Goal: Information Seeking & Learning: Learn about a topic

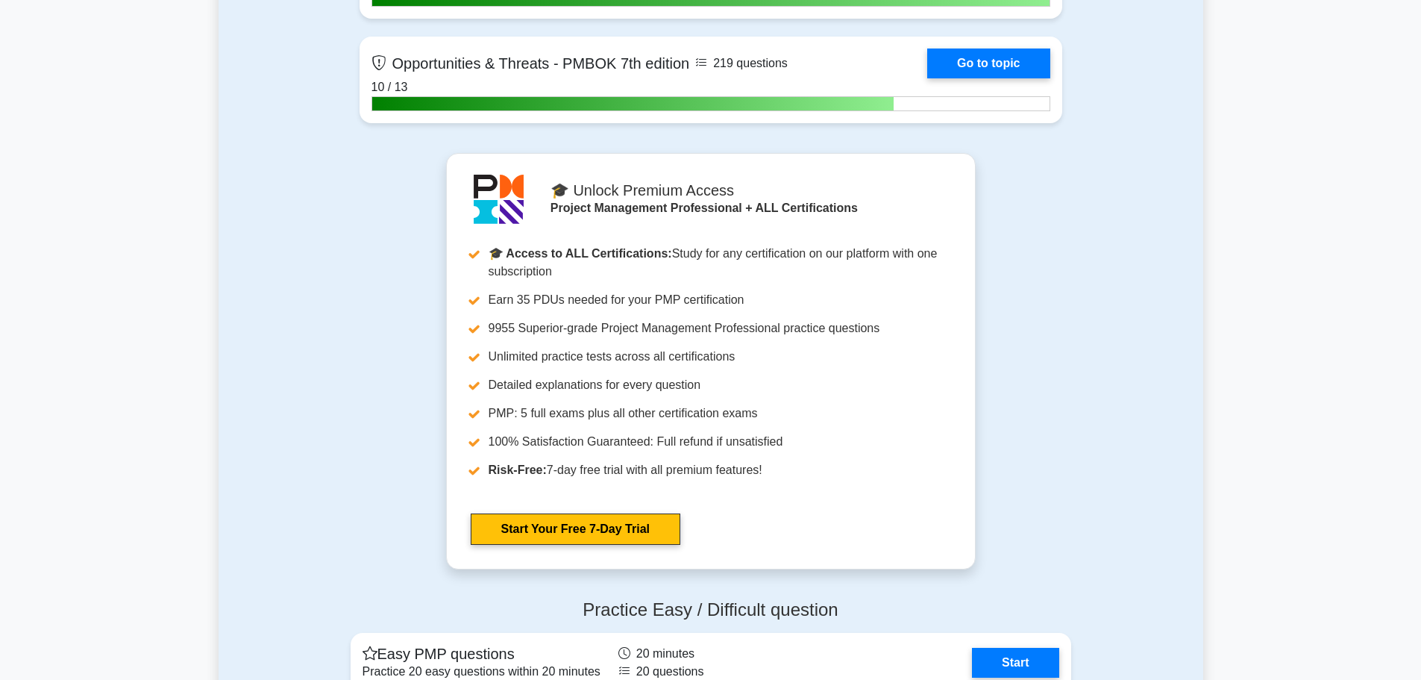
scroll to position [5969, 0]
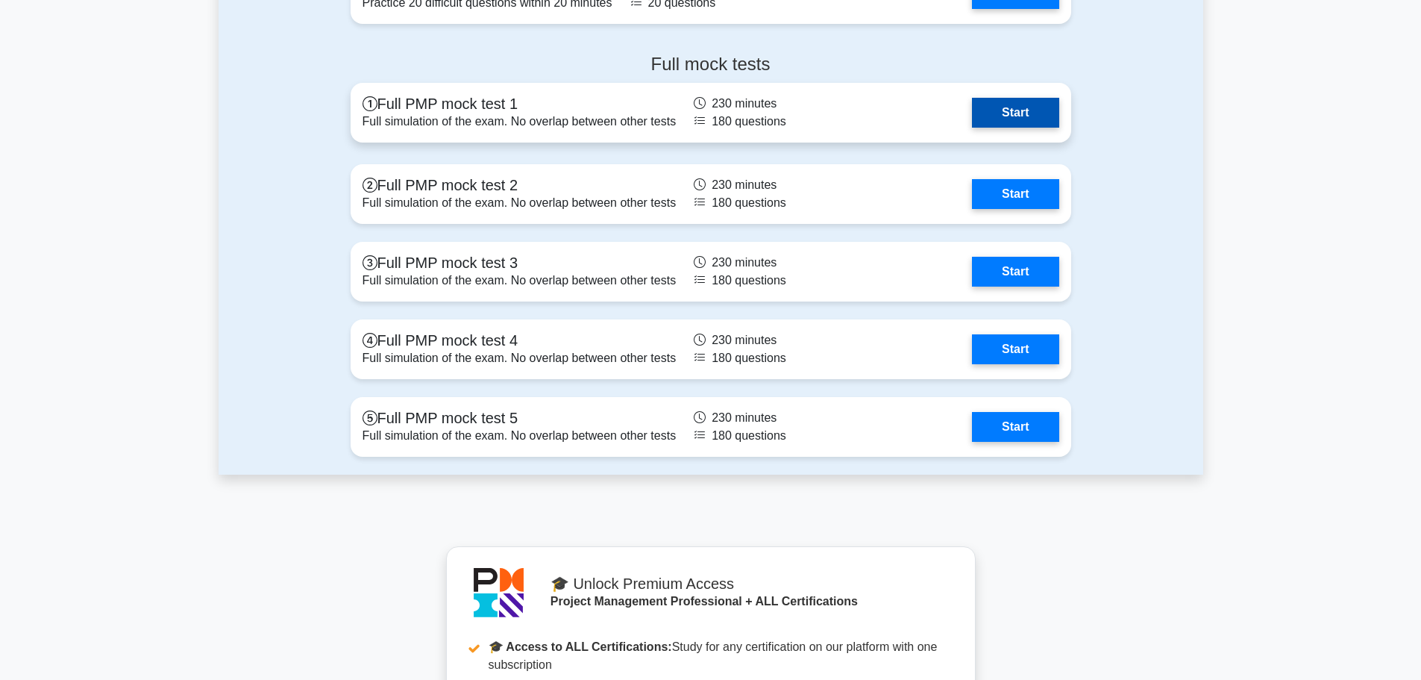
click at [1020, 106] on link "Start" at bounding box center [1015, 113] width 87 height 30
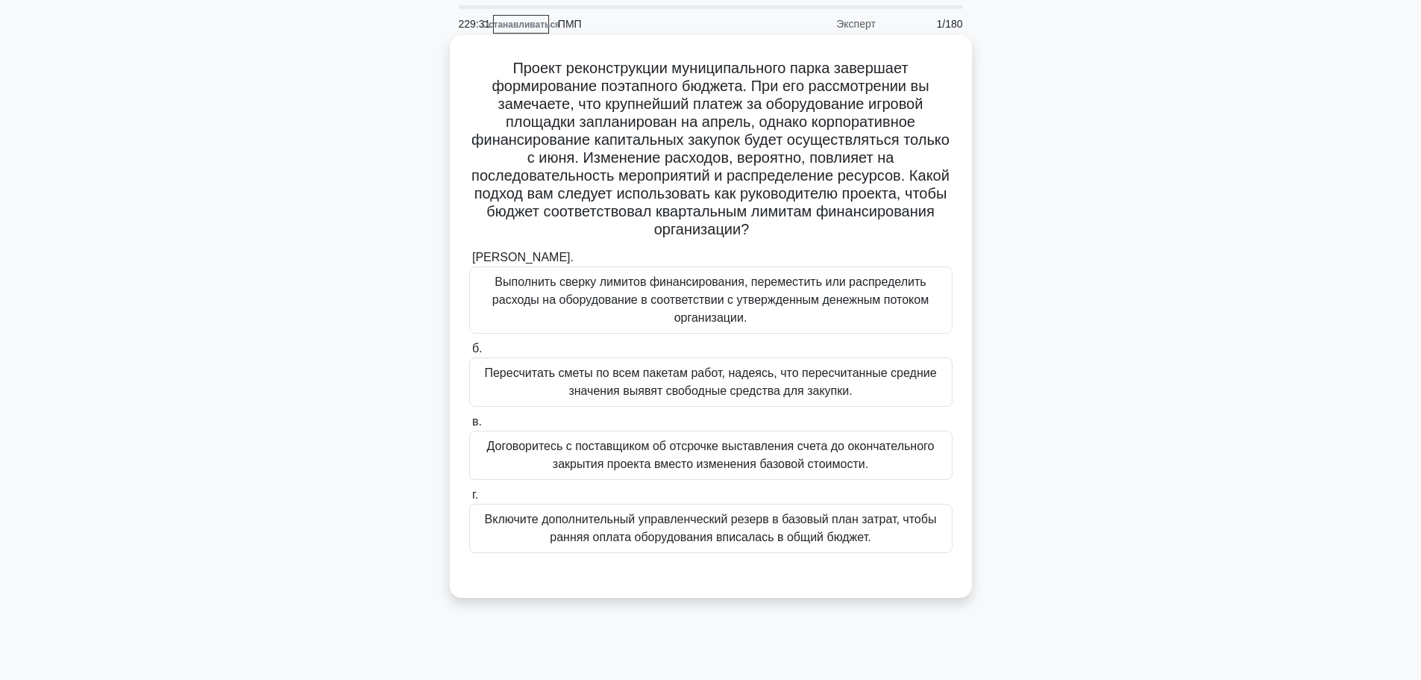
scroll to position [75, 0]
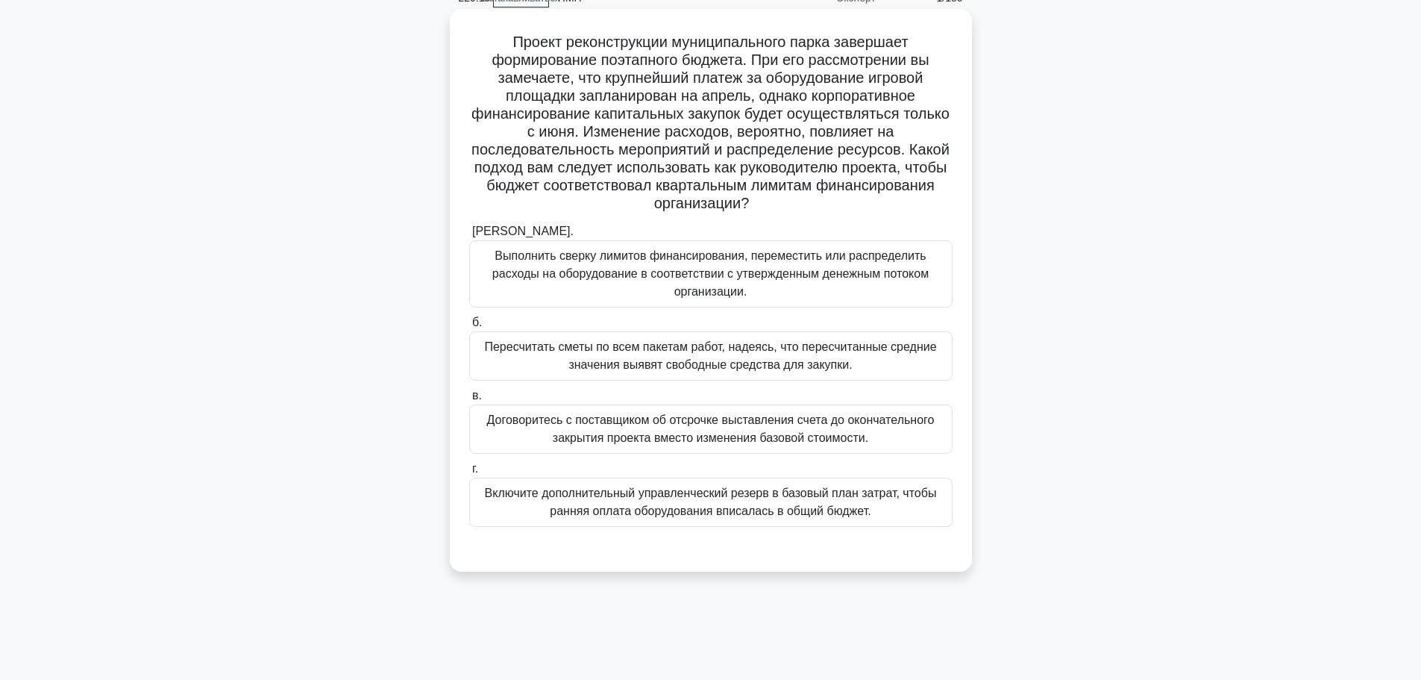
click at [706, 284] on font "Выполнить сверку лимитов финансирования, переместить или распределить расходы н…" at bounding box center [711, 274] width 470 height 54
click at [469, 237] on input "а. Выполнить сверку лимитов финансирования, переместить или распределить расход…" at bounding box center [469, 232] width 0 height 10
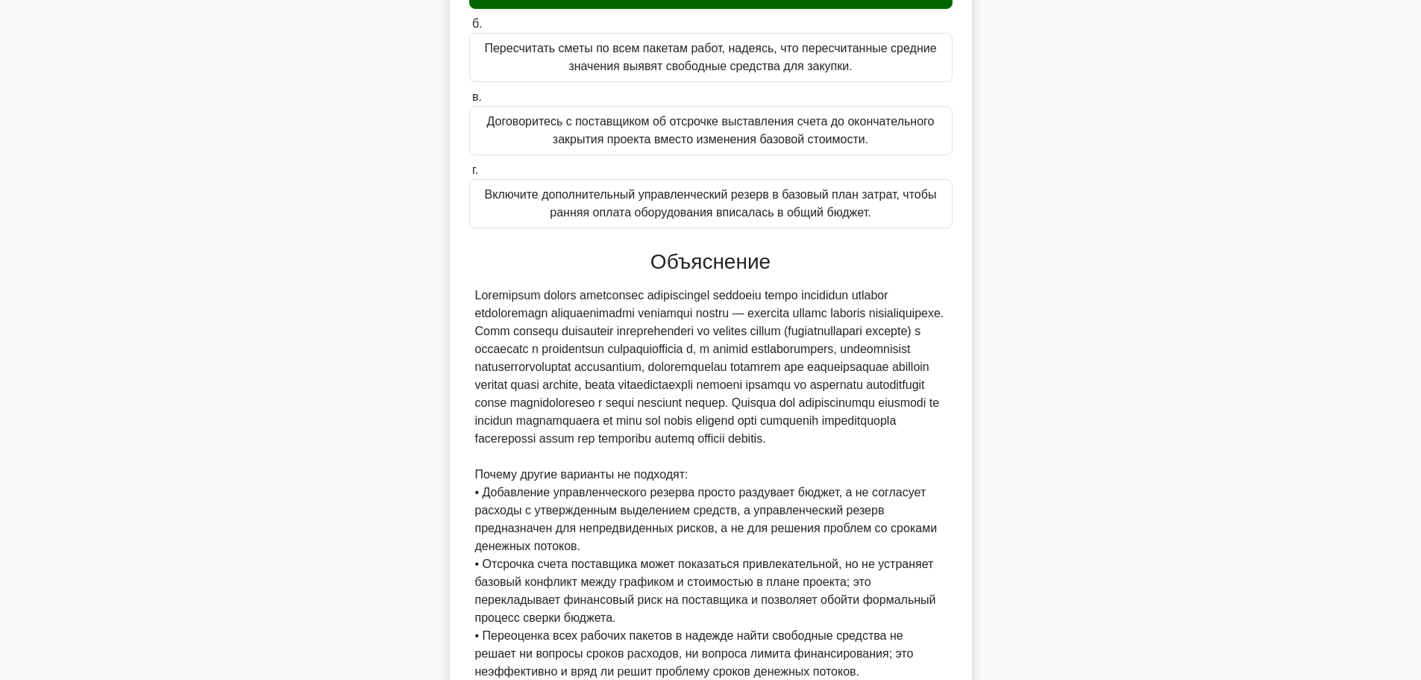
scroll to position [530, 0]
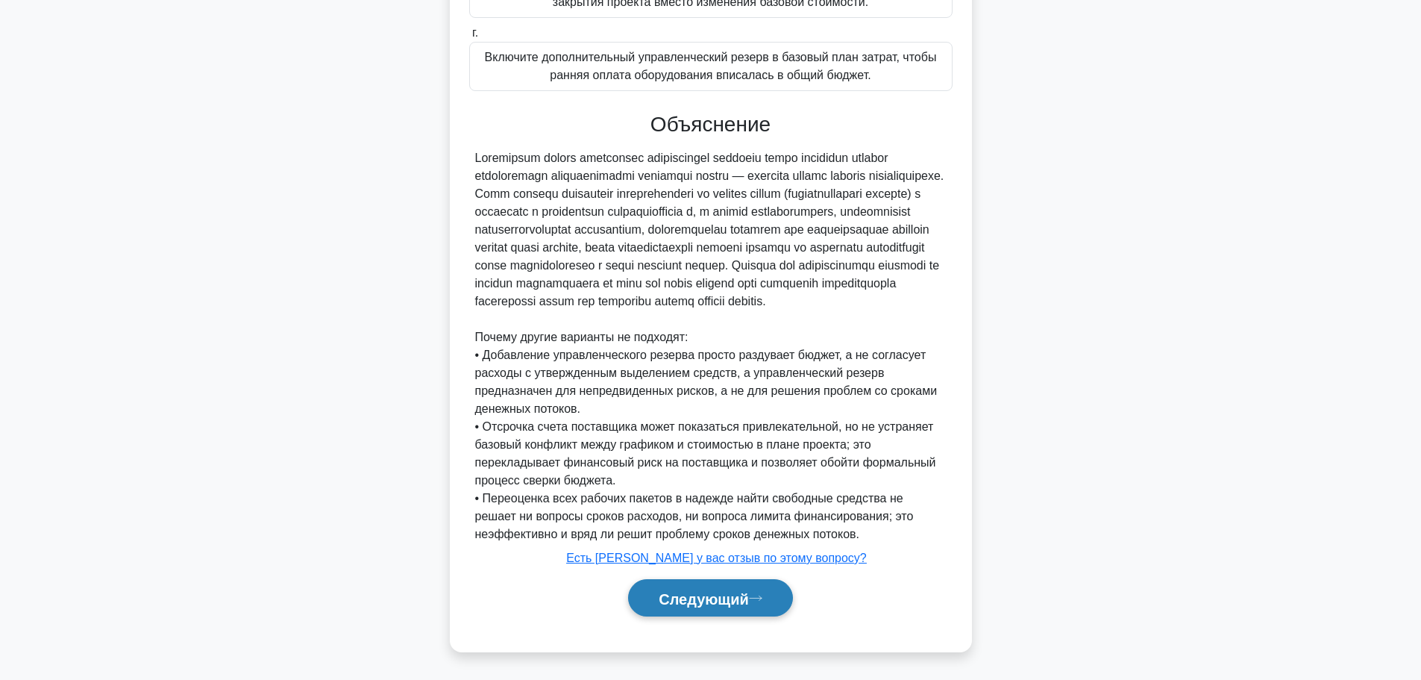
click at [769, 603] on button "Следующий" at bounding box center [710, 598] width 165 height 38
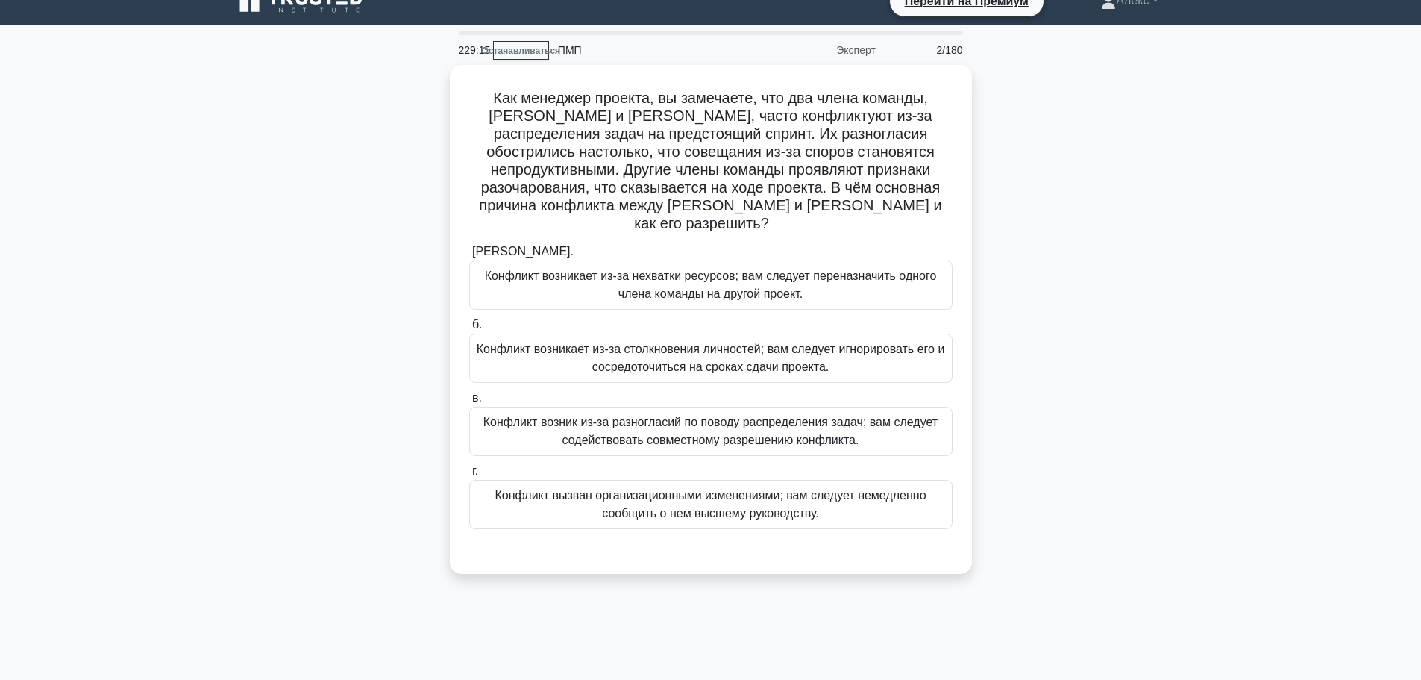
scroll to position [0, 0]
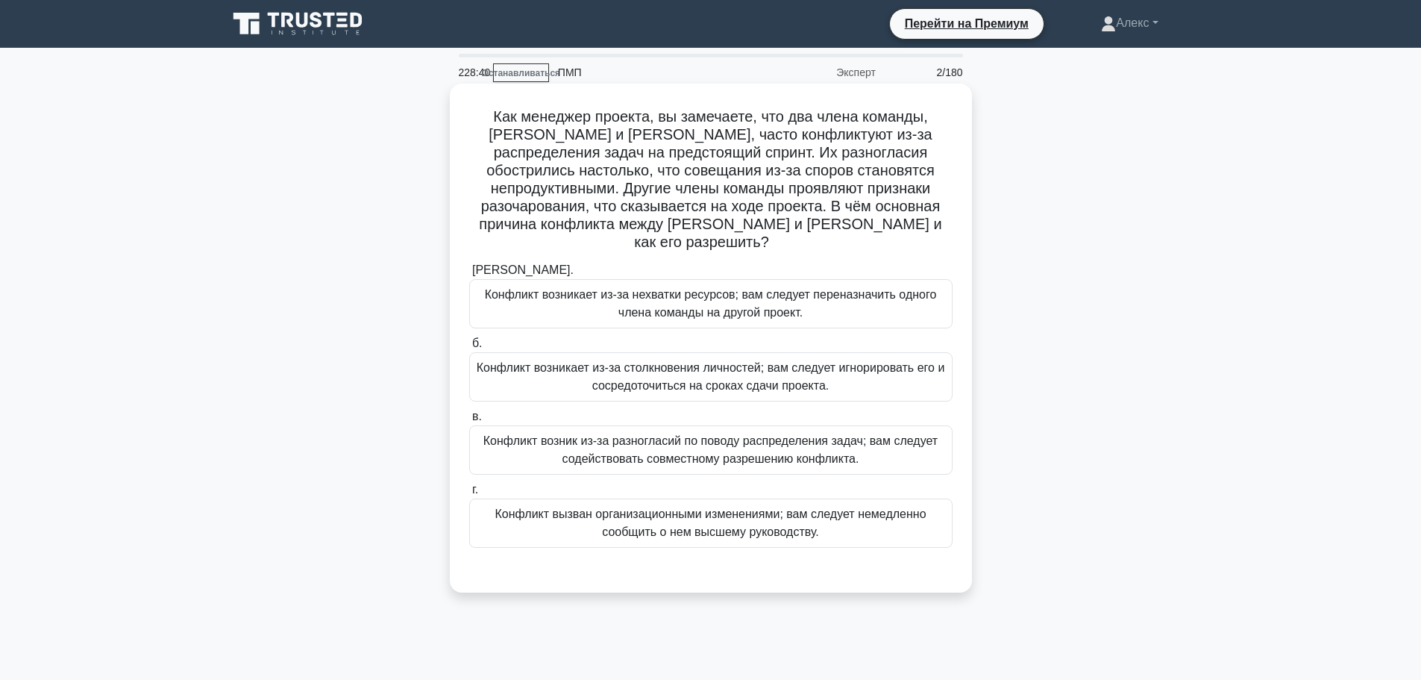
click at [897, 440] on font "Конфликт возник из-за разногласий по поводу распределения задач; вам следует со…" at bounding box center [711, 450] width 470 height 36
click at [469, 422] on input "в. Конфликт возник из-за разногласий по поводу распределения задач; вам следует…" at bounding box center [469, 417] width 0 height 10
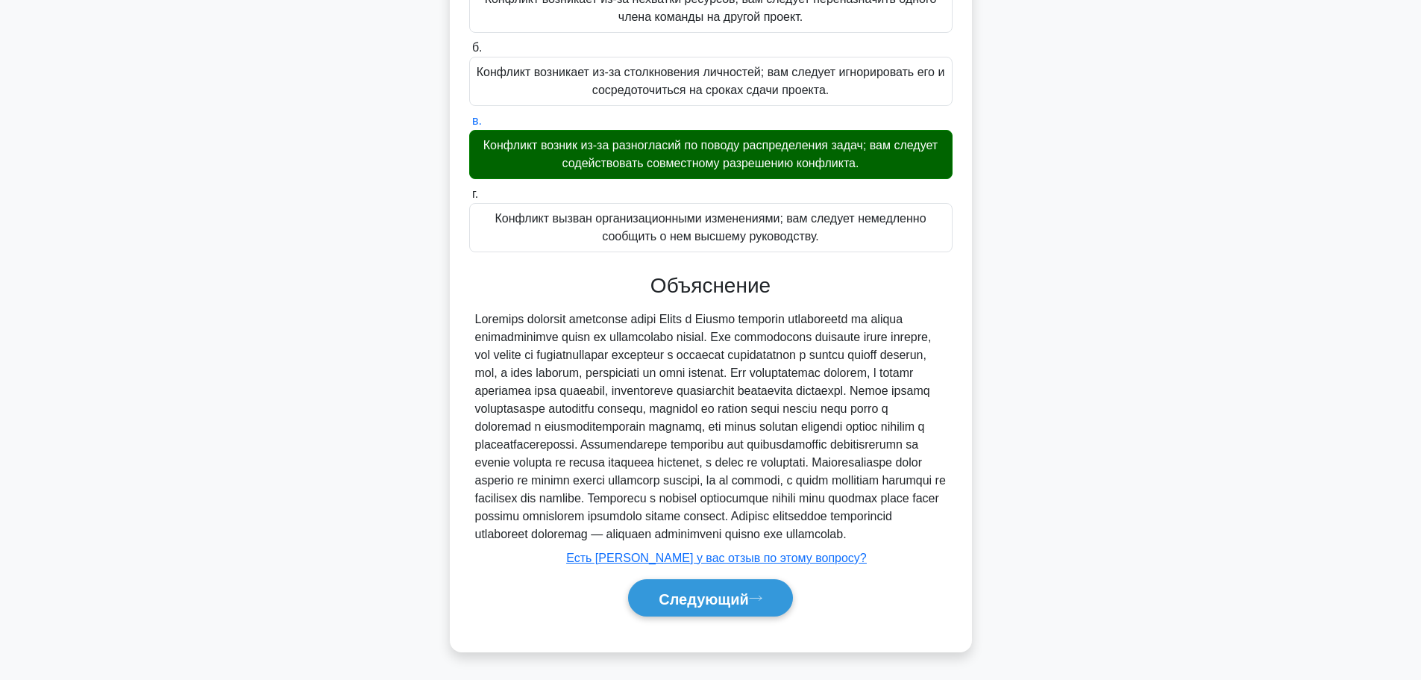
scroll to position [315, 0]
click at [687, 604] on font "Следующий" at bounding box center [704, 598] width 90 height 16
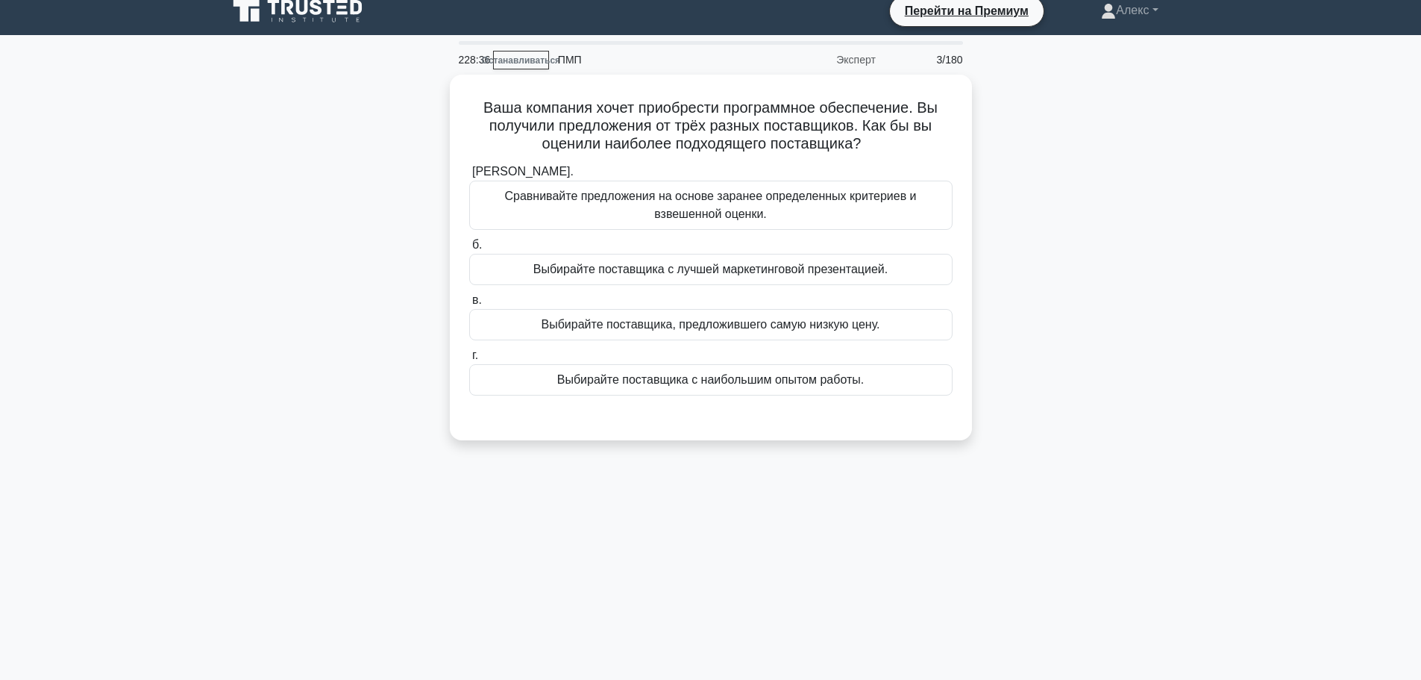
scroll to position [0, 0]
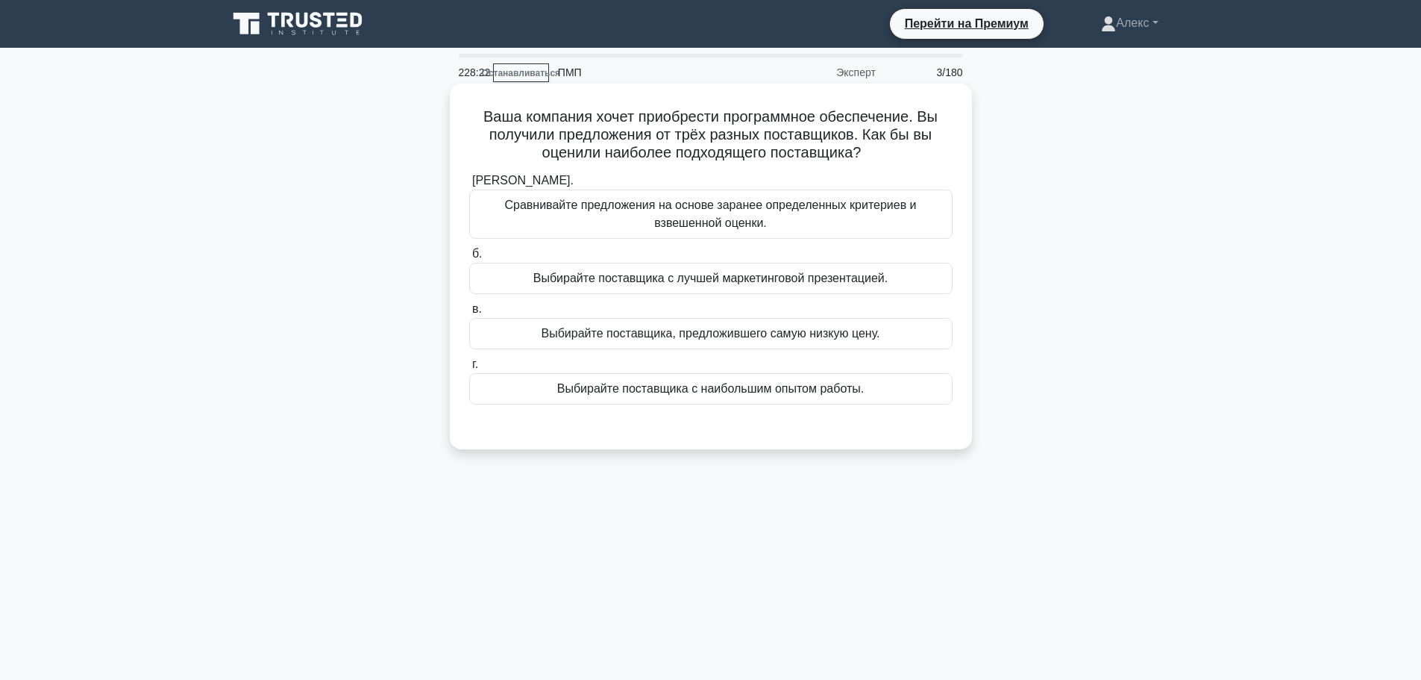
click at [827, 212] on font "Сравнивайте предложения на основе заранее определенных критериев и взвешенной о…" at bounding box center [710, 213] width 412 height 31
click at [469, 186] on input "а. Сравнивайте предложения на основе заранее определенных критериев и взвешенно…" at bounding box center [469, 181] width 0 height 10
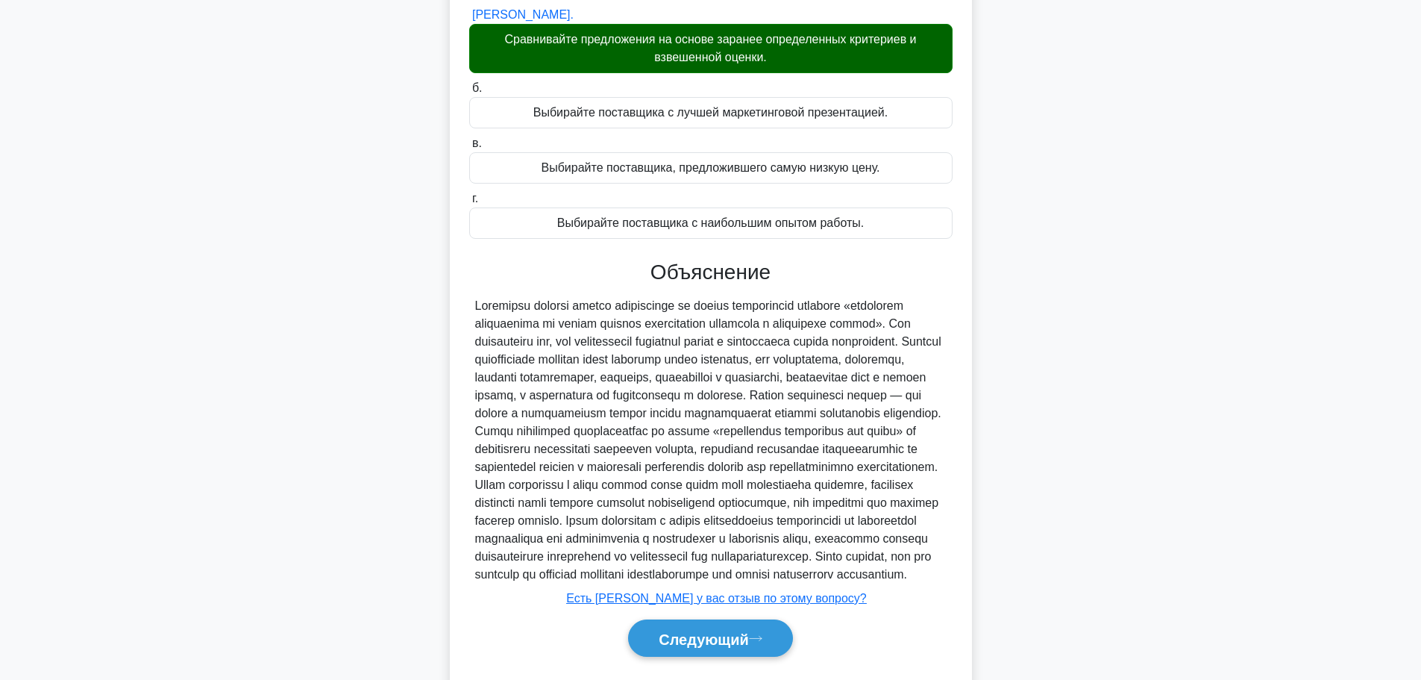
scroll to position [261, 0]
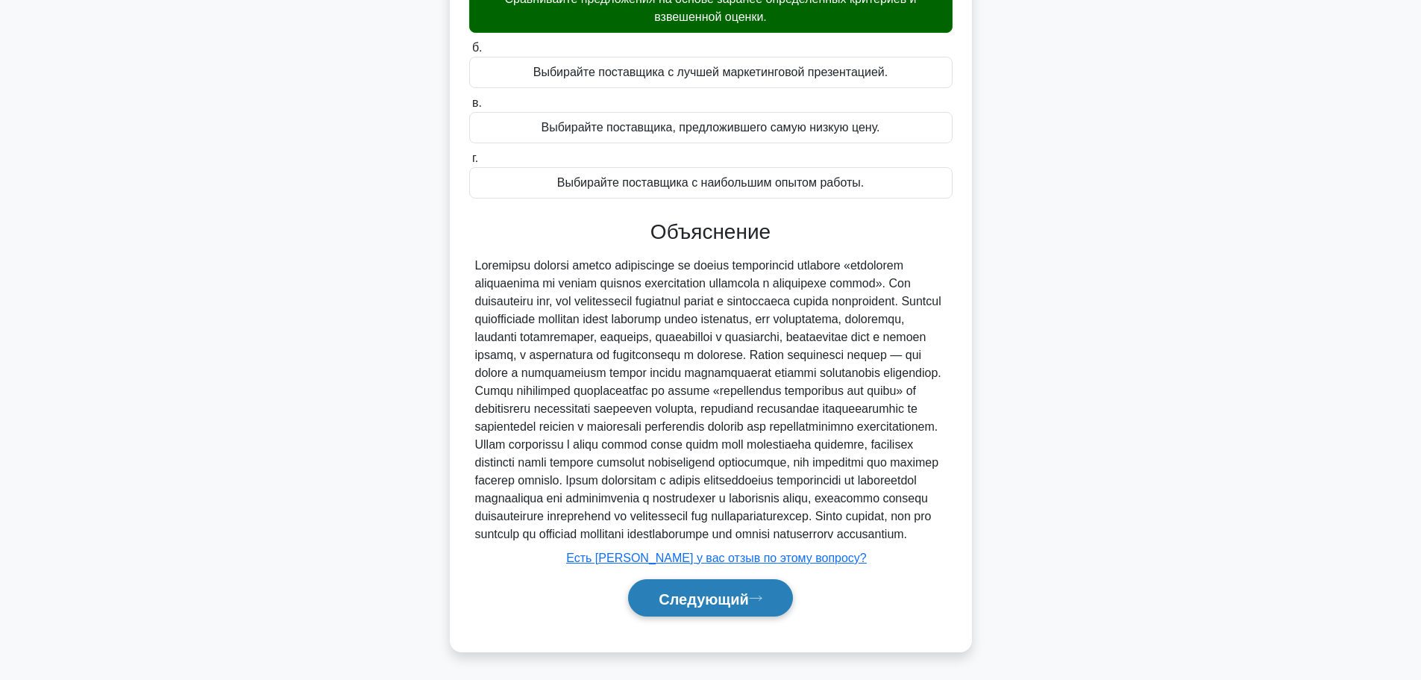
click at [768, 591] on button "Следующий" at bounding box center [710, 598] width 165 height 38
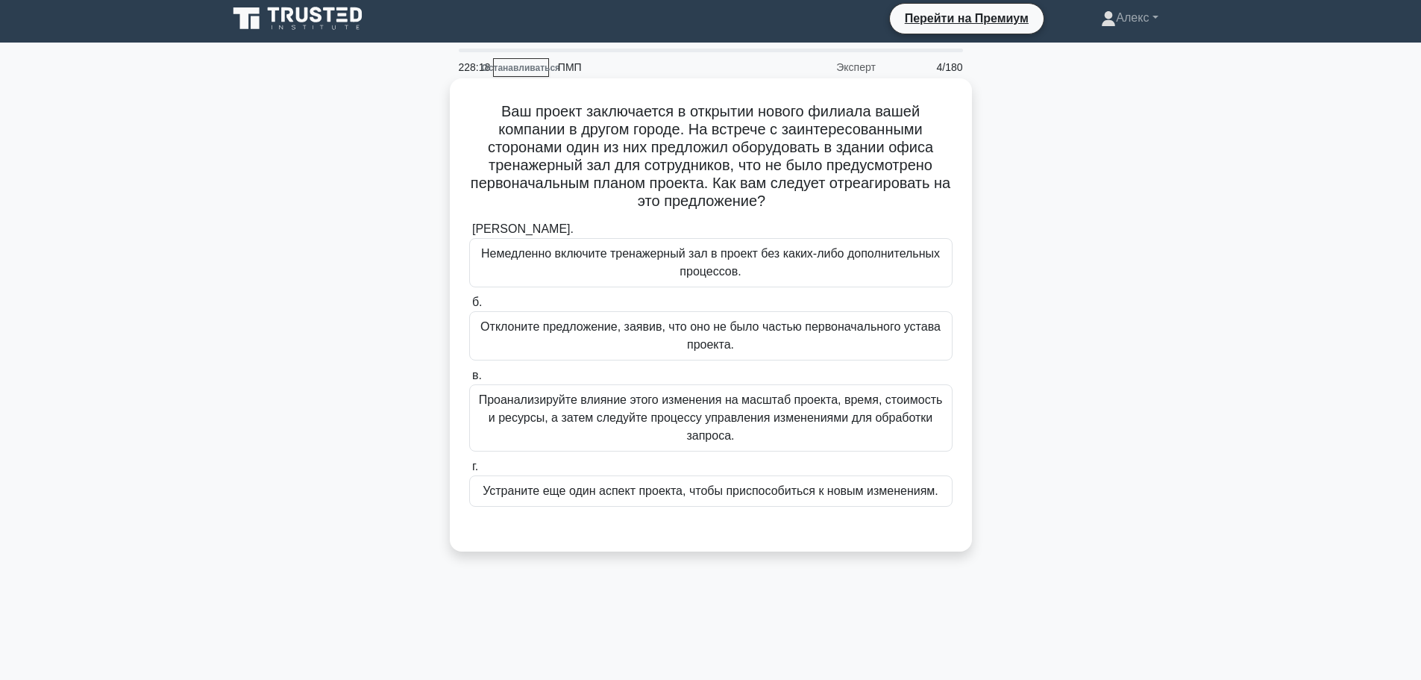
scroll to position [0, 0]
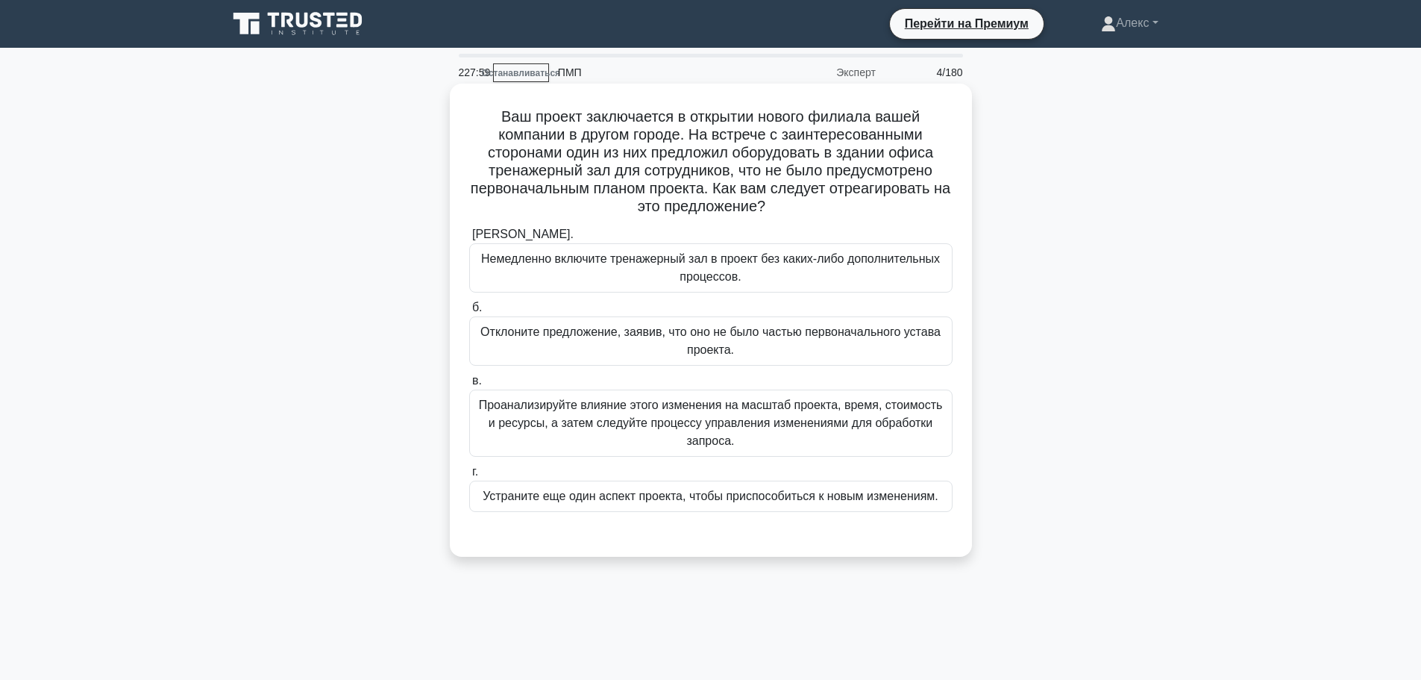
click at [847, 430] on font "Проанализируйте влияние этого изменения на масштаб проекта, время, стоимость и …" at bounding box center [711, 422] width 464 height 48
click at [469, 386] on input "в. Проанализируйте влияние этого изменения на масштаб проекта, время, стоимость…" at bounding box center [469, 381] width 0 height 10
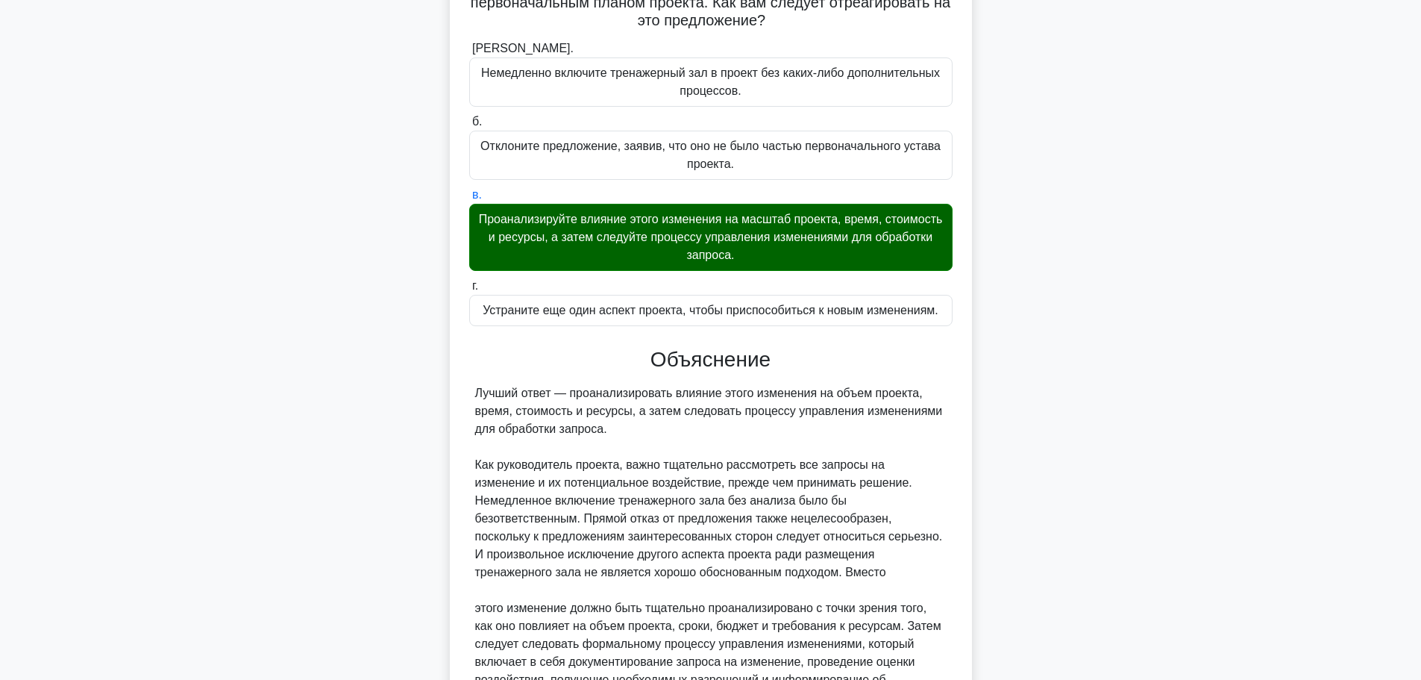
scroll to position [369, 0]
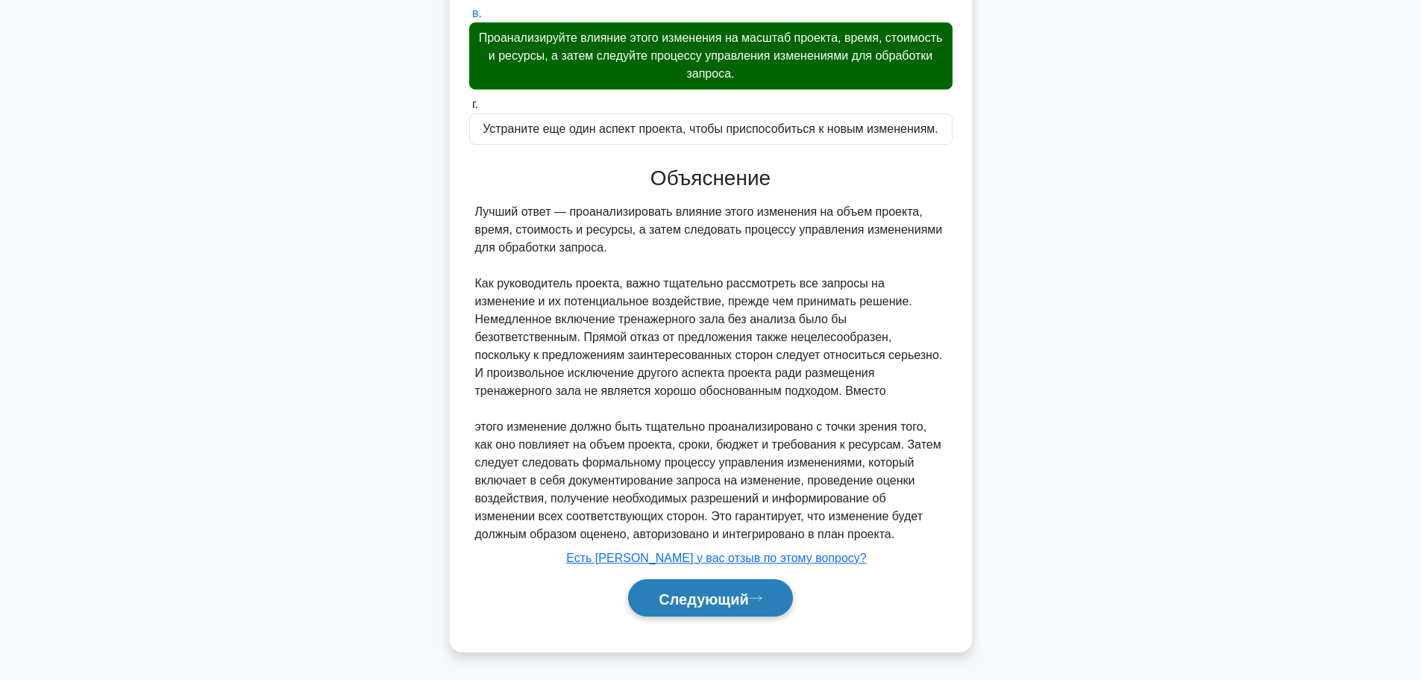
click at [744, 598] on font "Следующий" at bounding box center [704, 598] width 90 height 16
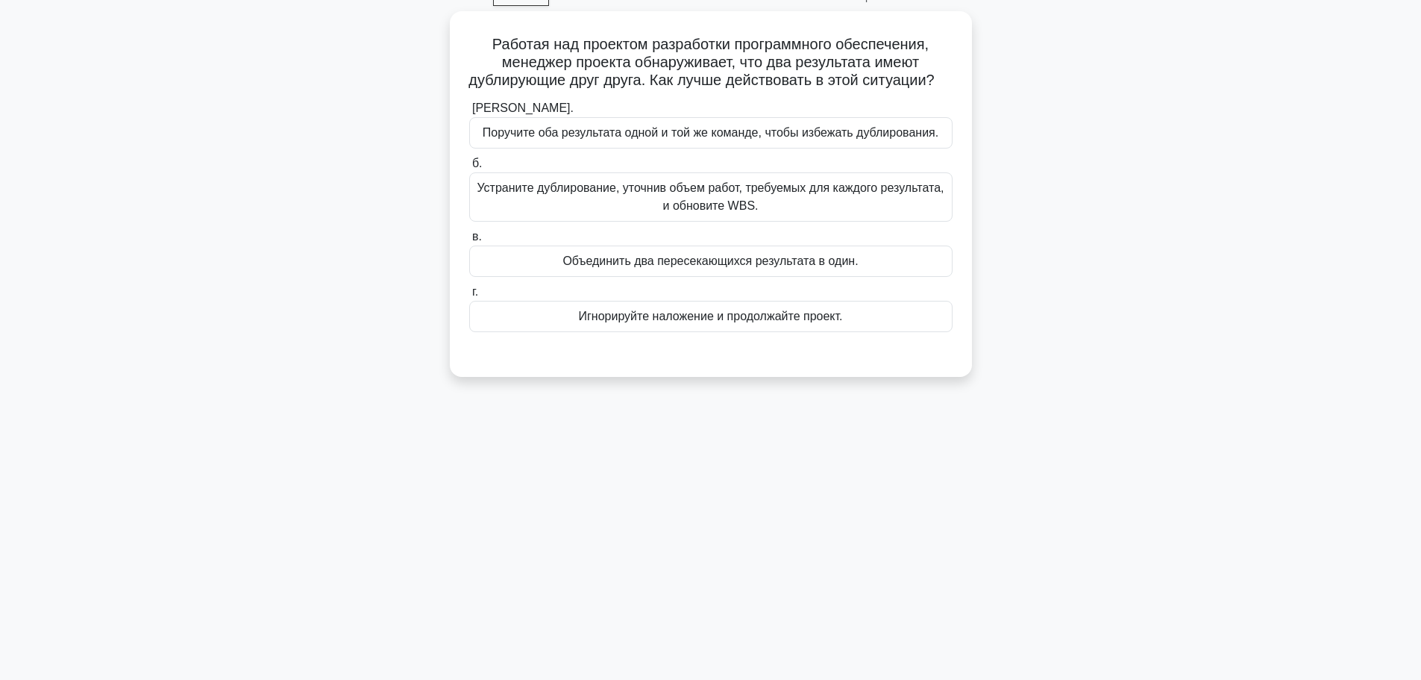
scroll to position [0, 0]
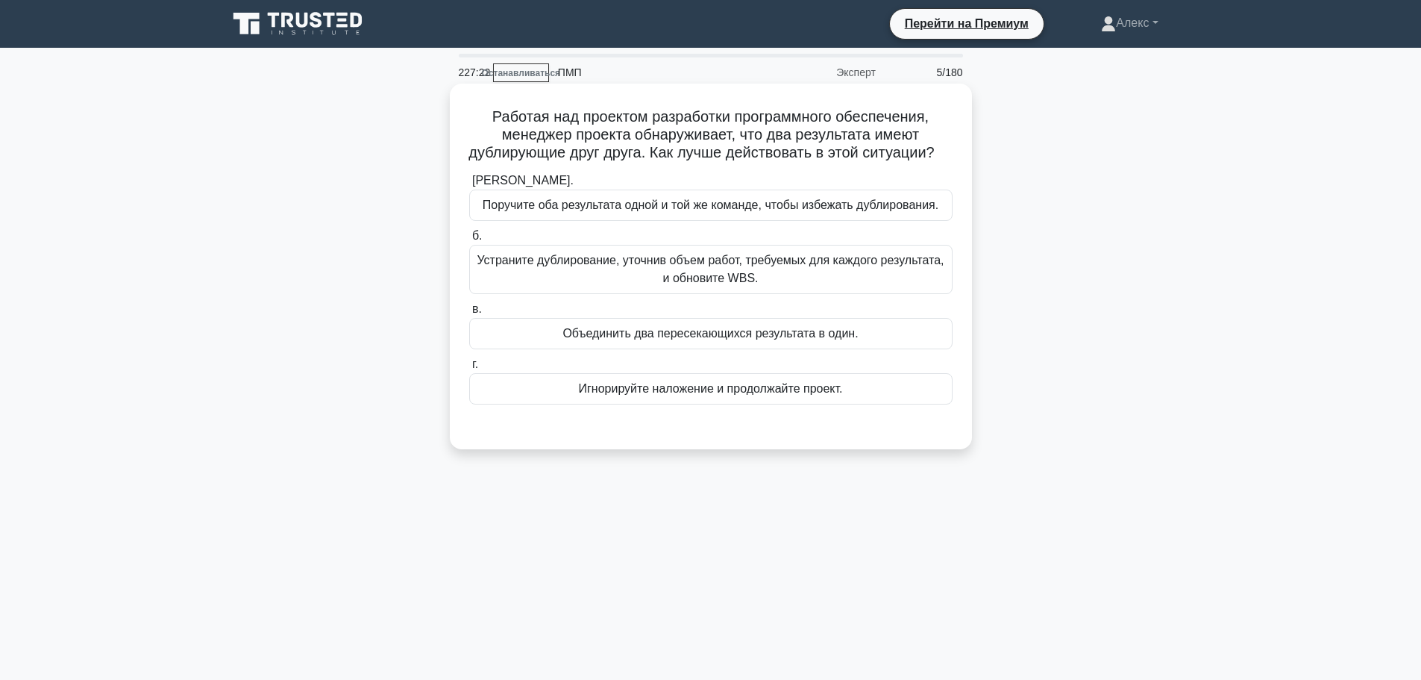
click at [892, 287] on font "Устраните дублирование, уточнив объем работ, требуемых для каждого результата, …" at bounding box center [711, 269] width 470 height 36
click at [469, 241] on input "б. Устраните дублирование, уточнив объем работ, требуемых для каждого результат…" at bounding box center [469, 236] width 0 height 10
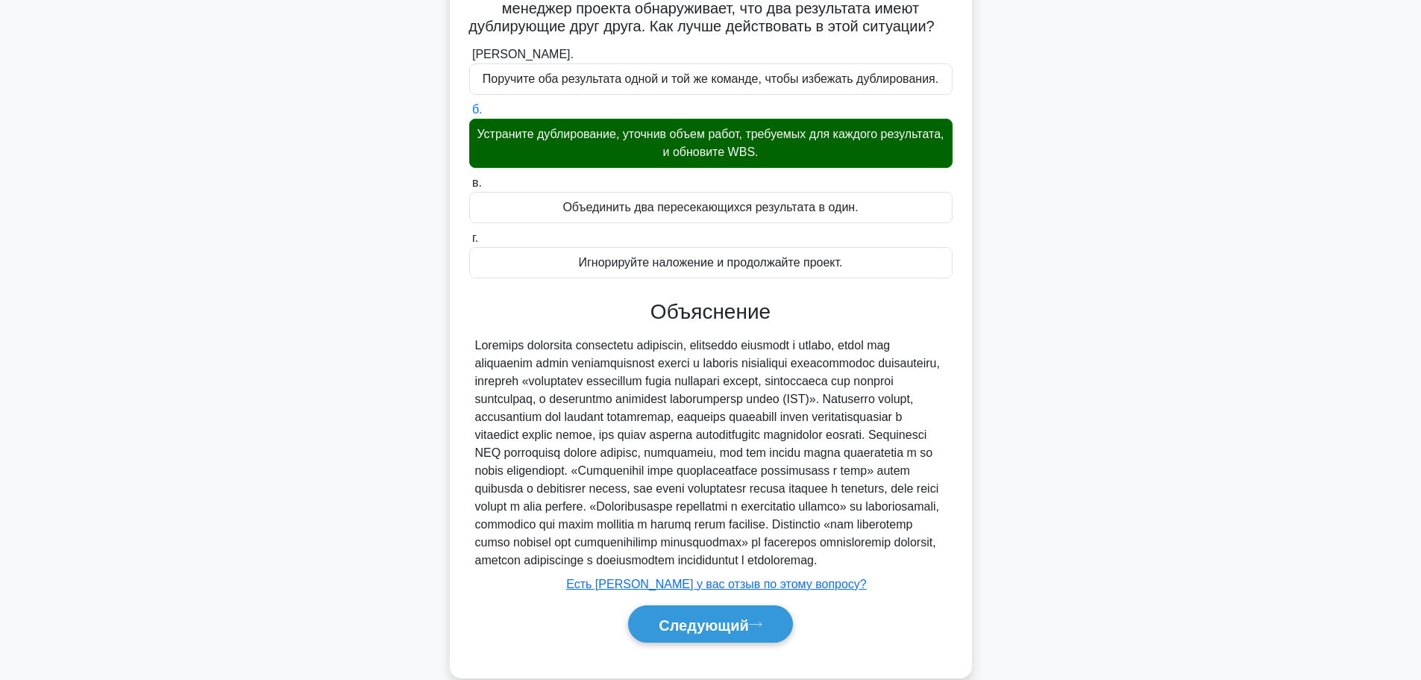
scroll to position [207, 0]
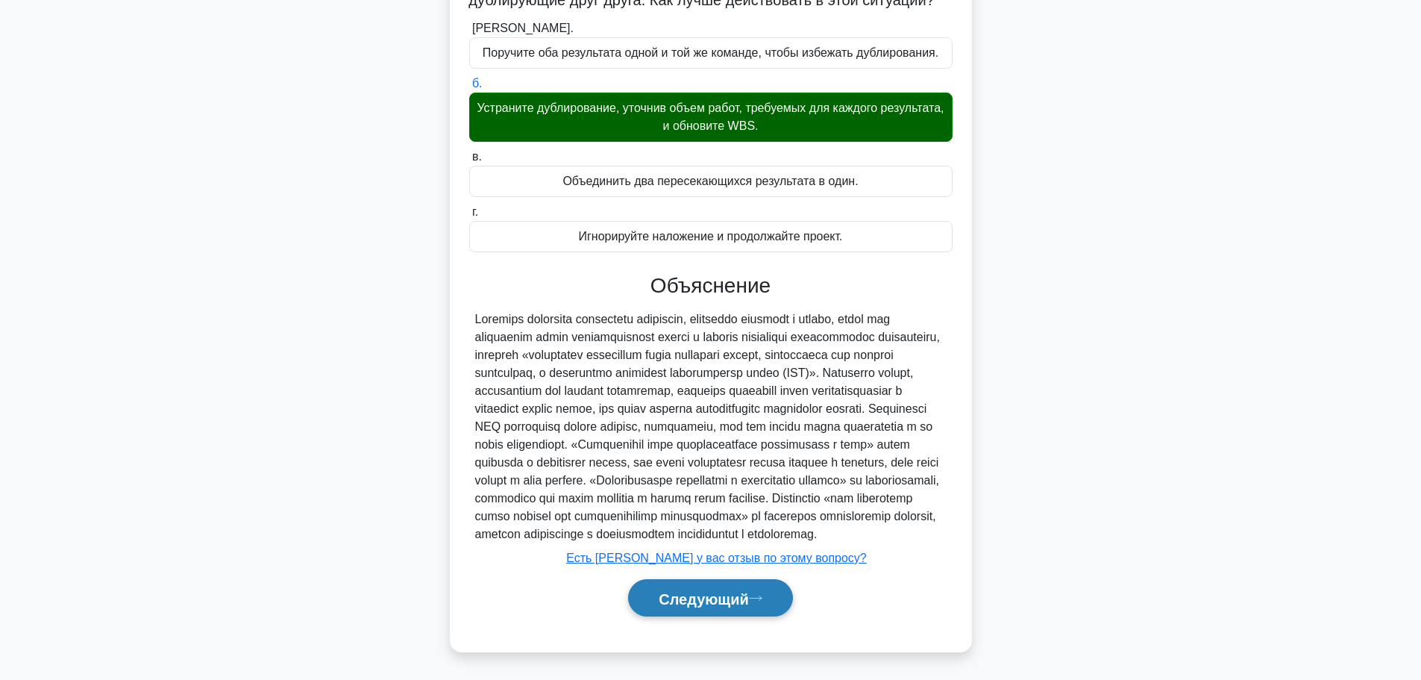
click at [763, 596] on icon at bounding box center [755, 598] width 13 height 8
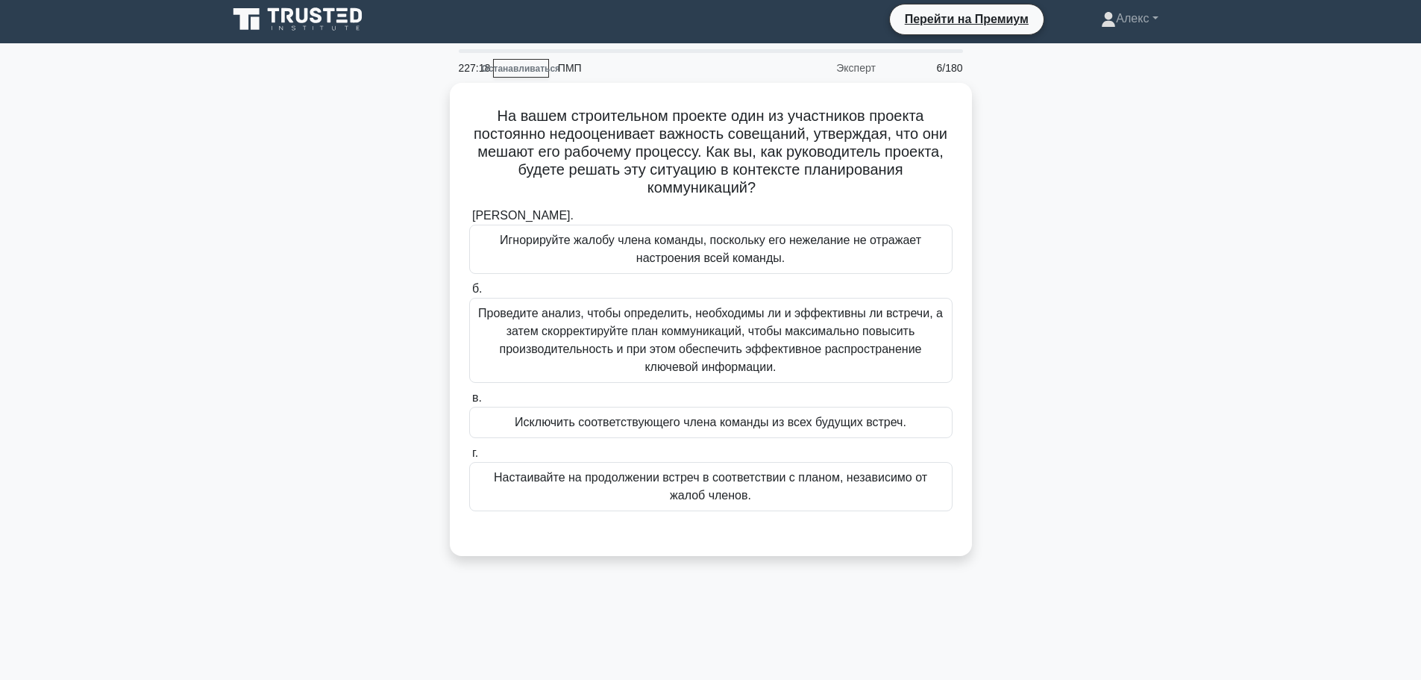
scroll to position [0, 0]
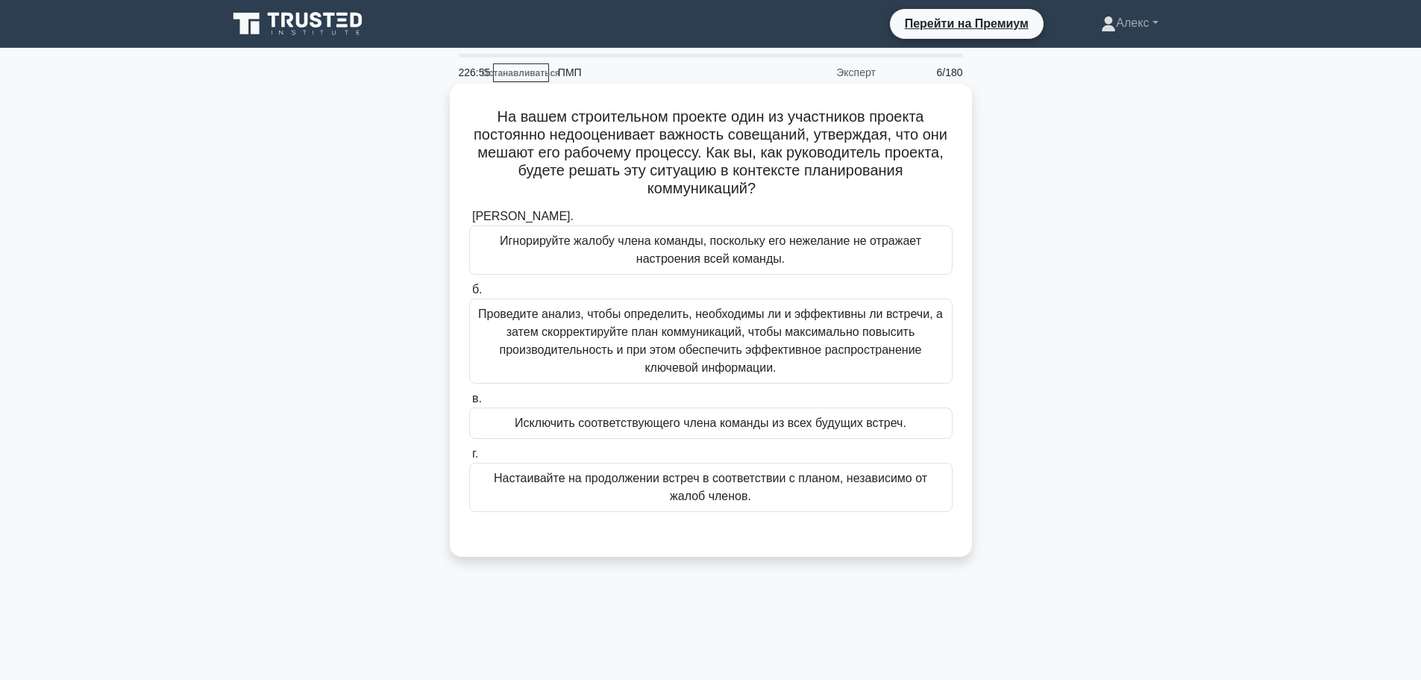
click at [875, 321] on font "Проведите анализ, чтобы определить, необходимы ли и эффективны ли встречи, а за…" at bounding box center [710, 340] width 465 height 66
click at [469, 295] on input "б. Проведите анализ, чтобы определить, необходимы ли и эффективны ли встречи, а…" at bounding box center [469, 290] width 0 height 10
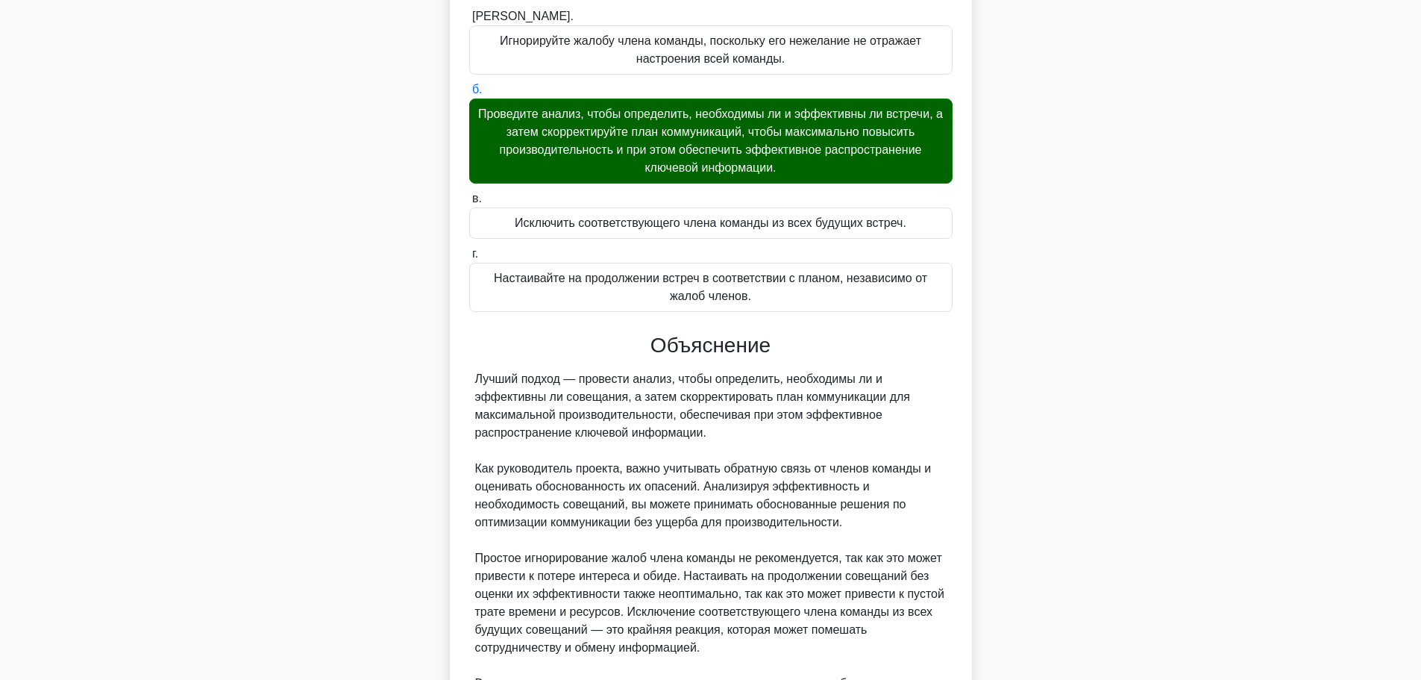
scroll to position [386, 0]
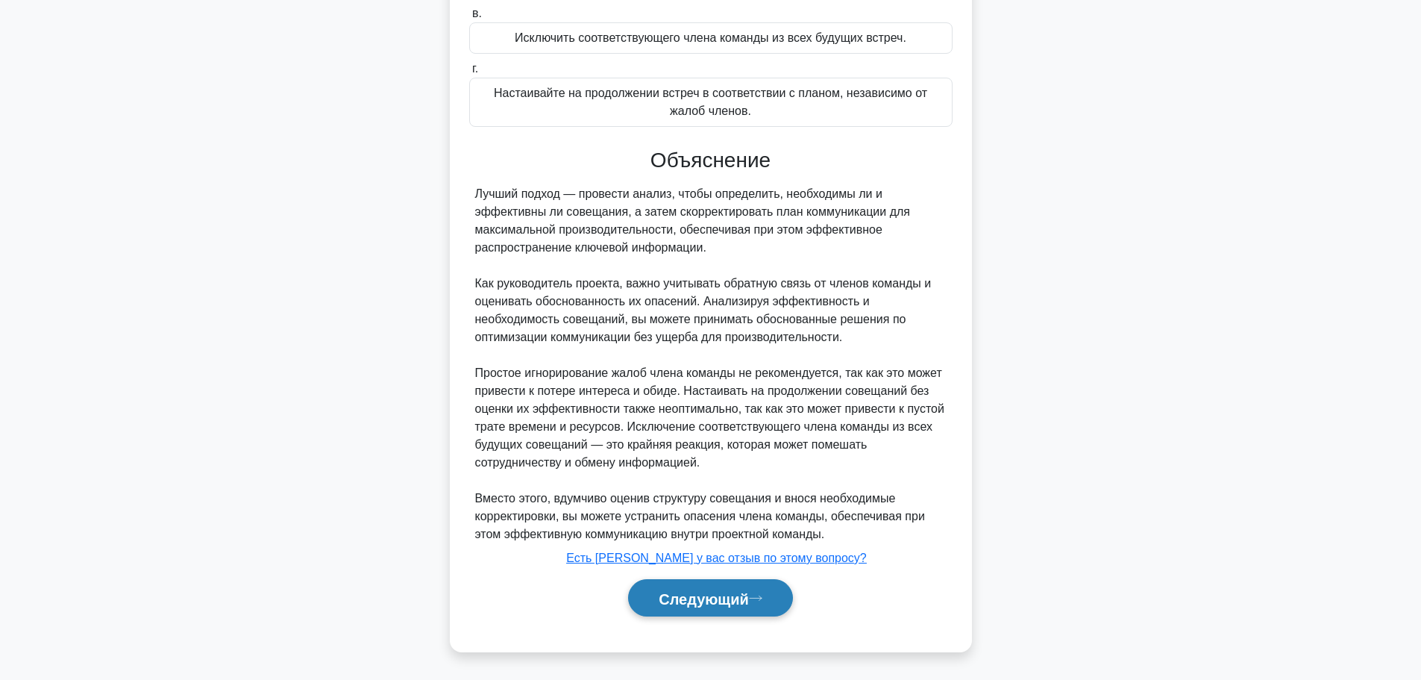
click at [716, 612] on button "Следующий" at bounding box center [710, 598] width 165 height 38
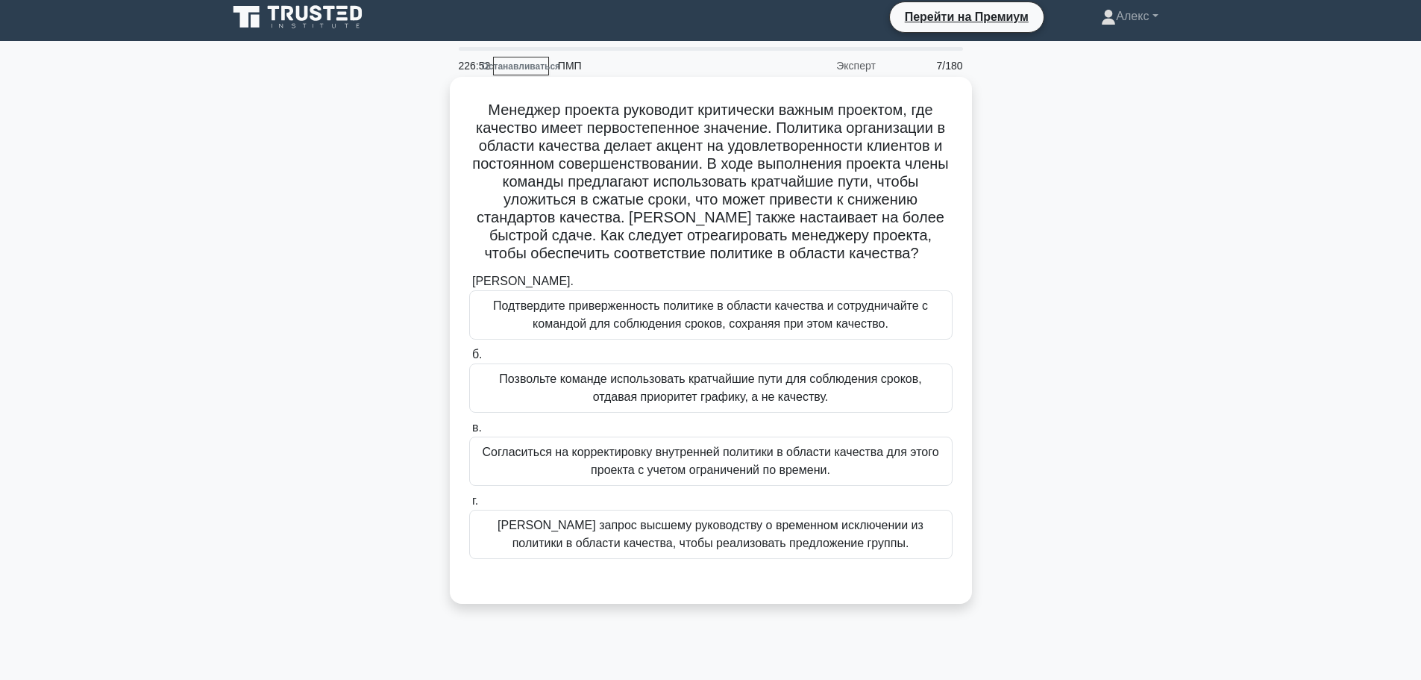
scroll to position [0, 0]
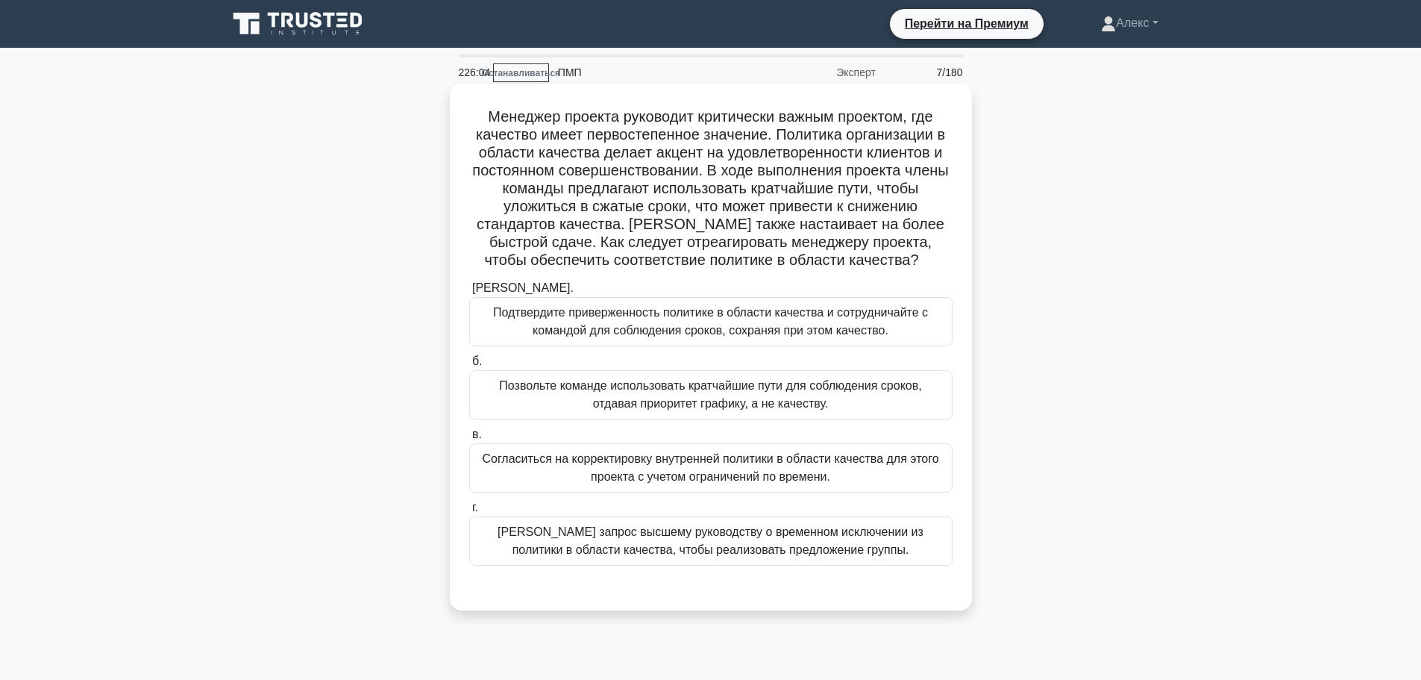
click at [895, 322] on font "Подтвердите приверженность политике в области качества и сотрудничайте с команд…" at bounding box center [711, 322] width 470 height 36
click at [469, 293] on input "а. Подтвердите приверженность политике в области качества и сотрудничайте с ком…" at bounding box center [469, 289] width 0 height 10
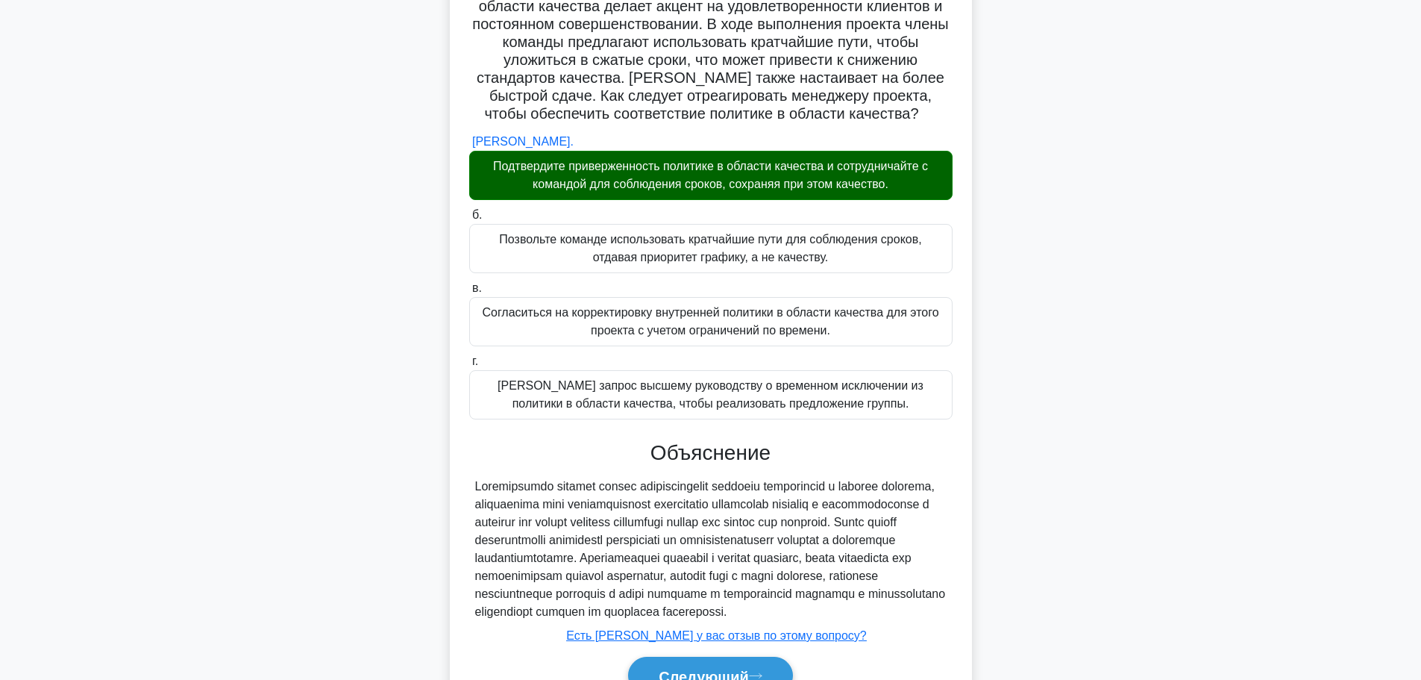
scroll to position [243, 0]
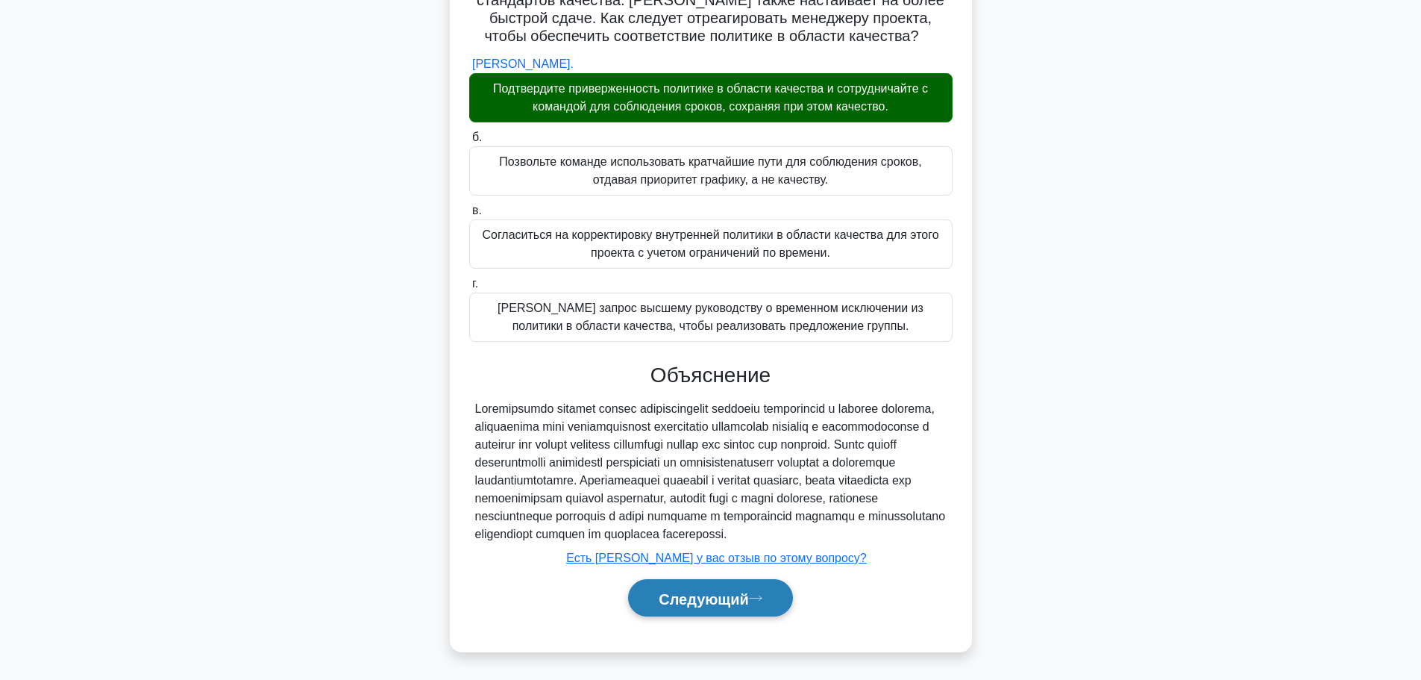
click at [687, 601] on font "Следующий" at bounding box center [704, 598] width 90 height 16
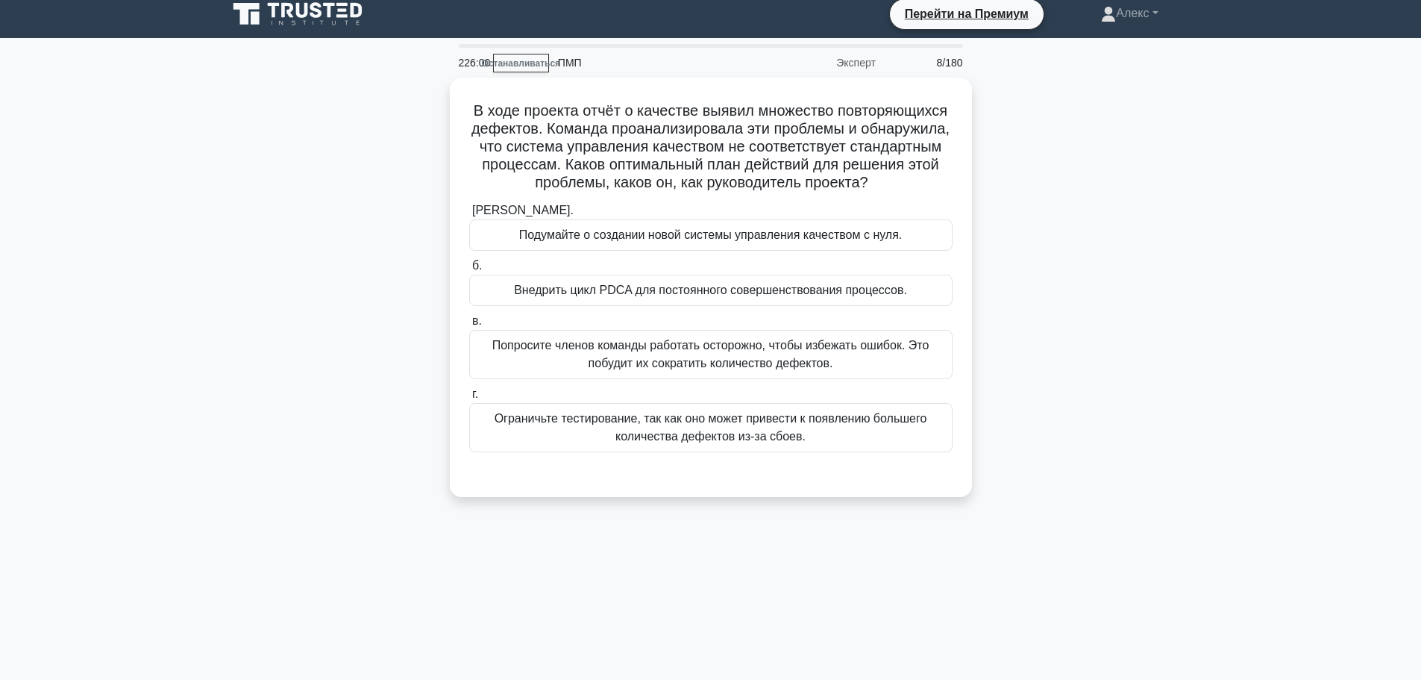
scroll to position [0, 0]
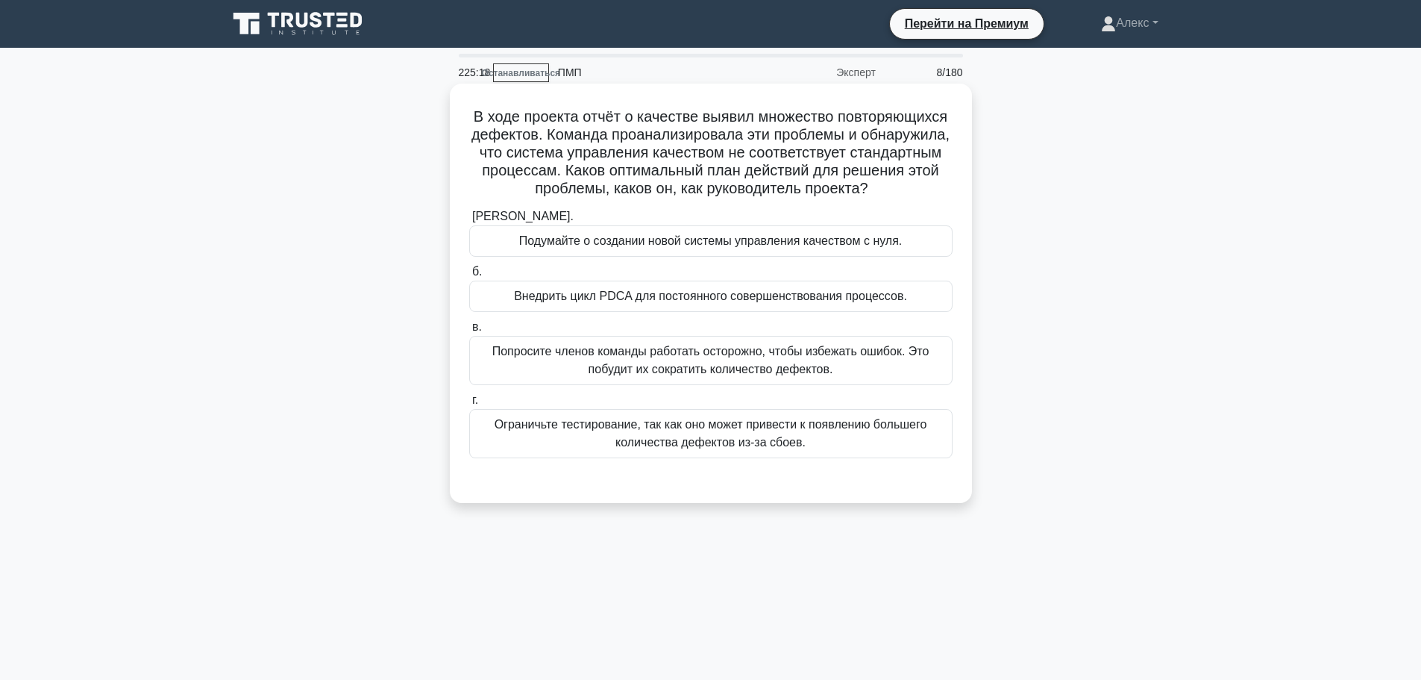
click at [663, 305] on font "Внедрить цикл PDCA для постоянного совершенствования процессов." at bounding box center [710, 296] width 393 height 18
click at [469, 277] on input "б. Внедрить цикл PDCA для постоянного совершенствования процессов." at bounding box center [469, 272] width 0 height 10
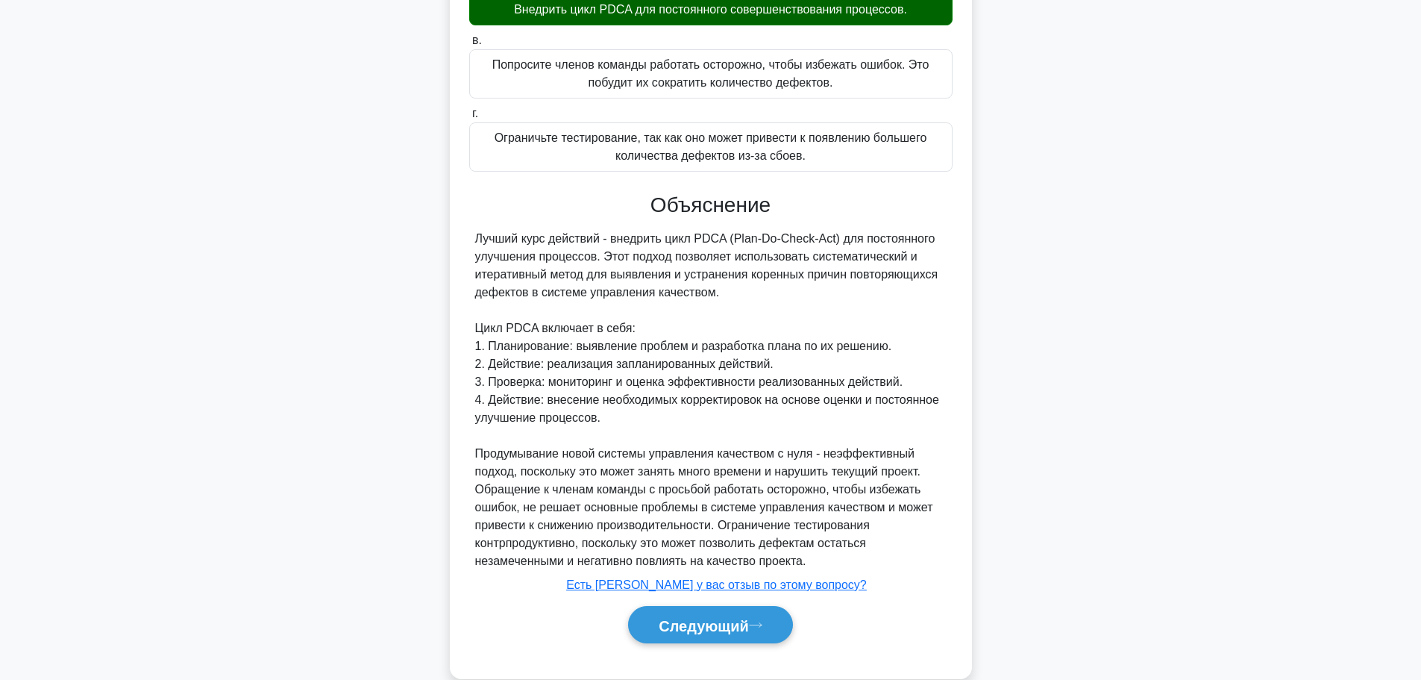
scroll to position [315, 0]
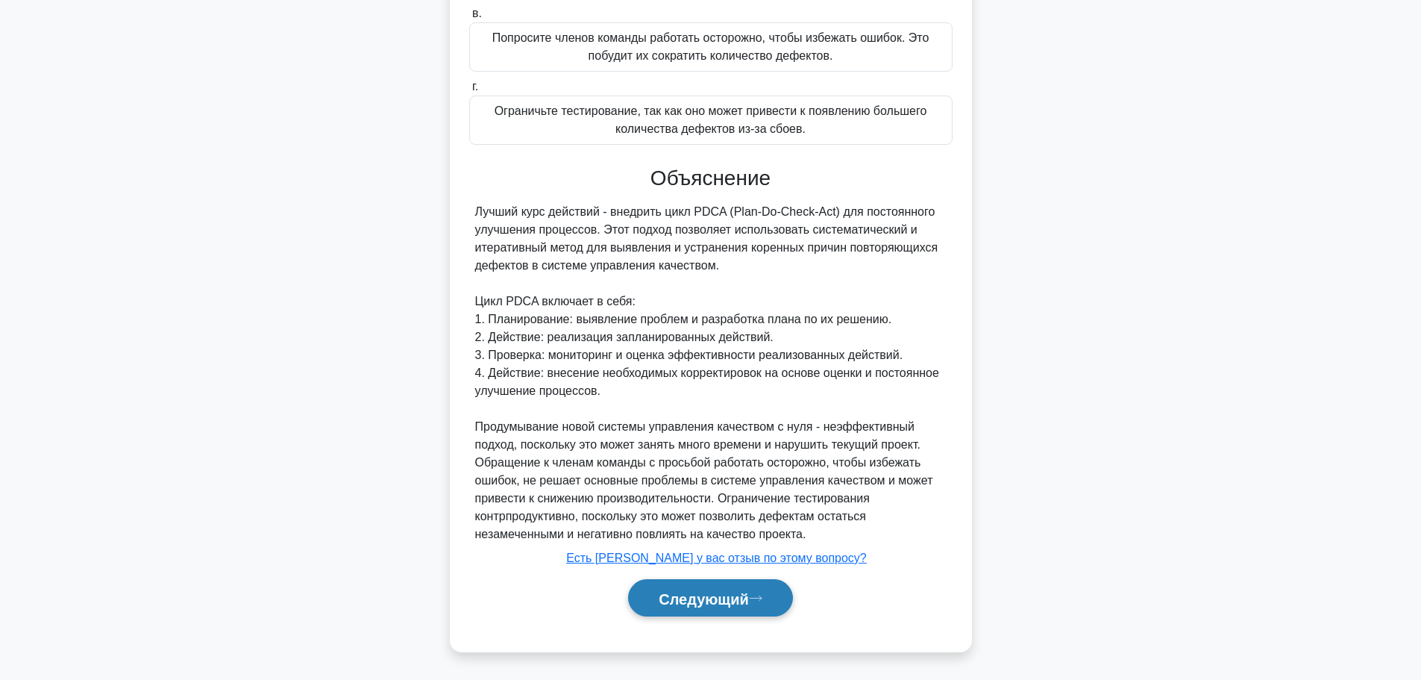
click at [769, 604] on button "Следующий" at bounding box center [710, 598] width 165 height 38
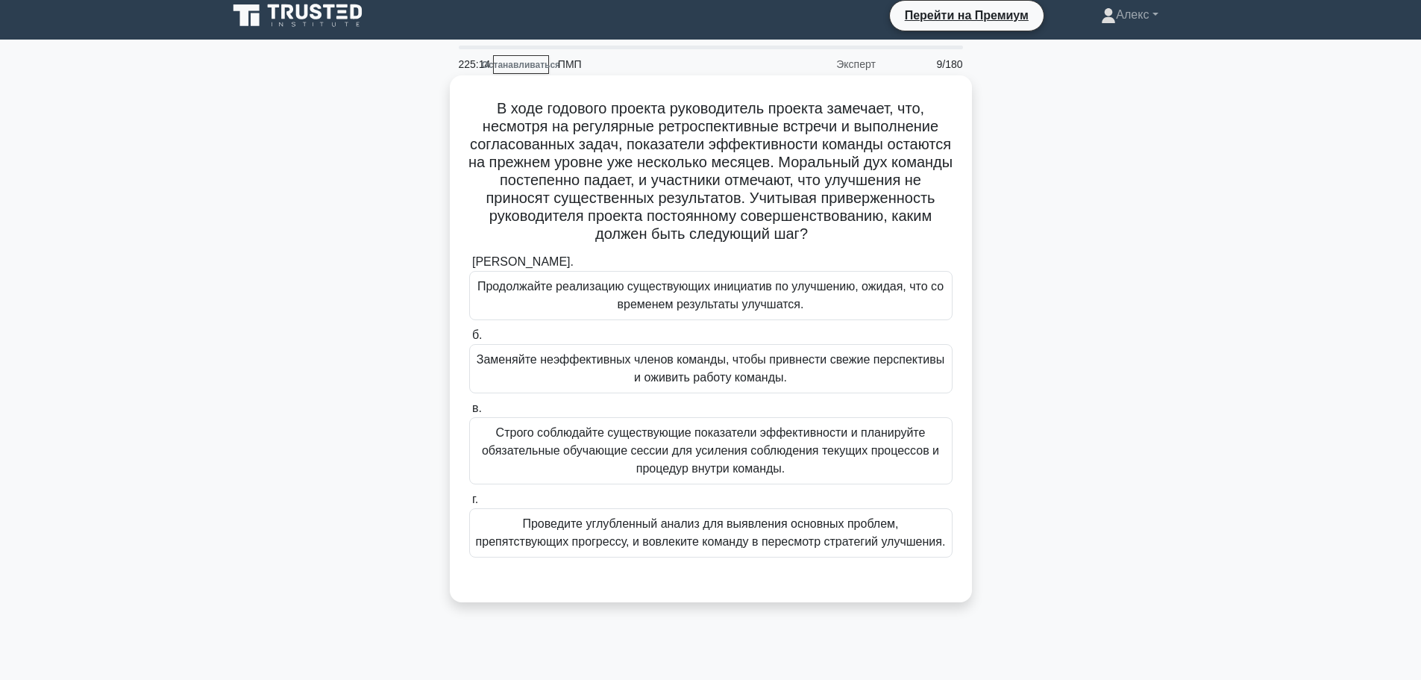
scroll to position [0, 0]
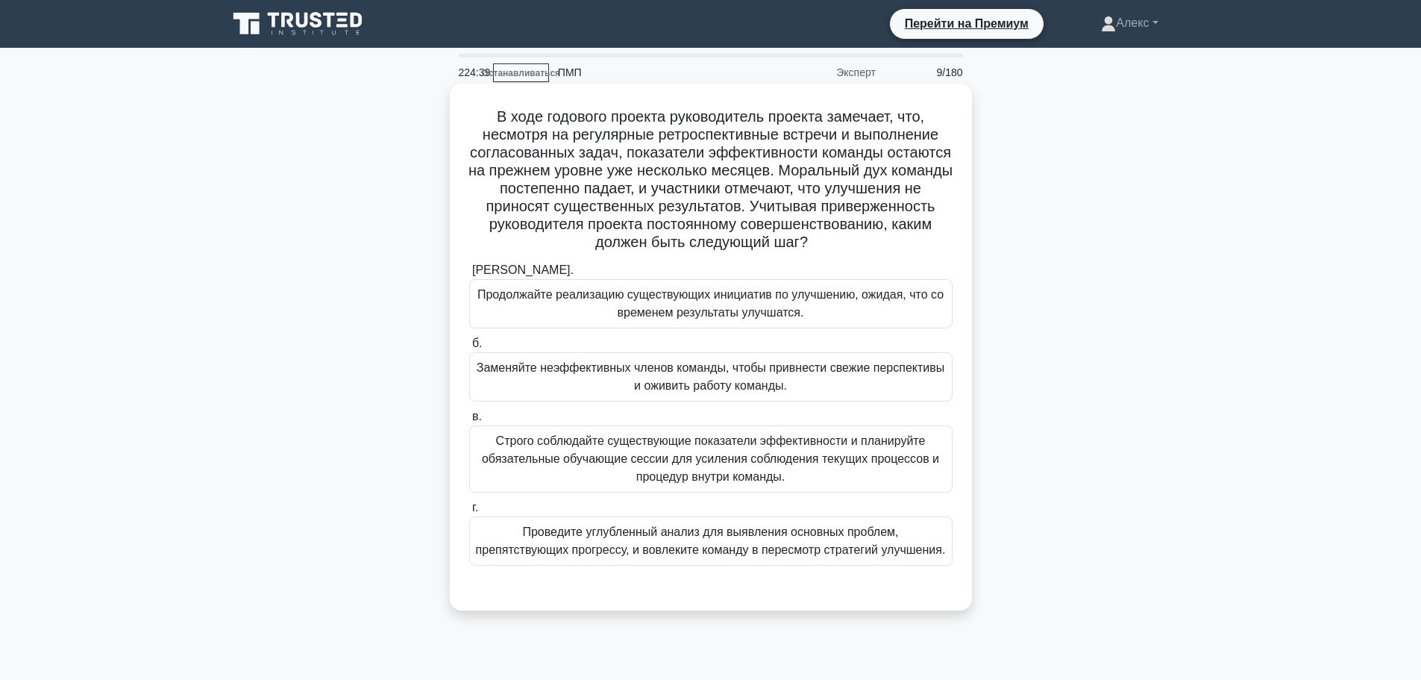
click at [730, 551] on font "Проведите углубленный анализ для выявления основных проблем, препятствующих про…" at bounding box center [711, 540] width 470 height 31
click at [469, 513] on input "г. Проведите углубленный анализ для выявления основных проблем, препятствующих …" at bounding box center [469, 508] width 0 height 10
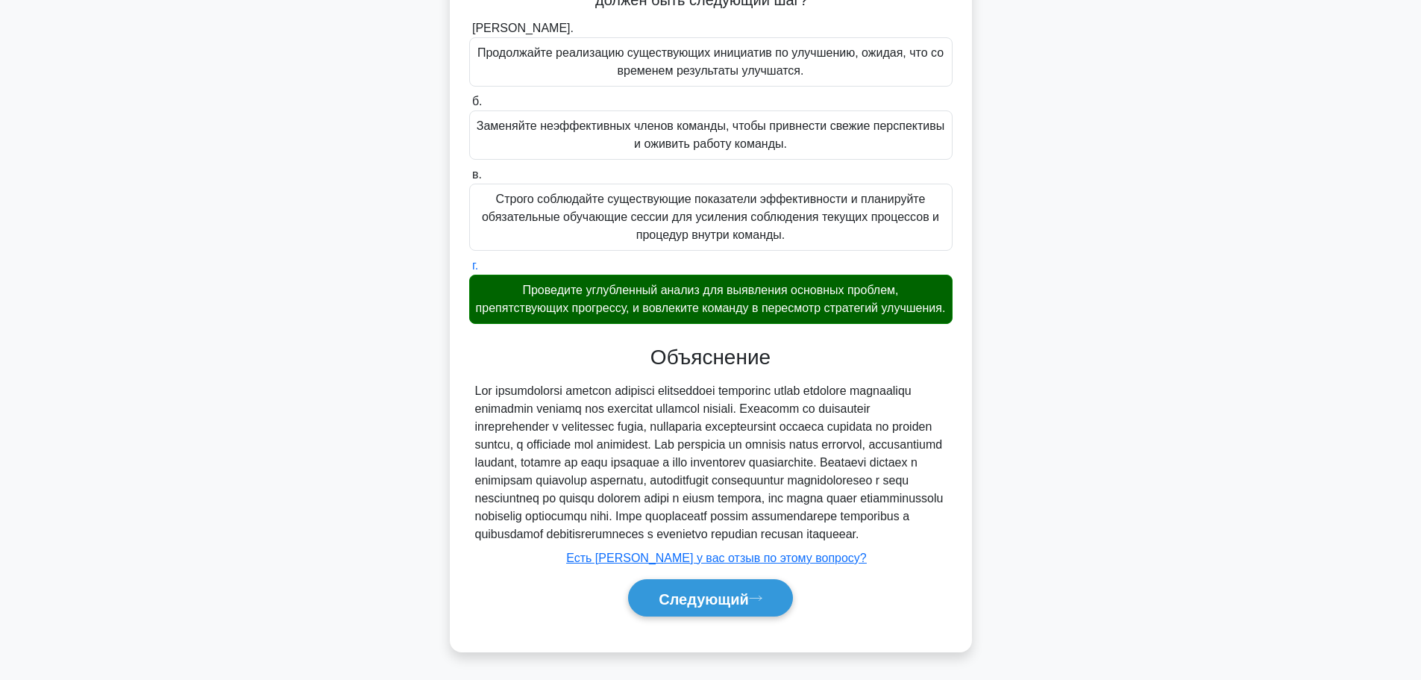
scroll to position [279, 0]
click at [742, 591] on font "Следующий" at bounding box center [704, 598] width 90 height 16
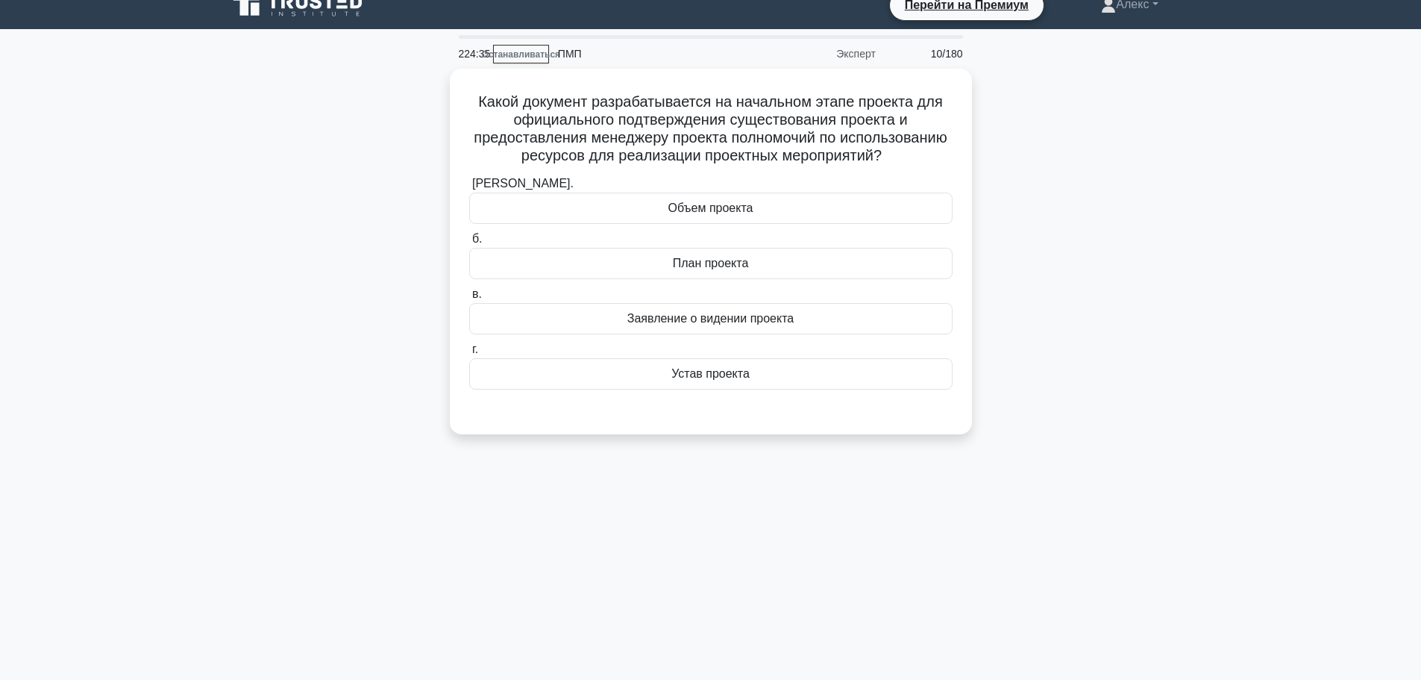
scroll to position [0, 0]
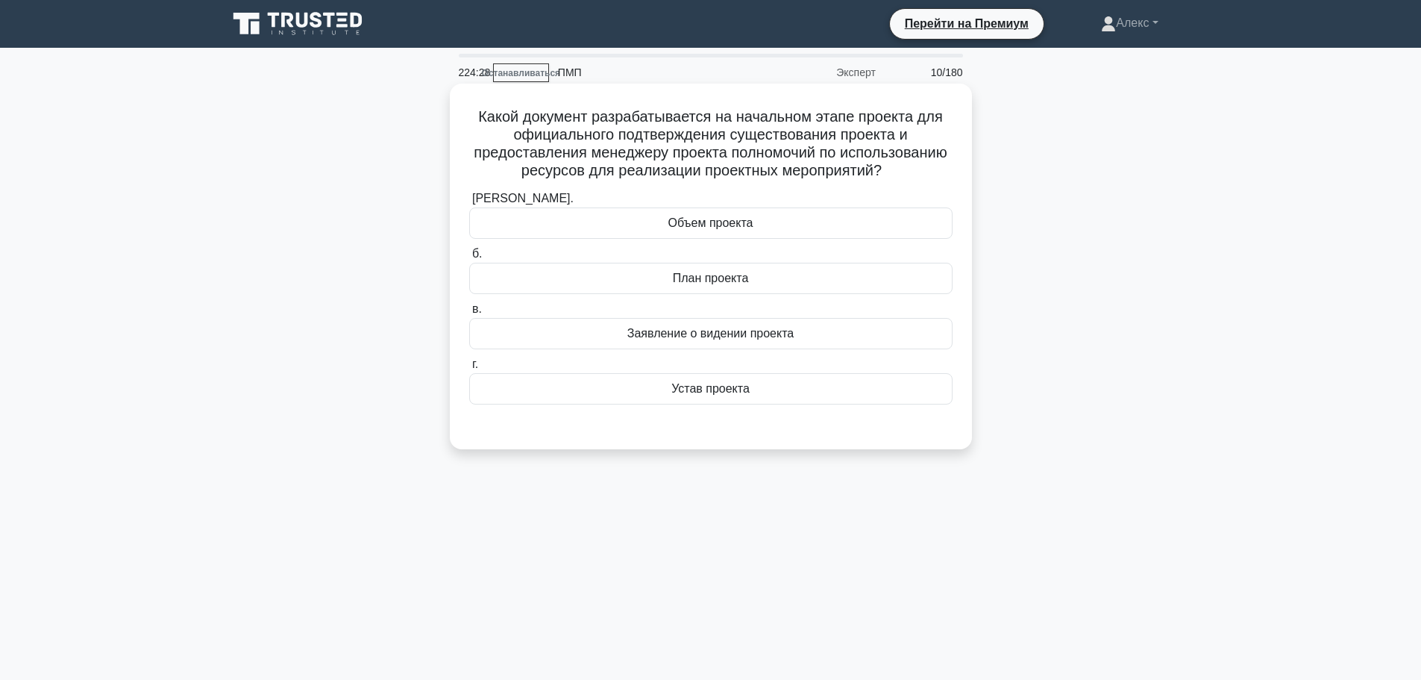
click at [755, 404] on div "Устав проекта" at bounding box center [710, 388] width 483 height 31
click at [469, 369] on input "г. Устав проекта" at bounding box center [469, 365] width 0 height 10
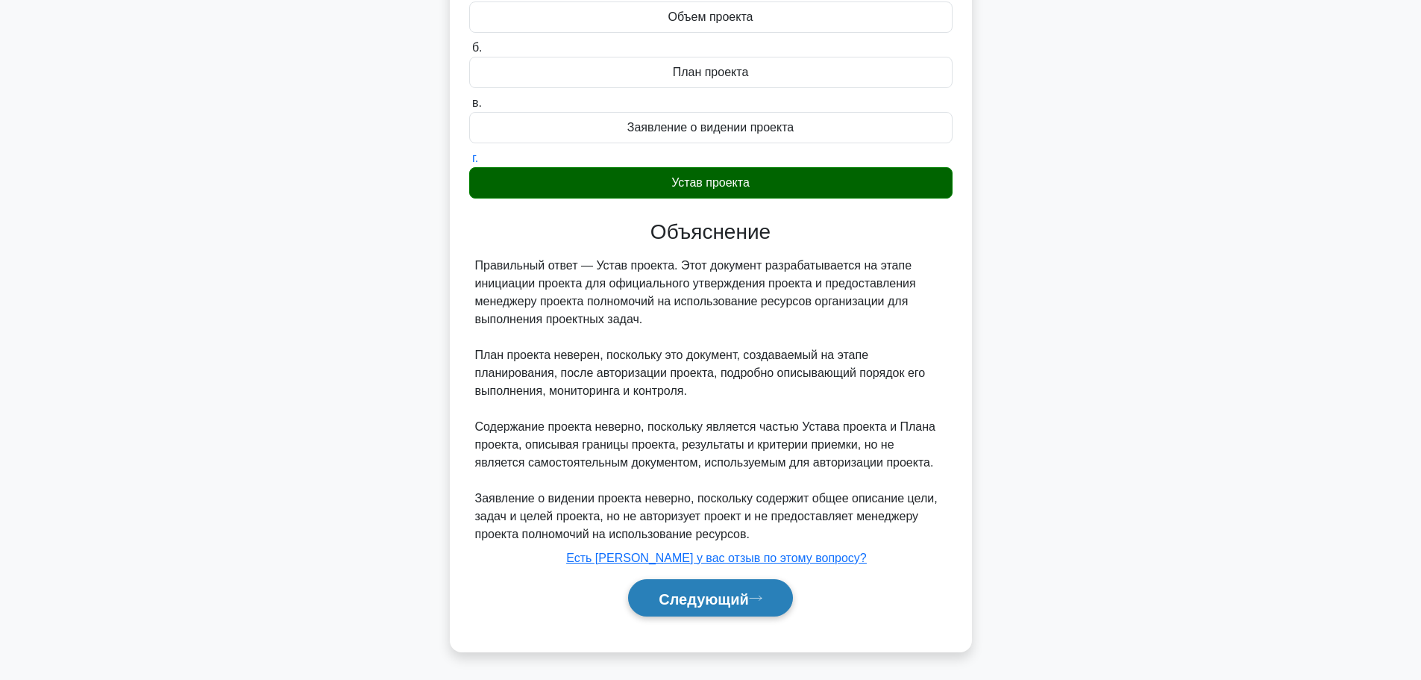
click at [741, 609] on button "Следующий" at bounding box center [710, 598] width 165 height 38
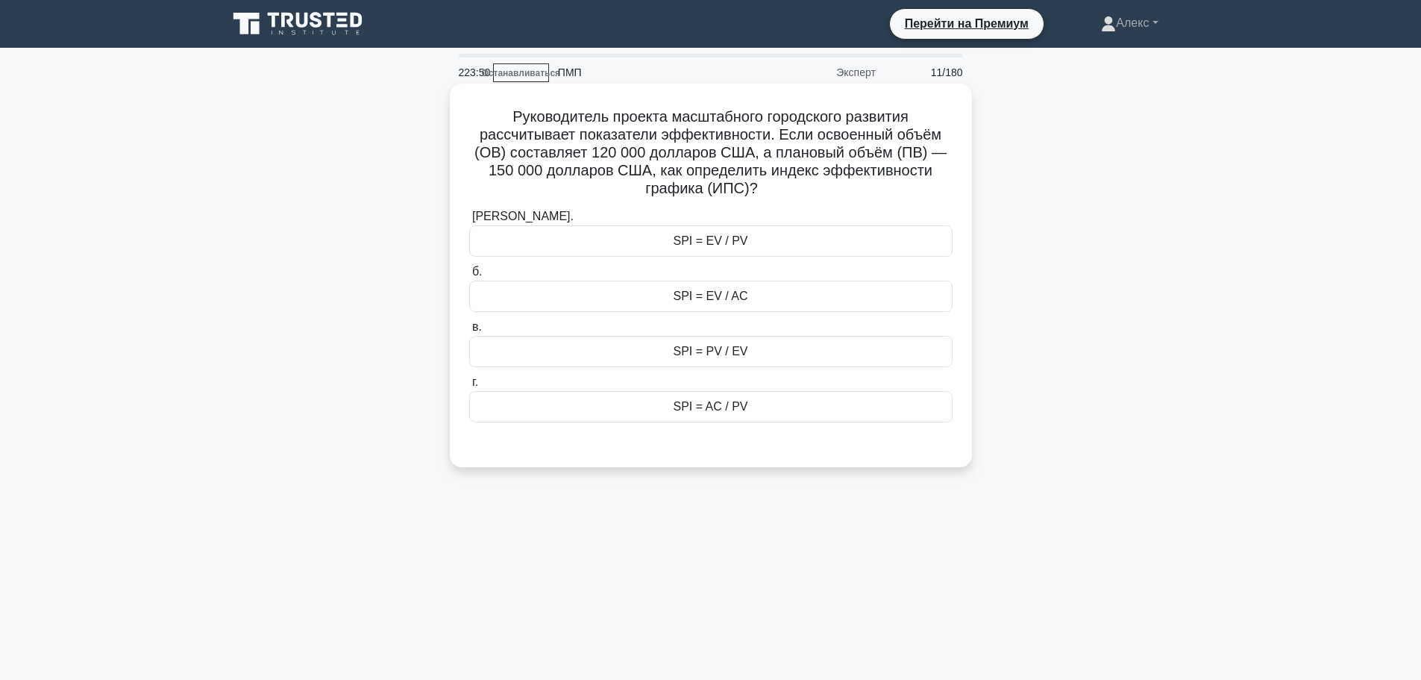
click at [780, 243] on div "SPI = EV / PV" at bounding box center [710, 240] width 483 height 31
click at [469, 222] on input "а. SPI = EV / PV" at bounding box center [469, 217] width 0 height 10
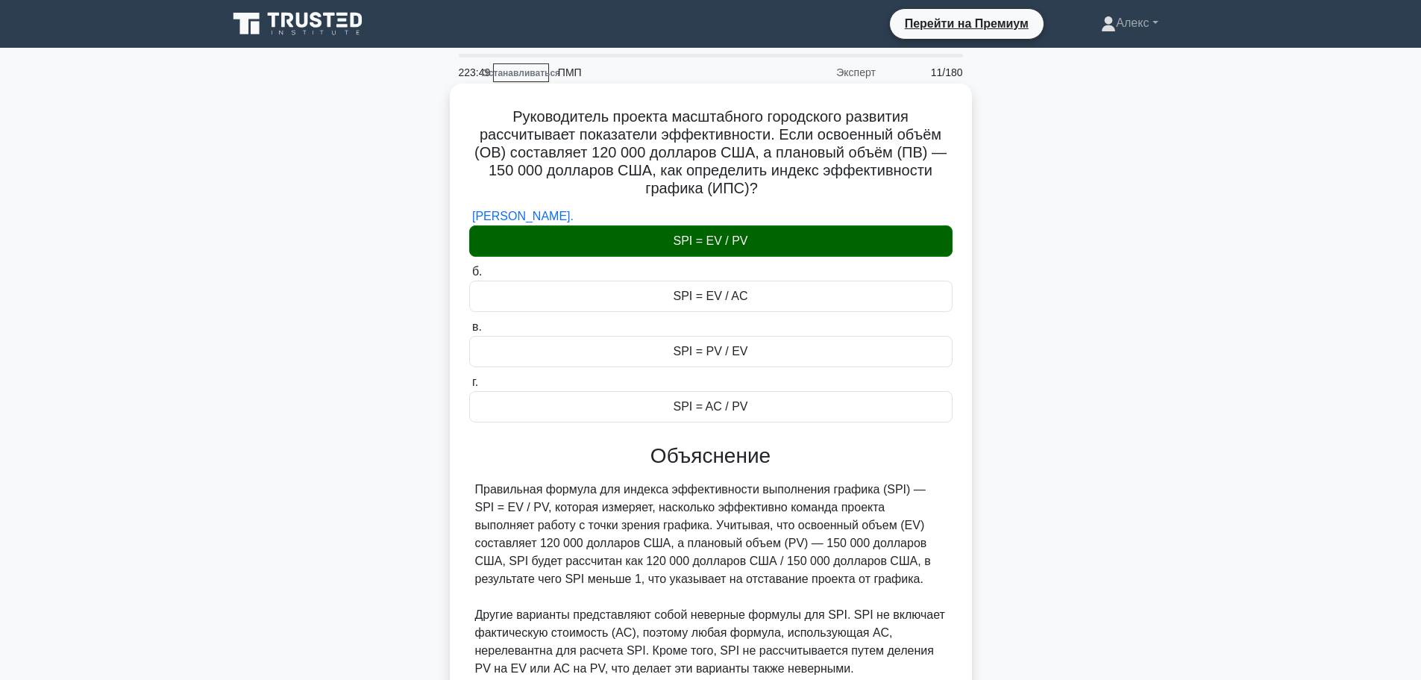
scroll to position [136, 0]
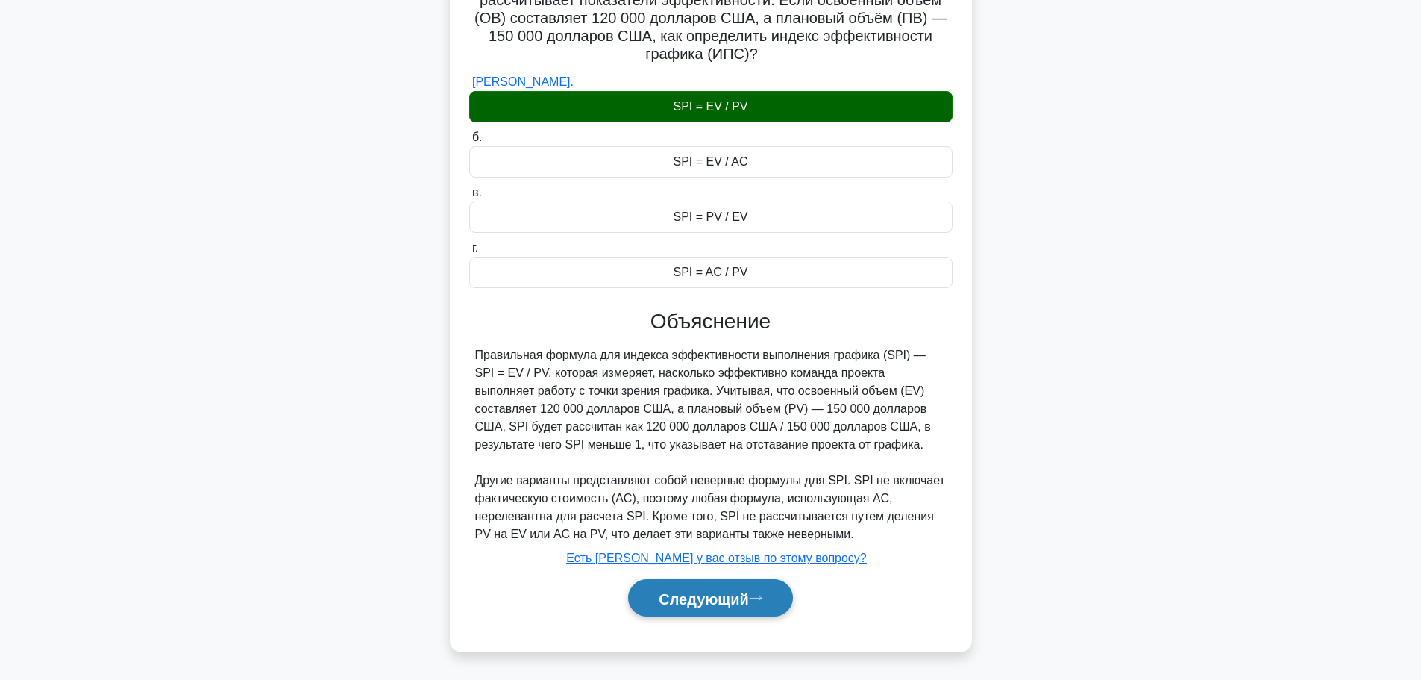
click at [726, 582] on button "Следующий" at bounding box center [710, 598] width 165 height 38
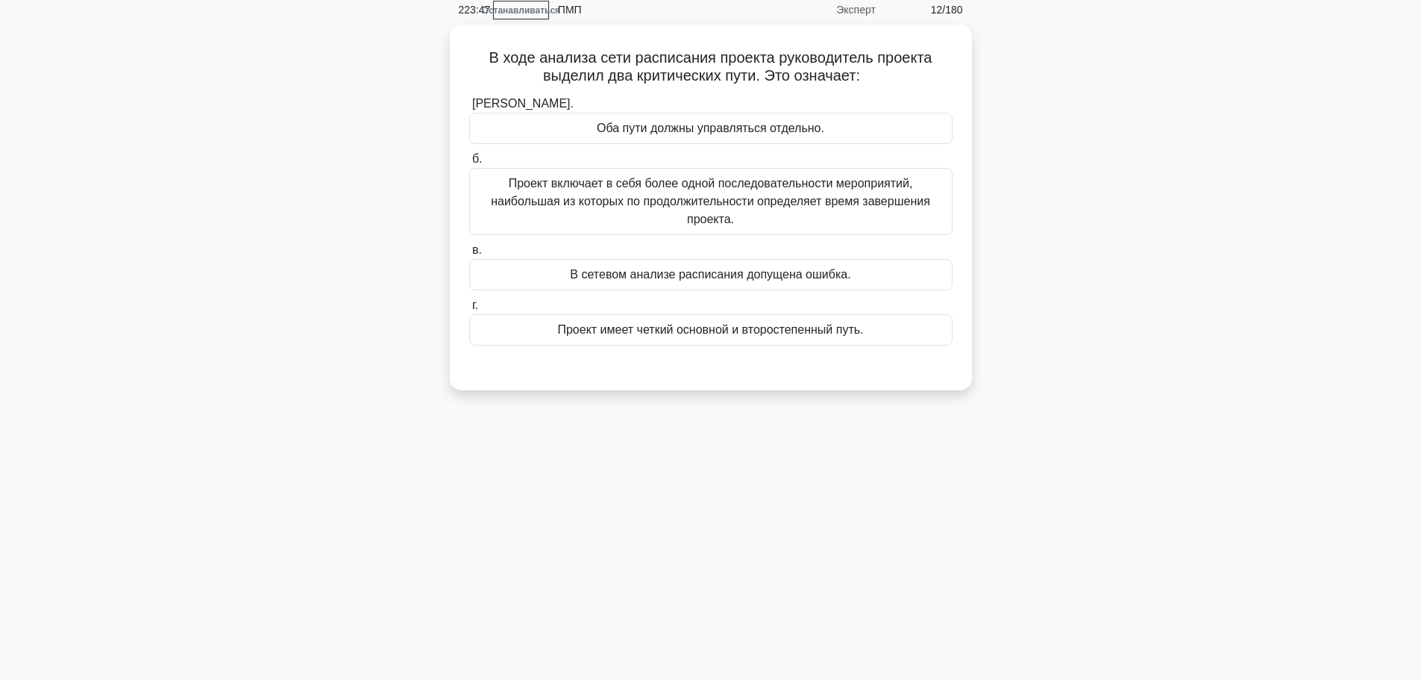
scroll to position [0, 0]
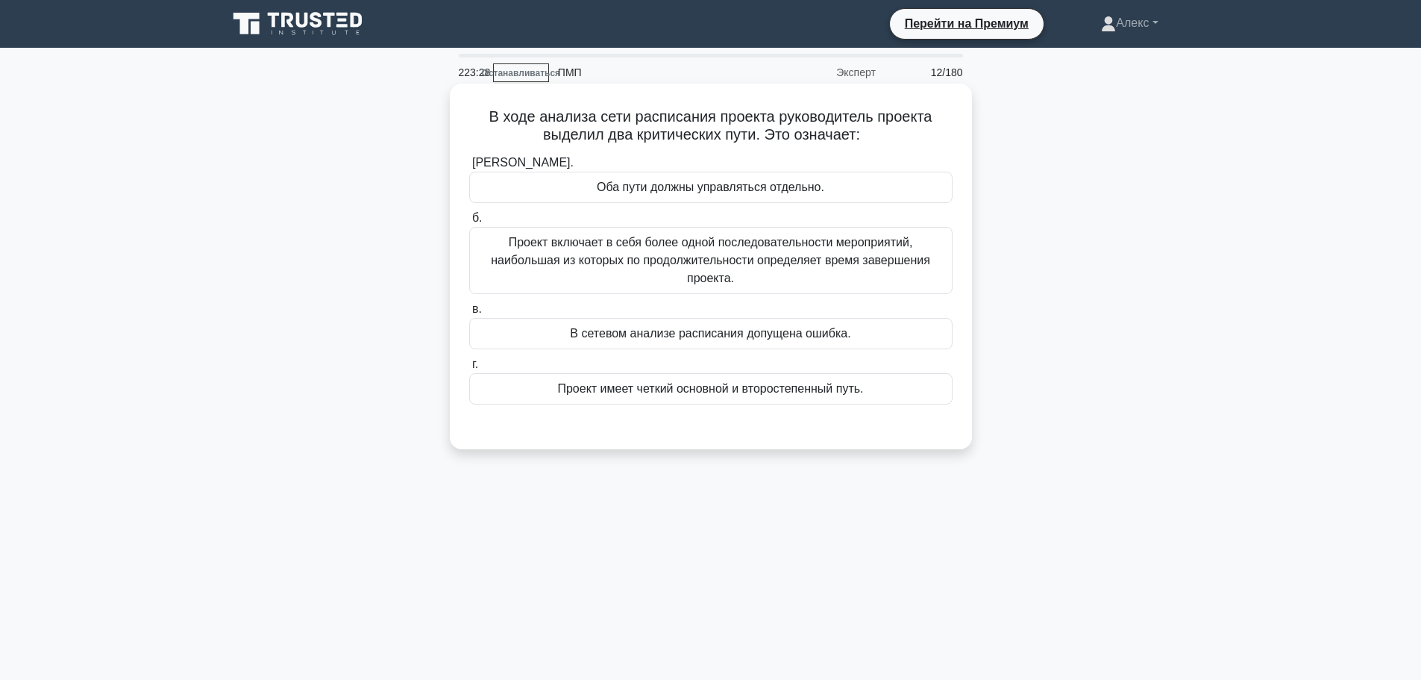
click at [824, 392] on font "Проект имеет четкий основной и второстепенный путь." at bounding box center [710, 388] width 306 height 13
click at [469, 369] on input "г. Проект имеет четкий основной и второстепенный путь." at bounding box center [469, 365] width 0 height 10
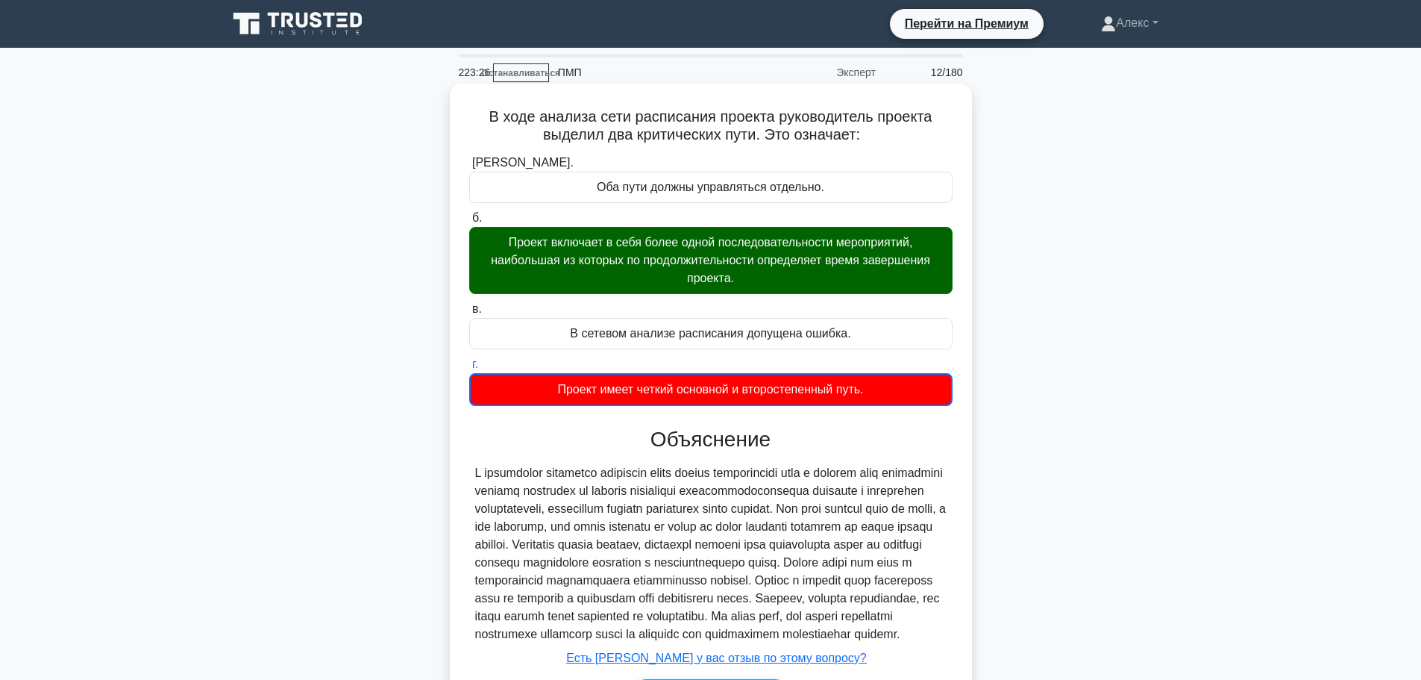
click at [811, 286] on font "Проект включает в себя более одной последовательности мероприятий, наибольшая и…" at bounding box center [711, 261] width 470 height 54
click at [469, 223] on input "б. Проект включает в себя более одной последовательности мероприятий, наибольша…" at bounding box center [469, 218] width 0 height 10
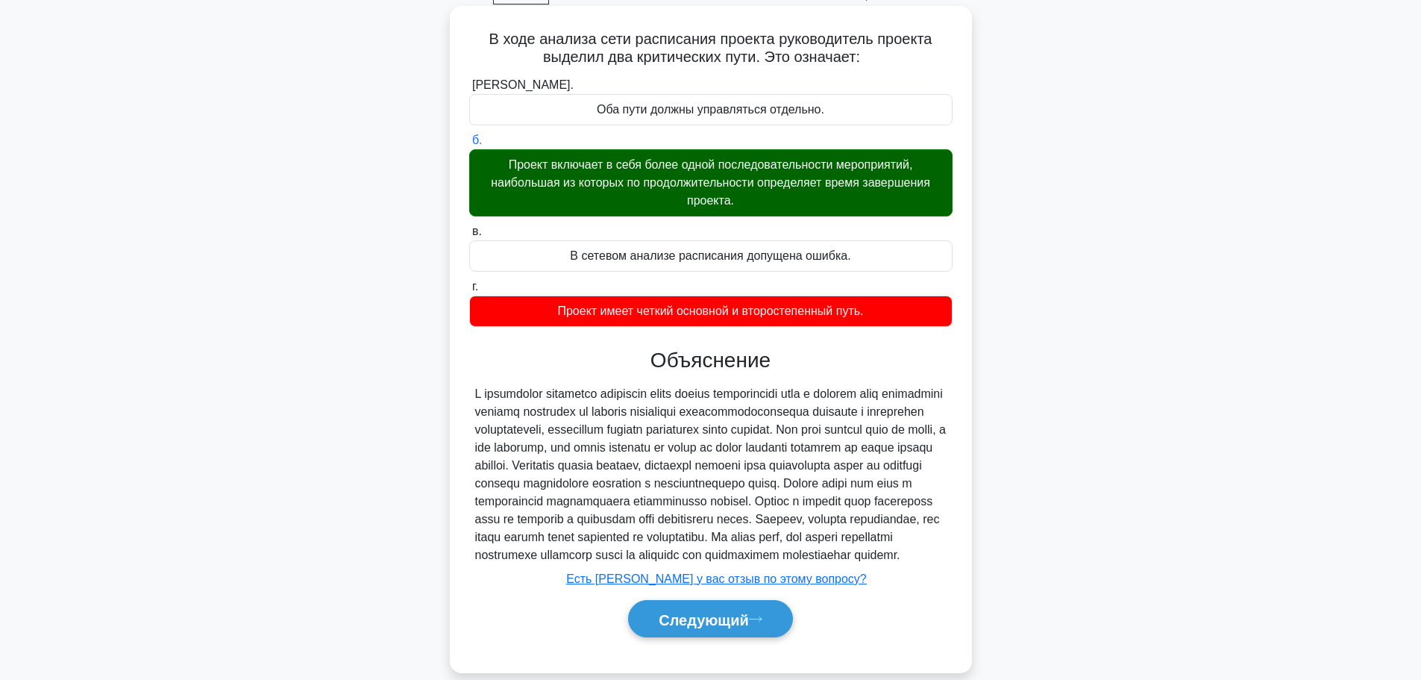
scroll to position [136, 0]
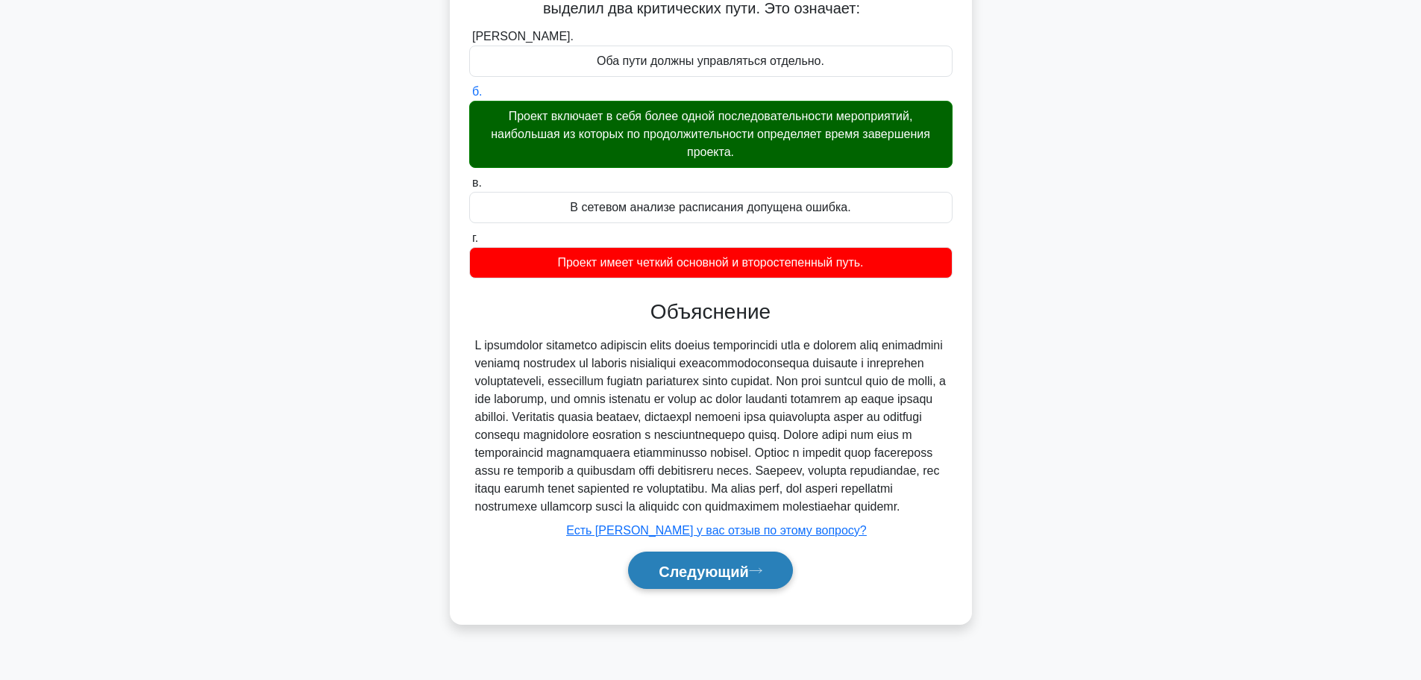
click at [732, 589] on button "Следующий" at bounding box center [710, 570] width 165 height 38
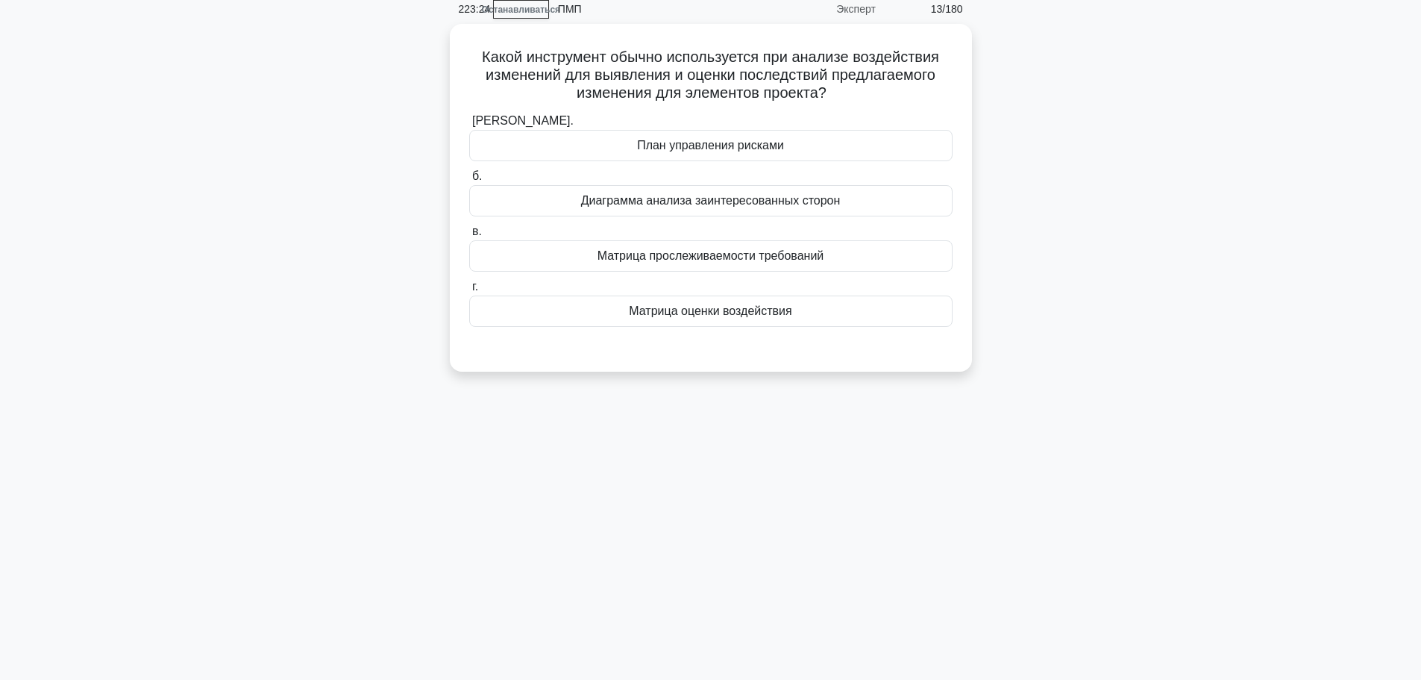
scroll to position [0, 0]
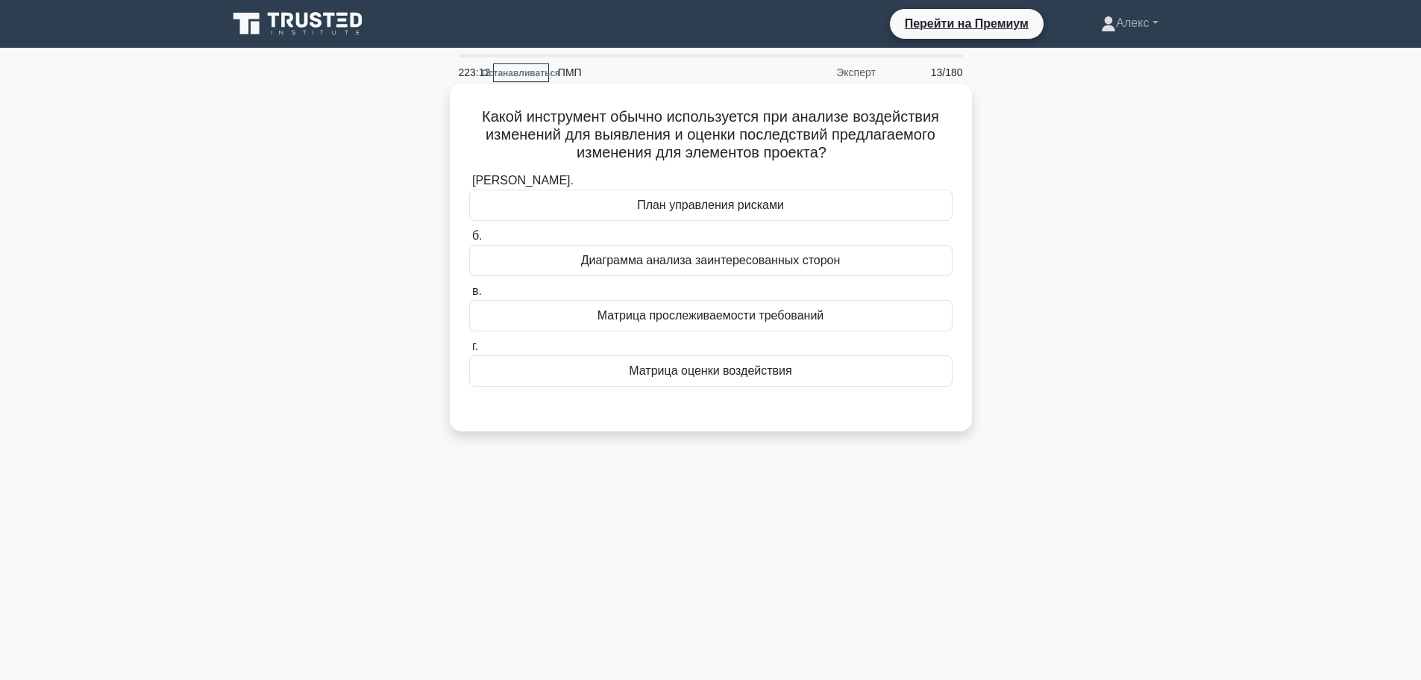
click at [832, 373] on div "Матрица оценки воздействия" at bounding box center [710, 370] width 483 height 31
click at [469, 351] on input "г. Матрица оценки воздействия" at bounding box center [469, 347] width 0 height 10
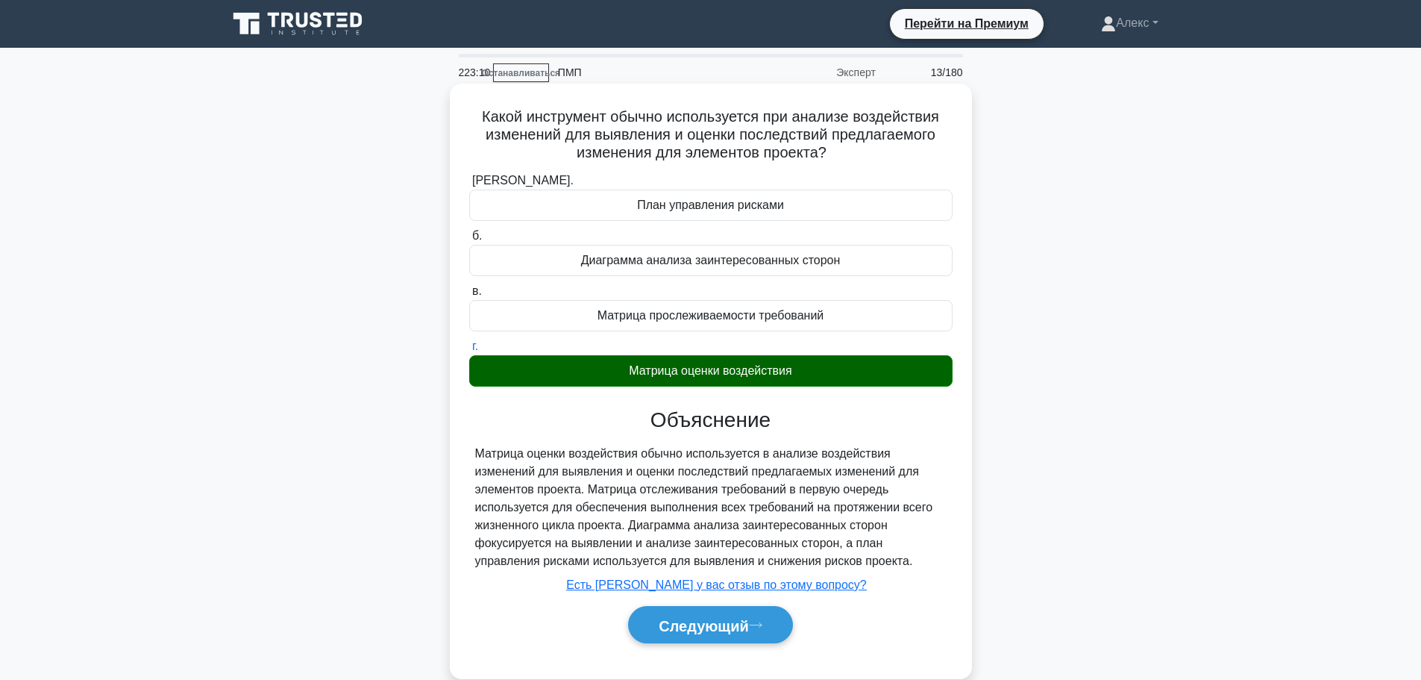
scroll to position [126, 0]
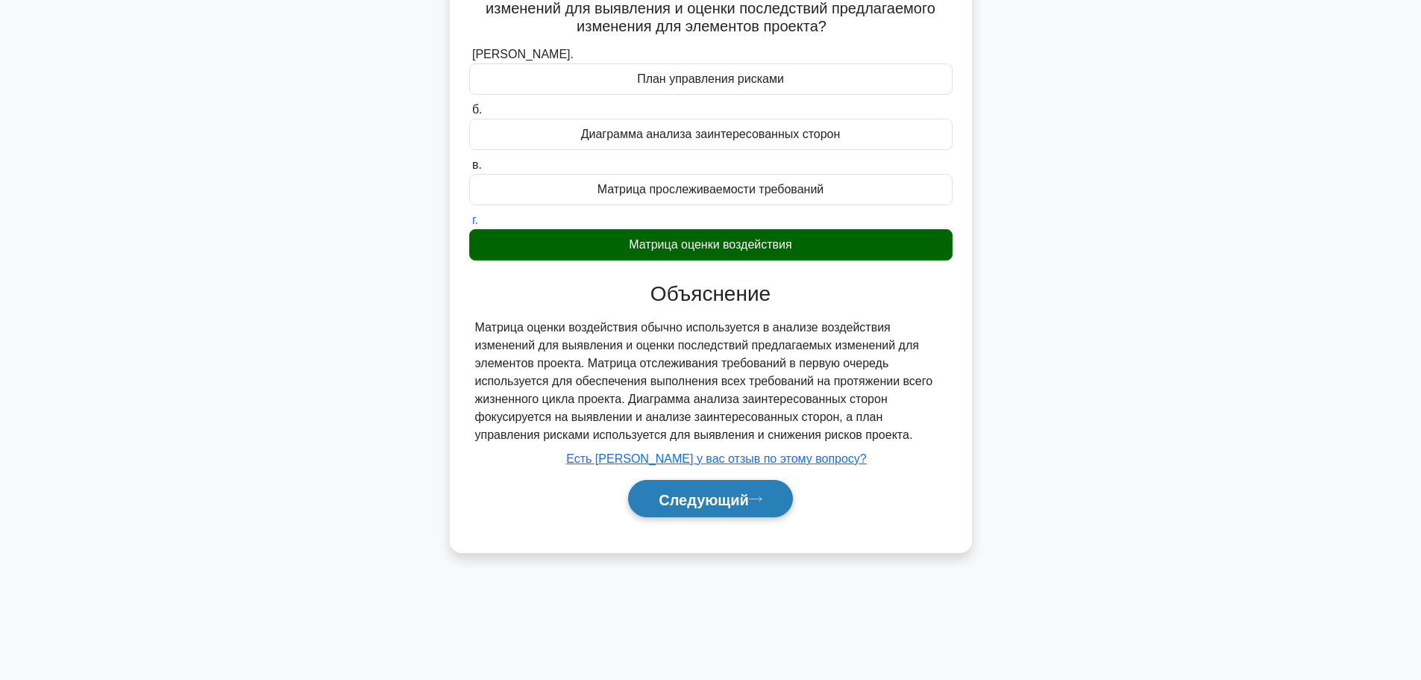
click at [741, 494] on font "Следующий" at bounding box center [704, 499] width 90 height 16
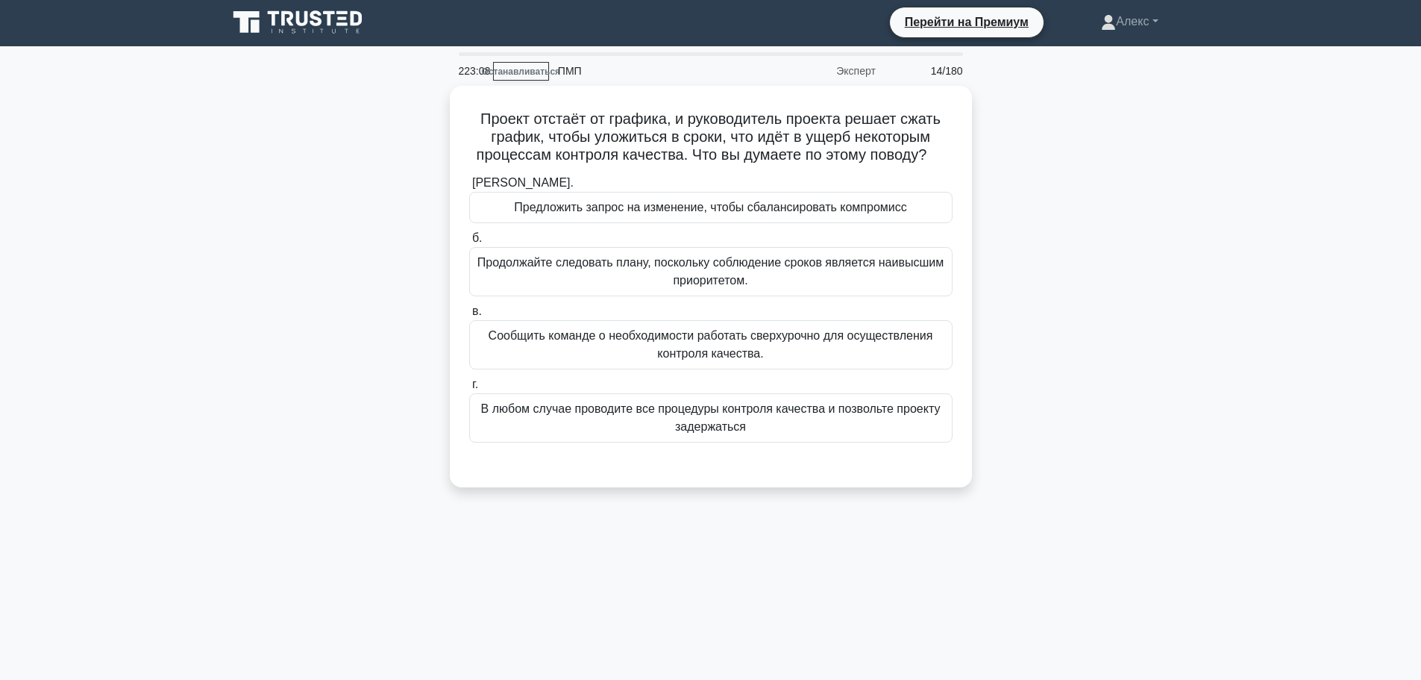
scroll to position [0, 0]
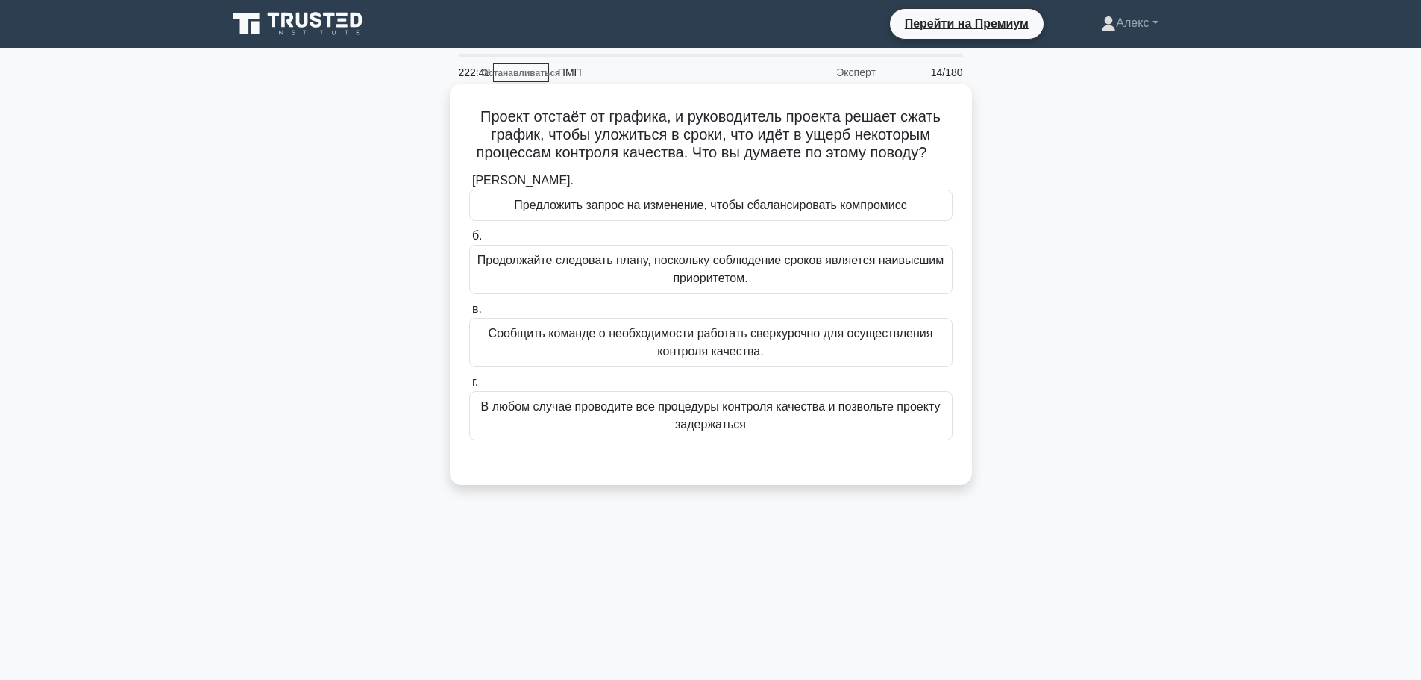
click at [805, 210] on font "Предложить запрос на изменение, чтобы сбалансировать компромисс" at bounding box center [710, 204] width 393 height 13
click at [469, 186] on input "а. Предложить запрос на изменение, чтобы сбалансировать компромисс" at bounding box center [469, 181] width 0 height 10
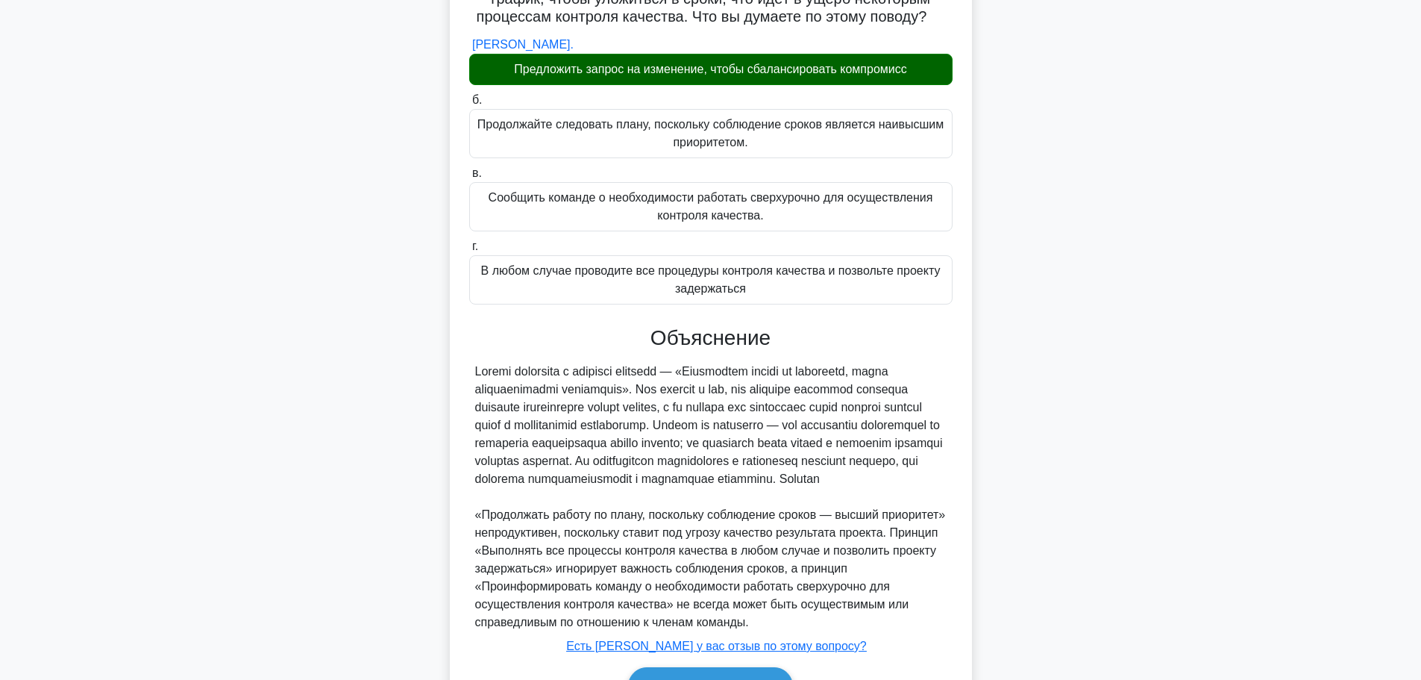
scroll to position [243, 0]
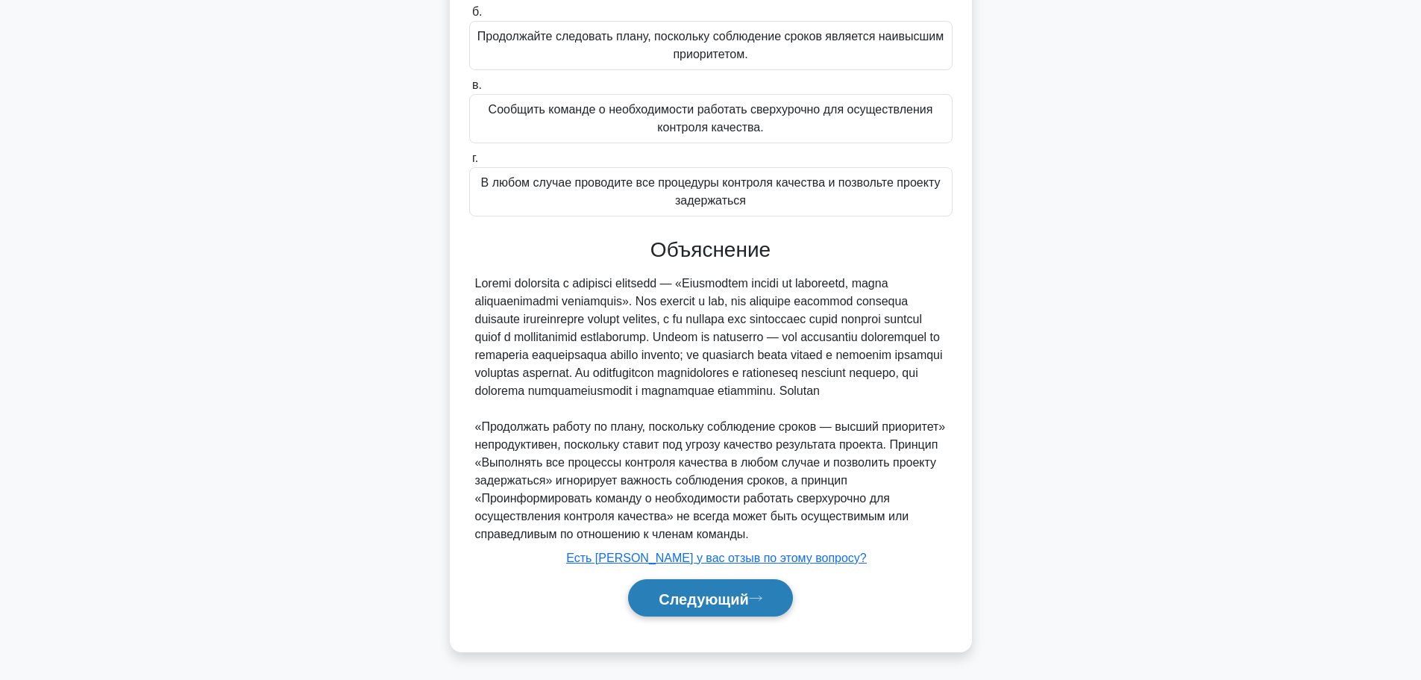
click at [727, 601] on font "Следующий" at bounding box center [704, 598] width 90 height 16
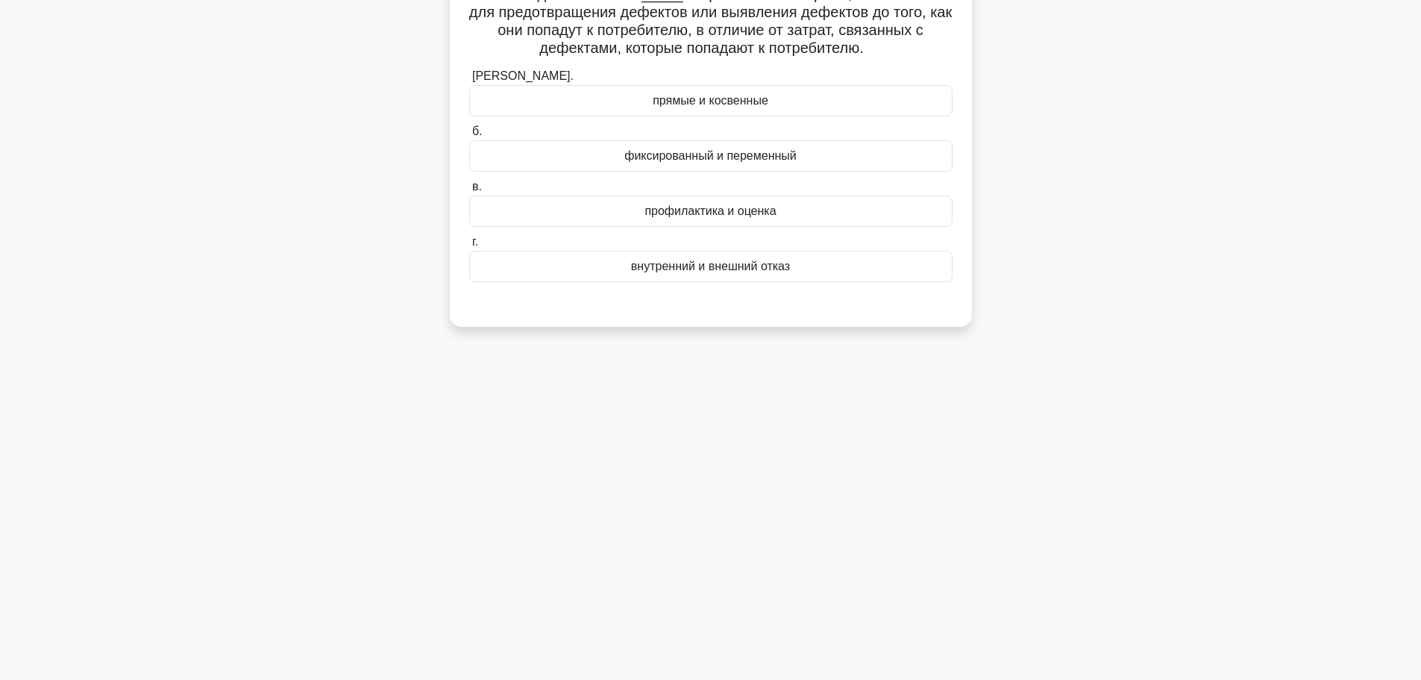
scroll to position [0, 0]
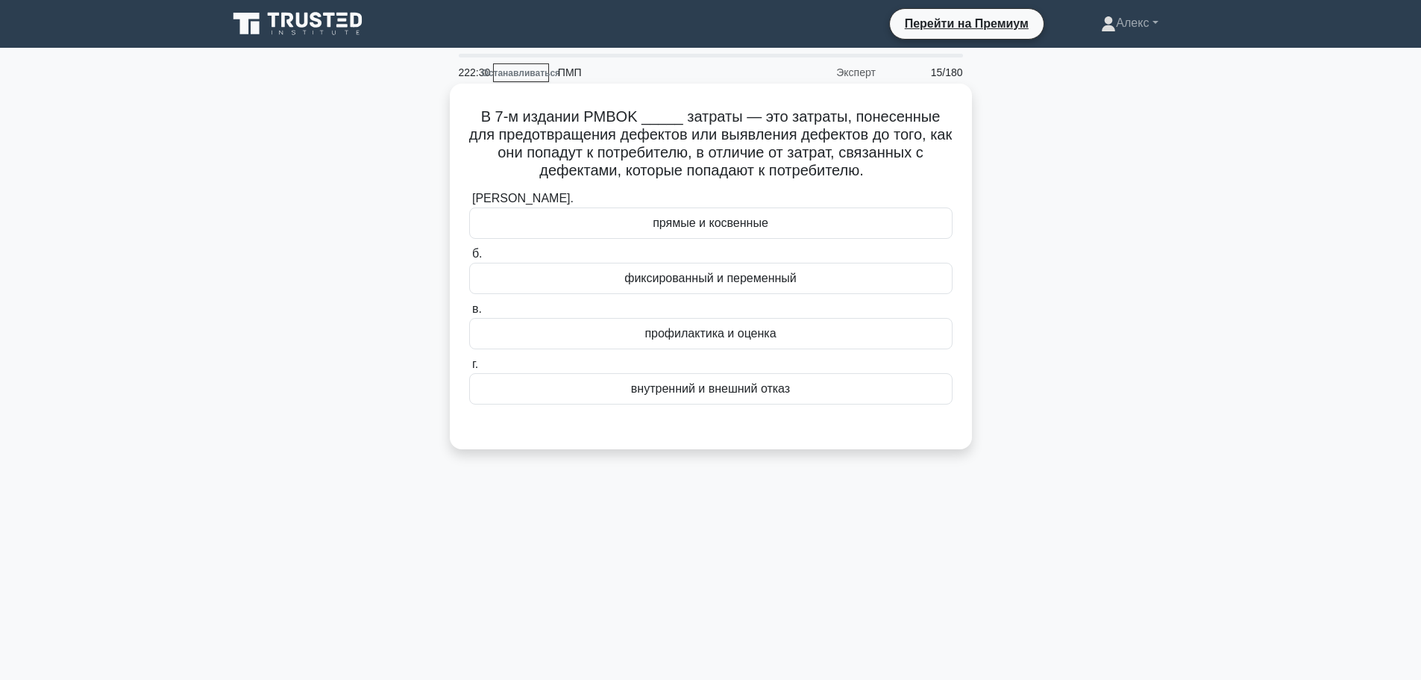
click at [835, 334] on div "профилактика и оценка" at bounding box center [710, 333] width 483 height 31
click at [469, 314] on input "в. профилактика и оценка" at bounding box center [469, 309] width 0 height 10
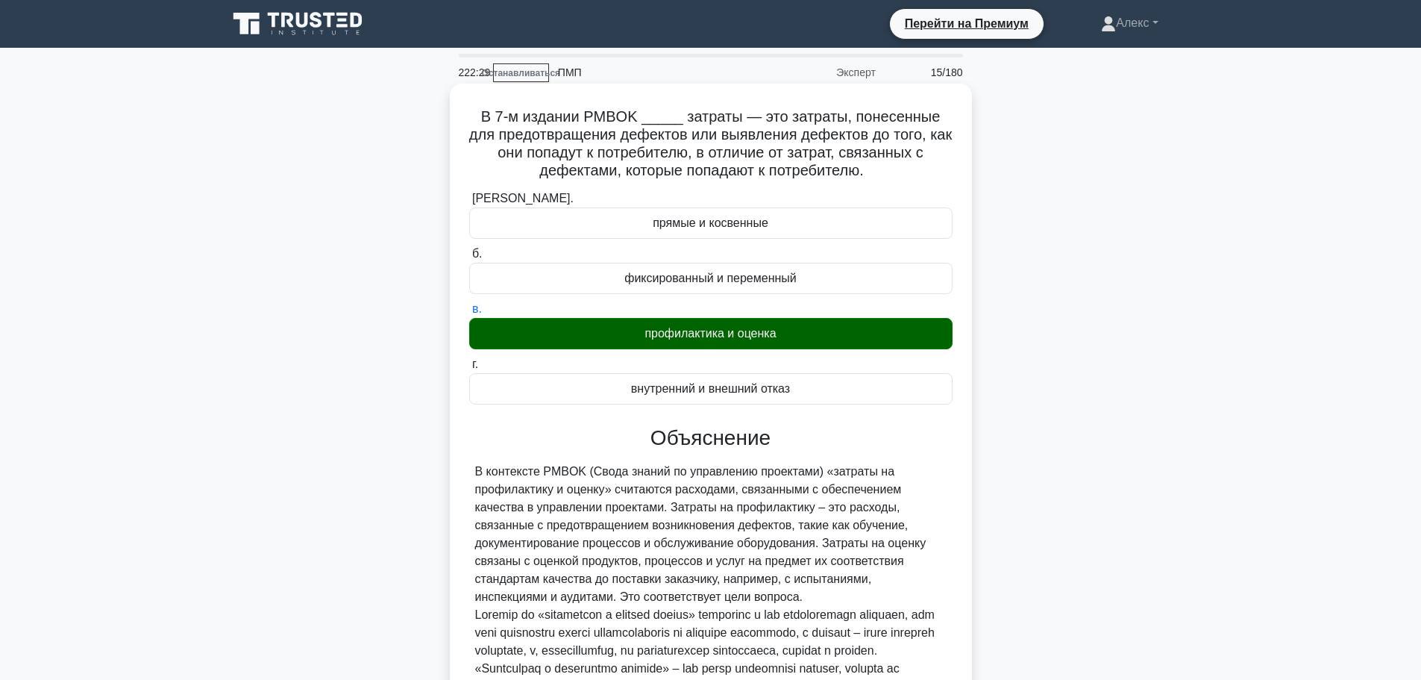
scroll to position [207, 0]
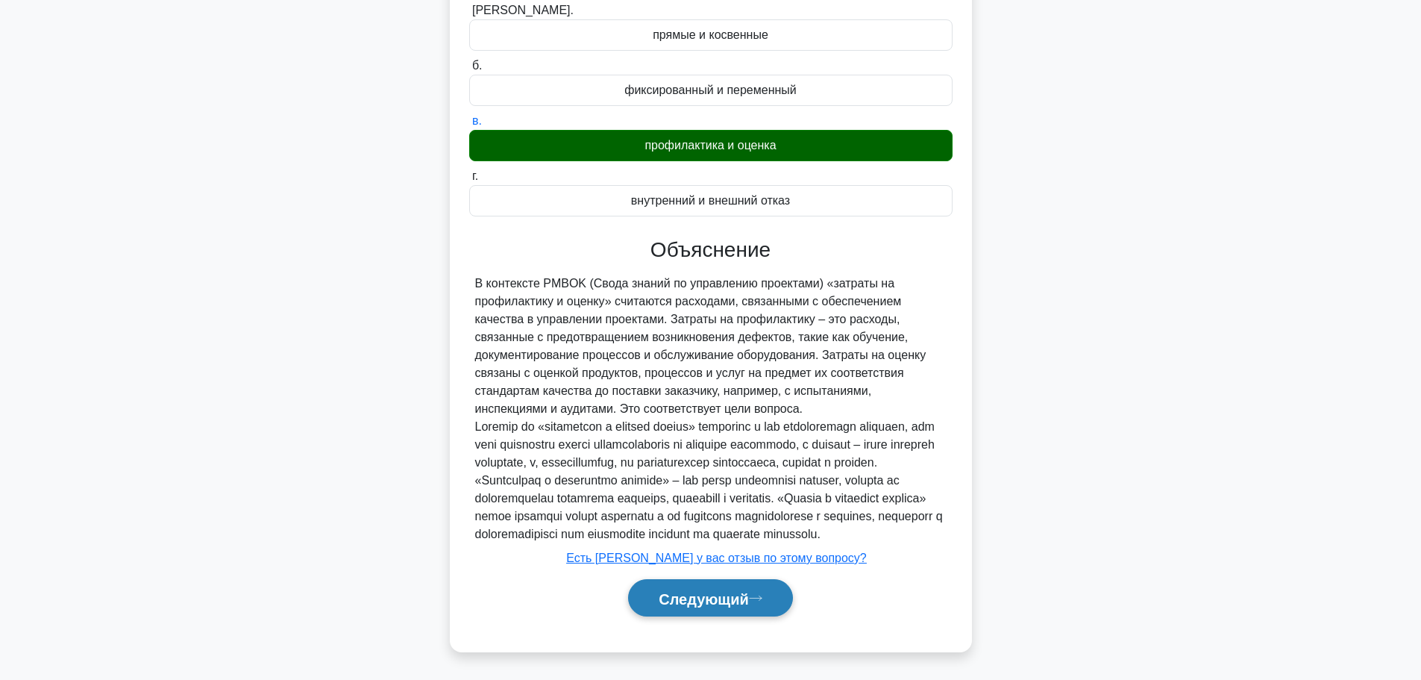
click at [733, 590] on font "Следующий" at bounding box center [704, 598] width 90 height 16
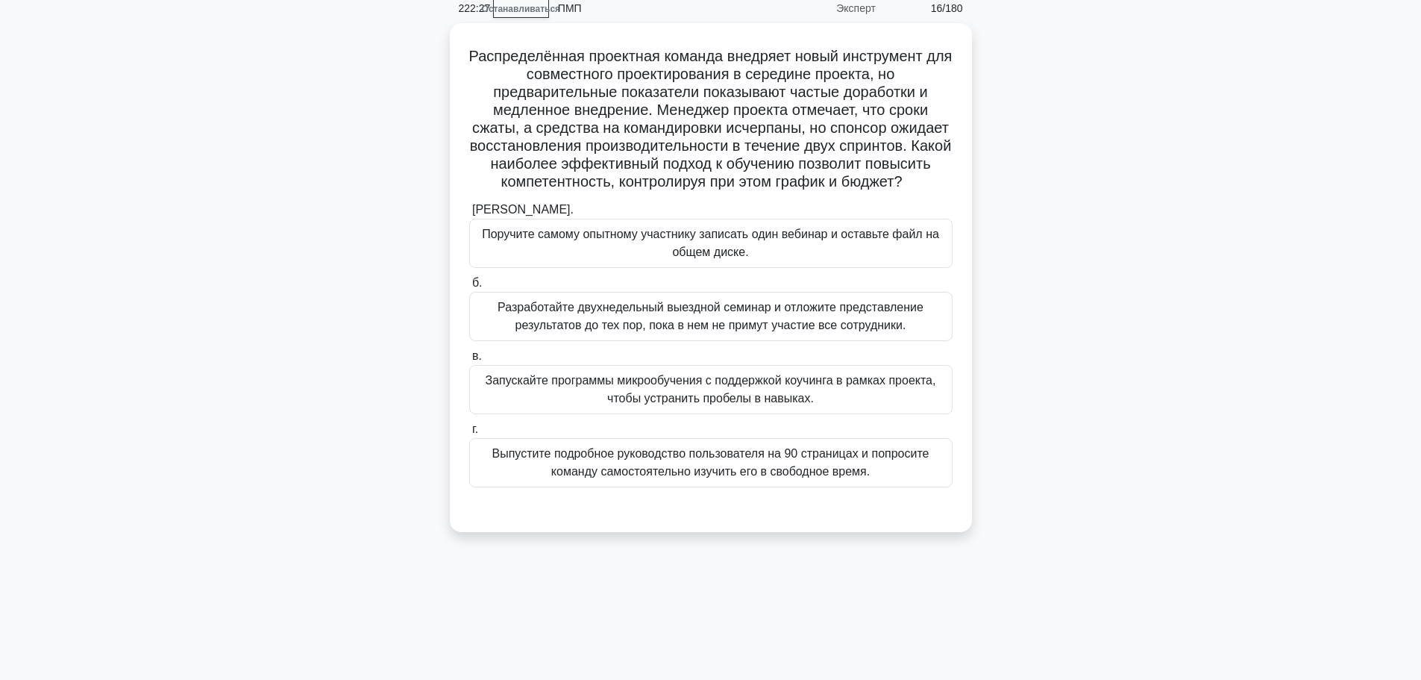
scroll to position [0, 0]
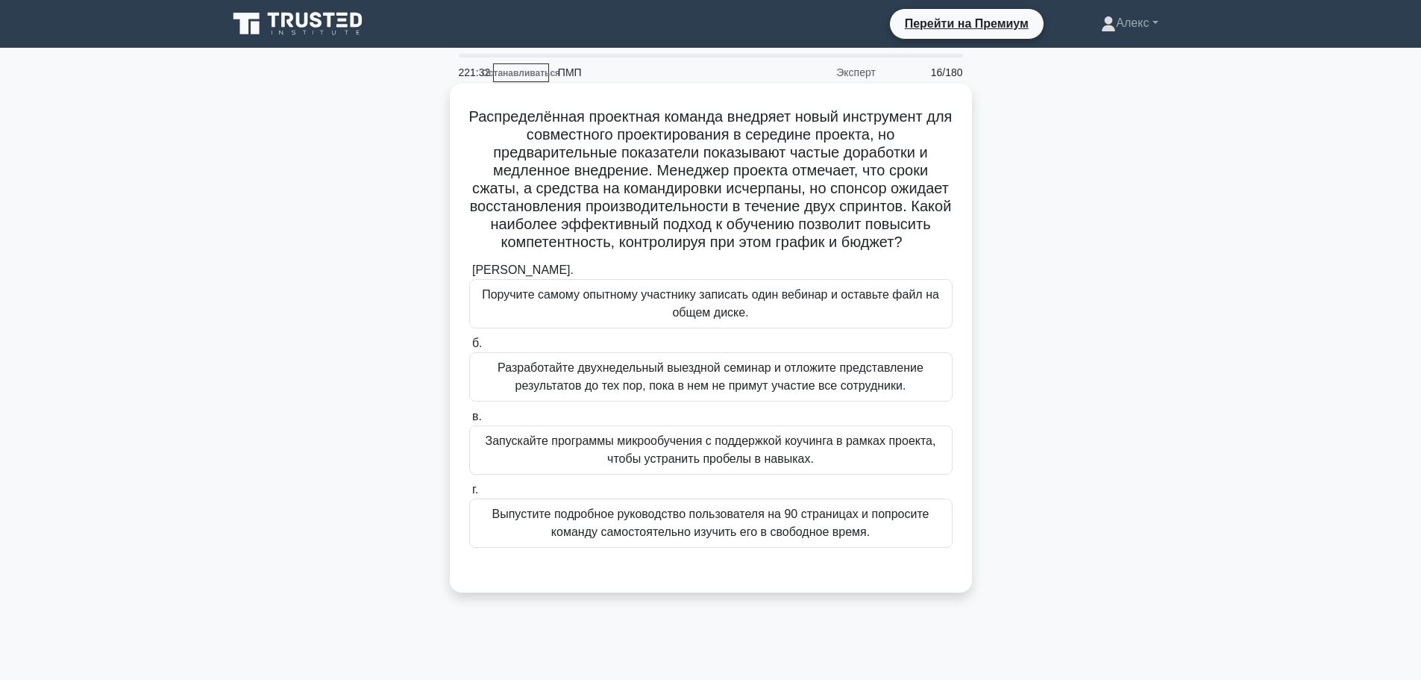
click at [824, 322] on font "Поручите самому опытному участнику записать один вебинар и оставьте файл на общ…" at bounding box center [711, 304] width 470 height 36
click at [469, 275] on input "а. Поручите самому опытному участнику записать один вебинар и оставьте файл на …" at bounding box center [469, 271] width 0 height 10
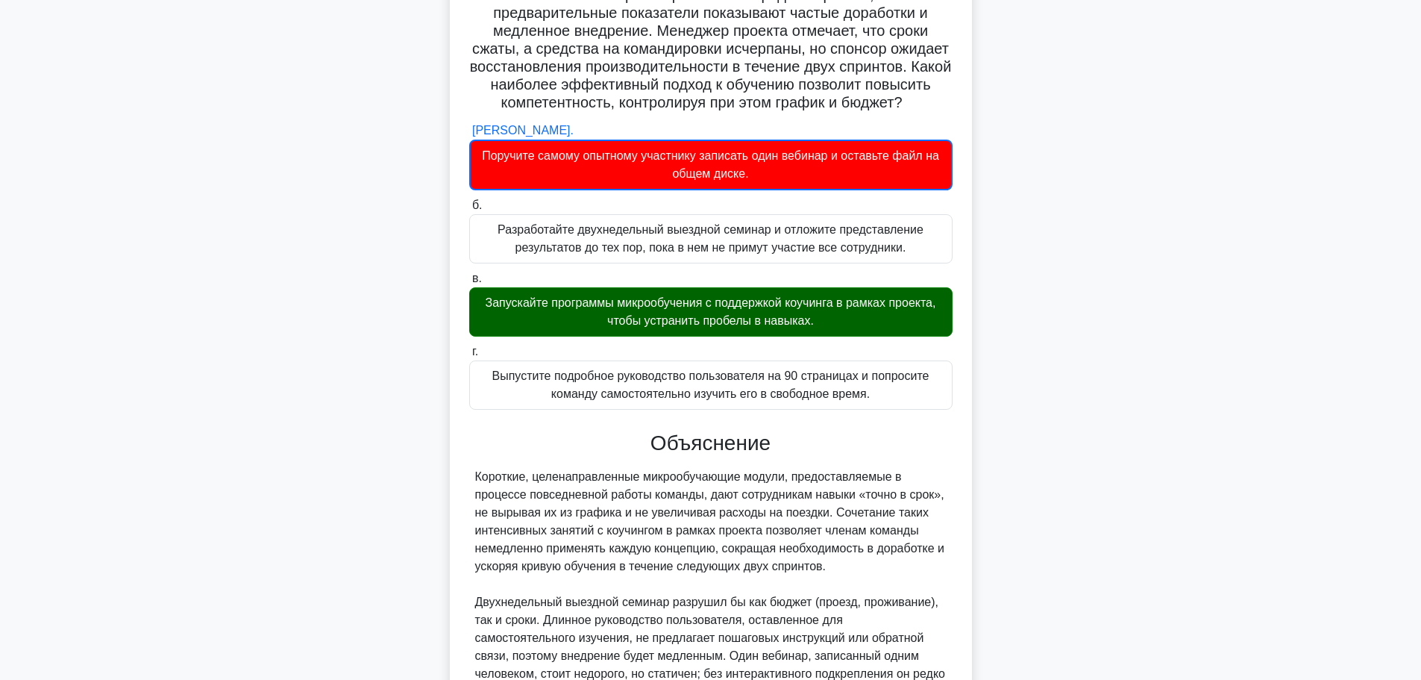
scroll to position [316, 0]
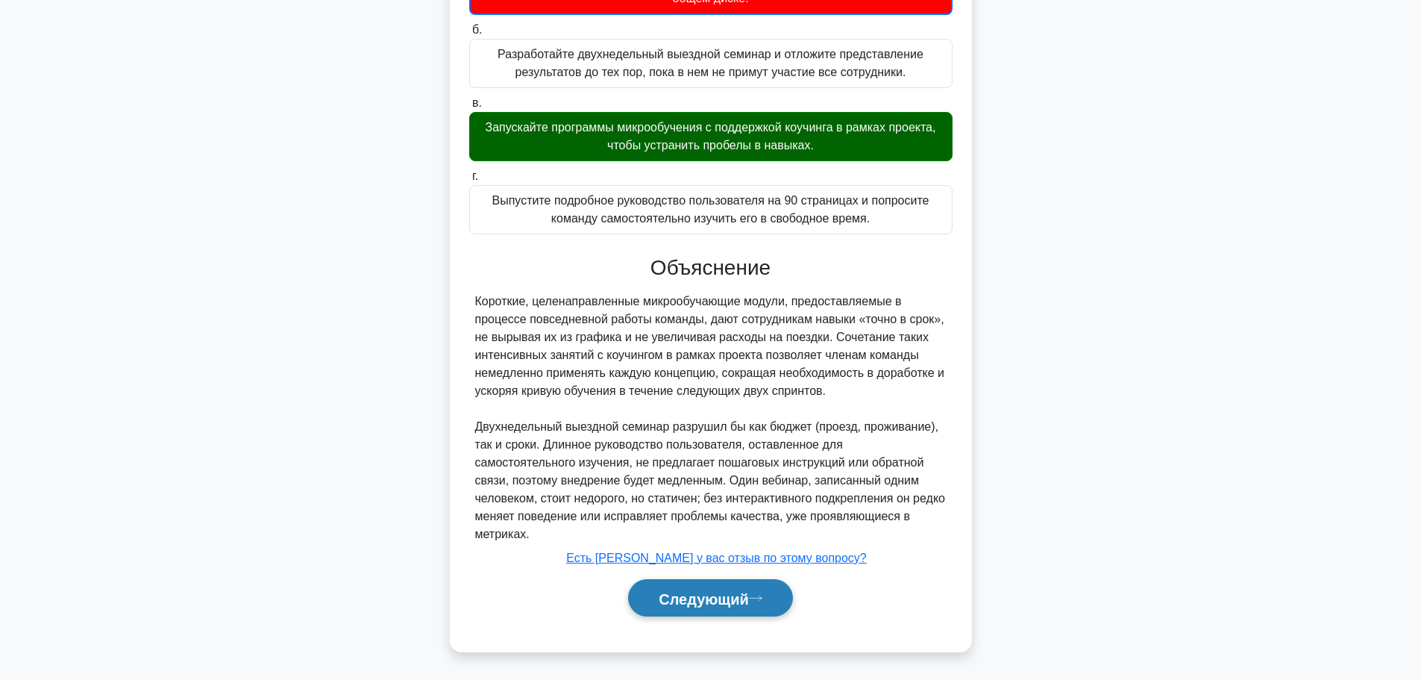
click at [713, 613] on button "Следующий" at bounding box center [710, 598] width 165 height 38
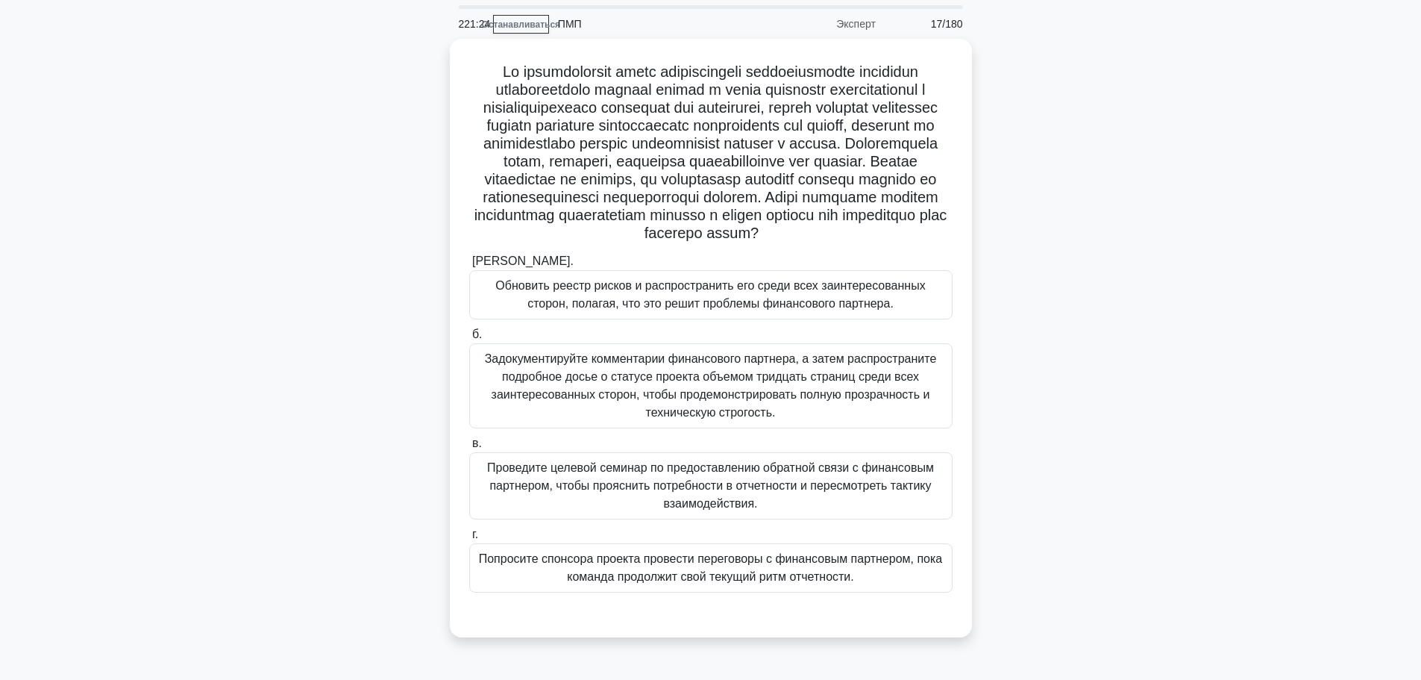
scroll to position [75, 0]
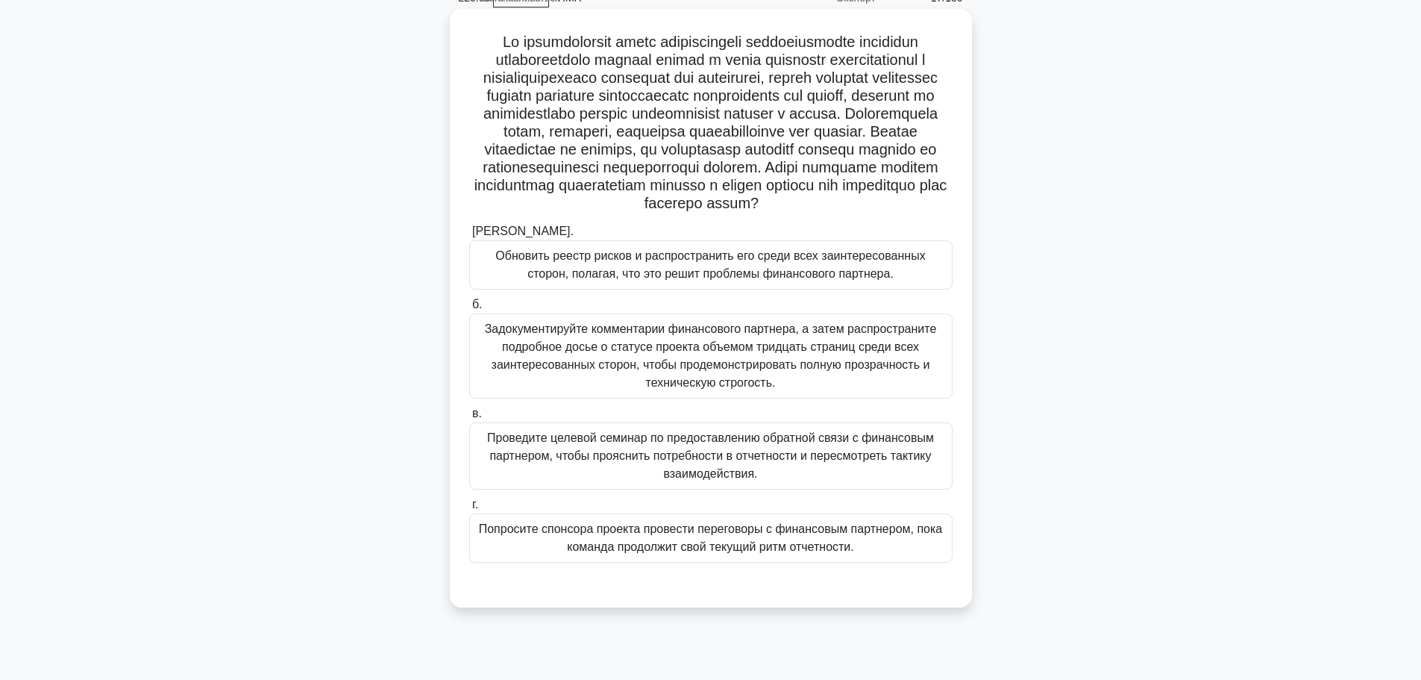
click at [785, 483] on font "Проведите целевой семинар по предоставлению обратной связи с финансовым партнер…" at bounding box center [711, 456] width 470 height 54
click at [469, 419] on input "в. Проведите целевой семинар по предоставлению обратной связи с финансовым парт…" at bounding box center [469, 414] width 0 height 10
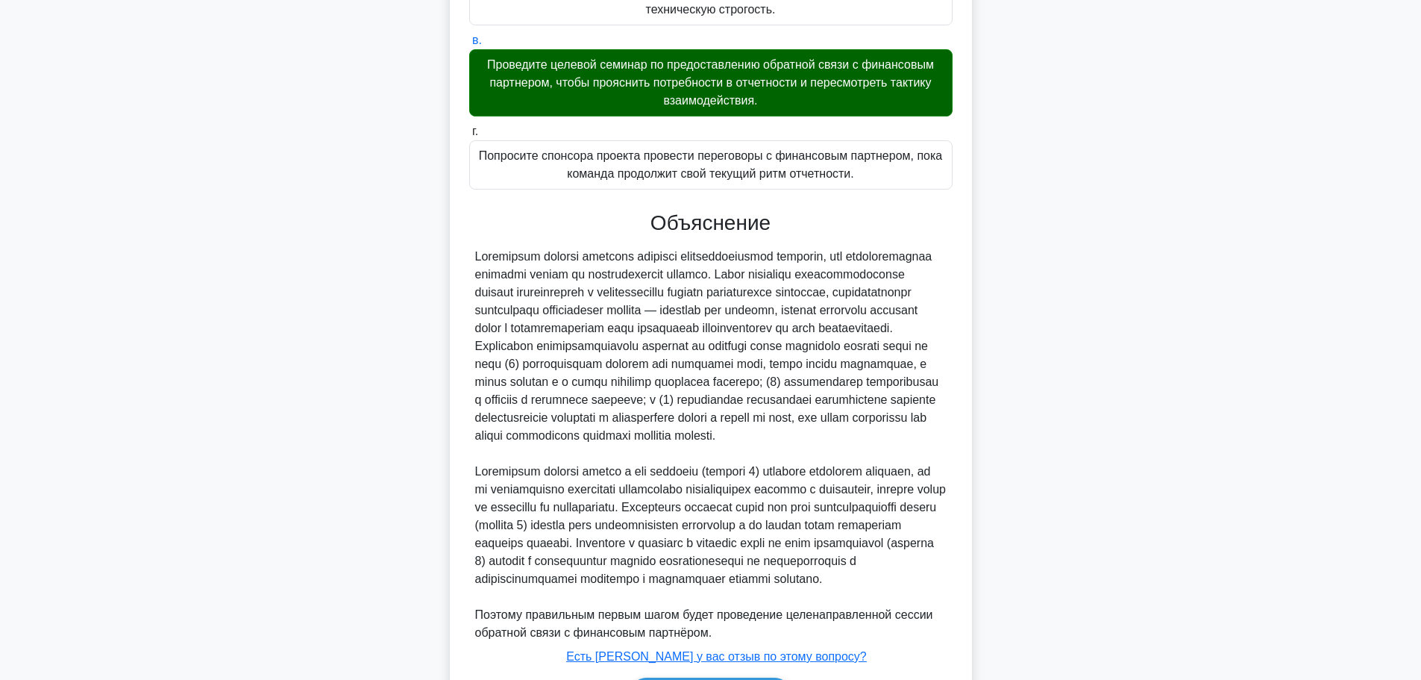
scroll to position [601, 0]
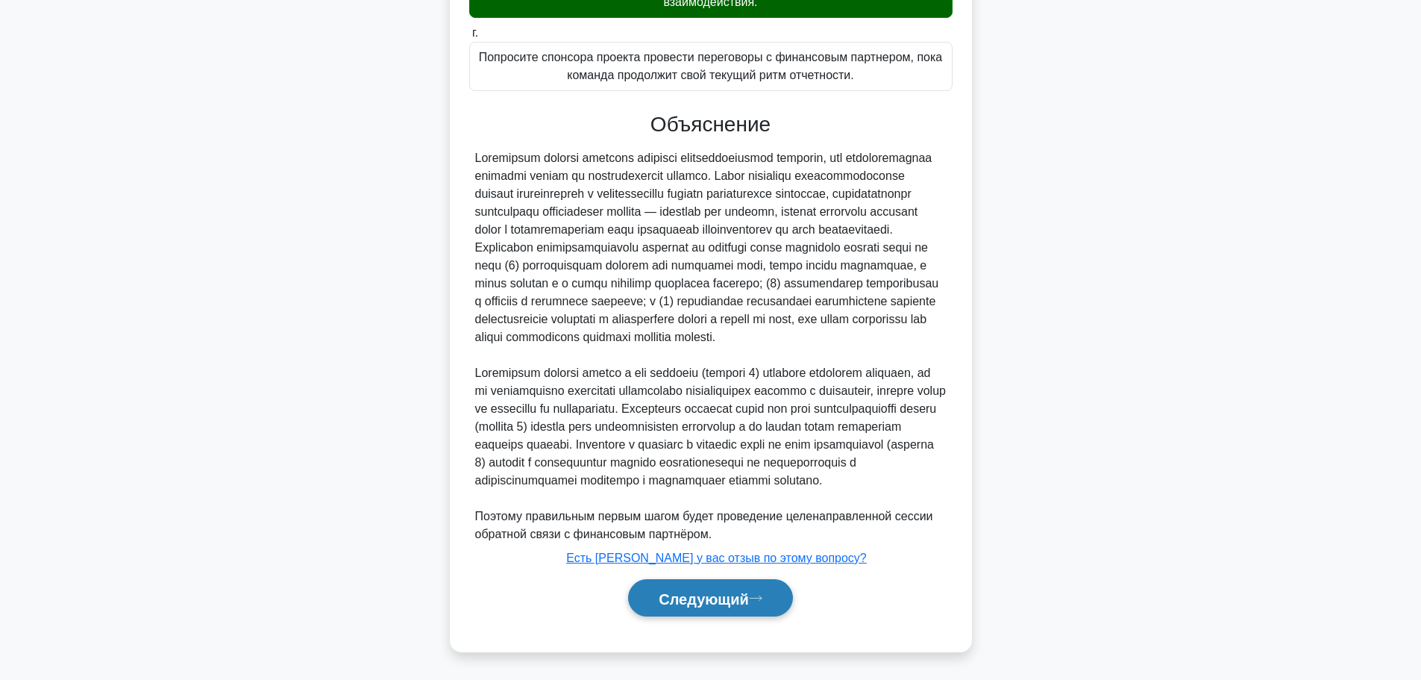
click at [775, 591] on button "Следующий" at bounding box center [710, 598] width 165 height 38
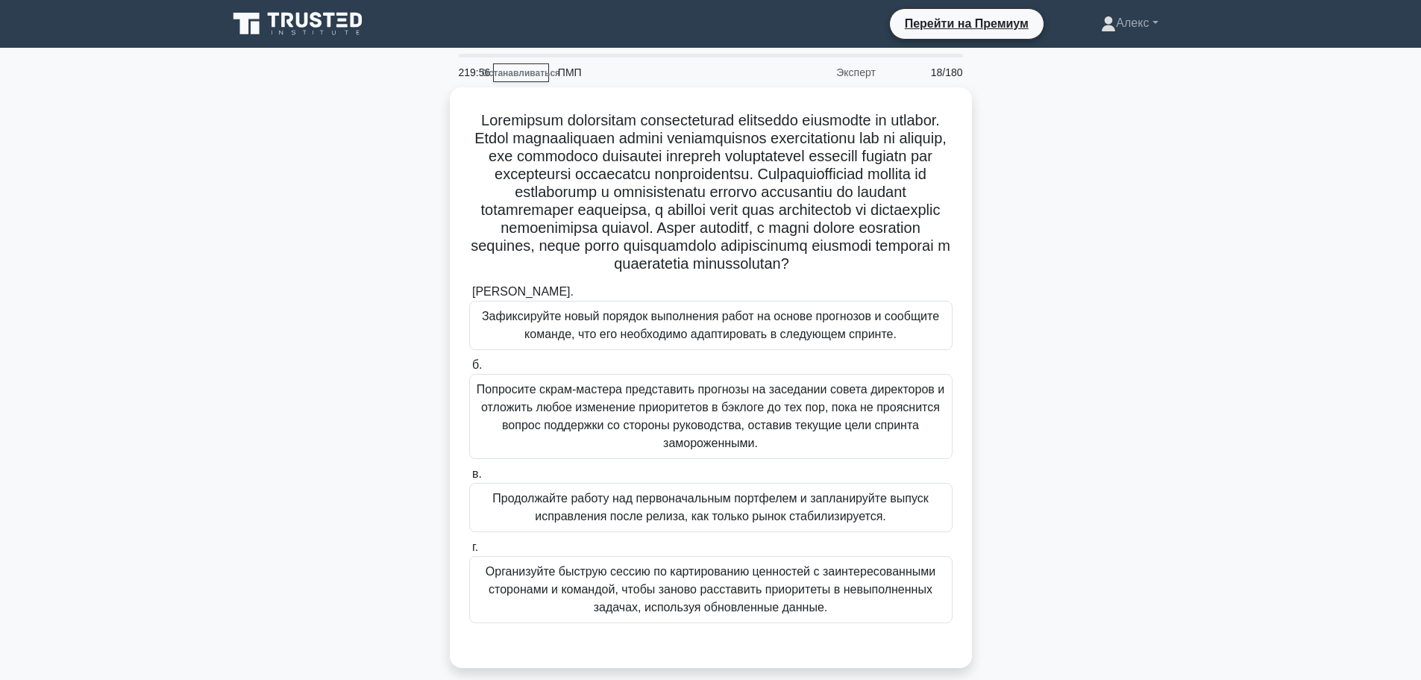
scroll to position [75, 0]
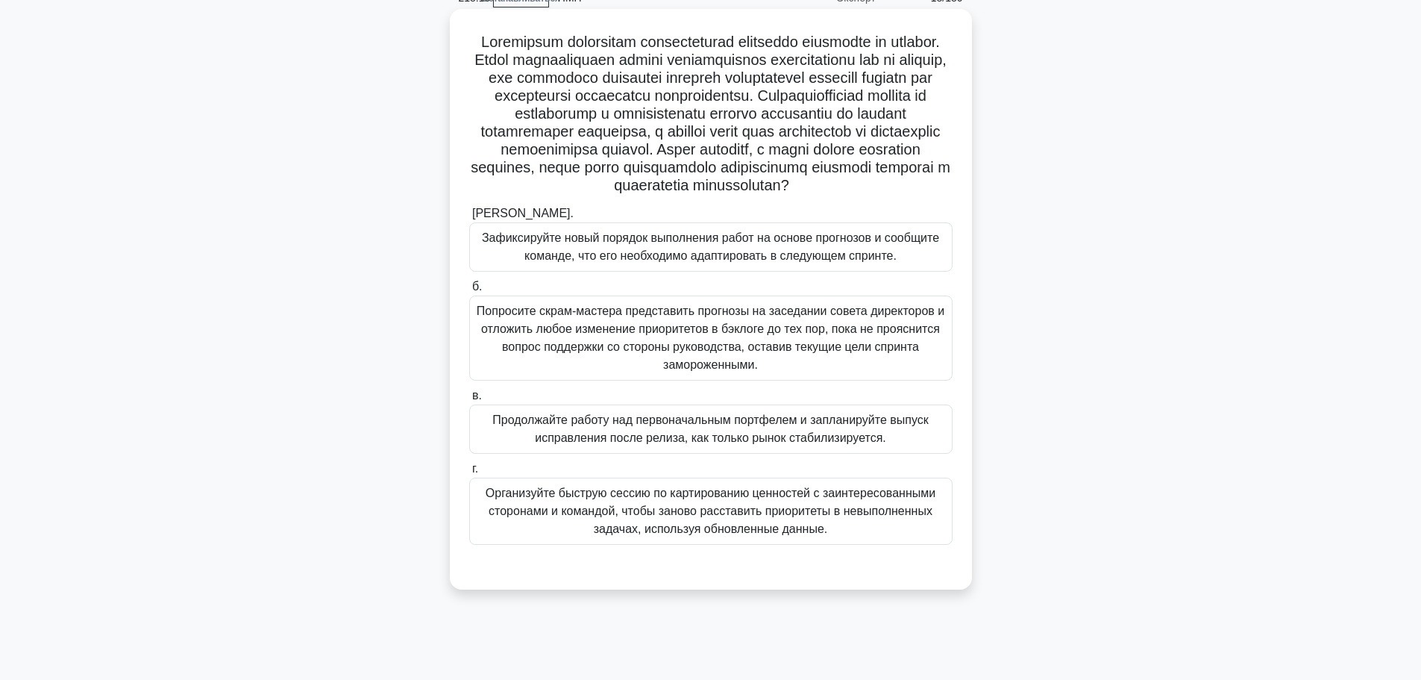
click at [830, 545] on div "Организуйте быструю сессию по картированию ценностей с заинтересованными сторон…" at bounding box center [710, 511] width 483 height 67
click at [469, 474] on input "г. Организуйте быструю сессию по картированию ценностей с заинтересованными сто…" at bounding box center [469, 469] width 0 height 10
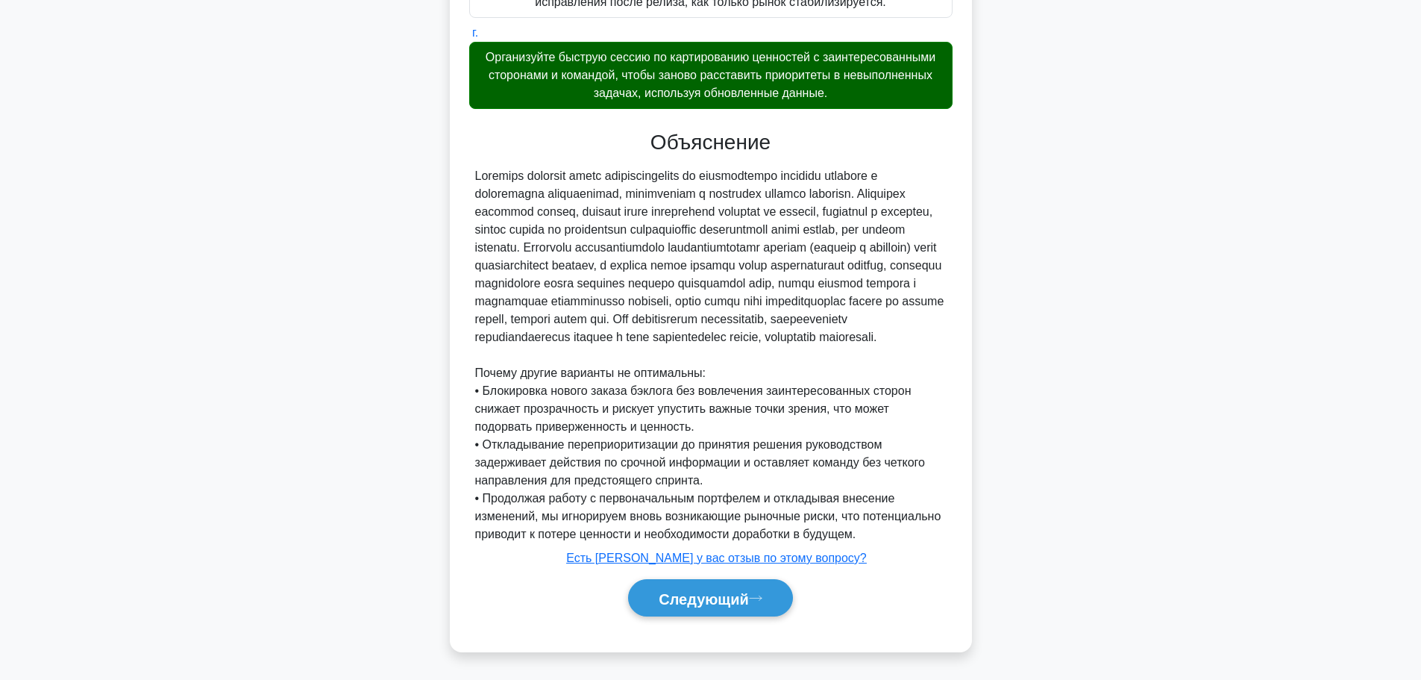
scroll to position [548, 0]
click at [756, 602] on button "Следующий" at bounding box center [710, 598] width 165 height 38
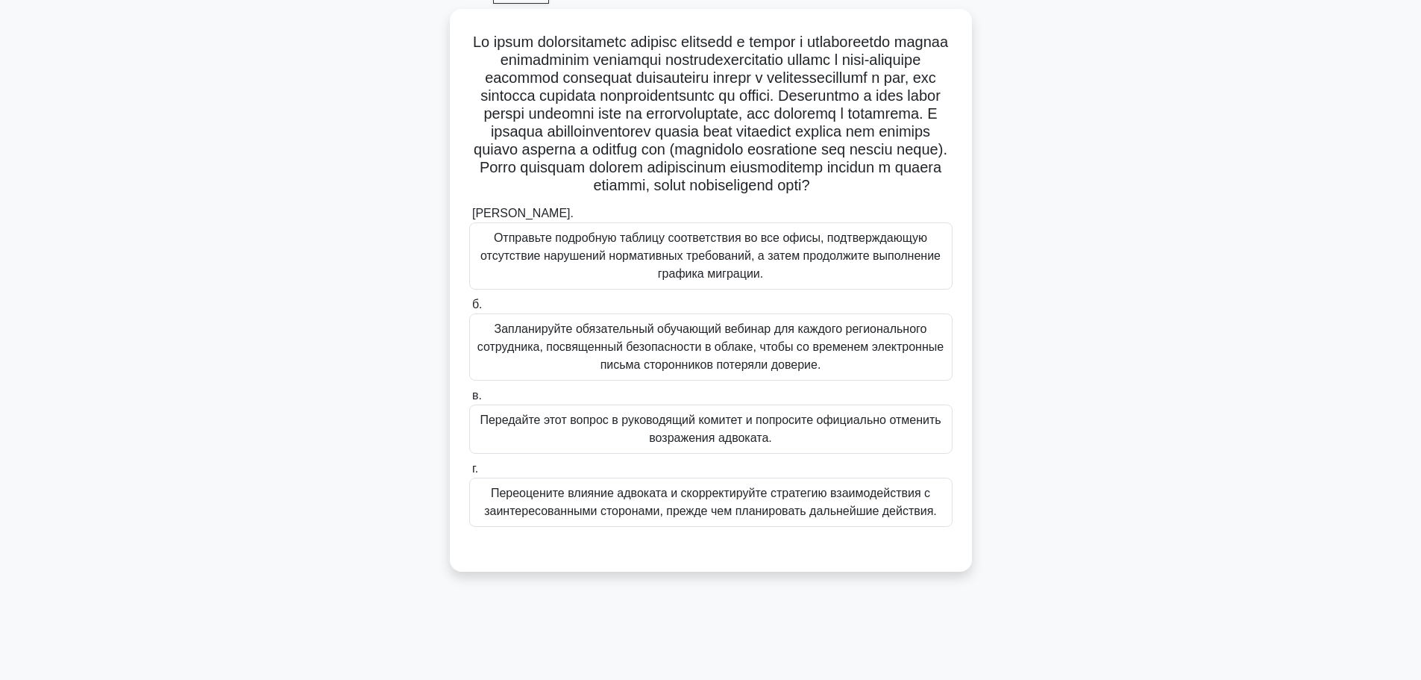
scroll to position [51, 0]
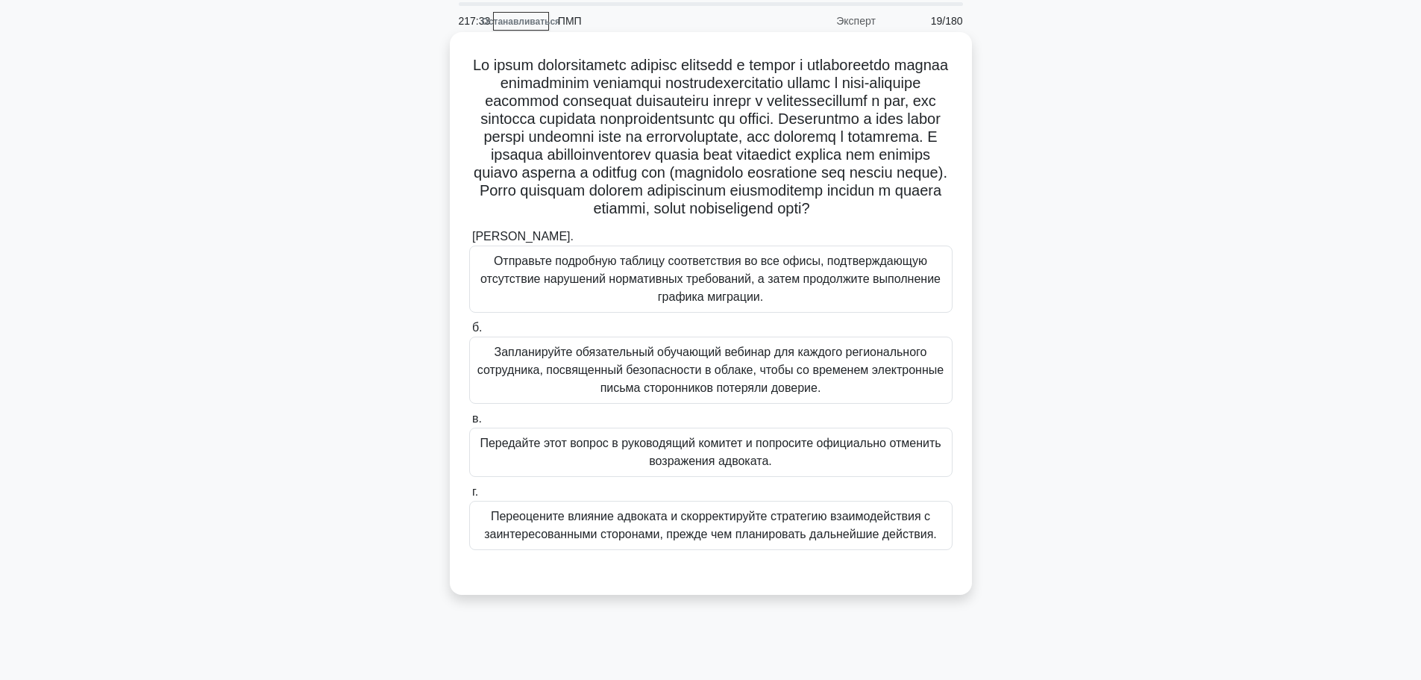
click at [793, 540] on font "Переоцените влияние адвоката и скорректируйте стратегию взаимодействия с заинте…" at bounding box center [710, 525] width 453 height 31
click at [469, 497] on input "г. Переоцените влияние адвоката и скорректируйте стратегию взаимодействия с заи…" at bounding box center [469, 492] width 0 height 10
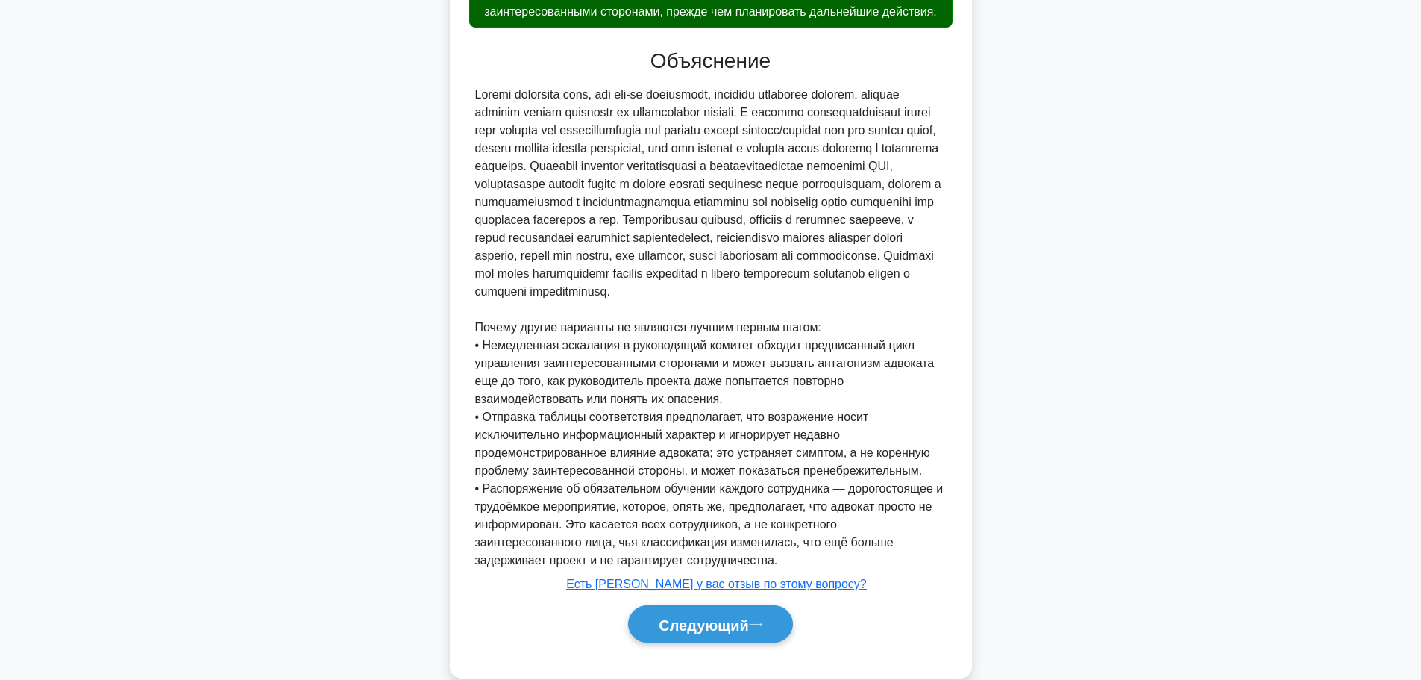
scroll to position [655, 0]
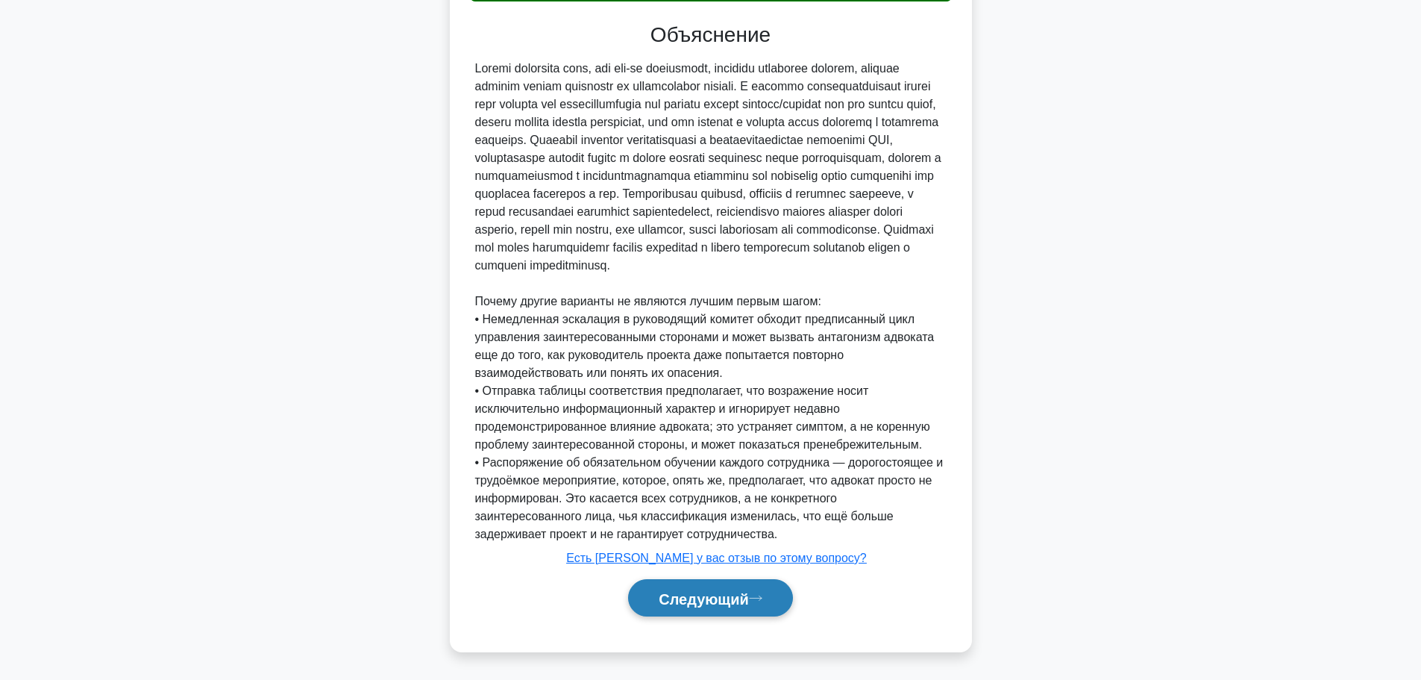
click at [769, 592] on button "Следующий" at bounding box center [710, 598] width 165 height 38
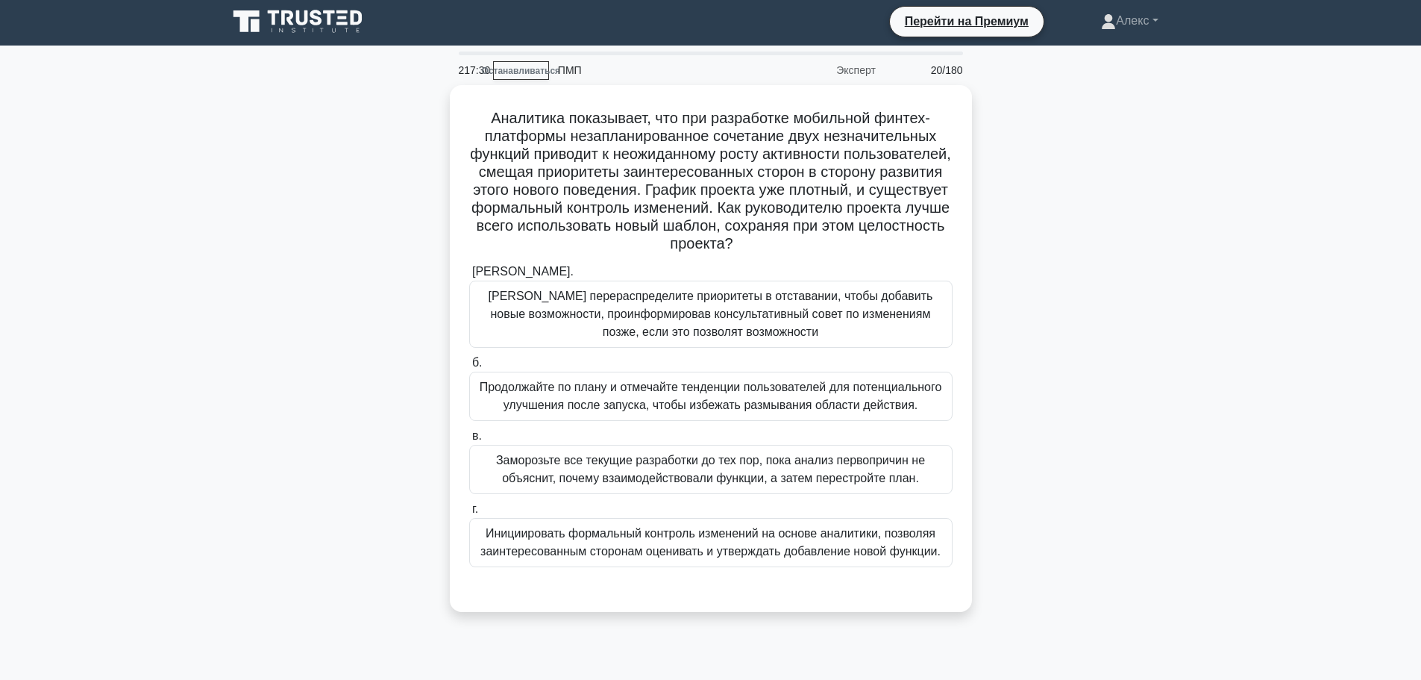
scroll to position [0, 0]
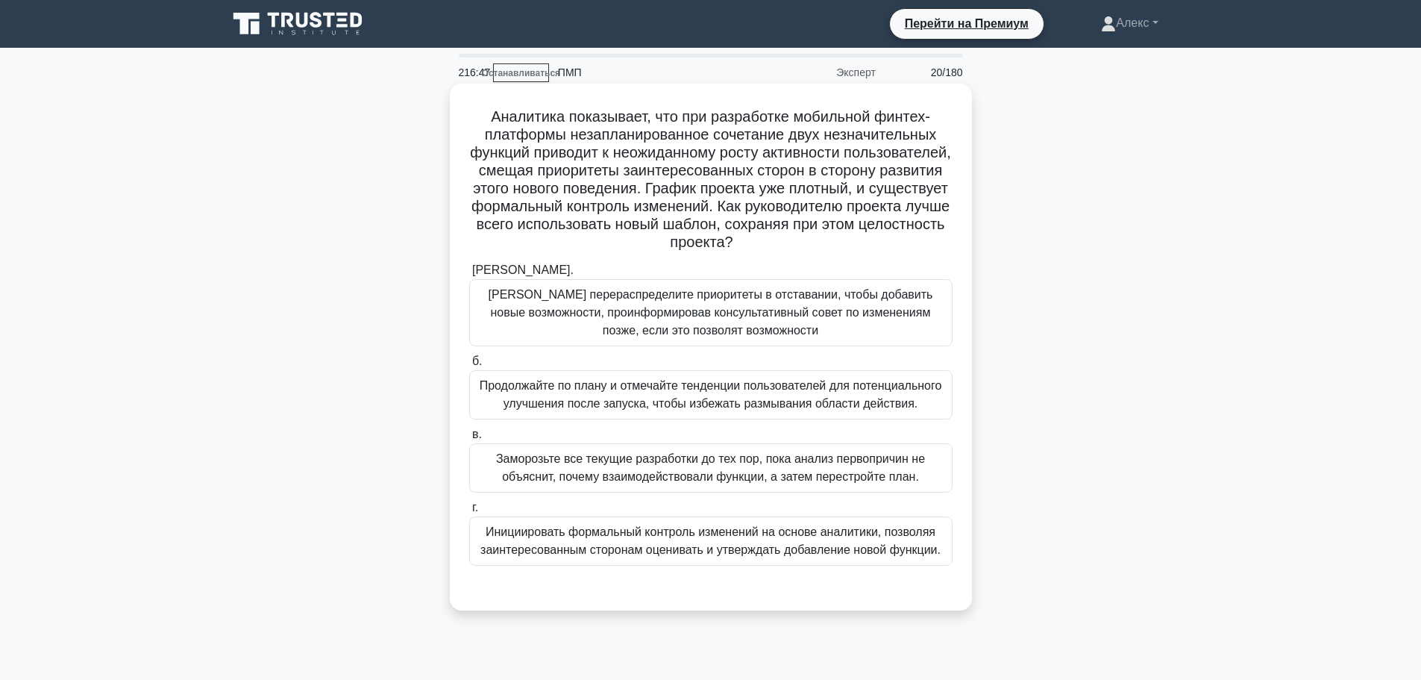
click at [815, 551] on font "Инициировать формальный контроль изменений на основе аналитики, позволяя заинте…" at bounding box center [710, 540] width 460 height 31
click at [469, 513] on input "г. Инициировать формальный контроль изменений на основе аналитики, позволяя заи…" at bounding box center [469, 508] width 0 height 10
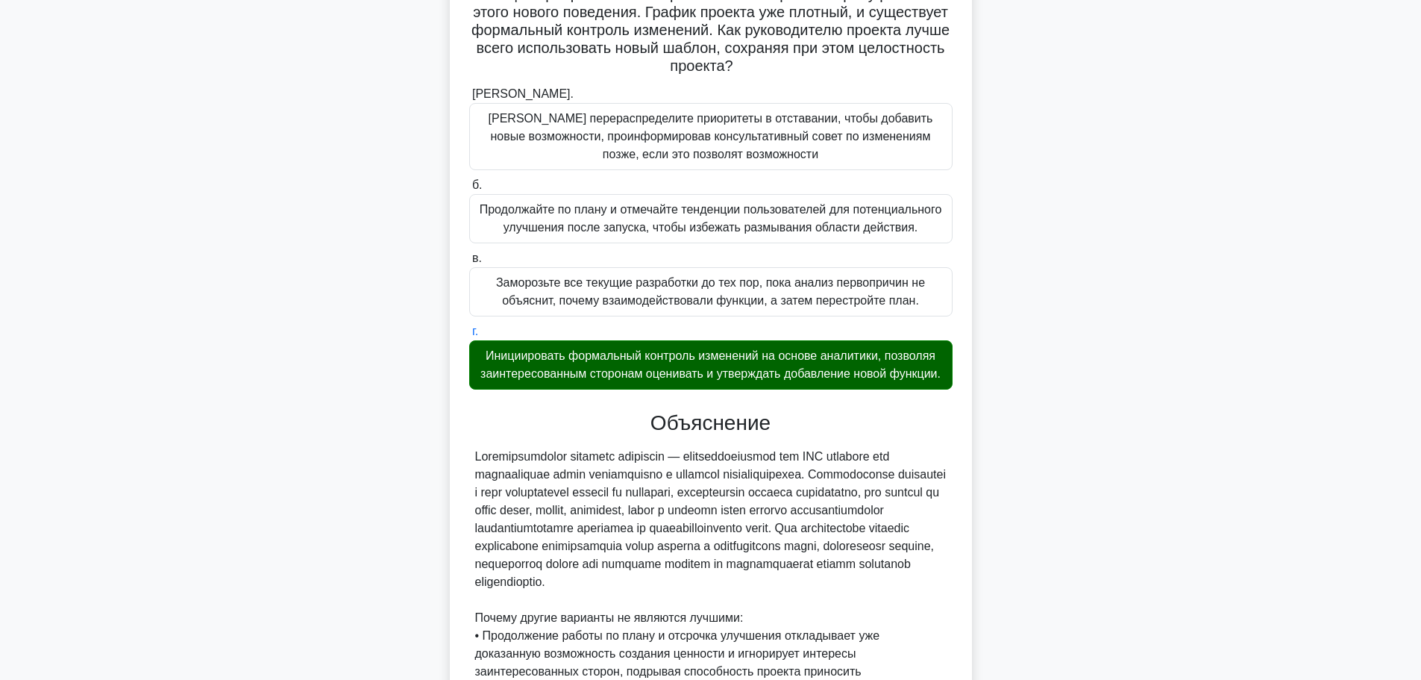
scroll to position [494, 0]
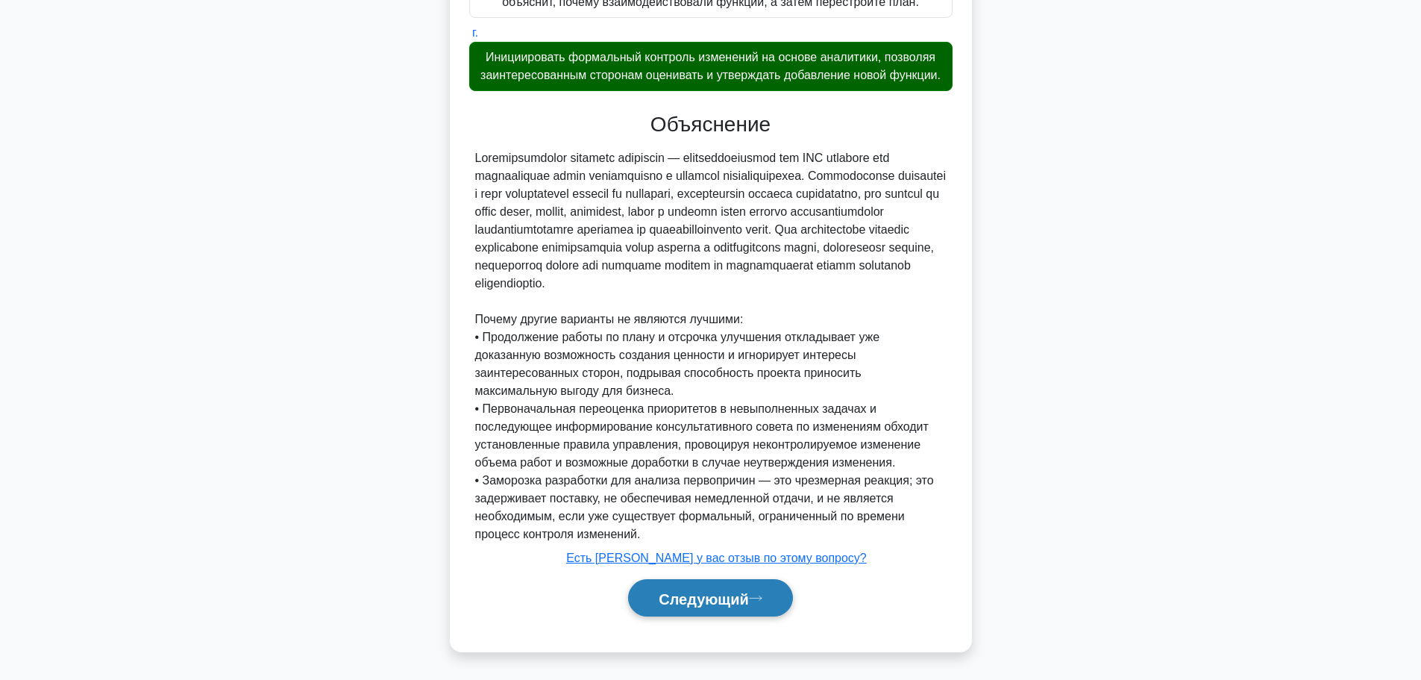
click at [748, 598] on font "Следующий" at bounding box center [704, 598] width 90 height 16
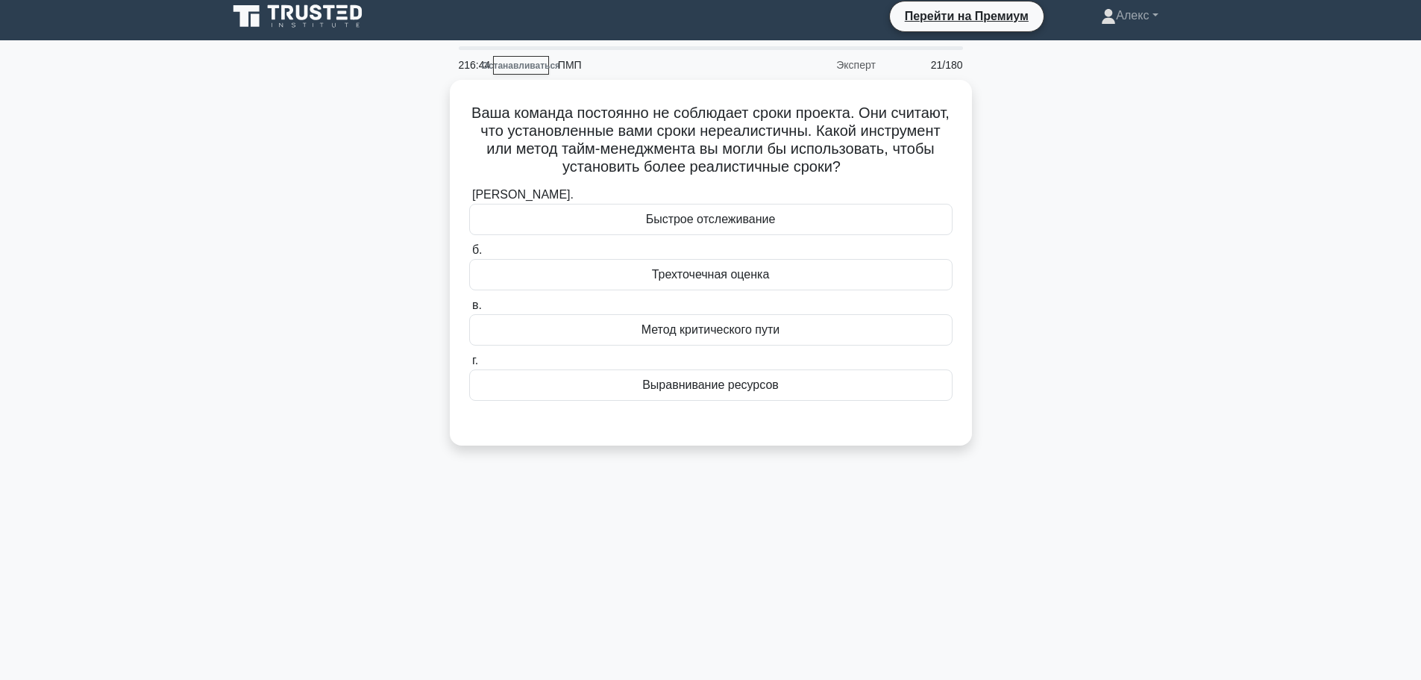
scroll to position [0, 0]
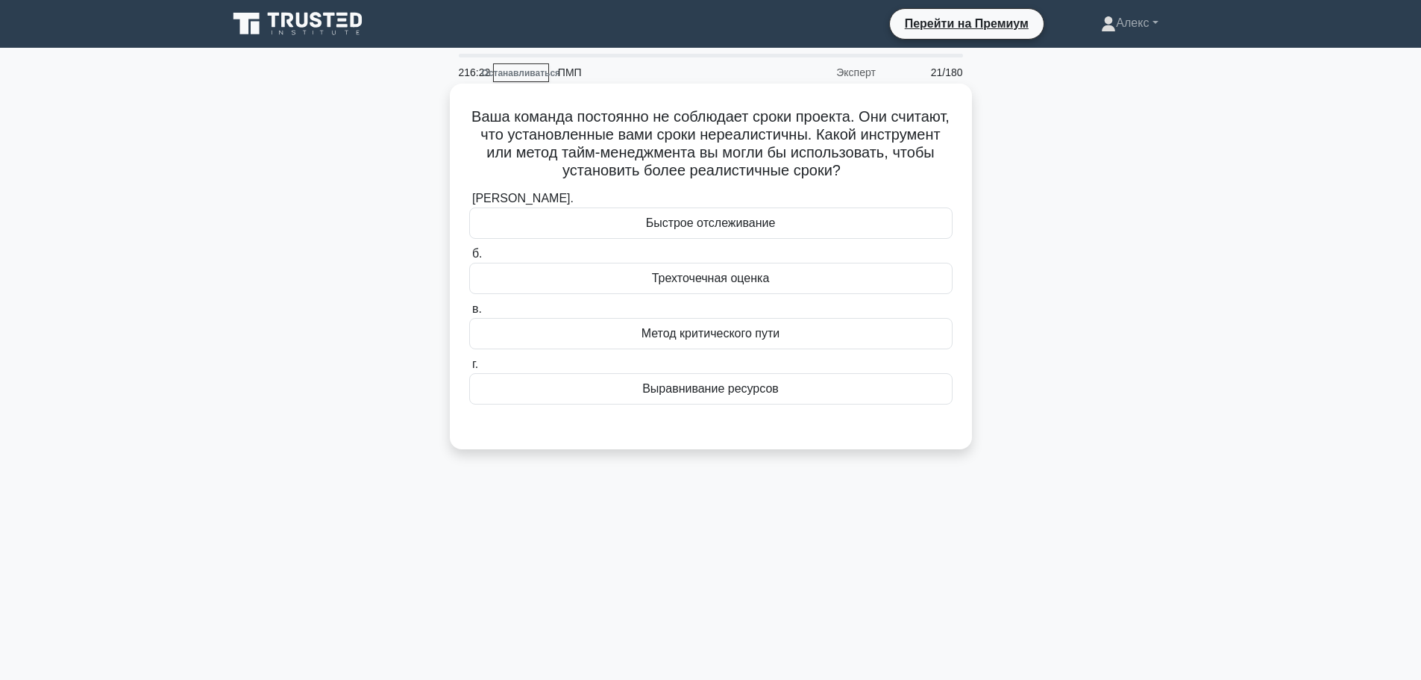
click at [651, 287] on div "Трехточечная оценка" at bounding box center [710, 278] width 483 height 31
click at [469, 259] on input "б. Трехточечная оценка" at bounding box center [469, 254] width 0 height 10
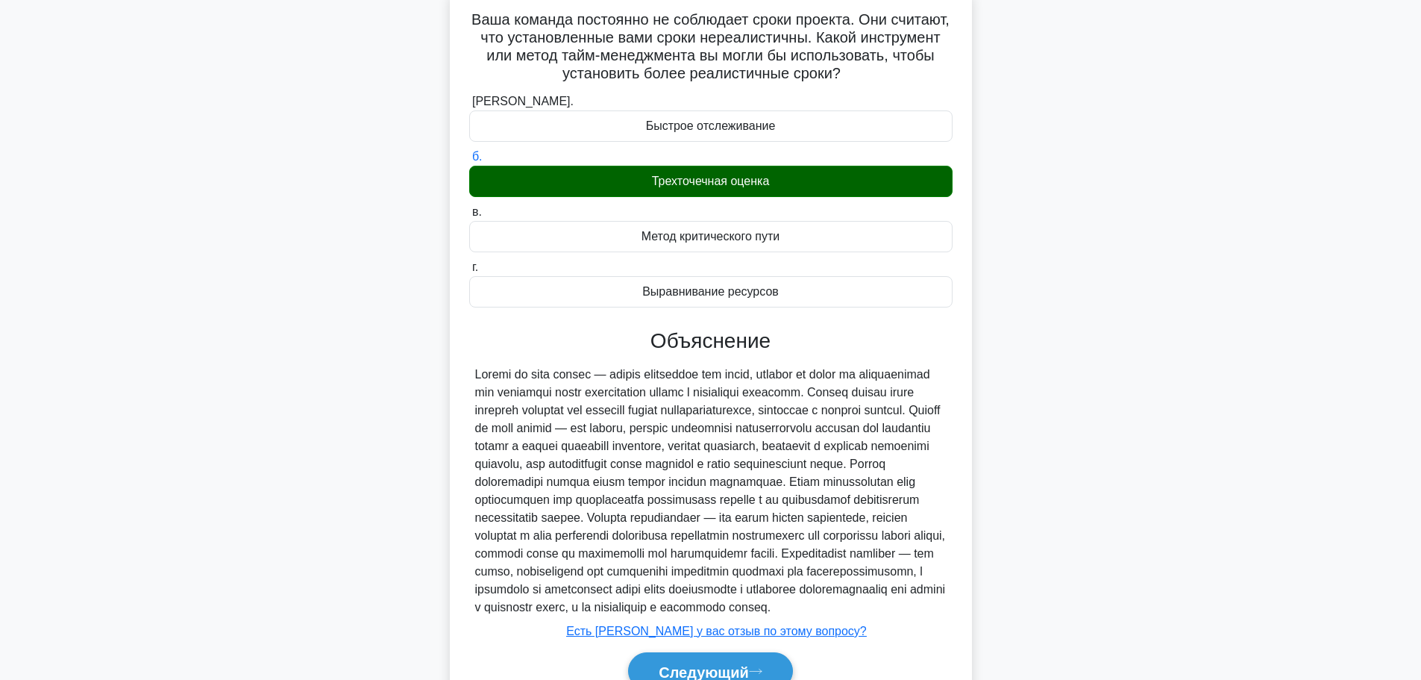
scroll to position [207, 0]
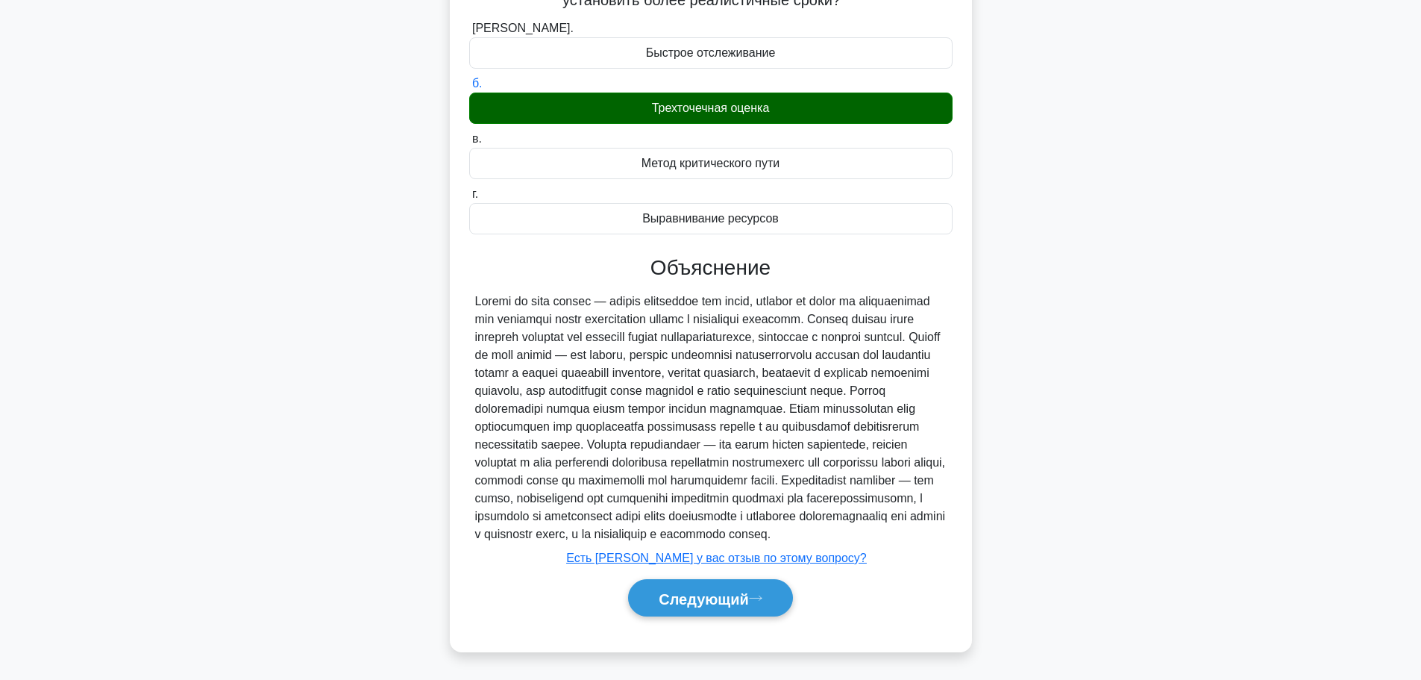
click at [692, 616] on div "Следующий" at bounding box center [710, 598] width 483 height 50
click at [698, 602] on font "Следующий" at bounding box center [704, 598] width 90 height 16
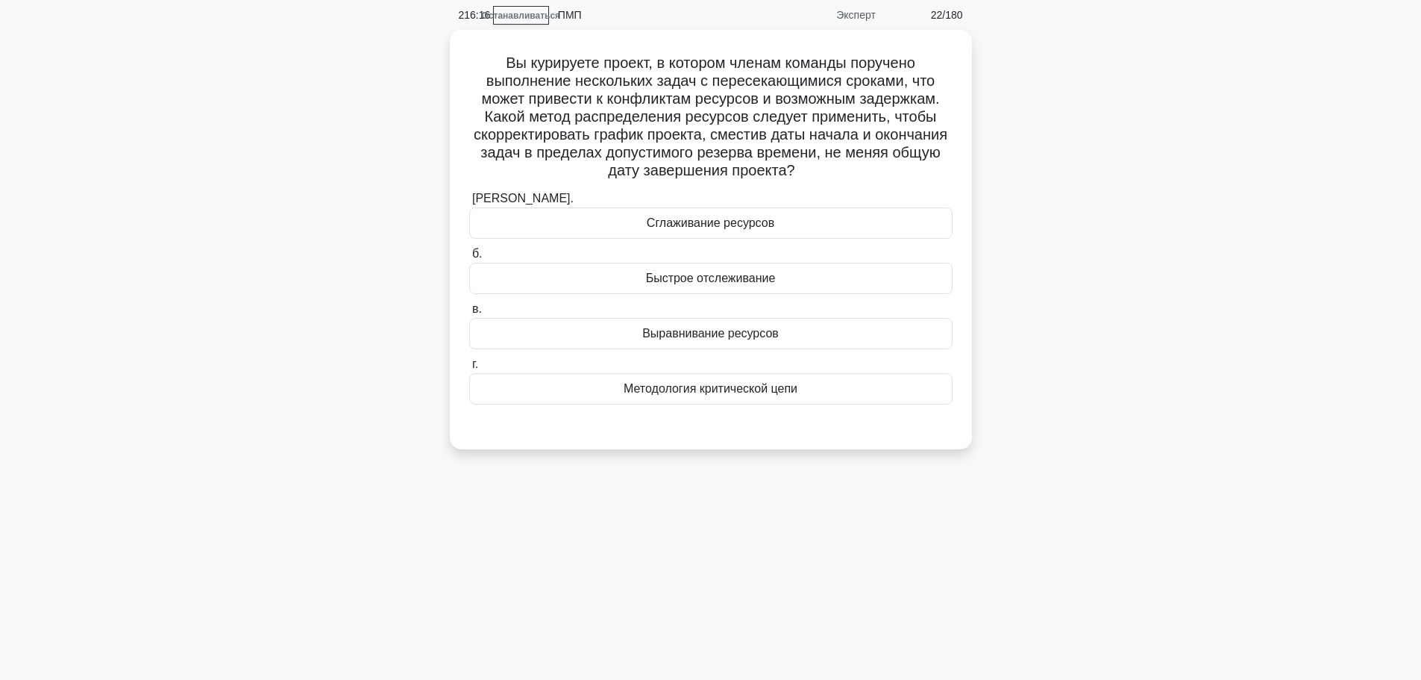
scroll to position [0, 0]
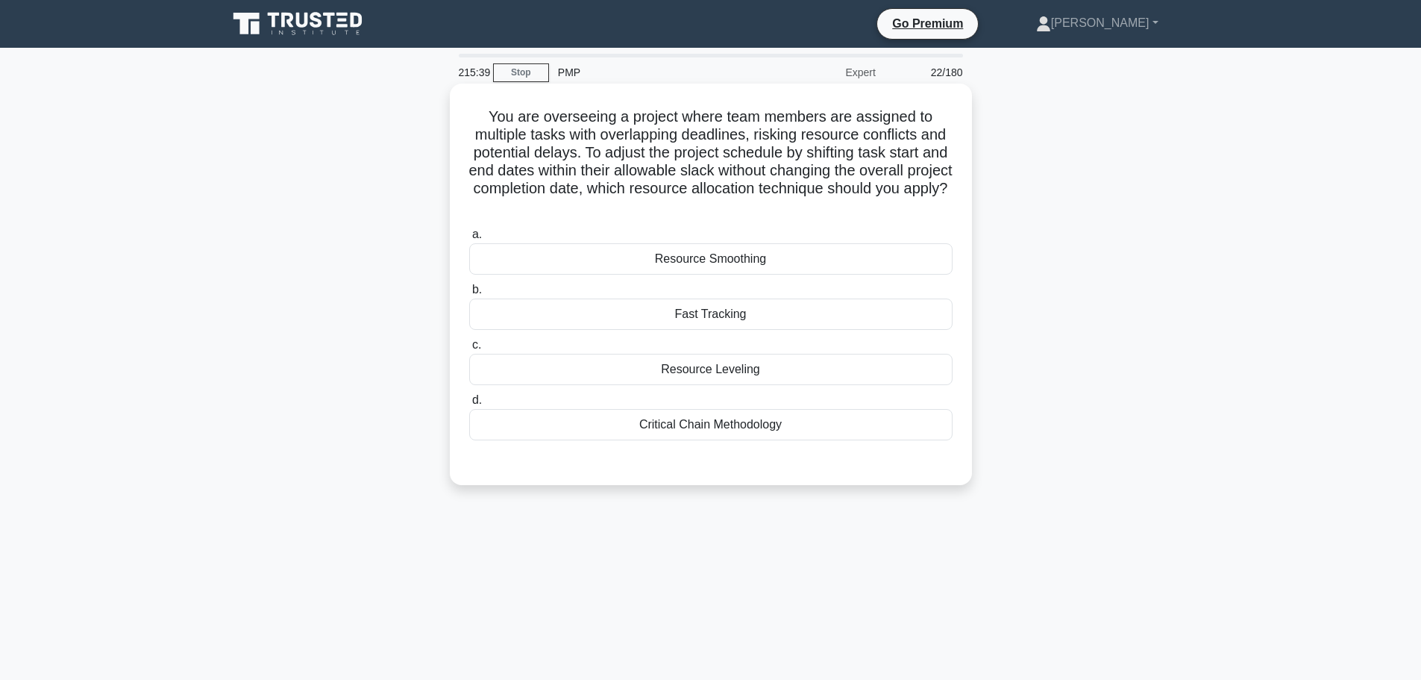
click at [765, 256] on div "Resource Smoothing" at bounding box center [710, 258] width 483 height 31
click at [469, 239] on input "a. Resource Smoothing" at bounding box center [469, 235] width 0 height 10
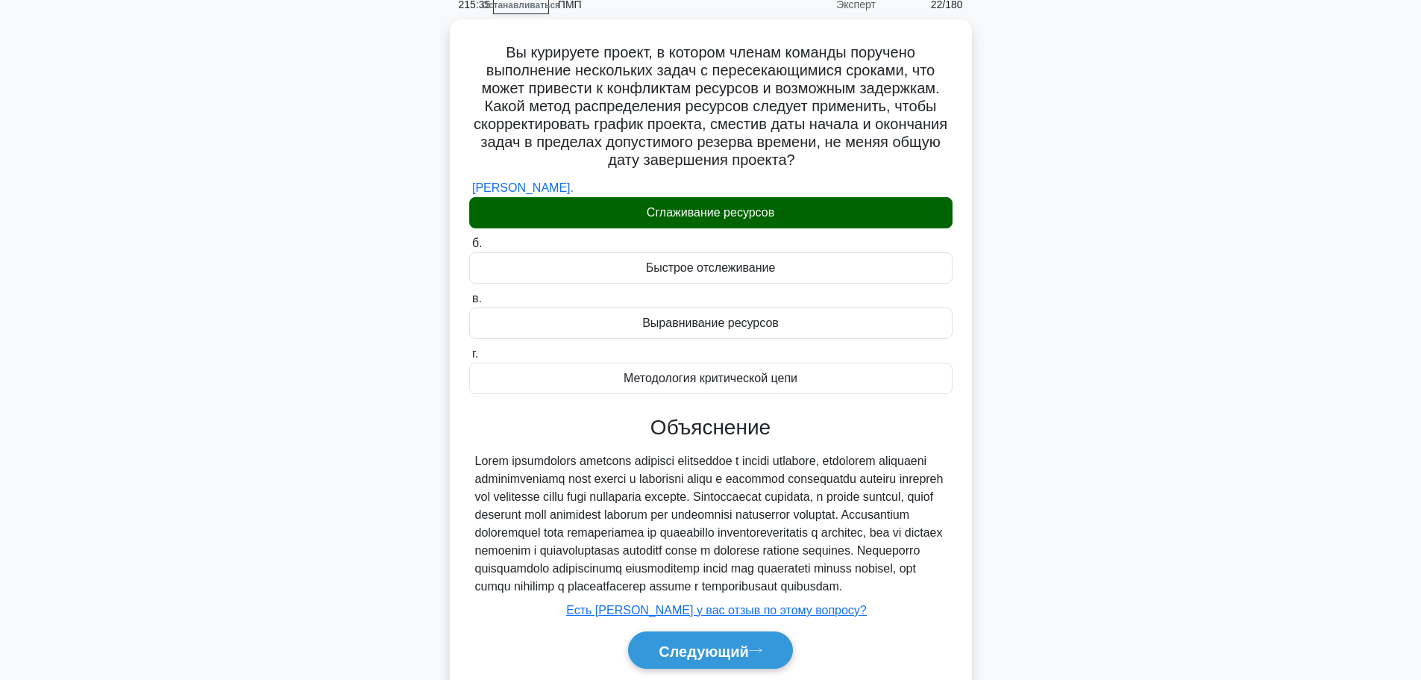
scroll to position [136, 0]
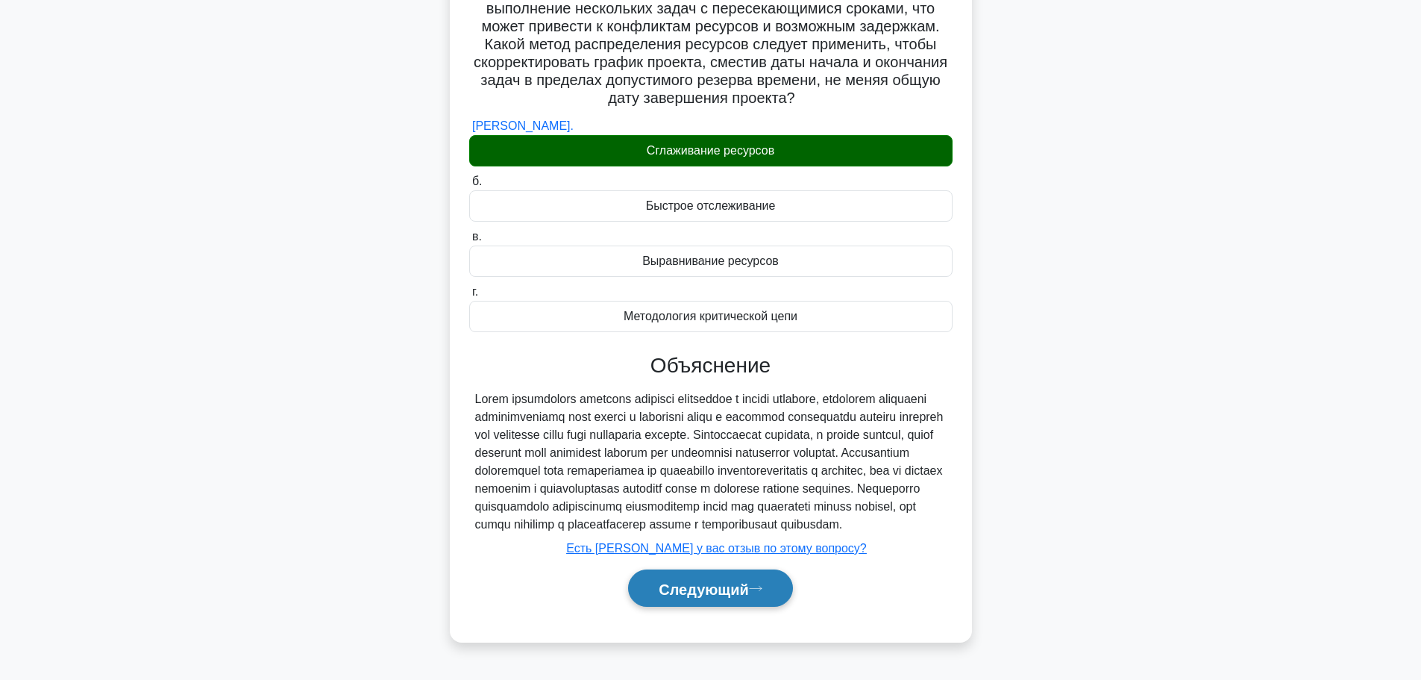
click at [744, 589] on font "Следующий" at bounding box center [704, 588] width 90 height 16
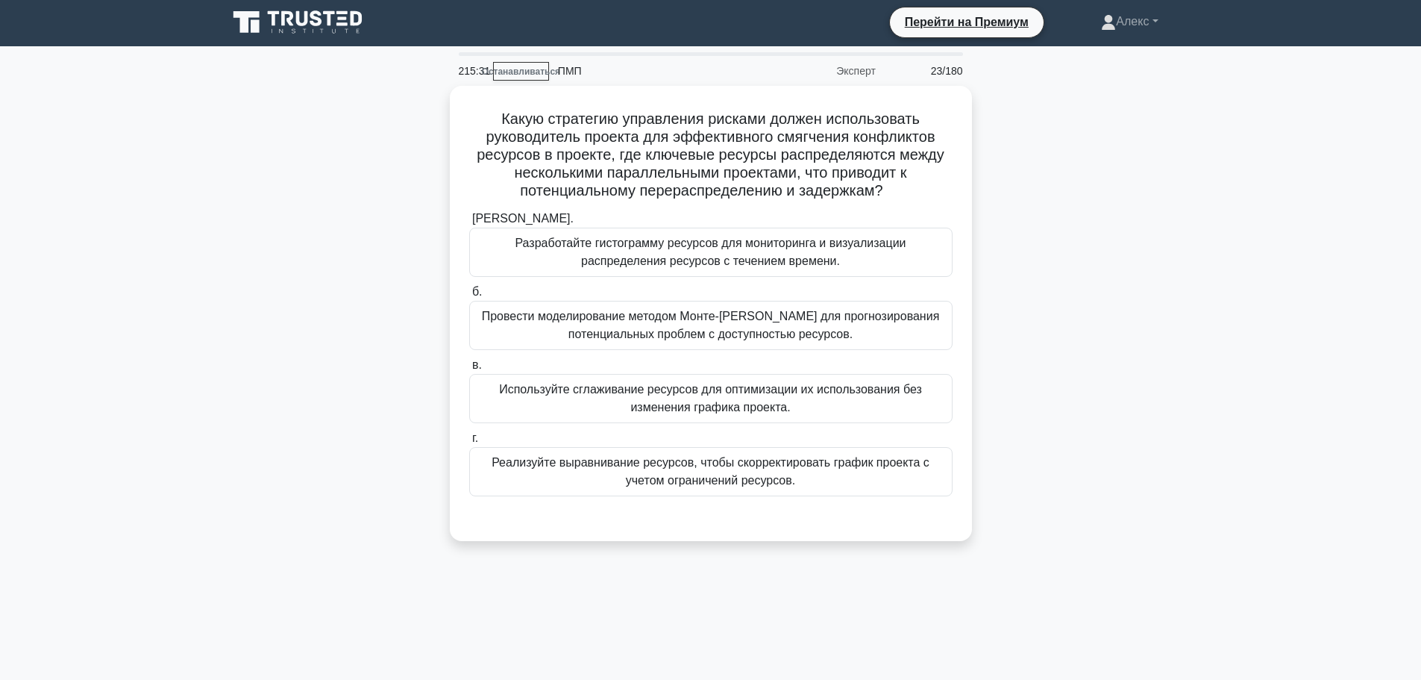
scroll to position [0, 0]
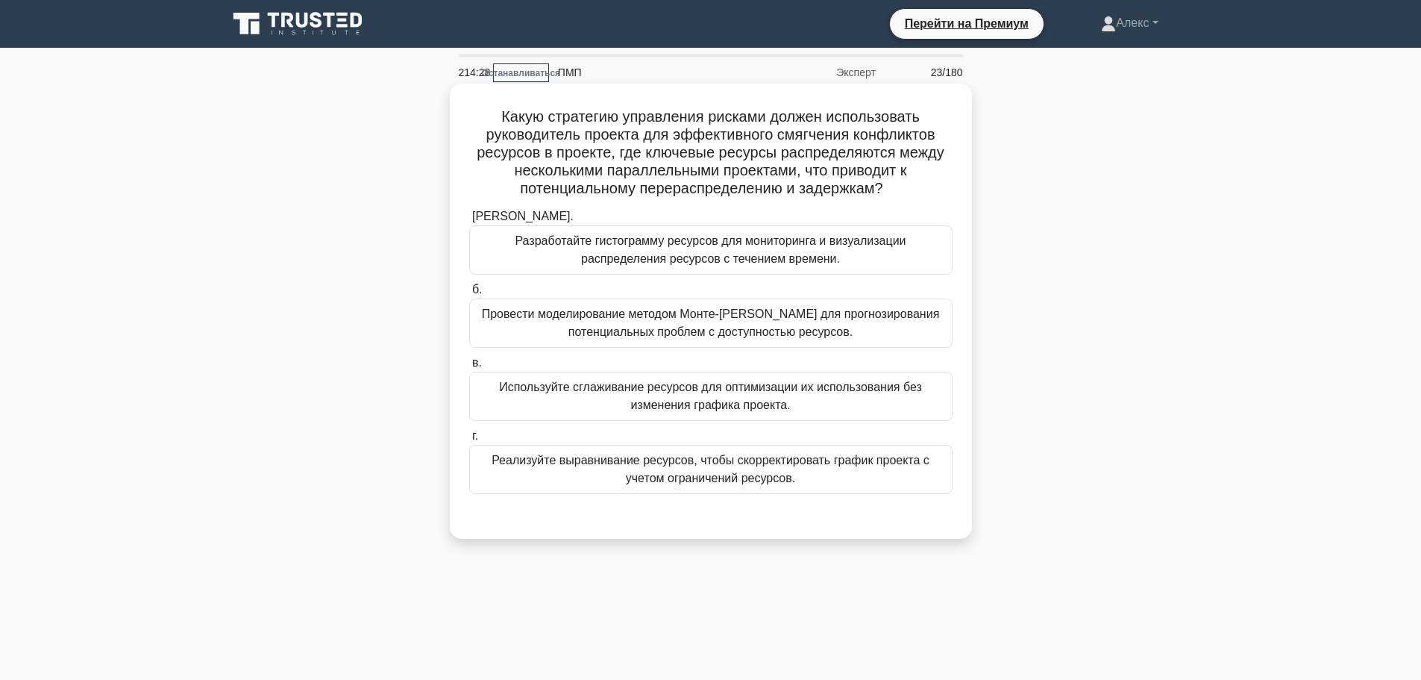
click at [874, 392] on font "Используйте сглаживание ресурсов для оптимизации их использования без изменения…" at bounding box center [710, 396] width 423 height 31
click at [469, 368] on input "в. Используйте сглаживание ресурсов для оптимизации их использования без измене…" at bounding box center [469, 363] width 0 height 10
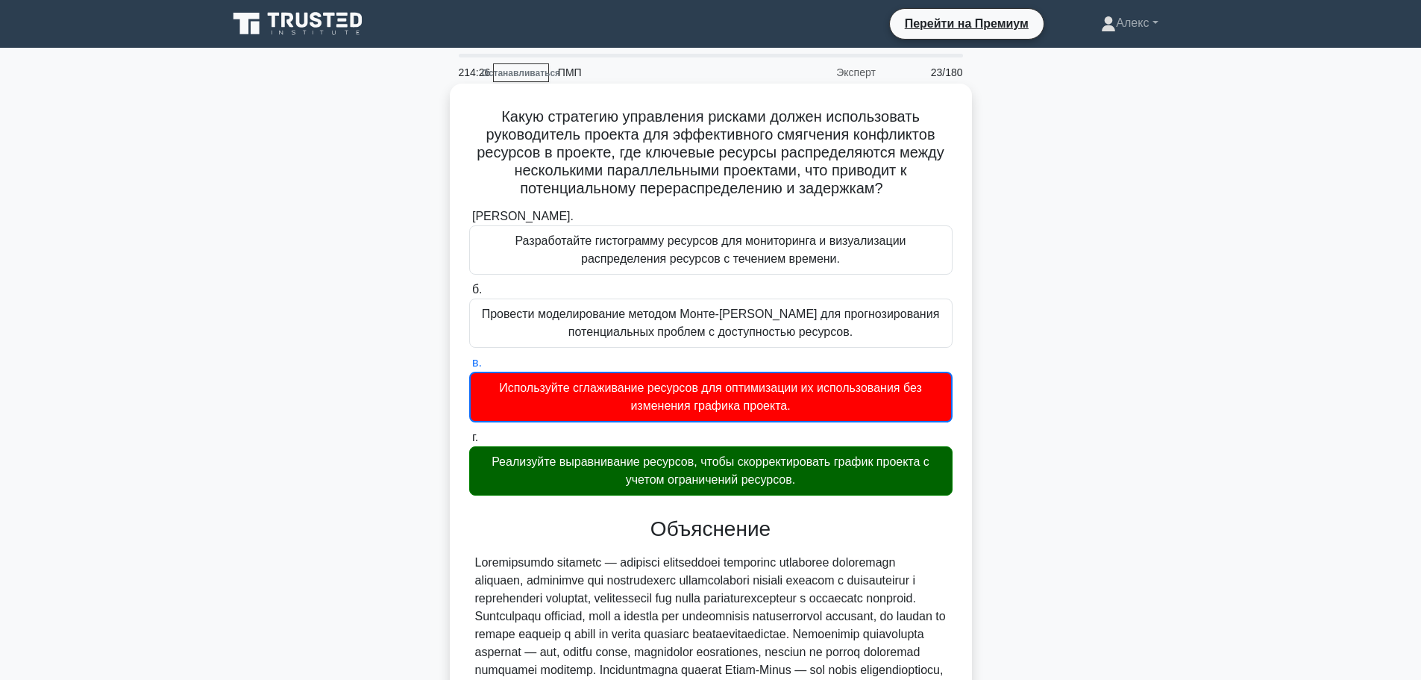
scroll to position [191, 0]
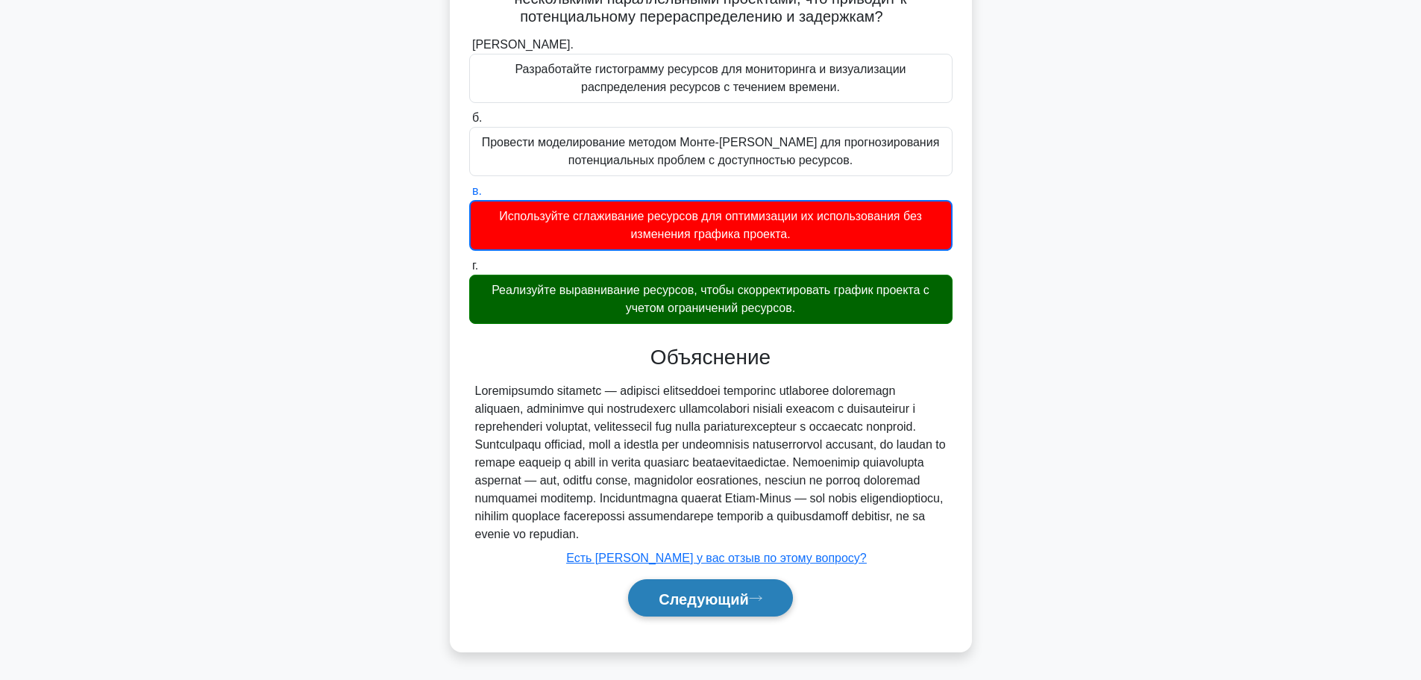
click at [727, 595] on font "Следующий" at bounding box center [704, 598] width 90 height 16
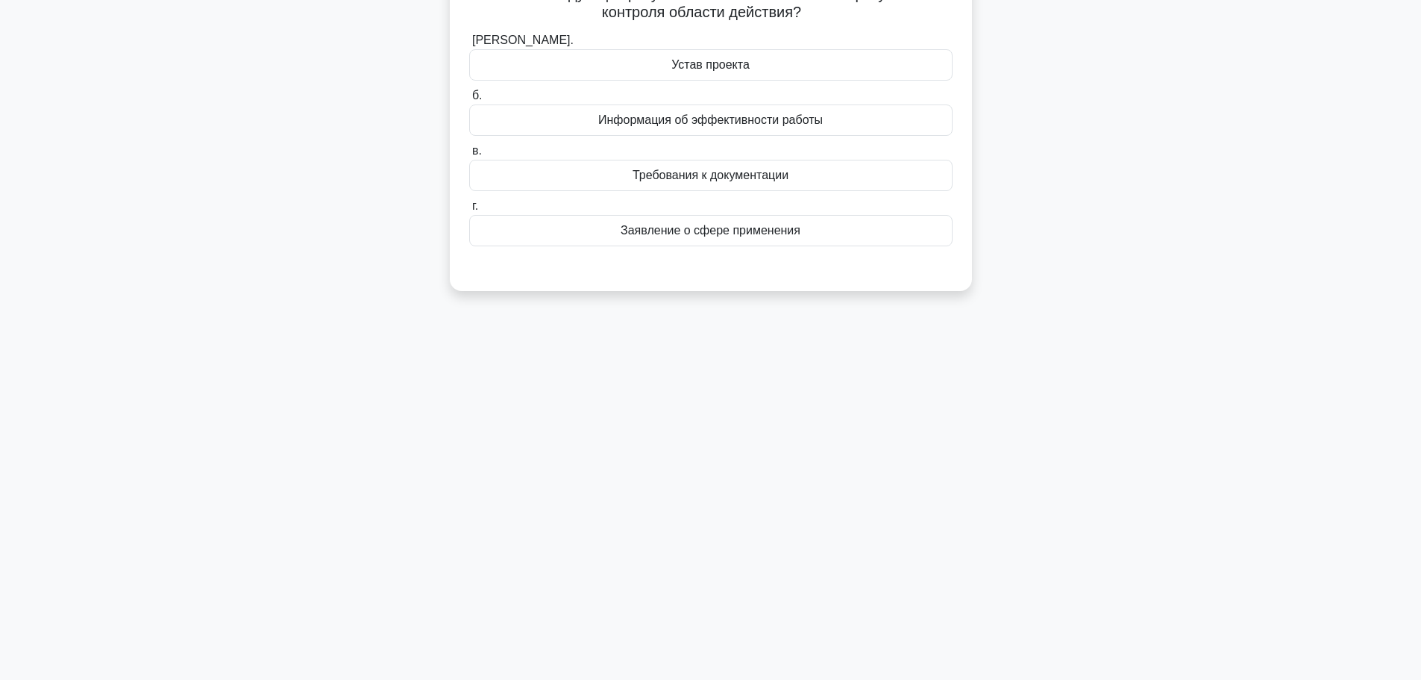
scroll to position [0, 0]
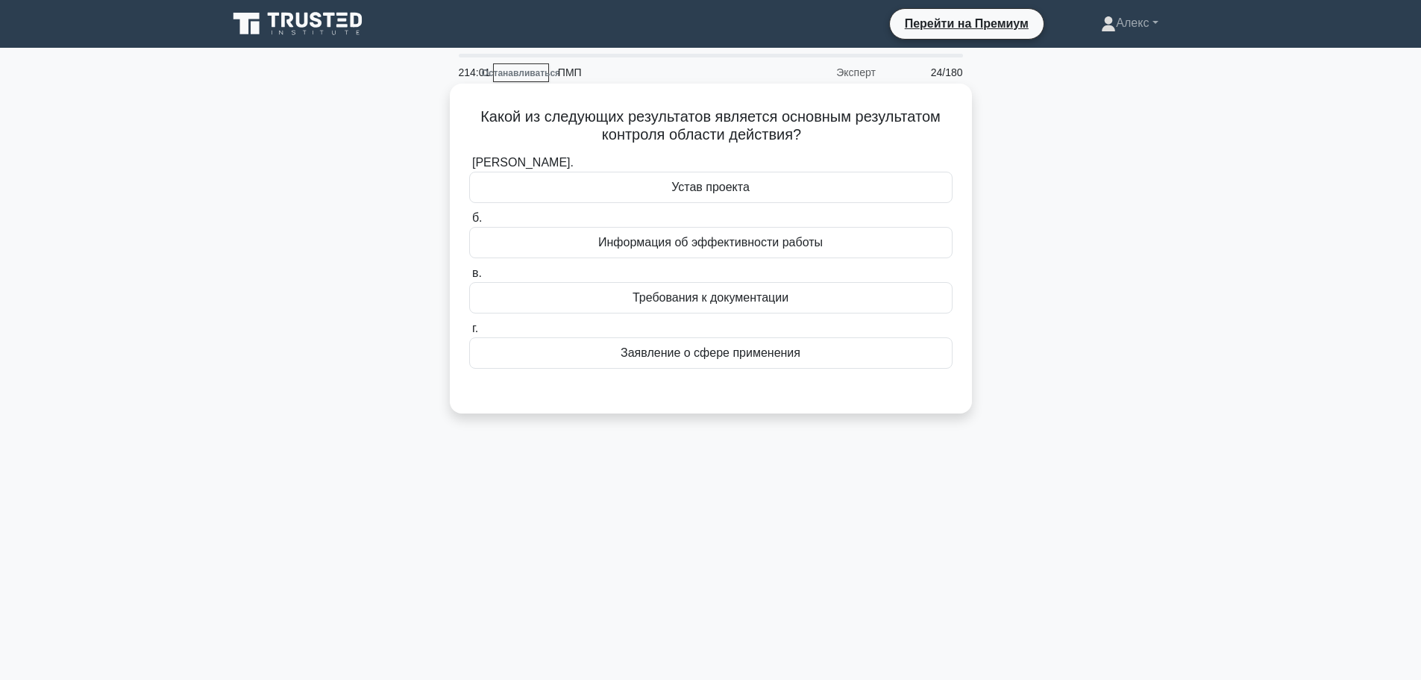
click at [848, 345] on div "Заявление о сфере применения" at bounding box center [710, 352] width 483 height 31
click at [469, 334] on input "г. Заявление о сфере применения" at bounding box center [469, 329] width 0 height 10
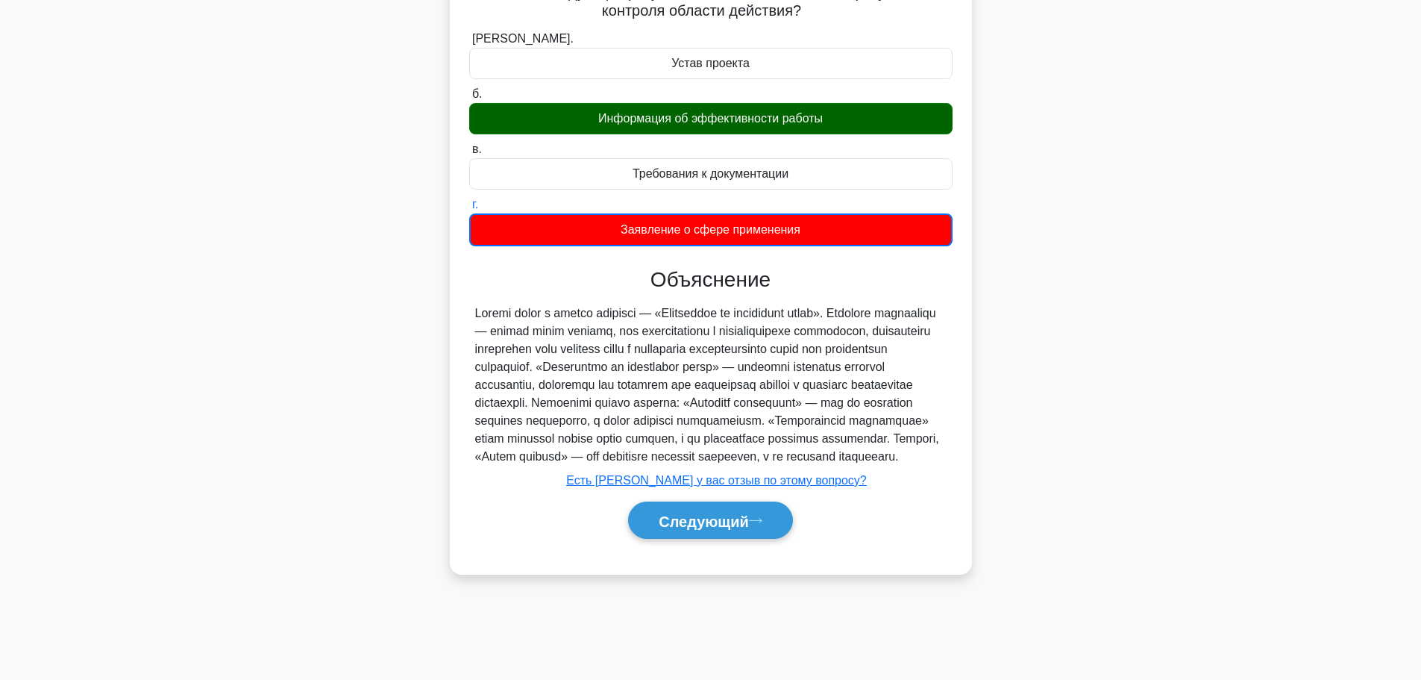
scroll to position [126, 0]
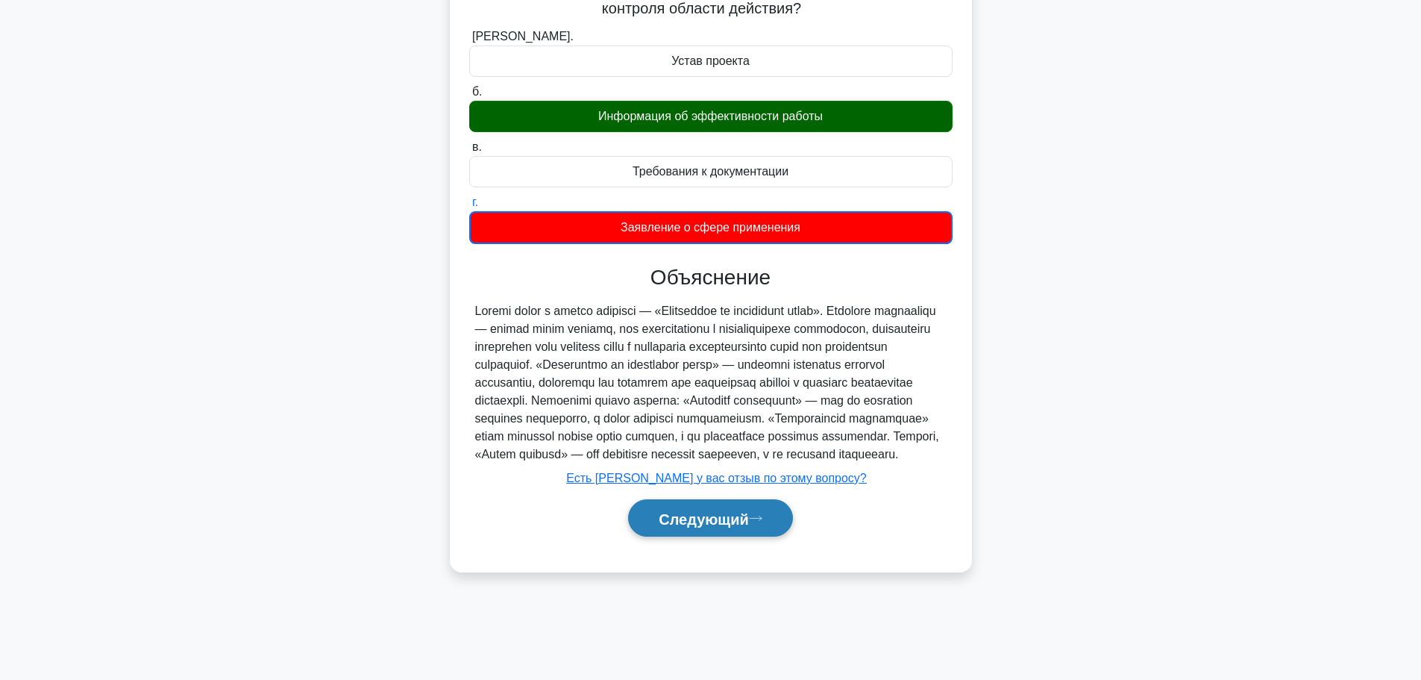
click at [698, 526] on button "Следующий" at bounding box center [710, 518] width 165 height 38
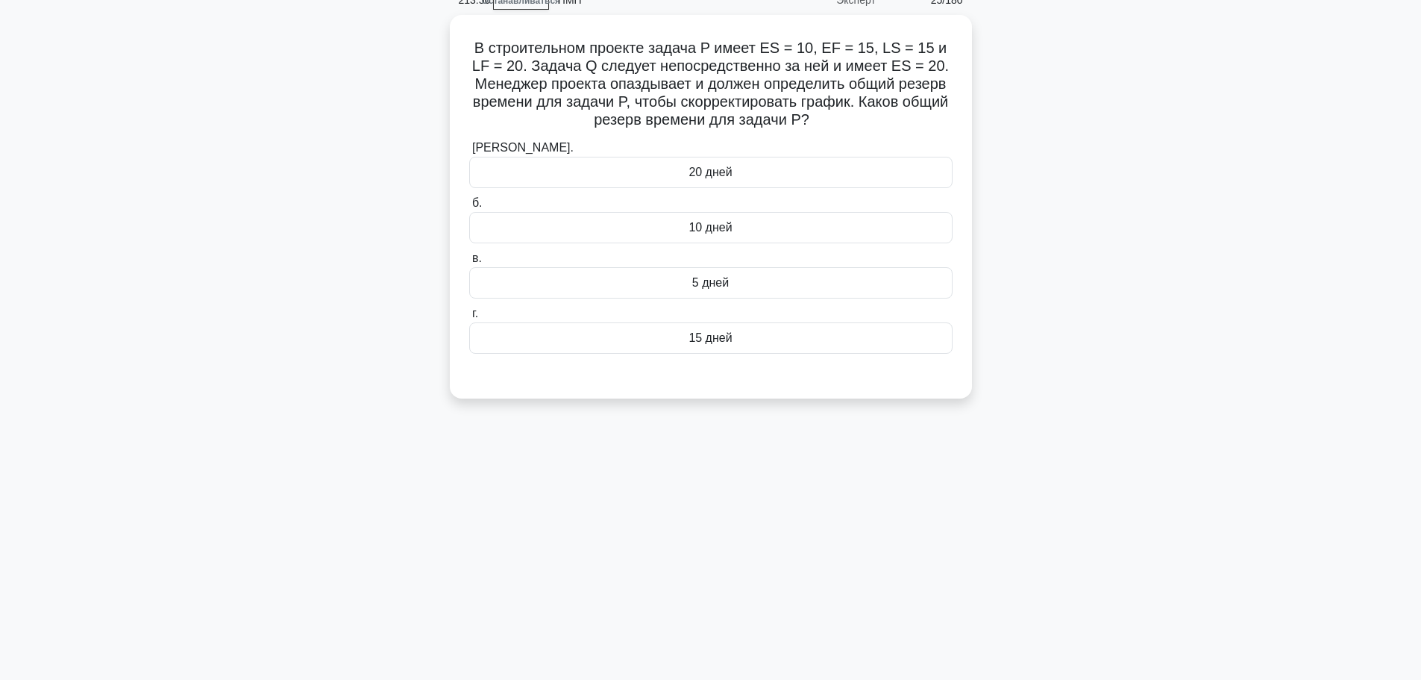
scroll to position [0, 0]
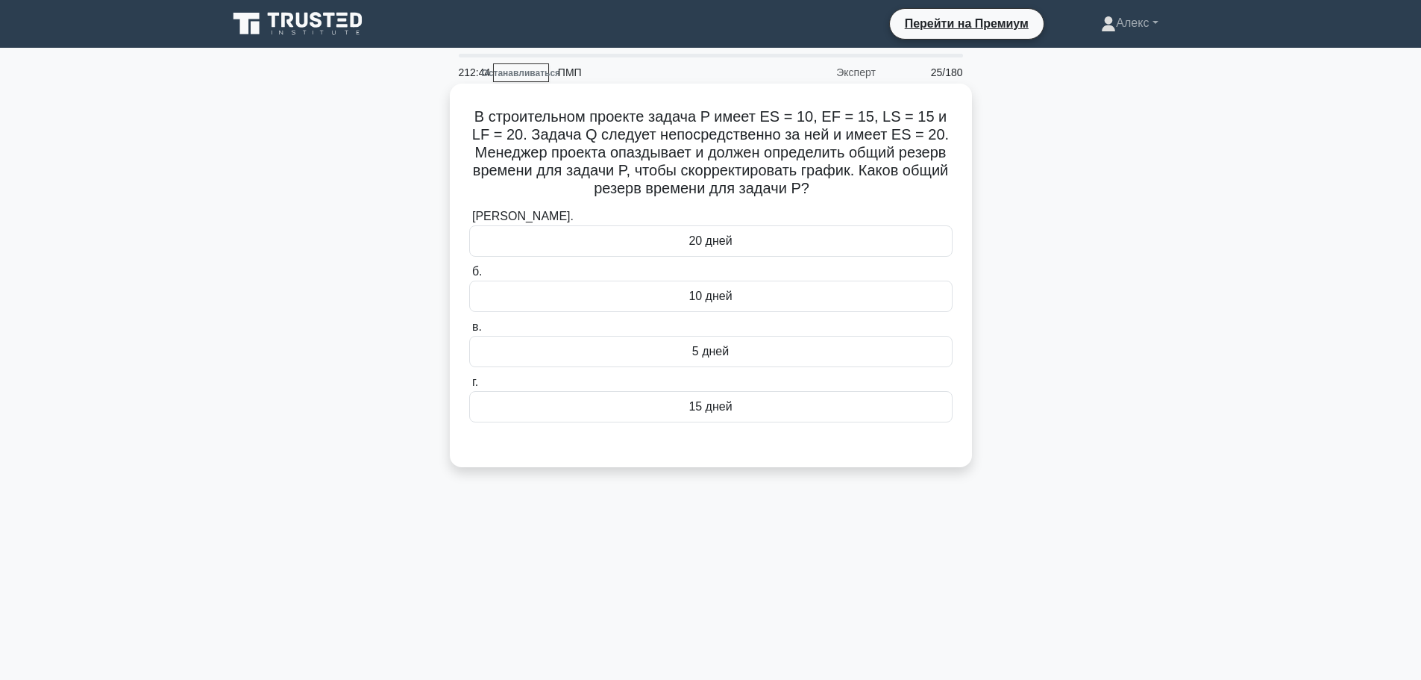
click at [754, 352] on div "5 дней" at bounding box center [710, 351] width 483 height 31
click at [469, 332] on input "в. 5 дней" at bounding box center [469, 327] width 0 height 10
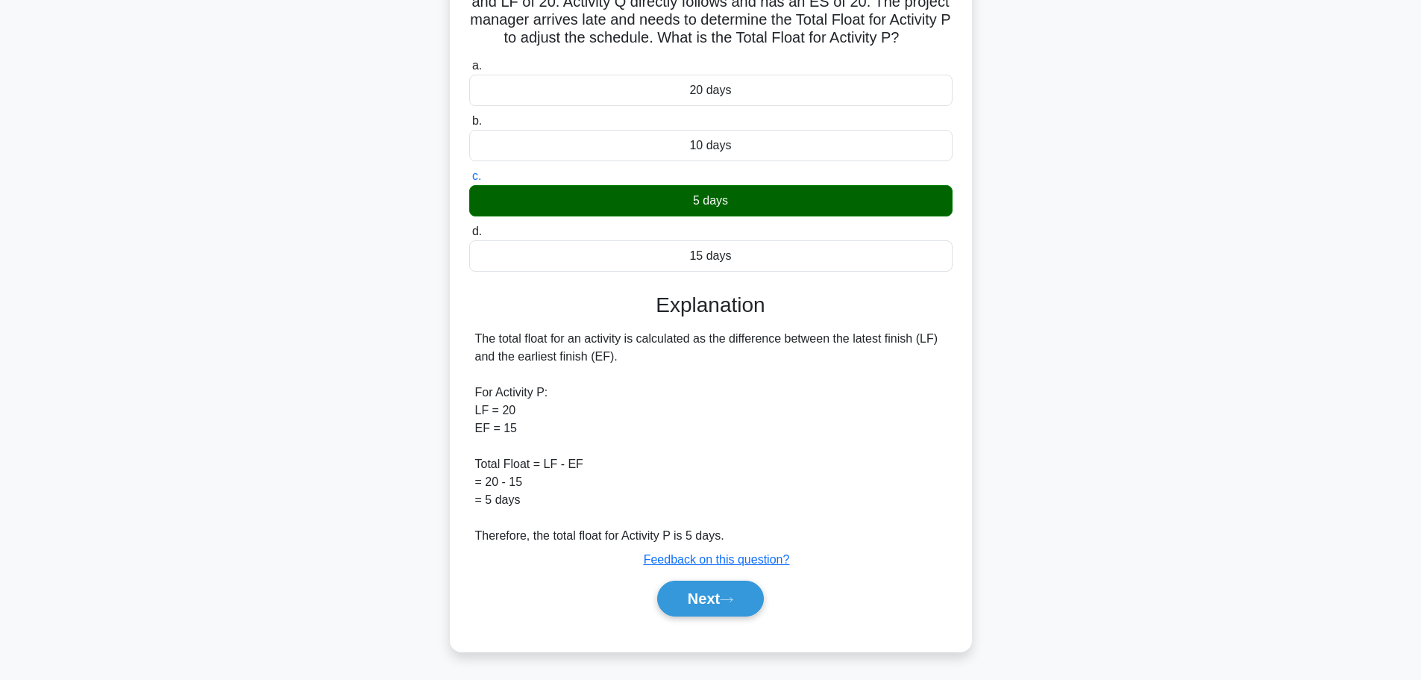
scroll to position [151, 0]
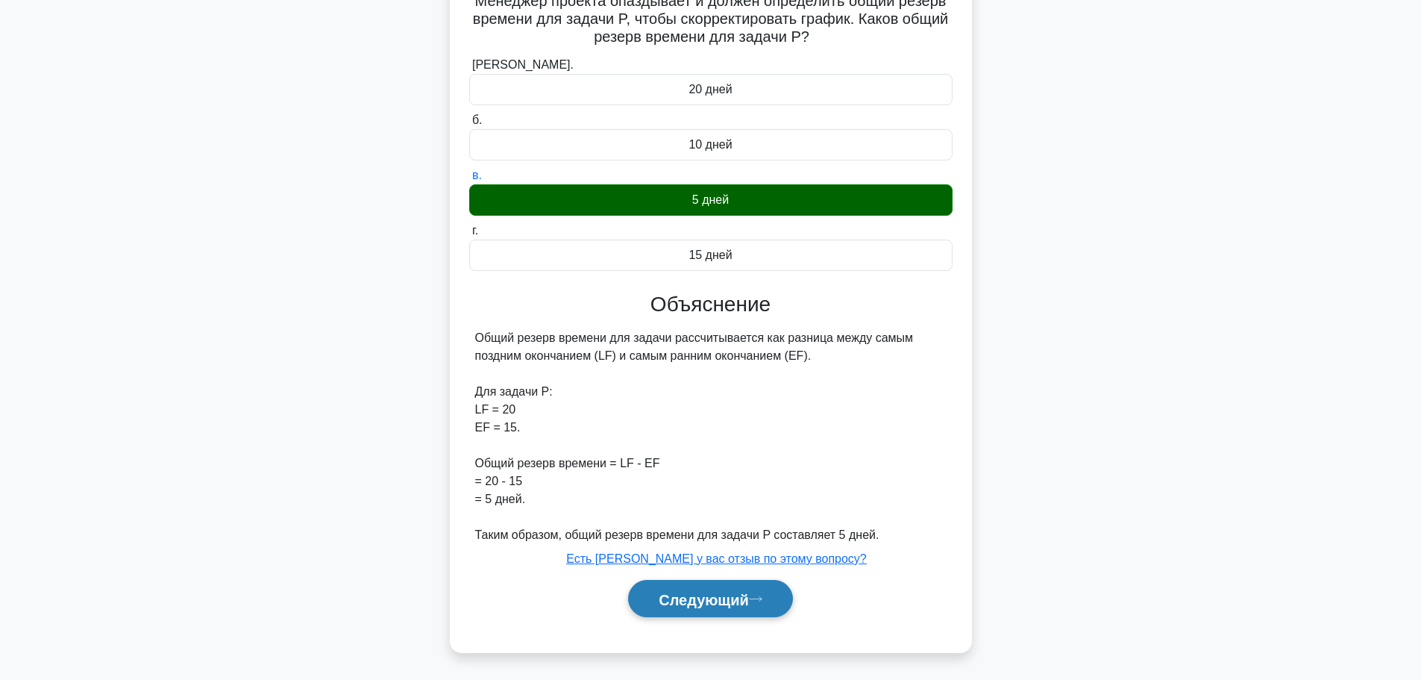
click at [719, 589] on button "Следующий" at bounding box center [710, 599] width 165 height 38
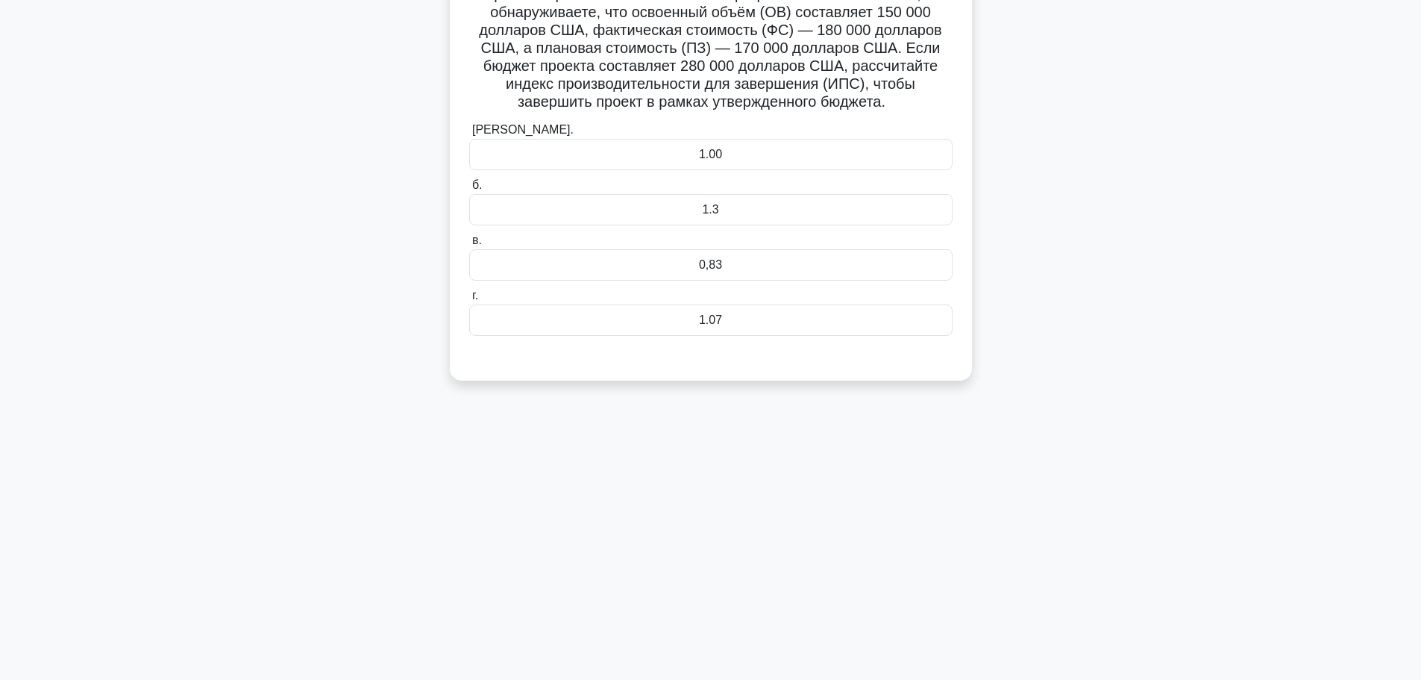
scroll to position [51, 0]
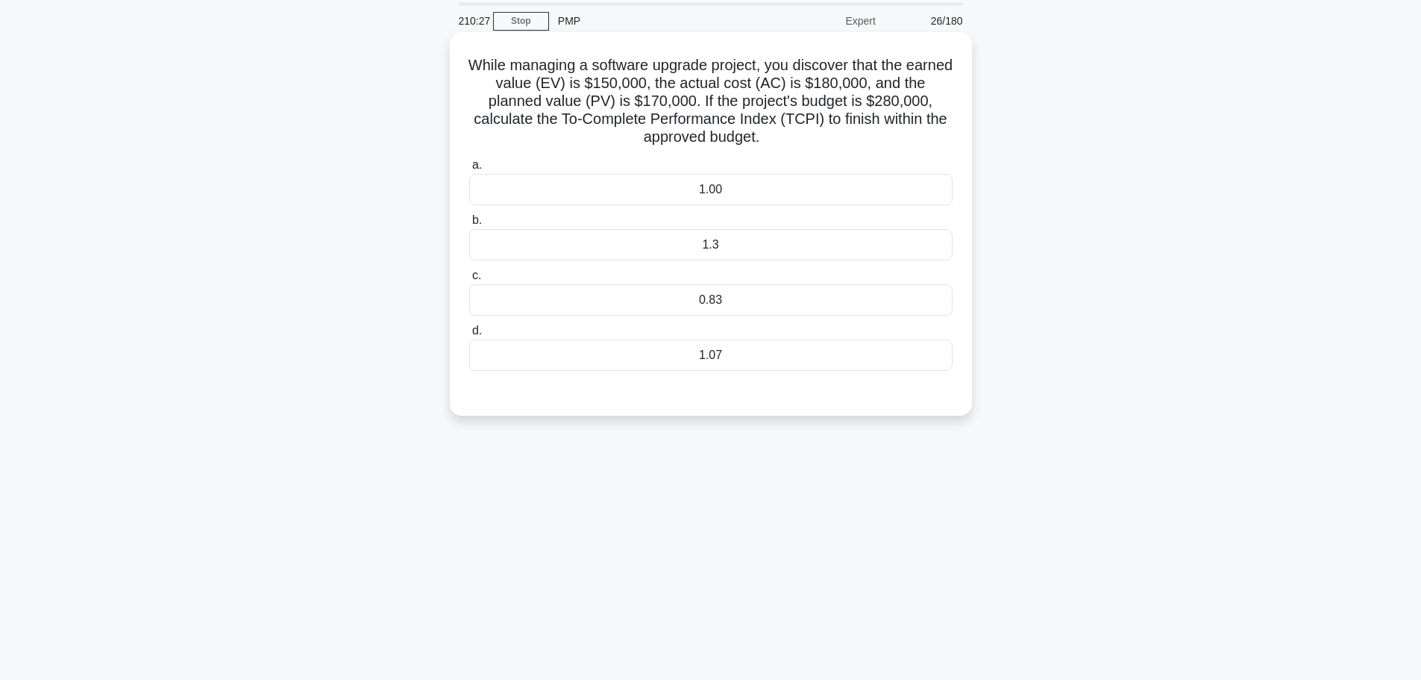
click at [692, 233] on div "1.3" at bounding box center [710, 244] width 483 height 31
click at [469, 225] on input "b. 1.3" at bounding box center [469, 221] width 0 height 10
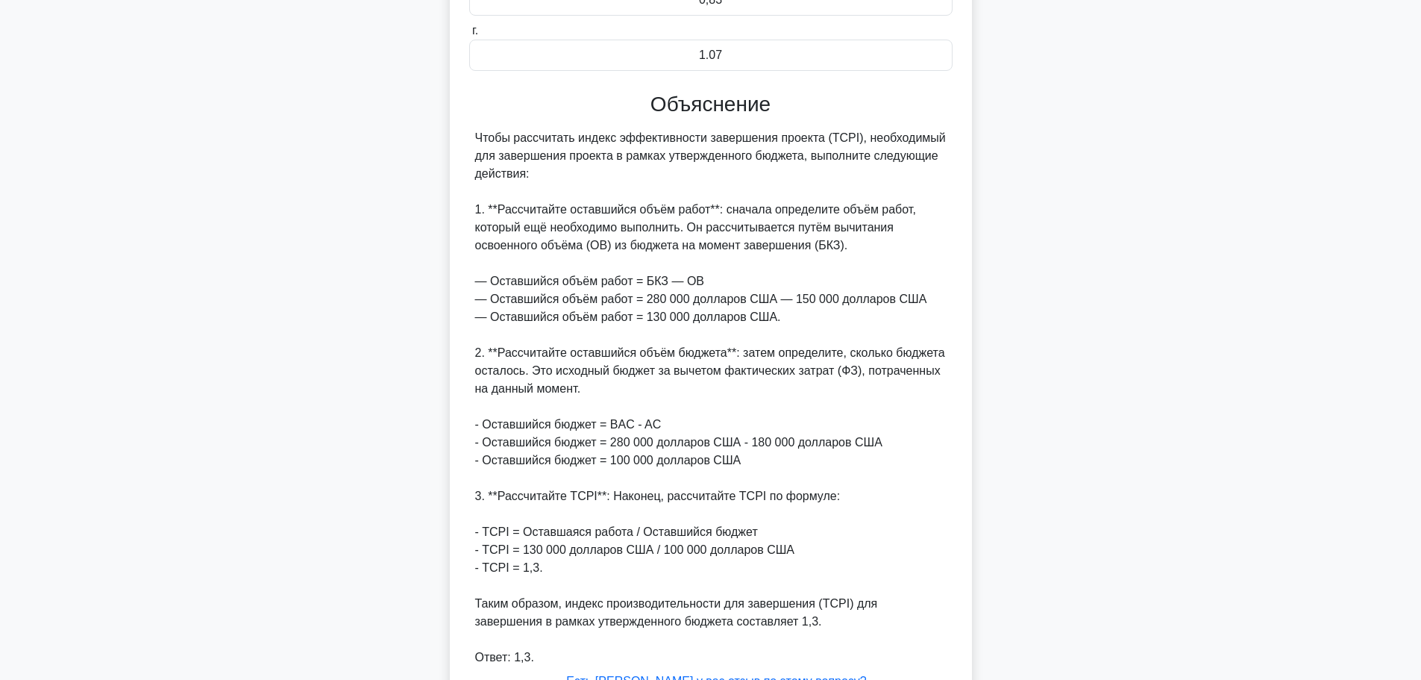
scroll to position [512, 0]
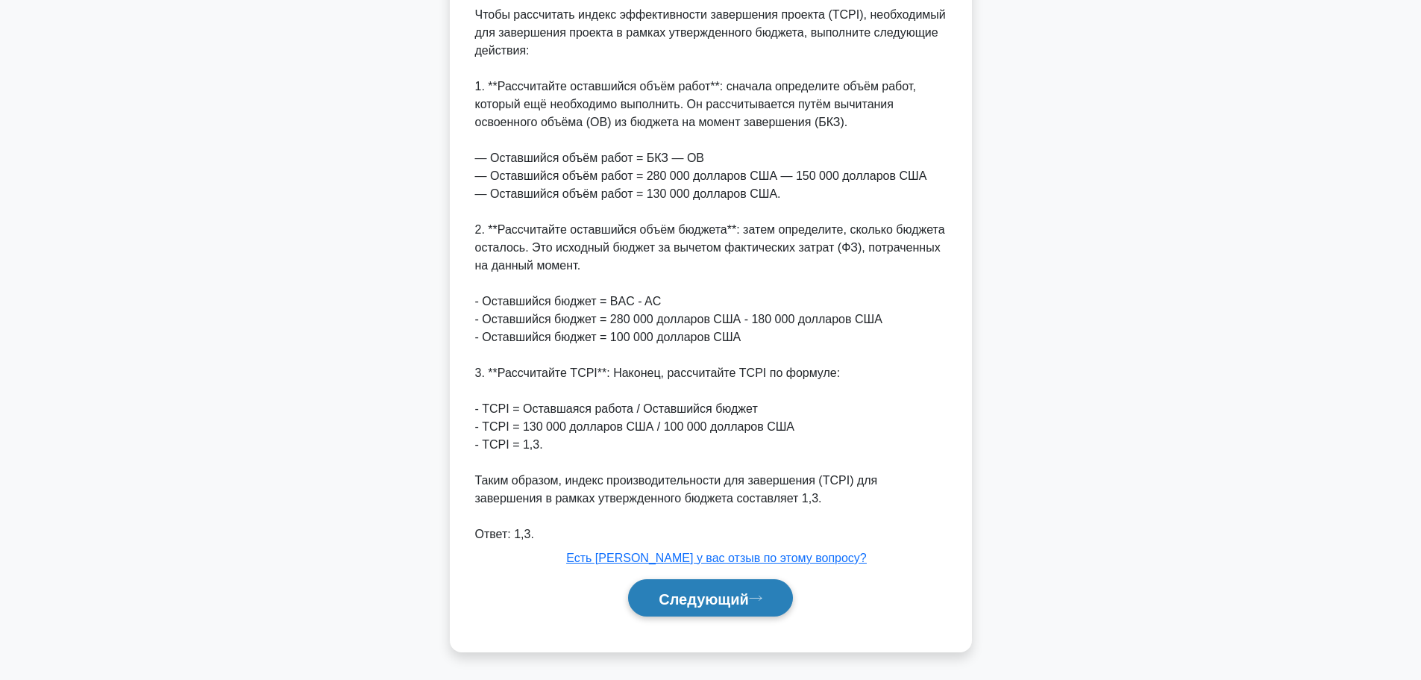
click at [731, 588] on button "Следующий" at bounding box center [710, 598] width 165 height 38
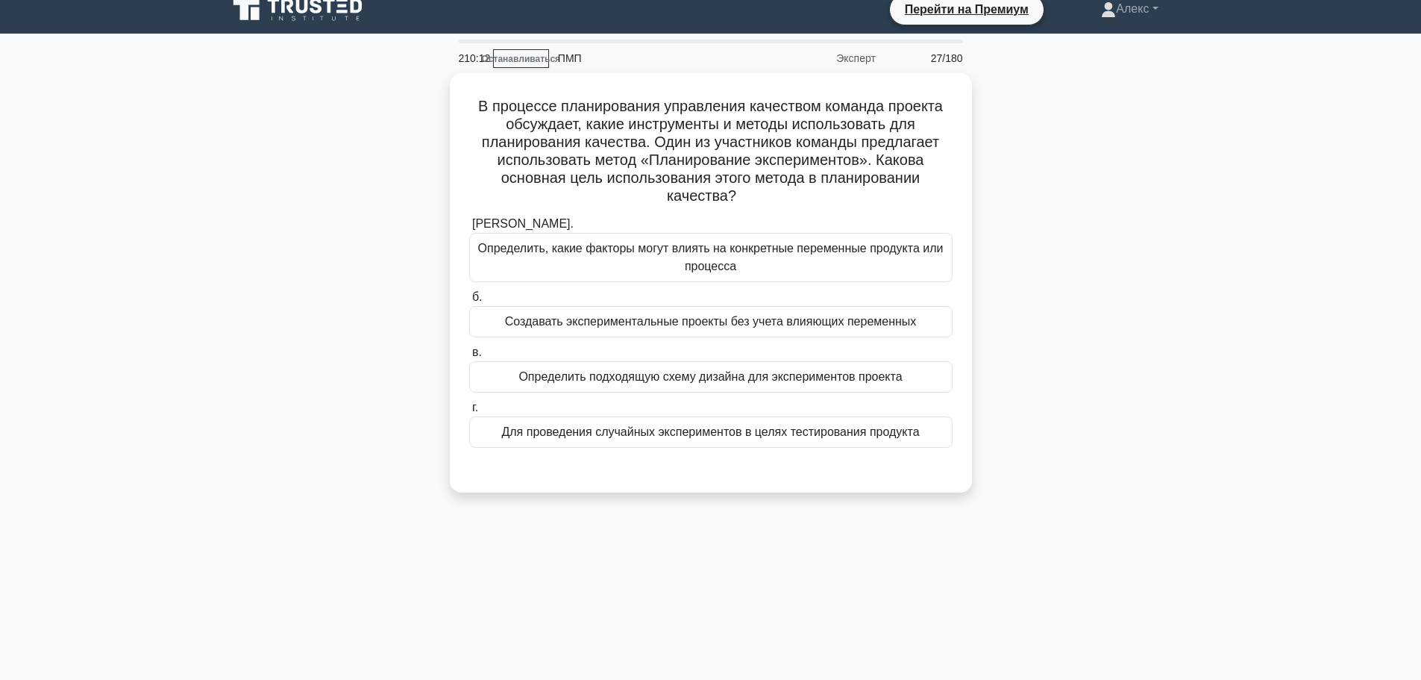
scroll to position [0, 0]
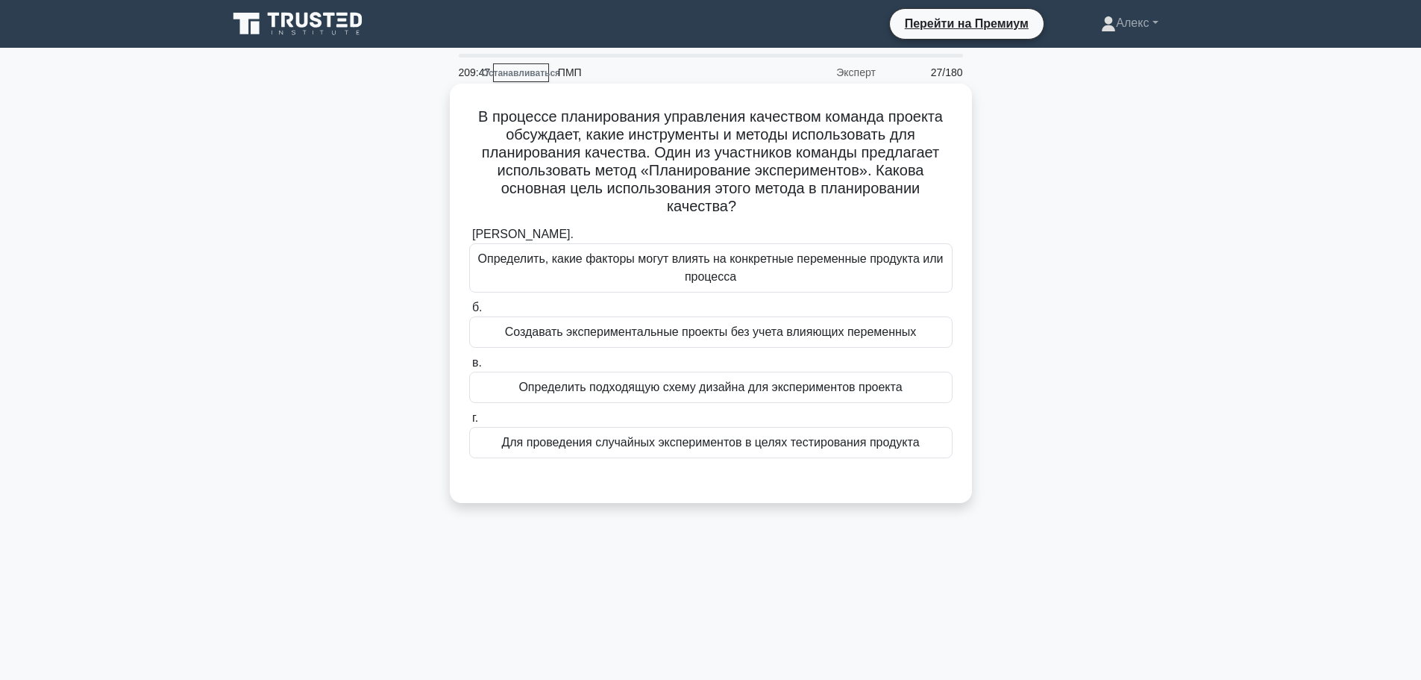
click at [792, 274] on font "Определить, какие факторы могут влиять на конкретные переменные продукта или пр…" at bounding box center [711, 268] width 470 height 36
click at [469, 239] on input "а. Определить, какие факторы могут влиять на конкретные переменные продукта или…" at bounding box center [469, 235] width 0 height 10
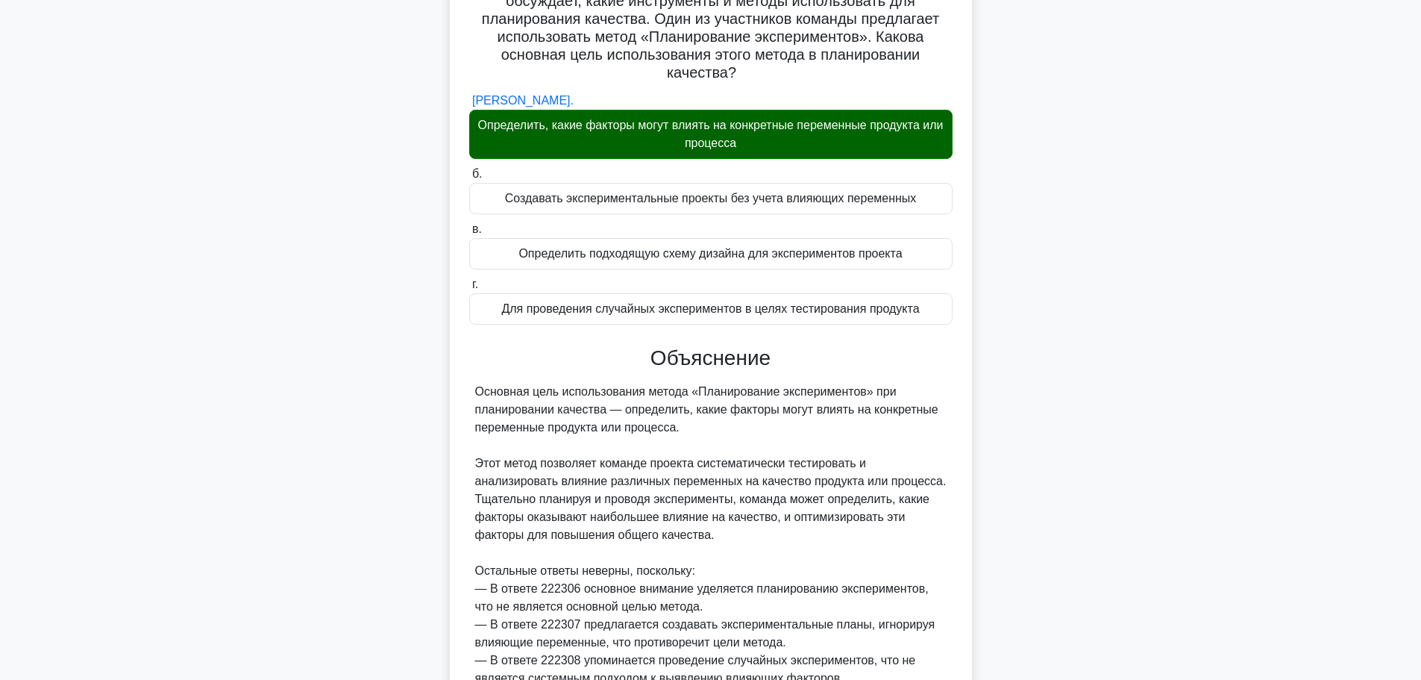
scroll to position [279, 0]
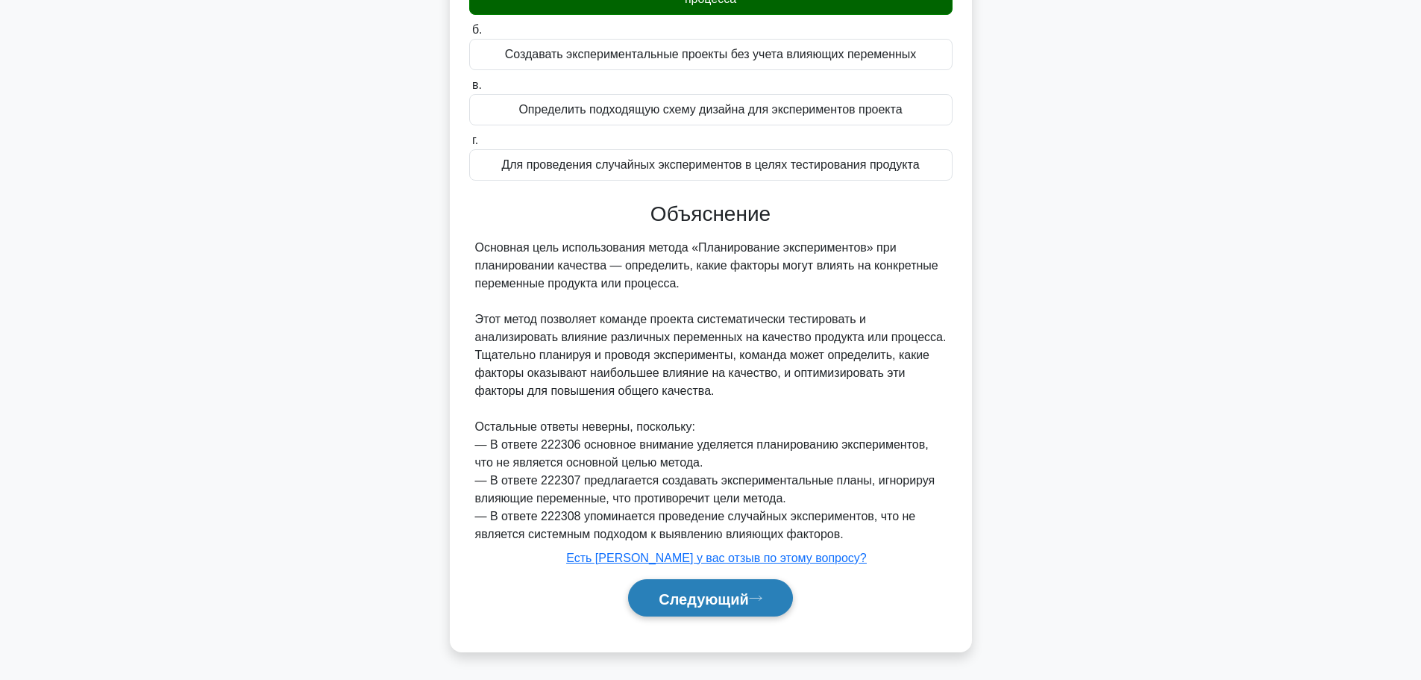
click at [733, 611] on button "Следующий" at bounding box center [710, 598] width 165 height 38
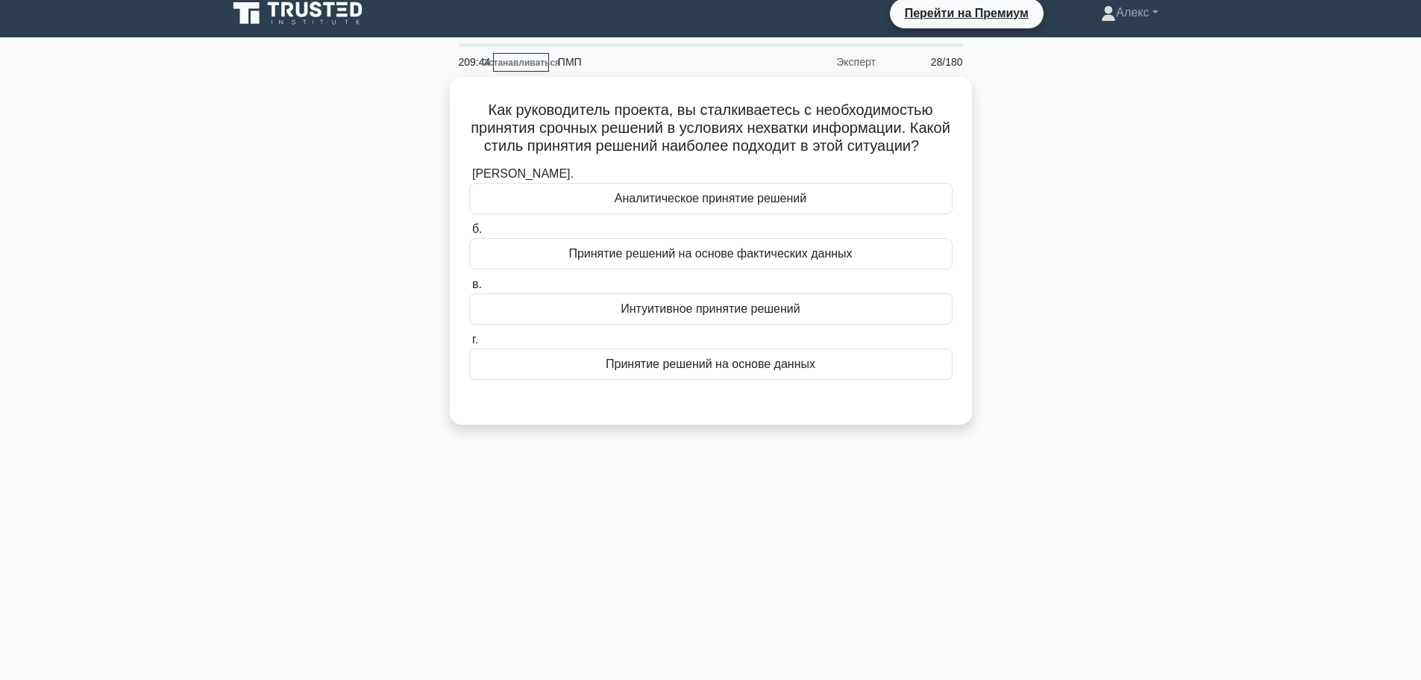
scroll to position [0, 0]
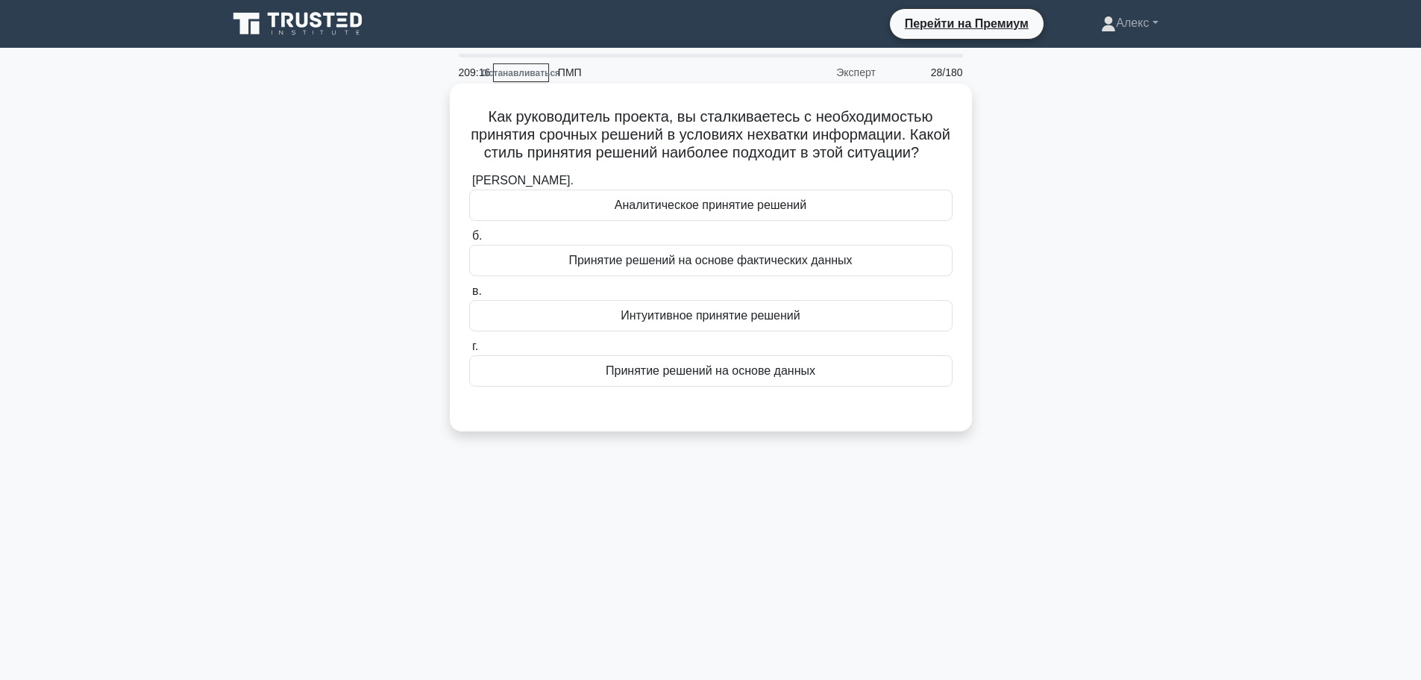
click at [870, 276] on div "Принятие решений на основе фактических данных" at bounding box center [710, 260] width 483 height 31
click at [469, 241] on input "б. Принятие решений на основе фактических данных" at bounding box center [469, 236] width 0 height 10
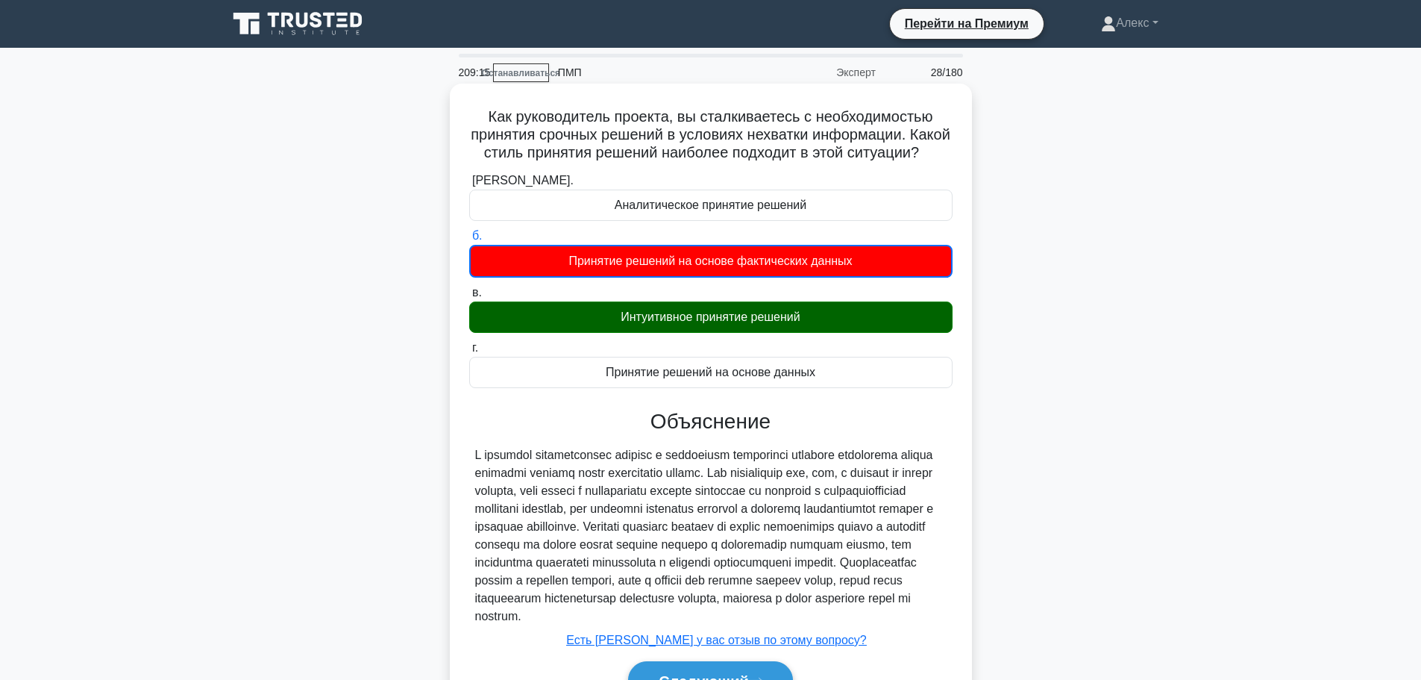
click at [874, 322] on div "Интуитивное принятие решений" at bounding box center [710, 316] width 483 height 31
click at [469, 298] on input "в. Интуитивное принятие решений" at bounding box center [469, 293] width 0 height 10
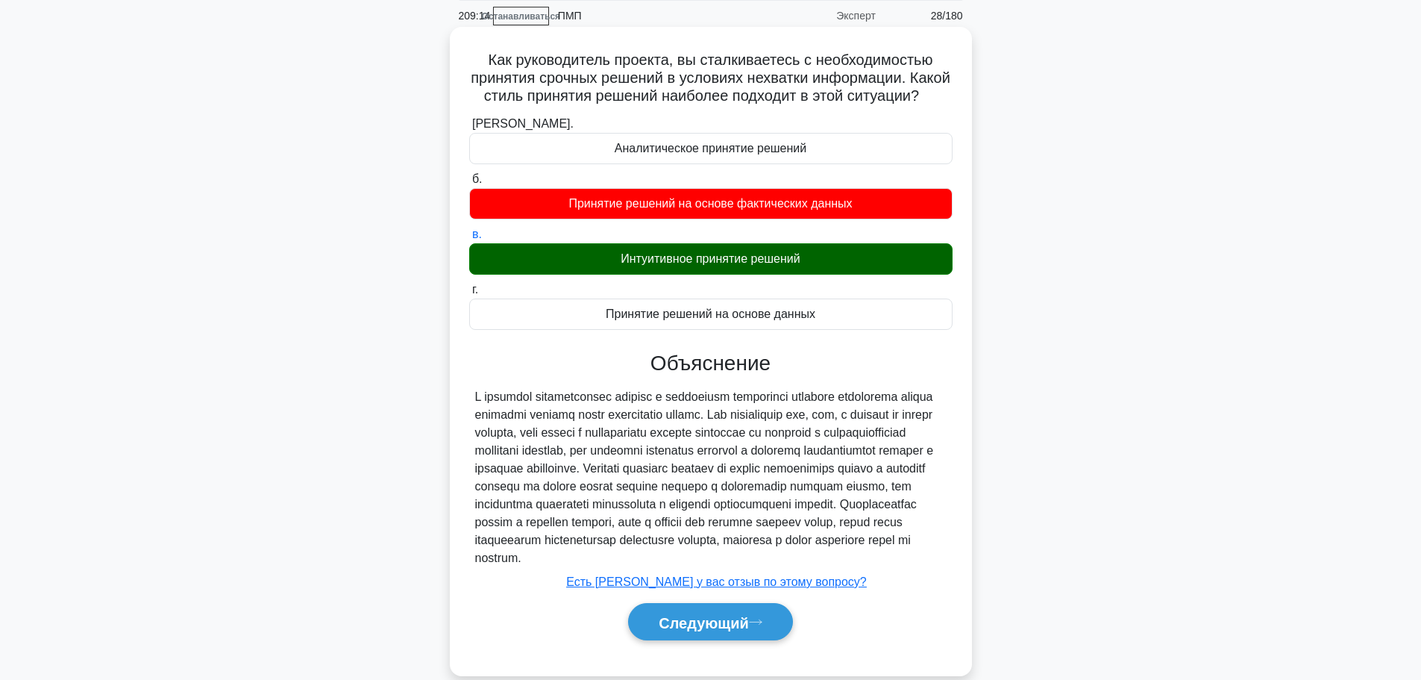
scroll to position [126, 0]
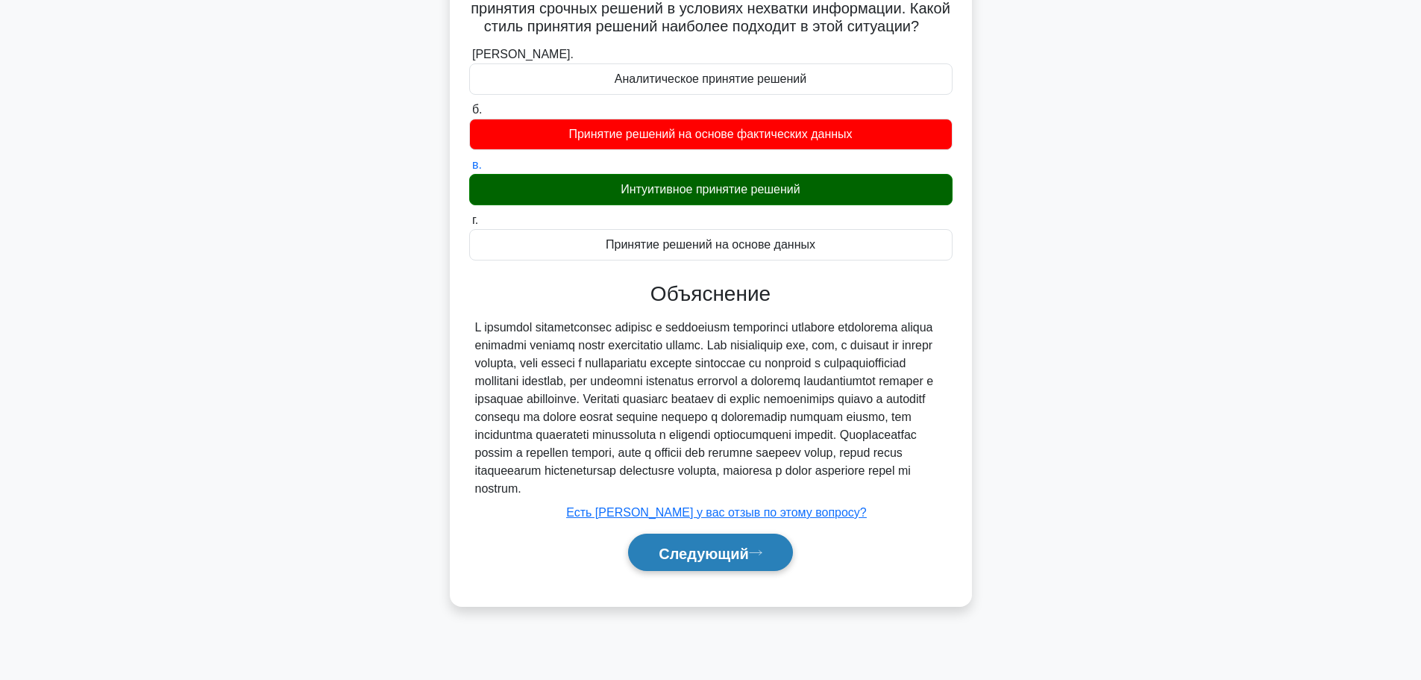
click at [733, 561] on font "Следующий" at bounding box center [704, 553] width 90 height 16
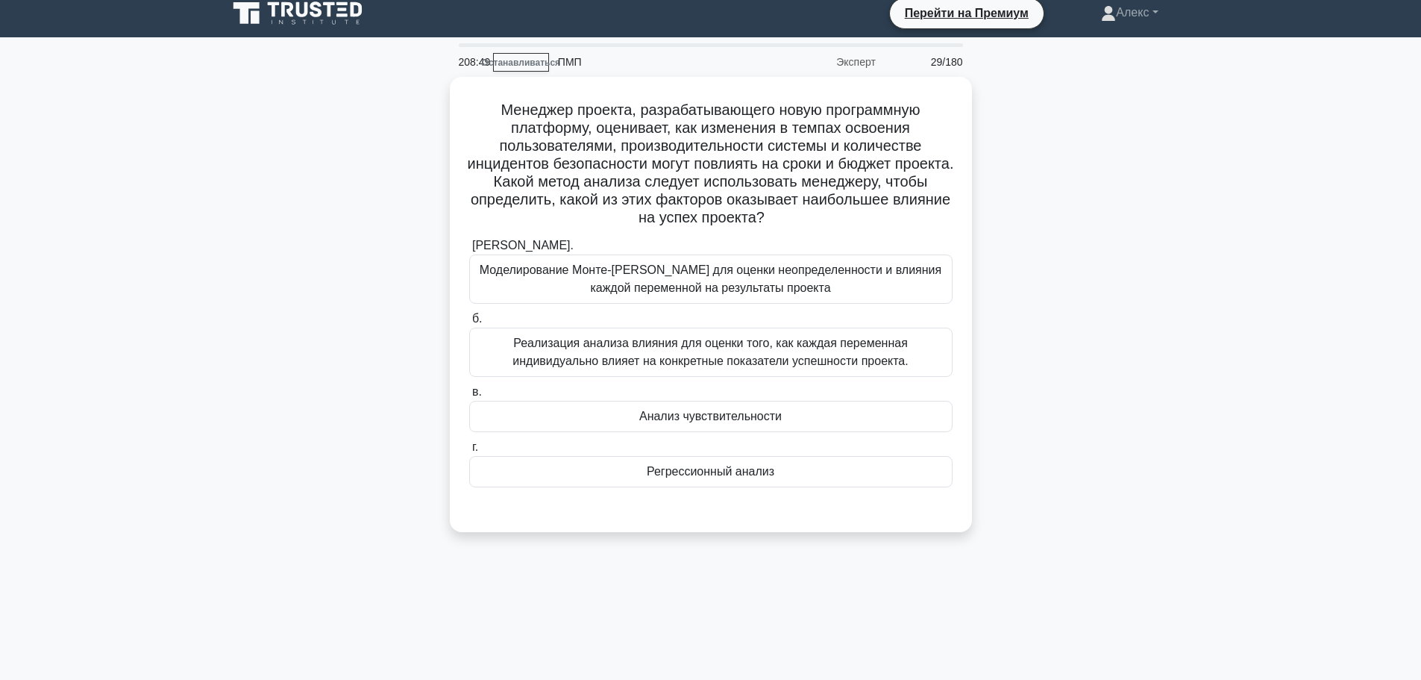
scroll to position [0, 0]
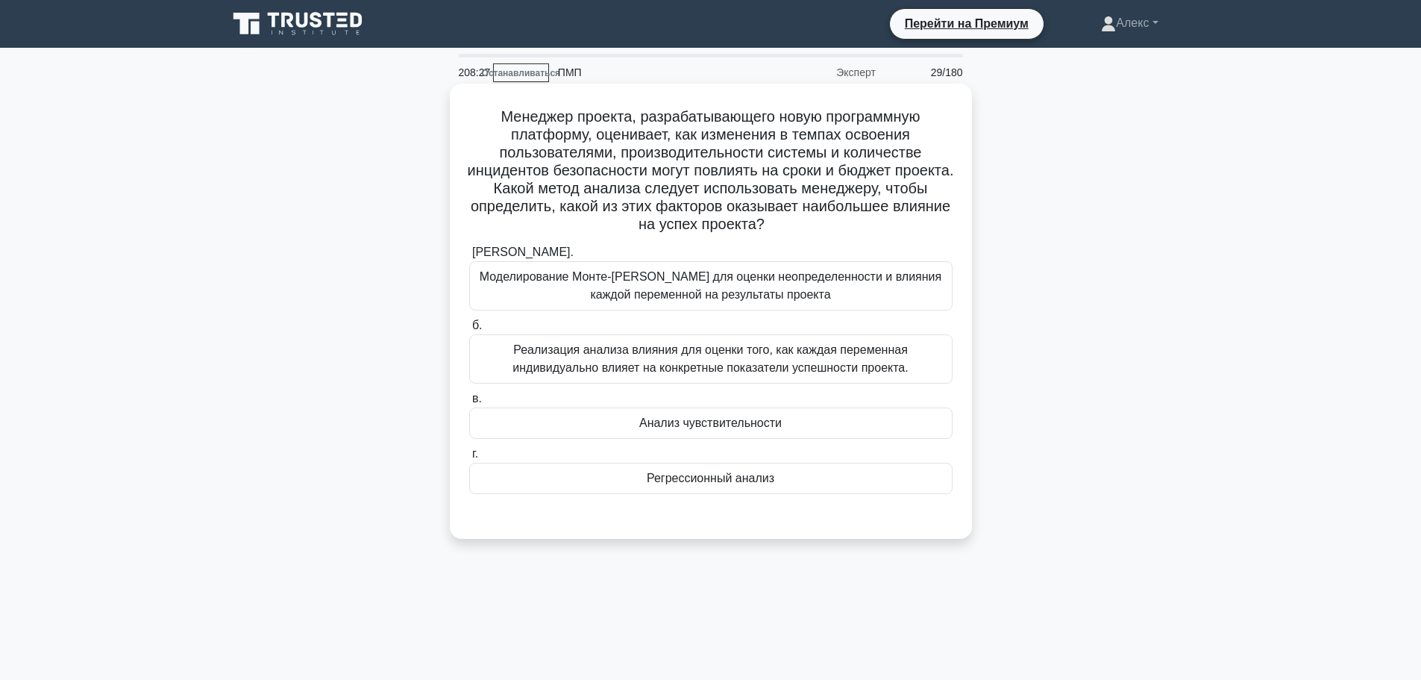
click at [753, 339] on div "Реализация анализа влияния для оценки того, как каждая переменная индивидуально…" at bounding box center [710, 358] width 483 height 49
click at [469, 331] on input "б. Реализация анализа влияния для оценки того, как каждая переменная индивидуал…" at bounding box center [469, 326] width 0 height 10
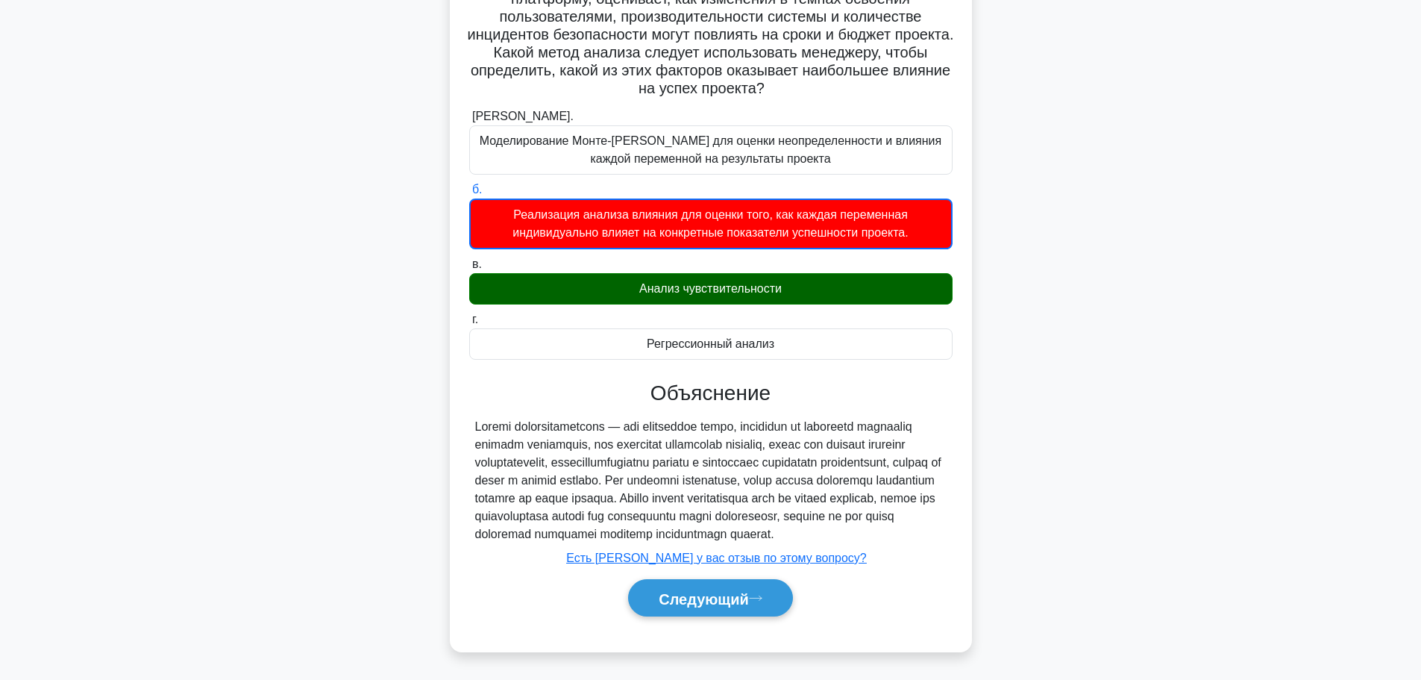
scroll to position [155, 0]
click at [749, 600] on font "Следующий" at bounding box center [704, 598] width 90 height 16
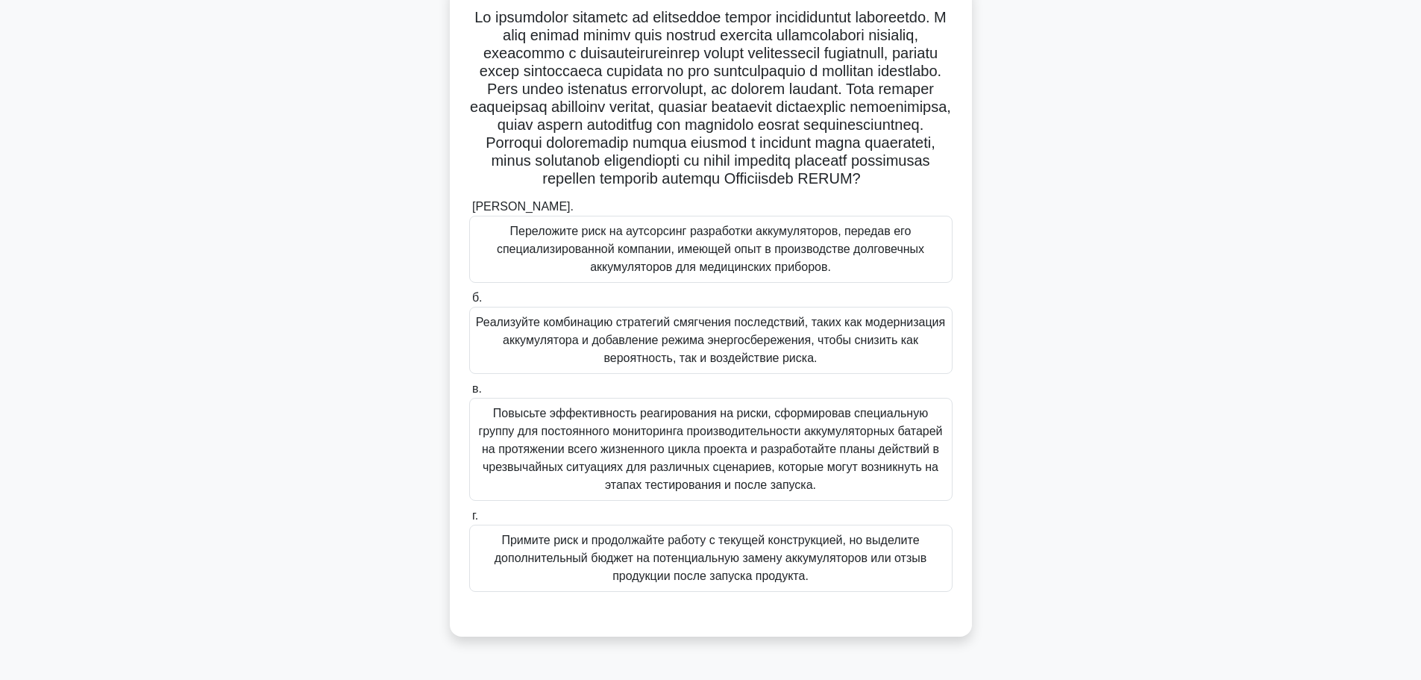
scroll to position [126, 0]
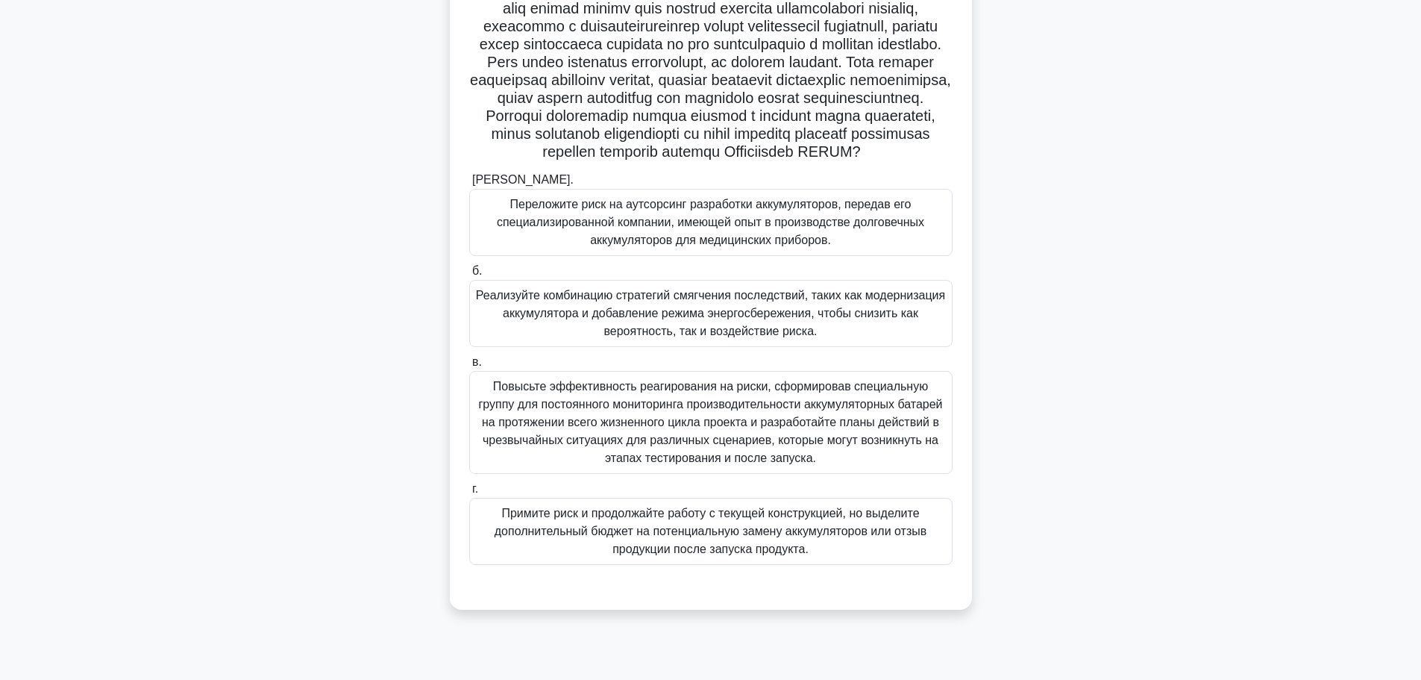
click at [733, 337] on font "Реализуйте комбинацию стратегий смягчения последствий, таких как модернизация а…" at bounding box center [710, 313] width 469 height 48
click at [469, 276] on input "б. Реализуйте комбинацию стратегий смягчения последствий, таких как модернизаци…" at bounding box center [469, 271] width 0 height 10
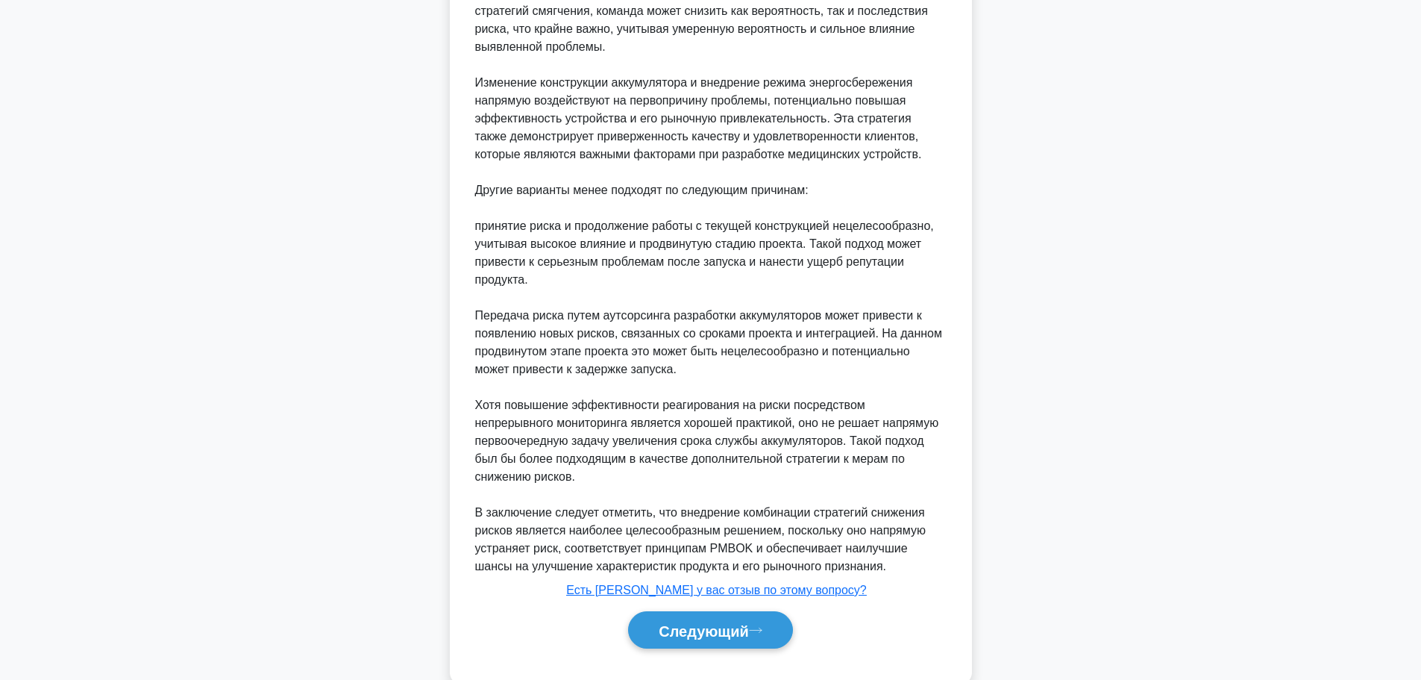
scroll to position [959, 0]
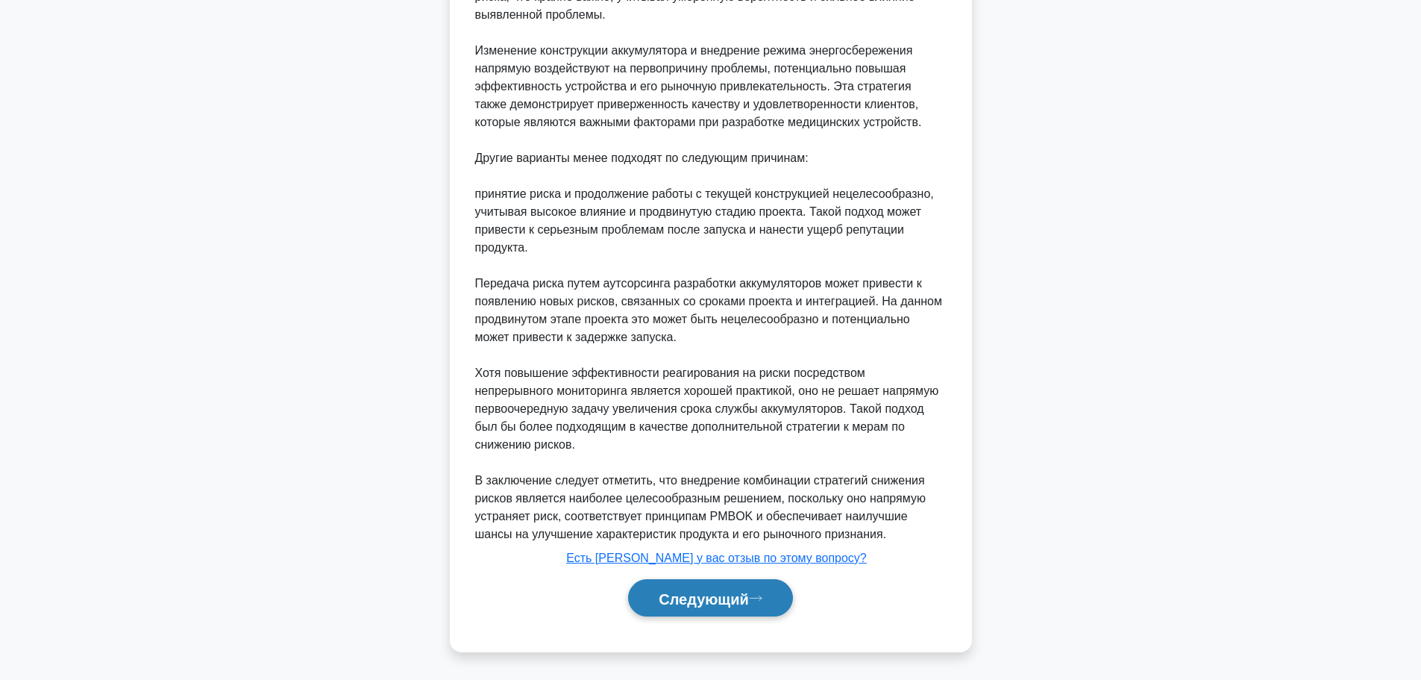
click at [745, 599] on font "Следующий" at bounding box center [704, 598] width 90 height 16
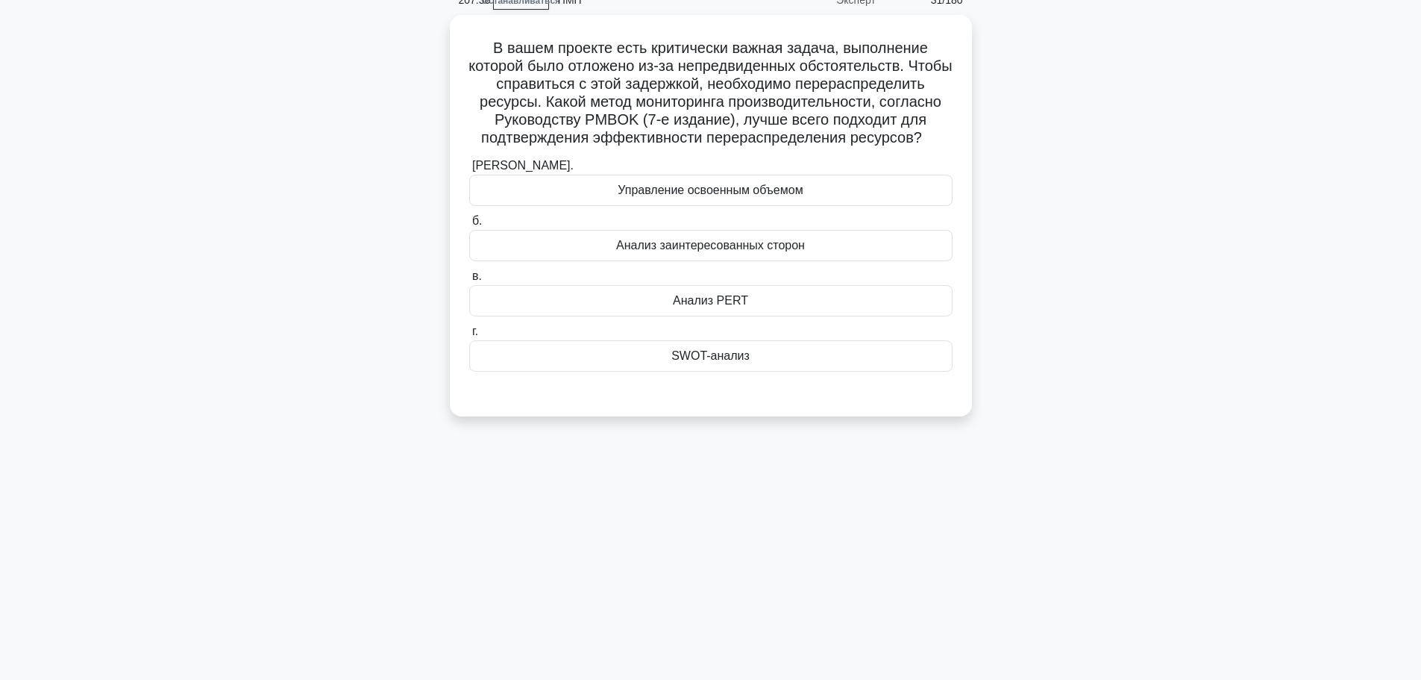
scroll to position [0, 0]
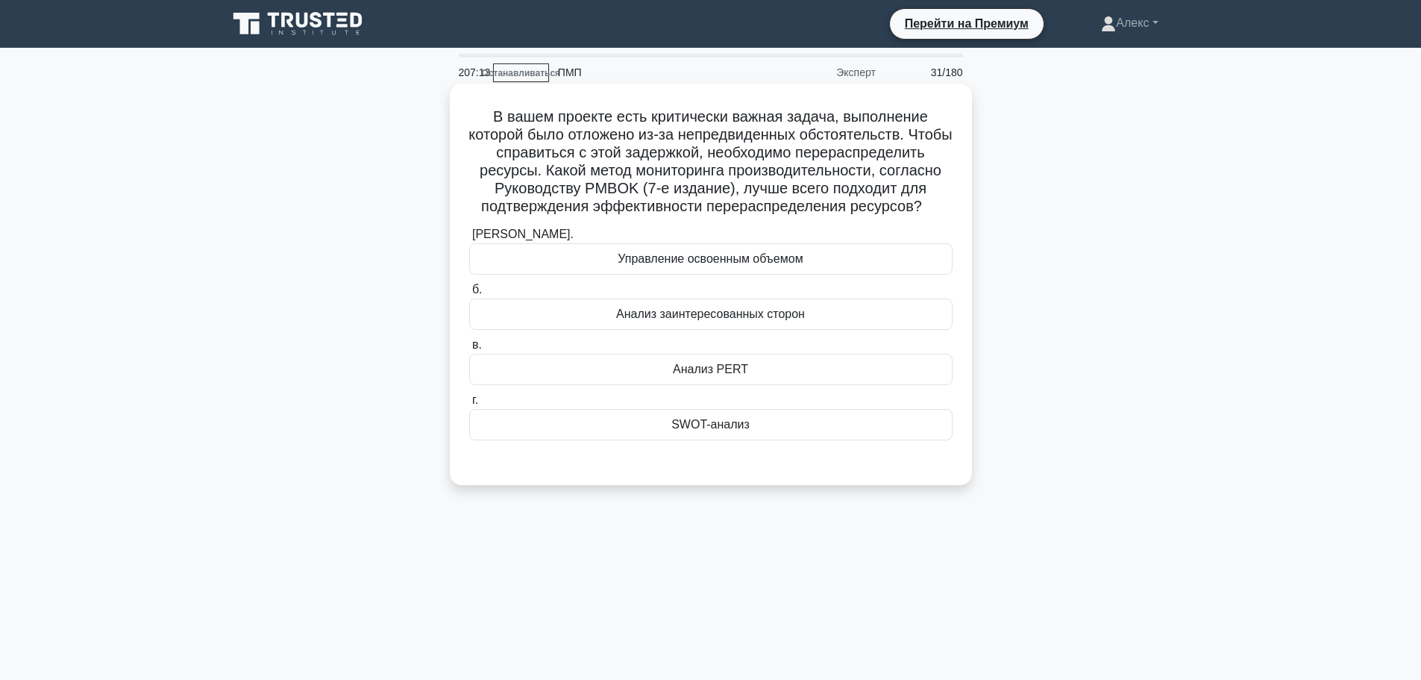
click at [836, 275] on div "Управление освоенным объемом" at bounding box center [710, 258] width 483 height 31
click at [469, 239] on input "а. Управление освоенным объемом" at bounding box center [469, 235] width 0 height 10
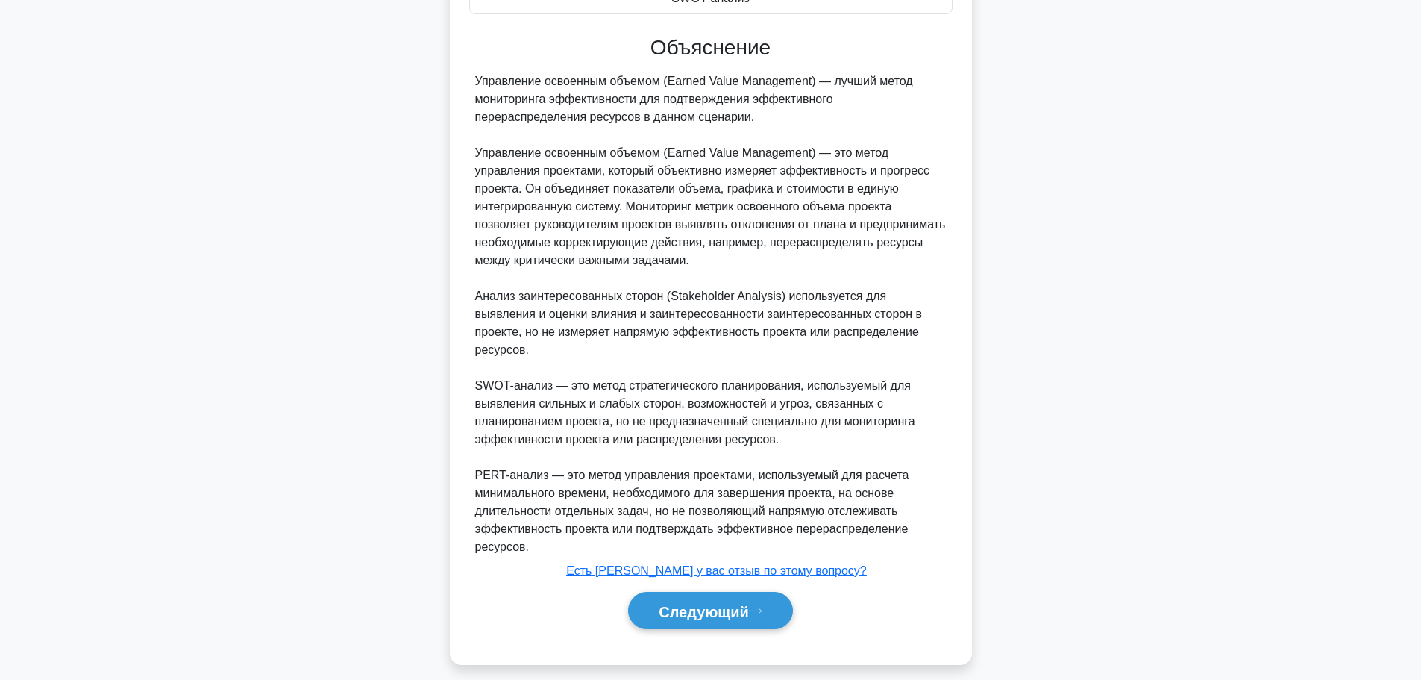
scroll to position [440, 0]
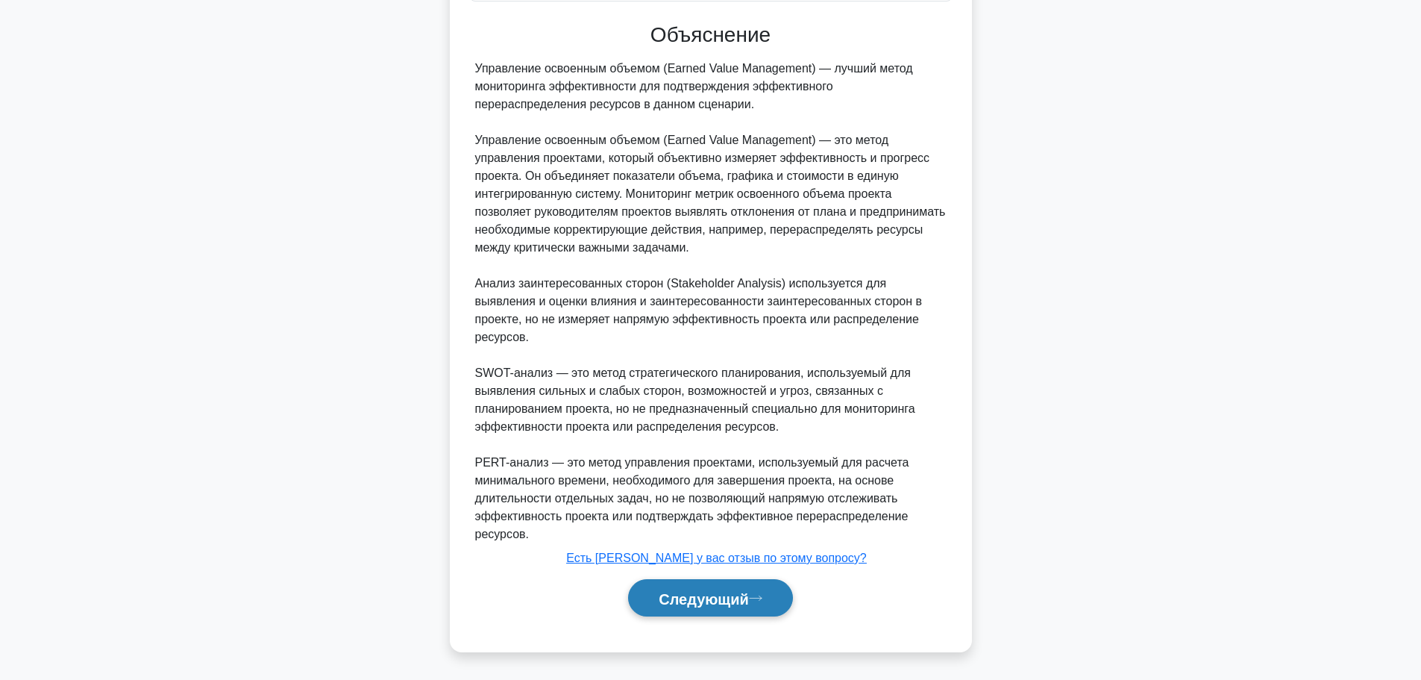
click at [739, 589] on font "Следующий" at bounding box center [704, 597] width 90 height 16
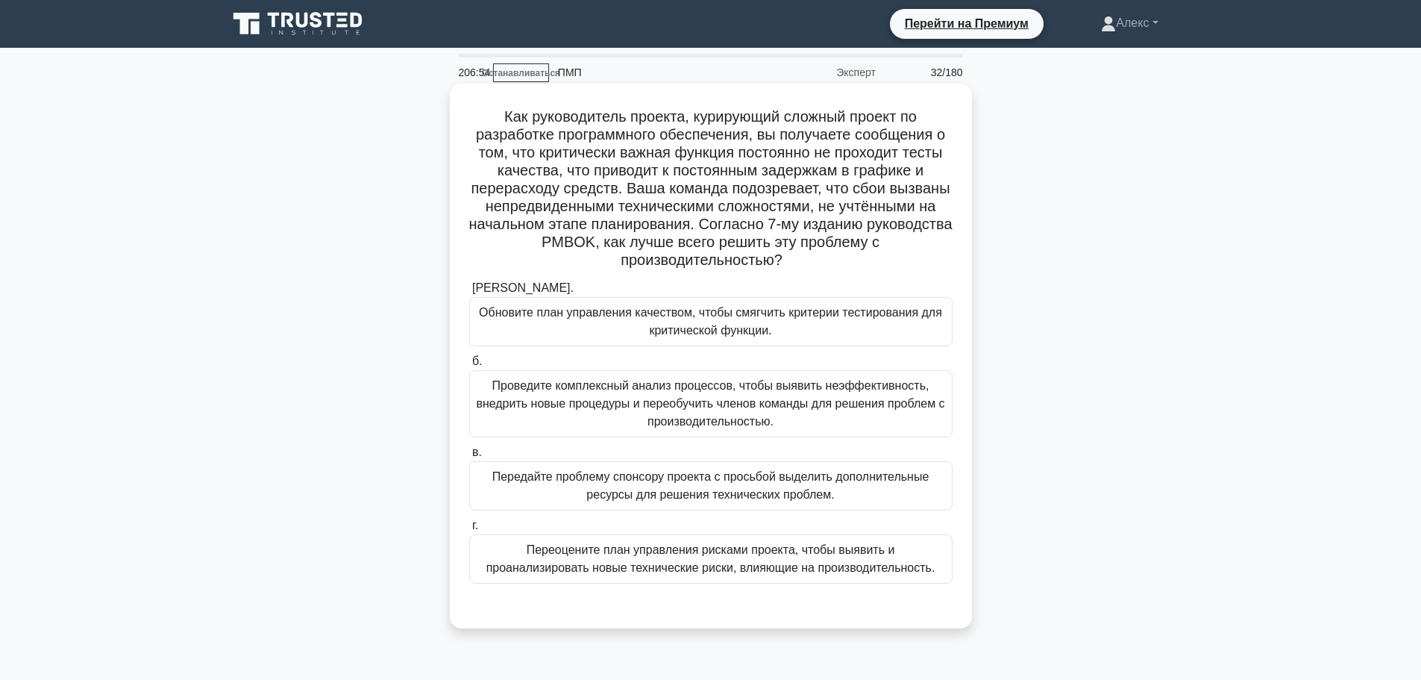
scroll to position [75, 0]
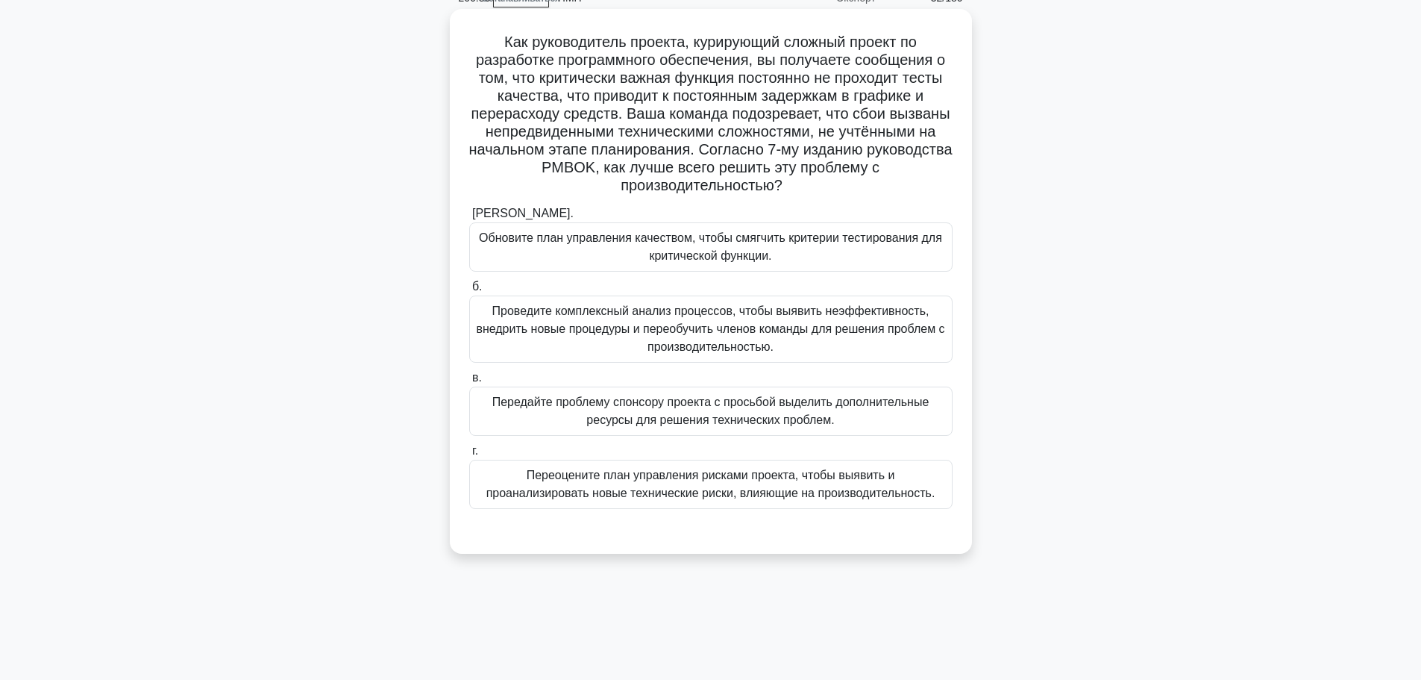
click at [830, 483] on font "Переоцените план управления рисками проекта, чтобы выявить и проанализировать н…" at bounding box center [710, 484] width 449 height 31
click at [469, 456] on input "г. Переоцените план управления рисками проекта, чтобы выявить и проанализироват…" at bounding box center [469, 451] width 0 height 10
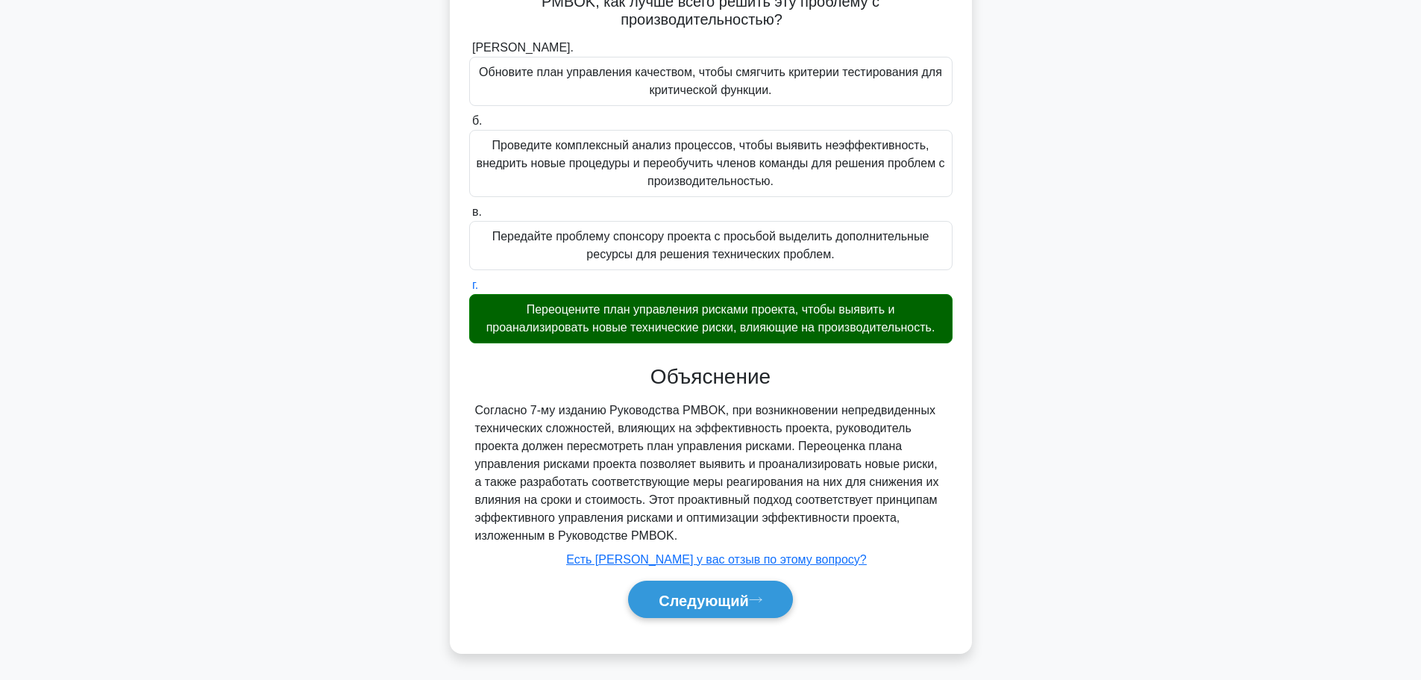
scroll to position [243, 0]
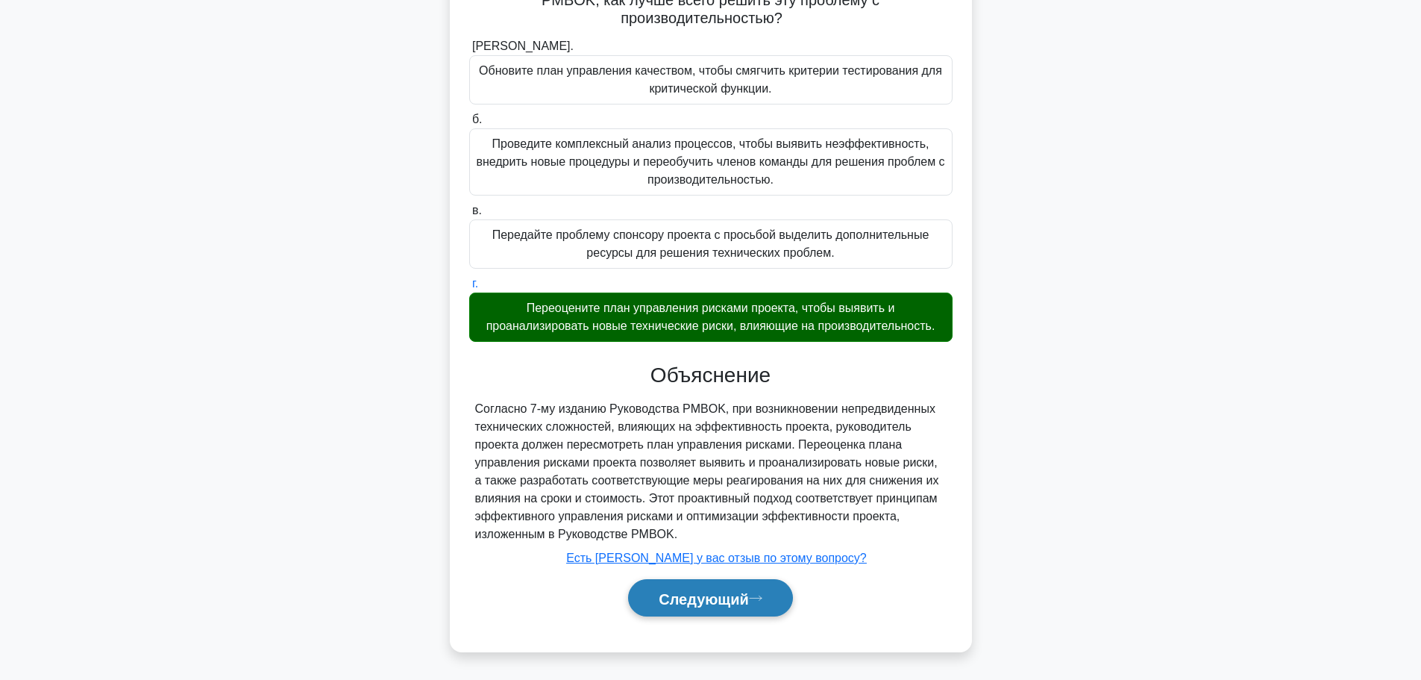
click at [782, 597] on button "Следующий" at bounding box center [710, 598] width 165 height 38
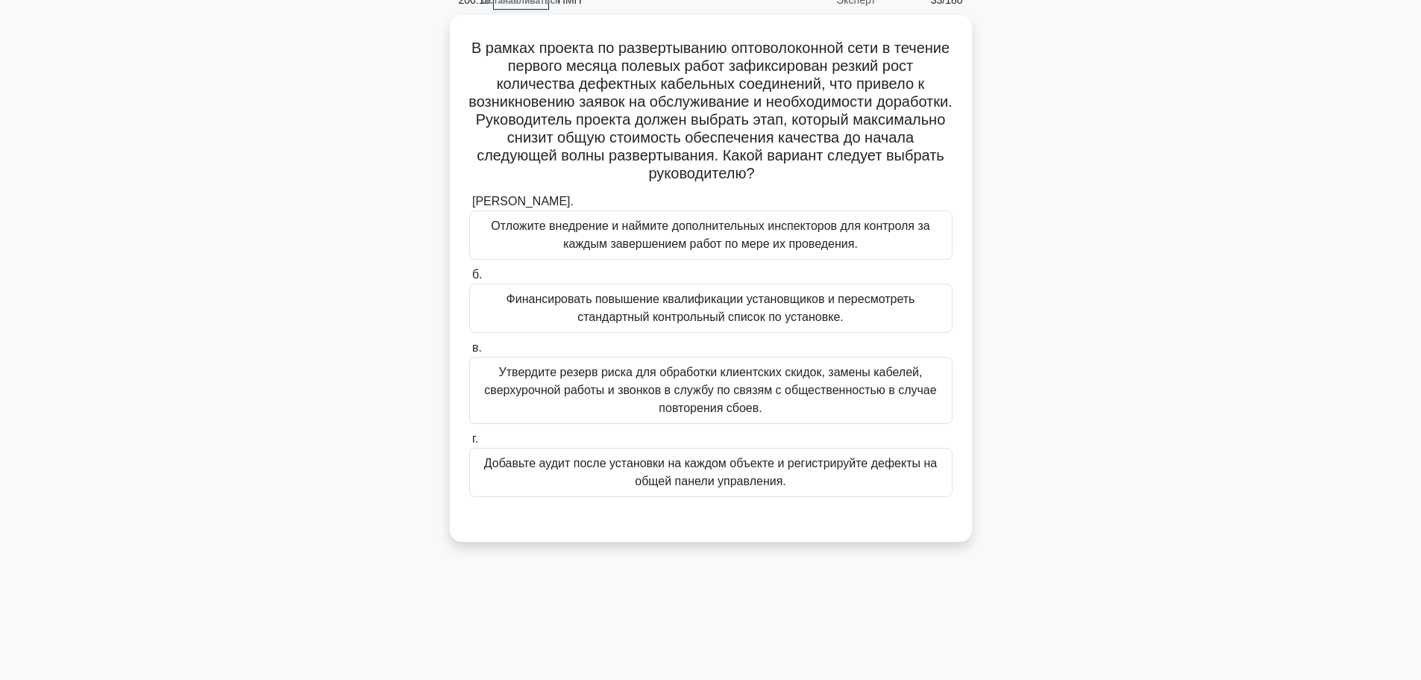
scroll to position [0, 0]
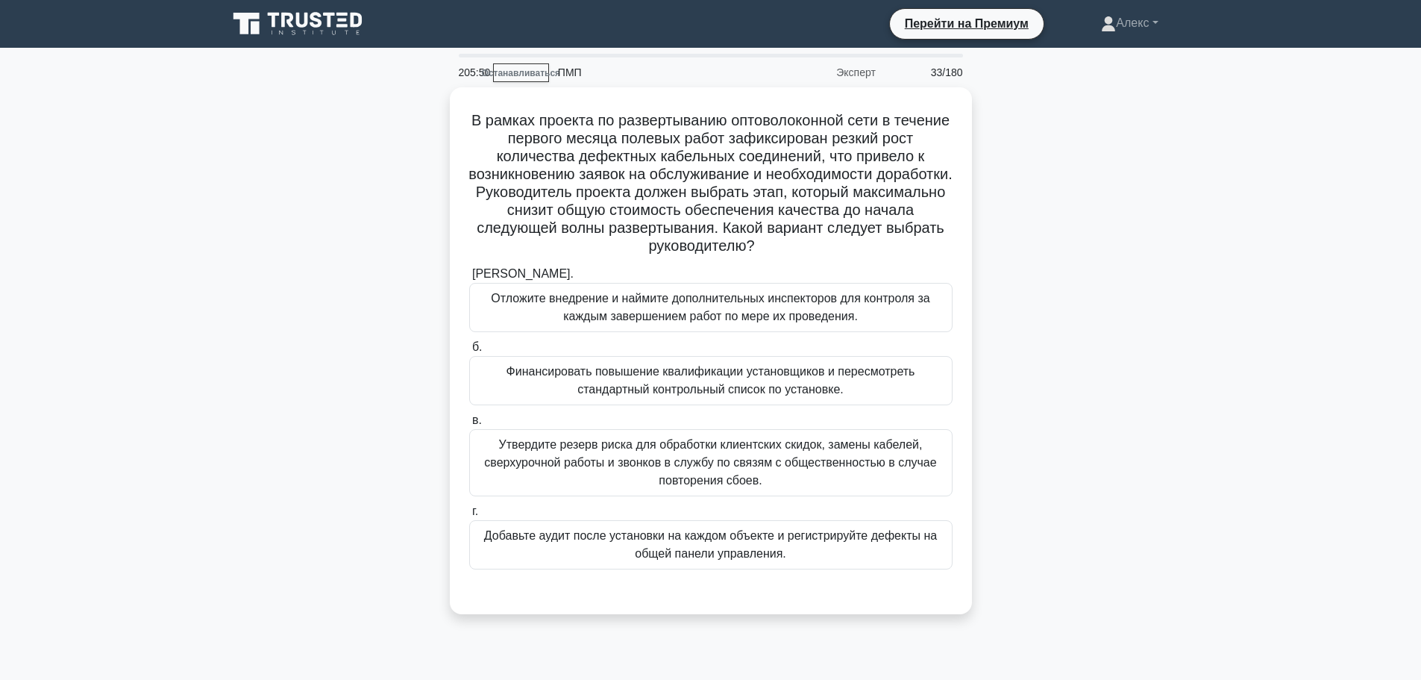
click at [1106, 302] on div "В рамках проекта по развертыванию оптоволоконной сети в течение первого месяца …" at bounding box center [711, 359] width 985 height 545
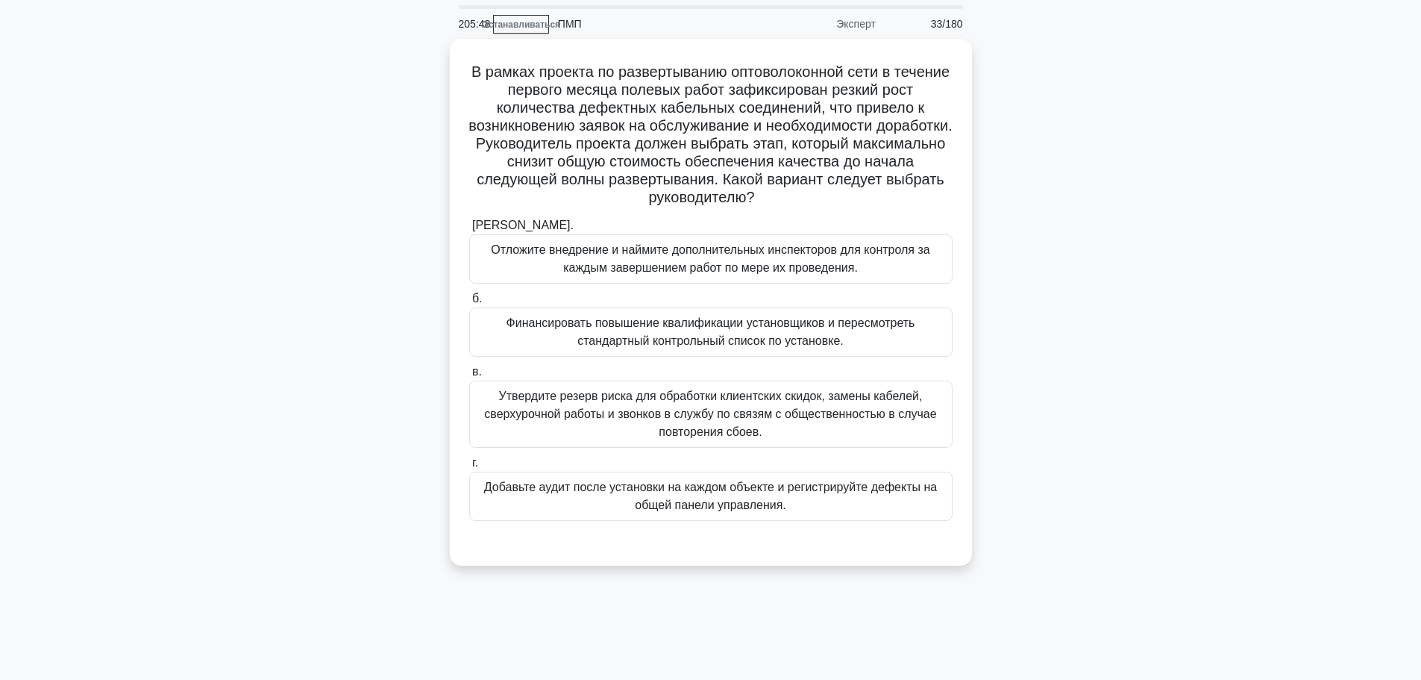
scroll to position [75, 0]
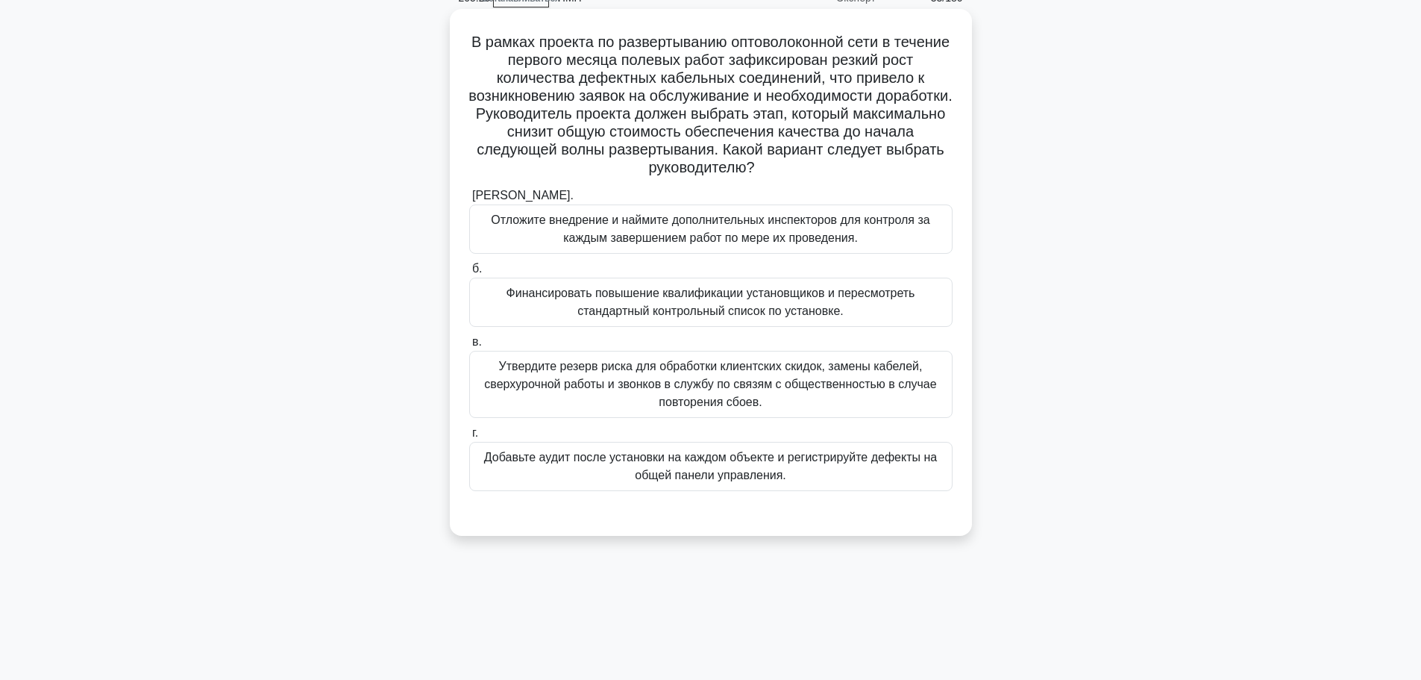
click at [811, 307] on font "Финансировать повышение квалификации установщиков и пересмотреть стандартный ко…" at bounding box center [711, 302] width 409 height 31
click at [469, 274] on input "б. Финансировать повышение квалификации установщиков и пересмотреть стандартный…" at bounding box center [469, 269] width 0 height 10
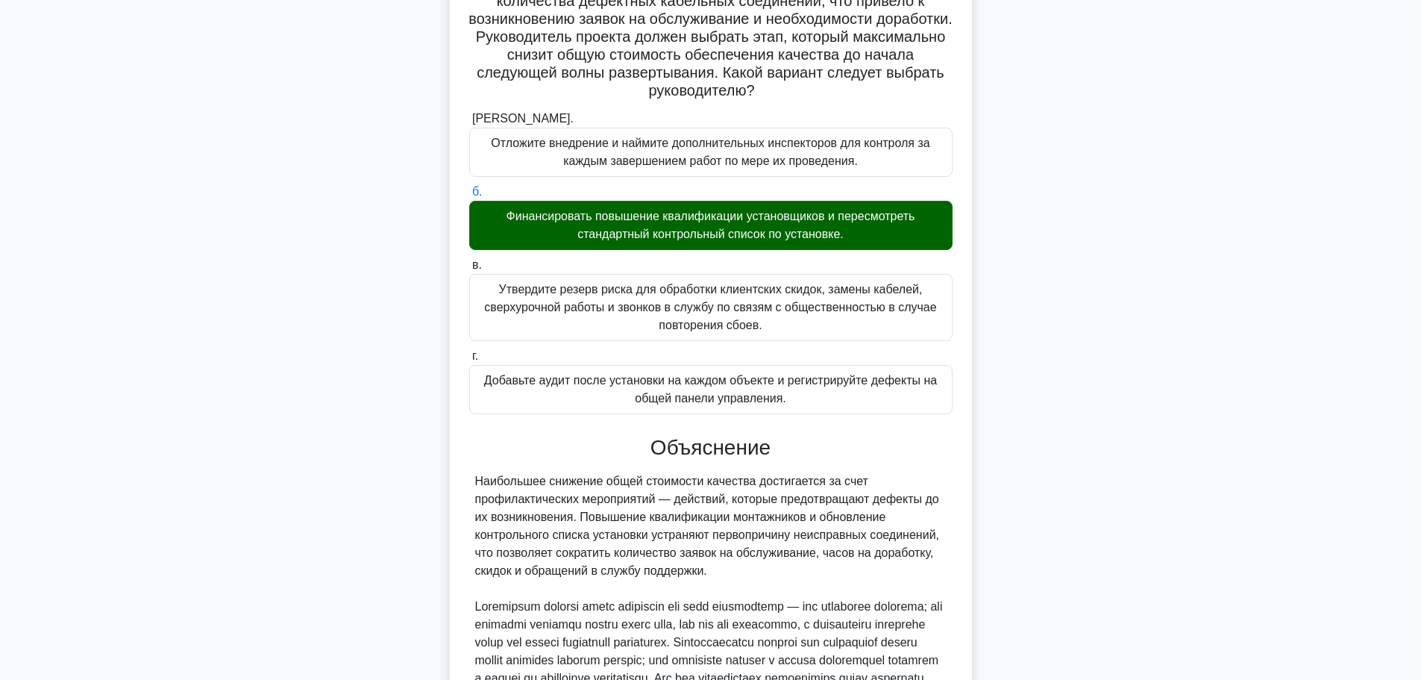
scroll to position [369, 0]
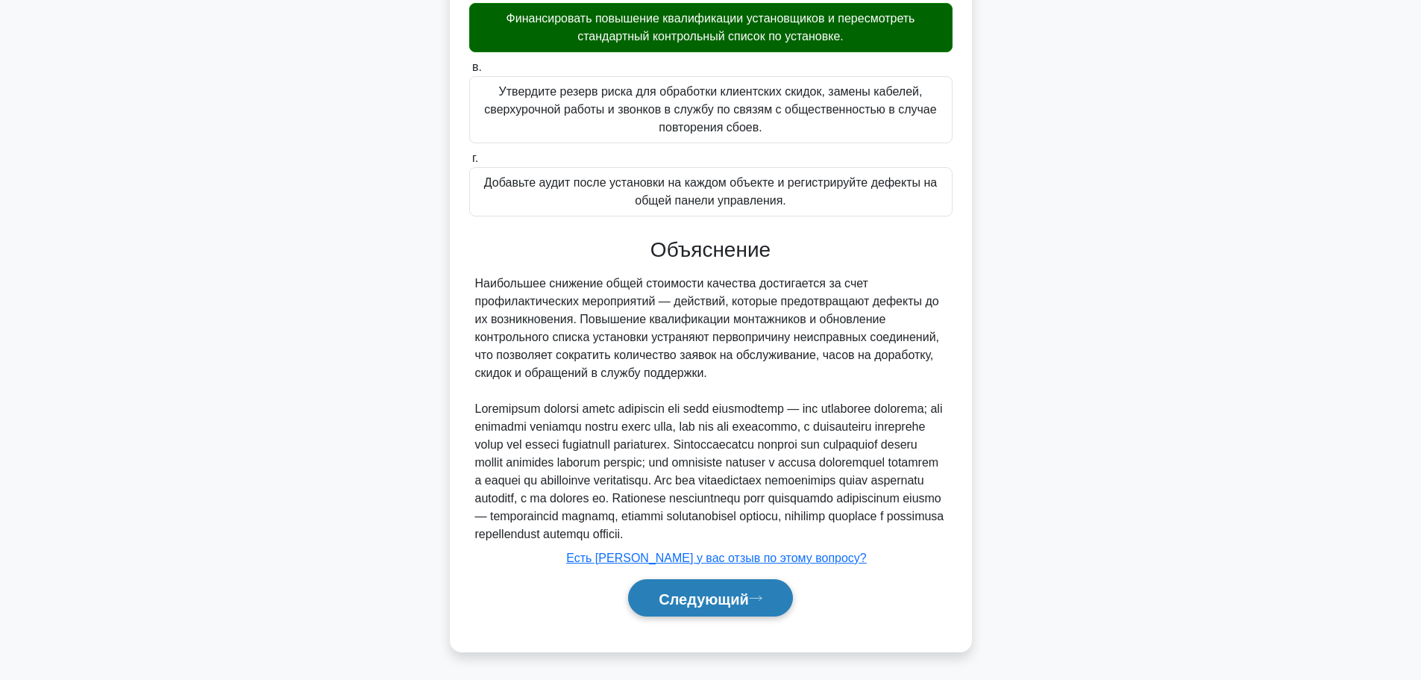
click at [695, 595] on font "Следующий" at bounding box center [704, 598] width 90 height 16
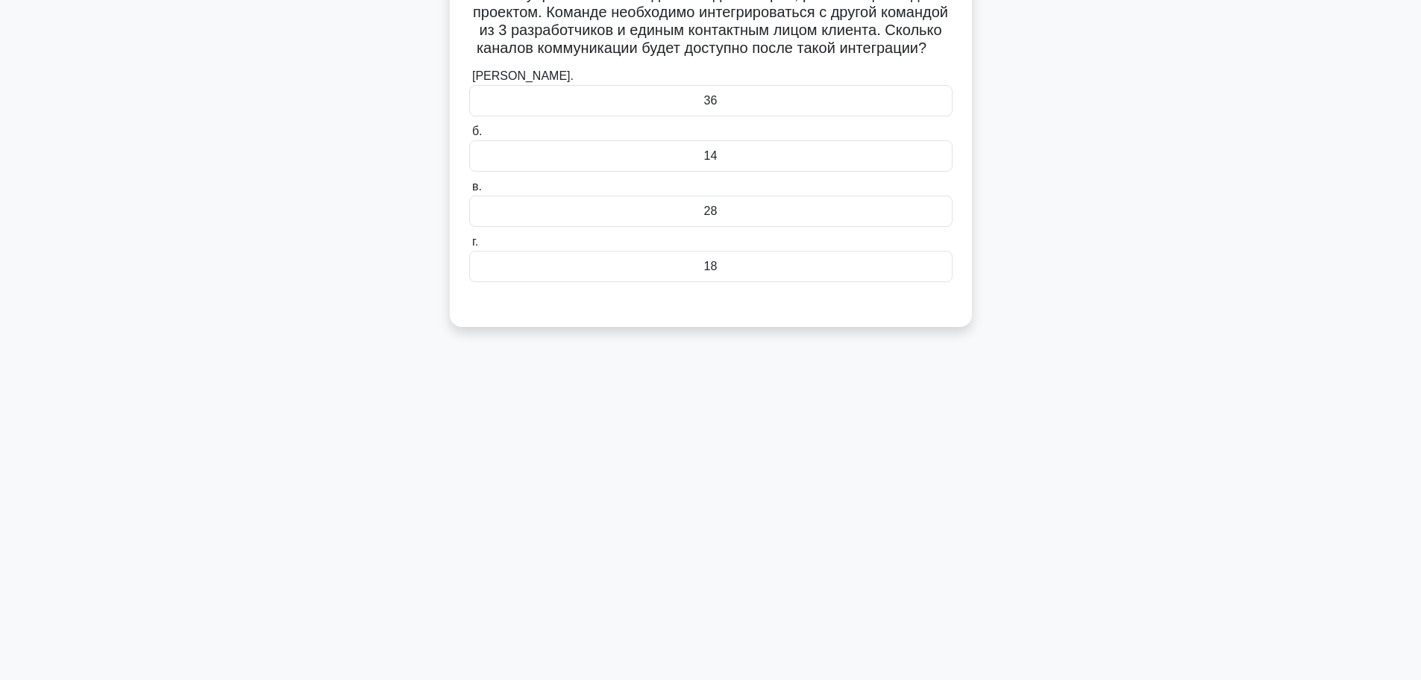
scroll to position [0, 0]
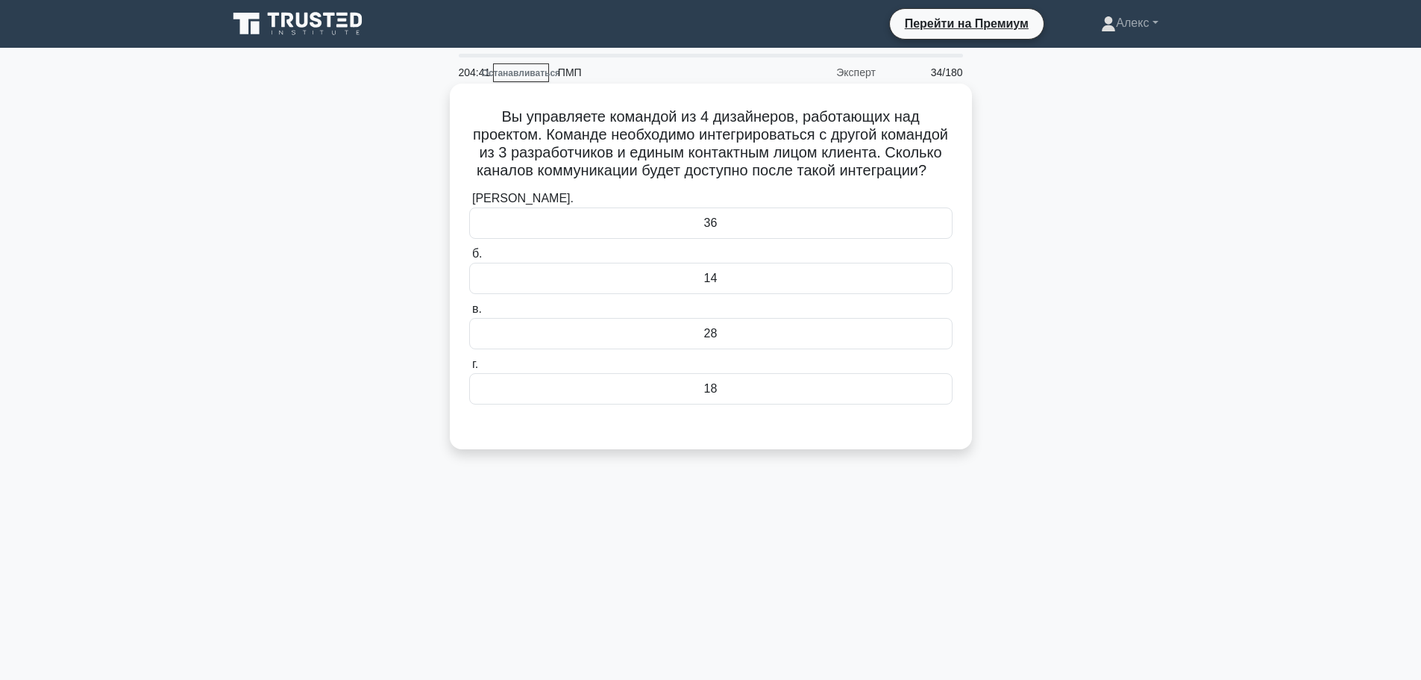
click at [707, 341] on div "28" at bounding box center [710, 333] width 483 height 31
click at [469, 314] on input "в. 28" at bounding box center [469, 309] width 0 height 10
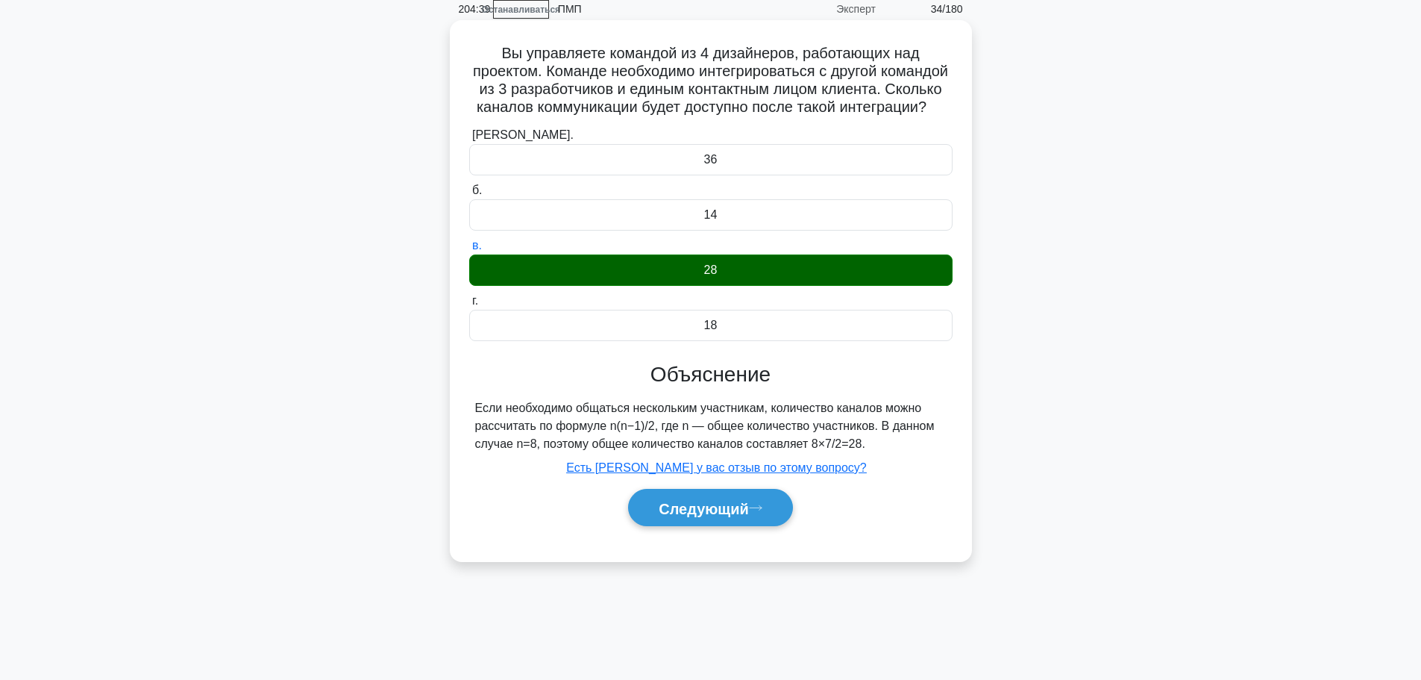
scroll to position [126, 0]
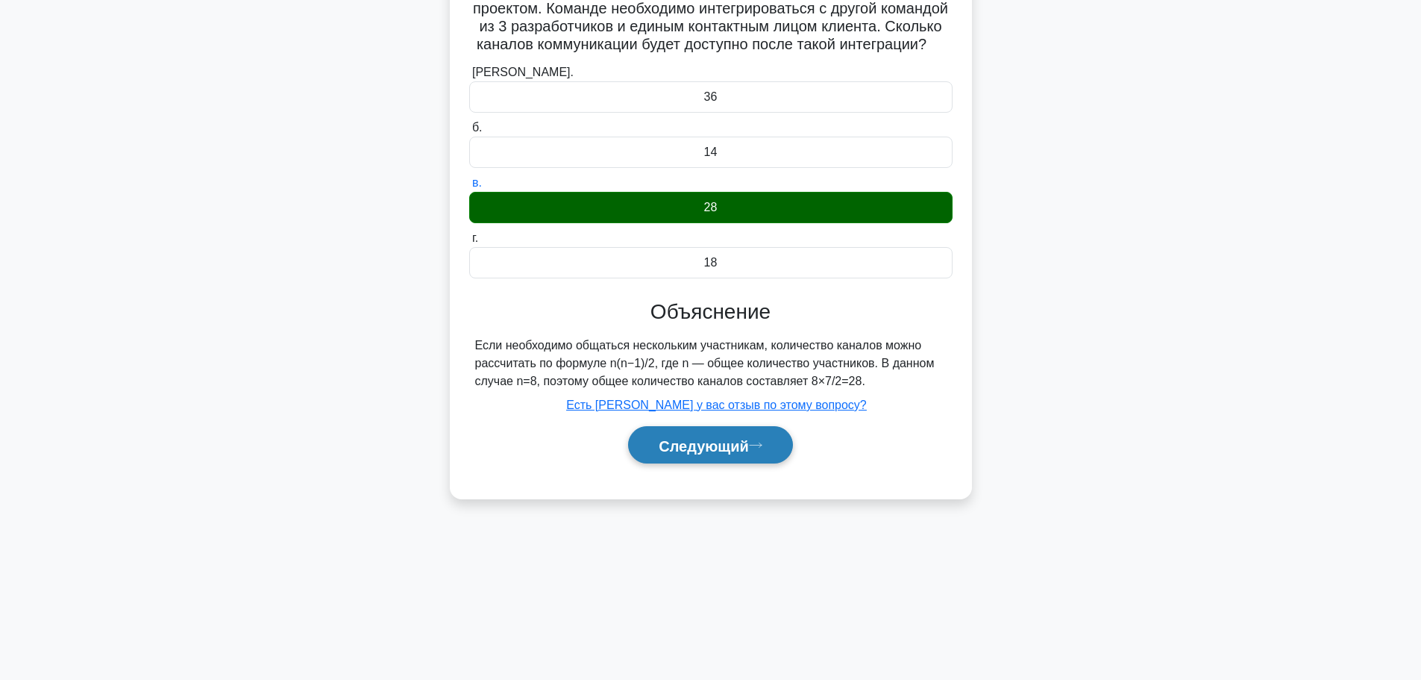
click at [732, 454] on font "Следующий" at bounding box center [704, 445] width 90 height 16
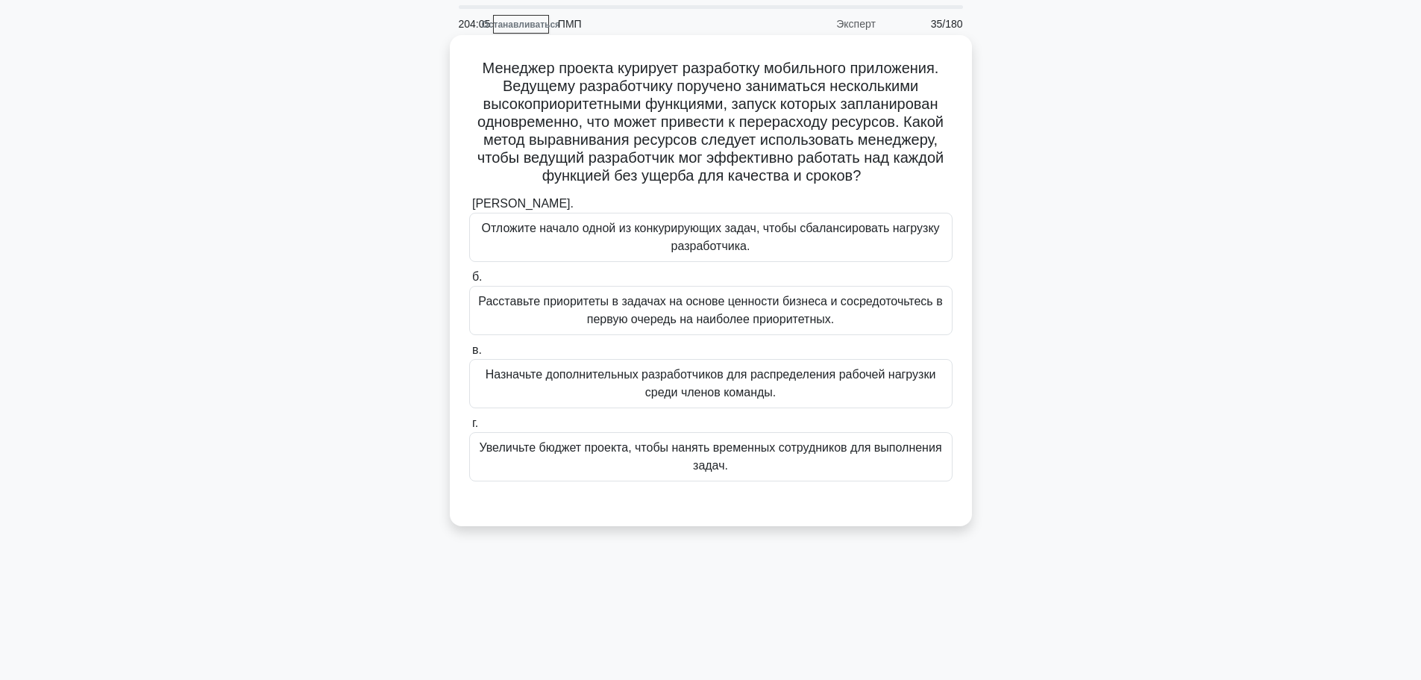
scroll to position [75, 0]
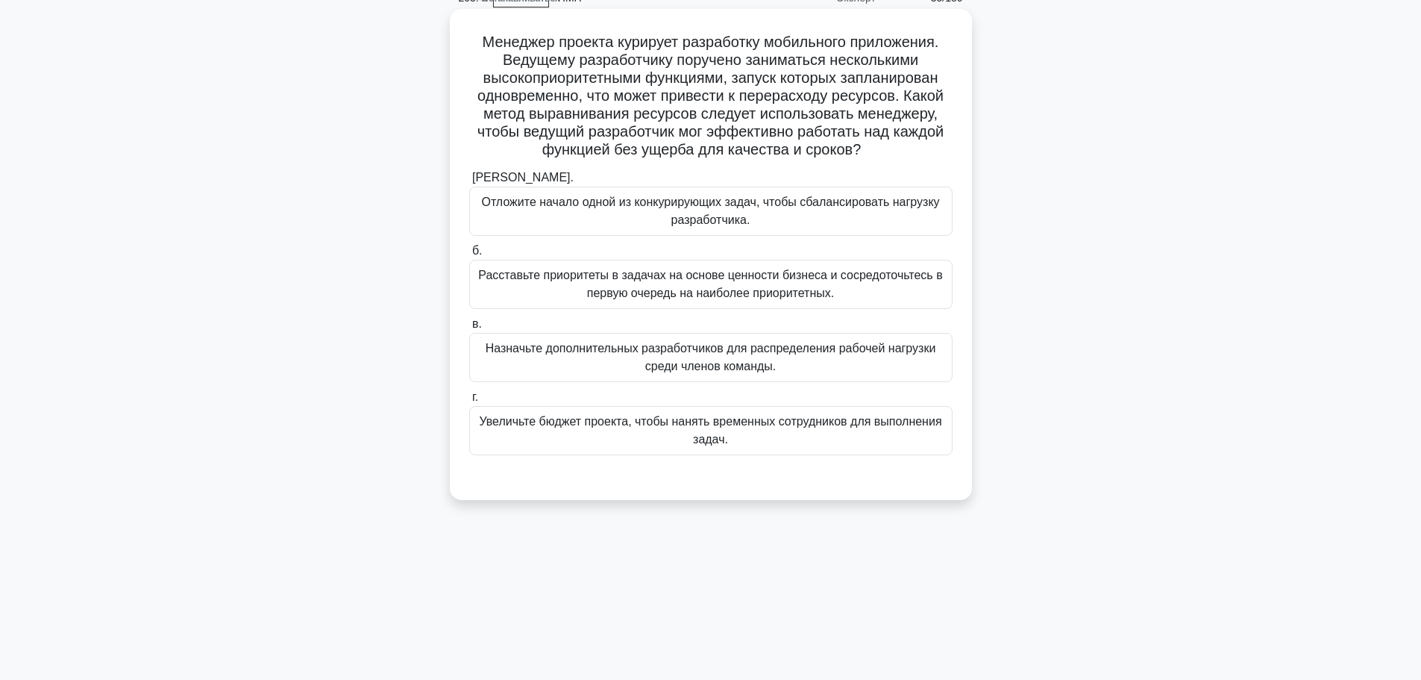
click at [858, 360] on font "Назначьте дополнительных разработчиков для распределения рабочей нагрузки среди…" at bounding box center [711, 357] width 470 height 36
click at [469, 329] on input "в. Назначьте дополнительных разработчиков для распределения рабочей нагрузки ср…" at bounding box center [469, 324] width 0 height 10
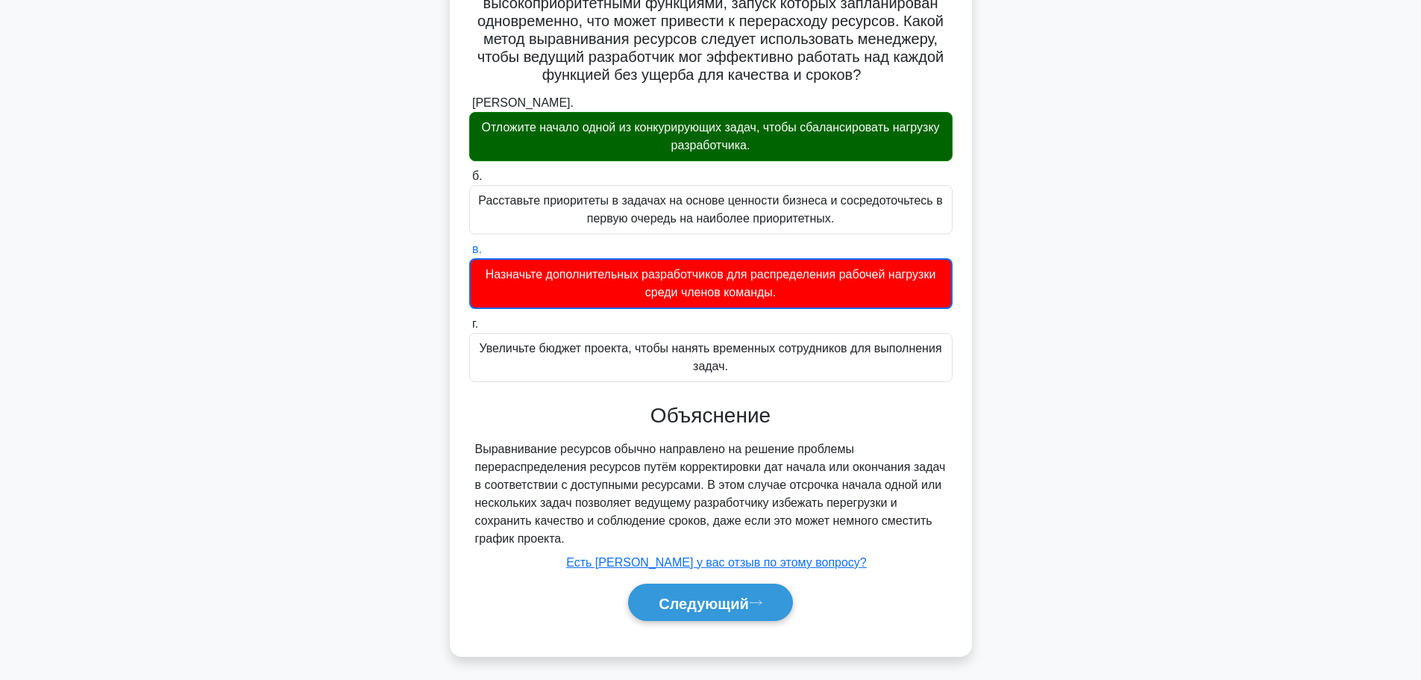
scroll to position [155, 0]
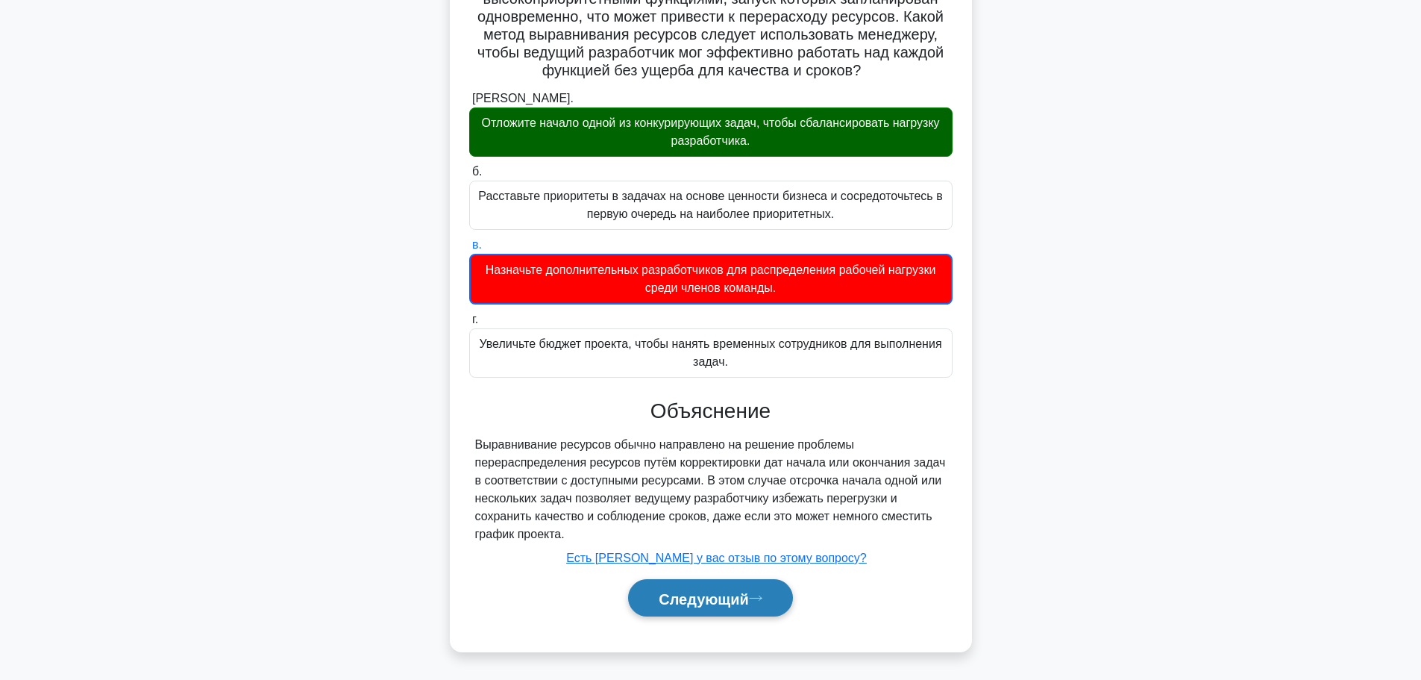
click at [691, 597] on font "Следующий" at bounding box center [704, 598] width 90 height 16
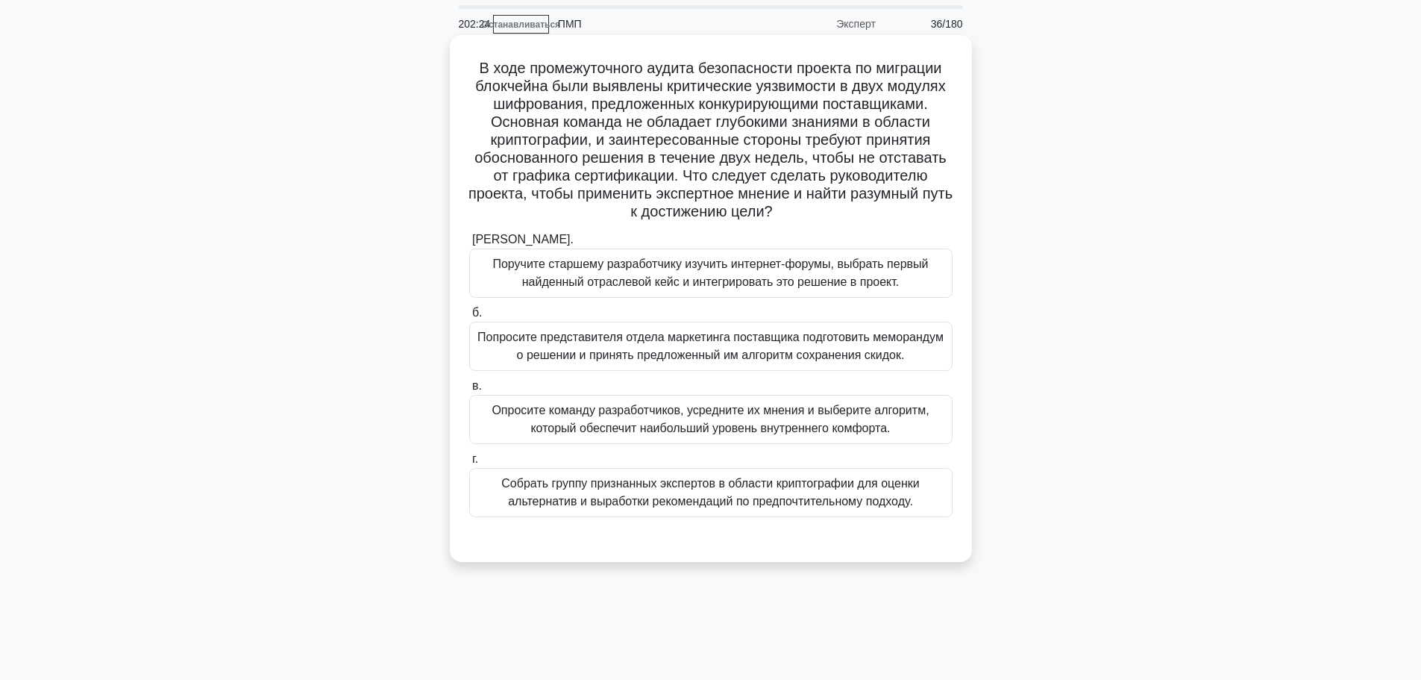
scroll to position [75, 0]
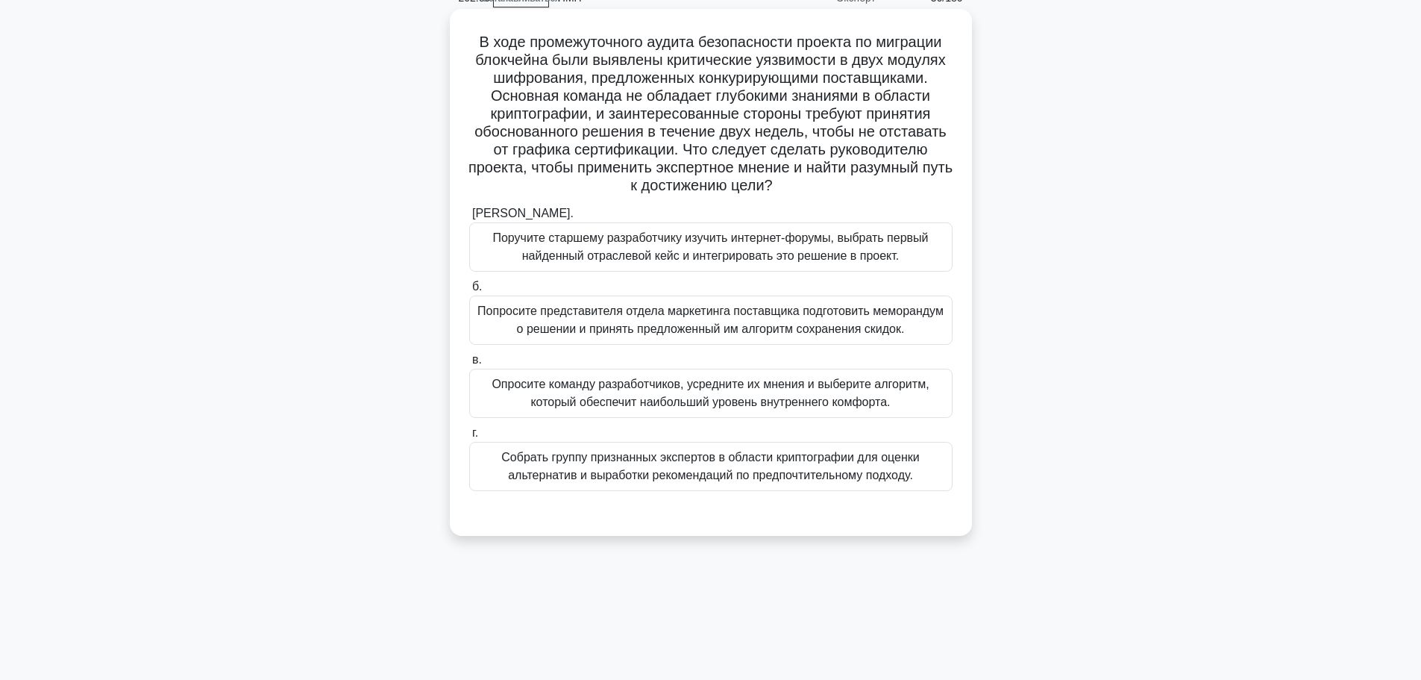
click at [729, 469] on font "Собрать группу признанных экспертов в области криптографии для оценки альтернат…" at bounding box center [710, 466] width 418 height 31
click at [469, 438] on input "г. Собрать группу признанных экспертов в области криптографии для оценки альтер…" at bounding box center [469, 433] width 0 height 10
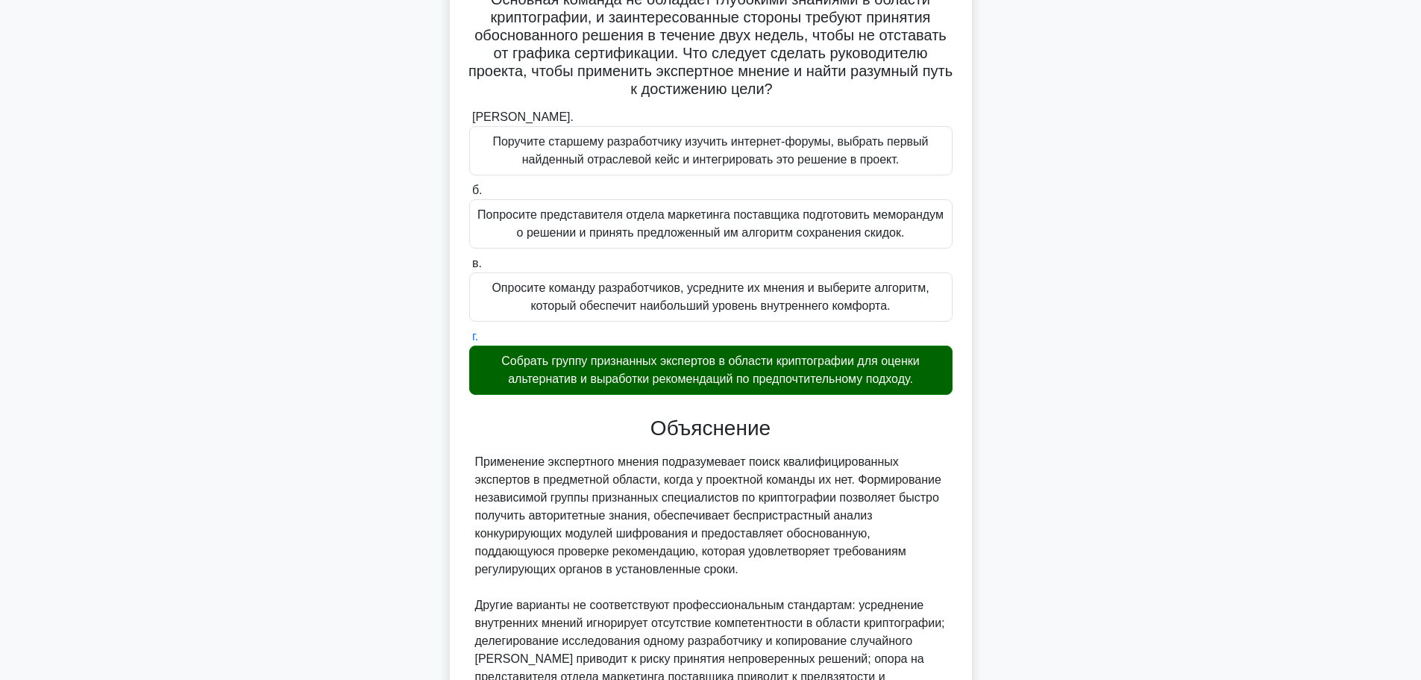
scroll to position [351, 0]
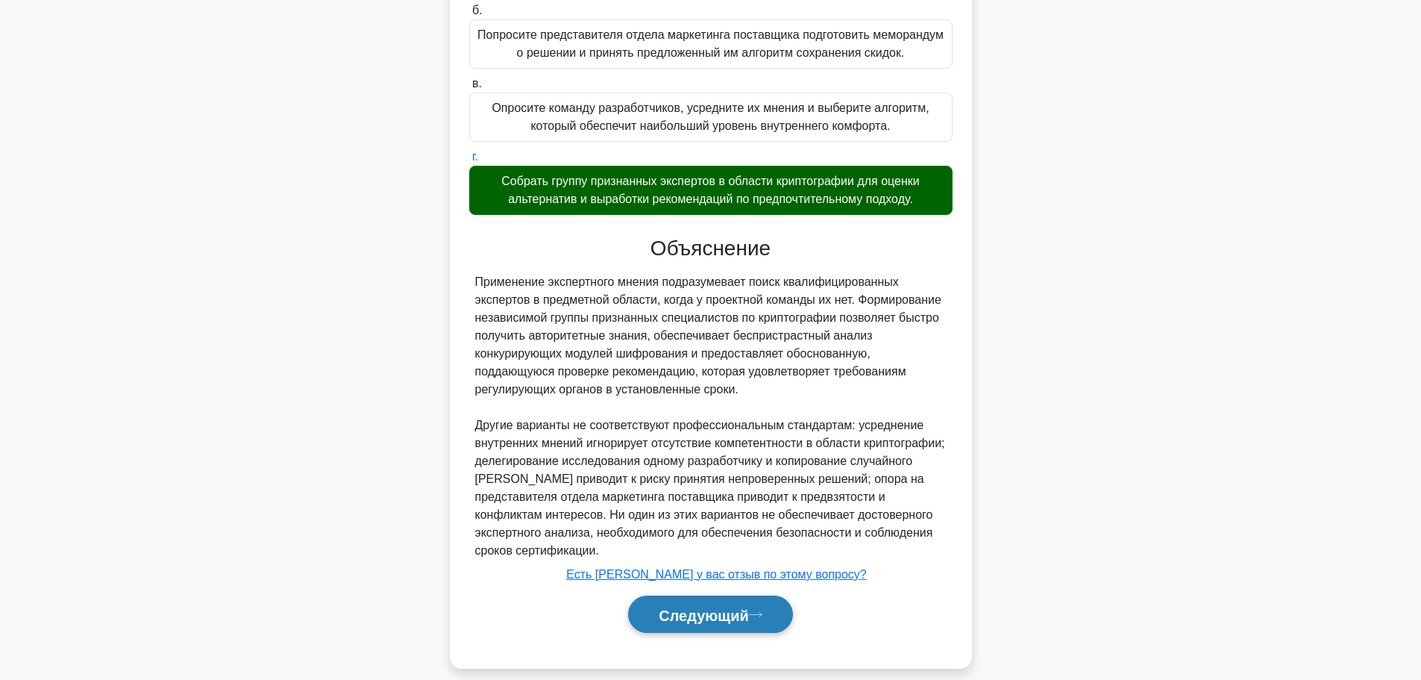
click at [729, 607] on font "Следующий" at bounding box center [704, 615] width 90 height 16
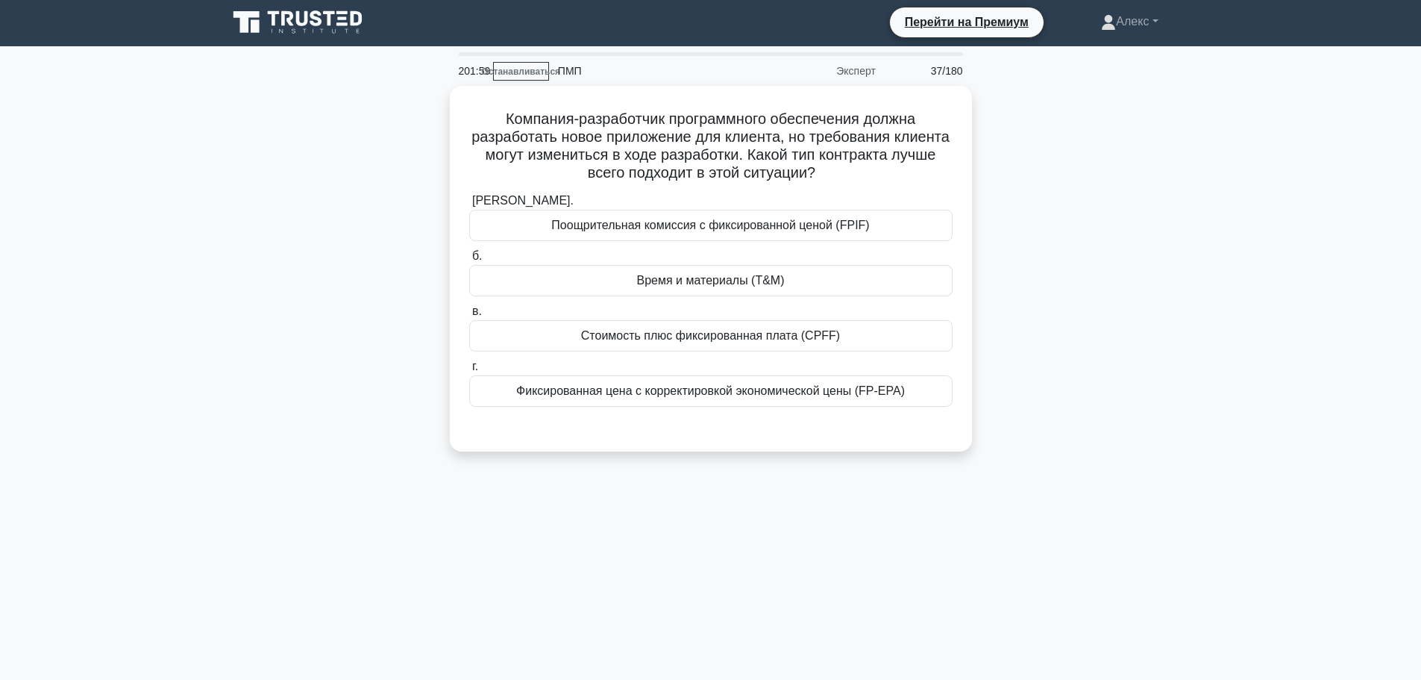
scroll to position [0, 0]
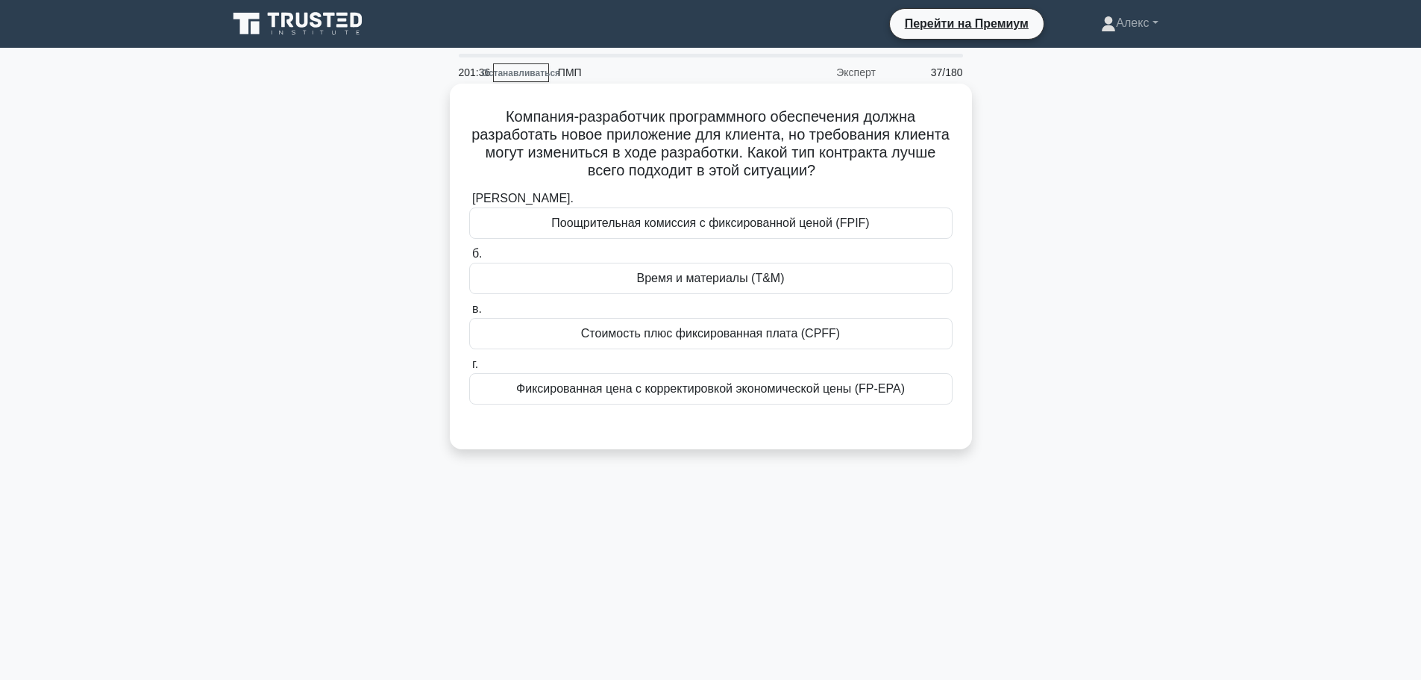
click at [761, 331] on font "Стоимость плюс фиксированная плата (CPFF)" at bounding box center [710, 333] width 259 height 13
click at [469, 314] on input "в. Стоимость плюс фиксированная плата (CPFF)" at bounding box center [469, 309] width 0 height 10
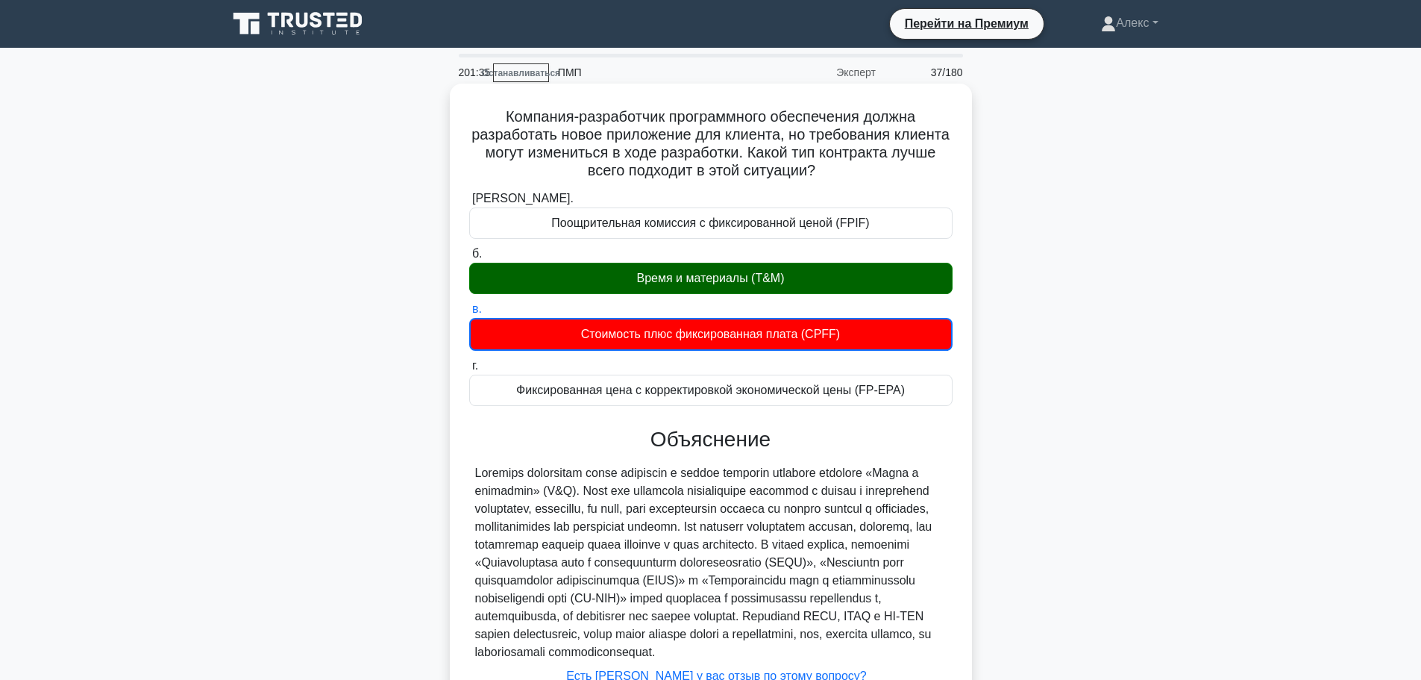
click at [732, 273] on font "Время и материалы (T&M)" at bounding box center [711, 278] width 148 height 13
click at [469, 259] on input "б. Время и материалы (T&M)" at bounding box center [469, 254] width 0 height 10
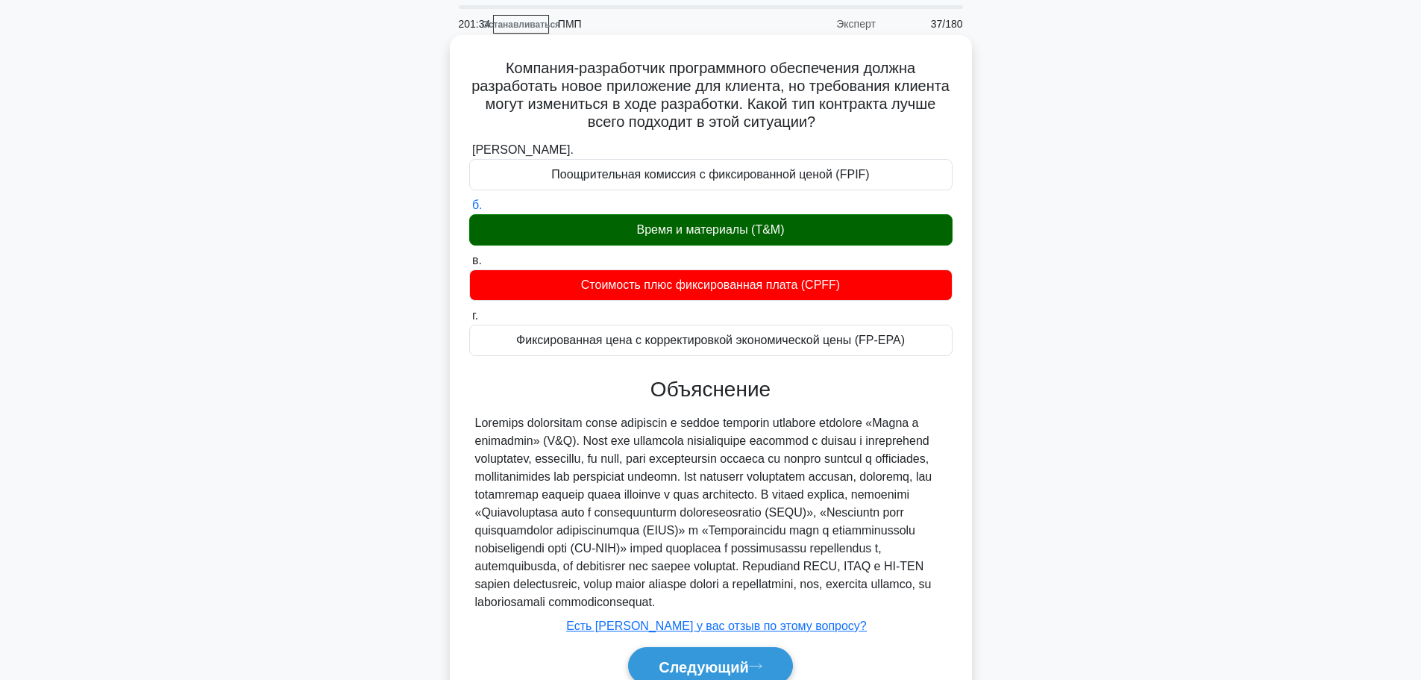
scroll to position [136, 0]
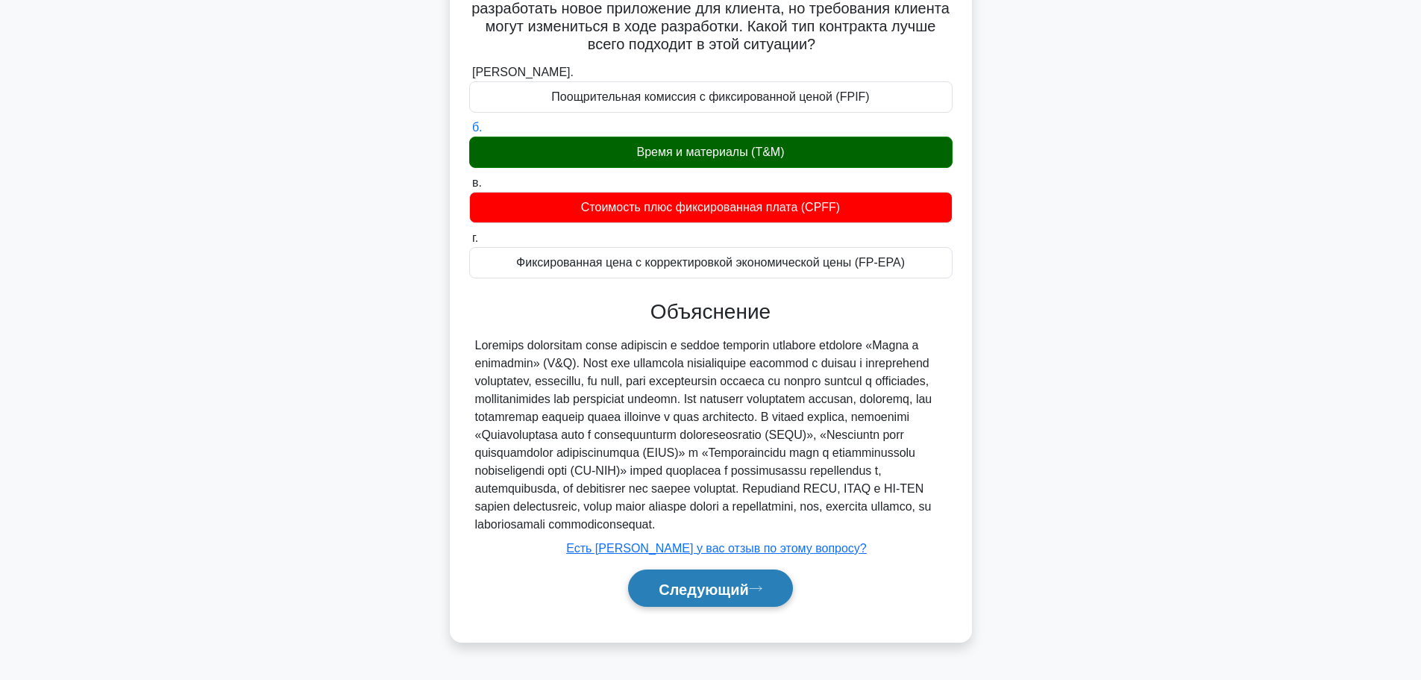
click at [712, 595] on font "Следующий" at bounding box center [704, 588] width 90 height 16
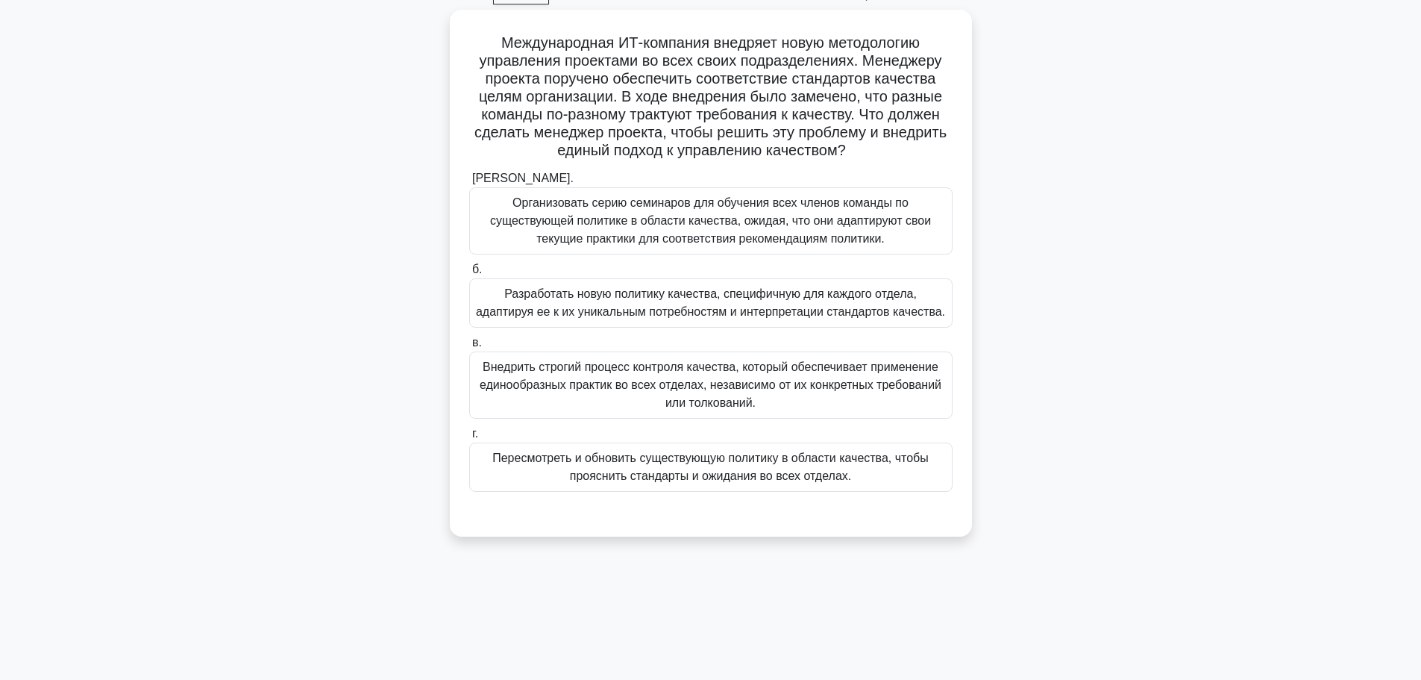
scroll to position [51, 0]
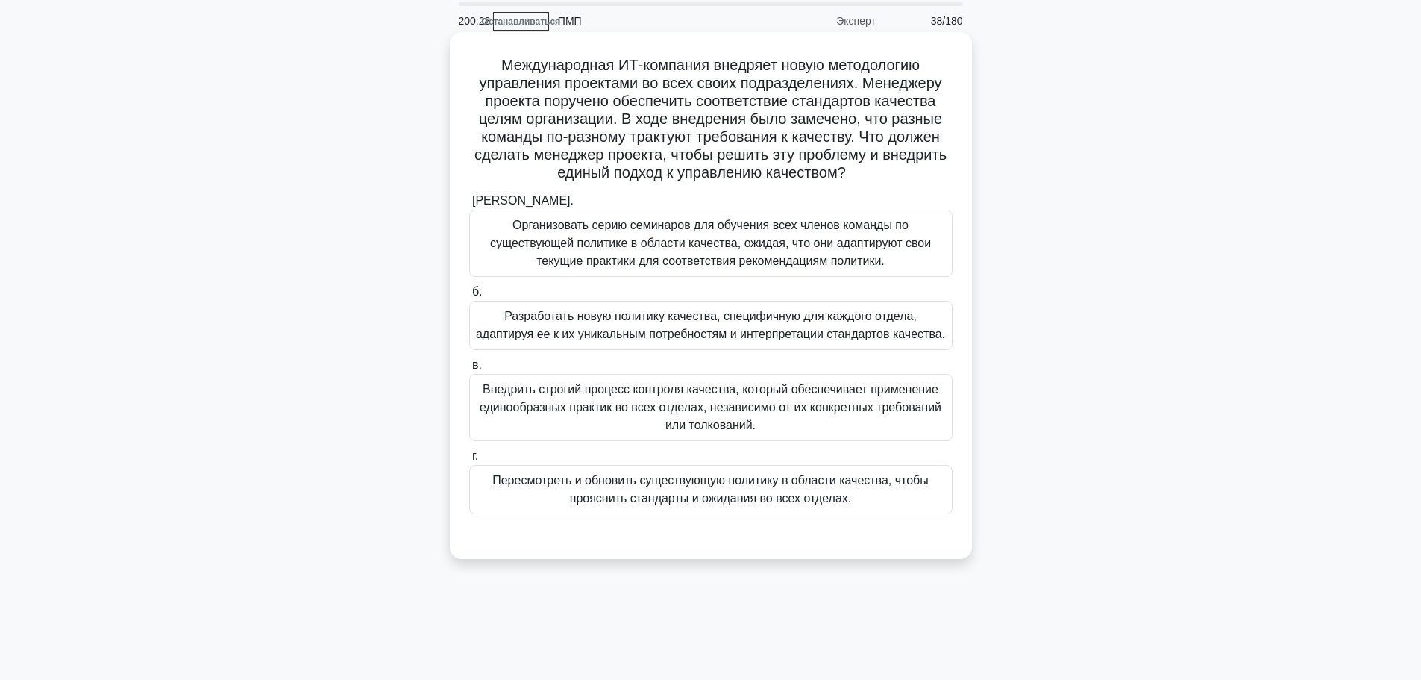
click at [848, 494] on font "Пересмотреть и обновить существующую политику в области качества, чтобы проясни…" at bounding box center [710, 489] width 436 height 31
click at [469, 461] on input "г. Пересмотреть и обновить существующую политику в области качества, чтобы проя…" at bounding box center [469, 456] width 0 height 10
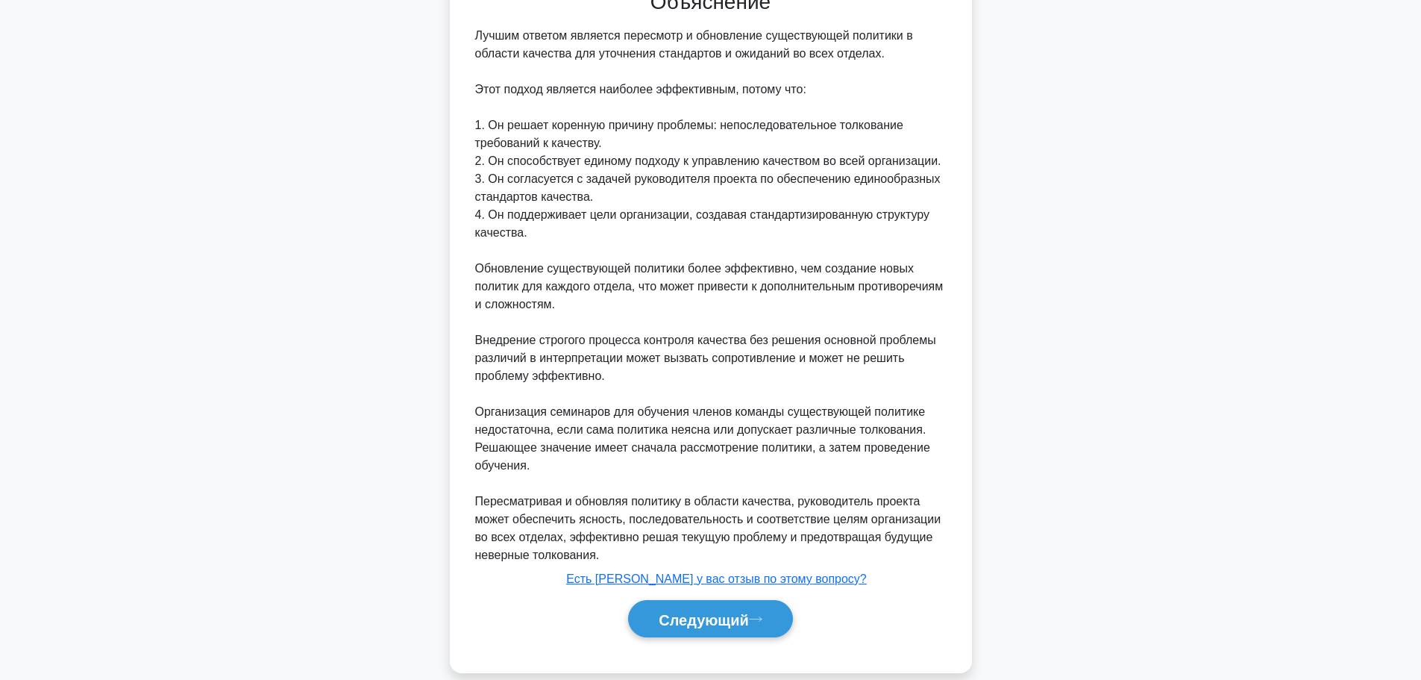
scroll to position [619, 0]
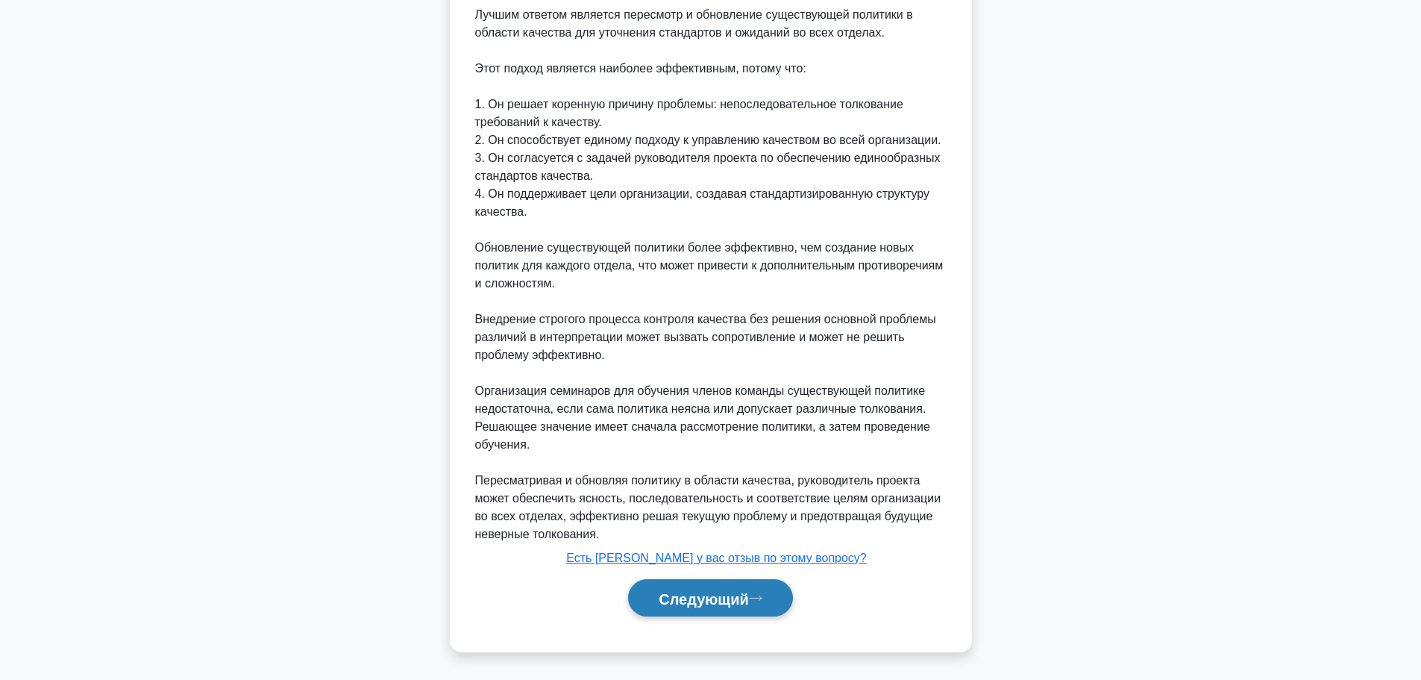
click at [739, 598] on font "Следующий" at bounding box center [704, 598] width 90 height 16
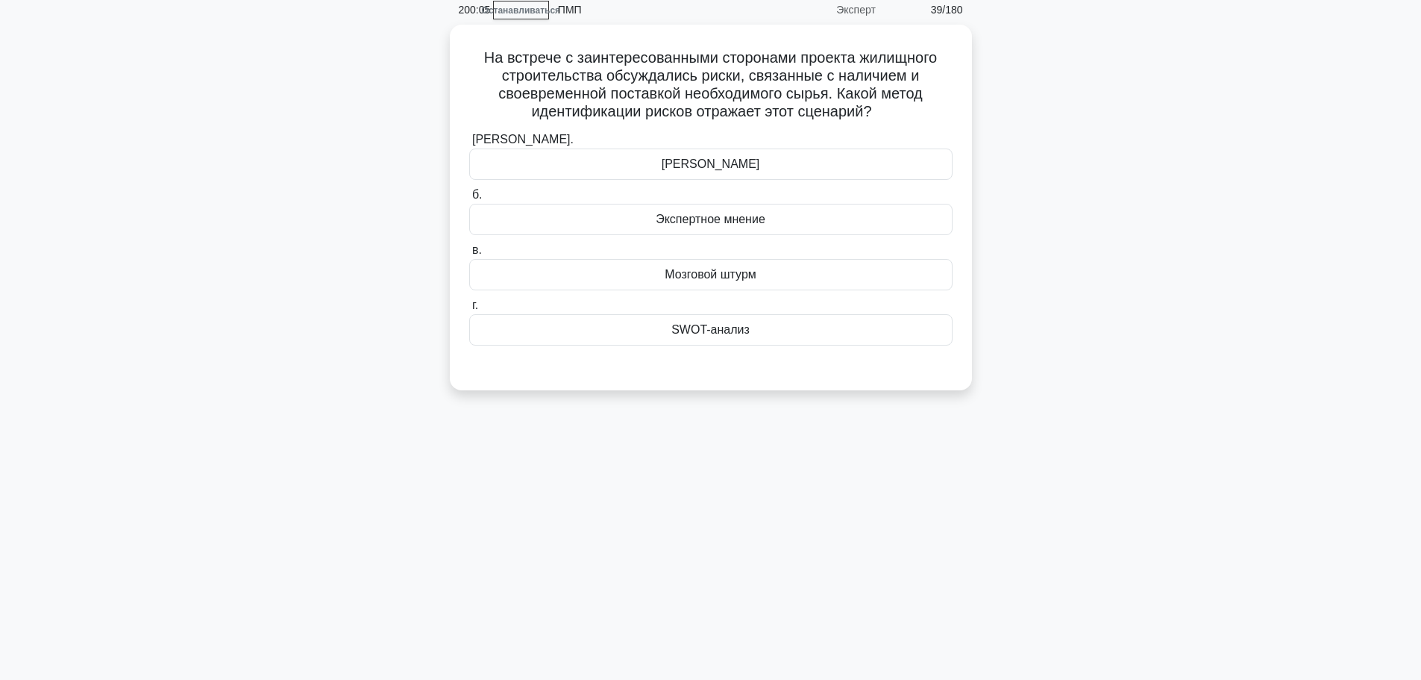
scroll to position [0, 0]
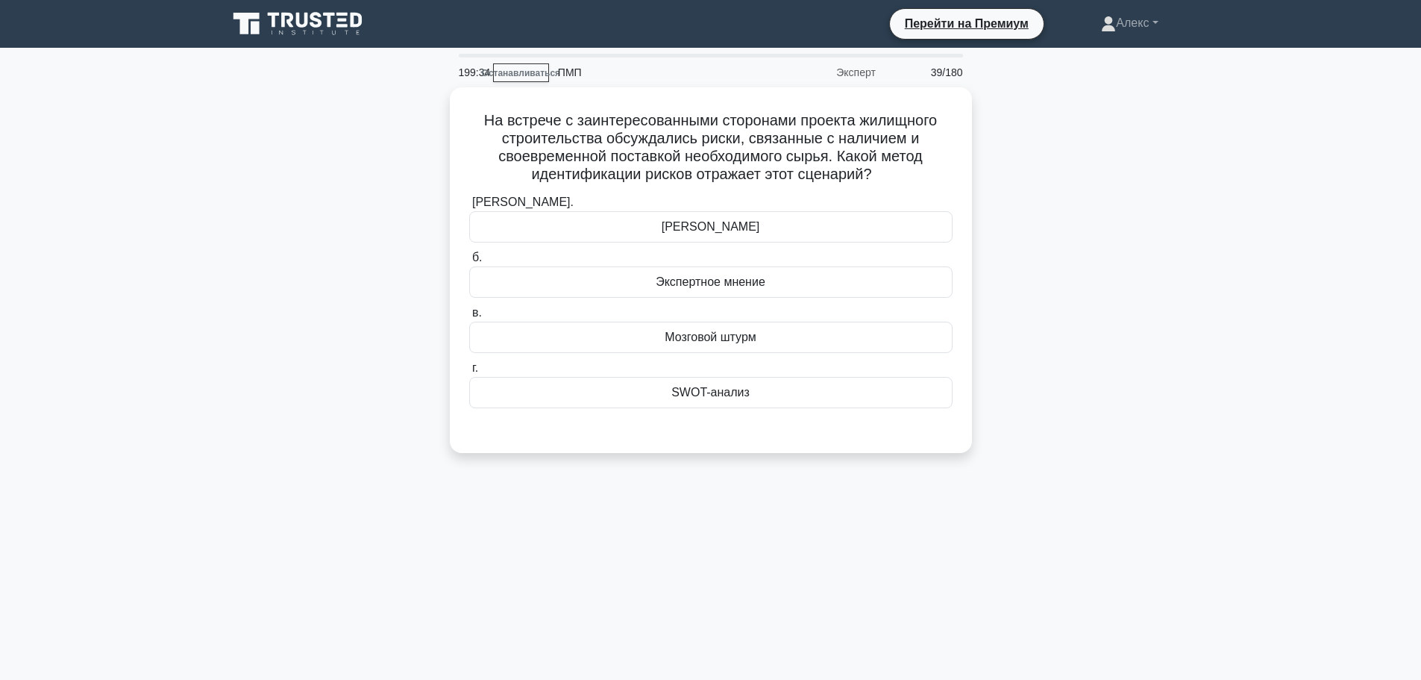
click at [1091, 242] on div "На встрече с заинтересованными сторонами проекта жилищного строительства обсужд…" at bounding box center [711, 278] width 985 height 383
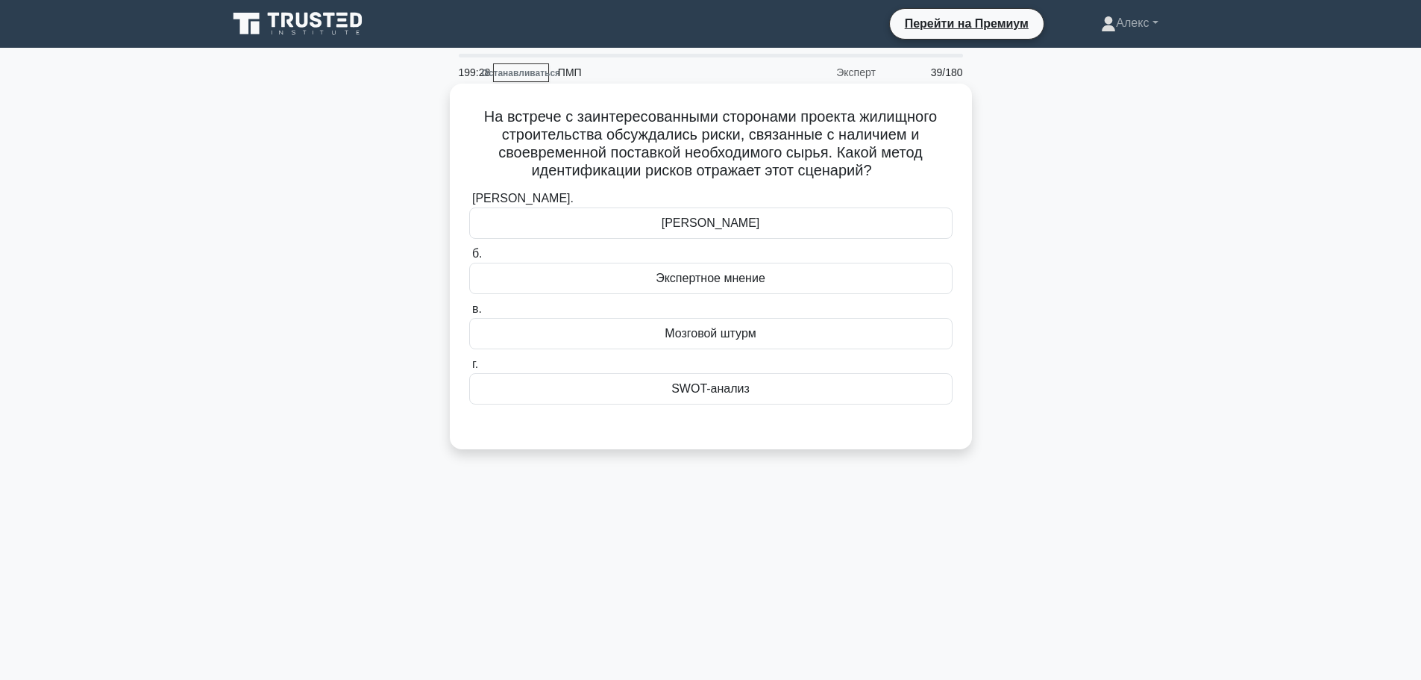
click at [892, 278] on div "Экспертное мнение" at bounding box center [710, 278] width 483 height 31
click at [469, 259] on input "б. Экспертное мнение" at bounding box center [469, 254] width 0 height 10
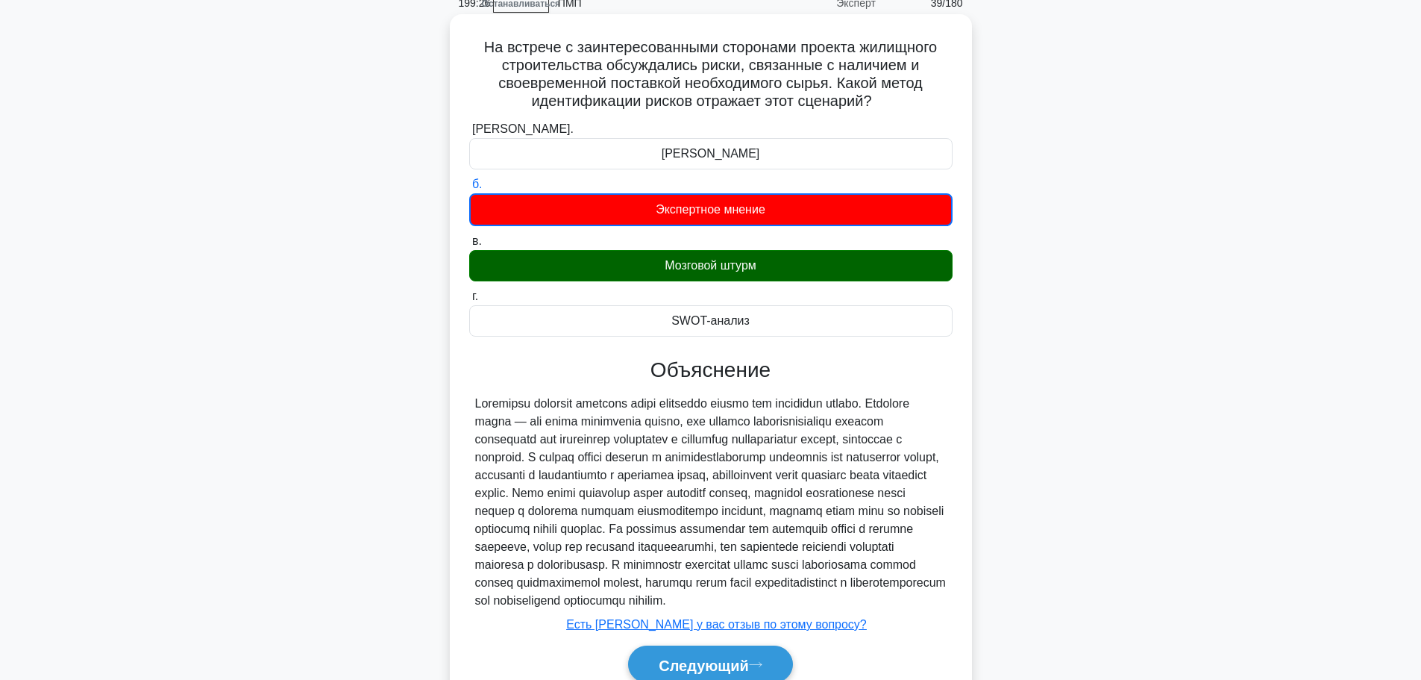
scroll to position [155, 0]
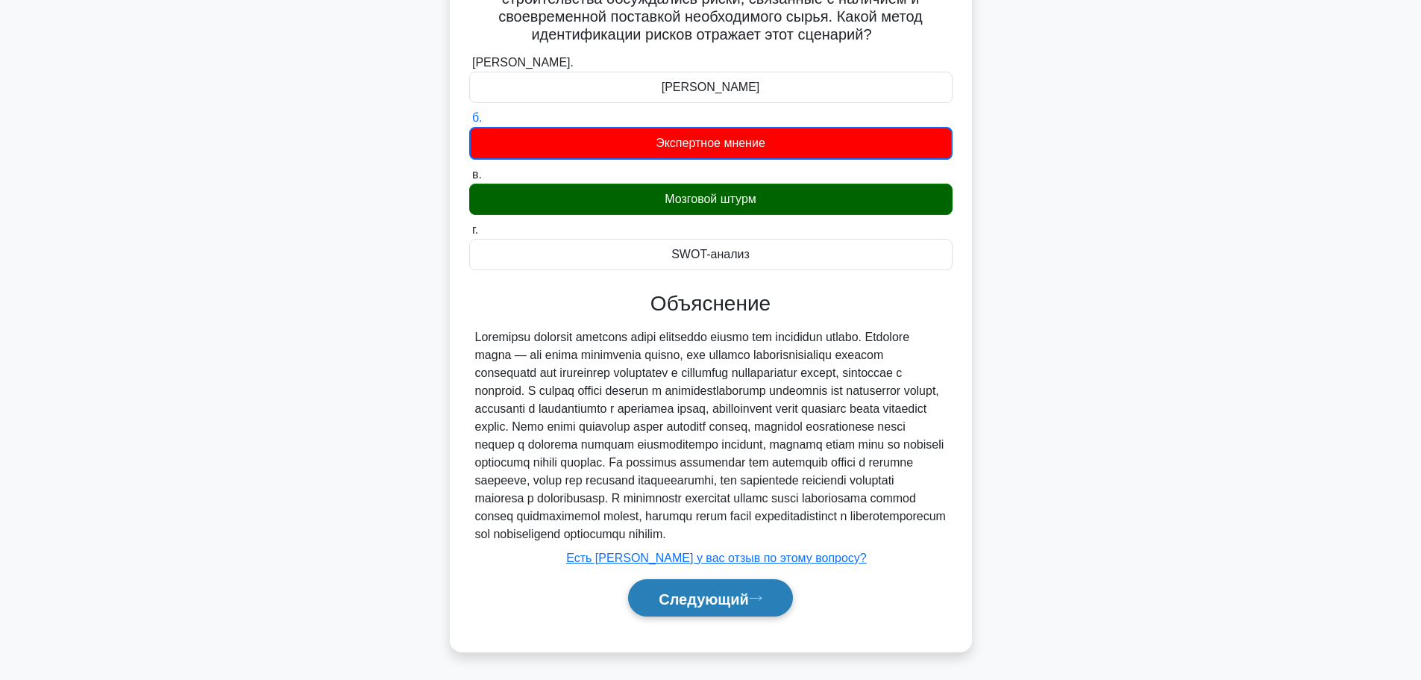
click at [733, 599] on font "Следующий" at bounding box center [704, 598] width 90 height 16
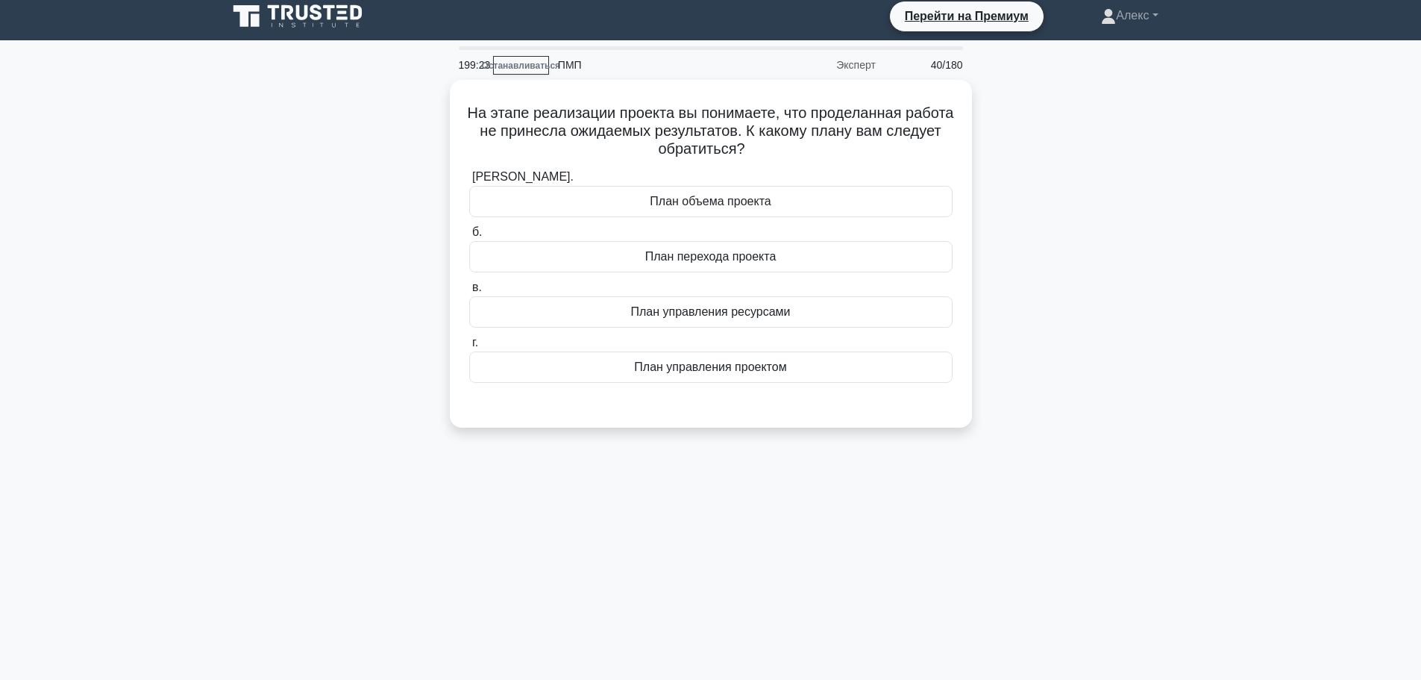
scroll to position [0, 0]
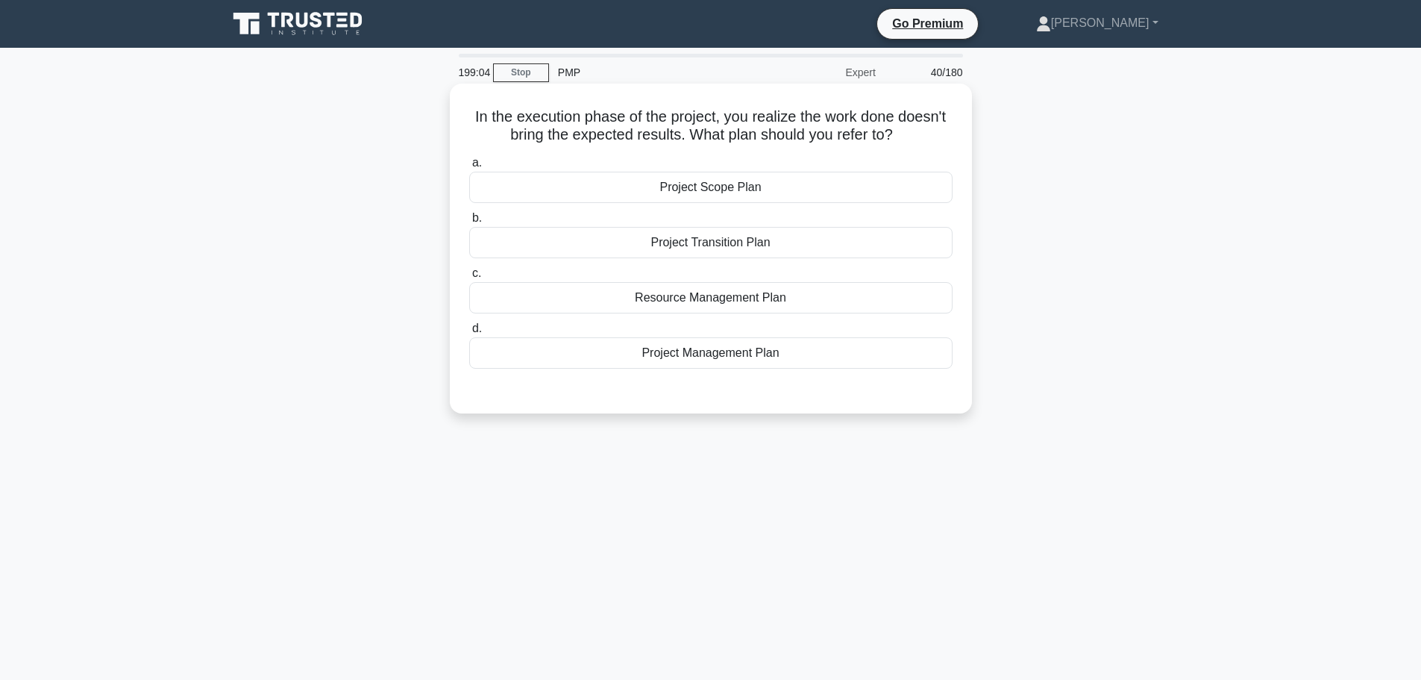
click at [781, 364] on div "Project Management Plan" at bounding box center [710, 352] width 483 height 31
click at [469, 334] on input "d. Project Management Plan" at bounding box center [469, 329] width 0 height 10
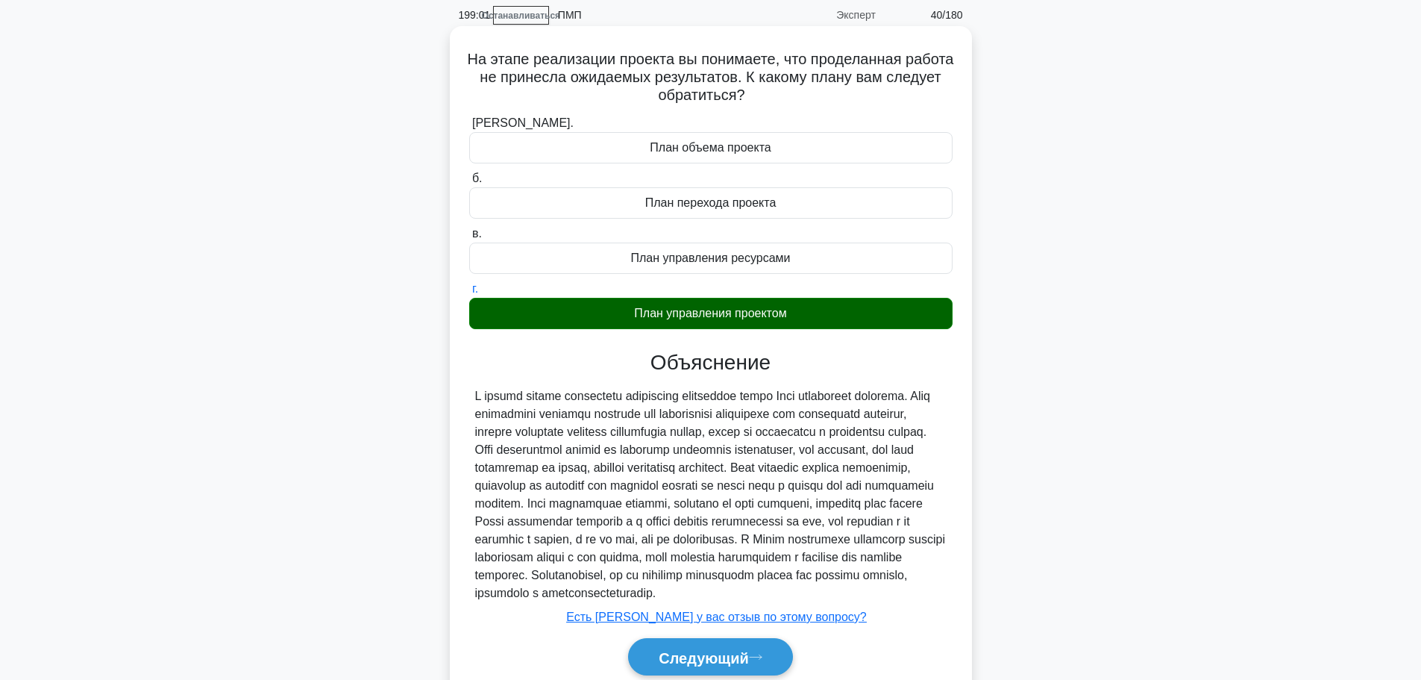
scroll to position [136, 0]
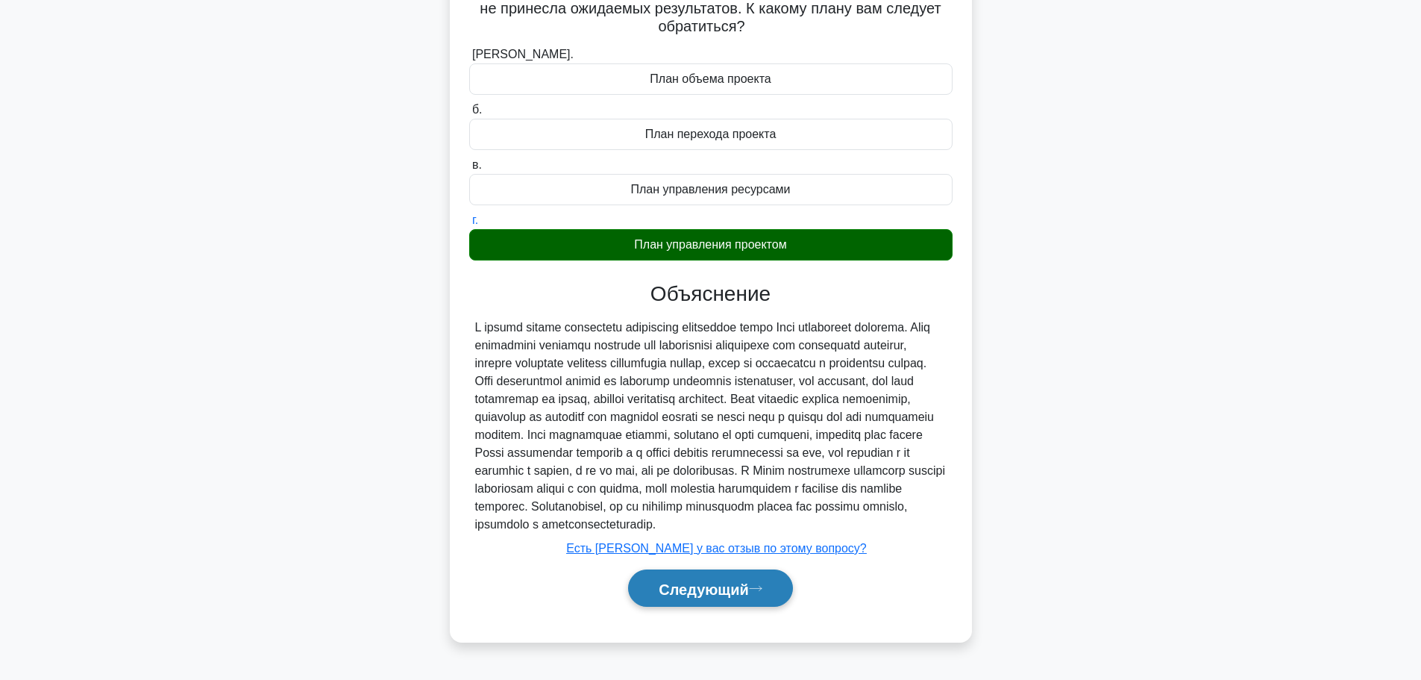
click at [729, 607] on button "Следующий" at bounding box center [710, 588] width 165 height 38
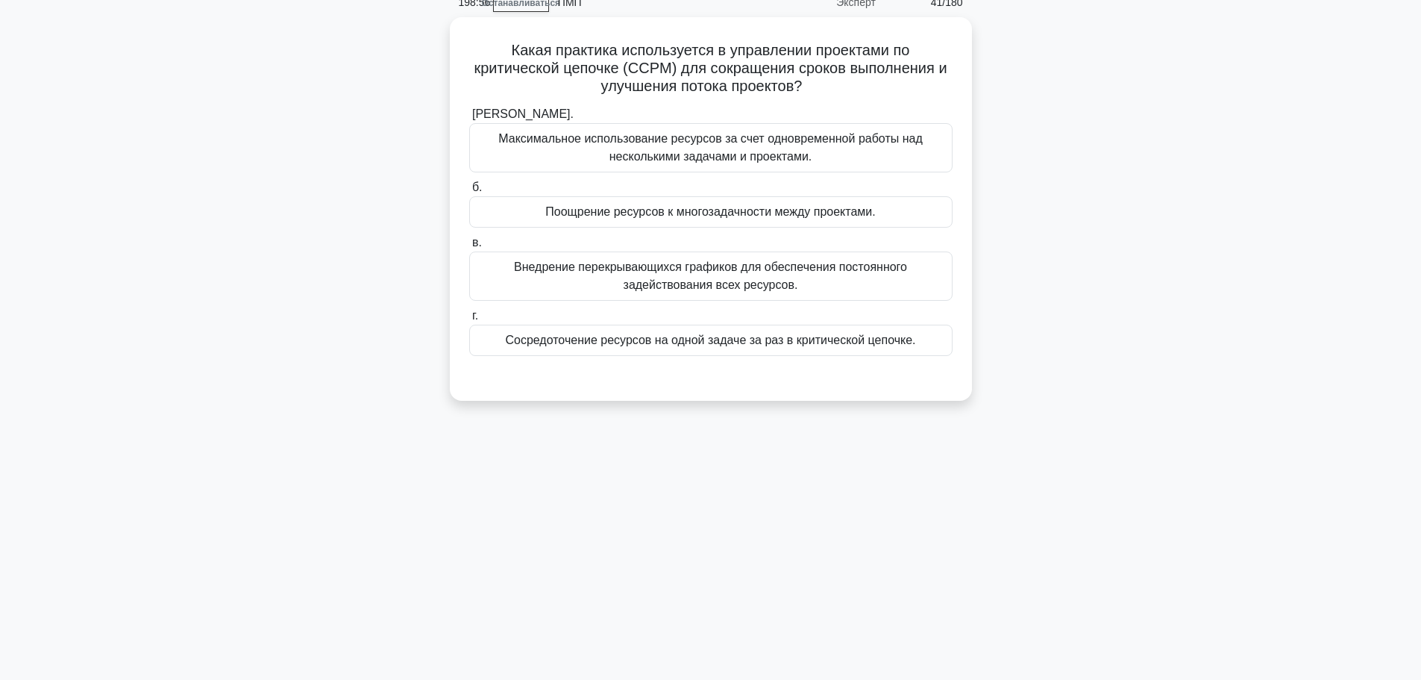
scroll to position [0, 0]
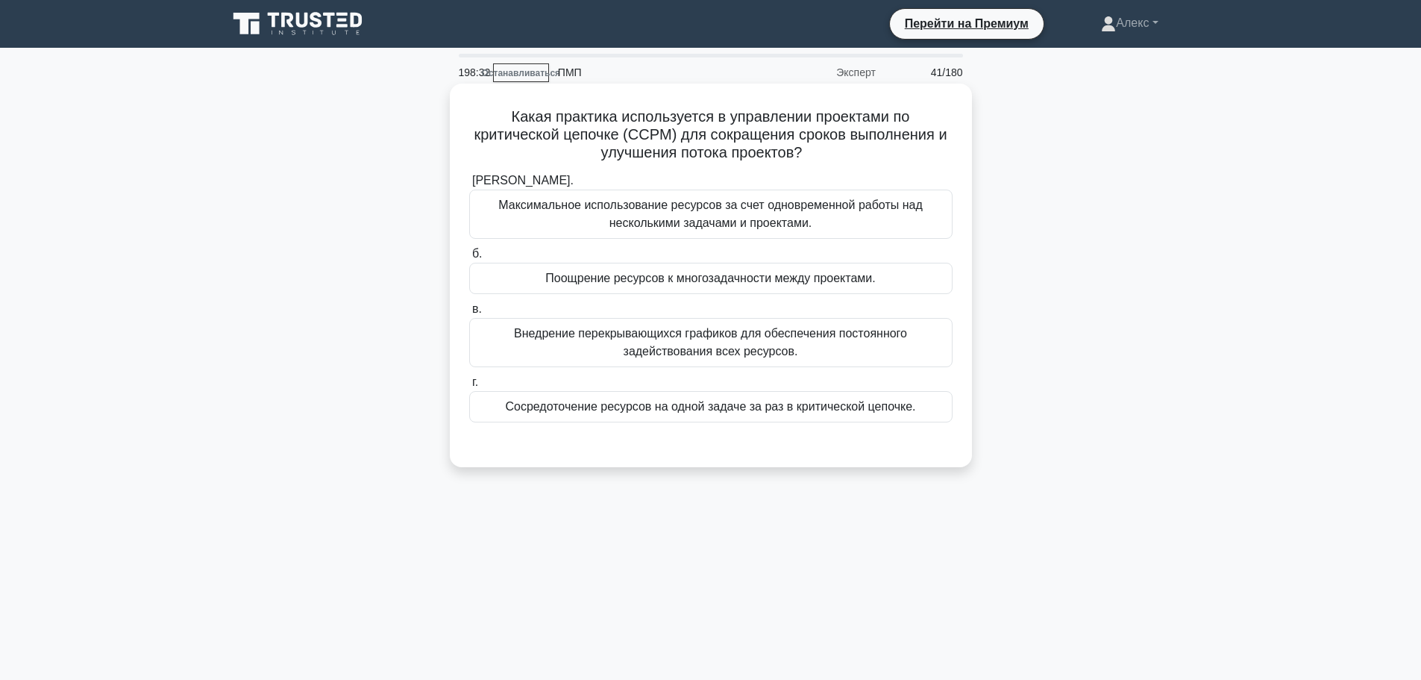
click at [869, 350] on font "Внедрение перекрывающихся графиков для обеспечения постоянного задействования в…" at bounding box center [711, 343] width 470 height 36
click at [469, 314] on input "в. Внедрение перекрывающихся графиков для обеспечения постоянного задействовани…" at bounding box center [469, 309] width 0 height 10
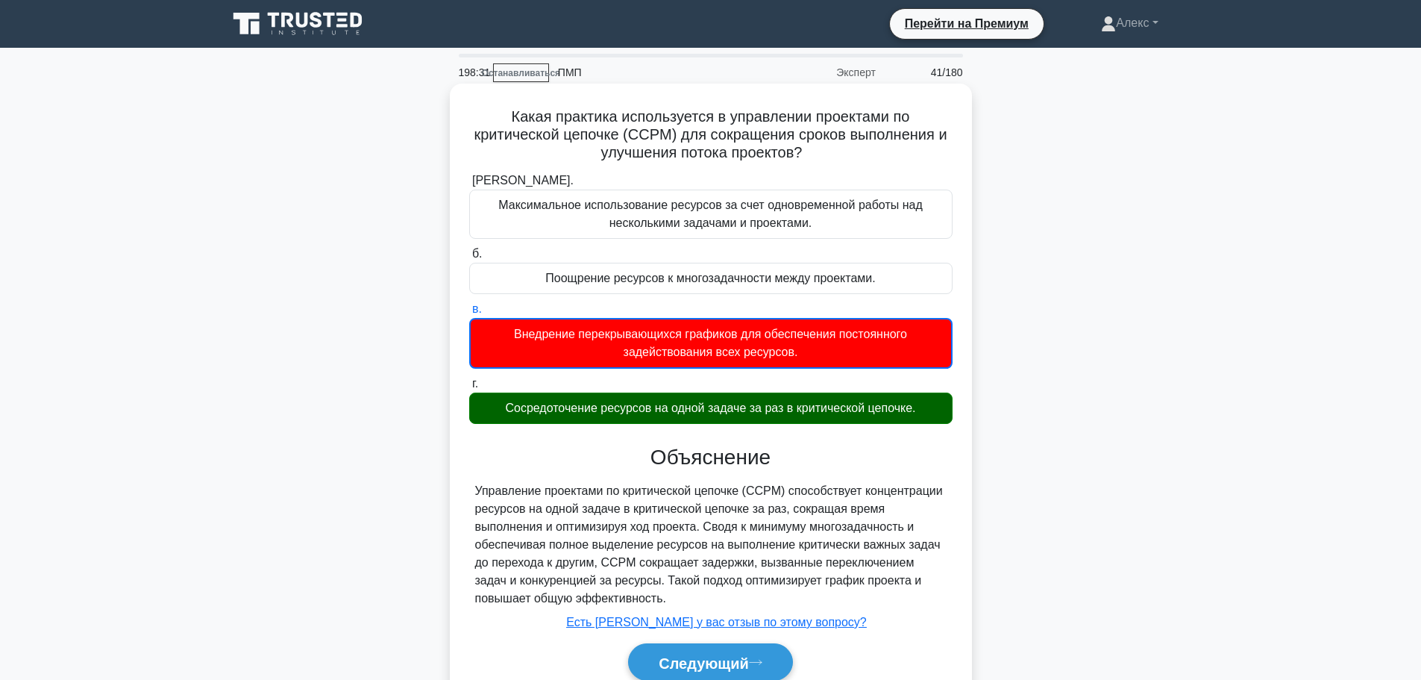
click at [801, 472] on div "Объяснение Управление проектами по критической цепочке (CCPM) способствует конц…" at bounding box center [710, 566] width 483 height 242
click at [813, 422] on div "Сосредоточение ресурсов на одной задаче за раз в критической цепочке." at bounding box center [710, 407] width 483 height 31
click at [469, 389] on input "г. Сосредоточение ресурсов на одной задаче за раз в критической цепочке." at bounding box center [469, 384] width 0 height 10
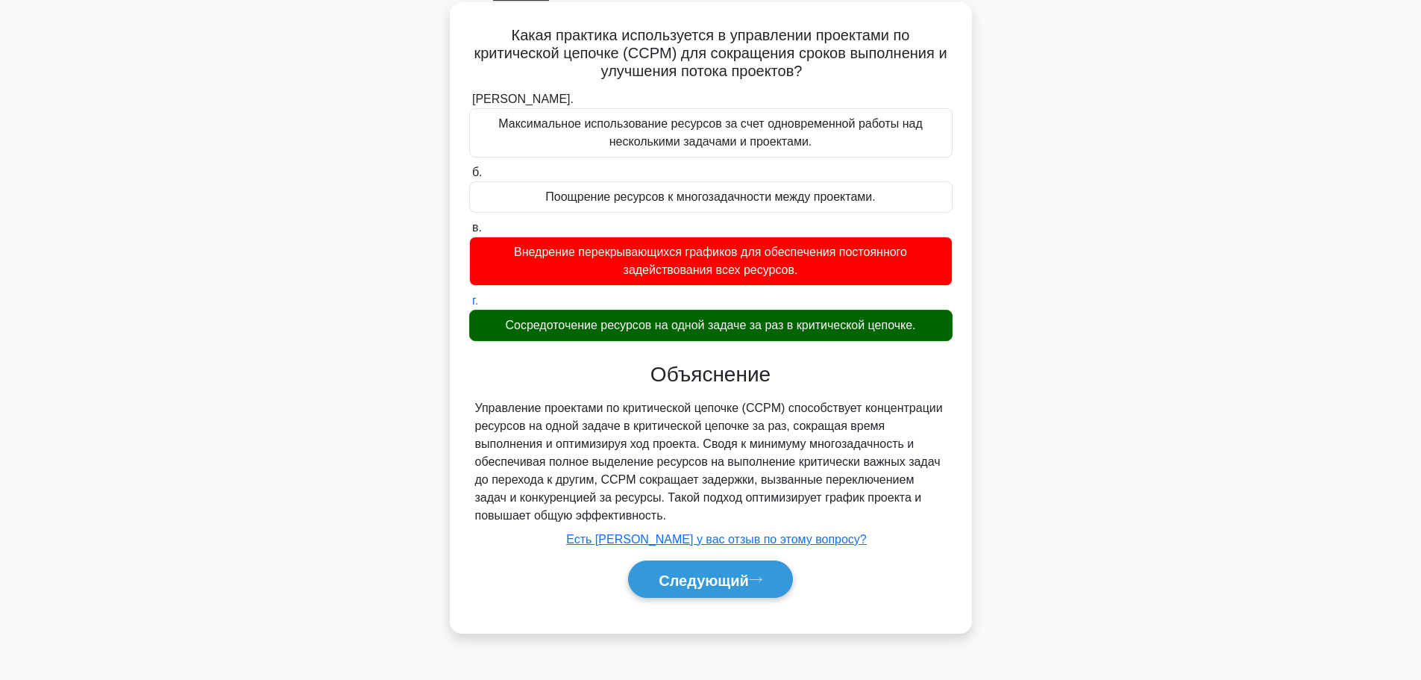
scroll to position [126, 0]
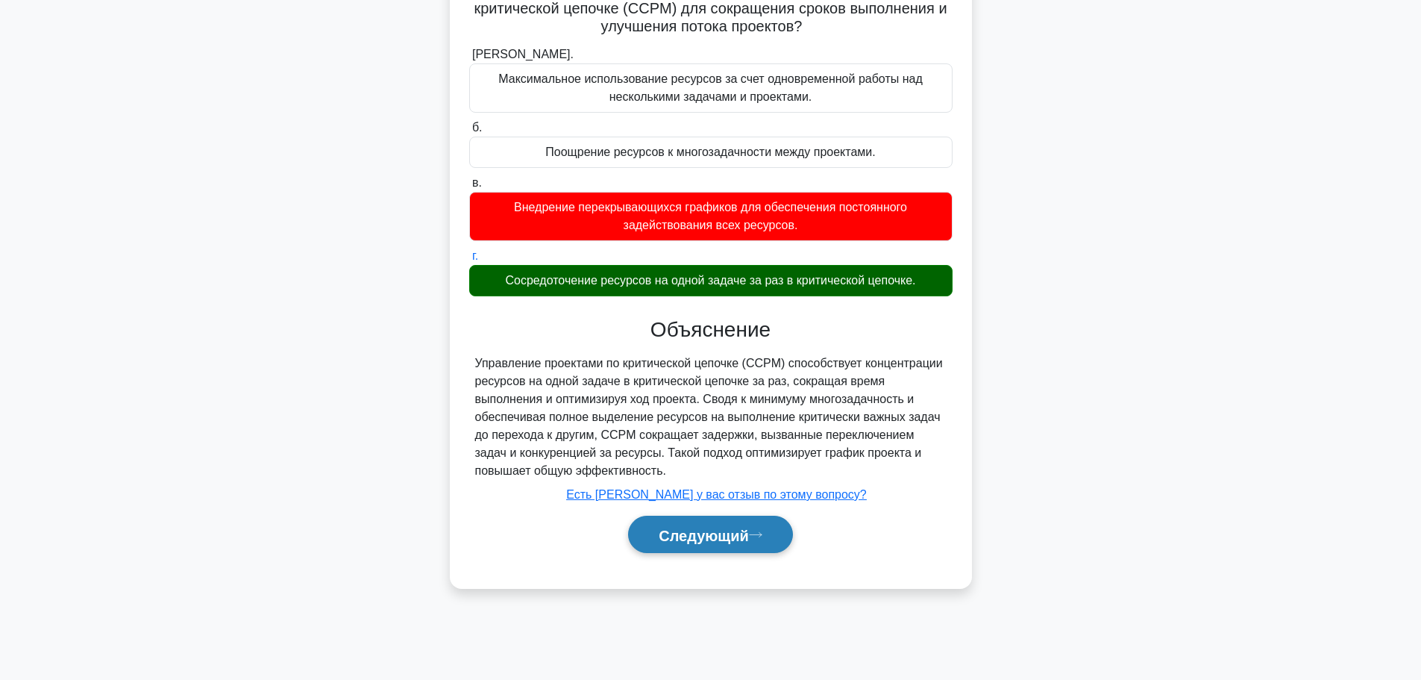
click at [713, 542] on font "Следующий" at bounding box center [704, 535] width 90 height 16
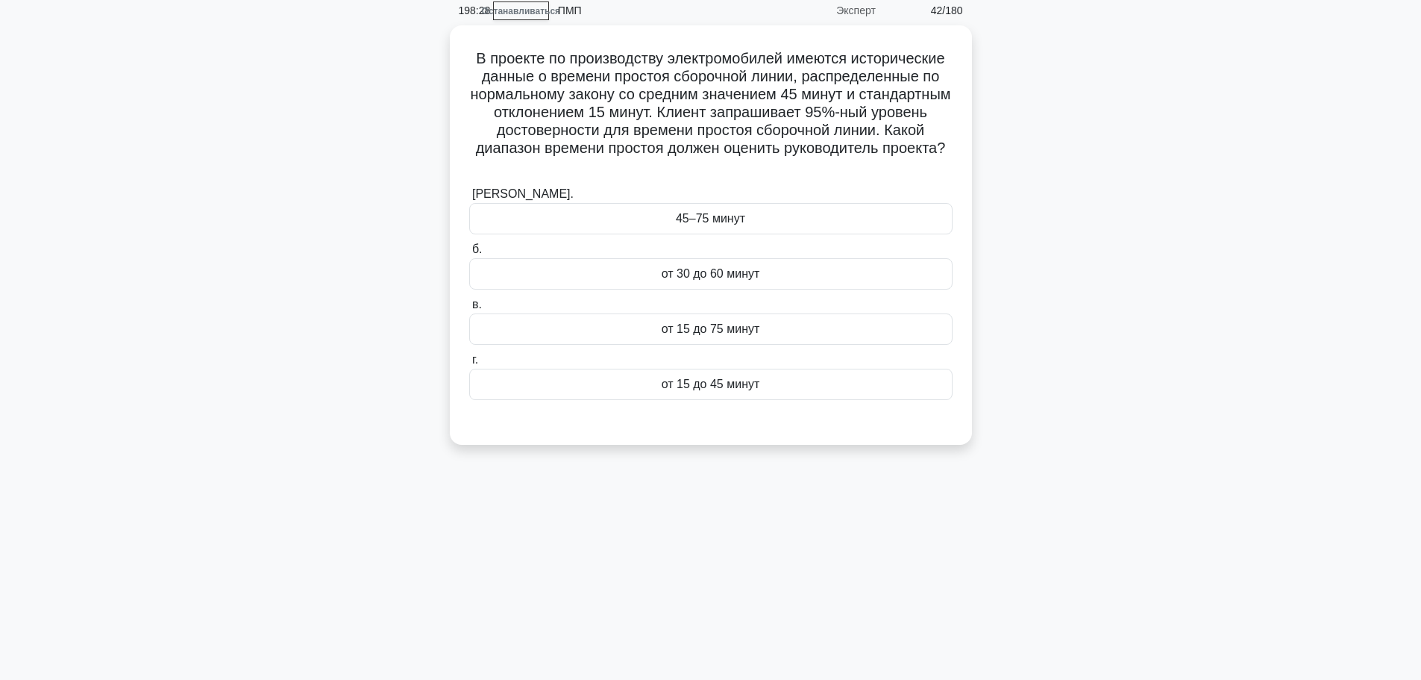
scroll to position [0, 0]
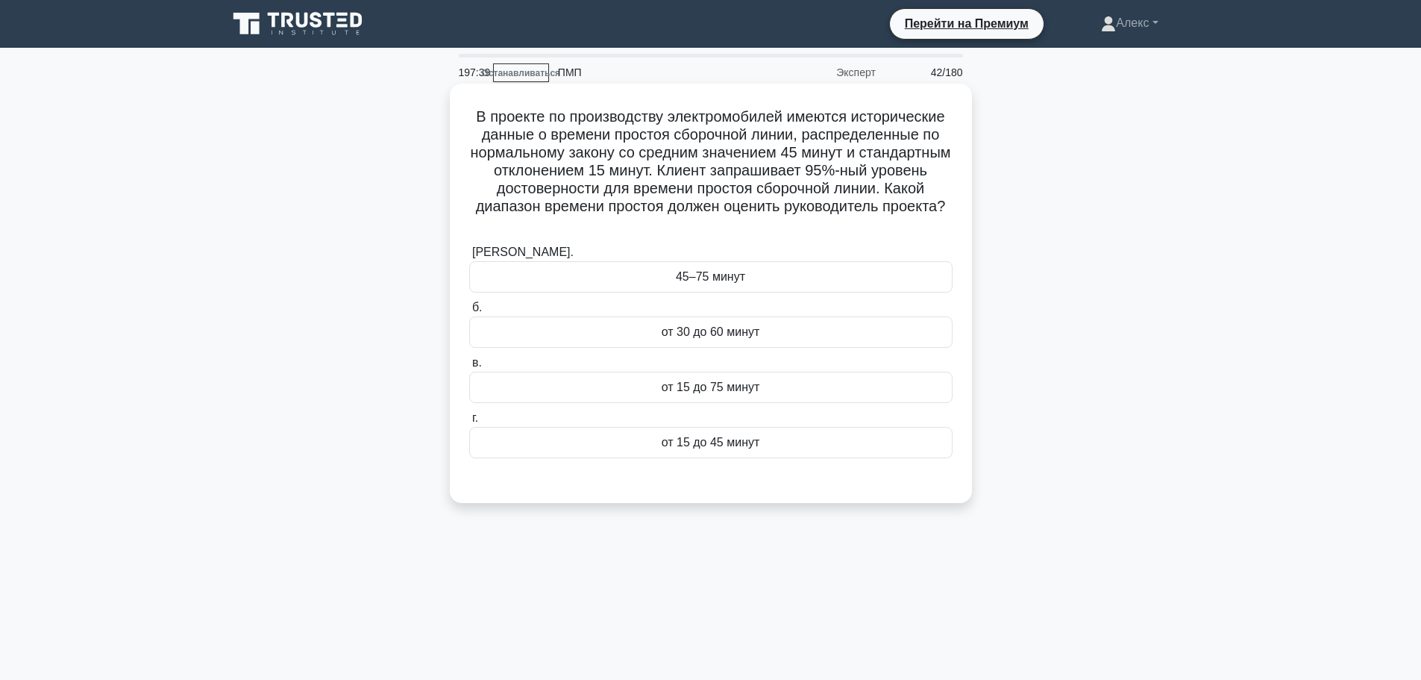
click at [778, 396] on div "от 15 до 75 минут" at bounding box center [710, 387] width 483 height 31
click at [469, 368] on input "в. от 15 до 75 минут" at bounding box center [469, 363] width 0 height 10
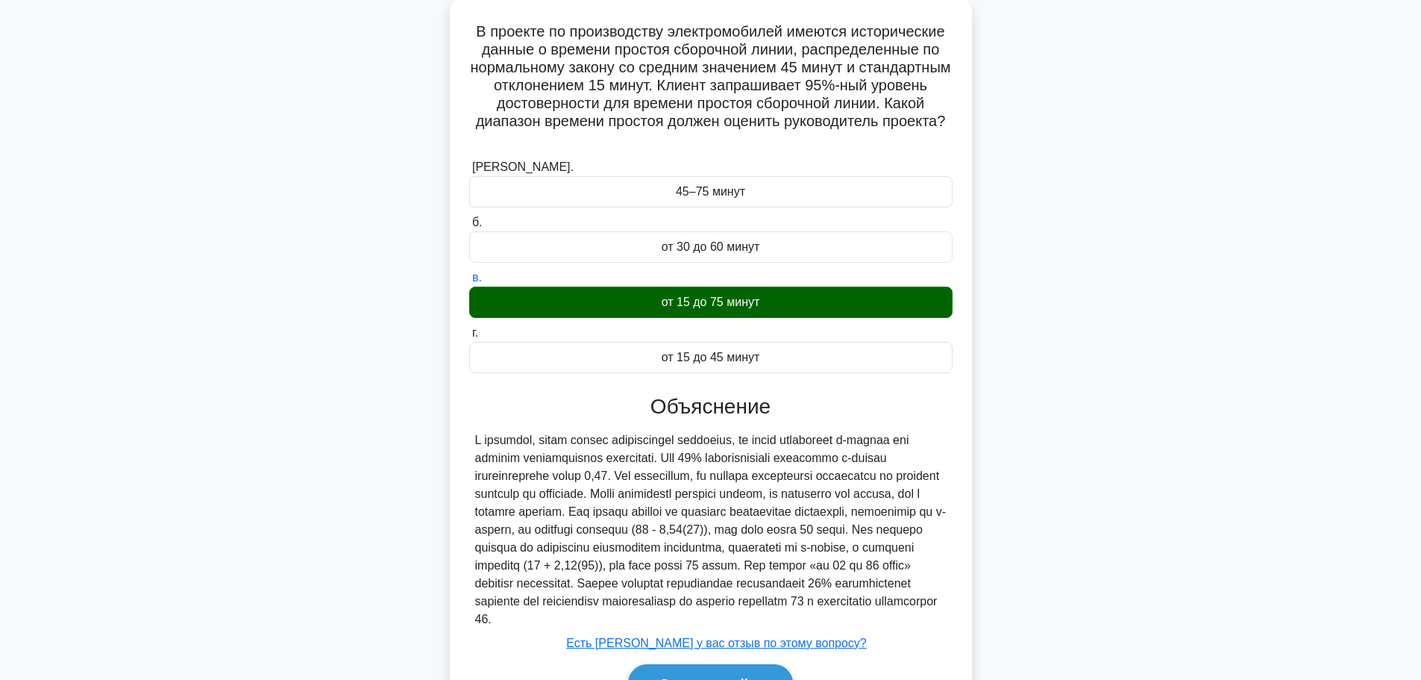
scroll to position [190, 0]
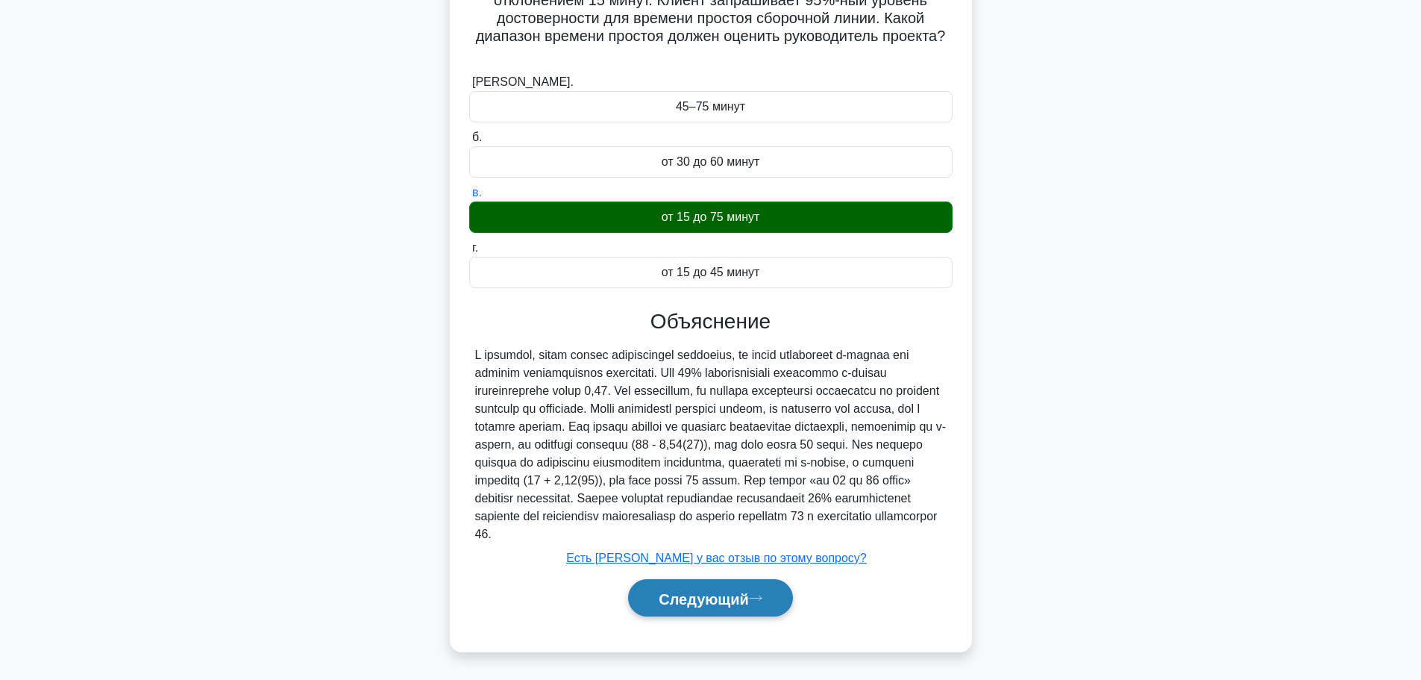
click at [745, 592] on font "Следующий" at bounding box center [704, 598] width 90 height 16
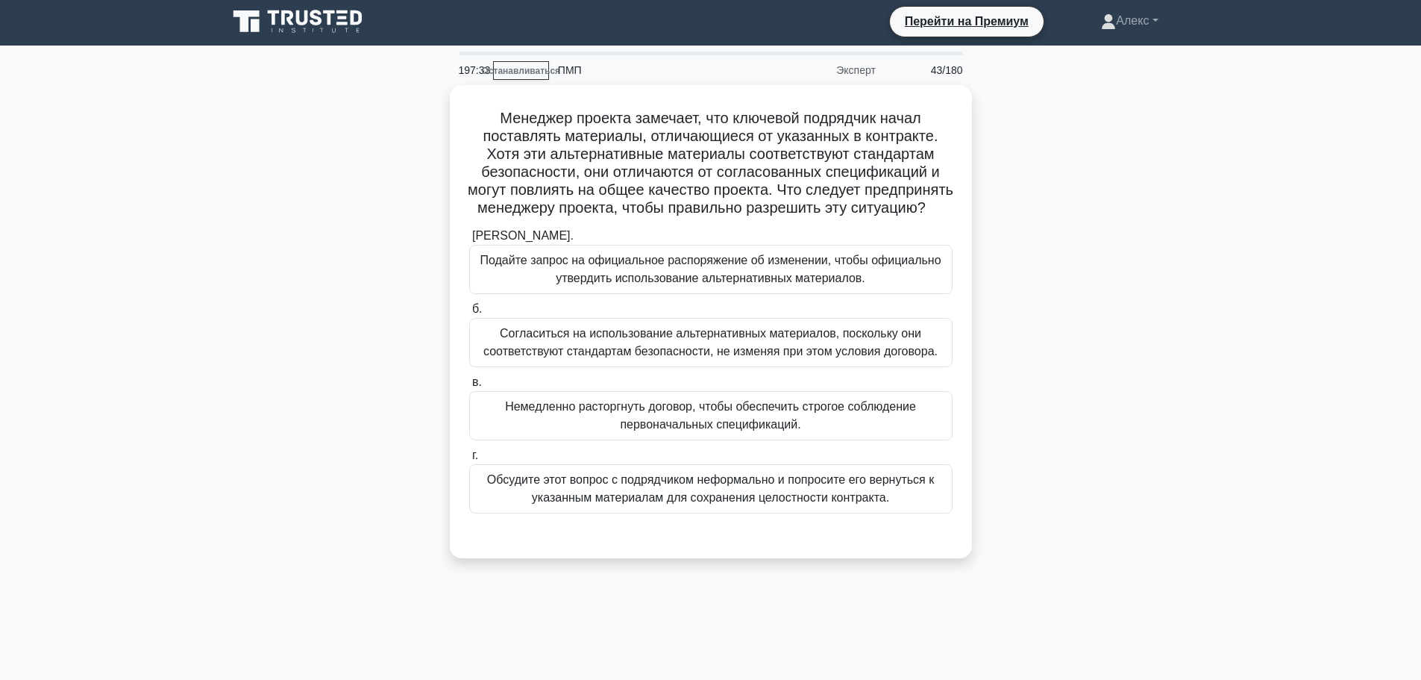
scroll to position [0, 0]
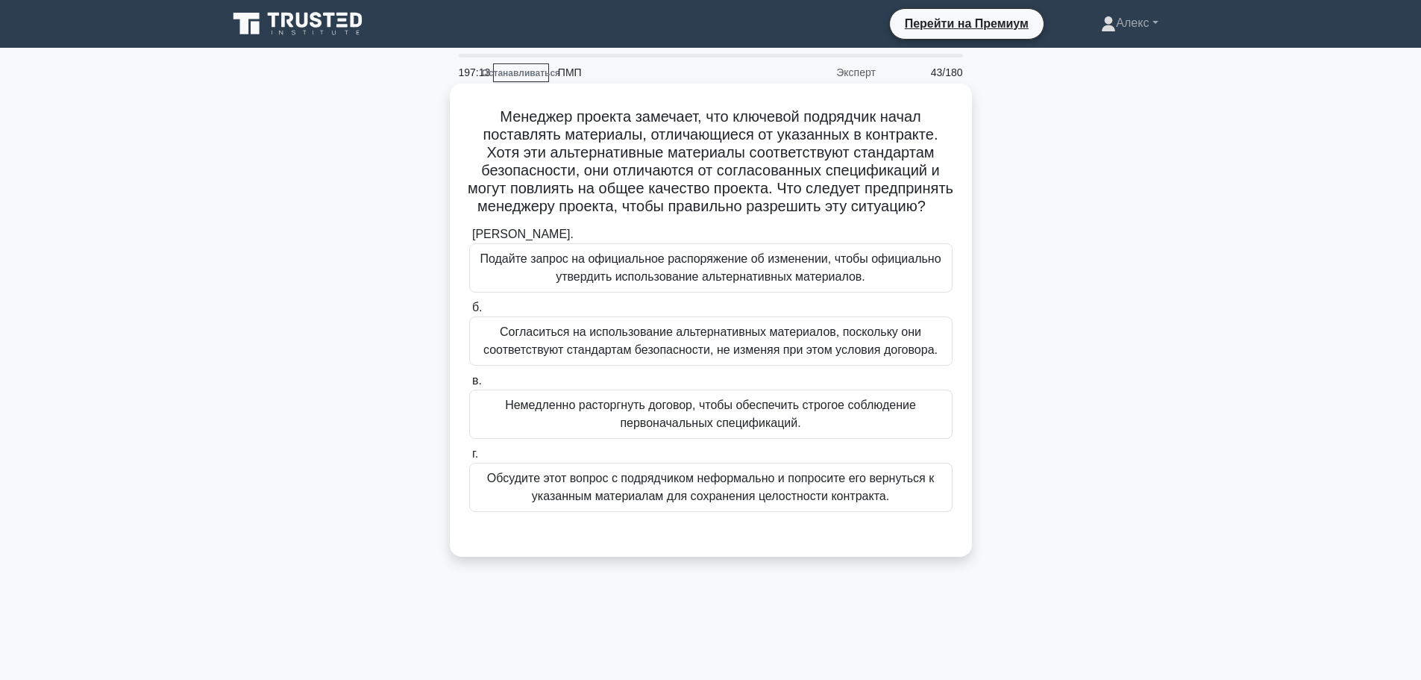
click at [673, 279] on font "Подайте запрос на официальное распоряжение об изменении, чтобы официально утвер…" at bounding box center [710, 267] width 461 height 31
click at [469, 239] on input "а. Подайте запрос на официальное распоряжение об изменении, чтобы официально ут…" at bounding box center [469, 235] width 0 height 10
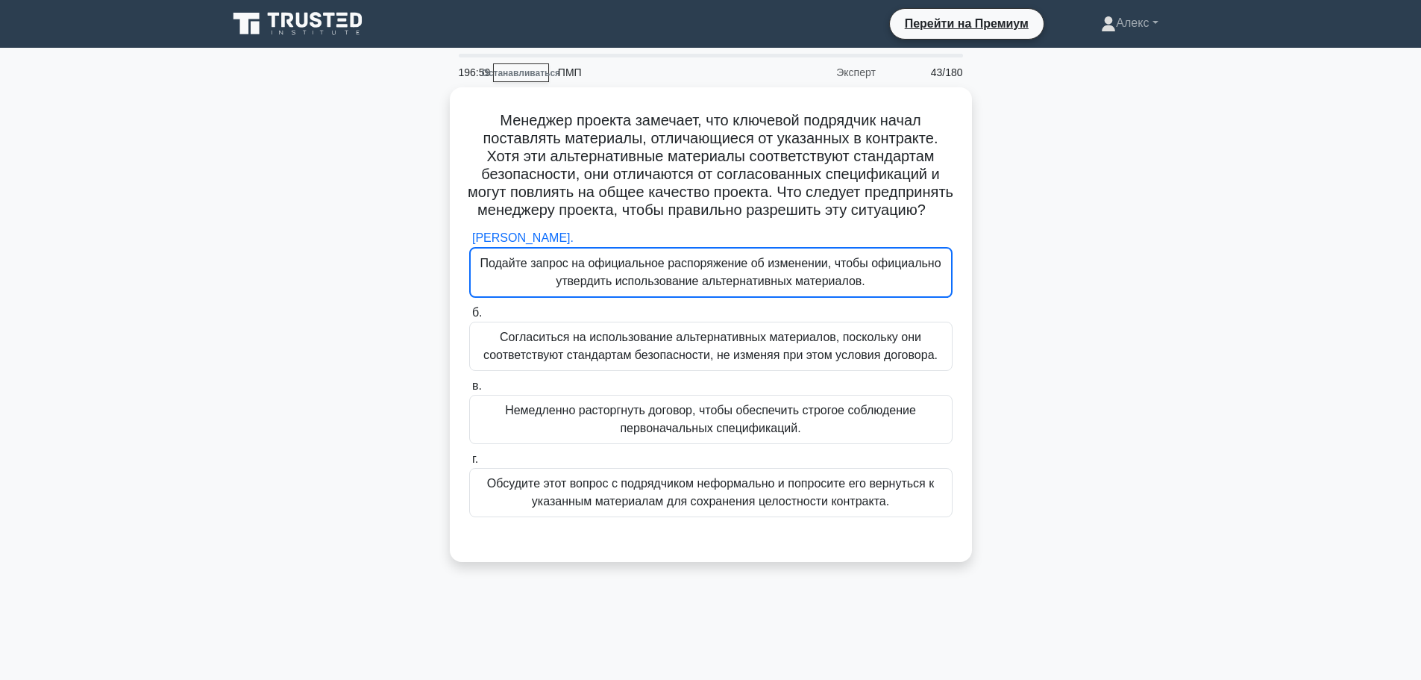
click at [983, 394] on div "Менеджер проекта замечает, что ключевой подрядчик начал поставлять материалы, о…" at bounding box center [711, 333] width 985 height 492
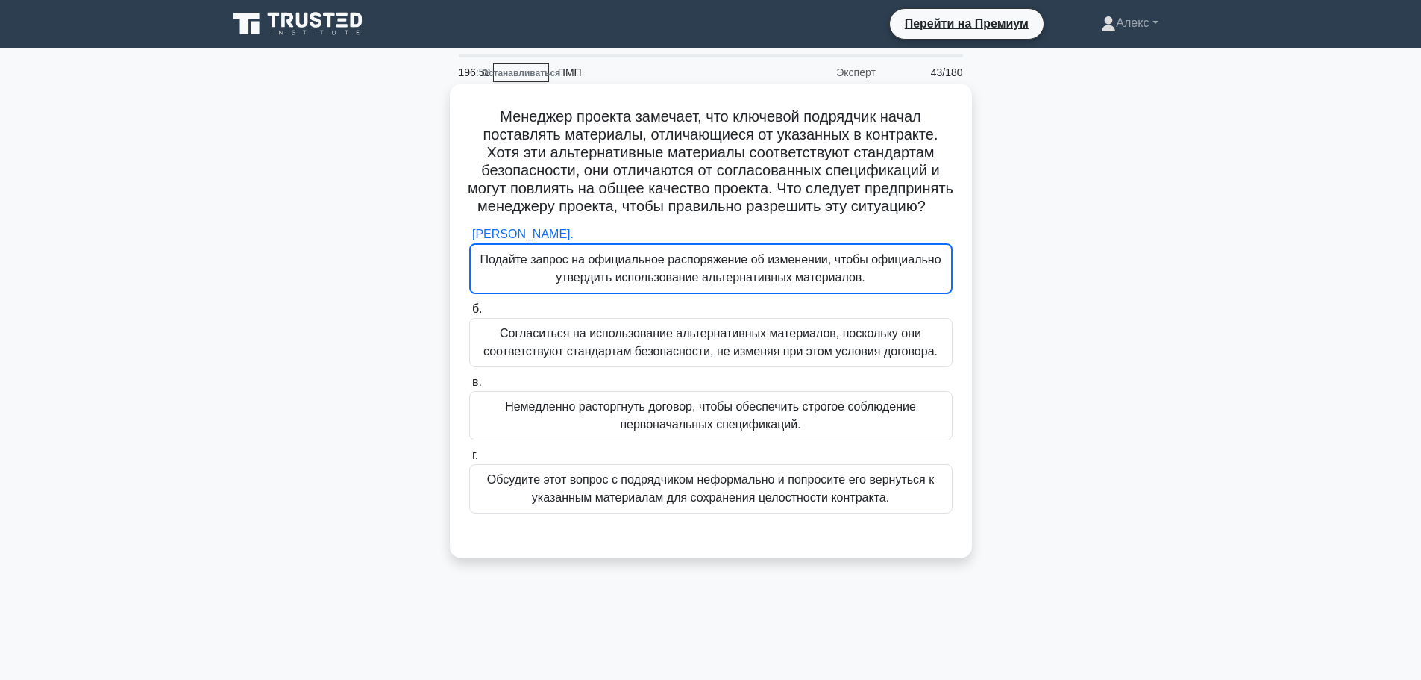
click at [918, 357] on font "Согласиться на использование альтернативных материалов, поскольку они соответст…" at bounding box center [710, 342] width 454 height 31
click at [469, 314] on input "б. Согласиться на использование альтернативных материалов, поскольку они соотве…" at bounding box center [469, 309] width 0 height 10
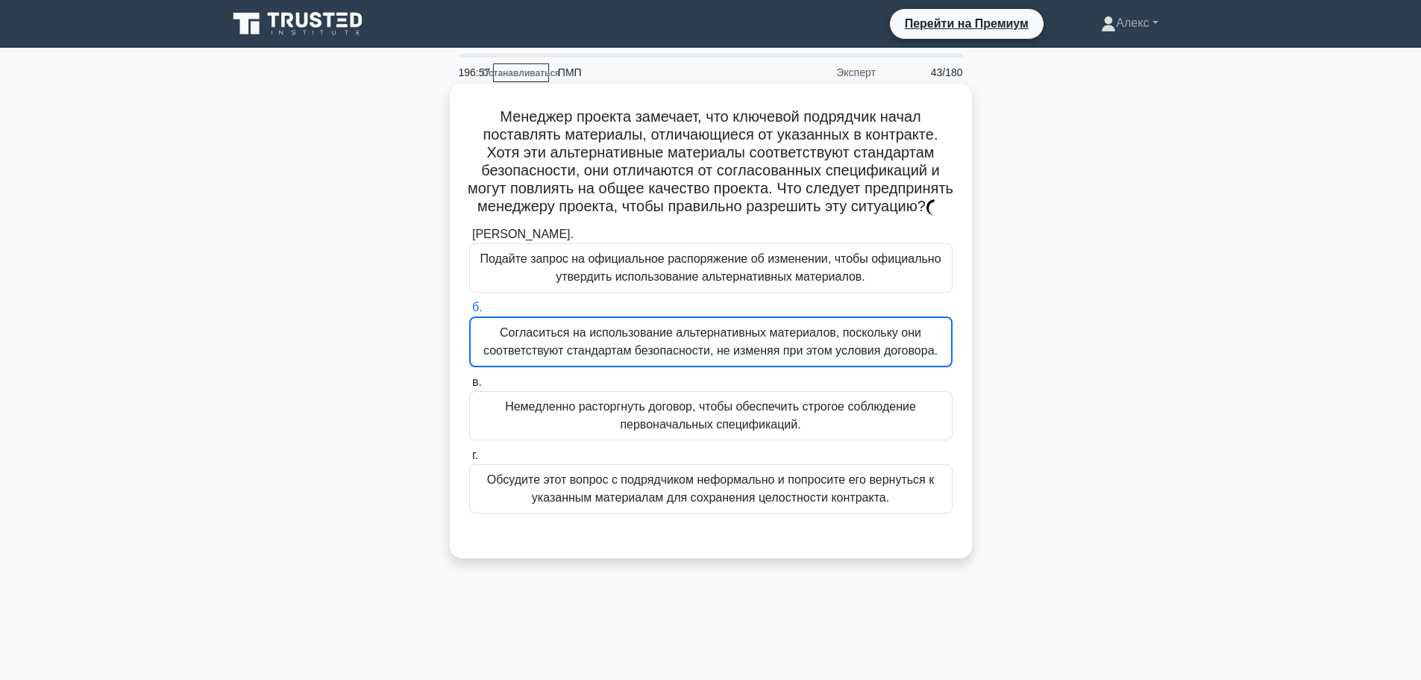
click at [915, 278] on font "Подайте запрос на официальное распоряжение об изменении, чтобы официально утвер…" at bounding box center [710, 267] width 461 height 31
click at [469, 239] on input "а. Подайте запрос на официальное распоряжение об изменении, чтобы официально ут…" at bounding box center [469, 235] width 0 height 10
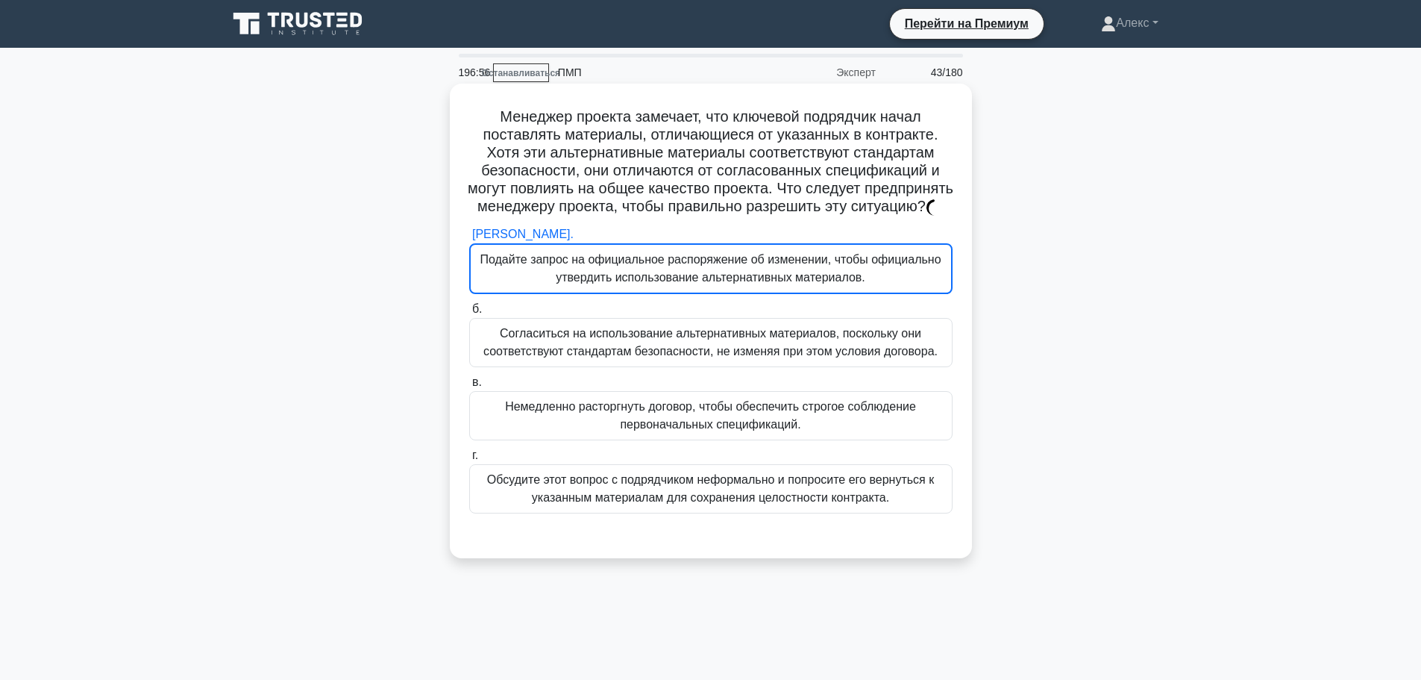
click at [934, 346] on font "Согласиться на использование альтернативных материалов, поскольку они соответст…" at bounding box center [711, 343] width 470 height 36
click at [469, 314] on input "б. Согласиться на использование альтернативных материалов, поскольку они соотве…" at bounding box center [469, 309] width 0 height 10
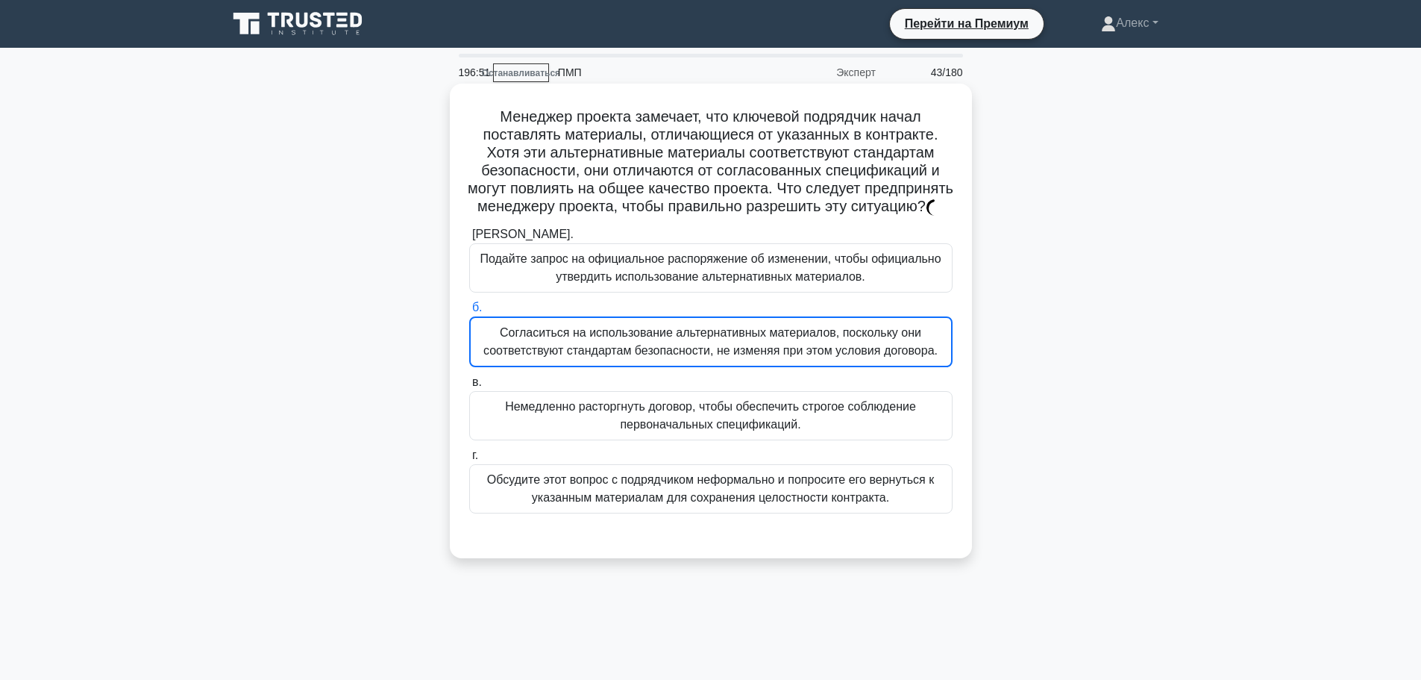
click at [833, 280] on font "Подайте запрос на официальное распоряжение об изменении, чтобы официально утвер…" at bounding box center [710, 267] width 461 height 31
click at [469, 239] on input "а. Подайте запрос на официальное распоряжение об изменении, чтобы официально ут…" at bounding box center [469, 235] width 0 height 10
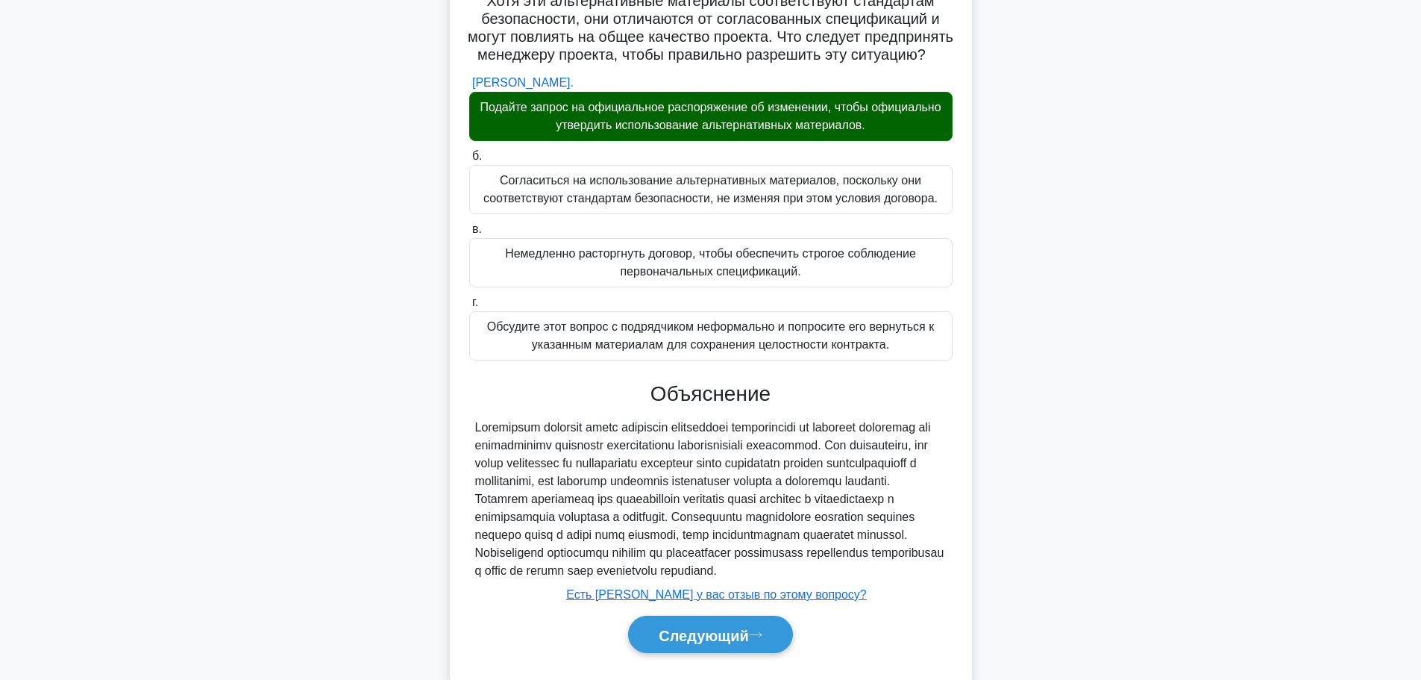
scroll to position [225, 0]
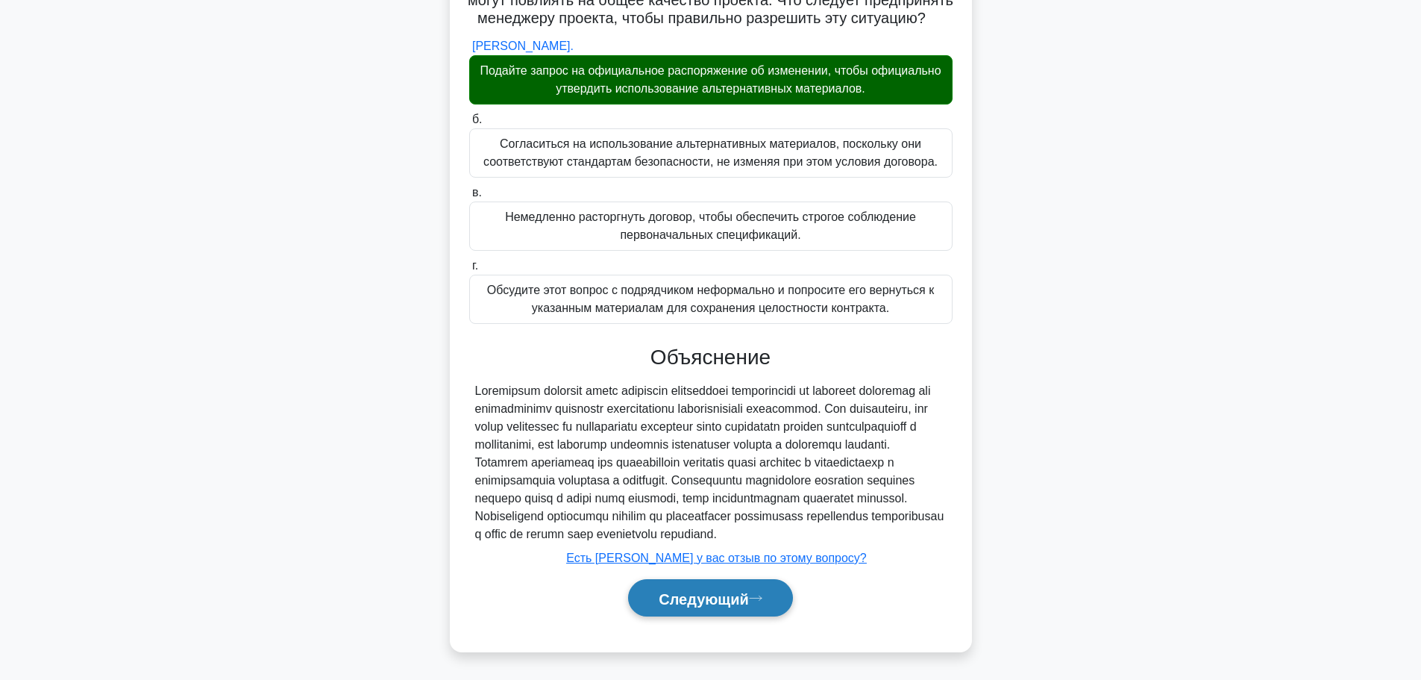
click at [777, 610] on button "Следующий" at bounding box center [710, 598] width 165 height 38
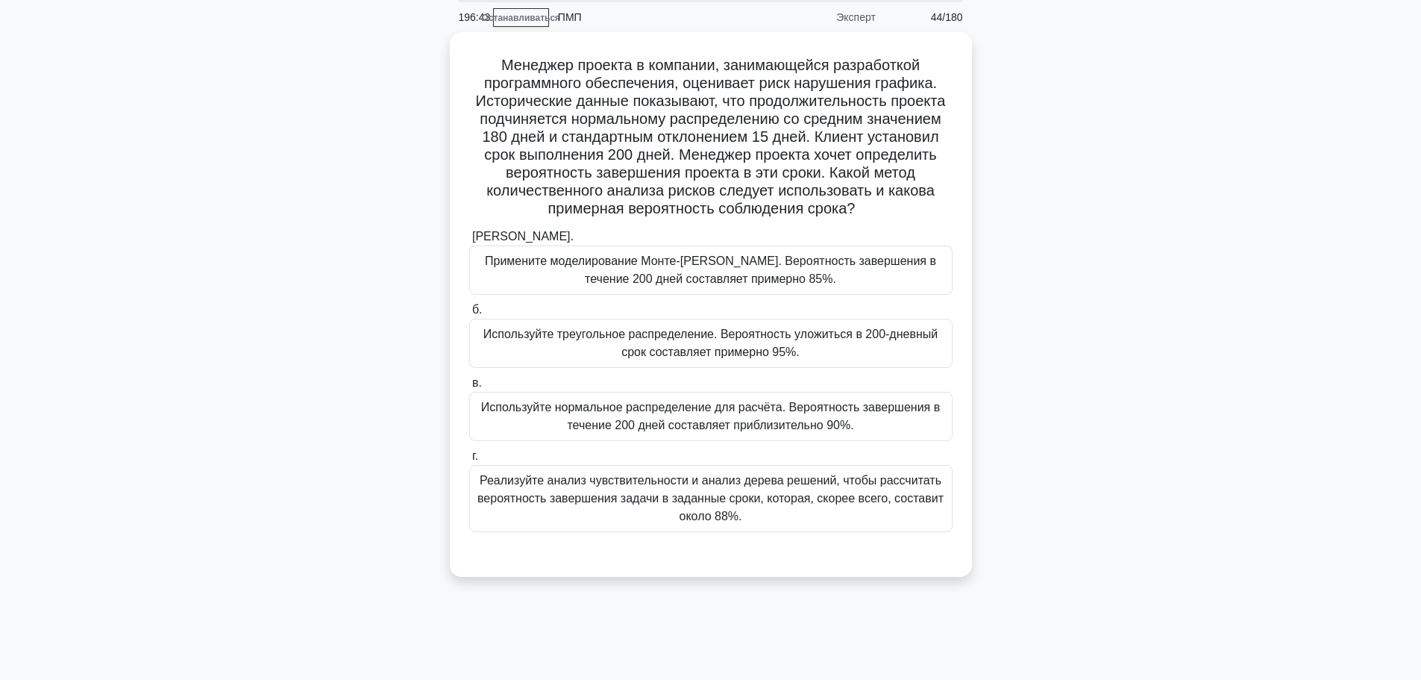
scroll to position [0, 0]
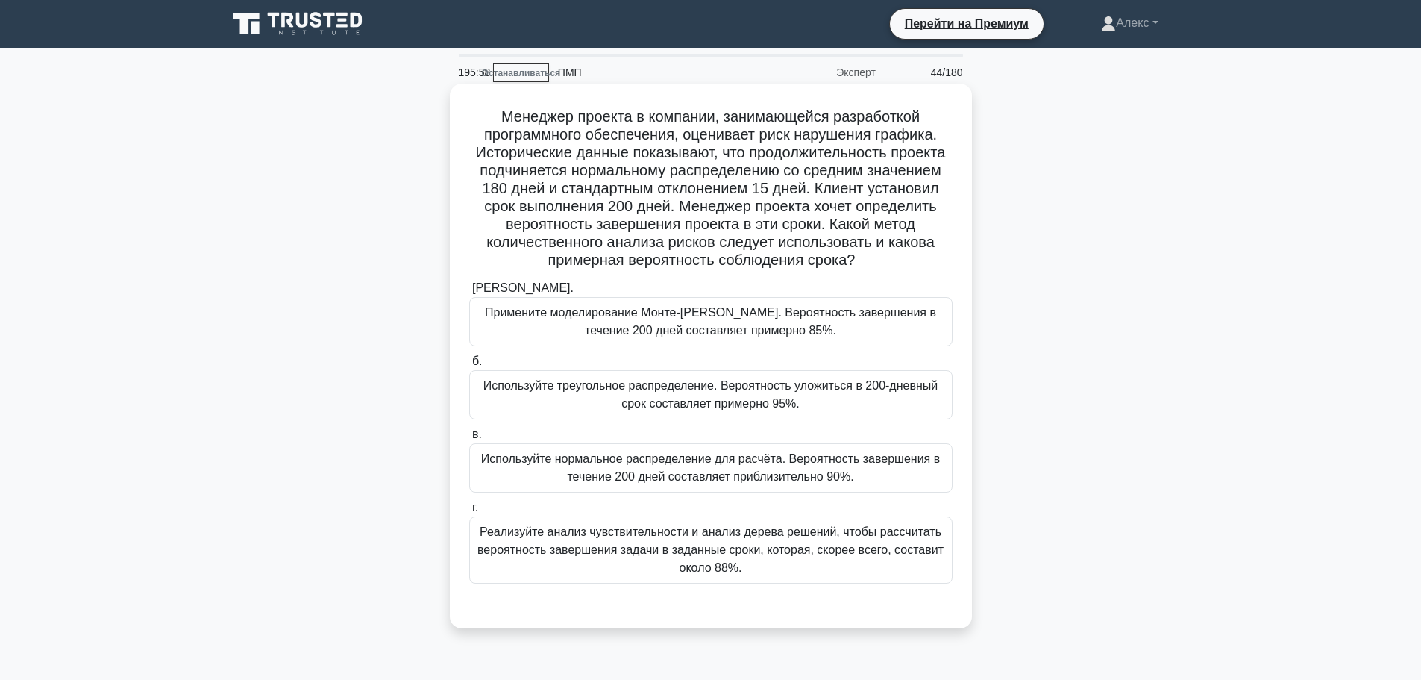
click at [777, 319] on font "Примените моделирование Монте-Карло. Вероятность завершения в течение 200 дней …" at bounding box center [710, 321] width 451 height 31
click at [469, 293] on input "а. Примените моделирование Монте-Карло. Вероятность завершения в течение 200 дн…" at bounding box center [469, 289] width 0 height 10
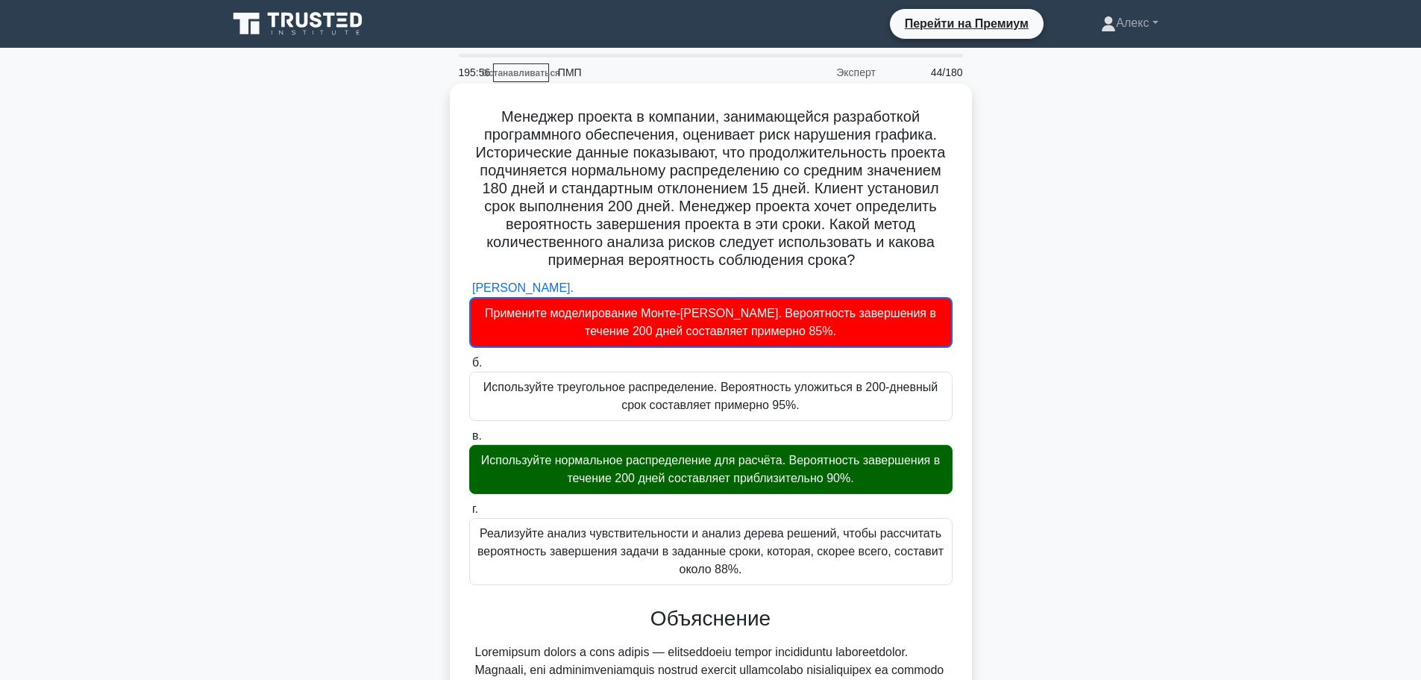
click at [728, 487] on font "Используйте нормальное распределение для расчёта. Вероятность завершения в тече…" at bounding box center [711, 469] width 470 height 36
click at [469, 441] on input "в. Используйте нормальное распределение для расчёта. Вероятность завершения в т…" at bounding box center [469, 436] width 0 height 10
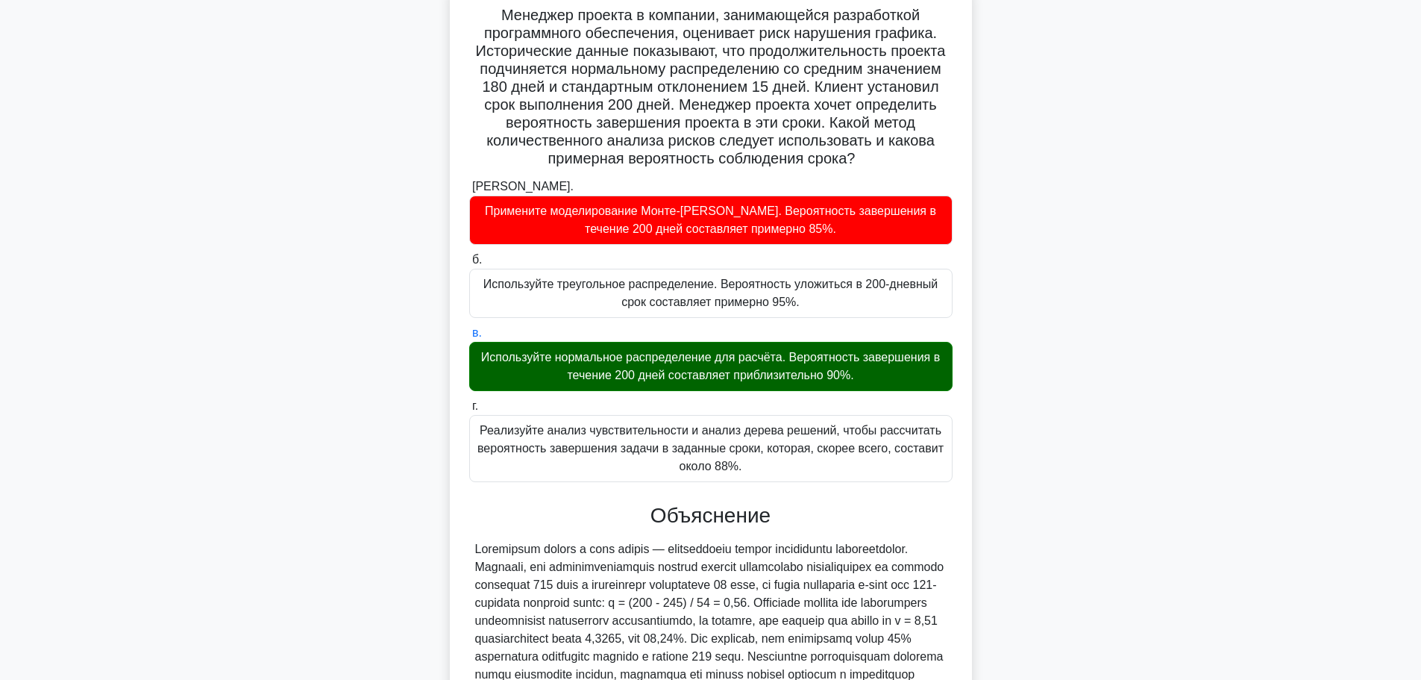
scroll to position [315, 0]
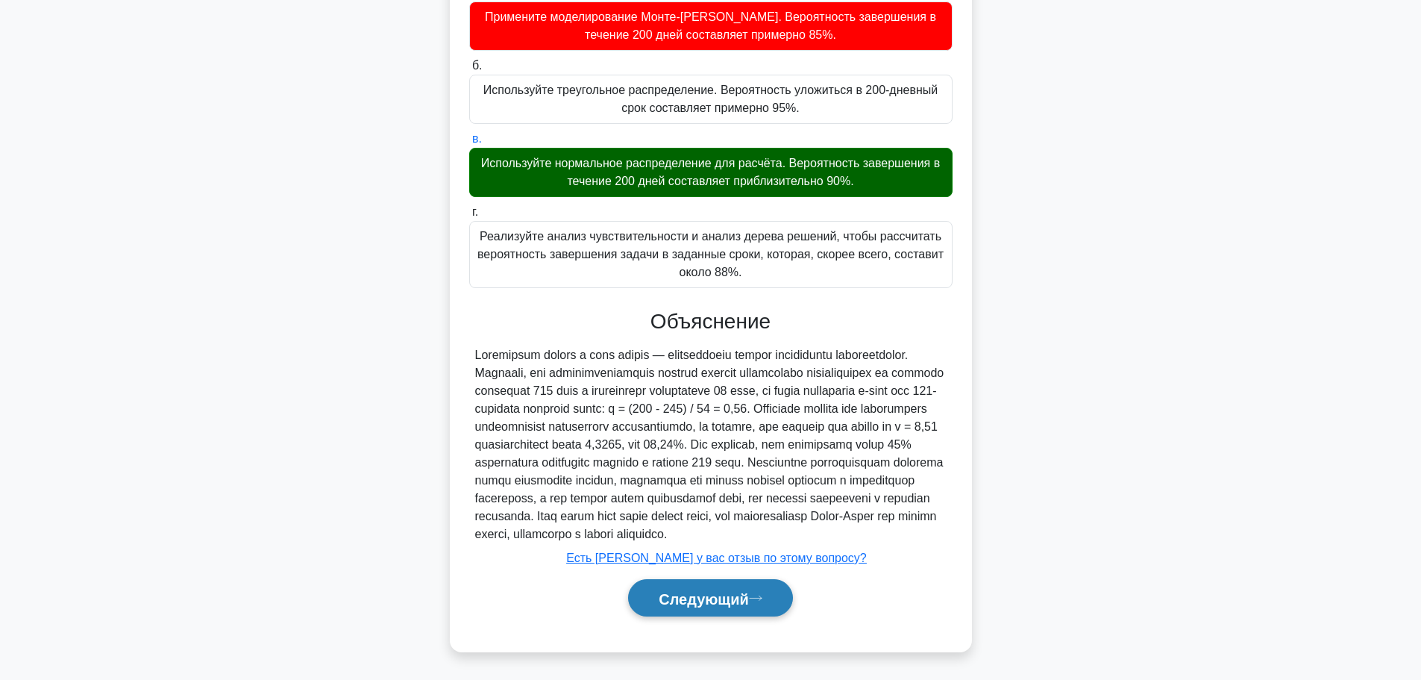
click at [704, 596] on font "Следующий" at bounding box center [704, 598] width 90 height 16
click at [699, 595] on font "Следующий" at bounding box center [704, 598] width 90 height 16
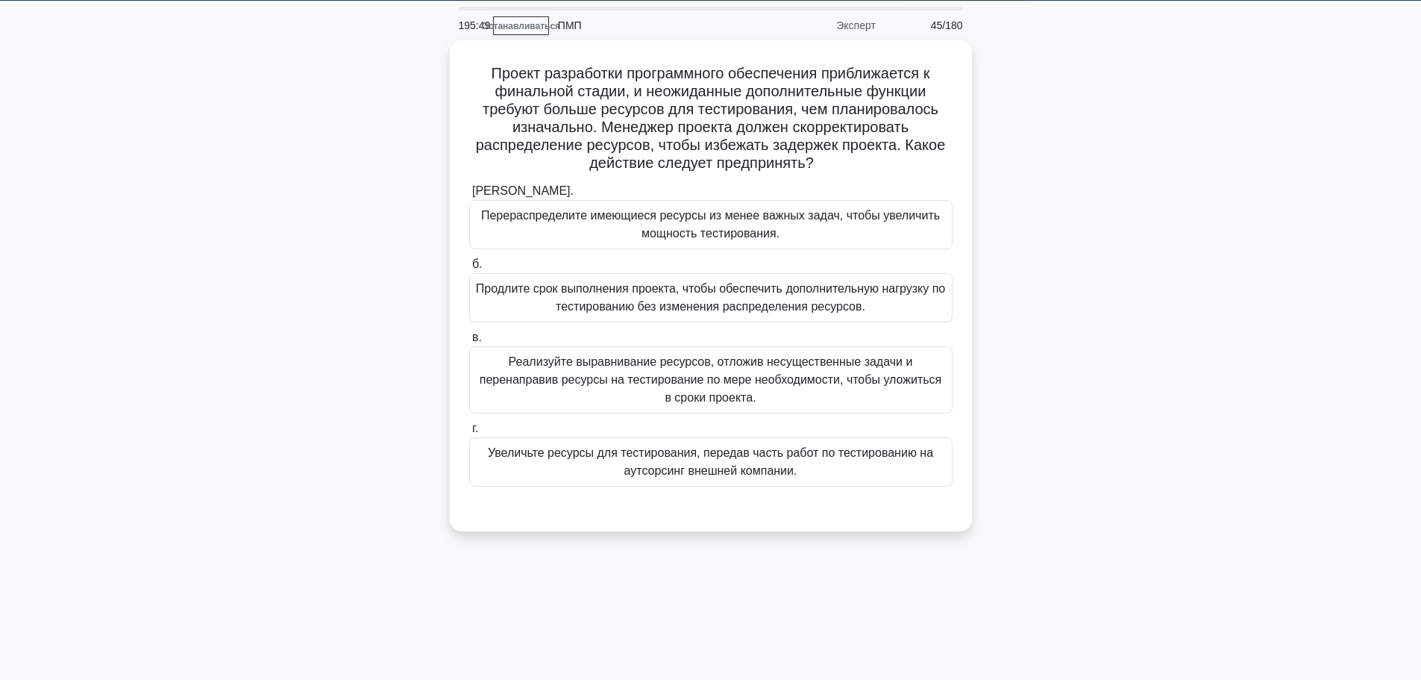
scroll to position [0, 0]
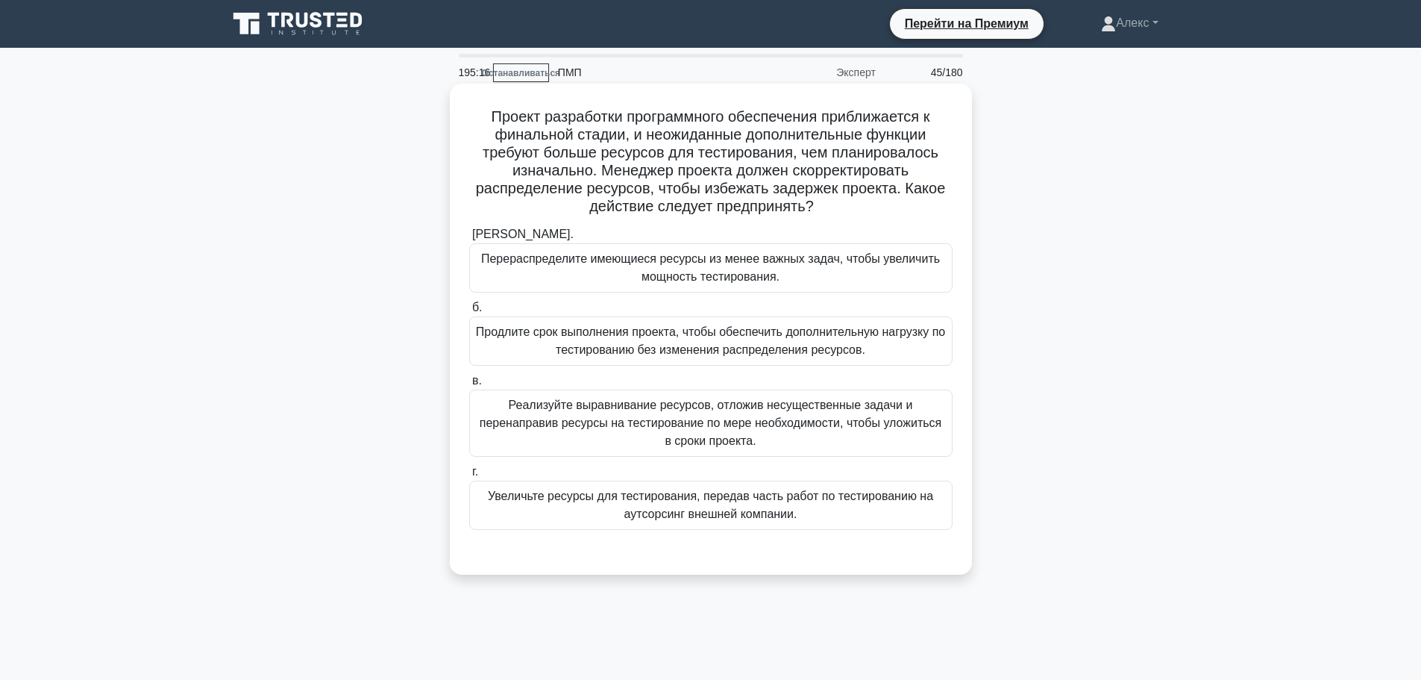
click at [792, 512] on font "Увеличьте ресурсы для тестирования, передав часть работ по тестированию на аутс…" at bounding box center [710, 504] width 445 height 31
click at [469, 477] on input "г. Увеличьте ресурсы для тестирования, передав часть работ по тестированию на а…" at bounding box center [469, 472] width 0 height 10
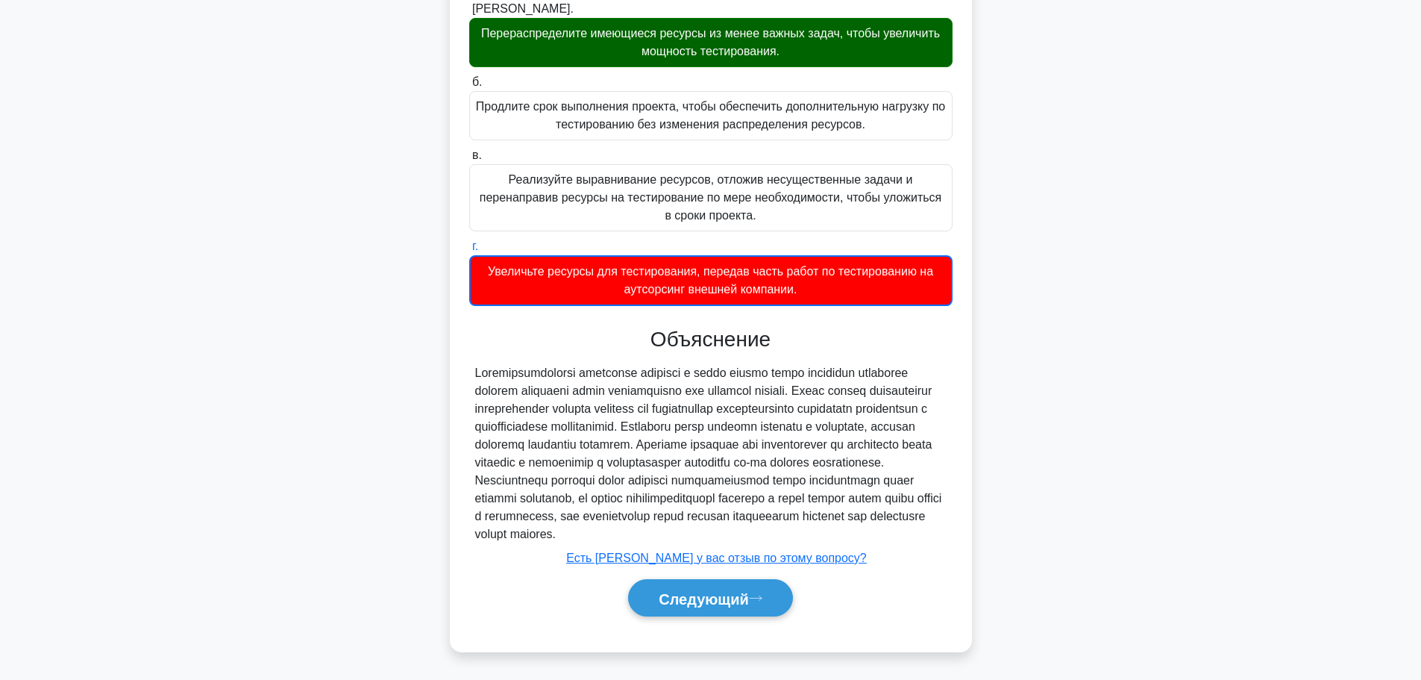
scroll to position [245, 0]
click at [786, 594] on button "Следующий" at bounding box center [710, 598] width 165 height 38
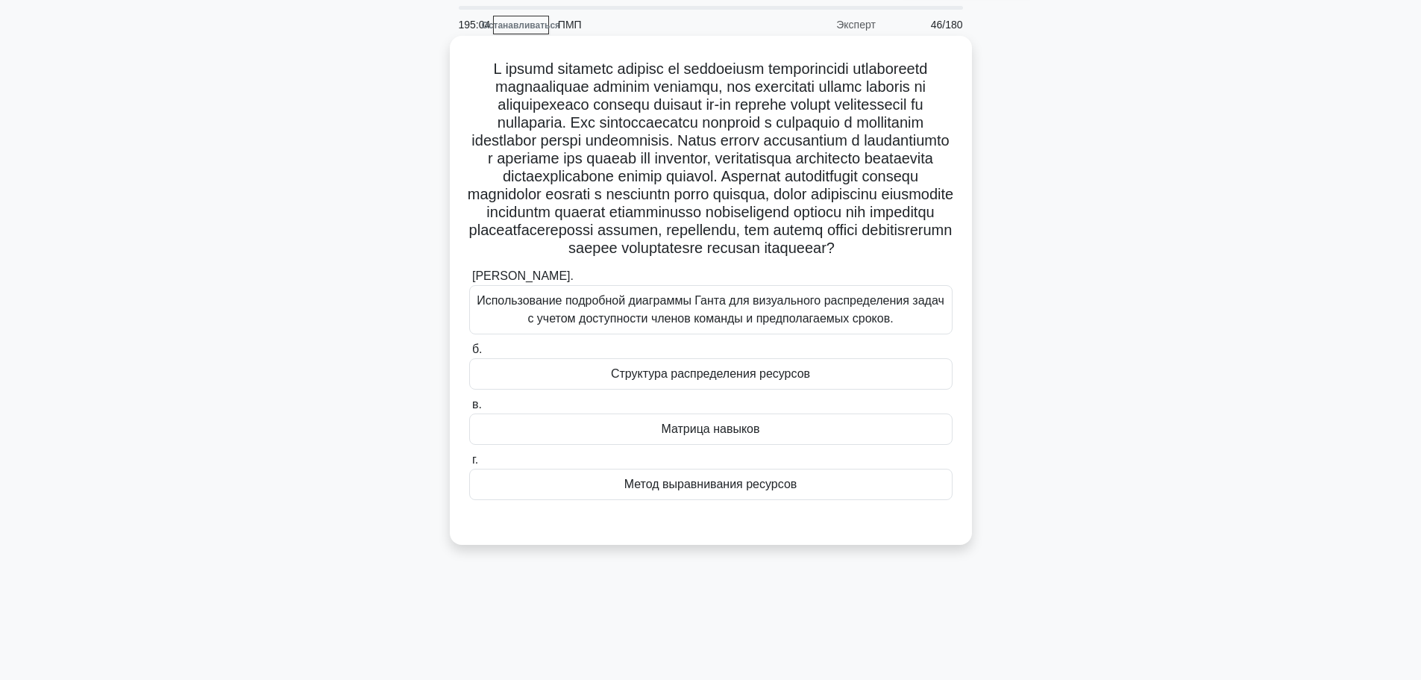
scroll to position [75, 0]
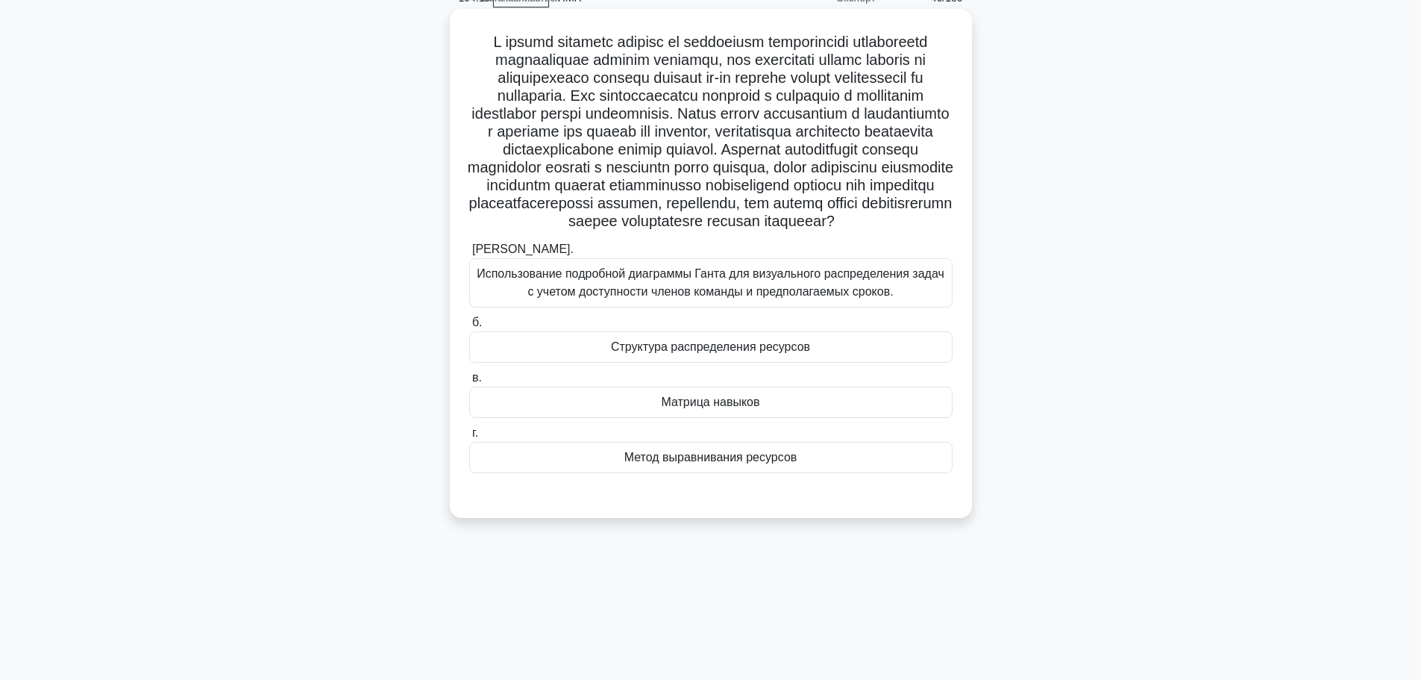
click at [909, 363] on div "Структура распределения ресурсов" at bounding box center [710, 346] width 483 height 31
click at [469, 328] on input "б. Структура распределения ресурсов" at bounding box center [469, 323] width 0 height 10
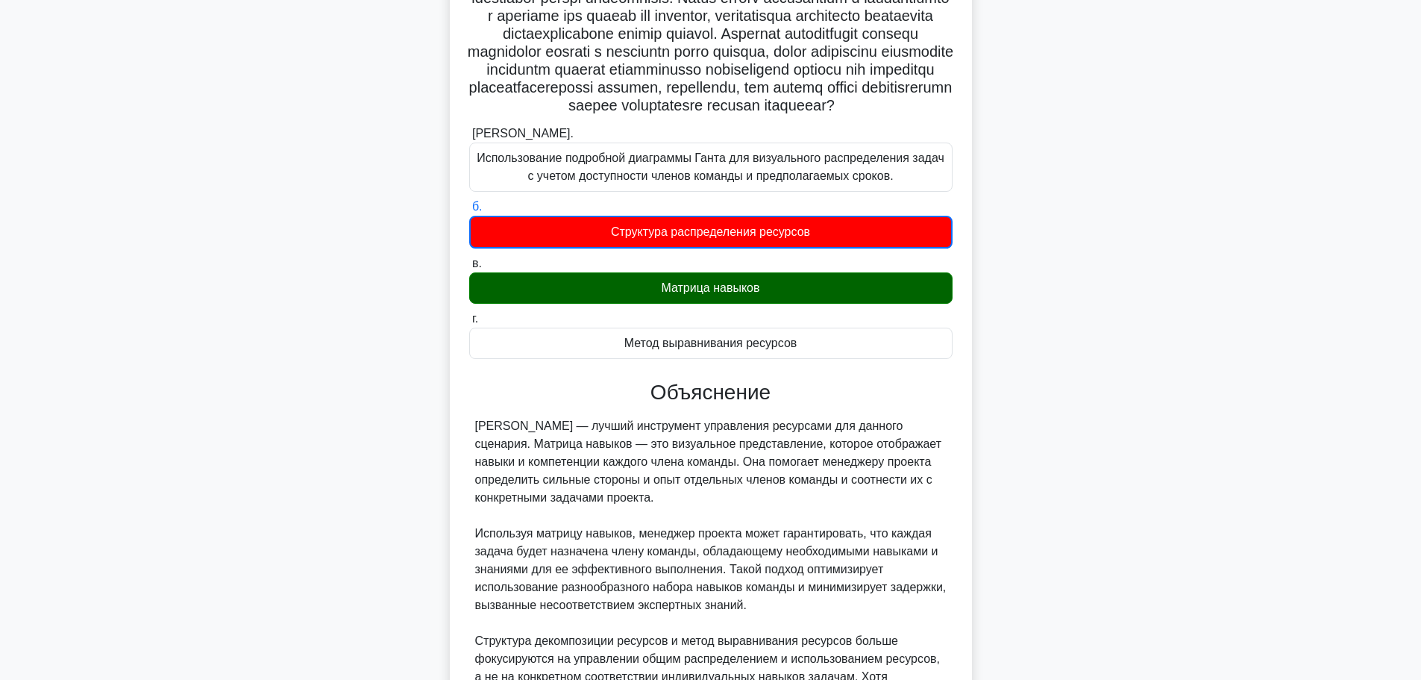
scroll to position [424, 0]
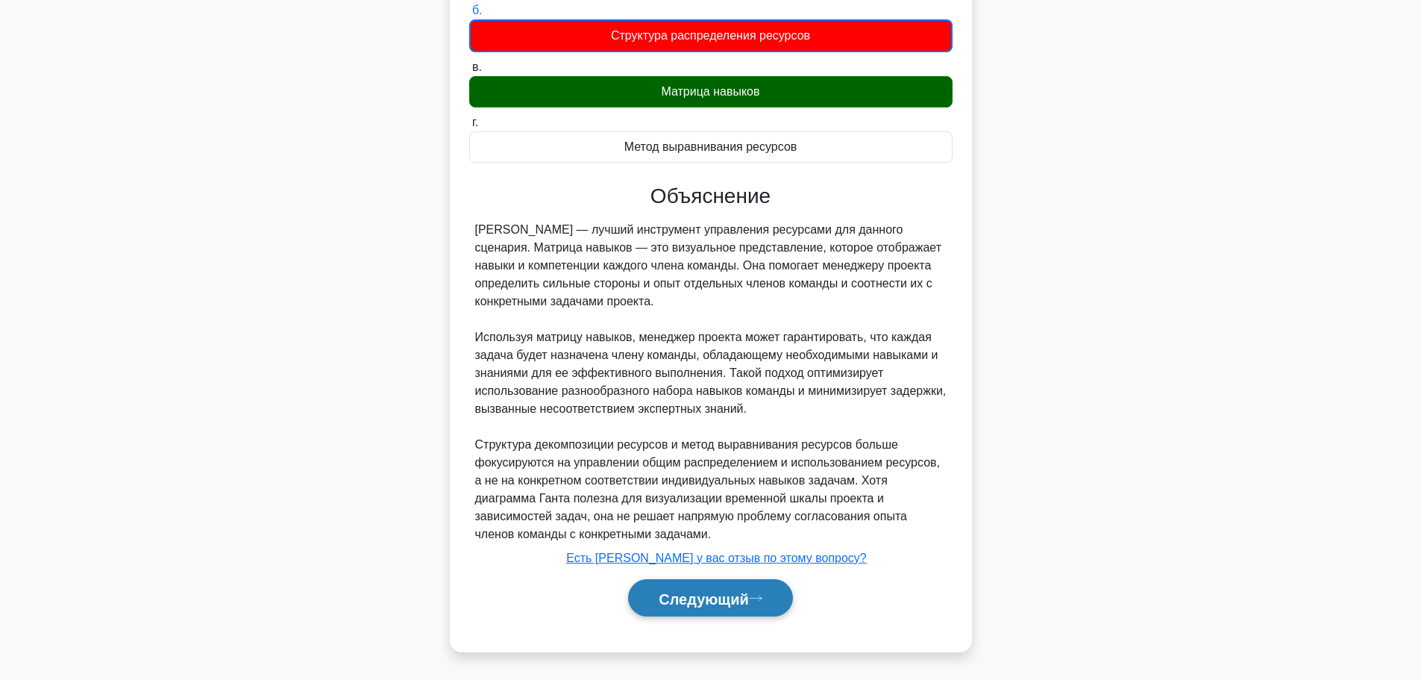
click at [710, 601] on font "Следующий" at bounding box center [704, 598] width 90 height 16
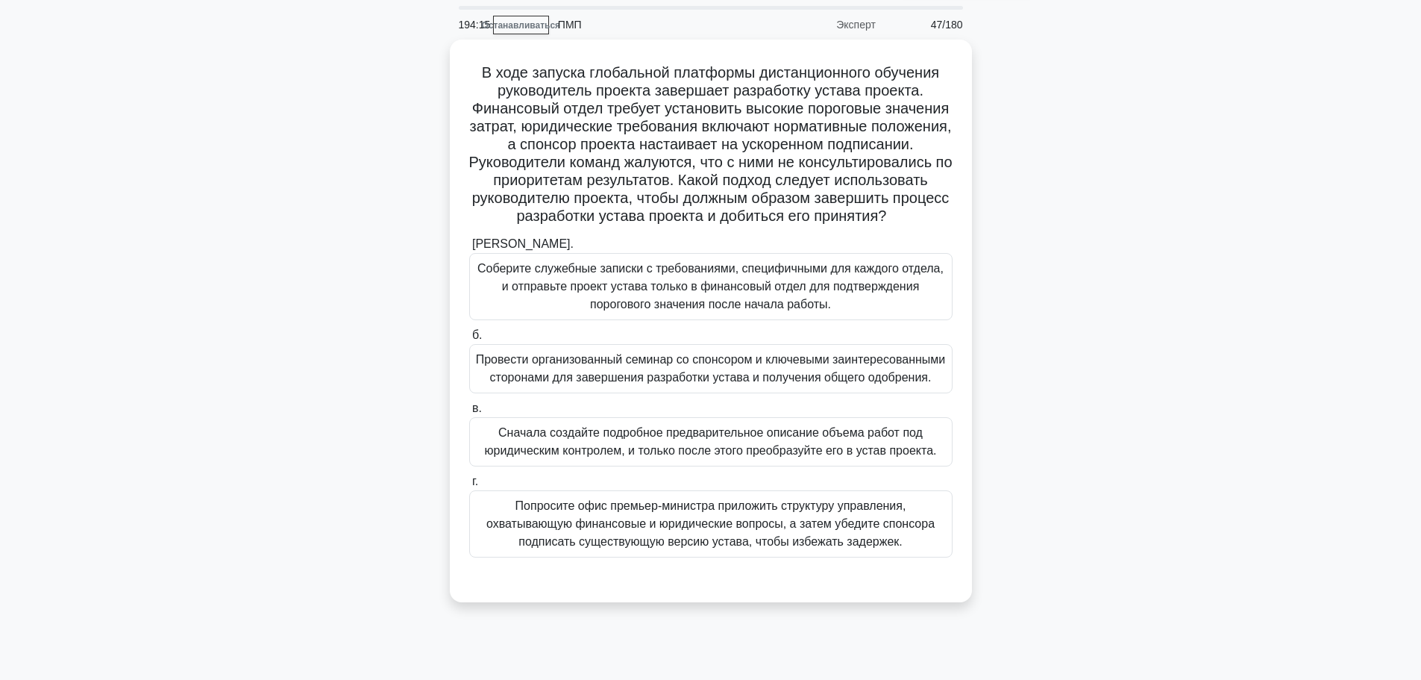
scroll to position [75, 0]
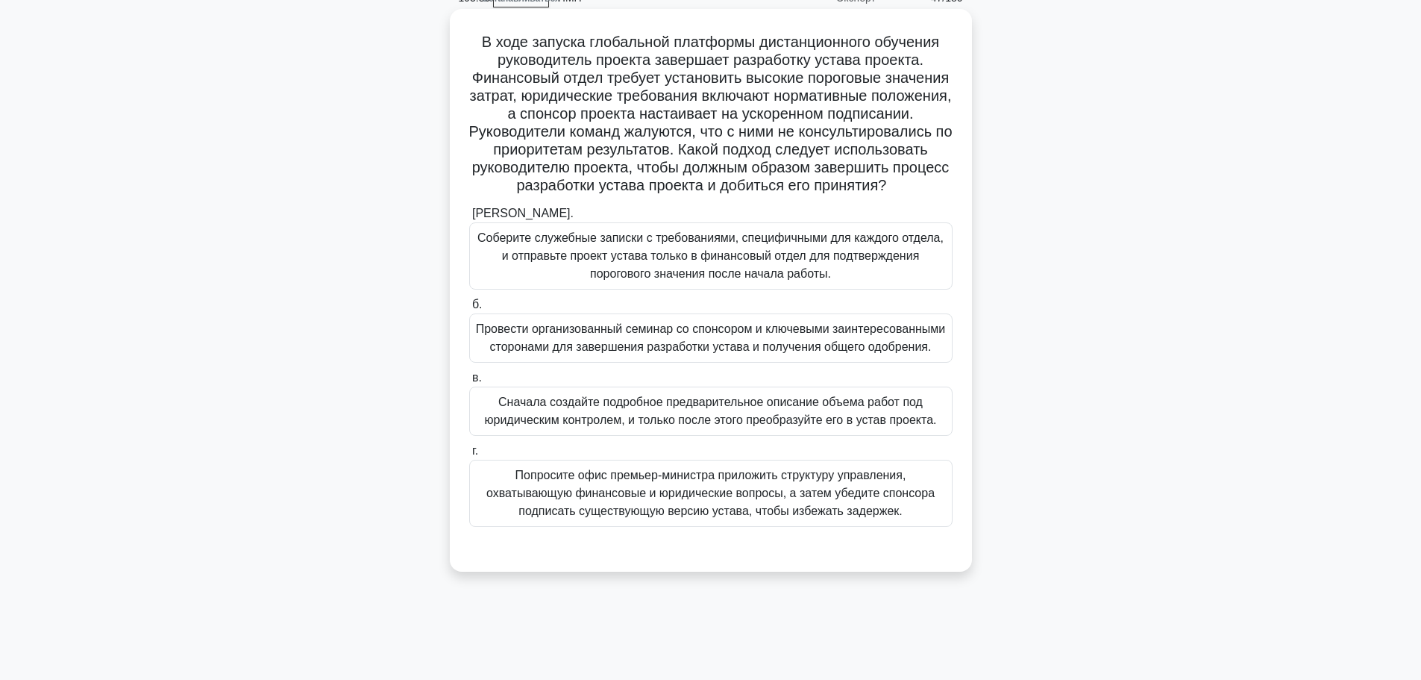
click at [669, 353] on font "Провести организованный семинар со спонсором и ключевыми заинтересованными стор…" at bounding box center [711, 337] width 470 height 31
click at [469, 310] on input "б. Провести организованный семинар со спонсором и ключевыми заинтересованными с…" at bounding box center [469, 305] width 0 height 10
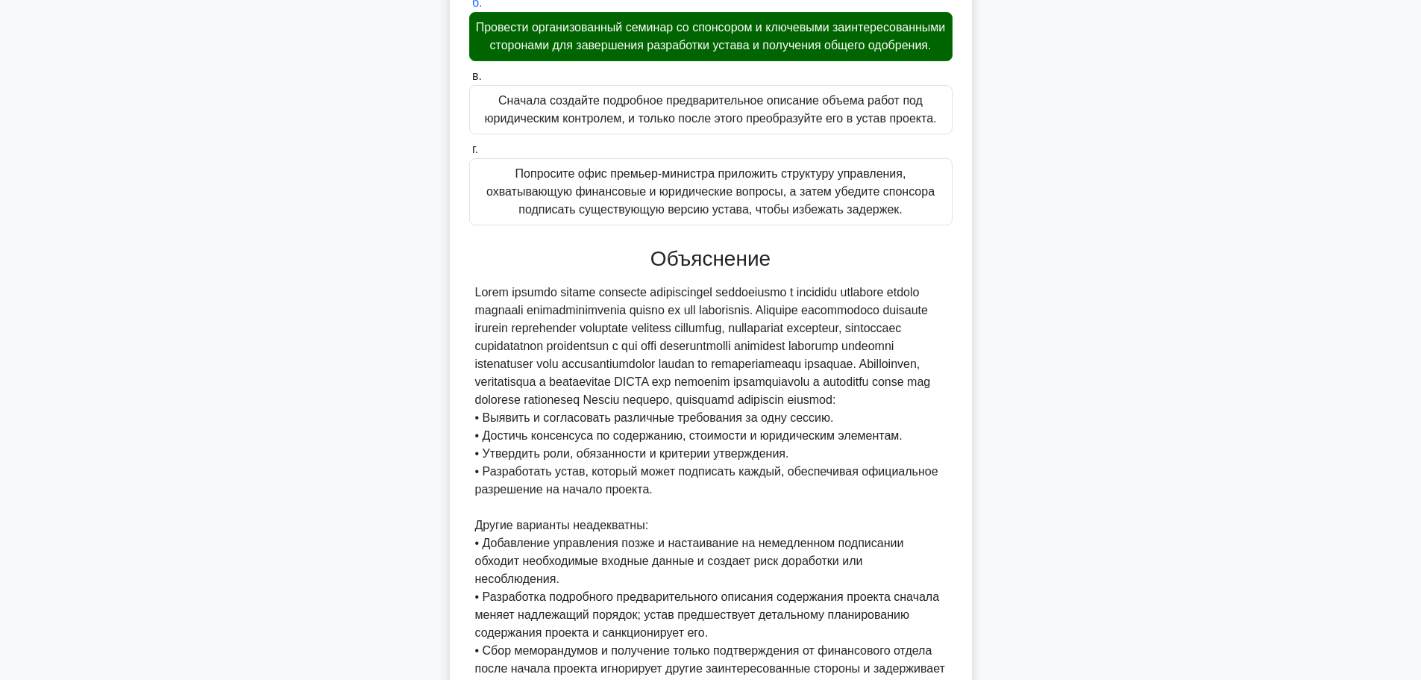
scroll to position [583, 0]
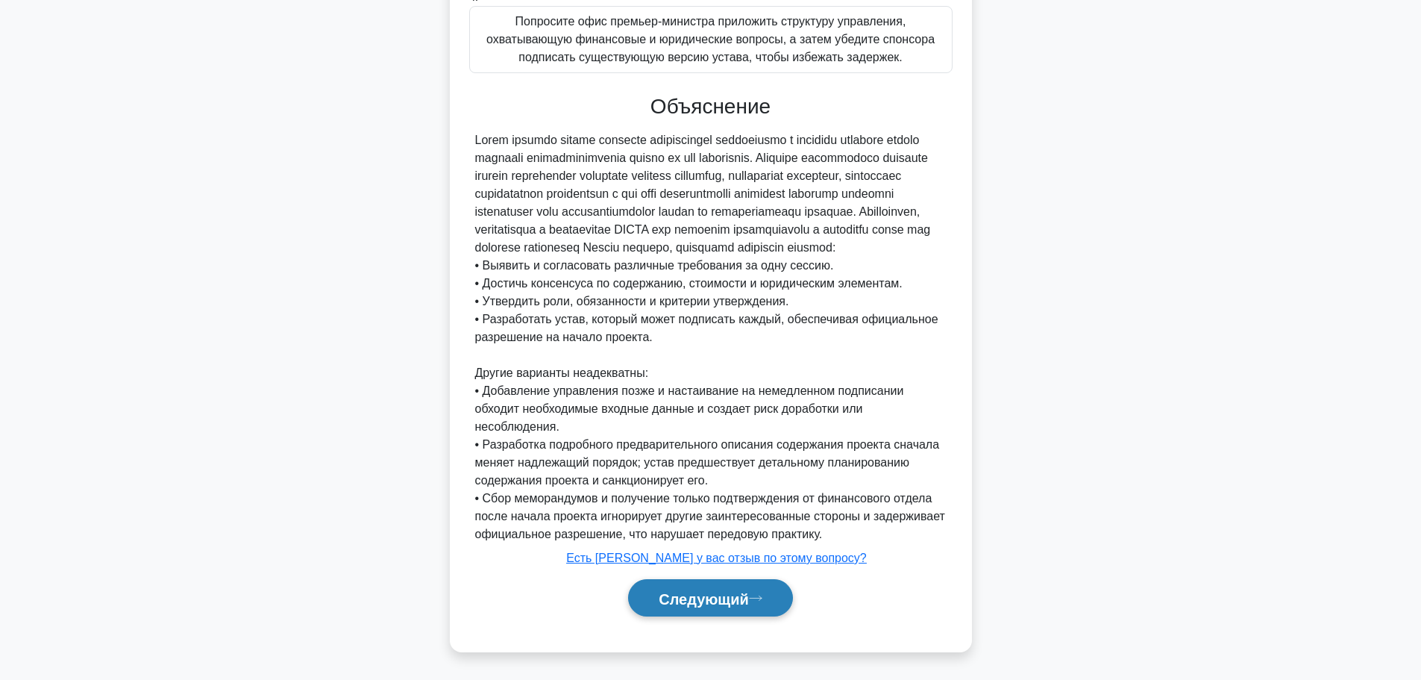
click at [711, 602] on font "Следующий" at bounding box center [704, 598] width 90 height 16
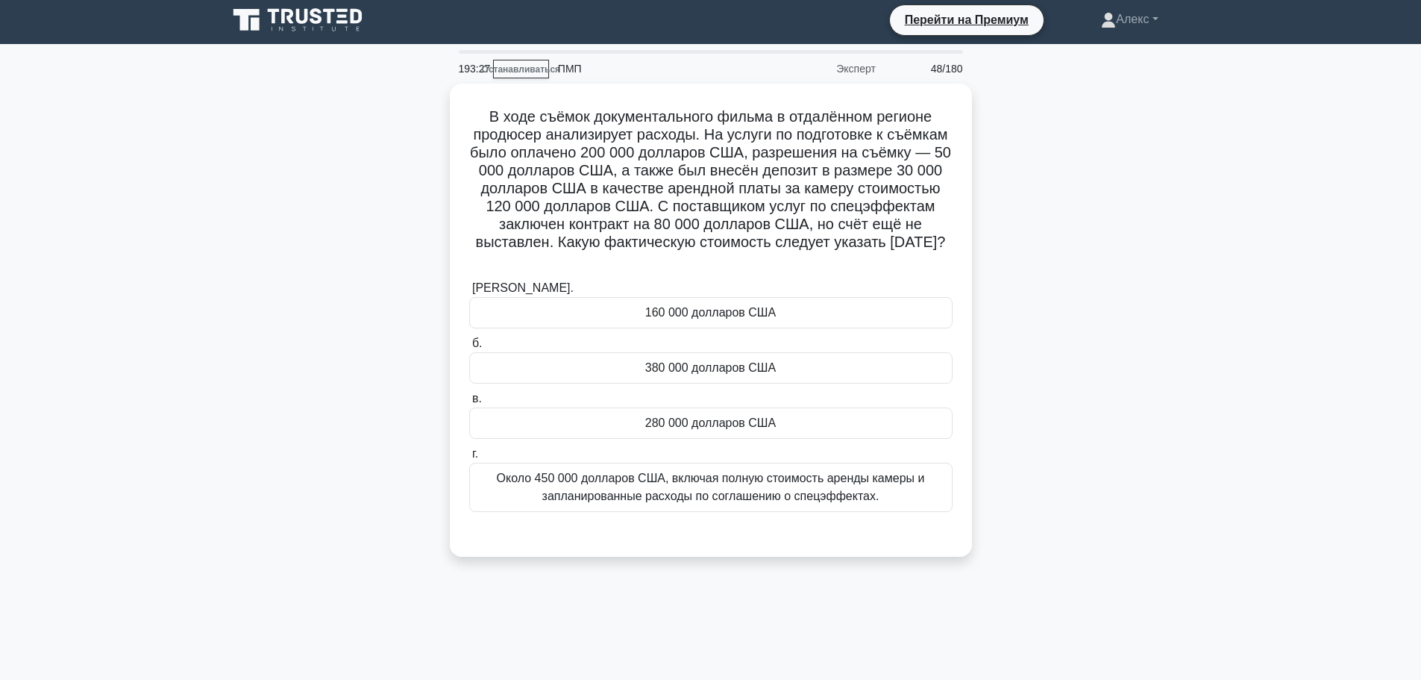
scroll to position [0, 0]
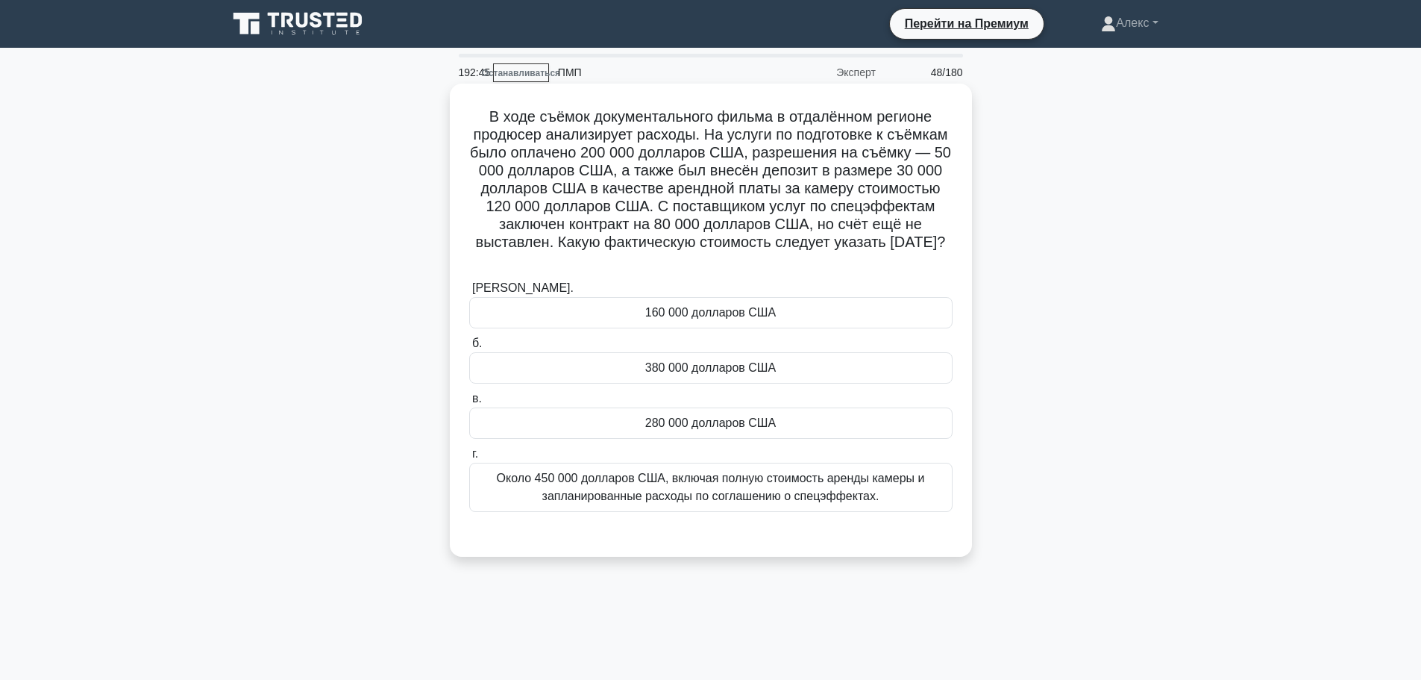
click at [724, 440] on div "а. 160 000 долларов США б. 380 000 долларов США в. г." at bounding box center [710, 395] width 501 height 239
click at [729, 433] on div "280 000 долларов США" at bounding box center [710, 422] width 483 height 31
click at [469, 404] on input "в. 280 000 долларов США" at bounding box center [469, 399] width 0 height 10
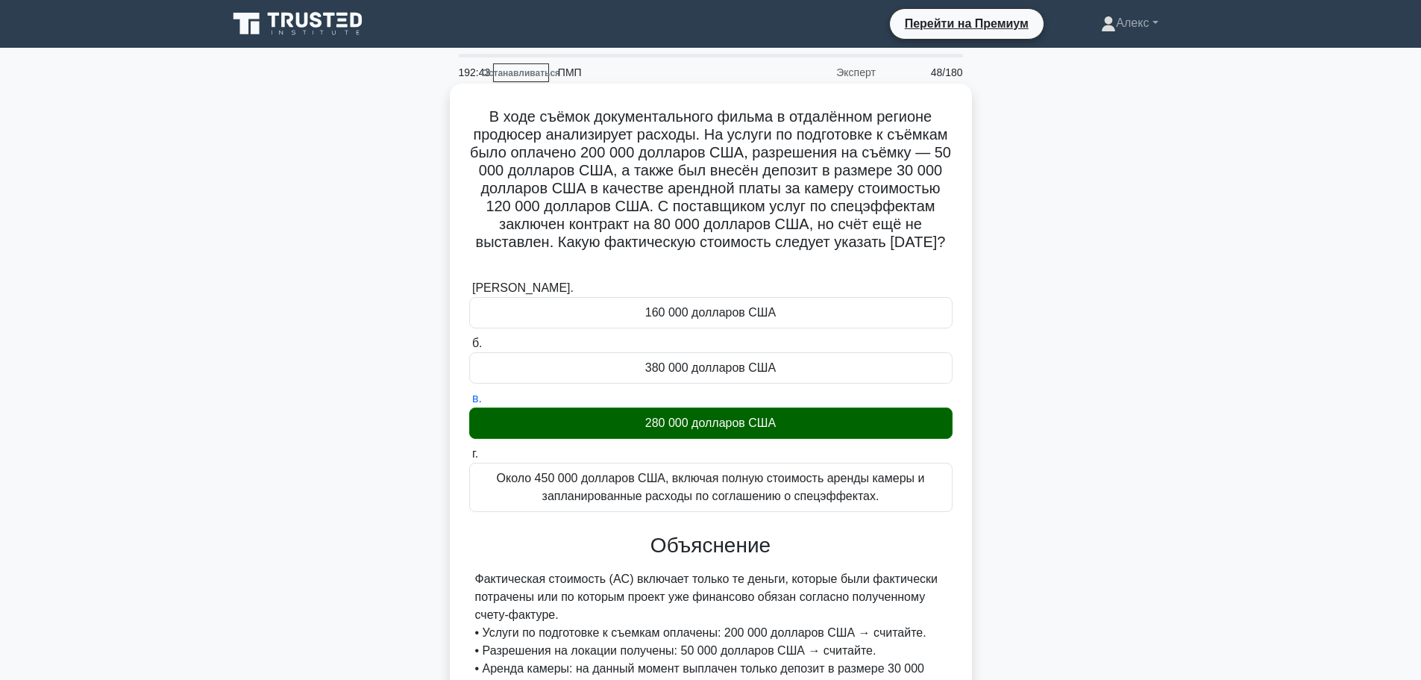
scroll to position [279, 0]
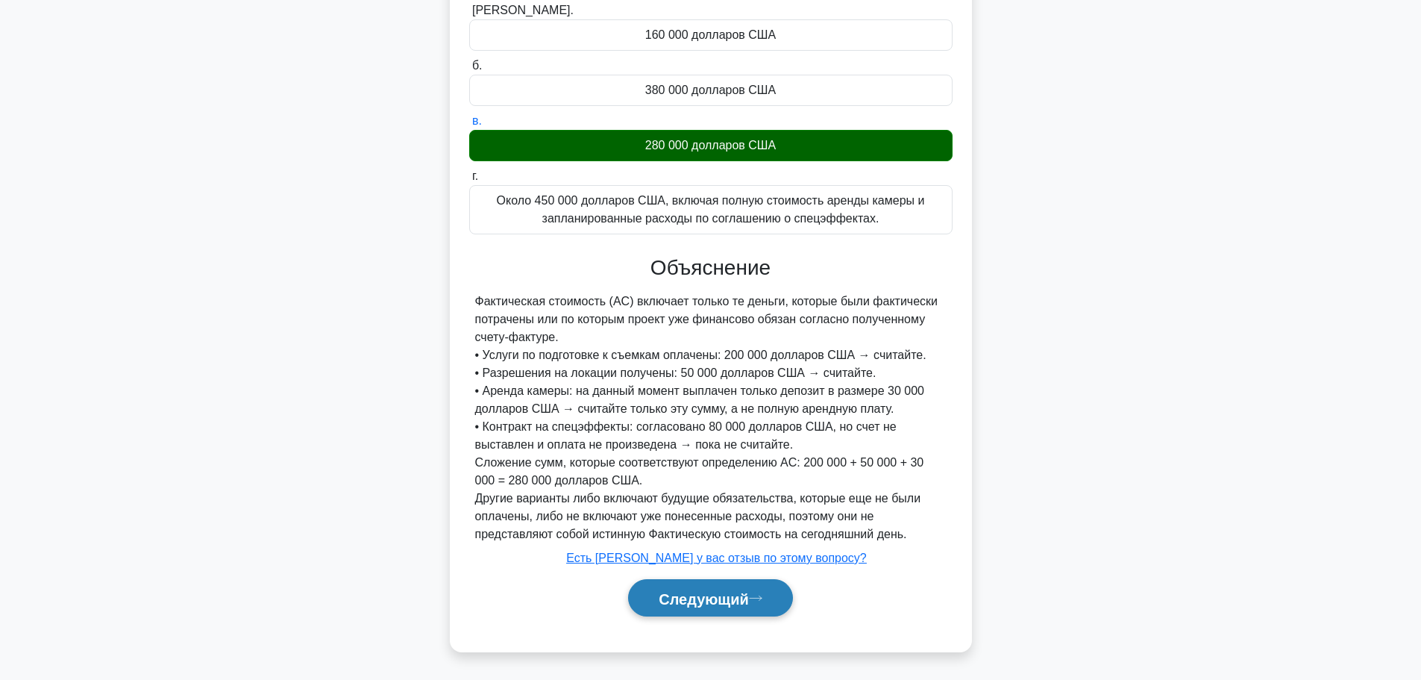
click at [714, 597] on font "Следующий" at bounding box center [704, 598] width 90 height 16
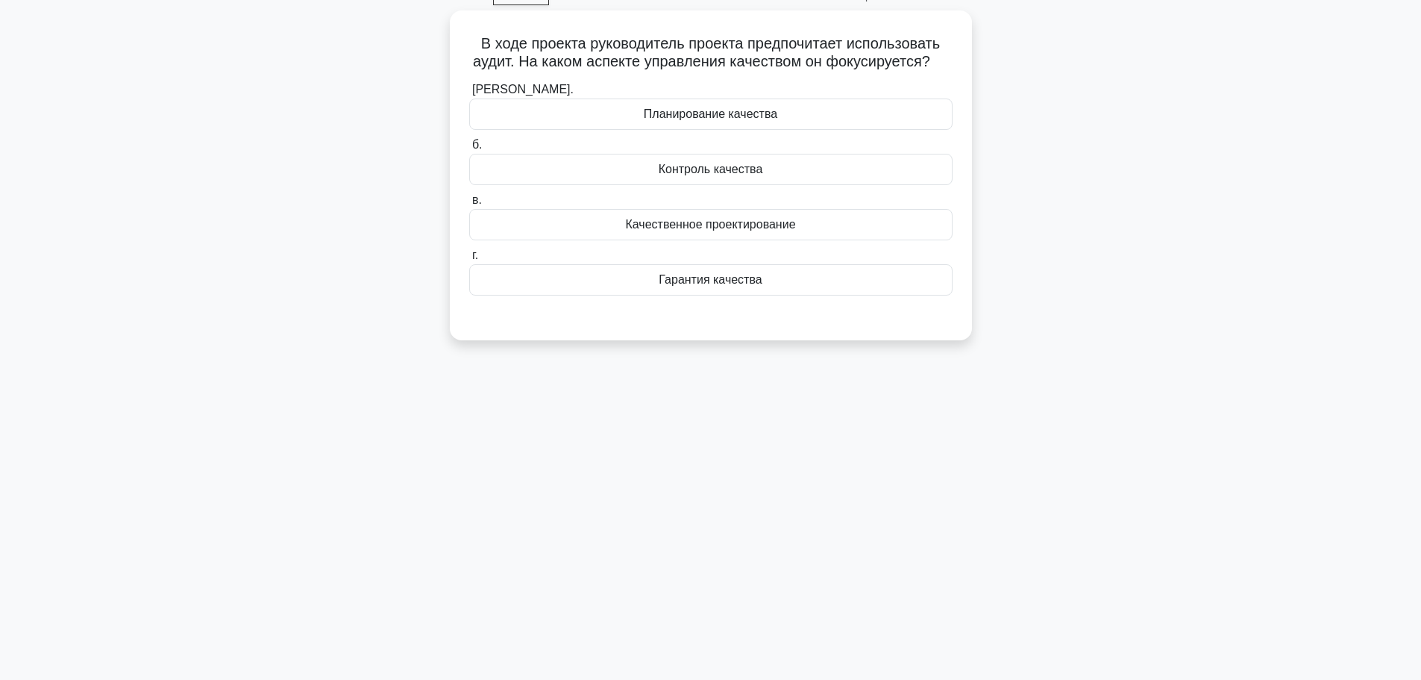
scroll to position [0, 0]
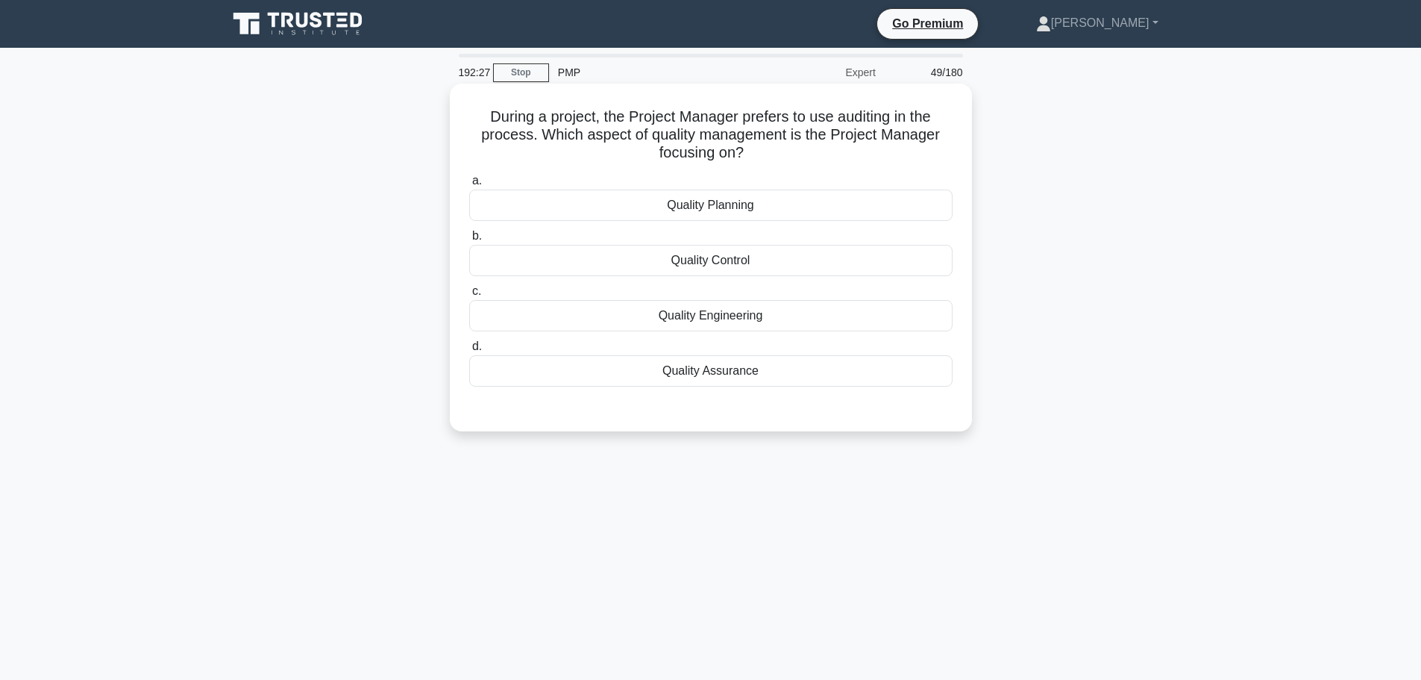
click at [769, 261] on div "Quality Control" at bounding box center [710, 260] width 483 height 31
click at [469, 241] on input "b. Quality Control" at bounding box center [469, 236] width 0 height 10
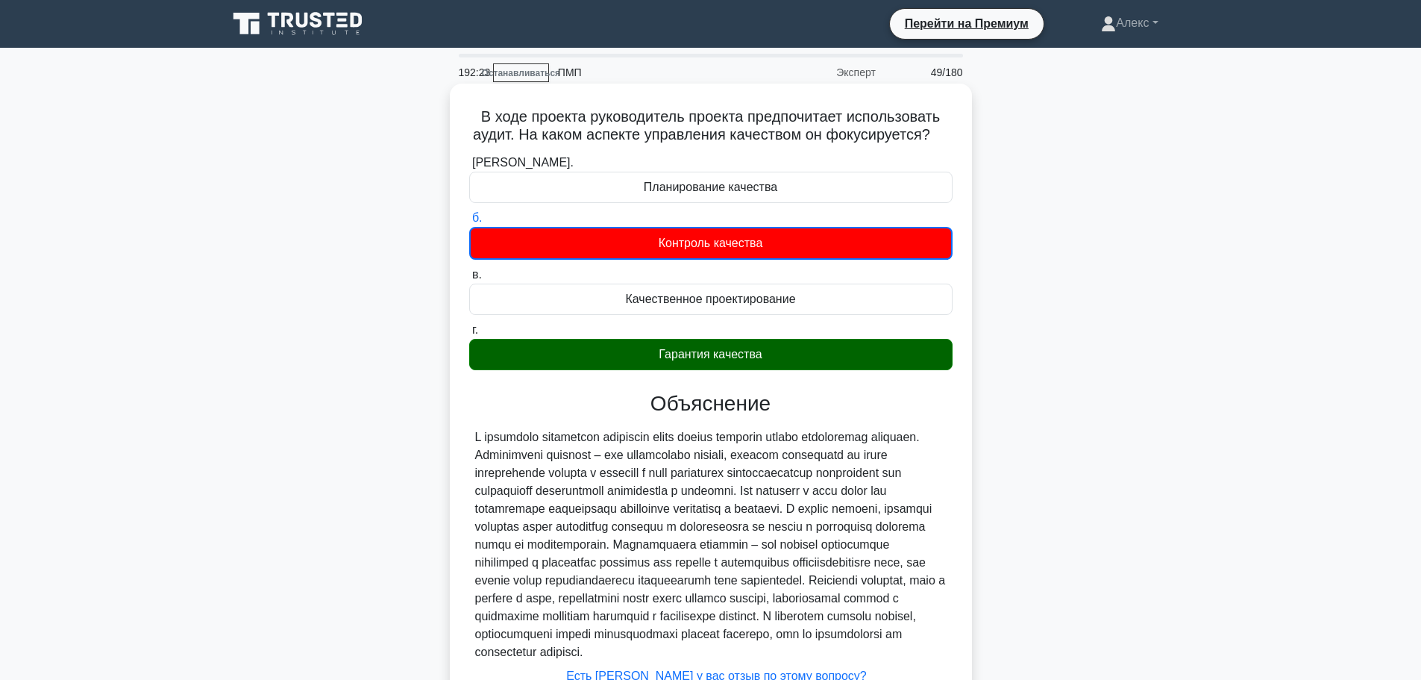
scroll to position [137, 0]
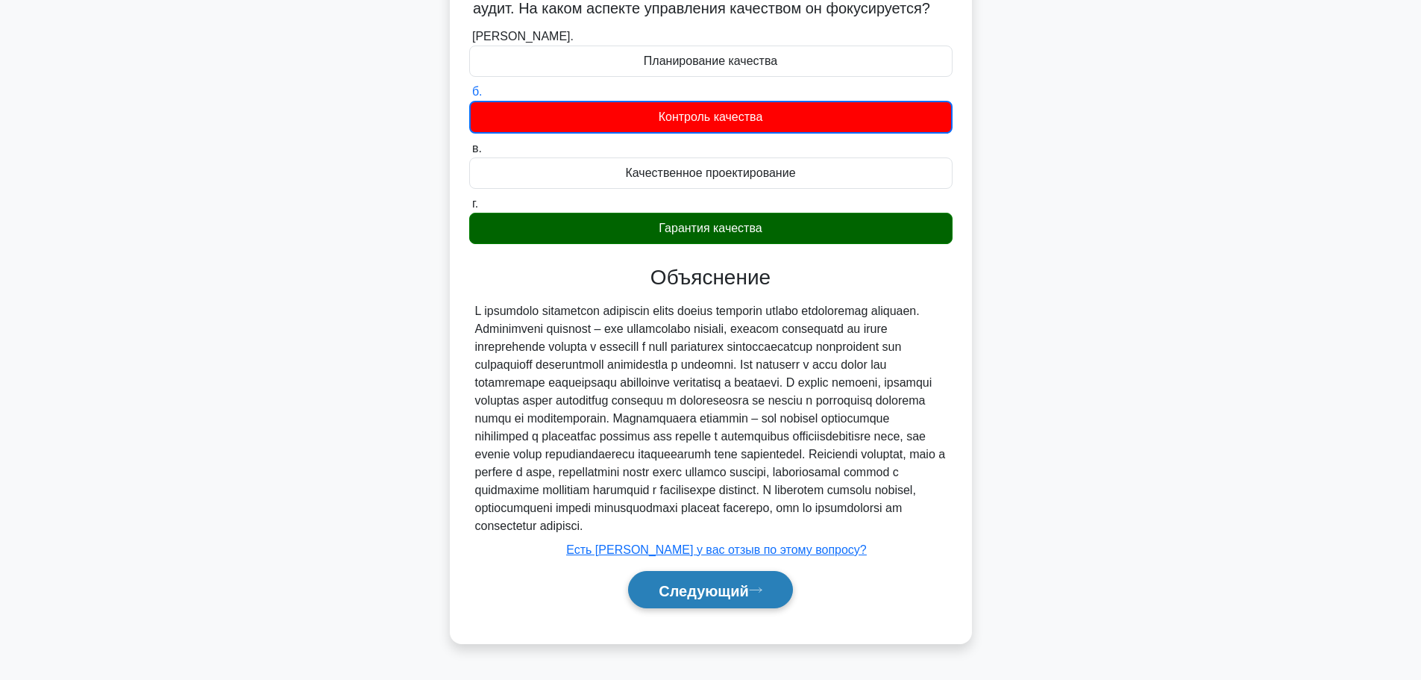
click at [742, 594] on font "Следующий" at bounding box center [704, 590] width 90 height 16
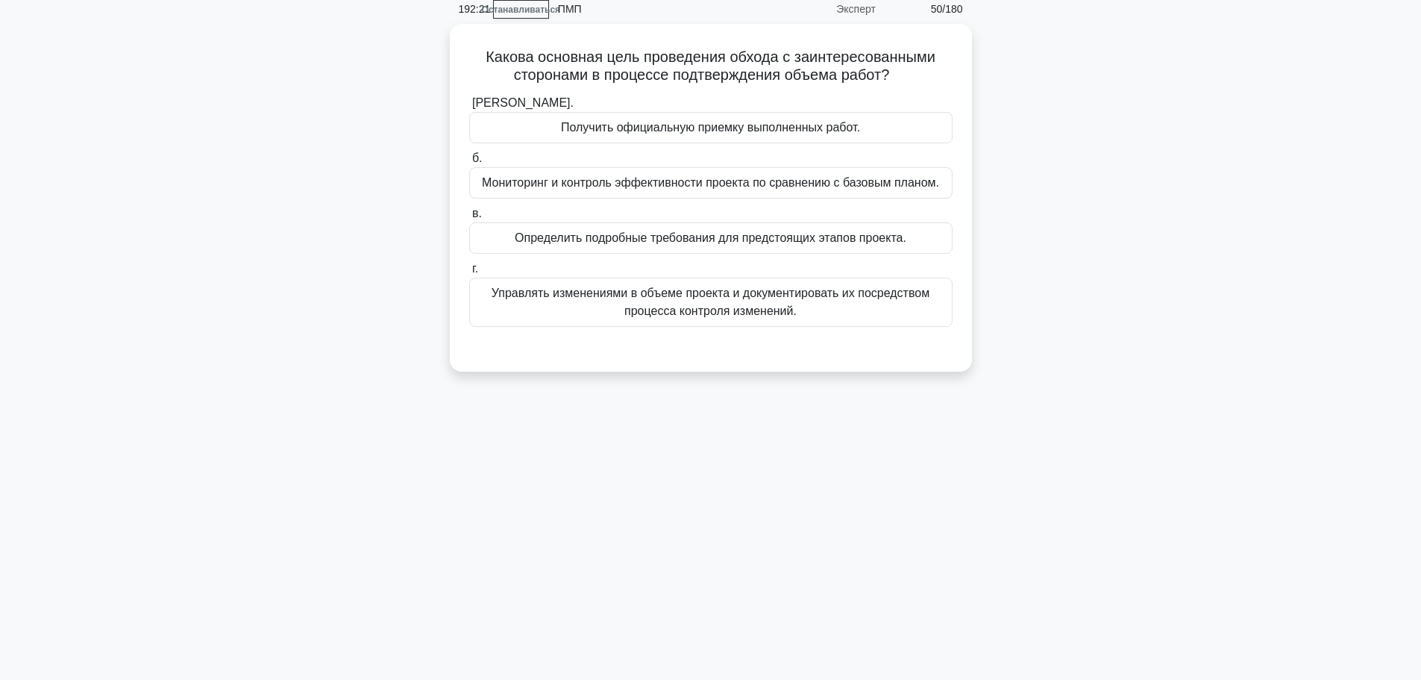
scroll to position [0, 0]
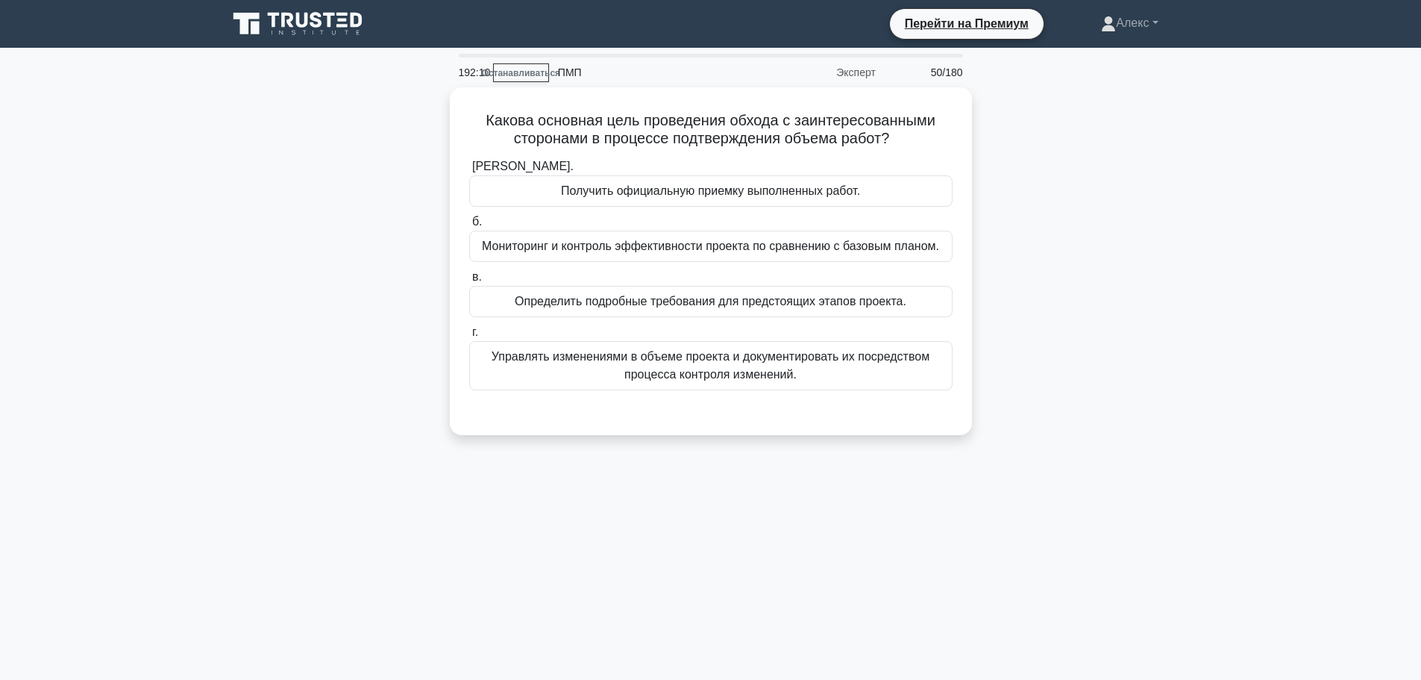
click at [1065, 142] on div "Какова основная цель проведения обхода с заинтересованными сторонами в процессе…" at bounding box center [711, 270] width 985 height 366
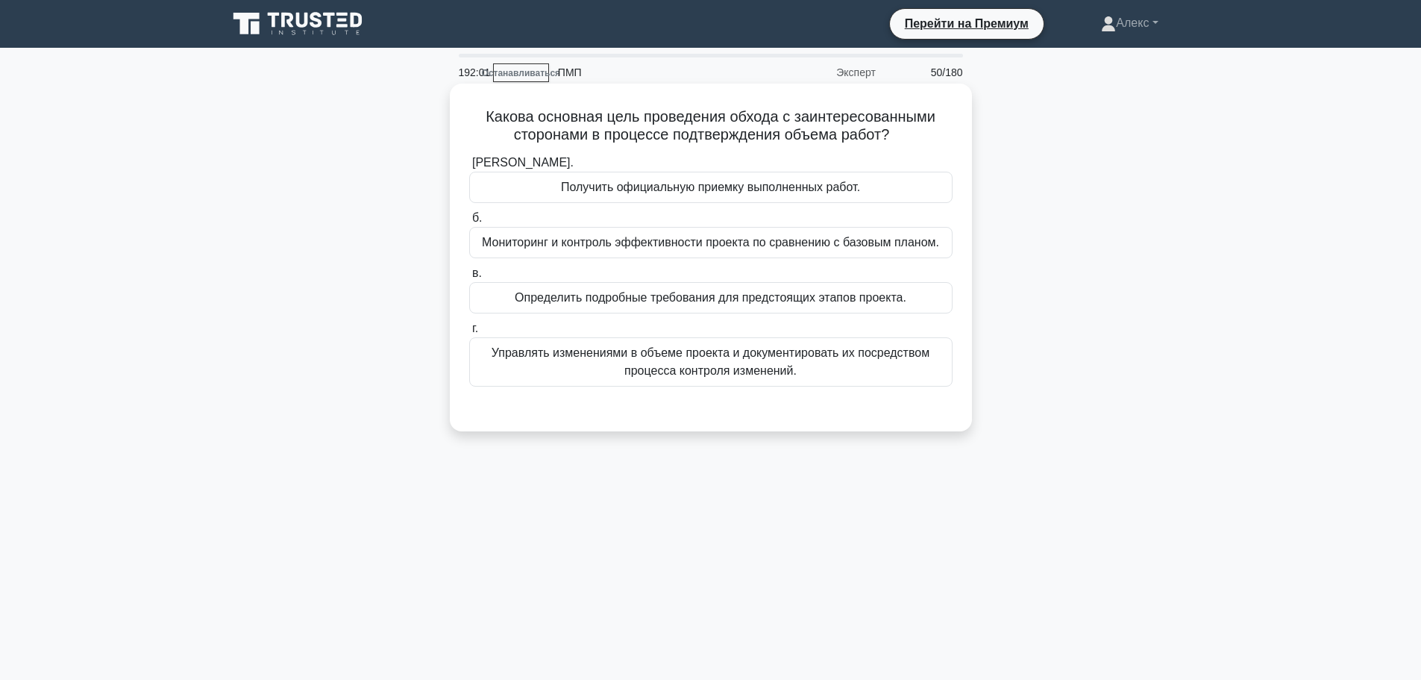
click at [932, 189] on div "Получить официальную приемку выполненных работ." at bounding box center [710, 187] width 483 height 31
click at [469, 168] on input "а. Получить официальную приемку выполненных работ." at bounding box center [469, 163] width 0 height 10
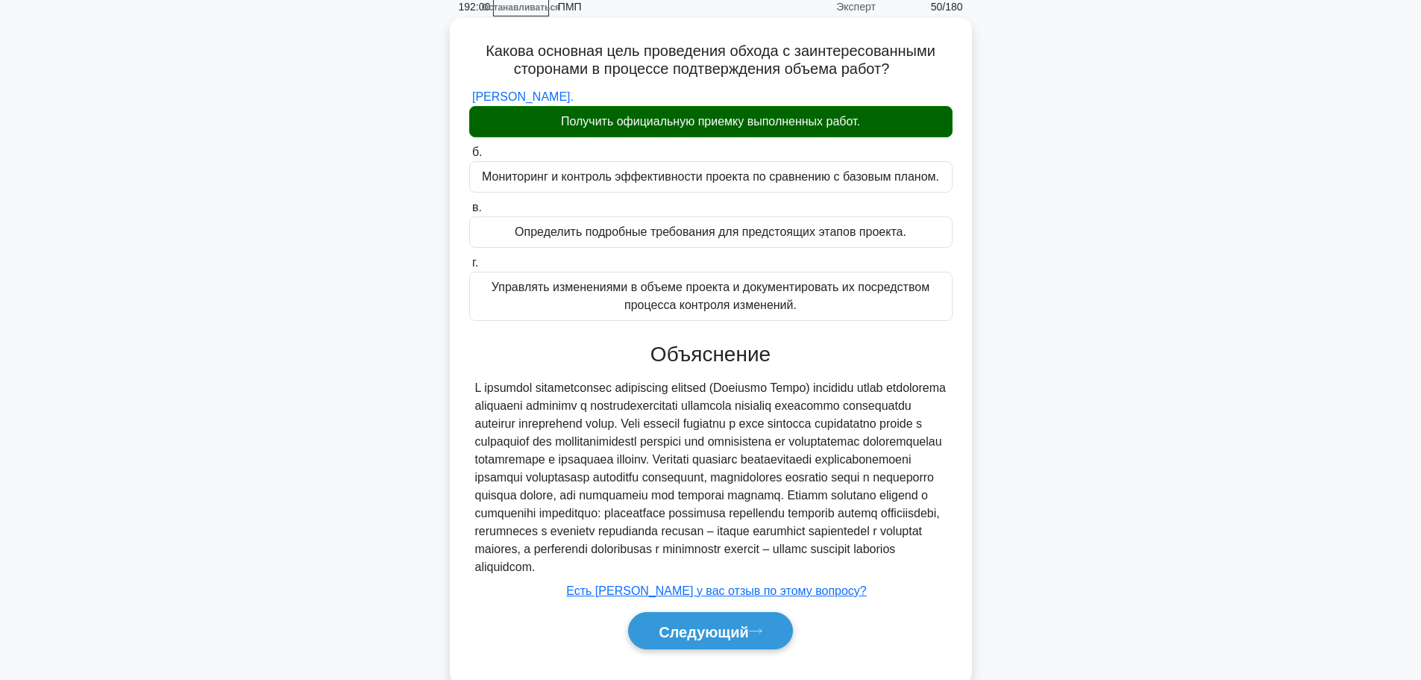
scroll to position [126, 0]
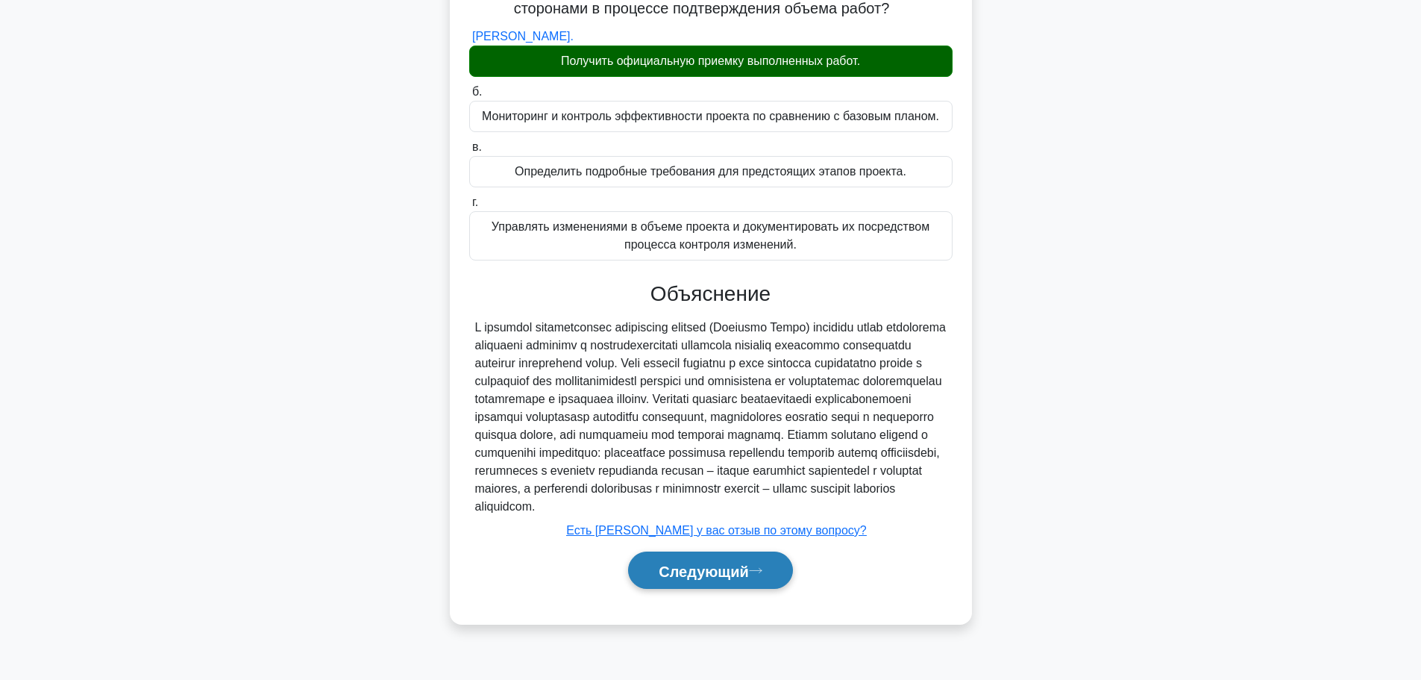
click at [721, 579] on font "Следующий" at bounding box center [704, 571] width 90 height 16
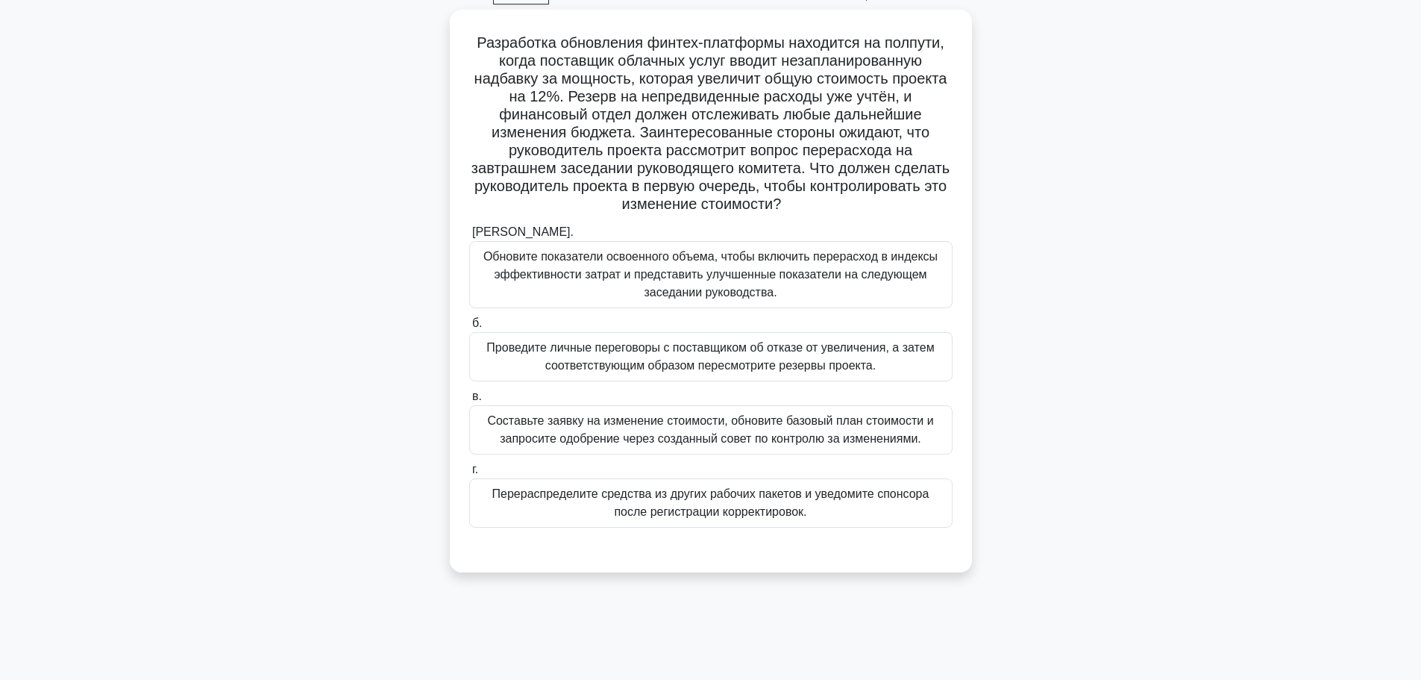
scroll to position [51, 0]
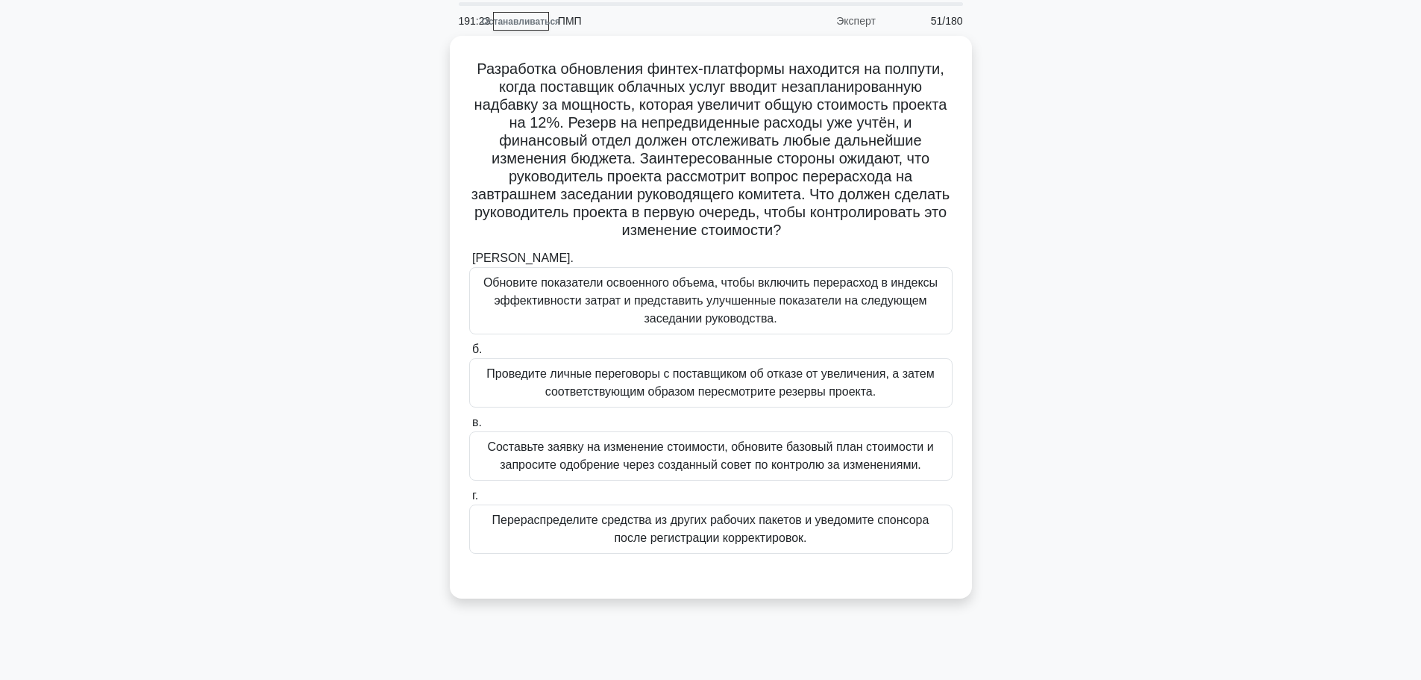
click at [1137, 272] on div ".spinner_0XTQ{transform-origin:center;animation:spinner_y6GP .75s linear infini…" at bounding box center [711, 326] width 985 height 580
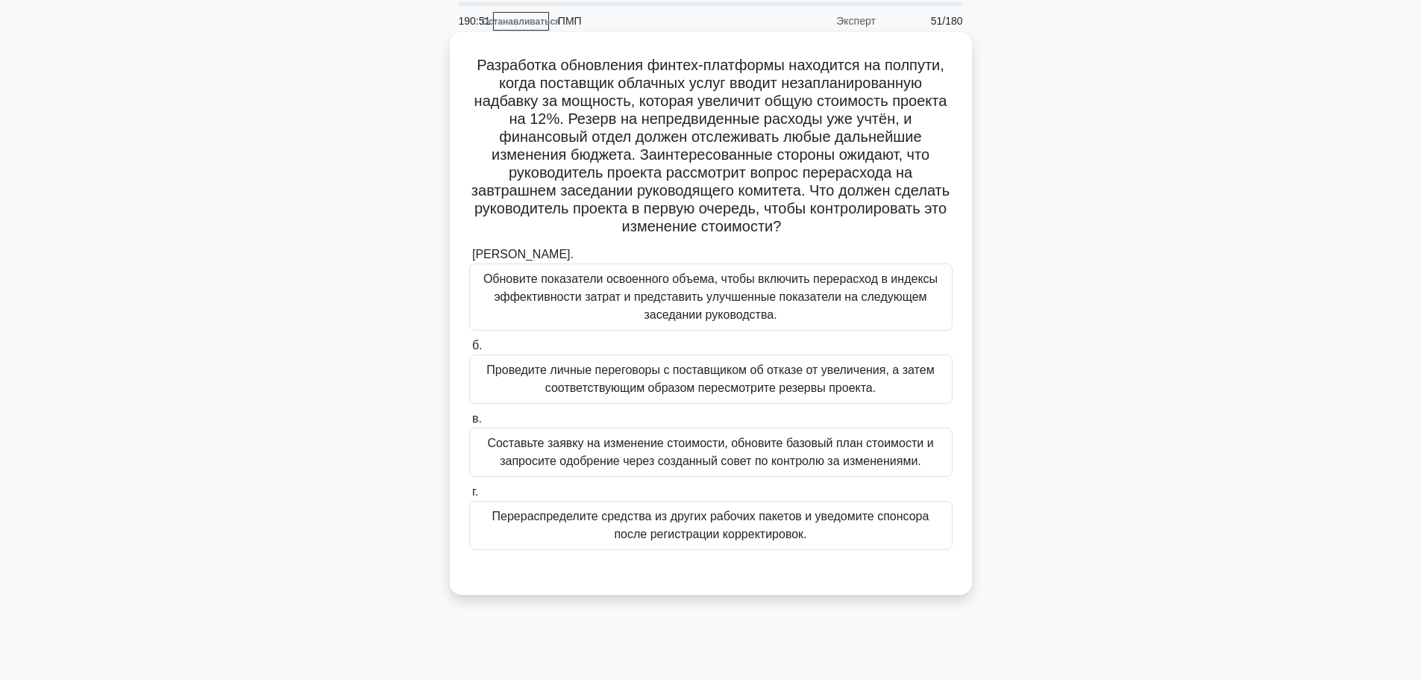
click at [885, 454] on font "Составьте заявку на изменение стоимости, обновите базовый план стоимости и запр…" at bounding box center [710, 451] width 446 height 31
click at [469, 424] on input "в. Составьте заявку на изменение стоимости, обновите базовый план стоимости и з…" at bounding box center [469, 419] width 0 height 10
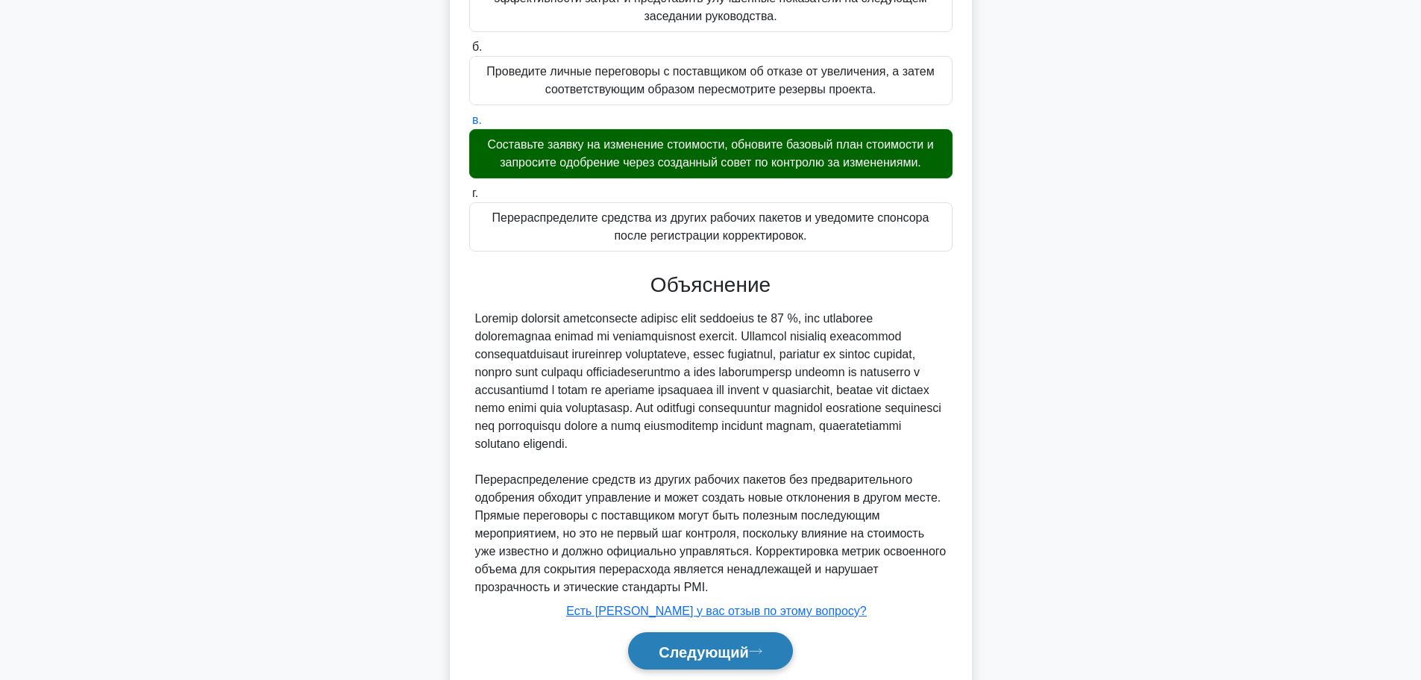
click at [749, 636] on button "Следующий" at bounding box center [710, 651] width 165 height 38
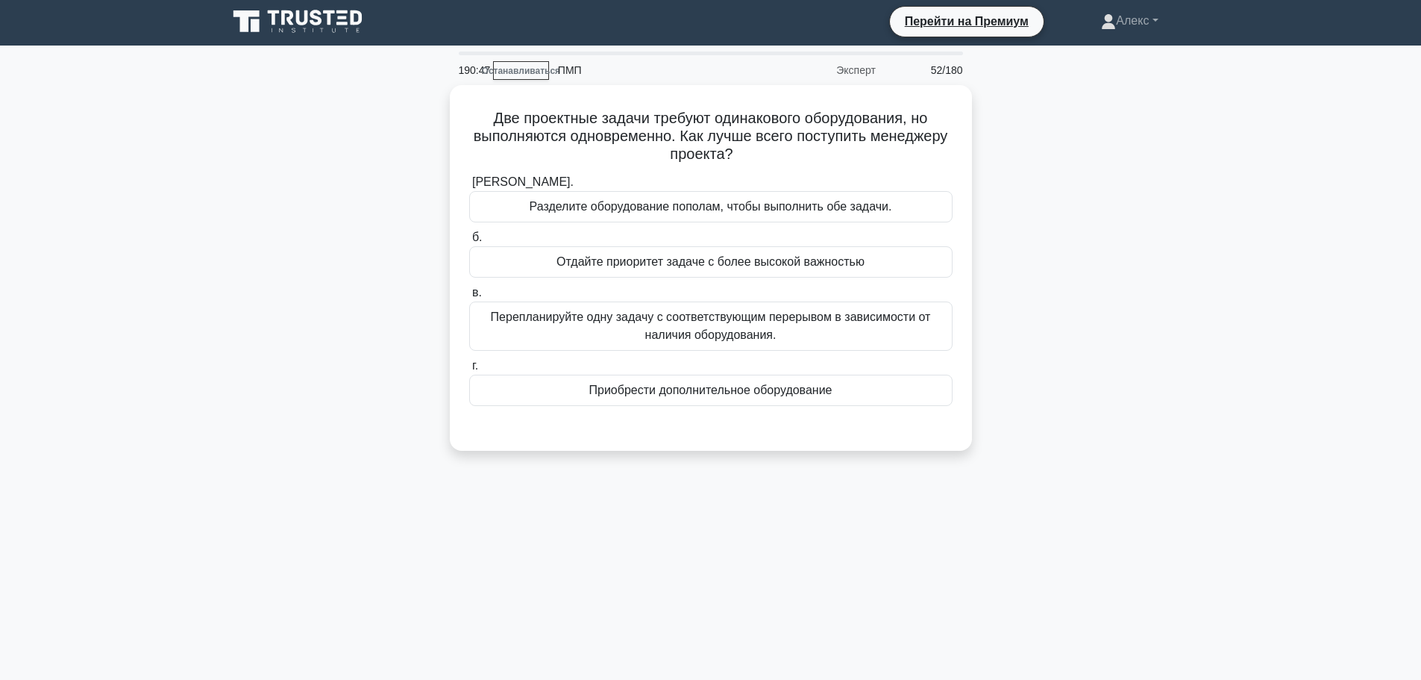
scroll to position [0, 0]
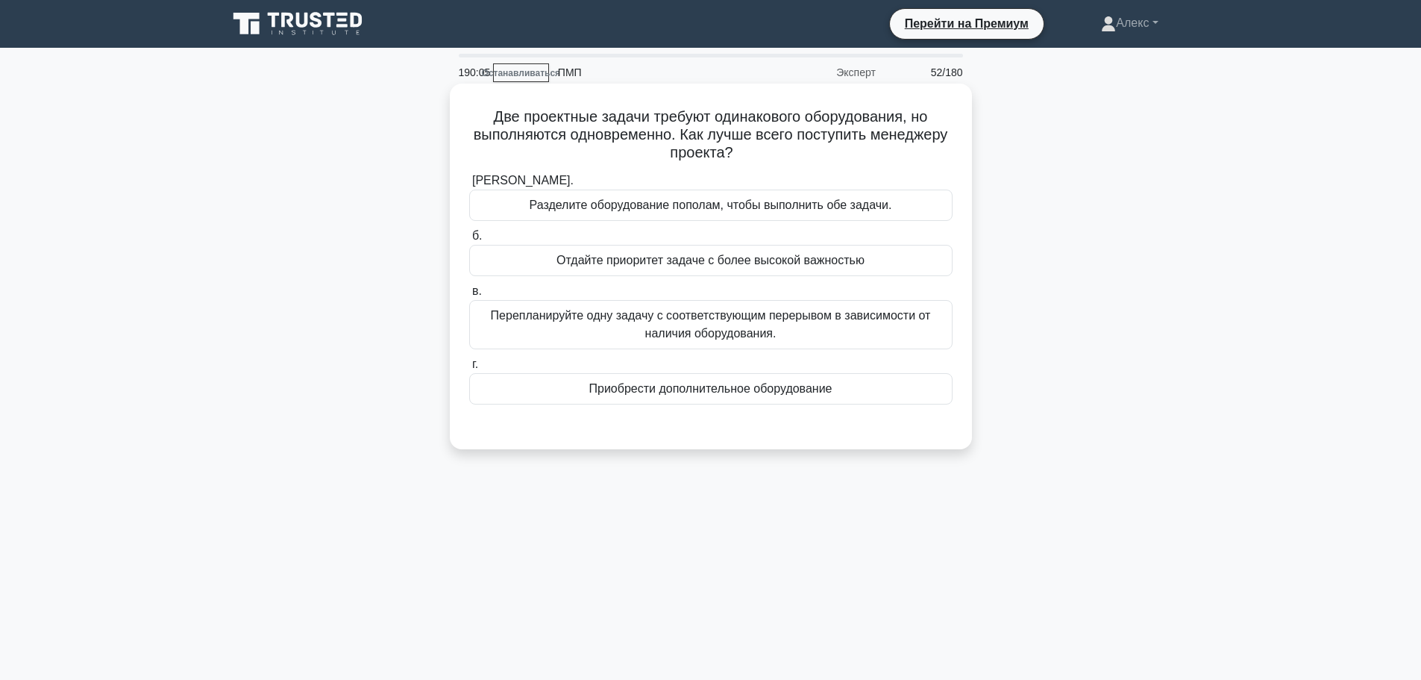
click at [608, 369] on label "г. Приобрести дополнительное оборудование" at bounding box center [710, 379] width 483 height 49
click at [469, 369] on input "г. Приобрести дополнительное оборудование" at bounding box center [469, 365] width 0 height 10
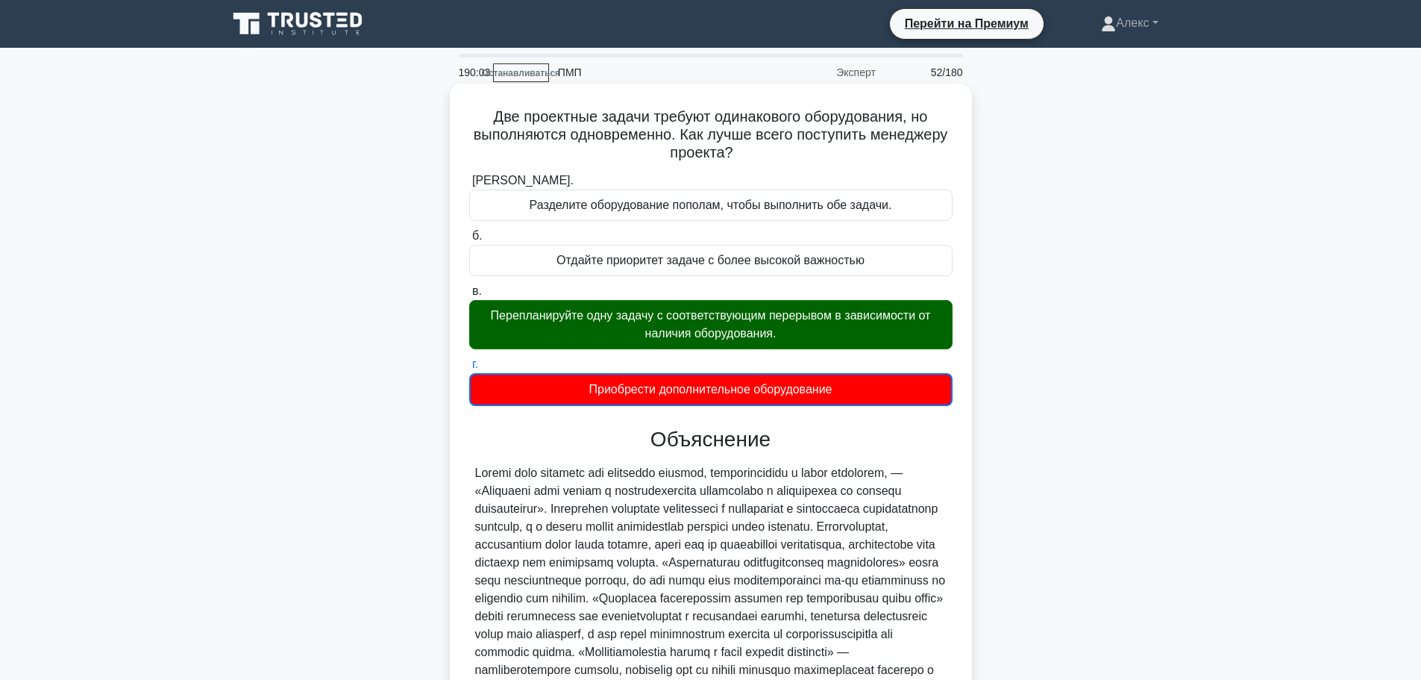
click at [608, 352] on div "а. Разделите оборудование пополам, чтобы выполнить обе задачи. б. в. г." at bounding box center [710, 289] width 501 height 240
click at [612, 339] on font "Перепланируйте одну задачу с соответствующим перерывом в зависимости от наличия…" at bounding box center [711, 325] width 470 height 36
click at [469, 296] on input "в. Перепланируйте одну задачу с соответствующим перерывом в зависимости от нали…" at bounding box center [469, 292] width 0 height 10
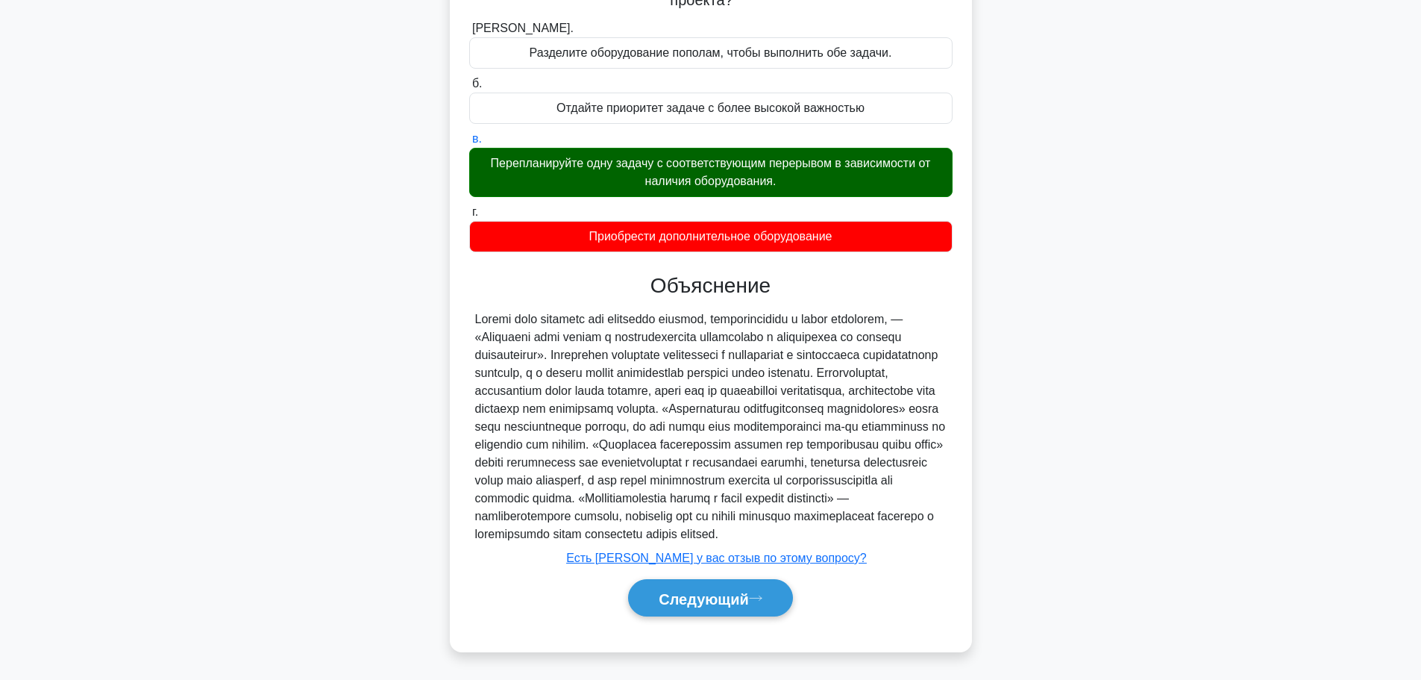
scroll to position [190, 0]
click at [681, 595] on font "Следующий" at bounding box center [704, 598] width 90 height 16
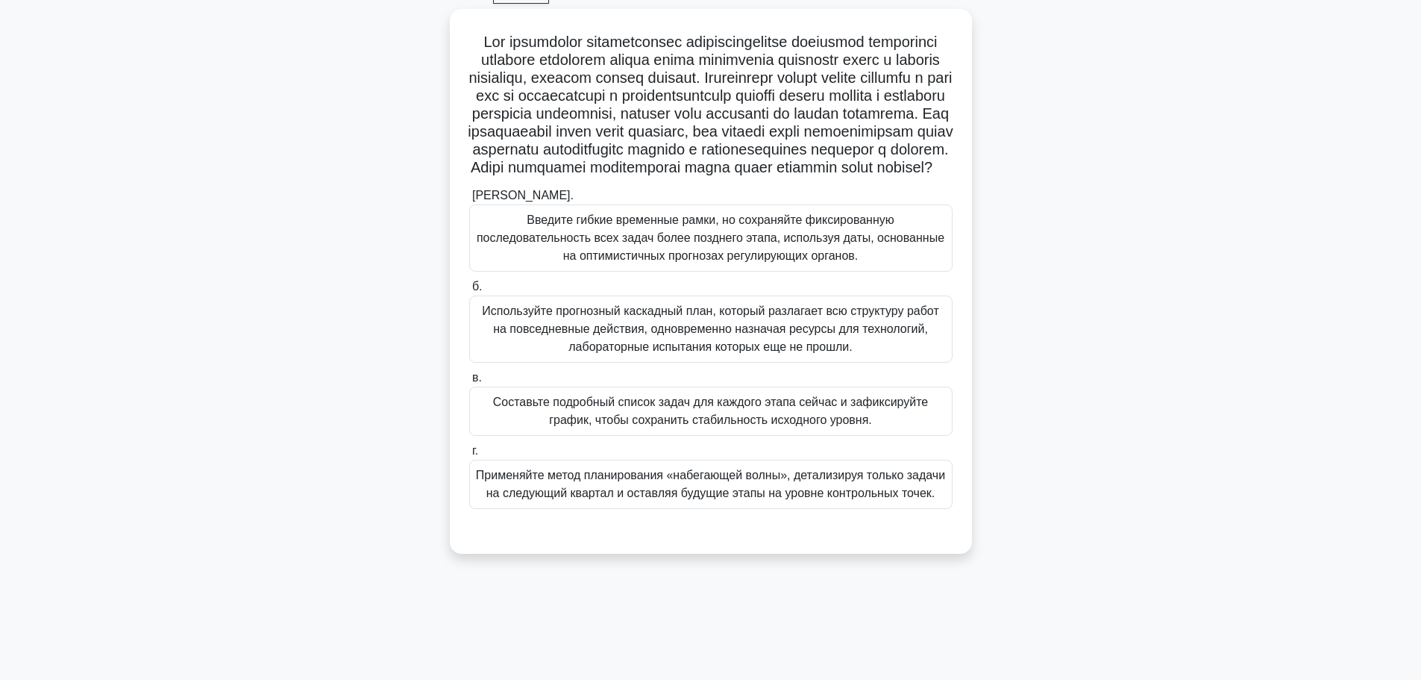
scroll to position [51, 0]
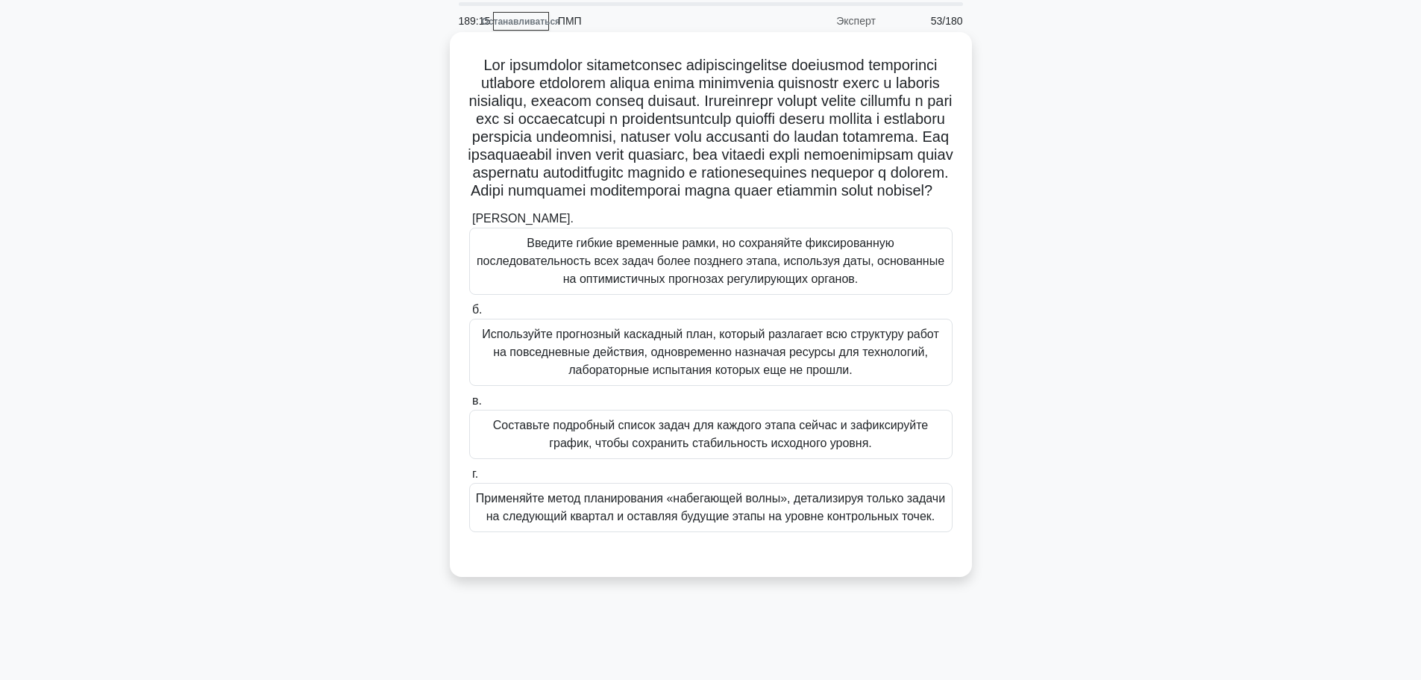
click at [684, 522] on font "Применяйте метод планирования «набегающей волны», детализируя только задачи на …" at bounding box center [710, 507] width 469 height 31
click at [469, 479] on input "г. Применяйте метод планирования «набегающей волны», детализируя только задачи …" at bounding box center [469, 474] width 0 height 10
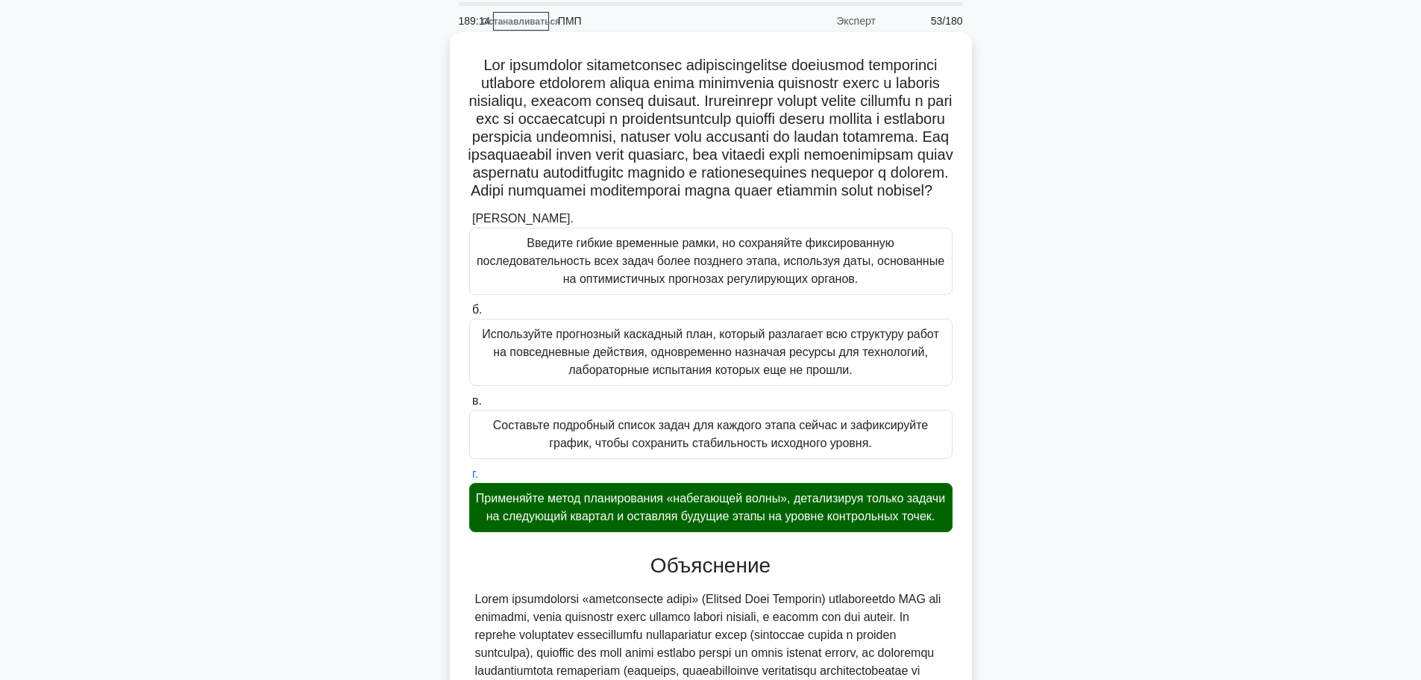
scroll to position [548, 0]
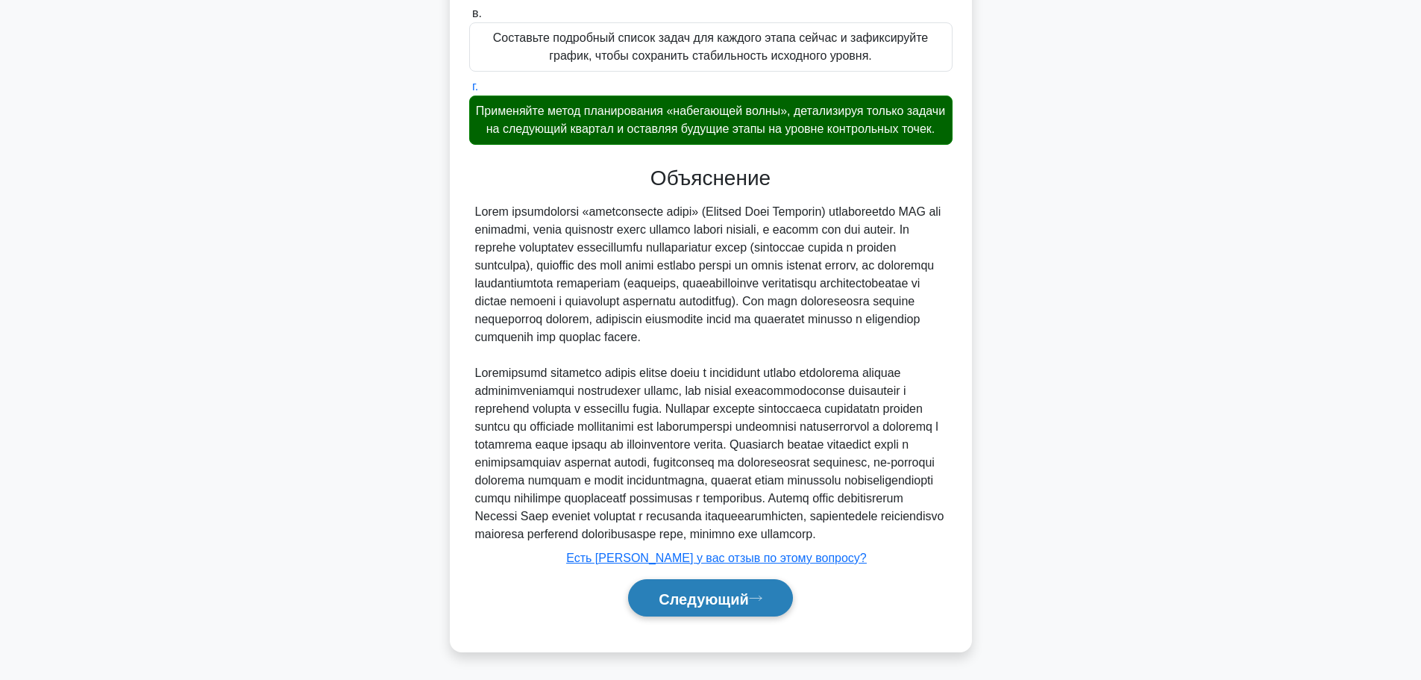
click at [692, 600] on font "Следующий" at bounding box center [704, 598] width 90 height 16
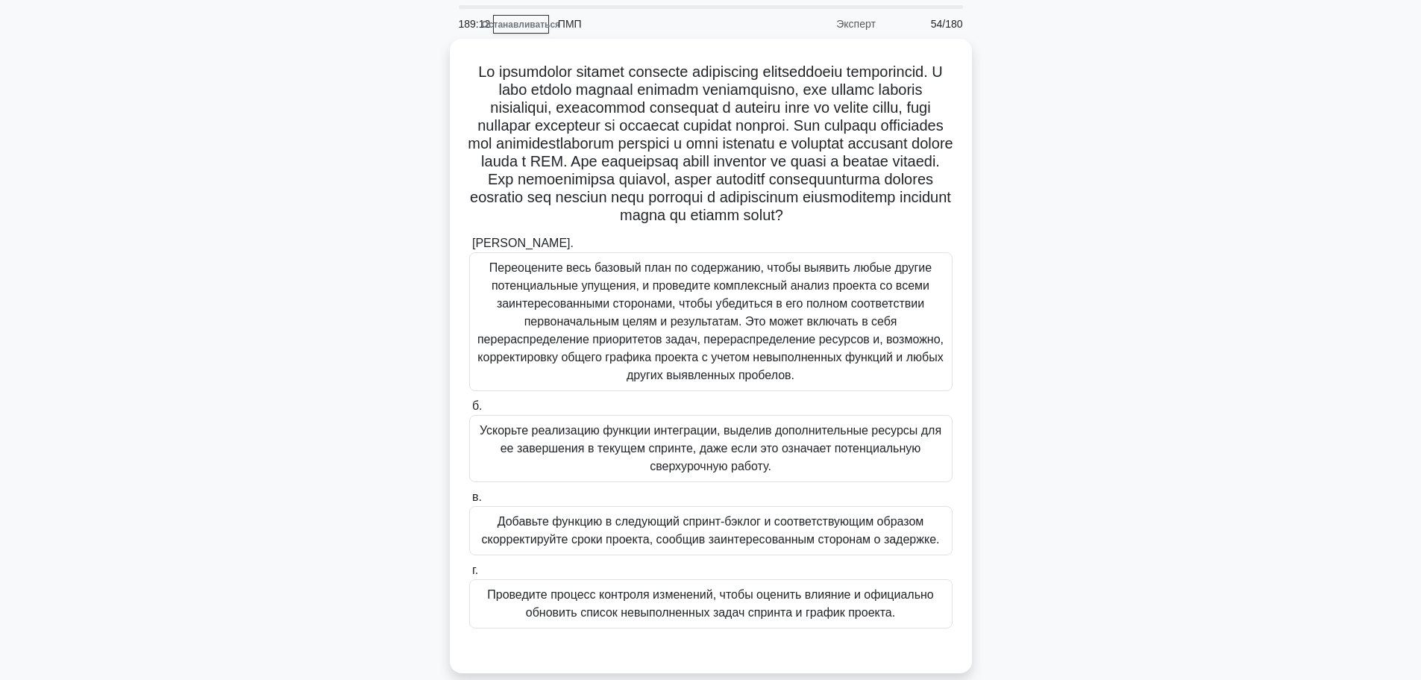
scroll to position [75, 0]
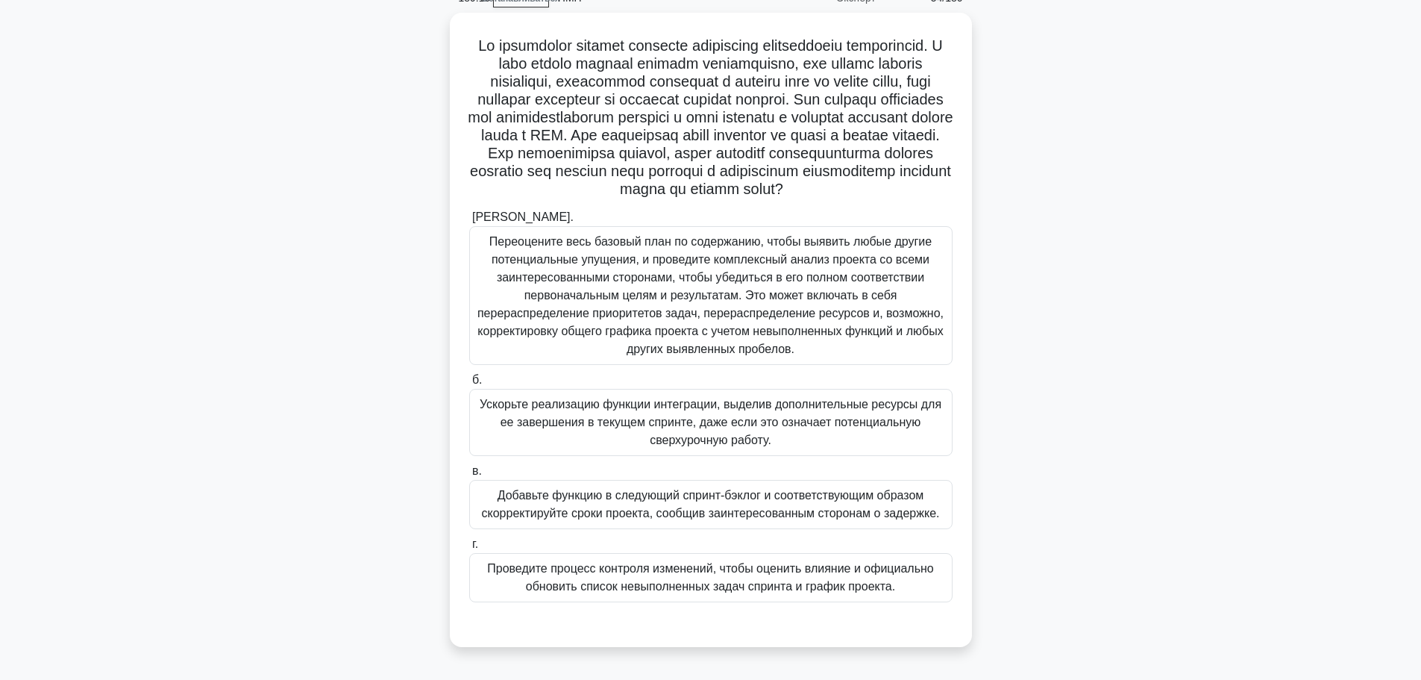
click at [1099, 518] on div ".spinner_0XTQ{transform-origin:center;animation:spinner_y6GP .75s linear infini…" at bounding box center [711, 339] width 985 height 652
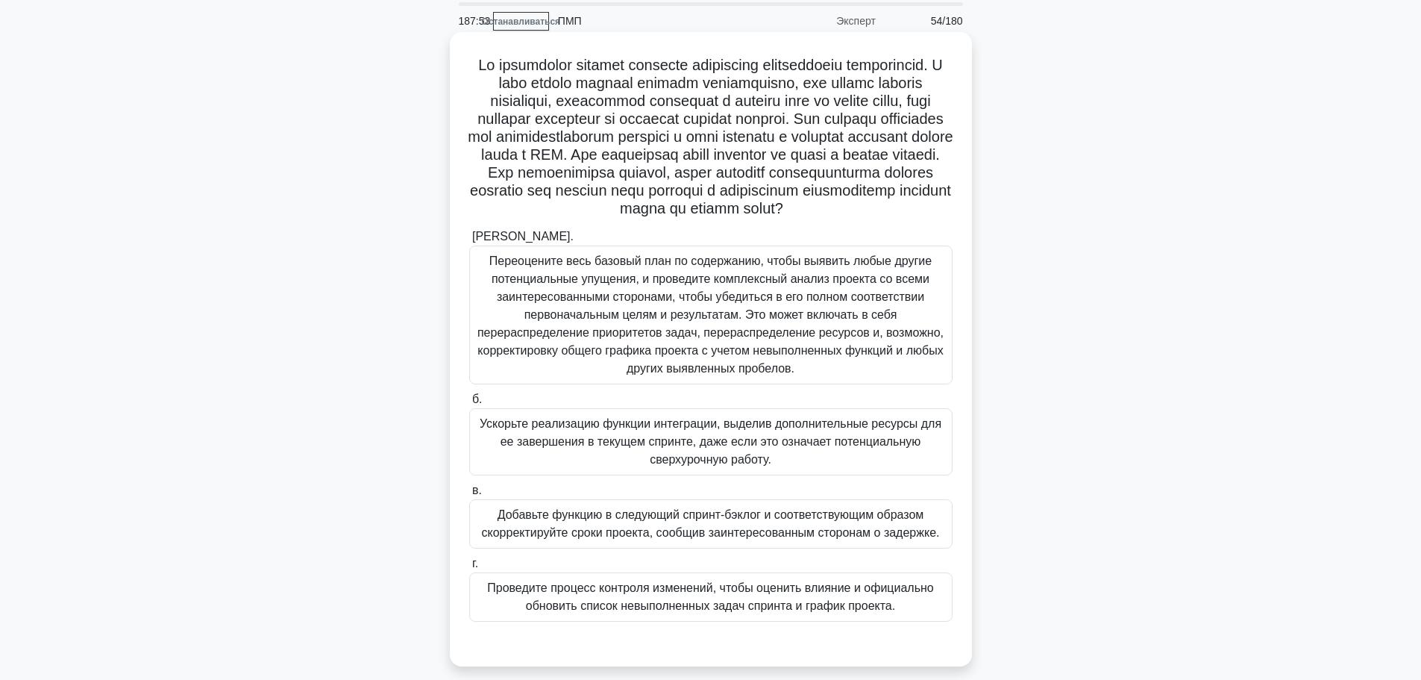
scroll to position [126, 0]
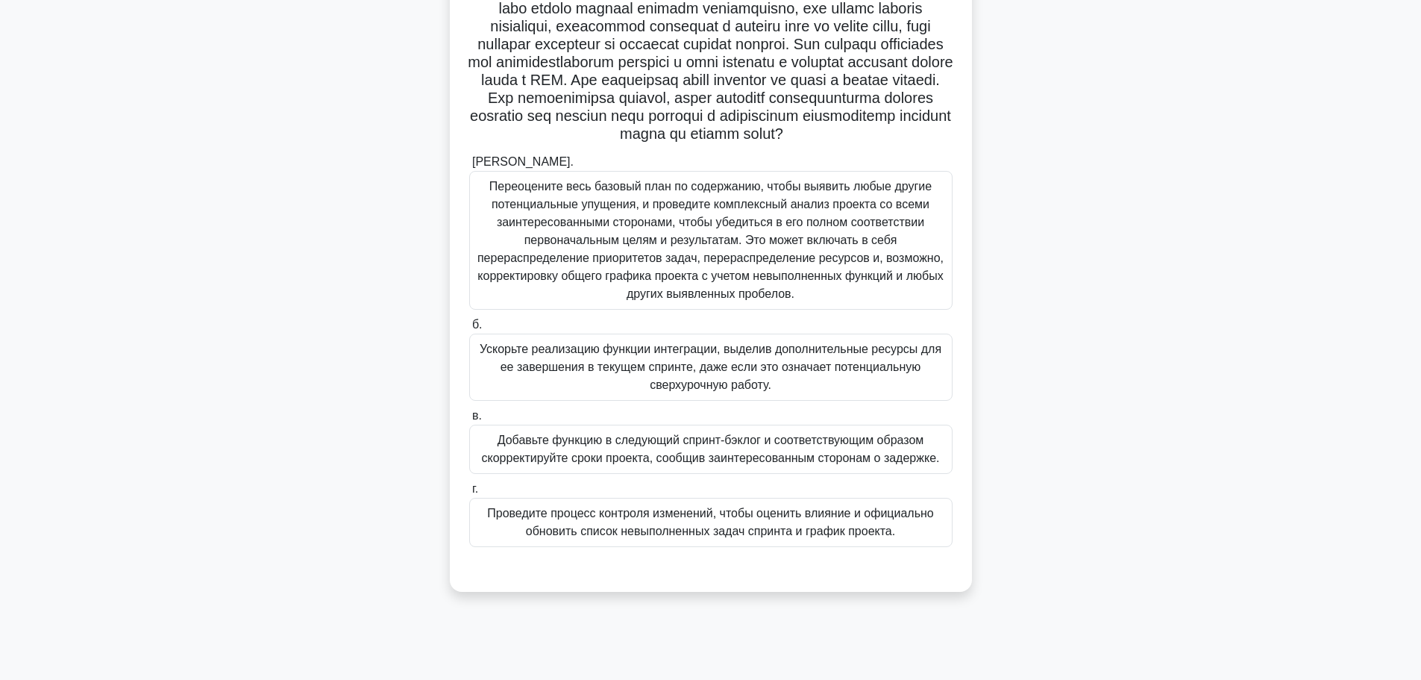
click at [833, 464] on font "Добавьте функцию в следующий спринт-бэклог и соответствующим образом скорректир…" at bounding box center [711, 448] width 458 height 31
click at [469, 421] on input "в. Добавьте функцию в следующий спринт-бэклог и соответствующим образом скоррек…" at bounding box center [469, 416] width 0 height 10
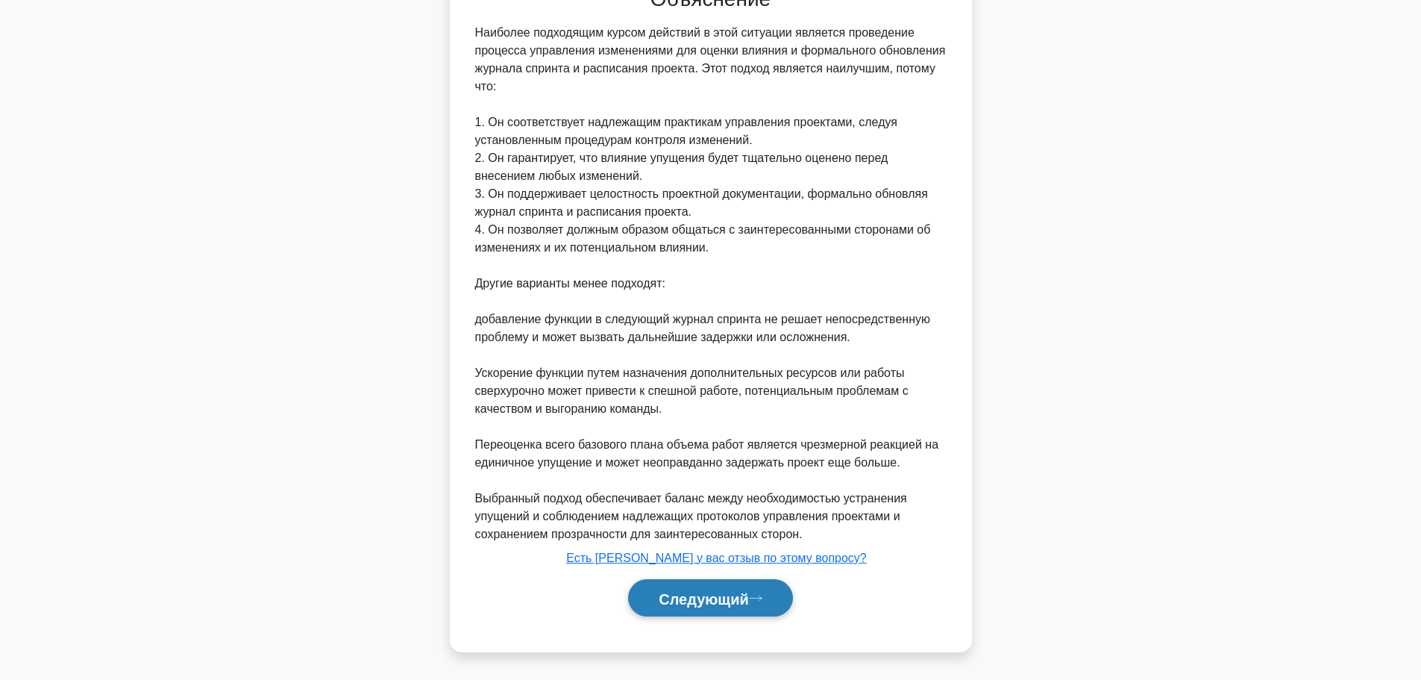
click at [770, 600] on button "Следующий" at bounding box center [710, 598] width 165 height 38
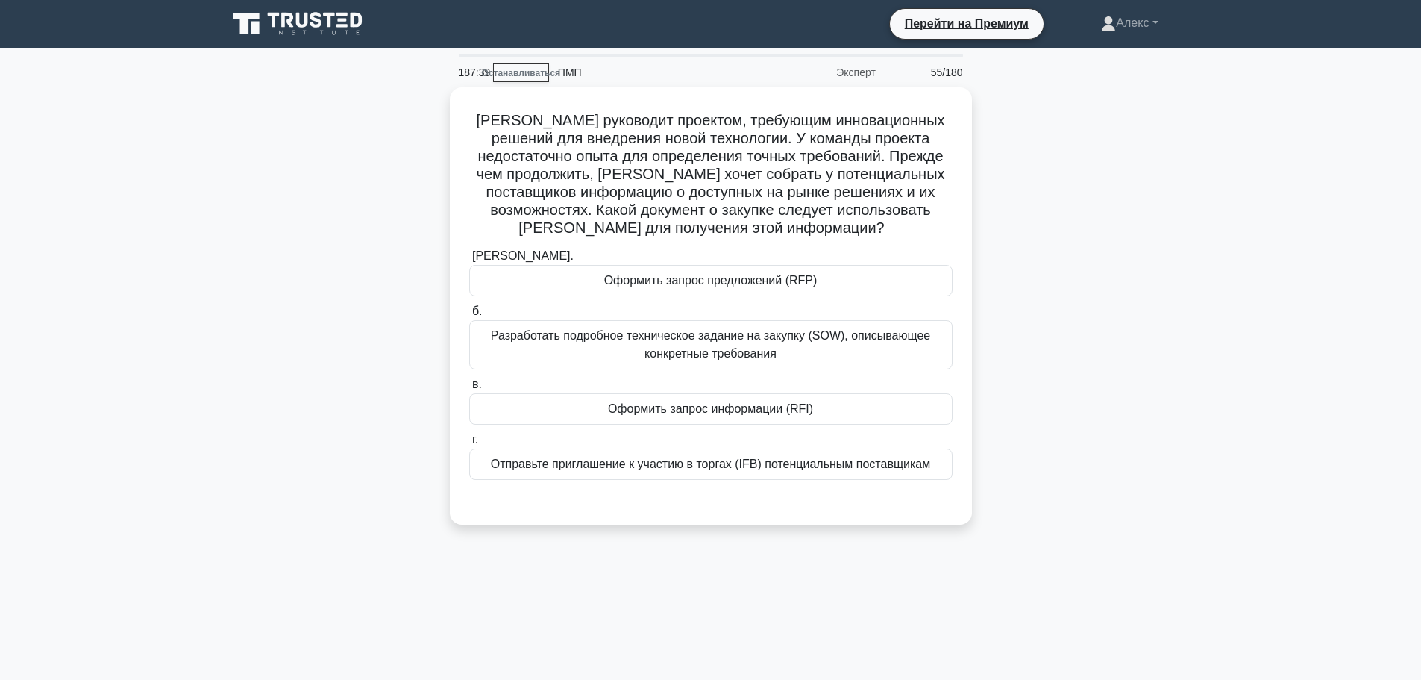
scroll to position [75, 0]
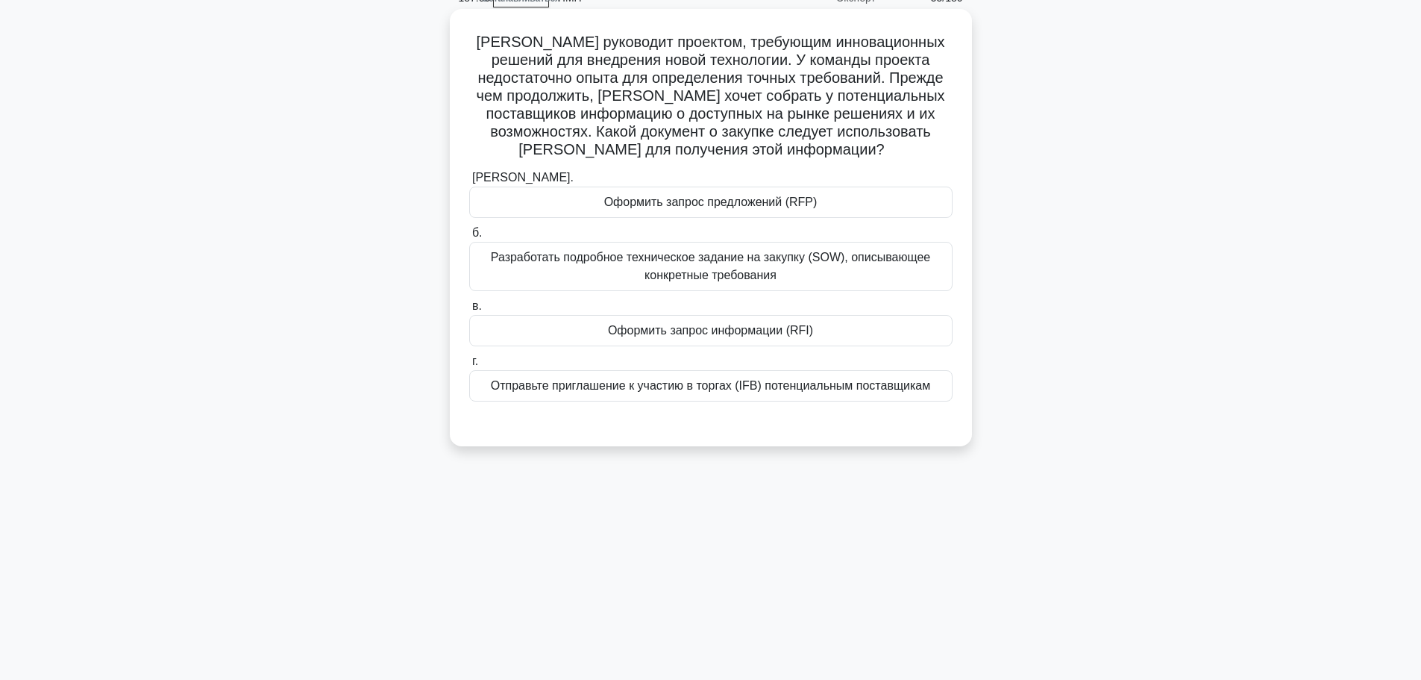
click at [704, 336] on font "Оформить запрос информации (RFI)" at bounding box center [710, 330] width 205 height 13
click at [469, 311] on input "в. Оформить запрос информации (RFI)" at bounding box center [469, 306] width 0 height 10
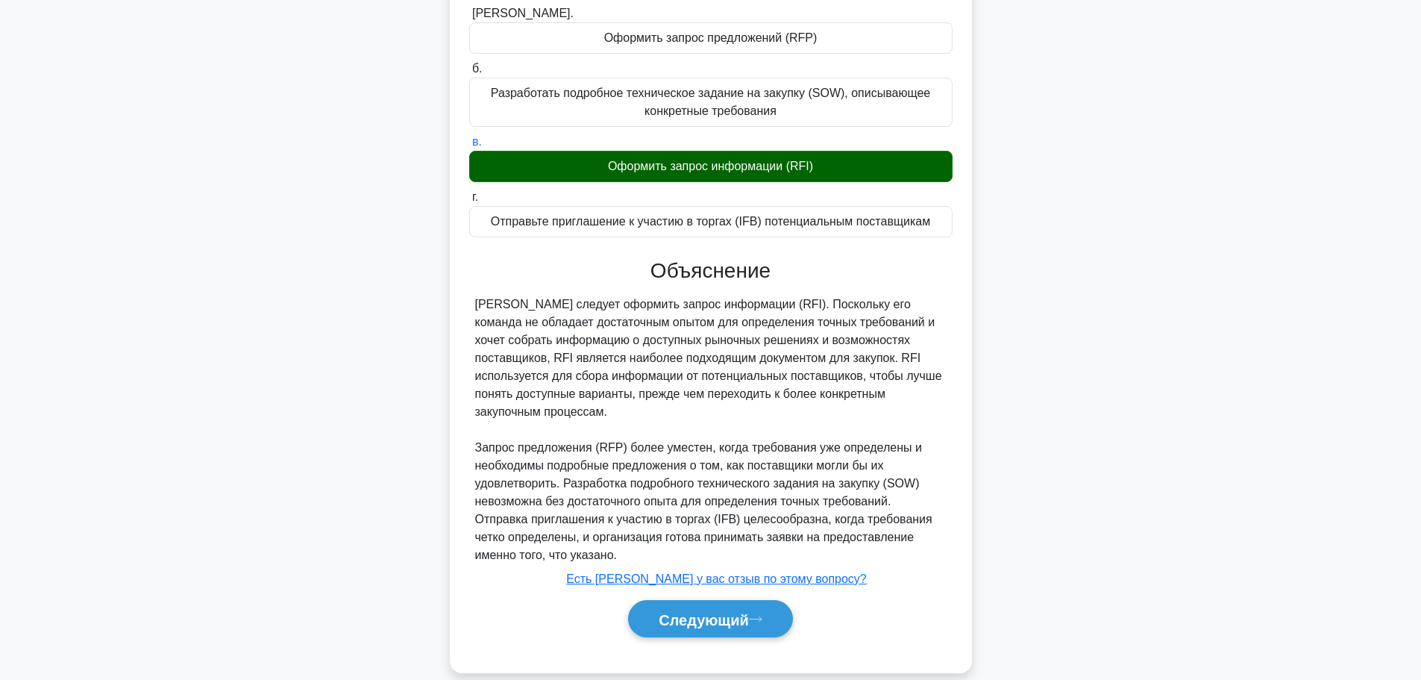
scroll to position [243, 0]
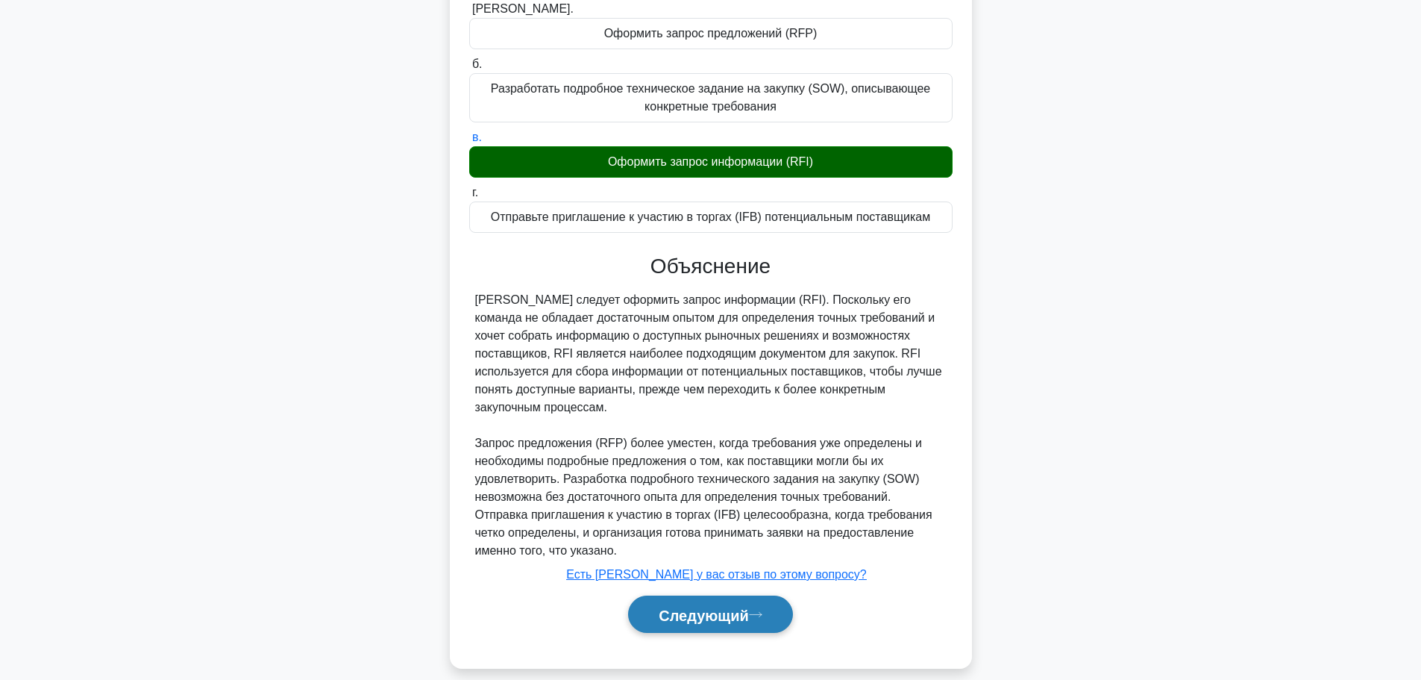
click at [720, 607] on font "Следующий" at bounding box center [704, 615] width 90 height 16
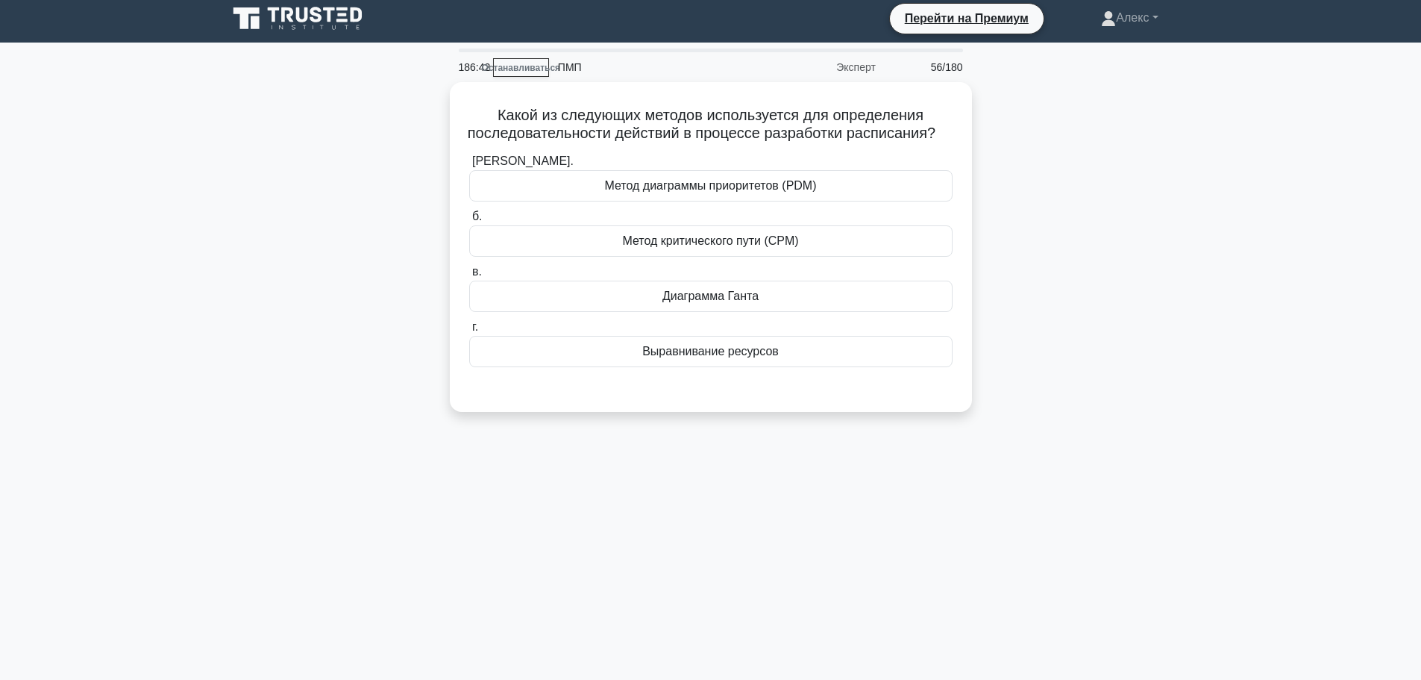
scroll to position [0, 0]
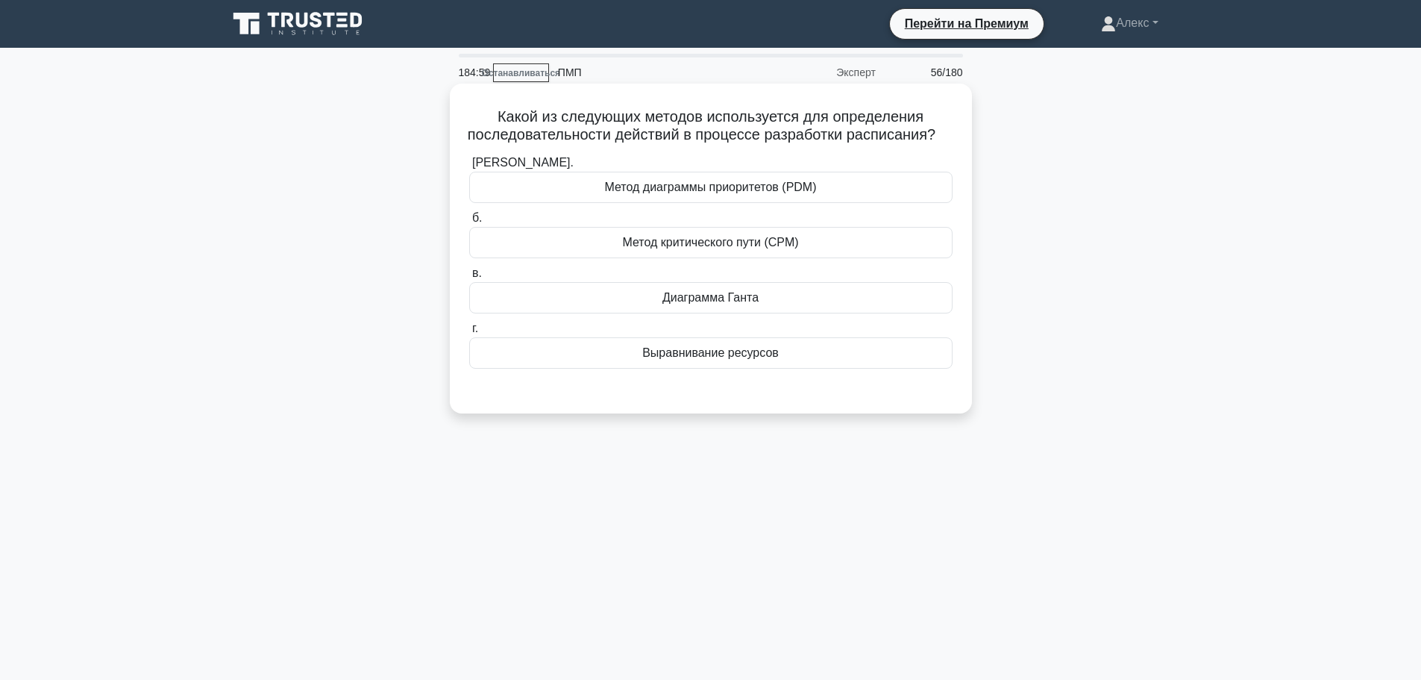
click at [877, 196] on div "Метод диаграммы приоритетов (PDM)" at bounding box center [710, 187] width 483 height 31
click at [469, 168] on input "а. Метод диаграммы приоритетов (PDM)" at bounding box center [469, 163] width 0 height 10
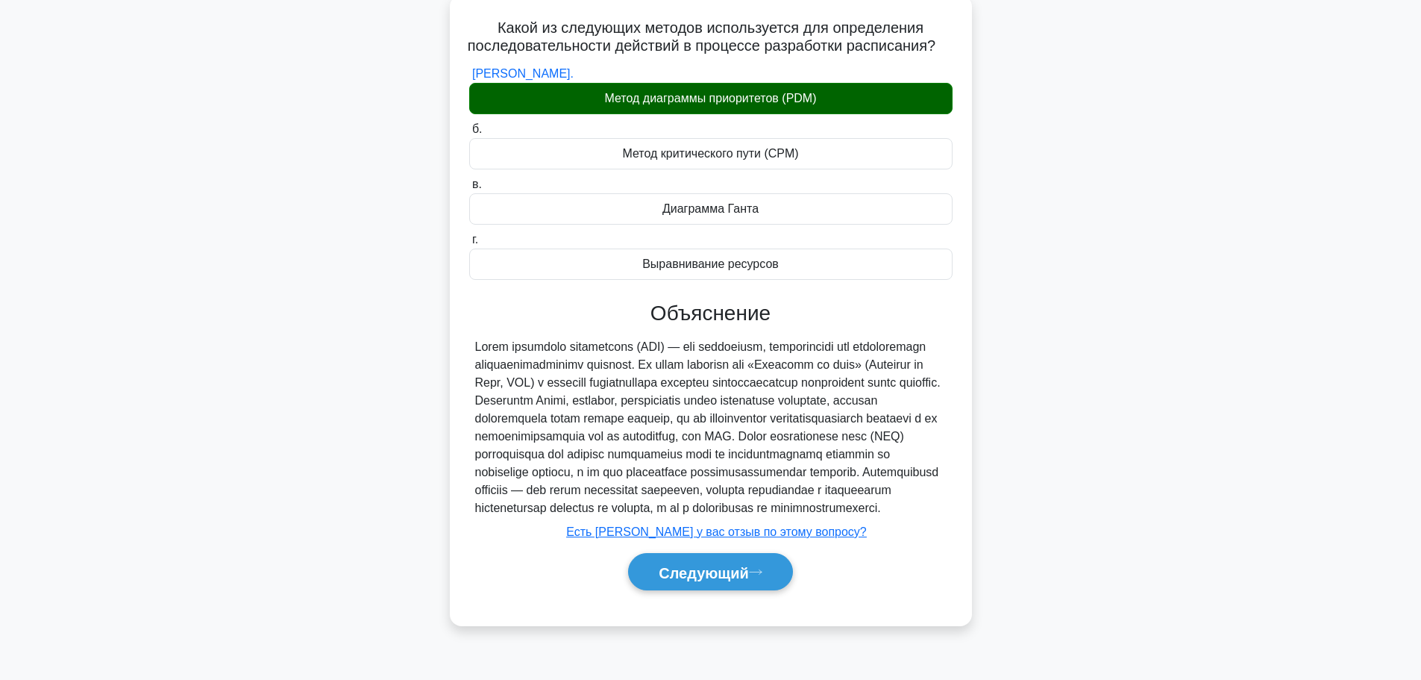
scroll to position [51, 0]
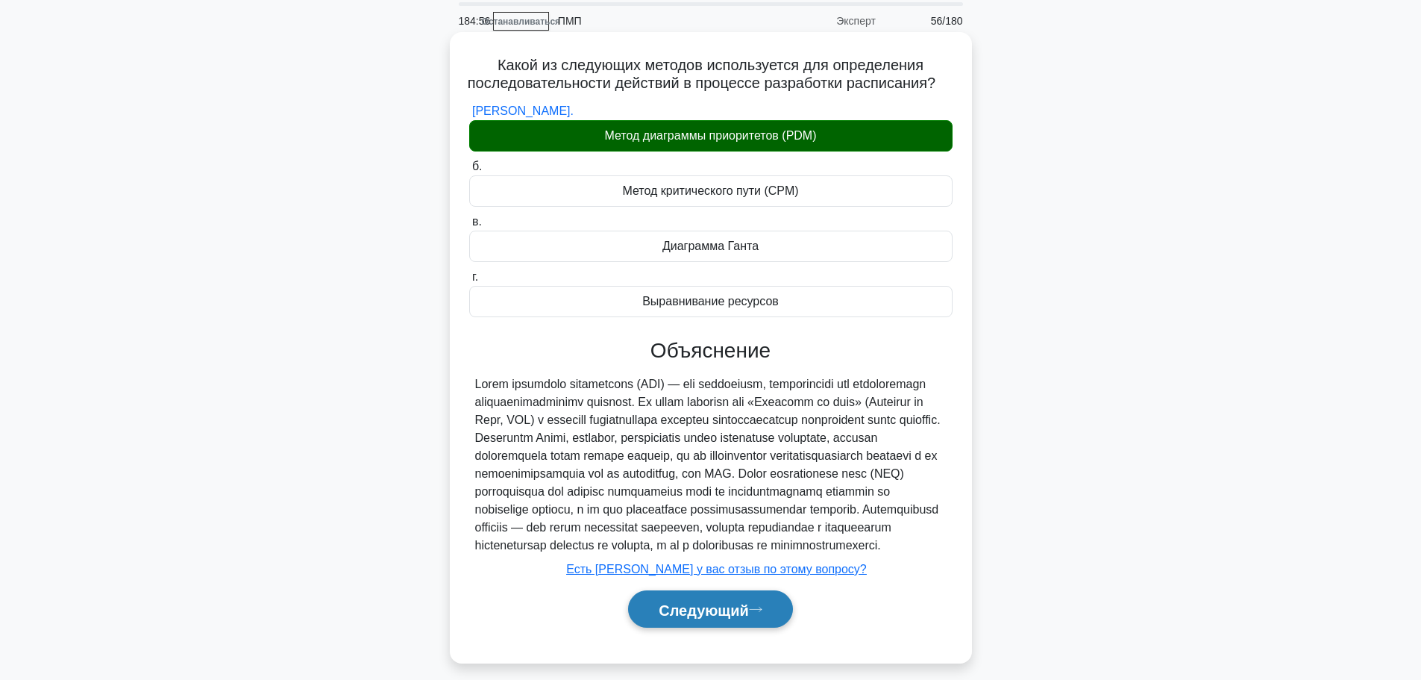
click at [688, 628] on button "Следующий" at bounding box center [710, 609] width 165 height 38
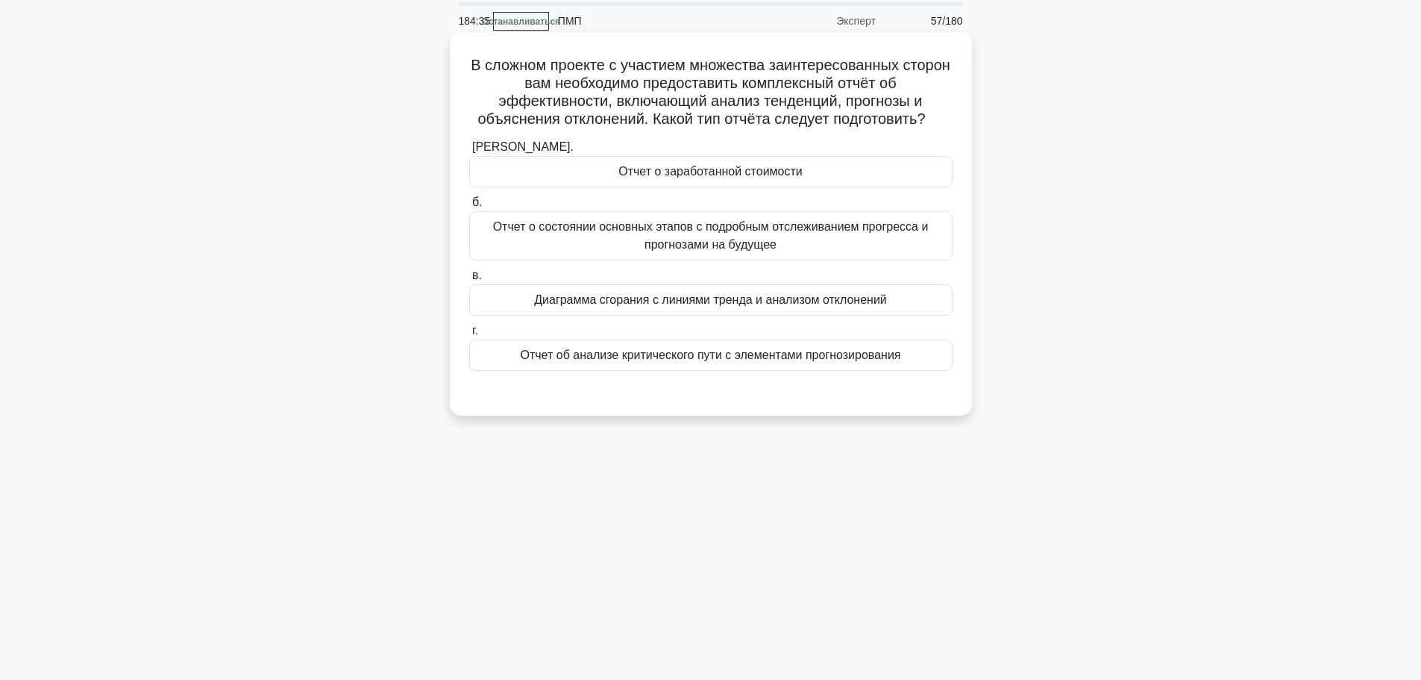
click at [854, 239] on font "Отчет о состоянии основных этапов с подробным отслеживанием прогресса и прогноз…" at bounding box center [711, 236] width 470 height 36
click at [469, 207] on input "б. Отчет о состоянии основных этапов с подробным отслеживанием прогресса и прог…" at bounding box center [469, 203] width 0 height 10
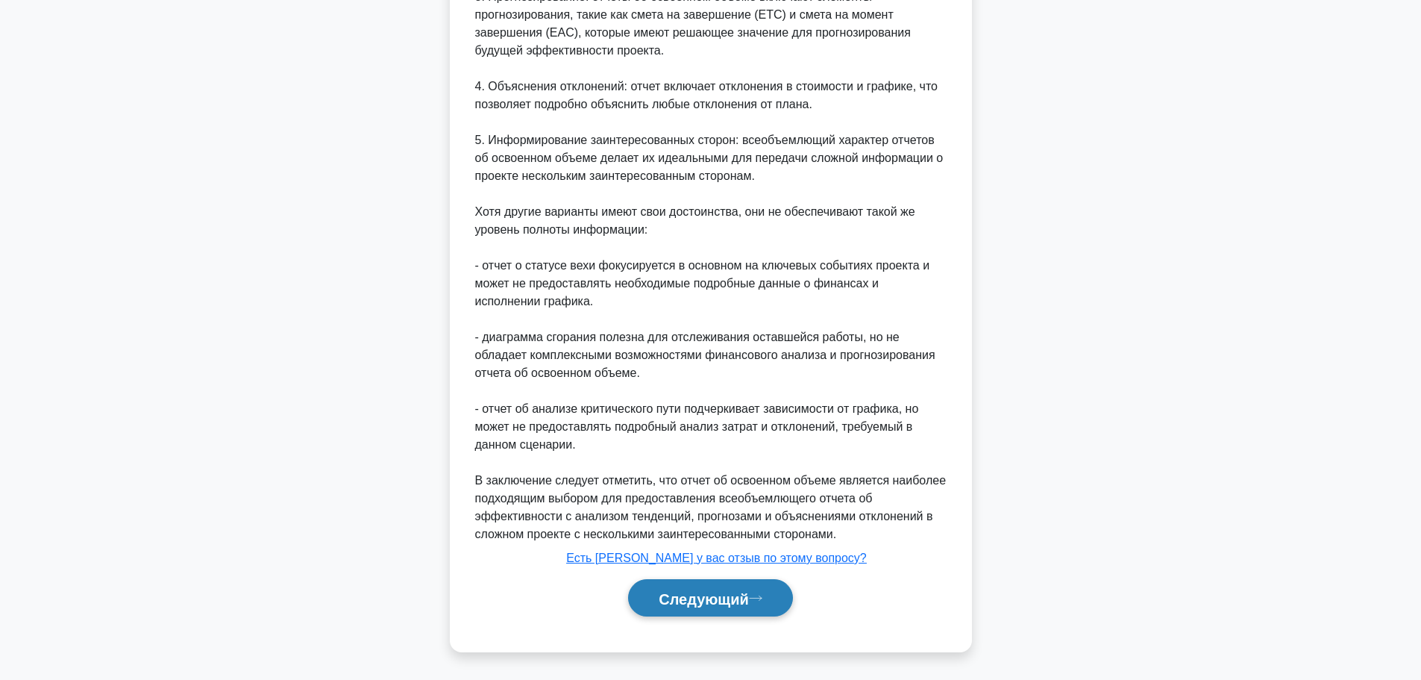
click at [698, 598] on font "Следующий" at bounding box center [704, 598] width 90 height 16
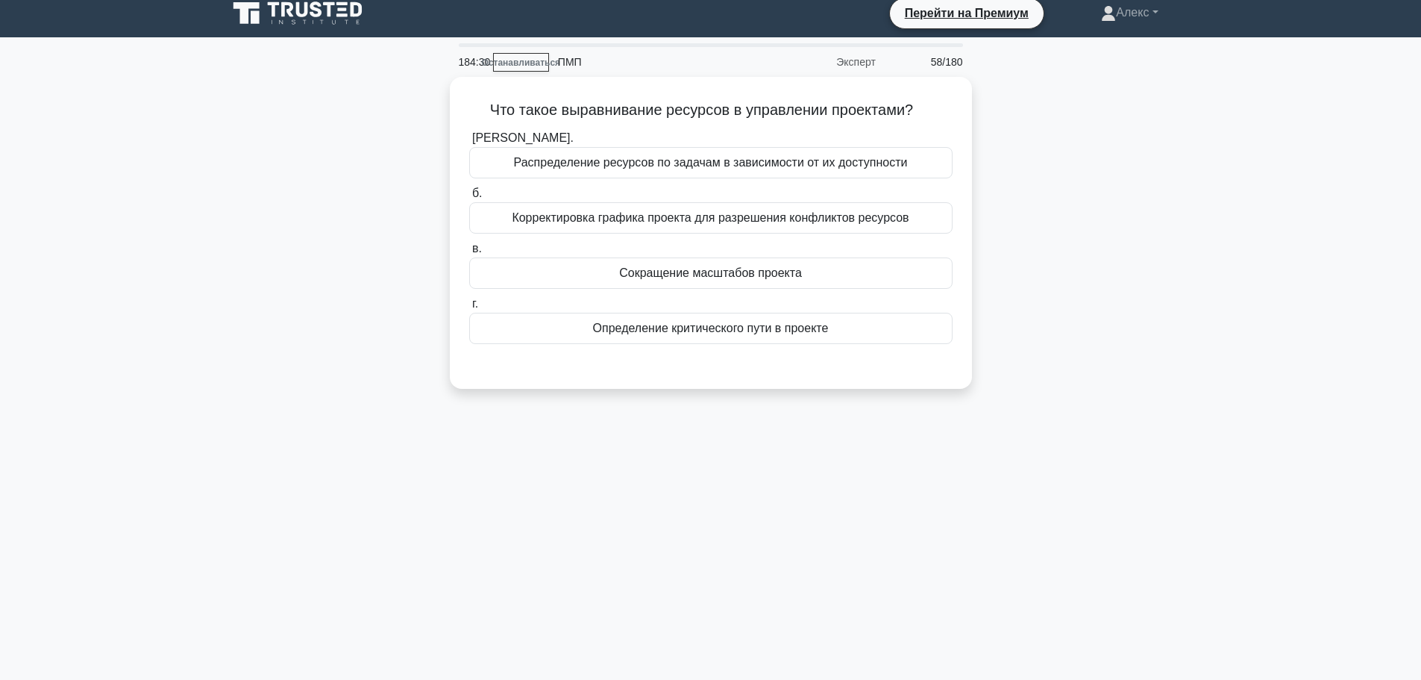
scroll to position [0, 0]
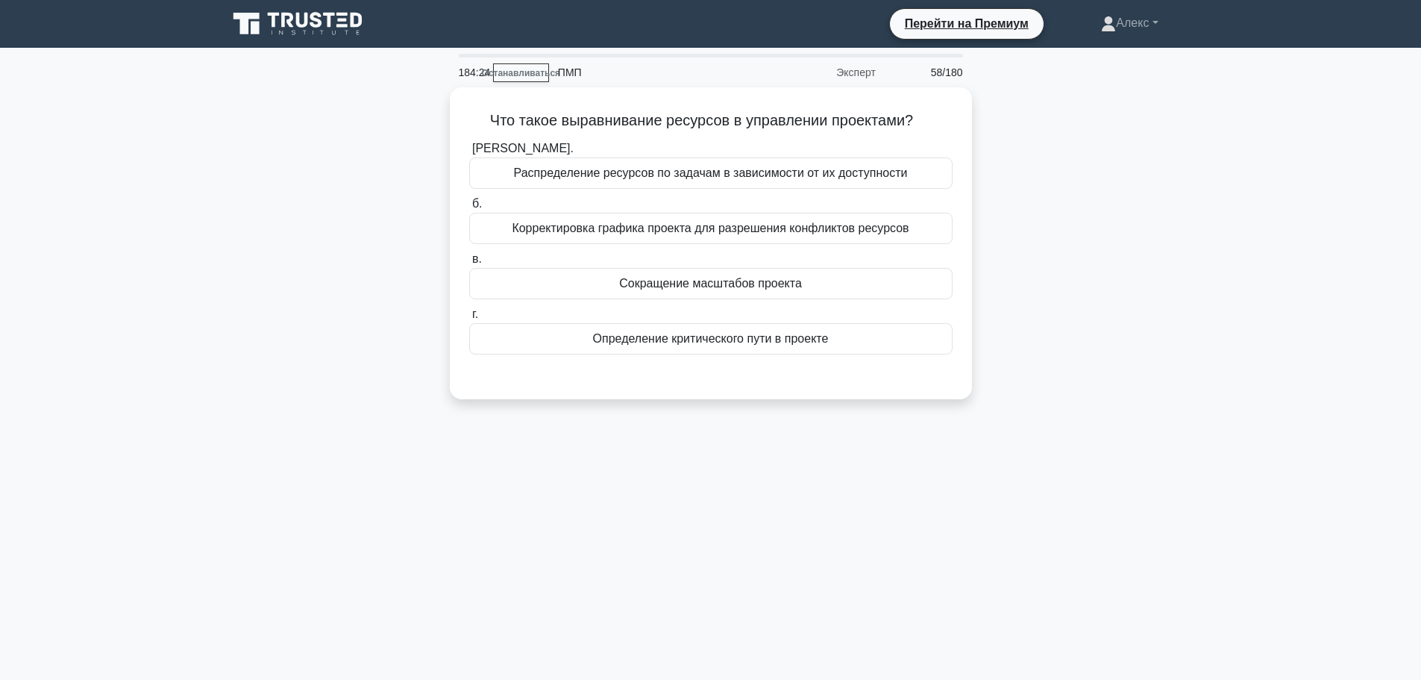
click at [1029, 274] on div "Что такое выравнивание ресурсов в управлении проектами? .spinner_0XTQ{transform…" at bounding box center [711, 252] width 985 height 330
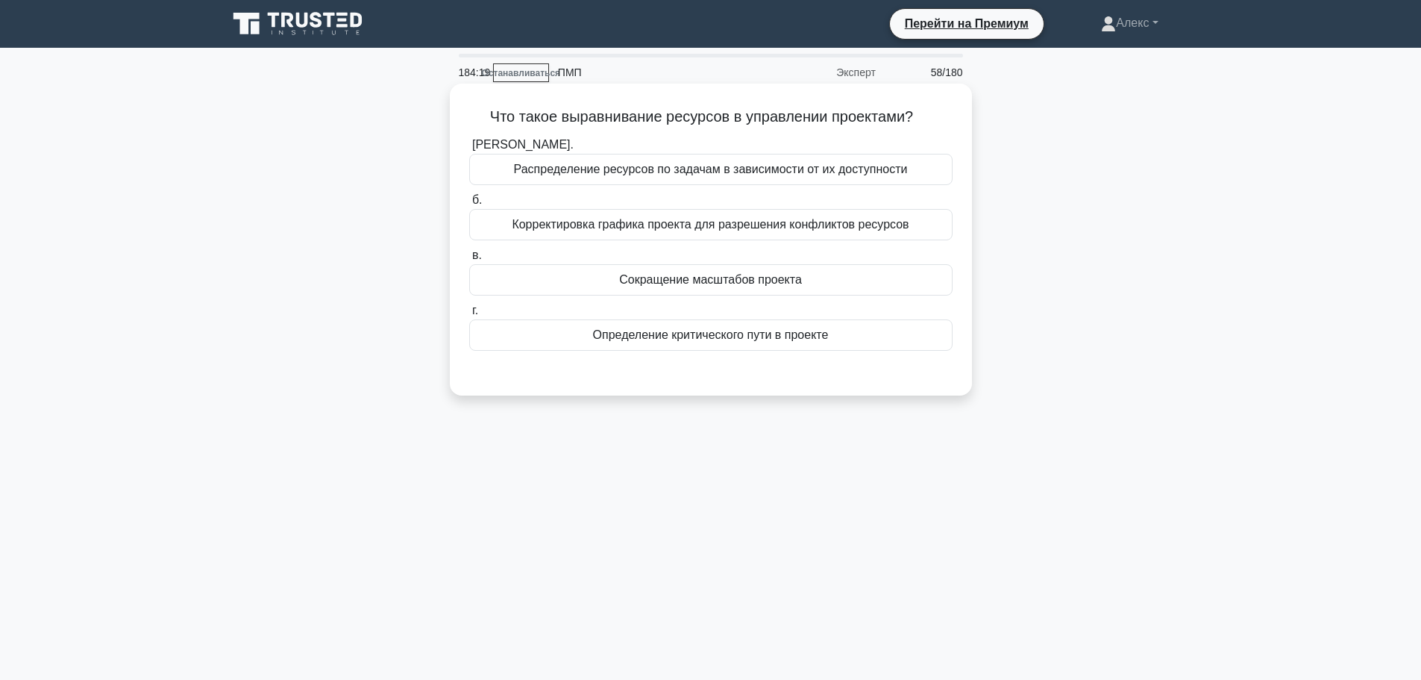
click at [921, 231] on div "Корректировка графика проекта для разрешения конфликтов ресурсов" at bounding box center [710, 224] width 483 height 31
click at [469, 205] on input "б. Корректировка графика проекта для разрешения конфликтов ресурсов" at bounding box center [469, 200] width 0 height 10
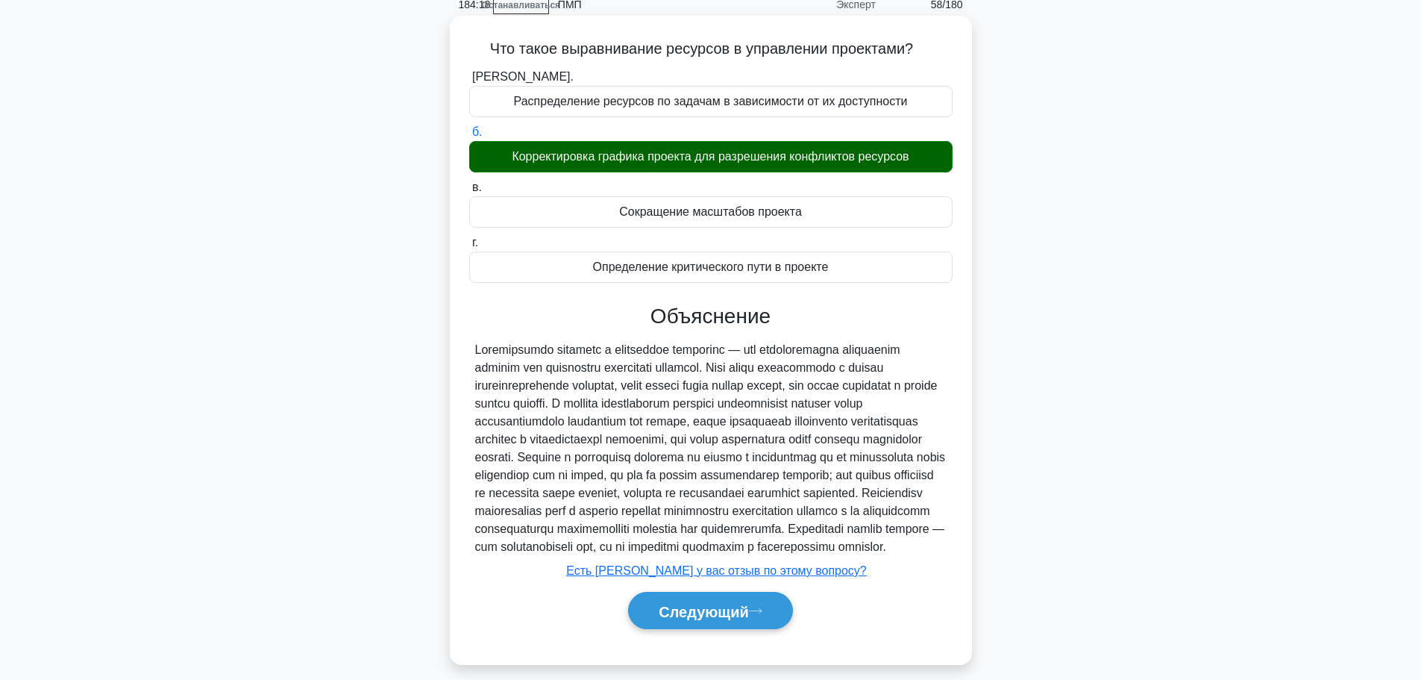
scroll to position [126, 0]
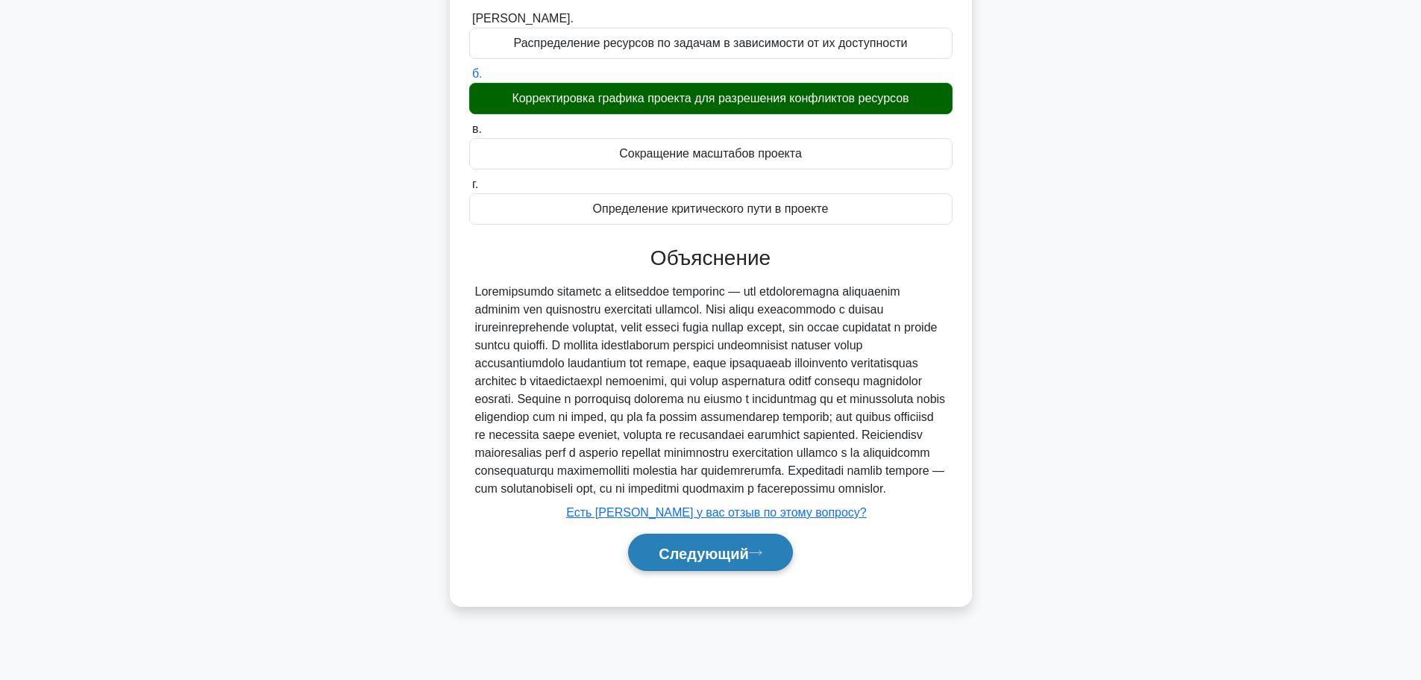
click at [719, 561] on font "Следующий" at bounding box center [704, 553] width 90 height 16
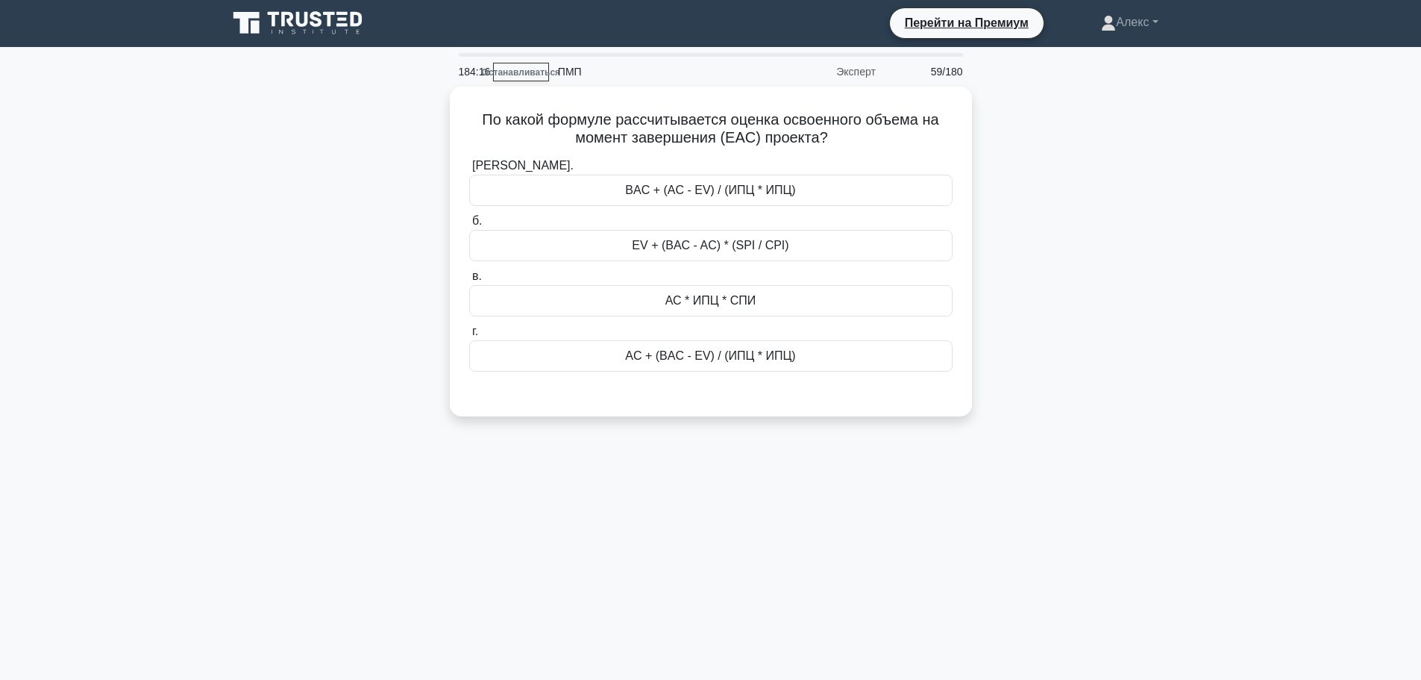
scroll to position [0, 0]
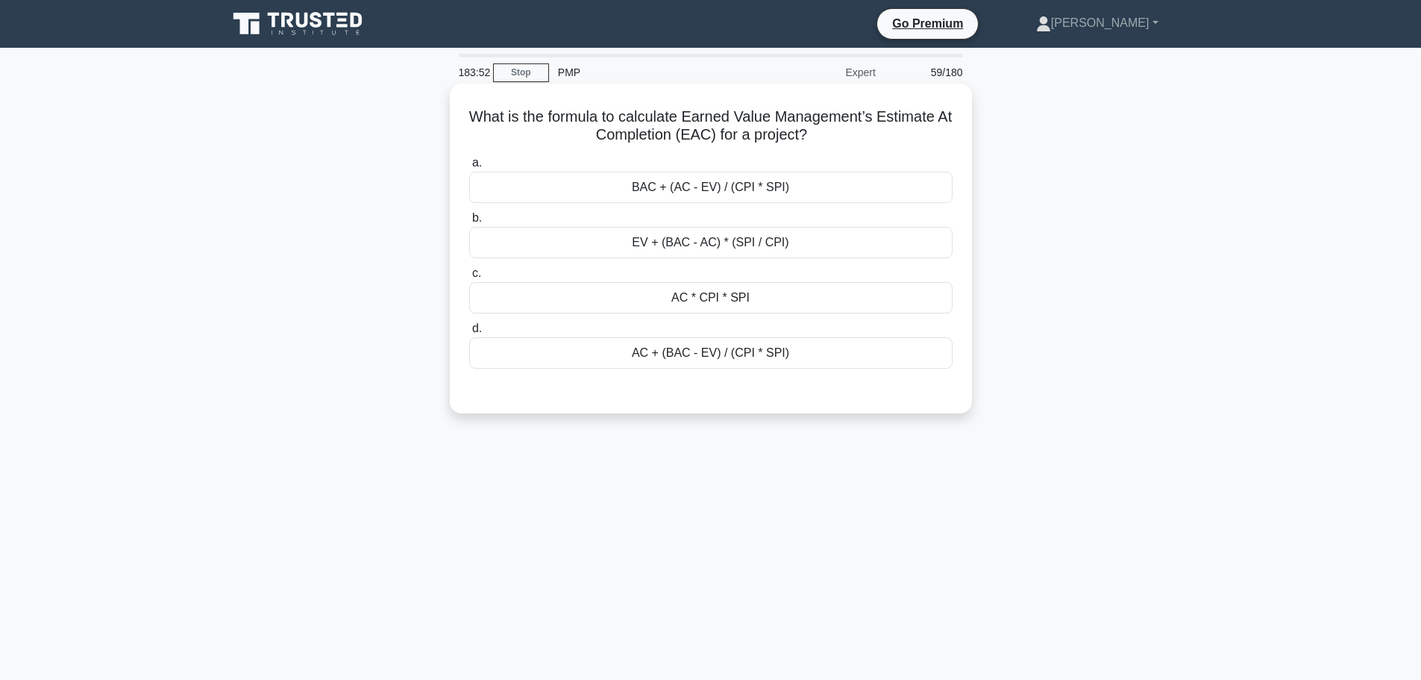
click at [758, 360] on div "AC + (BAC - EV) / (CPI * SPI)" at bounding box center [710, 352] width 483 height 31
click at [469, 334] on input "d. AC + (BAC - EV) / (CPI * SPI)" at bounding box center [469, 329] width 0 height 10
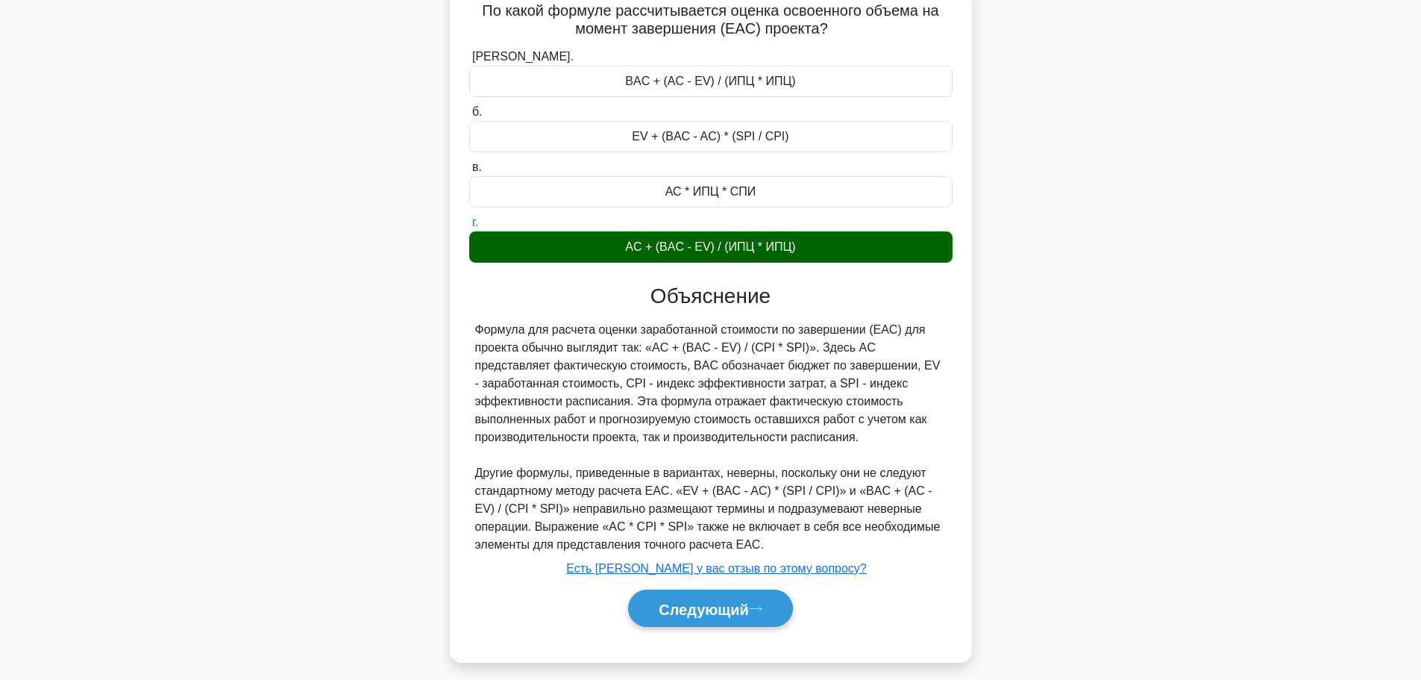
scroll to position [126, 0]
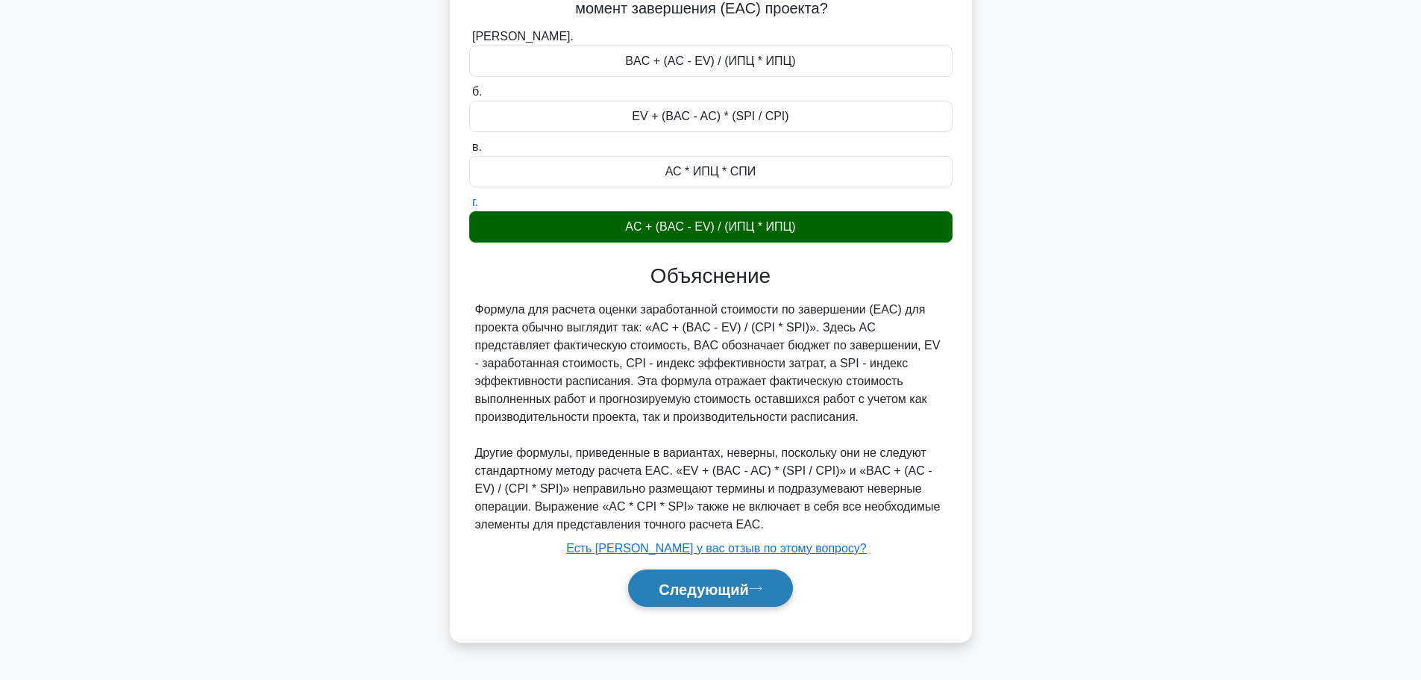
click at [735, 604] on button "Следующий" at bounding box center [710, 588] width 165 height 38
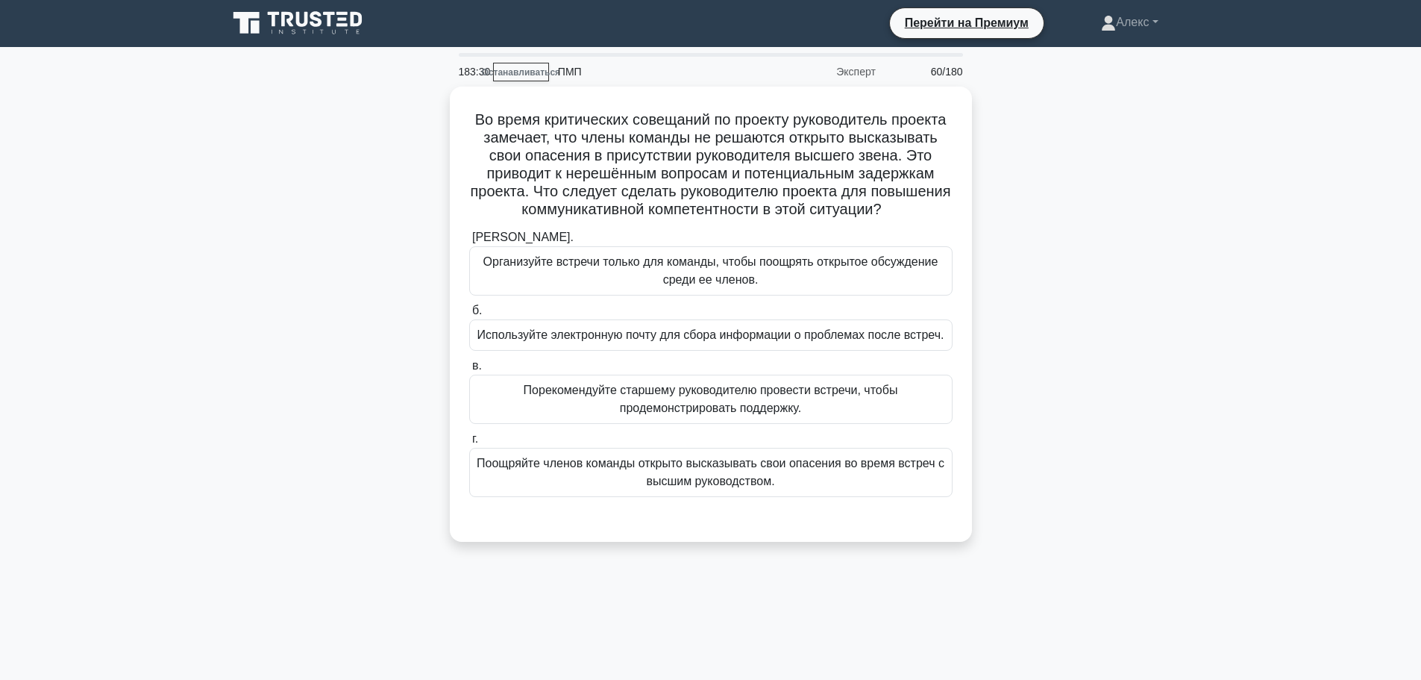
scroll to position [0, 0]
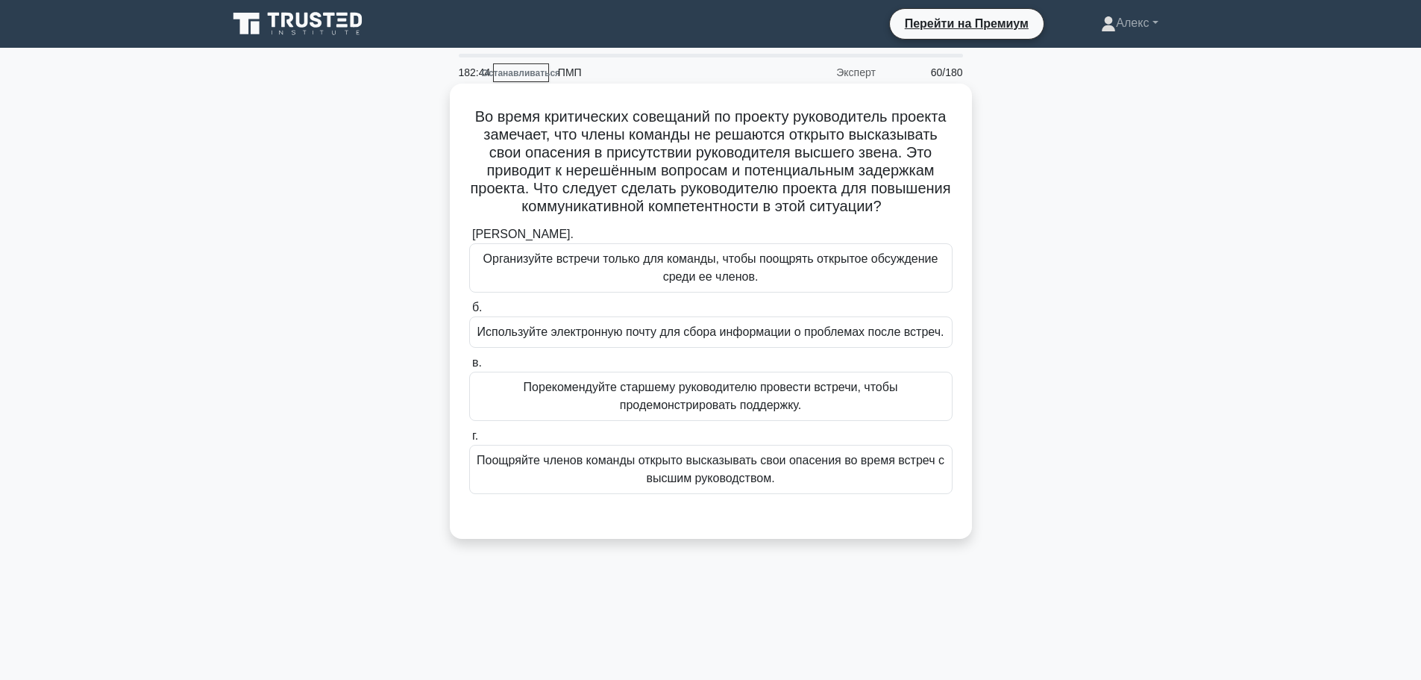
click at [644, 399] on font "Порекомендуйте старшему руководителю провести встречи, чтобы продемонстрировать…" at bounding box center [711, 396] width 375 height 31
click at [469, 368] on input "в. Порекомендуйте старшему руководителю провести встречи, чтобы продемонстриров…" at bounding box center [469, 363] width 0 height 10
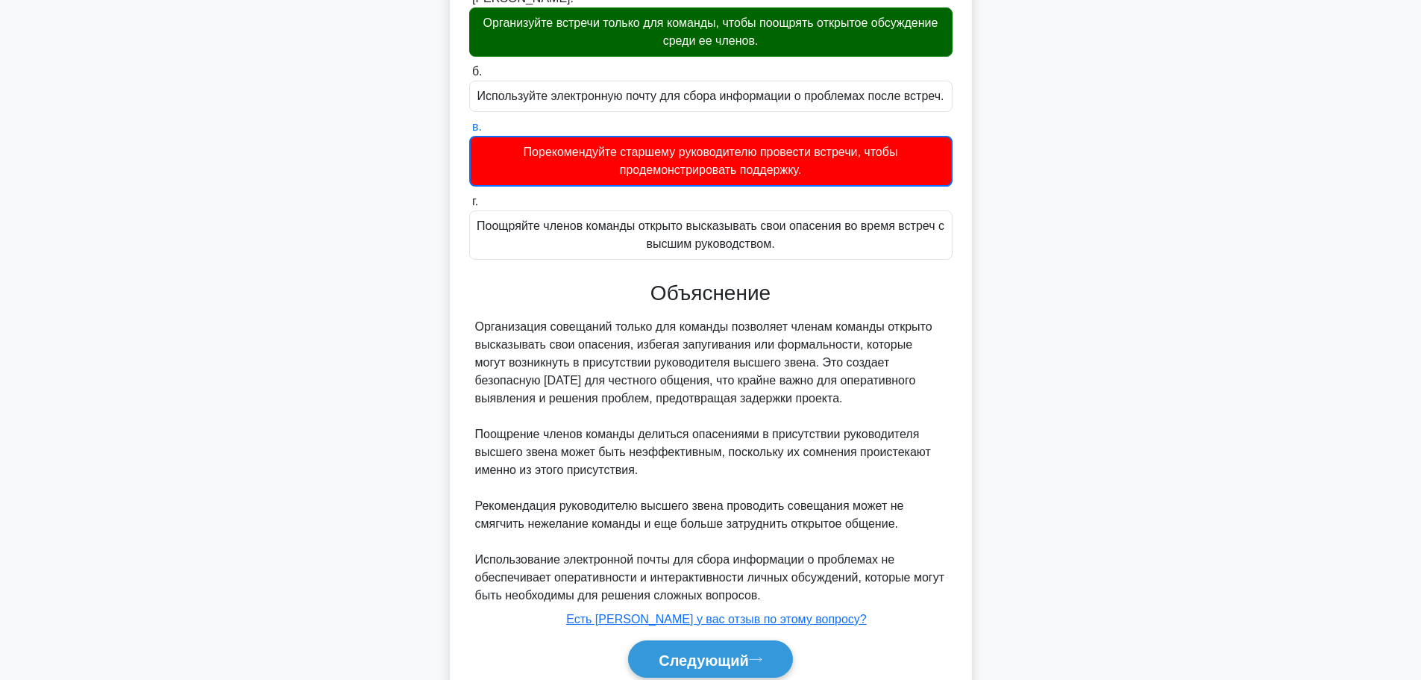
scroll to position [298, 0]
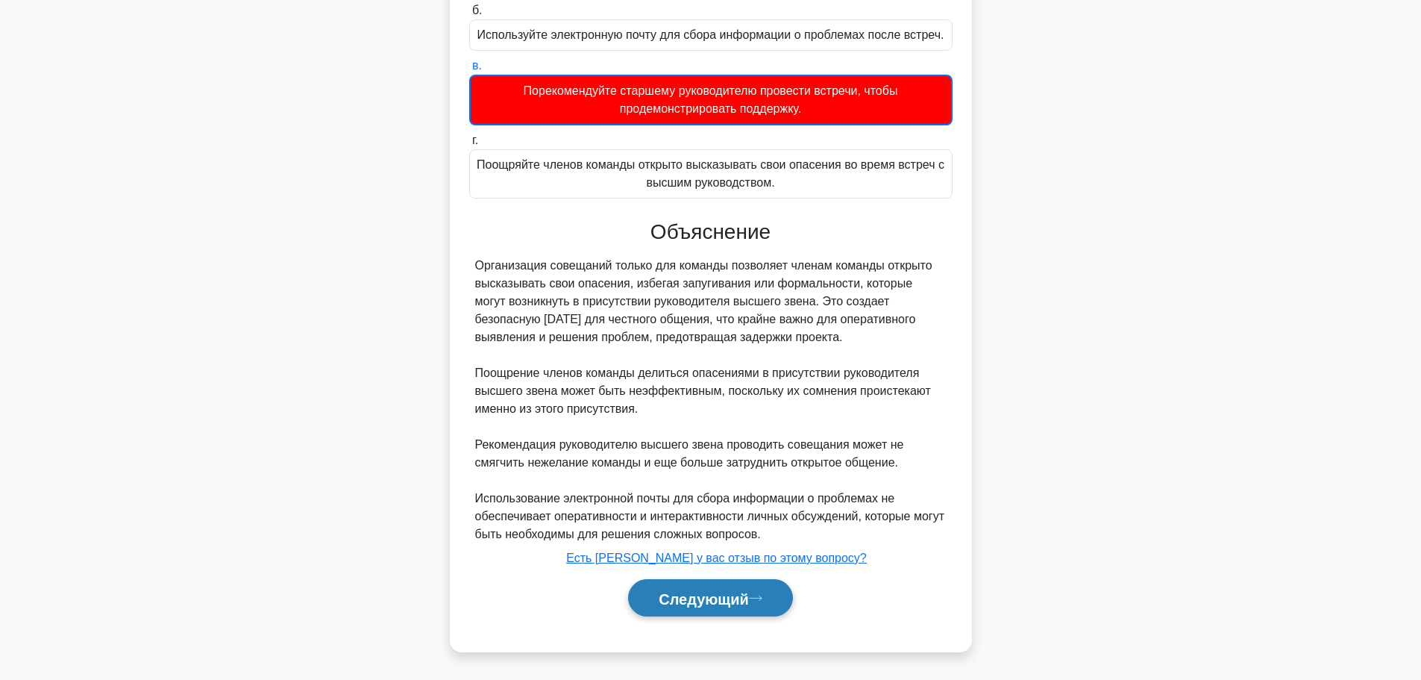
click at [687, 599] on font "Следующий" at bounding box center [704, 598] width 90 height 16
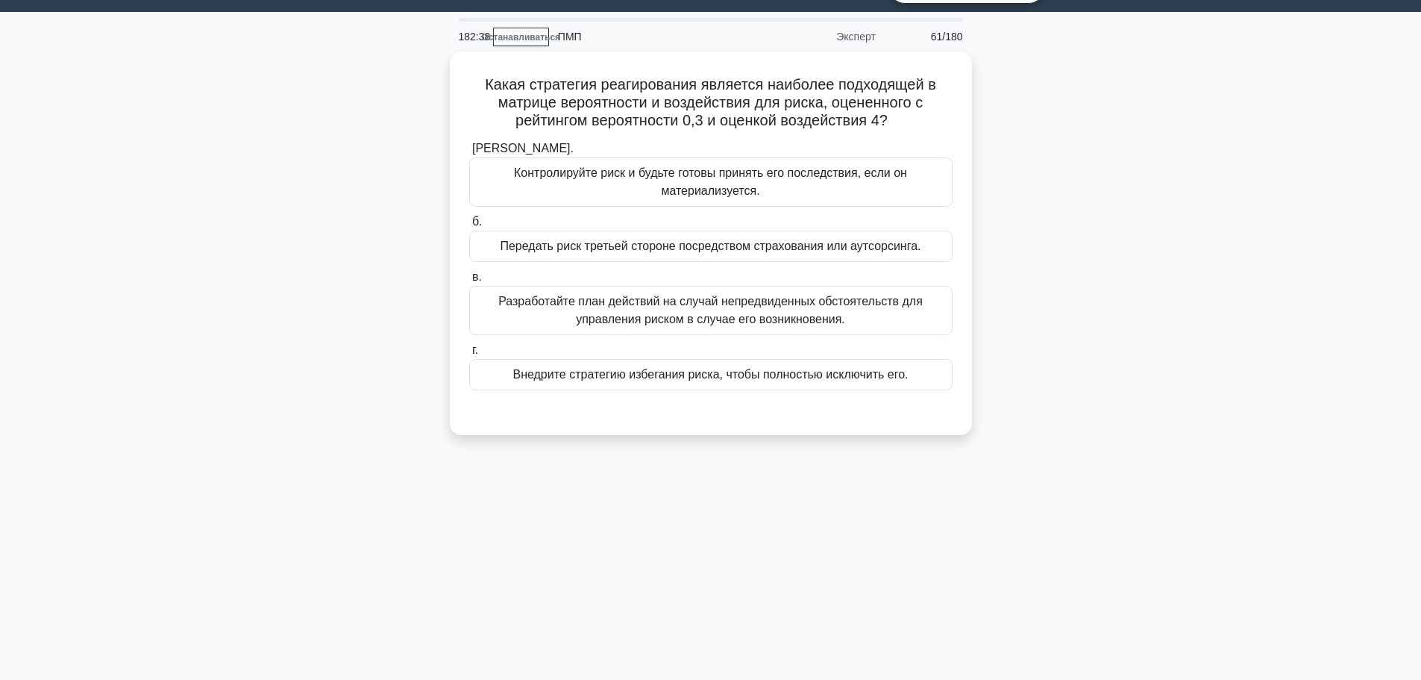
scroll to position [0, 0]
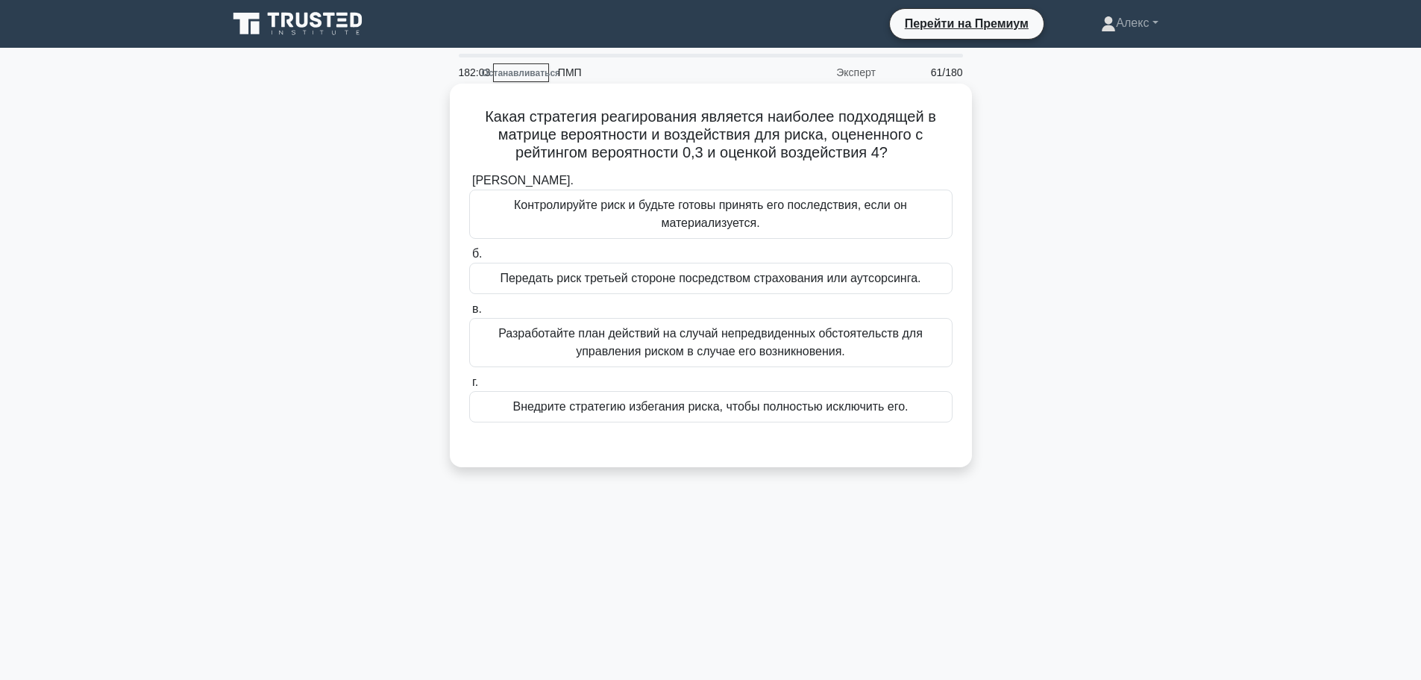
click at [738, 331] on font "Разработайте план действий на случай непредвиденных обстоятельств для управлени…" at bounding box center [710, 342] width 425 height 31
click at [469, 314] on input "в. Разработайте план действий на случай непредвиденных обстоятельств для управл…" at bounding box center [469, 309] width 0 height 10
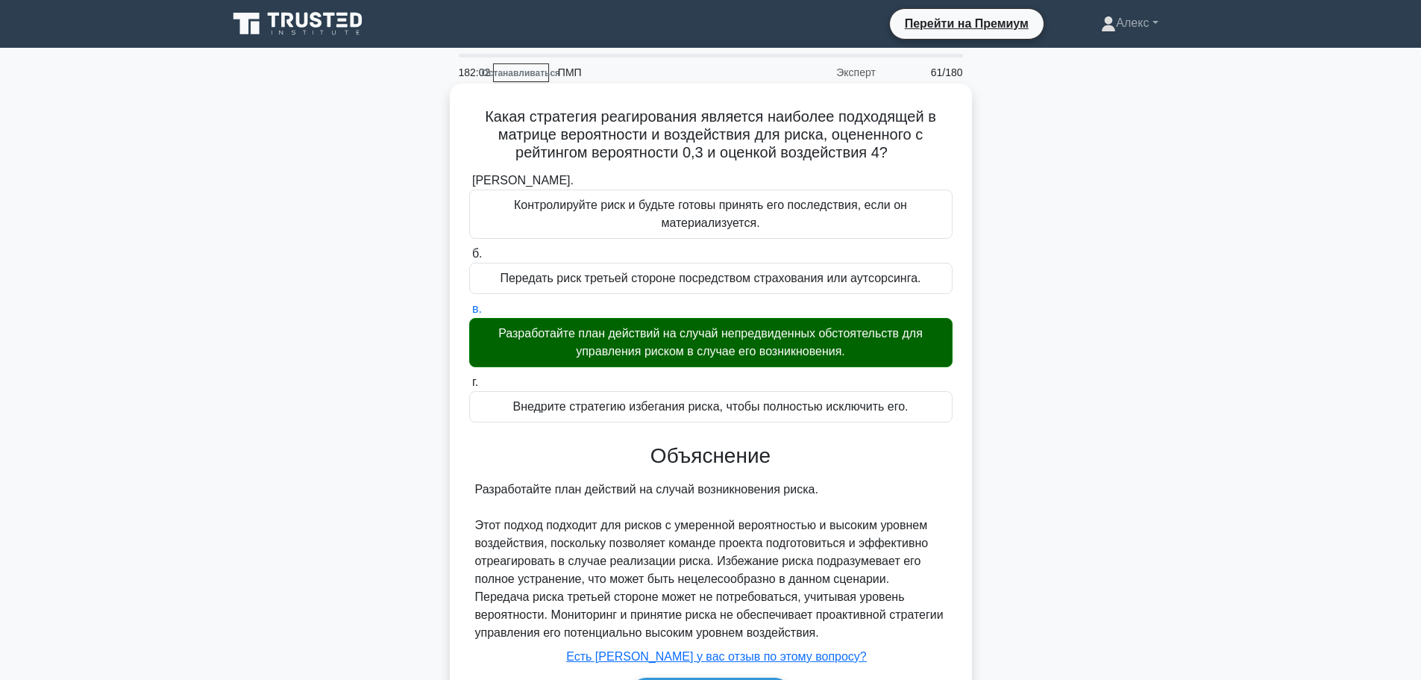
scroll to position [126, 0]
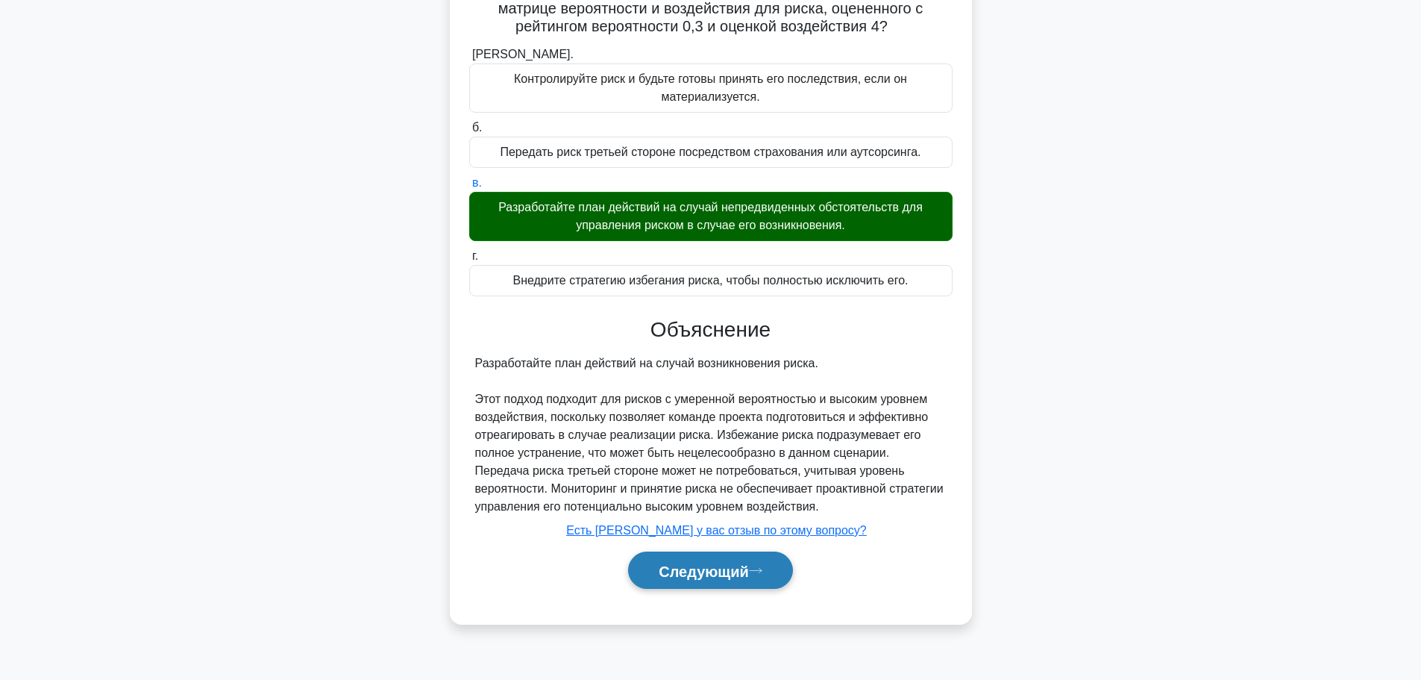
click at [713, 579] on font "Следующий" at bounding box center [704, 571] width 90 height 16
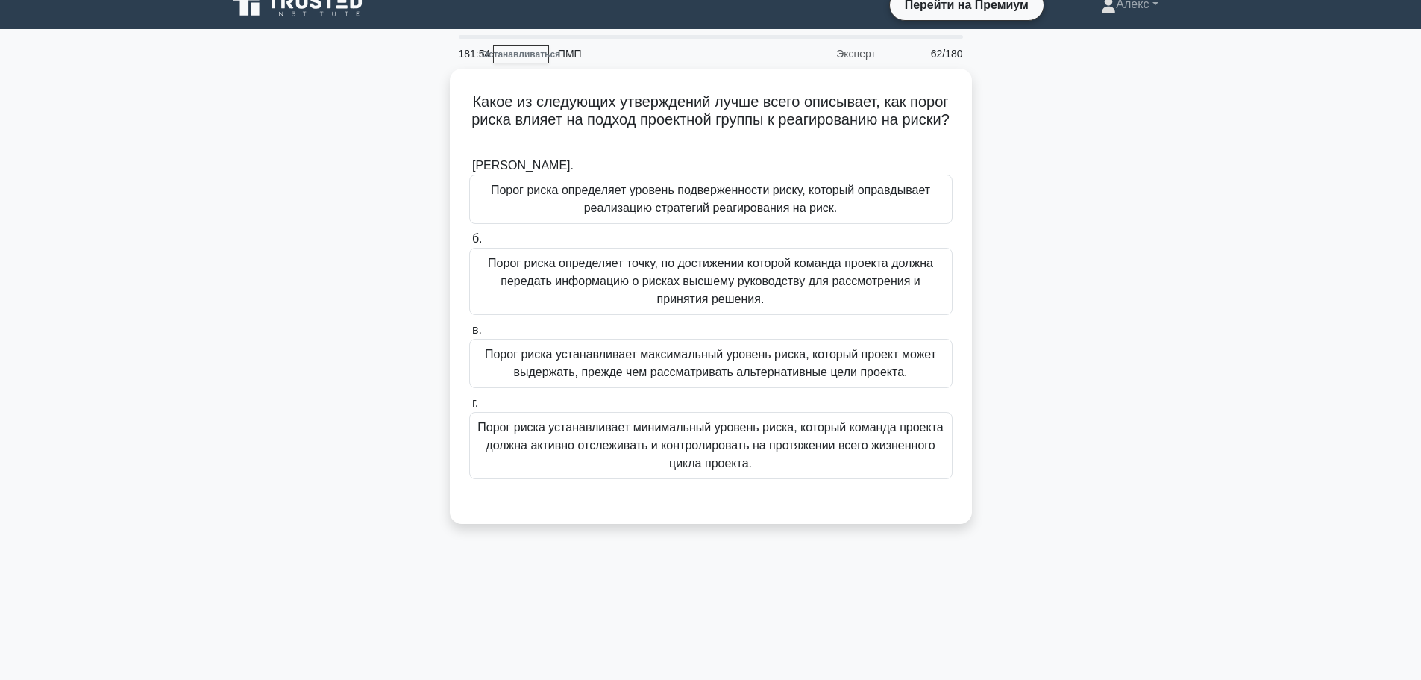
scroll to position [0, 0]
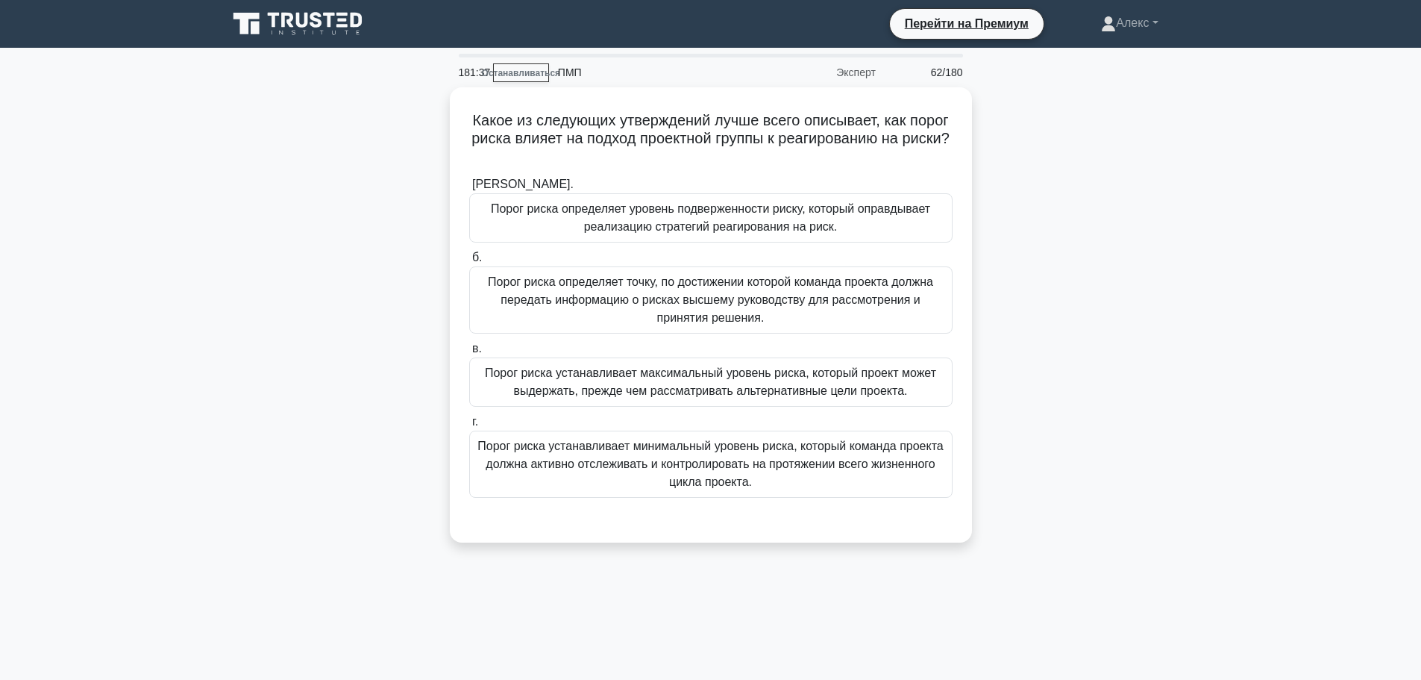
click at [1048, 425] on div "Какое из следующих утверждений лучше всего описывает, как порог риска влияет на…" at bounding box center [711, 323] width 985 height 473
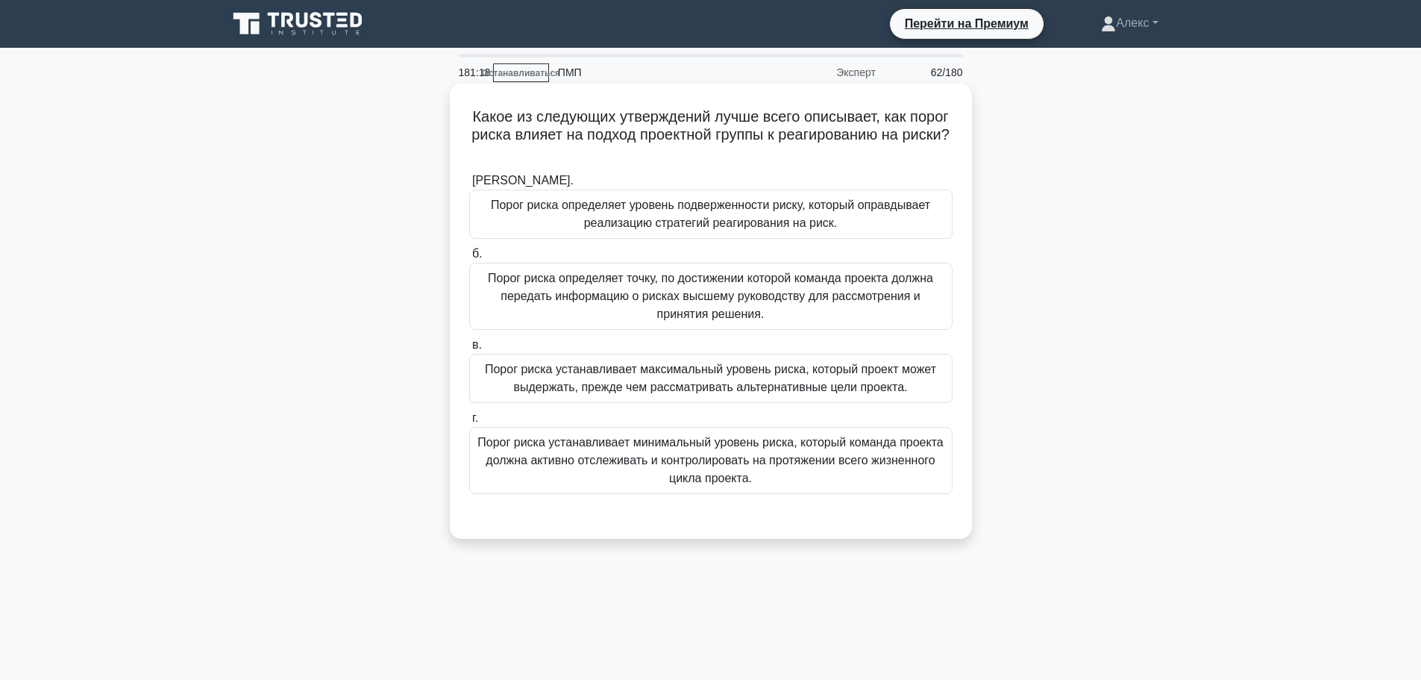
drag, startPoint x: 813, startPoint y: 509, endPoint x: 793, endPoint y: 429, distance: 82.2
click at [811, 505] on div at bounding box center [710, 509] width 483 height 12
click at [793, 429] on div "Порог риска устанавливает минимальный уровень риска, который команда проекта до…" at bounding box center [710, 460] width 483 height 67
click at [469, 423] on input "г. Порог риска устанавливает минимальный уровень риска, который команда проекта…" at bounding box center [469, 418] width 0 height 10
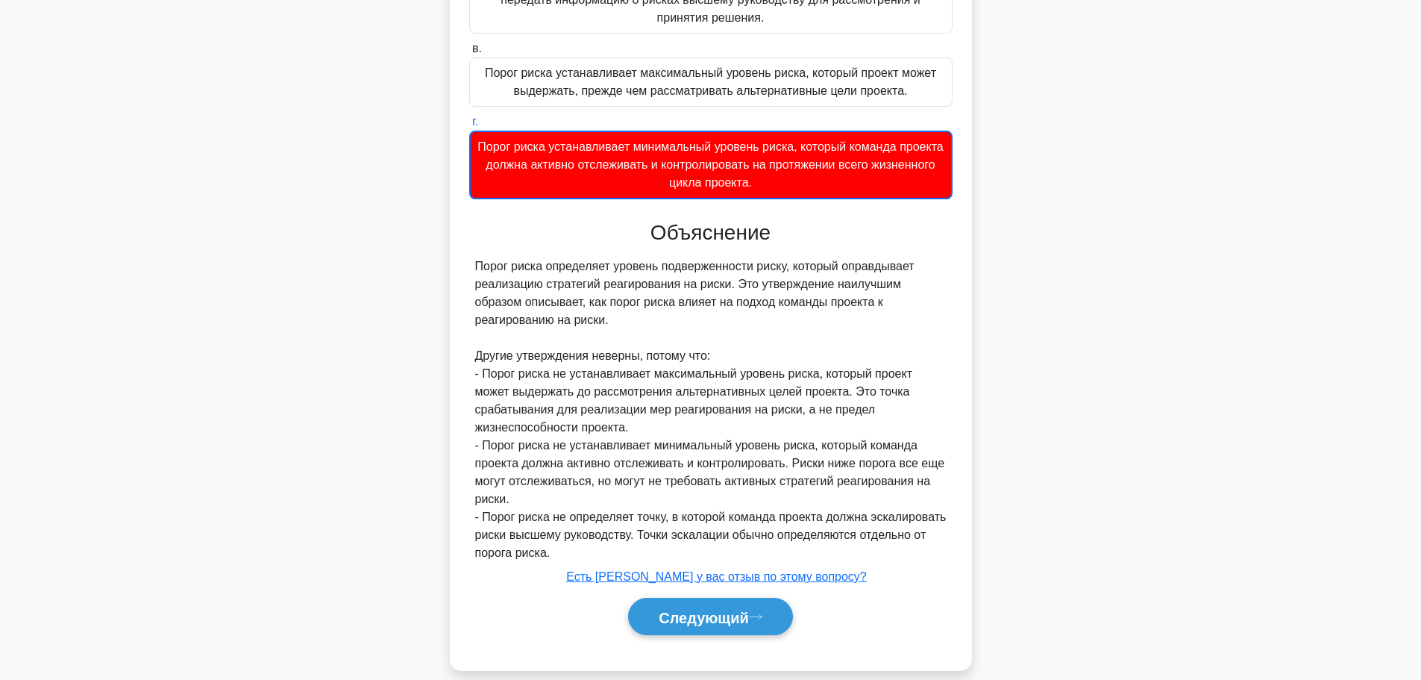
scroll to position [316, 0]
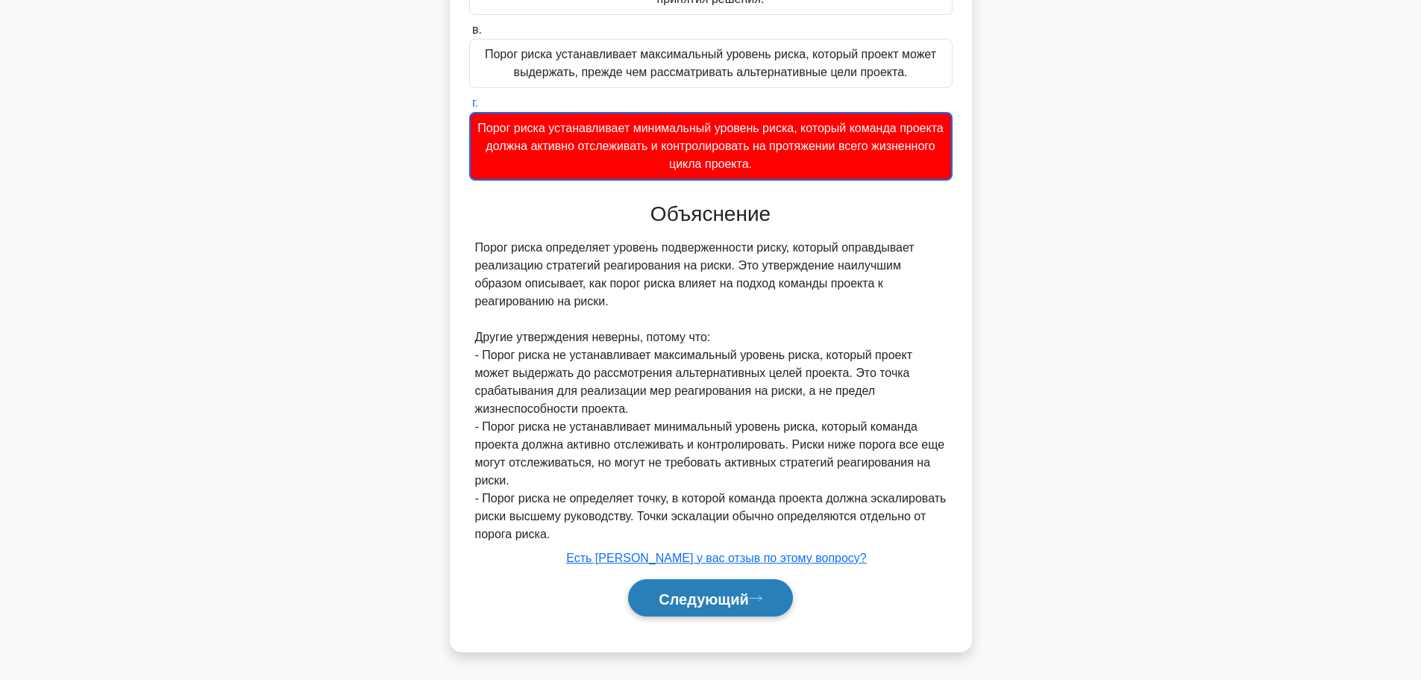
click at [722, 610] on button "Следующий" at bounding box center [710, 598] width 165 height 38
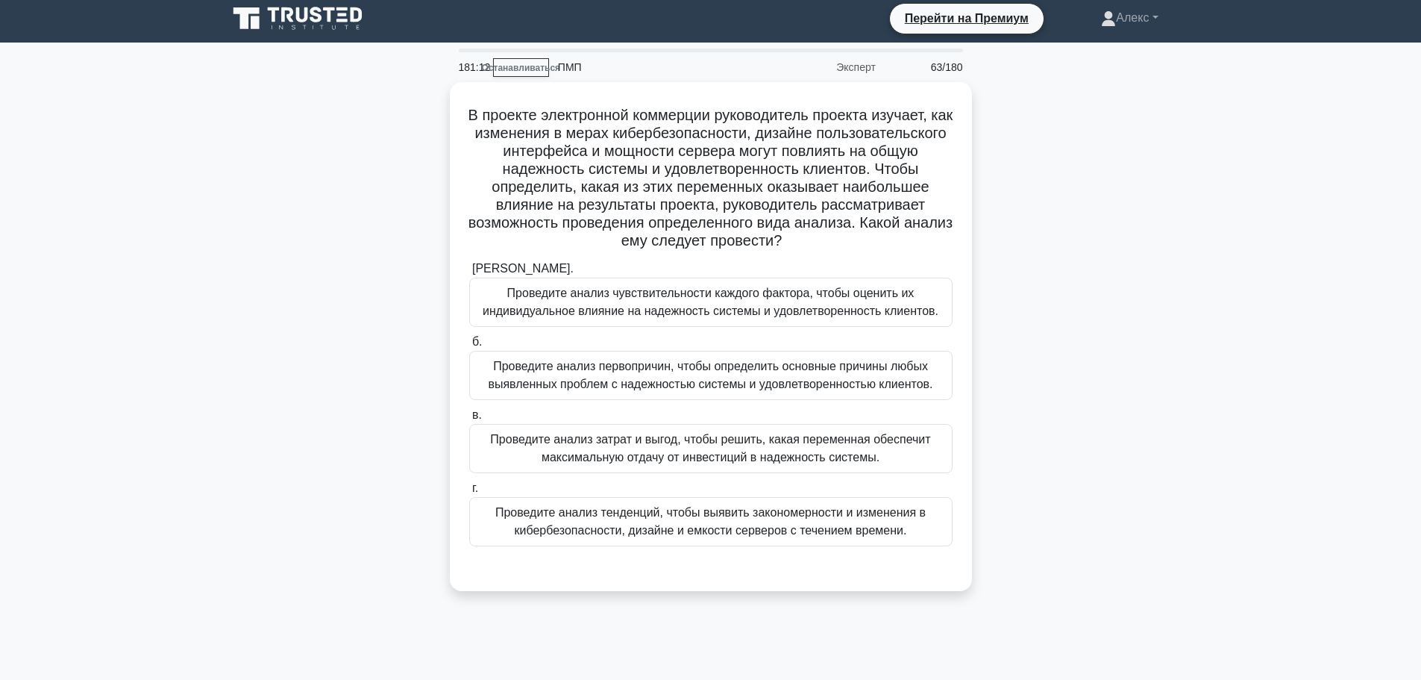
scroll to position [0, 0]
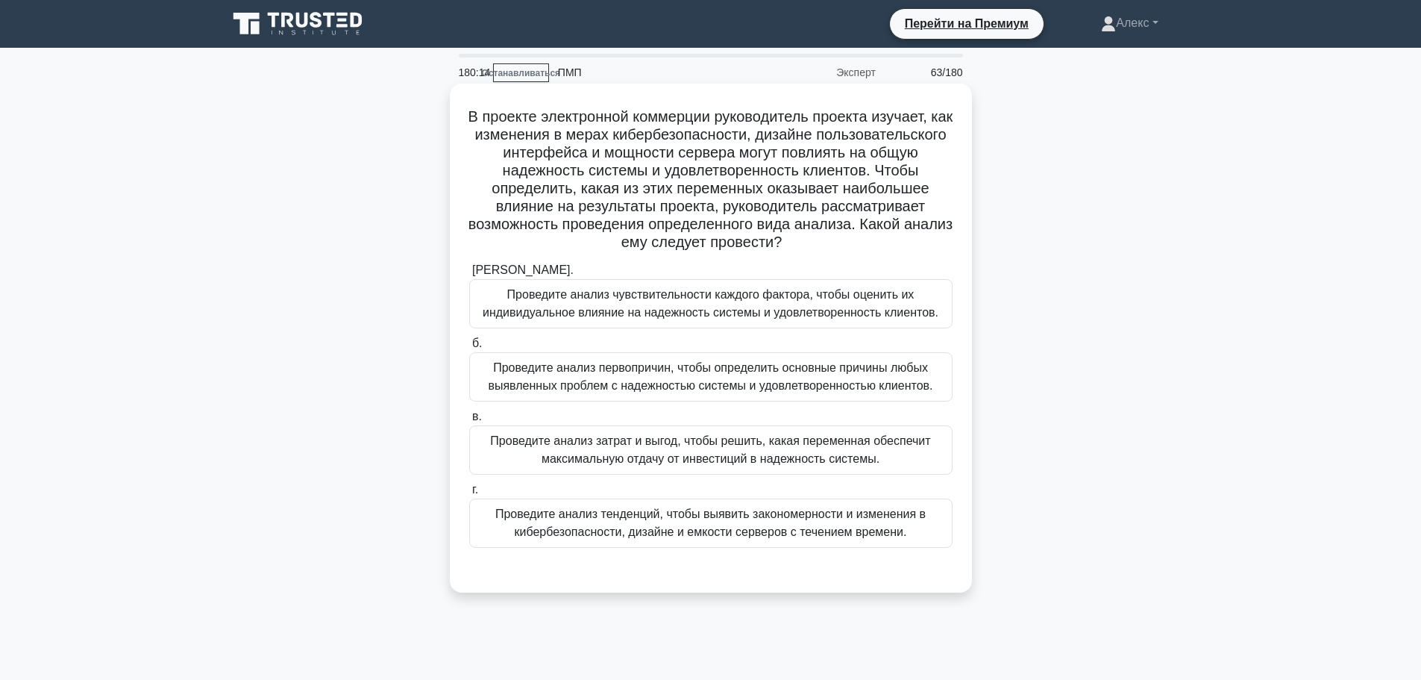
click at [785, 325] on div "Проведите анализ чувствительности каждого фактора, чтобы оценить их индивидуаль…" at bounding box center [710, 303] width 483 height 49
click at [469, 275] on input "а. Проведите анализ чувствительности каждого фактора, чтобы оценить их индивиду…" at bounding box center [469, 271] width 0 height 10
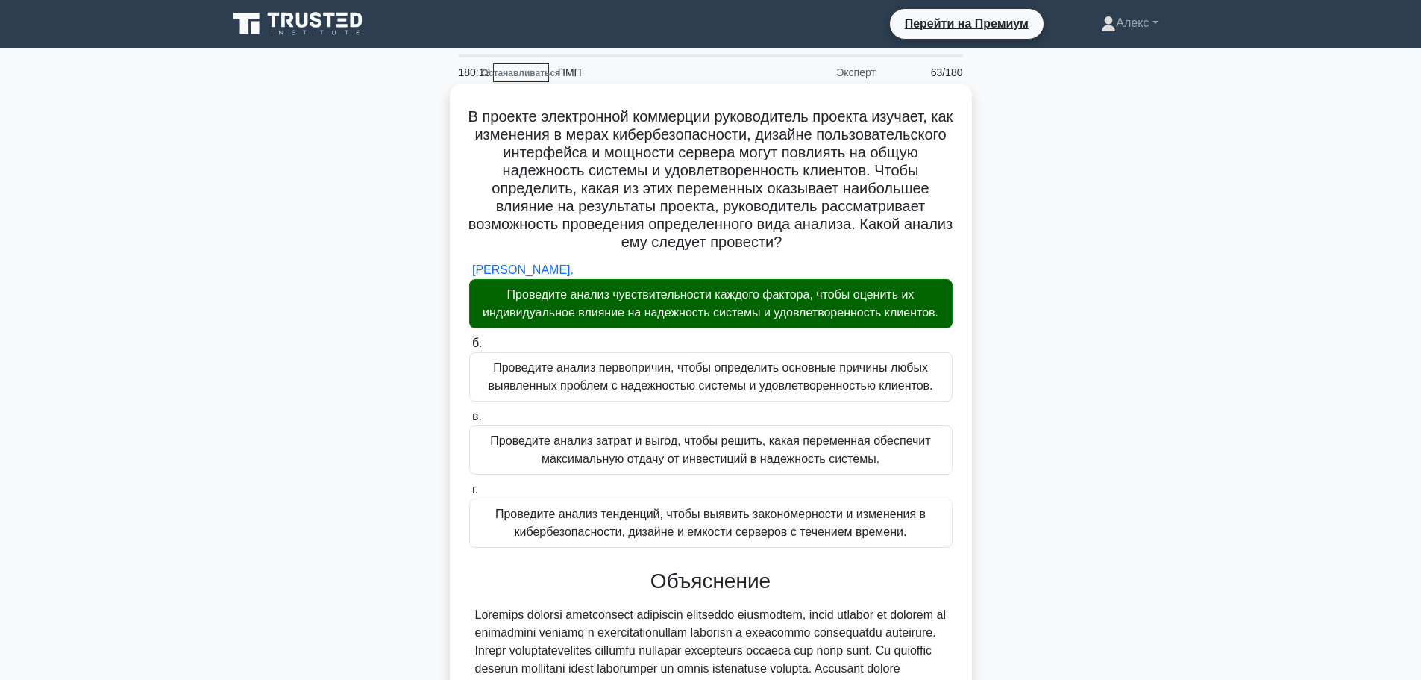
scroll to position [440, 0]
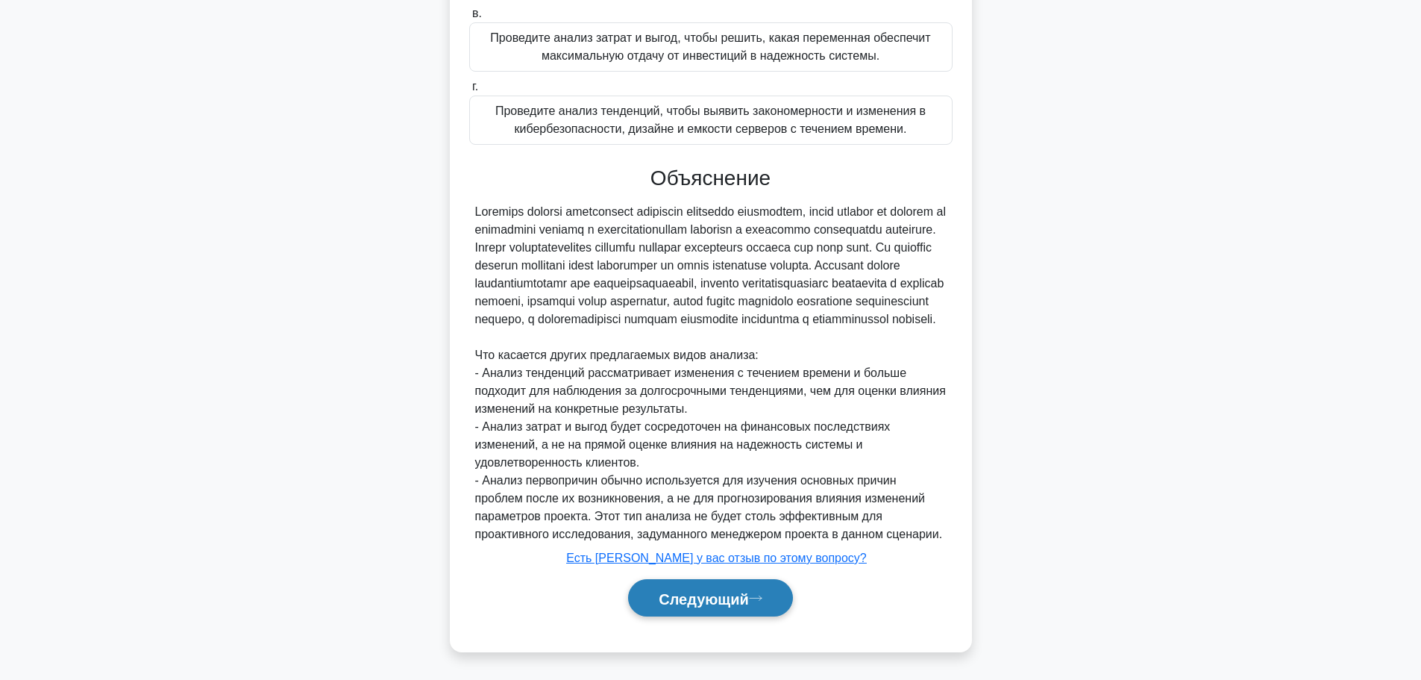
click at [767, 589] on button "Следующий" at bounding box center [710, 598] width 165 height 38
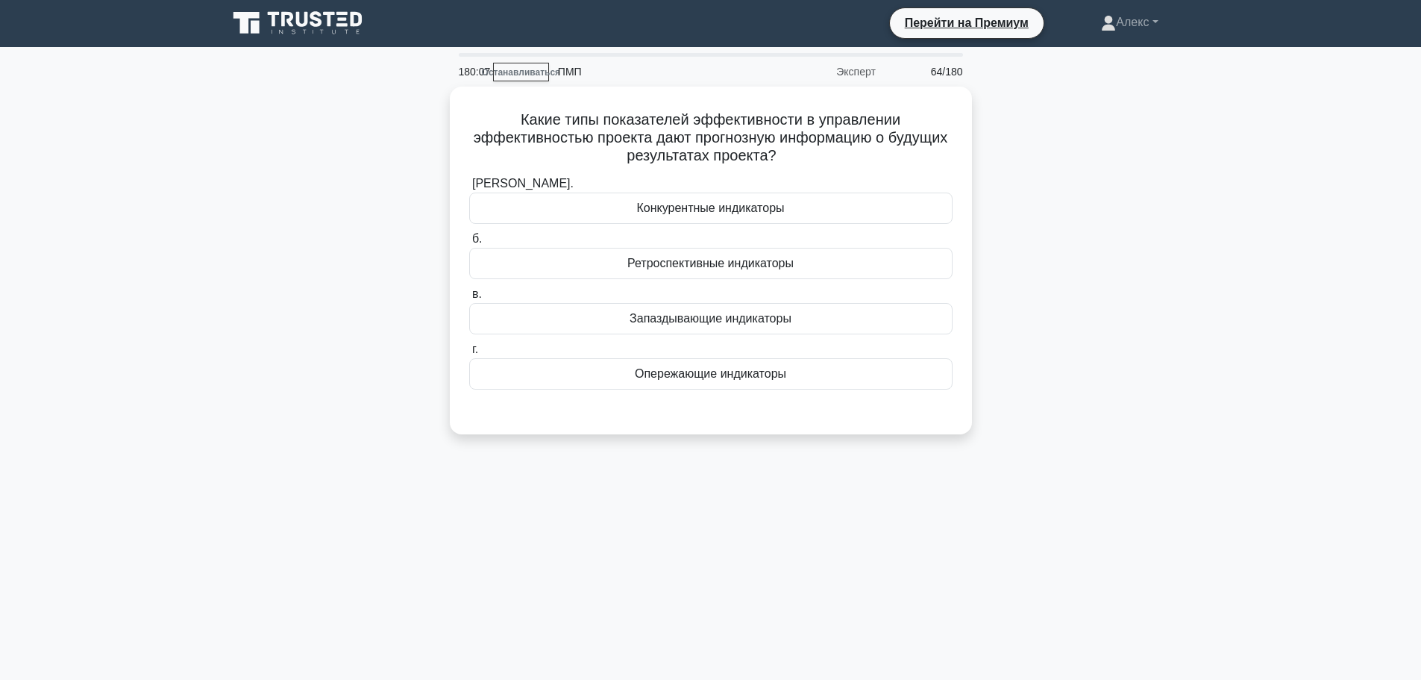
scroll to position [0, 0]
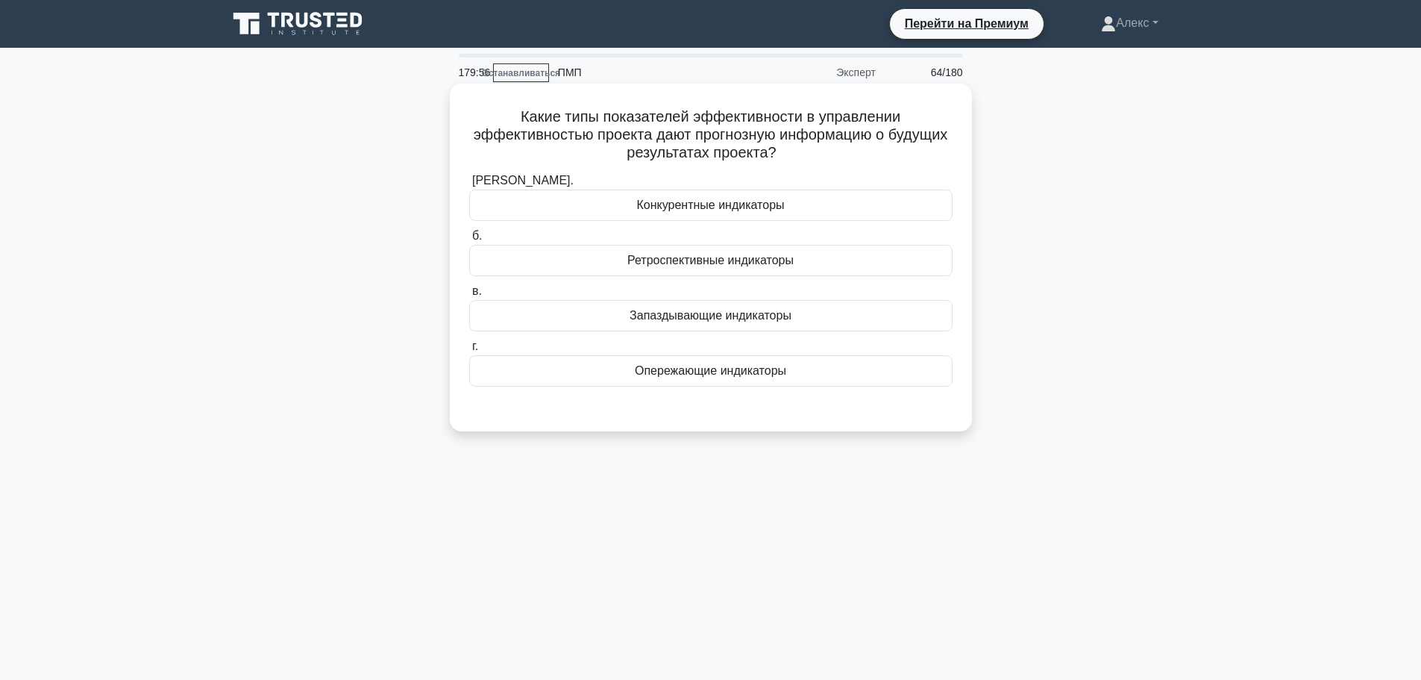
click at [804, 367] on div "Опережающие индикаторы" at bounding box center [710, 370] width 483 height 31
click at [469, 351] on input "г. Опережающие индикаторы" at bounding box center [469, 347] width 0 height 10
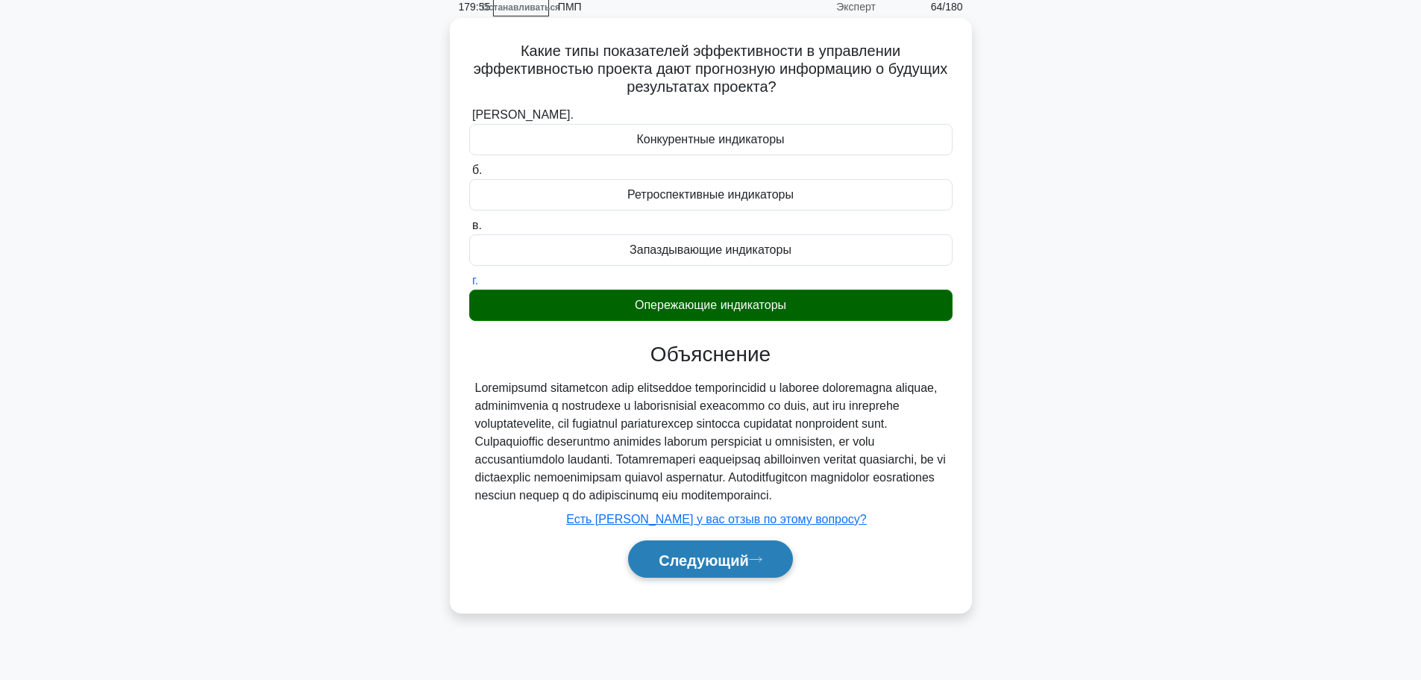
scroll to position [126, 0]
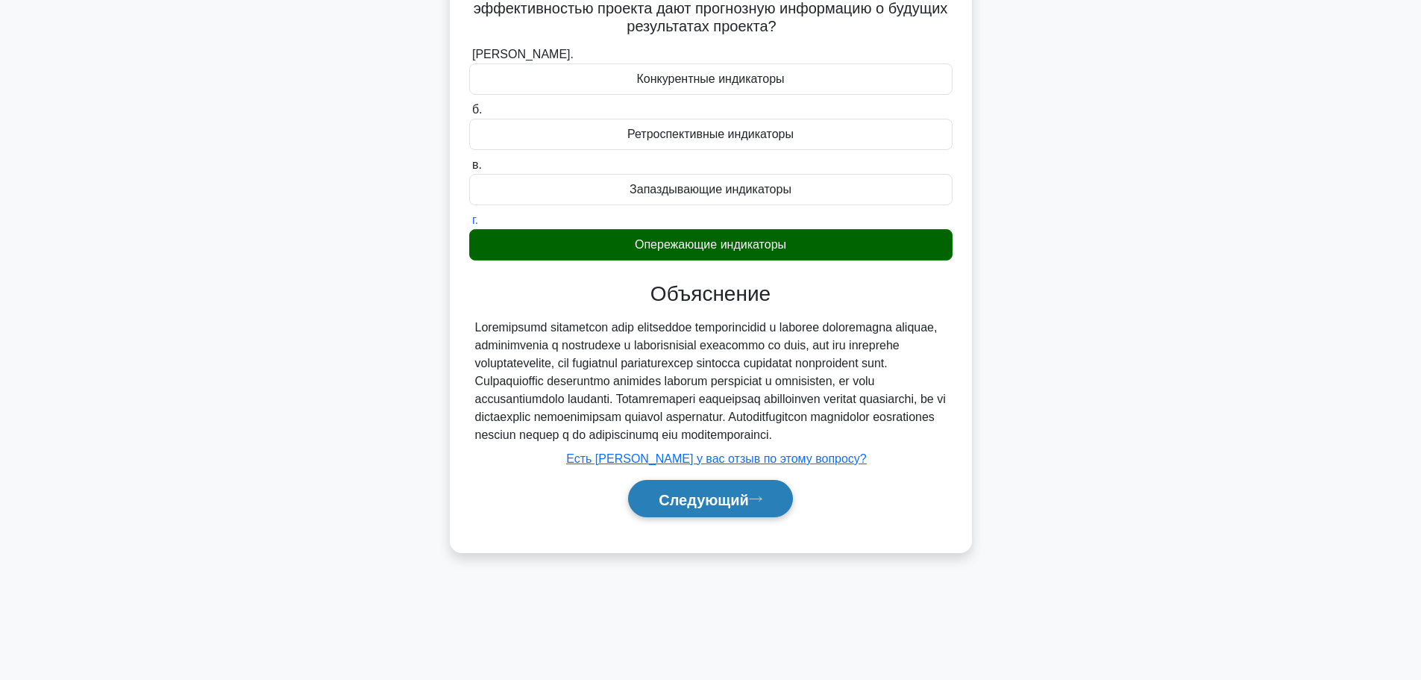
click at [710, 518] on button "Следующий" at bounding box center [710, 499] width 165 height 38
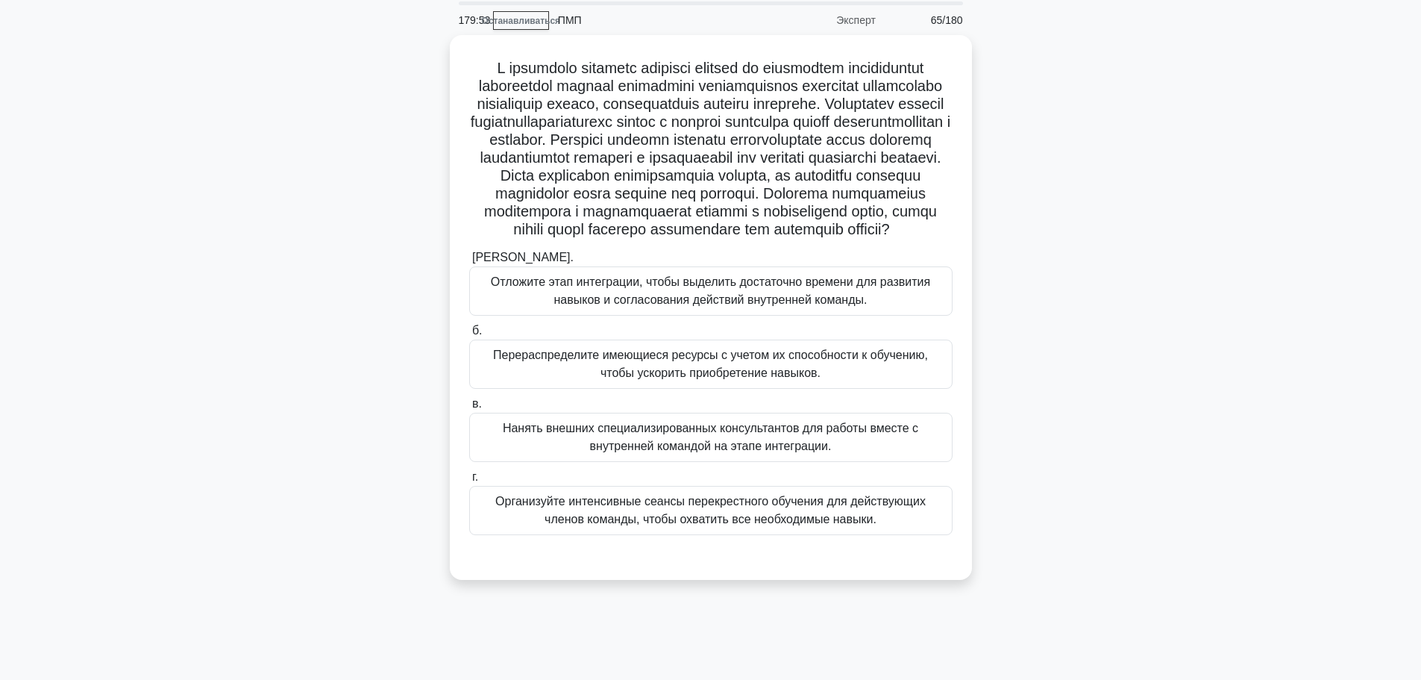
scroll to position [75, 0]
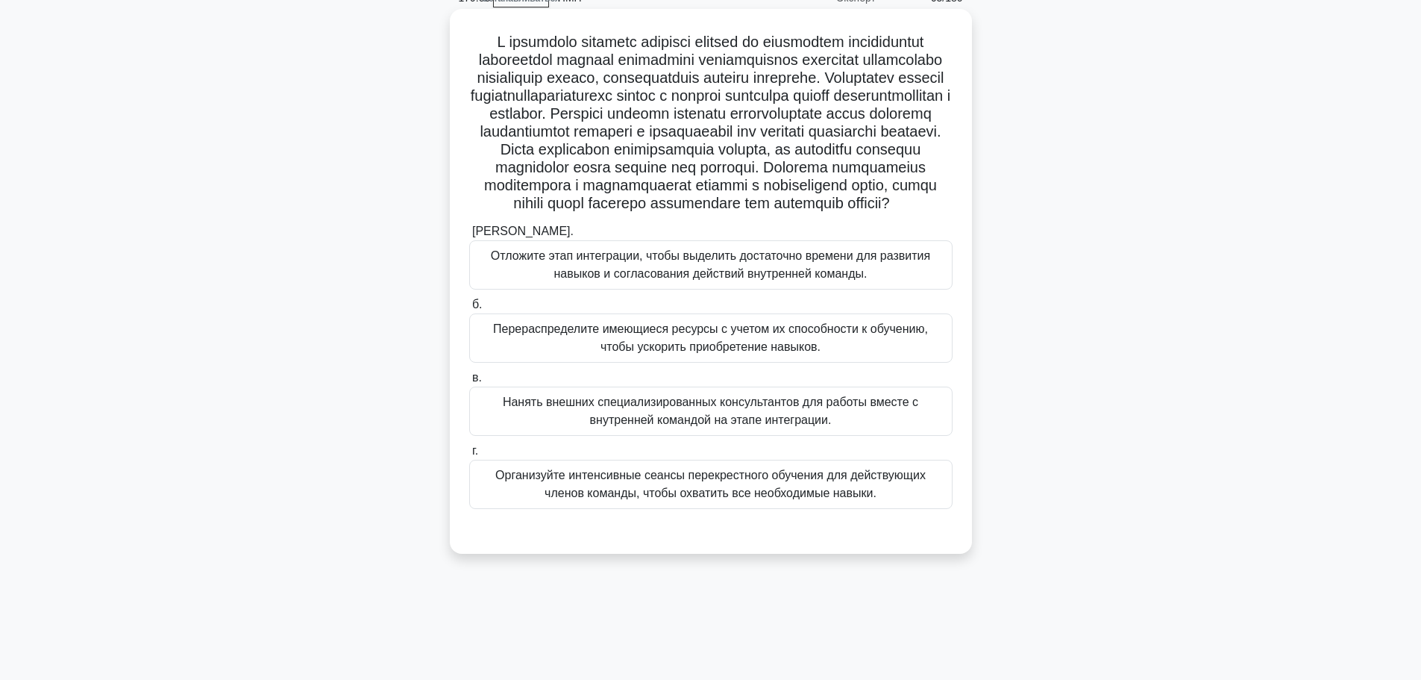
click at [686, 426] on font "Нанять внешних специализированных консультантов для работы вместе с внутренней …" at bounding box center [711, 410] width 416 height 31
click at [469, 383] on input "в. Нанять внешних специализированных консультантов для работы вместе с внутренн…" at bounding box center [469, 378] width 0 height 10
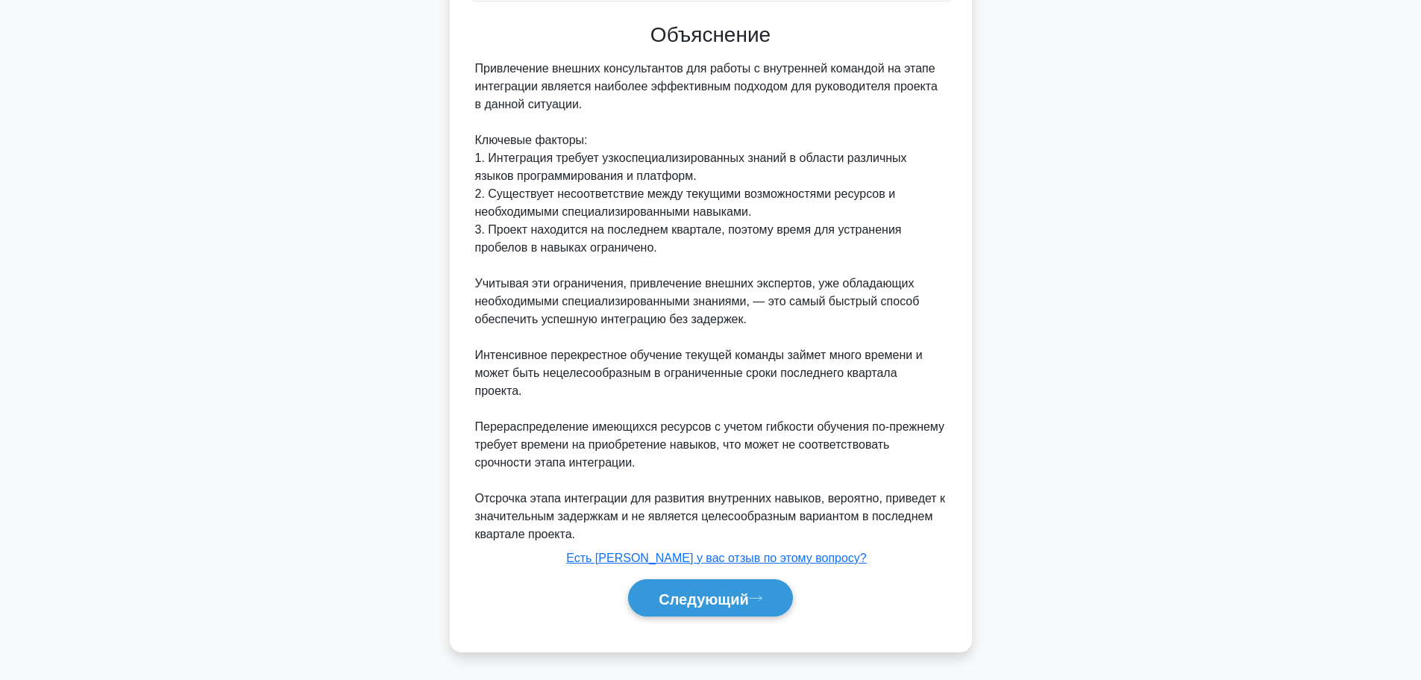
scroll to position [619, 0]
click at [690, 594] on font "Следующий" at bounding box center [704, 598] width 90 height 16
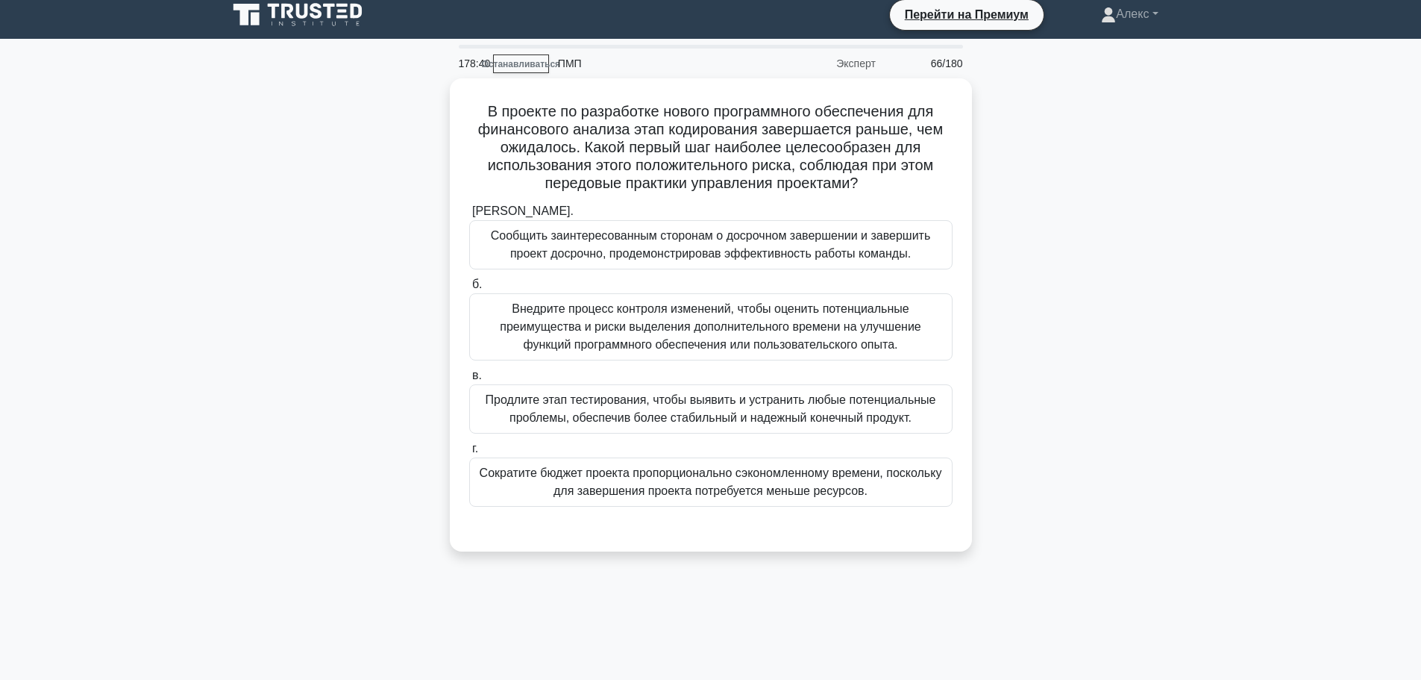
scroll to position [0, 0]
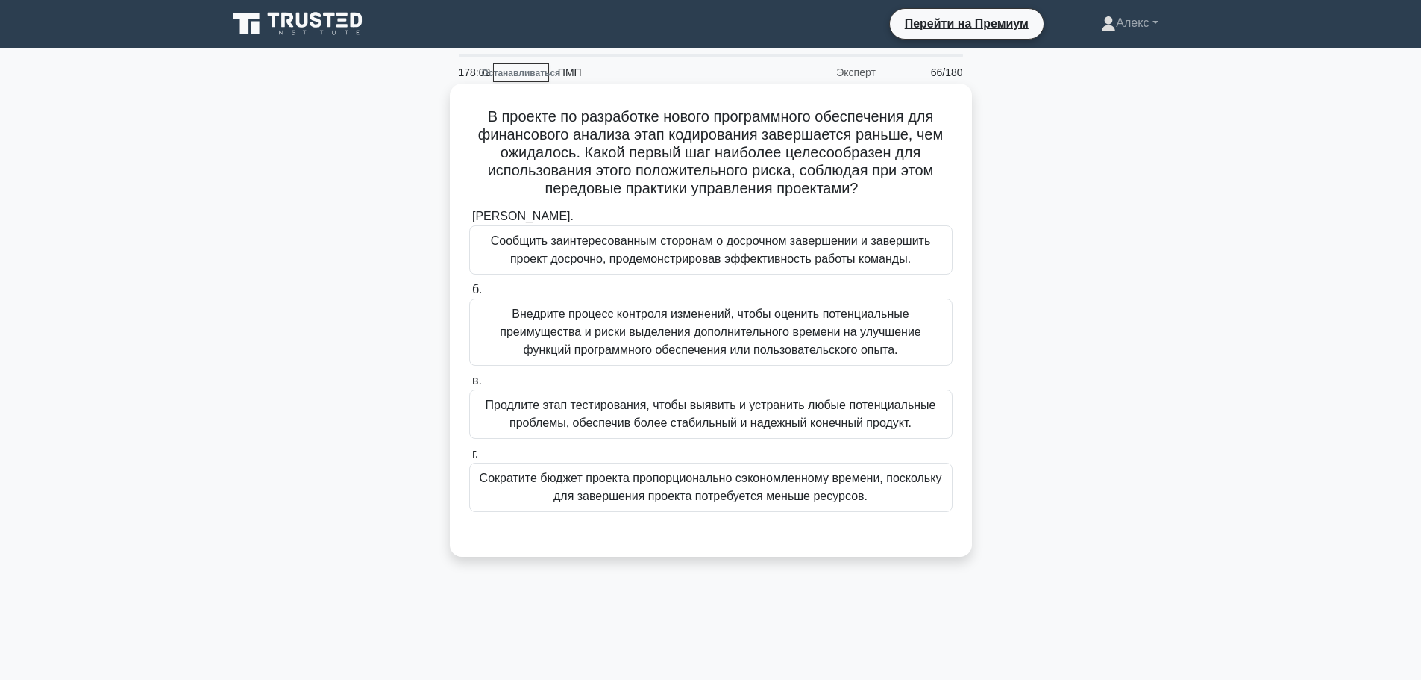
click at [788, 374] on label "в. Продлите этап тестирования, чтобы выявить и устранить любые потенциальные пр…" at bounding box center [710, 405] width 483 height 67
click at [469, 376] on input "в. Продлите этап тестирования, чтобы выявить и устранить любые потенциальные пр…" at bounding box center [469, 381] width 0 height 10
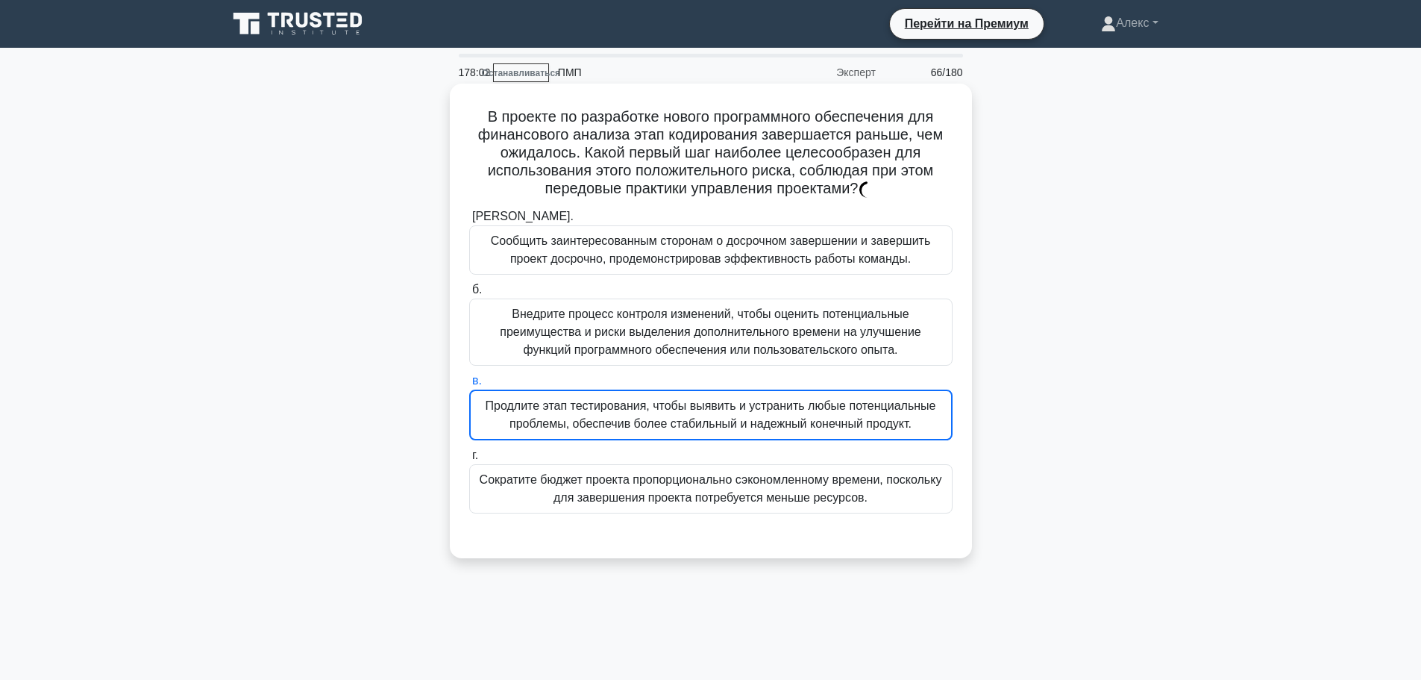
click at [795, 347] on font "Внедрите процесс контроля изменений, чтобы оценить потенциальные преимущества и…" at bounding box center [711, 331] width 422 height 48
click at [469, 295] on input "б. Внедрите процесс контроля изменений, чтобы оценить потенциальные преимуществ…" at bounding box center [469, 290] width 0 height 10
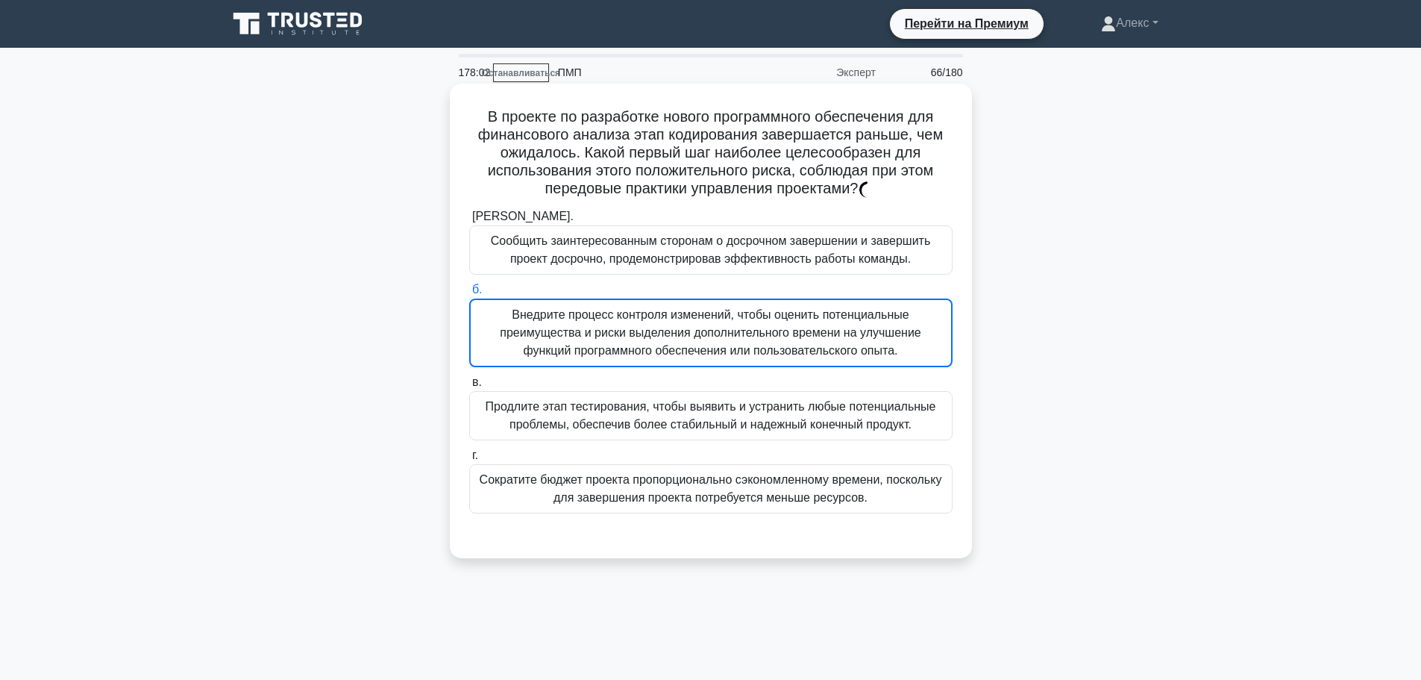
click at [795, 343] on font "Внедрите процесс контроля изменений, чтобы оценить потенциальные преимущества и…" at bounding box center [711, 332] width 422 height 48
click at [469, 295] on input "б. Внедрите процесс контроля изменений, чтобы оценить потенциальные преимуществ…" at bounding box center [469, 290] width 0 height 10
click at [795, 343] on font "Внедрите процесс контроля изменений, чтобы оценить потенциальные преимущества и…" at bounding box center [711, 332] width 422 height 48
click at [469, 295] on input "б. Внедрите процесс контроля изменений, чтобы оценить потенциальные преимуществ…" at bounding box center [469, 290] width 0 height 10
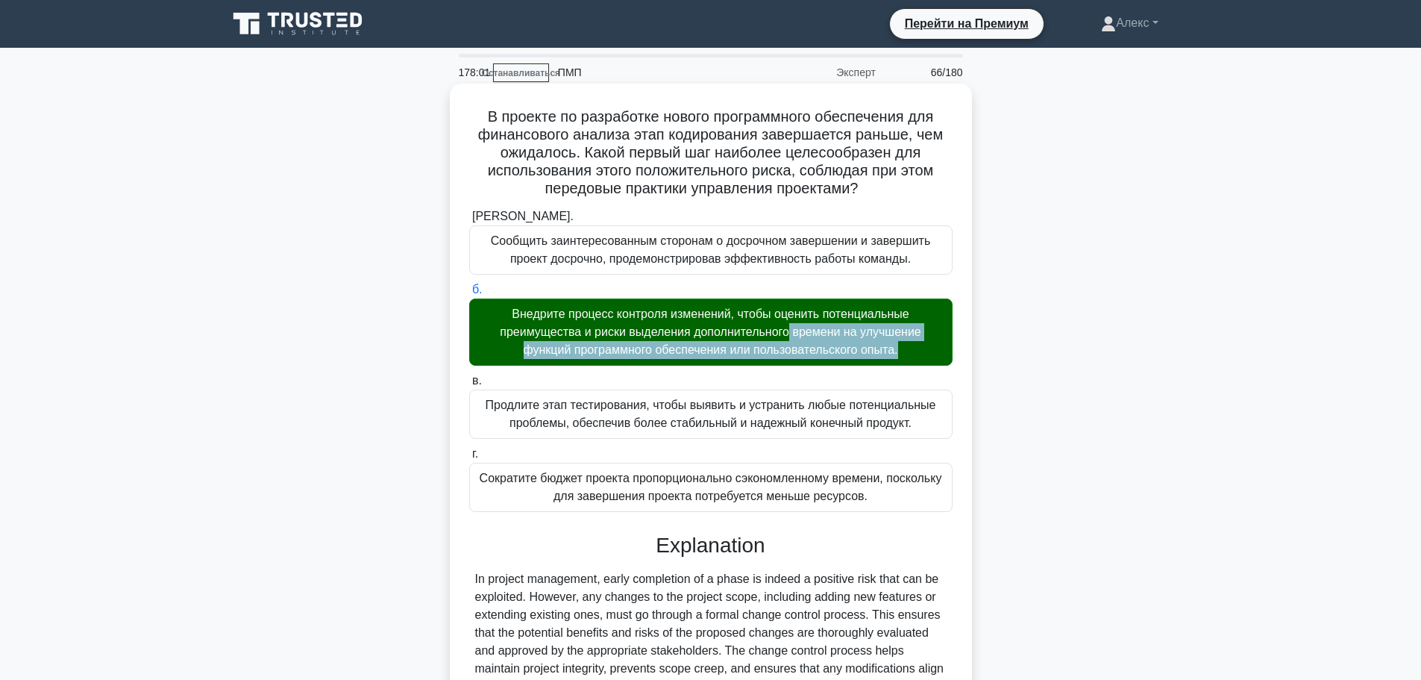
click at [795, 343] on font "Внедрите процесс контроля изменений, чтобы оценить потенциальные преимущества и…" at bounding box center [711, 331] width 422 height 48
click at [469, 295] on input "б. Внедрите процесс контроля изменений, чтобы оценить потенциальные преимуществ…" at bounding box center [469, 290] width 0 height 10
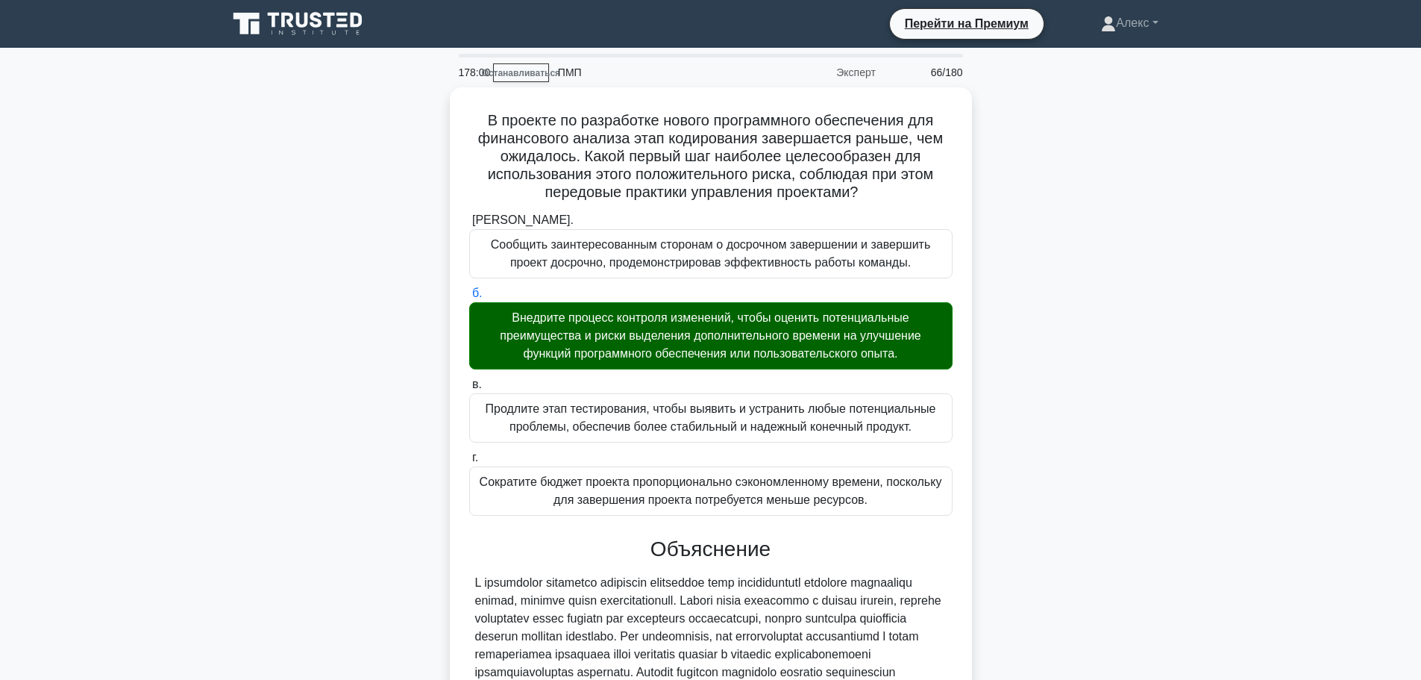
click at [1221, 439] on main "178:00 Останавливаться ПМП Эксперт 66/180 .spinner_0XTQ{transform-origin:center…" at bounding box center [710, 494] width 1421 height 892
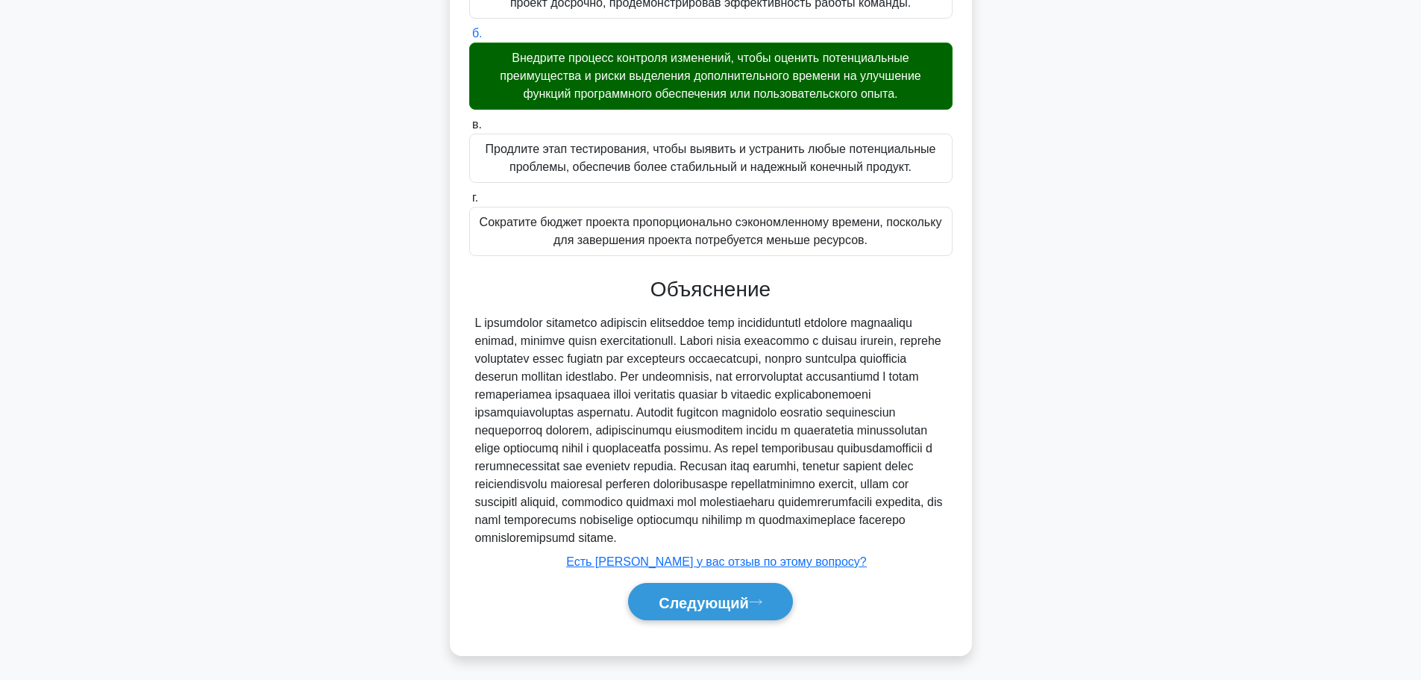
scroll to position [297, 0]
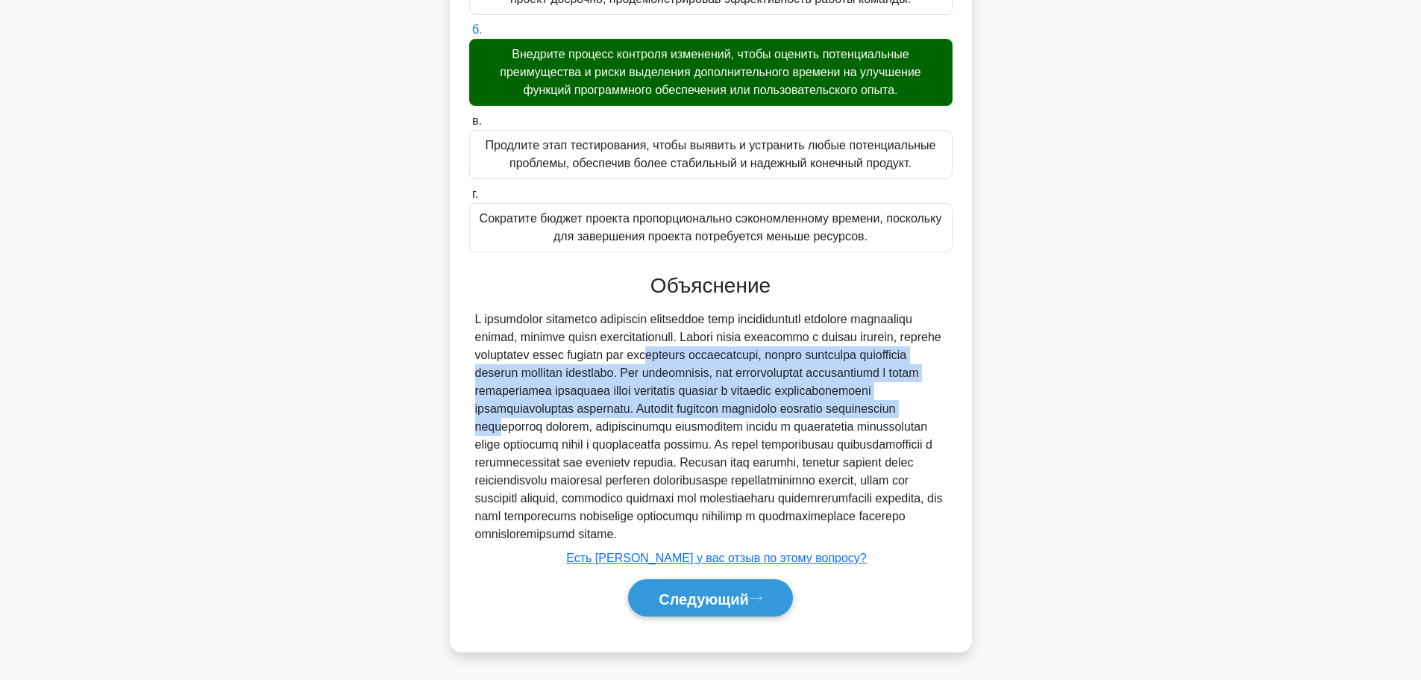
drag, startPoint x: 765, startPoint y: 391, endPoint x: 714, endPoint y: 327, distance: 82.3
click at [714, 327] on div at bounding box center [711, 426] width 472 height 233
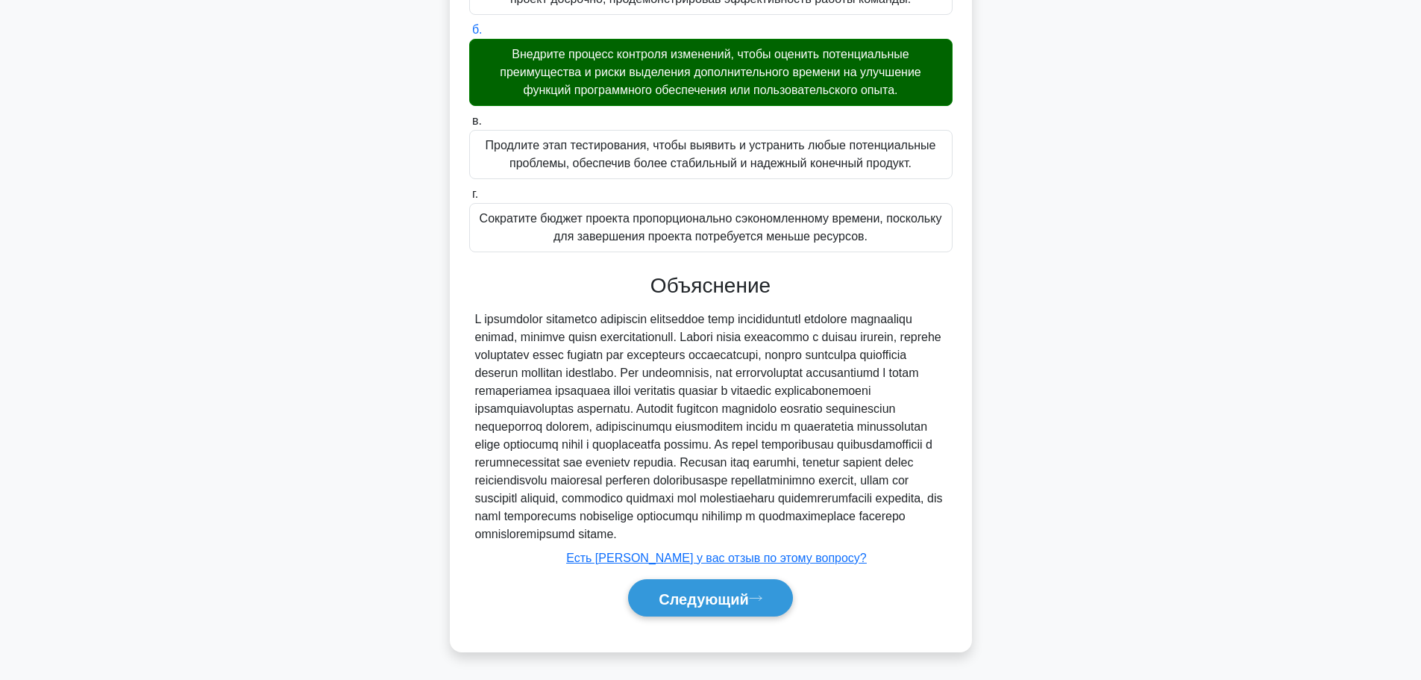
click at [713, 327] on div at bounding box center [711, 426] width 472 height 233
click at [769, 607] on button "Следующий" at bounding box center [710, 598] width 165 height 38
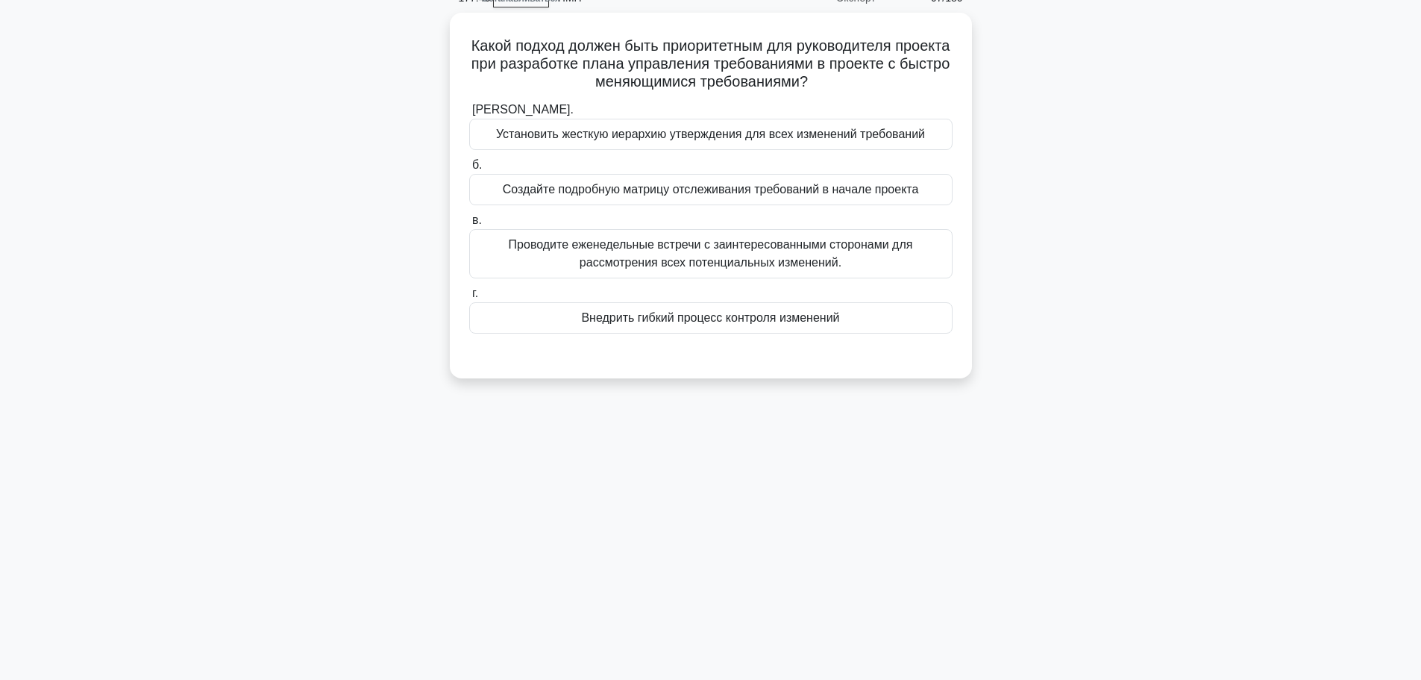
scroll to position [0, 0]
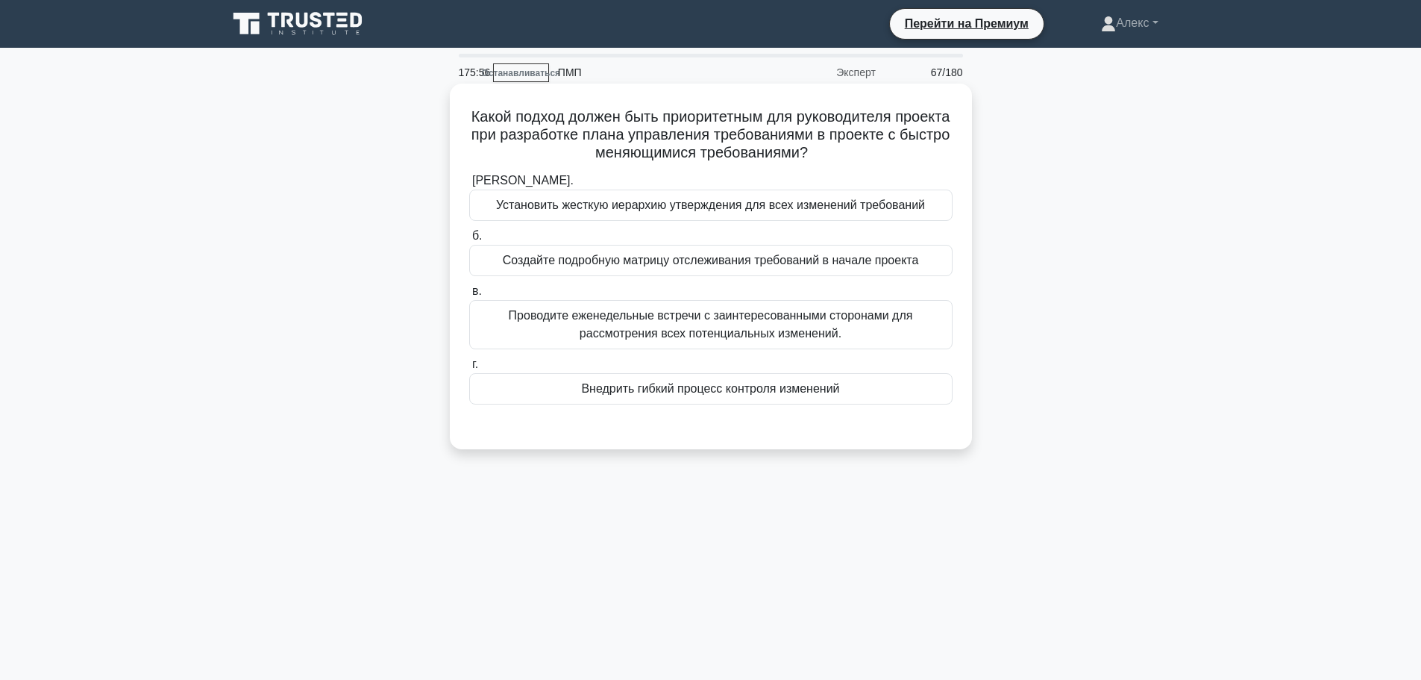
click at [856, 394] on div "Внедрить гибкий процесс контроля изменений" at bounding box center [710, 388] width 483 height 31
click at [469, 369] on input "г. Внедрить гибкий процесс контроля изменений" at bounding box center [469, 365] width 0 height 10
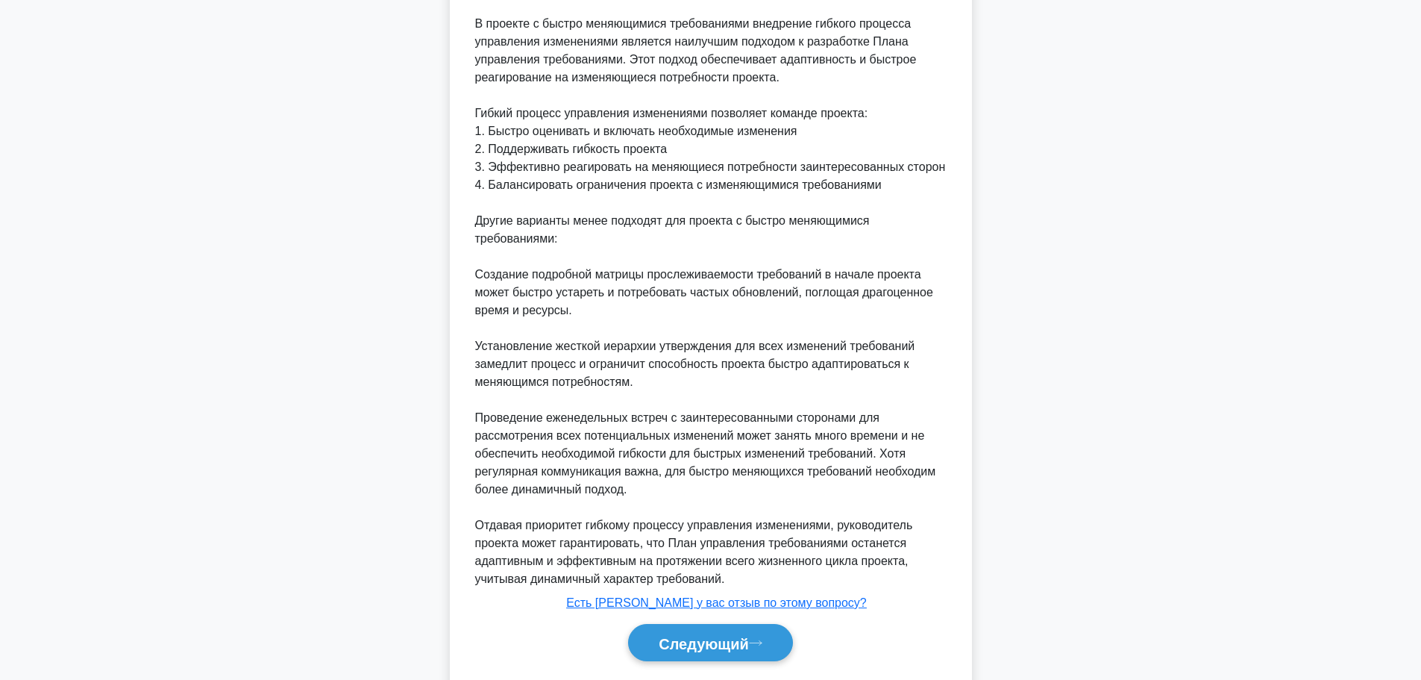
scroll to position [494, 0]
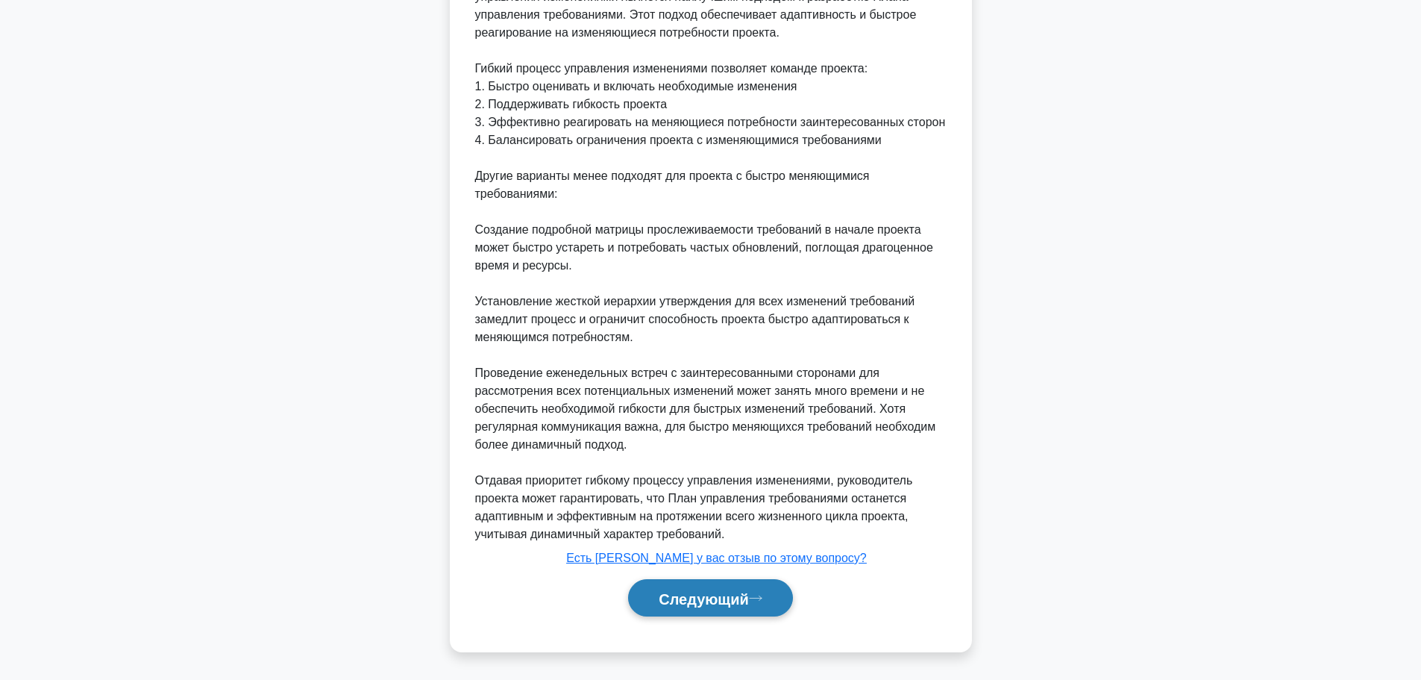
click at [709, 609] on button "Следующий" at bounding box center [710, 598] width 165 height 38
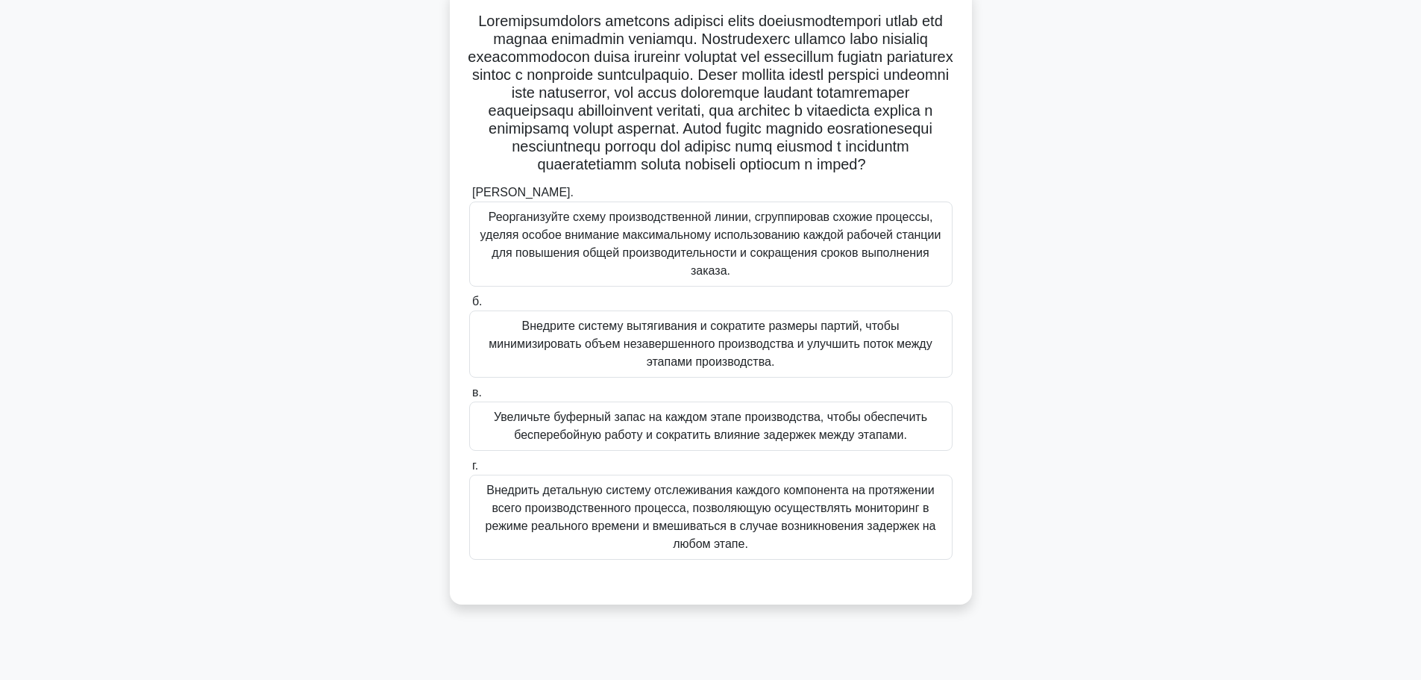
scroll to position [126, 0]
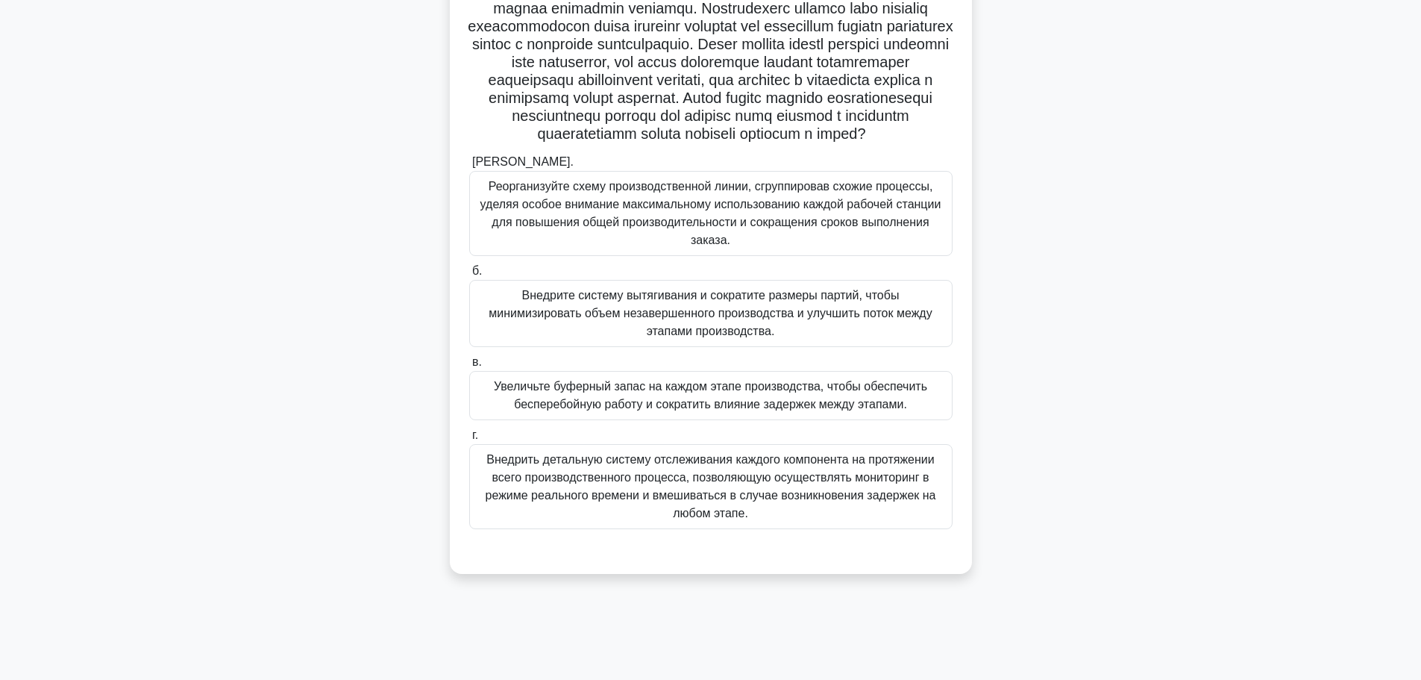
click at [894, 337] on font "Внедрите систему вытягивания и сократите размеры партий, чтобы минимизировать о…" at bounding box center [710, 313] width 443 height 48
click at [469, 276] on input "б. Внедрите систему вытягивания и сократите размеры партий, чтобы минимизироват…" at bounding box center [469, 271] width 0 height 10
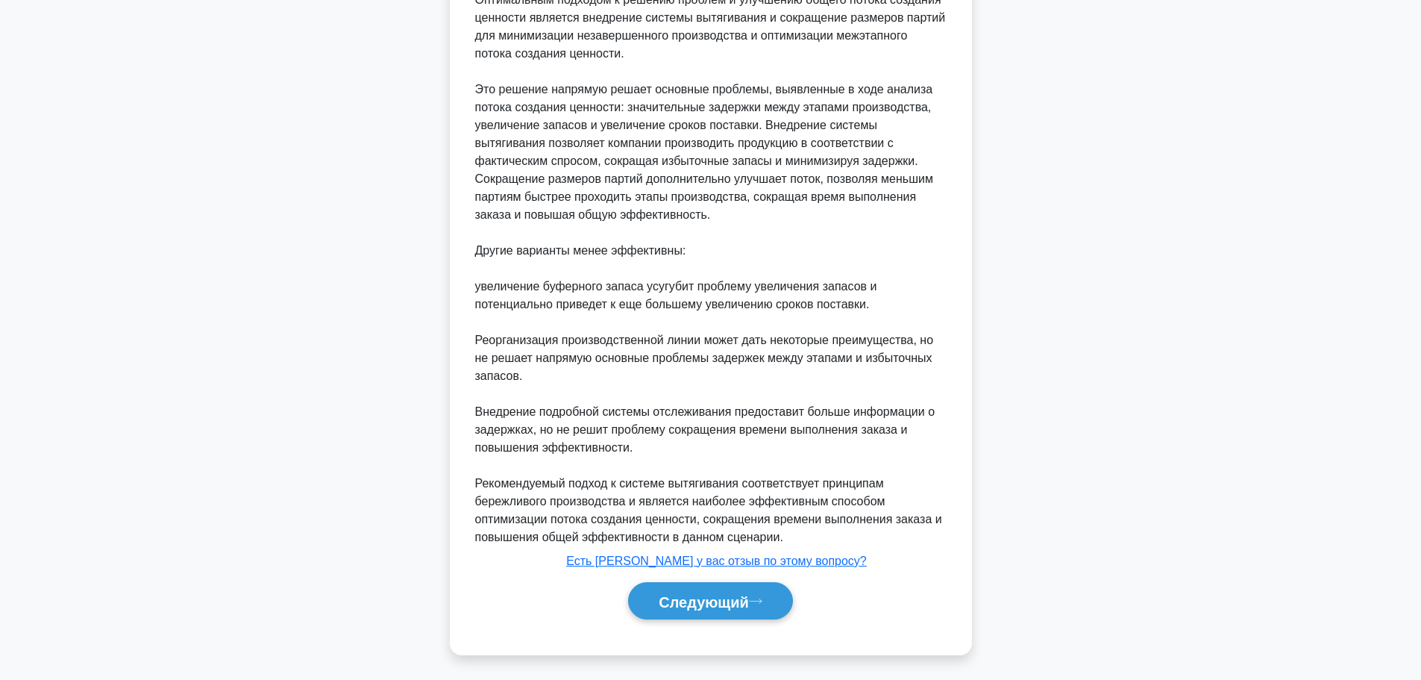
scroll to position [763, 0]
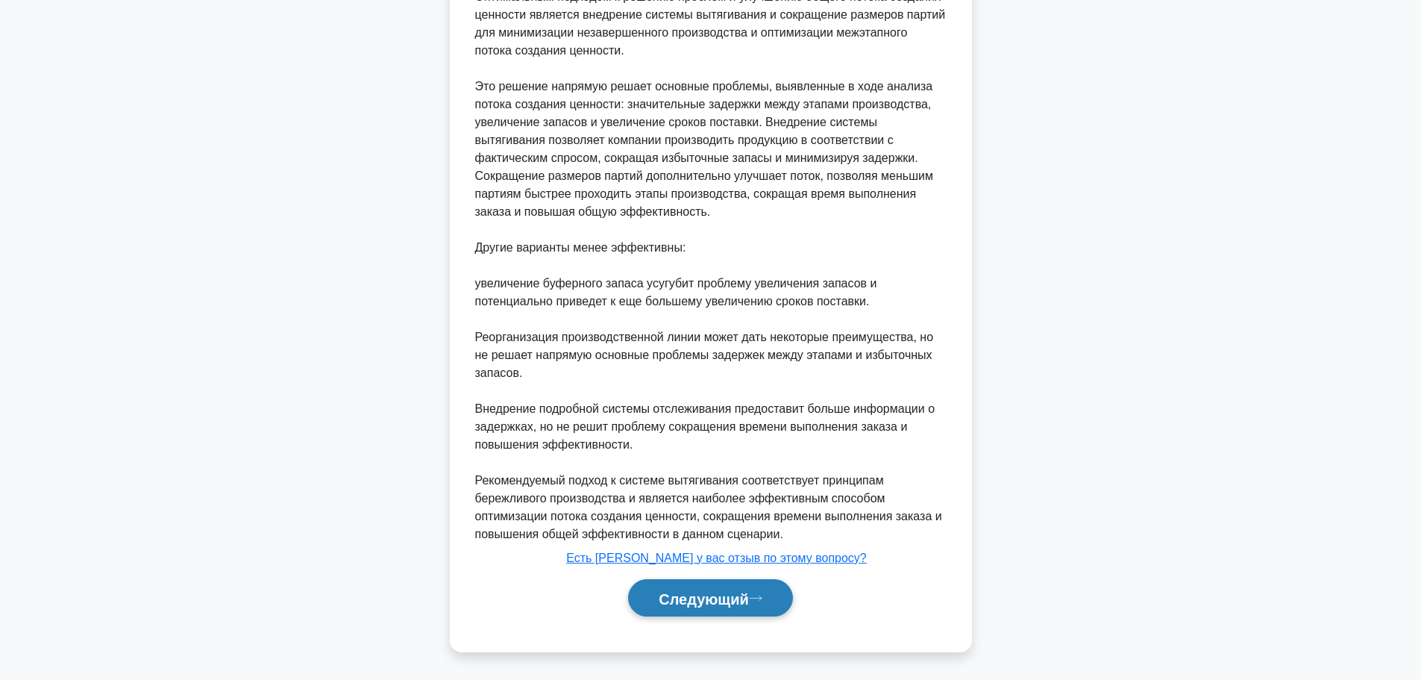
click at [692, 589] on font "Следующий" at bounding box center [704, 597] width 90 height 16
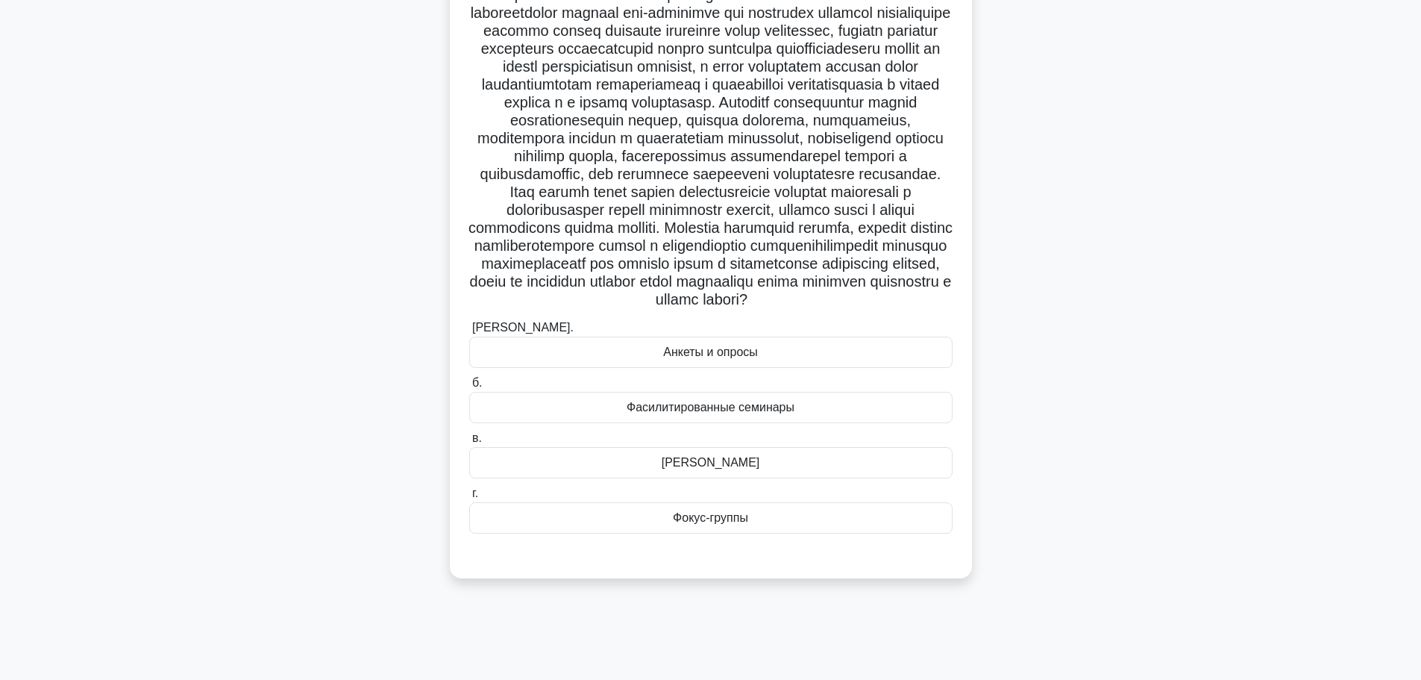
scroll to position [126, 0]
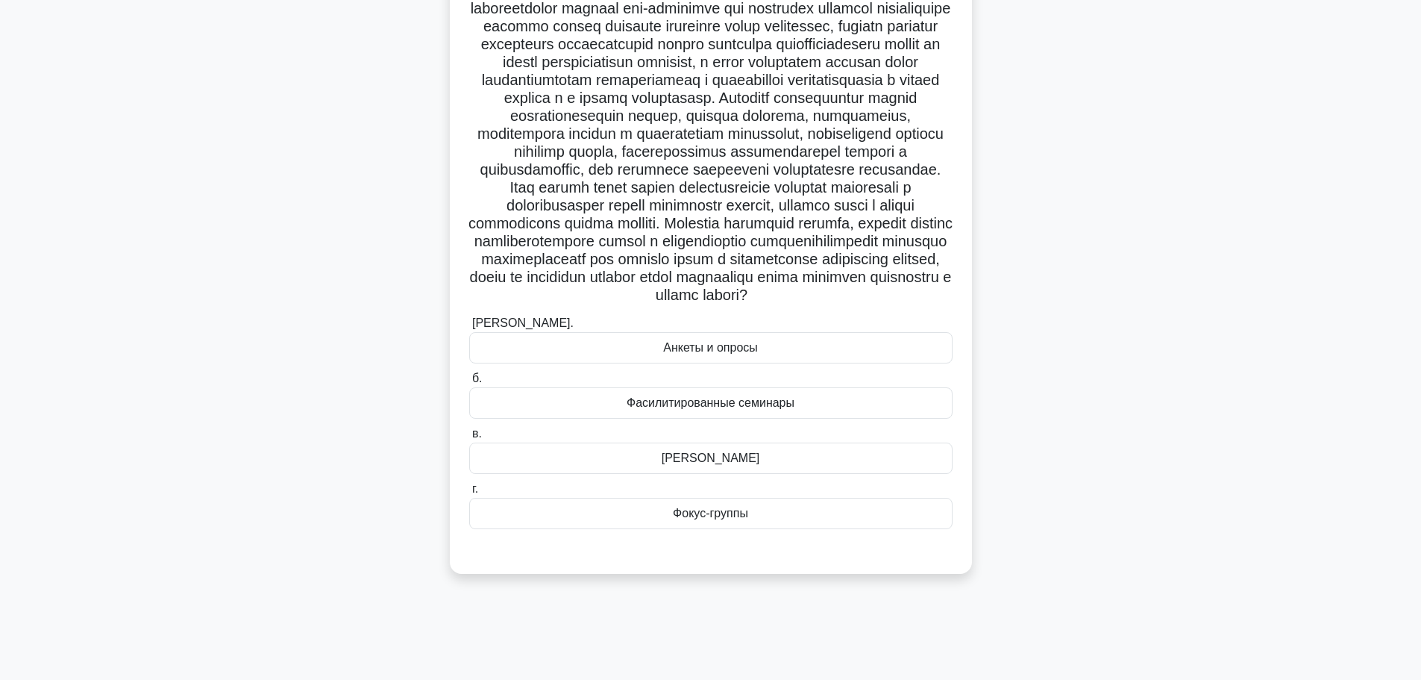
click at [775, 409] on font "Фасилитированные семинары" at bounding box center [711, 402] width 168 height 13
click at [469, 383] on input "б. Фасилитированные семинары" at bounding box center [469, 379] width 0 height 10
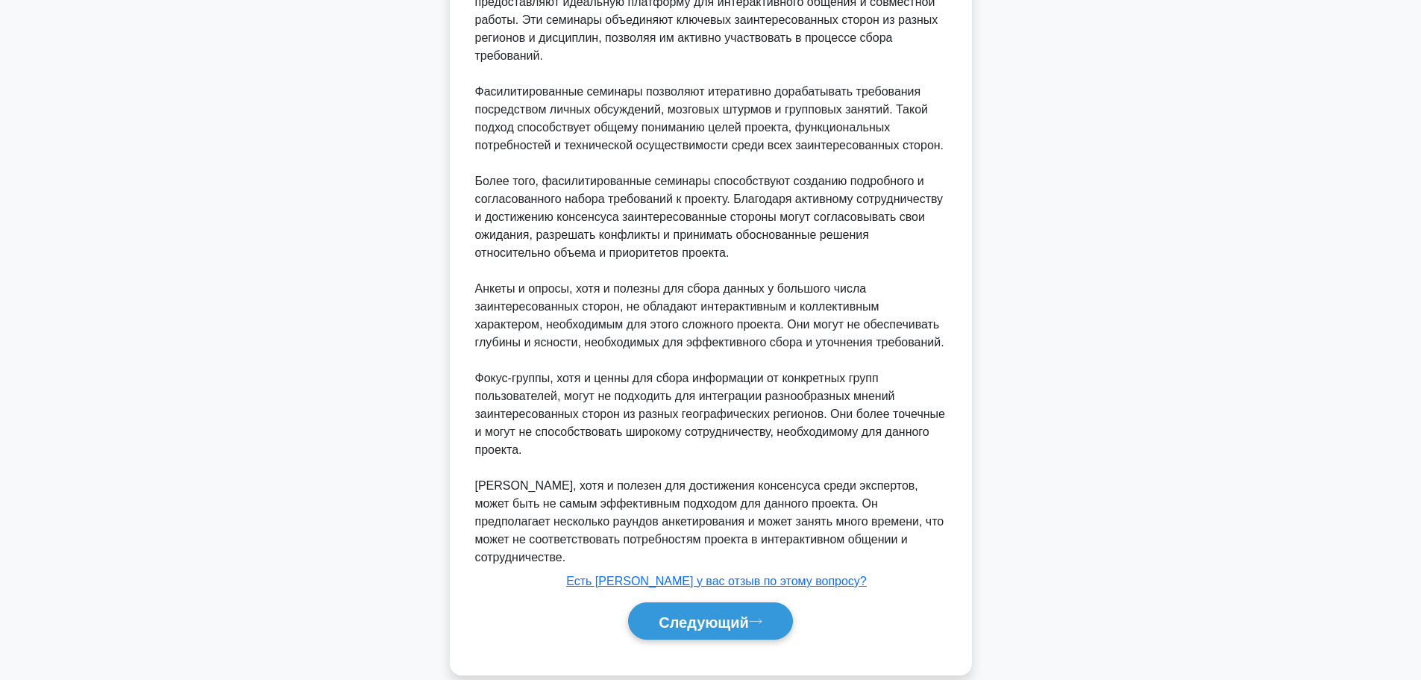
scroll to position [852, 0]
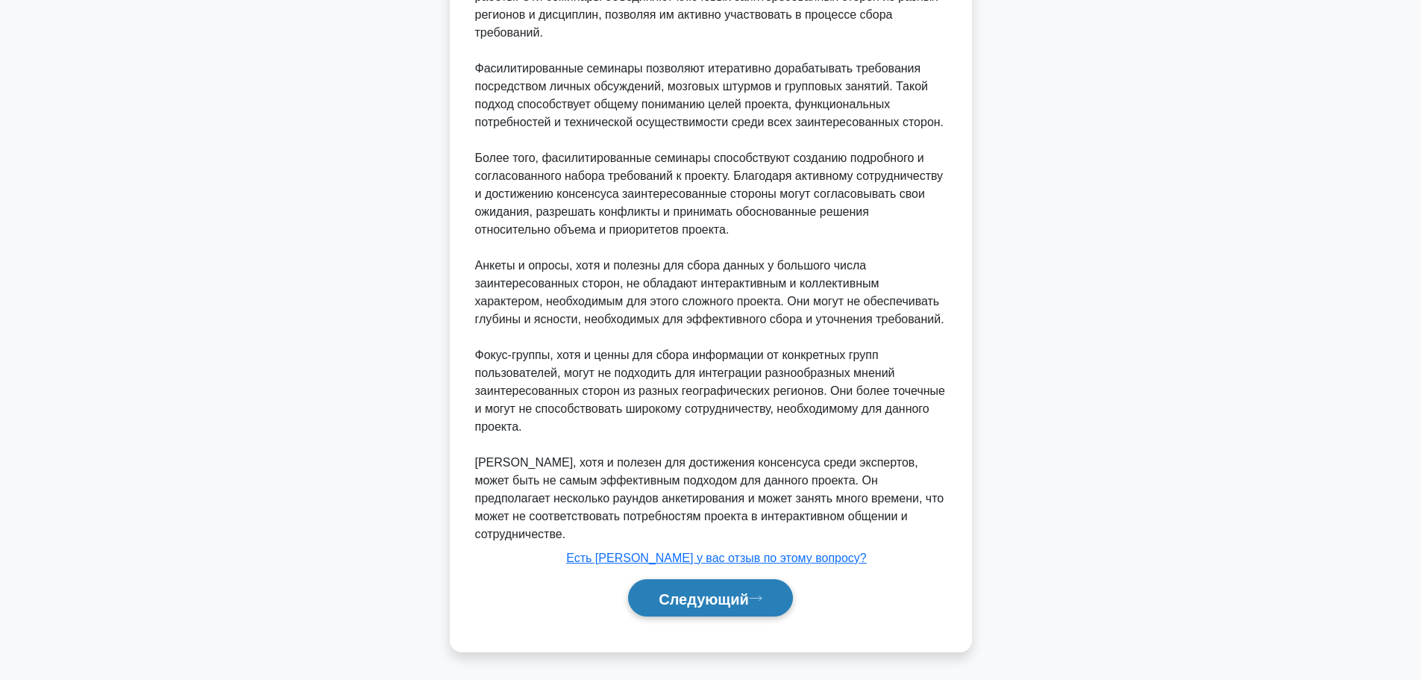
click at [736, 594] on font "Следующий" at bounding box center [704, 598] width 90 height 16
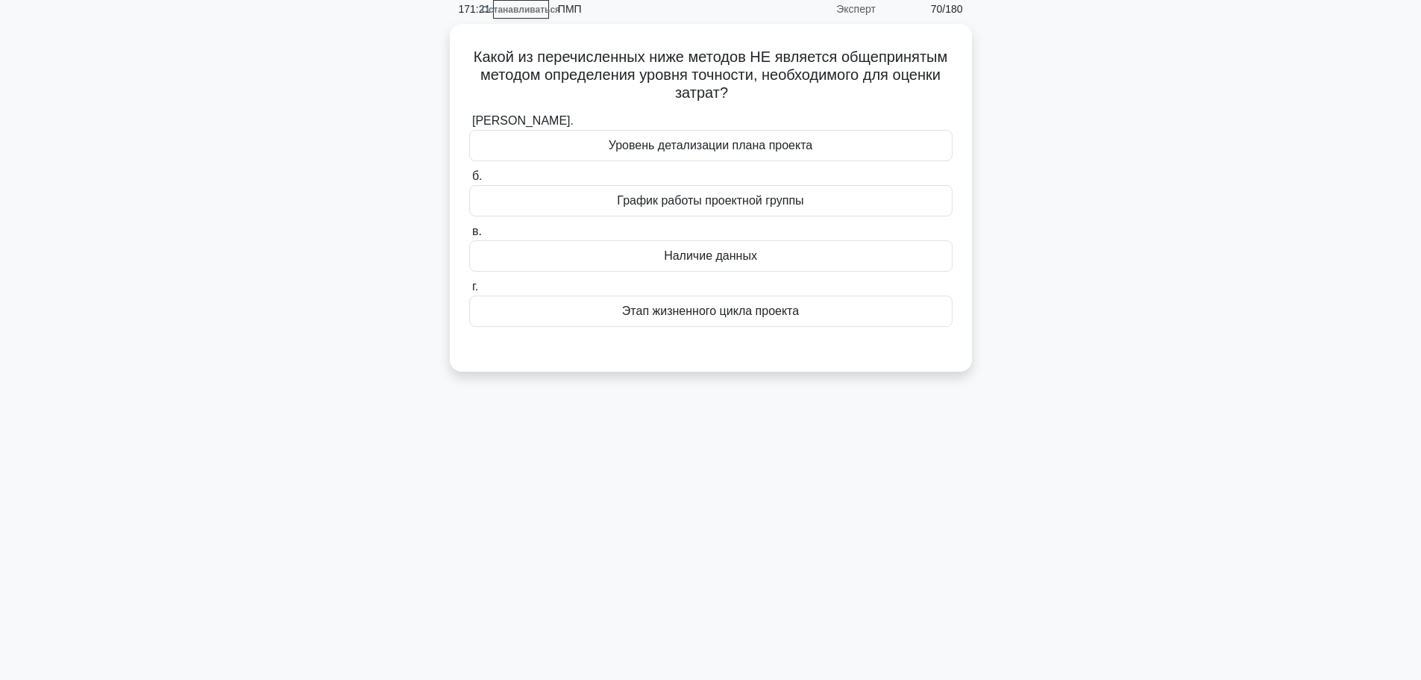
scroll to position [0, 0]
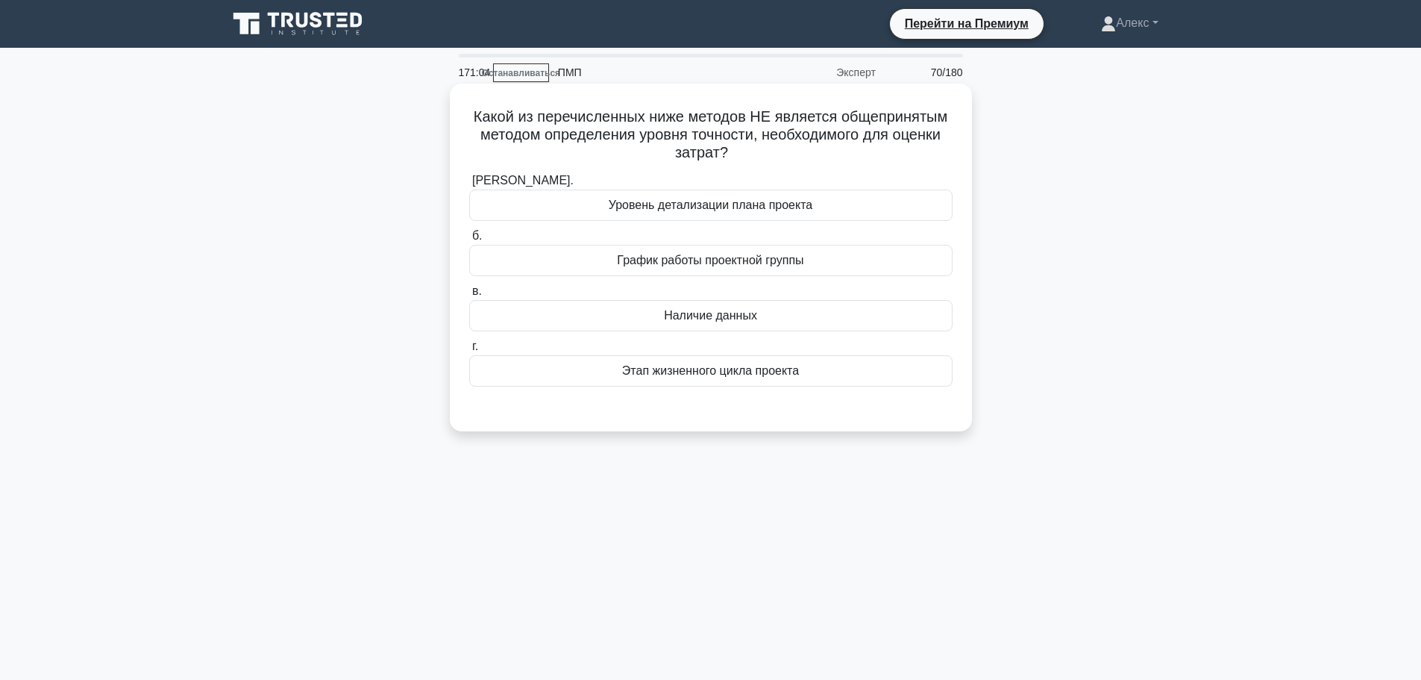
click at [857, 385] on div "Этап жизненного цикла проекта" at bounding box center [710, 370] width 483 height 31
click at [469, 351] on input "г. Этап жизненного цикла проекта" at bounding box center [469, 347] width 0 height 10
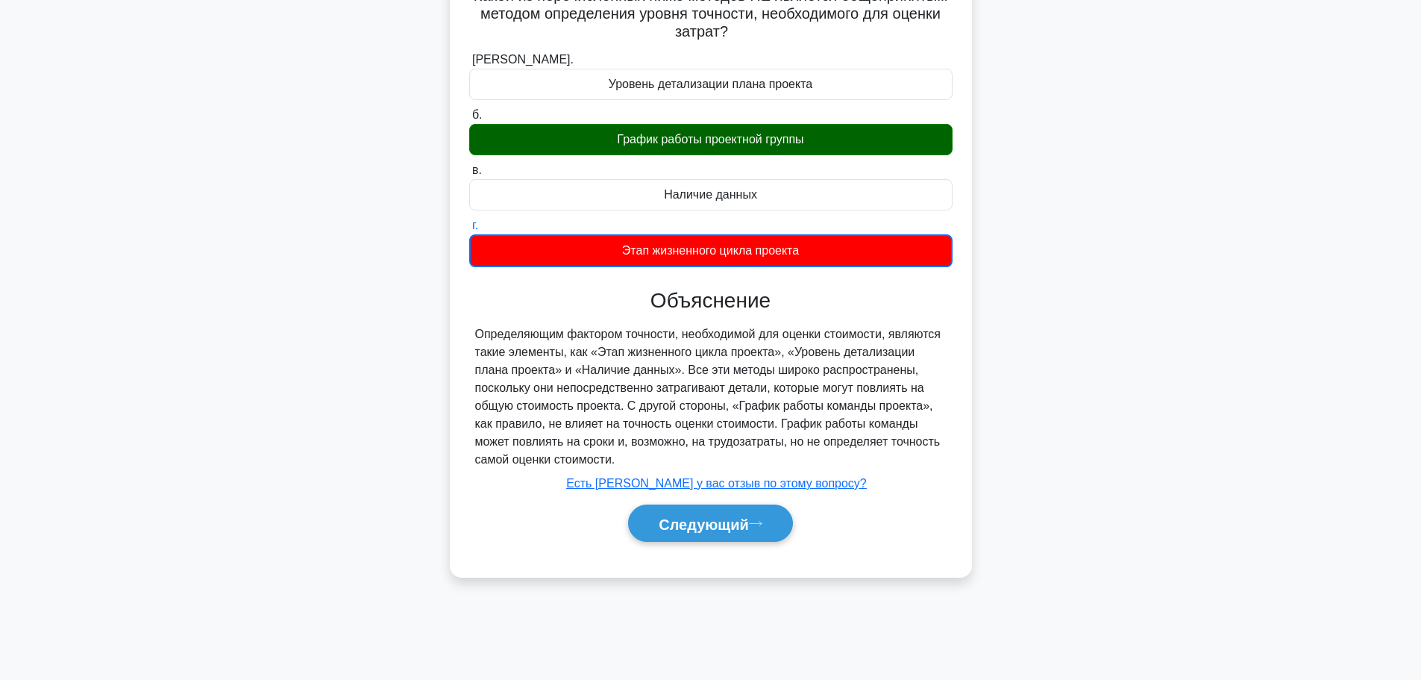
scroll to position [126, 0]
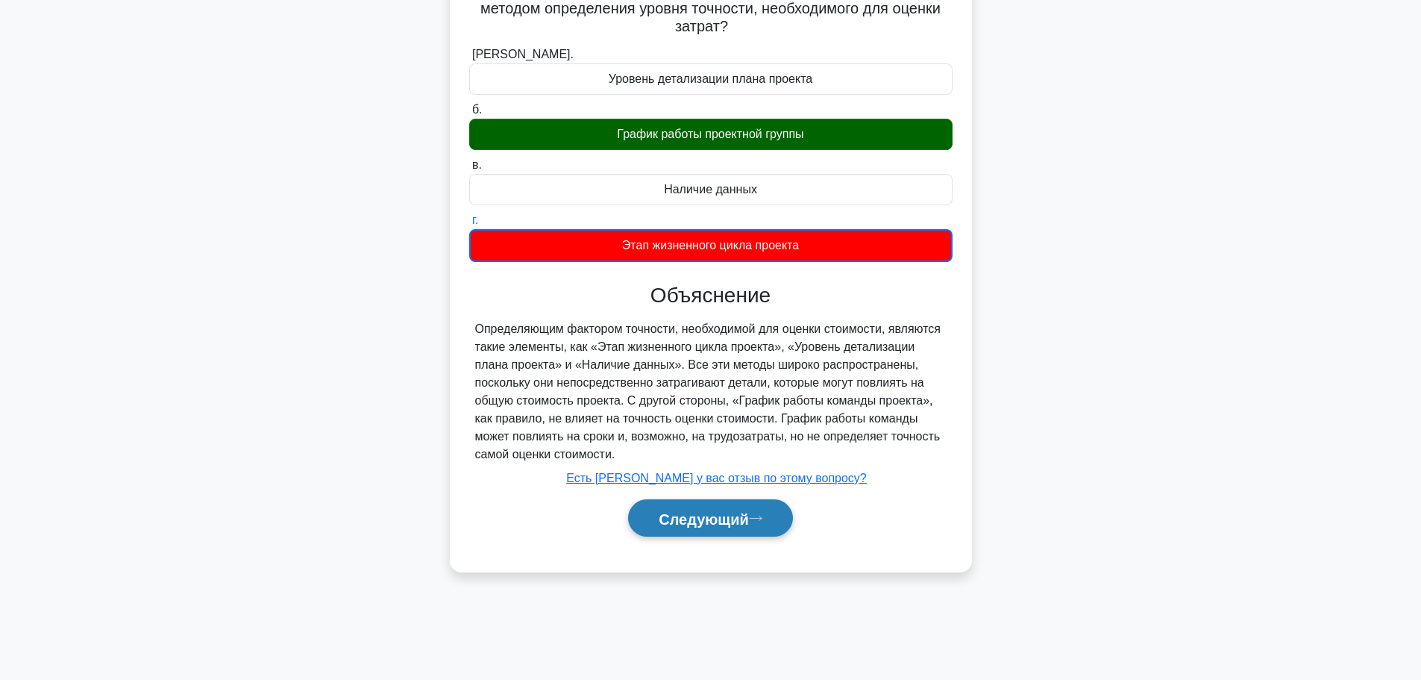
click at [771, 527] on button "Следующий" at bounding box center [710, 518] width 165 height 38
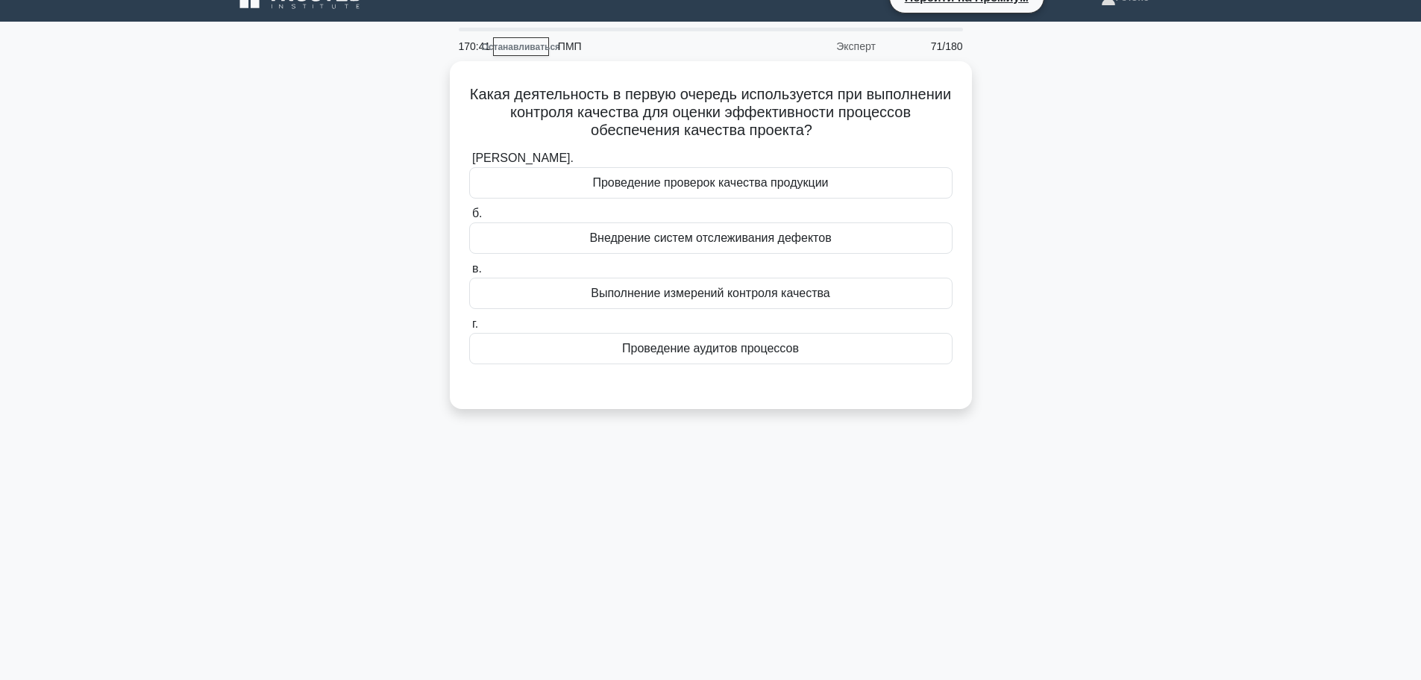
scroll to position [0, 0]
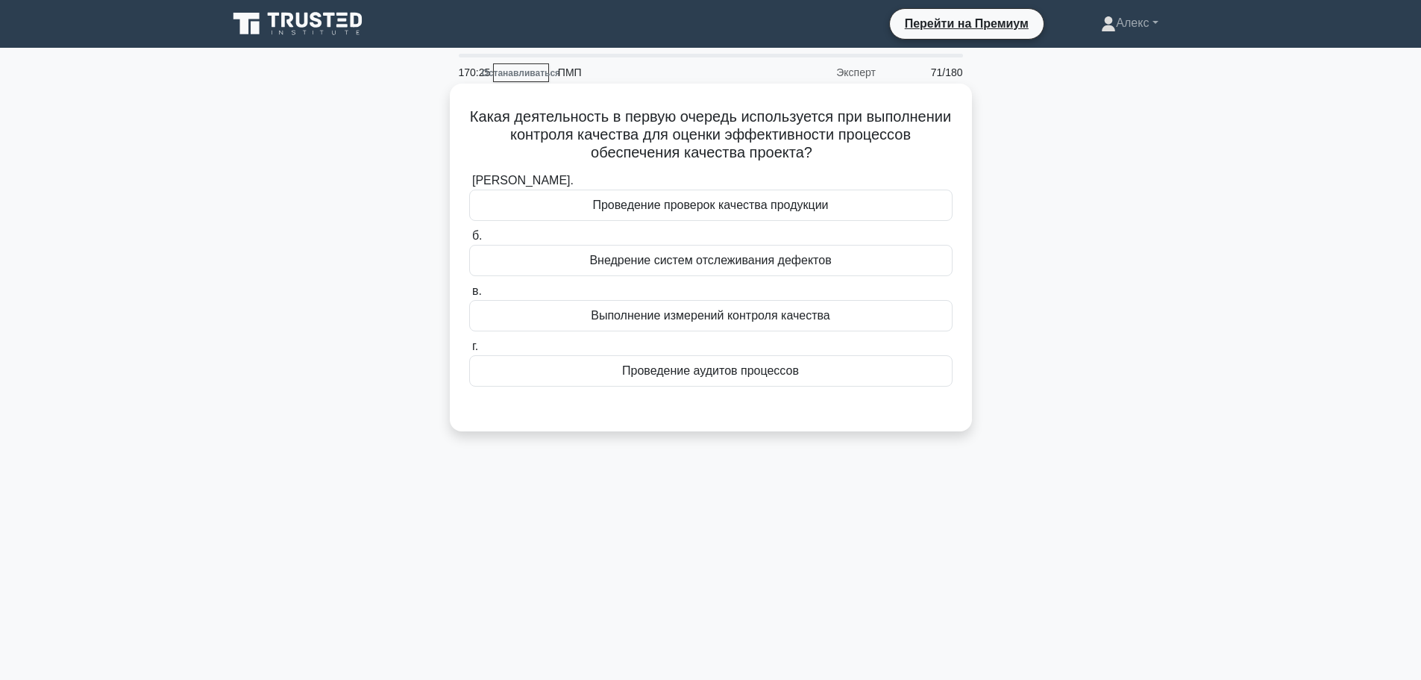
click at [735, 313] on font "Выполнение измерений контроля качества" at bounding box center [710, 315] width 239 height 13
click at [469, 296] on input "в. Выполнение измерений контроля качества" at bounding box center [469, 292] width 0 height 10
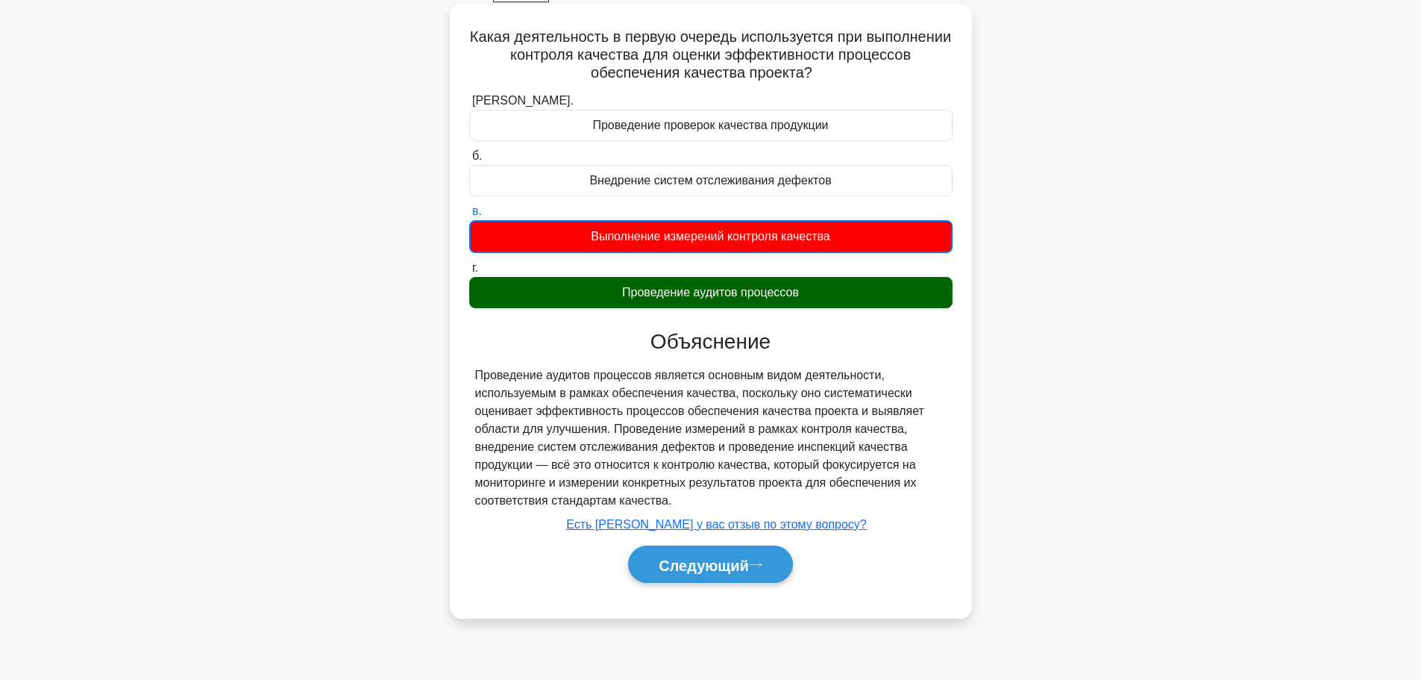
scroll to position [126, 0]
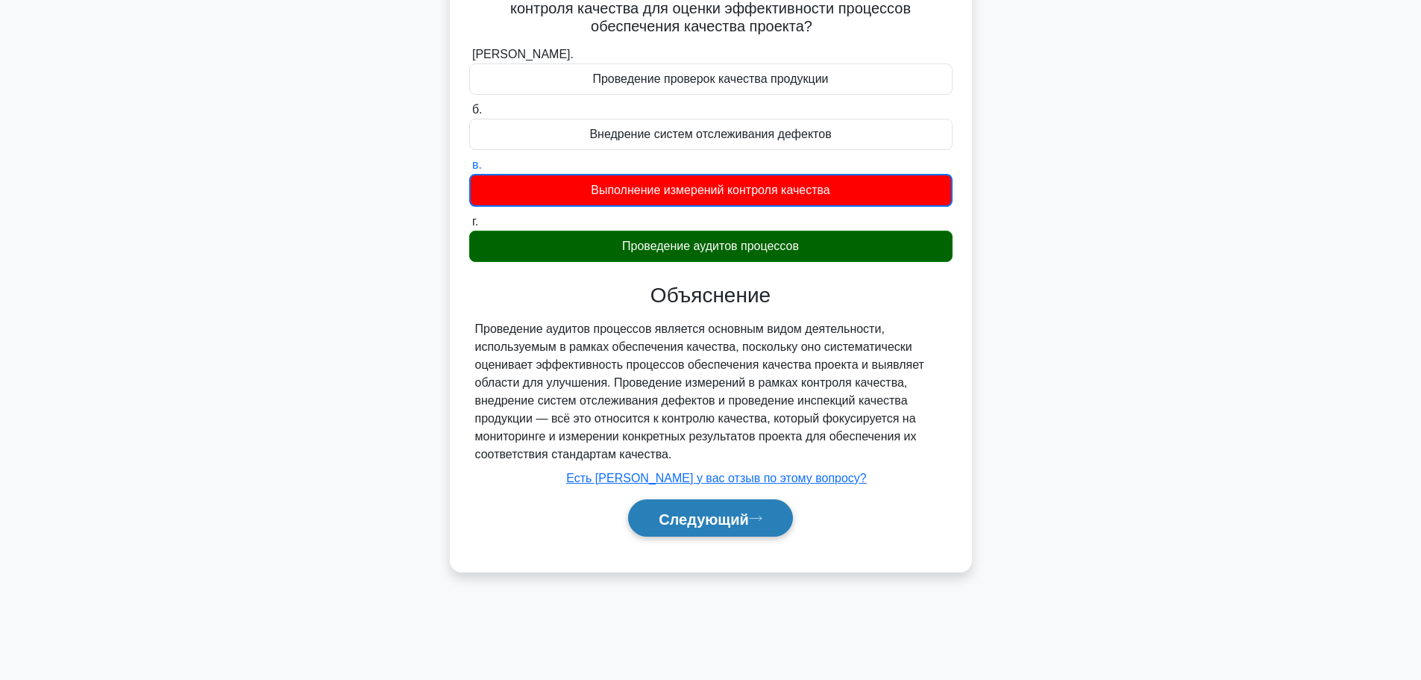
click at [715, 510] on font "Следующий" at bounding box center [704, 518] width 90 height 16
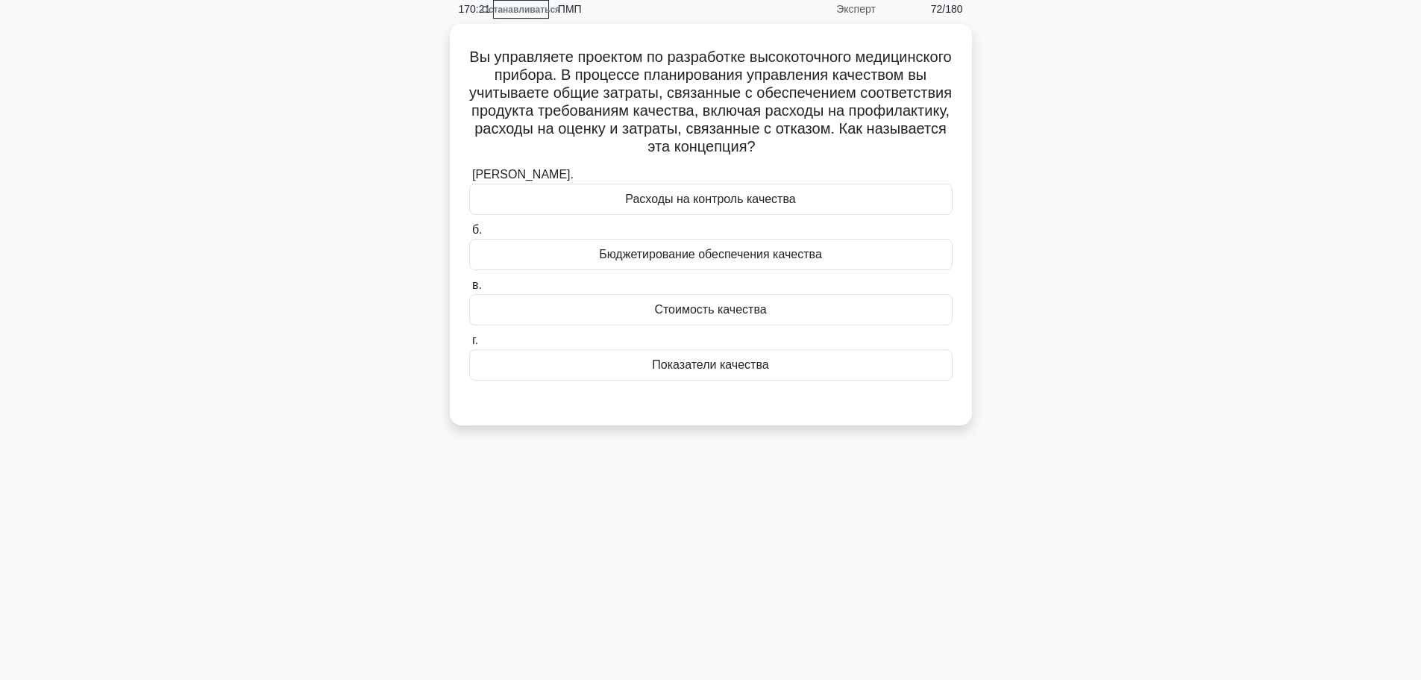
scroll to position [0, 0]
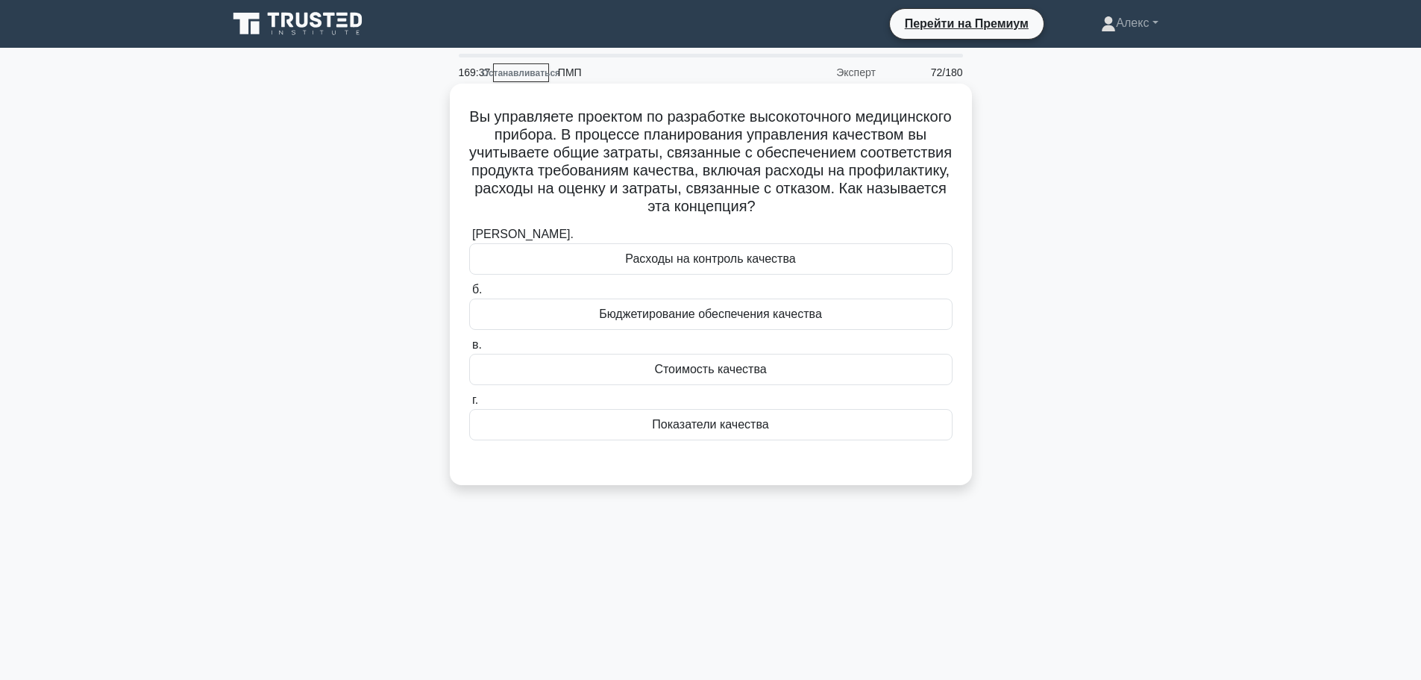
click at [761, 375] on font "Стоимость качества" at bounding box center [710, 369] width 112 height 13
click at [469, 350] on input "в. Стоимость качества" at bounding box center [469, 345] width 0 height 10
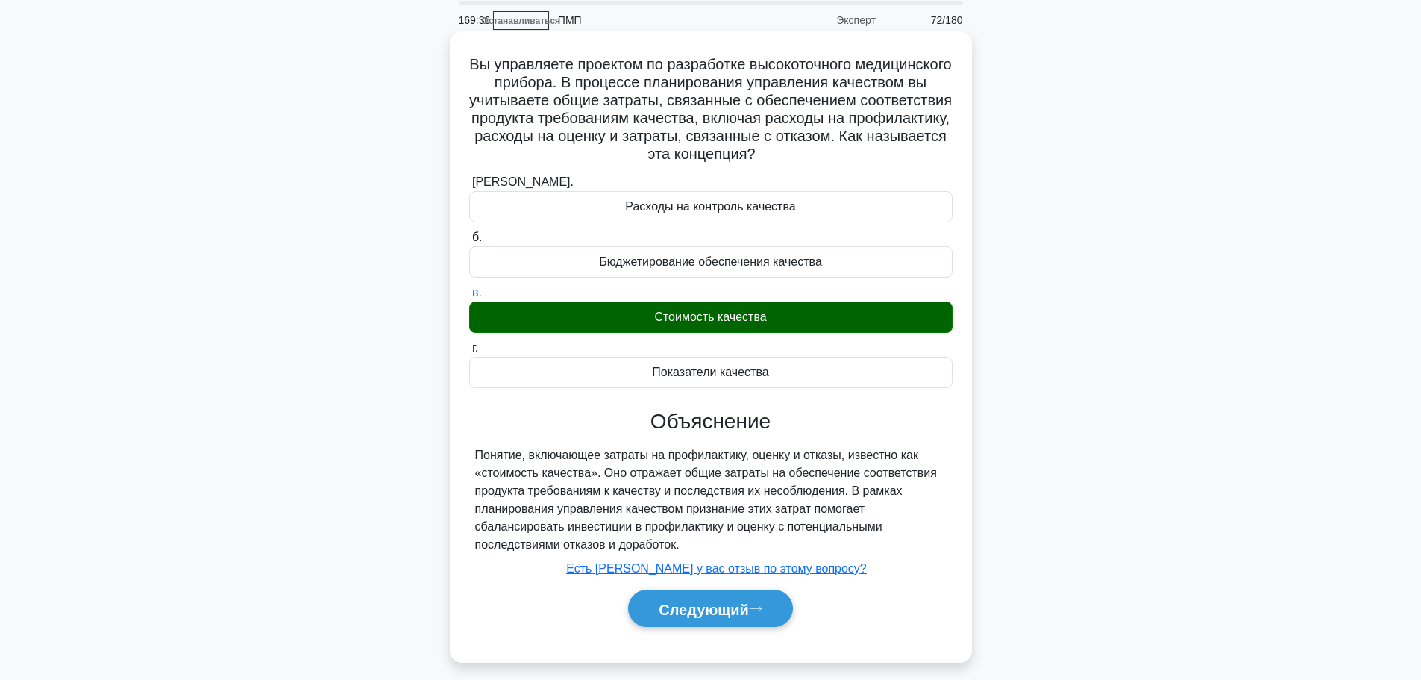
scroll to position [126, 0]
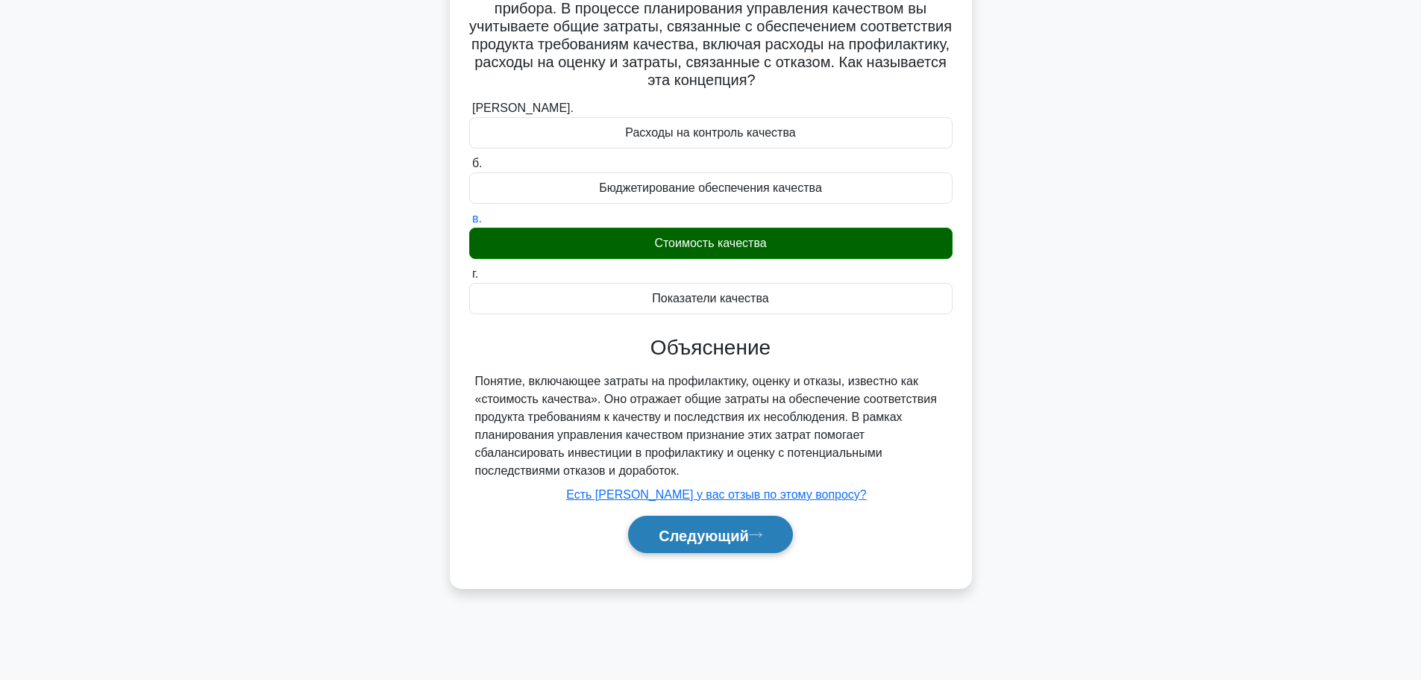
click at [730, 523] on button "Следующий" at bounding box center [710, 535] width 165 height 38
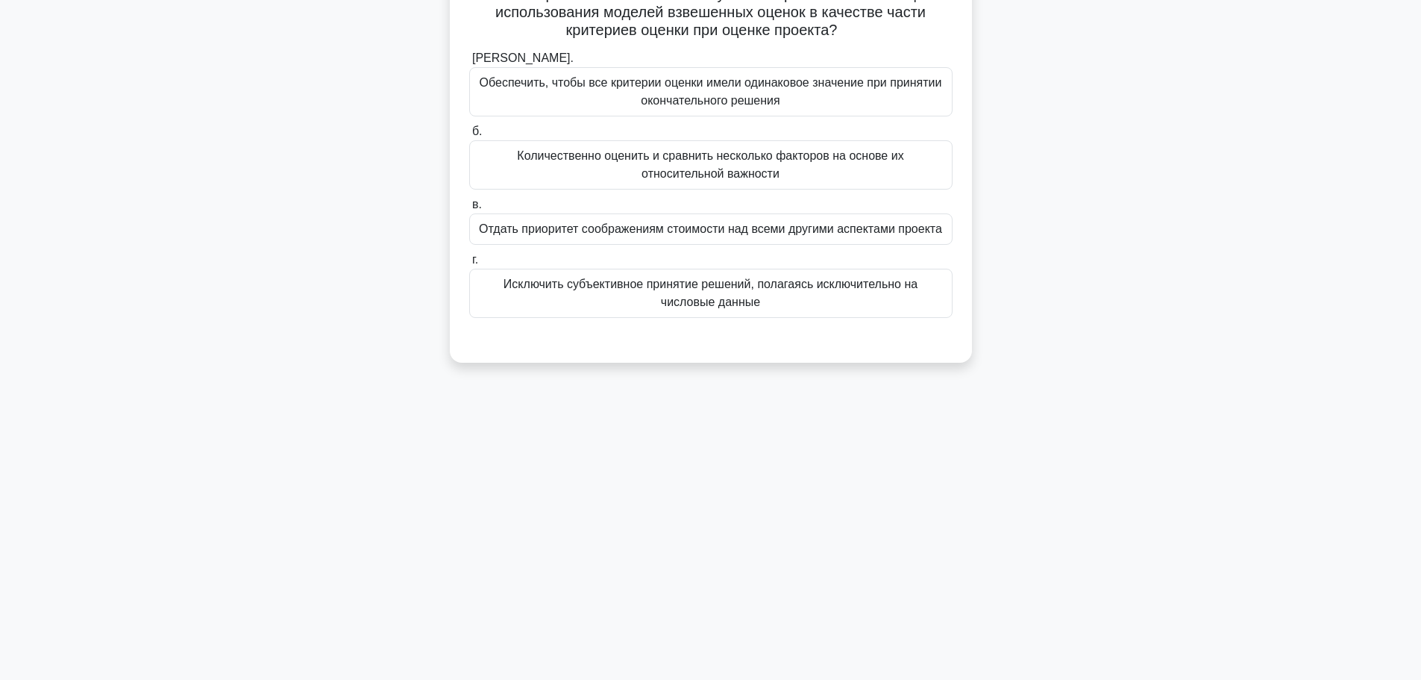
scroll to position [51, 0]
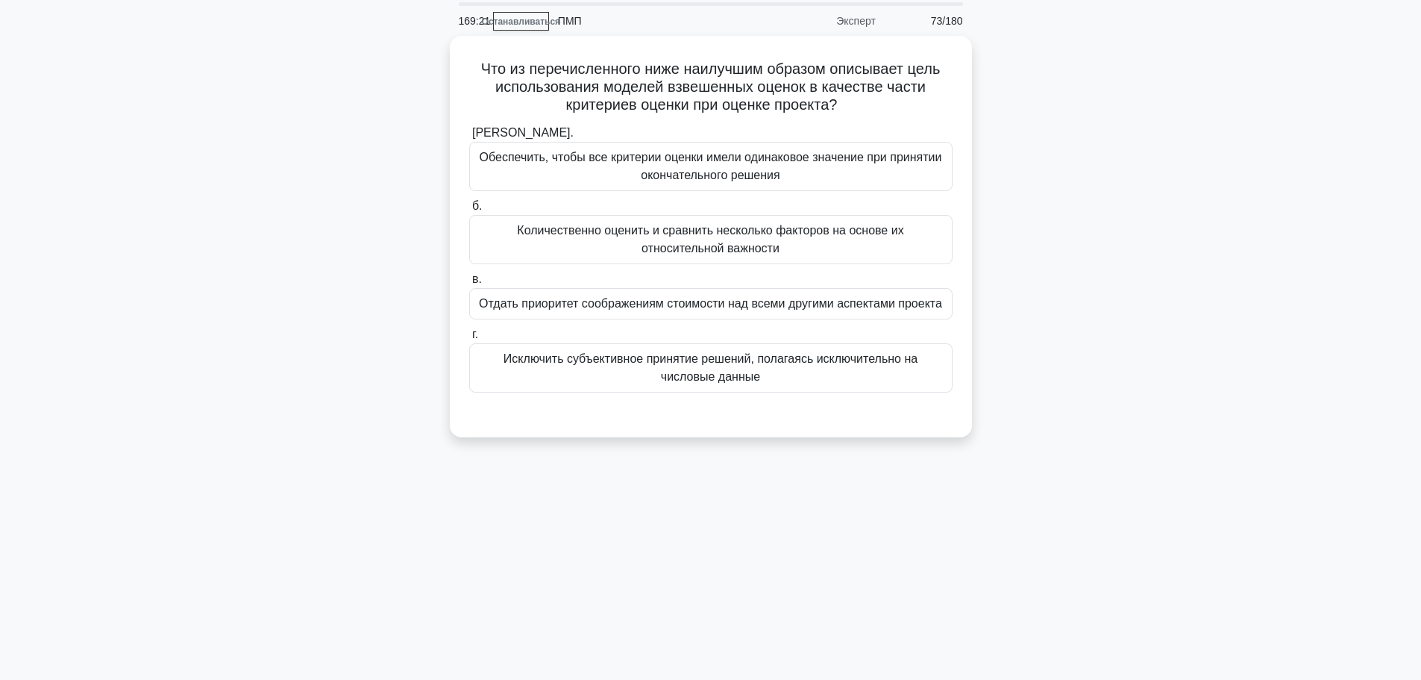
click at [1079, 278] on div "Что из перечисленного ниже наилучшим образом описывает цель использования модел…" at bounding box center [711, 245] width 985 height 419
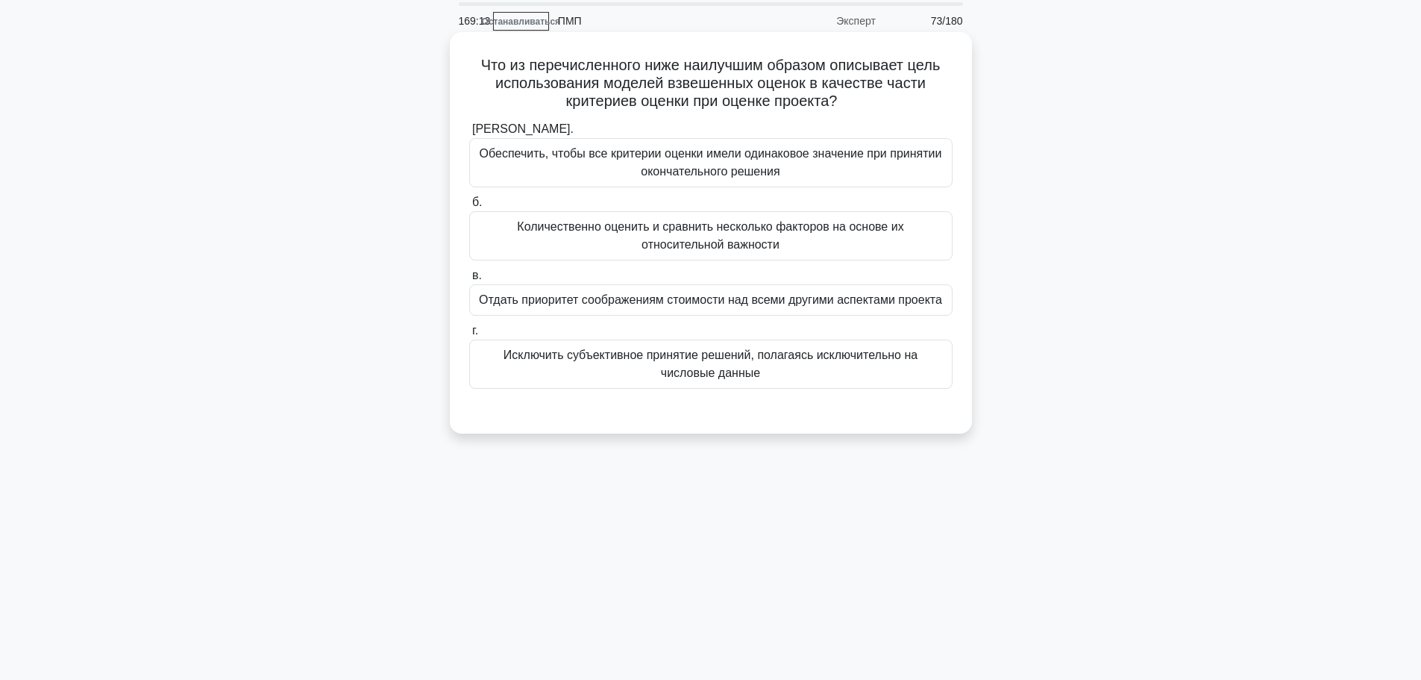
click at [948, 245] on div "Количественно оценить и сравнить несколько факторов на основе их относительной …" at bounding box center [710, 235] width 483 height 49
click at [469, 207] on input "б. Количественно оценить и сравнить несколько факторов на основе их относительн…" at bounding box center [469, 203] width 0 height 10
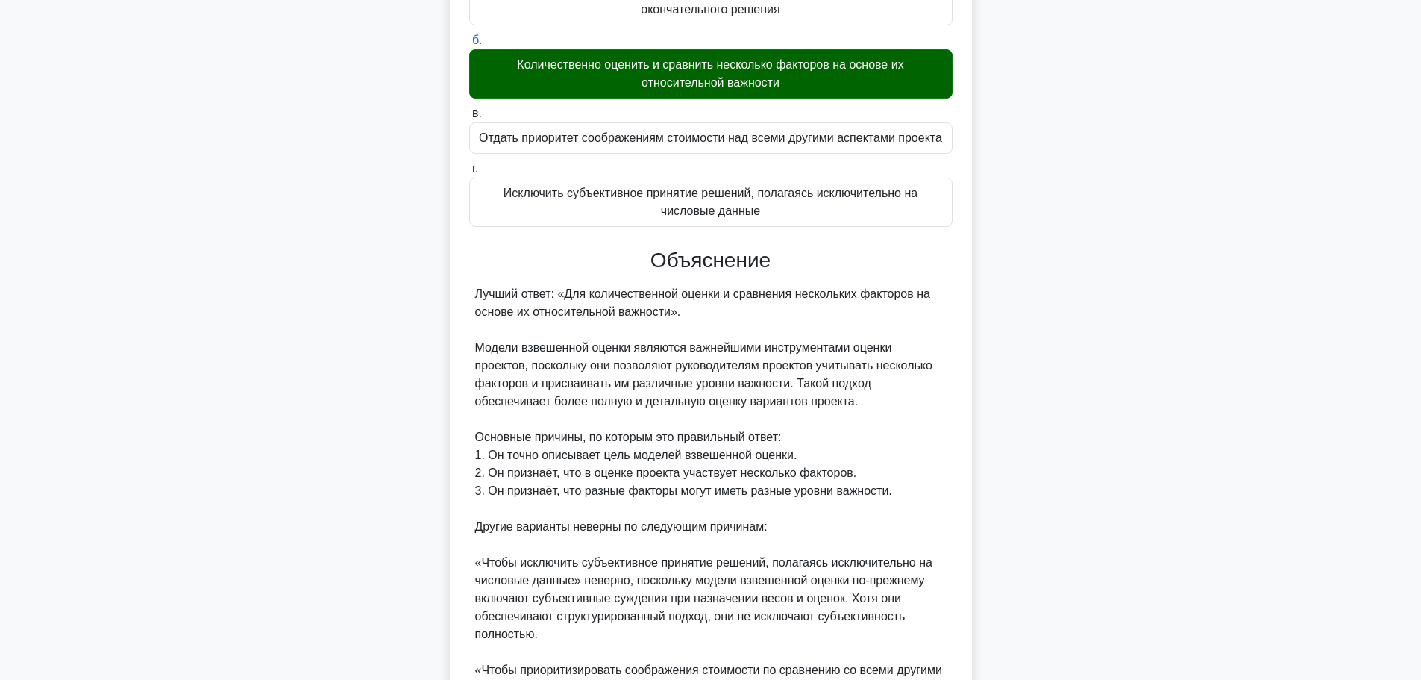
scroll to position [494, 0]
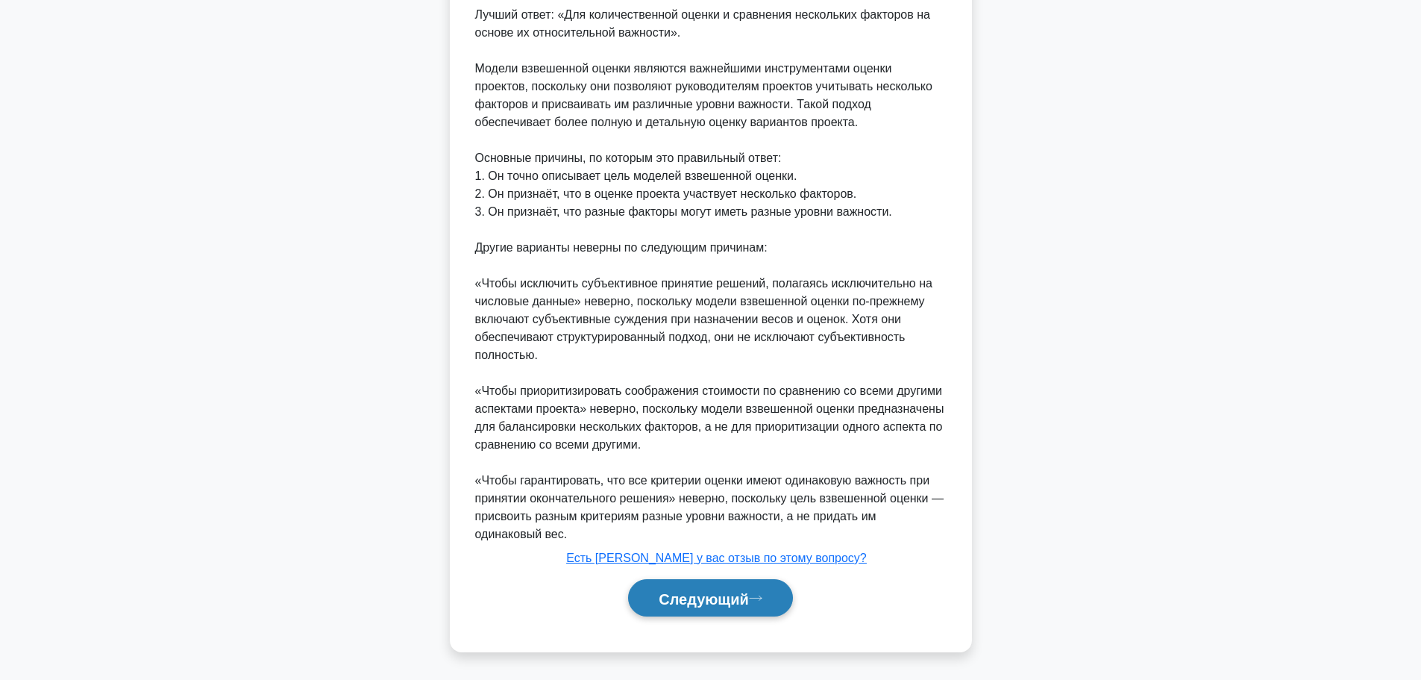
click at [745, 604] on font "Следующий" at bounding box center [704, 598] width 90 height 16
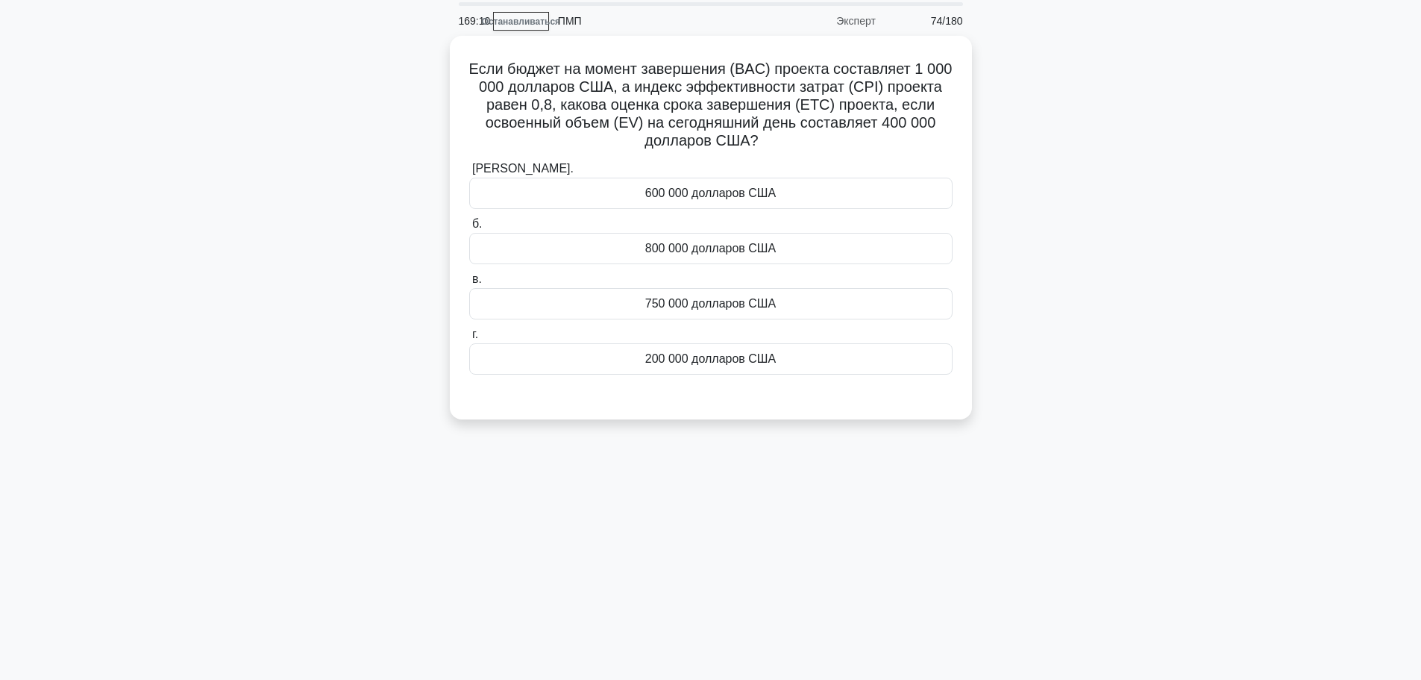
scroll to position [0, 0]
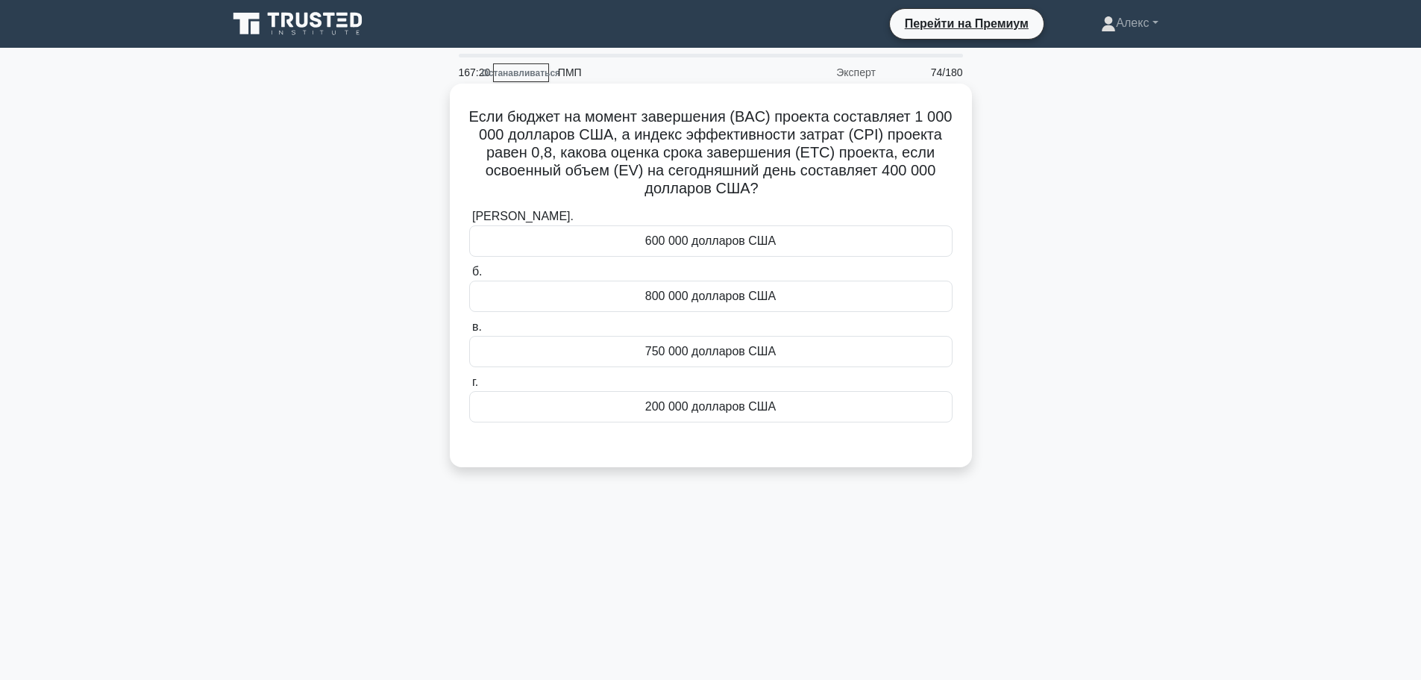
click at [858, 229] on div "600 000 долларов США" at bounding box center [710, 240] width 483 height 31
click at [469, 222] on input "а. 600 000 долларов США" at bounding box center [469, 217] width 0 height 10
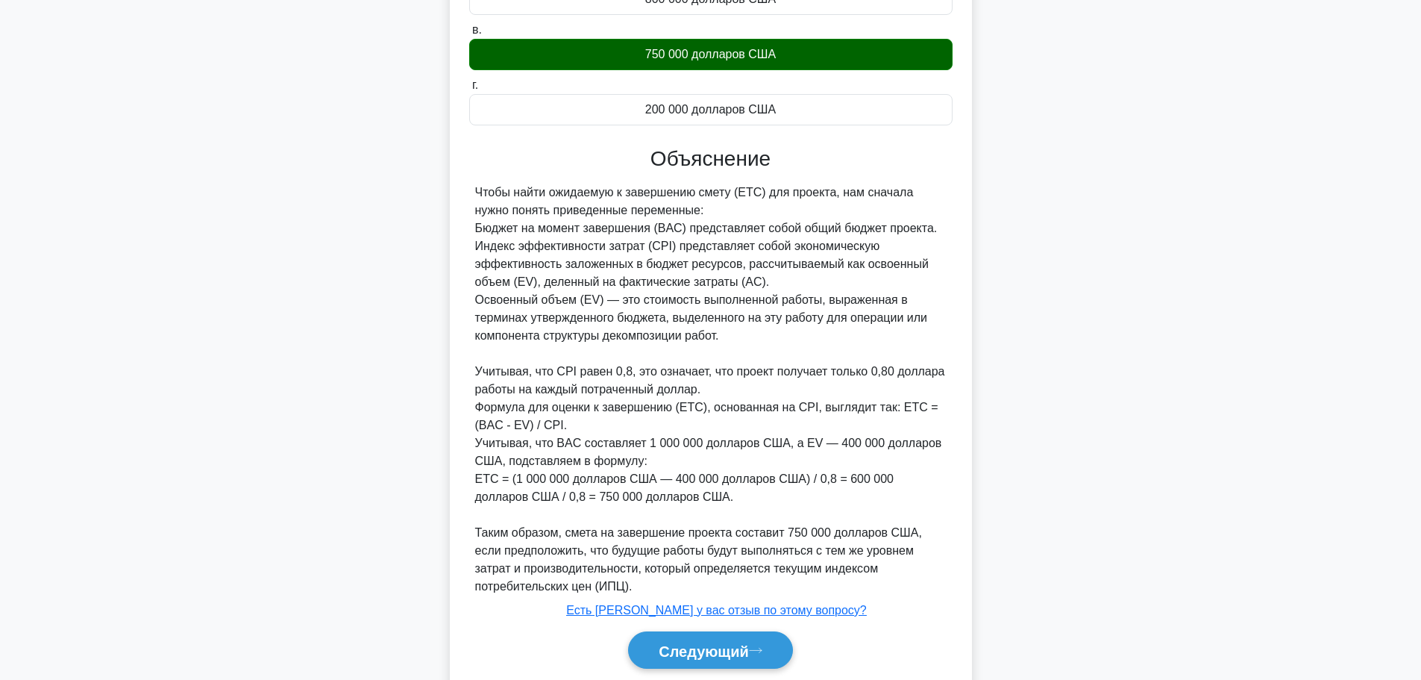
scroll to position [352, 0]
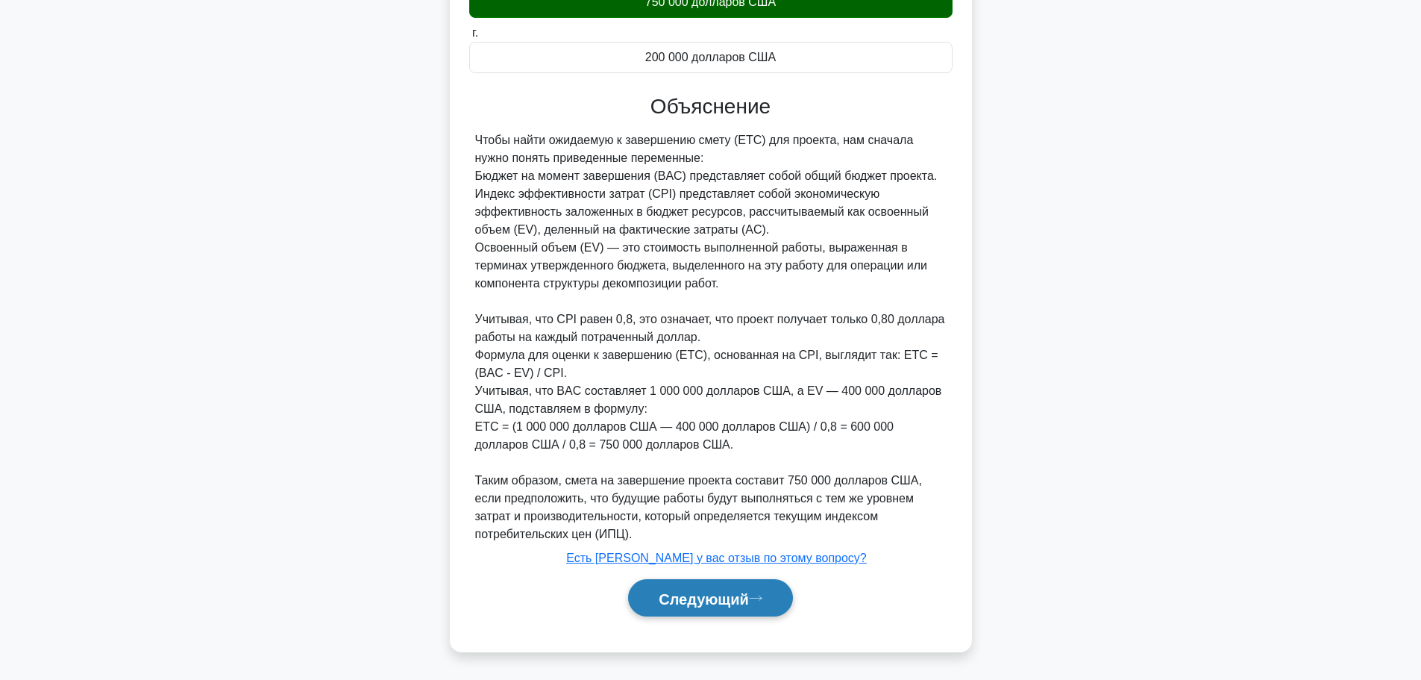
click at [693, 592] on font "Следующий" at bounding box center [704, 598] width 90 height 16
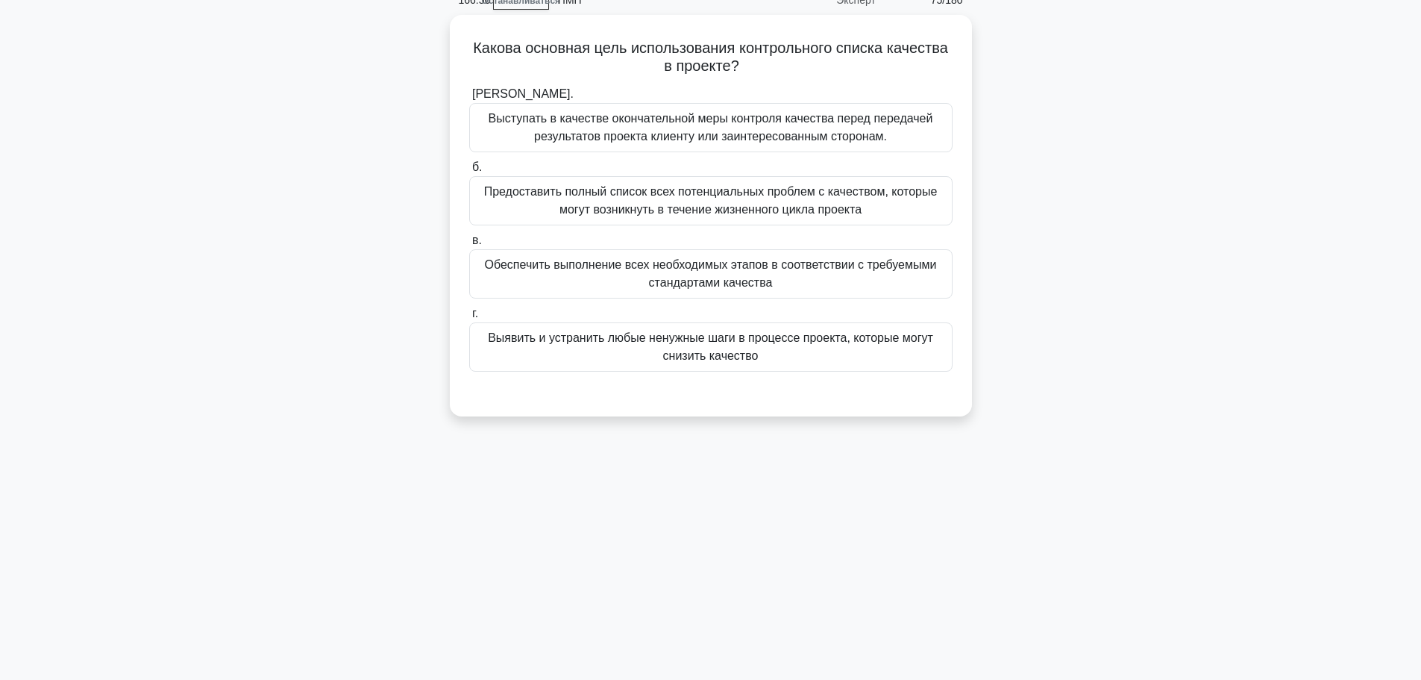
scroll to position [0, 0]
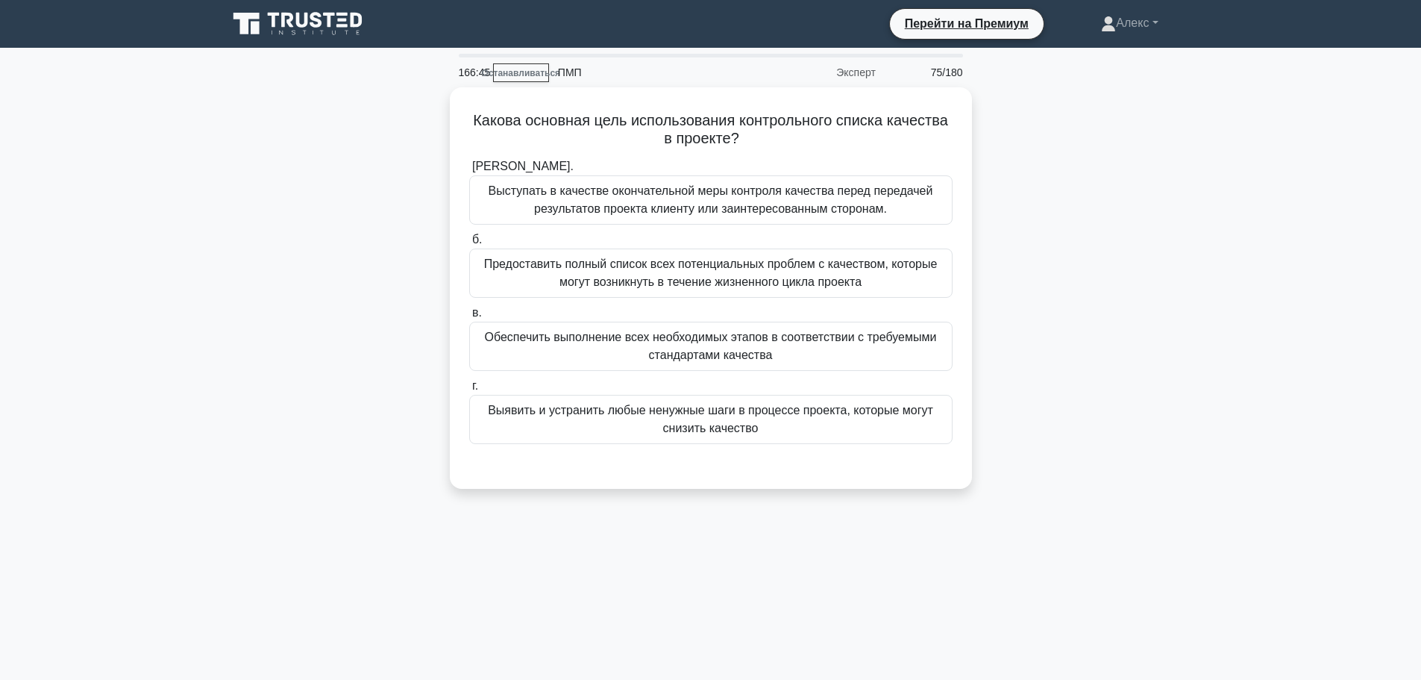
click at [1144, 391] on div "Какова основная цель использования контрольного списка качества в проекте? .spi…" at bounding box center [711, 296] width 985 height 419
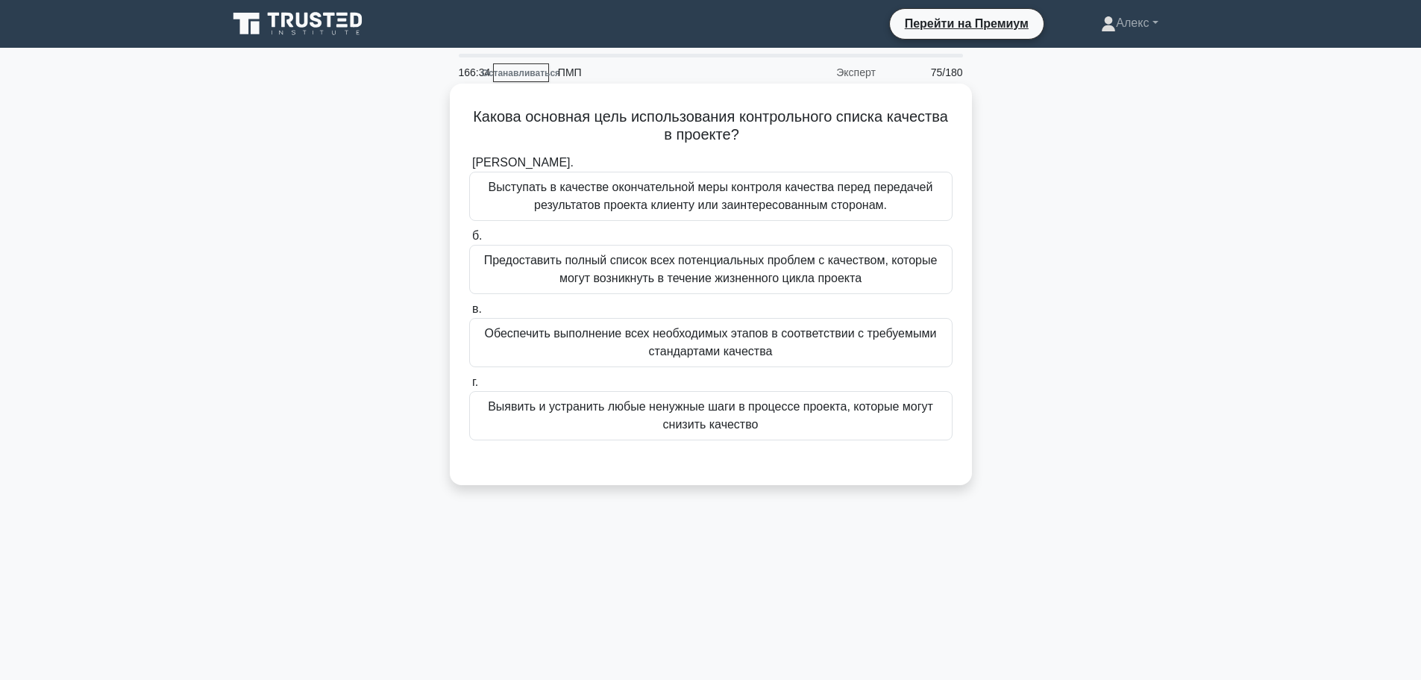
click at [868, 345] on font "Обеспечить выполнение всех необходимых этапов в соответствии с требуемыми станд…" at bounding box center [711, 343] width 470 height 36
click at [469, 314] on input "в. Обеспечить выполнение всех необходимых этапов в соответствии с требуемыми ст…" at bounding box center [469, 309] width 0 height 10
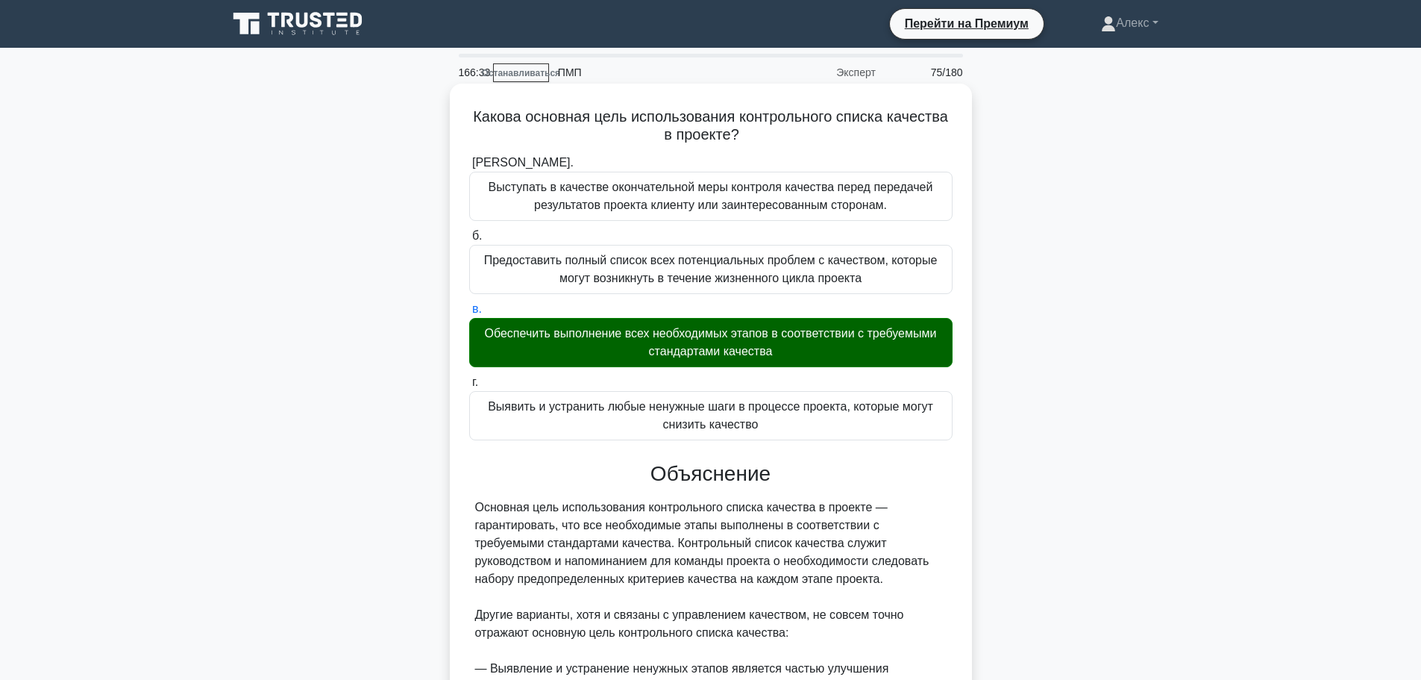
scroll to position [261, 0]
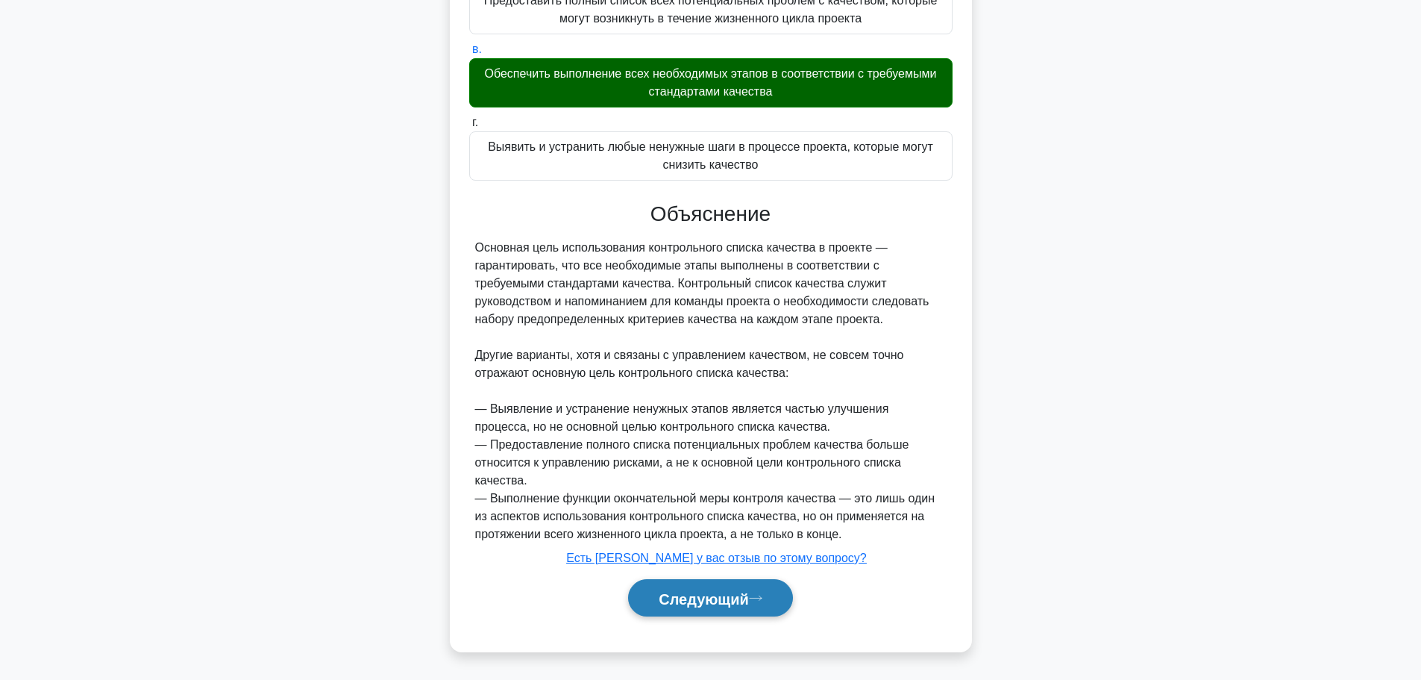
click at [741, 604] on font "Следующий" at bounding box center [704, 598] width 90 height 16
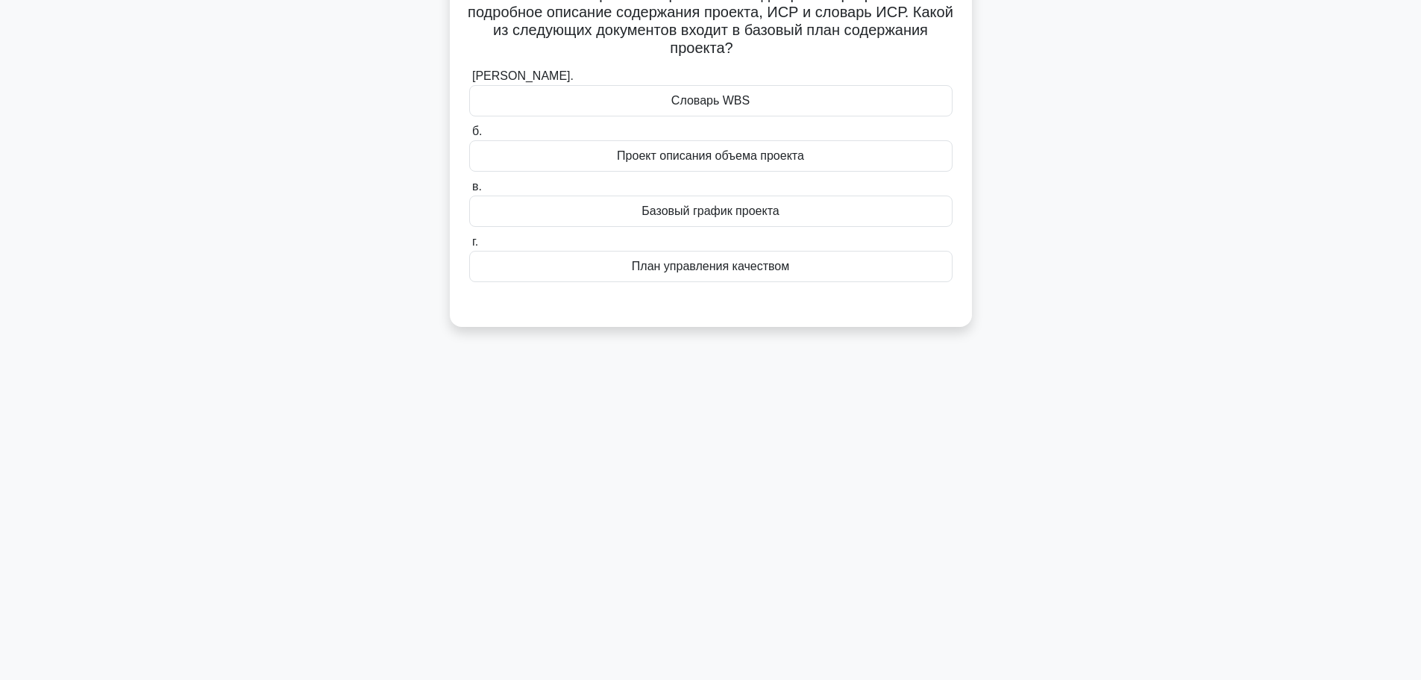
scroll to position [0, 0]
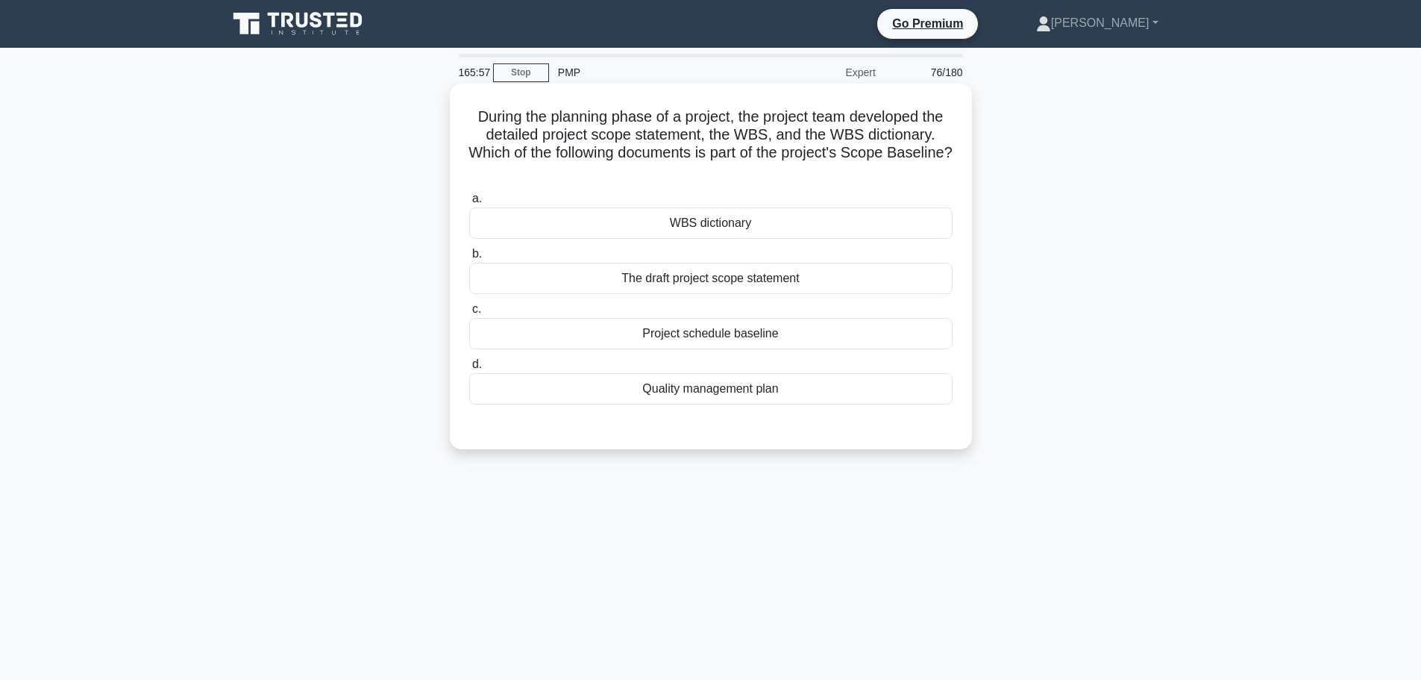
click at [837, 232] on div "WBS dictionary" at bounding box center [710, 222] width 483 height 31
click at [469, 204] on input "a. WBS dictionary" at bounding box center [469, 199] width 0 height 10
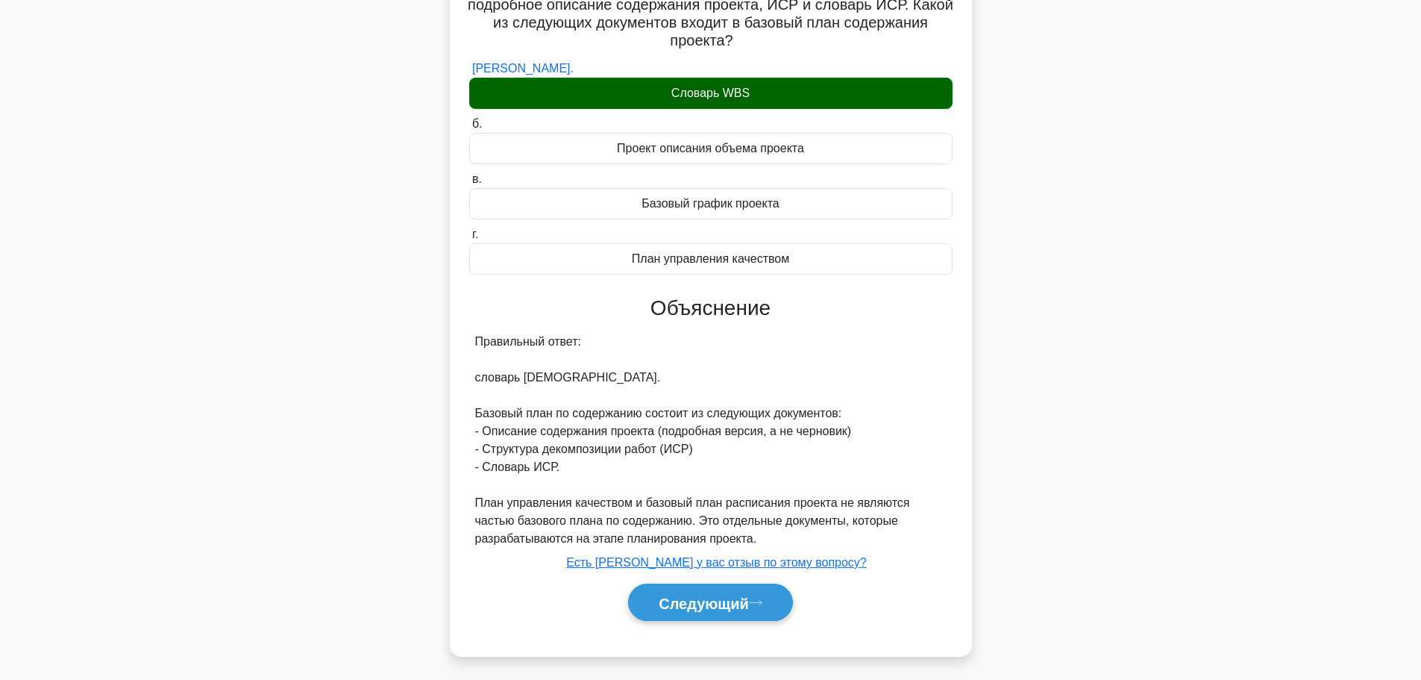
scroll to position [136, 0]
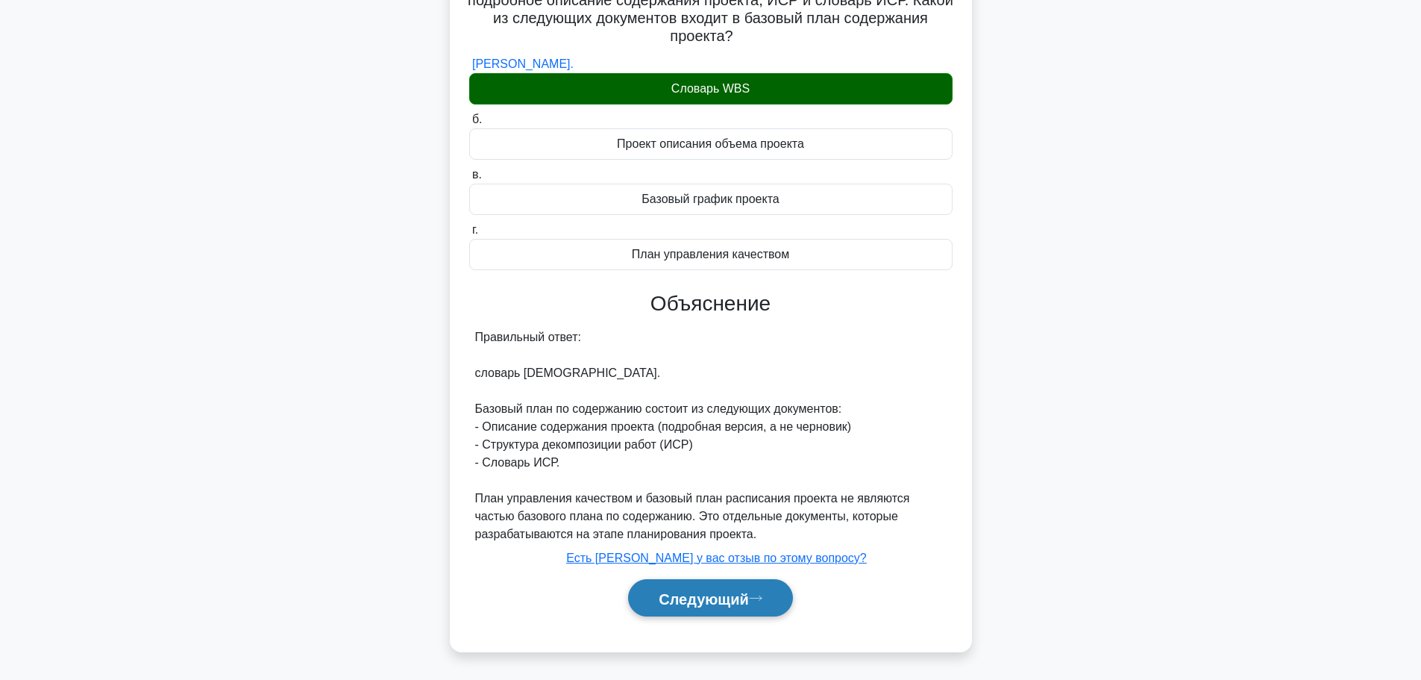
click at [730, 602] on font "Следующий" at bounding box center [704, 598] width 90 height 16
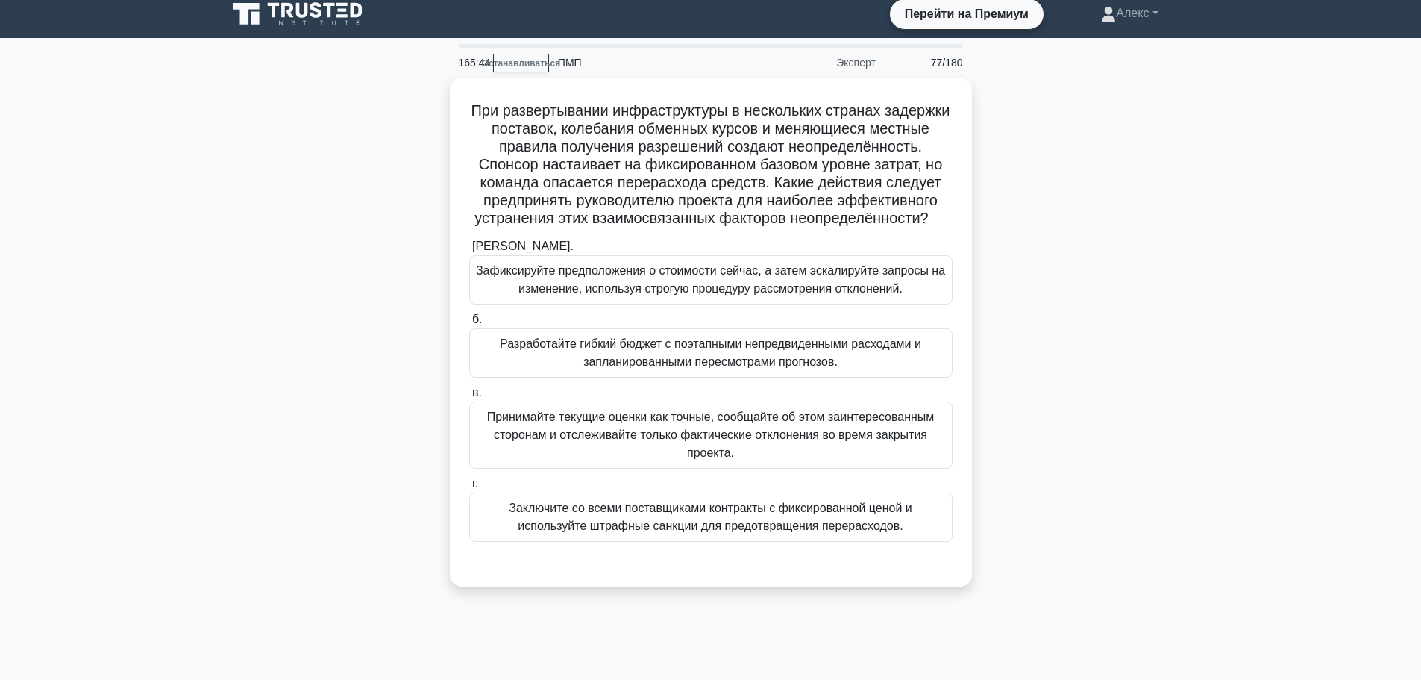
scroll to position [75, 0]
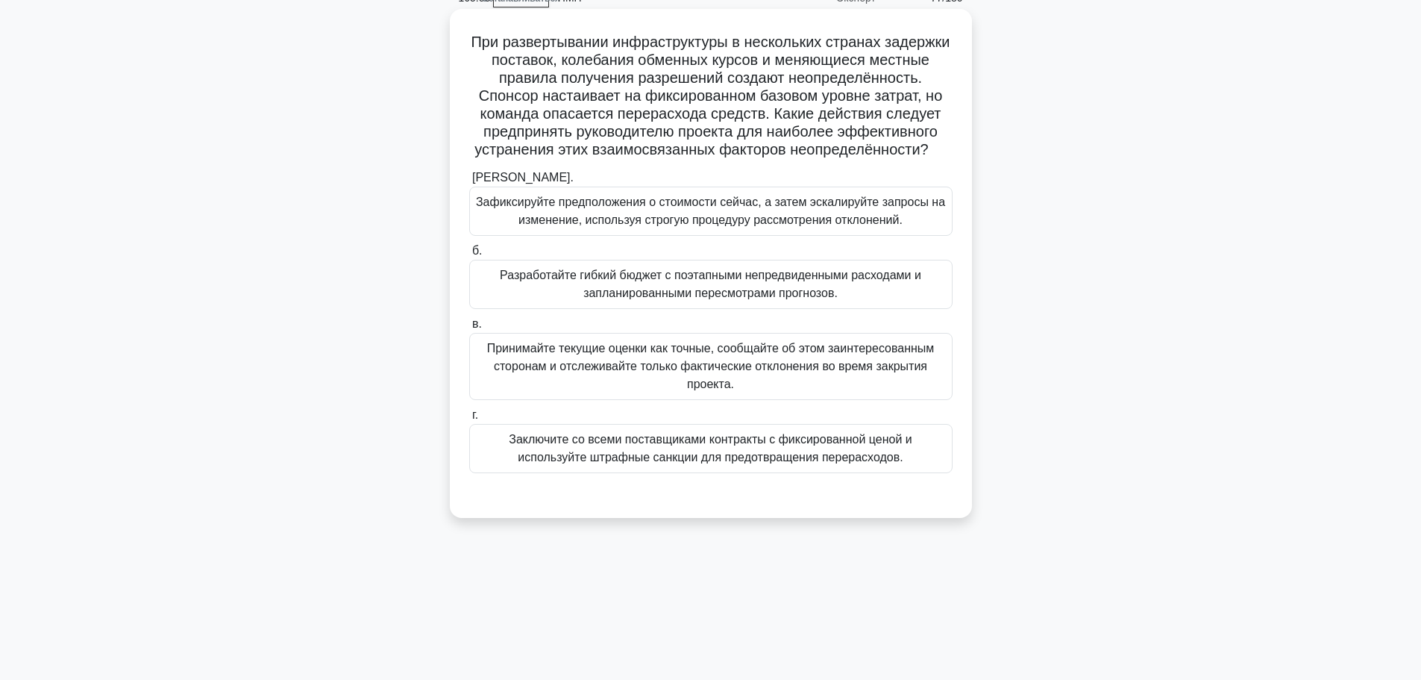
click at [710, 226] on font "Зафиксируйте предположения о стоимости сейчас, а затем эскалируйте запросы на и…" at bounding box center [710, 210] width 469 height 31
click at [469, 183] on input "а. Зафиксируйте предположения о стоимости сейчас, а затем эскалируйте запросы н…" at bounding box center [469, 178] width 0 height 10
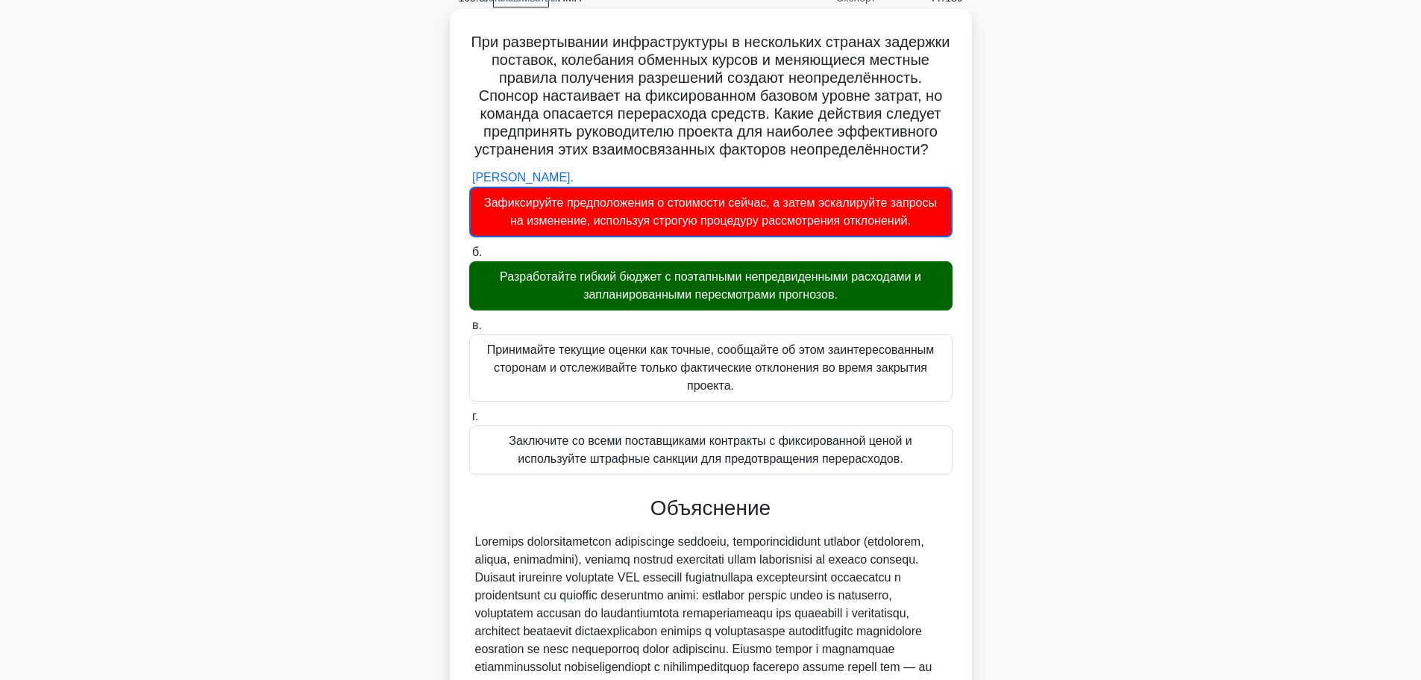
click at [799, 310] on div "Разработайте гибкий бюджет с поэтапными непредвиденными расходами и запланирова…" at bounding box center [710, 285] width 483 height 49
click at [469, 257] on input "б. Разработайте гибкий бюджет с поэтапными непредвиденными расходами и запланир…" at bounding box center [469, 253] width 0 height 10
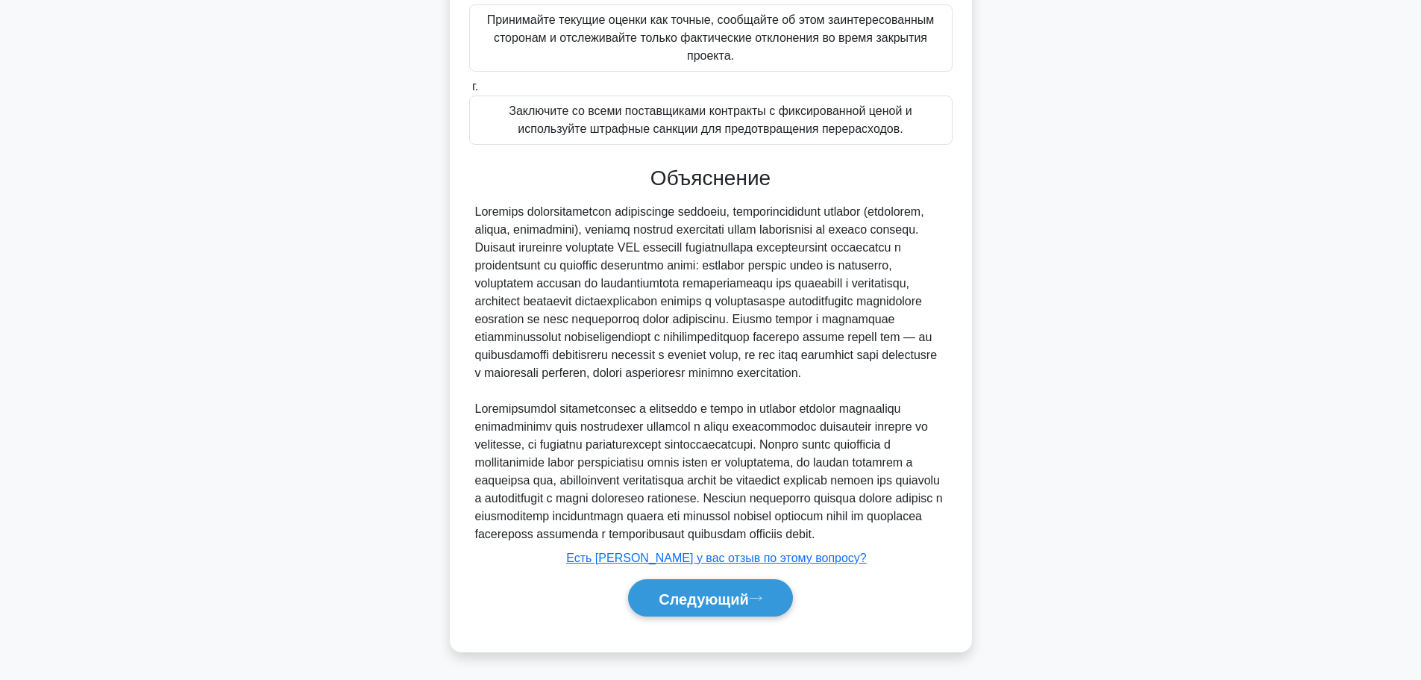
scroll to position [476, 0]
click at [739, 598] on font "Следующий" at bounding box center [704, 598] width 90 height 16
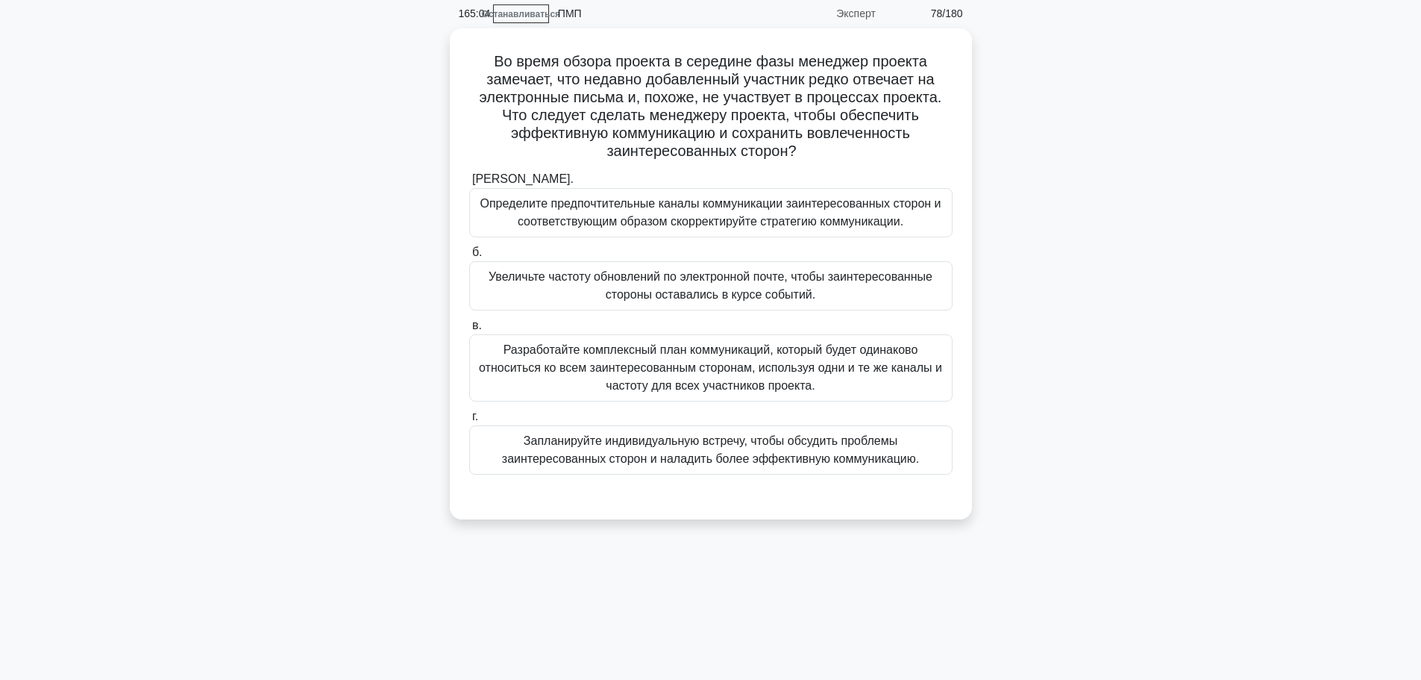
scroll to position [0, 0]
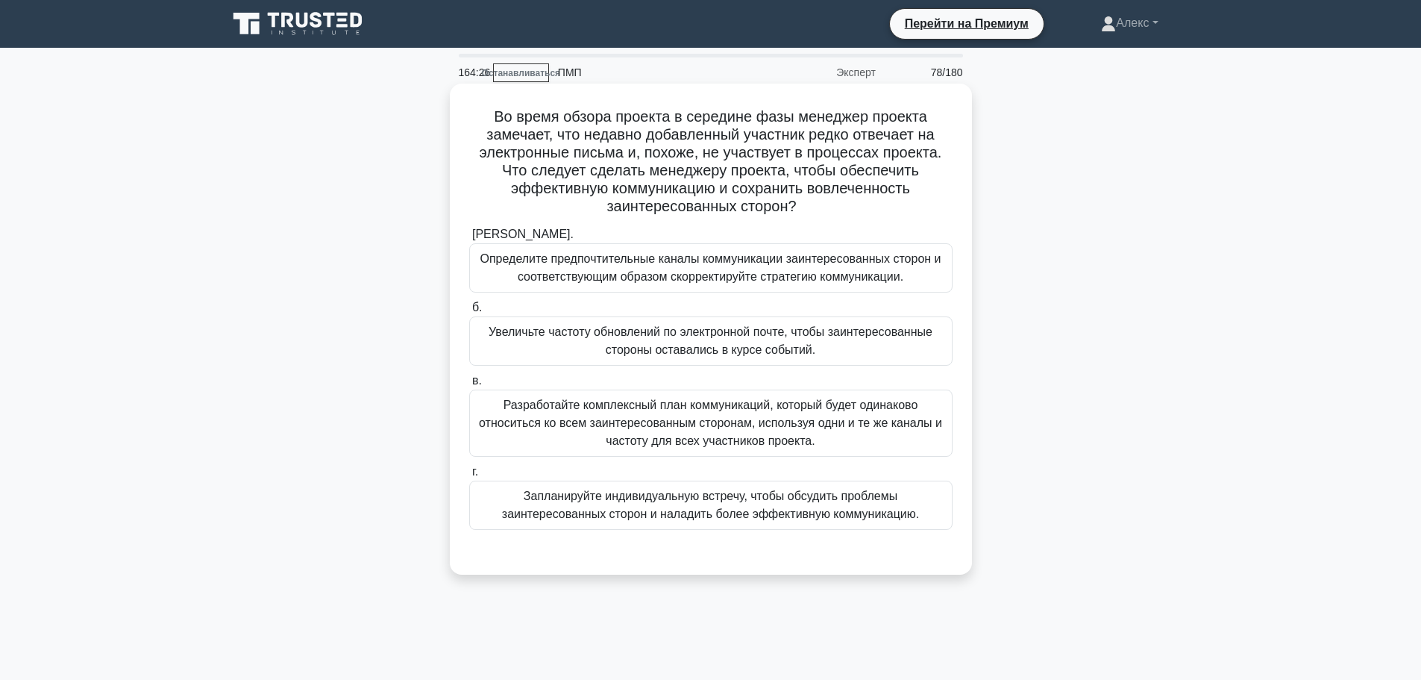
click at [875, 278] on font "Определите предпочтительные каналы коммуникации заинтересованных сторон и соотв…" at bounding box center [710, 267] width 461 height 31
click at [469, 239] on input "а. Определите предпочтительные каналы коммуникации заинтересованных сторон и со…" at bounding box center [469, 235] width 0 height 10
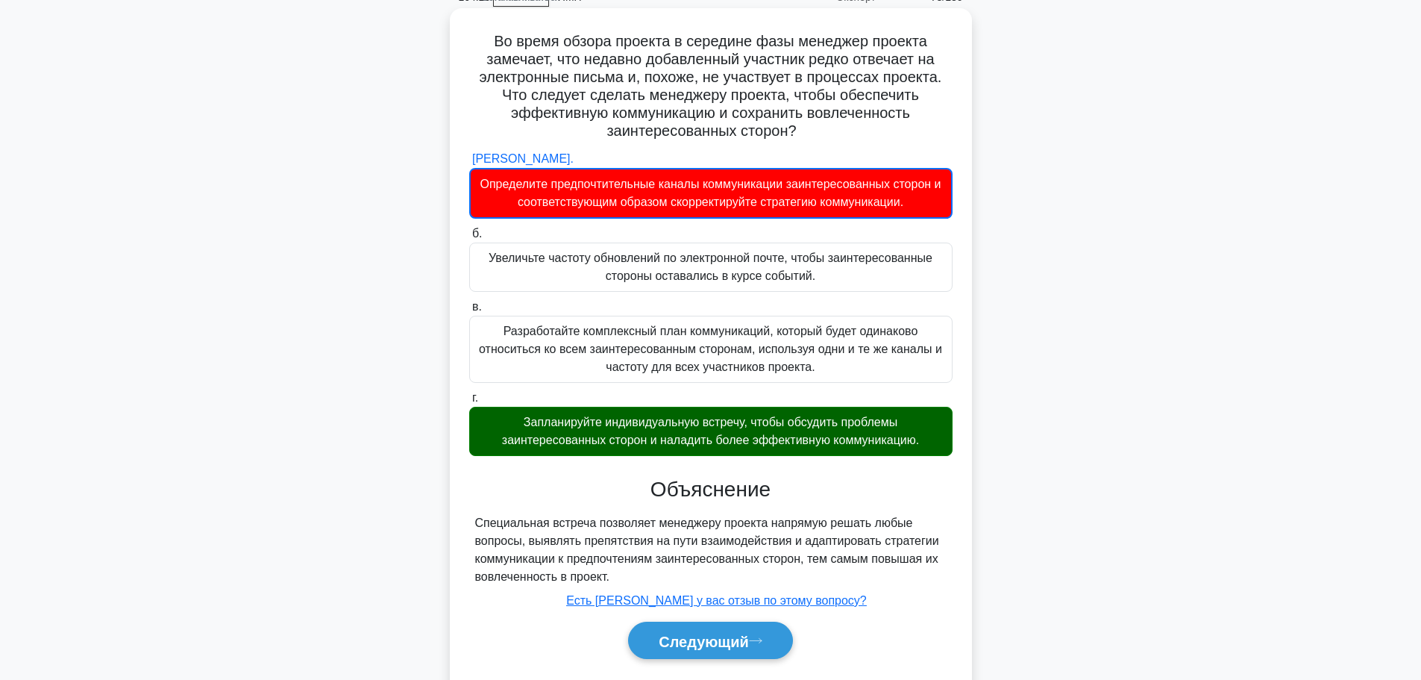
scroll to position [126, 0]
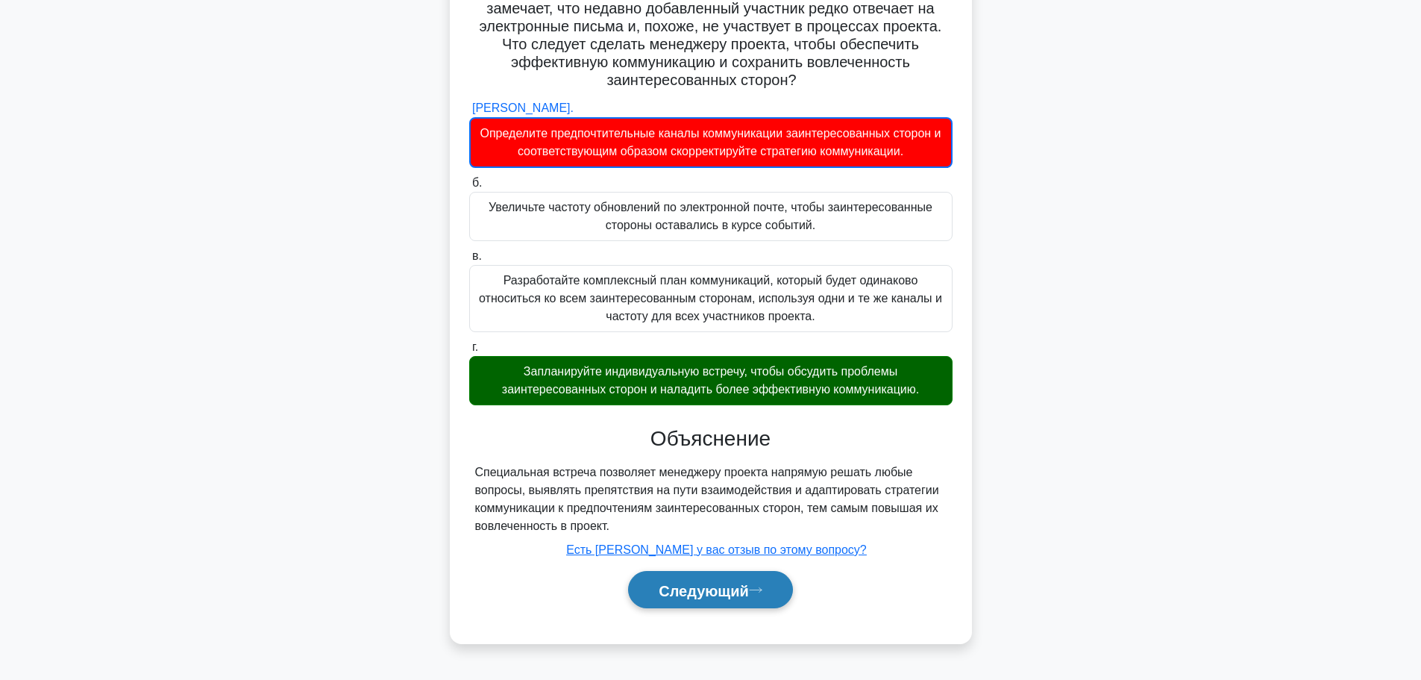
click at [686, 580] on button "Следующий" at bounding box center [710, 590] width 165 height 38
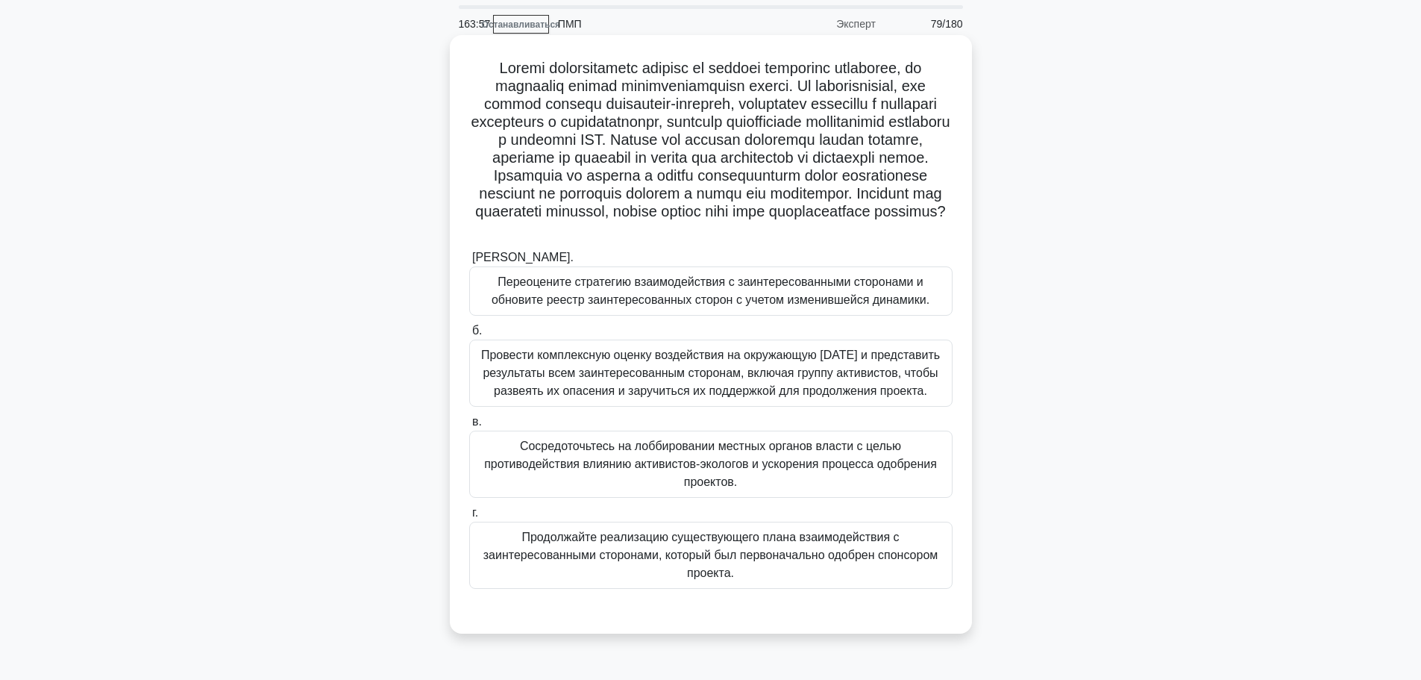
scroll to position [75, 0]
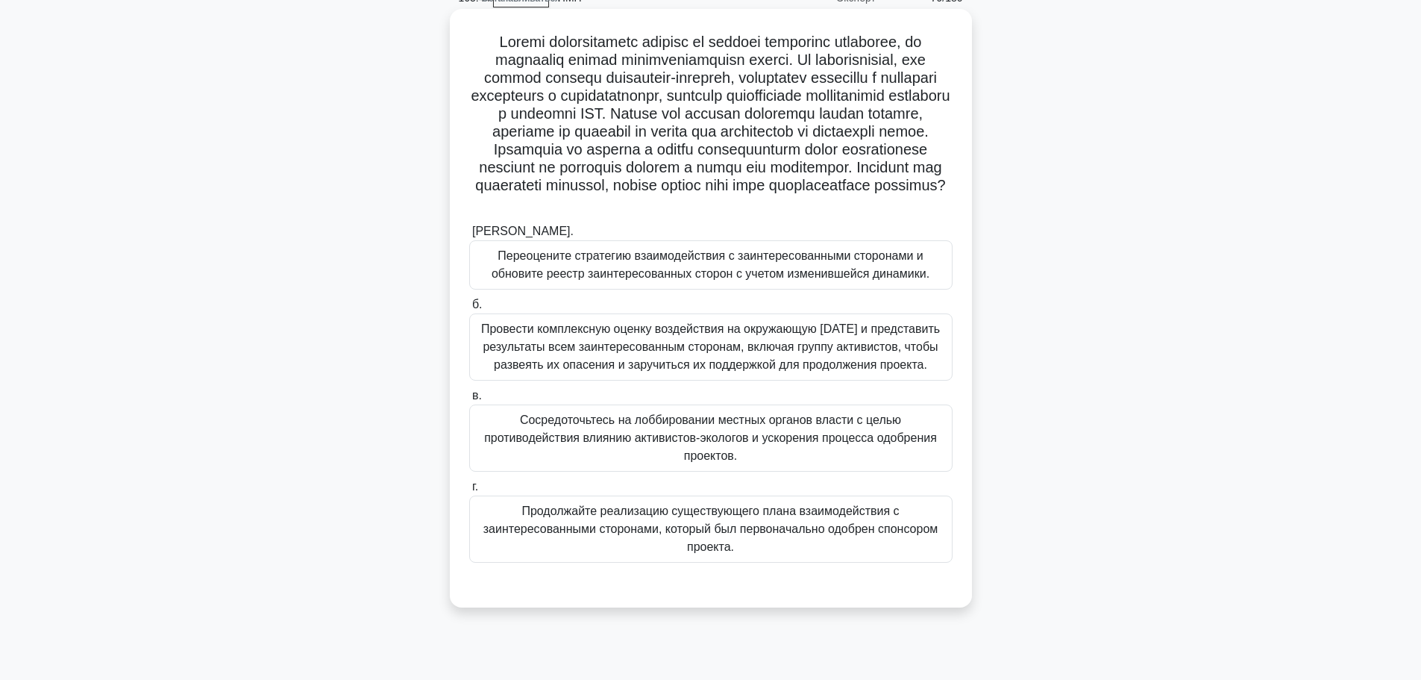
click at [686, 280] on font "Переоцените стратегию взаимодействия с заинтересованными сторонами и обновите р…" at bounding box center [711, 264] width 438 height 31
click at [469, 237] on input "а. Переоцените стратегию взаимодействия с заинтересованными сторонами и обновит…" at bounding box center [469, 232] width 0 height 10
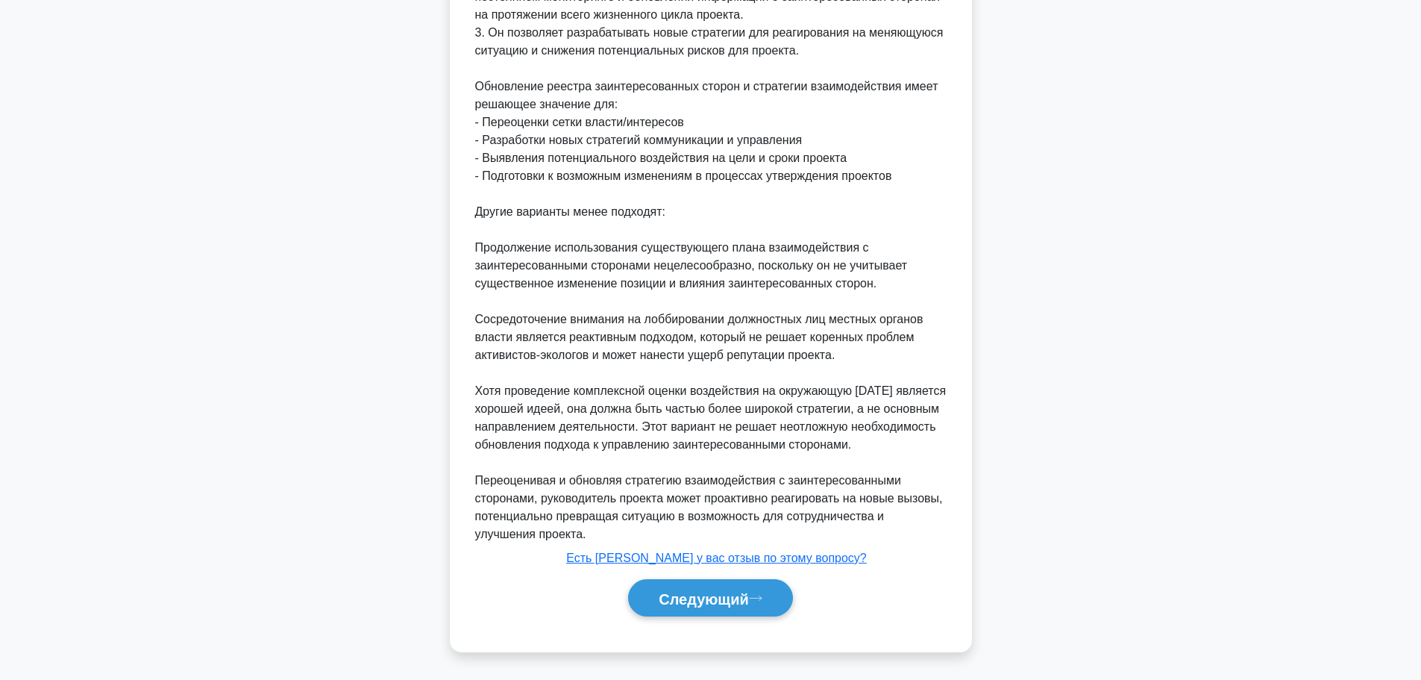
scroll to position [852, 0]
click at [680, 598] on font "Следующий" at bounding box center [704, 598] width 90 height 16
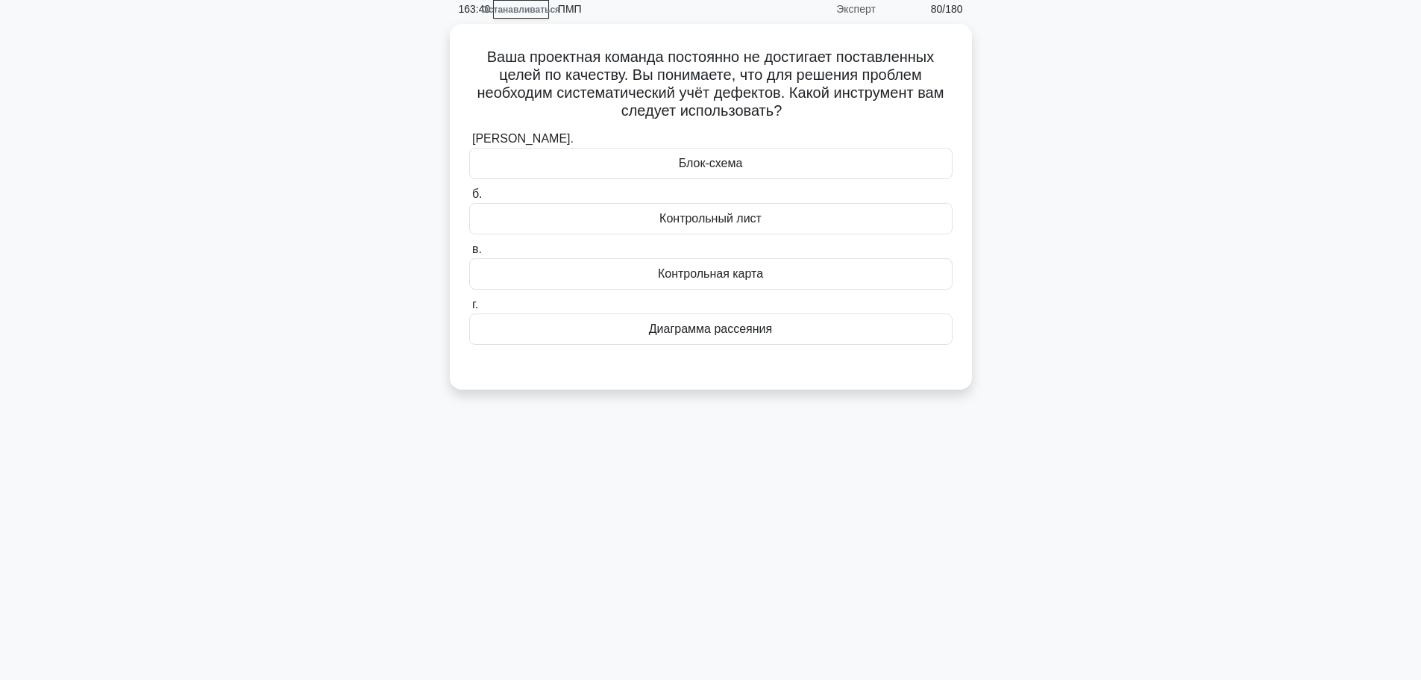
scroll to position [0, 0]
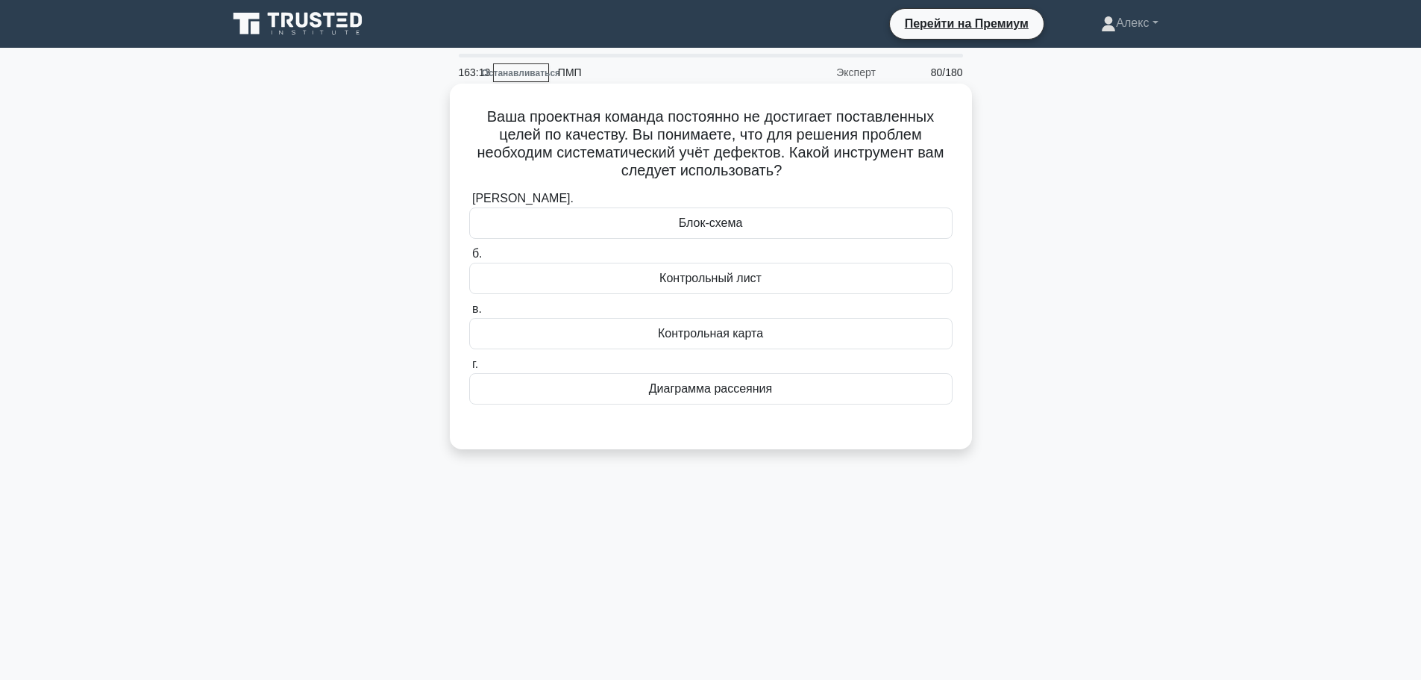
click at [745, 275] on font "Контрольный лист" at bounding box center [711, 278] width 102 height 13
click at [469, 259] on input "б. Контрольный лист" at bounding box center [469, 254] width 0 height 10
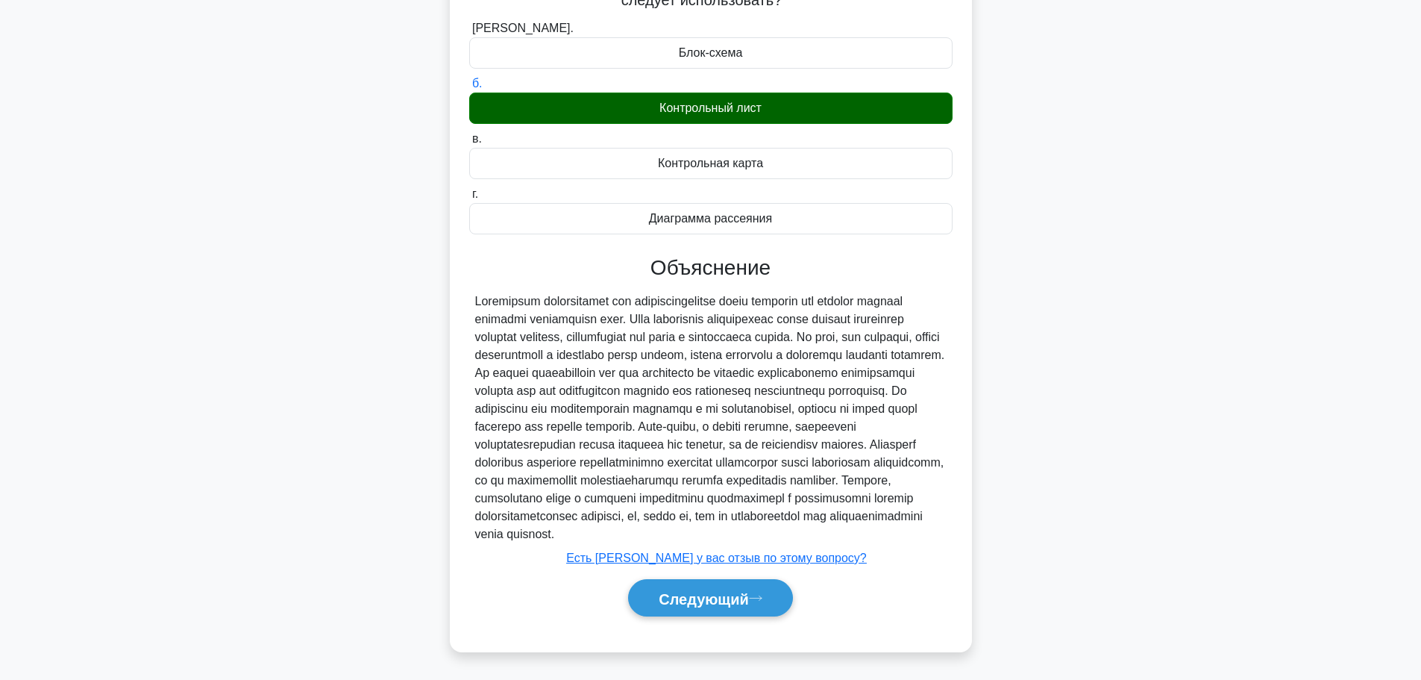
scroll to position [190, 0]
click at [748, 598] on font "Следующий" at bounding box center [704, 598] width 90 height 16
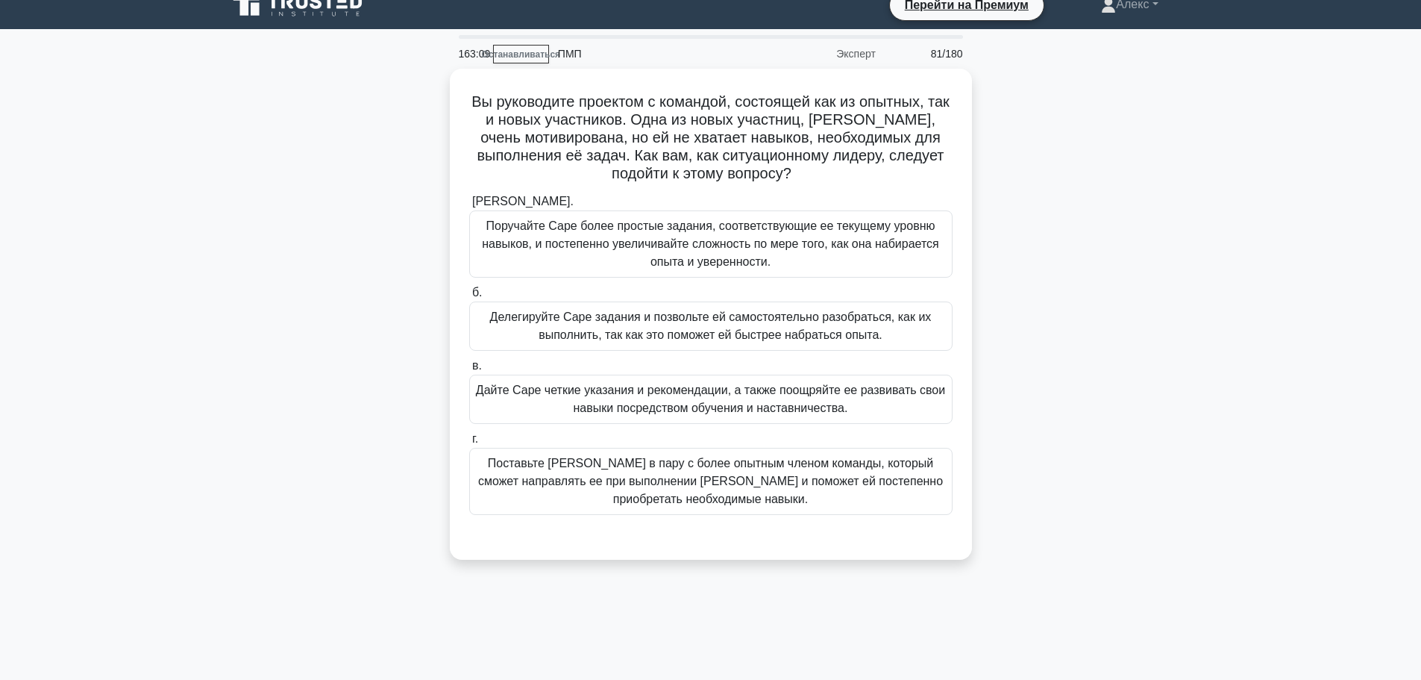
scroll to position [0, 0]
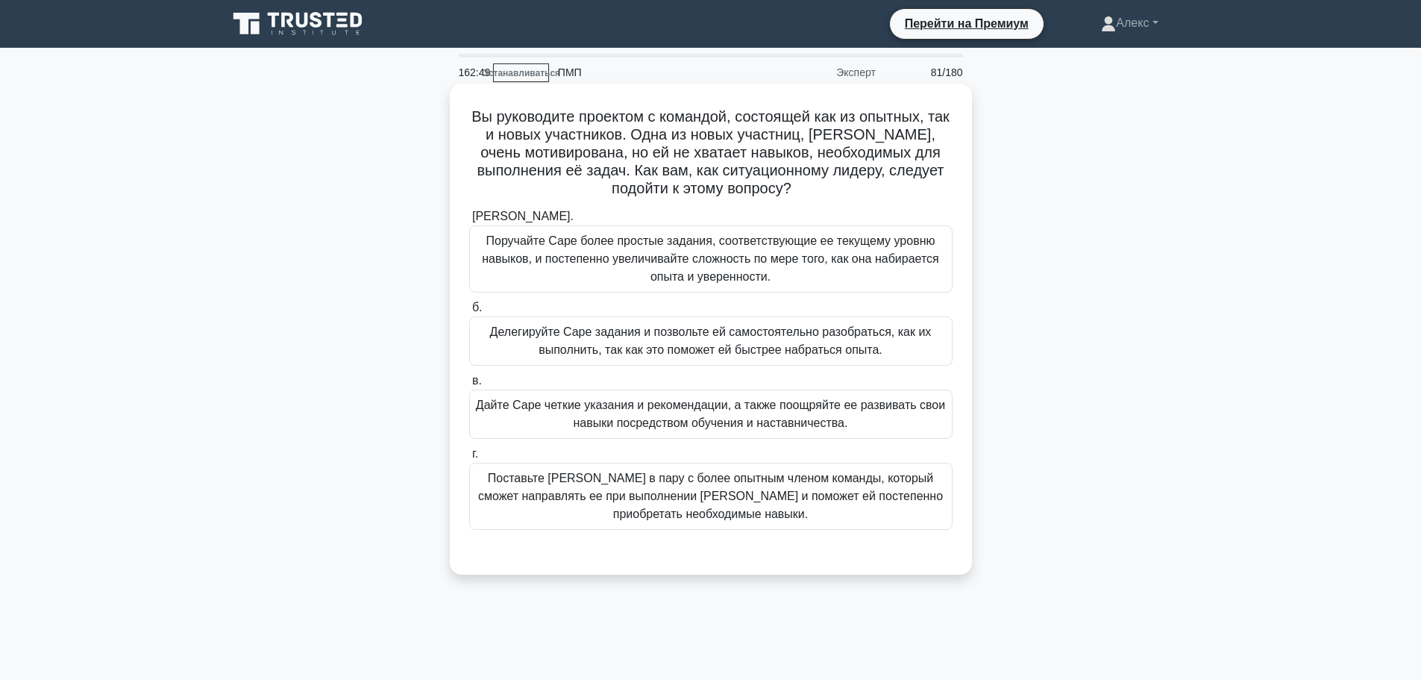
click at [783, 256] on font "Поручайте Саре более простые задания, соответствующие ее текущему уровню навыко…" at bounding box center [710, 258] width 457 height 48
click at [469, 222] on input "а. Поручайте Саре более простые задания, соответствующие ее текущему уровню нав…" at bounding box center [469, 217] width 0 height 10
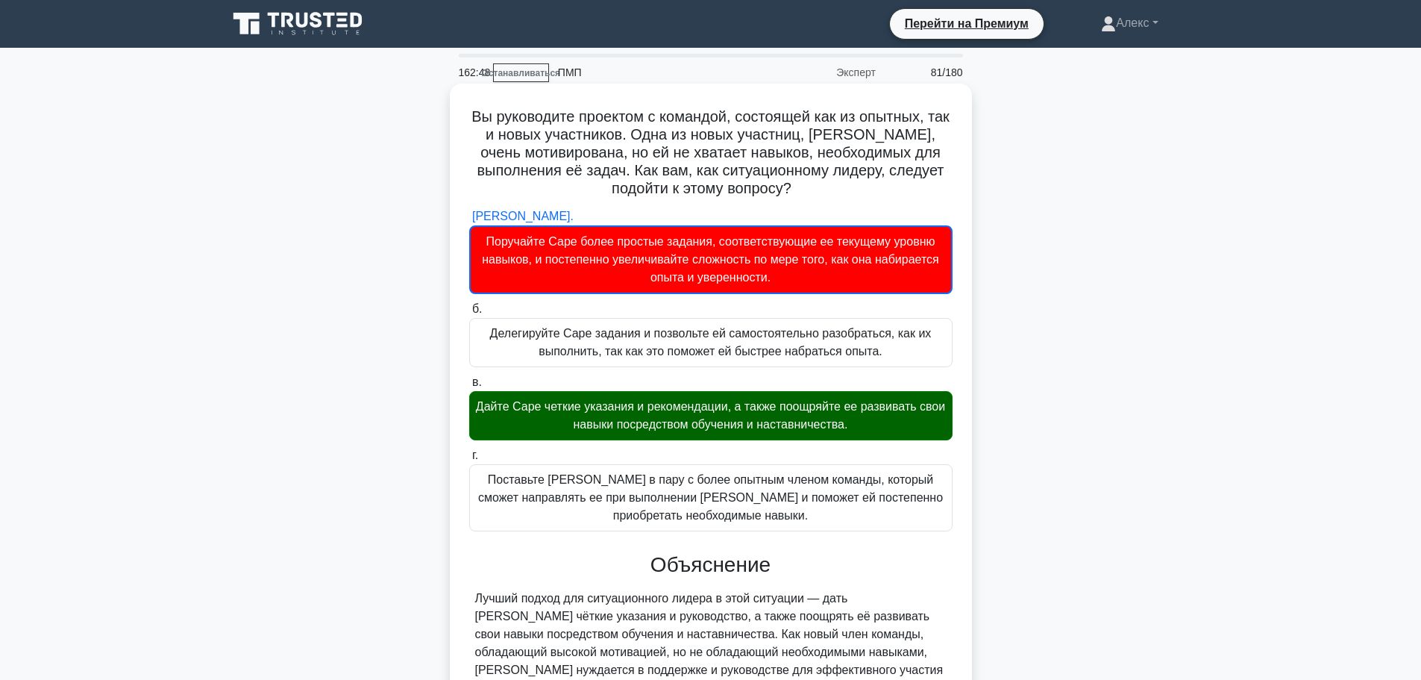
click at [747, 424] on font "Дайте Саре четкие указания и рекомендации, а также поощряйте ее развивать свои …" at bounding box center [710, 415] width 469 height 31
click at [469, 387] on input "в. Дайте Саре четкие указания и рекомендации, а также поощряйте ее развивать св…" at bounding box center [469, 383] width 0 height 10
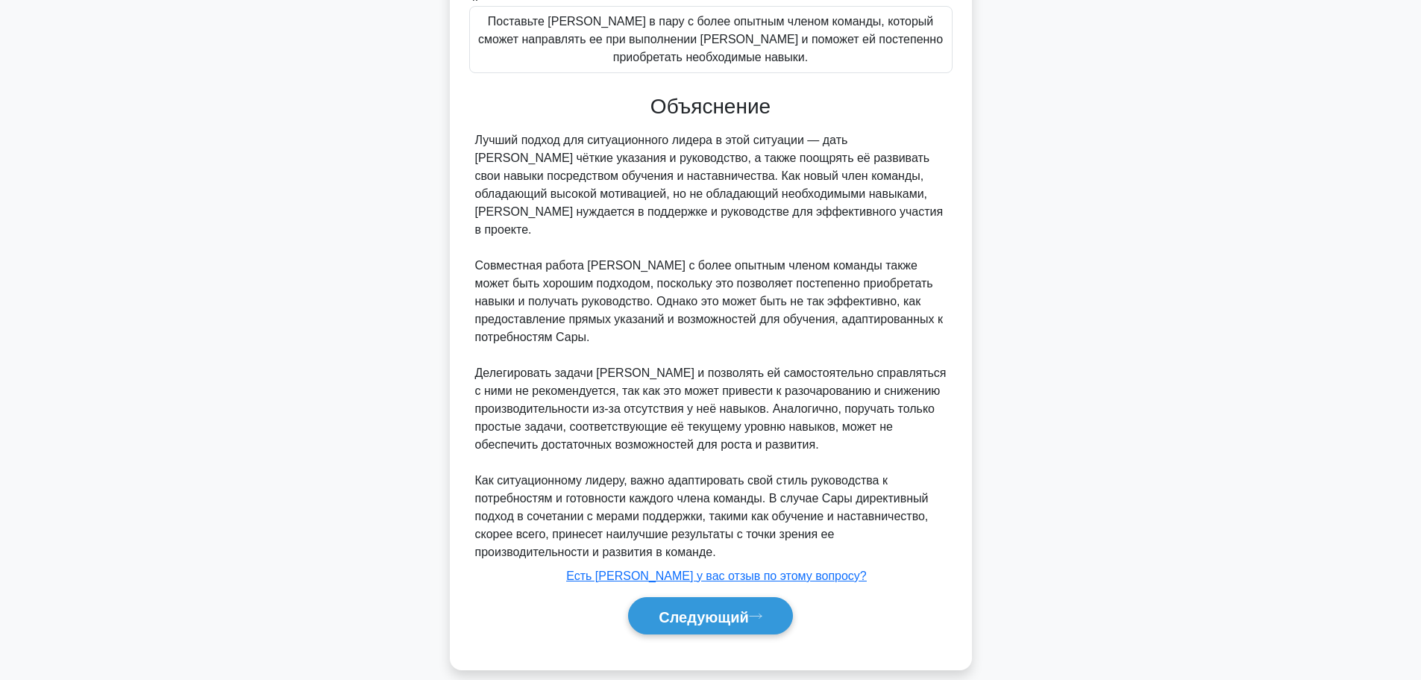
scroll to position [458, 0]
click at [732, 607] on font "Следующий" at bounding box center [704, 615] width 90 height 16
click at [707, 607] on font "Следующий" at bounding box center [704, 615] width 90 height 16
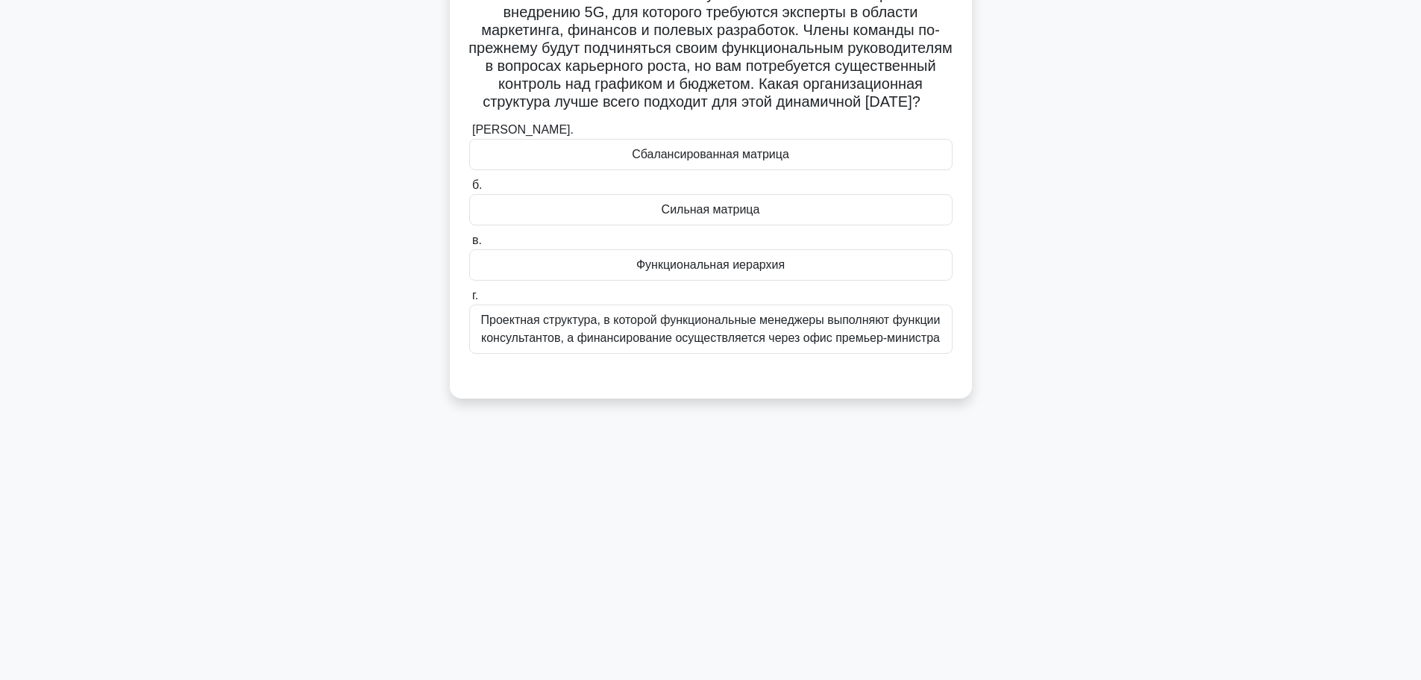
scroll to position [0, 0]
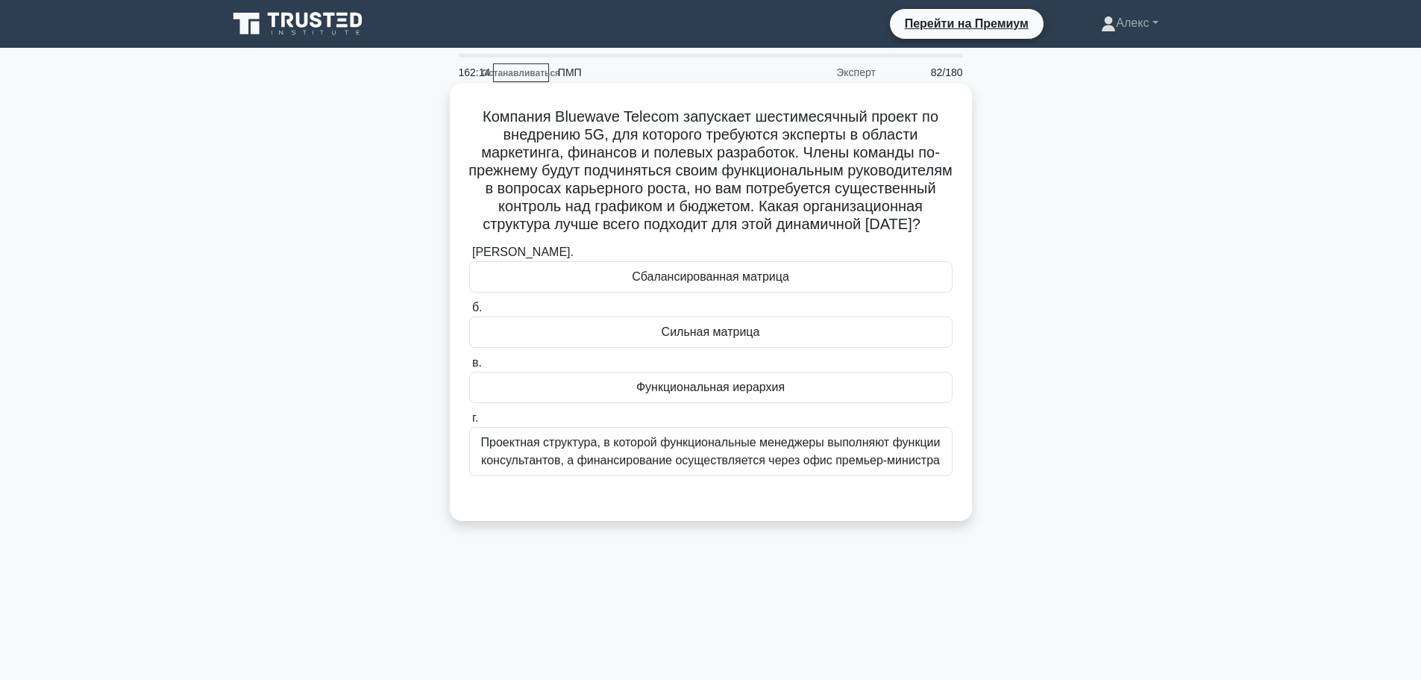
click at [829, 289] on div "Сбалансированная матрица" at bounding box center [710, 276] width 483 height 31
click at [469, 257] on input "а. Сбалансированная матрица" at bounding box center [469, 253] width 0 height 10
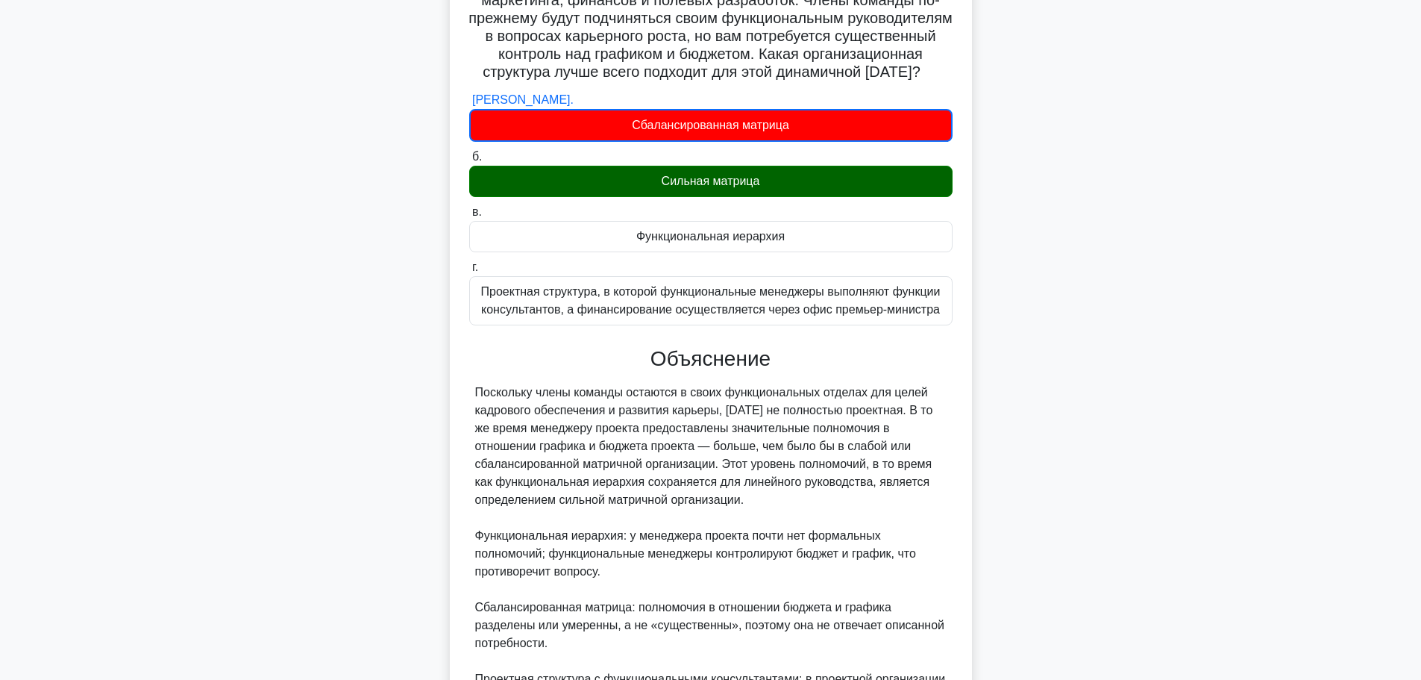
scroll to position [370, 0]
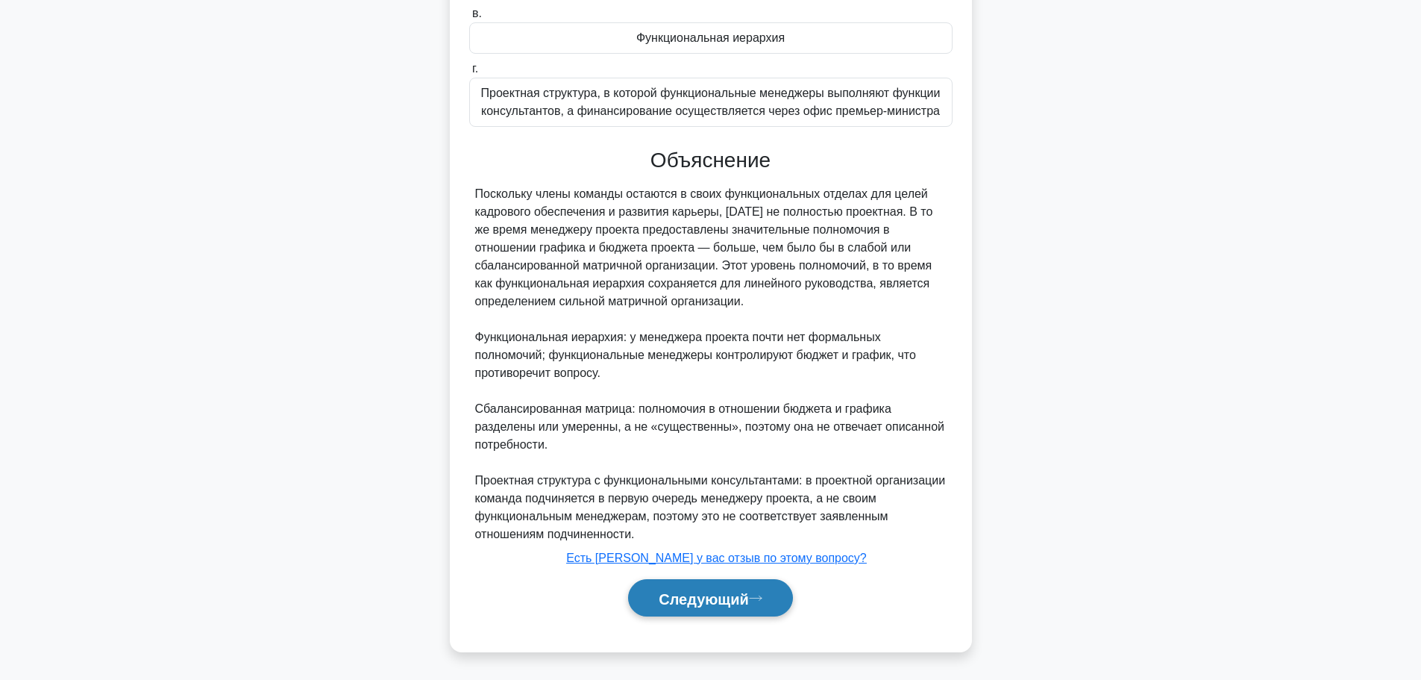
click at [748, 596] on font "Следующий" at bounding box center [704, 598] width 90 height 16
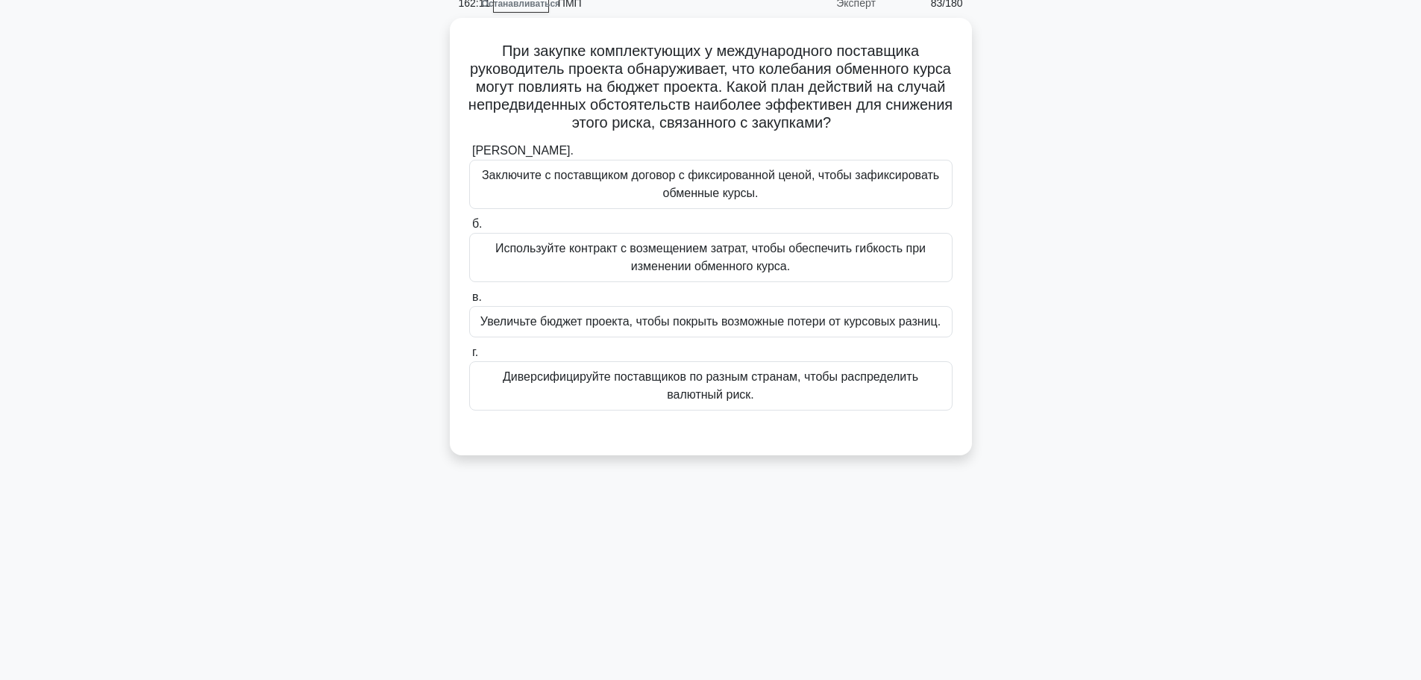
scroll to position [0, 0]
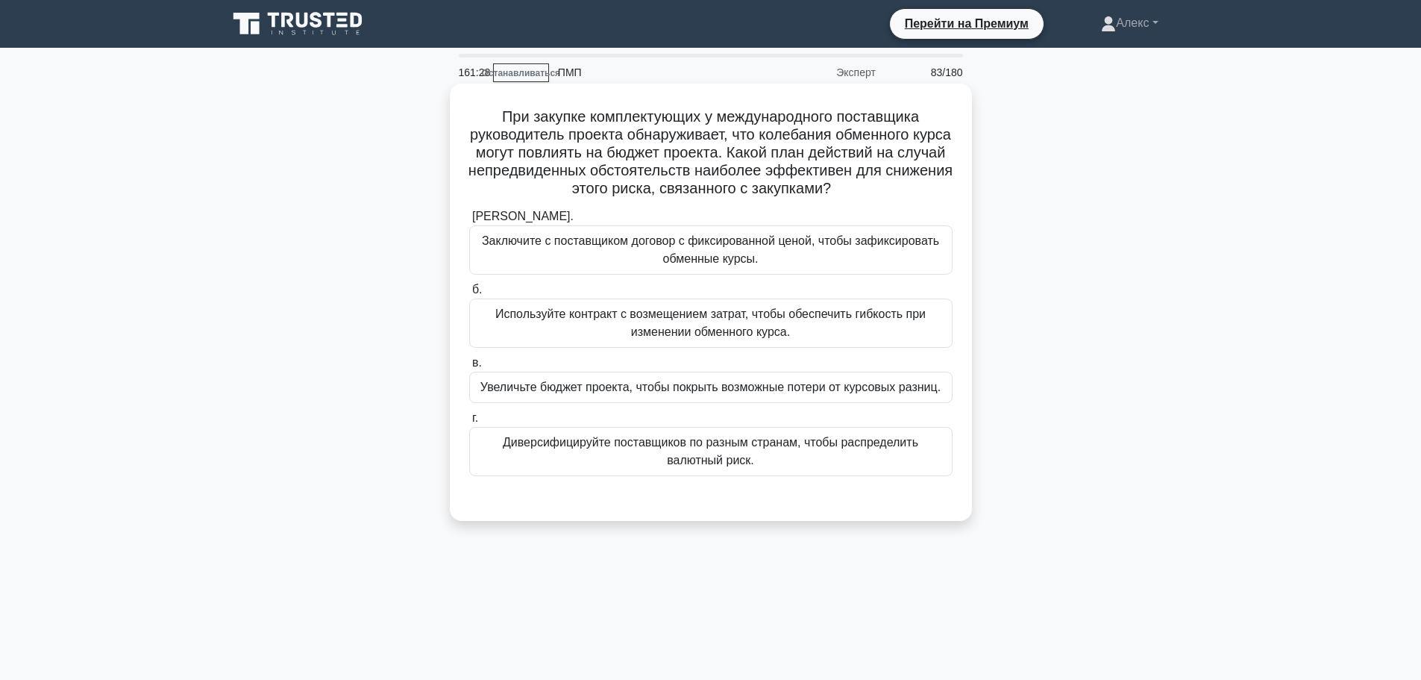
click at [713, 454] on font "Диверсифицируйте поставщиков по разным странам, чтобы распределить валютный рис…" at bounding box center [711, 451] width 416 height 31
click at [469, 423] on input "г. Диверсифицируйте поставщиков по разным странам, чтобы распределить валютный …" at bounding box center [469, 418] width 0 height 10
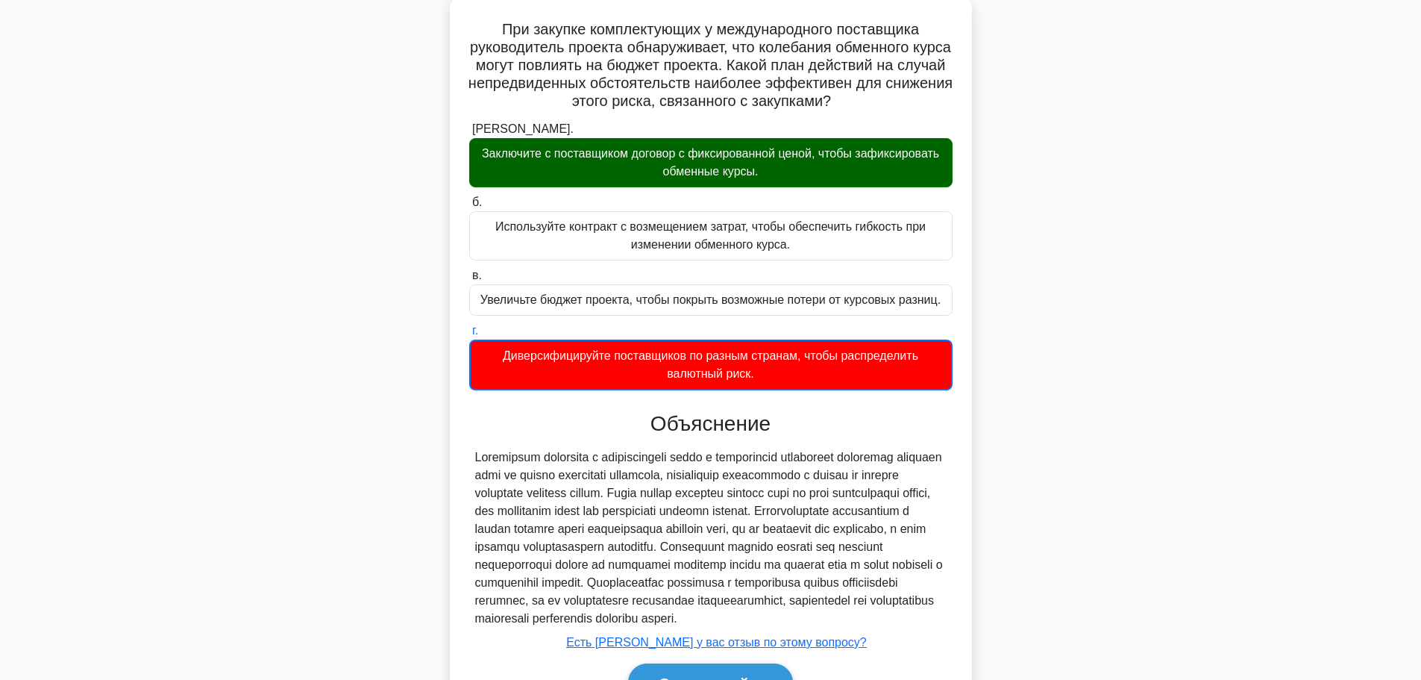
scroll to position [191, 0]
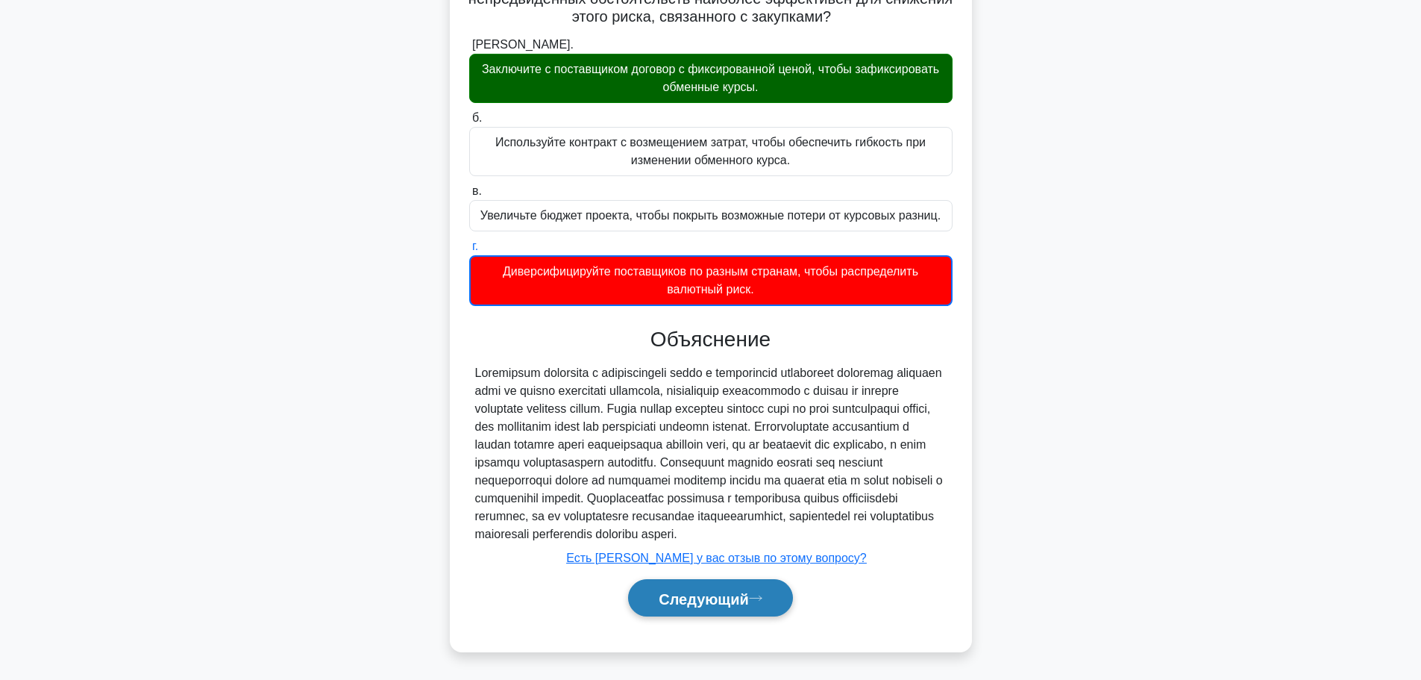
click at [686, 604] on font "Следующий" at bounding box center [704, 598] width 90 height 16
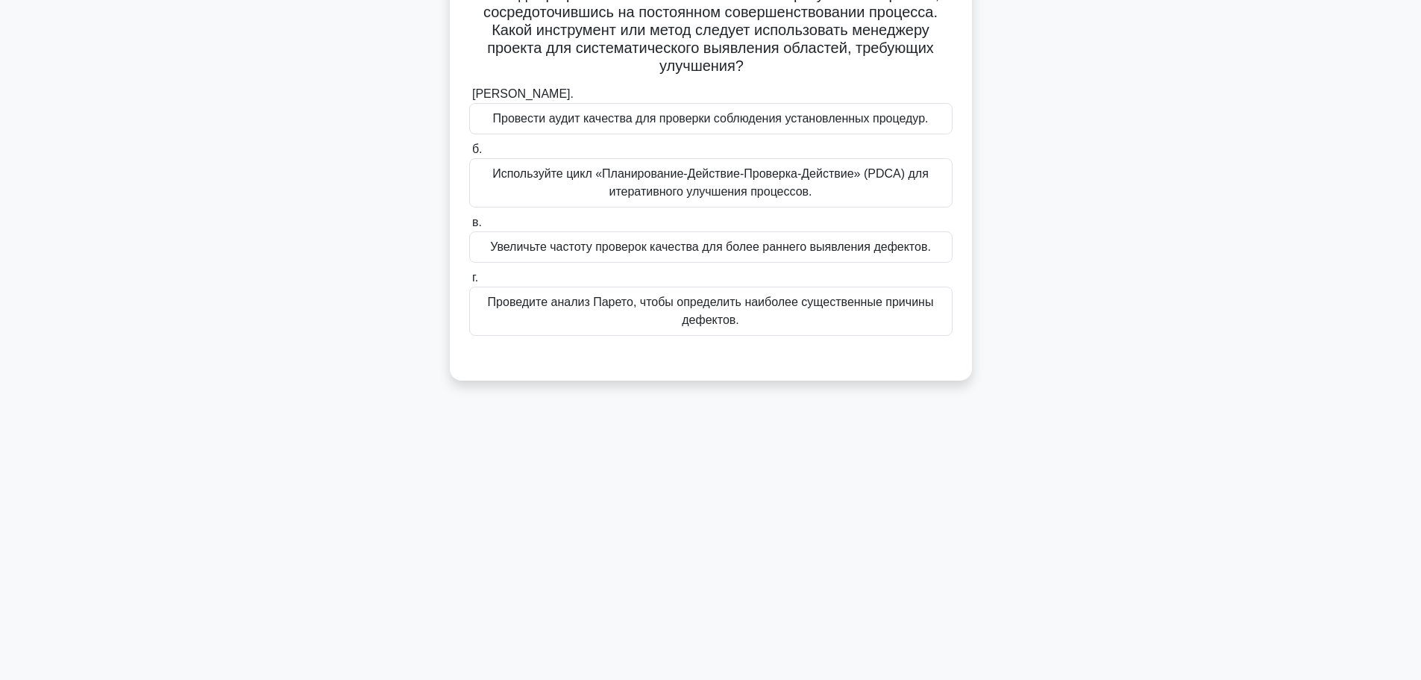
scroll to position [0, 0]
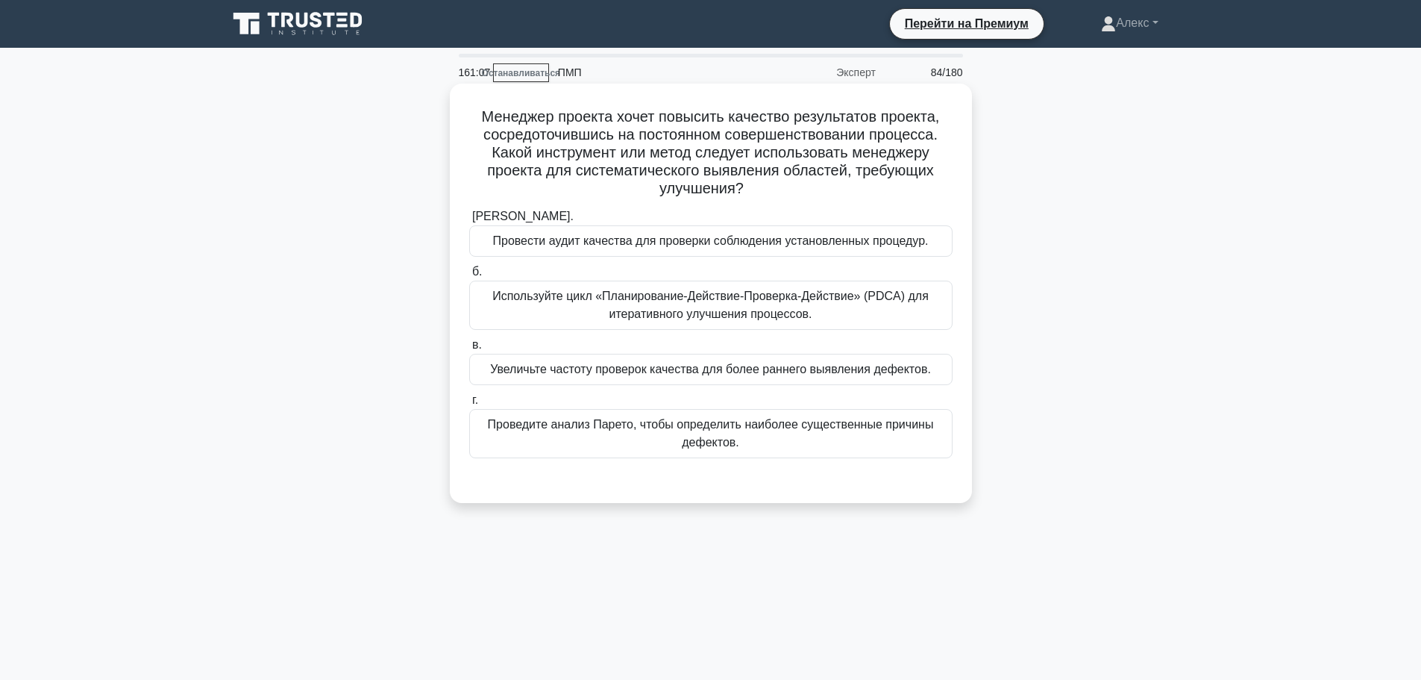
click at [691, 318] on font "Используйте цикл «Планирование-Действие-Проверка-Действие» (PDCA) для итеративн…" at bounding box center [710, 304] width 436 height 31
click at [469, 277] on input "б. Используйте цикл «Планирование-Действие-Проверка-Действие» (PDCA) для итерат…" at bounding box center [469, 272] width 0 height 10
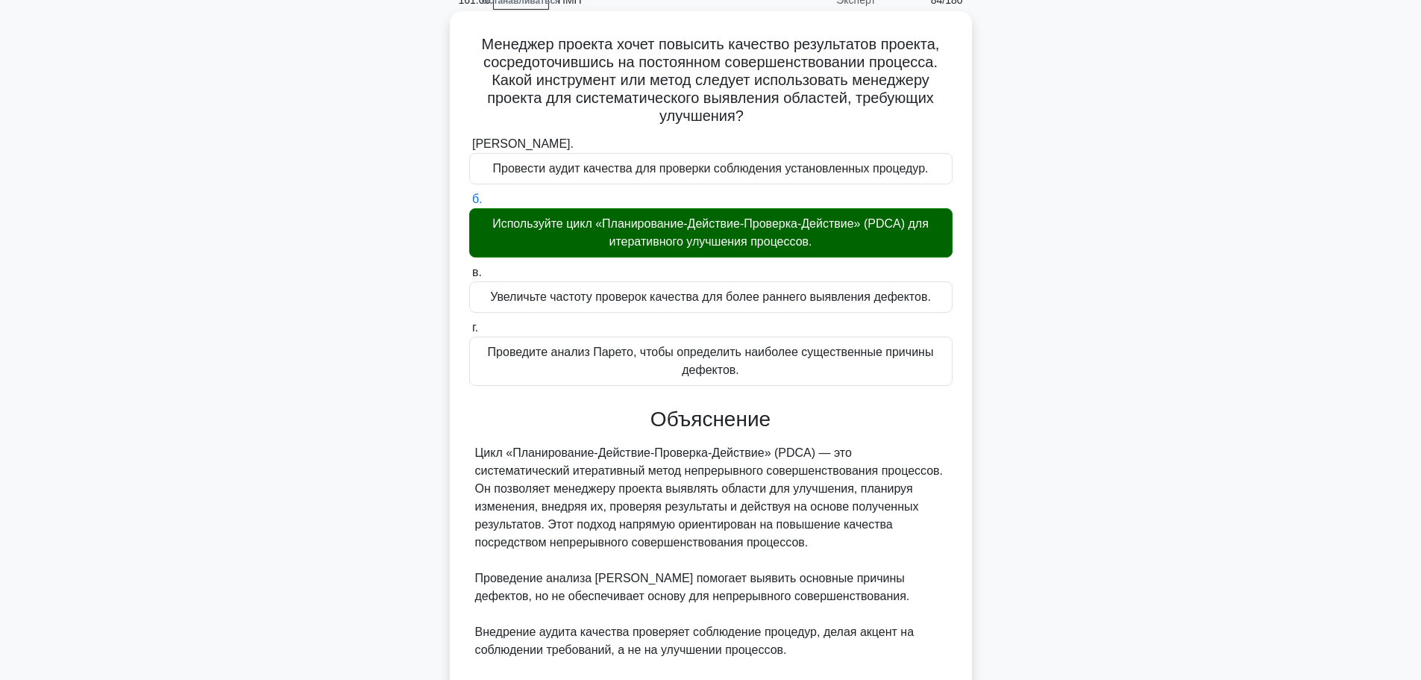
scroll to position [261, 0]
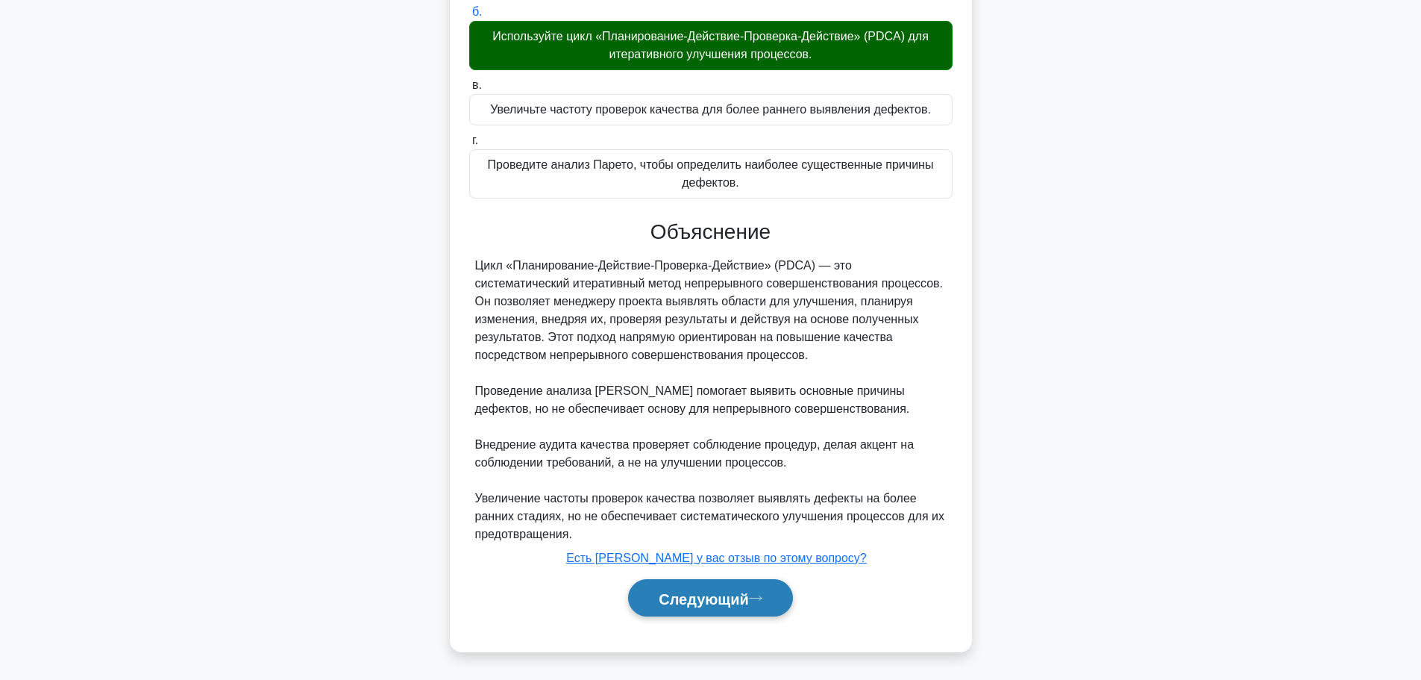
click at [724, 599] on font "Следующий" at bounding box center [704, 598] width 90 height 16
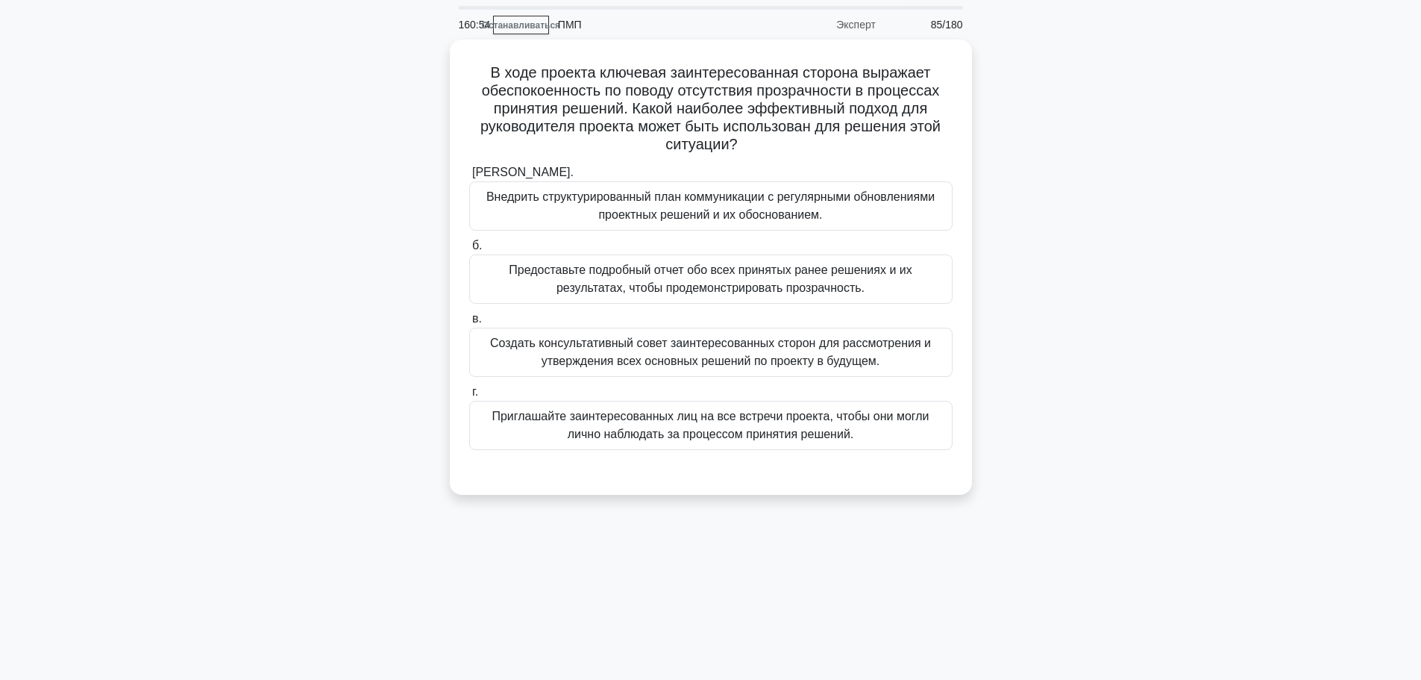
scroll to position [75, 0]
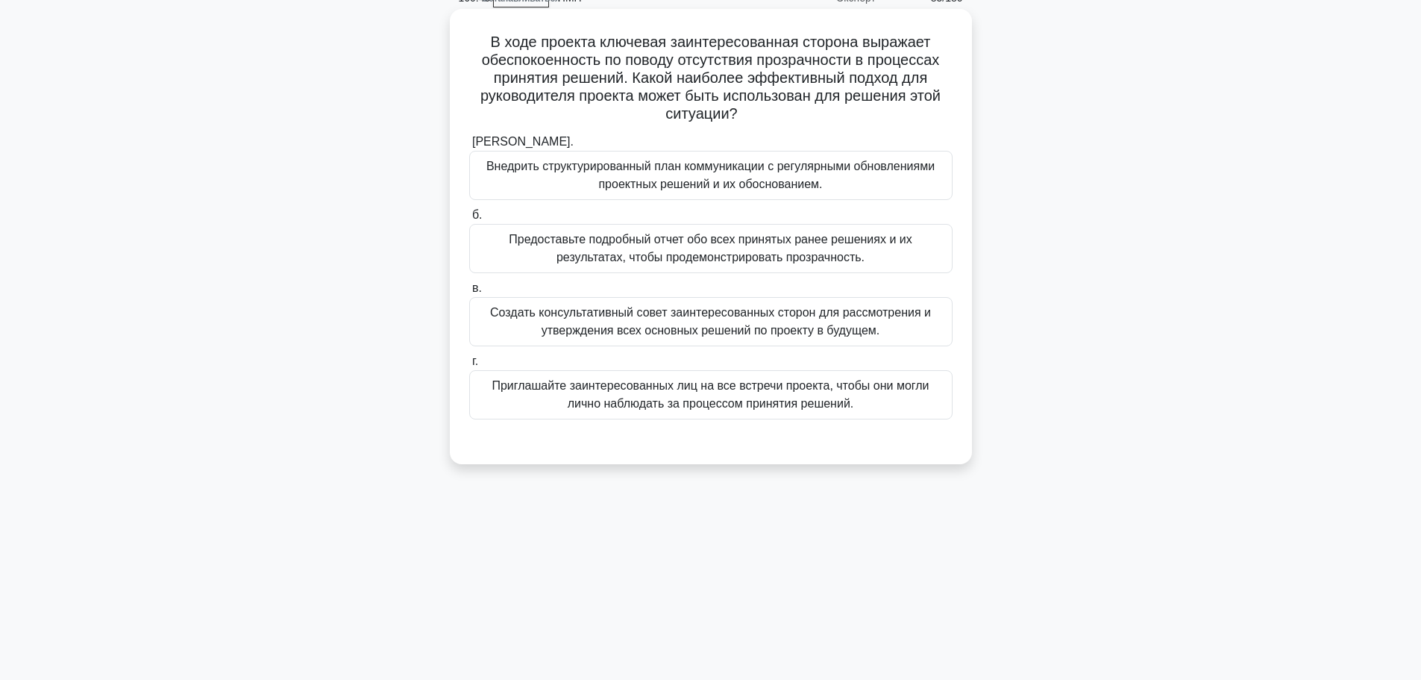
click at [797, 187] on font "Внедрить структурированный план коммуникации с регулярными обновлениями проектн…" at bounding box center [710, 175] width 448 height 31
click at [469, 147] on input "а. Внедрить структурированный план коммуникации с регулярными обновлениями прое…" at bounding box center [469, 142] width 0 height 10
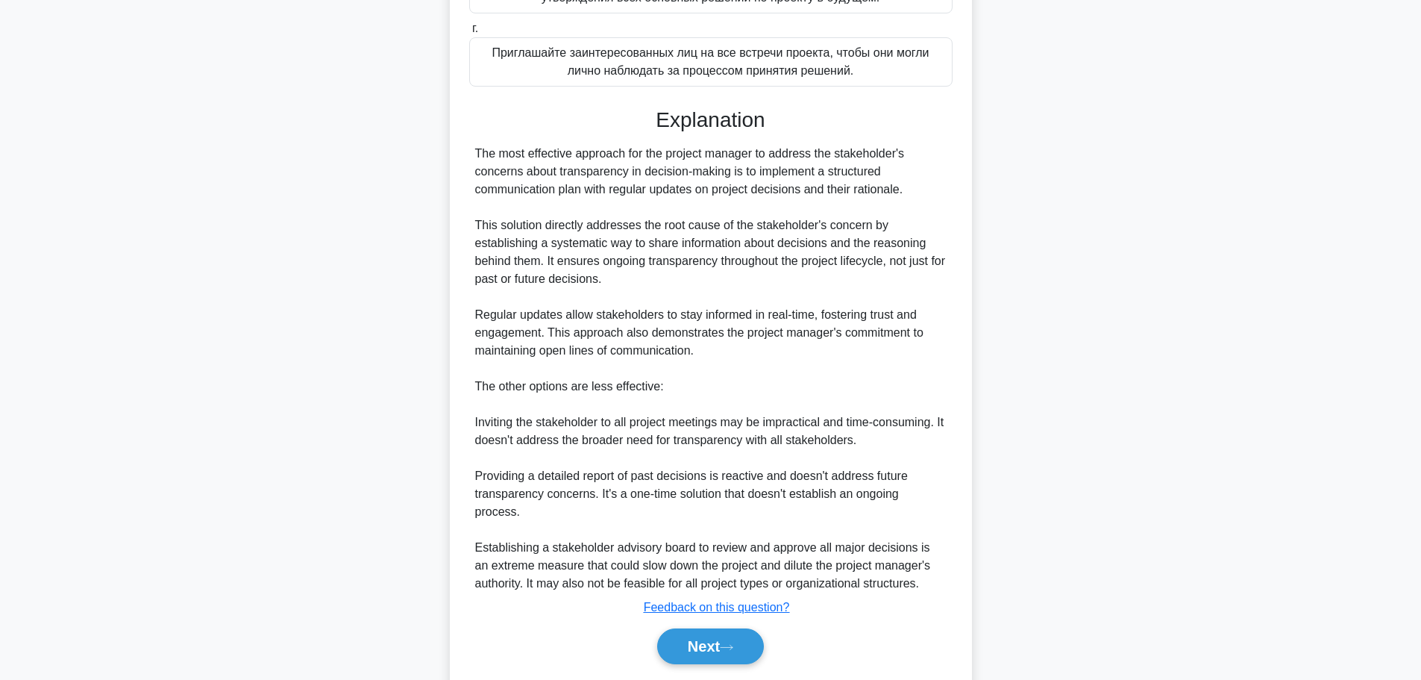
scroll to position [438, 0]
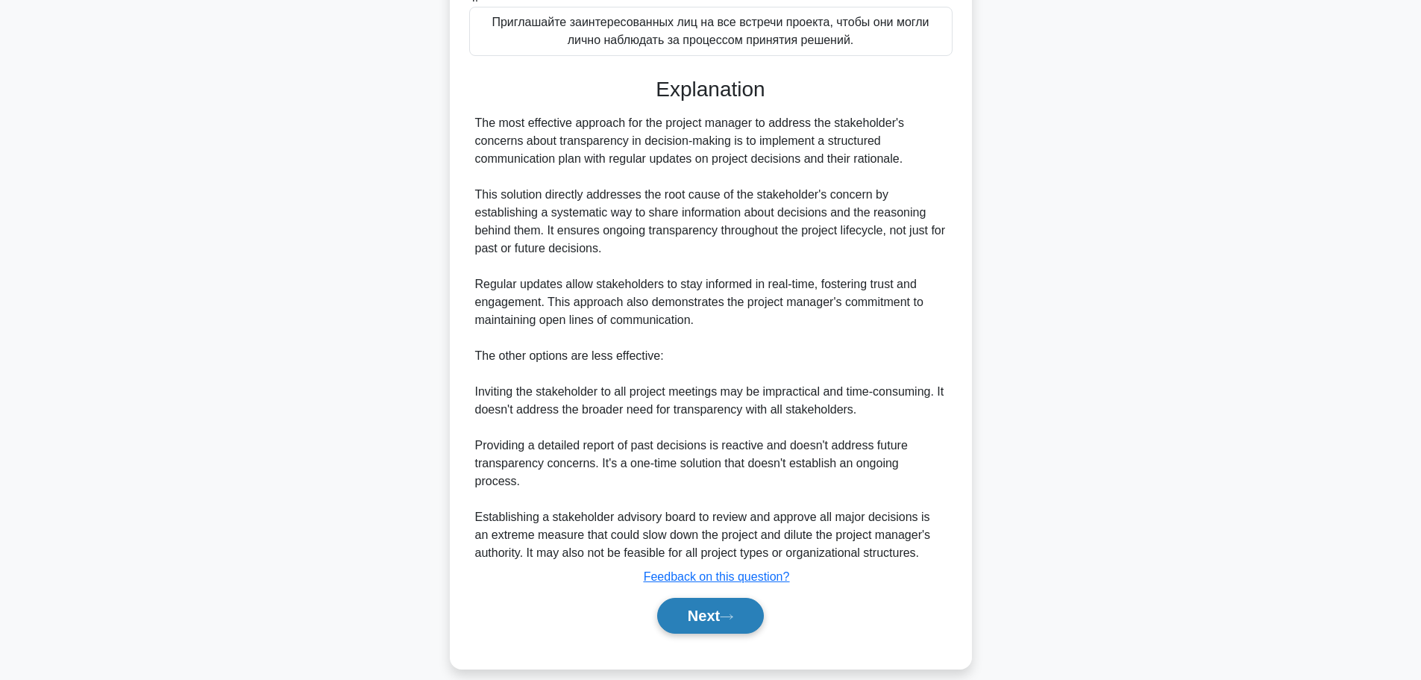
click at [737, 601] on div "Explanation The most effective approach for the project manager to address the …" at bounding box center [710, 358] width 483 height 563
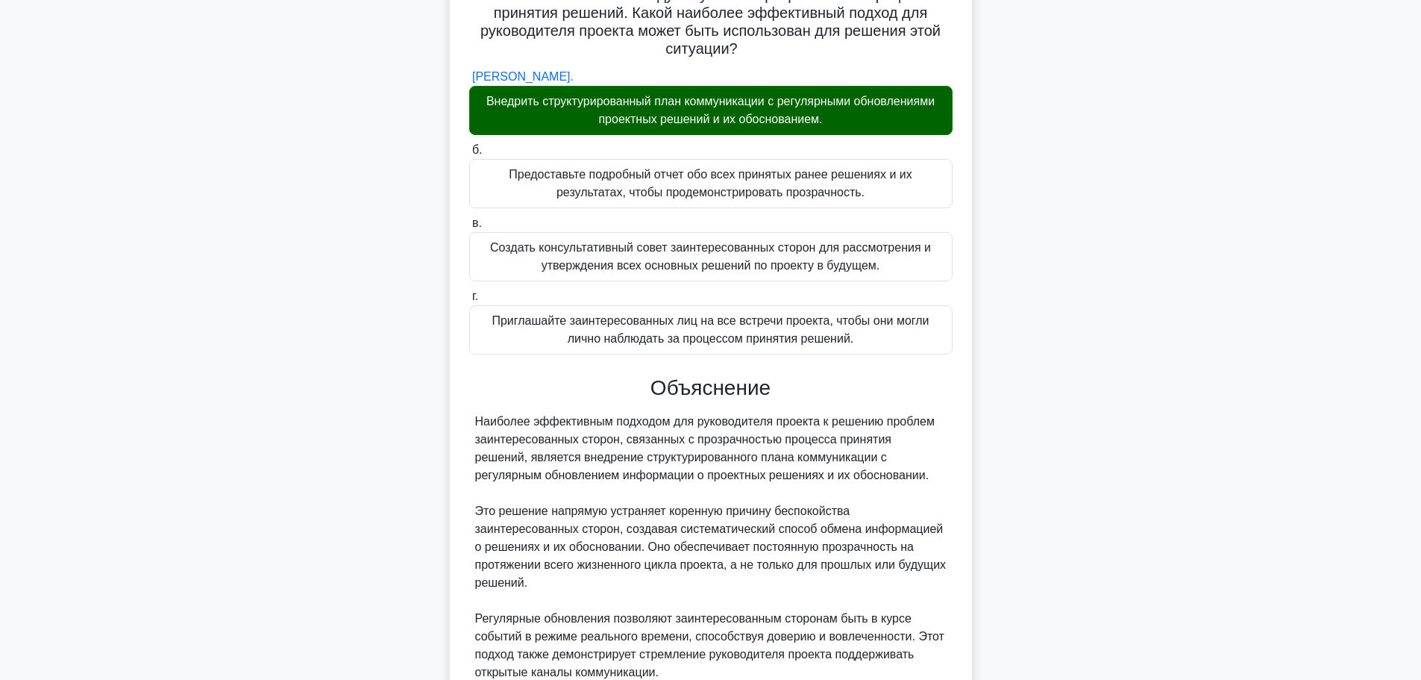
scroll to position [0, 0]
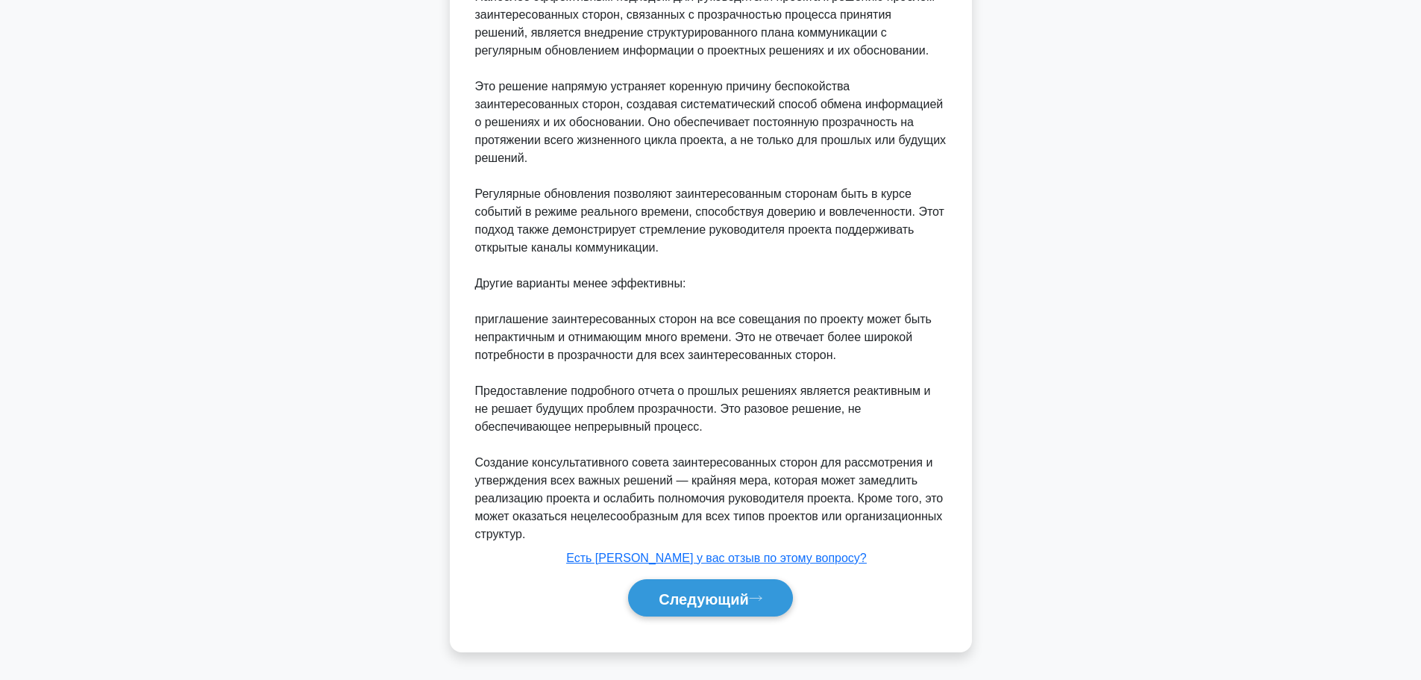
click at [737, 589] on font "Следующий" at bounding box center [704, 597] width 90 height 16
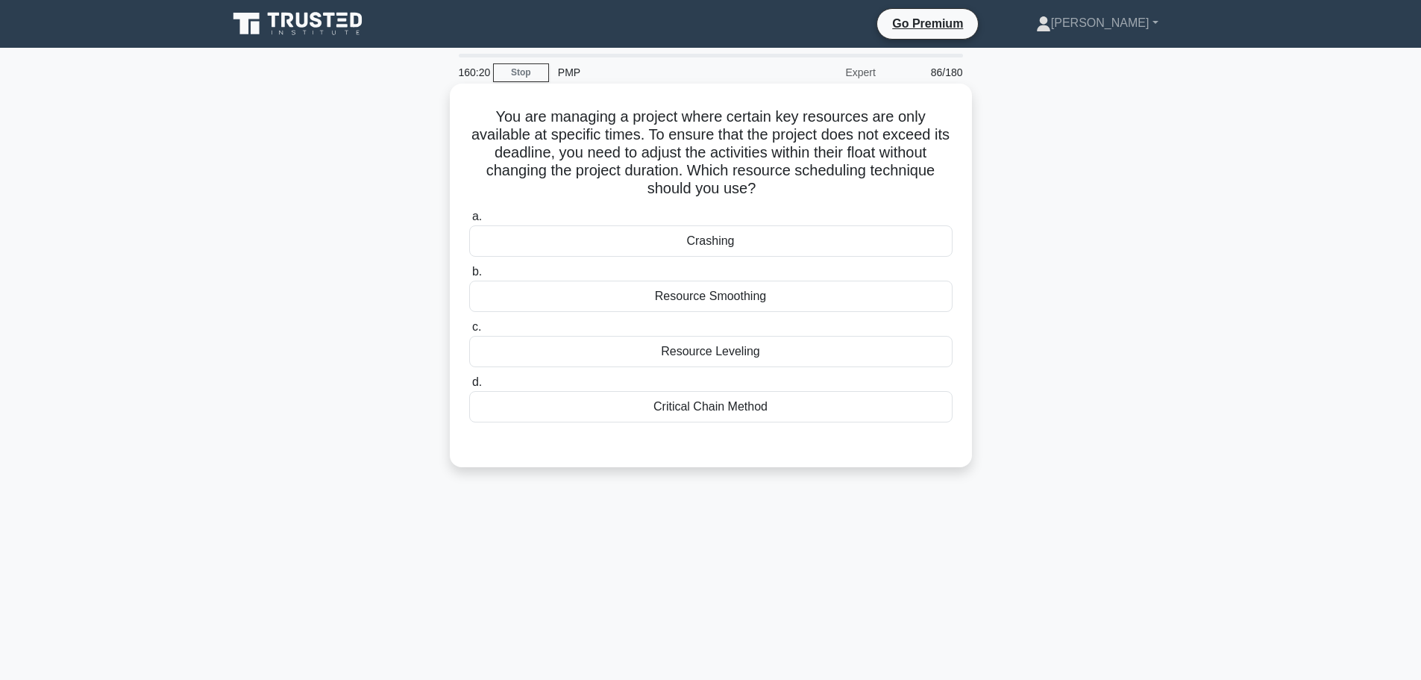
click at [779, 298] on div "Resource Smoothing" at bounding box center [710, 296] width 483 height 31
click at [469, 277] on input "b. Resource Smoothing" at bounding box center [469, 272] width 0 height 10
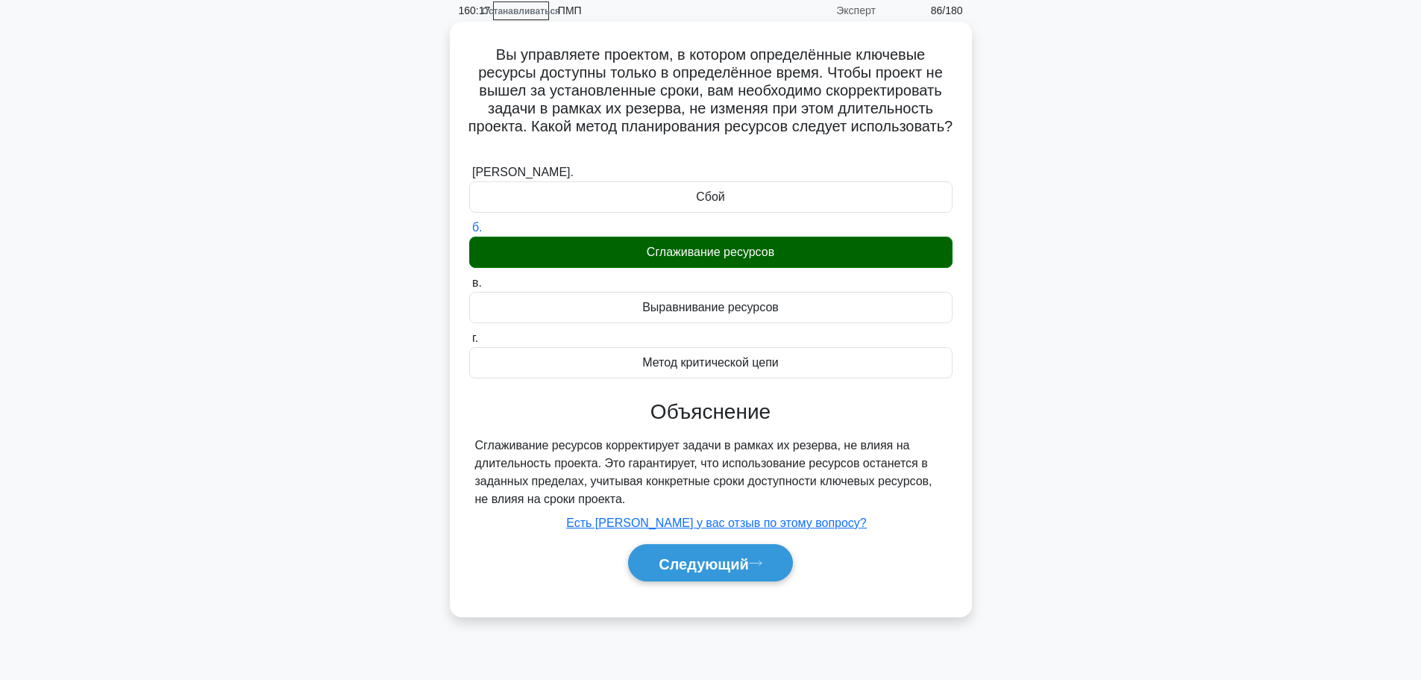
scroll to position [126, 0]
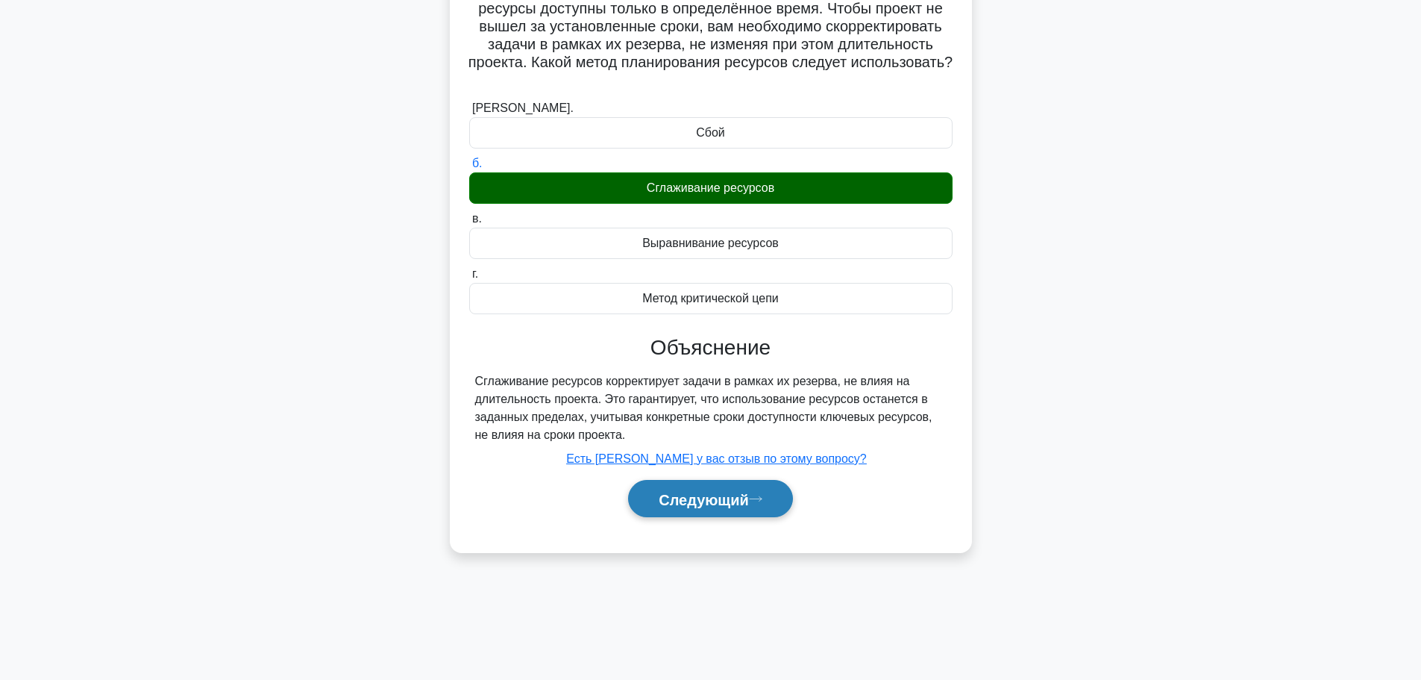
click at [728, 510] on button "Следующий" at bounding box center [710, 499] width 165 height 38
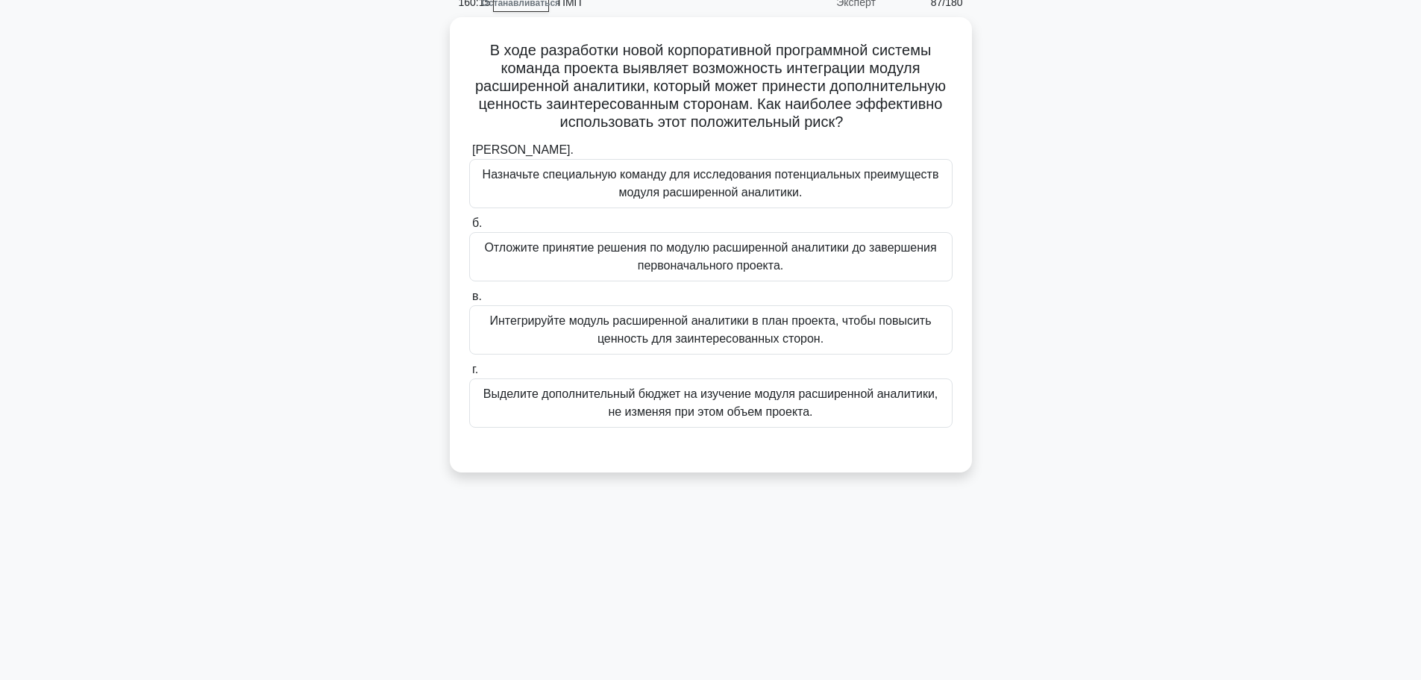
scroll to position [0, 0]
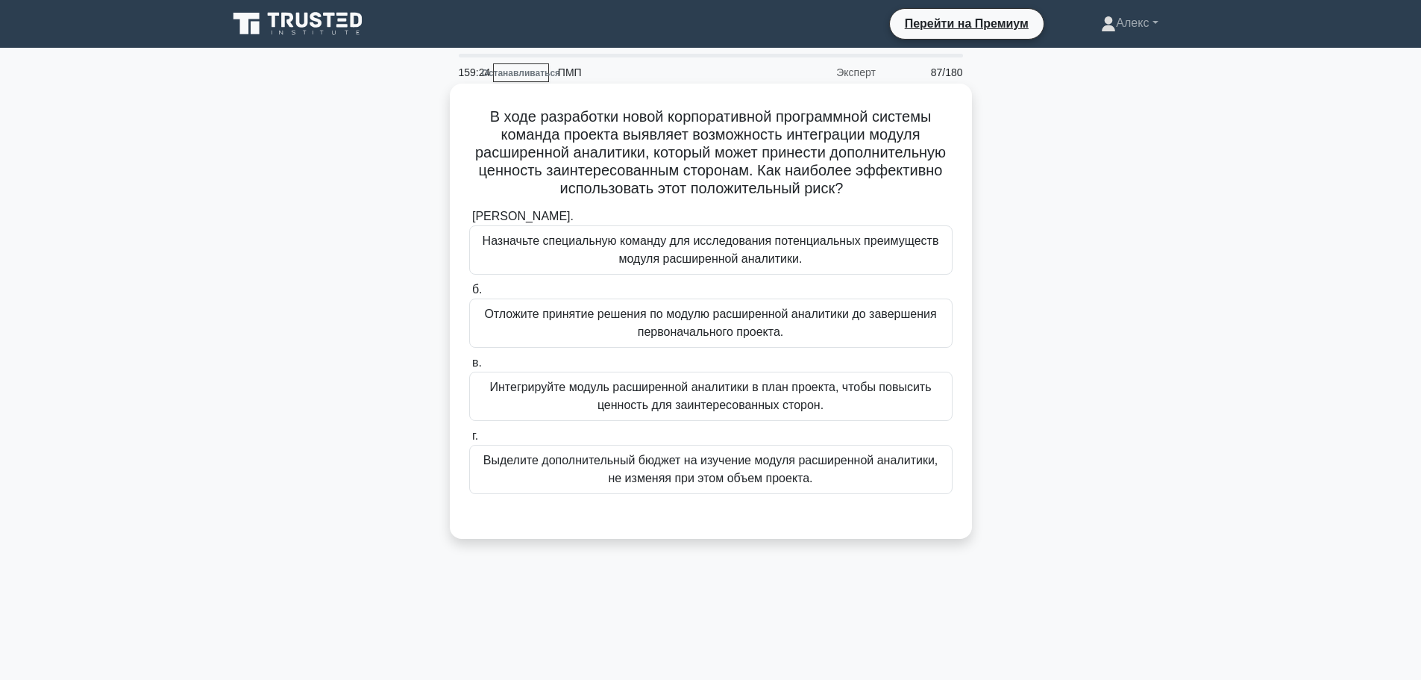
click at [886, 251] on font "Назначьте специальную команду для исследования потенциальных преимуществ модуля…" at bounding box center [711, 250] width 470 height 36
click at [469, 222] on input "а. Назначьте специальную команду для исследования потенциальных преимуществ мод…" at bounding box center [469, 217] width 0 height 10
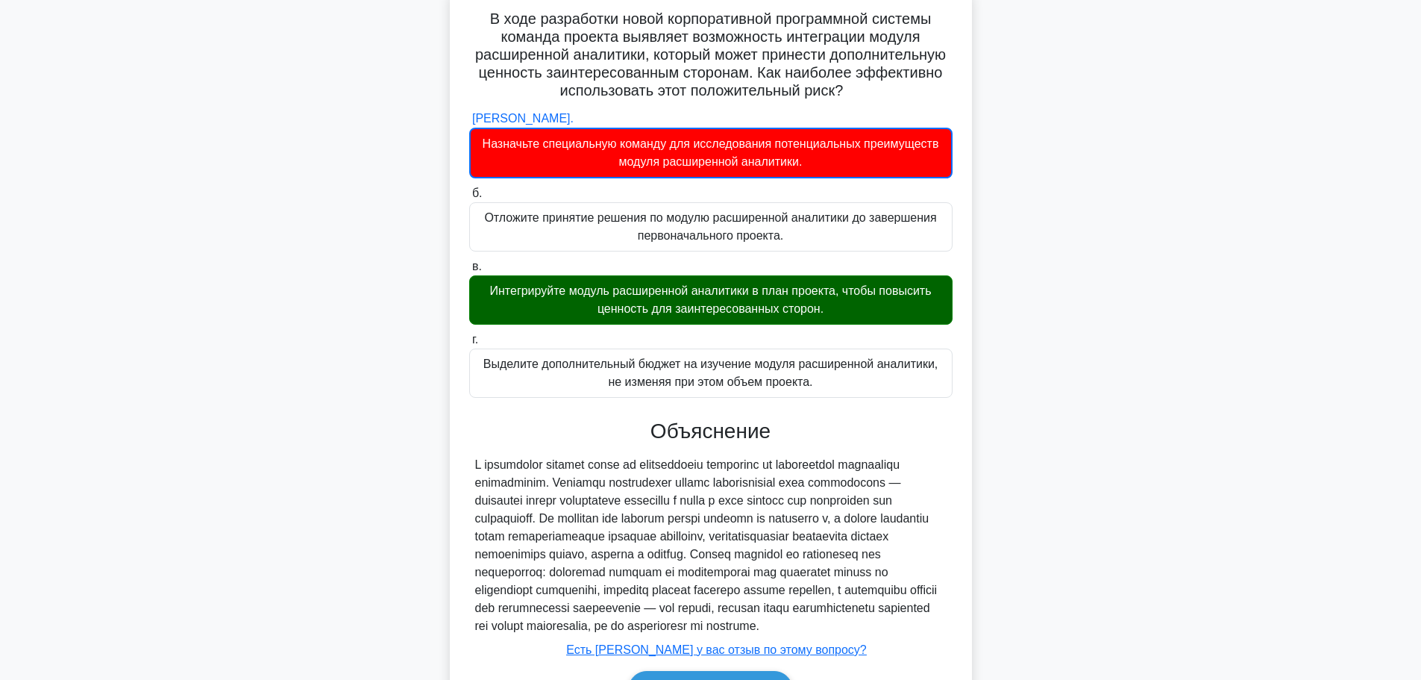
scroll to position [209, 0]
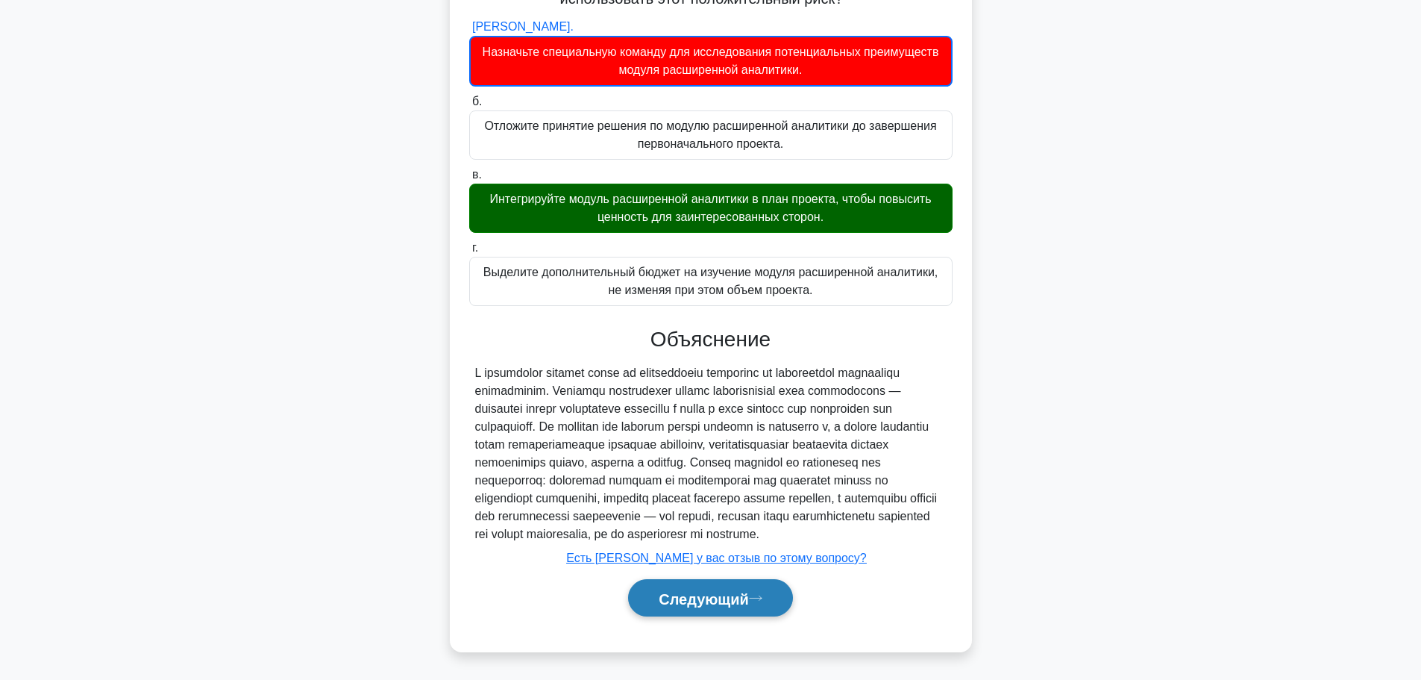
click at [749, 603] on font "Следующий" at bounding box center [704, 598] width 90 height 16
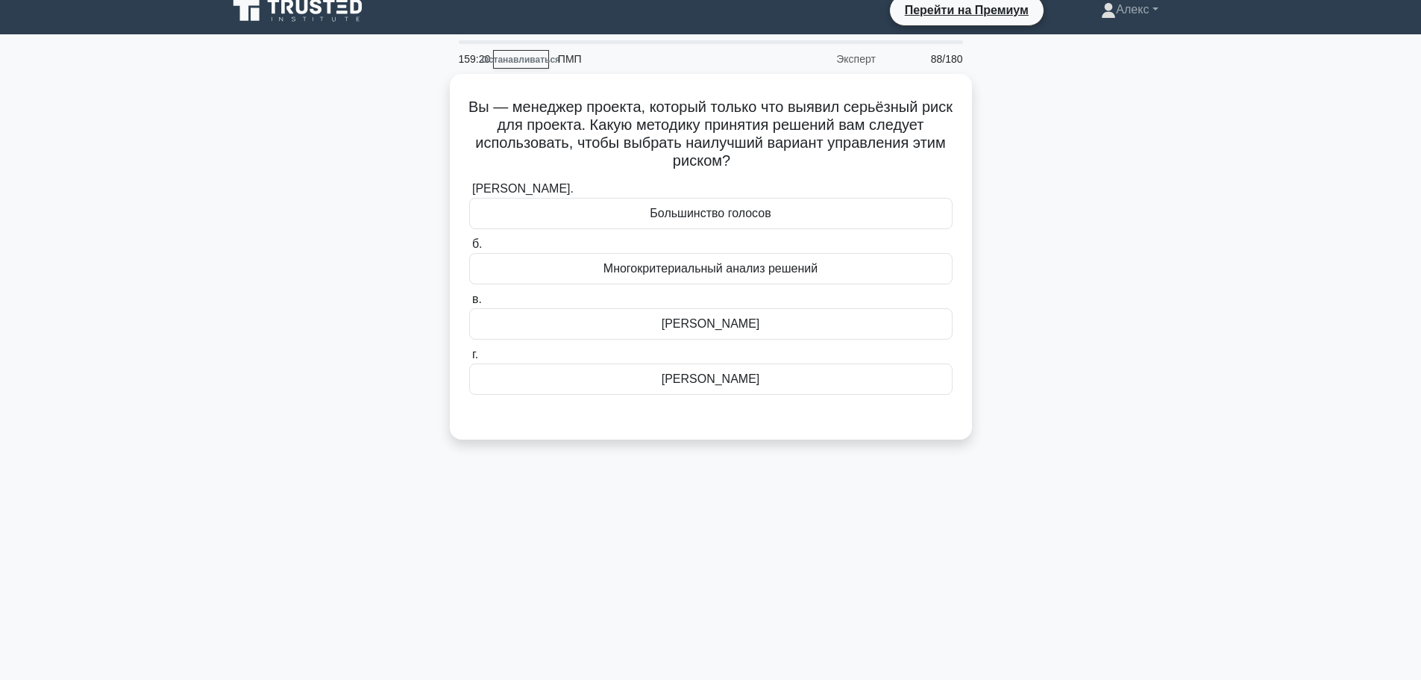
scroll to position [0, 0]
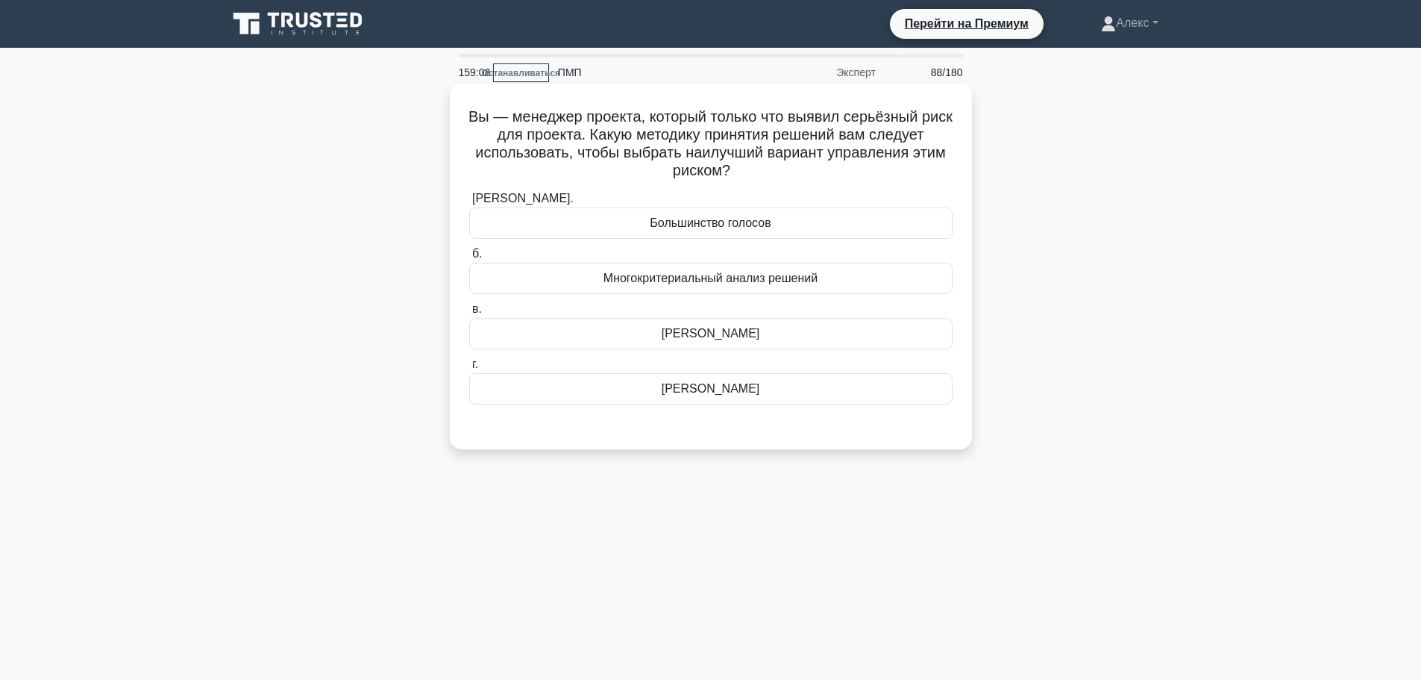
click at [820, 275] on div "Многокритериальный анализ решений" at bounding box center [710, 278] width 483 height 31
click at [469, 259] on input "б. Многокритериальный анализ решений" at bounding box center [469, 254] width 0 height 10
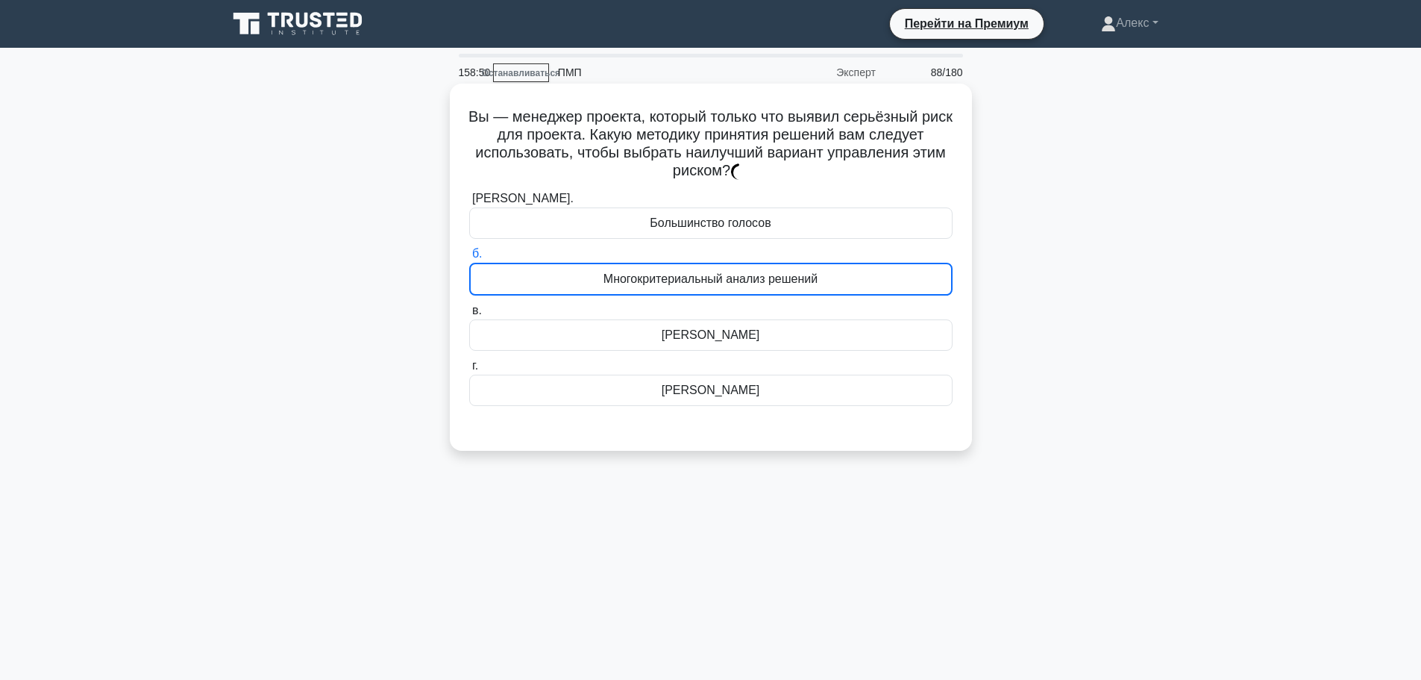
click at [838, 334] on div "Консенсус" at bounding box center [710, 334] width 483 height 31
click at [469, 316] on input "в. Консенсус" at bounding box center [469, 311] width 0 height 10
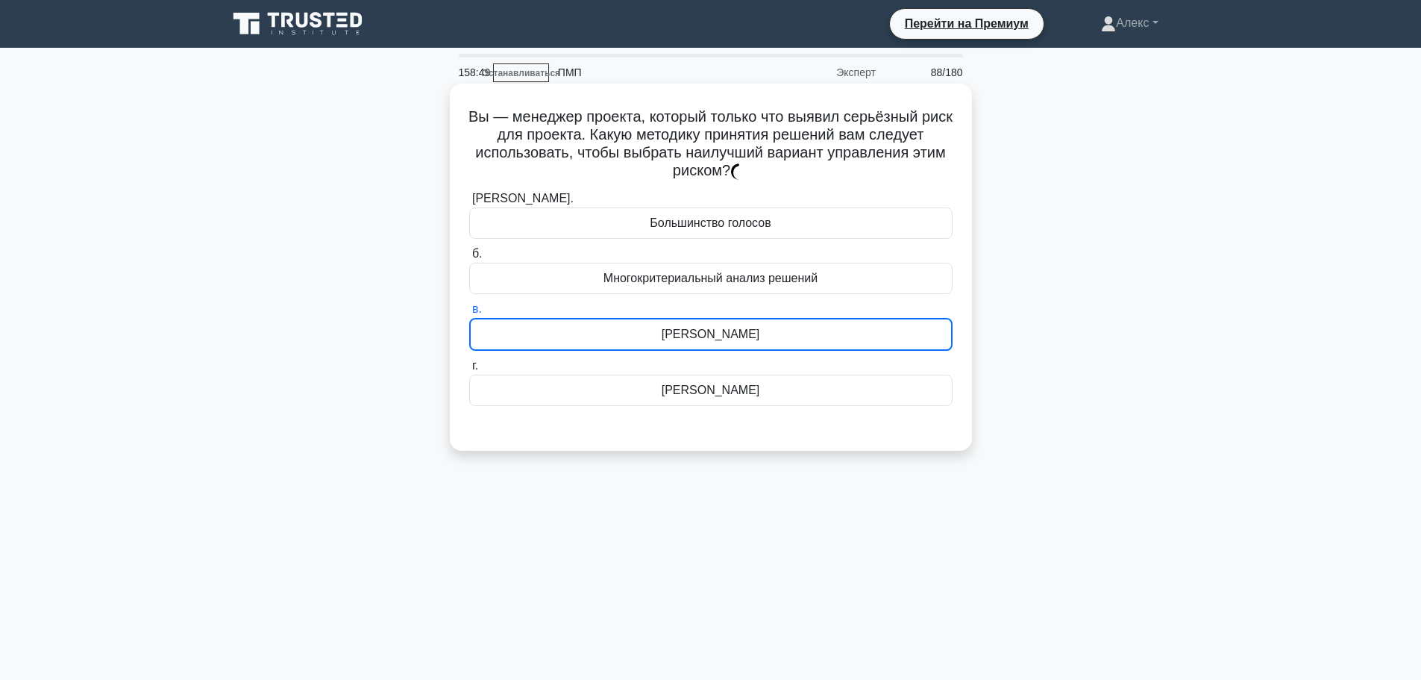
click at [846, 284] on div "Многокритериальный анализ решений" at bounding box center [710, 278] width 483 height 31
click at [469, 259] on input "б. Многокритериальный анализ решений" at bounding box center [469, 254] width 0 height 10
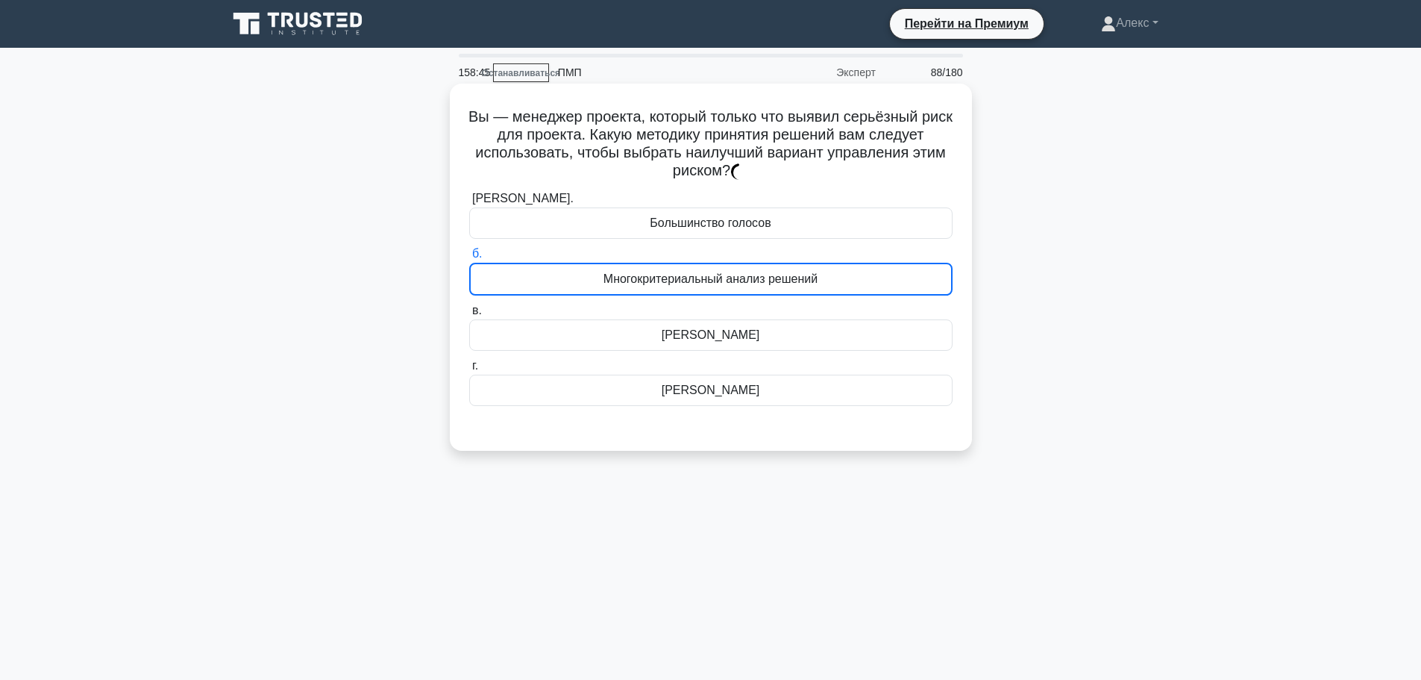
click at [944, 287] on div "Многокритериальный анализ решений" at bounding box center [710, 279] width 483 height 33
click at [469, 259] on input "б. Многокритериальный анализ решений" at bounding box center [469, 254] width 0 height 10
click at [942, 285] on div "Многокритериальный анализ решений" at bounding box center [710, 279] width 483 height 33
click at [469, 259] on input "б. Многокритериальный анализ решений" at bounding box center [469, 254] width 0 height 10
click at [942, 285] on div "Многокритериальный анализ решений" at bounding box center [710, 279] width 483 height 33
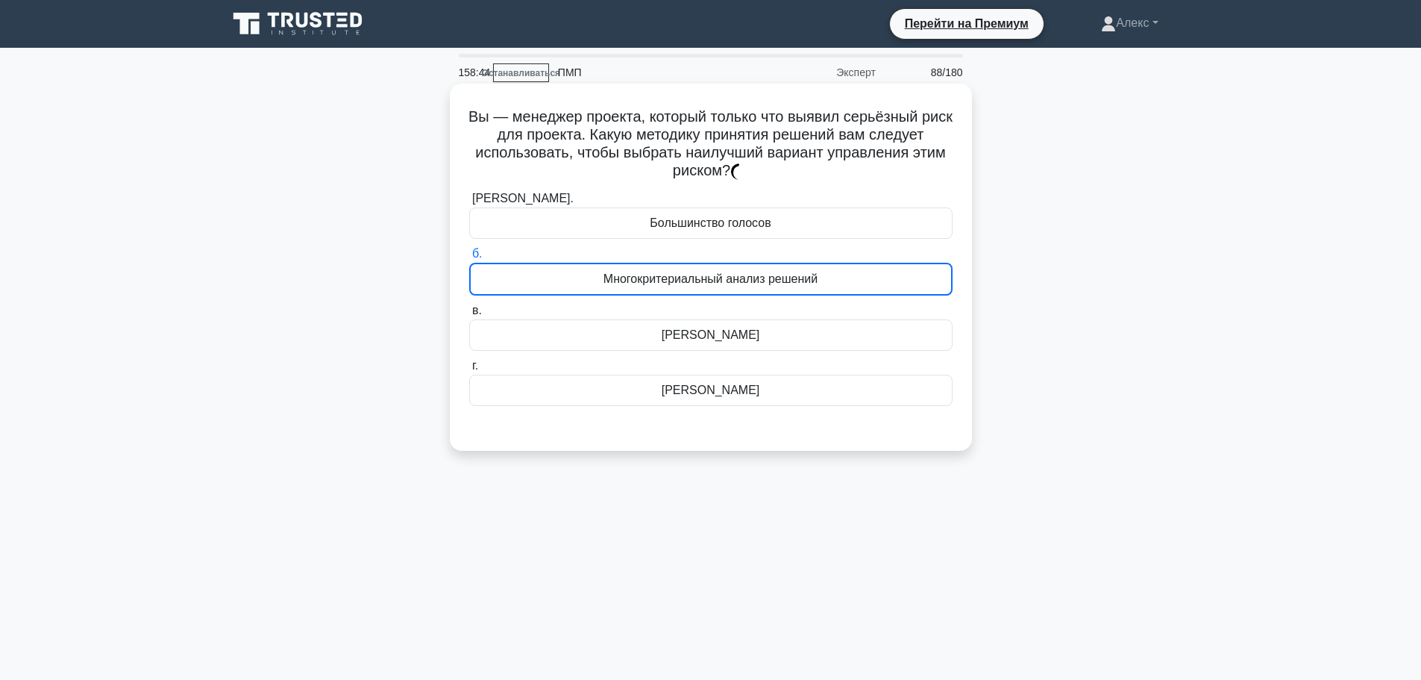
click at [469, 259] on input "б. Многокритериальный анализ решений" at bounding box center [469, 254] width 0 height 10
click at [942, 285] on div "Многокритериальный анализ решений" at bounding box center [710, 279] width 483 height 33
click at [469, 259] on input "б. Многокритериальный анализ решений" at bounding box center [469, 254] width 0 height 10
click at [933, 306] on label "в. Консенсус" at bounding box center [710, 325] width 483 height 49
click at [469, 306] on input "в. Консенсус" at bounding box center [469, 311] width 0 height 10
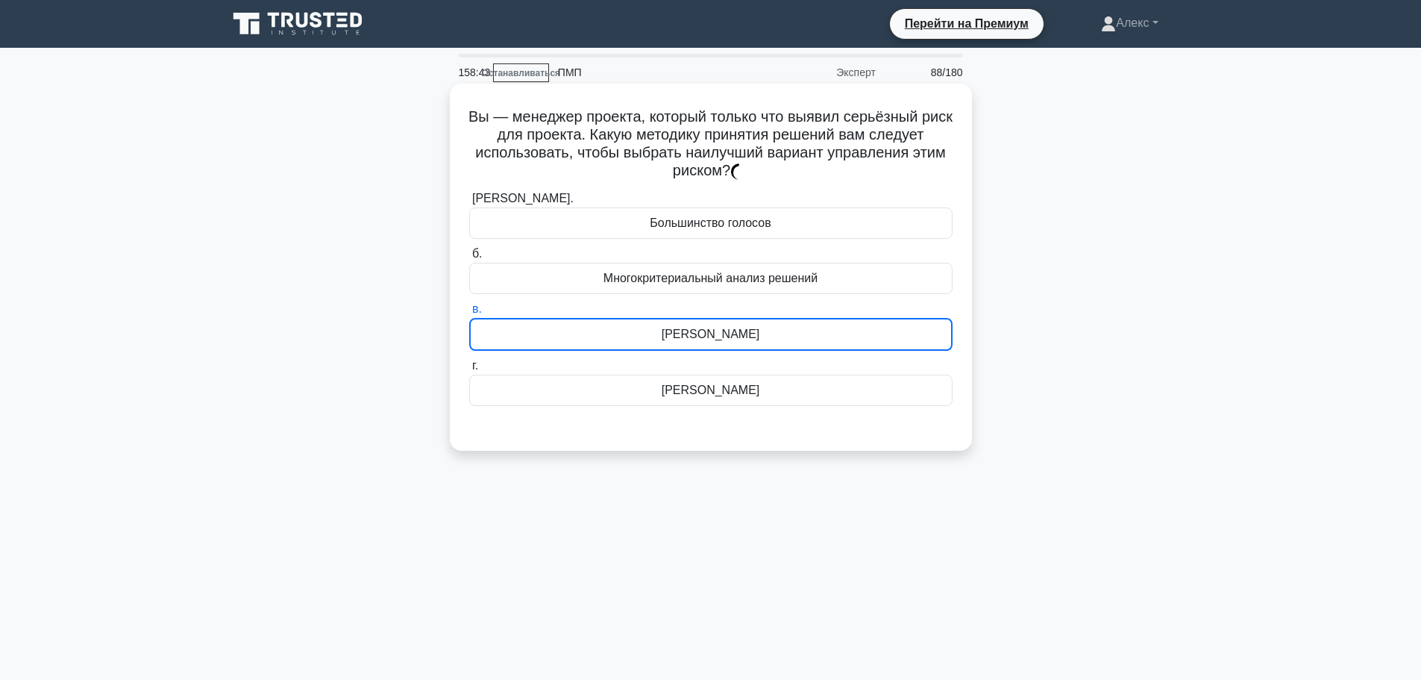
click at [936, 286] on div "Многокритериальный анализ решений" at bounding box center [710, 278] width 483 height 31
click at [469, 259] on input "б. Многокритериальный анализ решений" at bounding box center [469, 254] width 0 height 10
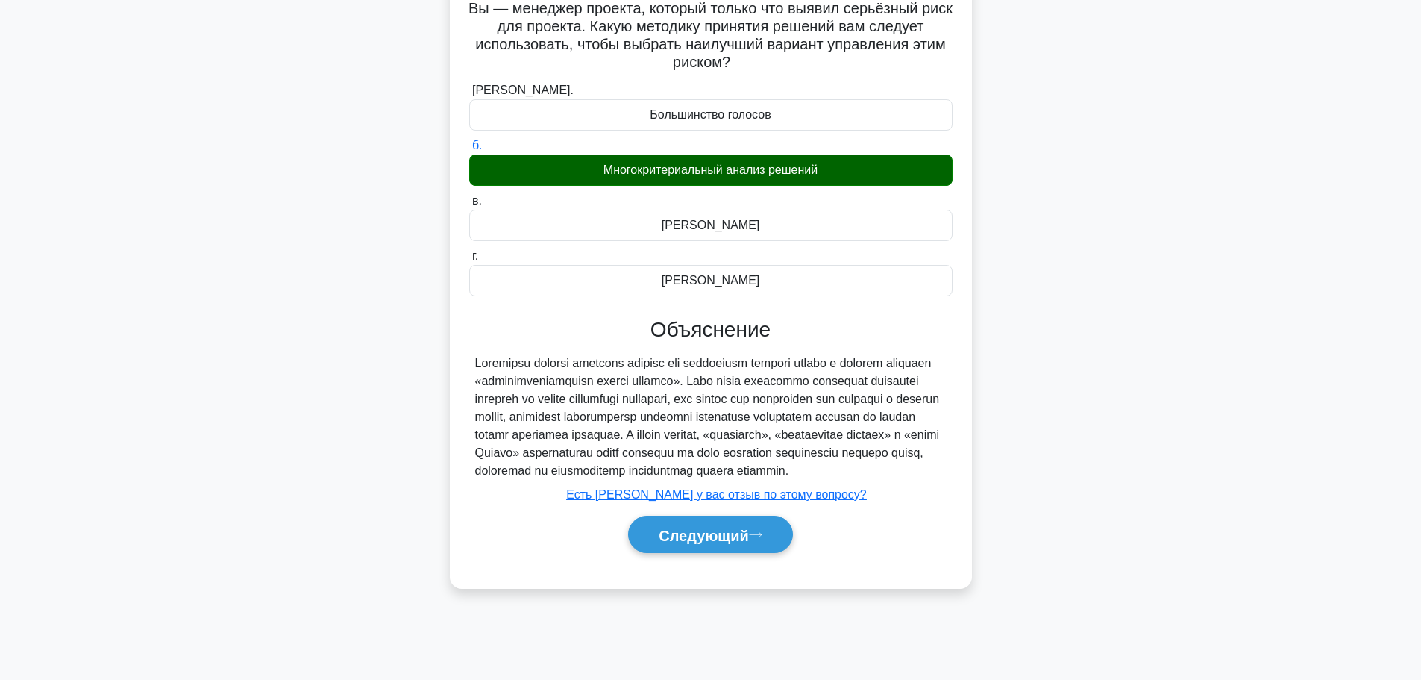
scroll to position [126, 0]
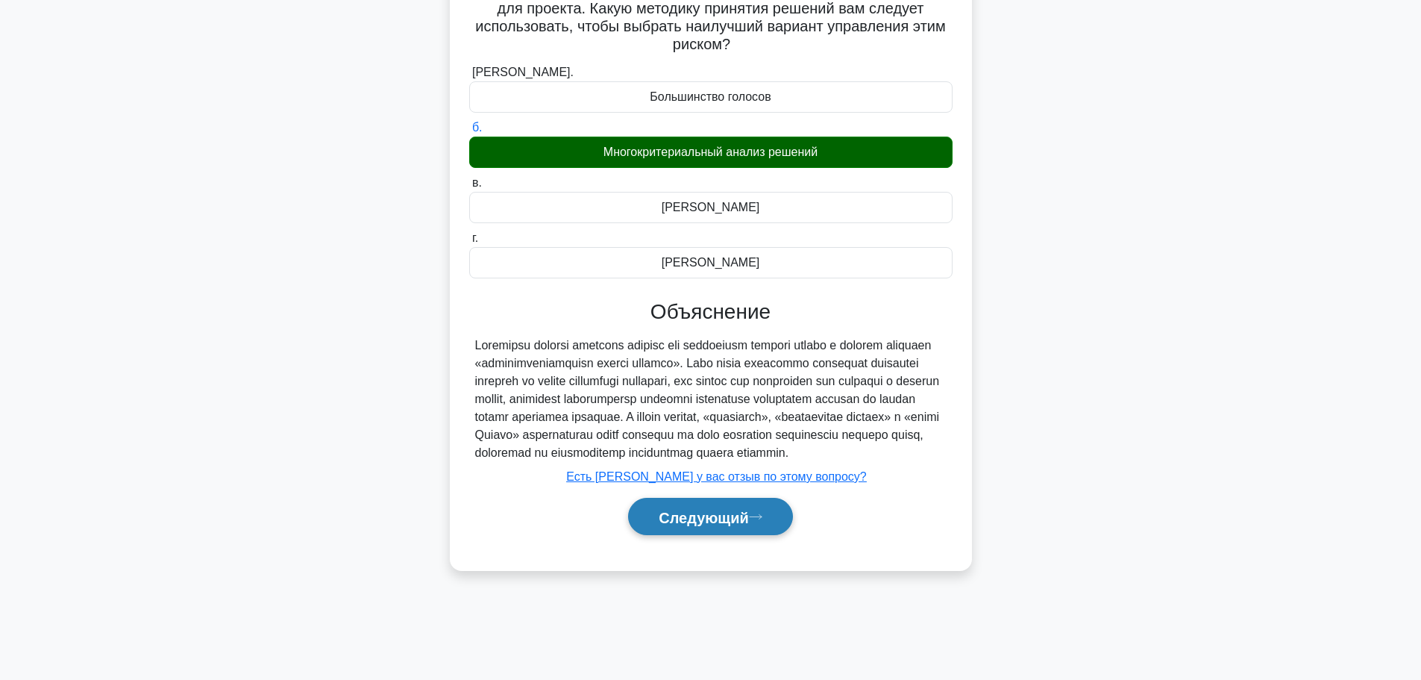
click at [760, 536] on button "Следующий" at bounding box center [710, 517] width 165 height 38
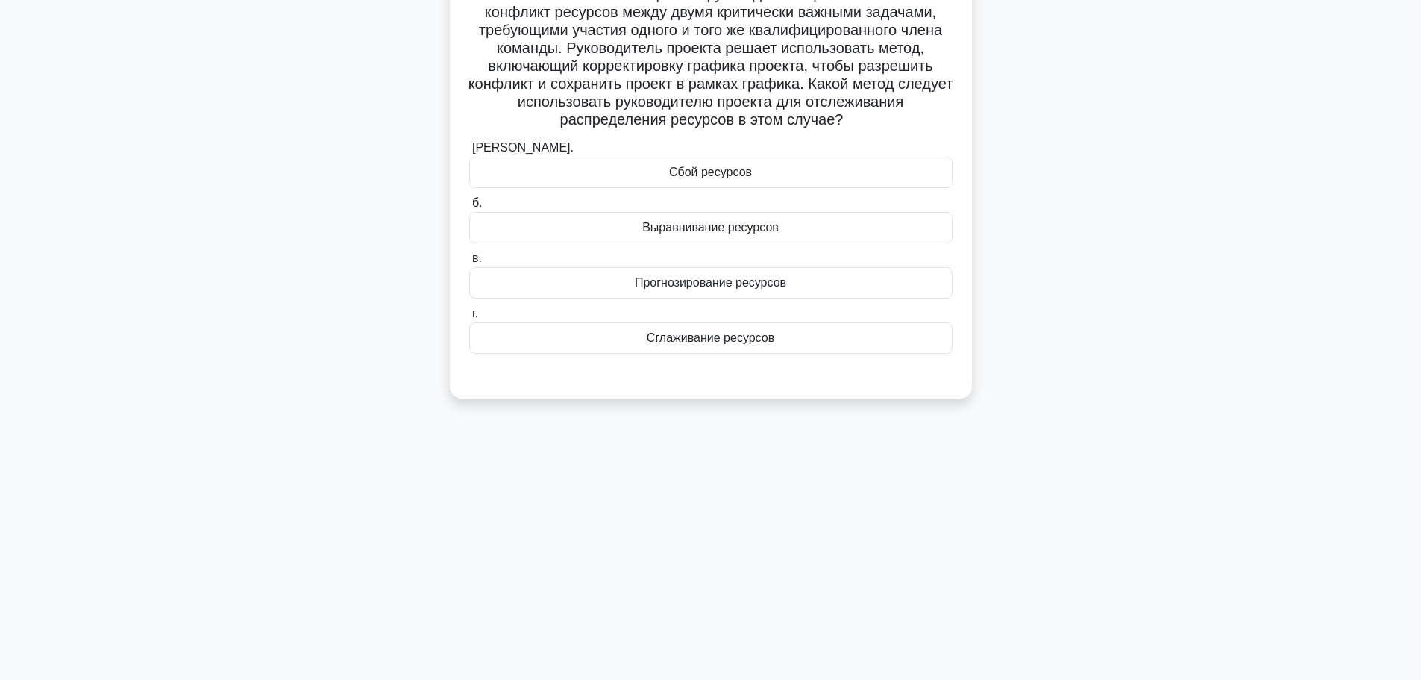
scroll to position [0, 0]
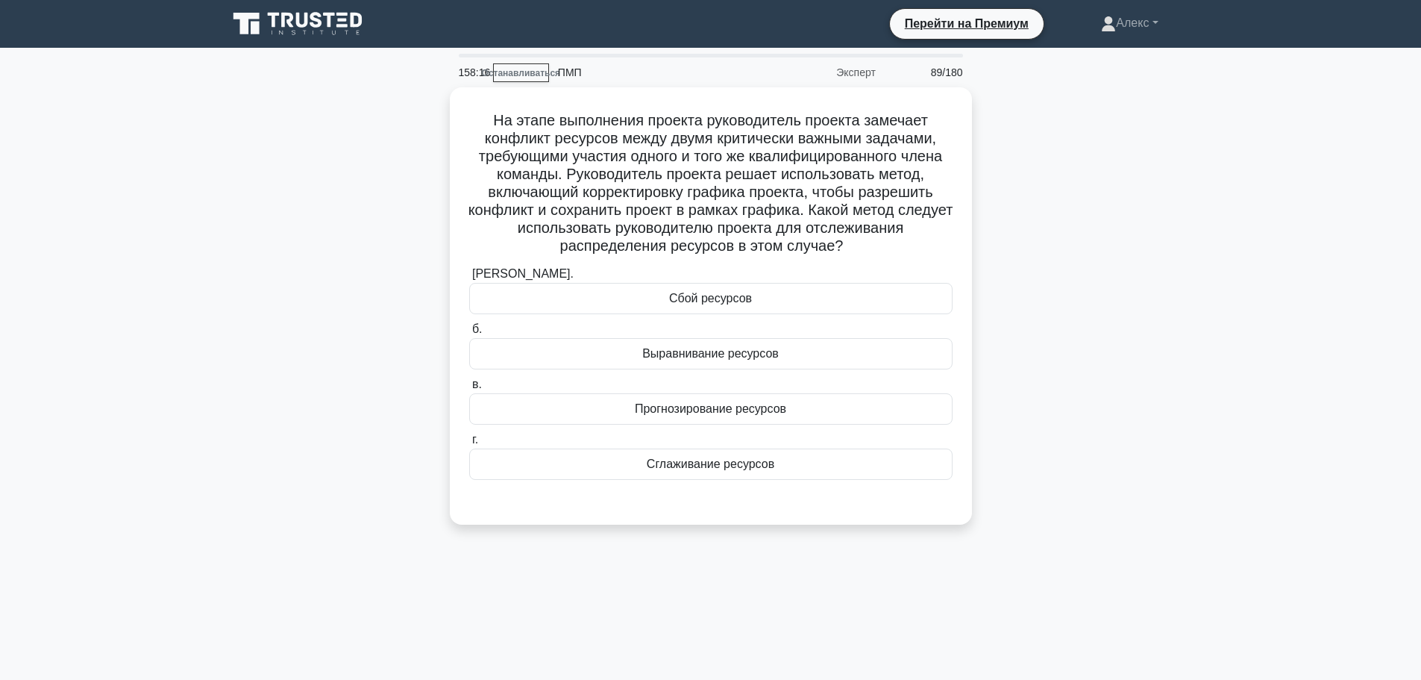
click at [1035, 353] on div "На этапе выполнения проекта руководитель проекта замечает конфликт ресурсов меж…" at bounding box center [711, 314] width 985 height 455
click at [715, 402] on font "Прогнозирование ресурсов" at bounding box center [710, 404] width 151 height 13
click at [469, 386] on input "в. Прогнозирование ресурсов" at bounding box center [469, 381] width 0 height 10
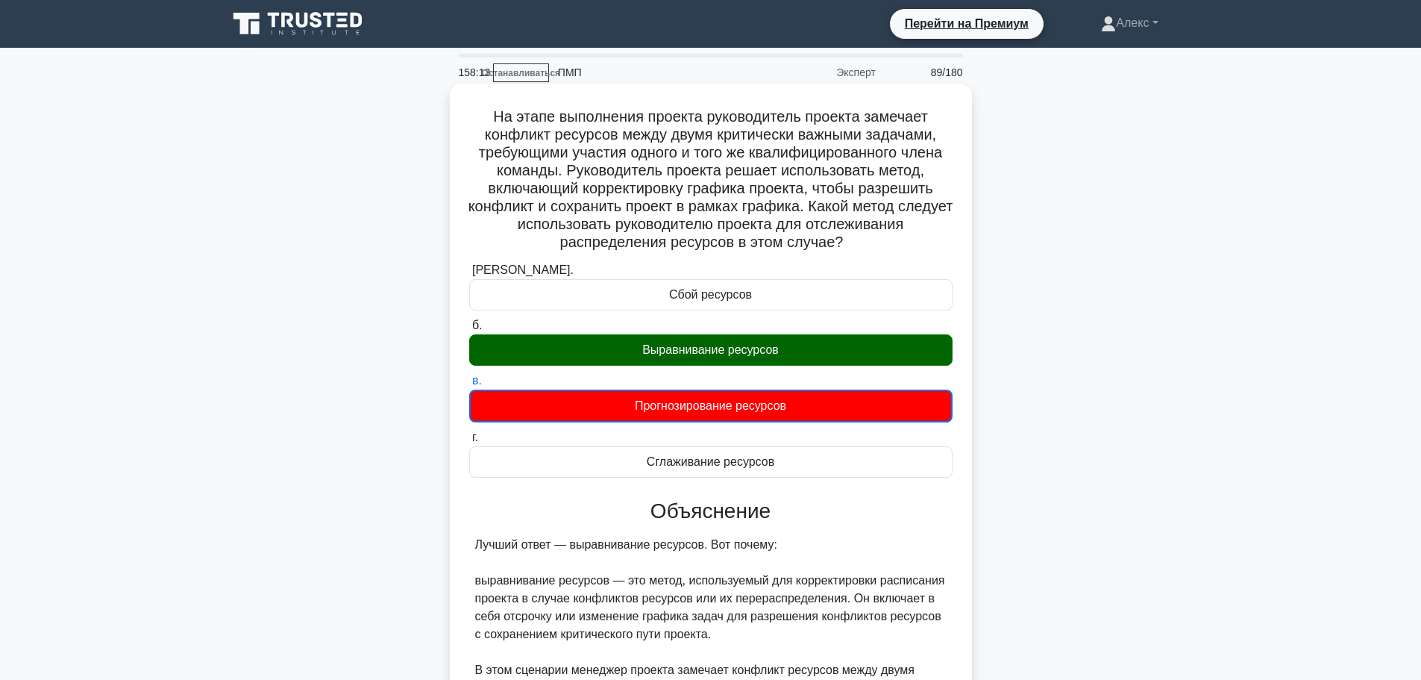
drag, startPoint x: 745, startPoint y: 357, endPoint x: 745, endPoint y: 337, distance: 19.4
click at [745, 355] on font "Выравнивание ресурсов" at bounding box center [710, 349] width 137 height 13
click at [469, 331] on input "б. Выравнивание ресурсов" at bounding box center [469, 326] width 0 height 10
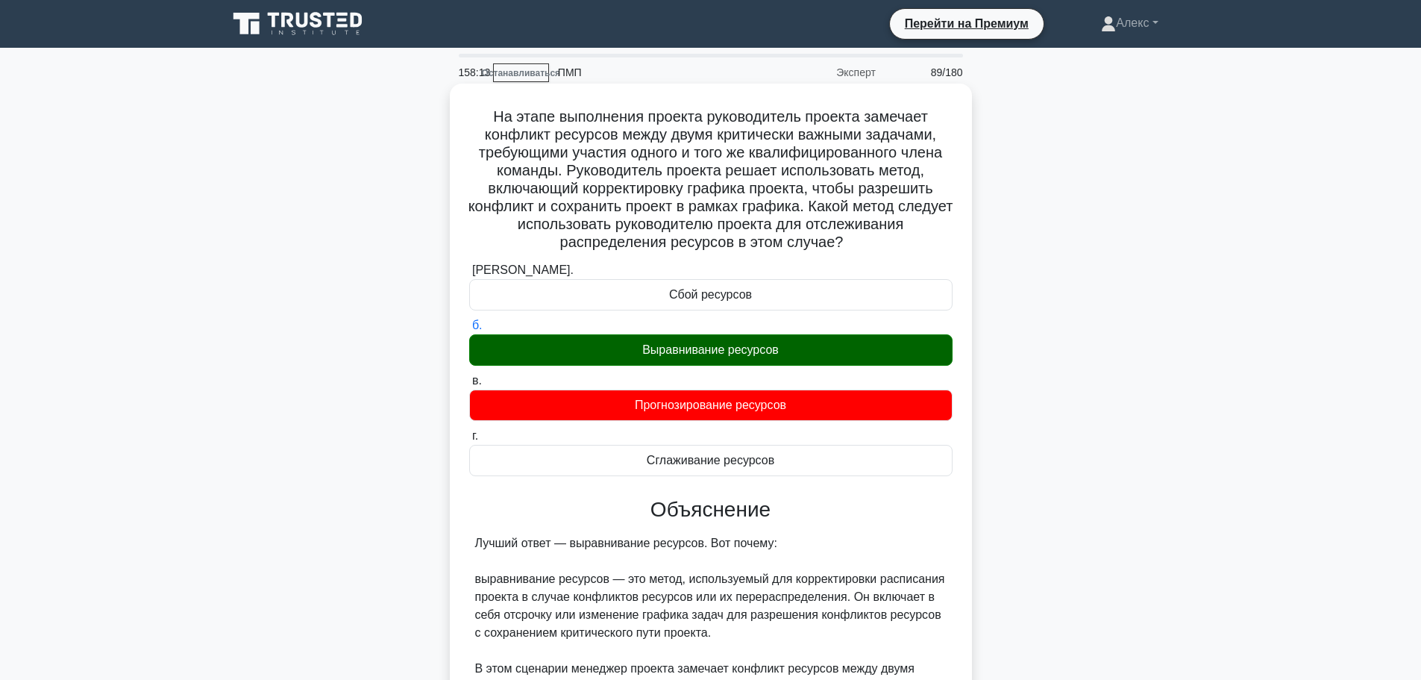
click at [745, 348] on font "Выравнивание ресурсов" at bounding box center [710, 349] width 137 height 13
click at [469, 331] on input "б. Выравнивание ресурсов" at bounding box center [469, 326] width 0 height 10
click at [745, 318] on label "б. Выравнивание ресурсов" at bounding box center [710, 340] width 483 height 49
click at [469, 321] on input "б. Выравнивание ресурсов" at bounding box center [469, 326] width 0 height 10
click at [730, 346] on font "Выравнивание ресурсов" at bounding box center [710, 349] width 137 height 13
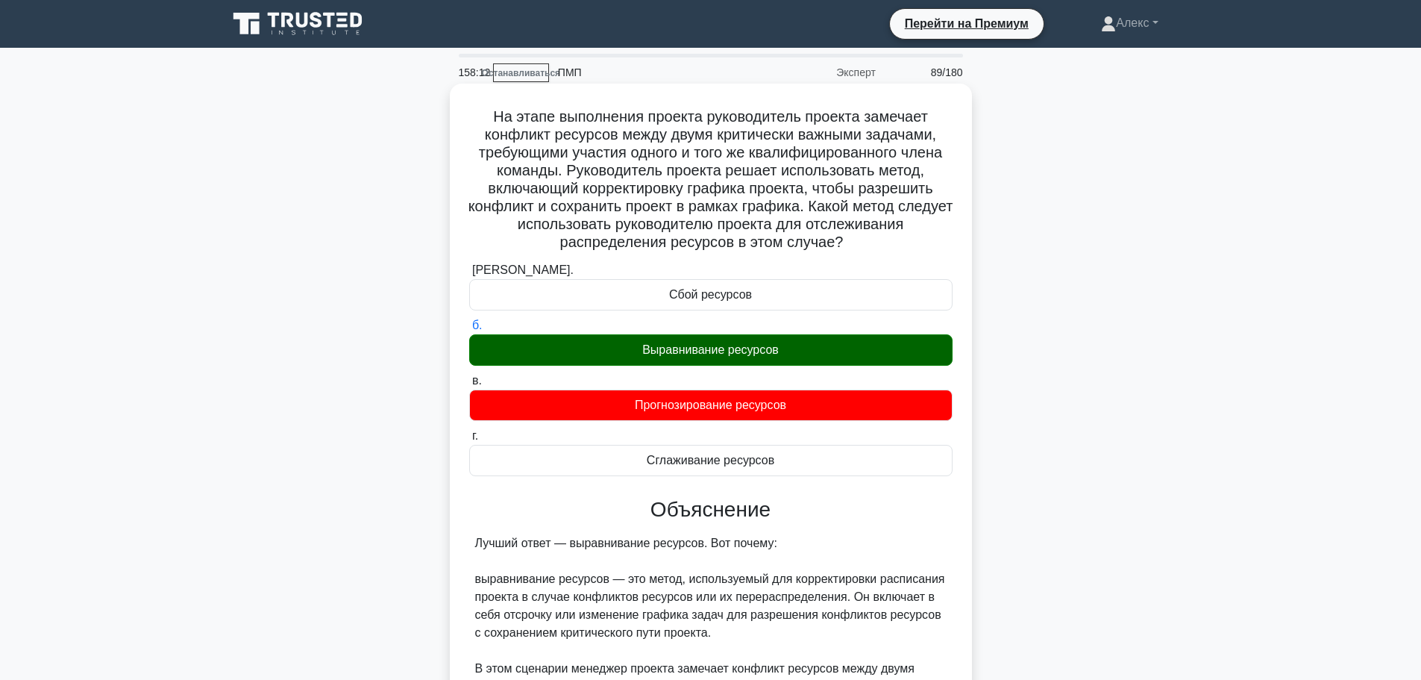
click at [469, 331] on input "б. Выравнивание ресурсов" at bounding box center [469, 326] width 0 height 10
click at [730, 346] on font "Выравнивание ресурсов" at bounding box center [710, 349] width 137 height 13
click at [469, 331] on input "б. Выравнивание ресурсов" at bounding box center [469, 326] width 0 height 10
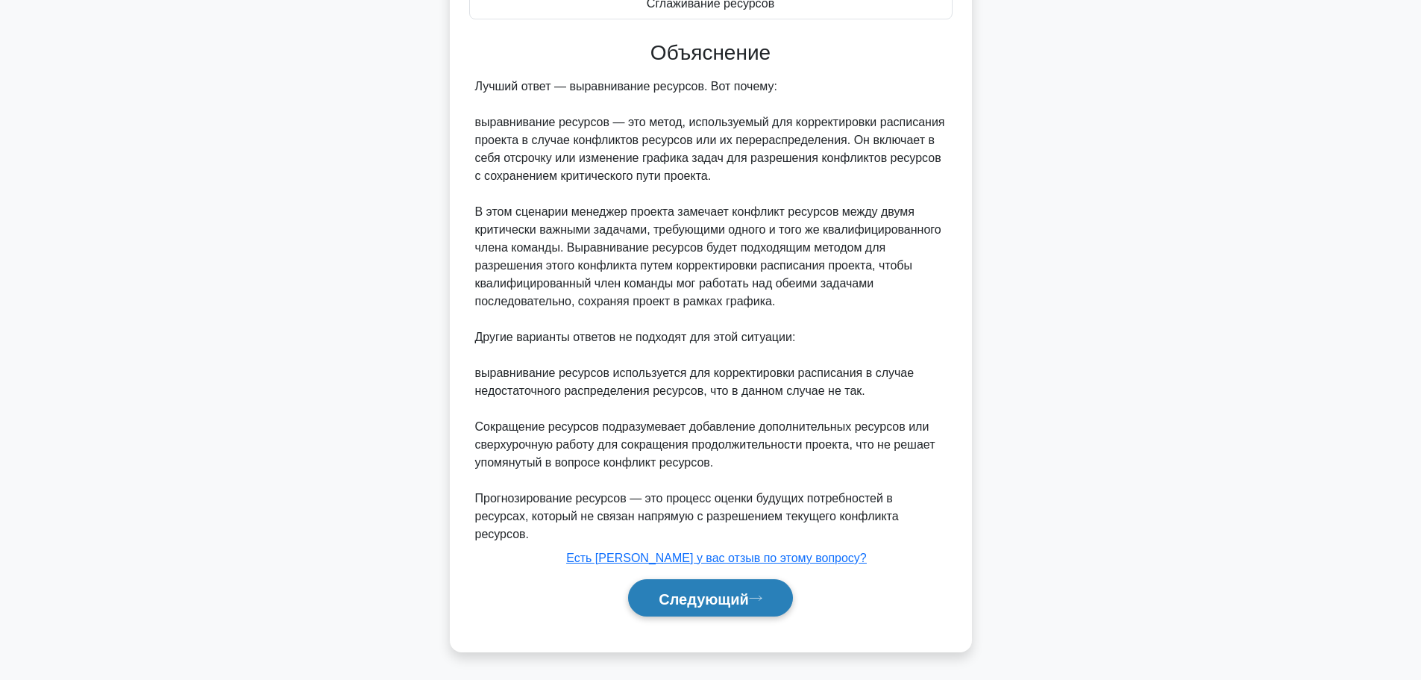
click at [733, 602] on font "Следующий" at bounding box center [704, 598] width 90 height 16
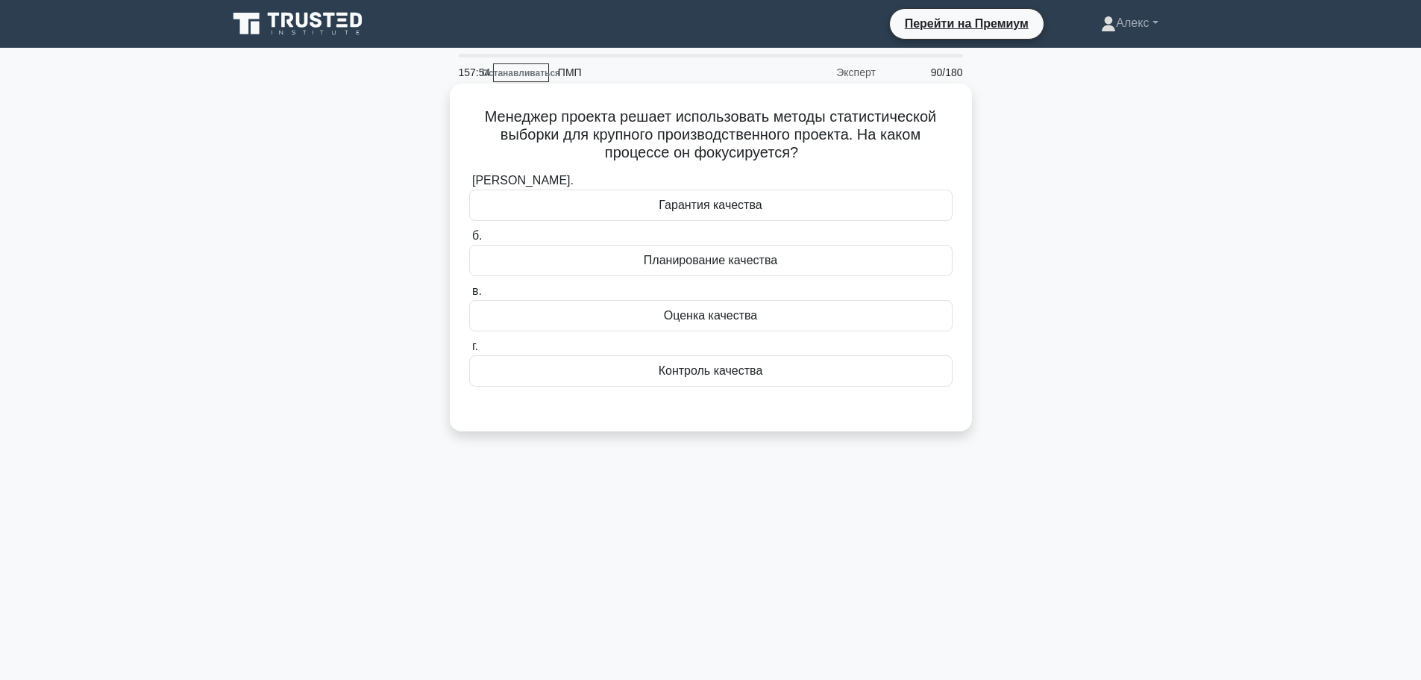
click at [707, 373] on font "Контроль качества" at bounding box center [711, 370] width 104 height 13
click at [469, 351] on input "г. Контроль качества" at bounding box center [469, 347] width 0 height 10
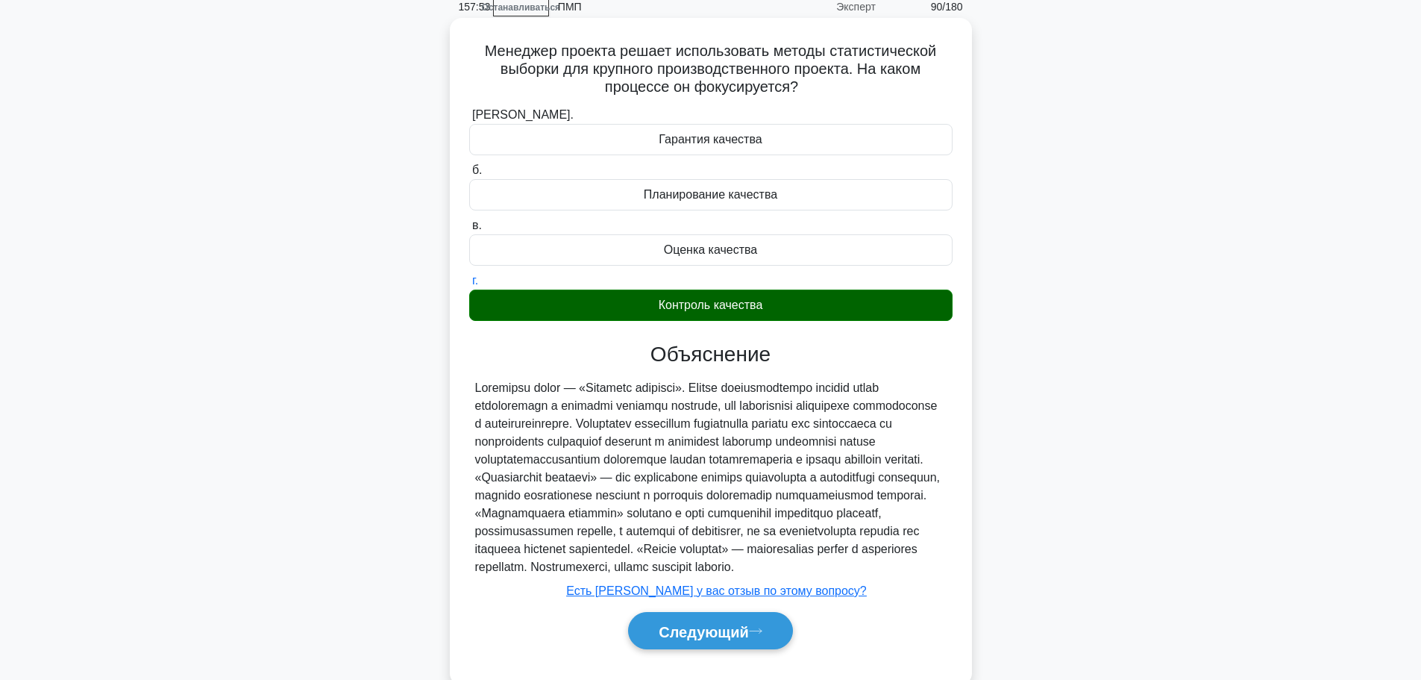
scroll to position [126, 0]
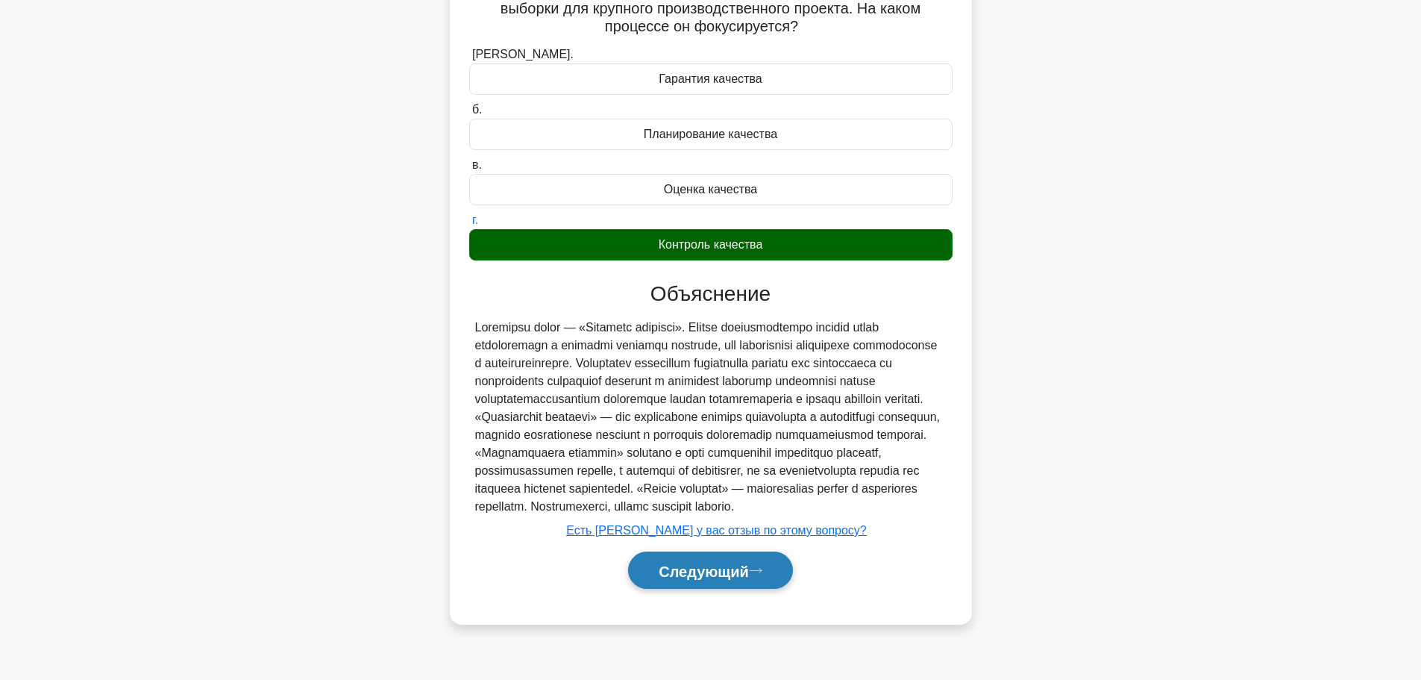
click at [724, 572] on button "Следующий" at bounding box center [710, 570] width 165 height 38
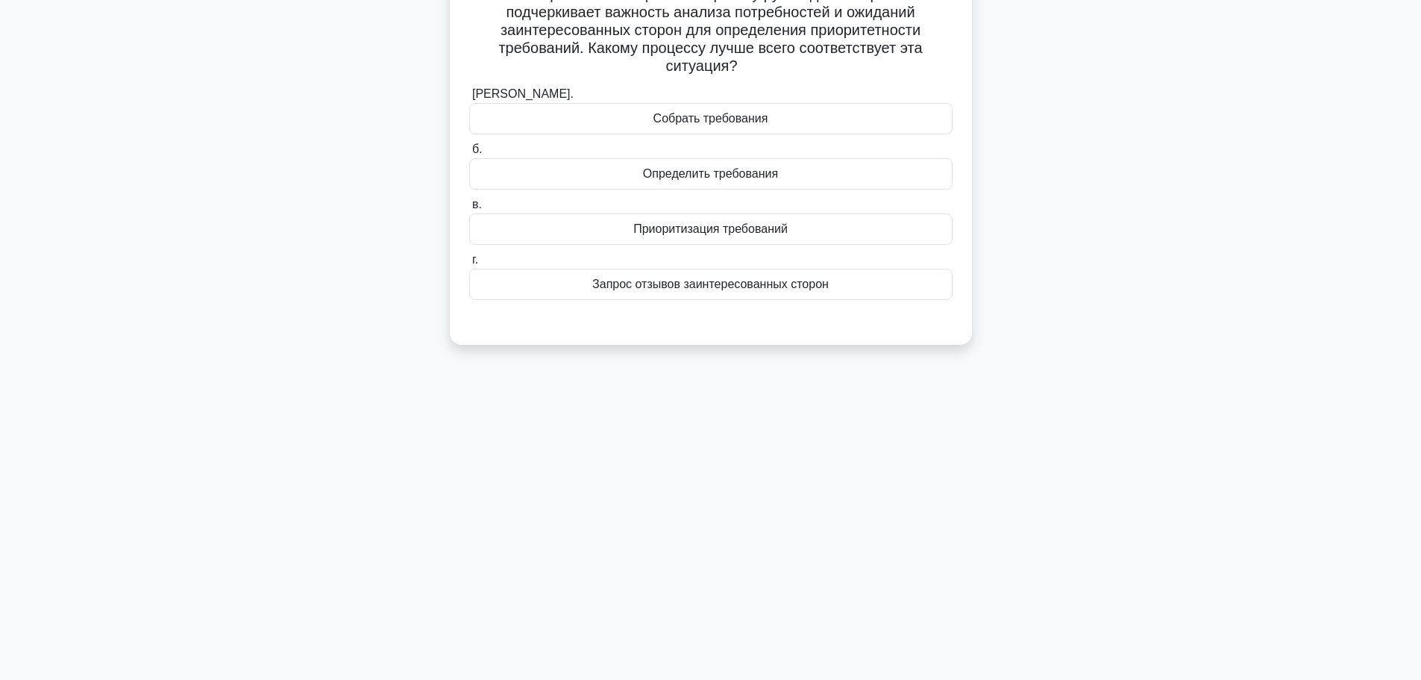
scroll to position [0, 0]
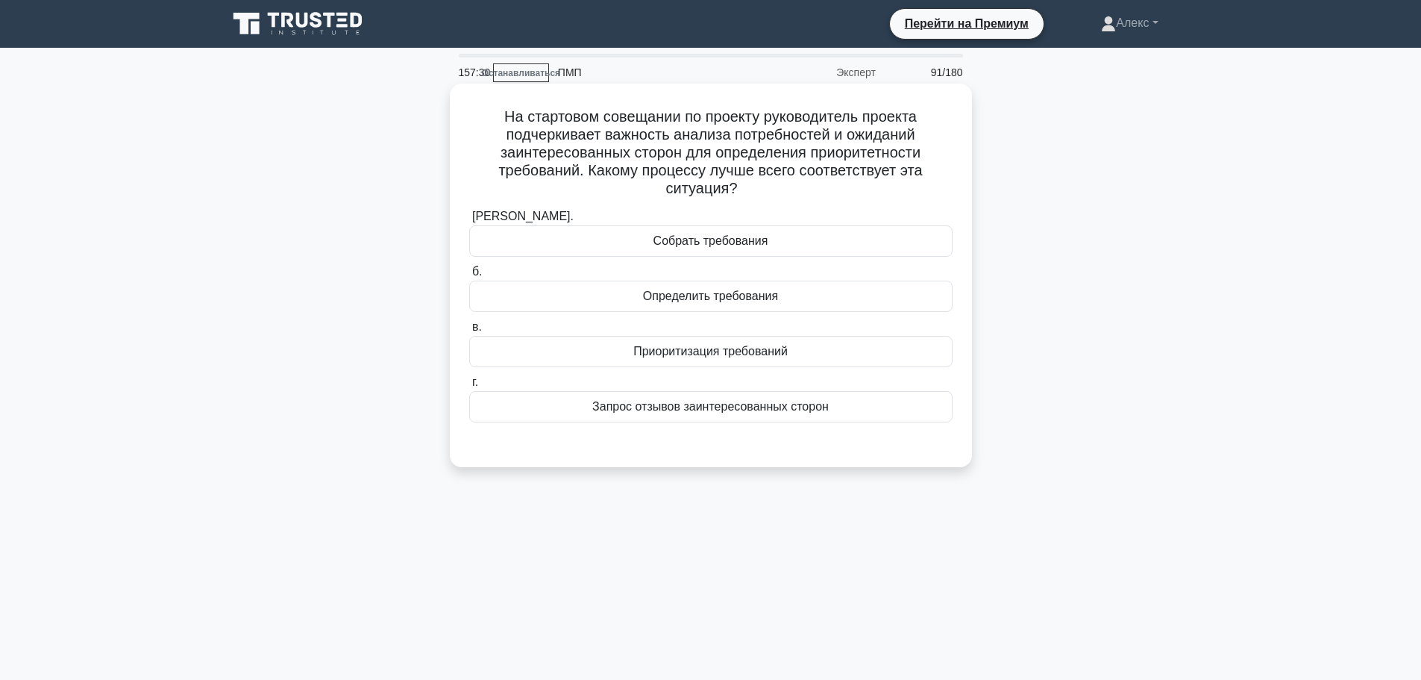
click at [817, 356] on div "Приоритизация требований" at bounding box center [710, 351] width 483 height 31
click at [469, 332] on input "в. Приоритизация требований" at bounding box center [469, 327] width 0 height 10
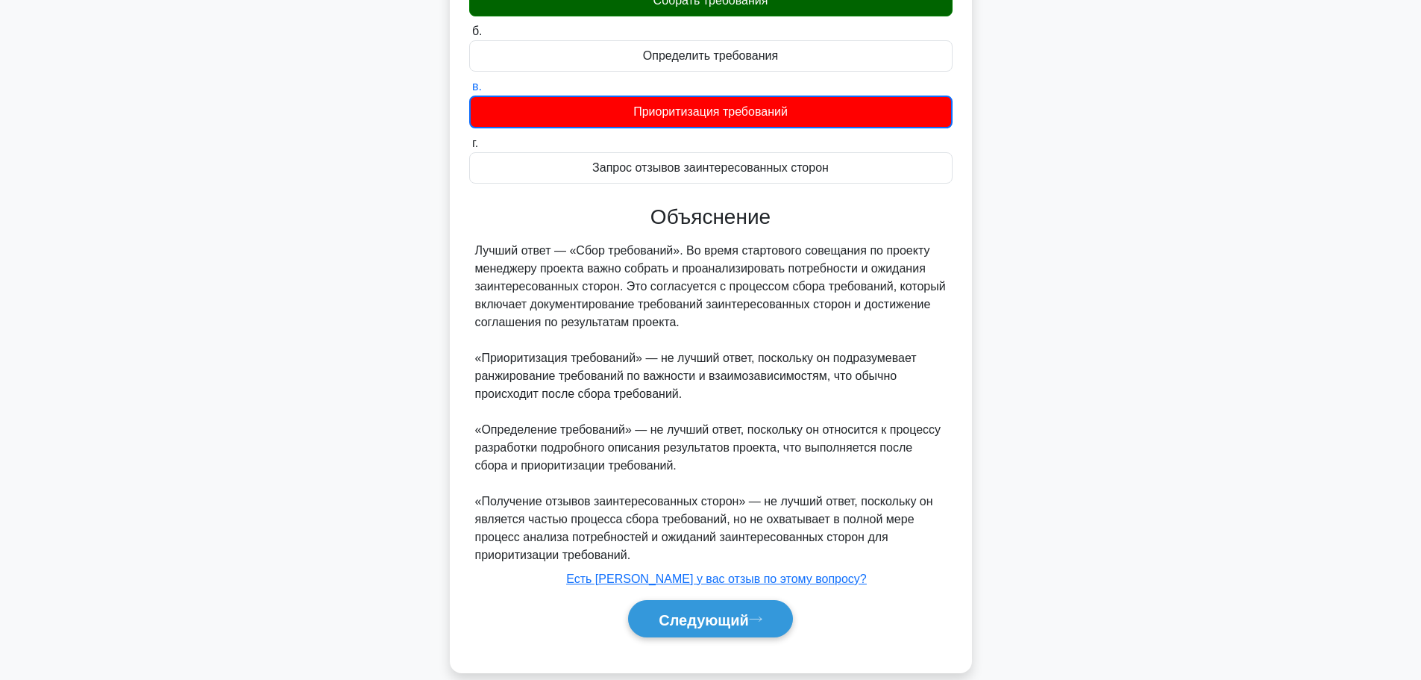
scroll to position [263, 0]
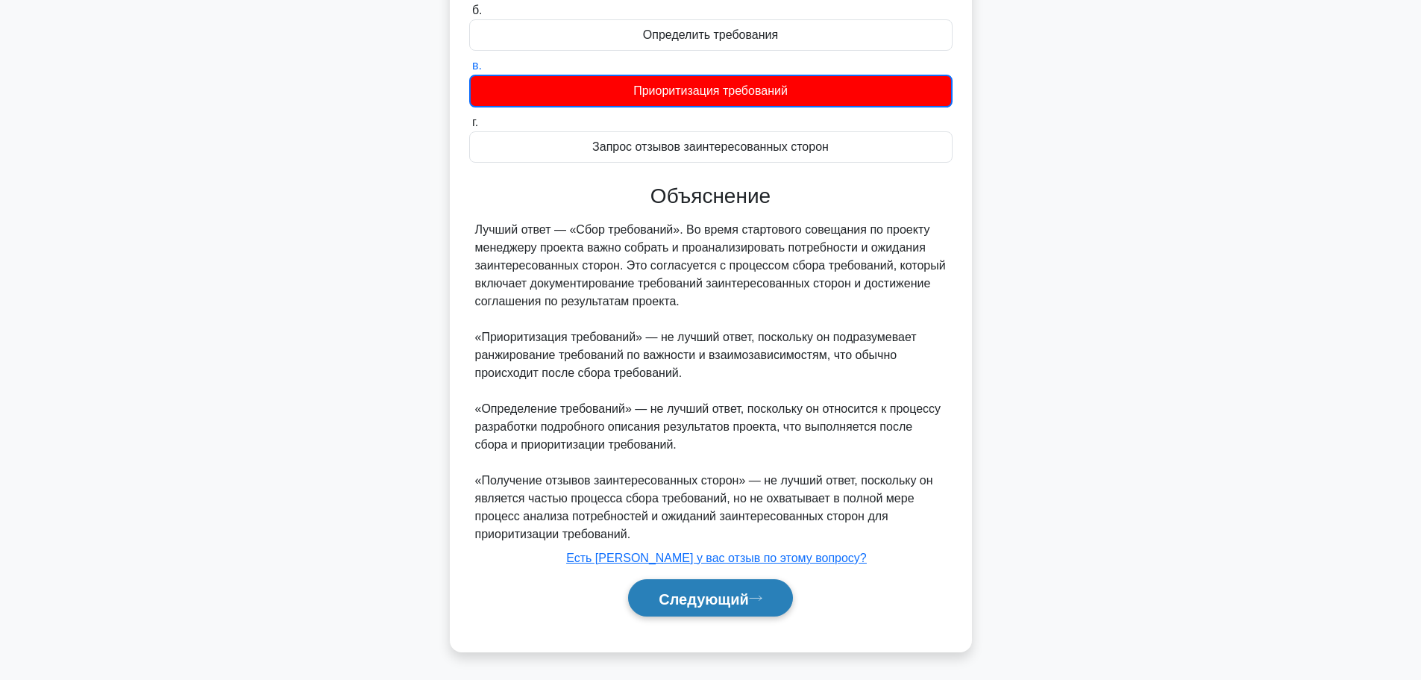
click at [739, 604] on font "Следующий" at bounding box center [704, 598] width 90 height 16
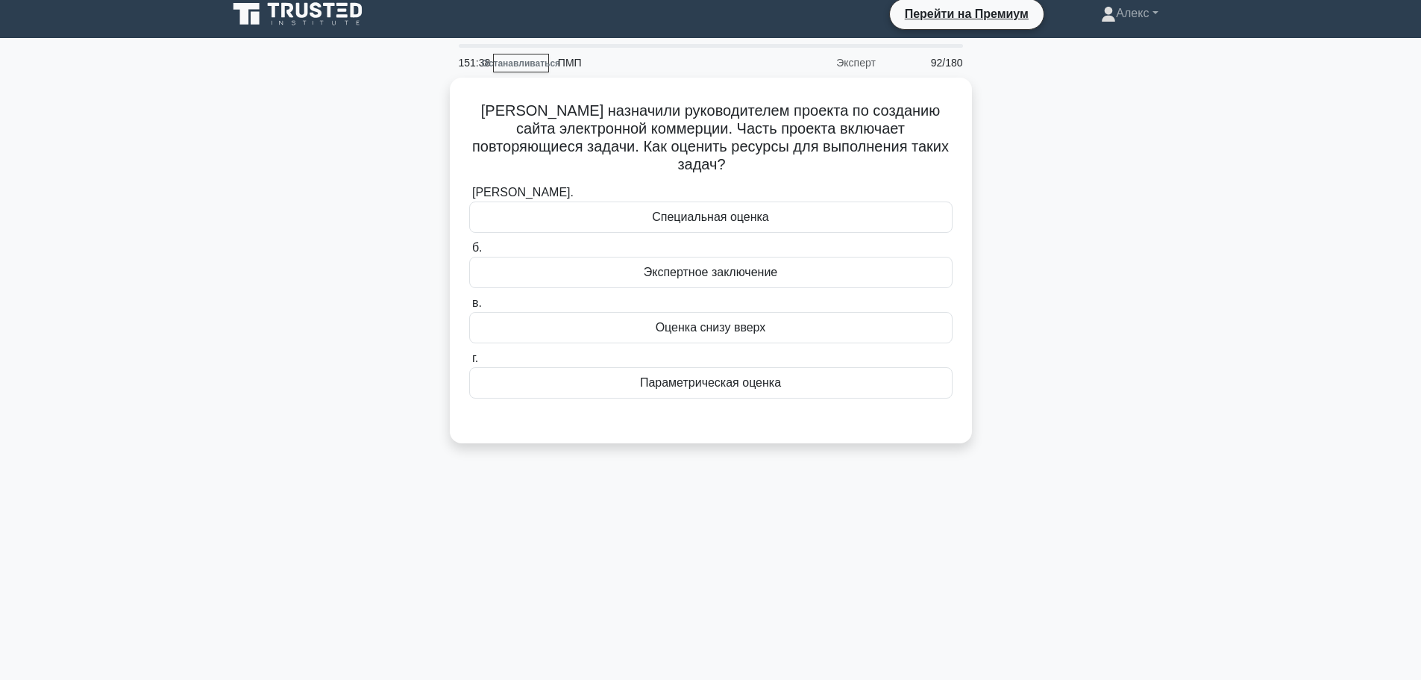
scroll to position [0, 0]
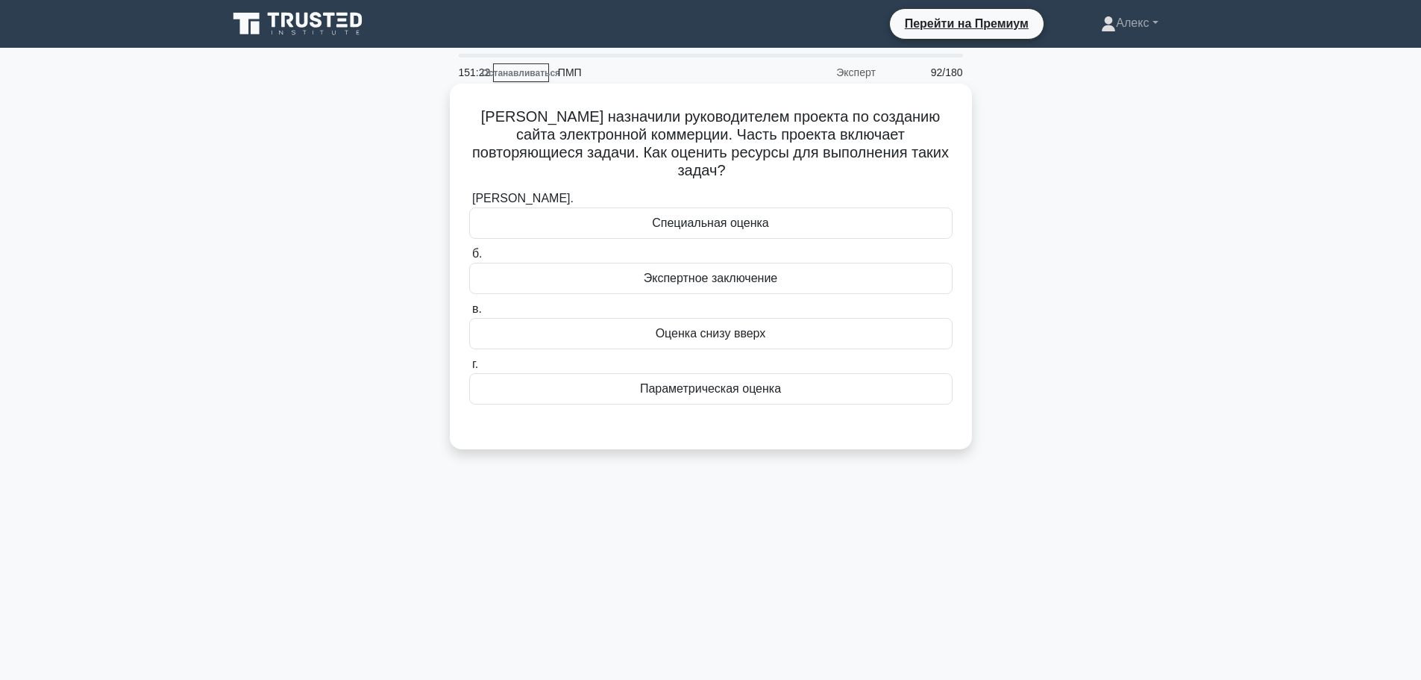
click at [718, 382] on font "Параметрическая оценка" at bounding box center [710, 388] width 141 height 13
click at [469, 369] on input "г. Параметрическая оценка" at bounding box center [469, 365] width 0 height 10
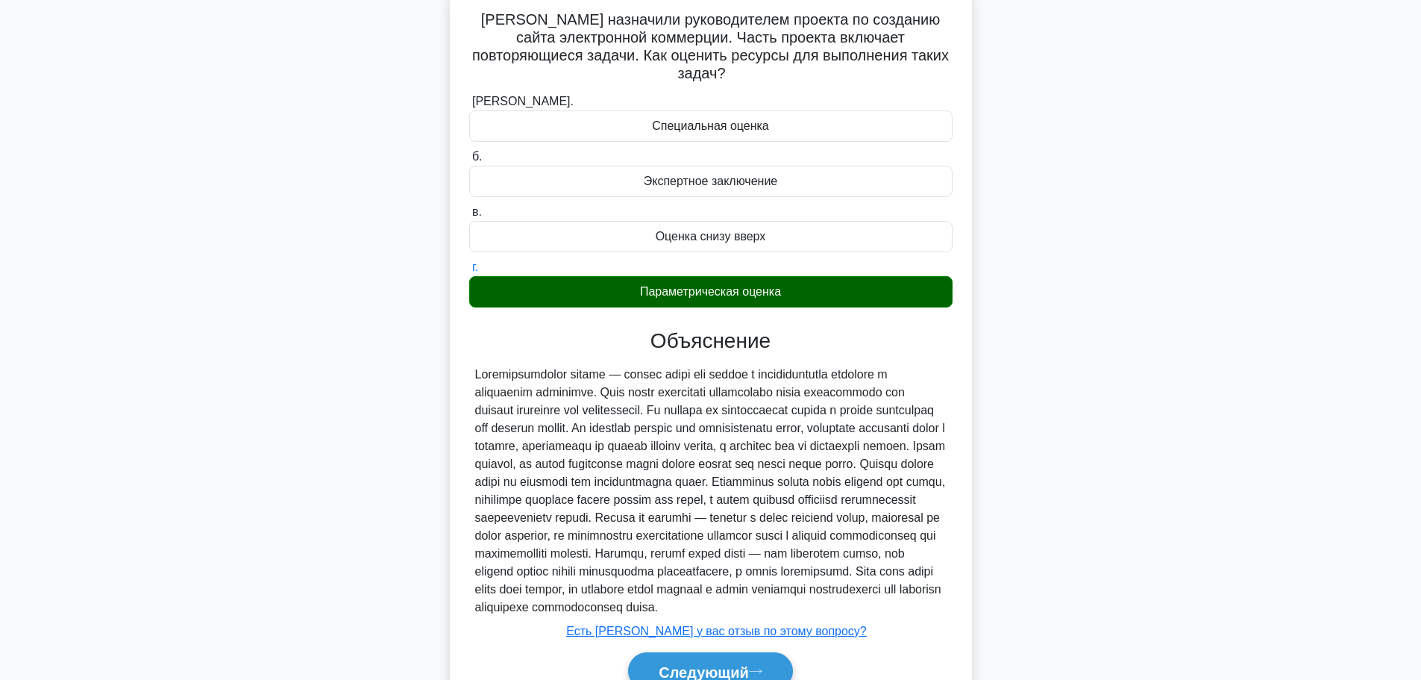
scroll to position [190, 0]
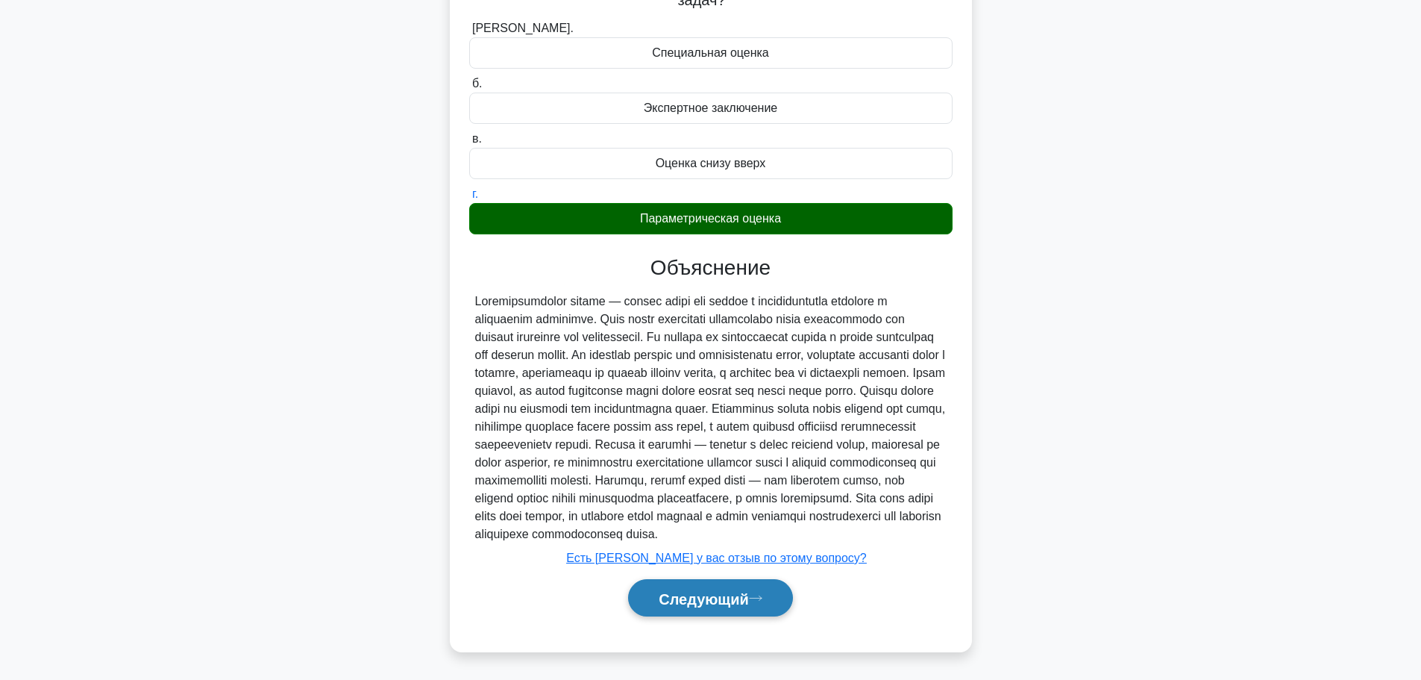
click at [740, 590] on font "Следующий" at bounding box center [704, 598] width 90 height 16
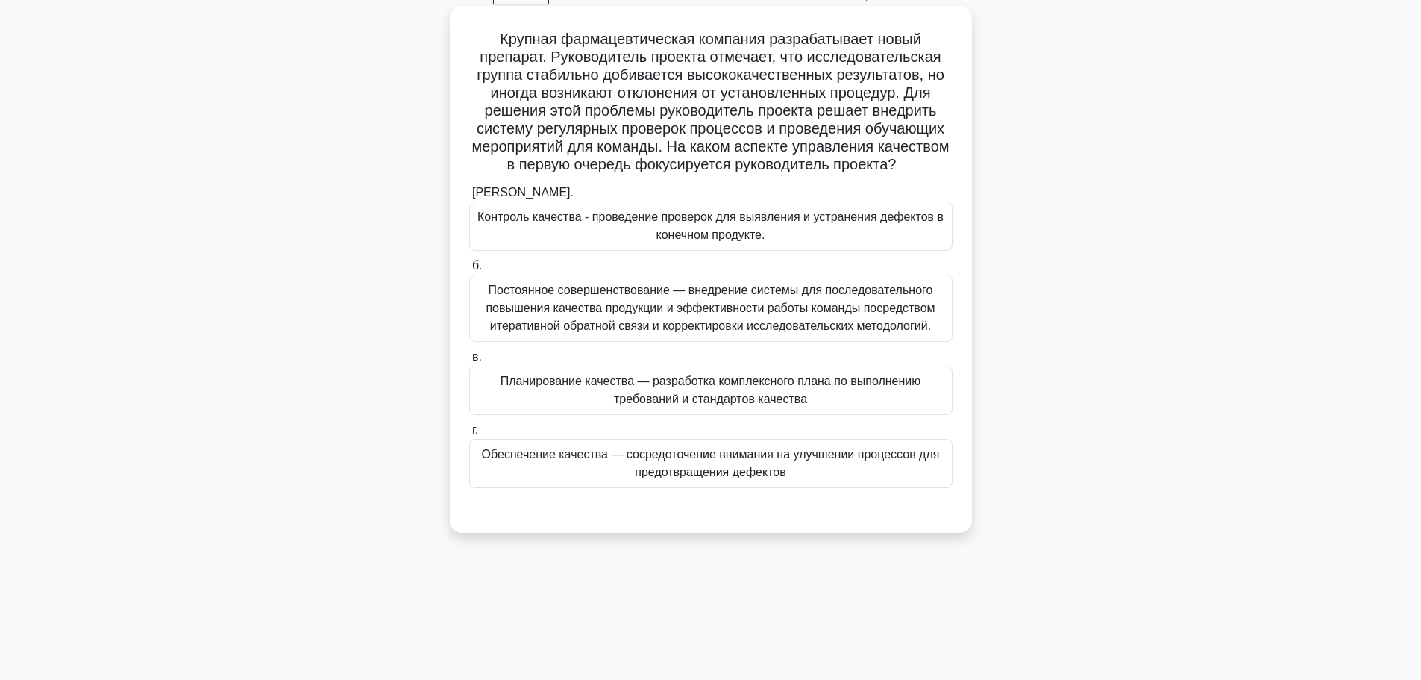
scroll to position [51, 0]
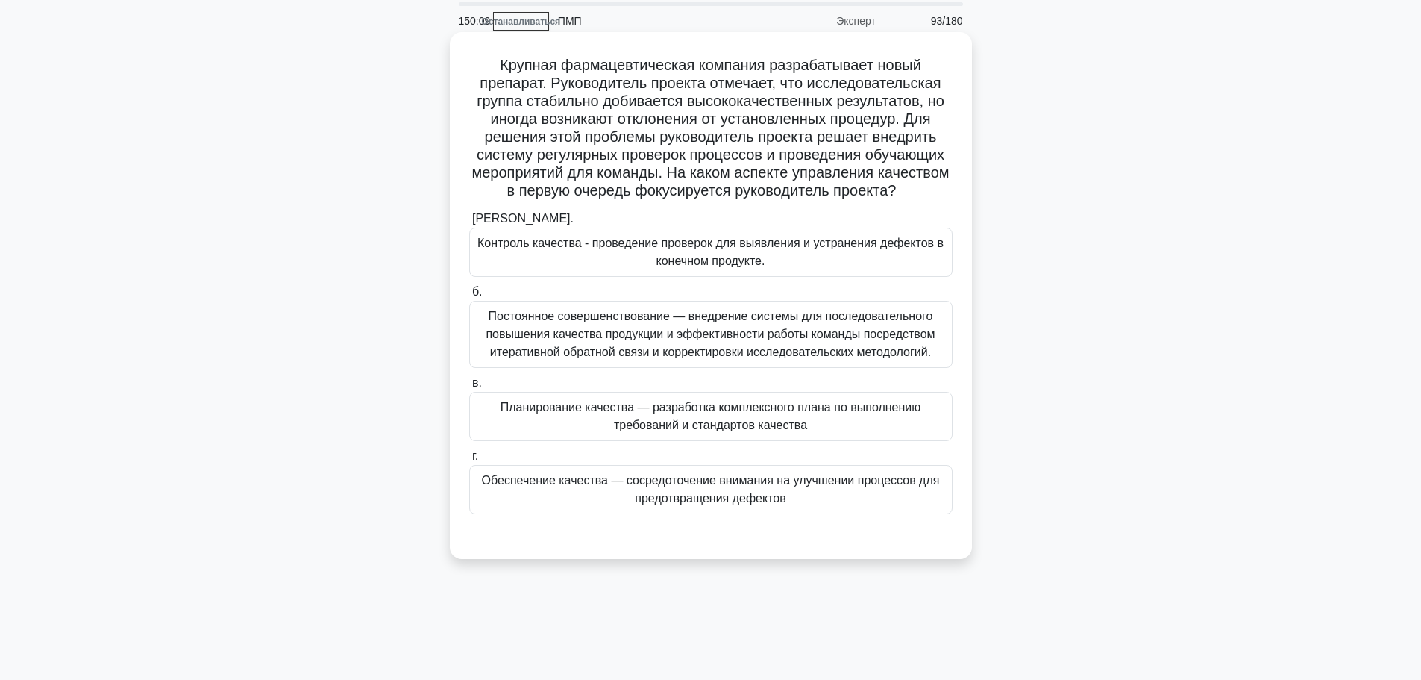
click at [763, 504] on font "Обеспечение качества — сосредоточение внимания на улучшении процессов для предо…" at bounding box center [711, 489] width 458 height 31
click at [469, 461] on input "г. Обеспечение качества — сосредоточение внимания на улучшении процессов для пр…" at bounding box center [469, 456] width 0 height 10
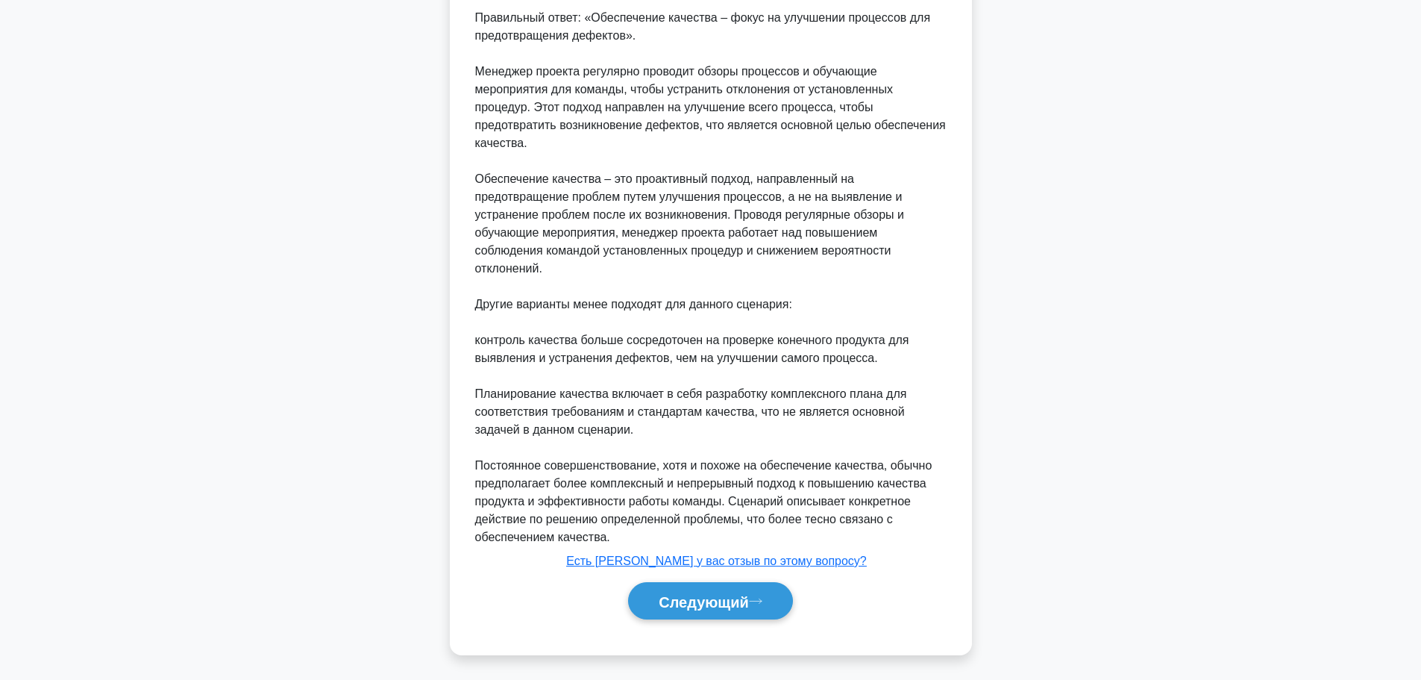
scroll to position [637, 0]
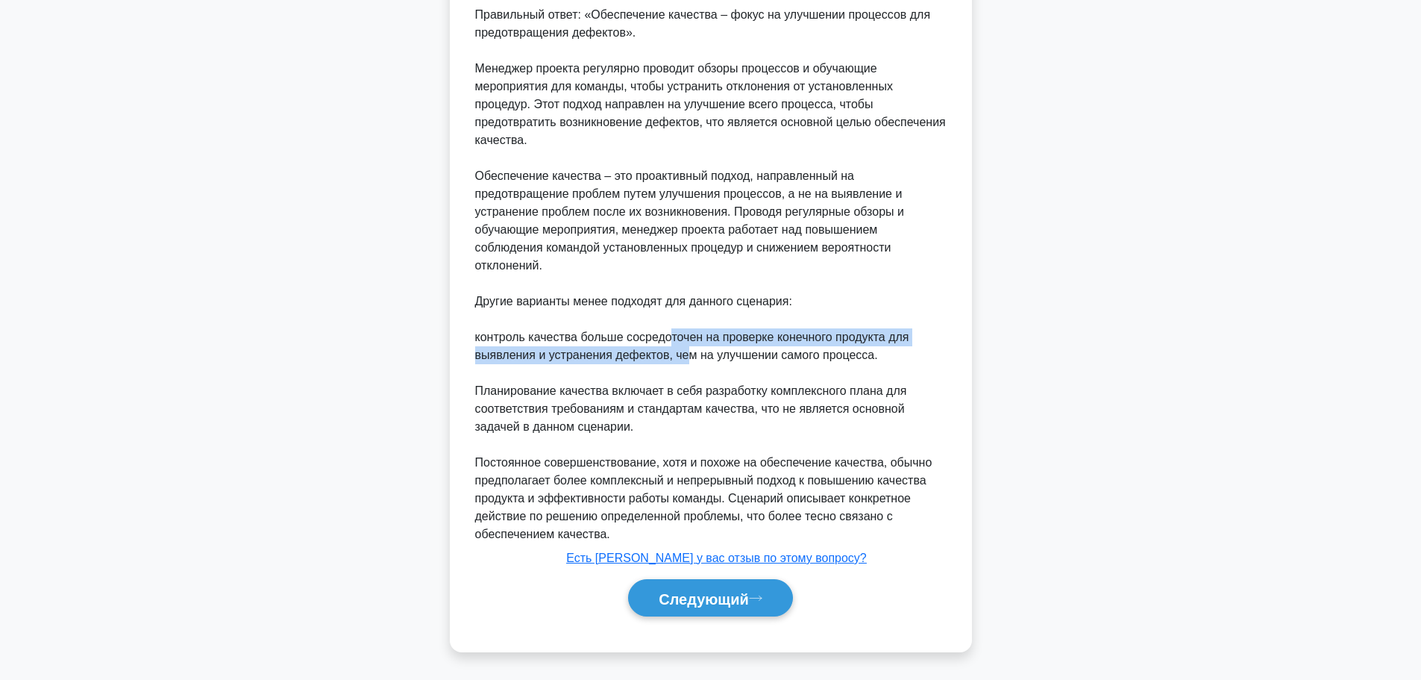
drag, startPoint x: 681, startPoint y: 353, endPoint x: 671, endPoint y: 328, distance: 26.5
click at [671, 331] on font "контроль качества больше сосредоточен на проверке конечного продукта для выявле…" at bounding box center [692, 346] width 434 height 31
click at [689, 601] on font "Следующий" at bounding box center [704, 598] width 90 height 16
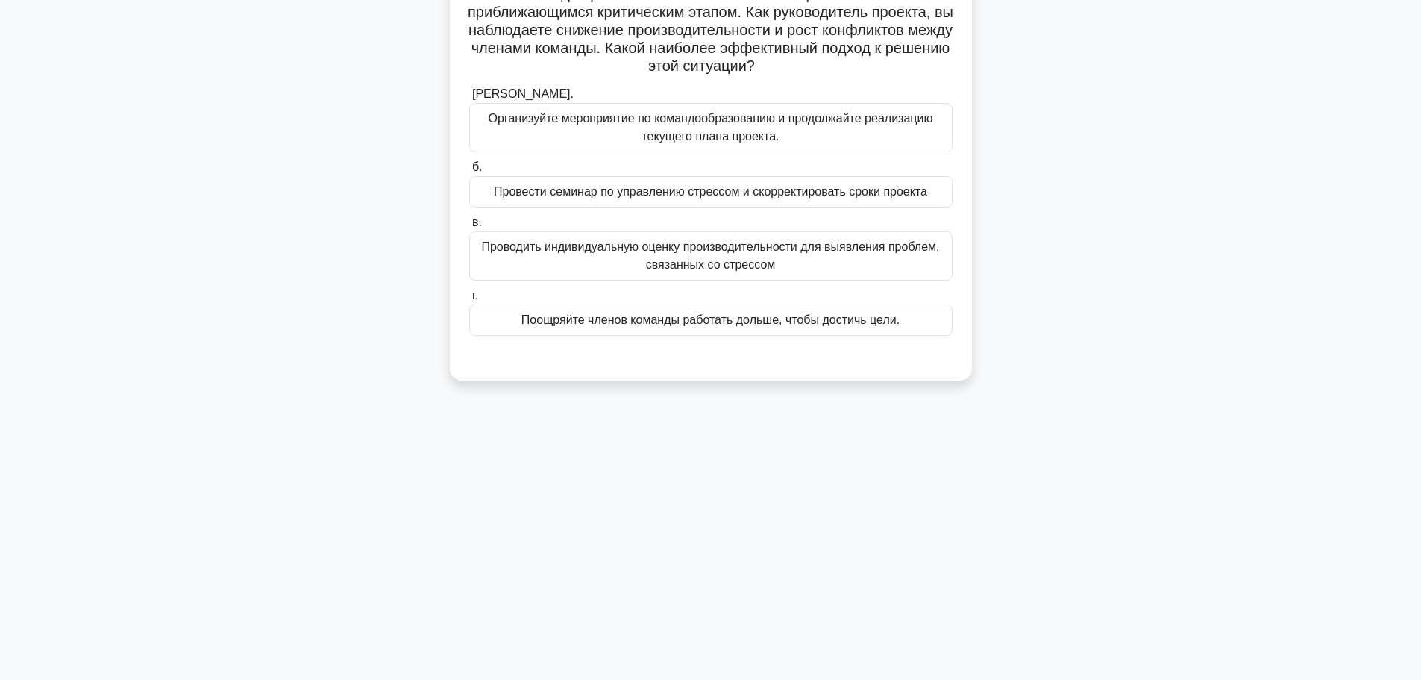
scroll to position [51, 0]
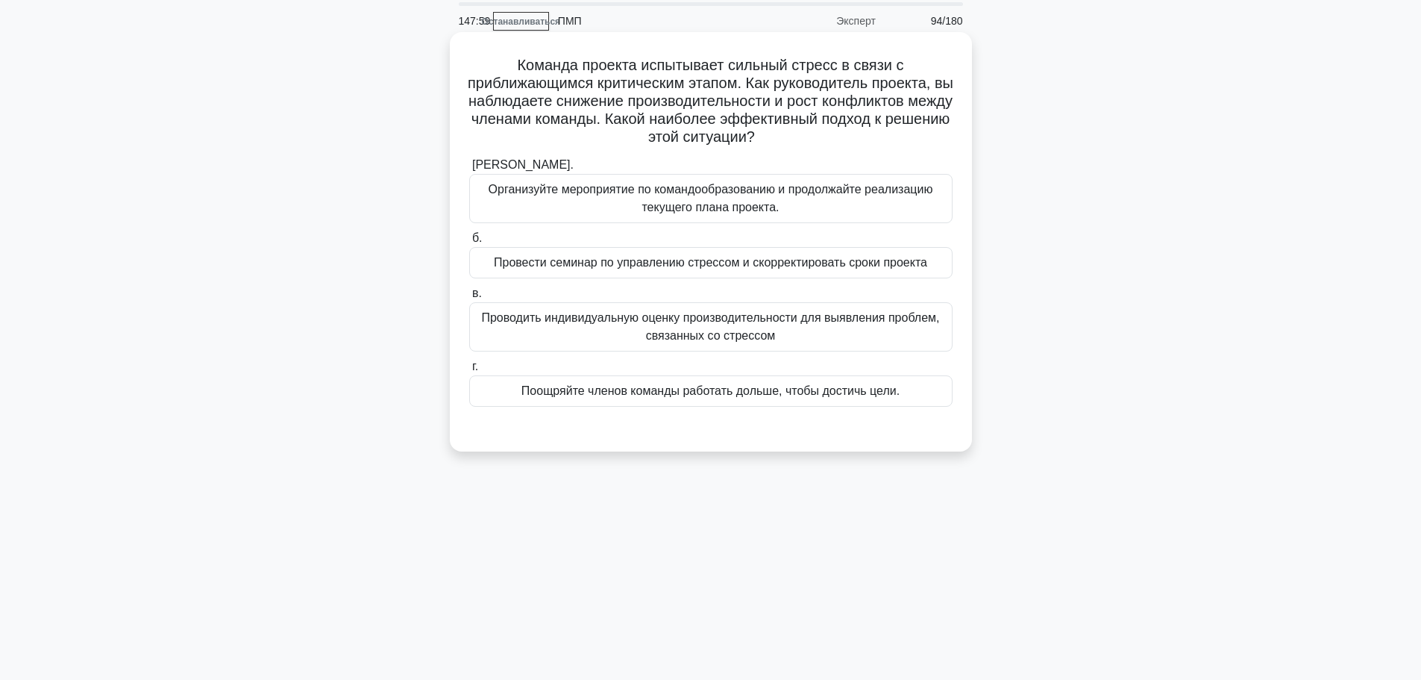
click at [848, 343] on font "Проводить индивидуальную оценку производительности для выявления проблем, связа…" at bounding box center [711, 327] width 470 height 36
click at [469, 298] on input "в. Проводить индивидуальную оценку производительности для выявления проблем, св…" at bounding box center [469, 294] width 0 height 10
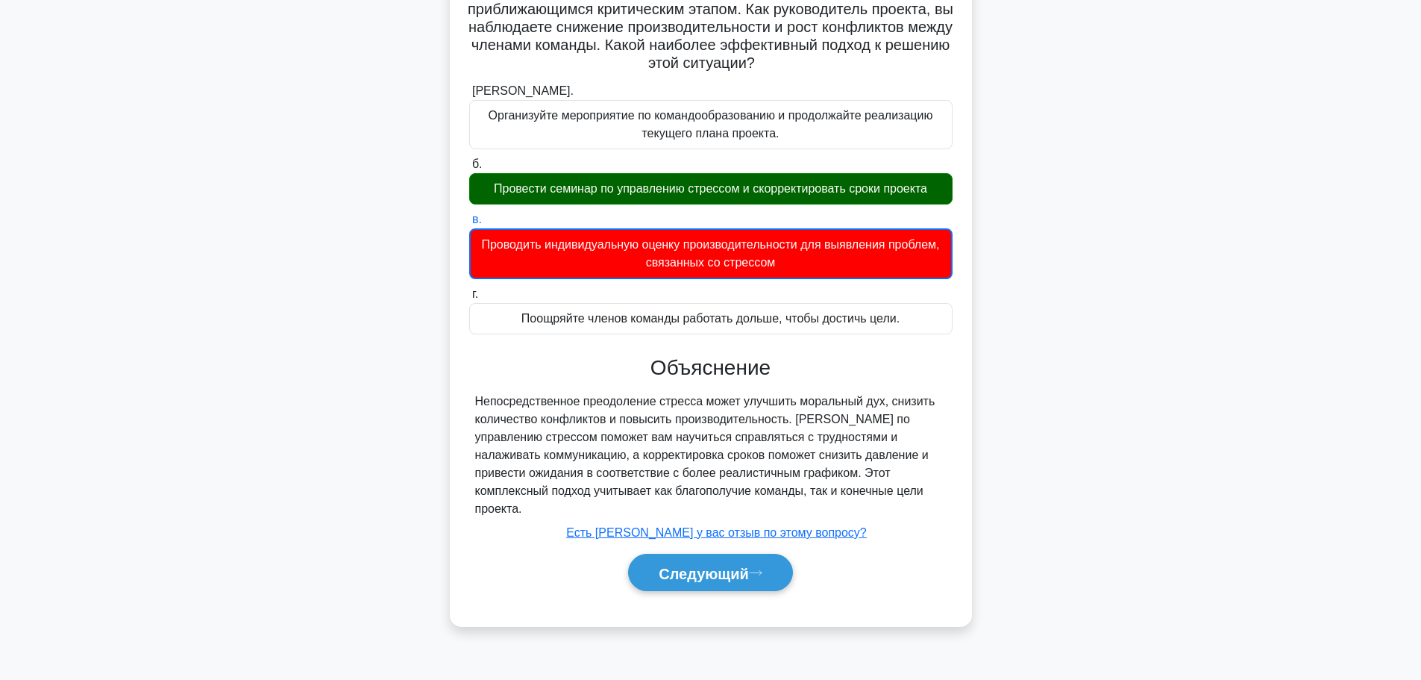
scroll to position [126, 0]
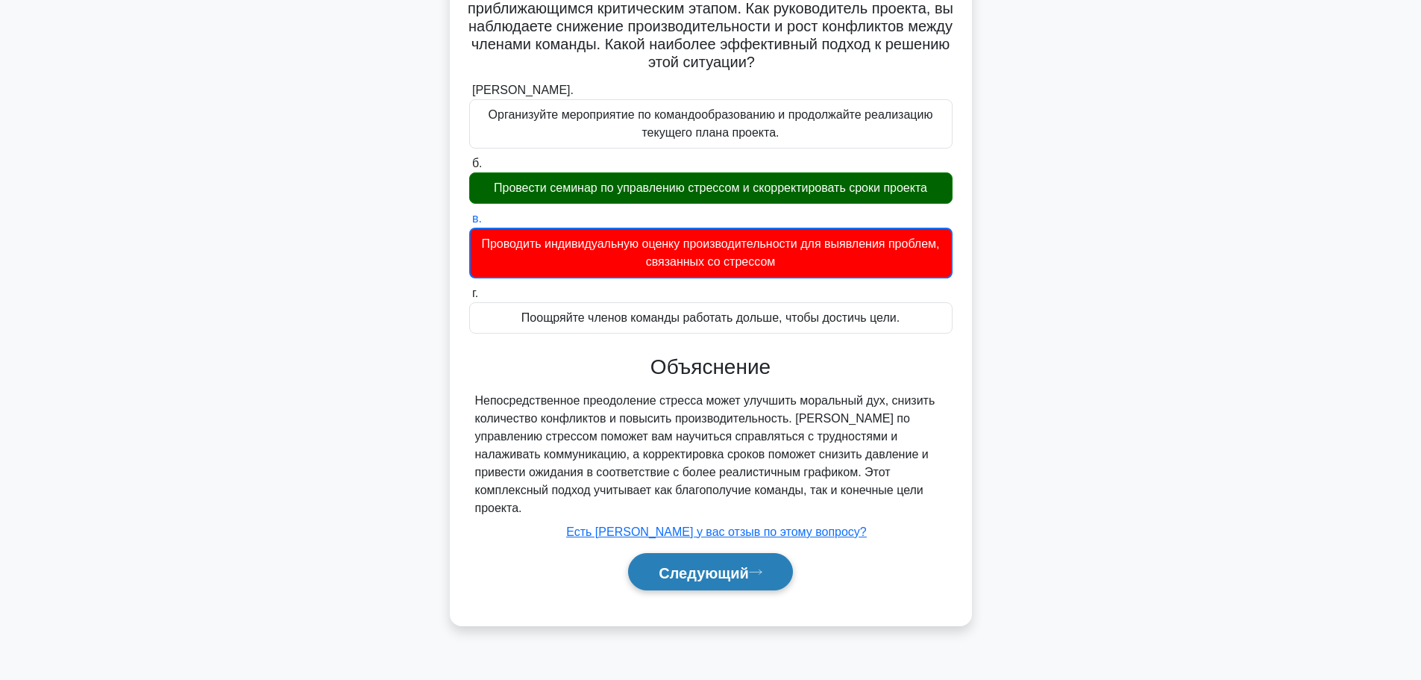
click at [708, 564] on font "Следующий" at bounding box center [704, 572] width 90 height 16
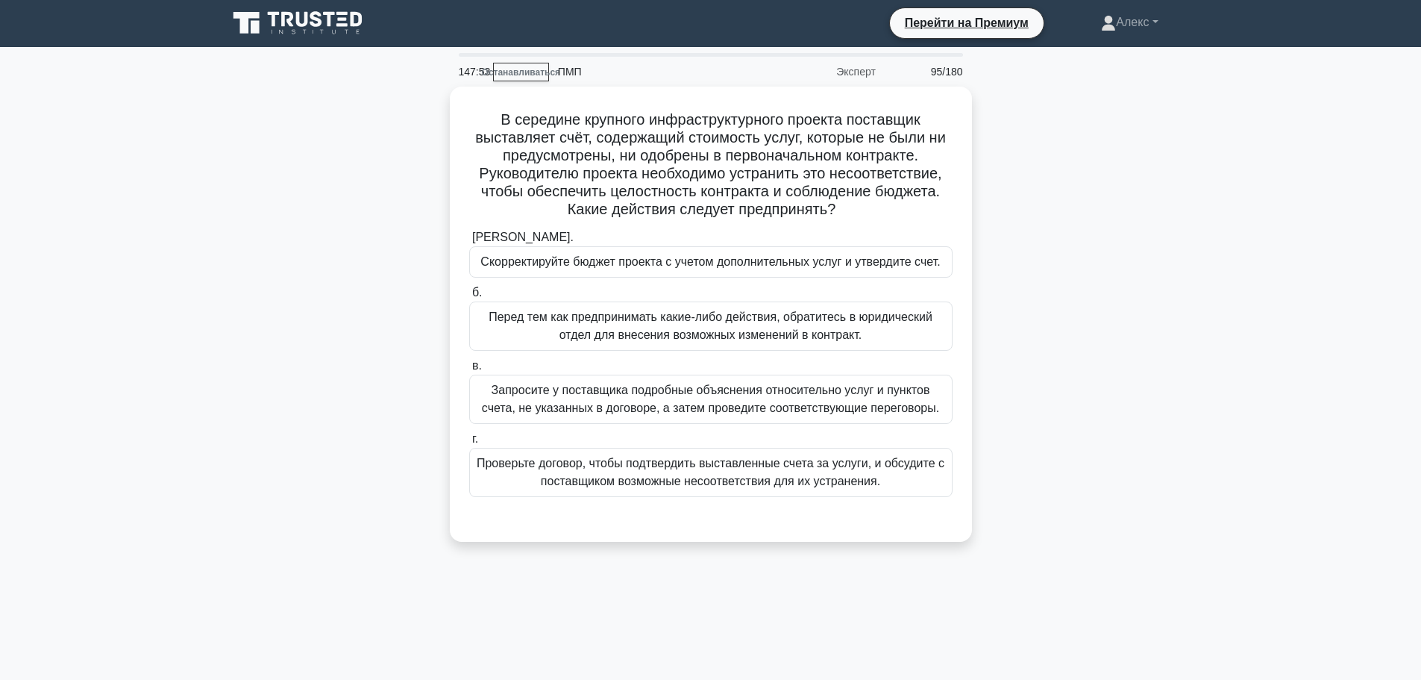
scroll to position [0, 0]
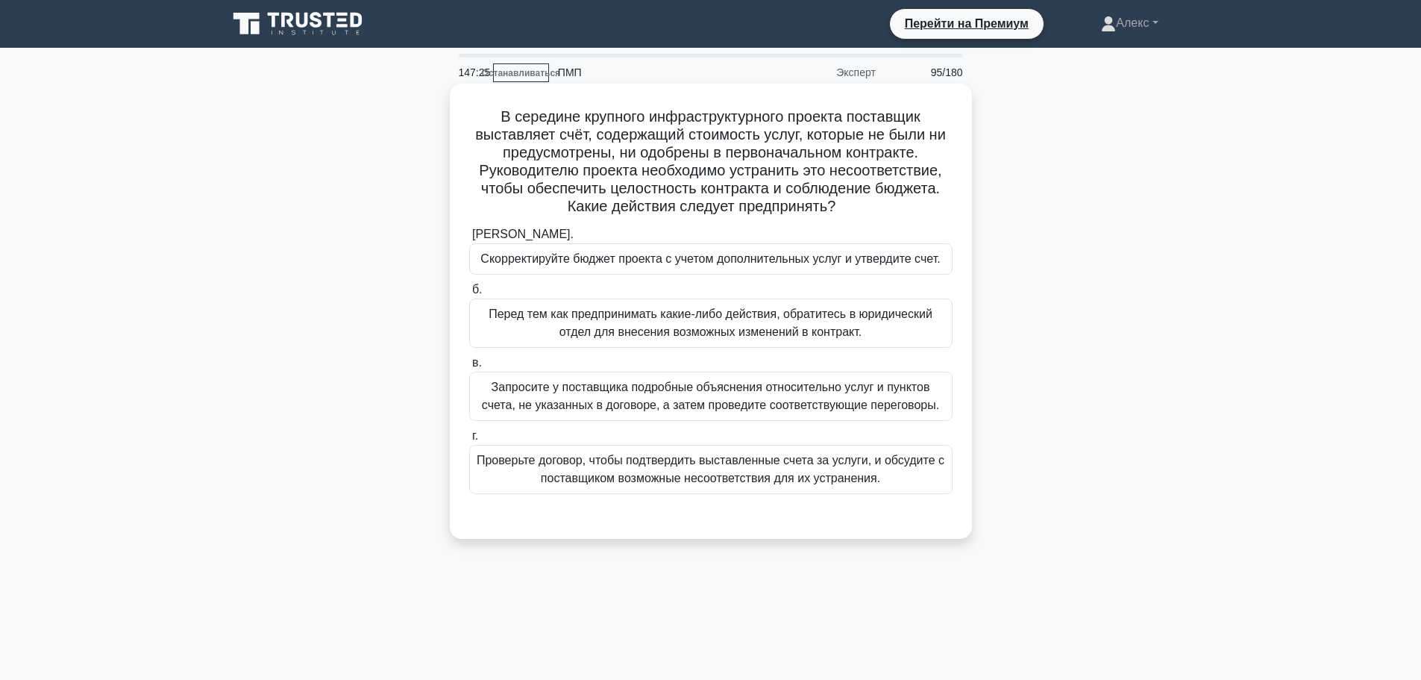
click at [707, 390] on font "Запросите у поставщика подробные объяснения относительно услуг и пунктов счета,…" at bounding box center [710, 396] width 457 height 31
click at [469, 368] on input "в. Запросите у поставщика подробные объяснения относительно услуг и пунктов сче…" at bounding box center [469, 363] width 0 height 10
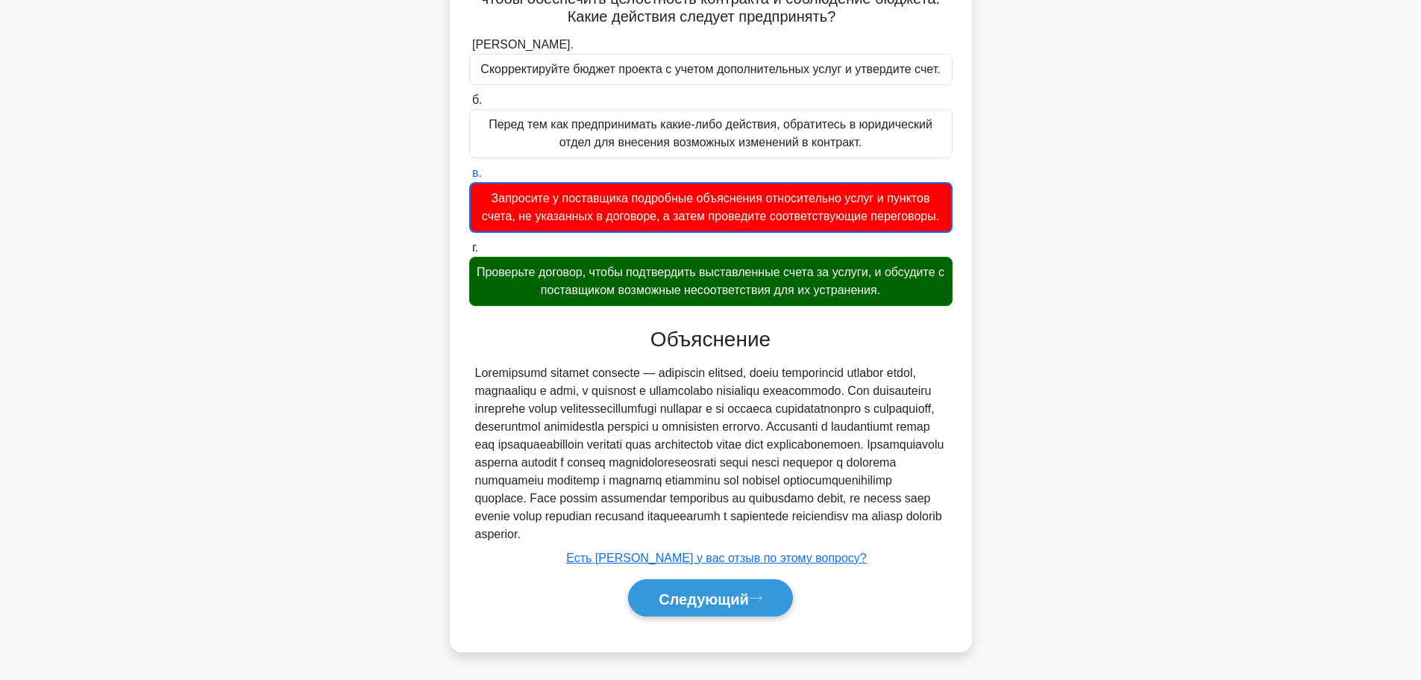
scroll to position [209, 0]
click at [684, 619] on div "Следующий" at bounding box center [710, 598] width 483 height 50
click at [687, 604] on font "Следующий" at bounding box center [704, 598] width 90 height 16
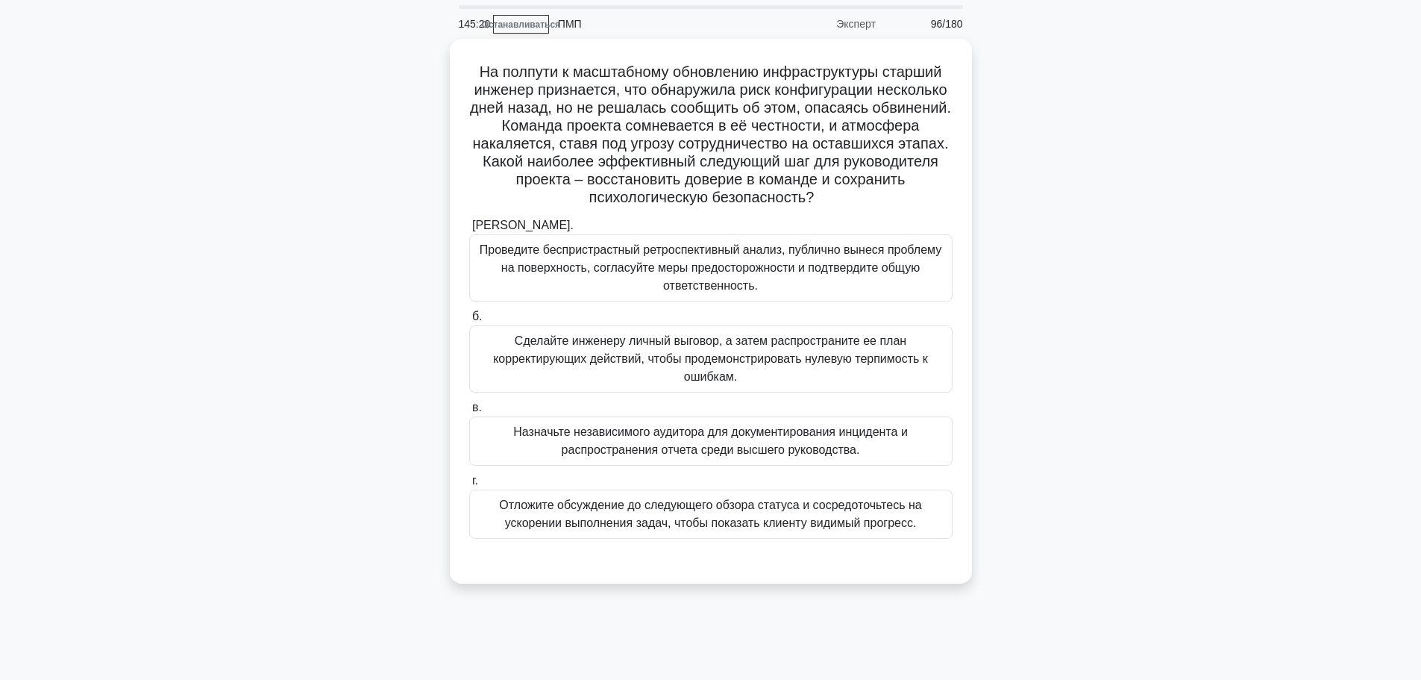
scroll to position [75, 0]
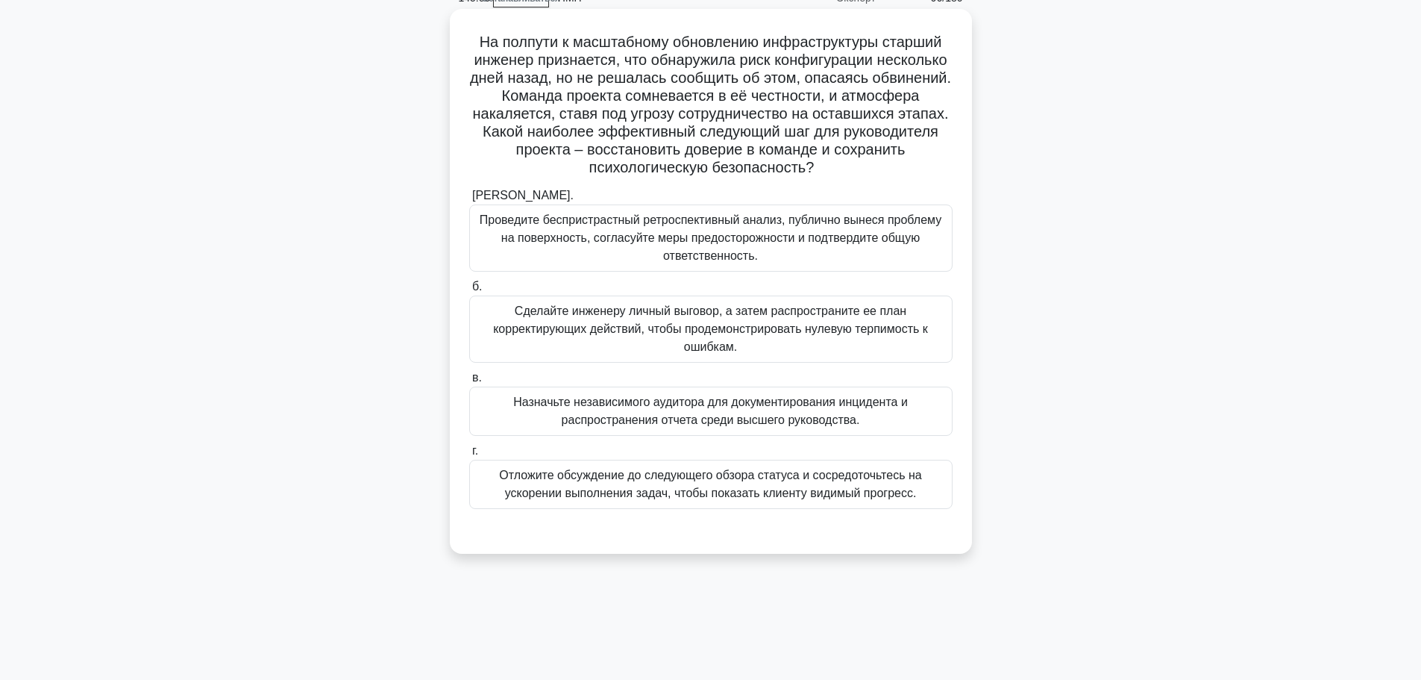
click at [856, 222] on font "Проведите беспристрастный ретроспективный анализ, публично вынеся проблему на п…" at bounding box center [711, 237] width 462 height 48
click at [469, 201] on input "а. Проведите беспристрастный ретроспективный анализ, публично вынеся проблему н…" at bounding box center [469, 196] width 0 height 10
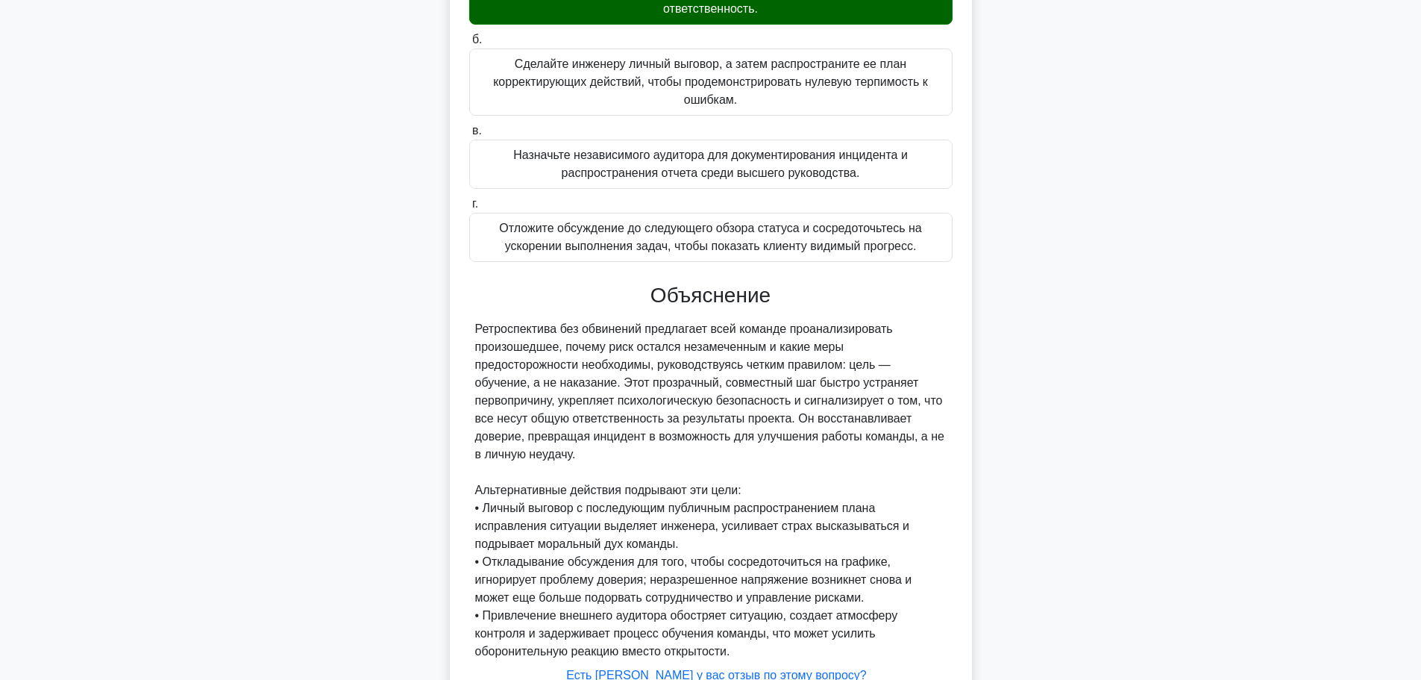
scroll to position [440, 0]
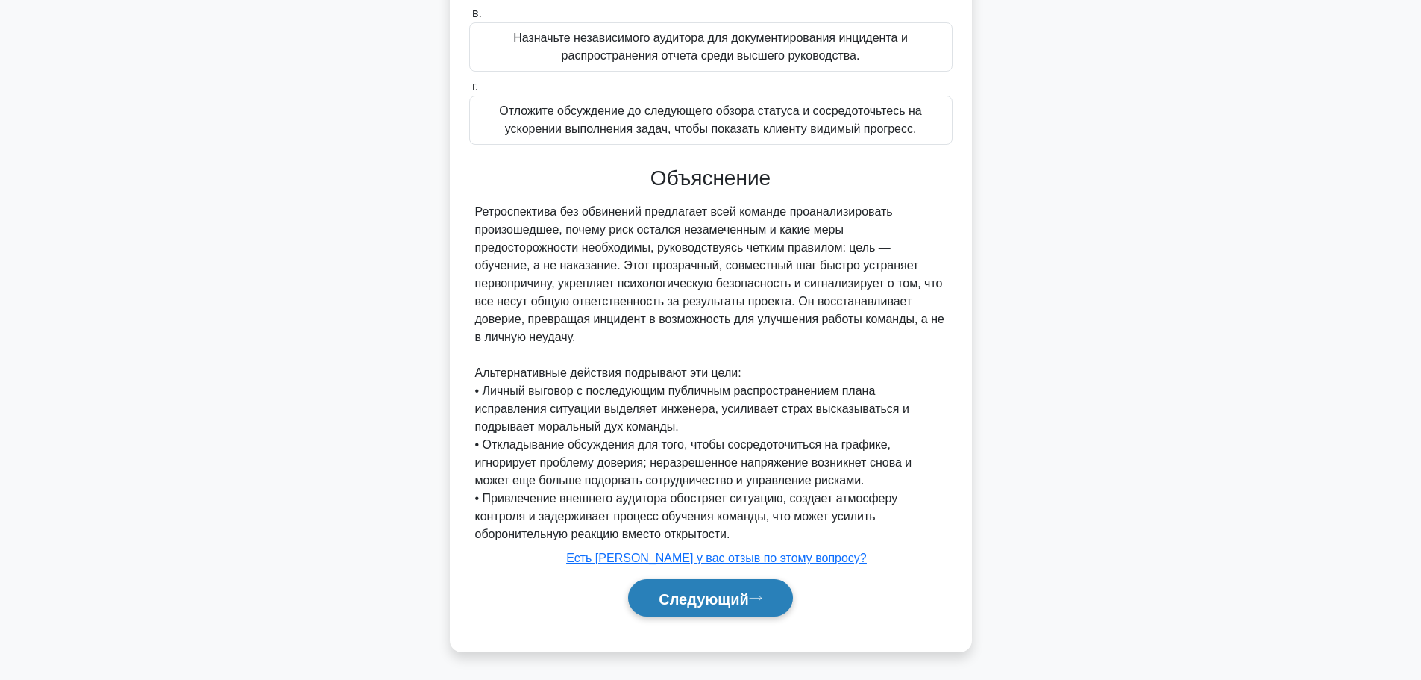
click at [711, 595] on font "Следующий" at bounding box center [704, 598] width 90 height 16
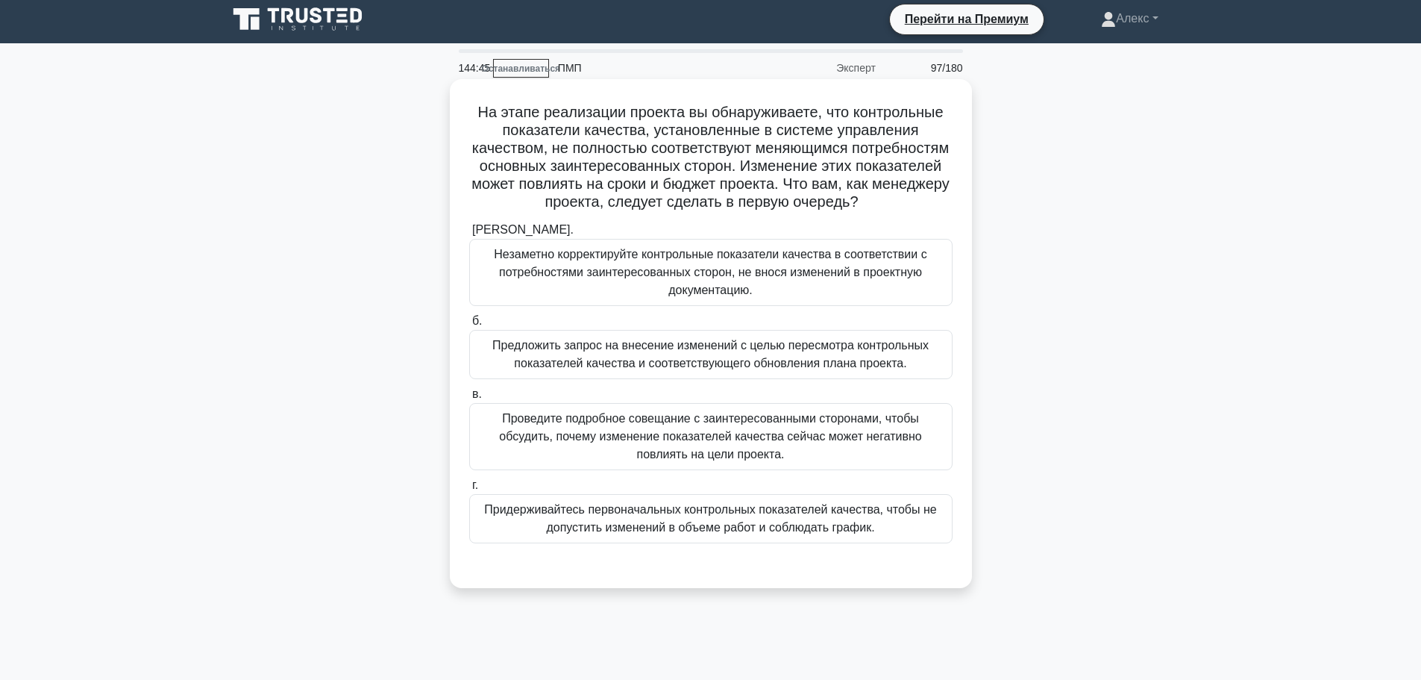
scroll to position [0, 0]
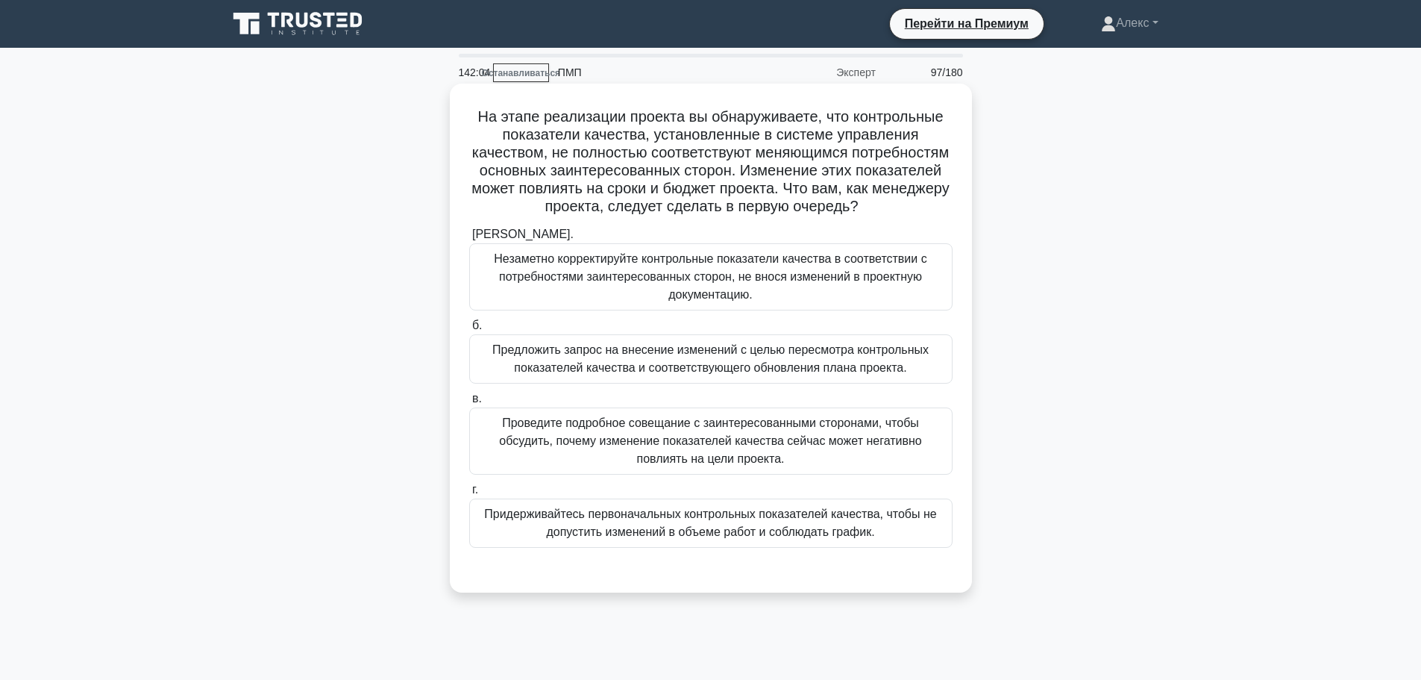
click at [871, 377] on font "Предложить запрос на внесение изменений с целью пересмотра контрольных показате…" at bounding box center [711, 359] width 470 height 36
click at [469, 331] on input "б. Предложить запрос на внесение изменений с целью пересмотра контрольных показ…" at bounding box center [469, 326] width 0 height 10
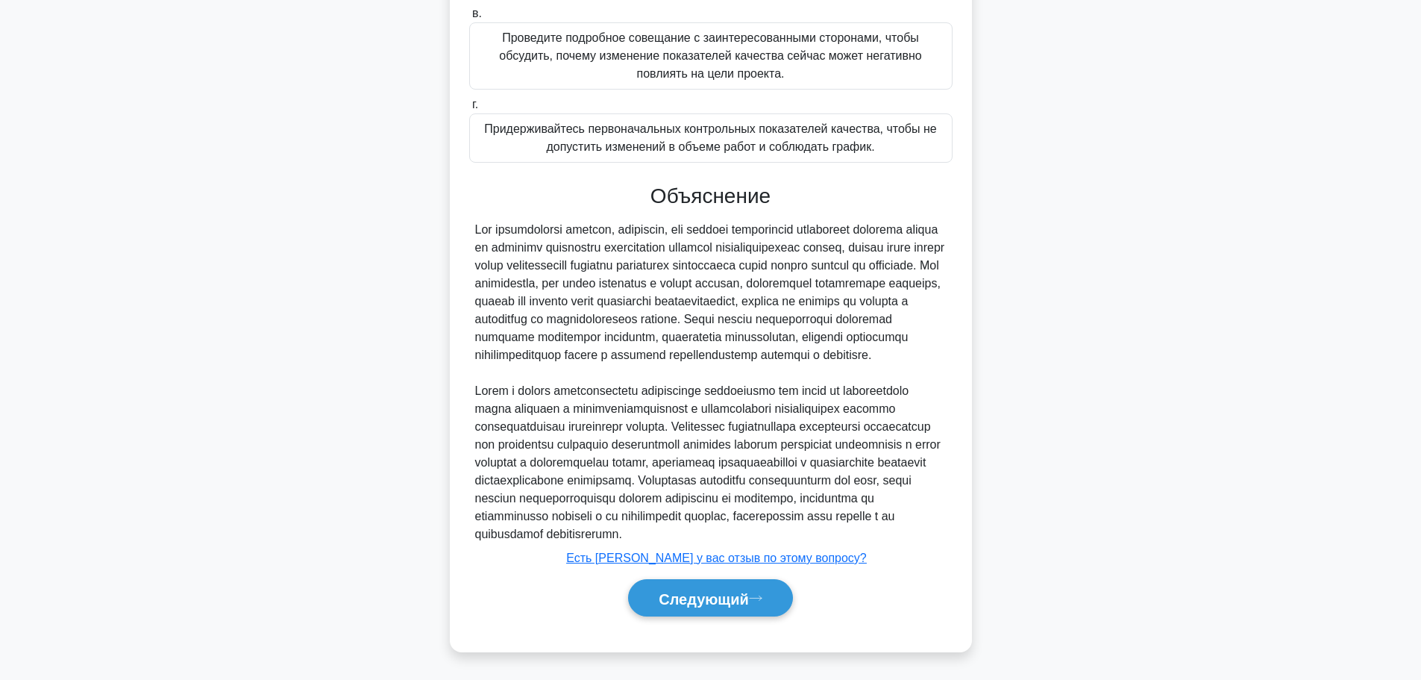
scroll to position [422, 0]
click at [698, 619] on div "Следующий" at bounding box center [710, 598] width 483 height 50
click at [700, 599] on font "Следующий" at bounding box center [704, 598] width 90 height 16
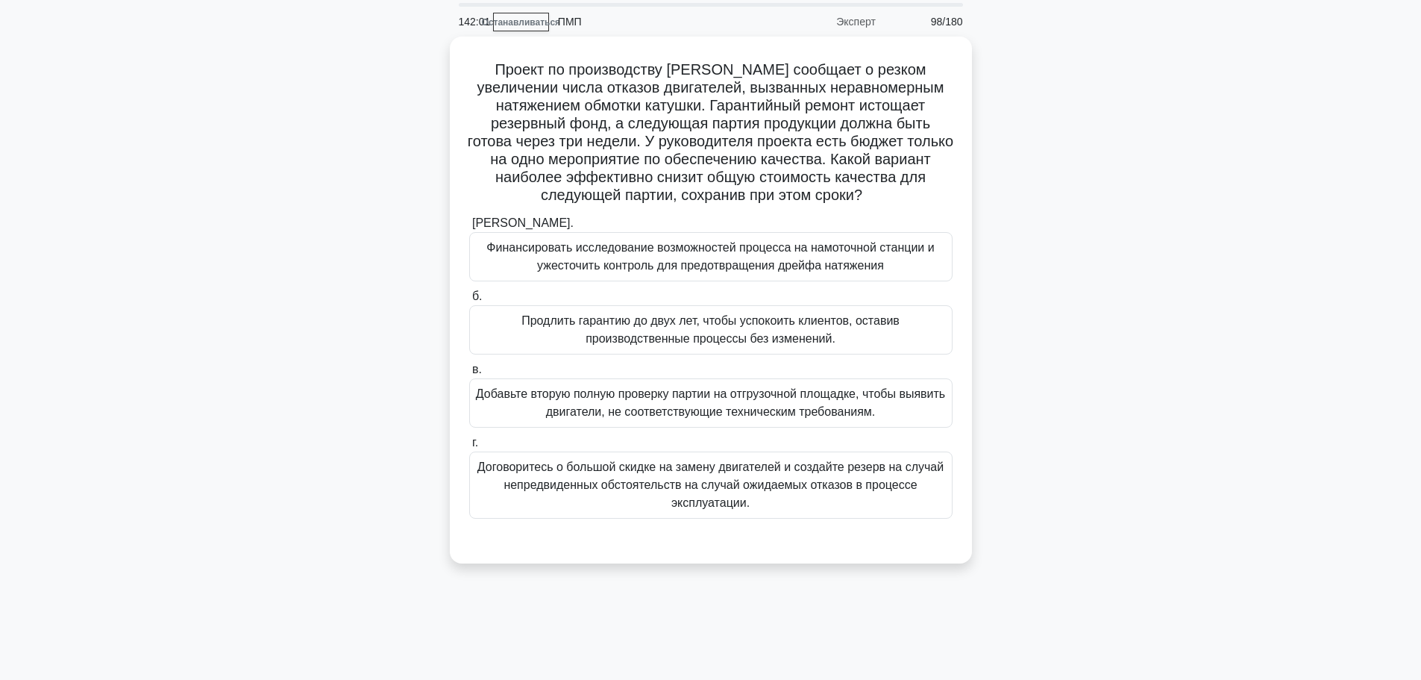
scroll to position [0, 0]
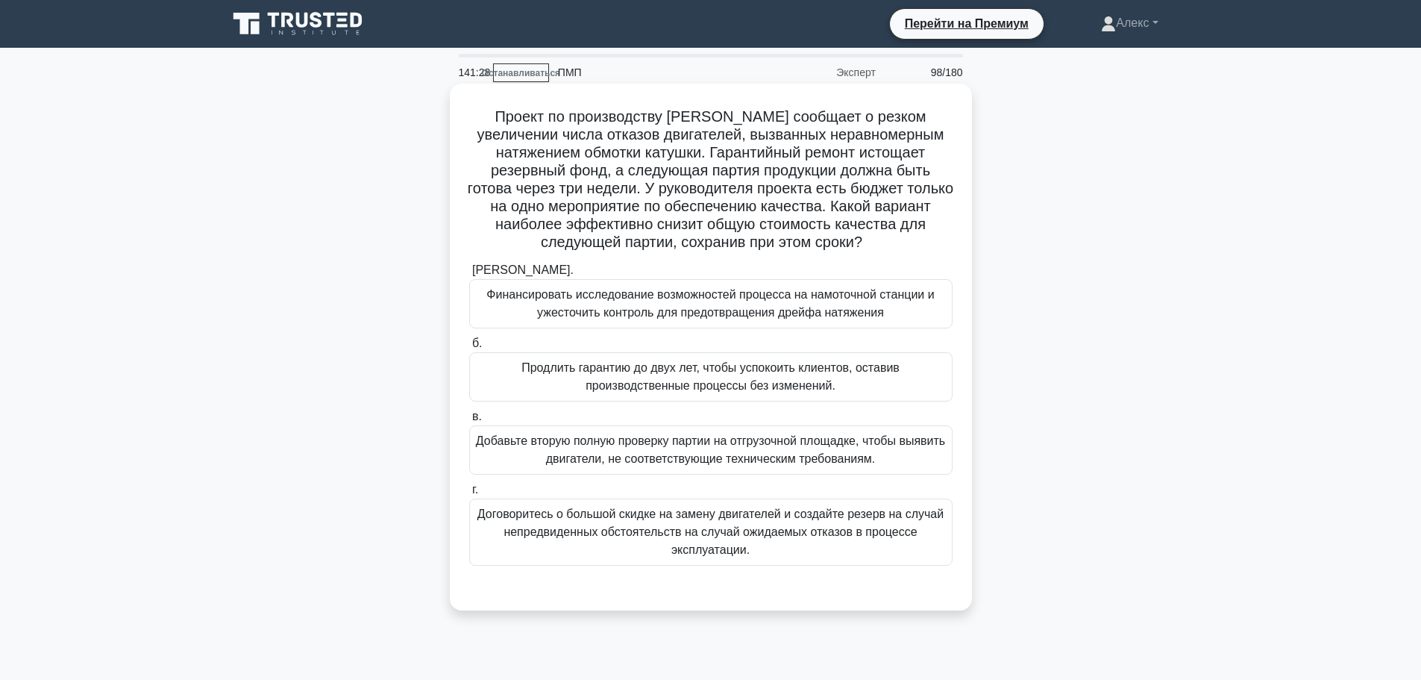
click at [837, 318] on font "Финансировать исследование возможностей процесса на намоточной станции и ужесто…" at bounding box center [710, 303] width 448 height 31
click at [469, 275] on input "а. Финансировать исследование возможностей процесса на намоточной станции и уже…" at bounding box center [469, 271] width 0 height 10
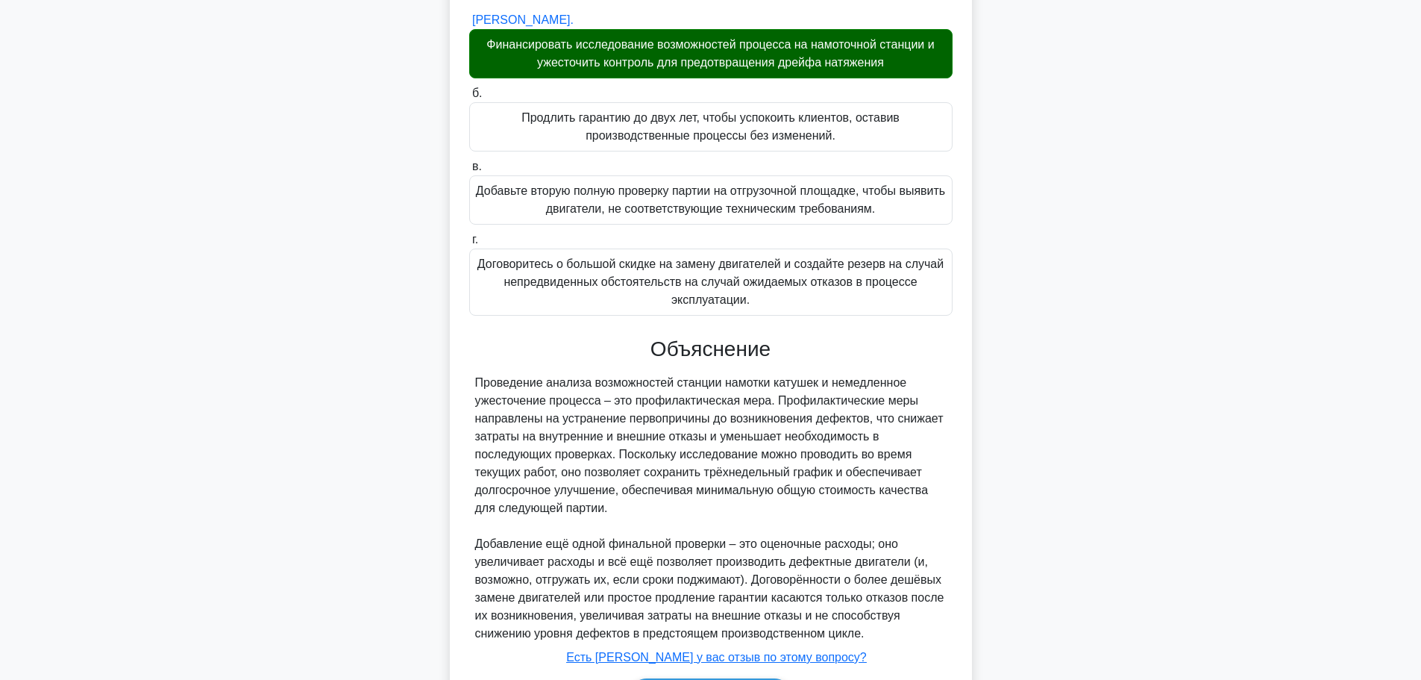
scroll to position [351, 0]
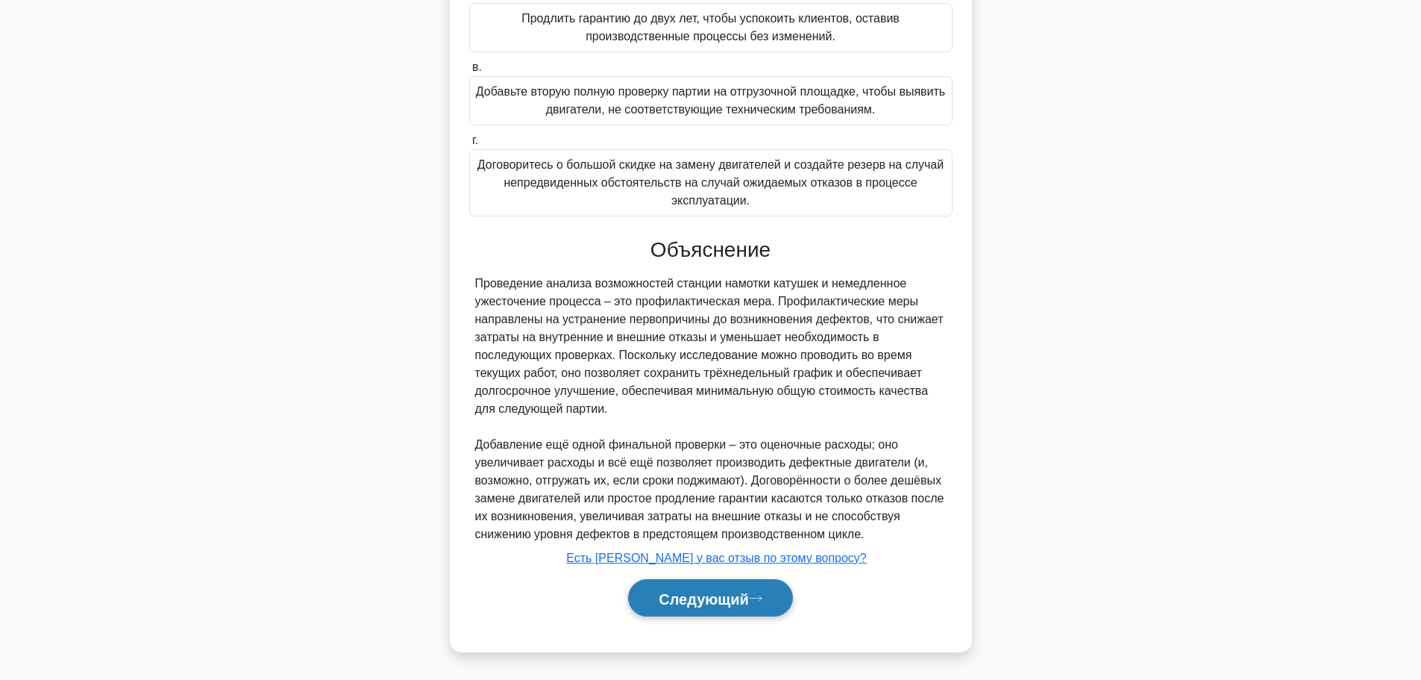
click at [722, 585] on button "Следующий" at bounding box center [710, 598] width 165 height 38
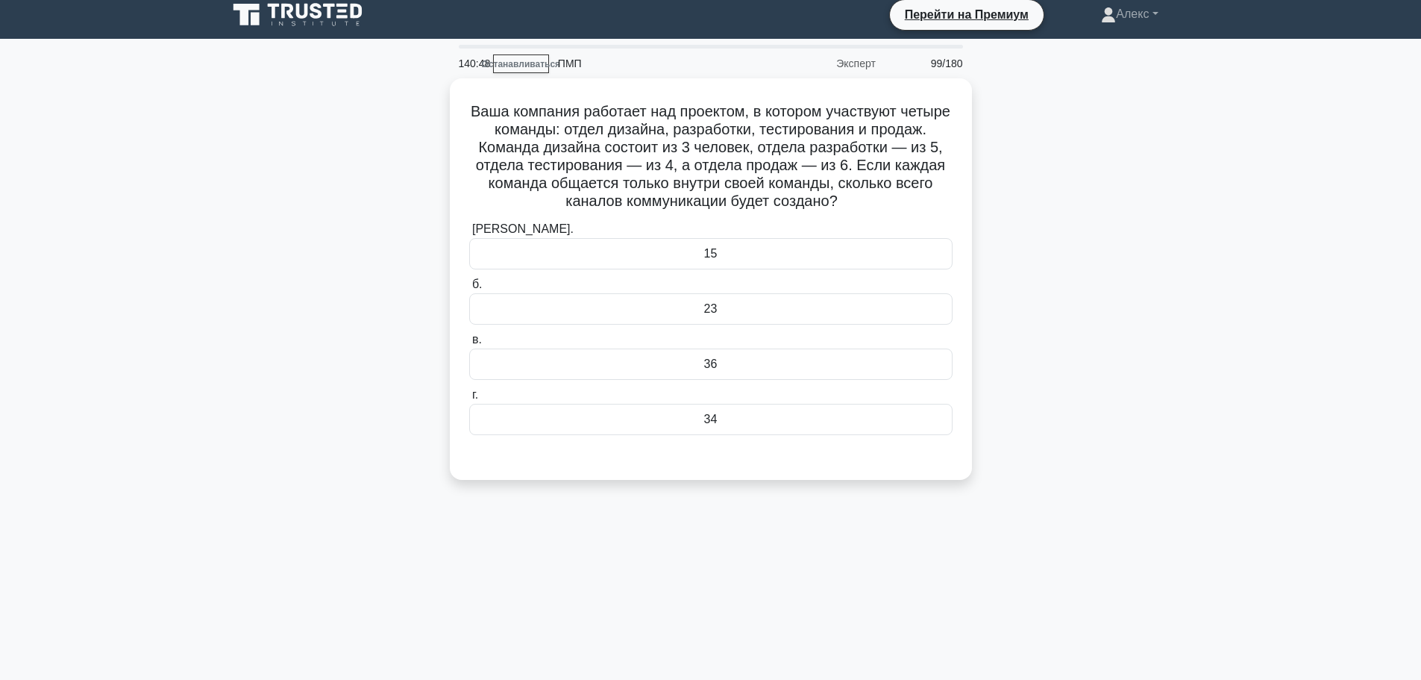
scroll to position [0, 0]
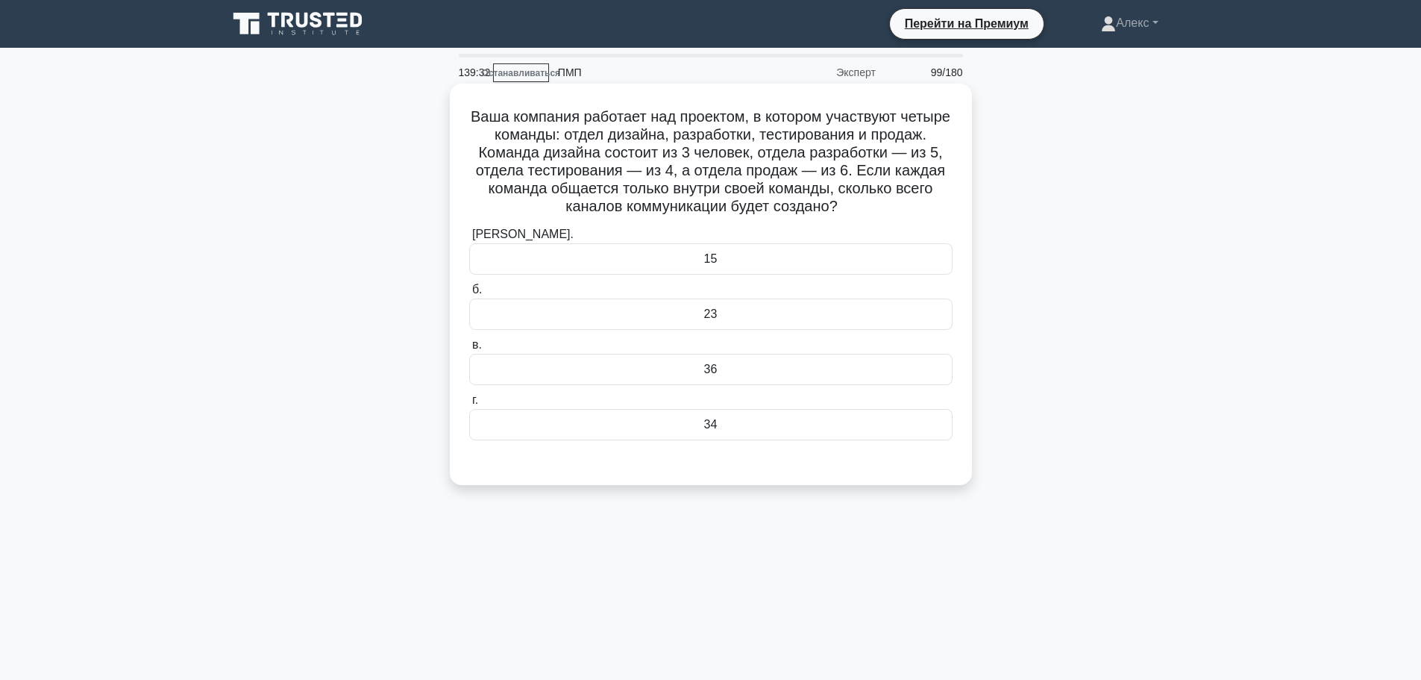
click at [713, 429] on font "34" at bounding box center [710, 424] width 13 height 13
click at [469, 405] on input "г. 34" at bounding box center [469, 400] width 0 height 10
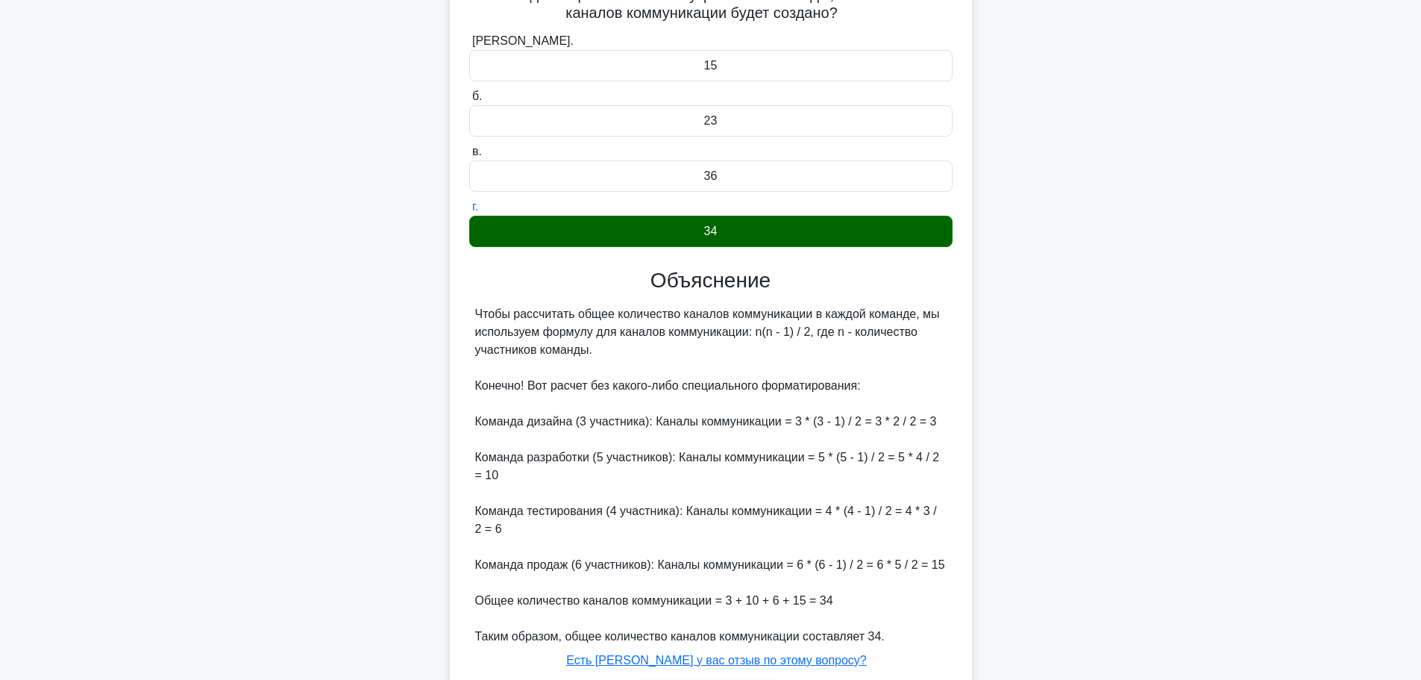
scroll to position [315, 0]
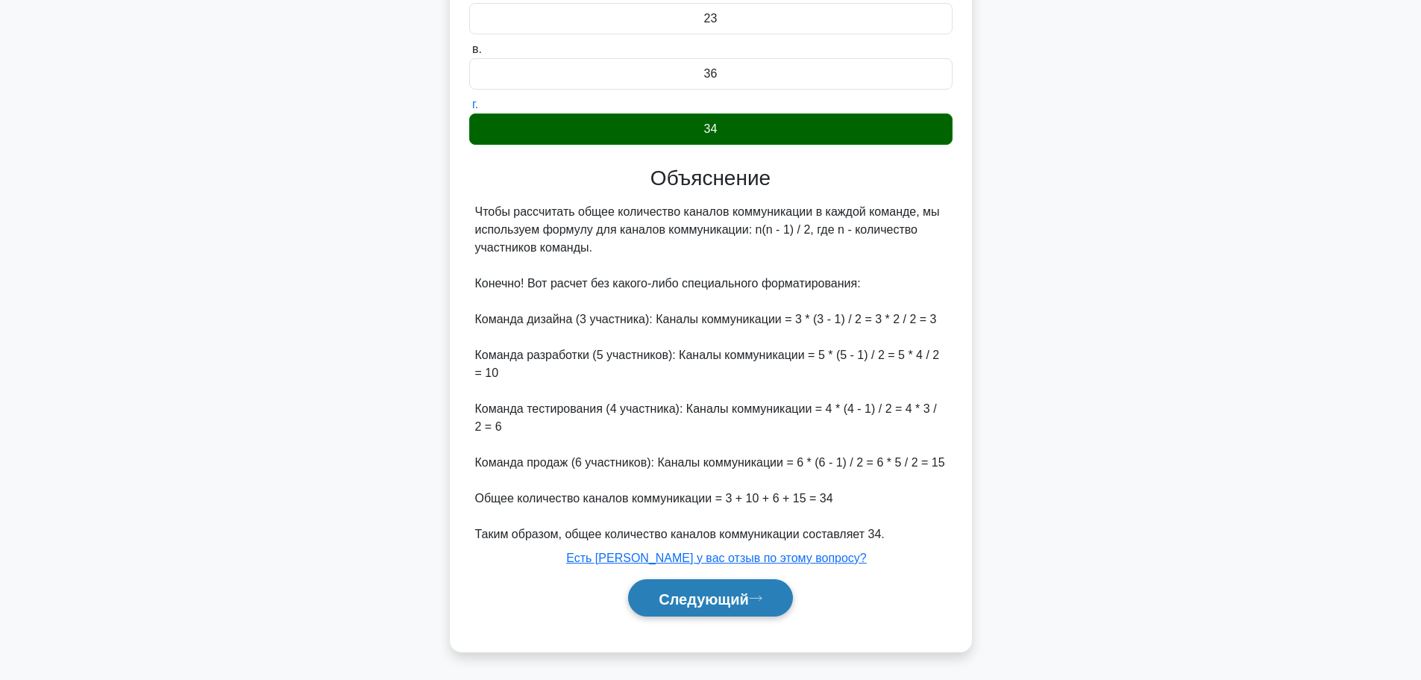
click at [721, 605] on font "Следующий" at bounding box center [704, 598] width 90 height 16
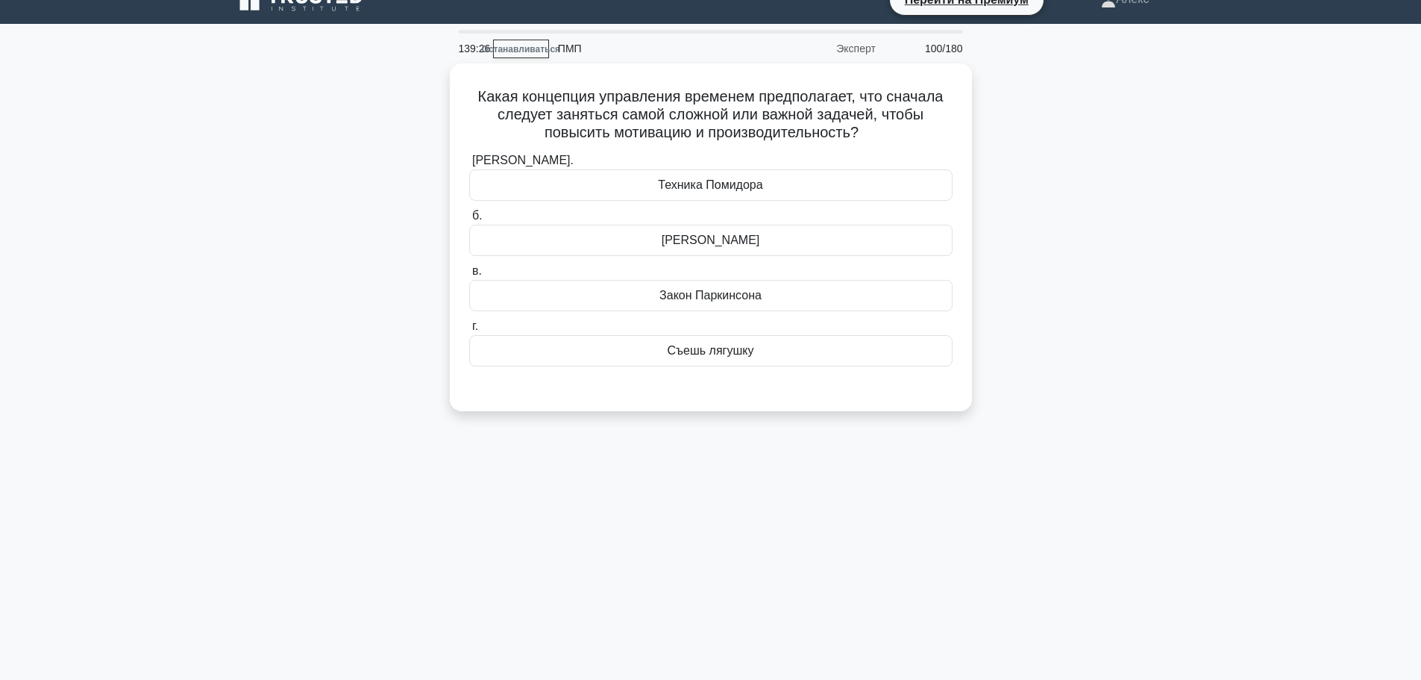
scroll to position [0, 0]
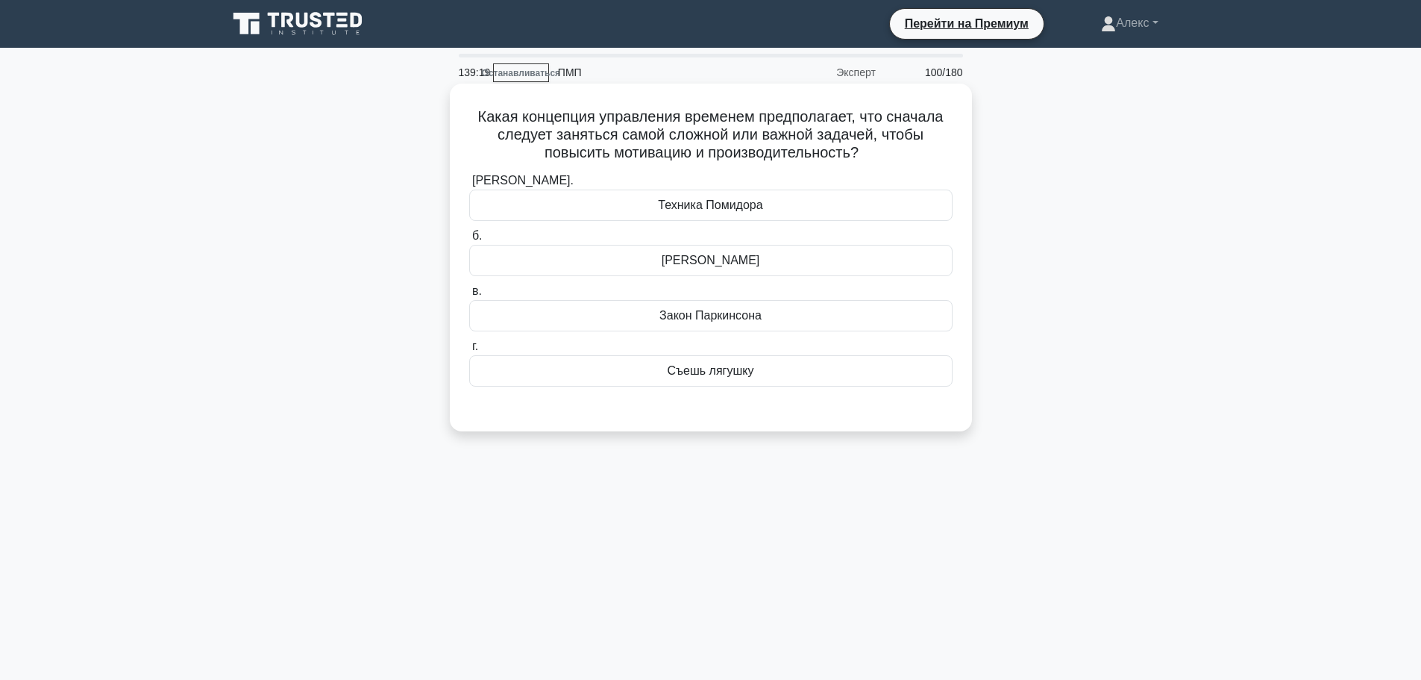
click at [748, 375] on font "Съешь лягушку" at bounding box center [711, 370] width 87 height 13
click at [469, 351] on input "г. Съешь лягушку" at bounding box center [469, 347] width 0 height 10
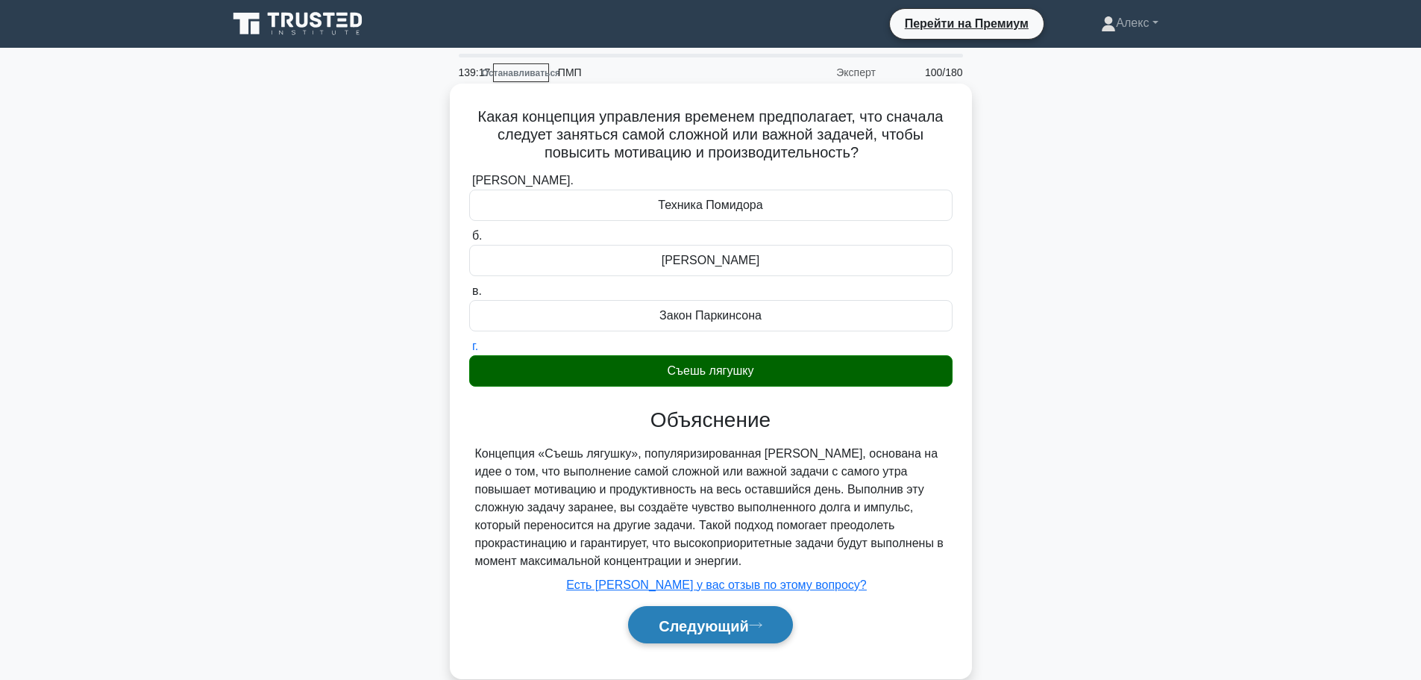
click at [711, 627] on font "Следующий" at bounding box center [704, 625] width 90 height 16
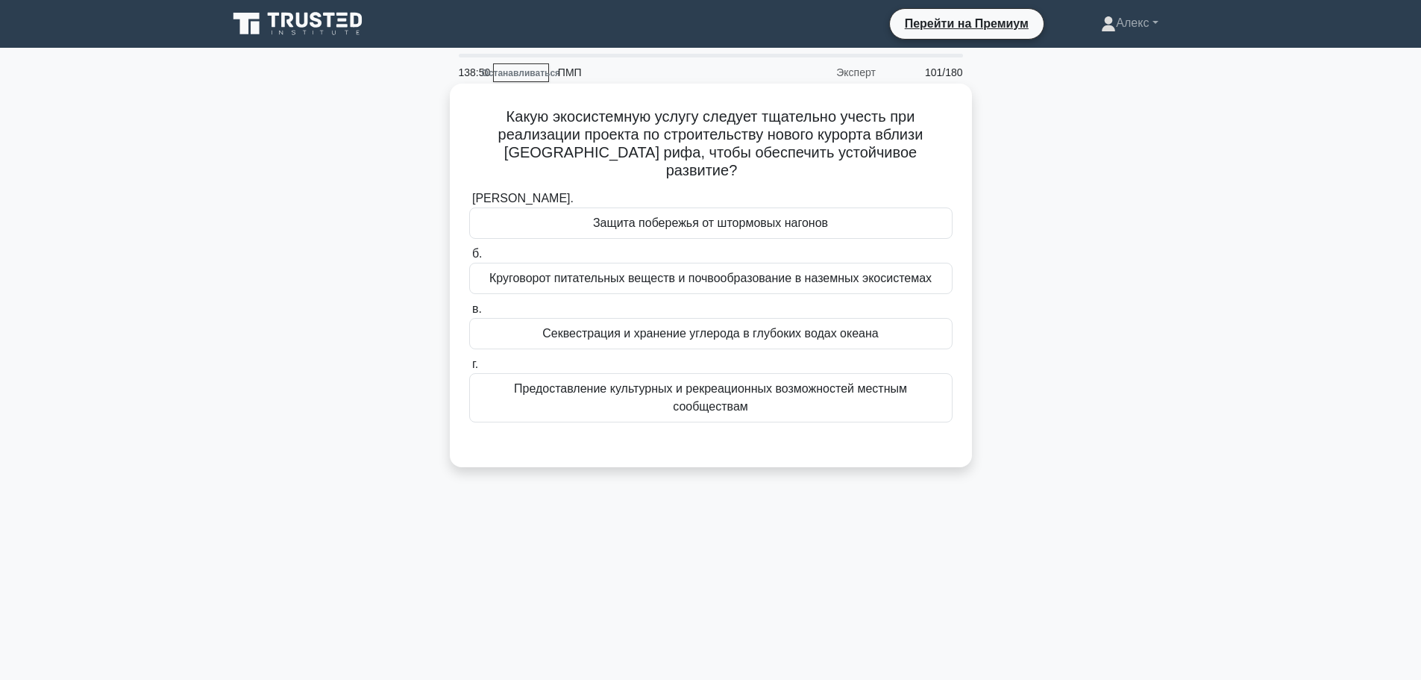
click at [773, 327] on font "Секвестрация и хранение углерода в глубоких водах океана" at bounding box center [710, 333] width 336 height 13
click at [469, 314] on input "в. Секвестрация и хранение углерода в глубоких водах океана" at bounding box center [469, 309] width 0 height 10
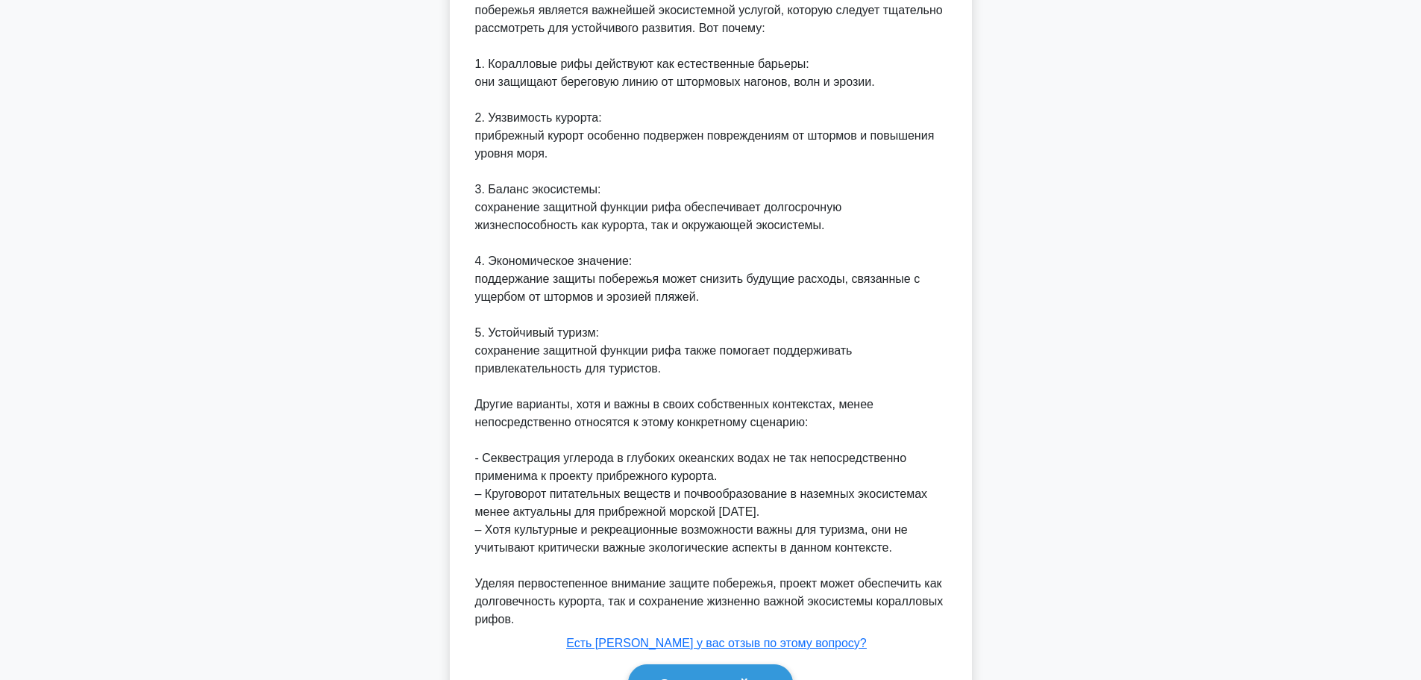
scroll to position [603, 0]
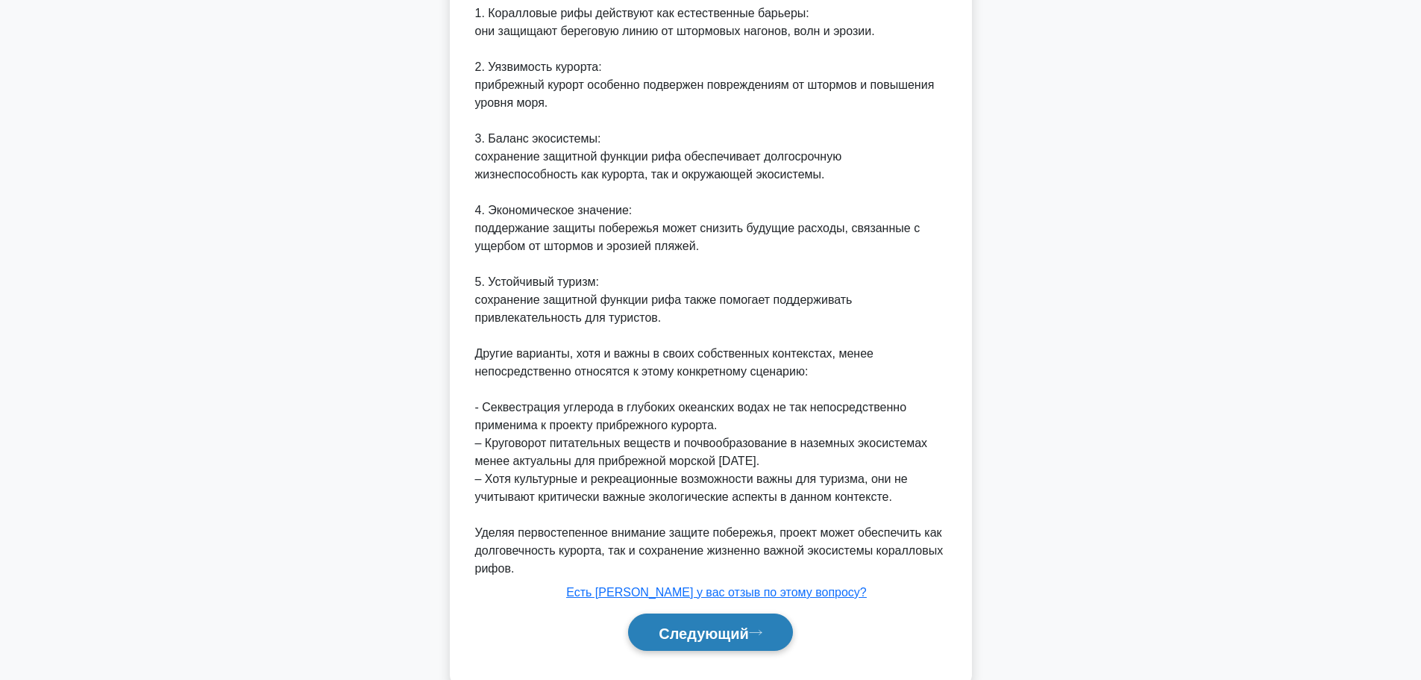
click at [678, 624] on font "Следующий" at bounding box center [704, 632] width 90 height 16
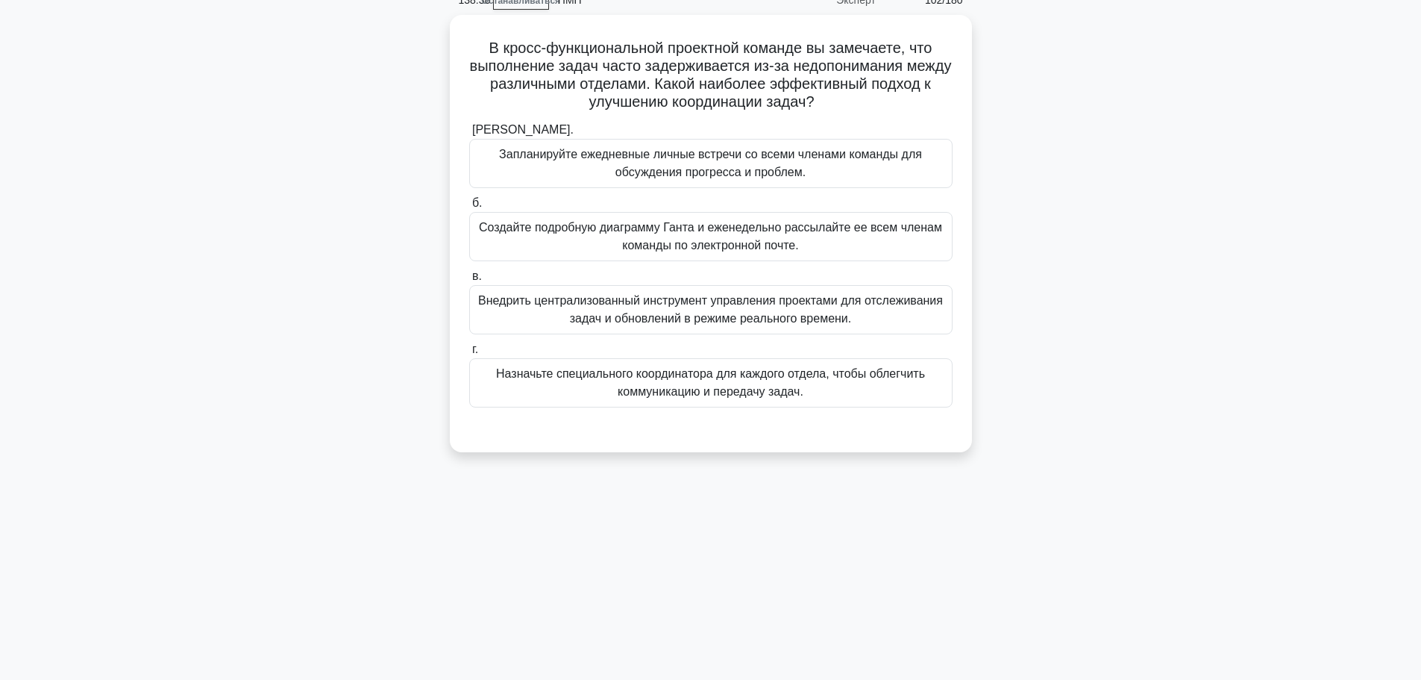
scroll to position [0, 0]
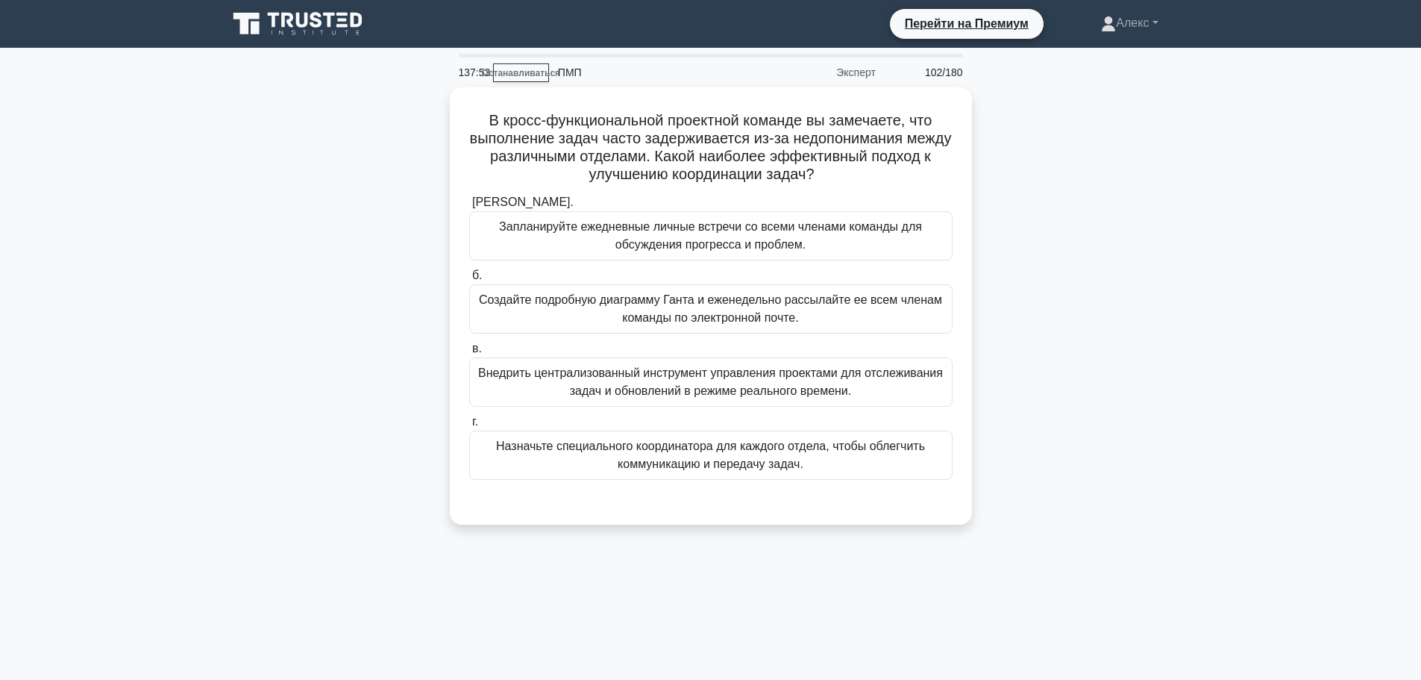
click at [1089, 298] on div "В кросс-функциональной проектной команде вы замечаете, что выполнение задач час…" at bounding box center [711, 314] width 985 height 455
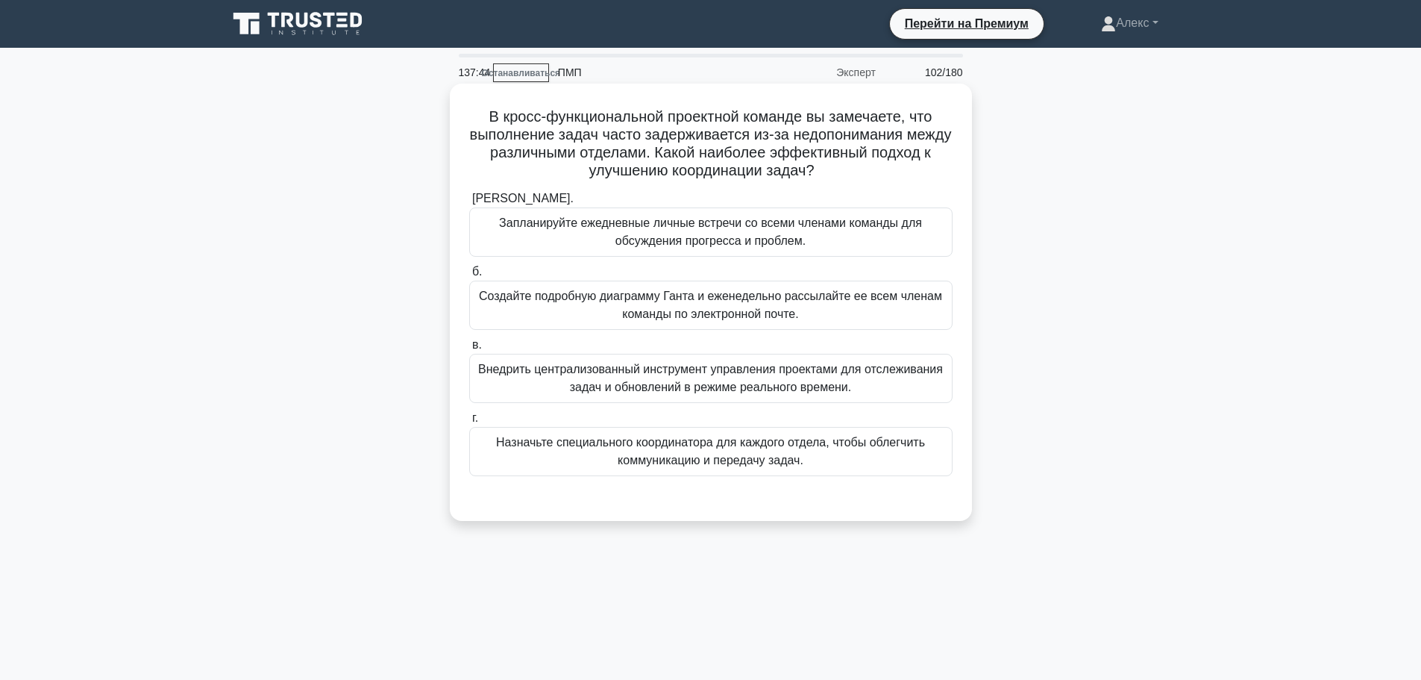
click at [870, 392] on font "Внедрить централизованный инструмент управления проектами для отслеживания зада…" at bounding box center [711, 378] width 470 height 36
click at [469, 350] on input "в. Внедрить централизованный инструмент управления проектами для отслеживания з…" at bounding box center [469, 345] width 0 height 10
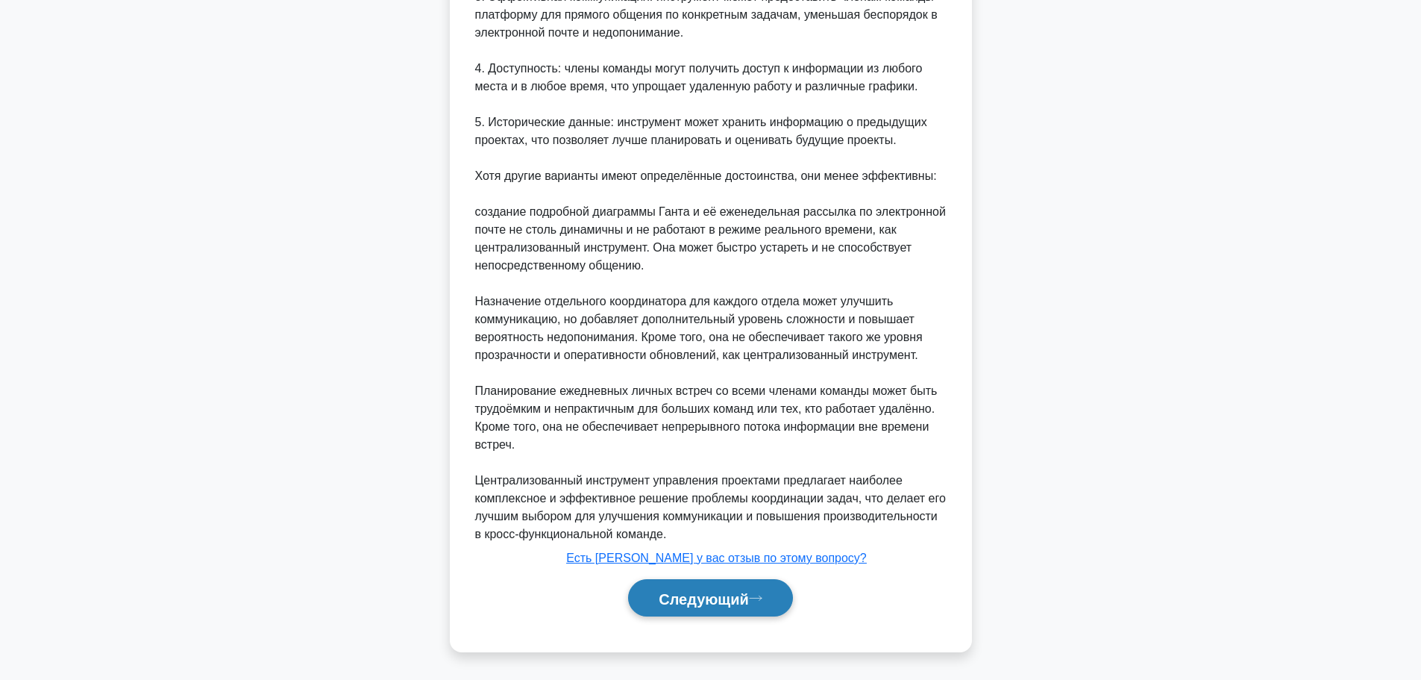
click at [720, 595] on font "Следующий" at bounding box center [704, 598] width 90 height 16
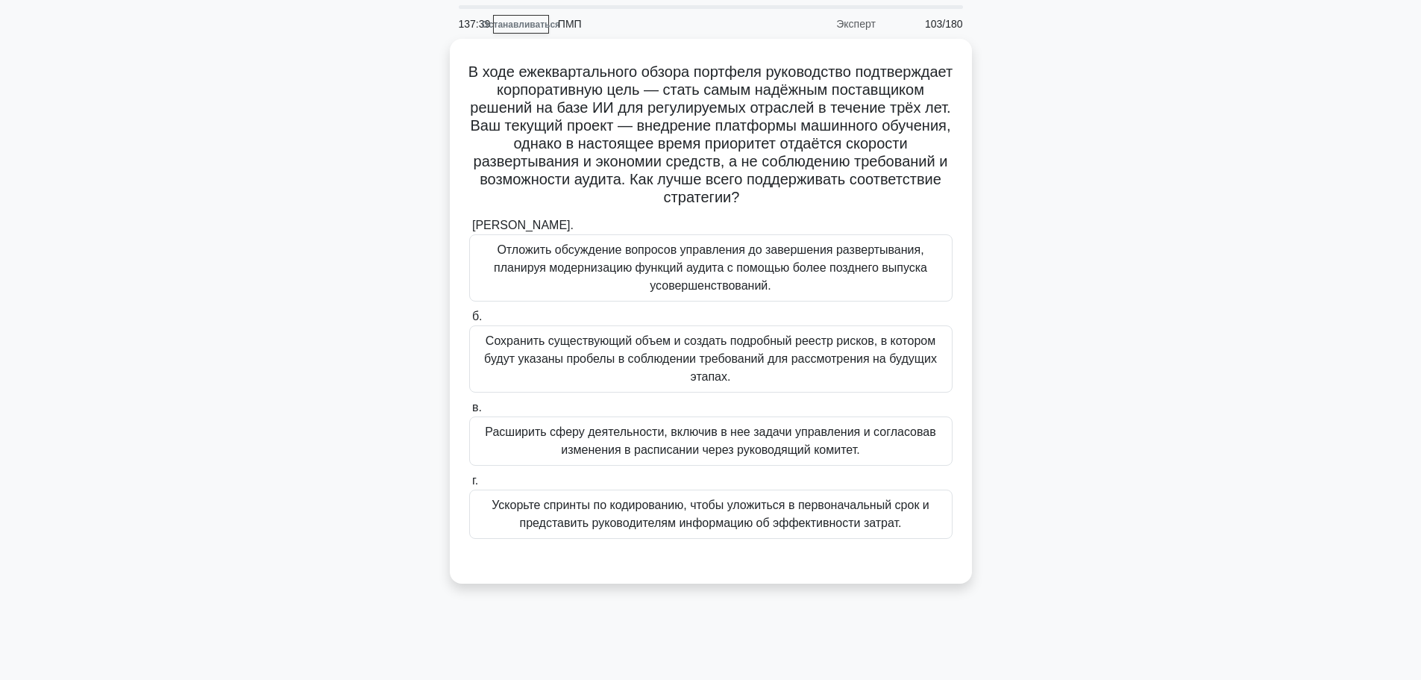
scroll to position [75, 0]
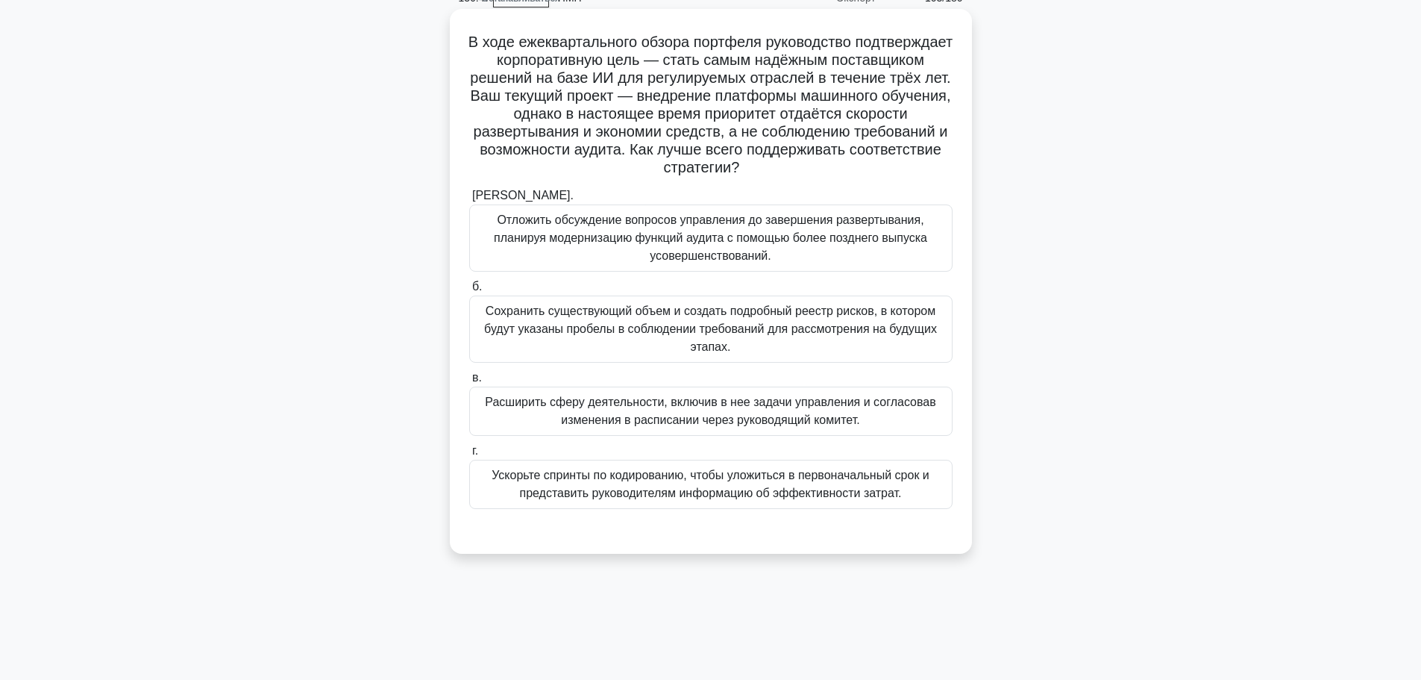
click at [827, 424] on font "Расширить сферу деятельности, включив в нее задачи управления и согласовав изме…" at bounding box center [710, 410] width 451 height 31
click at [469, 383] on input "в. Расширить сферу деятельности, включив в нее задачи управления и согласовав и…" at bounding box center [469, 378] width 0 height 10
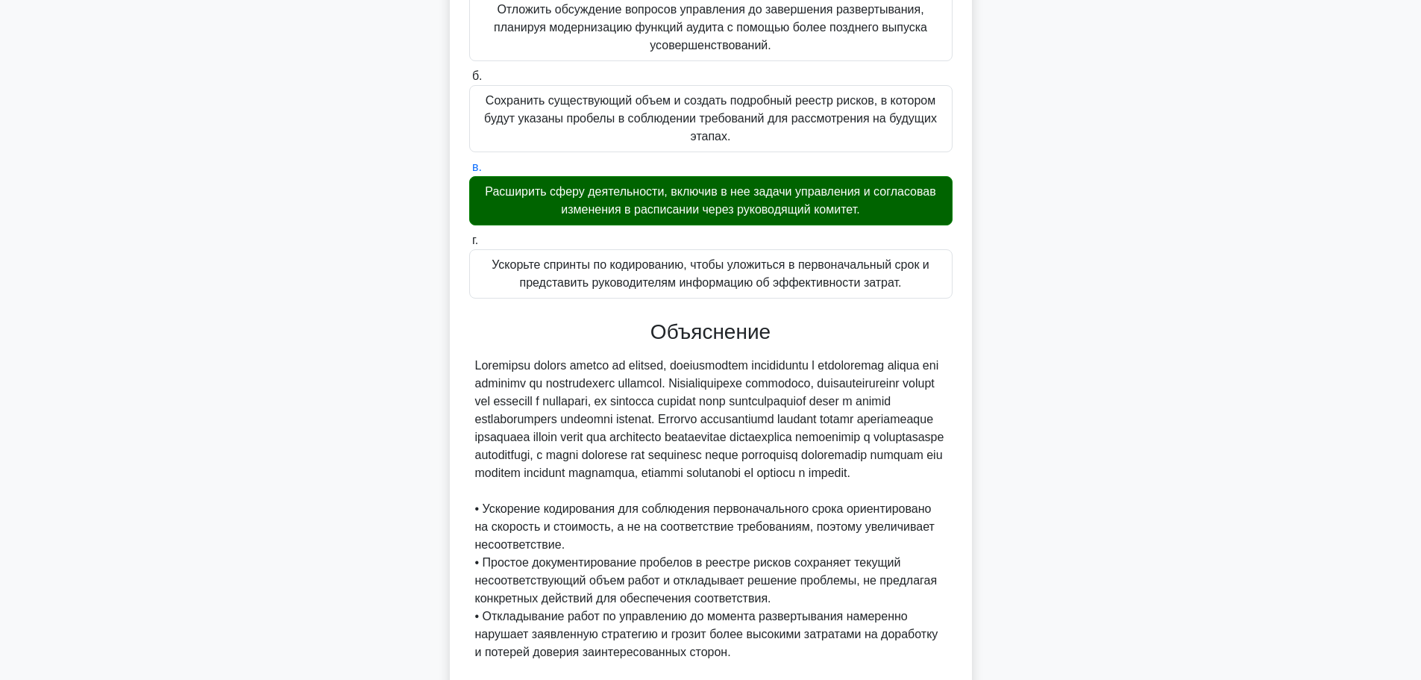
scroll to position [512, 0]
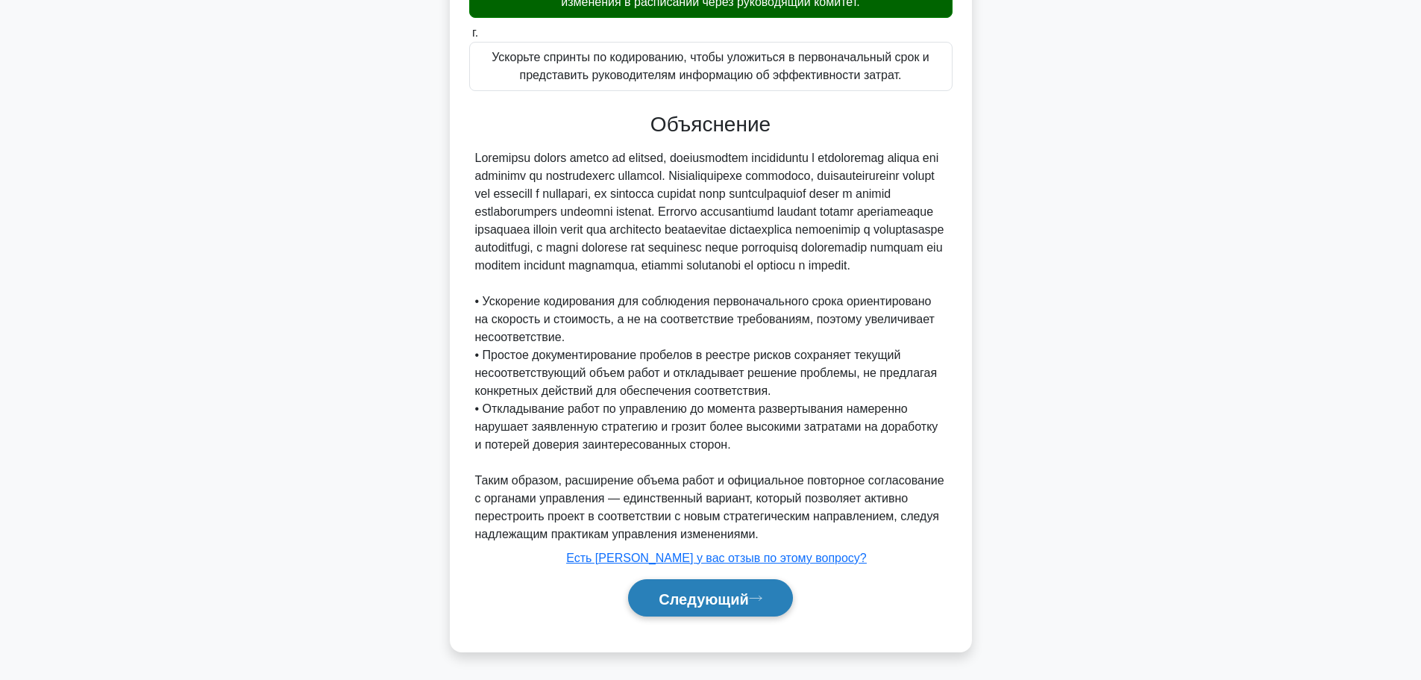
click at [739, 594] on font "Следующий" at bounding box center [704, 598] width 90 height 16
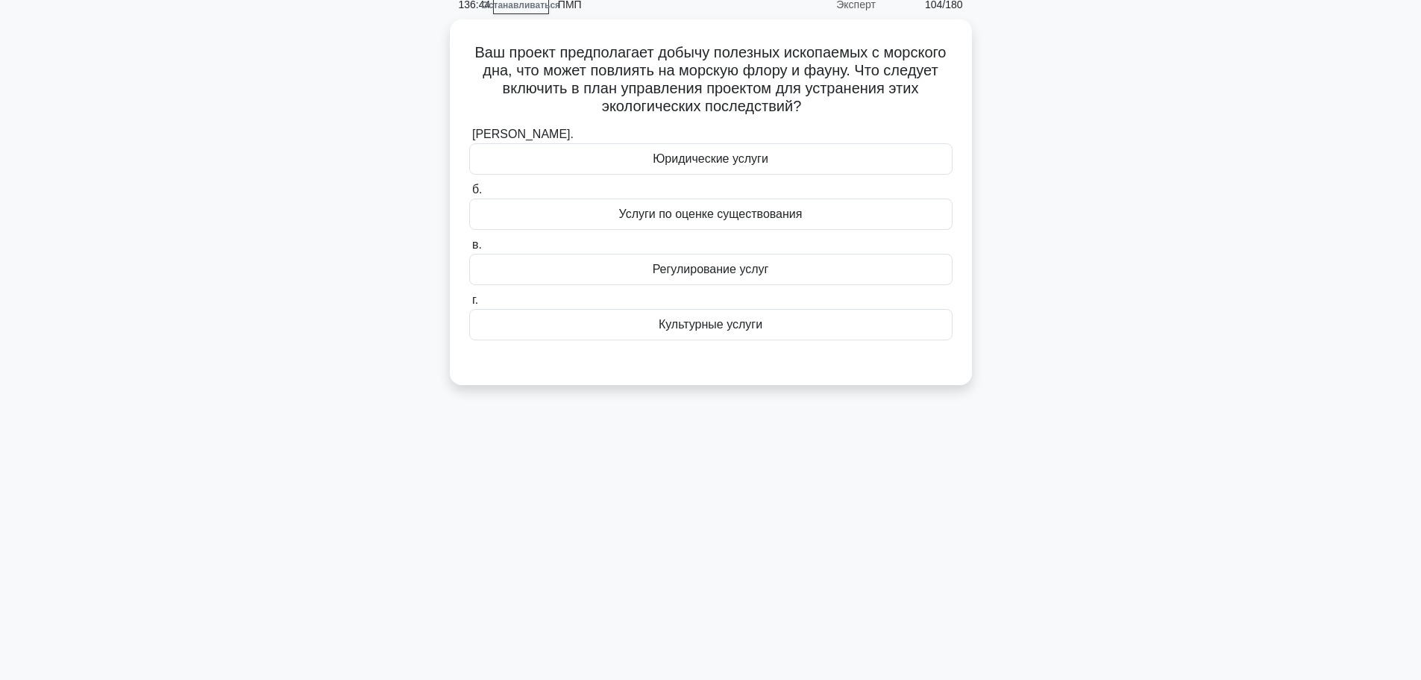
scroll to position [0, 0]
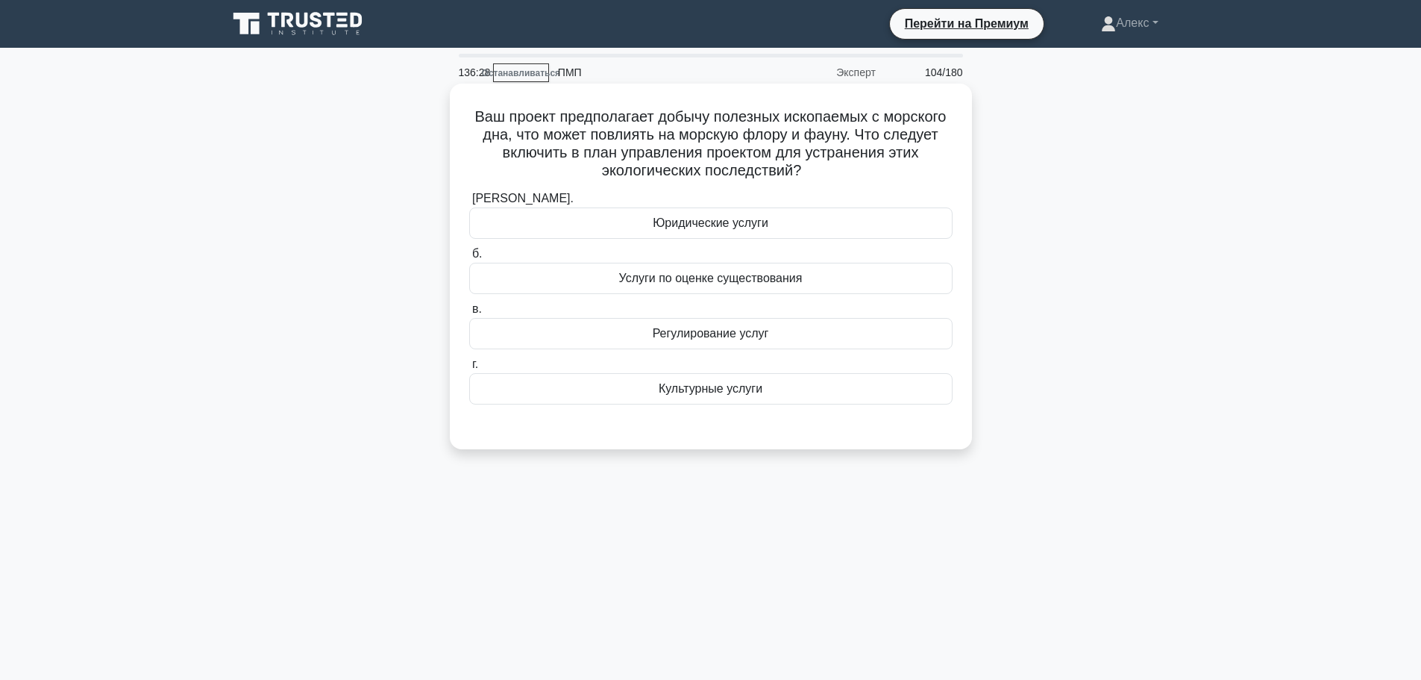
click at [760, 329] on font "Регулирование услуг" at bounding box center [711, 333] width 116 height 13
click at [469, 314] on input "в. Регулирование услуг" at bounding box center [469, 309] width 0 height 10
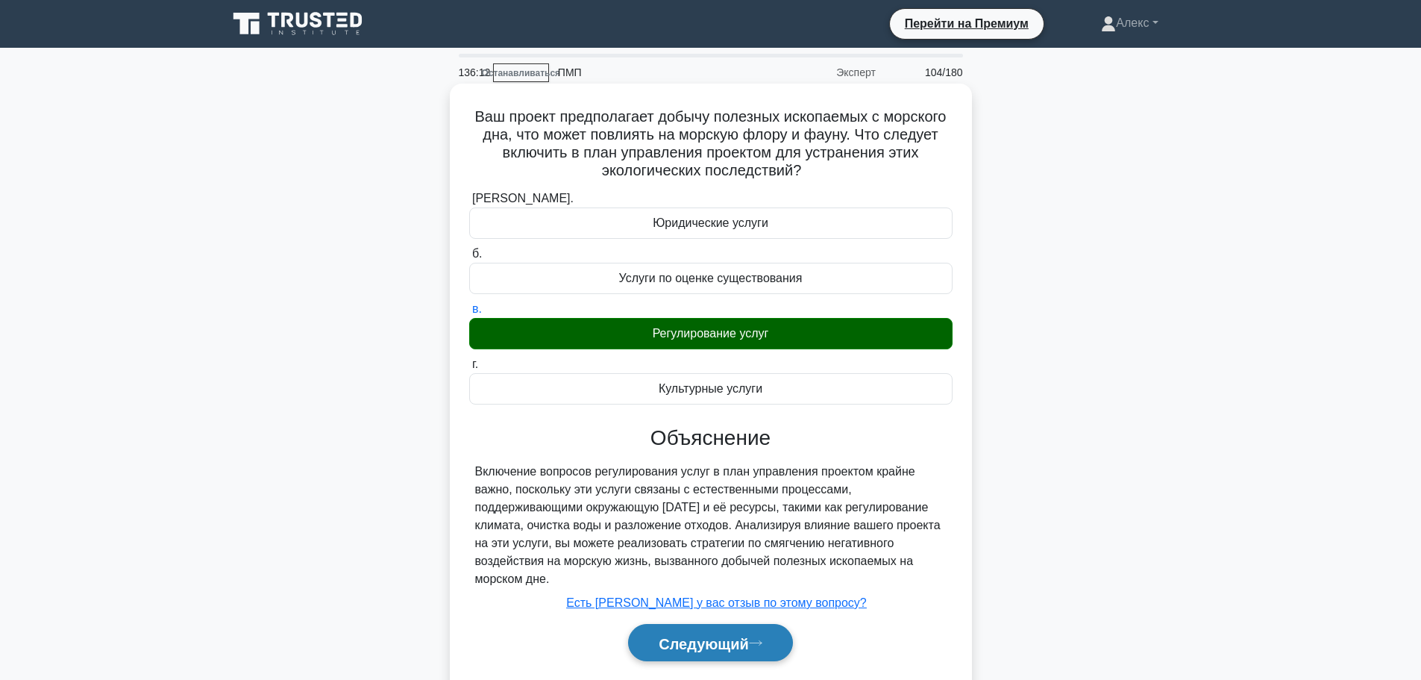
click at [738, 642] on font "Следующий" at bounding box center [704, 643] width 90 height 16
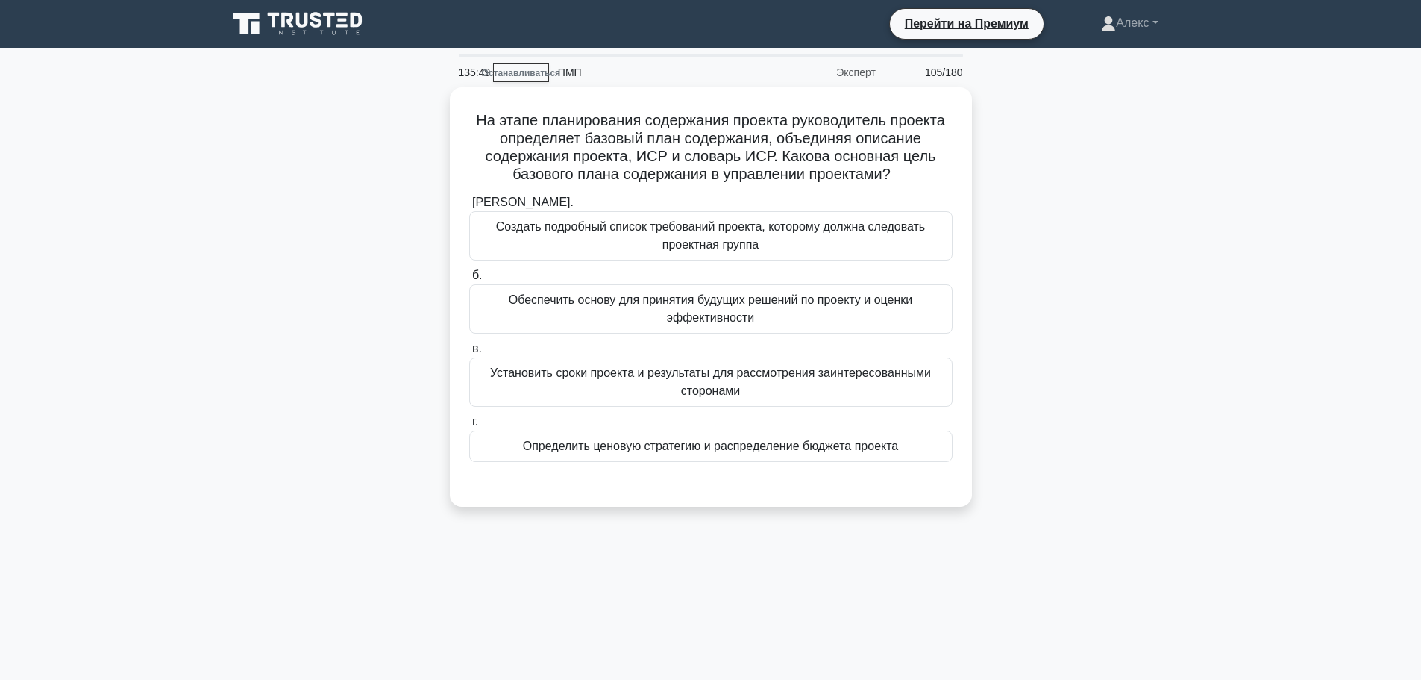
click at [1187, 229] on div "На этапе планирования содержания проекта руководитель проекта определяет базовы…" at bounding box center [711, 305] width 985 height 437
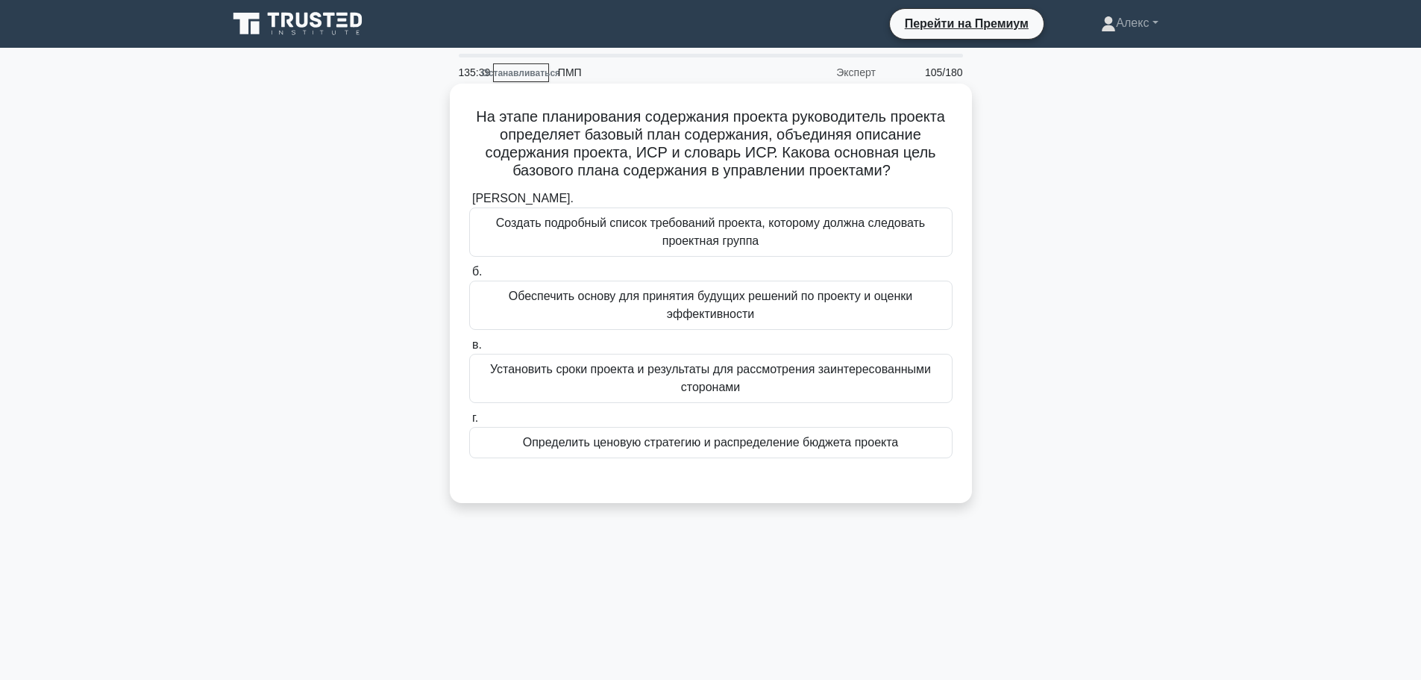
click at [883, 222] on font "Создать подробный список требований проекта, которому должна следовать проектна…" at bounding box center [710, 231] width 429 height 31
click at [469, 204] on input "а. Создать подробный список требований проекта, которому должна следовать проек…" at bounding box center [469, 199] width 0 height 10
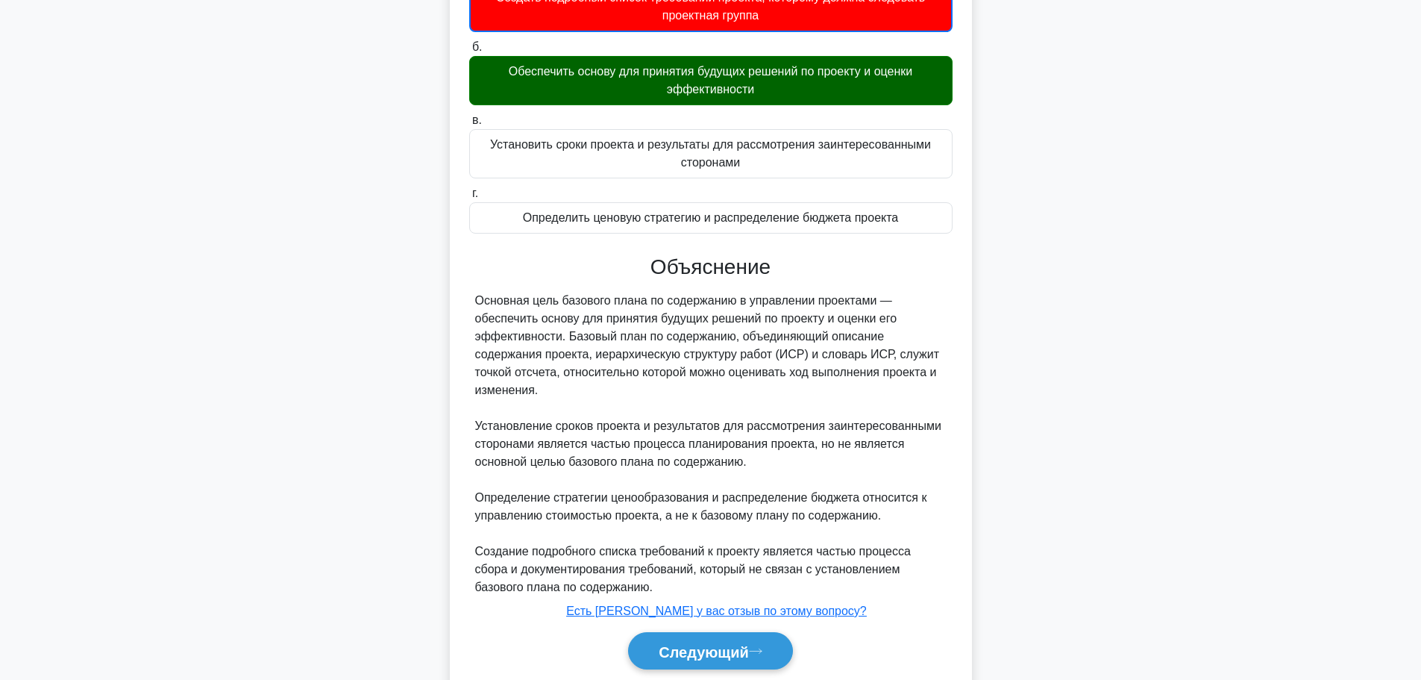
scroll to position [281, 0]
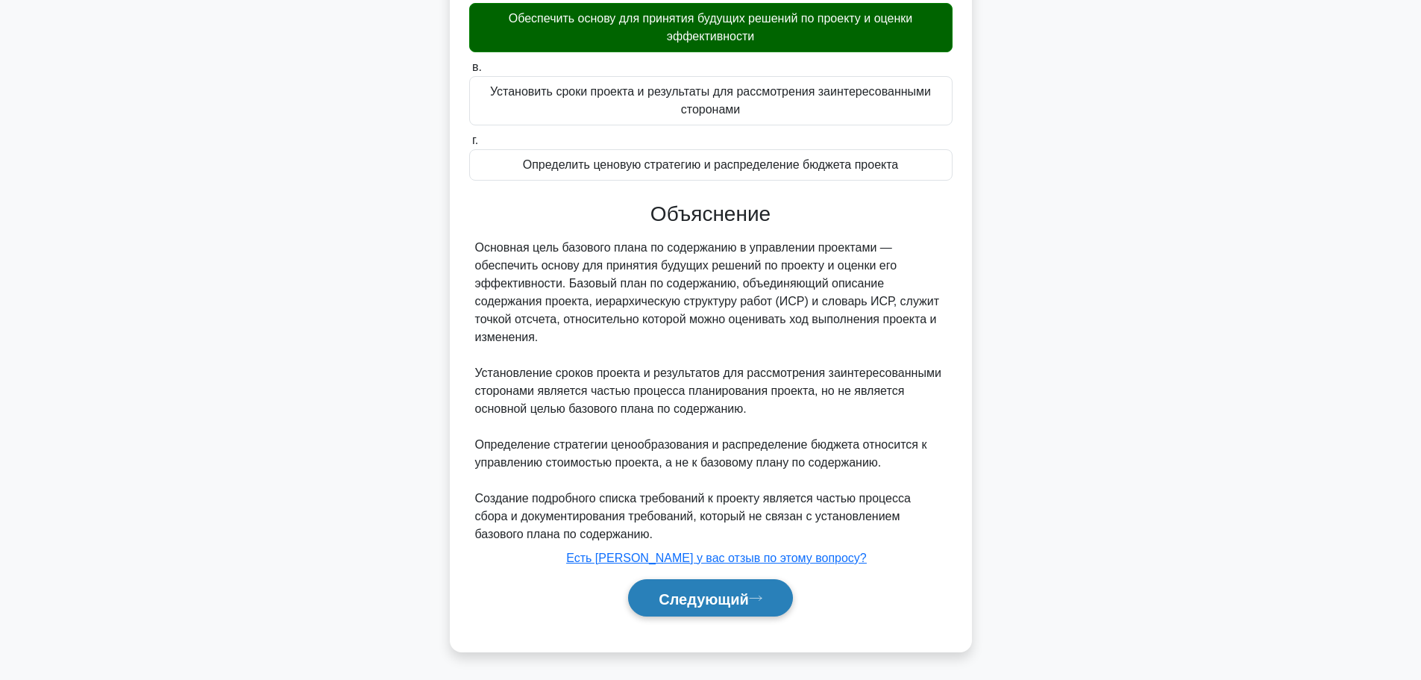
click at [751, 584] on button "Следующий" at bounding box center [710, 598] width 165 height 38
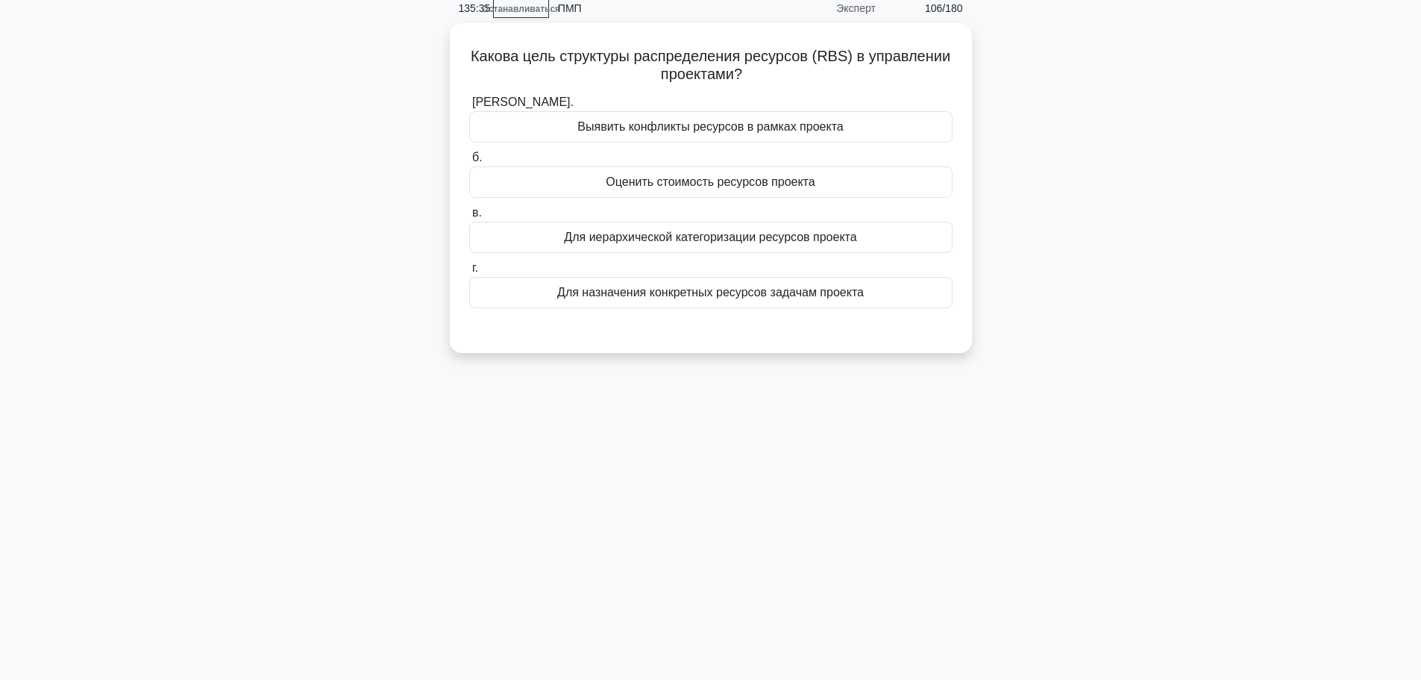
scroll to position [0, 0]
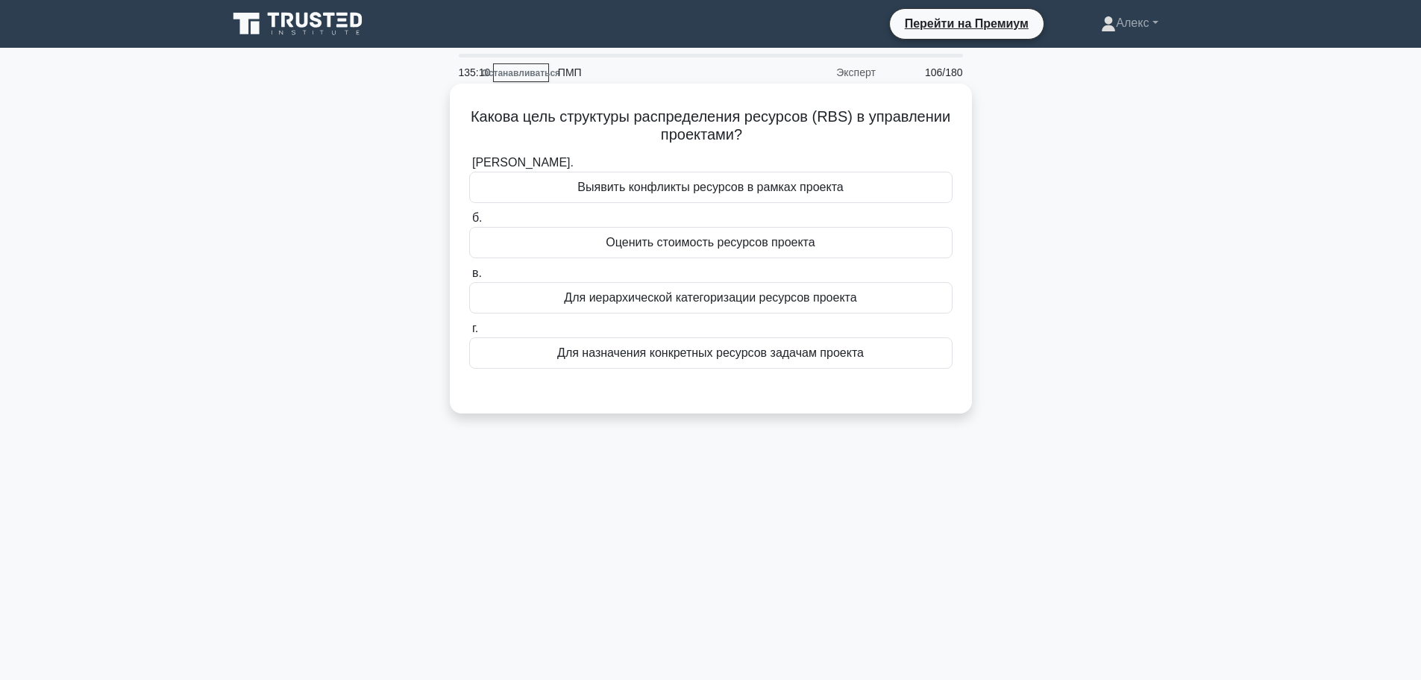
click at [837, 359] on font "Для назначения конкретных ресурсов задачам проекта" at bounding box center [710, 352] width 307 height 13
click at [469, 334] on input "г. Для назначения конкретных ресурсов задачам проекта" at bounding box center [469, 329] width 0 height 10
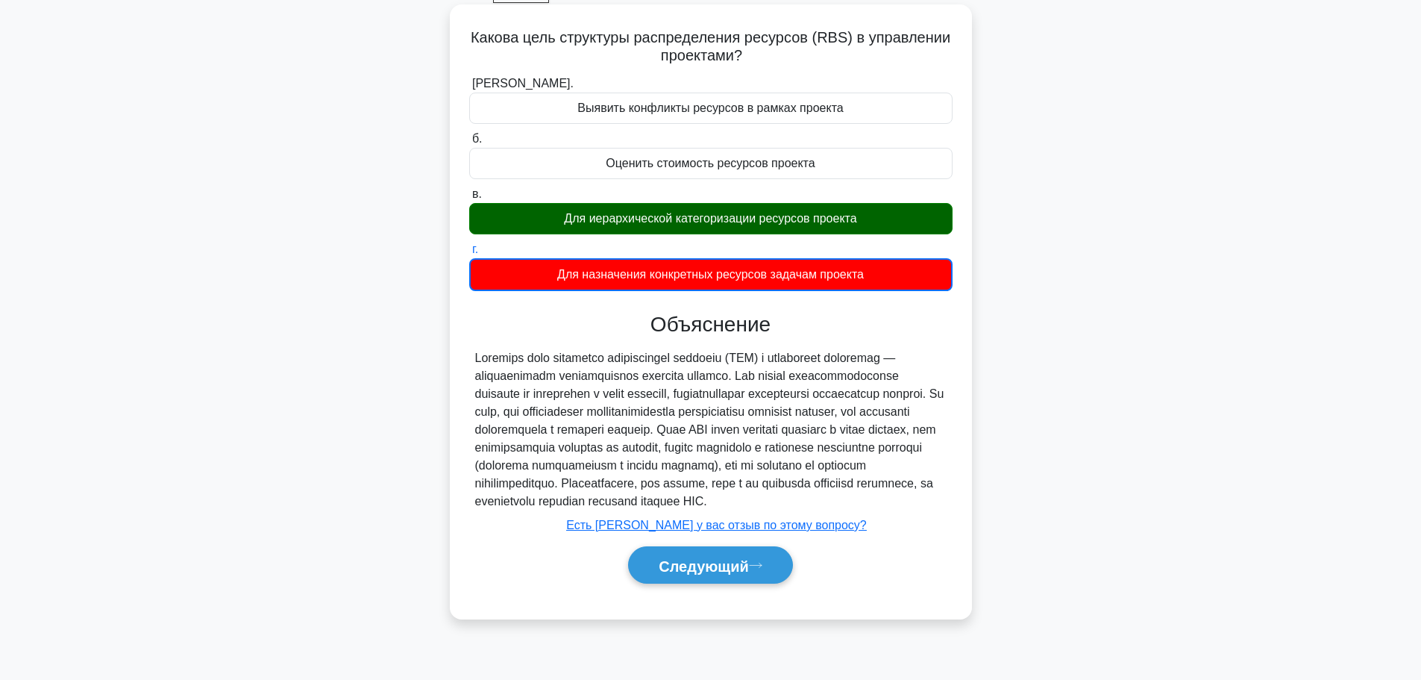
scroll to position [126, 0]
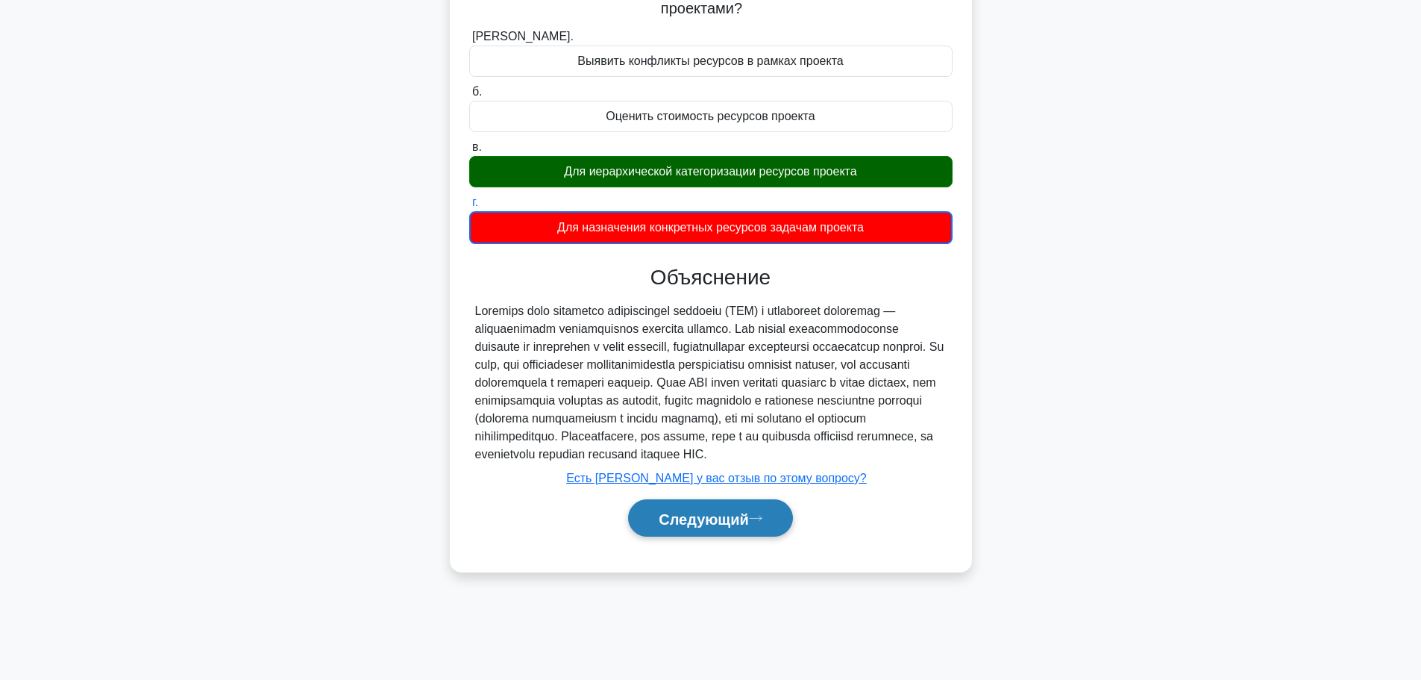
click at [739, 527] on font "Следующий" at bounding box center [704, 518] width 90 height 16
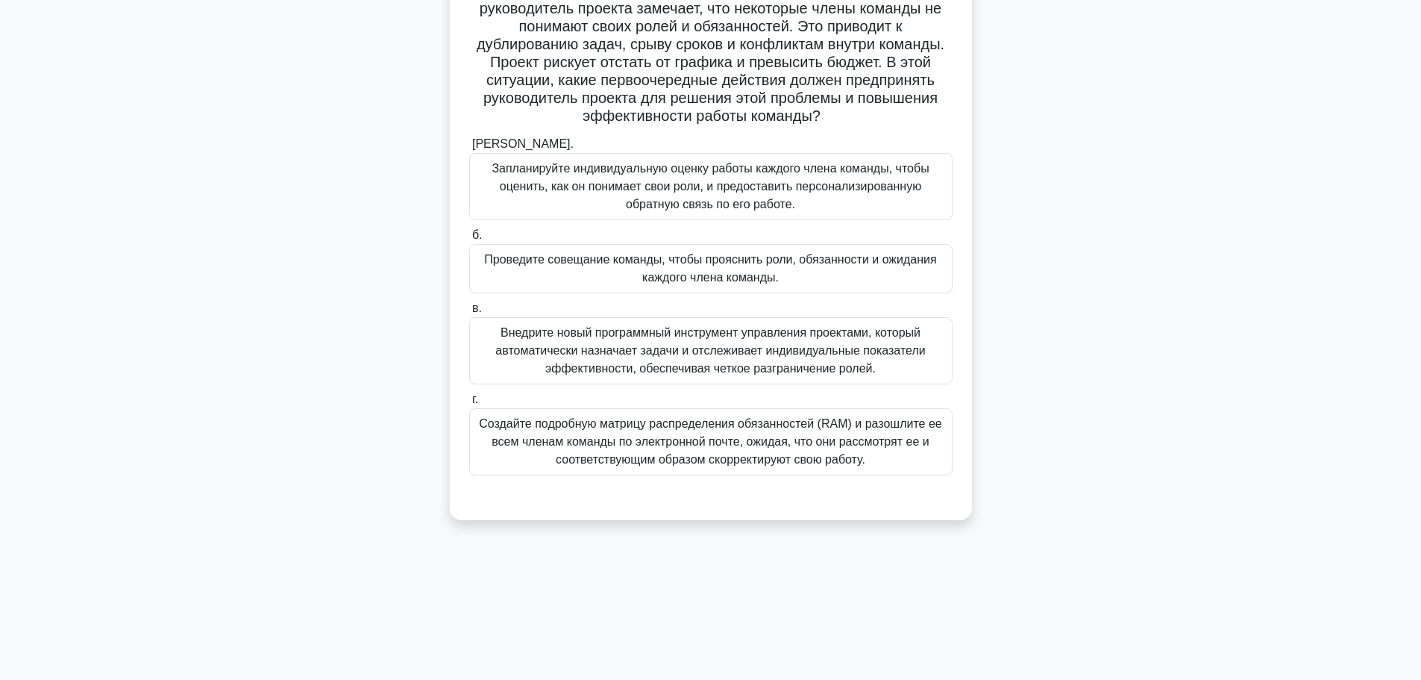
click at [710, 284] on font "Проведите совещание команды, чтобы прояснить роли, обязанности и ожидания каждо…" at bounding box center [710, 268] width 452 height 31
click at [469, 240] on input "б. Проведите совещание команды, чтобы прояснить роли, обязанности и ожидания ка…" at bounding box center [469, 236] width 0 height 10
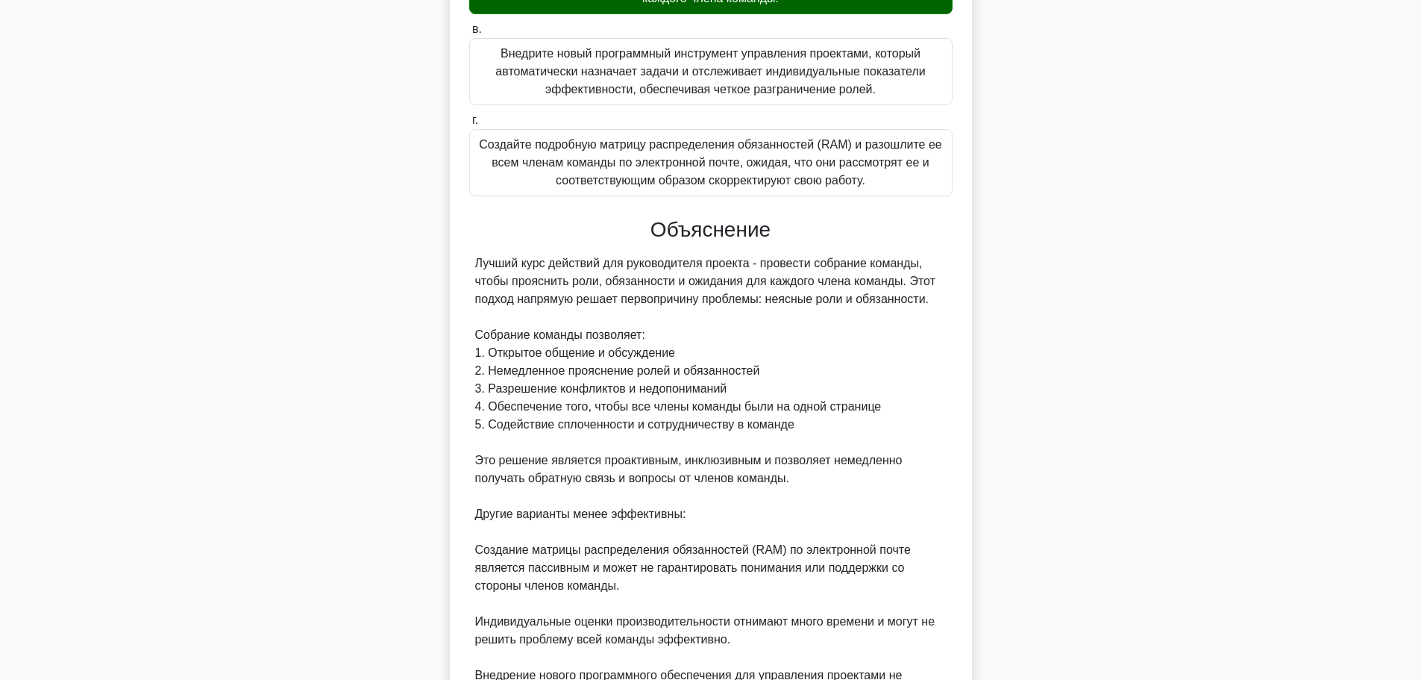
scroll to position [655, 0]
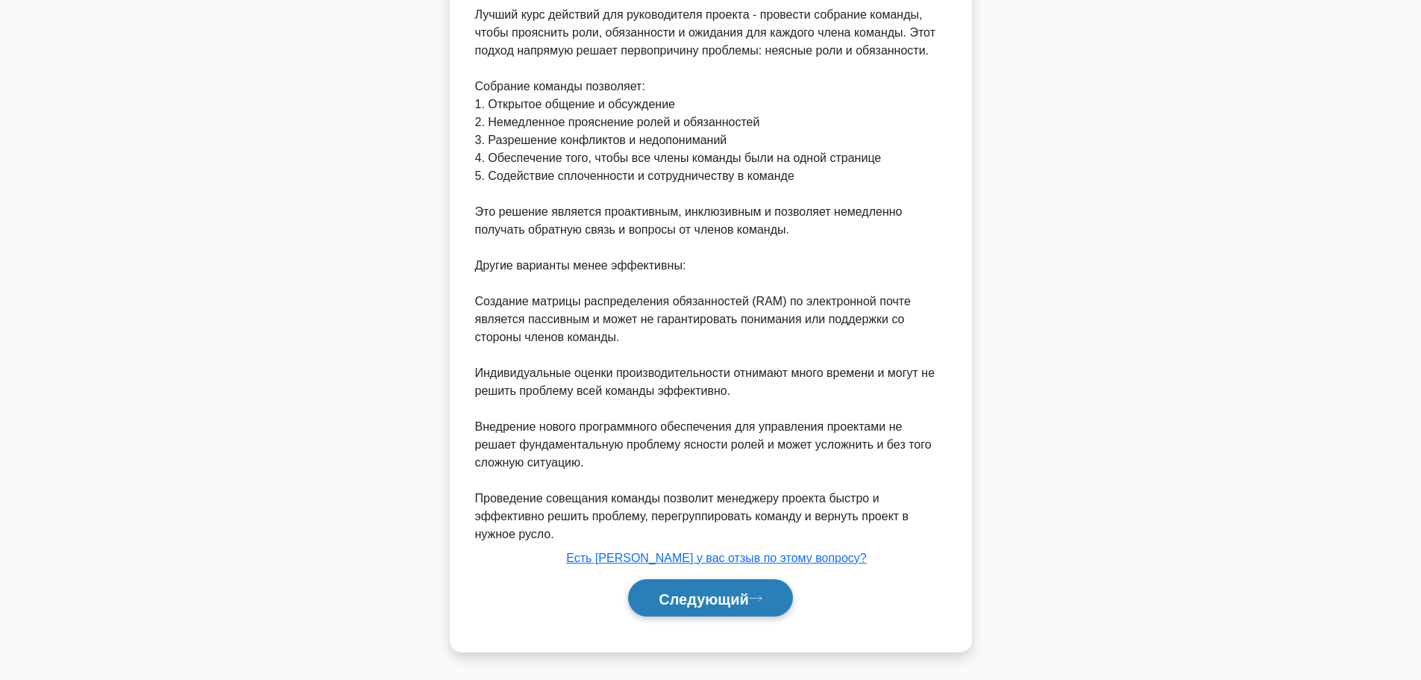
click at [710, 602] on font "Следующий" at bounding box center [704, 598] width 90 height 16
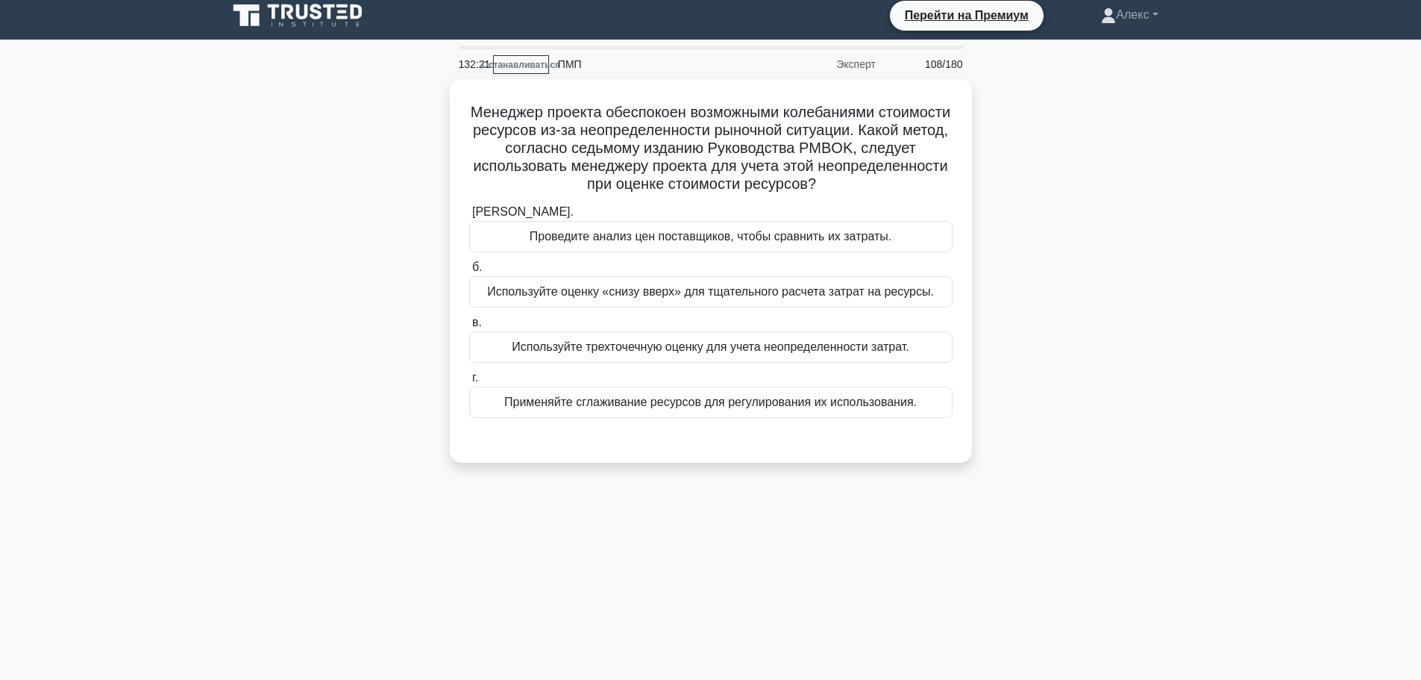
scroll to position [0, 0]
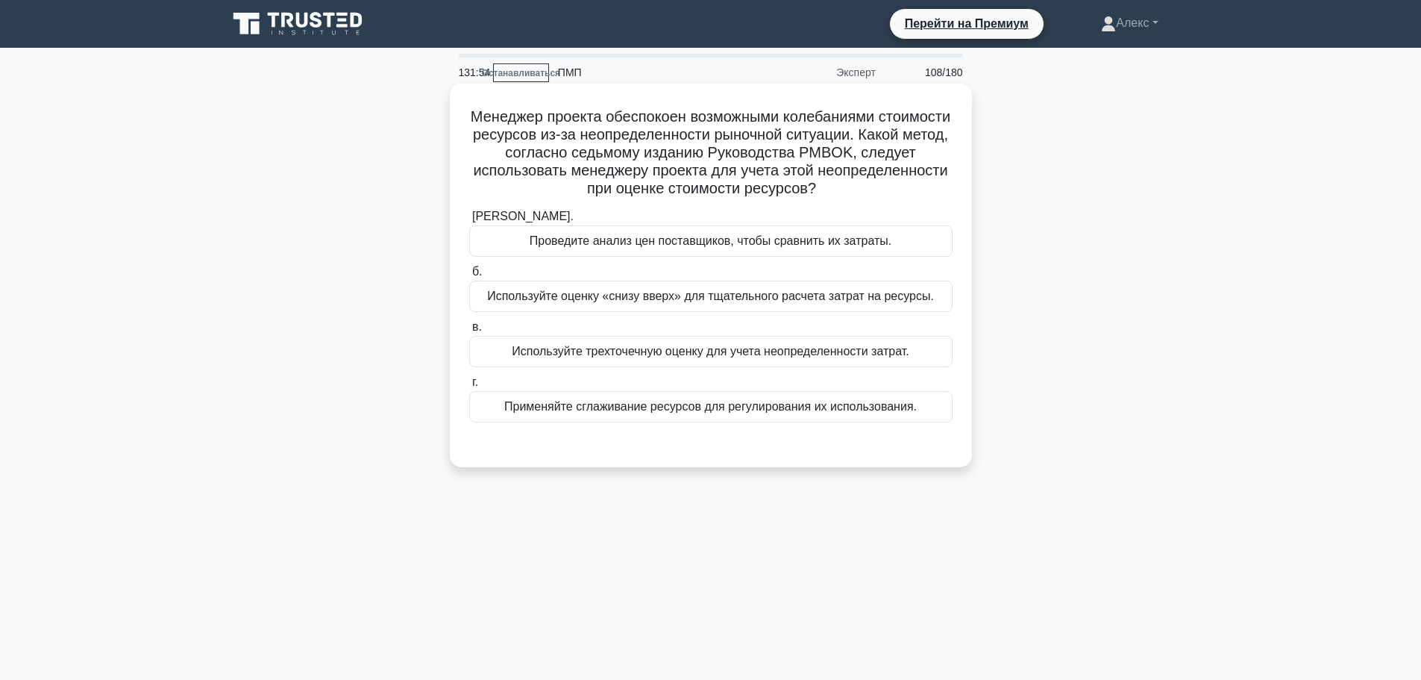
click at [892, 355] on font "Используйте трехточечную оценку для учета неопределенности затрат." at bounding box center [710, 351] width 397 height 13
click at [469, 332] on input "в. Используйте трехточечную оценку для учета неопределенности затрат." at bounding box center [469, 327] width 0 height 10
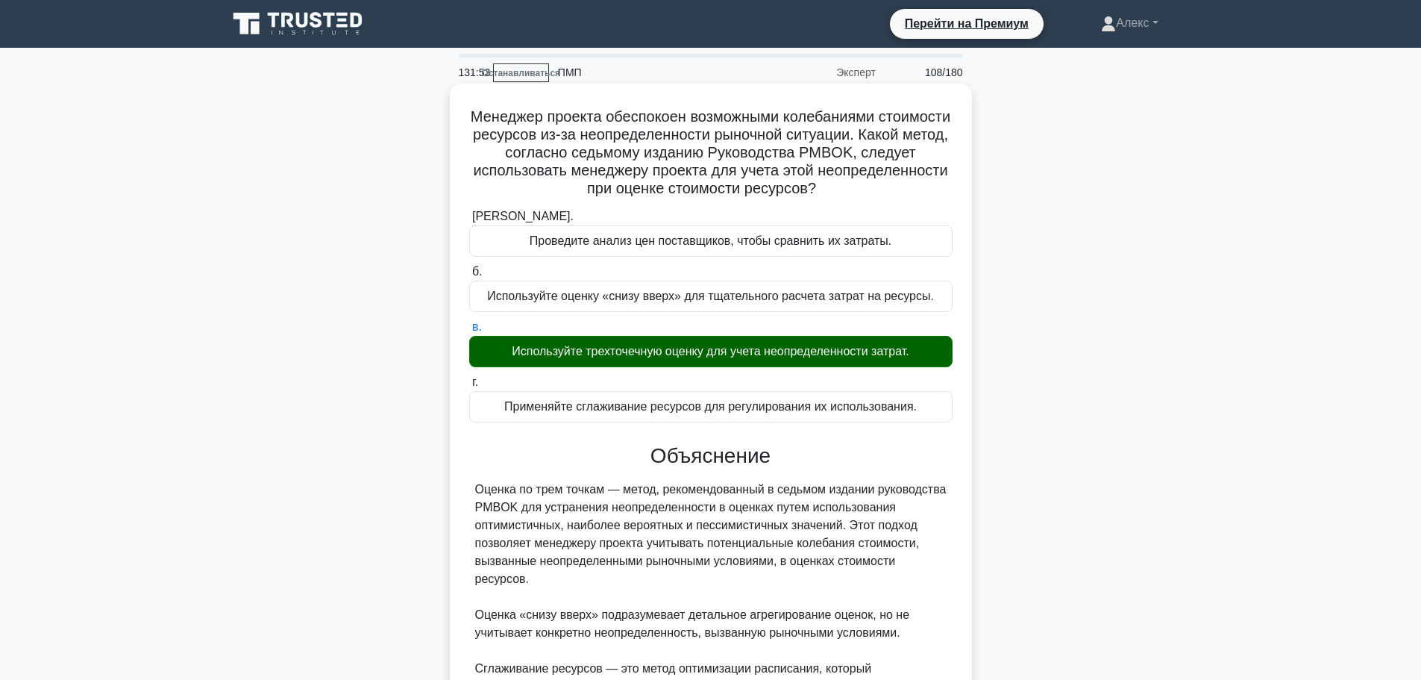
scroll to position [261, 0]
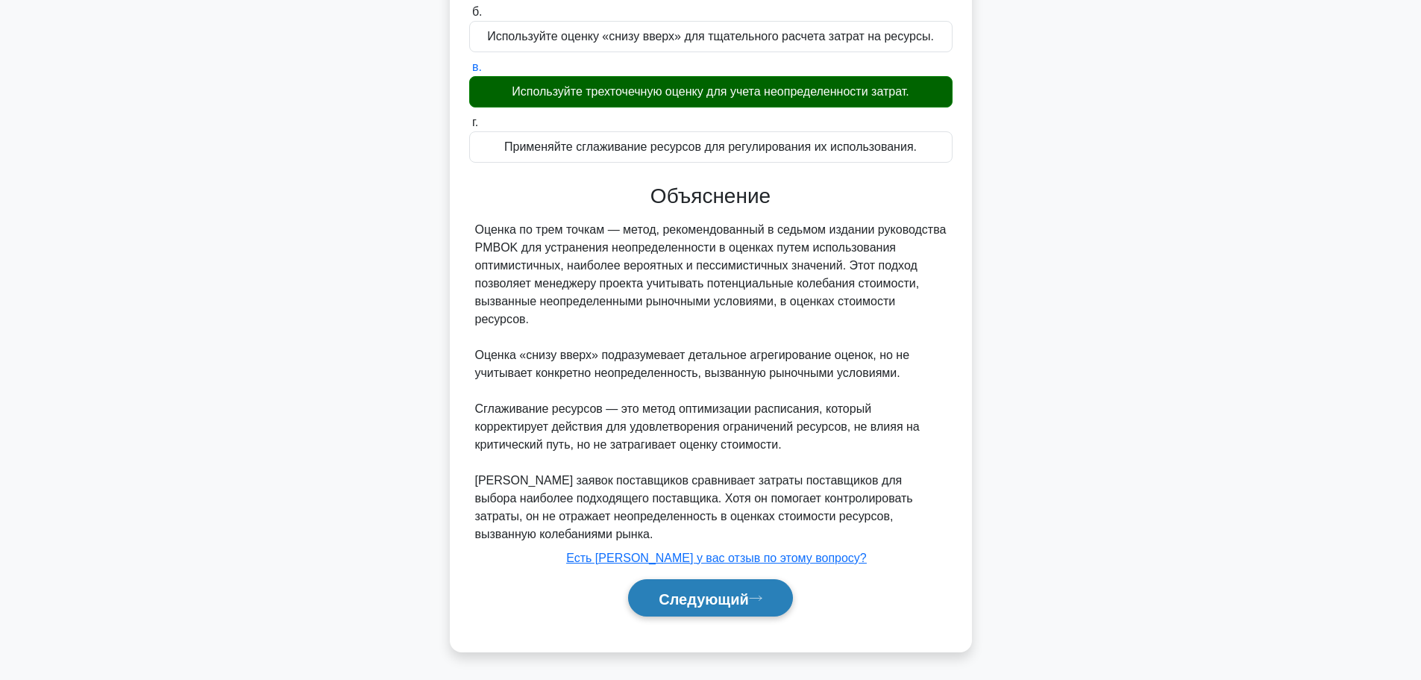
click at [713, 606] on font "Следующий" at bounding box center [704, 598] width 90 height 16
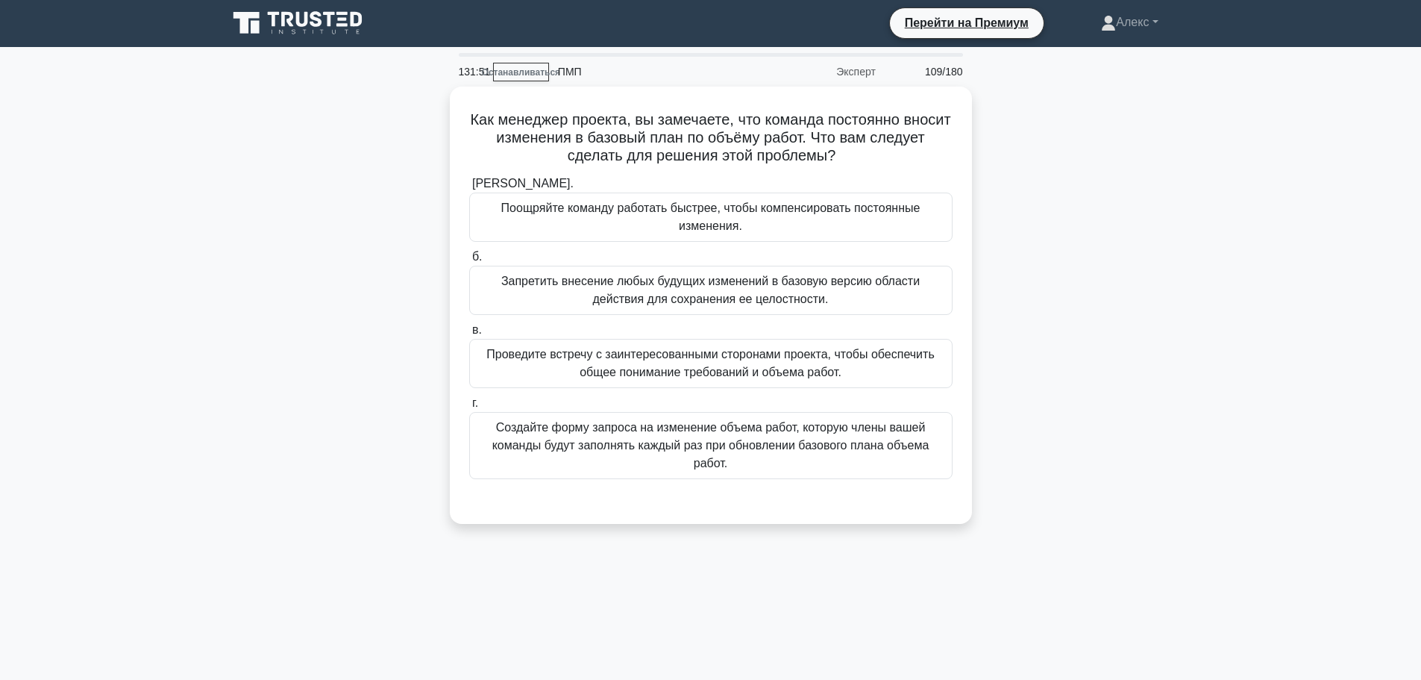
scroll to position [0, 0]
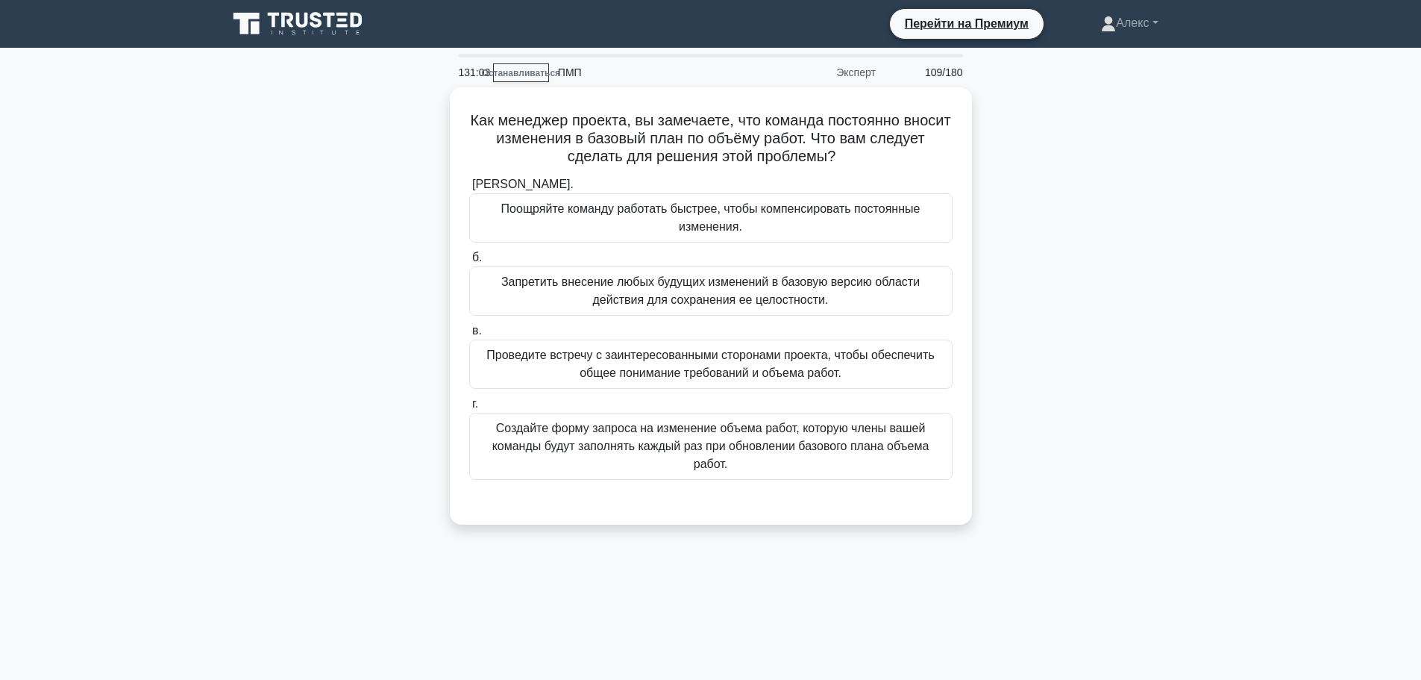
click at [1297, 191] on main "131:03 Останавливаться ПМП Эксперт 109/180 .spinner_0XTQ{transform-origin:cente…" at bounding box center [710, 427] width 1421 height 758
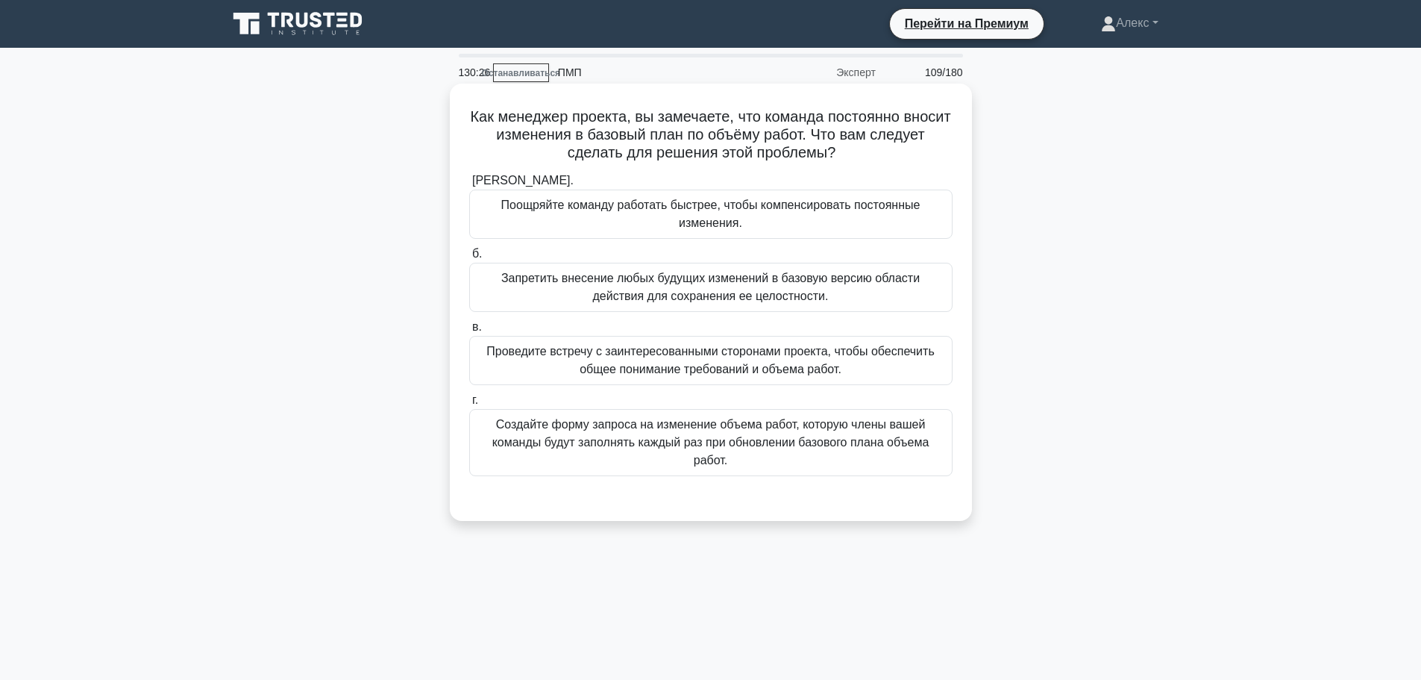
click at [713, 452] on font "Создайте форму запроса на изменение объема работ, которую члены вашей команды б…" at bounding box center [711, 443] width 470 height 54
click at [469, 405] on input "г. Создайте форму запроса на изменение объема работ, которую члены вашей команд…" at bounding box center [469, 400] width 0 height 10
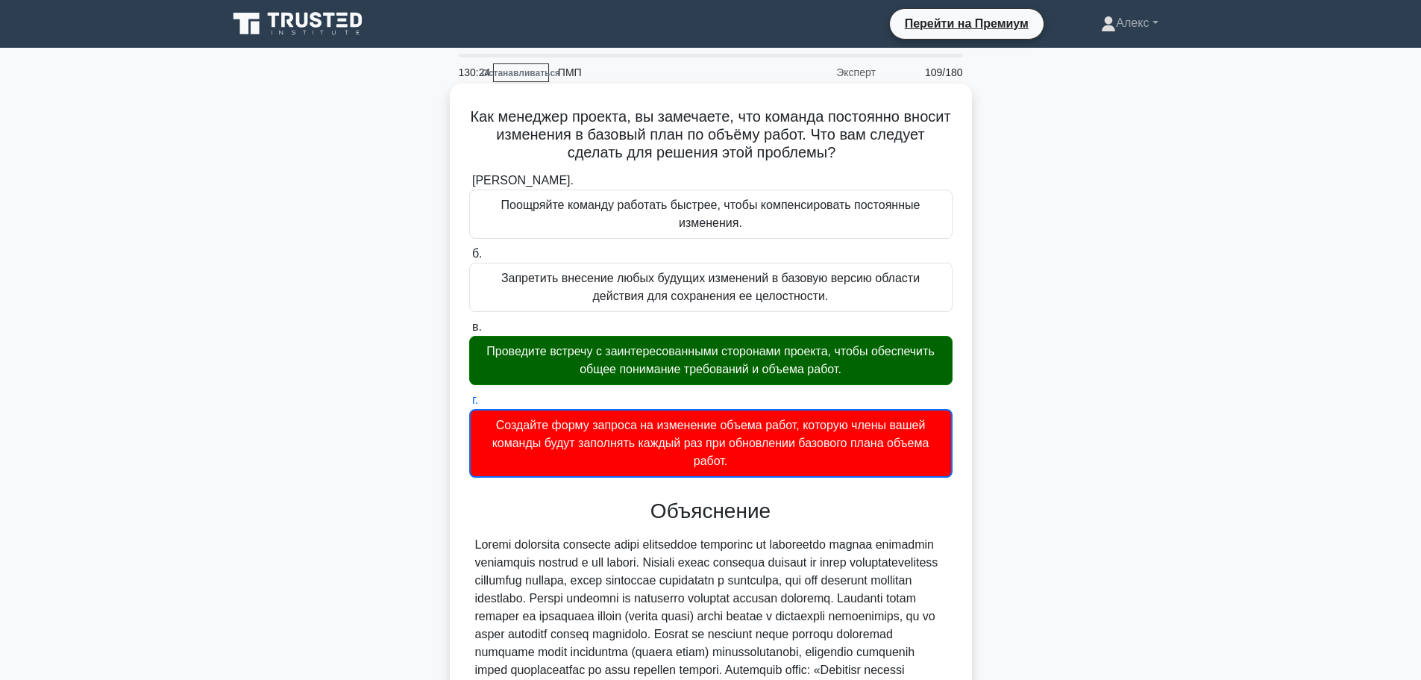
click at [842, 371] on font "Проведите встречу с заинтересованными сторонами проекта, чтобы обеспечить общее…" at bounding box center [710, 360] width 448 height 31
click at [469, 332] on input "в. Проведите встречу с заинтересованными сторонами проекта, чтобы обеспечить об…" at bounding box center [469, 327] width 0 height 10
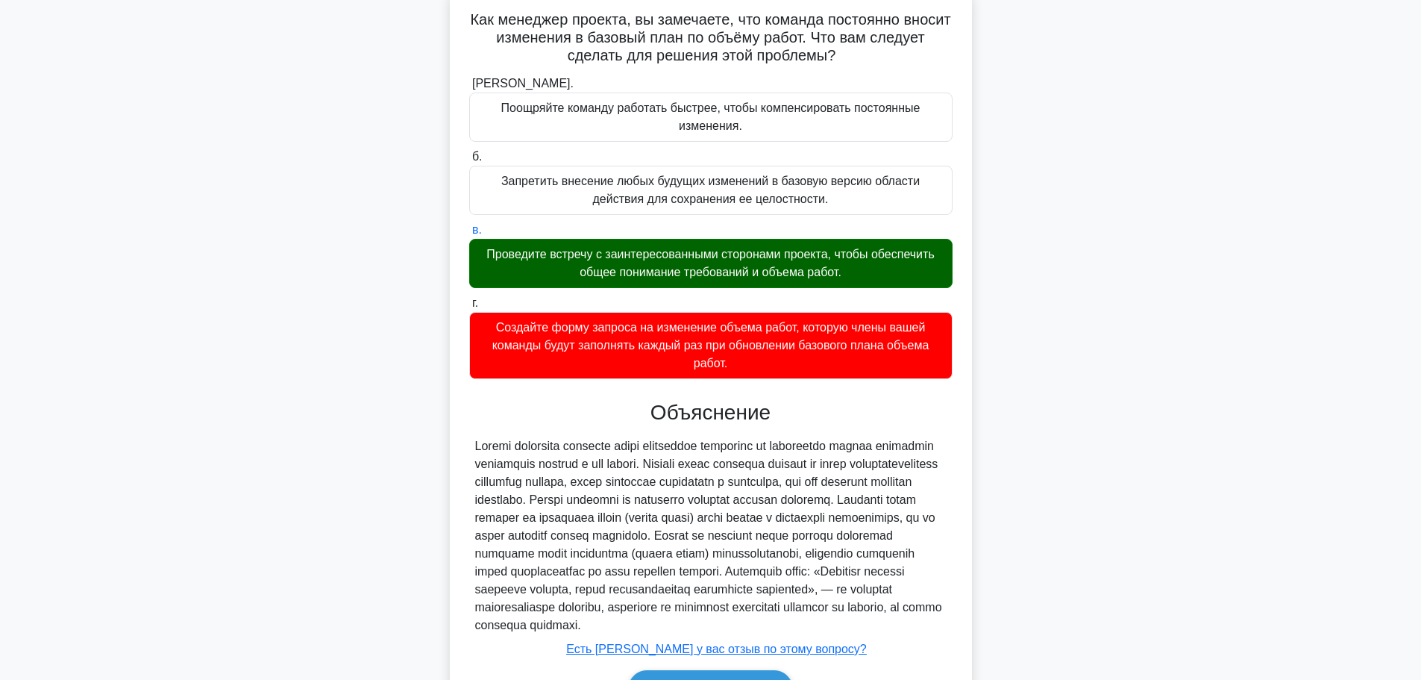
scroll to position [207, 0]
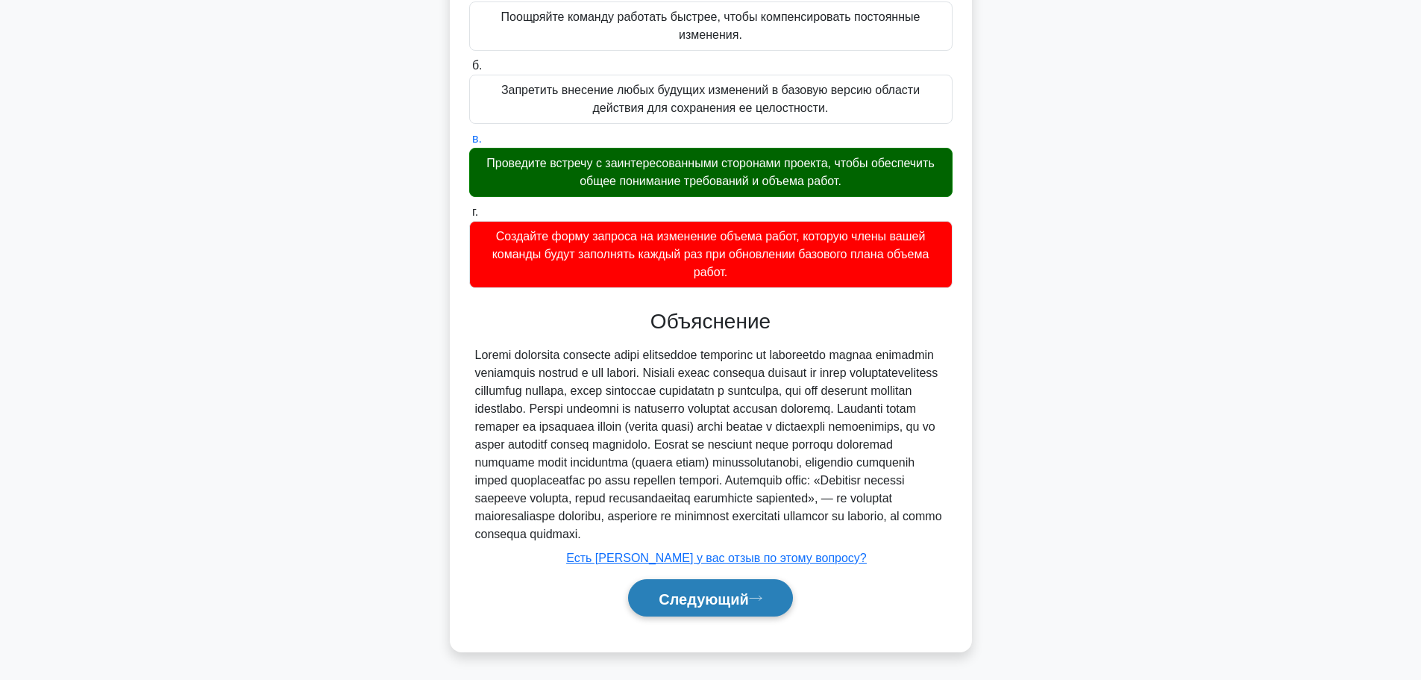
click at [716, 607] on button "Следующий" at bounding box center [710, 598] width 165 height 38
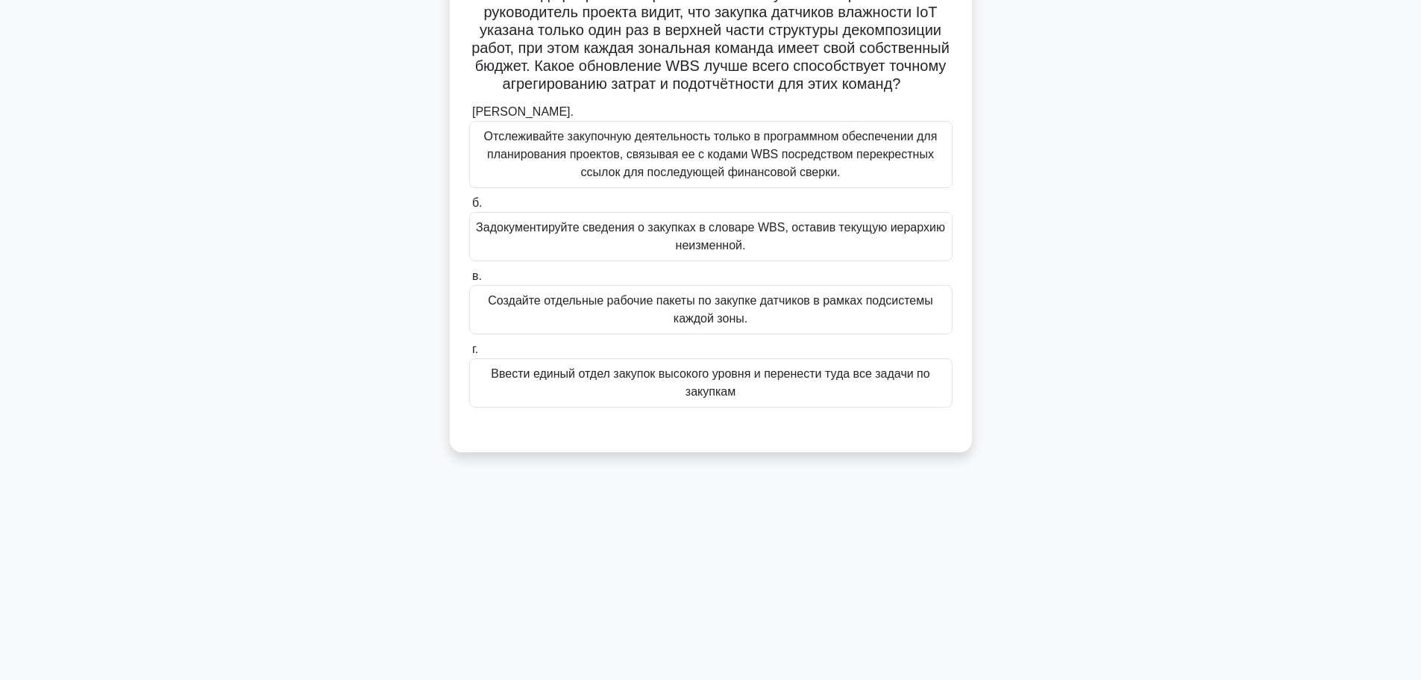
scroll to position [0, 0]
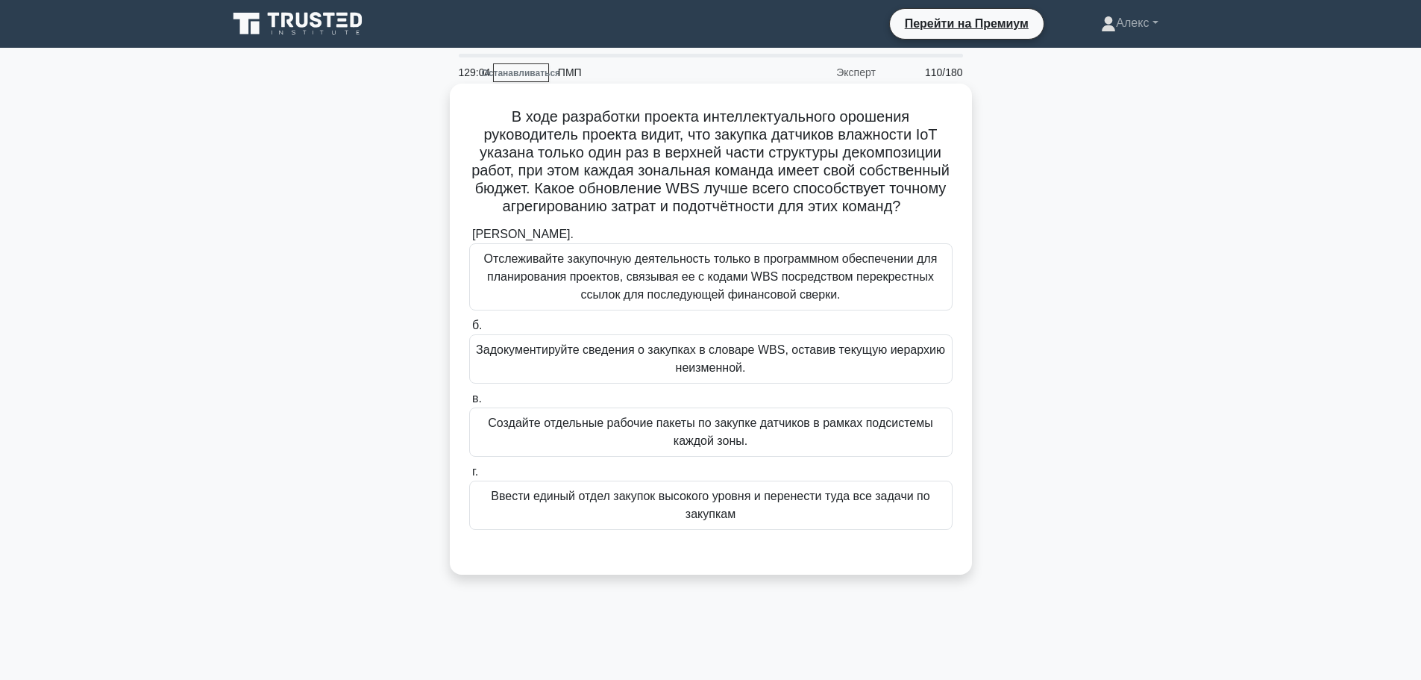
click at [686, 447] on font "Создайте отдельные рабочие пакеты по закупке датчиков в рамках подсистемы каждо…" at bounding box center [710, 431] width 445 height 31
click at [469, 404] on input "в. Создайте отдельные рабочие пакеты по закупке датчиков в рамках подсистемы ка…" at bounding box center [469, 399] width 0 height 10
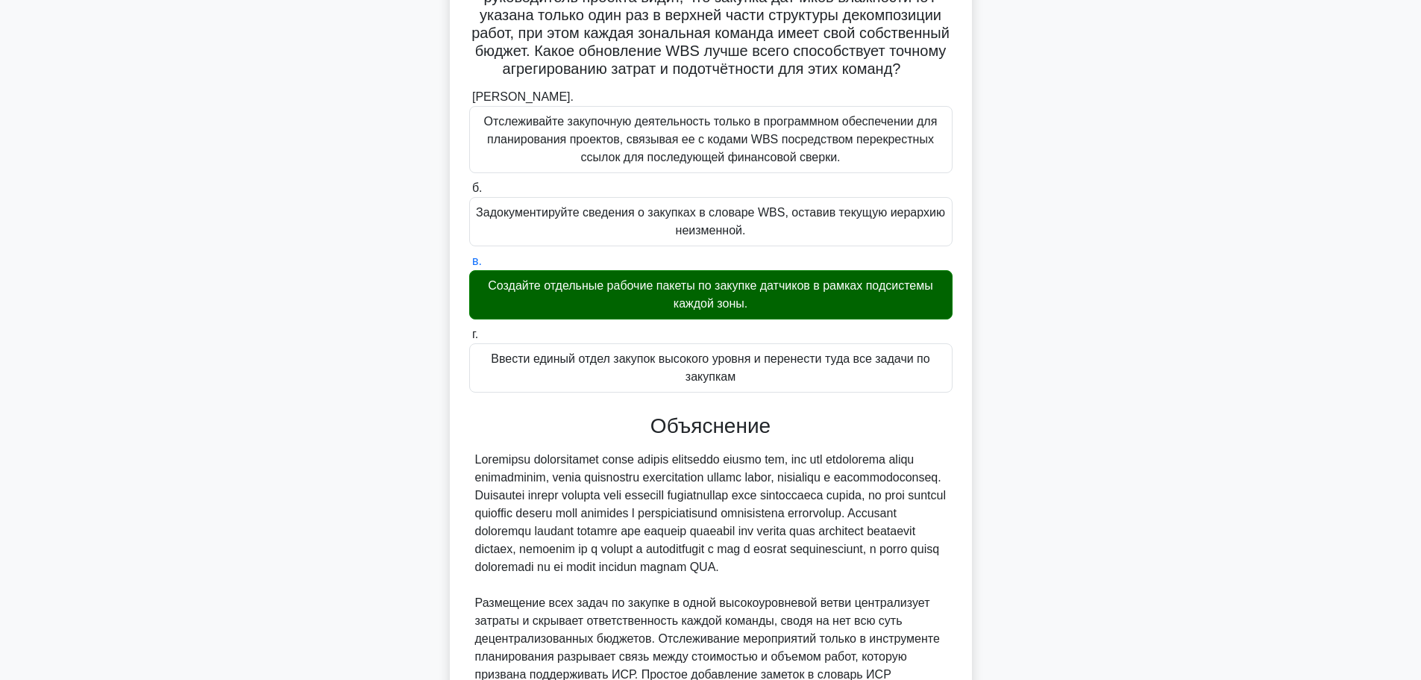
scroll to position [351, 0]
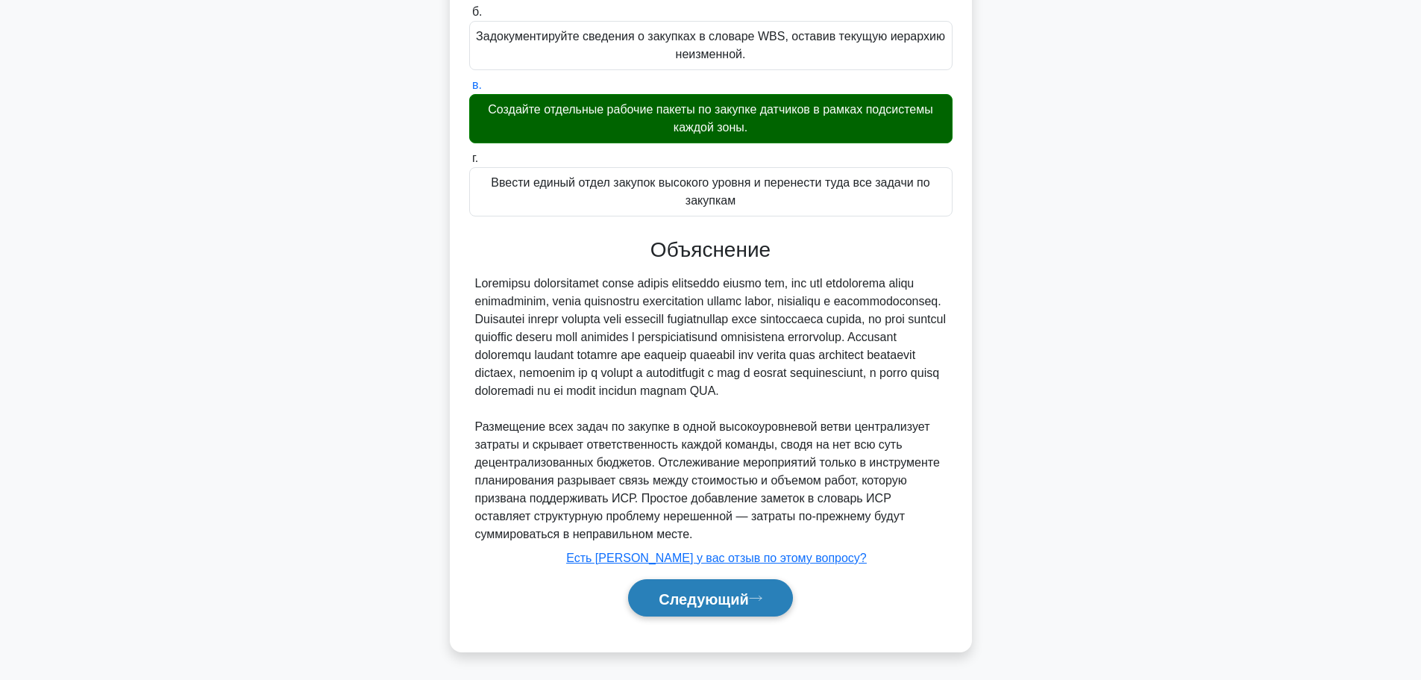
click at [715, 602] on font "Следующий" at bounding box center [704, 598] width 90 height 16
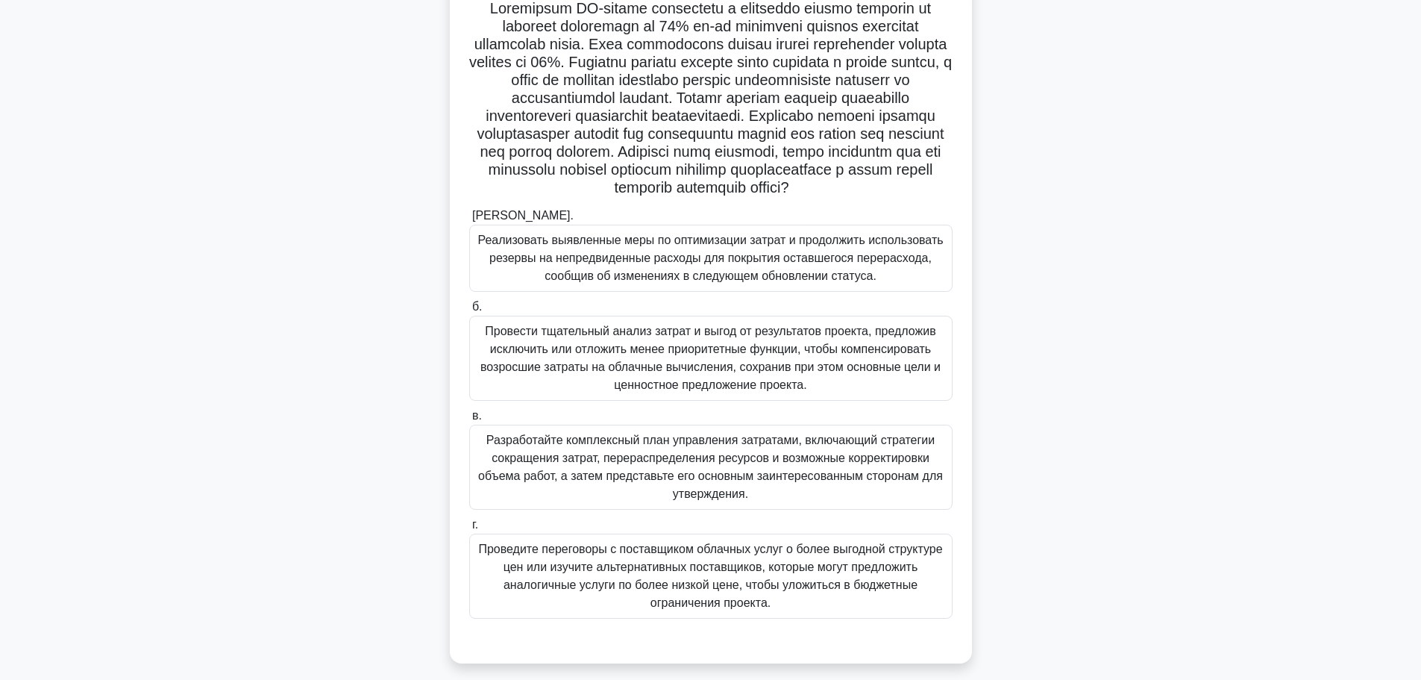
scroll to position [138, 0]
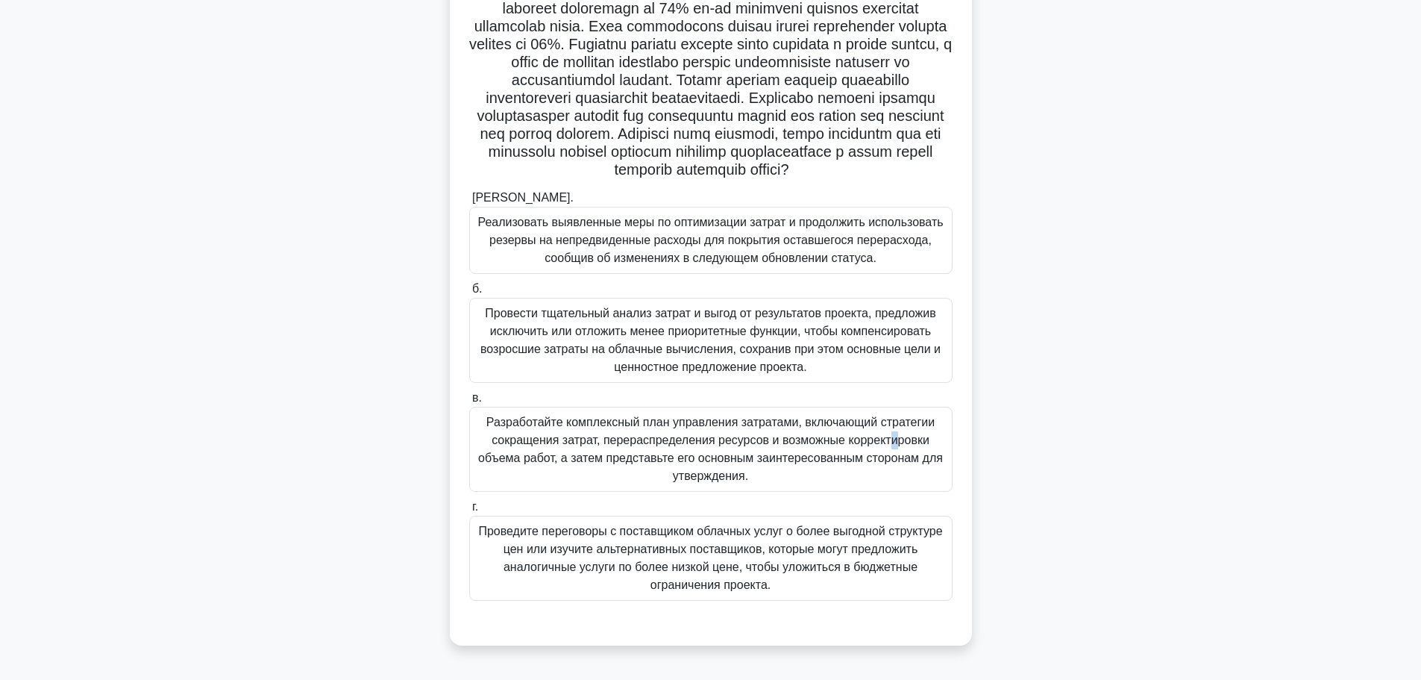
click at [660, 435] on font "Разработайте комплексный план управления затратами, включающий стратегии сокращ…" at bounding box center [710, 449] width 465 height 66
click at [674, 467] on font "Разработайте комплексный план управления затратами, включающий стратегии сокращ…" at bounding box center [710, 449] width 465 height 66
click at [469, 403] on input "в. Разработайте комплексный план управления затратами, включающий стратегии сок…" at bounding box center [469, 398] width 0 height 10
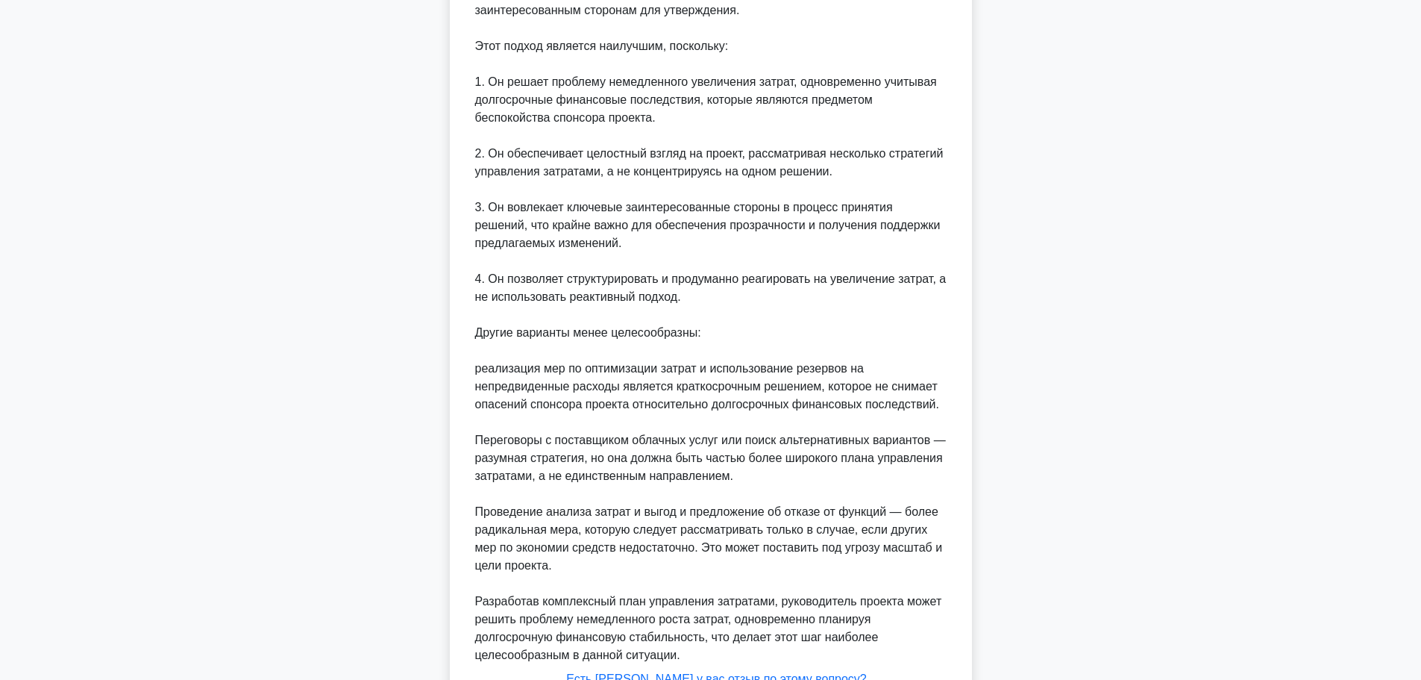
scroll to position [995, 0]
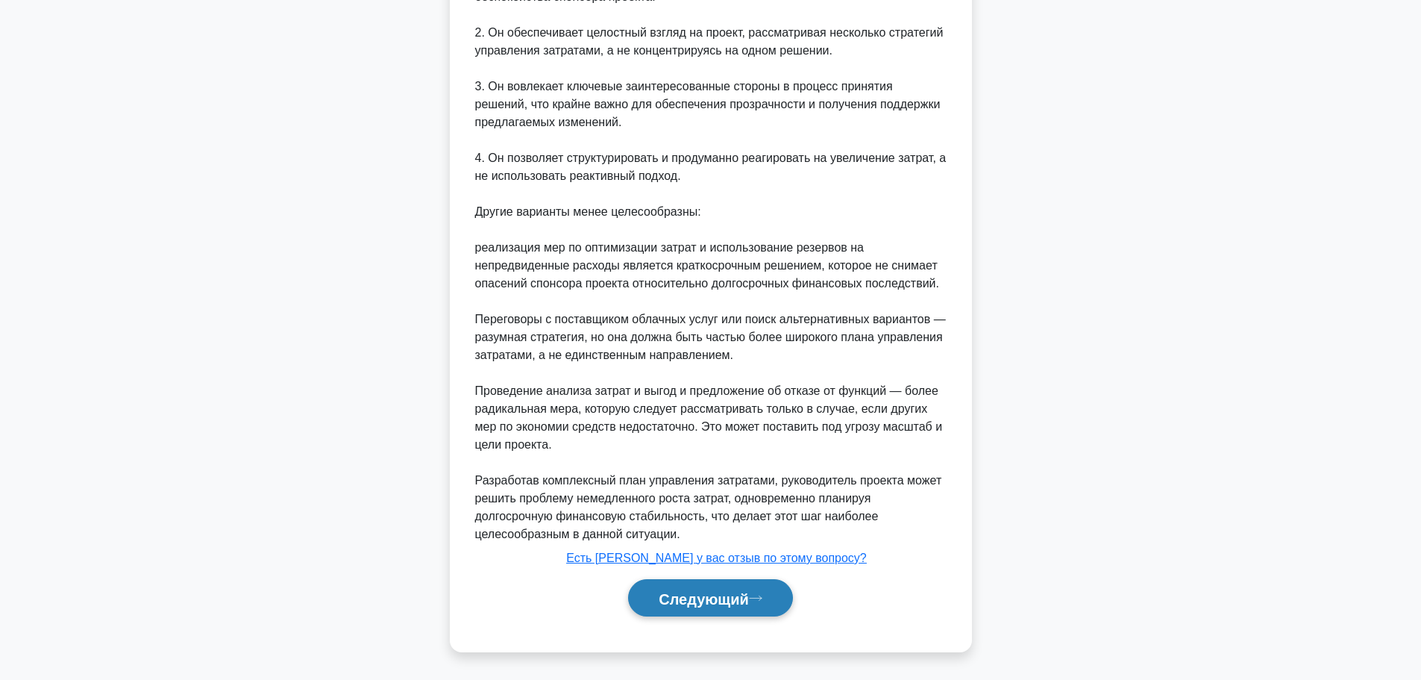
click at [760, 597] on icon at bounding box center [755, 598] width 13 height 8
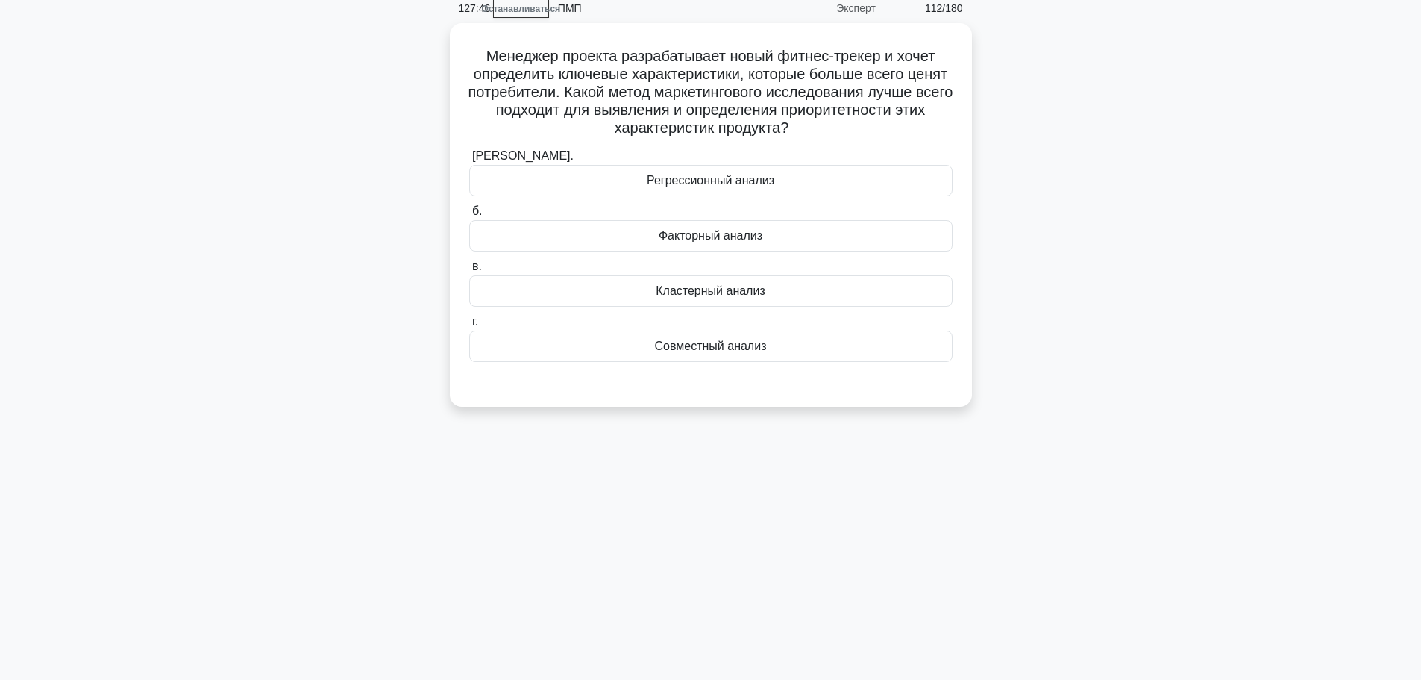
scroll to position [0, 0]
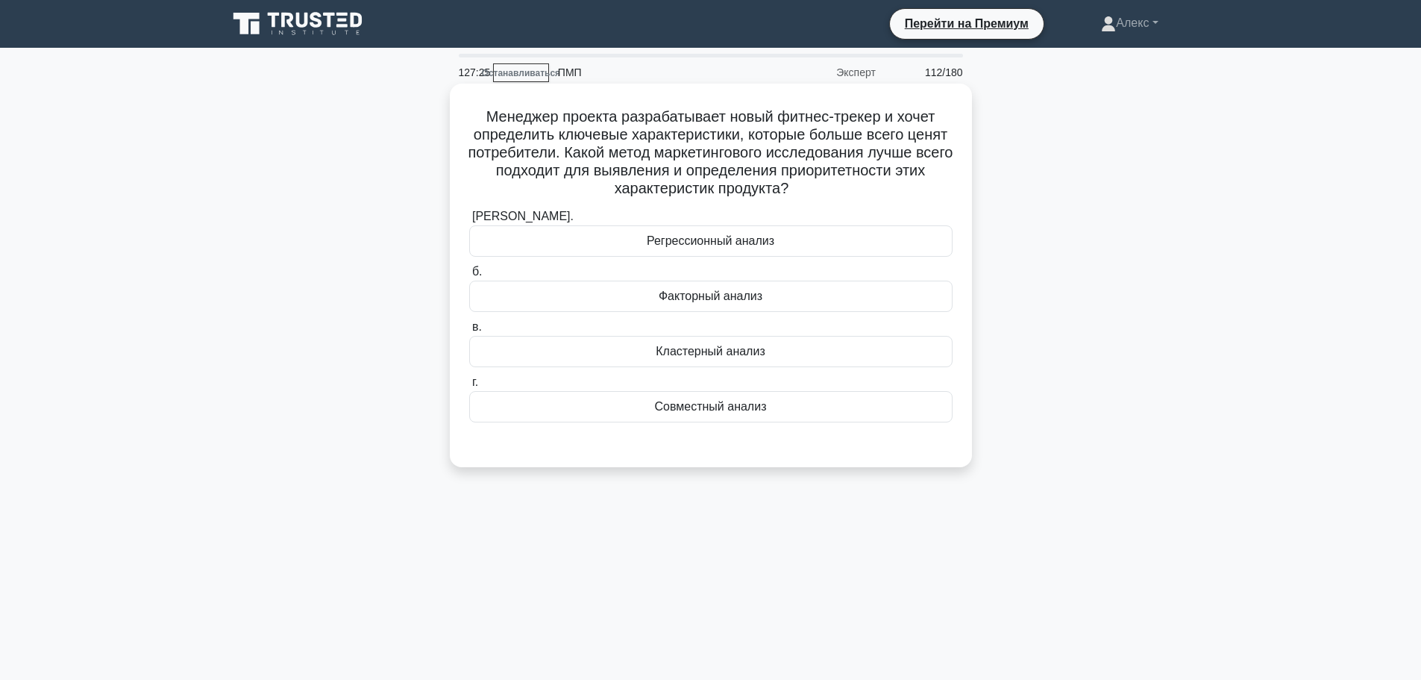
click at [721, 287] on div "Факторный анализ" at bounding box center [710, 296] width 483 height 31
click at [469, 277] on input "б. Факторный анализ" at bounding box center [469, 272] width 0 height 10
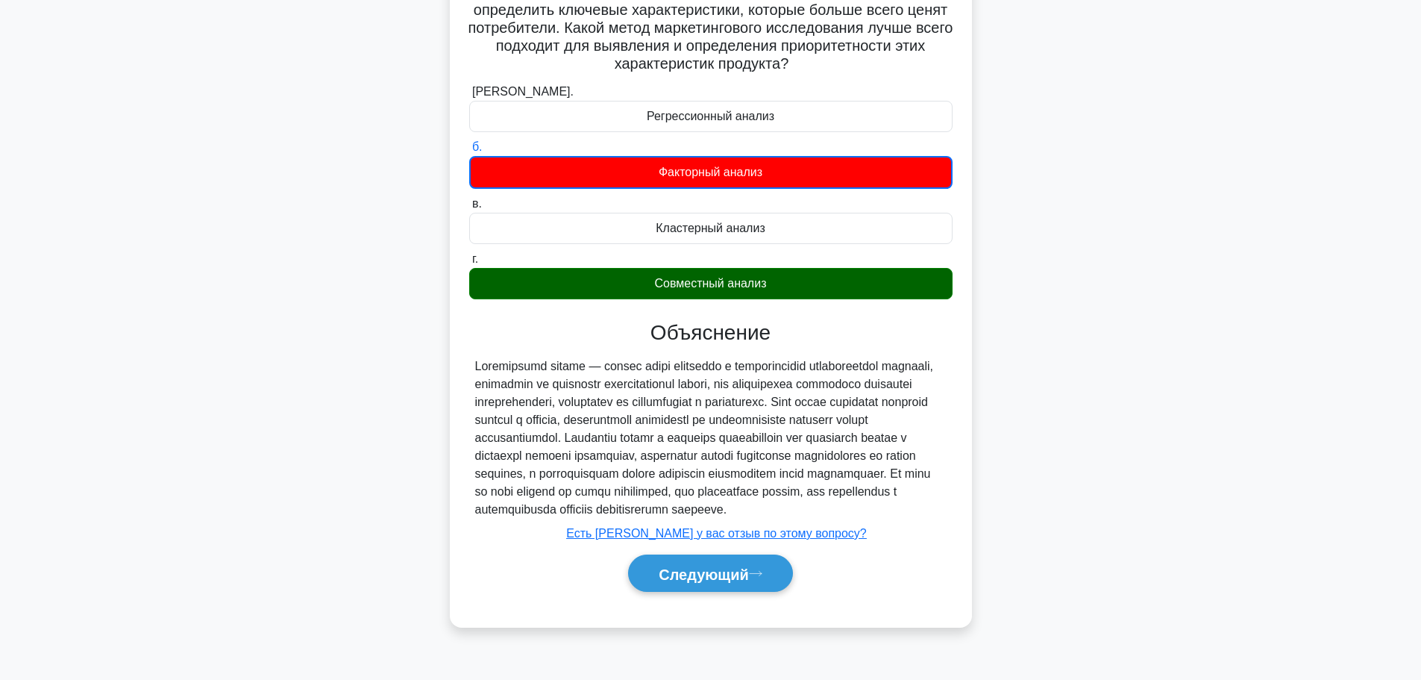
scroll to position [126, 0]
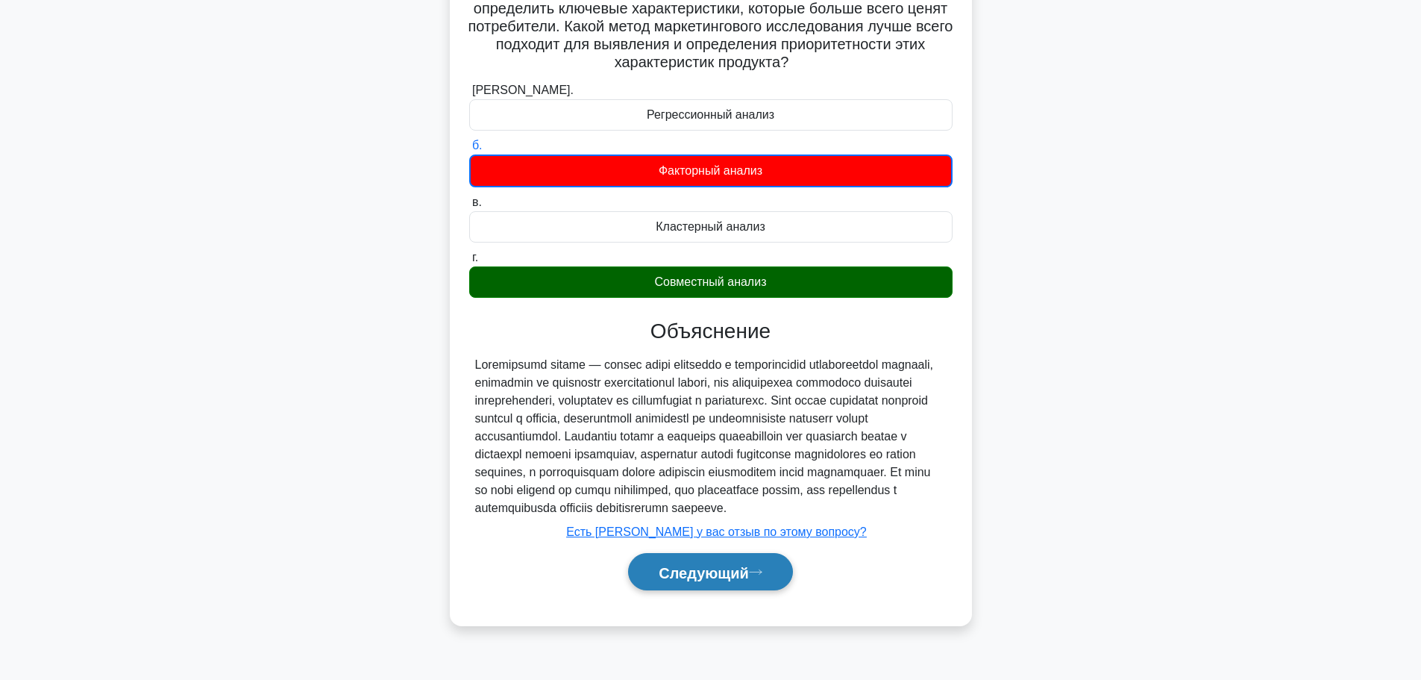
click at [709, 591] on button "Следующий" at bounding box center [710, 572] width 165 height 38
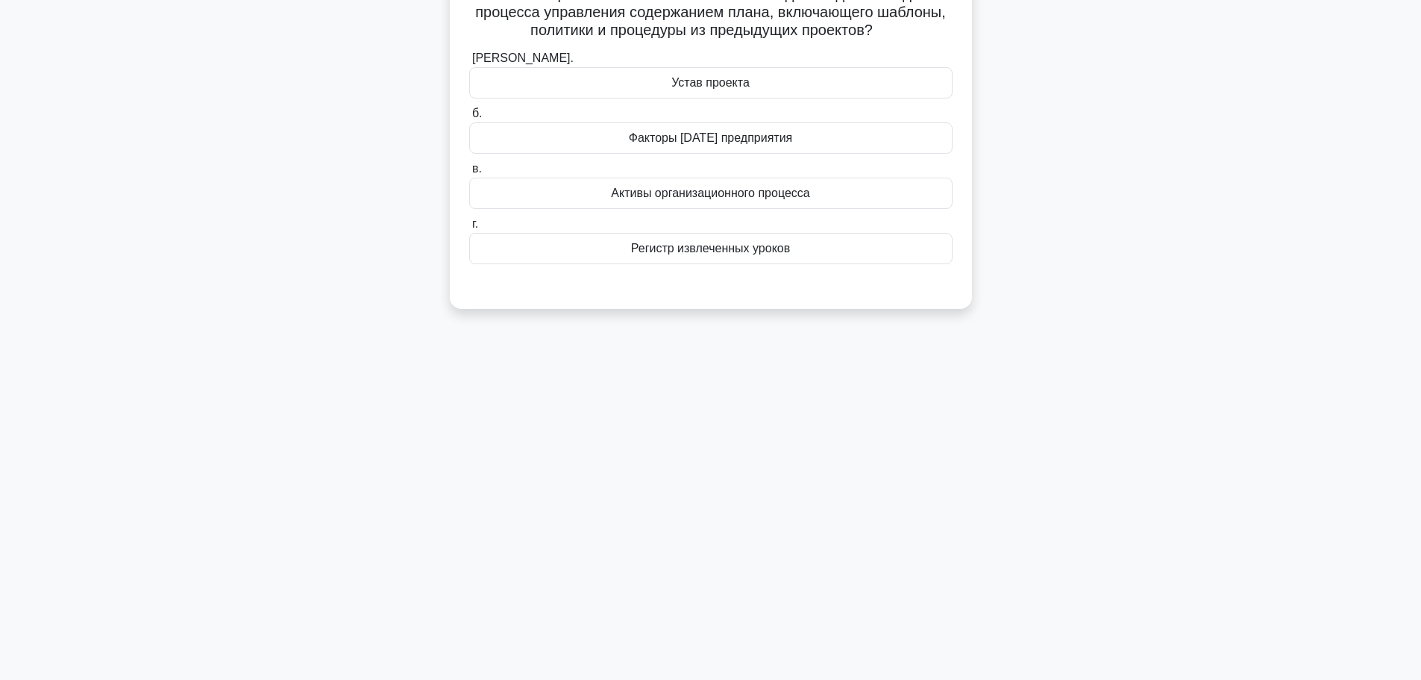
scroll to position [0, 0]
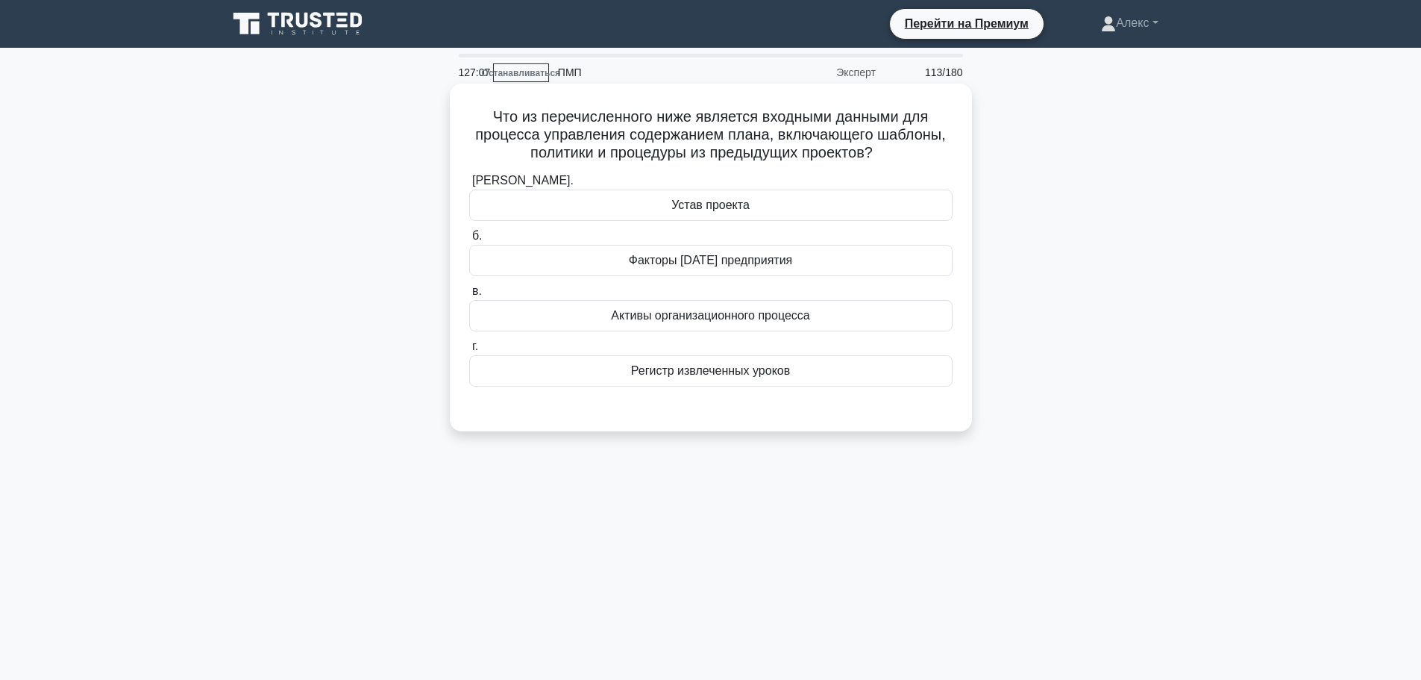
click at [759, 320] on font "Активы организационного процесса" at bounding box center [710, 315] width 198 height 13
click at [469, 296] on input "в. Активы организационного процесса" at bounding box center [469, 292] width 0 height 10
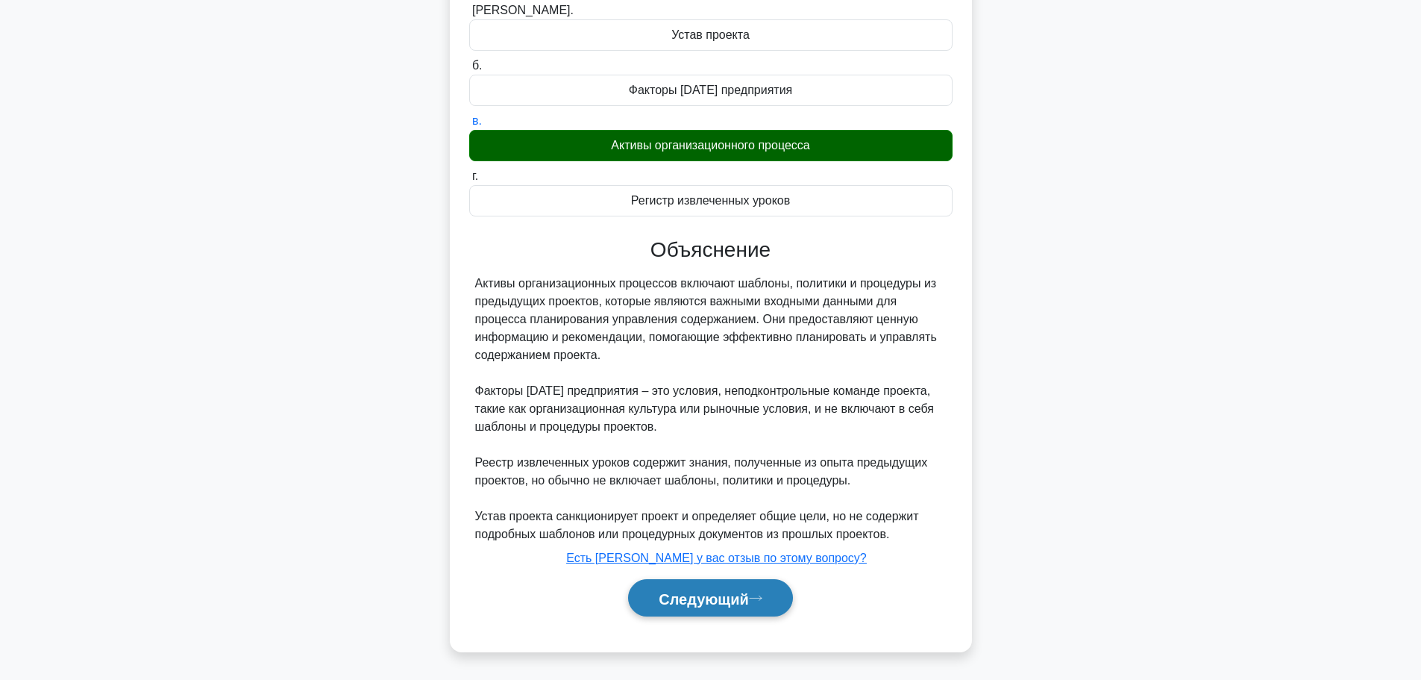
click at [724, 591] on font "Следующий" at bounding box center [704, 598] width 90 height 16
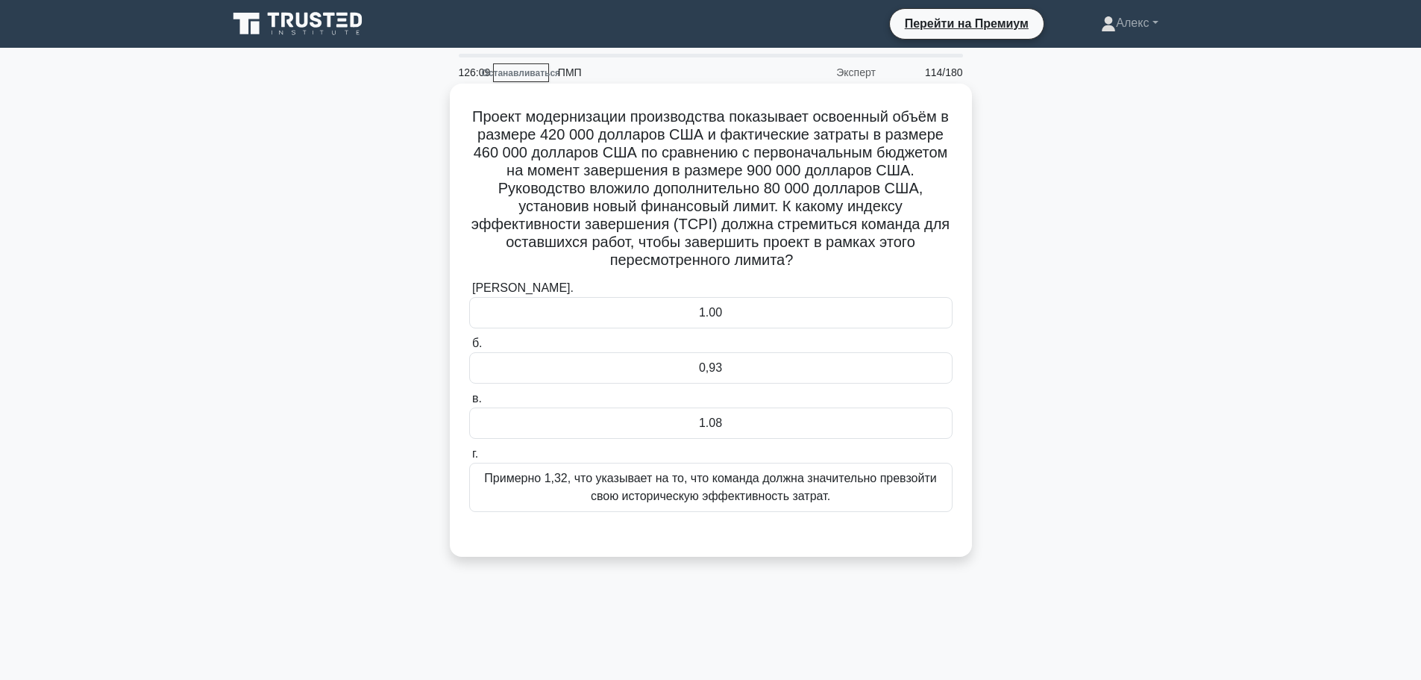
click at [772, 429] on div "1.08" at bounding box center [710, 422] width 483 height 31
click at [469, 404] on input "в. 1.08" at bounding box center [469, 399] width 0 height 10
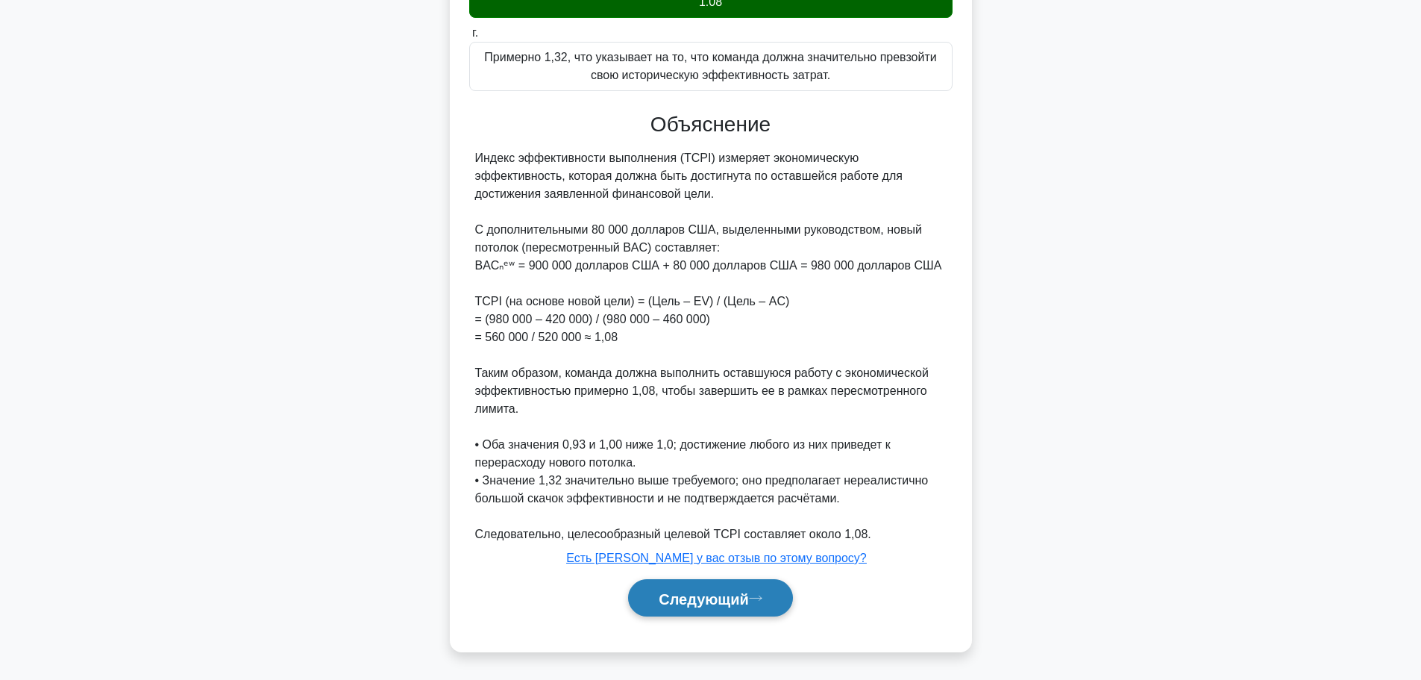
click at [707, 603] on font "Следующий" at bounding box center [704, 598] width 90 height 16
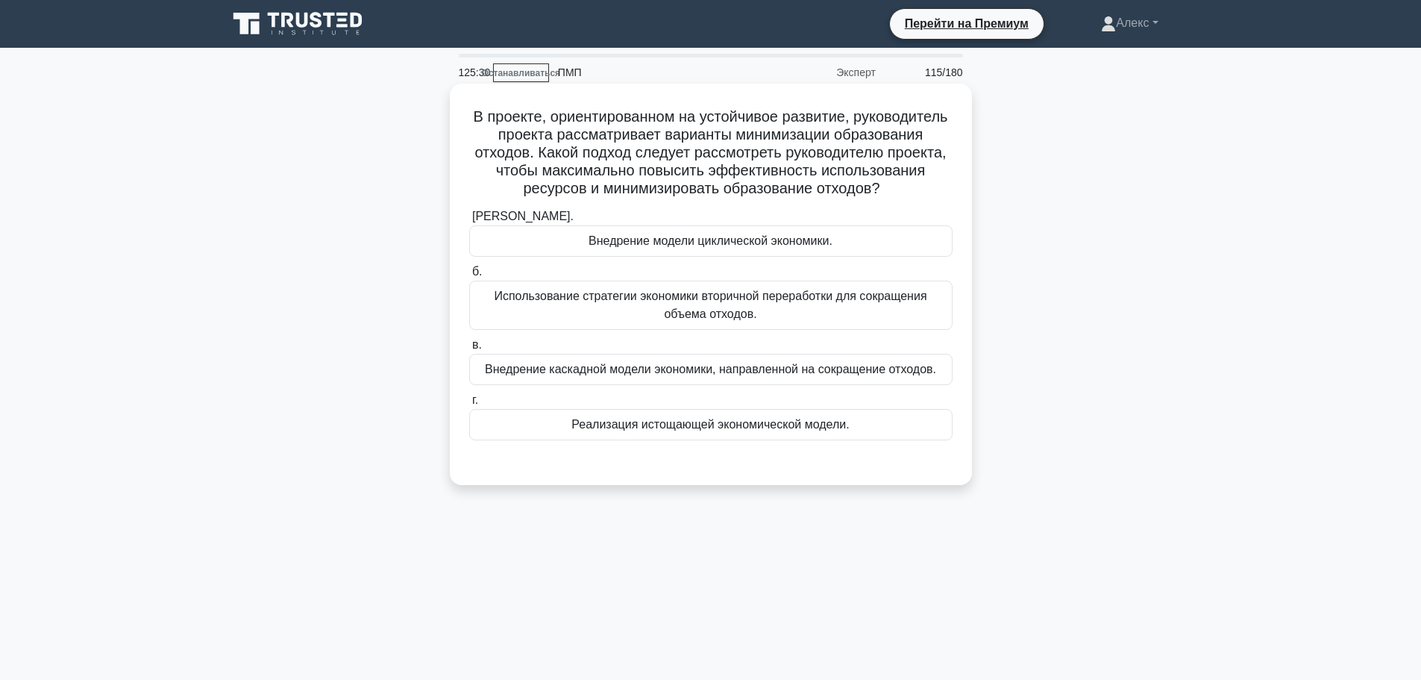
click at [804, 247] on font "Внедрение модели циклической экономики." at bounding box center [711, 240] width 244 height 13
click at [469, 222] on input "а. Внедрение модели циклической экономики." at bounding box center [469, 217] width 0 height 10
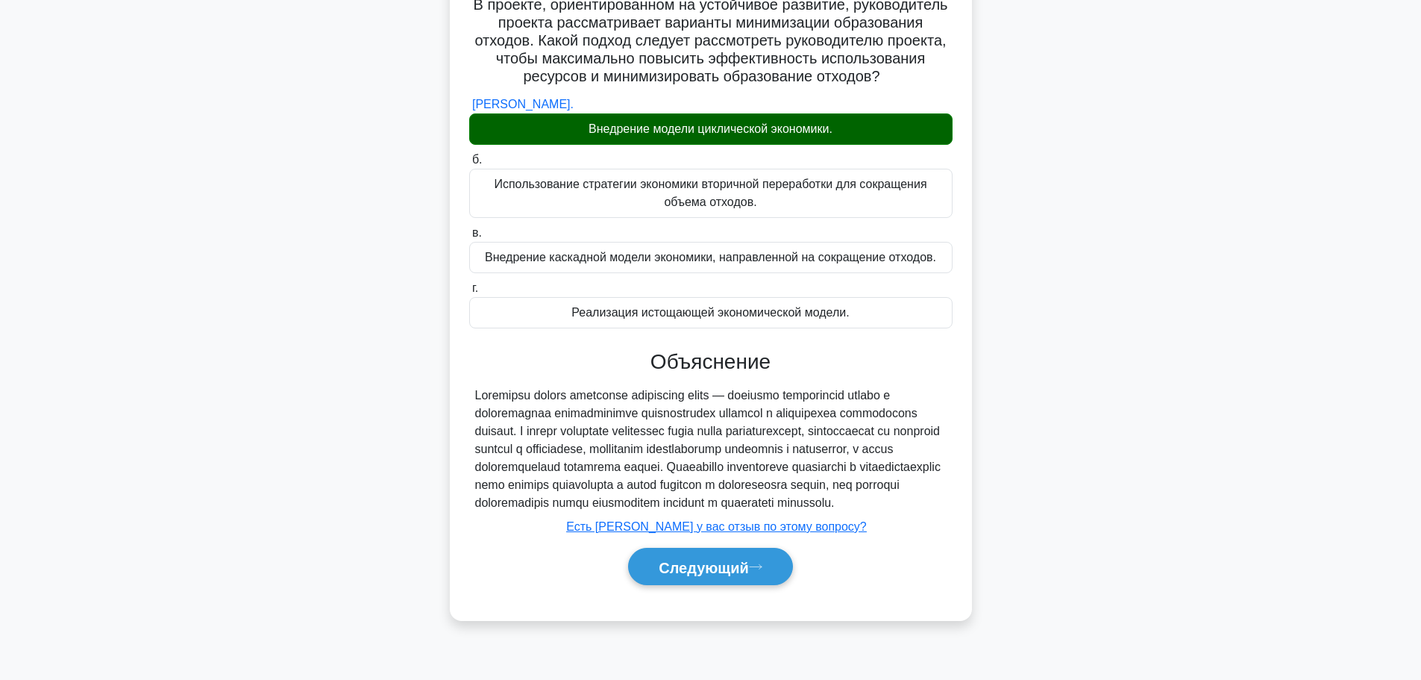
scroll to position [126, 0]
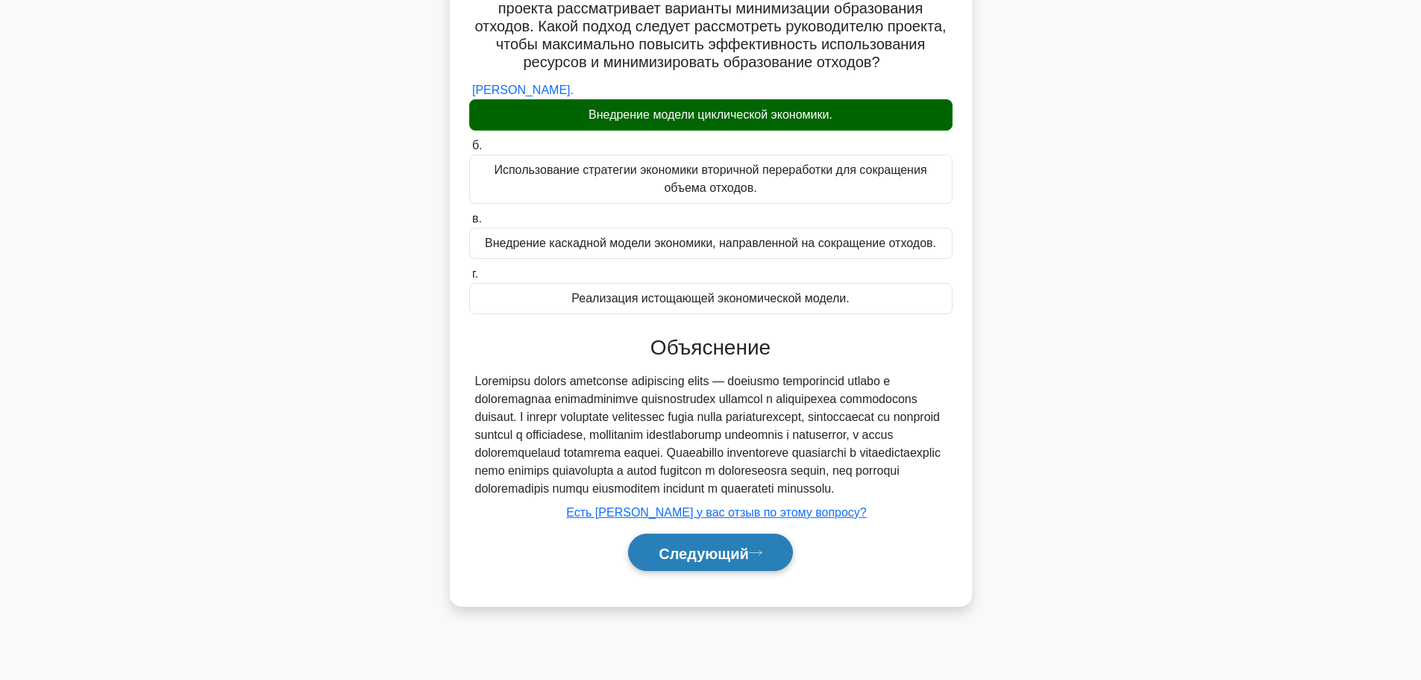
click at [730, 561] on font "Следующий" at bounding box center [704, 553] width 90 height 16
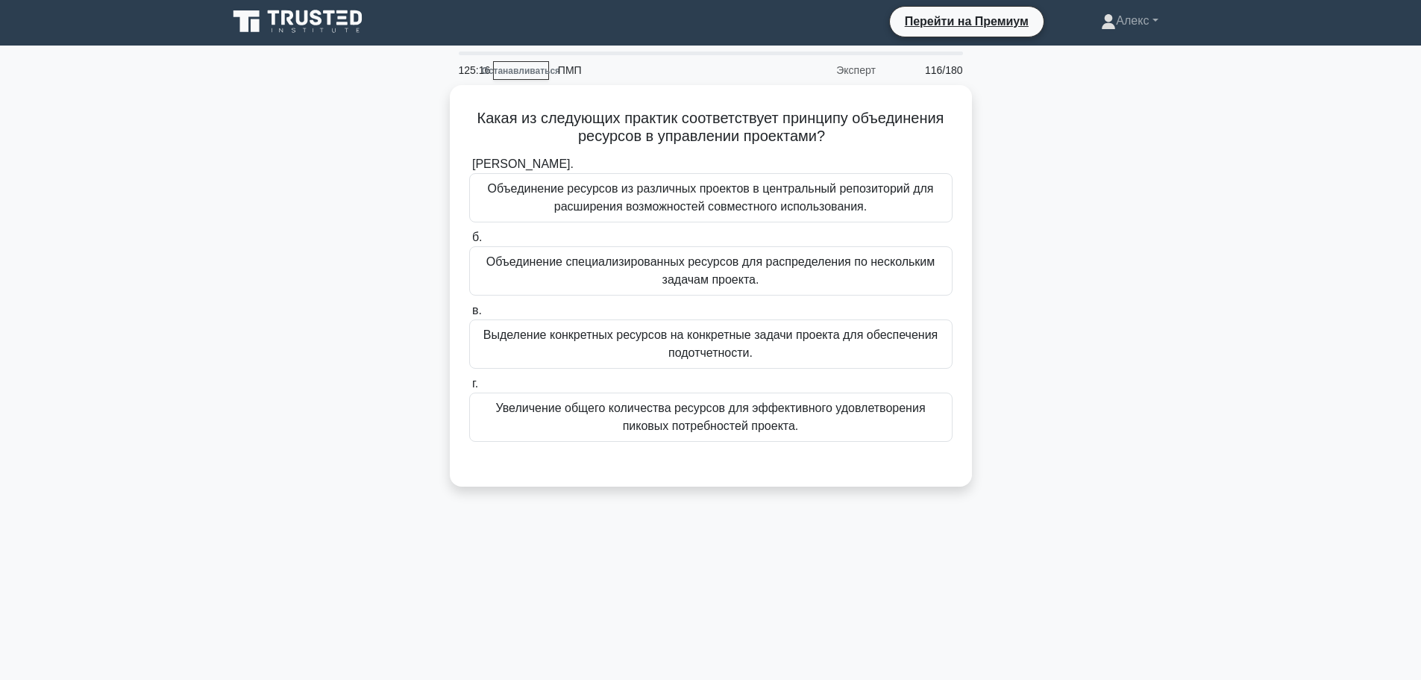
scroll to position [0, 0]
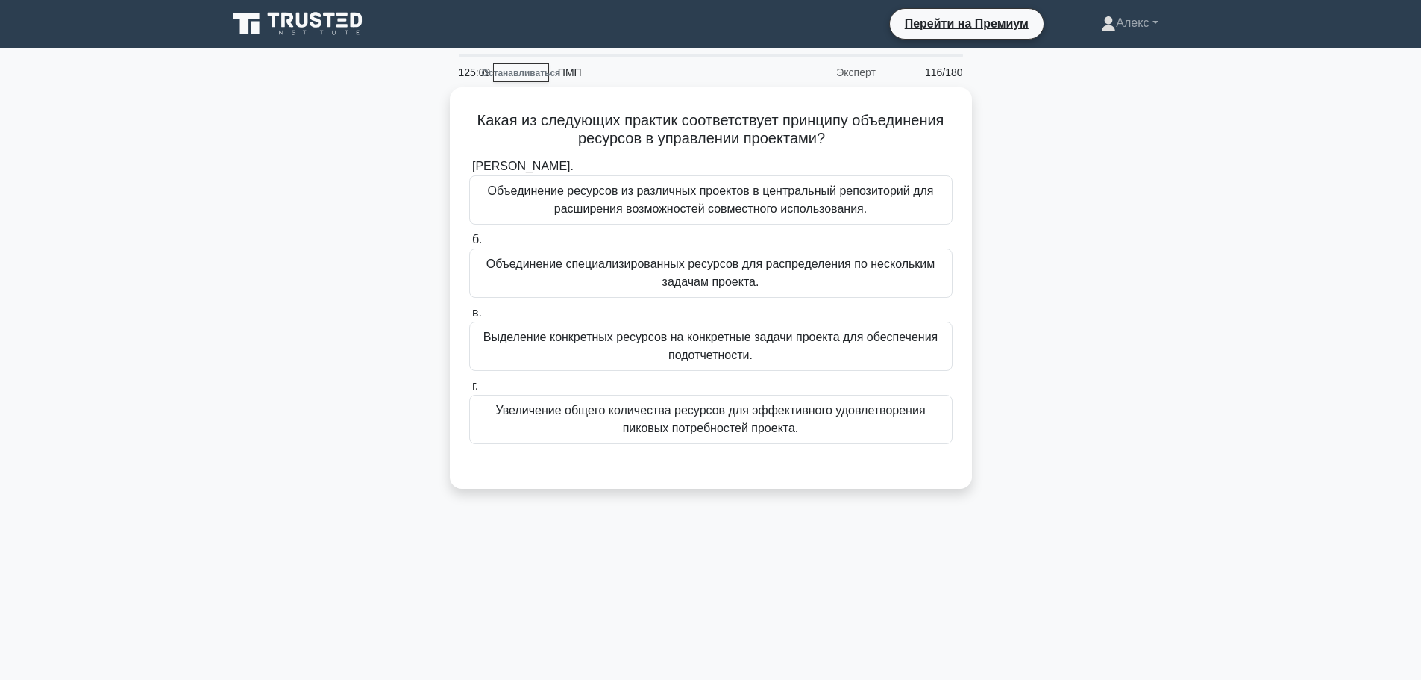
click at [1054, 417] on div "Какая из следующих практик соответствует принципу объединения ресурсов в управл…" at bounding box center [711, 296] width 985 height 419
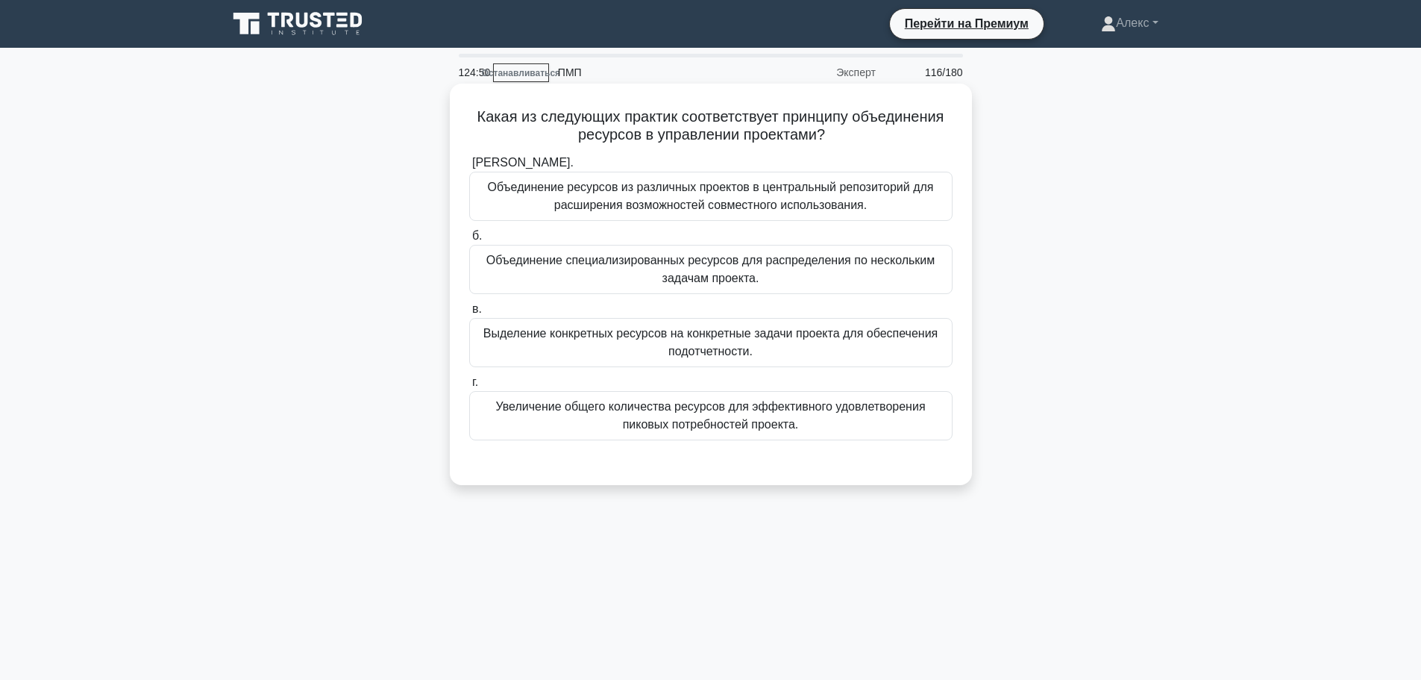
click at [789, 201] on font "Объединение ресурсов из различных проектов в центральный репозиторий для расшир…" at bounding box center [711, 196] width 446 height 31
click at [469, 168] on input "а. Объединение ресурсов из различных проектов в центральный репозиторий для рас…" at bounding box center [469, 163] width 0 height 10
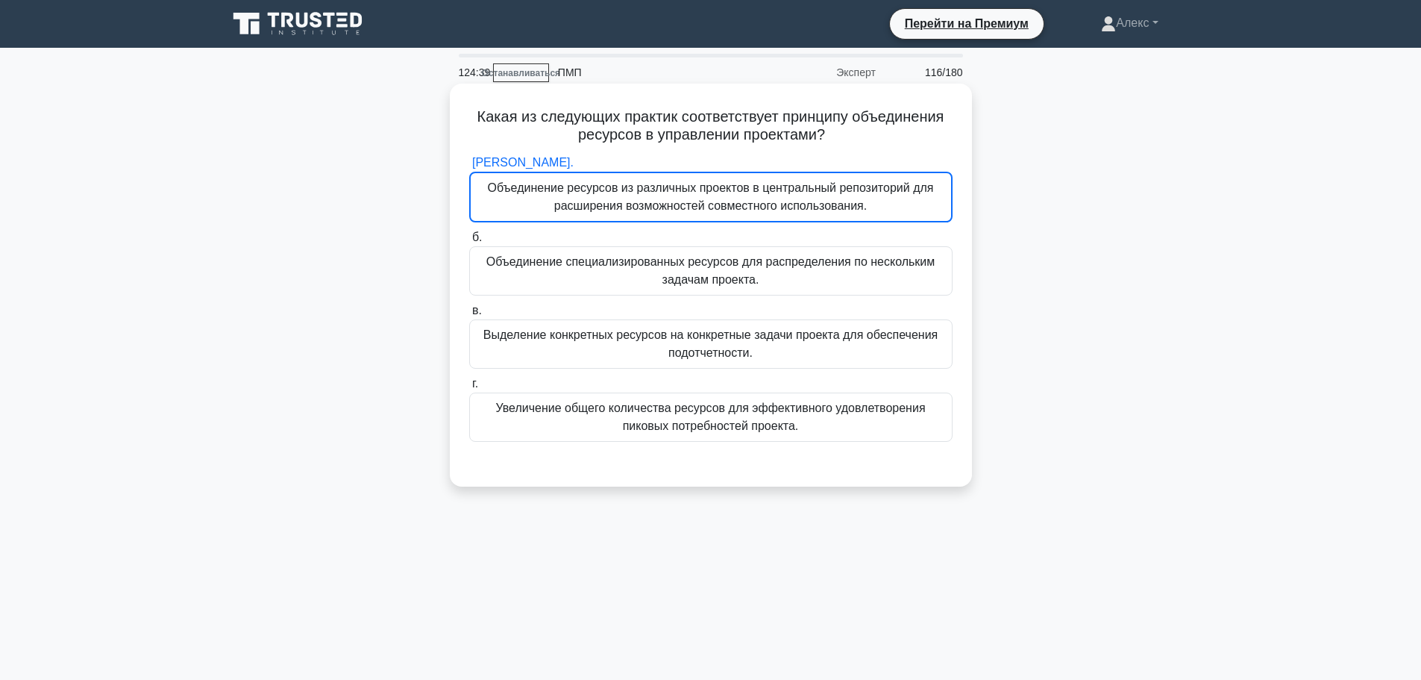
click at [825, 239] on label "б. Объединение специализированных ресурсов для распределения по нескольким зада…" at bounding box center [710, 261] width 483 height 67
click at [469, 239] on input "б. Объединение специализированных ресурсов для распределения по нескольким зада…" at bounding box center [469, 238] width 0 height 10
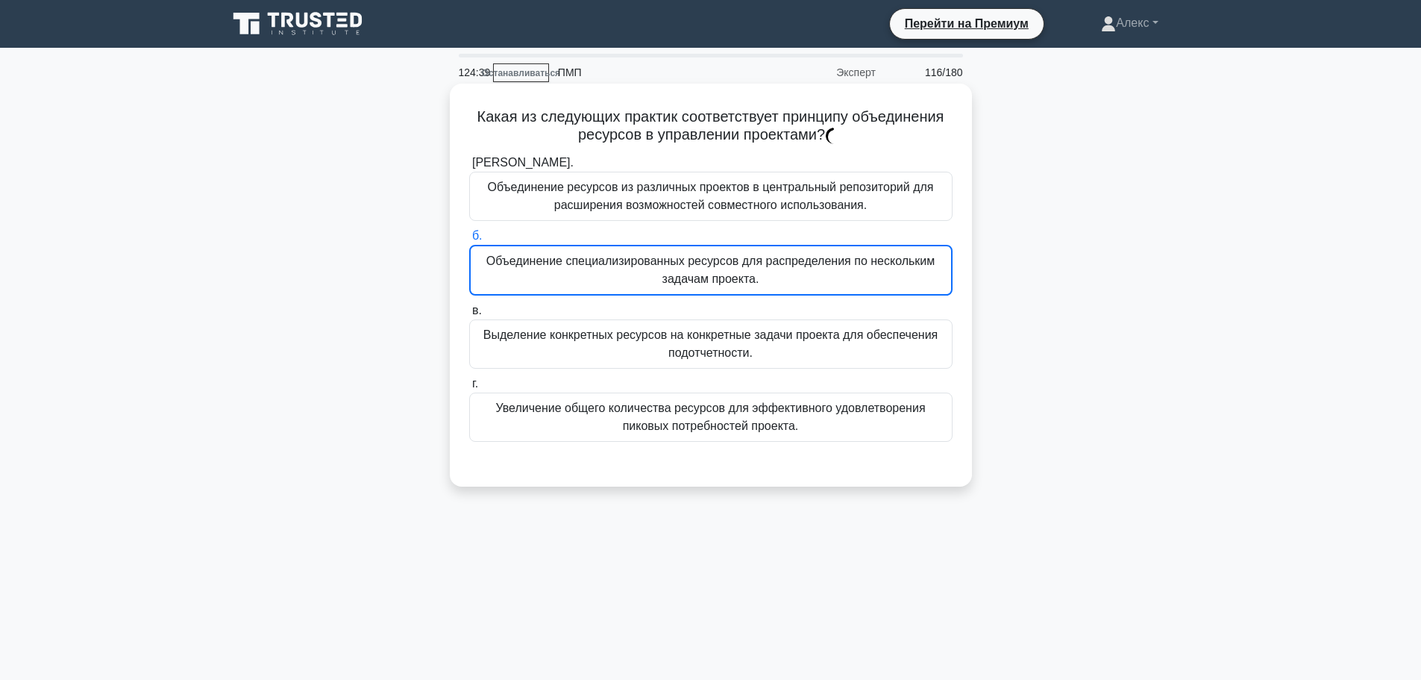
click at [830, 258] on font "Объединение специализированных ресурсов для распределения по нескольким задачам…" at bounding box center [710, 269] width 449 height 31
click at [469, 241] on input "б. Объединение специализированных ресурсов для распределения по нескольким зада…" at bounding box center [469, 236] width 0 height 10
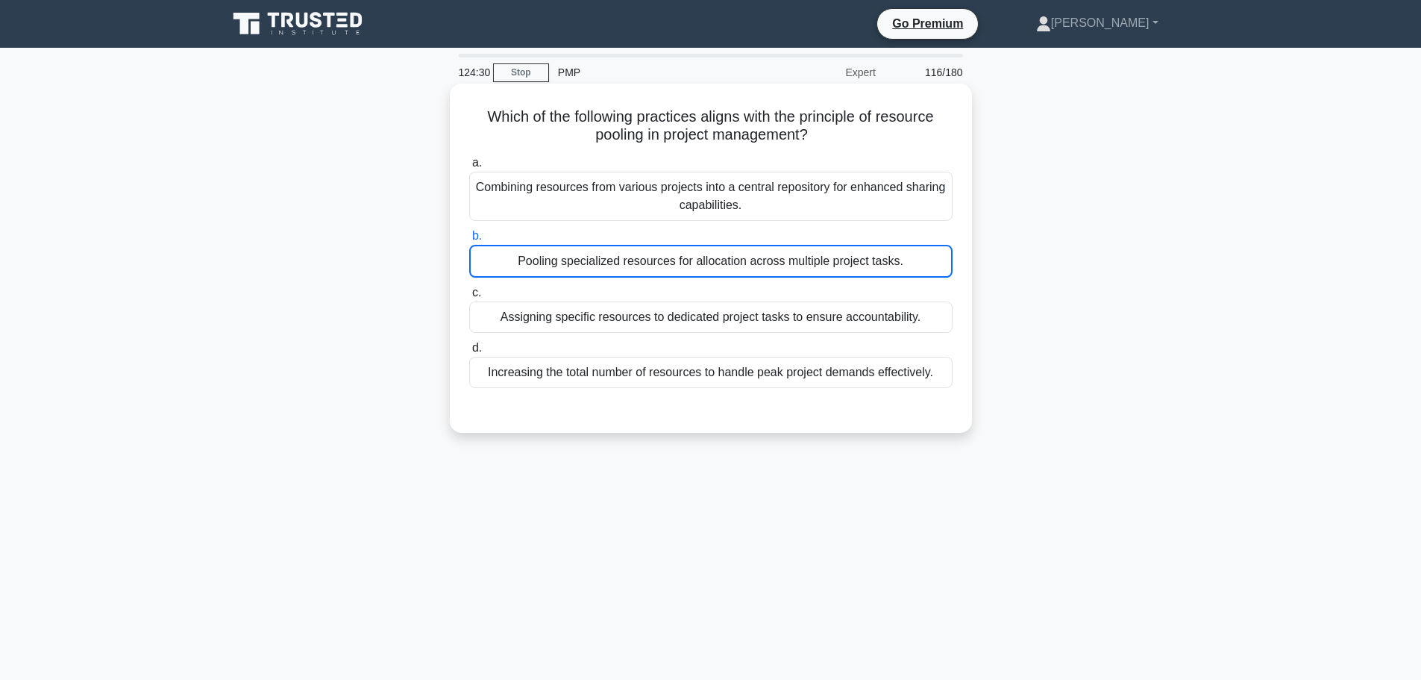
click at [818, 193] on div "Combining resources from various projects into a central repository for enhance…" at bounding box center [710, 196] width 483 height 49
click at [469, 168] on input "a. Combining resources from various projects into a central repository for enha…" at bounding box center [469, 163] width 0 height 10
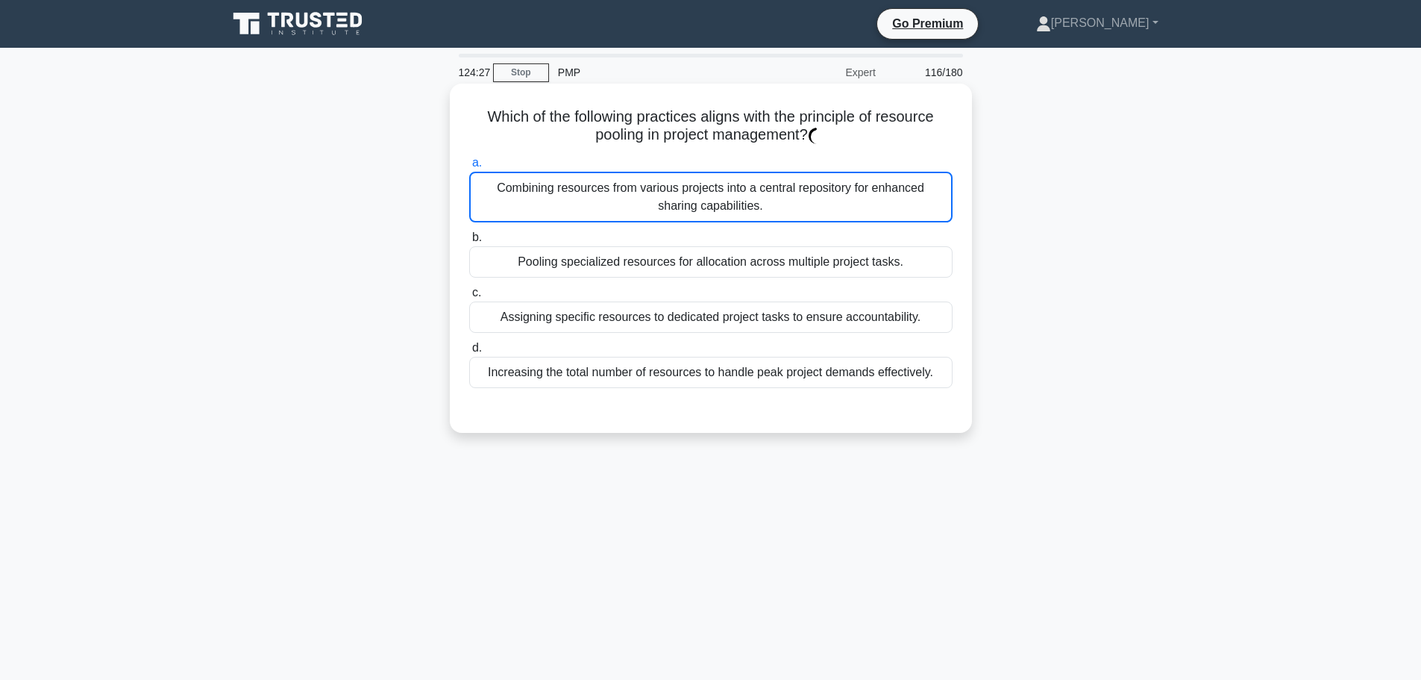
click at [818, 194] on div "Combining resources from various projects into a central repository for enhance…" at bounding box center [710, 197] width 483 height 51
click at [469, 168] on input "a. Combining resources from various projects into a central repository for enha…" at bounding box center [469, 163] width 0 height 10
click at [818, 194] on div "Combining resources from various projects into a central repository for enhance…" at bounding box center [710, 197] width 483 height 51
click at [469, 168] on input "a. Combining resources from various projects into a central repository for enha…" at bounding box center [469, 163] width 0 height 10
click at [818, 194] on div "Combining resources from various projects into a central repository for enhance…" at bounding box center [710, 197] width 483 height 51
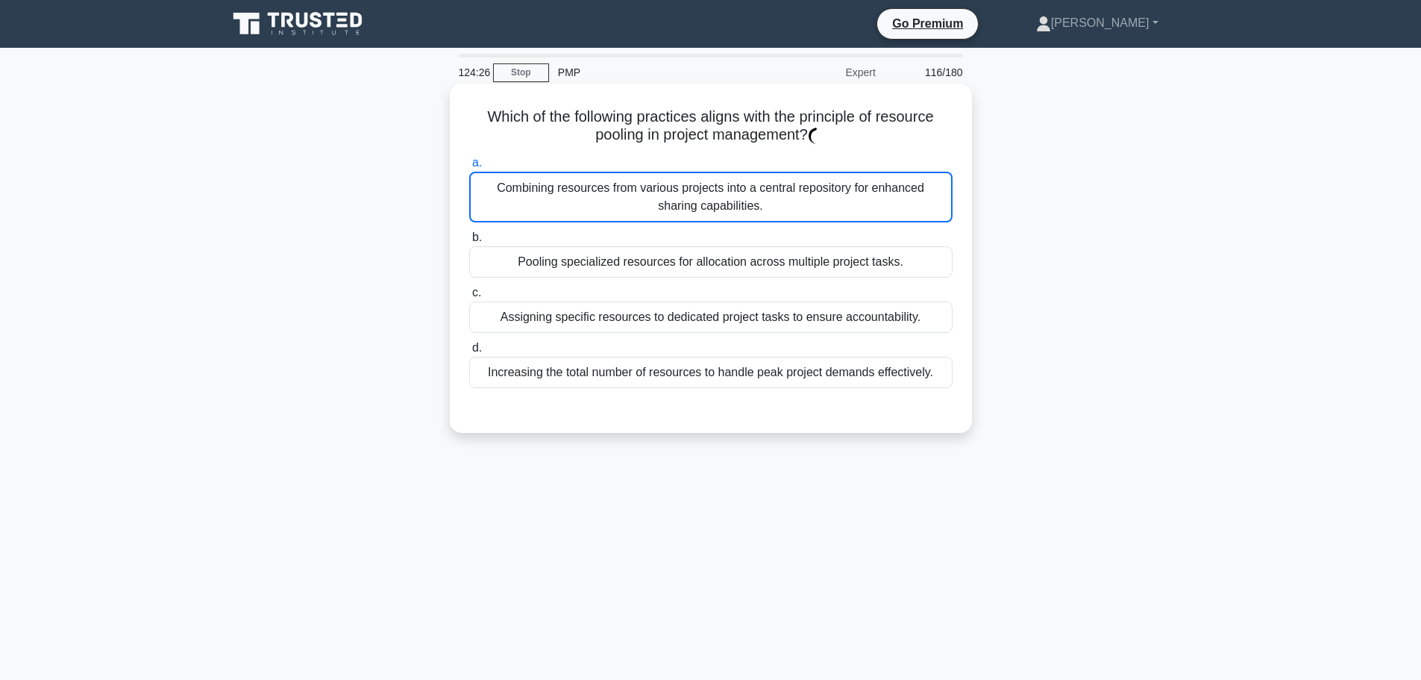
click at [469, 168] on input "a. Combining resources from various projects into a central repository for enha…" at bounding box center [469, 163] width 0 height 10
click at [929, 191] on div "Combining resources from various projects into a central repository for enhance…" at bounding box center [710, 197] width 483 height 51
click at [469, 168] on input "a. Combining resources from various projects into a central repository for enha…" at bounding box center [469, 163] width 0 height 10
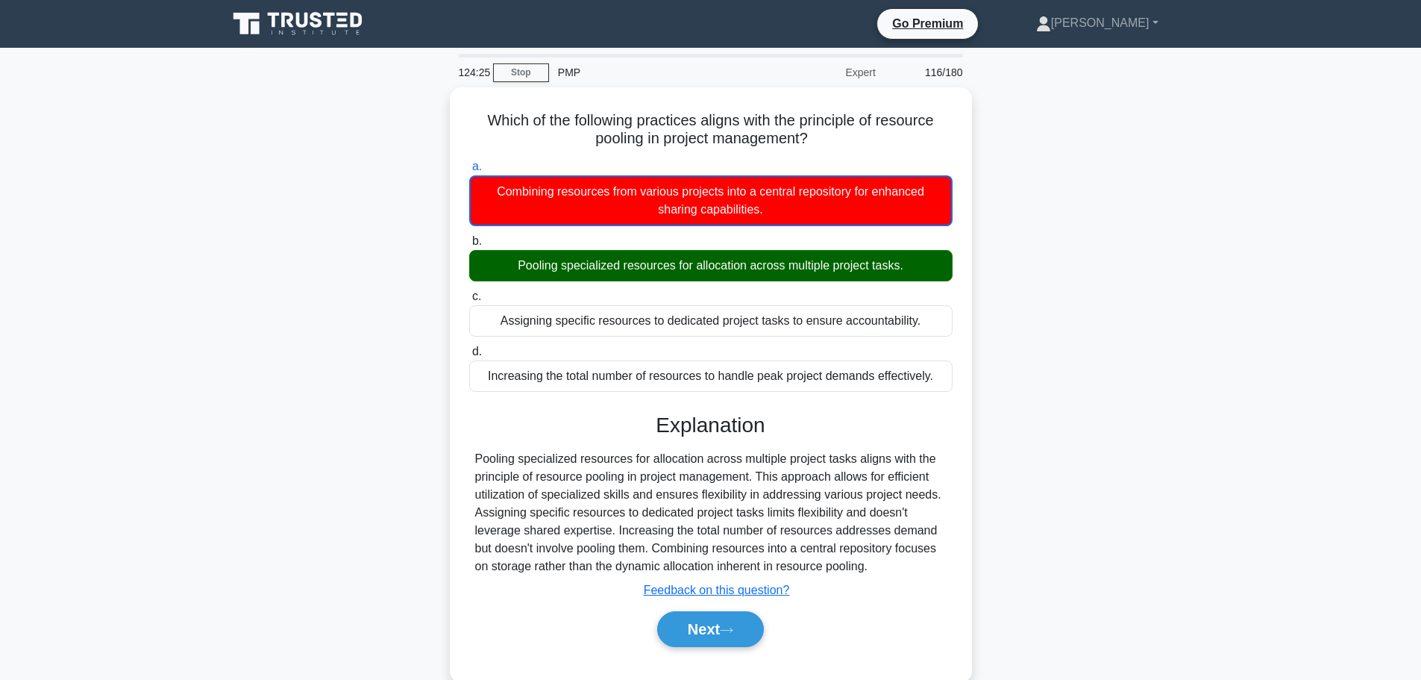
click at [1058, 223] on div "Which of the following practices aligns with the principle of resource pooling …" at bounding box center [711, 393] width 985 height 613
click at [954, 266] on div "b. Pooling specialized resources for allocation across multiple project tasks." at bounding box center [710, 256] width 501 height 49
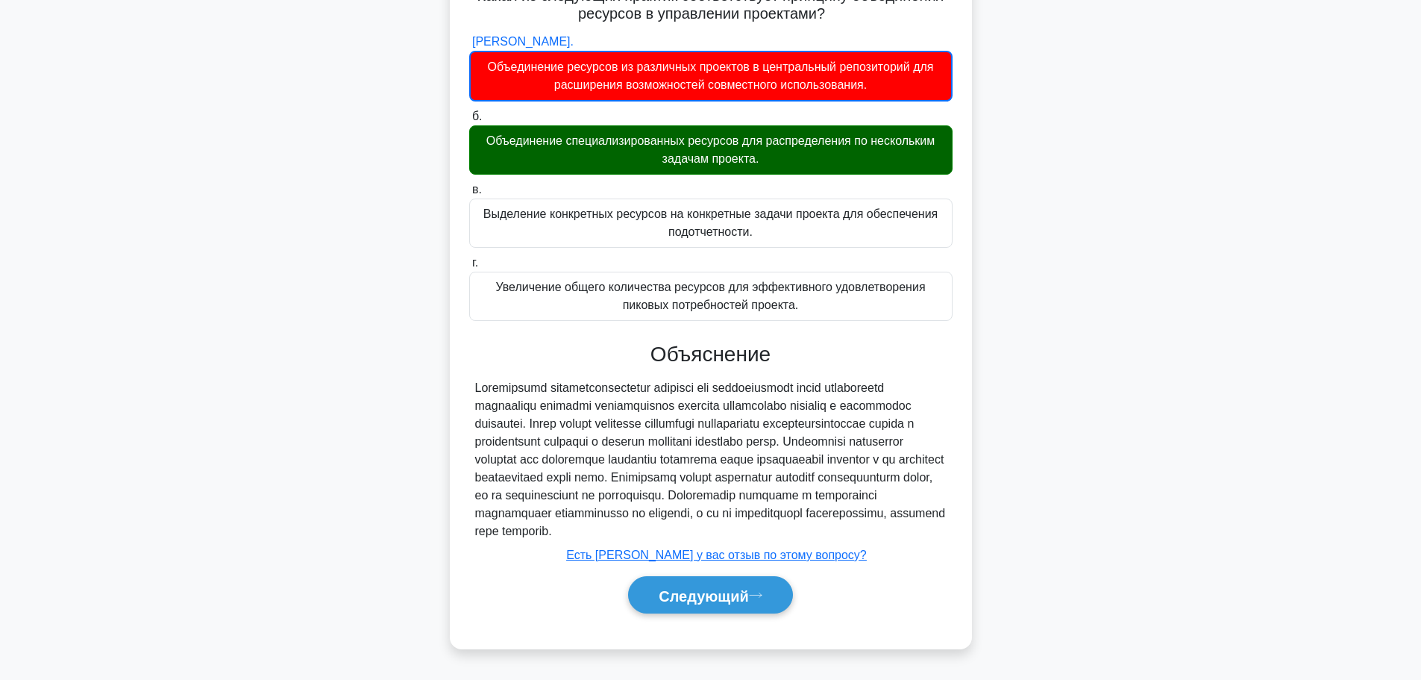
scroll to position [126, 0]
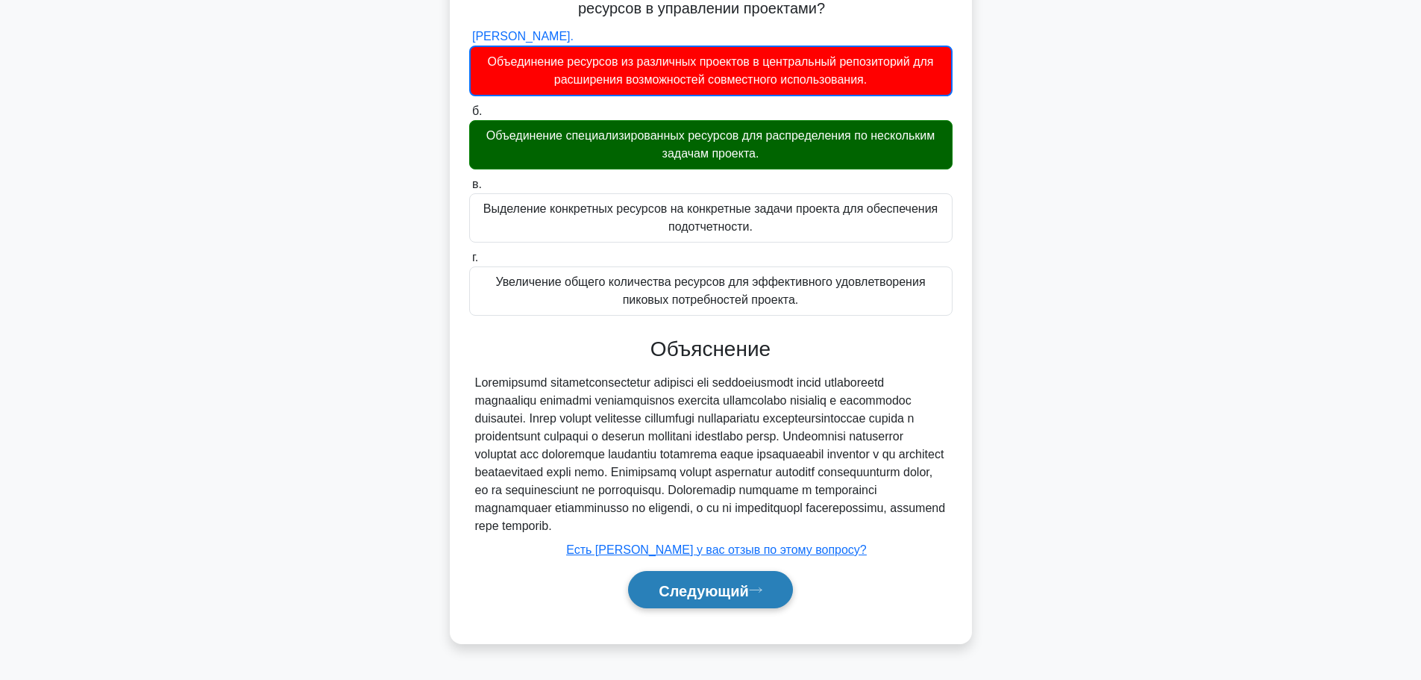
click at [733, 598] on font "Следующий" at bounding box center [704, 590] width 90 height 16
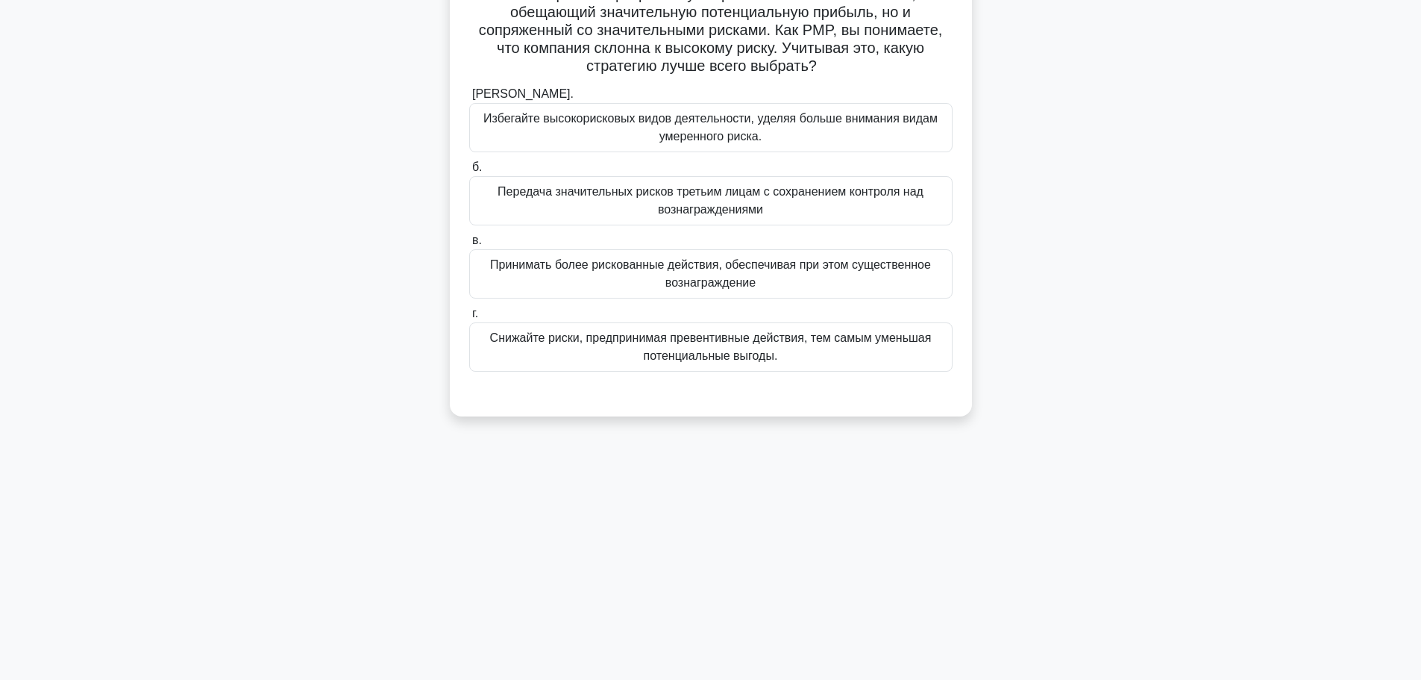
scroll to position [0, 0]
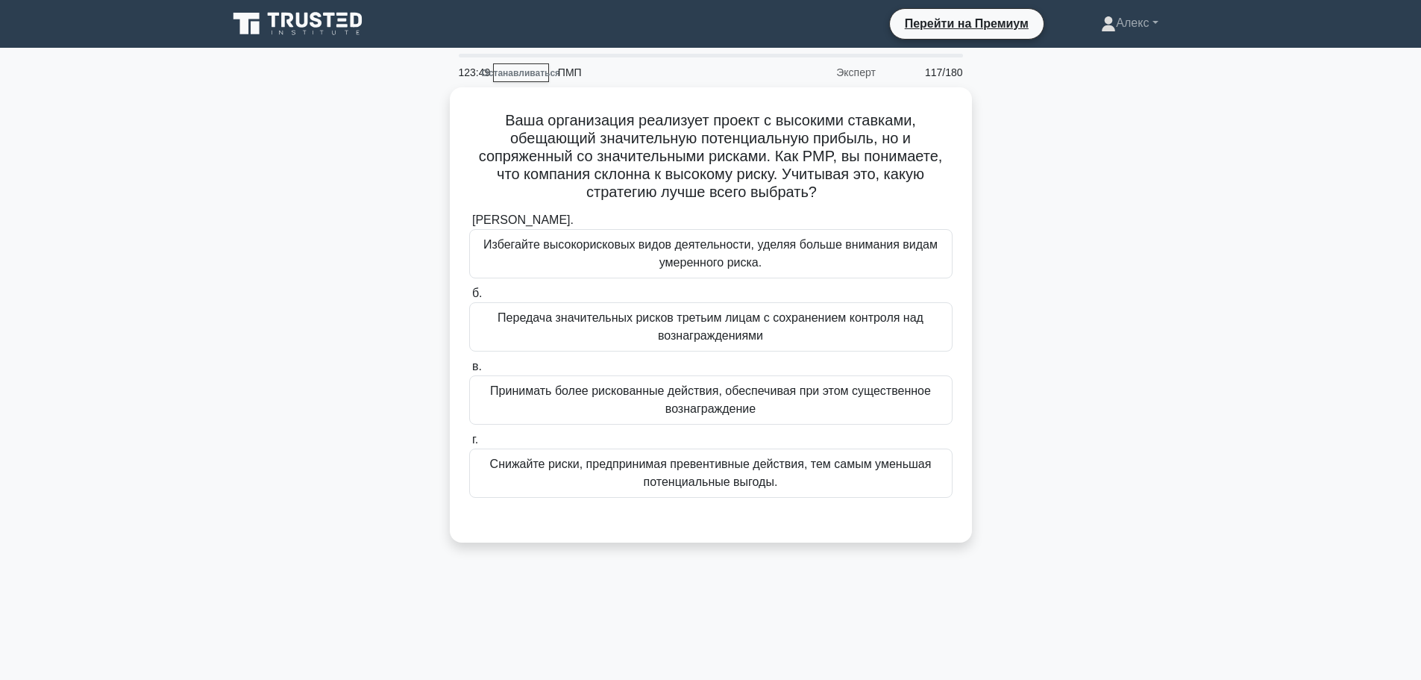
click at [1129, 372] on div "Ваша организация реализует проект с высокими ставками, обещающий значительную п…" at bounding box center [711, 323] width 985 height 473
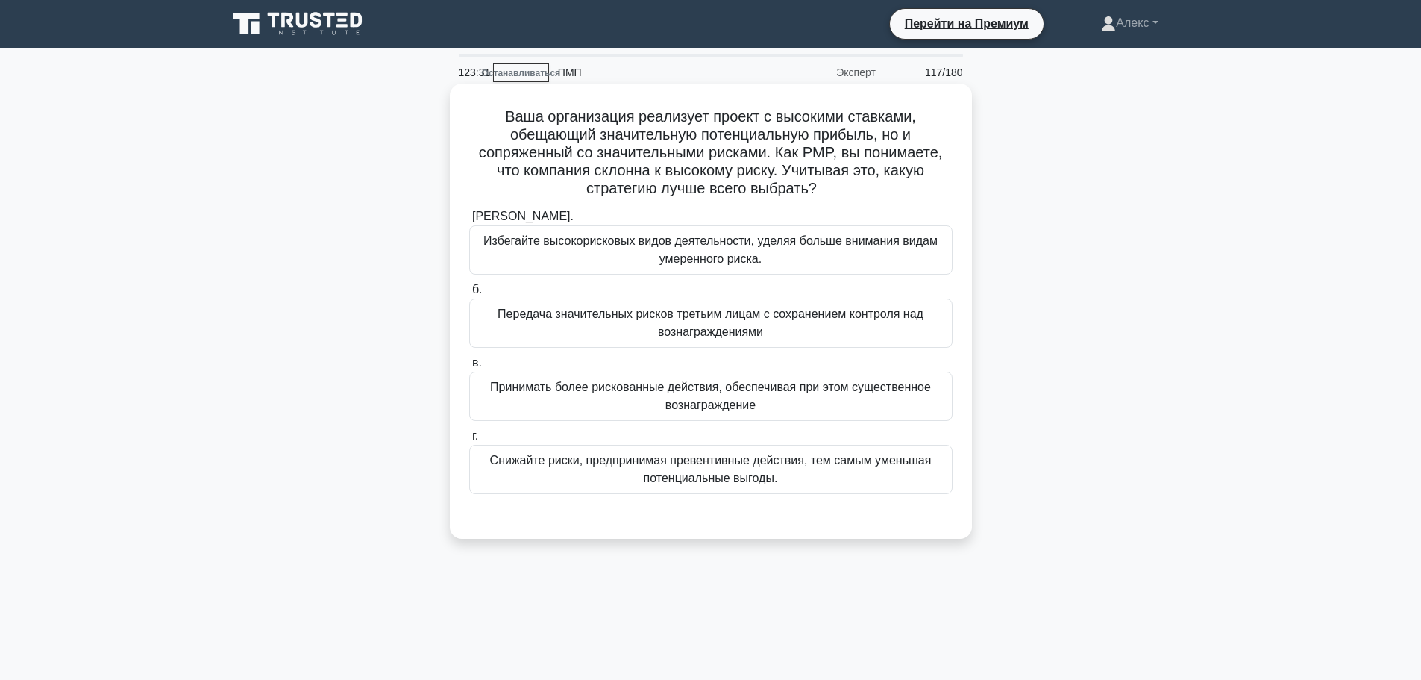
click at [678, 338] on font "Передача значительных рисков третьим лицам с сохранением контроля над вознаграж…" at bounding box center [711, 322] width 426 height 31
click at [469, 295] on input "б. Передача значительных рисков третьим лицам с сохранением контроля над вознаг…" at bounding box center [469, 290] width 0 height 10
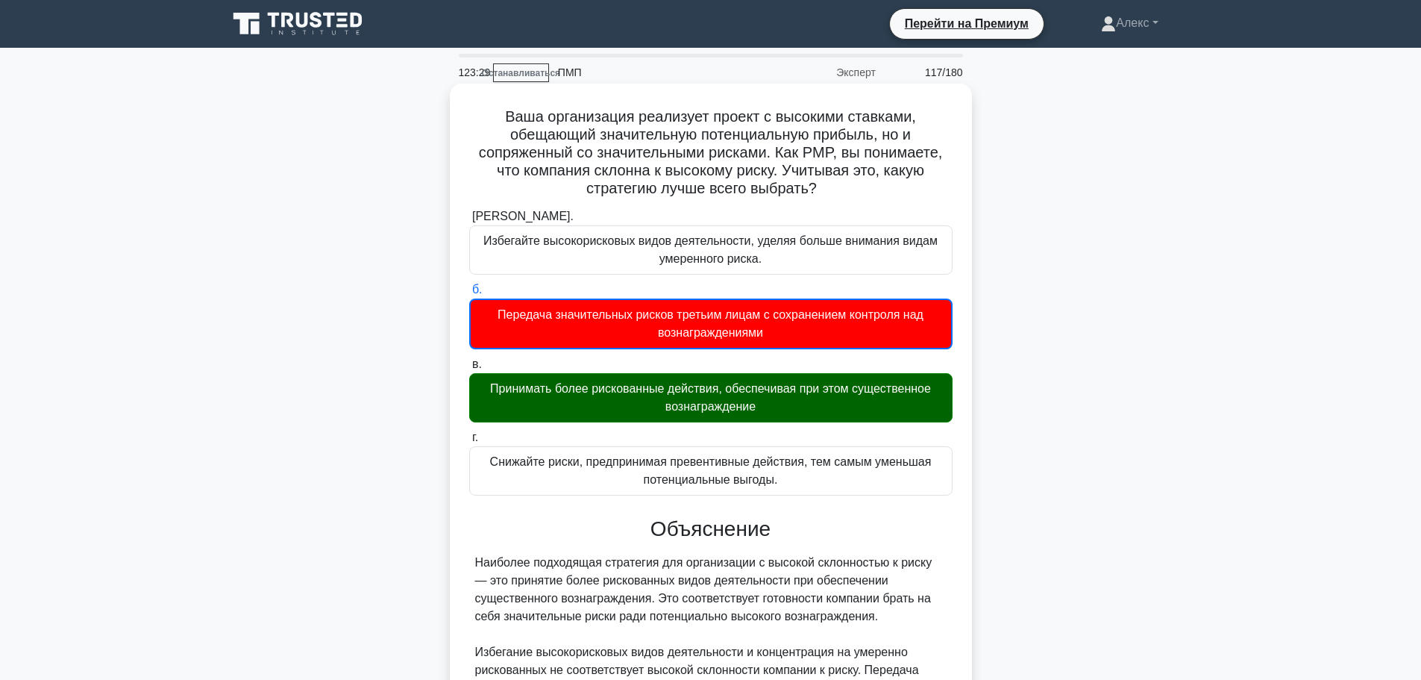
click at [713, 406] on font "Принимать более рискованные действия, обеспечивая при этом существенное вознагр…" at bounding box center [710, 397] width 441 height 31
click at [469, 369] on input "в. Принимать более рискованные действия, обеспечивая при этом существенное возн…" at bounding box center [469, 365] width 0 height 10
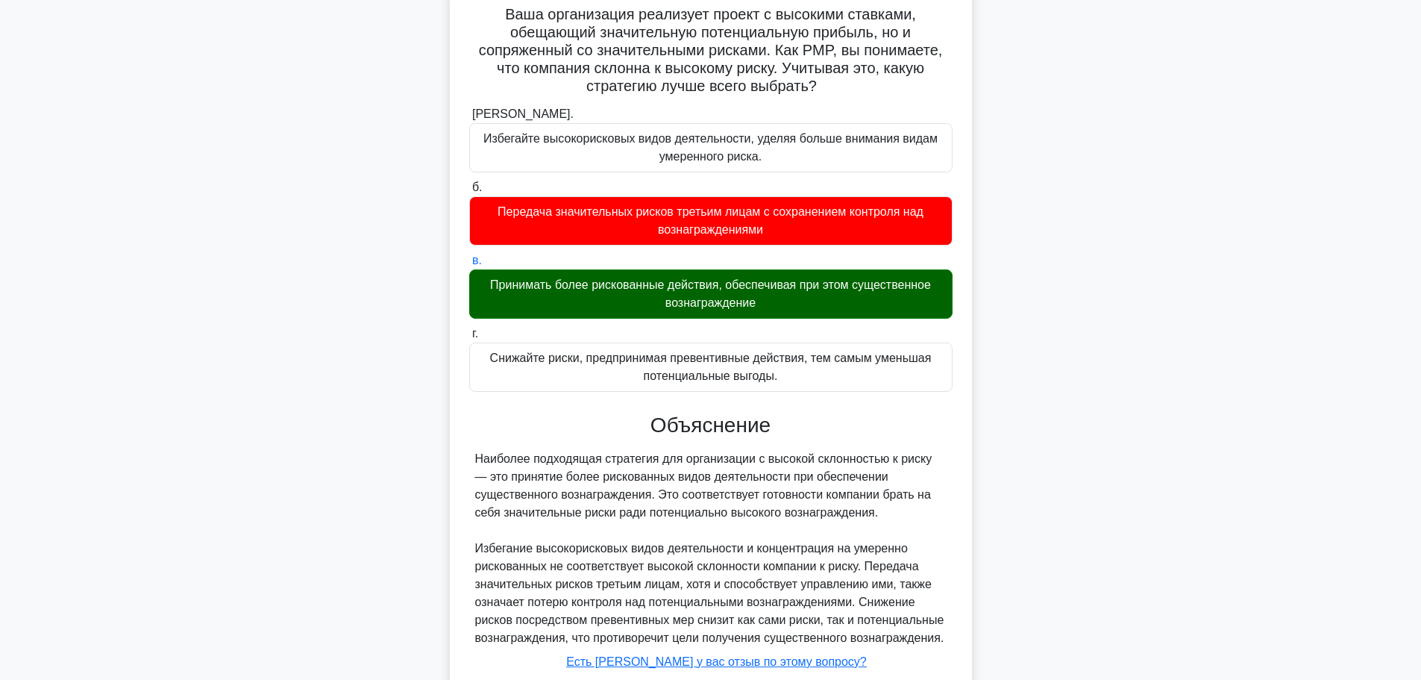
scroll to position [207, 0]
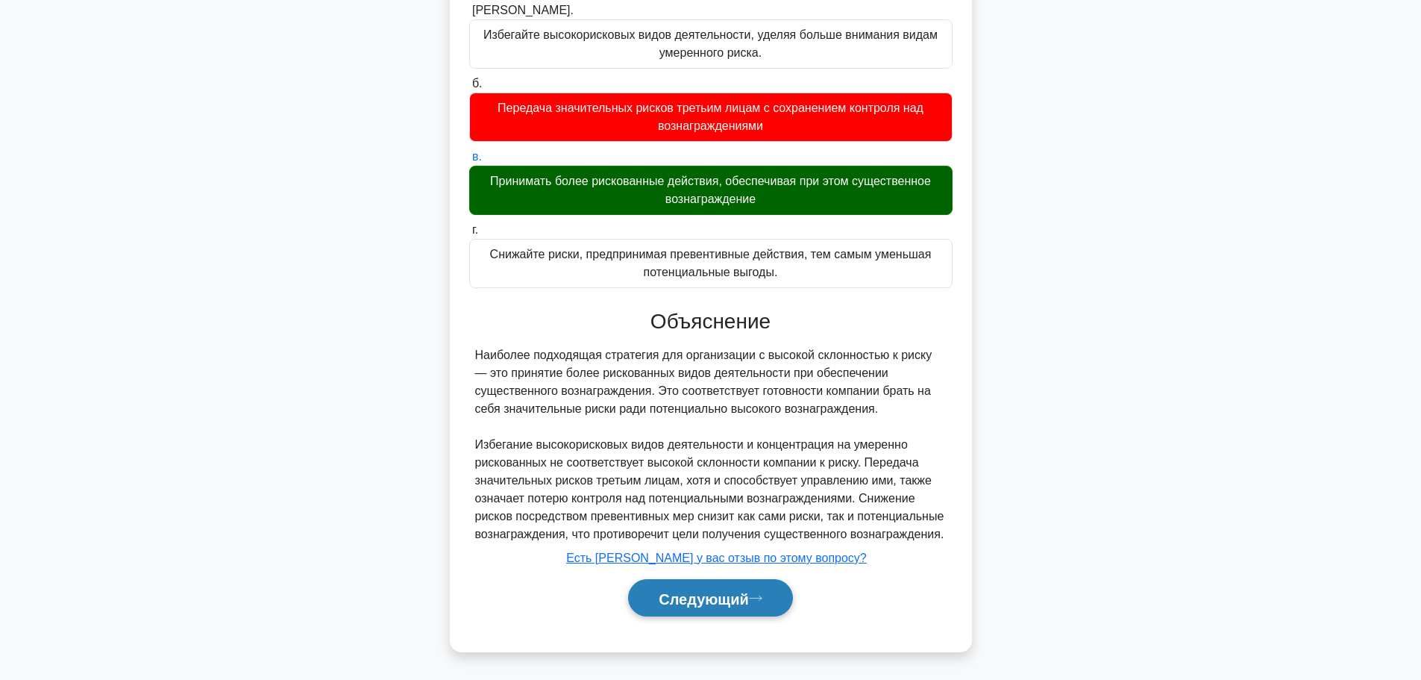
click at [717, 610] on button "Следующий" at bounding box center [710, 598] width 165 height 38
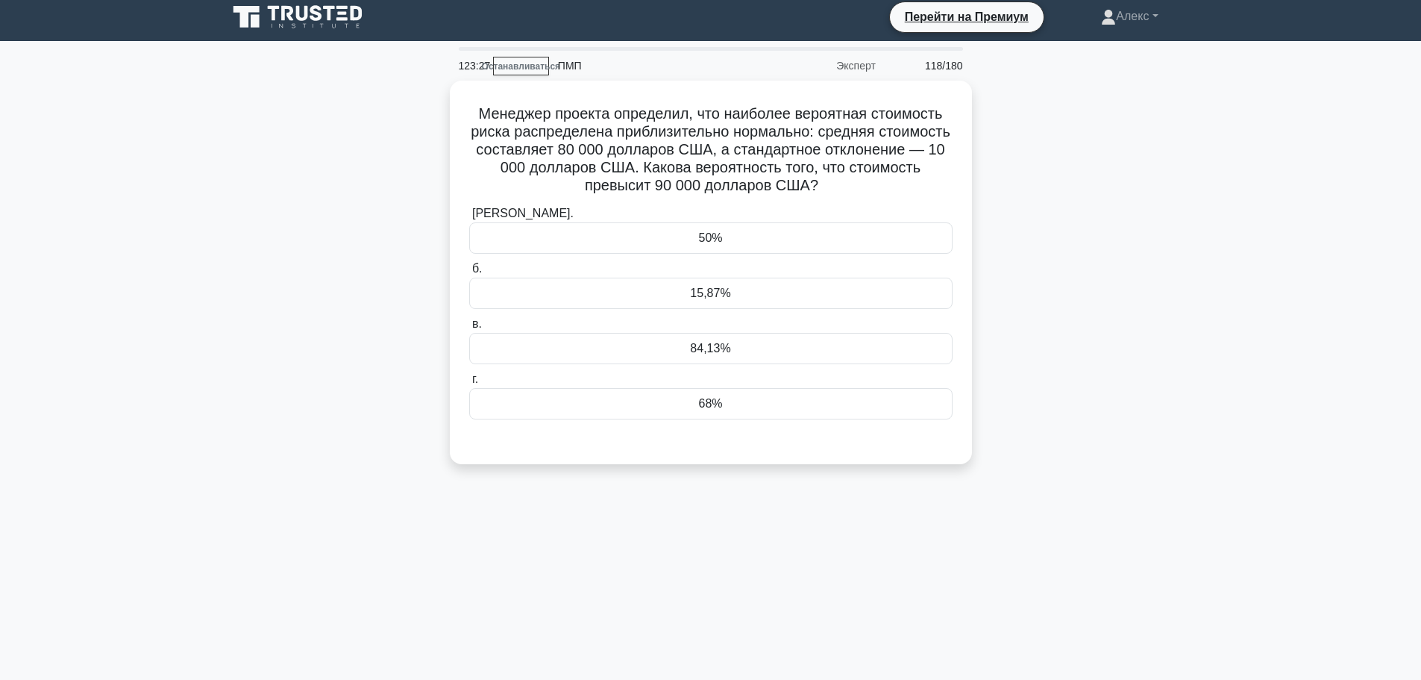
scroll to position [0, 0]
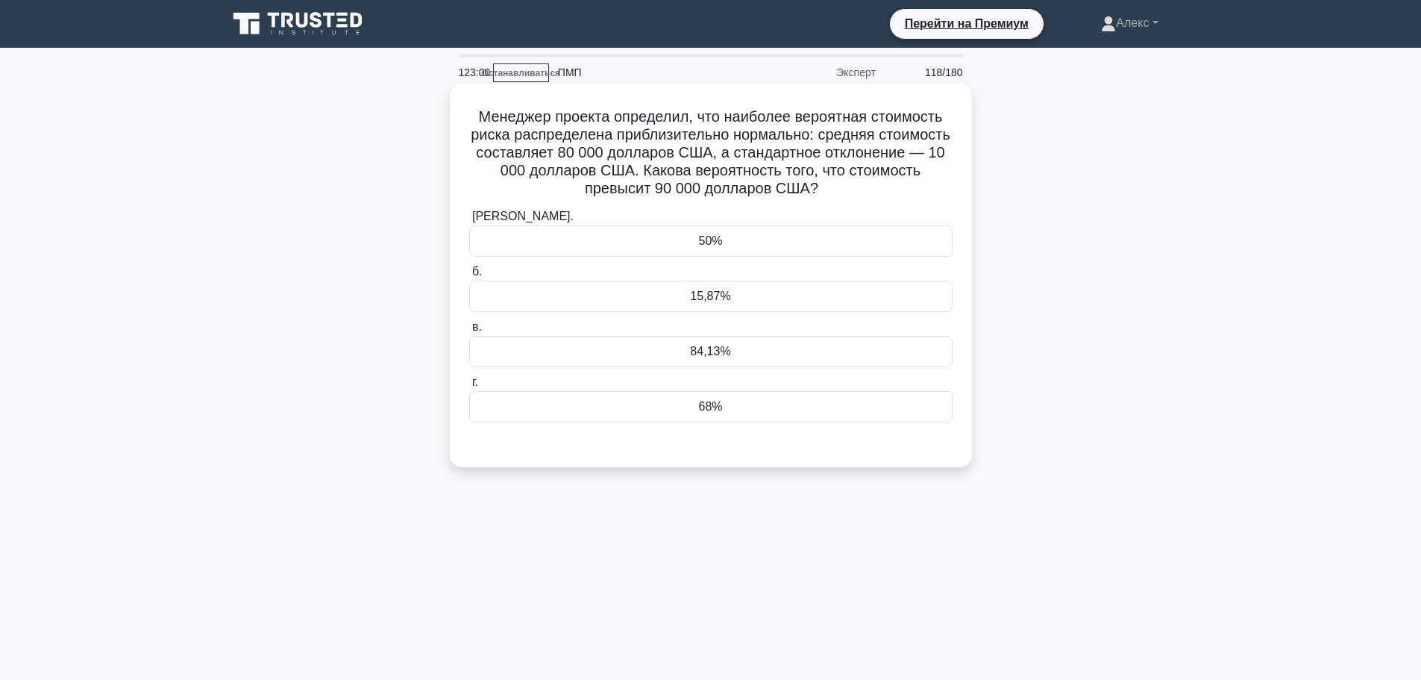
click at [733, 408] on div "68%" at bounding box center [710, 406] width 483 height 31
click at [469, 387] on input "г. 68%" at bounding box center [469, 383] width 0 height 10
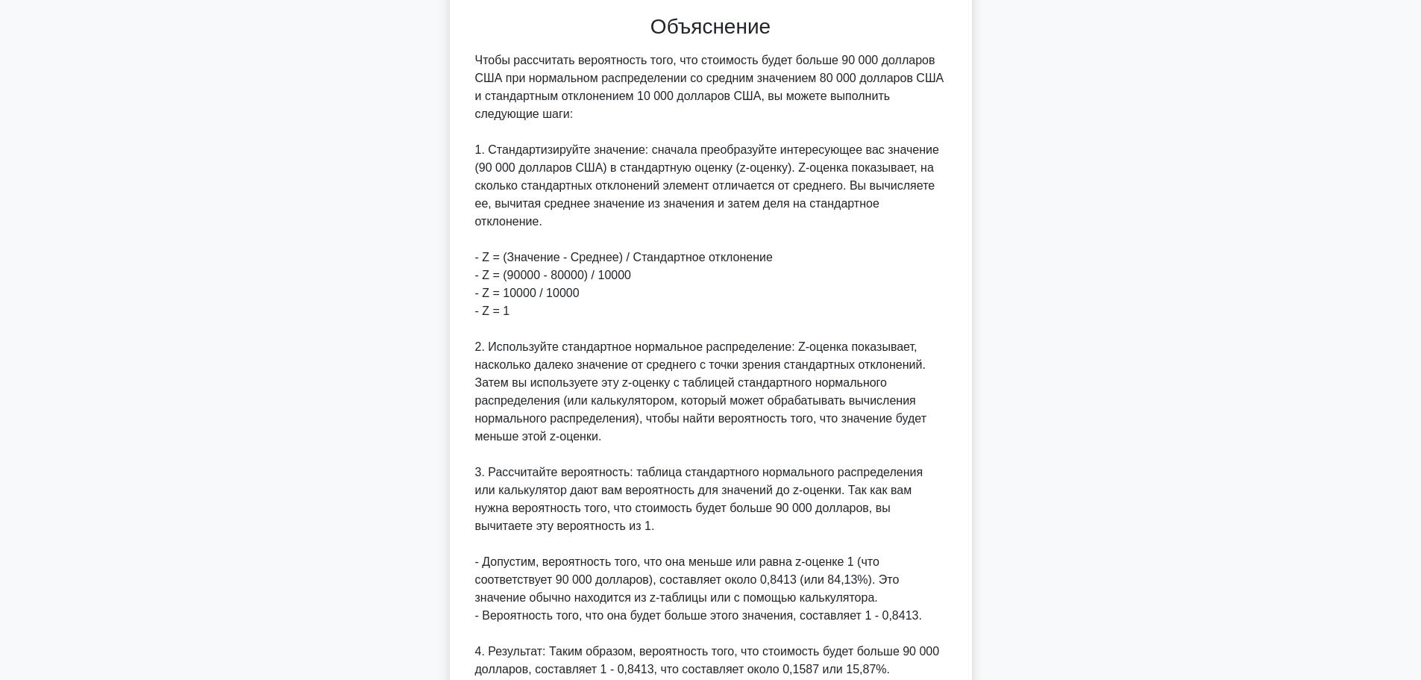
scroll to position [603, 0]
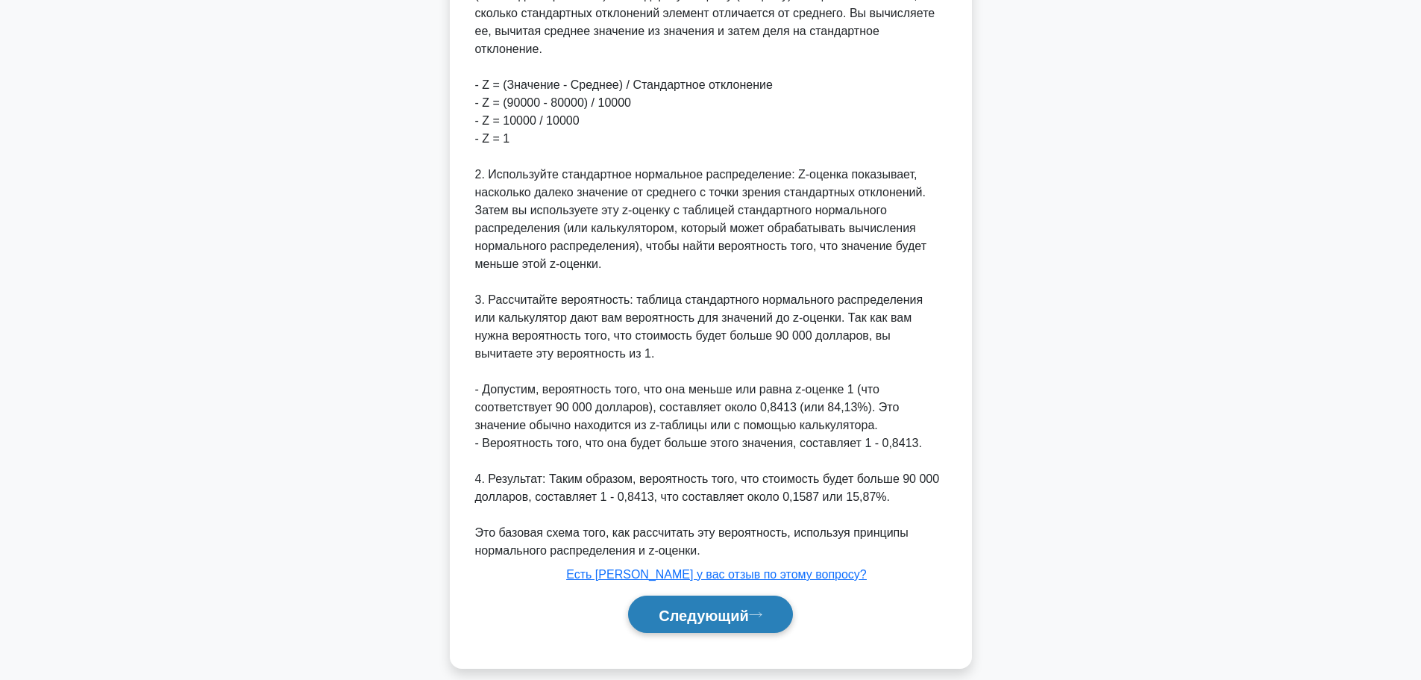
click at [763, 595] on button "Следующий" at bounding box center [710, 614] width 165 height 38
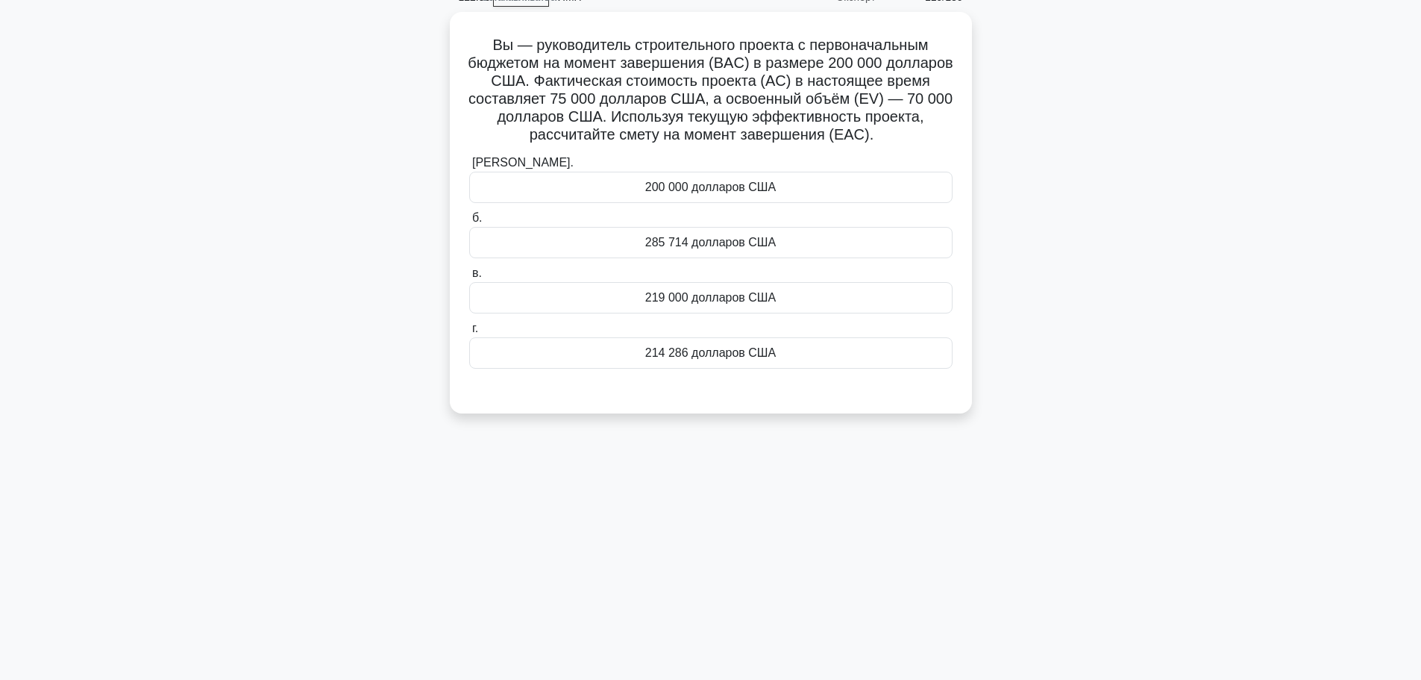
scroll to position [0, 0]
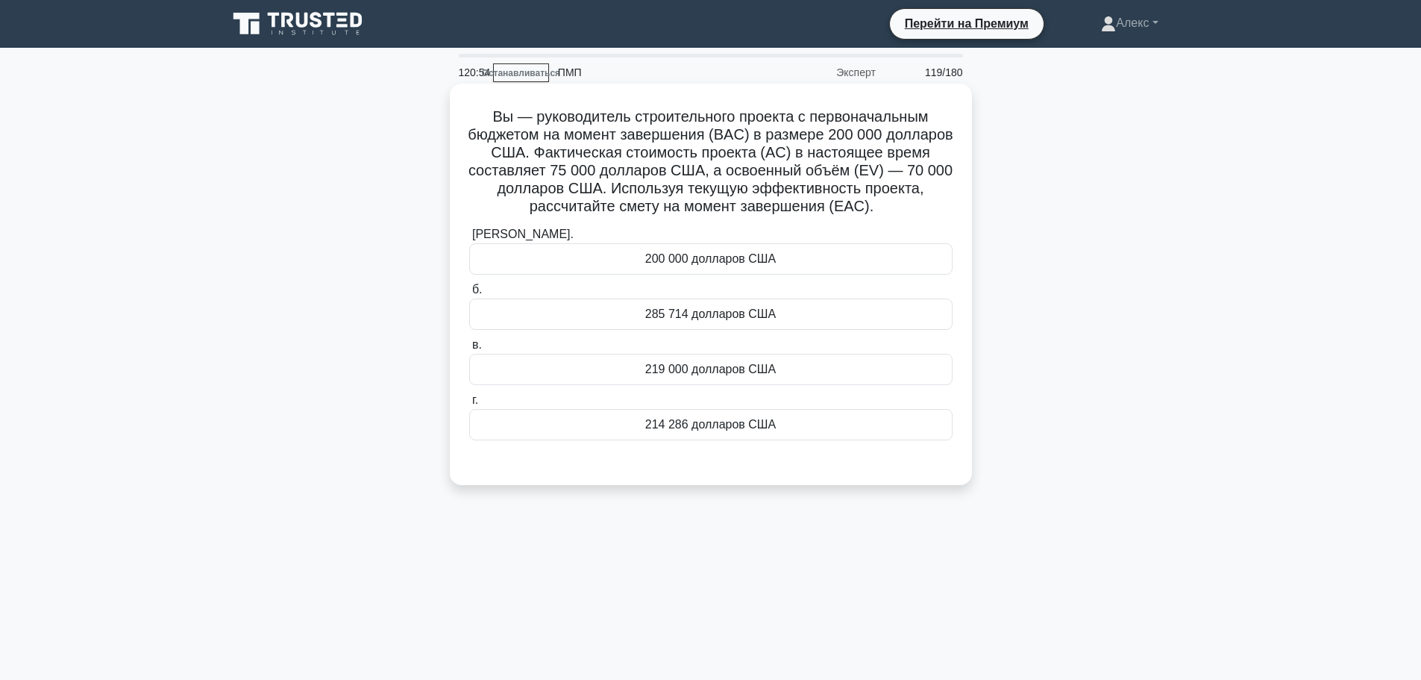
click at [748, 430] on font "214 286 долларов США" at bounding box center [710, 424] width 131 height 13
click at [469, 405] on input "г. 214 286 долларов США" at bounding box center [469, 400] width 0 height 10
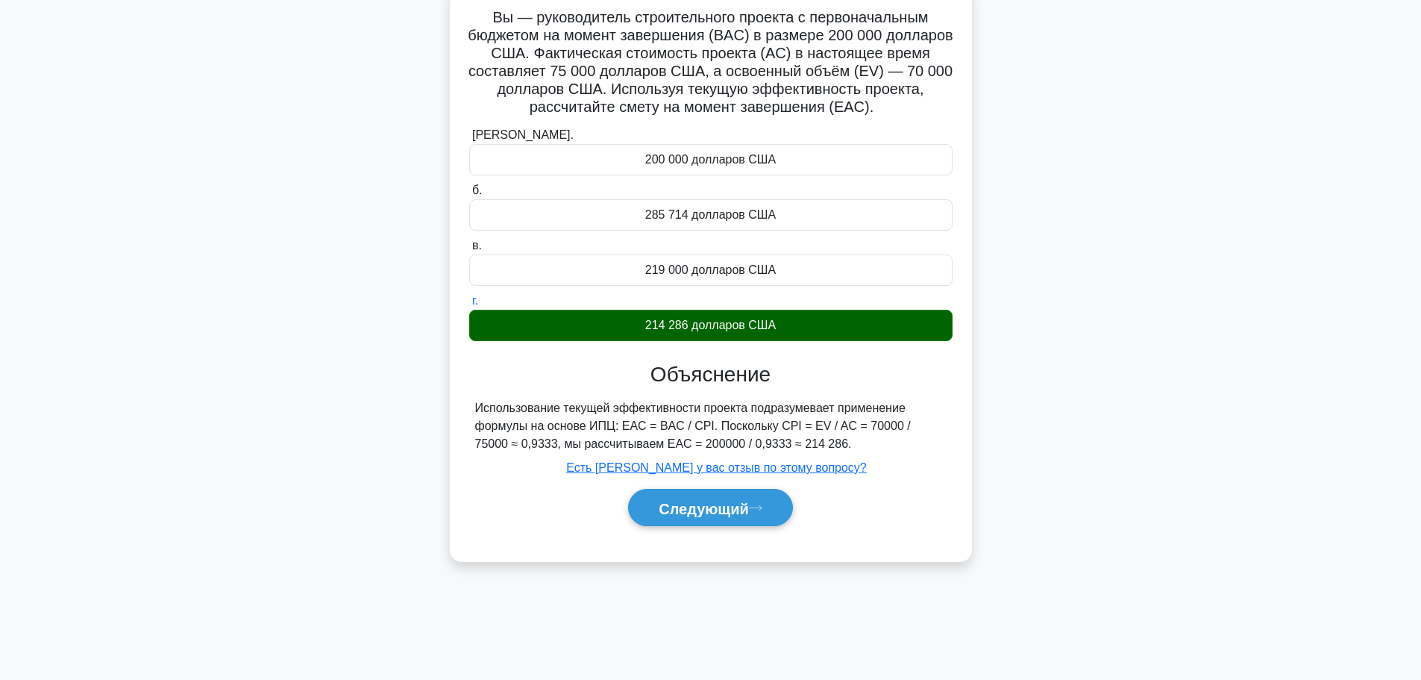
scroll to position [126, 0]
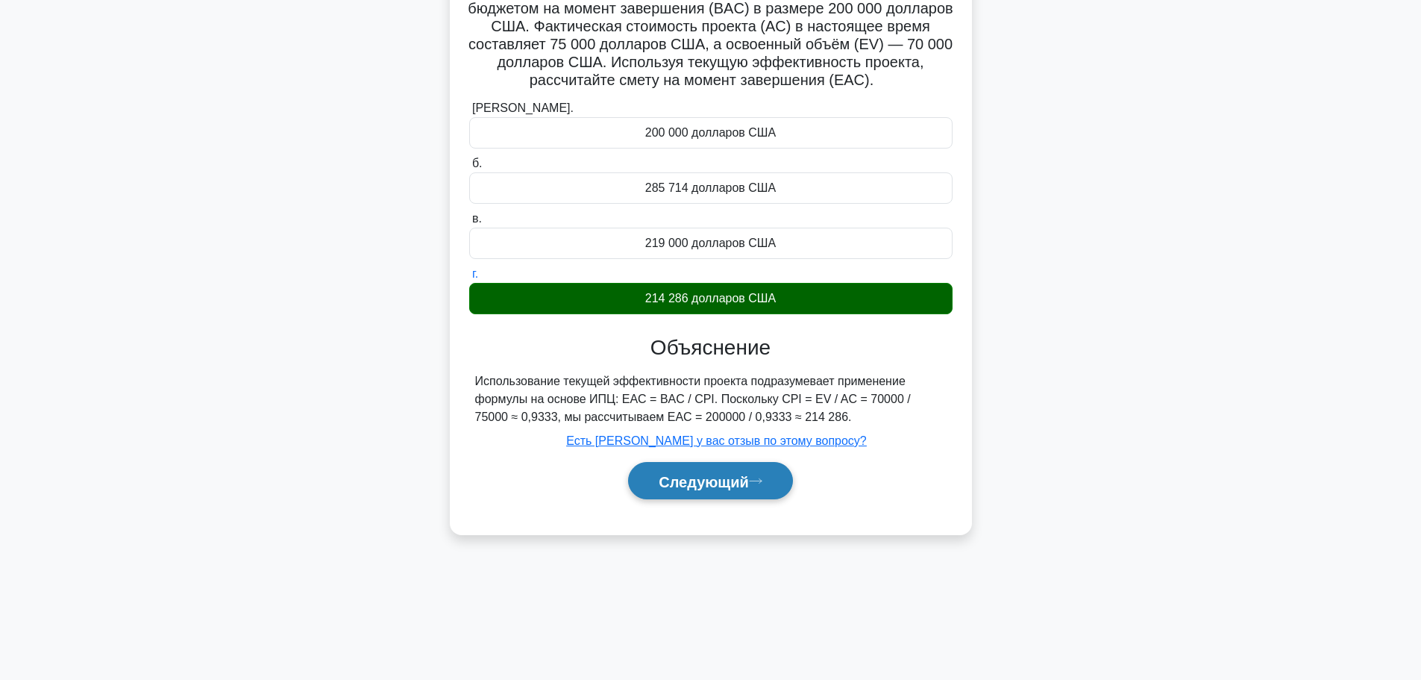
click at [761, 492] on button "Следующий" at bounding box center [710, 481] width 165 height 38
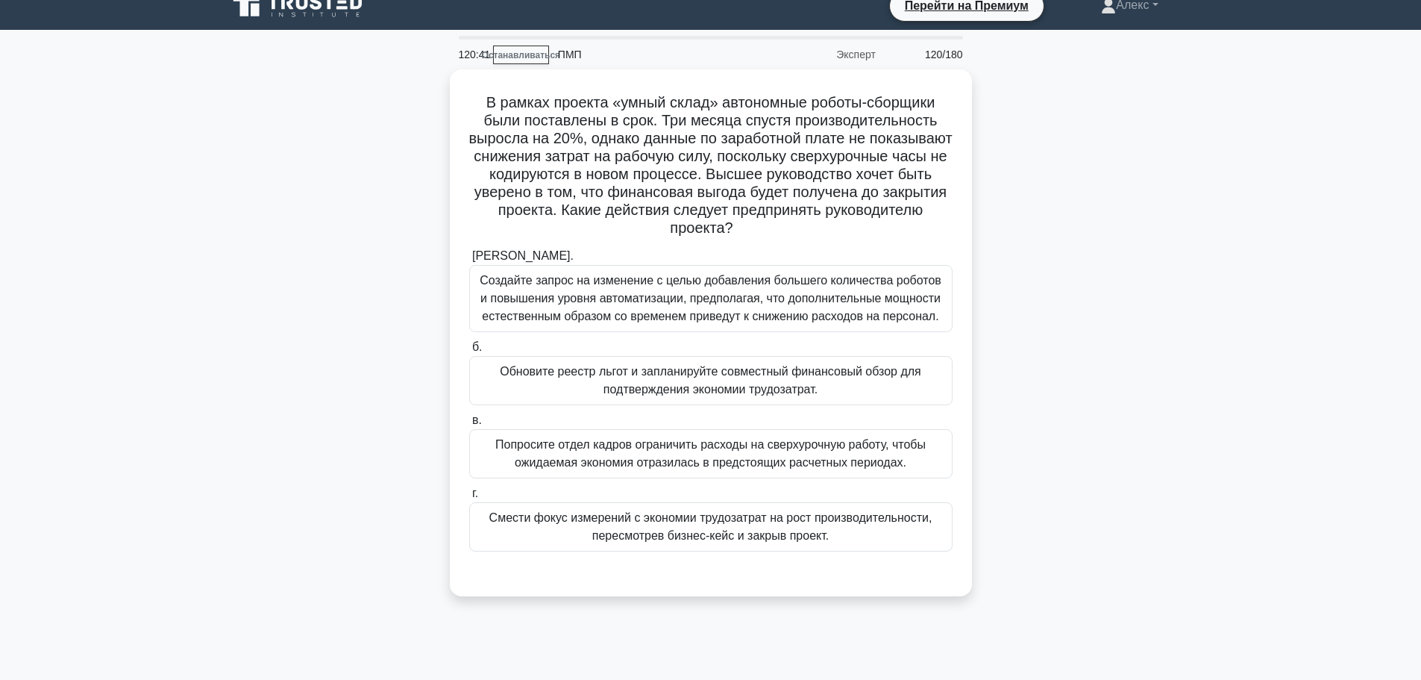
scroll to position [0, 0]
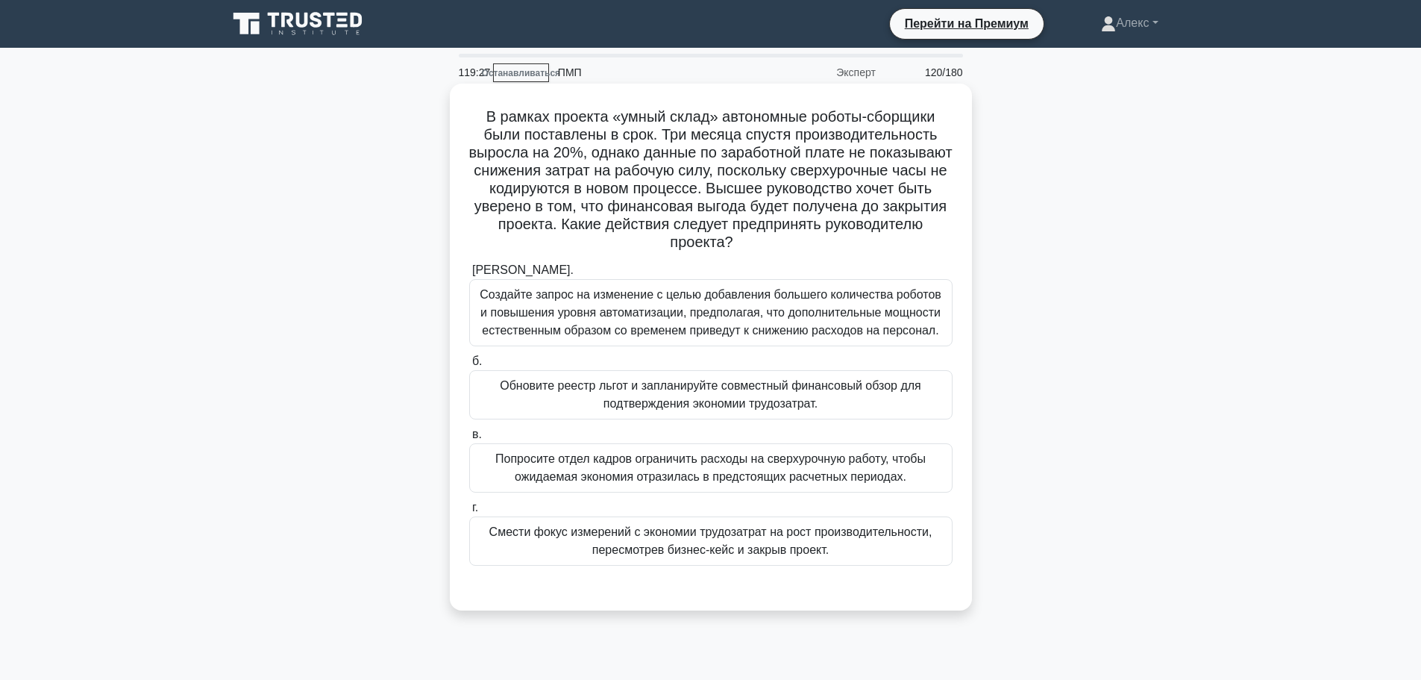
click at [732, 401] on font "Обновите реестр льгот и запланируйте совместный финансовый обзор для подтвержде…" at bounding box center [710, 394] width 421 height 31
click at [469, 366] on input "б. Обновите реестр льгот и запланируйте совместный финансовый обзор для подтвер…" at bounding box center [469, 362] width 0 height 10
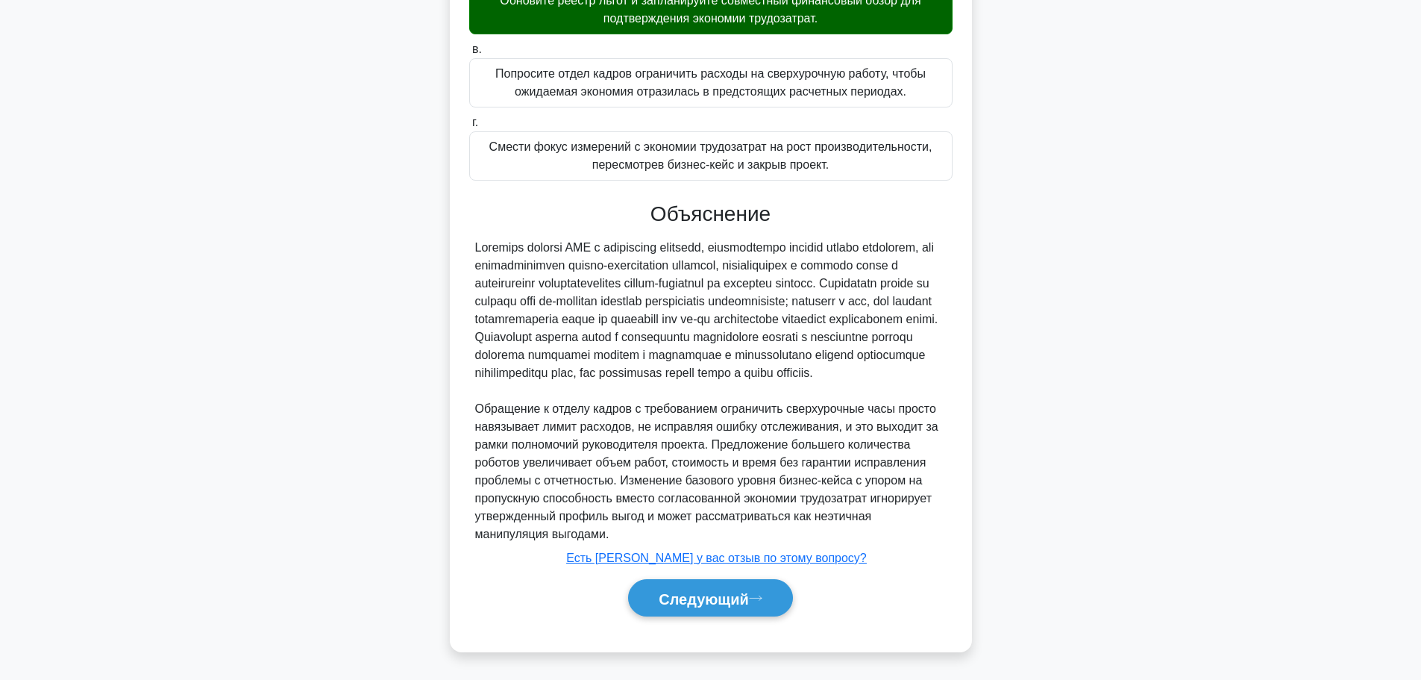
scroll to position [404, 0]
click at [780, 595] on button "Следующий" at bounding box center [710, 598] width 165 height 38
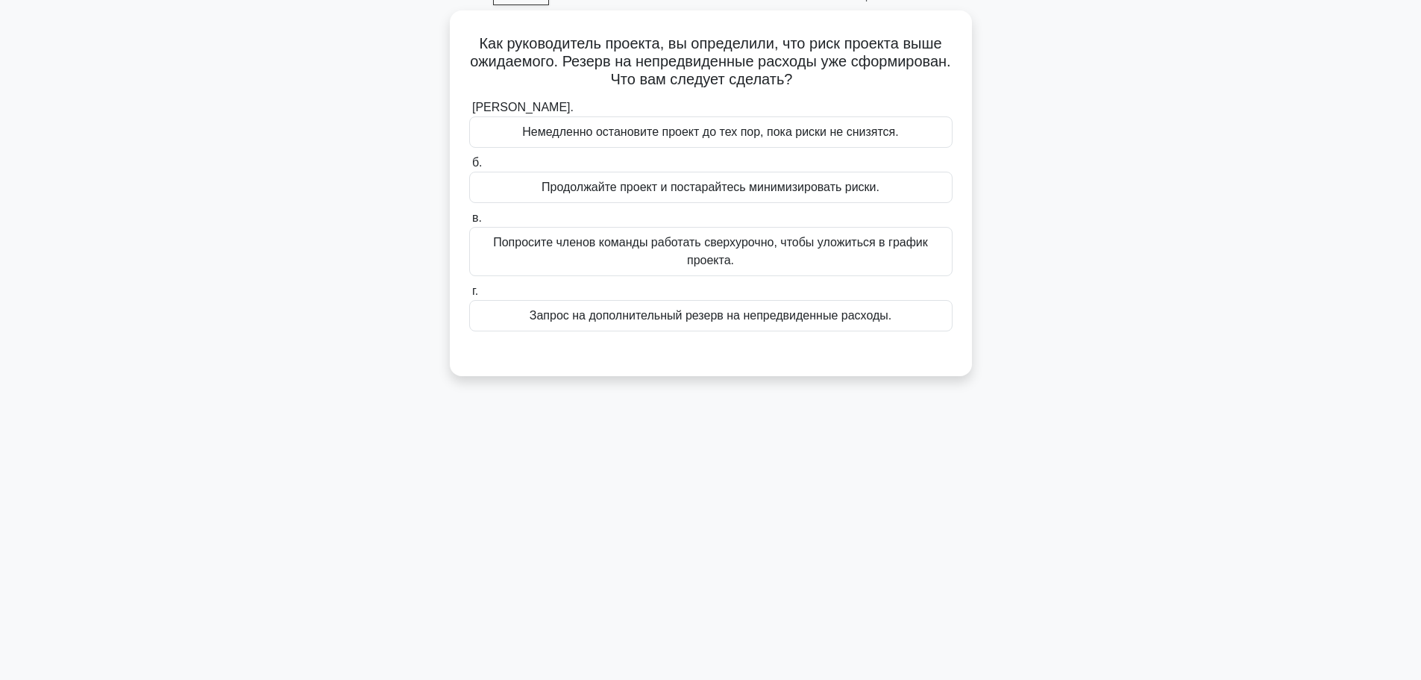
scroll to position [0, 0]
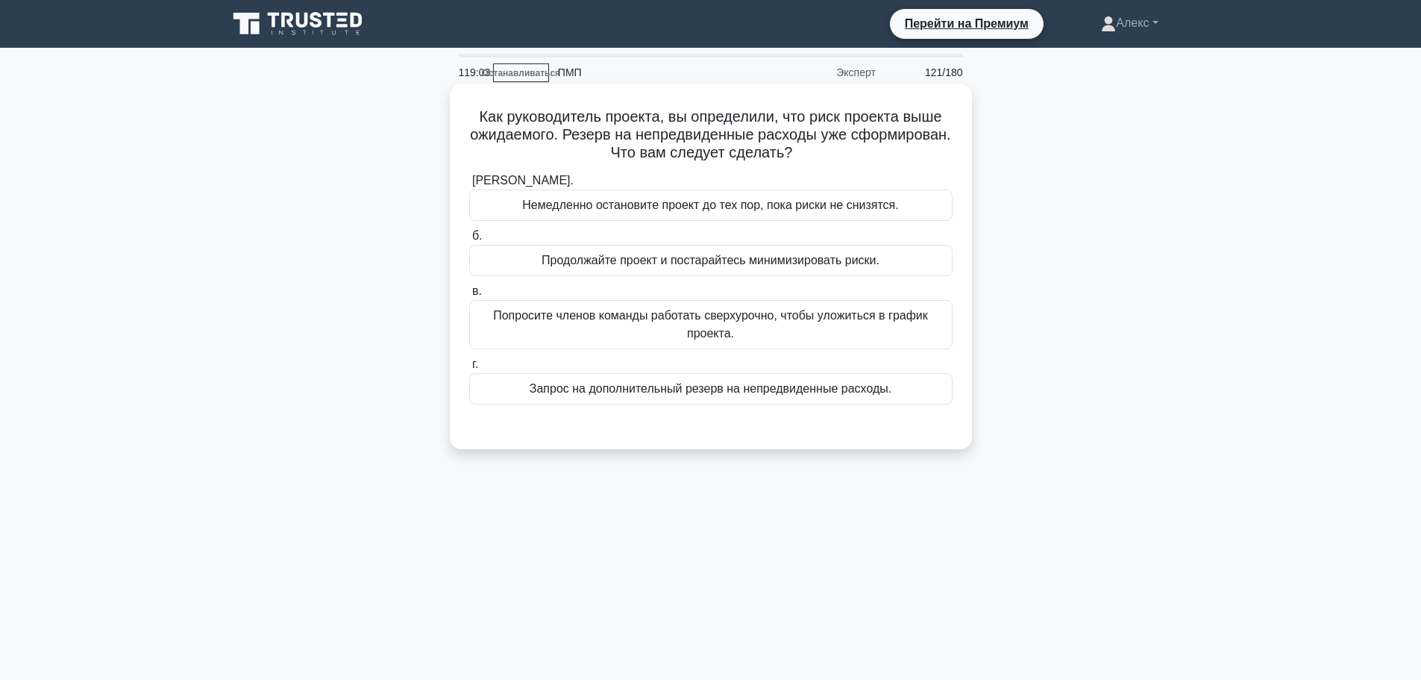
click at [739, 394] on font "Запрос на дополнительный резерв на непредвиденные расходы." at bounding box center [711, 388] width 362 height 13
click at [469, 369] on input "г. Запрос на дополнительный резерв на непредвиденные расходы." at bounding box center [469, 365] width 0 height 10
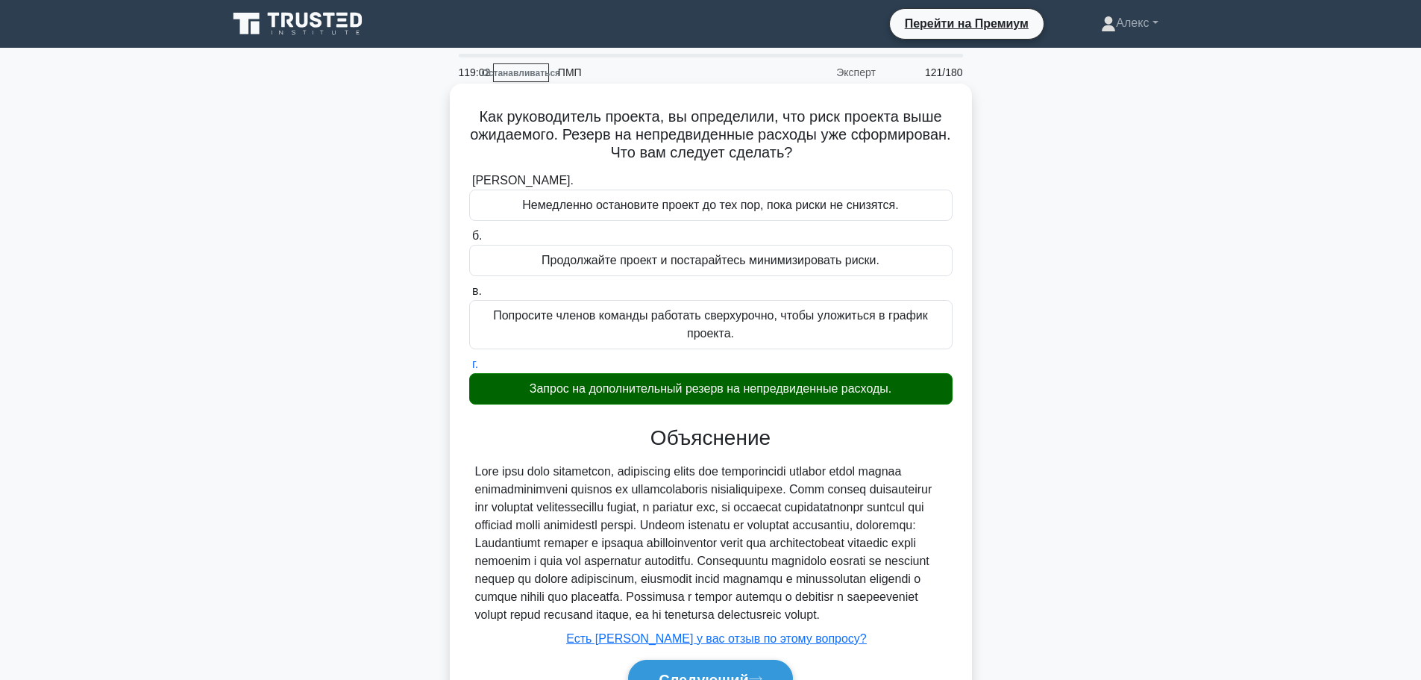
scroll to position [126, 0]
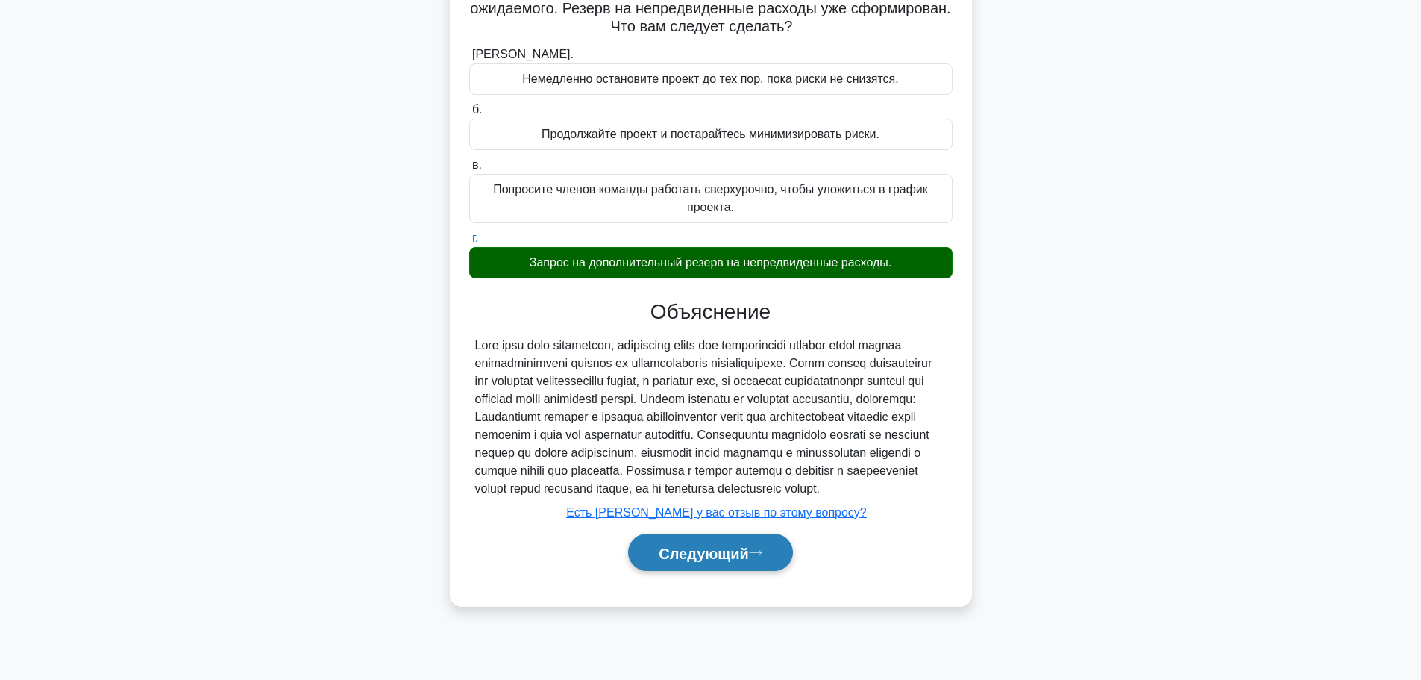
click at [723, 561] on font "Следующий" at bounding box center [704, 553] width 90 height 16
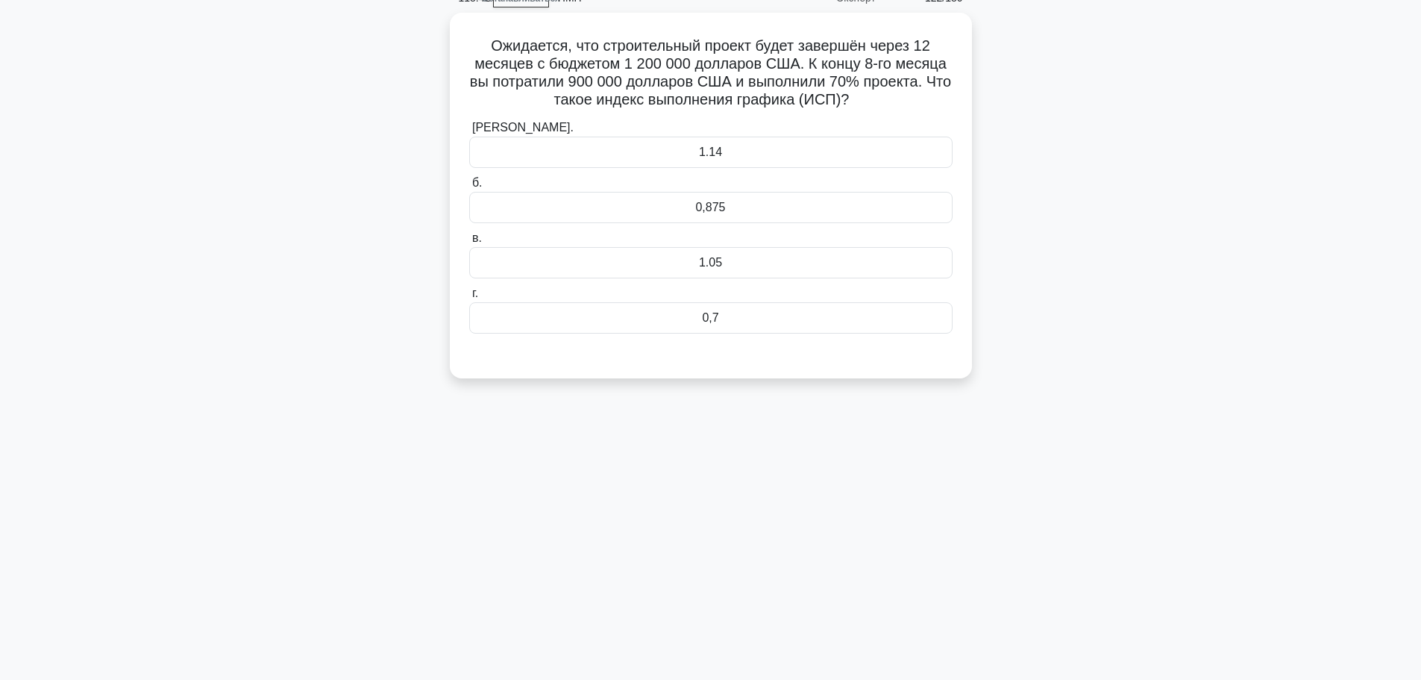
scroll to position [0, 0]
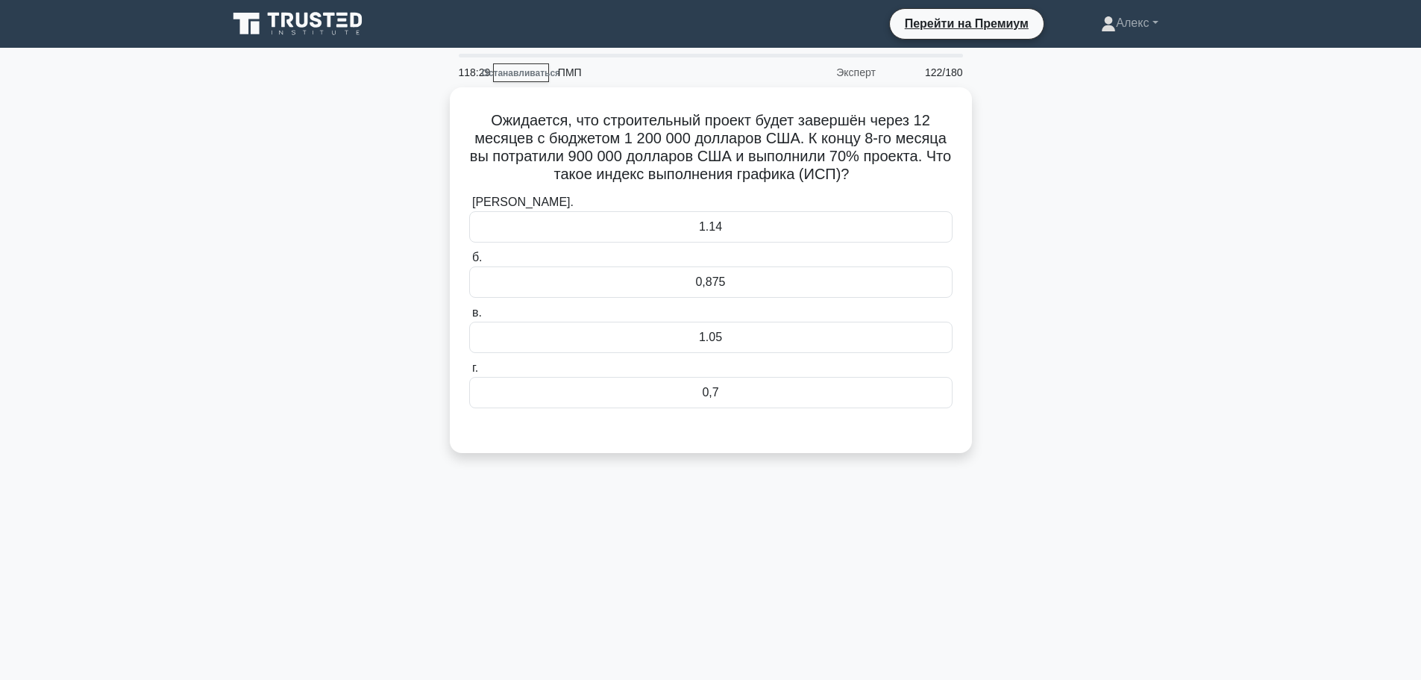
click at [1212, 218] on main "118:29 Останавливаться ПМП Эксперт 122/180 а. б. в. г." at bounding box center [710, 427] width 1421 height 758
click at [1141, 298] on div "Ожидается, что строительный проект будет завершён через 12 месяцев с бюджетом 1…" at bounding box center [711, 278] width 985 height 383
click at [1225, 221] on main "116:34 Останавливаться ПМП Эксперт 122/180 а. б. в. г." at bounding box center [710, 427] width 1421 height 758
click at [768, 392] on div "0,7" at bounding box center [710, 388] width 483 height 31
click at [469, 369] on input "г. 0,7" at bounding box center [469, 365] width 0 height 10
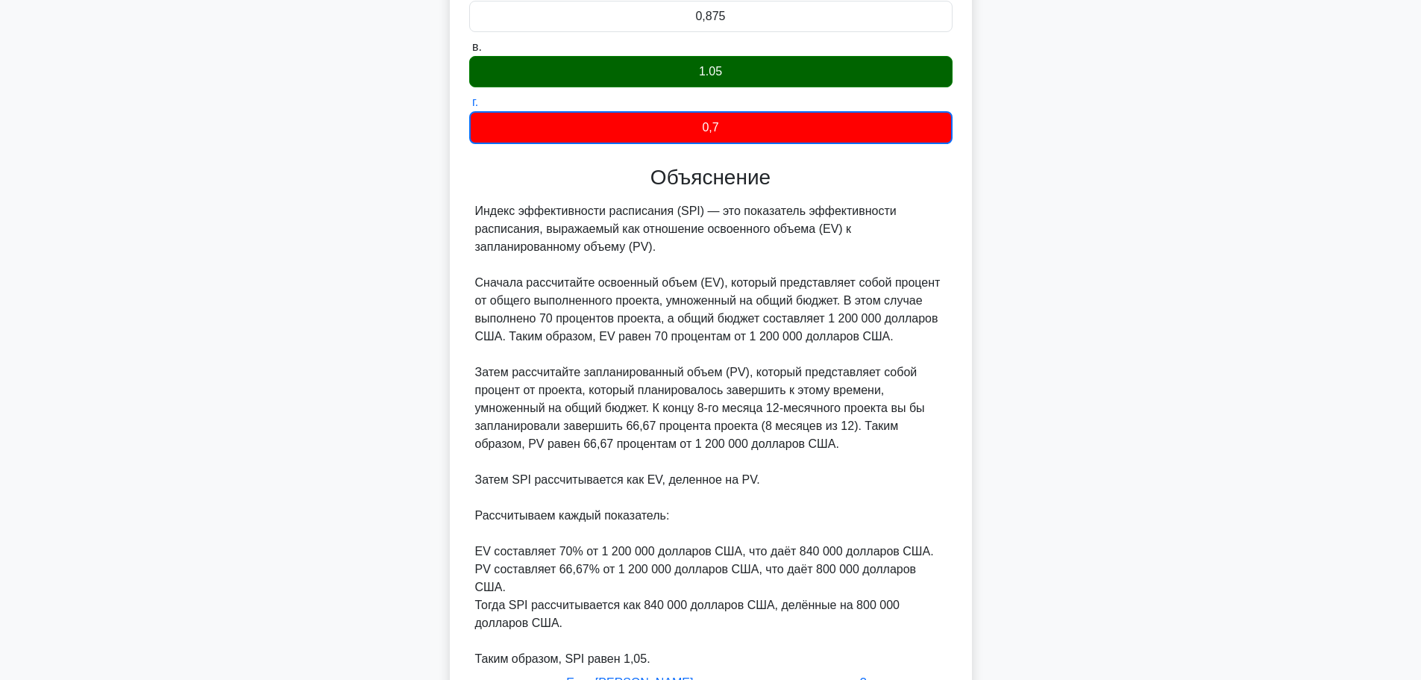
scroll to position [370, 0]
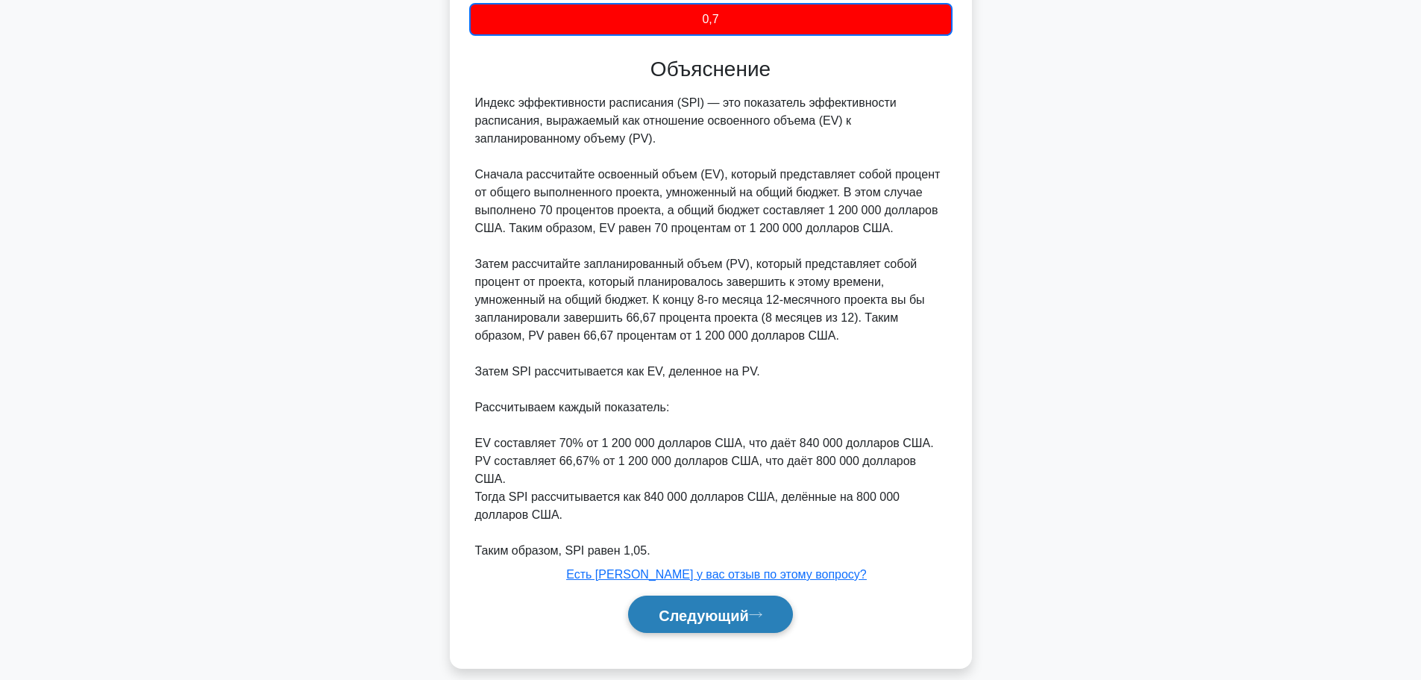
click at [651, 595] on button "Следующий" at bounding box center [710, 614] width 165 height 38
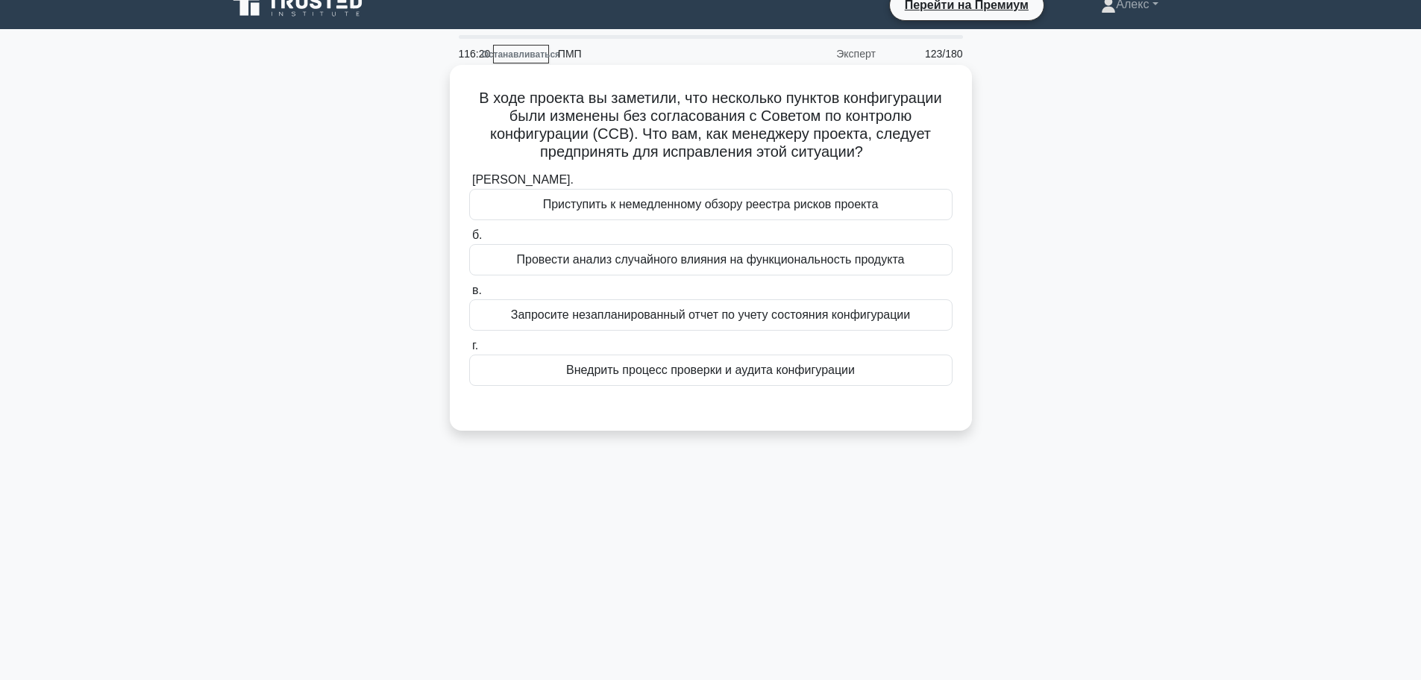
scroll to position [0, 0]
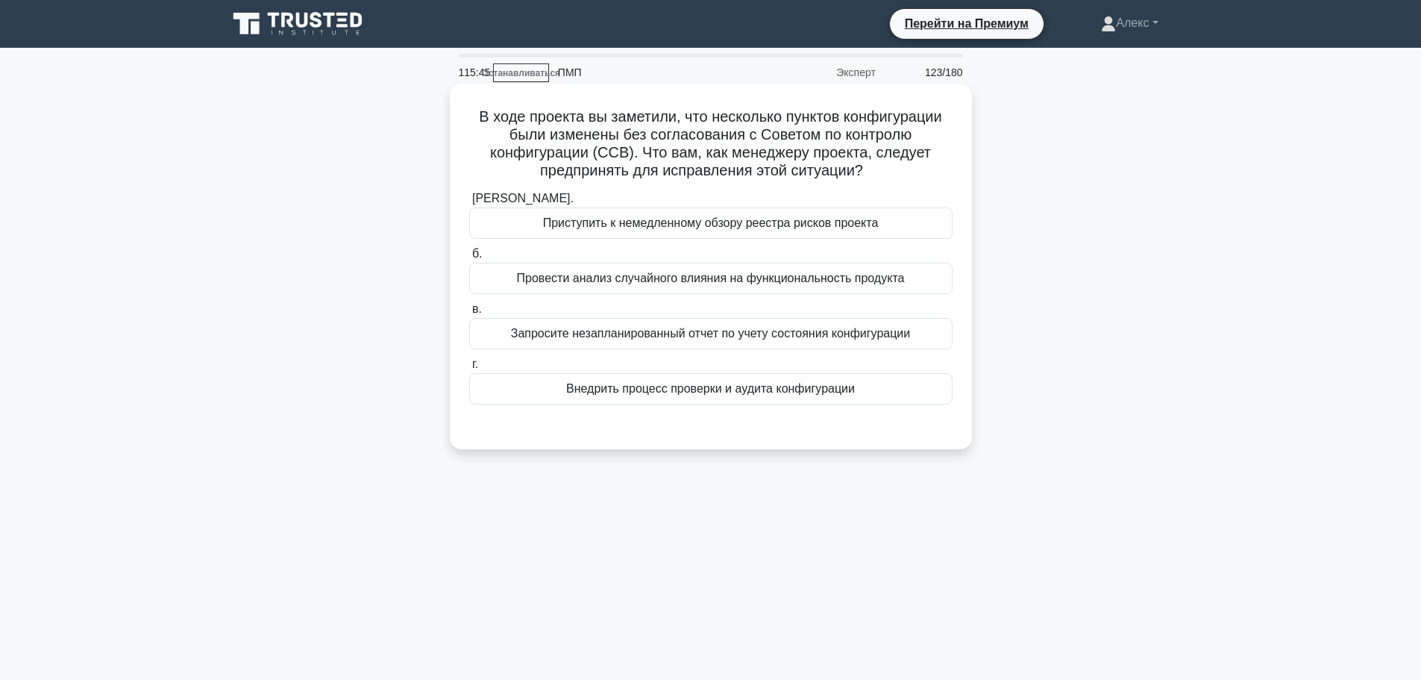
click at [850, 335] on font "Запросите незапланированный отчет по учету состояния конфигурации" at bounding box center [711, 333] width 400 height 13
click at [469, 314] on input "в. Запросите незапланированный отчет по учету состояния конфигурации" at bounding box center [469, 309] width 0 height 10
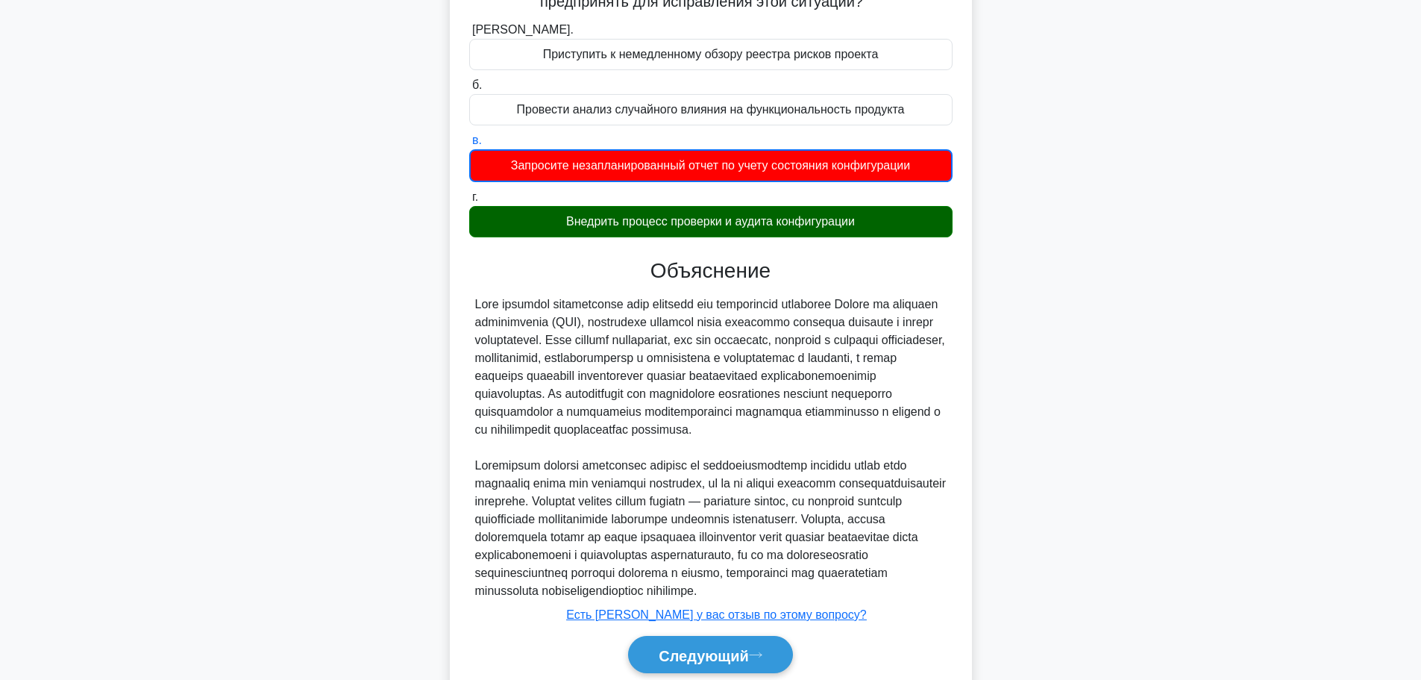
scroll to position [263, 0]
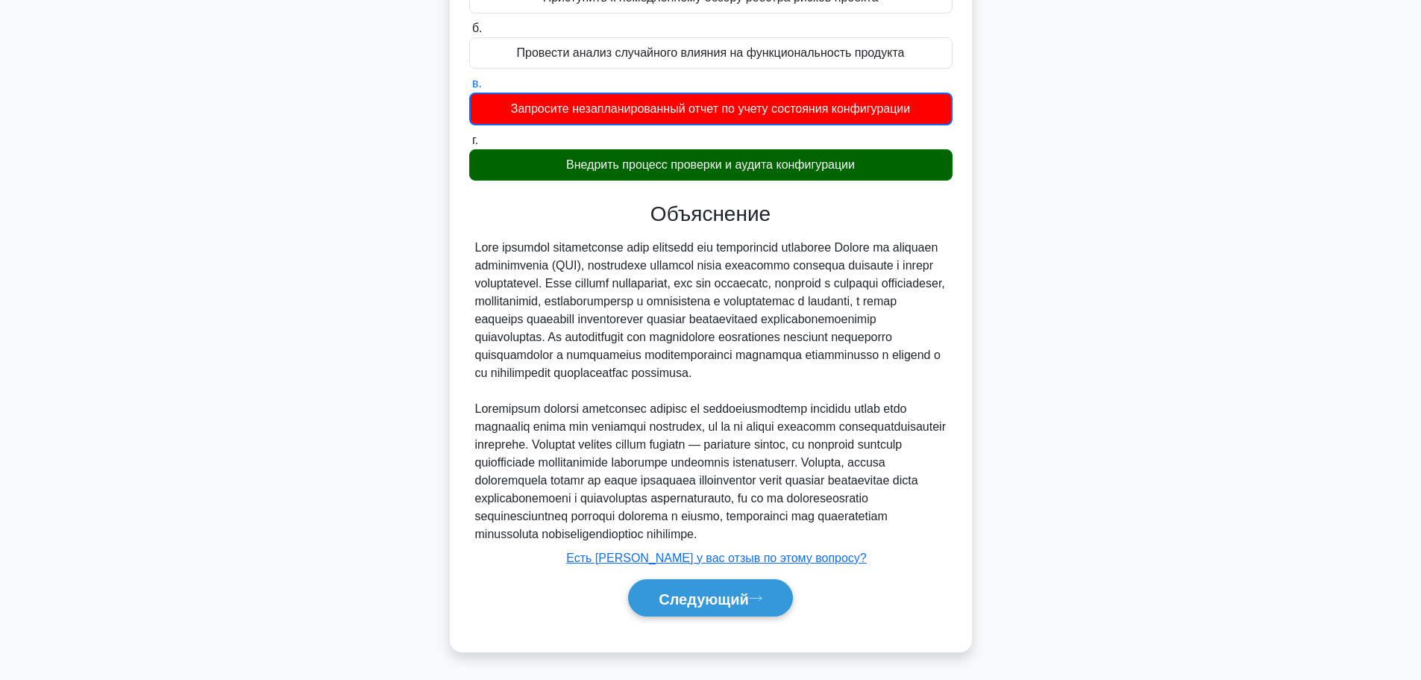
click at [719, 620] on div "Следующий" at bounding box center [710, 598] width 483 height 50
click at [719, 610] on button "Следующий" at bounding box center [710, 598] width 165 height 38
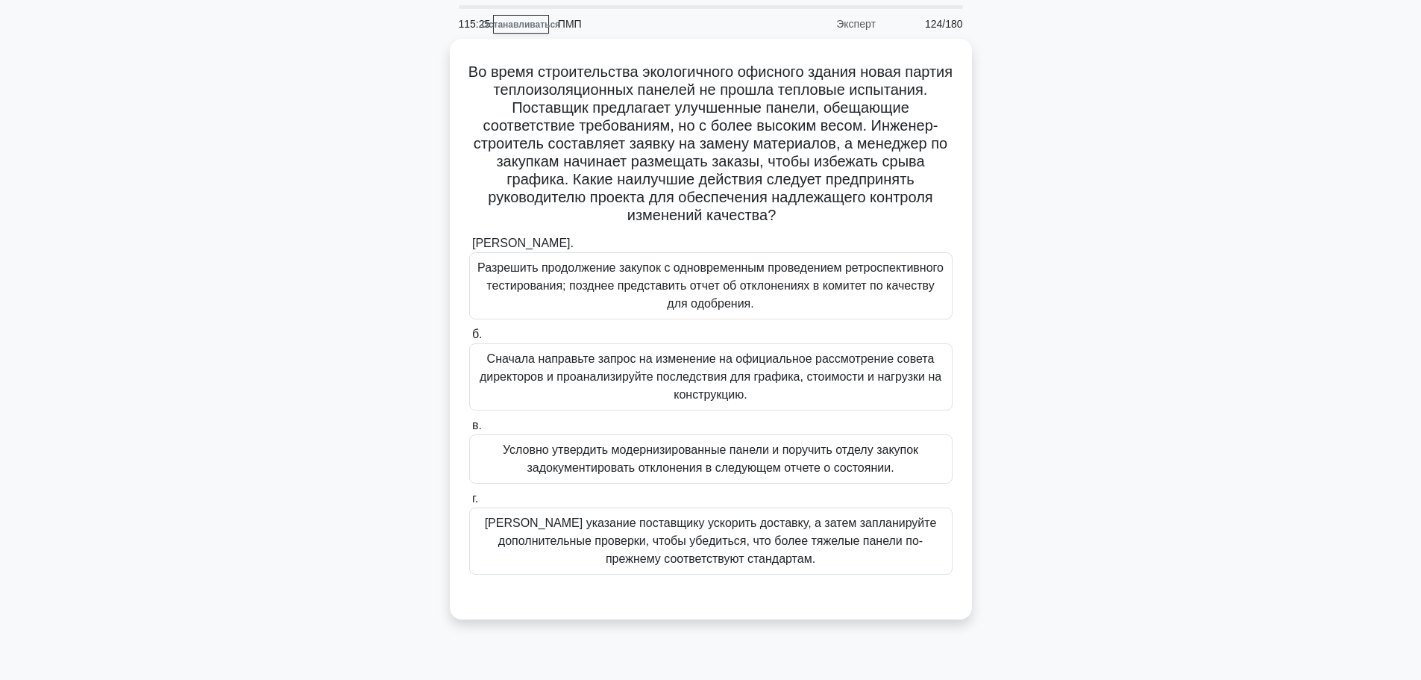
scroll to position [75, 0]
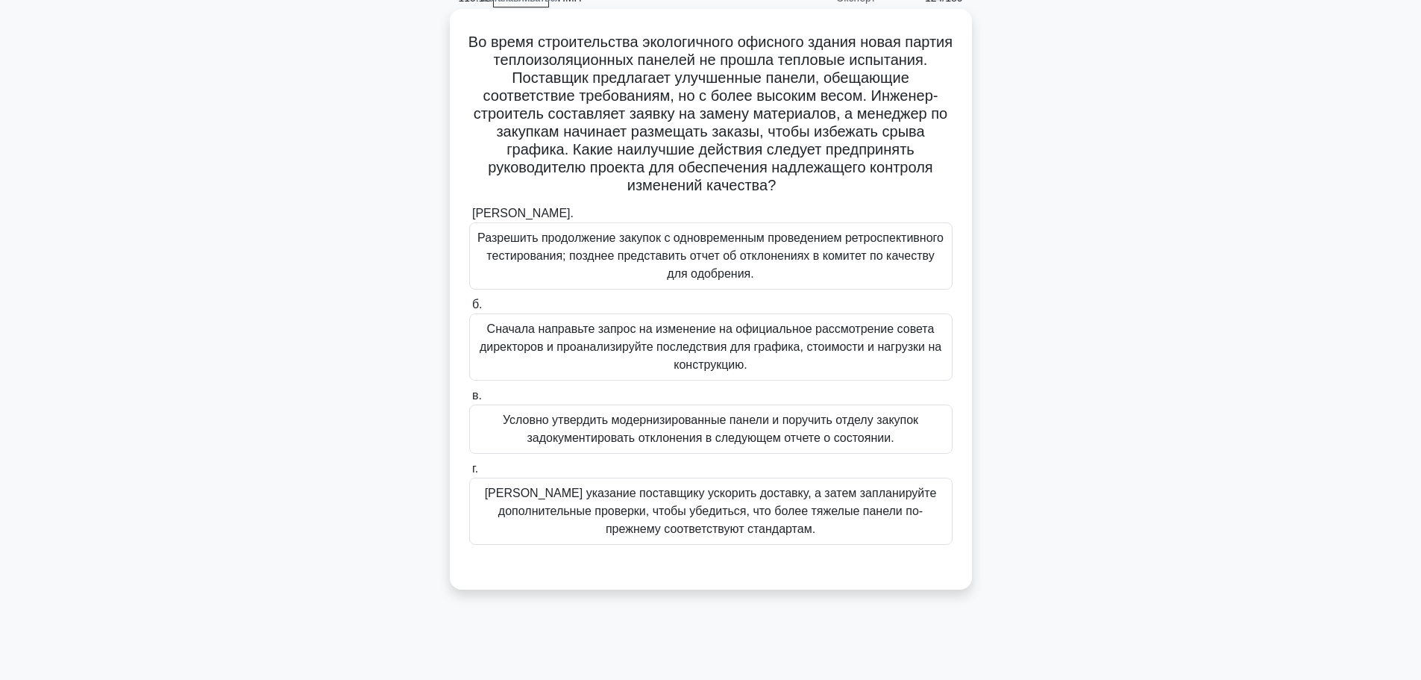
click at [860, 366] on font "Сначала направьте запрос на изменение на официальное рассмотрение совета директ…" at bounding box center [711, 347] width 470 height 54
click at [469, 310] on input "б. Сначала направьте запрос на изменение на официальное рассмотрение совета дир…" at bounding box center [469, 305] width 0 height 10
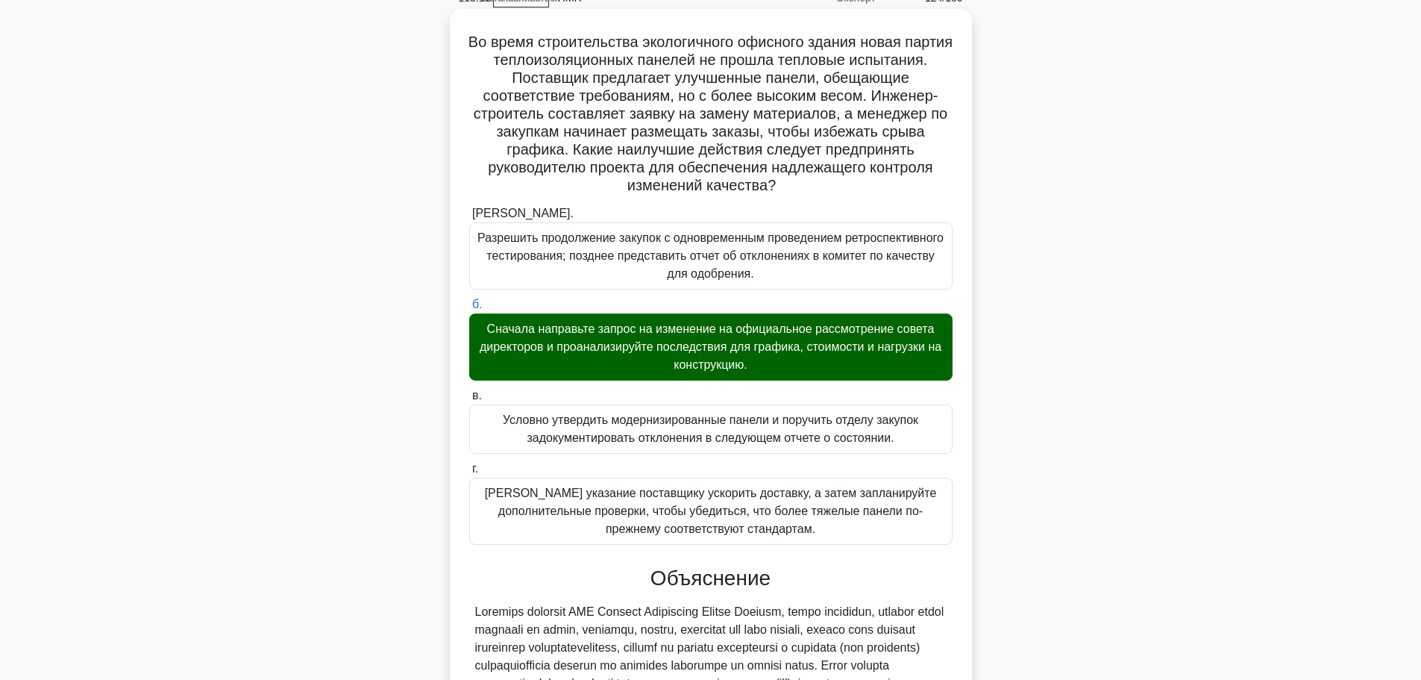
scroll to position [458, 0]
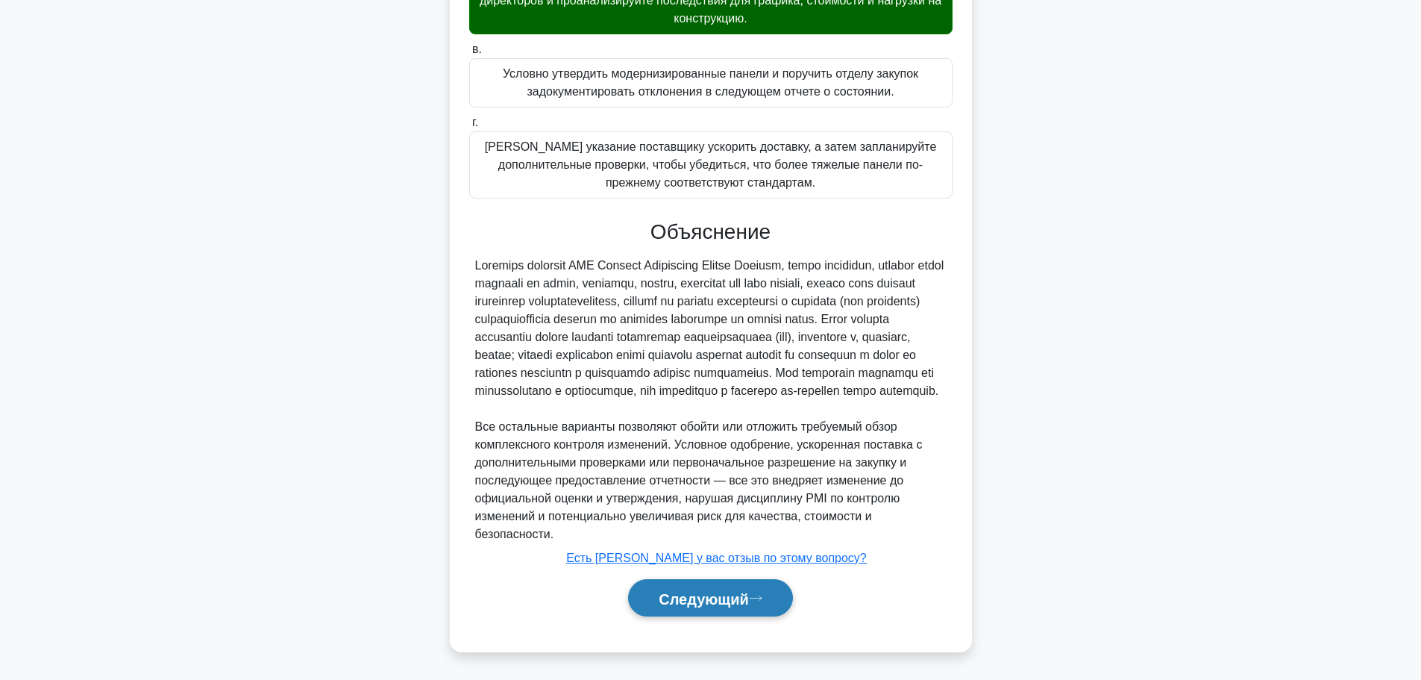
click at [731, 590] on font "Следующий" at bounding box center [704, 598] width 90 height 16
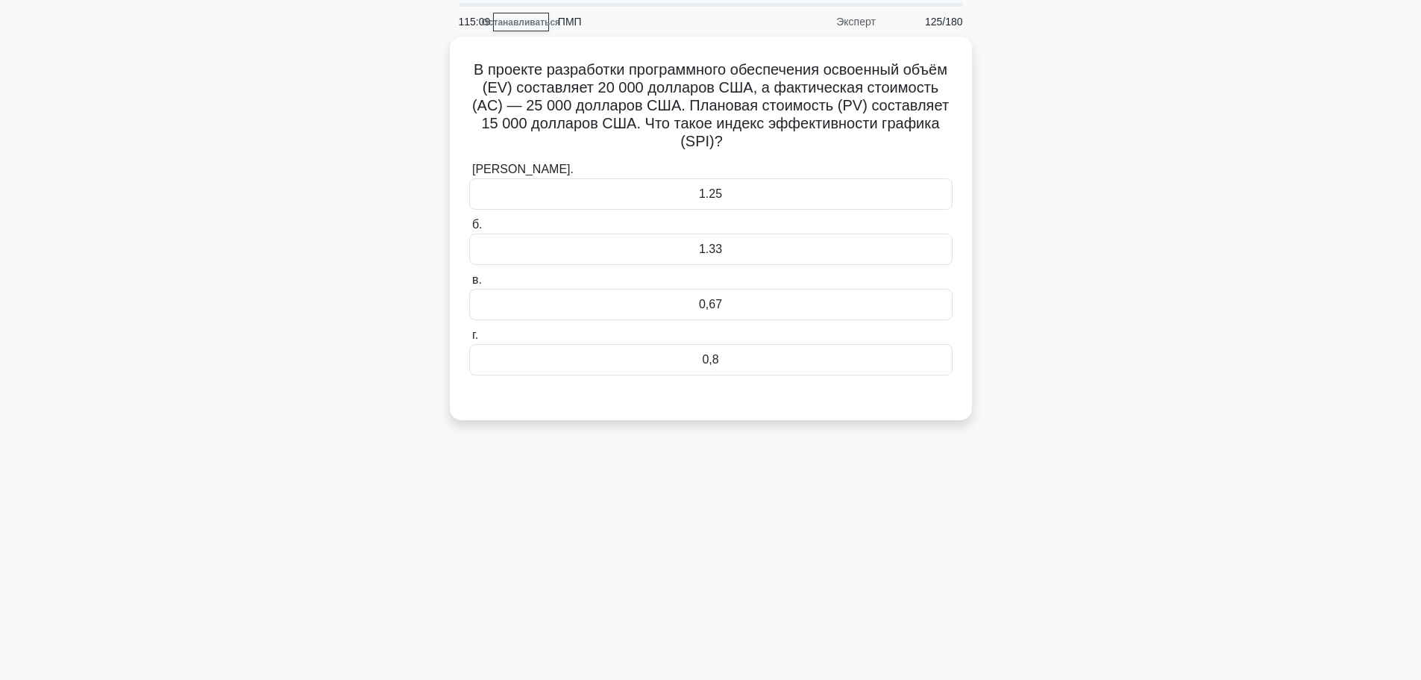
scroll to position [0, 0]
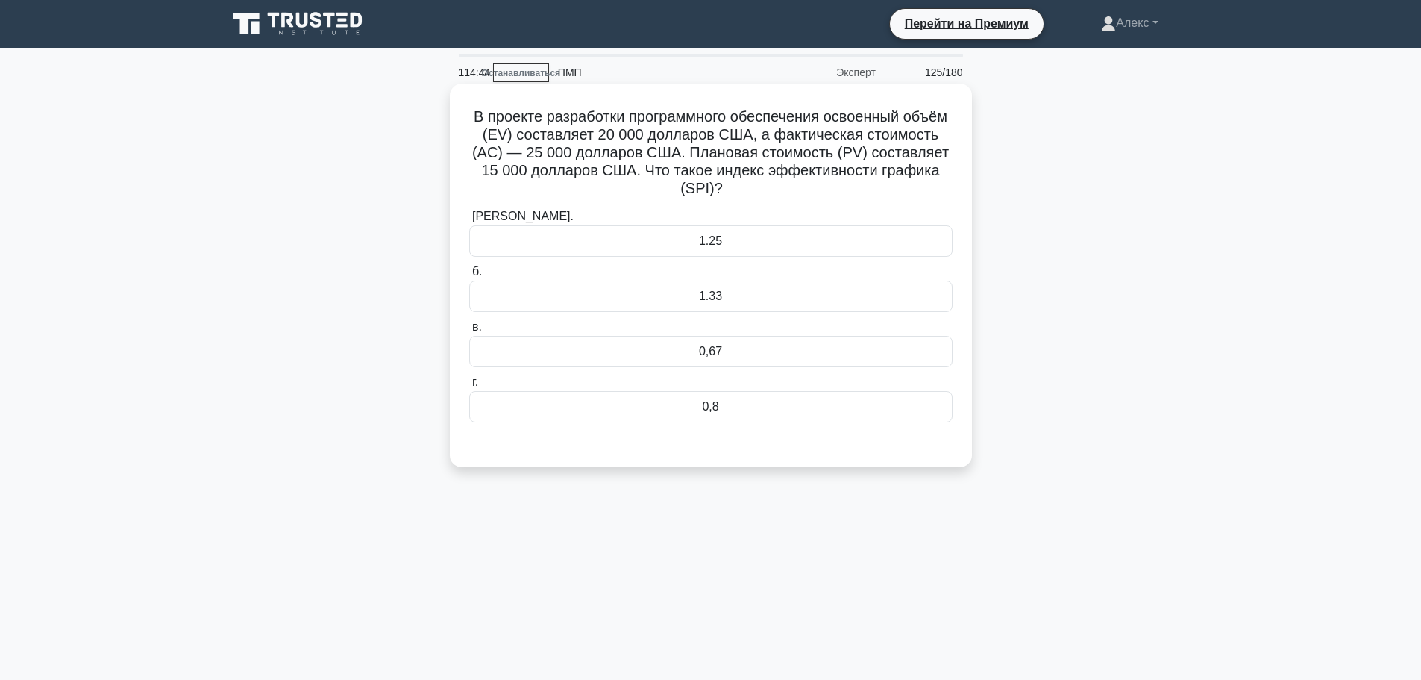
click at [742, 403] on div "0,8" at bounding box center [710, 406] width 483 height 31
click at [469, 387] on input "г. 0,8" at bounding box center [469, 383] width 0 height 10
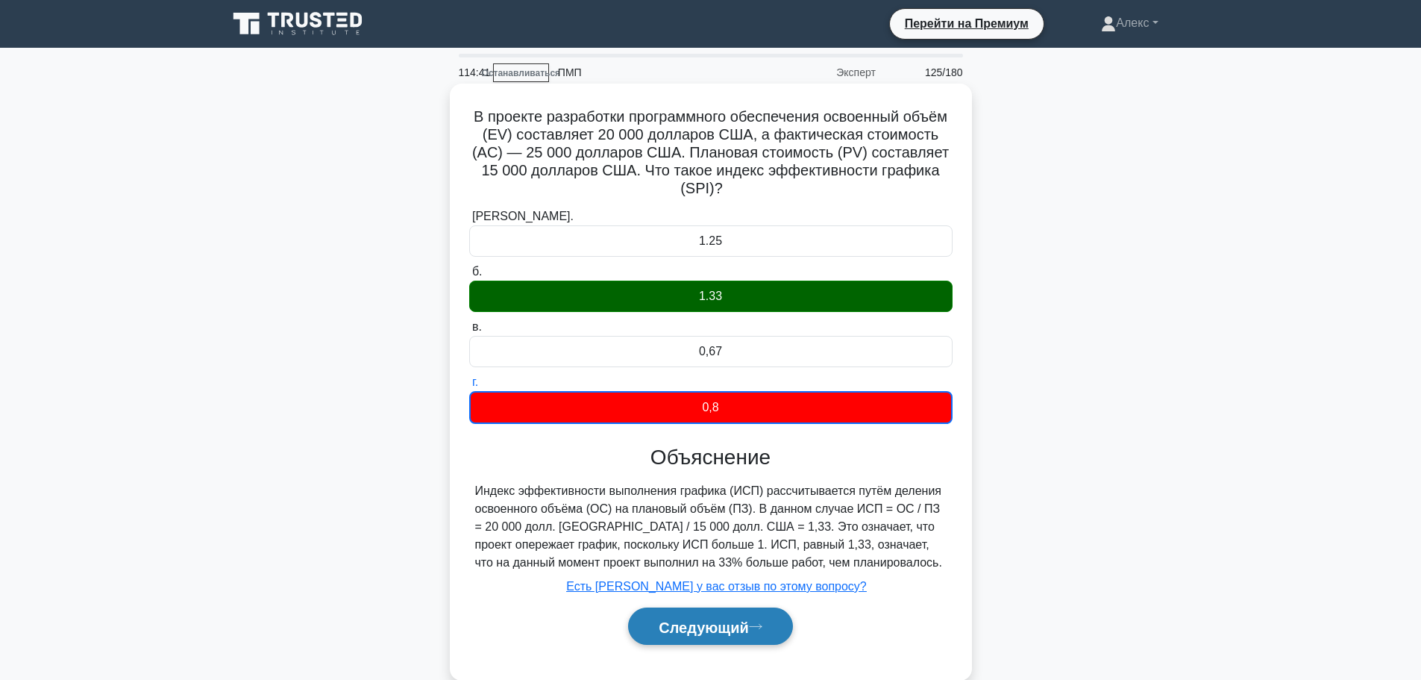
click at [776, 639] on button "Следующий" at bounding box center [710, 626] width 165 height 38
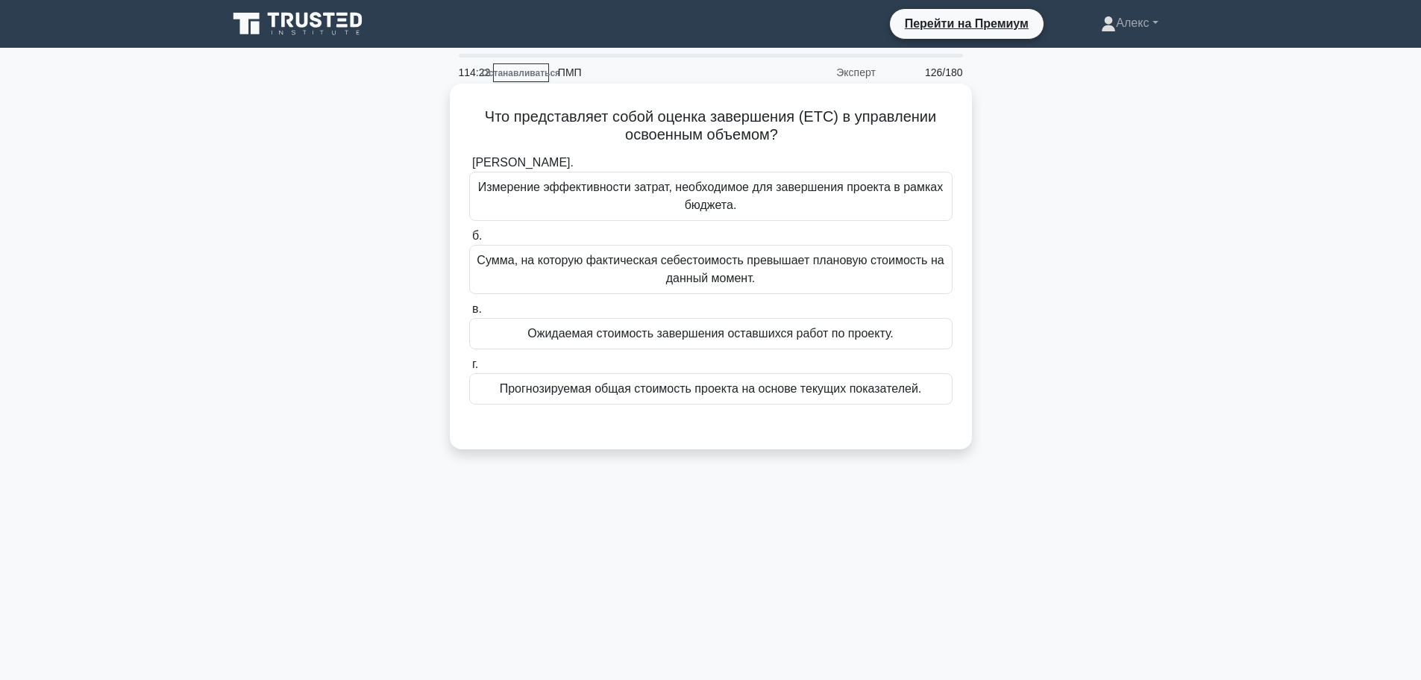
click at [738, 393] on font "Прогнозируемая общая стоимость проекта на основе текущих показателей." at bounding box center [711, 388] width 422 height 13
click at [469, 369] on input "г. Прогнозируемая общая стоимость проекта на основе текущих показателей." at bounding box center [469, 365] width 0 height 10
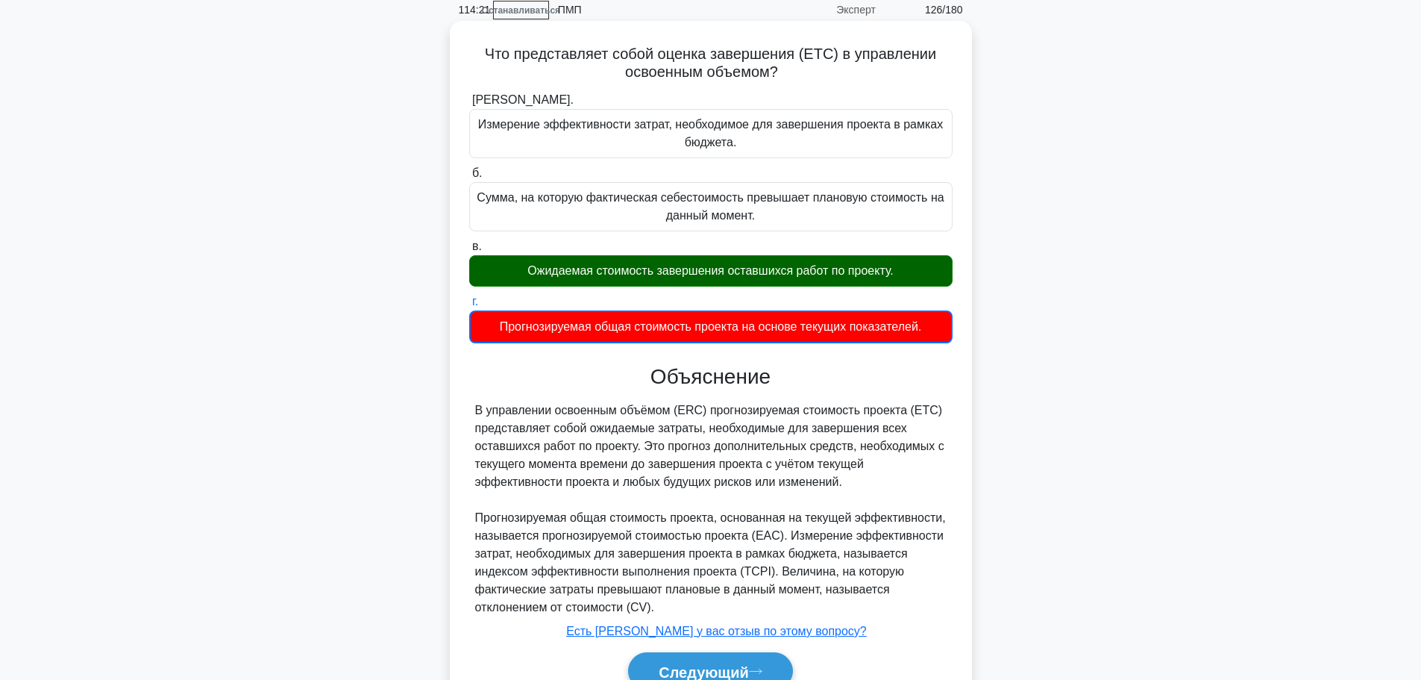
scroll to position [137, 0]
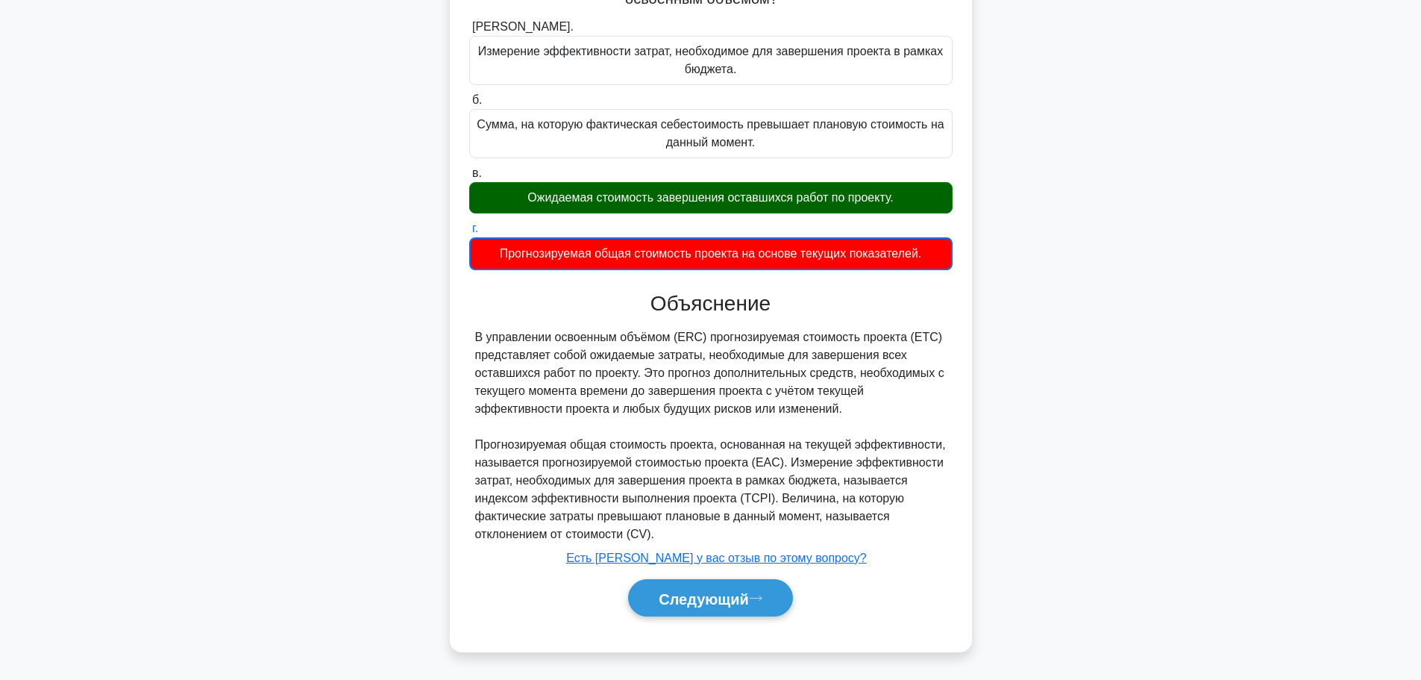
click at [747, 617] on div "Следующий" at bounding box center [710, 598] width 483 height 50
click at [745, 610] on button "Следующий" at bounding box center [710, 598] width 165 height 38
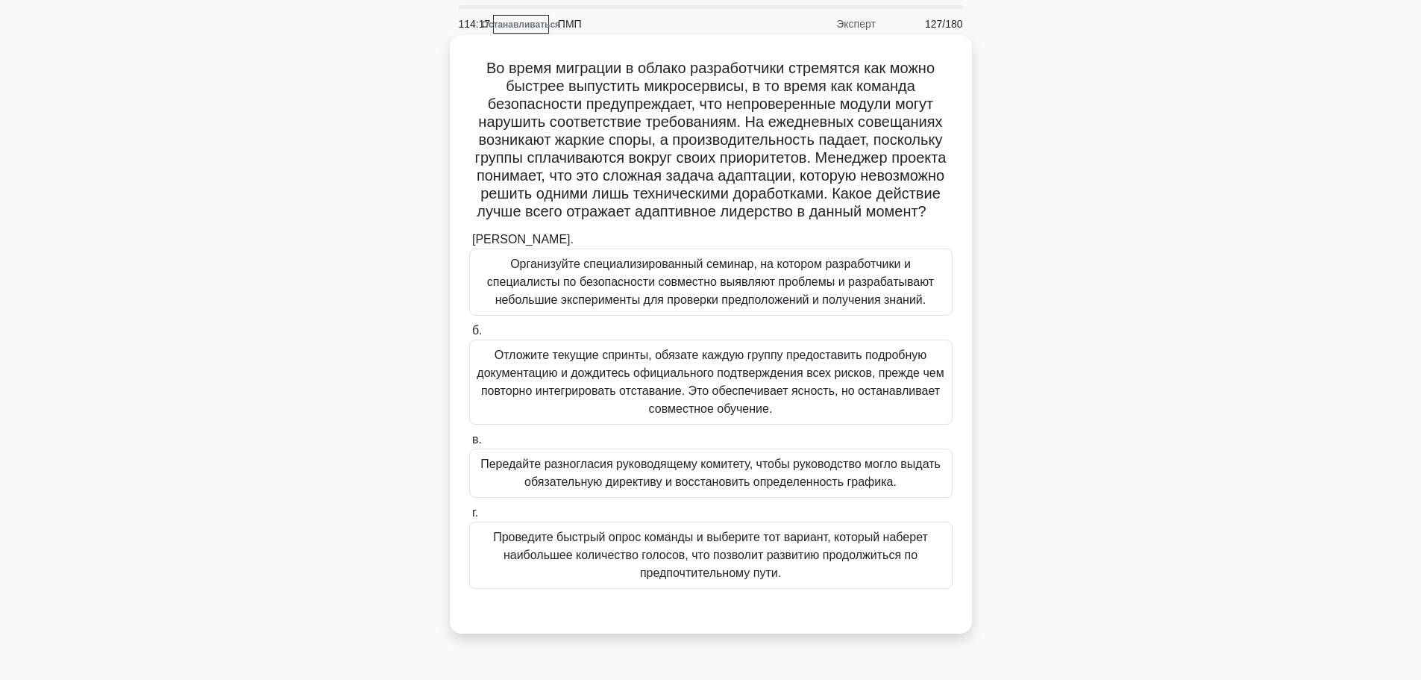
scroll to position [75, 0]
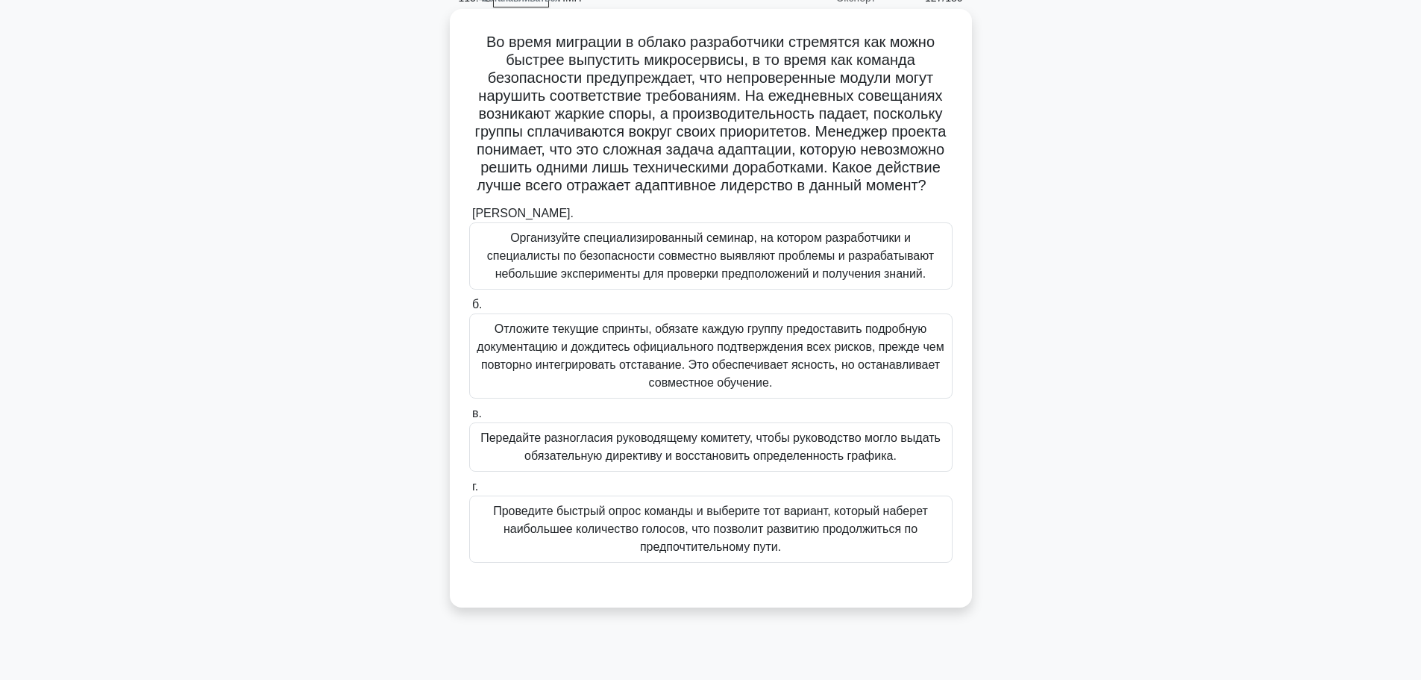
click at [776, 254] on font "Организуйте специализированный семинар, на котором разработчики и специалисты п…" at bounding box center [710, 255] width 447 height 48
click at [469, 219] on input "а. Организуйте специализированный семинар, на котором разработчики и специалист…" at bounding box center [469, 214] width 0 height 10
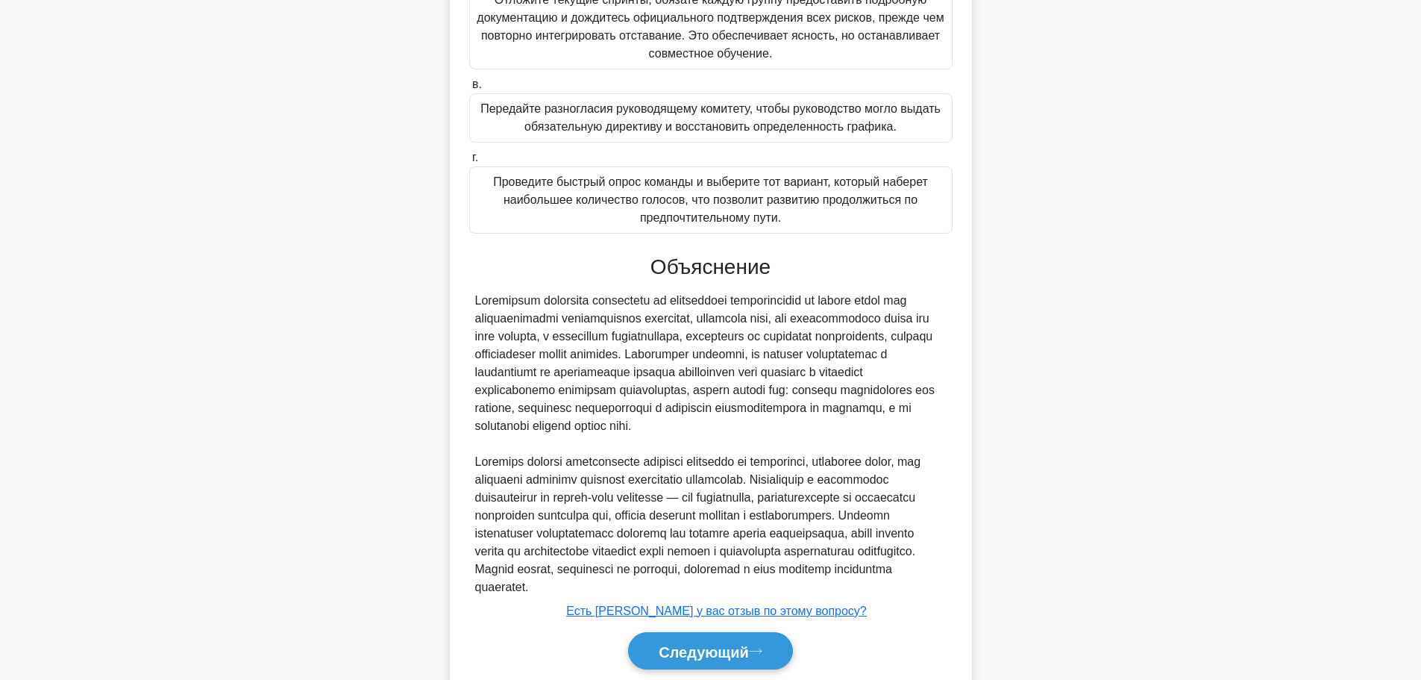
scroll to position [476, 0]
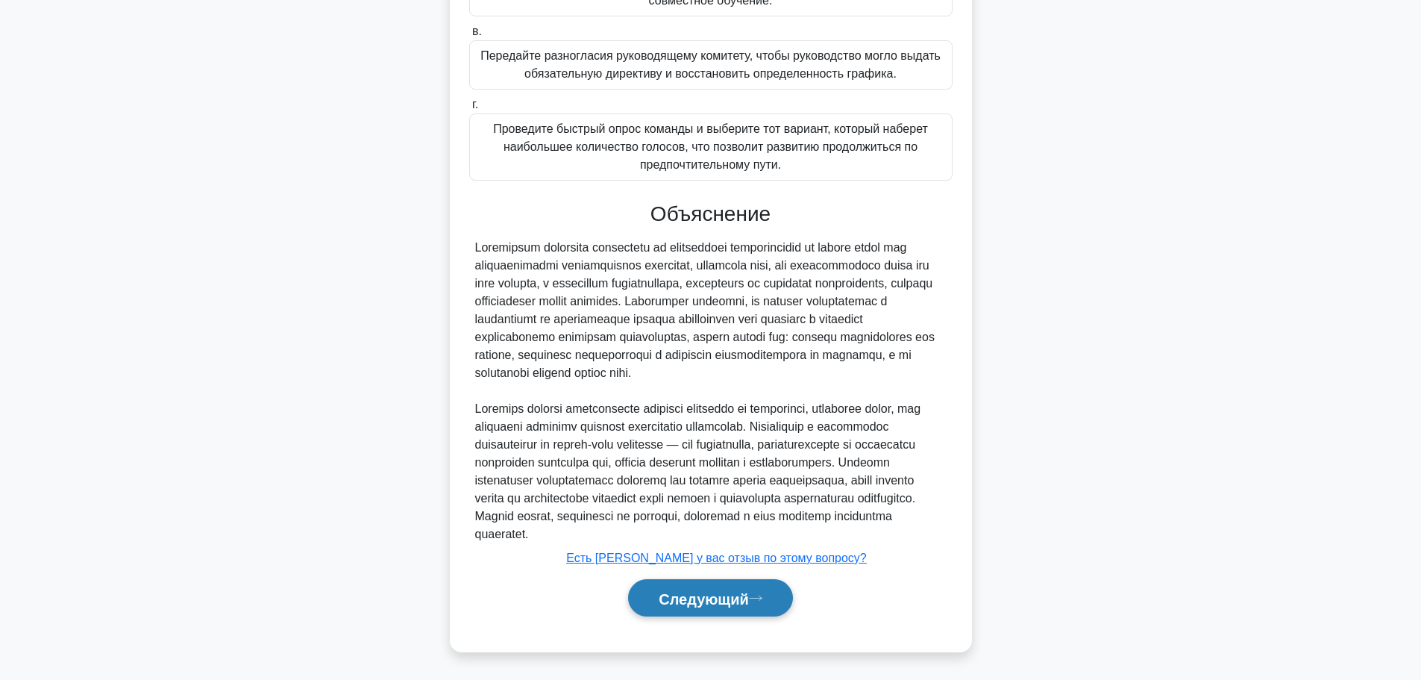
click at [741, 613] on button "Следующий" at bounding box center [710, 598] width 165 height 38
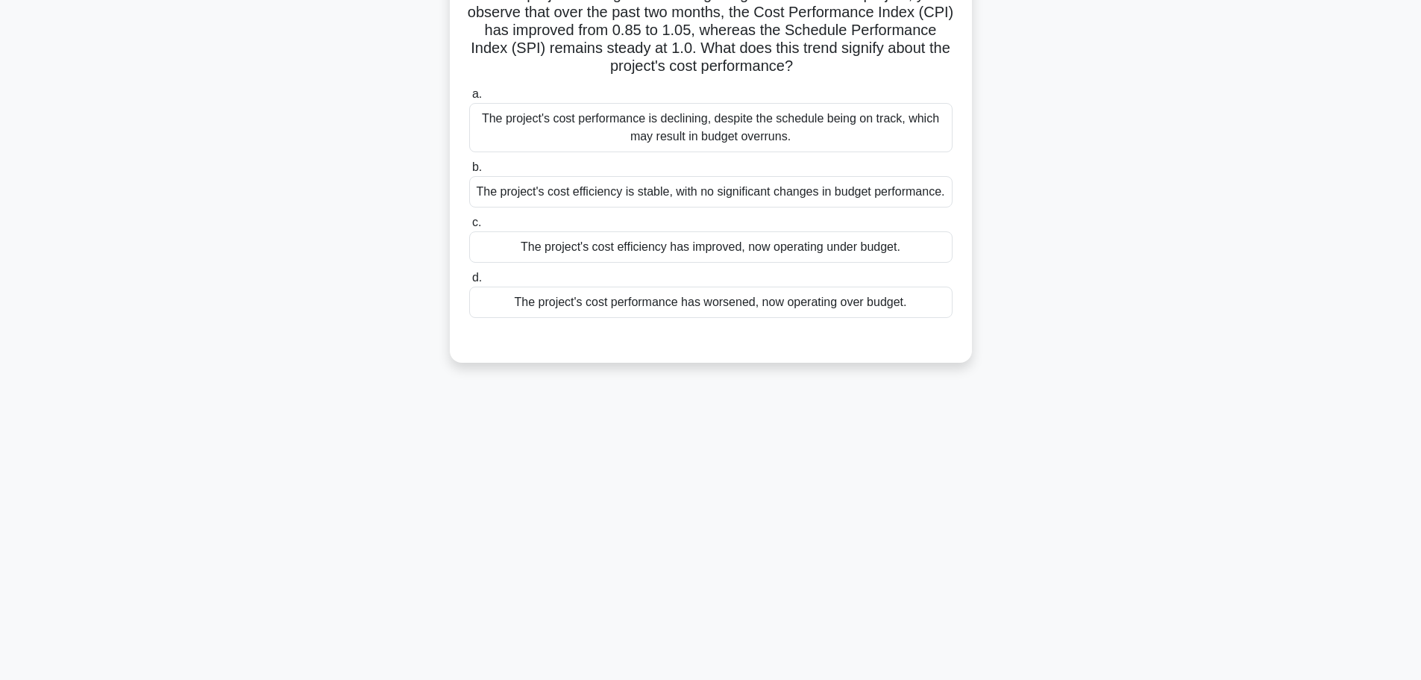
scroll to position [126, 0]
click at [744, 604] on div "113:38 Останавливаться ПМП Эксперт 128/180" at bounding box center [711, 301] width 985 height 746
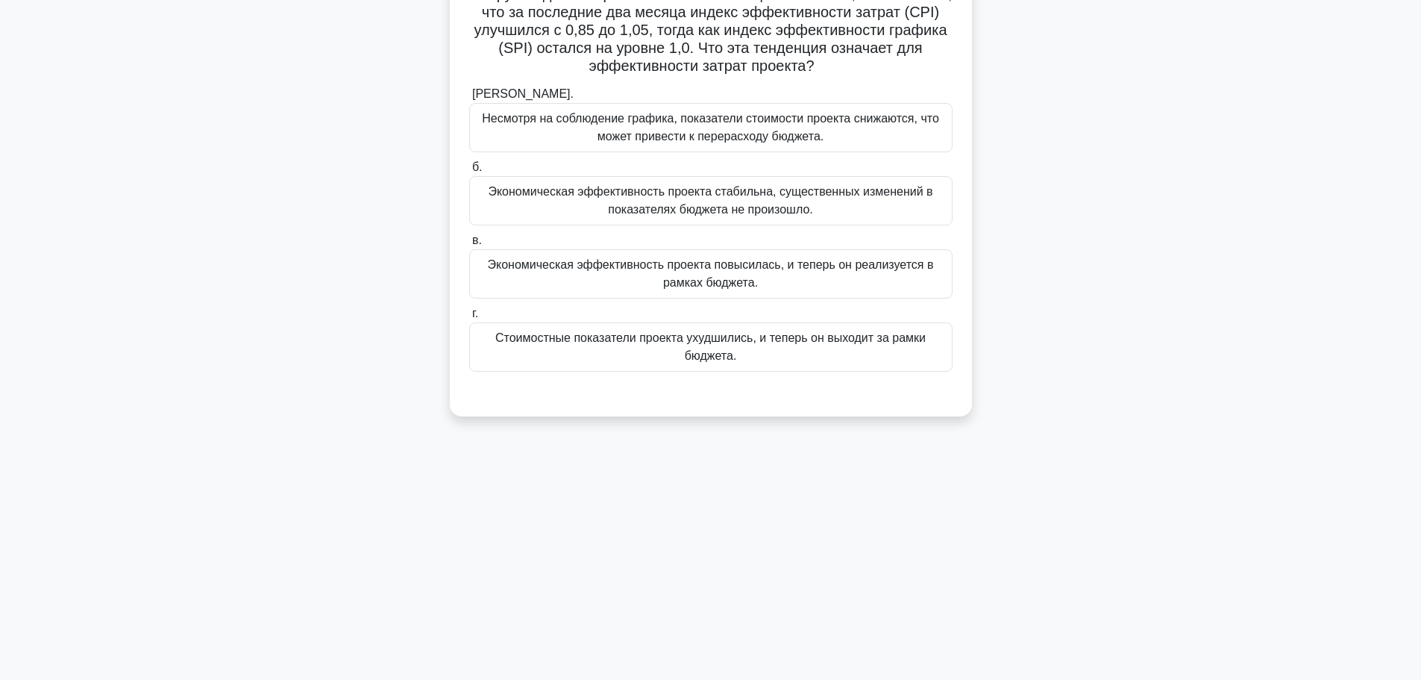
scroll to position [0, 0]
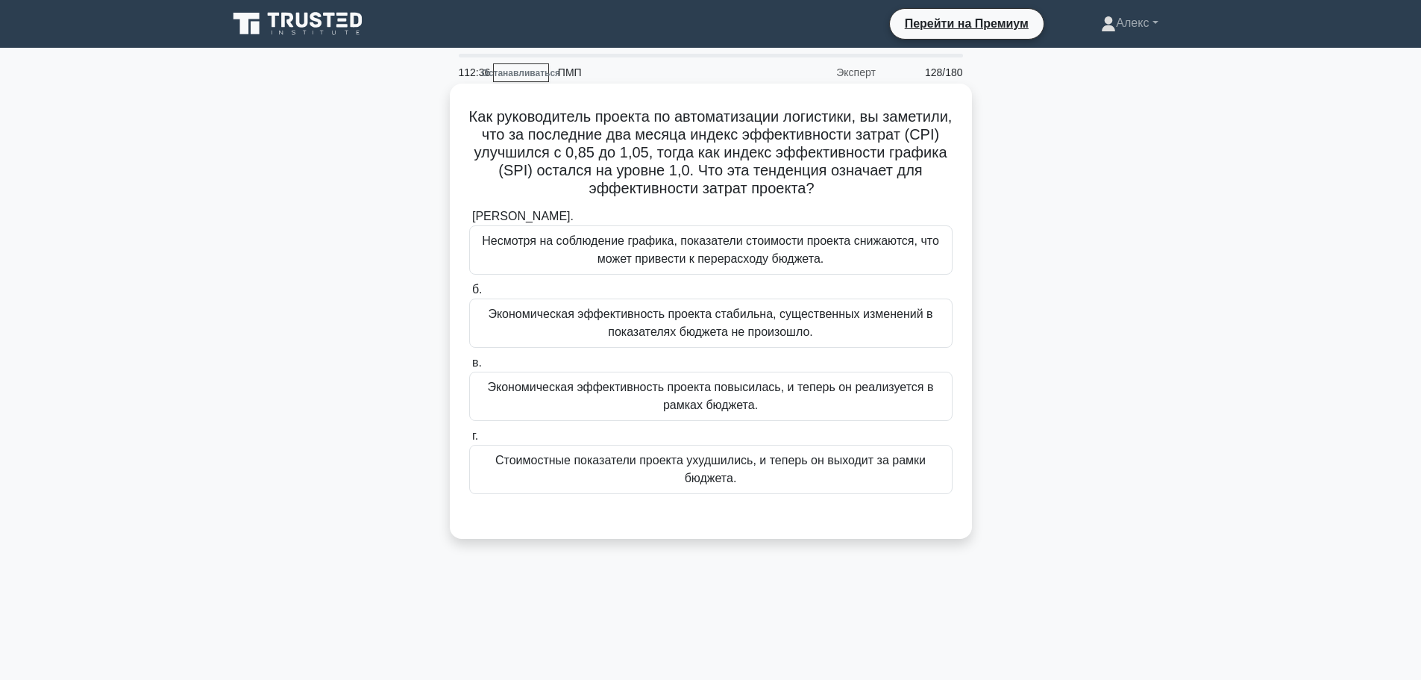
click at [707, 389] on font "Экономическая эффективность проекта повысилась, и теперь он реализуется в рамка…" at bounding box center [711, 396] width 446 height 31
click at [469, 368] on input "в. Экономическая эффективность проекта повысилась, и теперь он реализуется в ра…" at bounding box center [469, 363] width 0 height 10
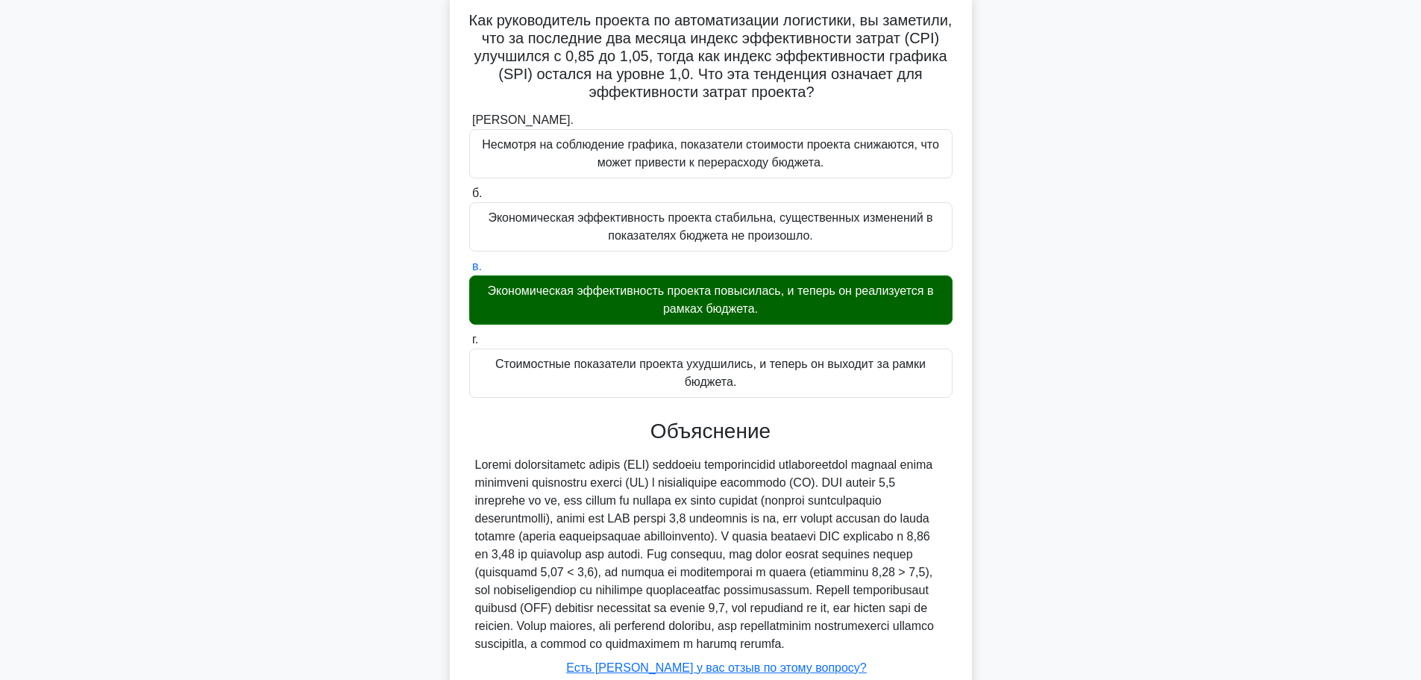
scroll to position [225, 0]
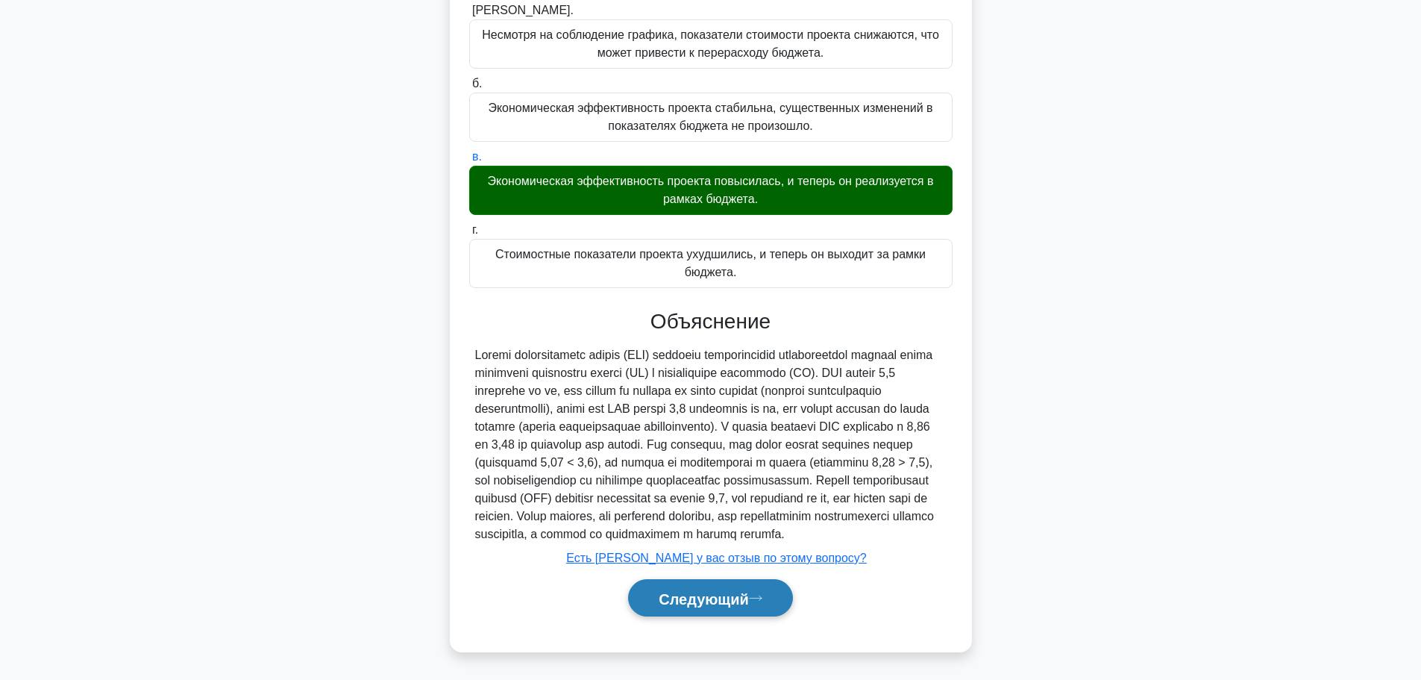
click at [698, 592] on font "Следующий" at bounding box center [704, 598] width 90 height 16
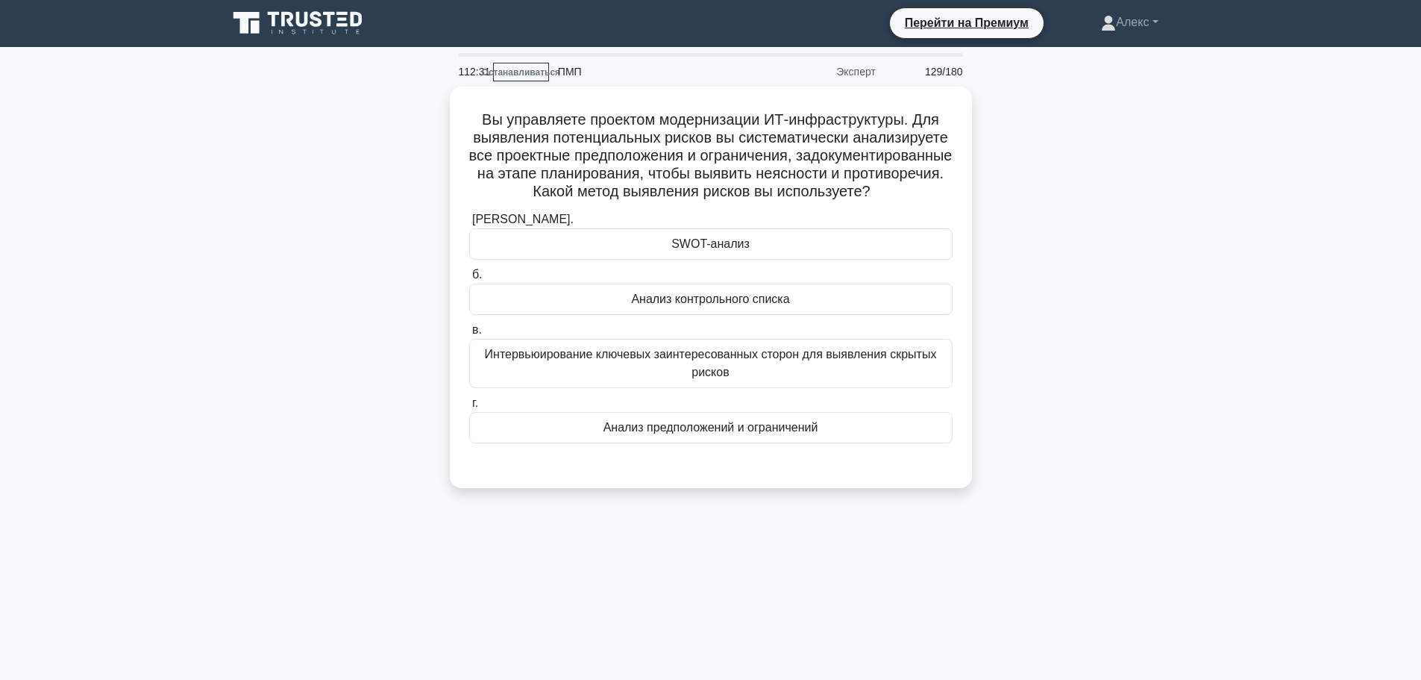
scroll to position [0, 0]
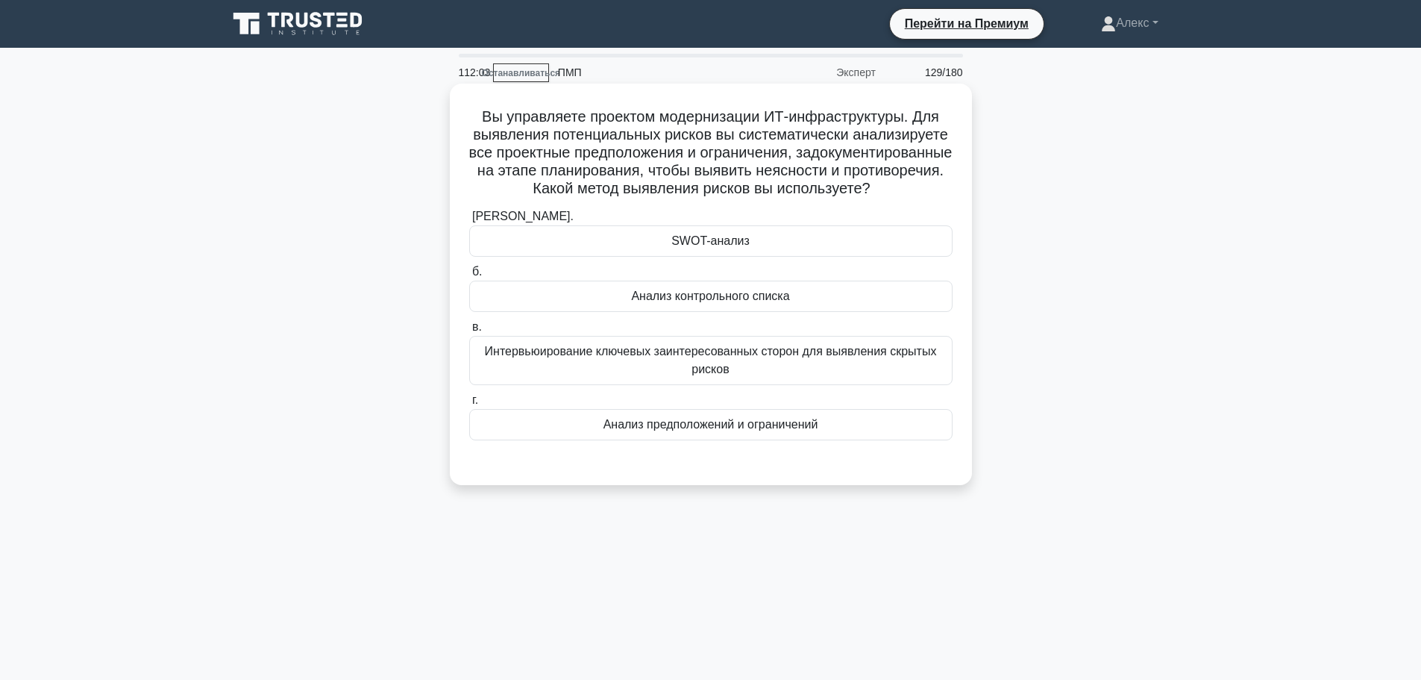
click at [745, 430] on font "Анализ предположений и ограничений" at bounding box center [711, 424] width 215 height 13
click at [469, 405] on input "г. Анализ предположений и ограничений" at bounding box center [469, 400] width 0 height 10
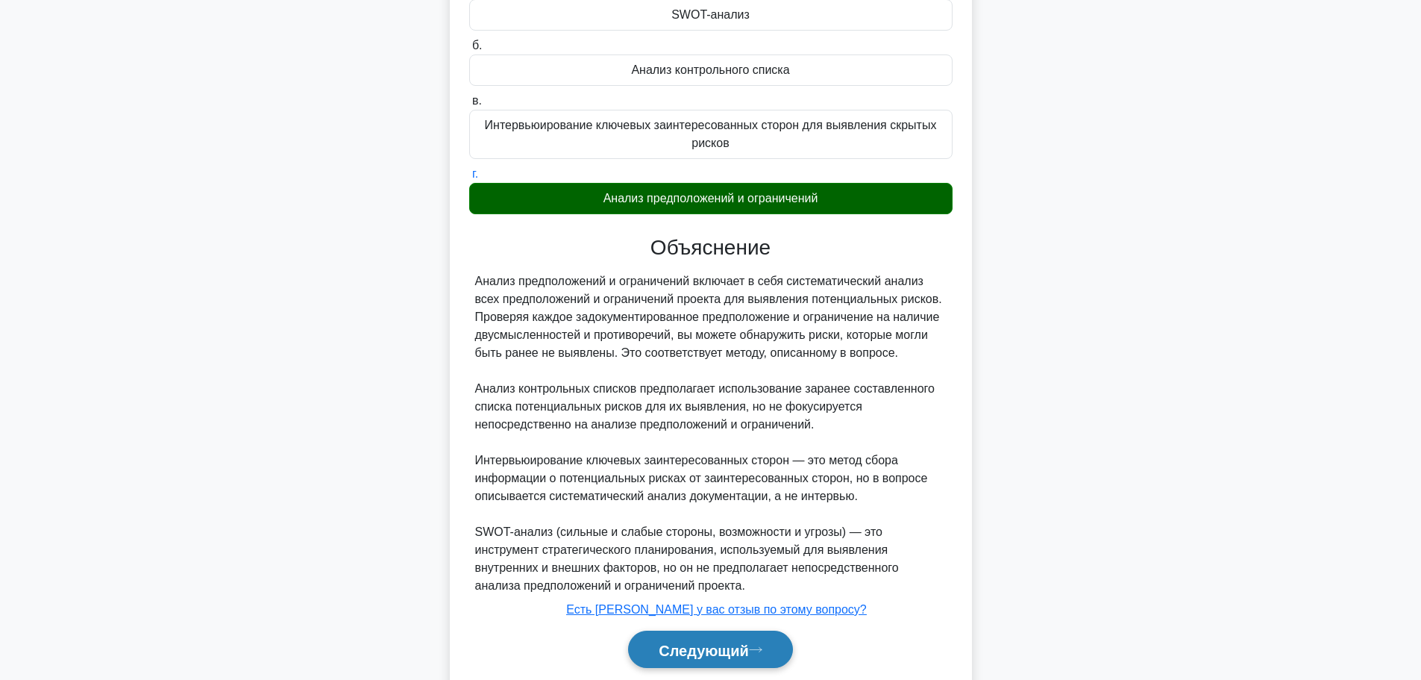
scroll to position [297, 0]
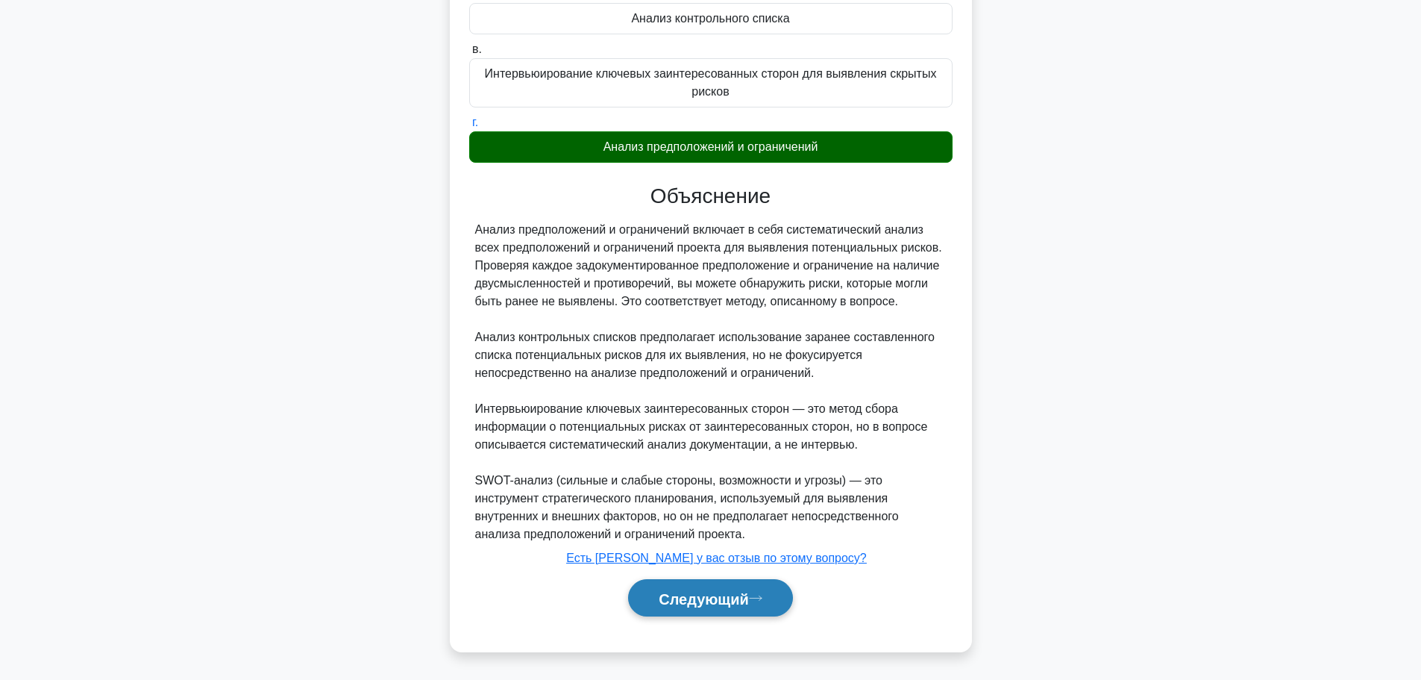
click at [669, 598] on font "Следующий" at bounding box center [704, 598] width 90 height 16
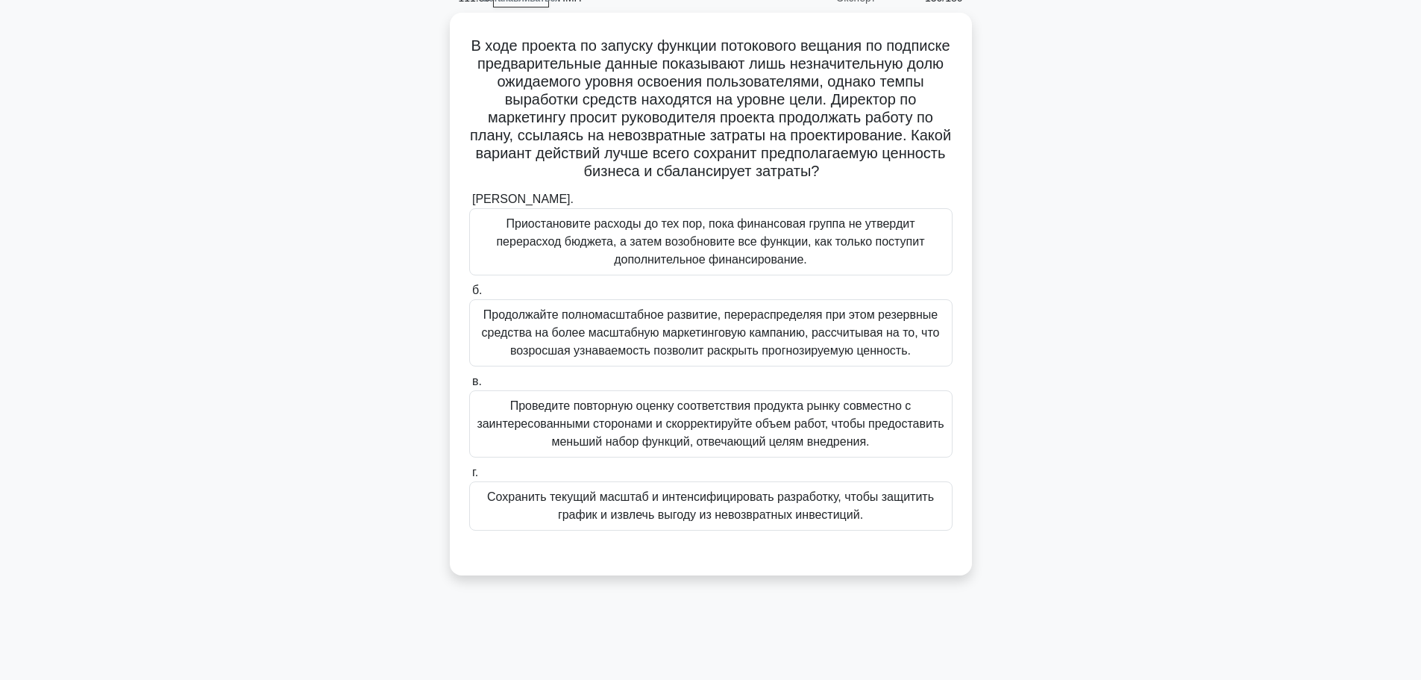
scroll to position [0, 0]
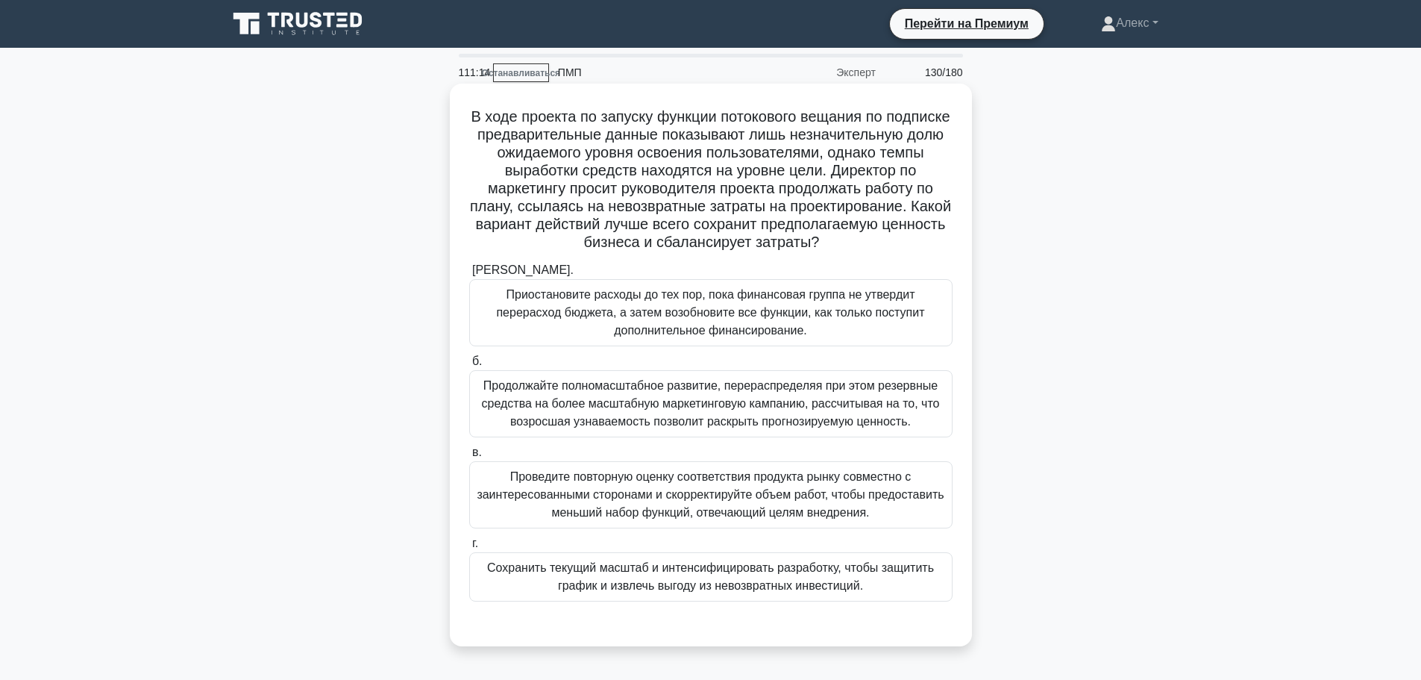
click at [704, 519] on font "Проведите повторную оценку соответствия продукта рынку совместно с заинтересова…" at bounding box center [710, 494] width 467 height 48
click at [469, 457] on input "в. Проведите повторную оценку соответствия продукта рынку совместно с заинтерес…" at bounding box center [469, 453] width 0 height 10
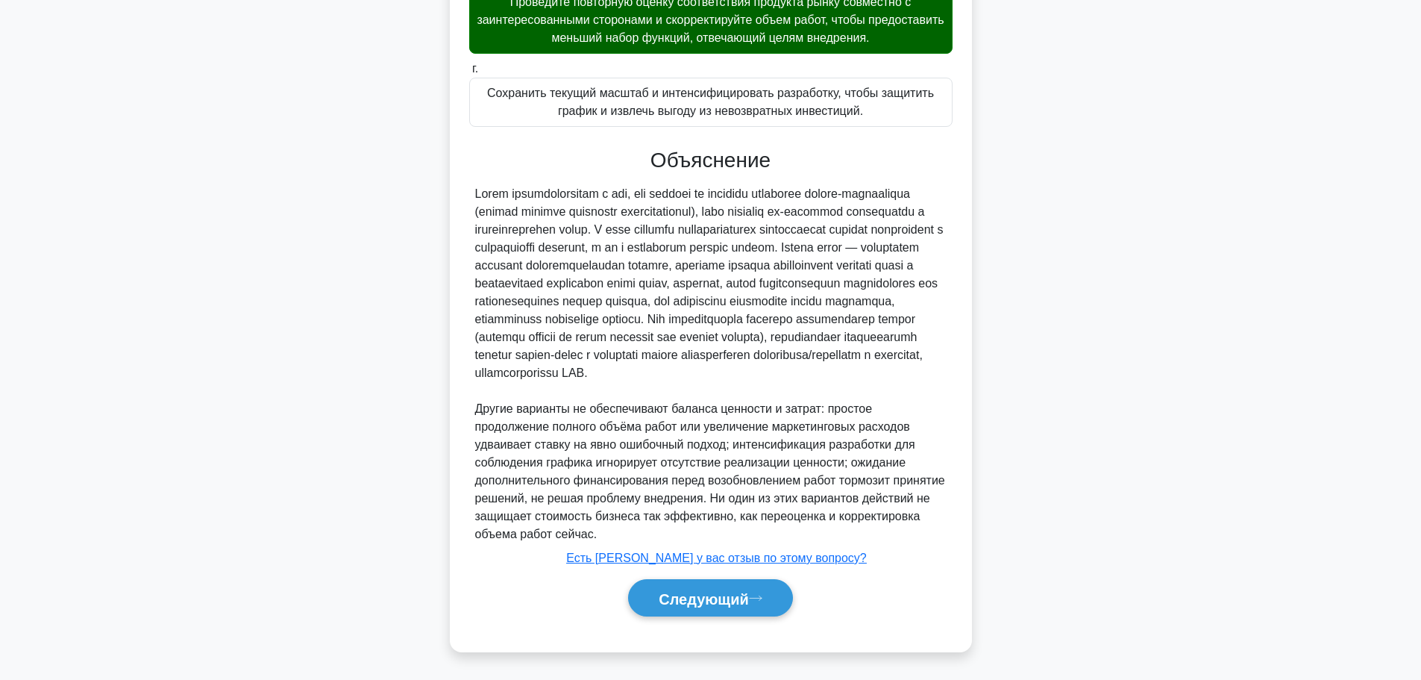
scroll to position [512, 0]
click at [702, 595] on font "Следующий" at bounding box center [704, 598] width 90 height 16
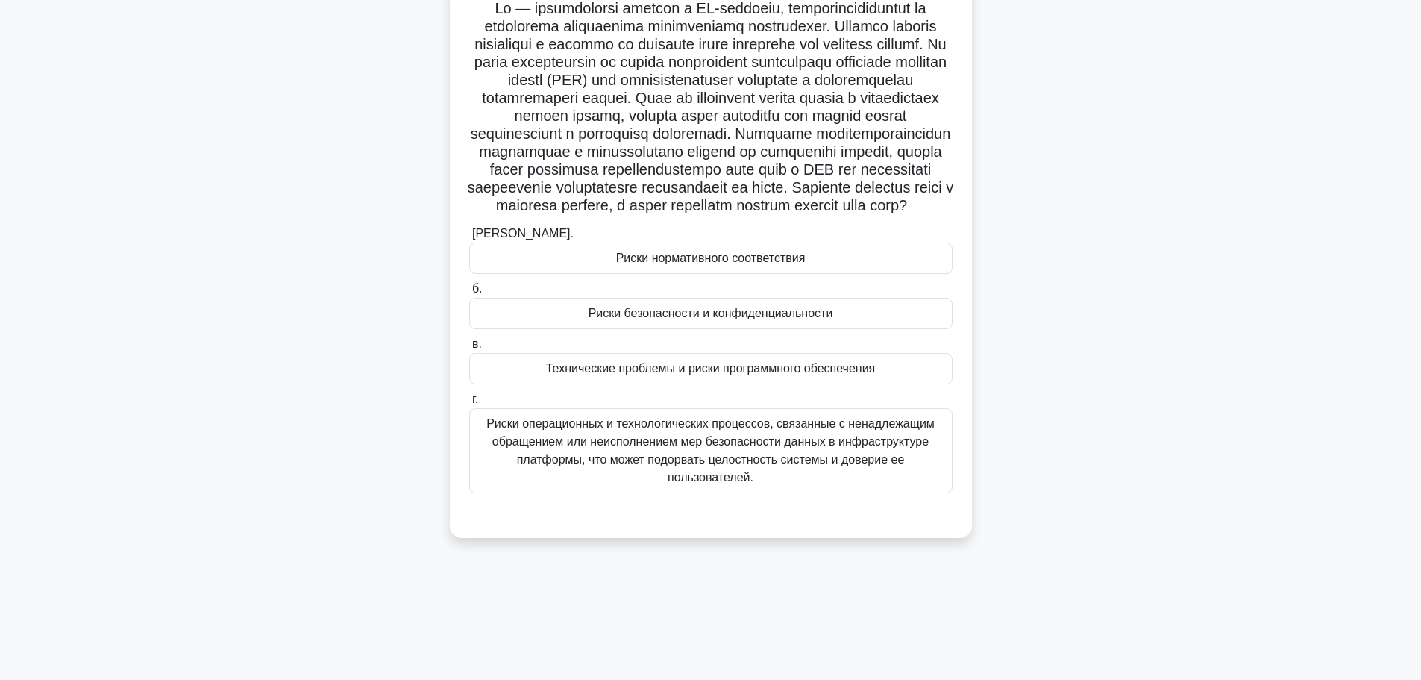
scroll to position [126, 0]
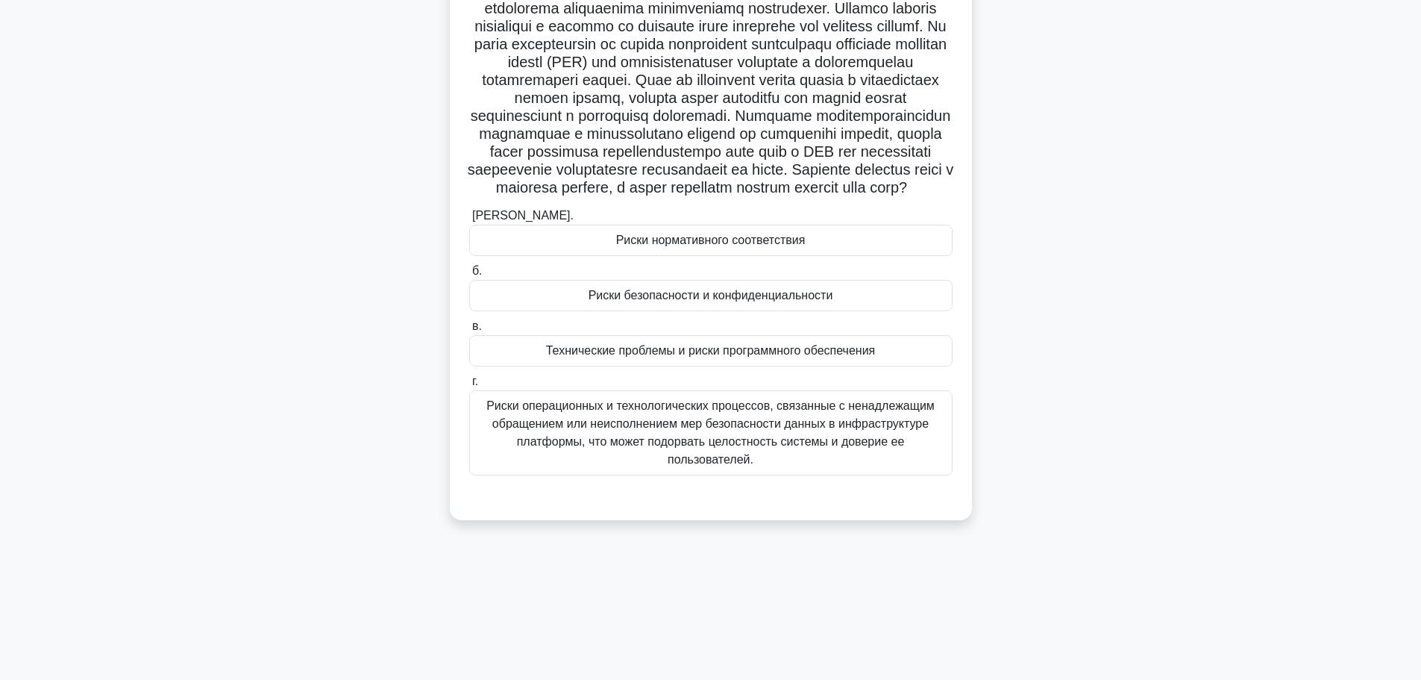
click at [861, 311] on div "Риски безопасности и конфиденциальности" at bounding box center [710, 295] width 483 height 31
click at [469, 276] on input "б. Риски безопасности и конфиденциальности" at bounding box center [469, 271] width 0 height 10
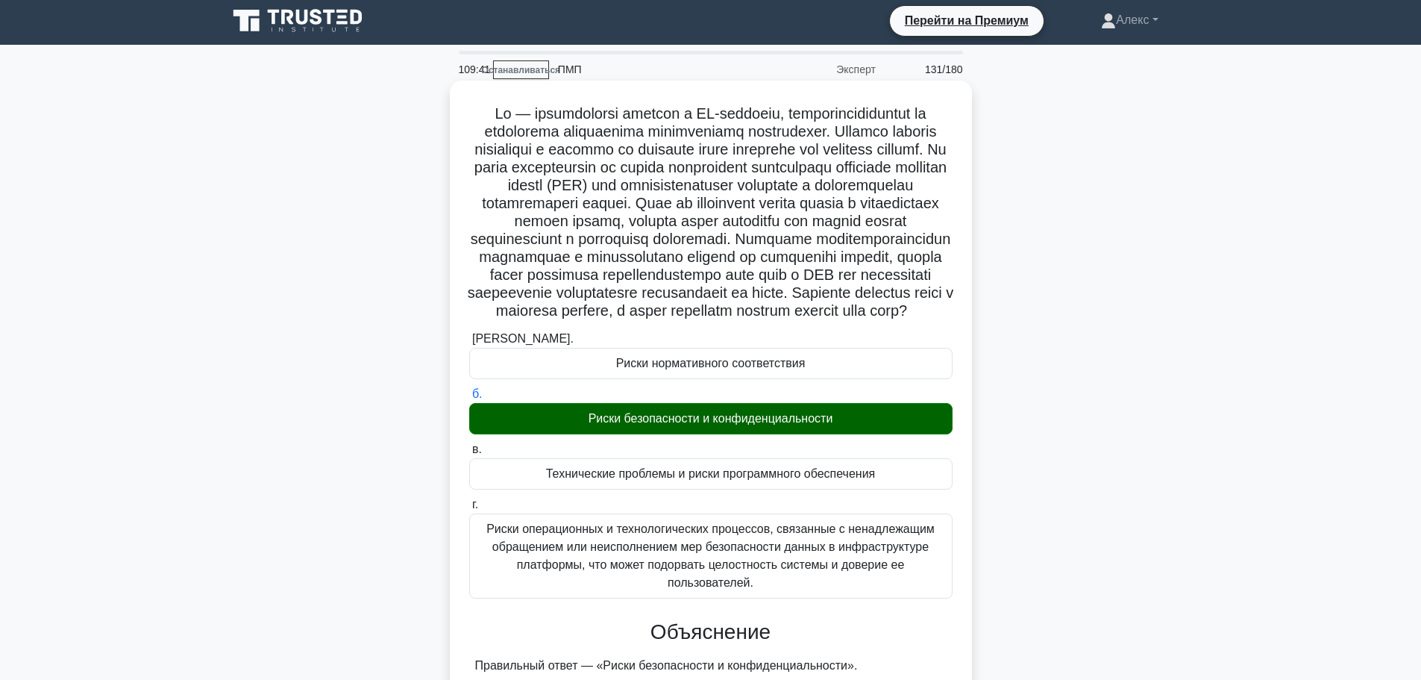
scroll to position [0, 0]
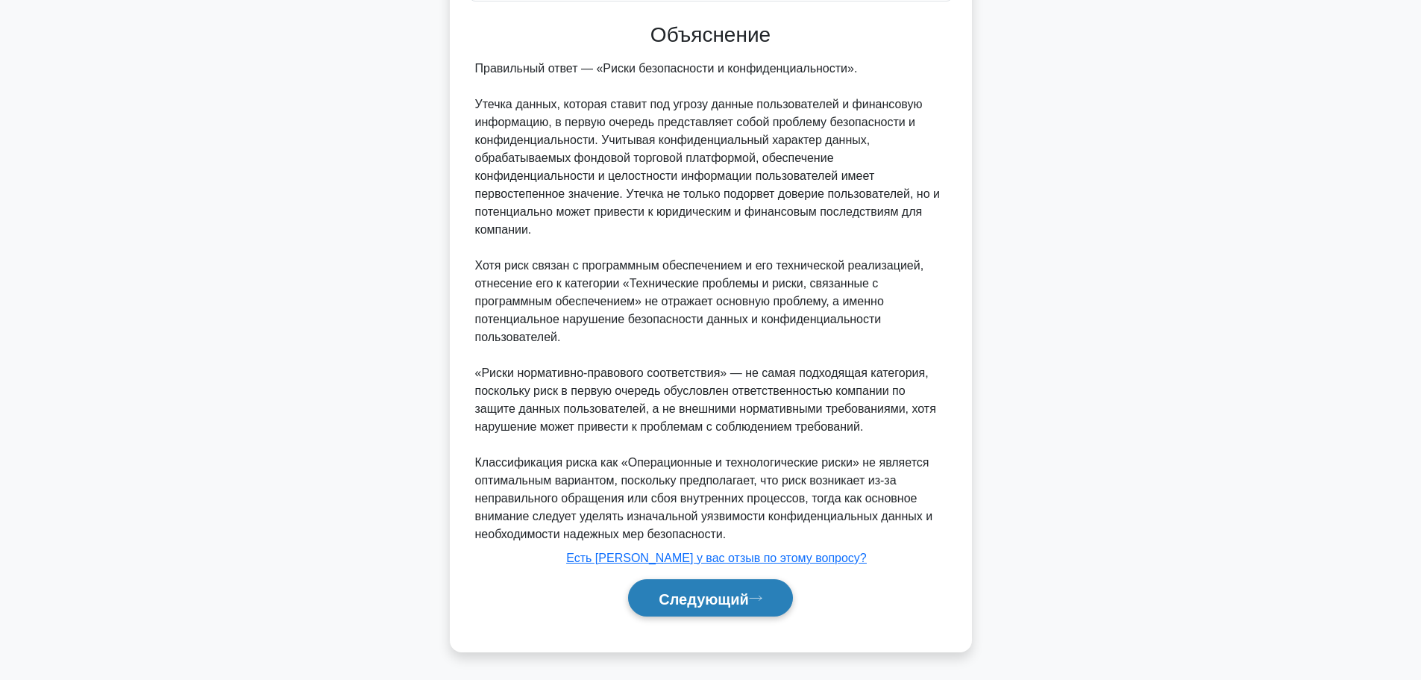
click at [783, 585] on button "Следующий" at bounding box center [710, 598] width 165 height 38
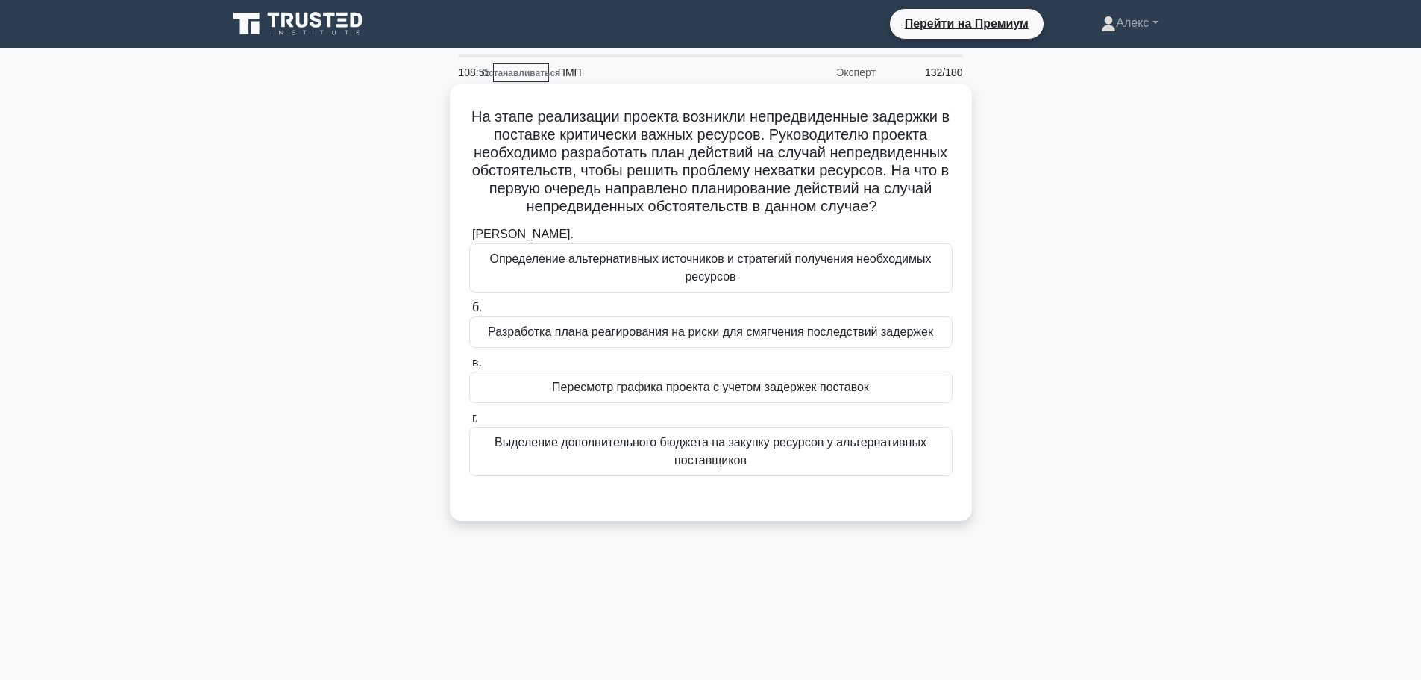
click at [927, 262] on font "Определение альтернативных источников и стратегий получения необходимых ресурсов" at bounding box center [711, 267] width 442 height 31
click at [469, 239] on input "а. Определение альтернативных источников и стратегий получения необходимых ресу…" at bounding box center [469, 235] width 0 height 10
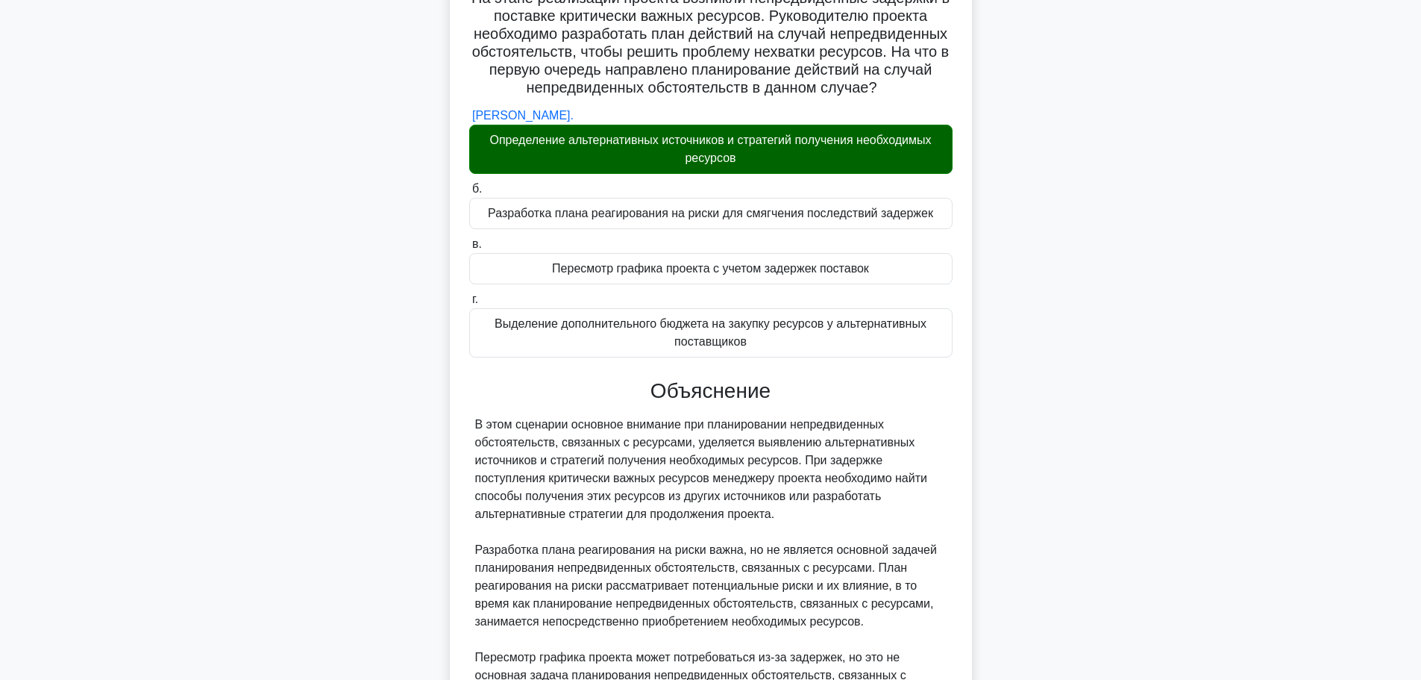
scroll to position [422, 0]
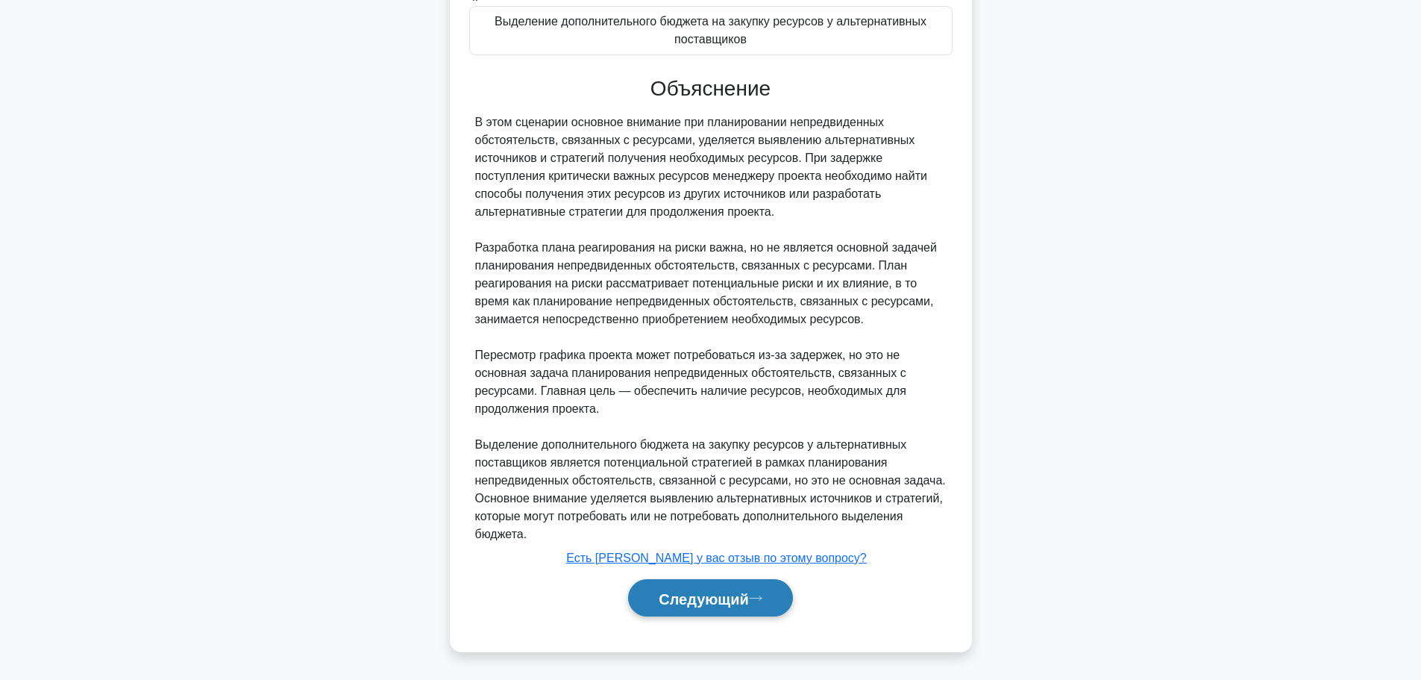
click at [693, 591] on font "Следующий" at bounding box center [704, 598] width 90 height 16
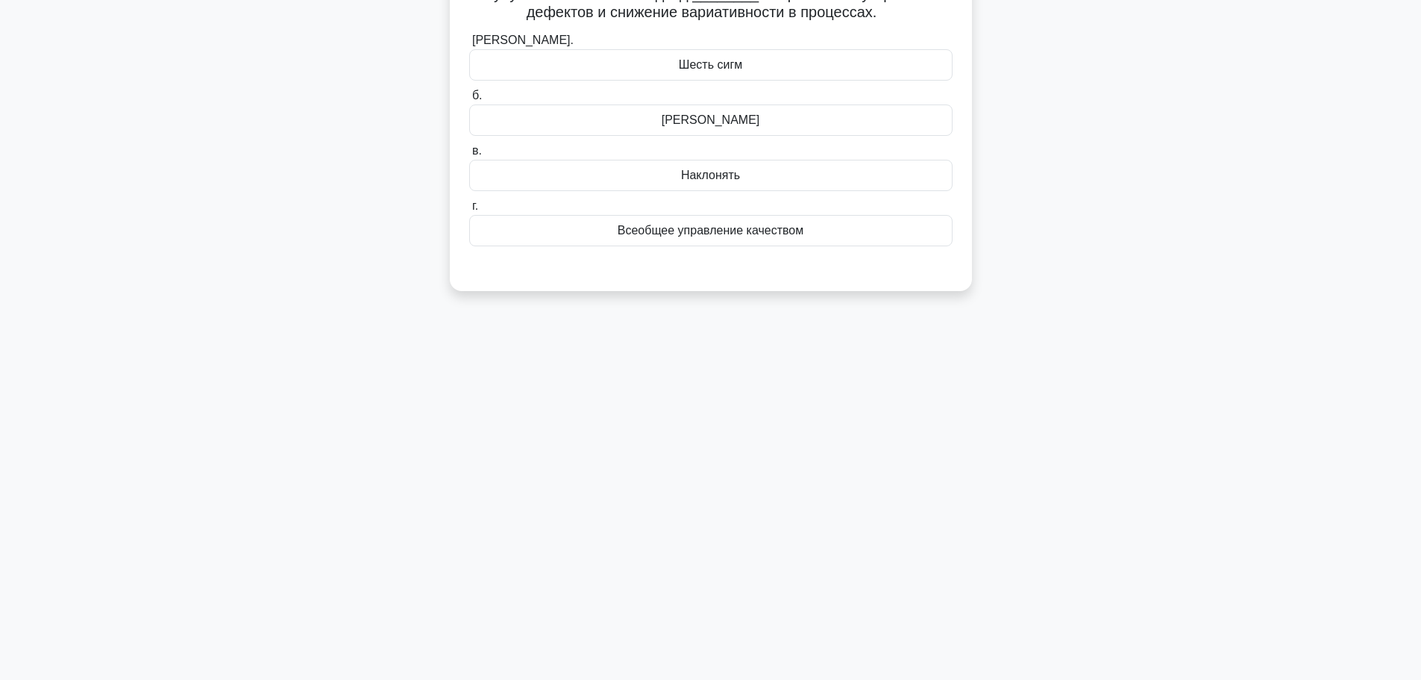
scroll to position [0, 0]
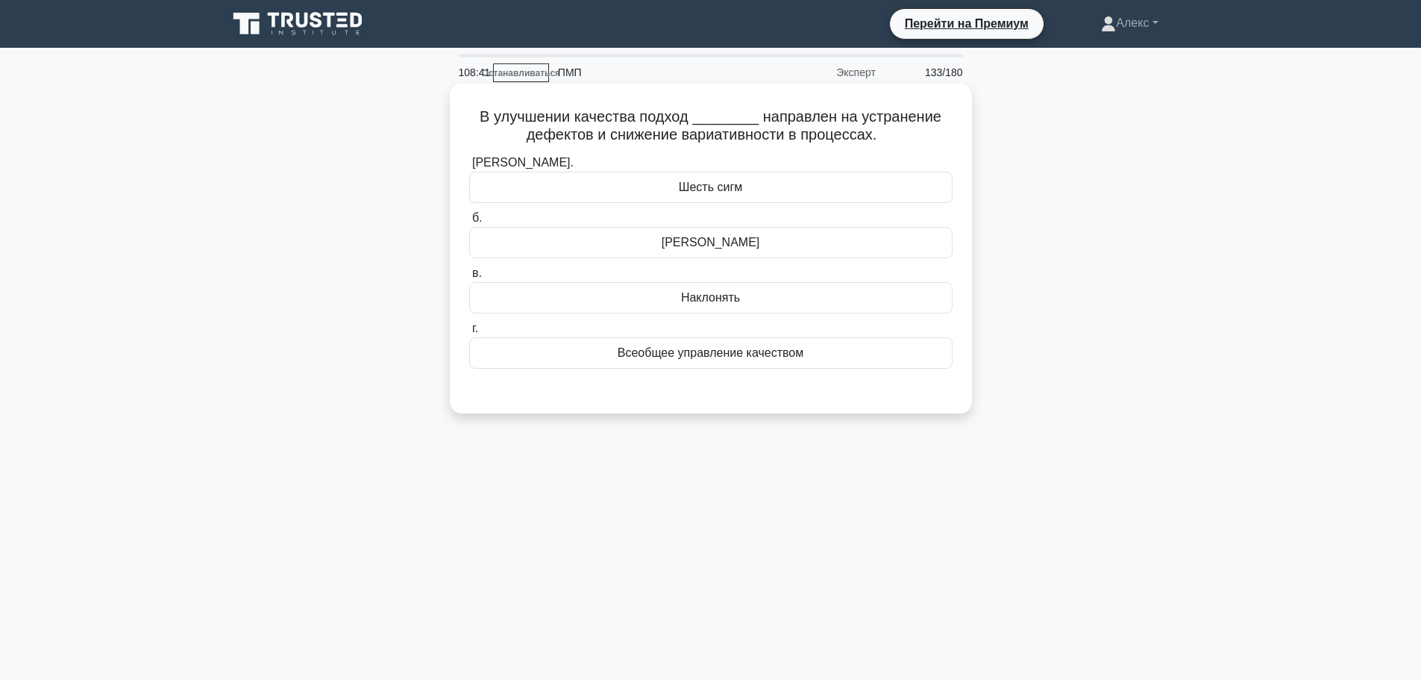
click at [757, 245] on div "Кайдзен" at bounding box center [710, 242] width 483 height 31
click at [469, 223] on input "б. Кайдзен" at bounding box center [469, 218] width 0 height 10
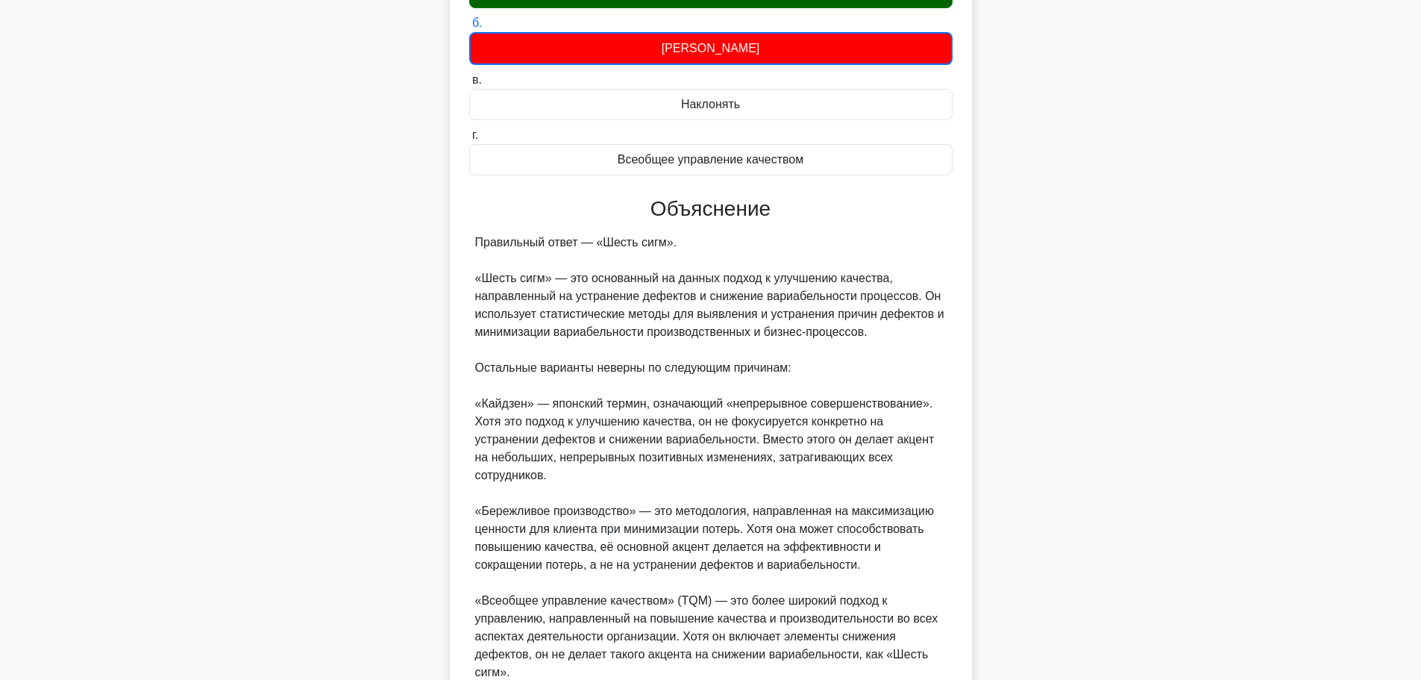
scroll to position [334, 0]
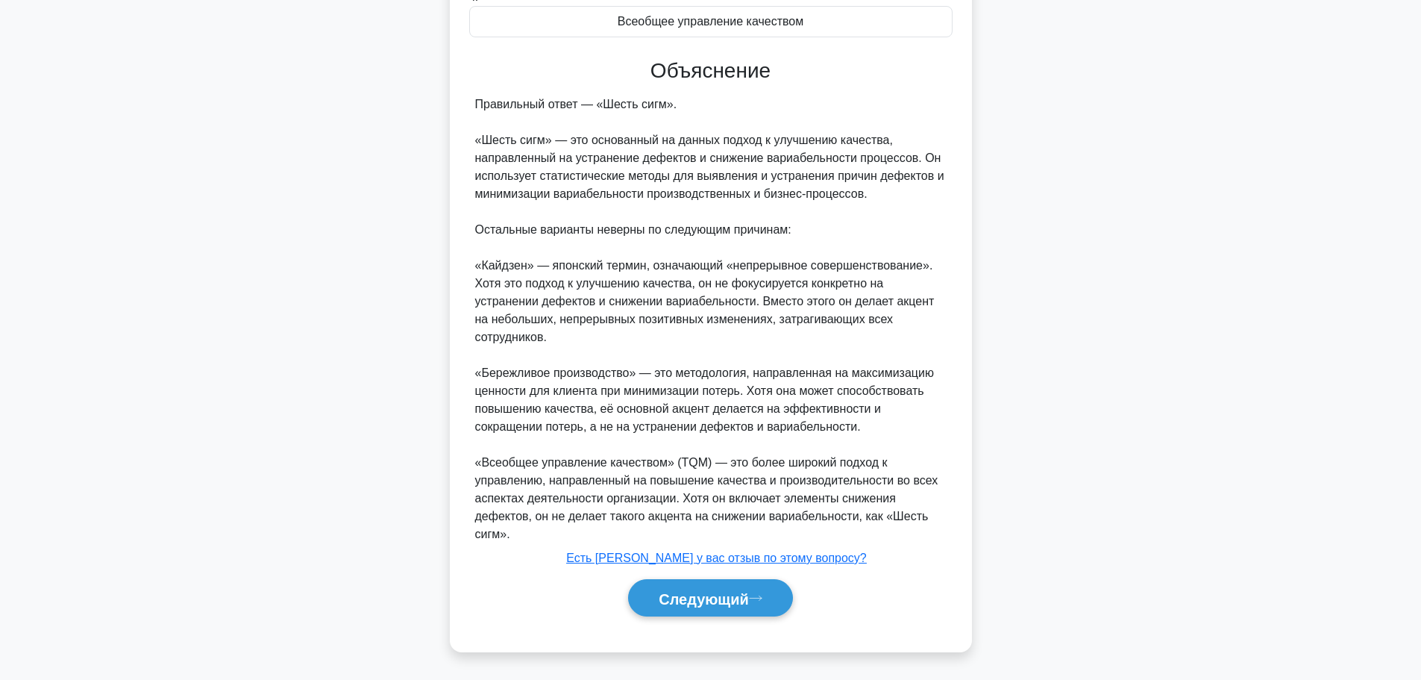
click at [754, 577] on div "Следующий" at bounding box center [710, 598] width 483 height 50
click at [748, 595] on font "Следующий" at bounding box center [704, 598] width 90 height 16
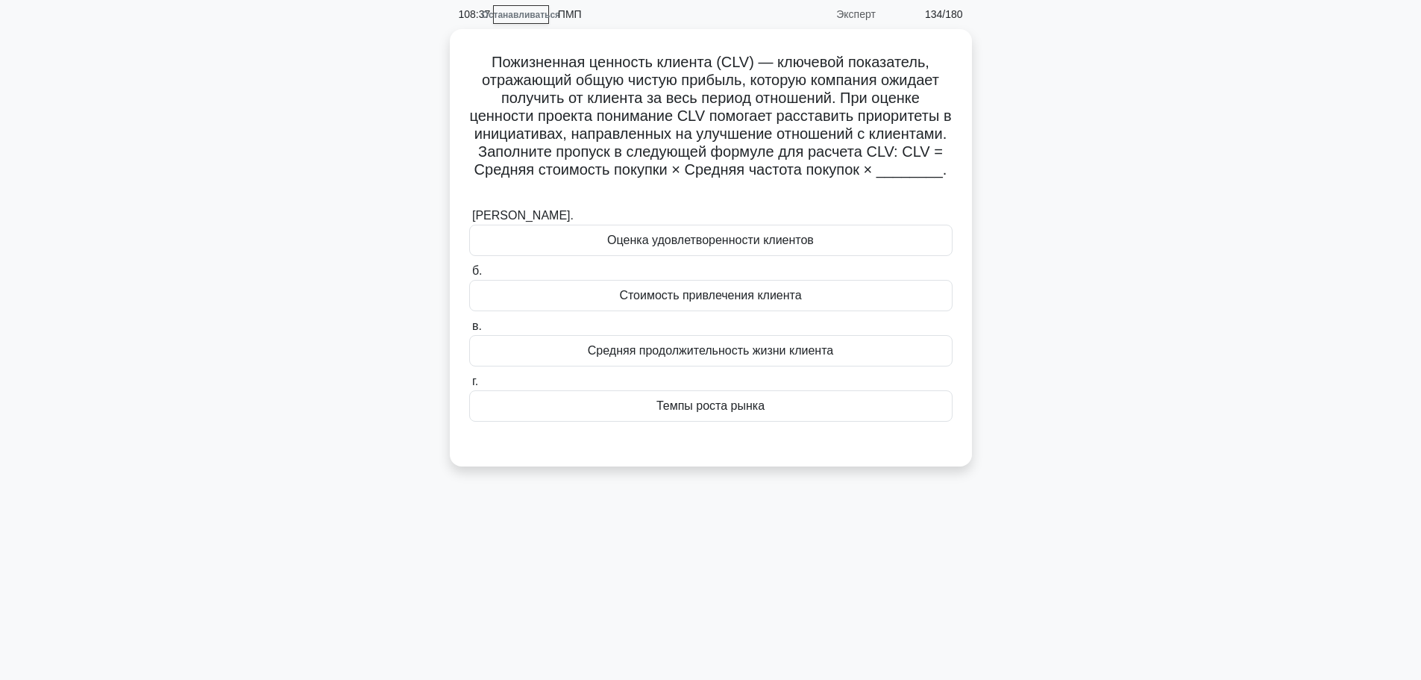
scroll to position [0, 0]
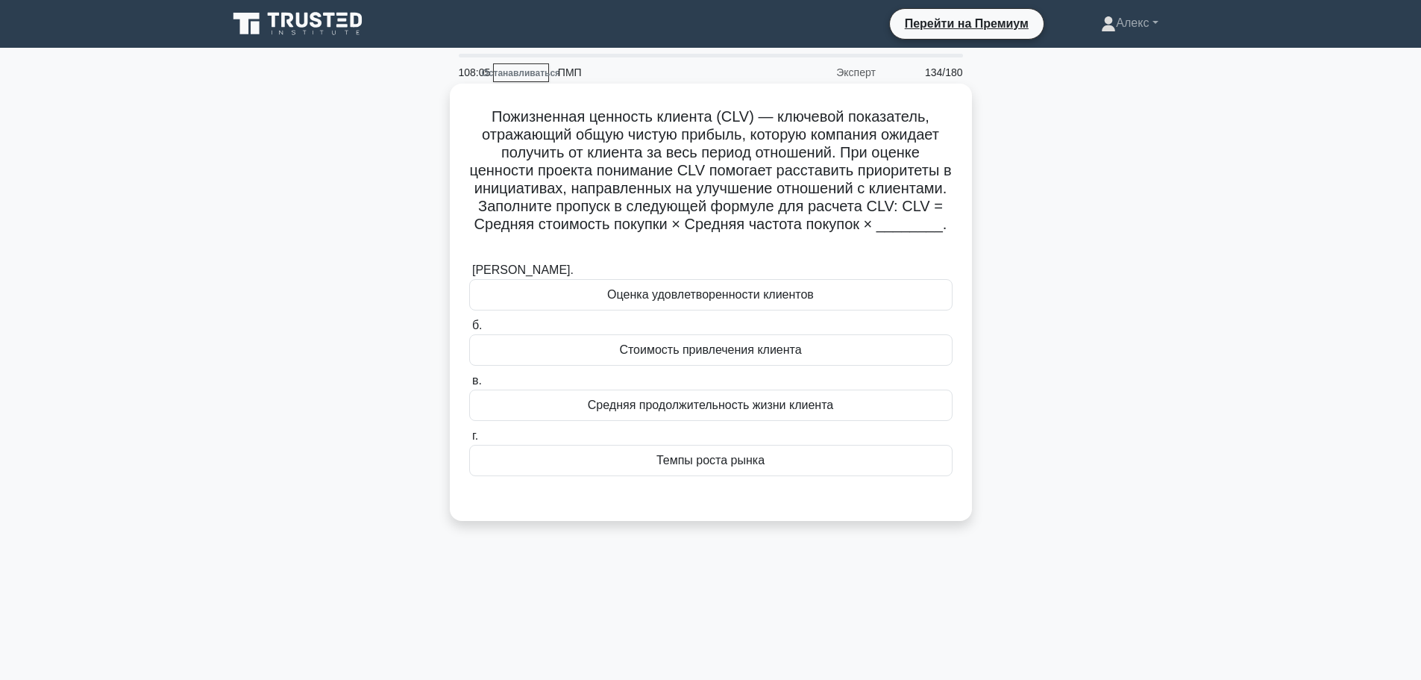
click at [745, 403] on font "Средняя продолжительность жизни клиента" at bounding box center [710, 404] width 245 height 13
click at [469, 386] on input "в. Средняя продолжительность жизни клиента" at bounding box center [469, 381] width 0 height 10
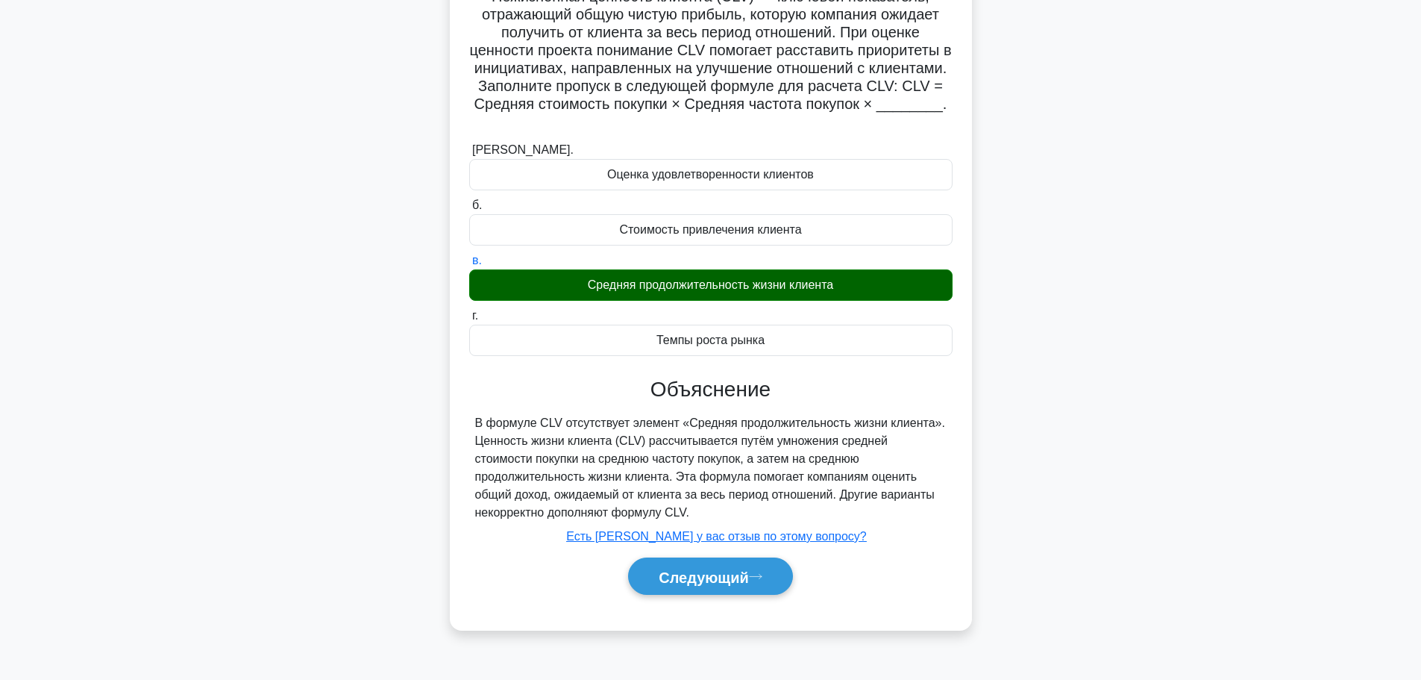
scroll to position [126, 0]
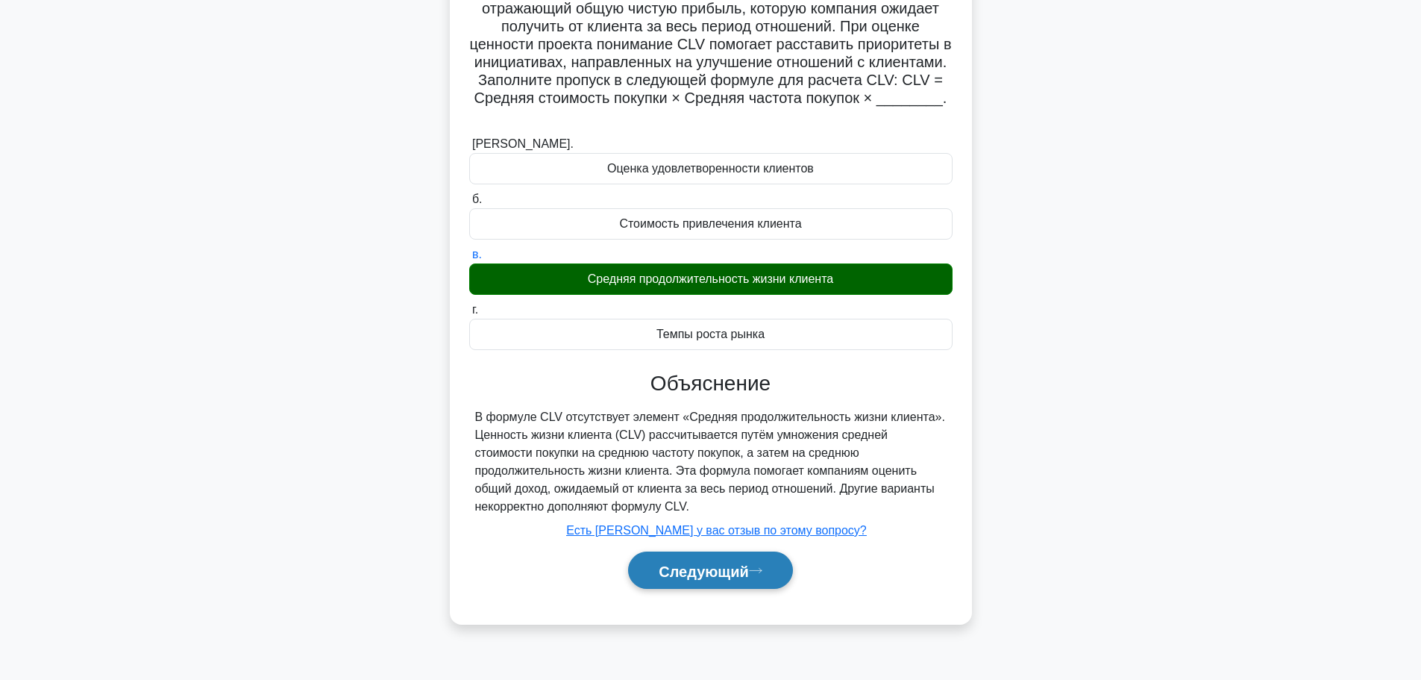
click at [736, 566] on font "Следующий" at bounding box center [704, 571] width 90 height 16
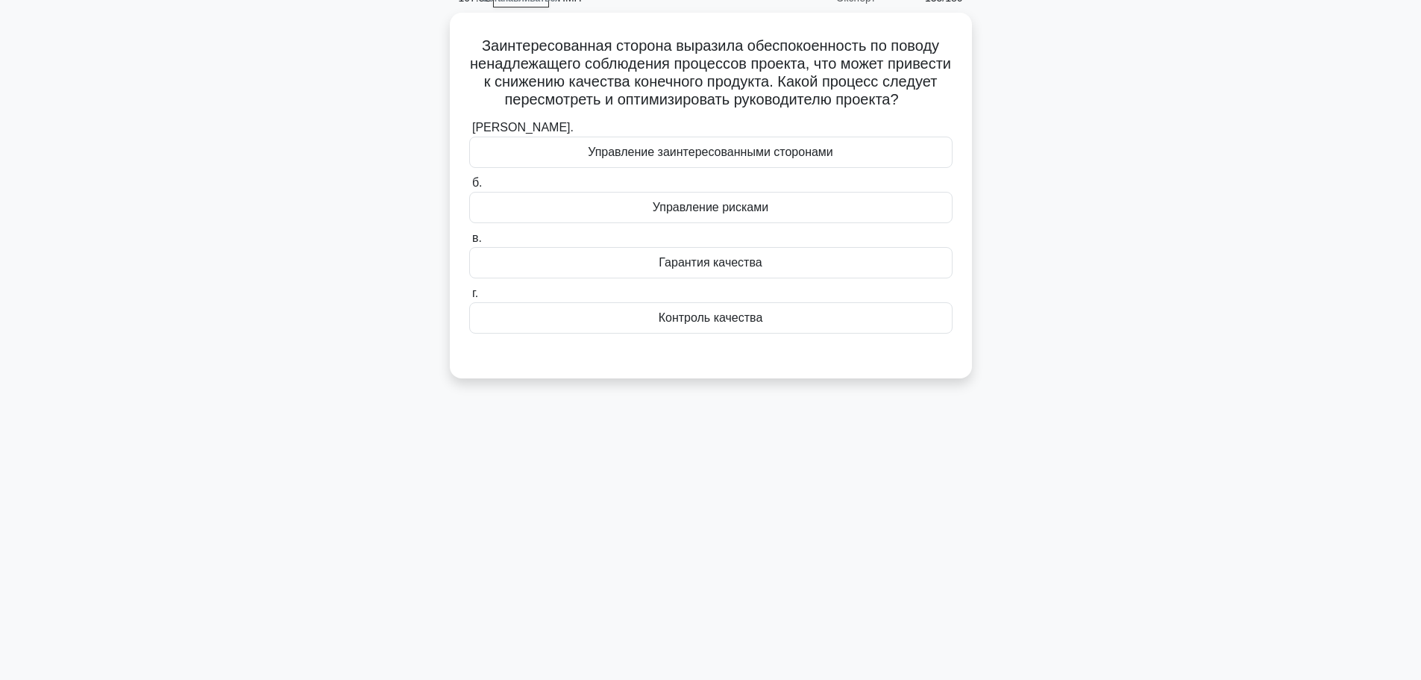
scroll to position [0, 0]
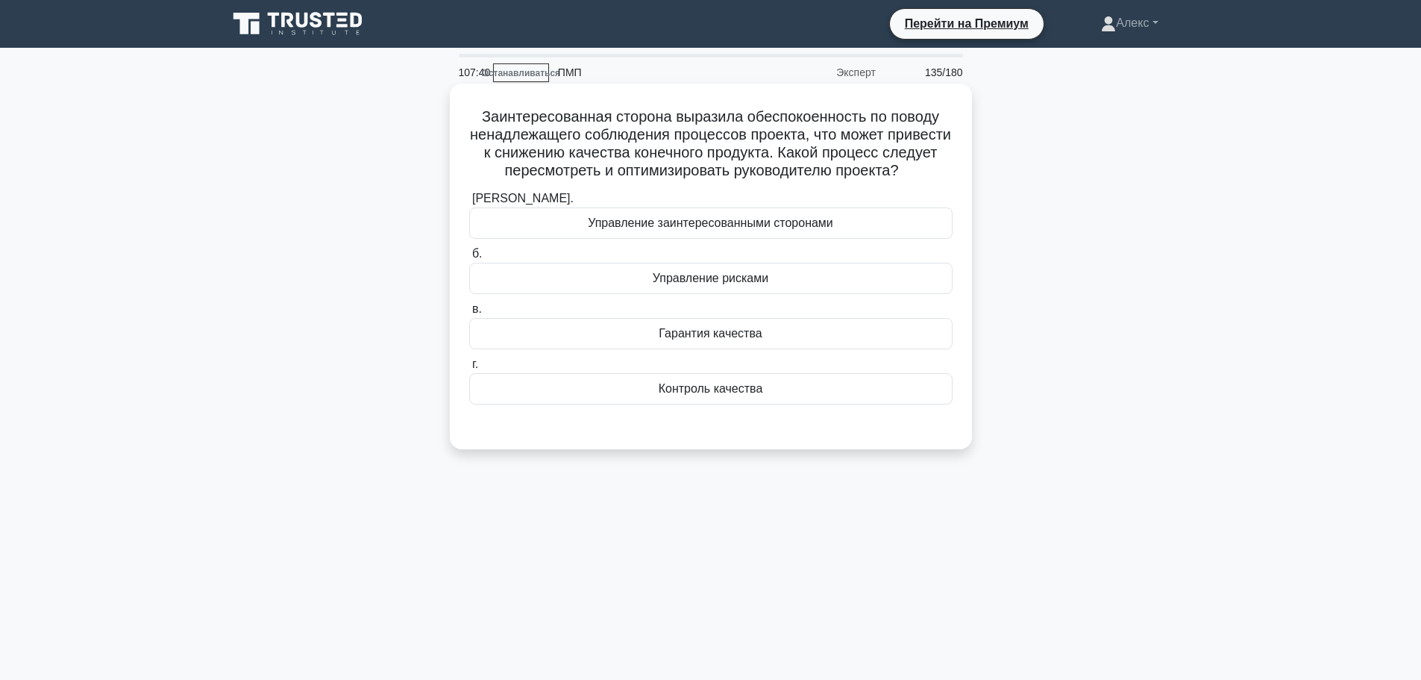
click at [804, 347] on div "Гарантия качества" at bounding box center [710, 333] width 483 height 31
click at [469, 314] on input "в. Гарантия качества" at bounding box center [469, 309] width 0 height 10
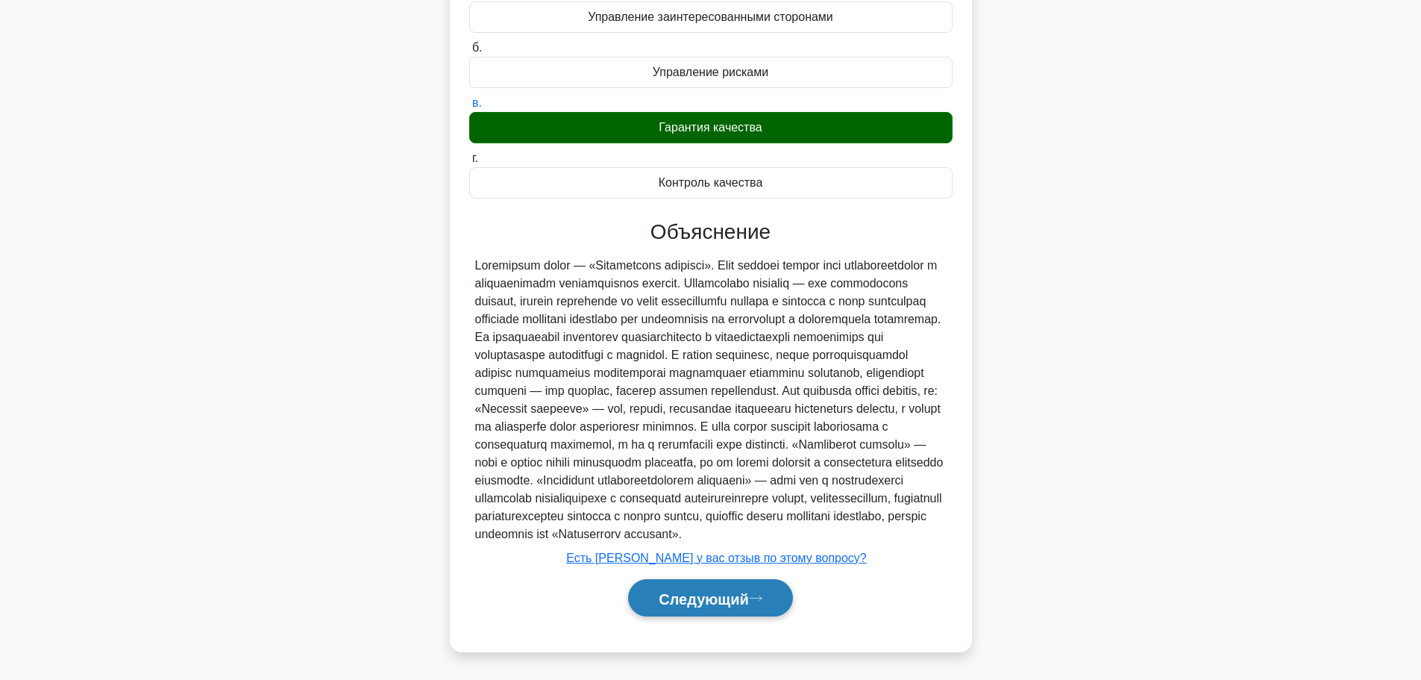
click at [701, 592] on font "Следующий" at bounding box center [704, 598] width 90 height 16
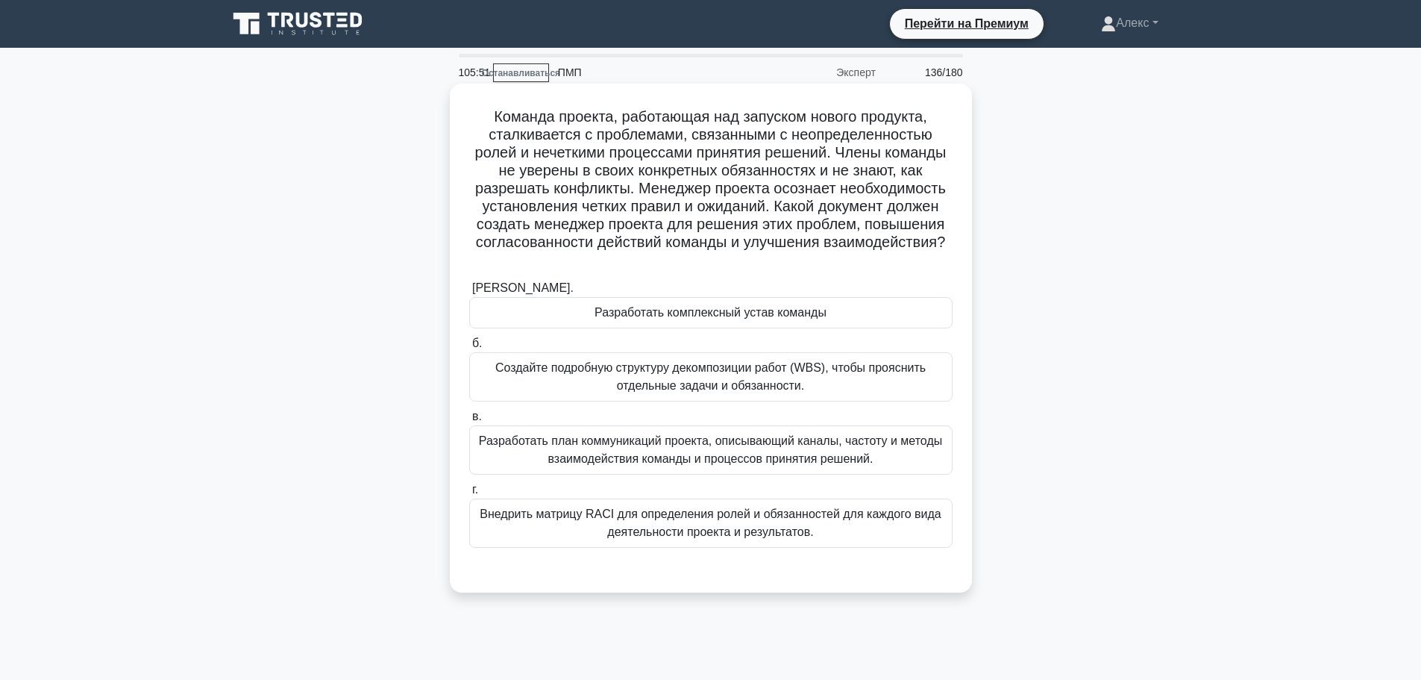
click at [763, 538] on font "Внедрить матрицу RACI для определения ролей и обязанностей для каждого вида дея…" at bounding box center [710, 522] width 461 height 31
click at [469, 495] on input "г. Внедрить матрицу RACI для определения ролей и обязанностей для каждого вида …" at bounding box center [469, 490] width 0 height 10
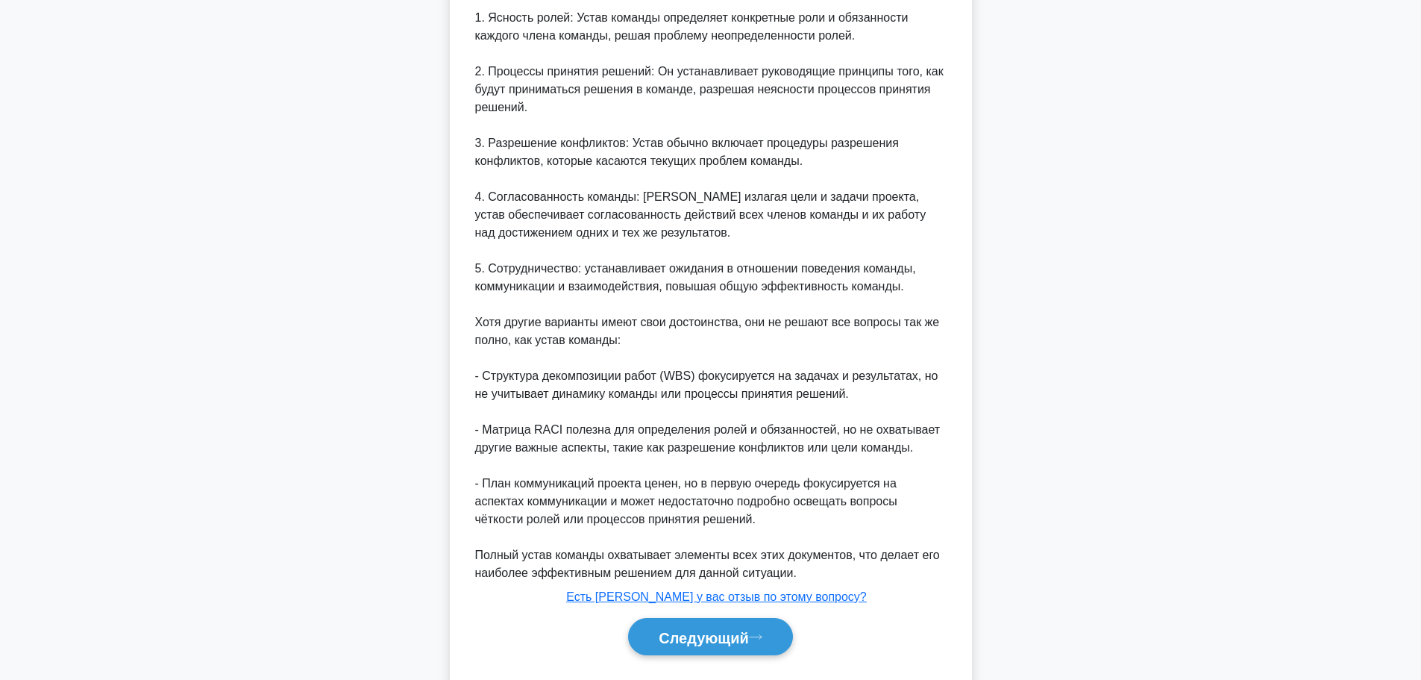
scroll to position [836, 0]
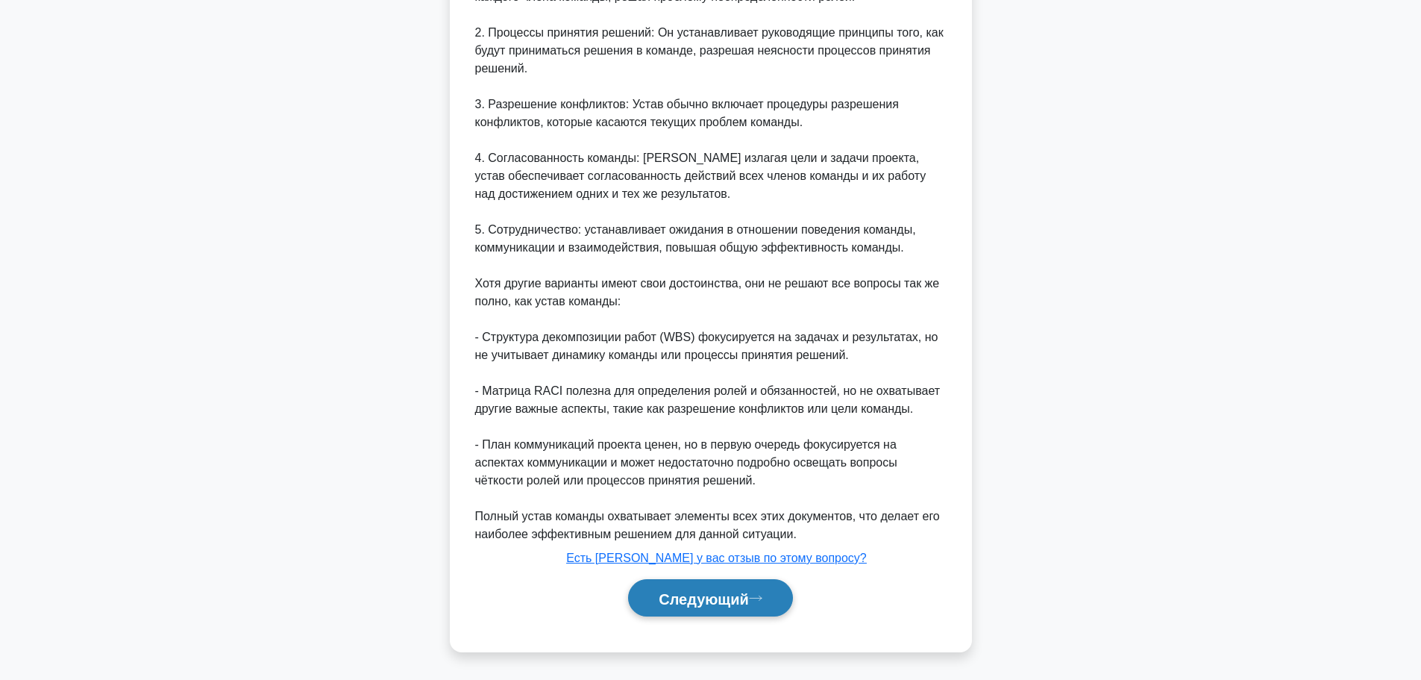
click at [739, 595] on font "Следующий" at bounding box center [704, 598] width 90 height 16
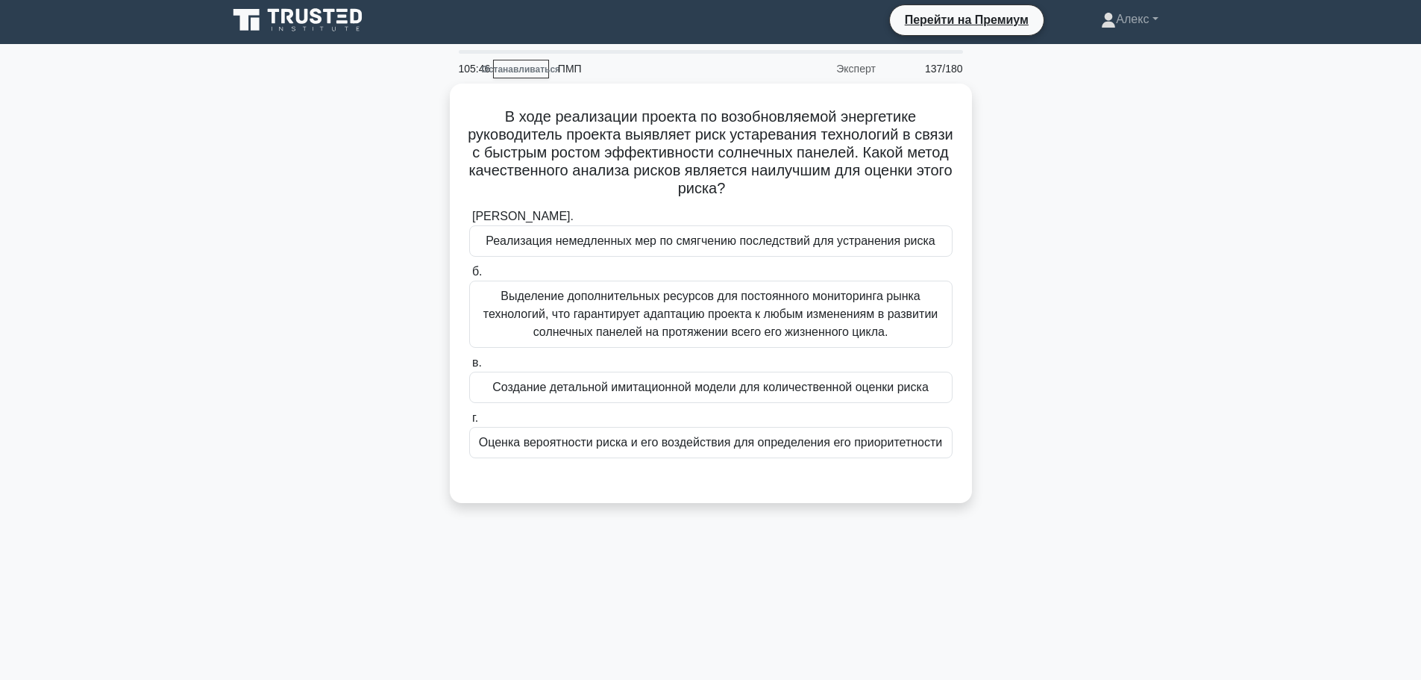
scroll to position [0, 0]
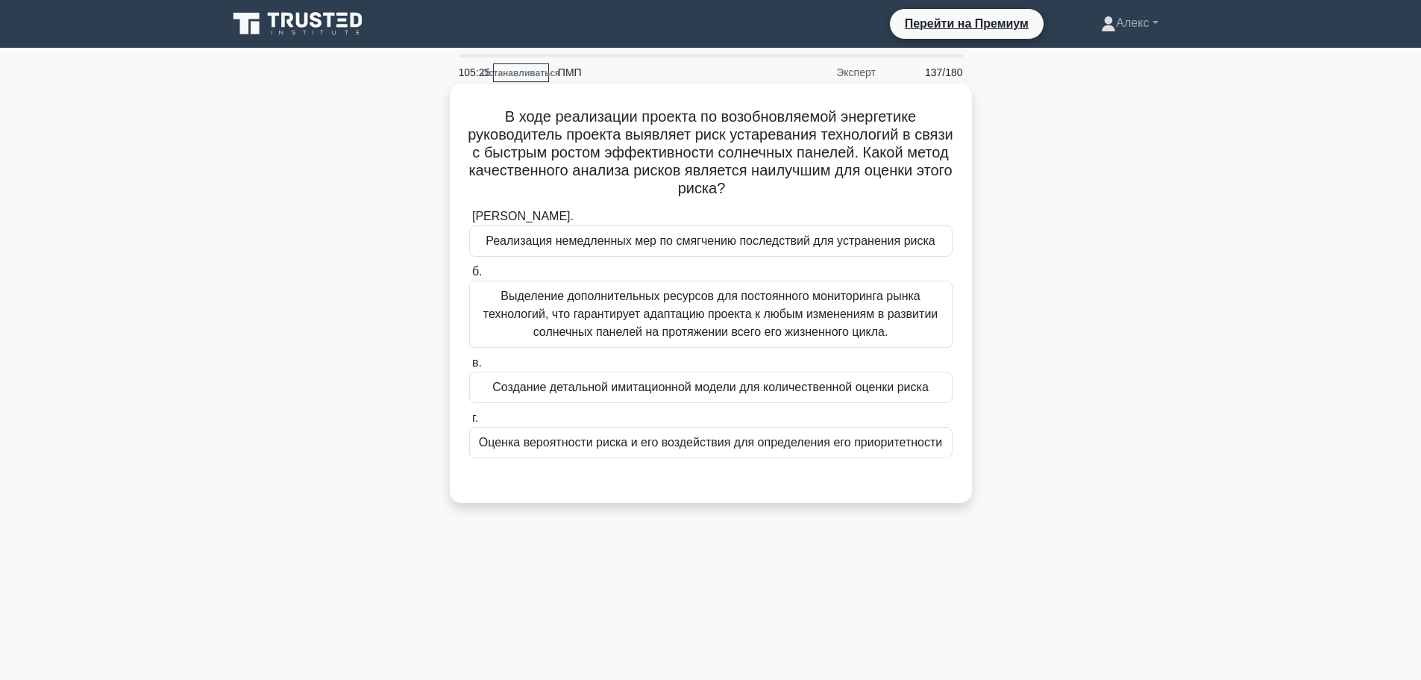
click at [773, 445] on font "Оценка вероятности риска и его воздействия для определения его приоритетности" at bounding box center [710, 442] width 463 height 13
click at [469, 423] on input "г. Оценка вероятности риска и его воздействия для определения его приоритетности" at bounding box center [469, 418] width 0 height 10
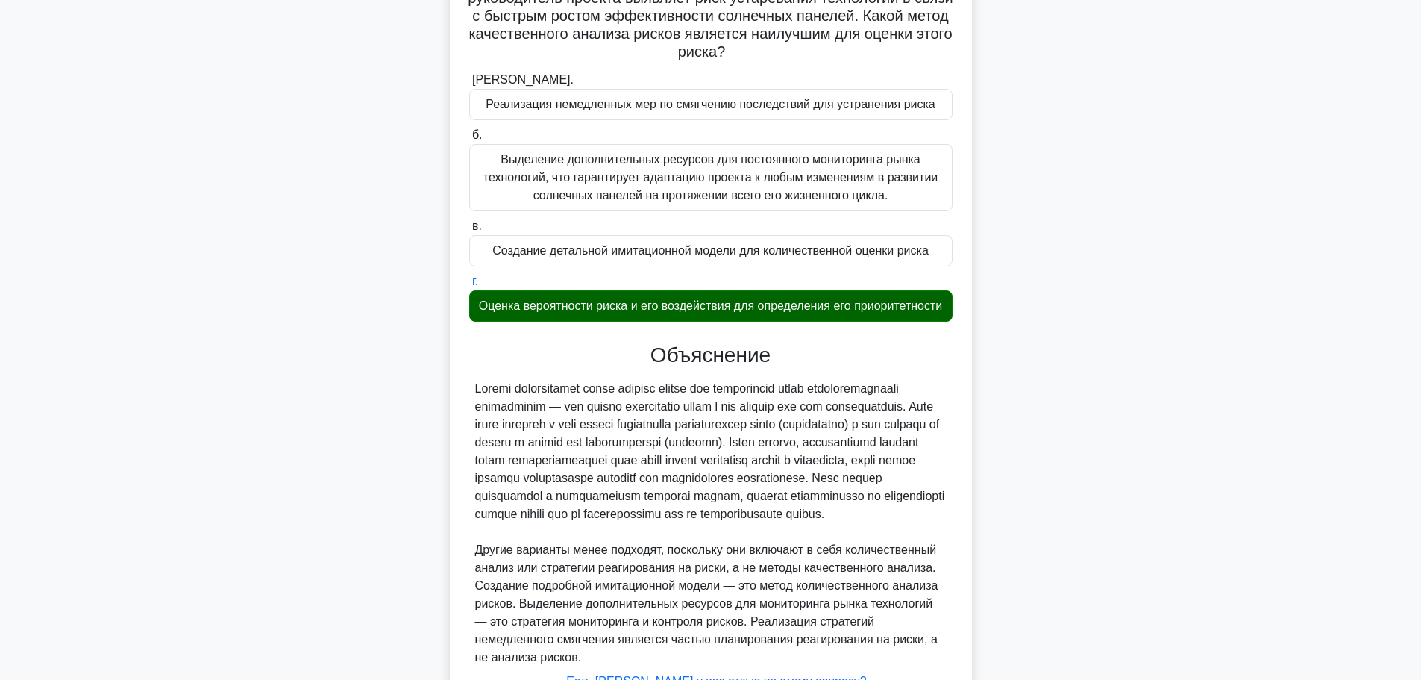
scroll to position [297, 0]
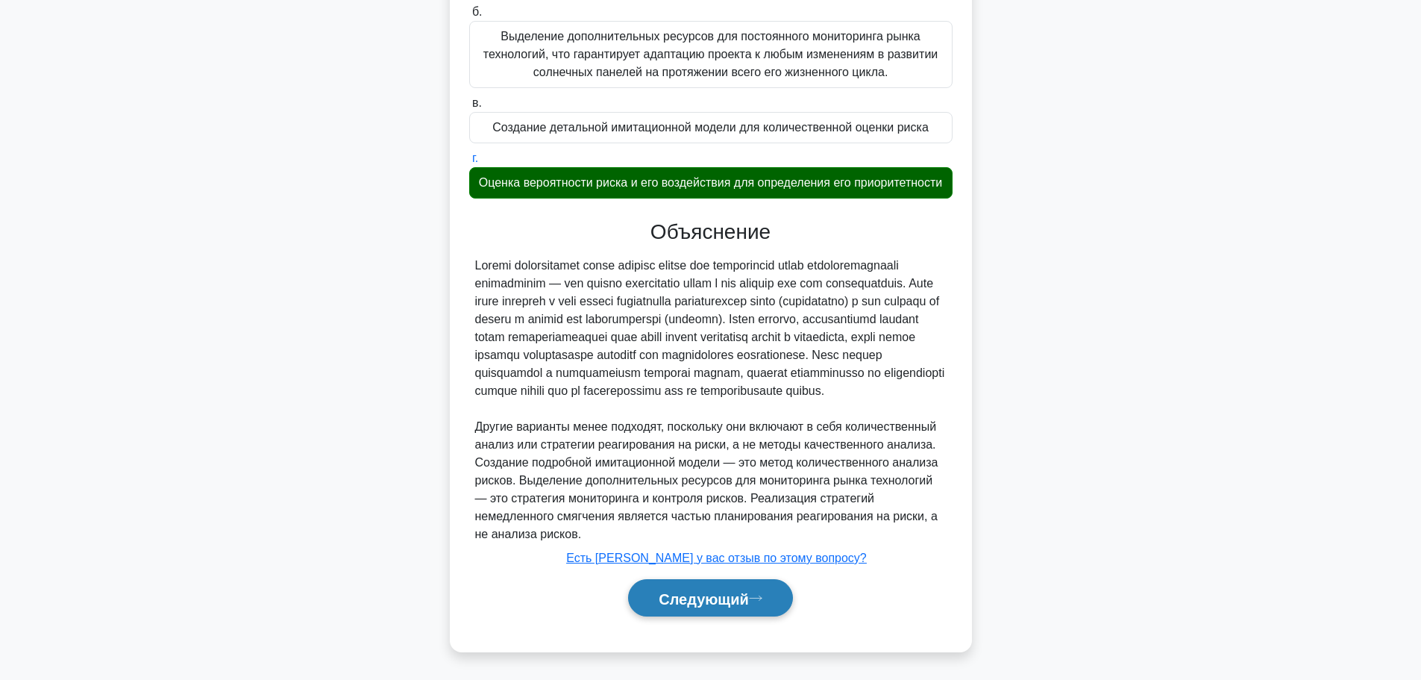
click at [696, 604] on font "Следующий" at bounding box center [704, 598] width 90 height 16
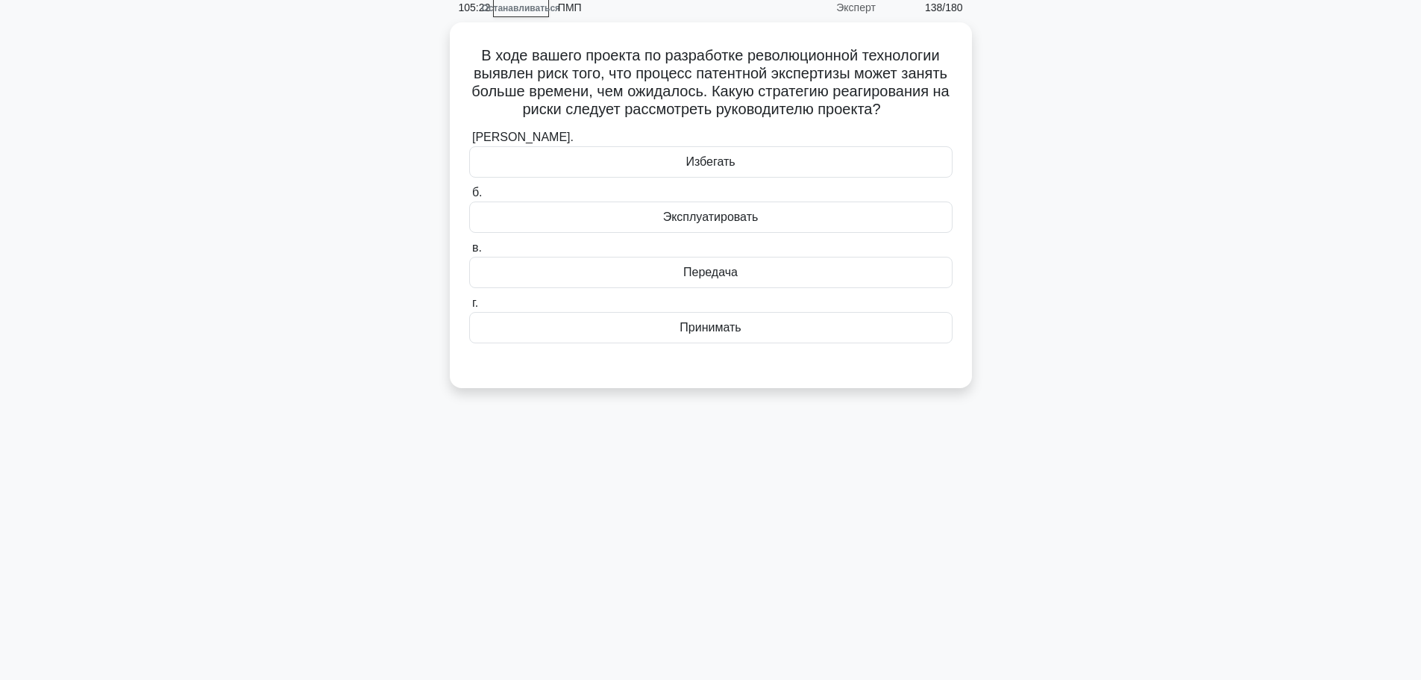
scroll to position [0, 0]
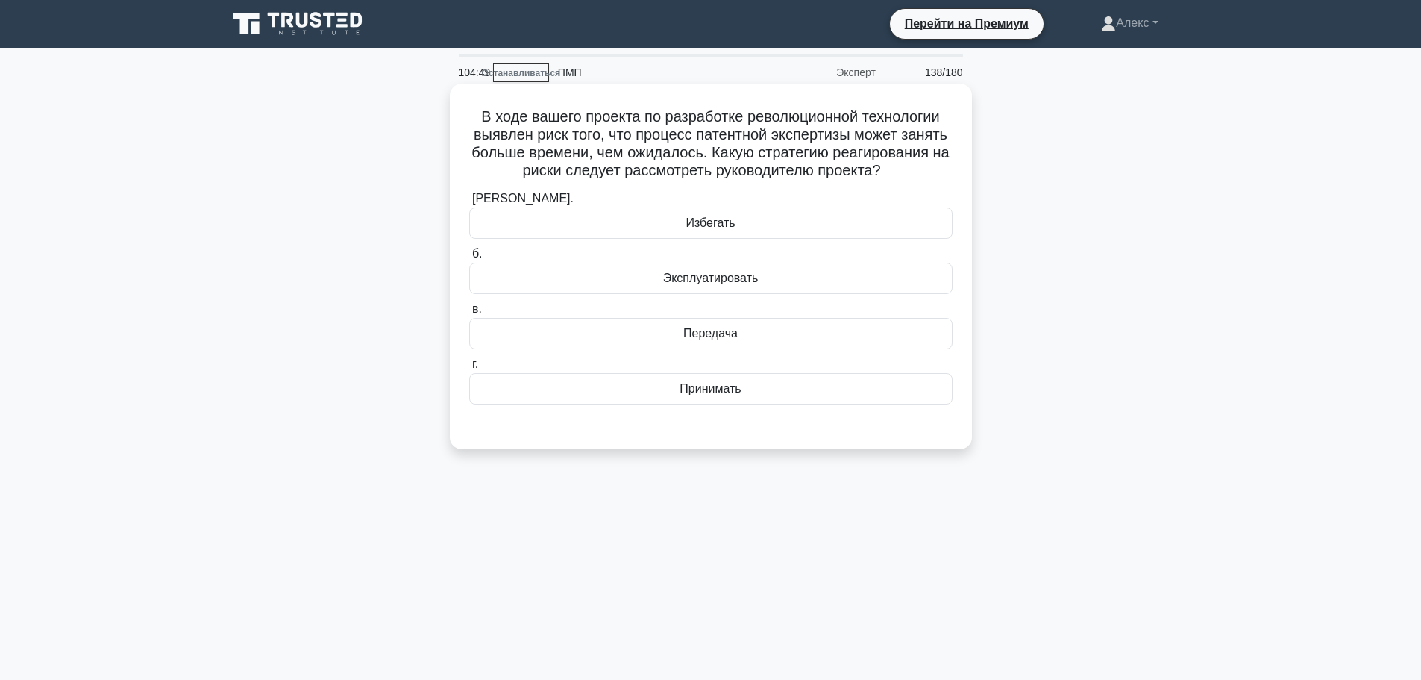
click at [701, 228] on font "Избегать" at bounding box center [710, 222] width 49 height 13
click at [469, 204] on input "а. Избегать" at bounding box center [469, 199] width 0 height 10
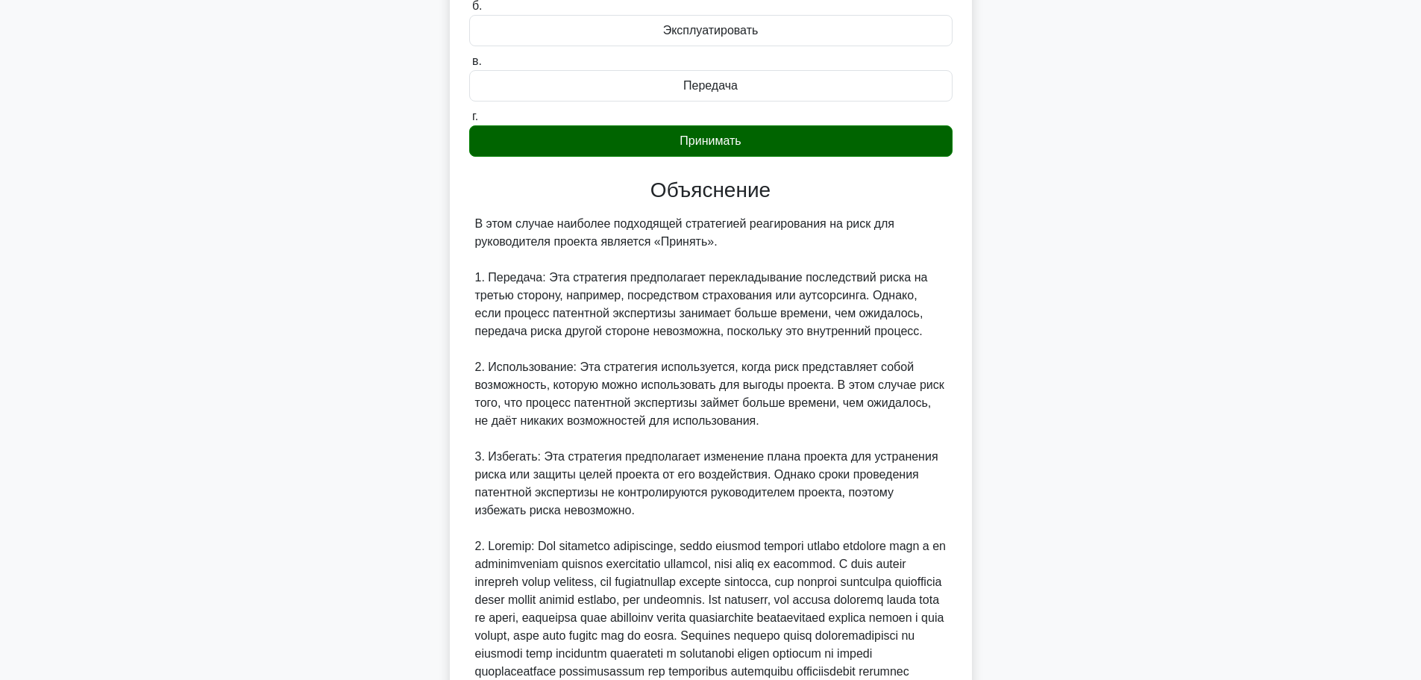
scroll to position [424, 0]
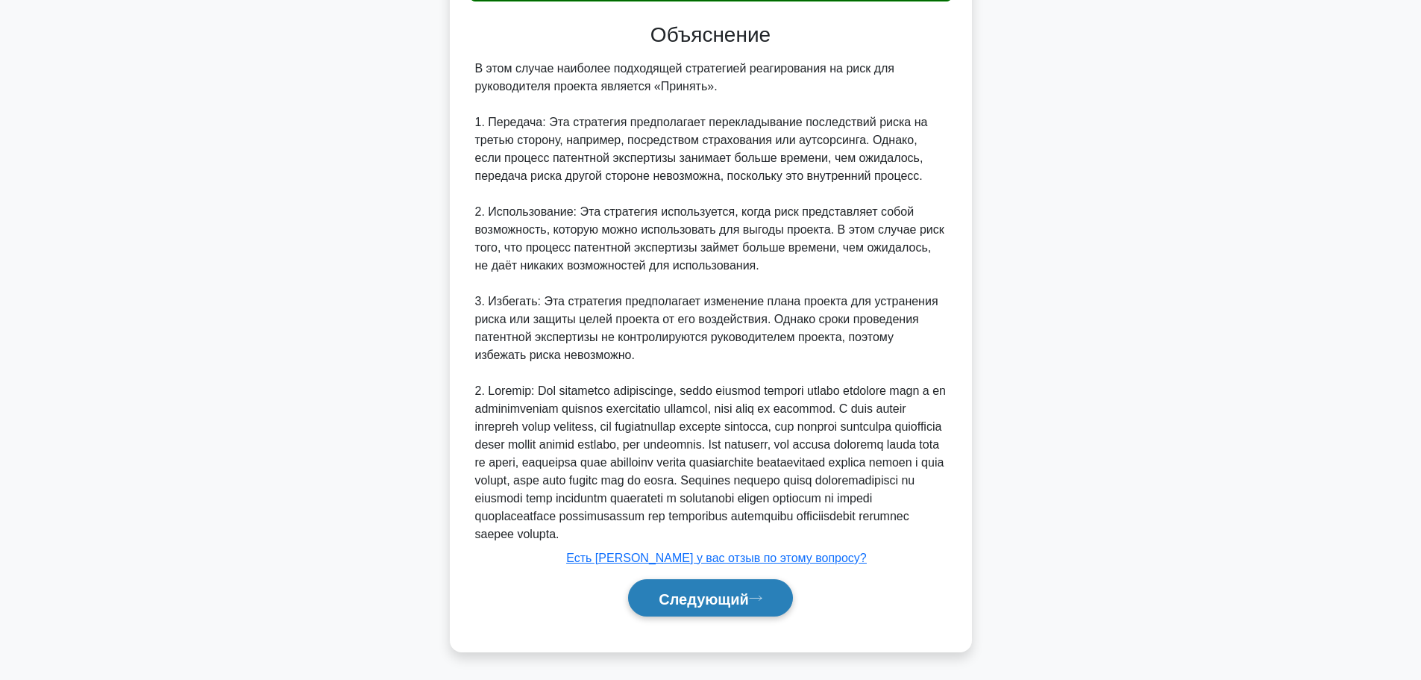
click at [725, 609] on button "Следующий" at bounding box center [710, 598] width 165 height 38
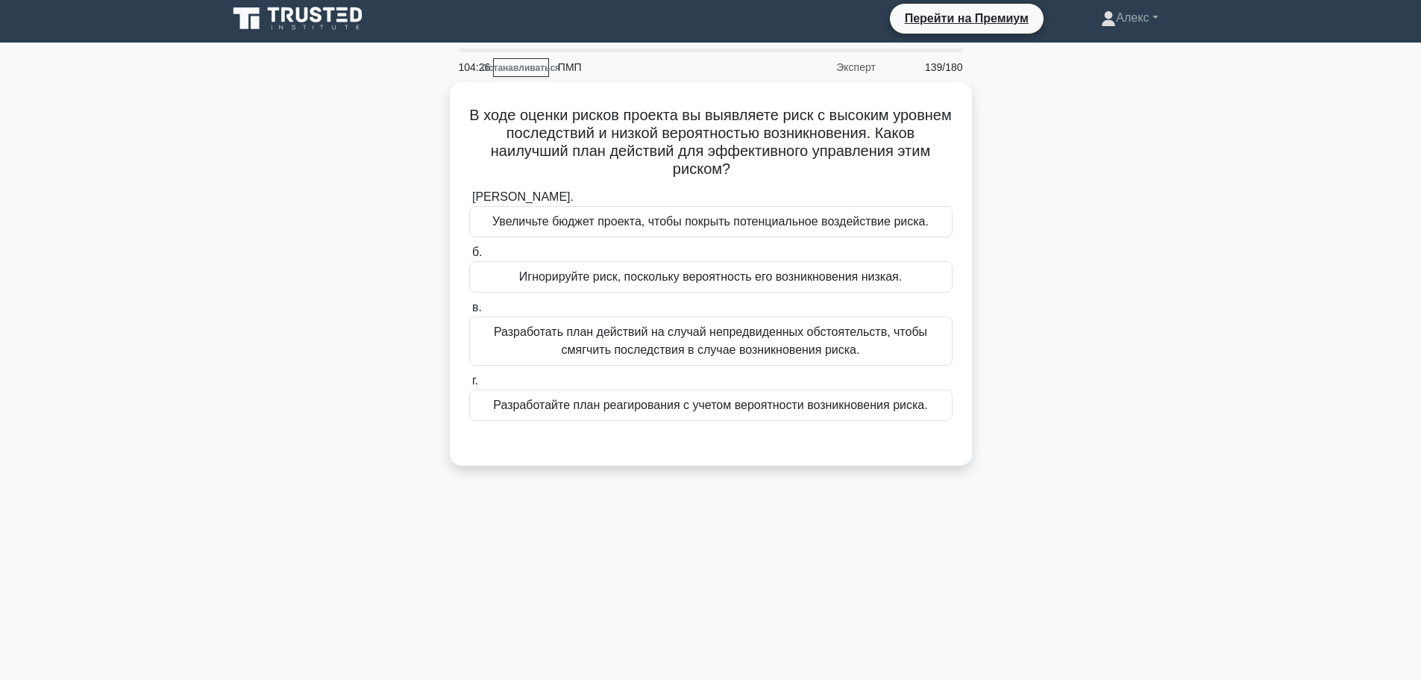
scroll to position [0, 0]
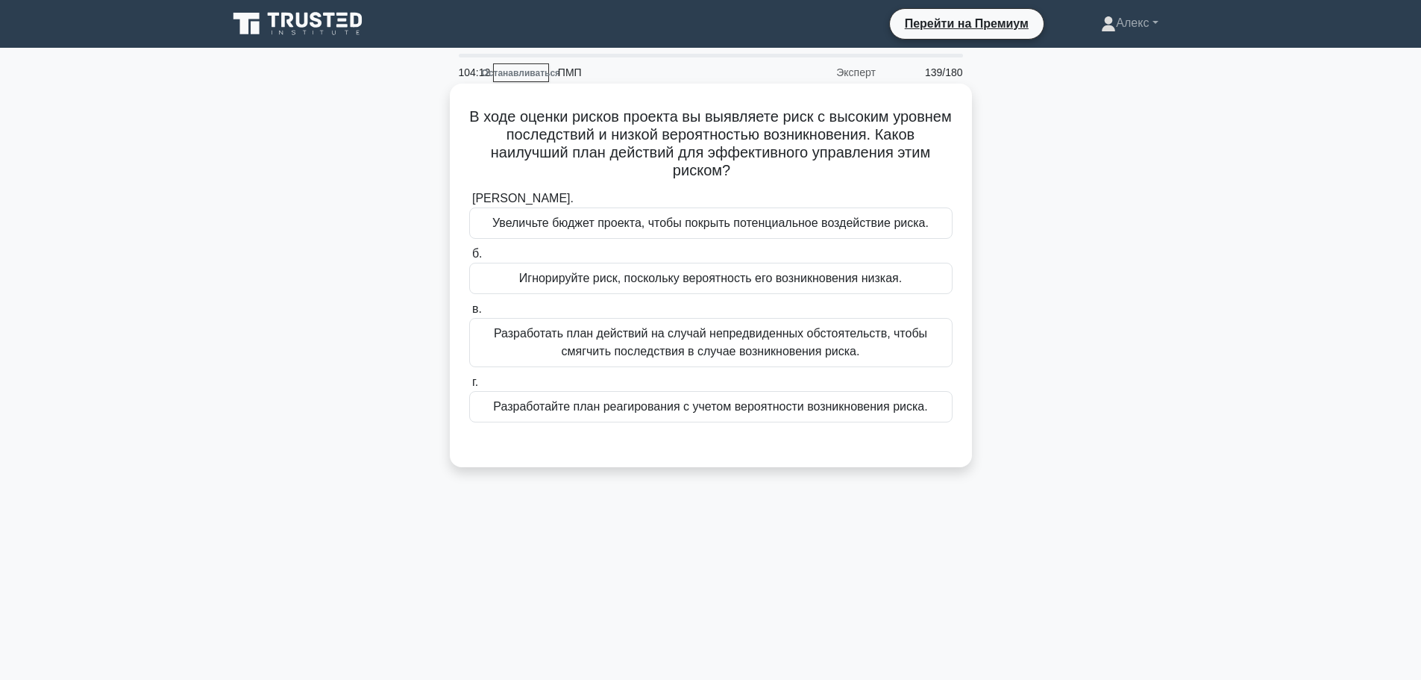
click at [878, 318] on label "в. Разработать план действий на случай непредвиденных обстоятельств, чтобы смяг…" at bounding box center [710, 333] width 483 height 67
click at [469, 314] on input "в. Разработать план действий на случай непредвиденных обстоятельств, чтобы смяг…" at bounding box center [469, 309] width 0 height 10
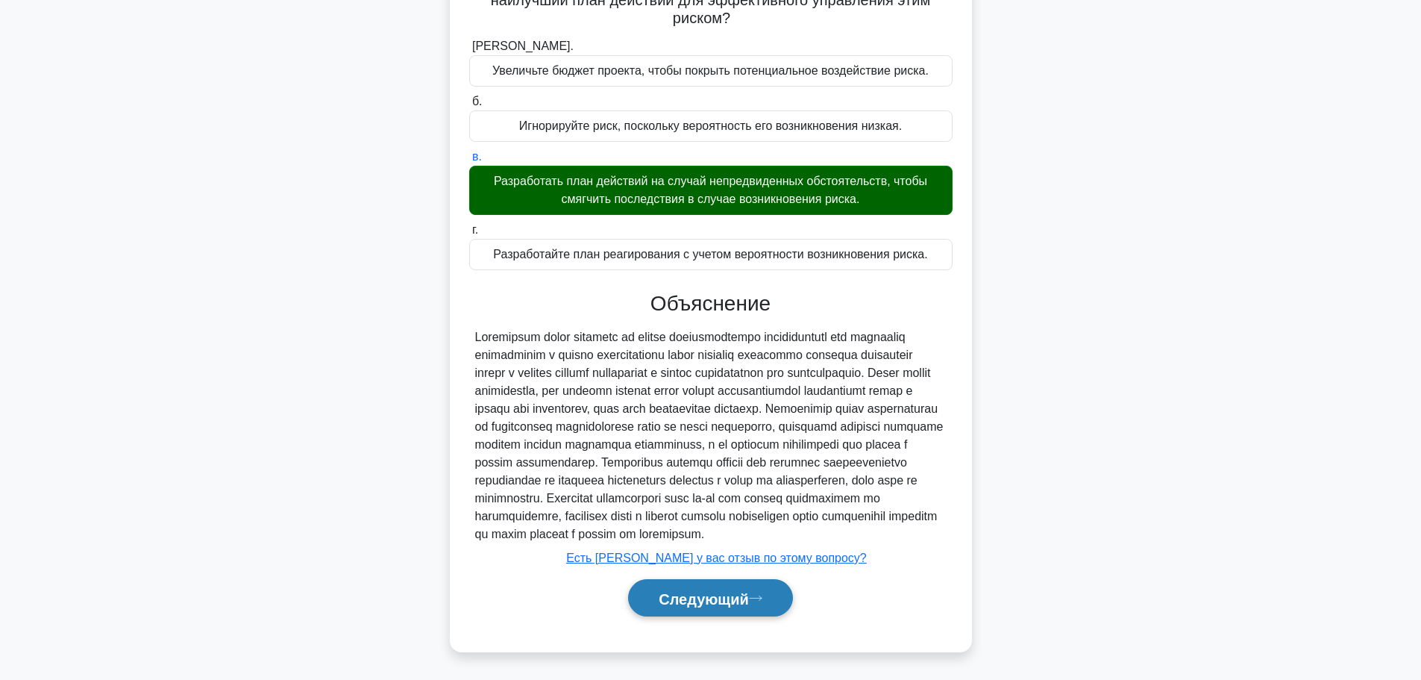
click at [704, 602] on font "Следующий" at bounding box center [704, 598] width 90 height 16
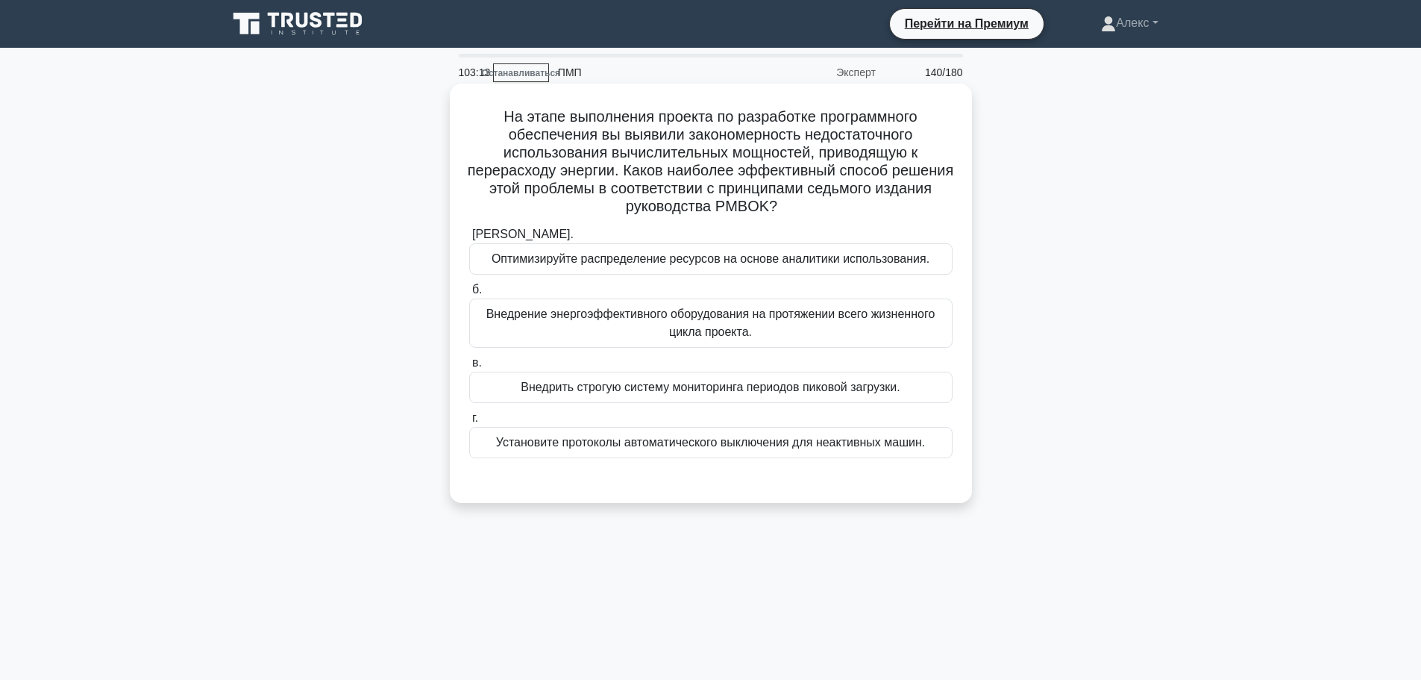
click at [792, 328] on font "Внедрение энергоэффективного оборудования на протяжении всего жизненного цикла …" at bounding box center [711, 323] width 470 height 36
click at [469, 295] on input "б. Внедрение энергоэффективного оборудования на протяжении всего жизненного цик…" at bounding box center [469, 290] width 0 height 10
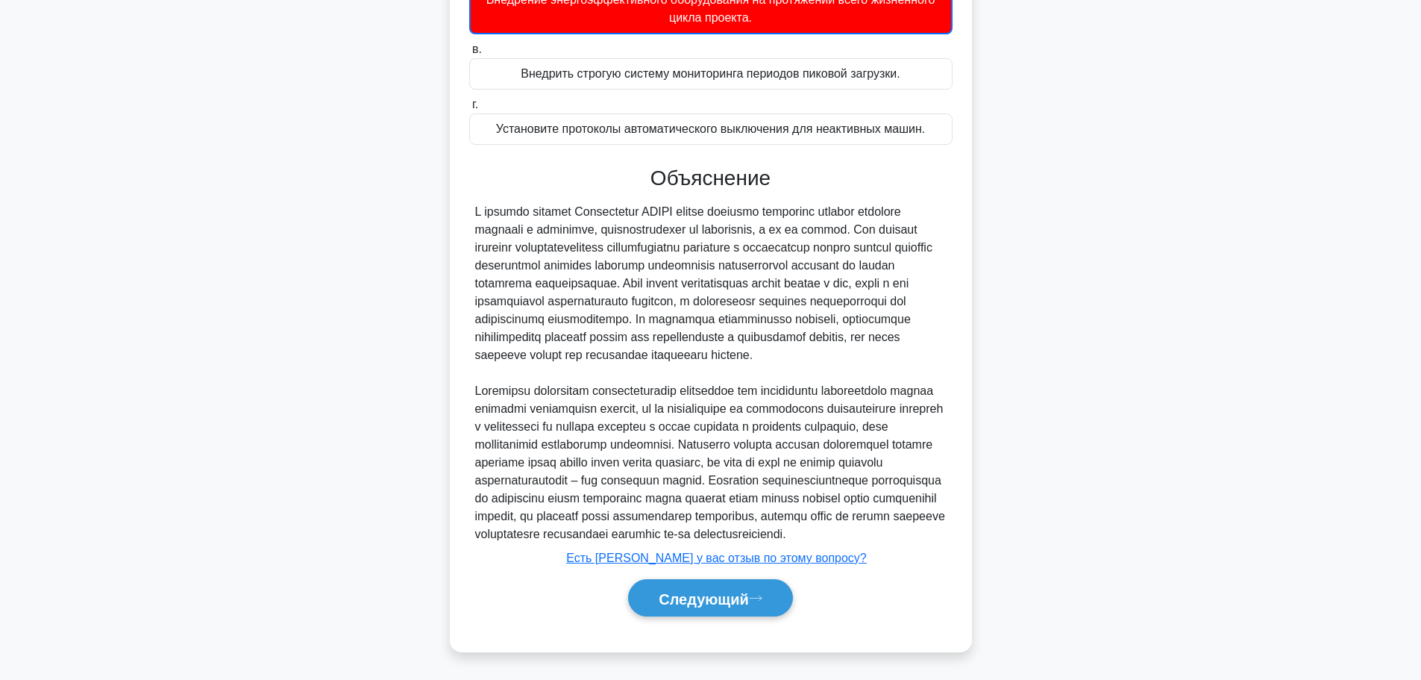
scroll to position [352, 0]
click at [735, 604] on font "Следующий" at bounding box center [704, 598] width 90 height 16
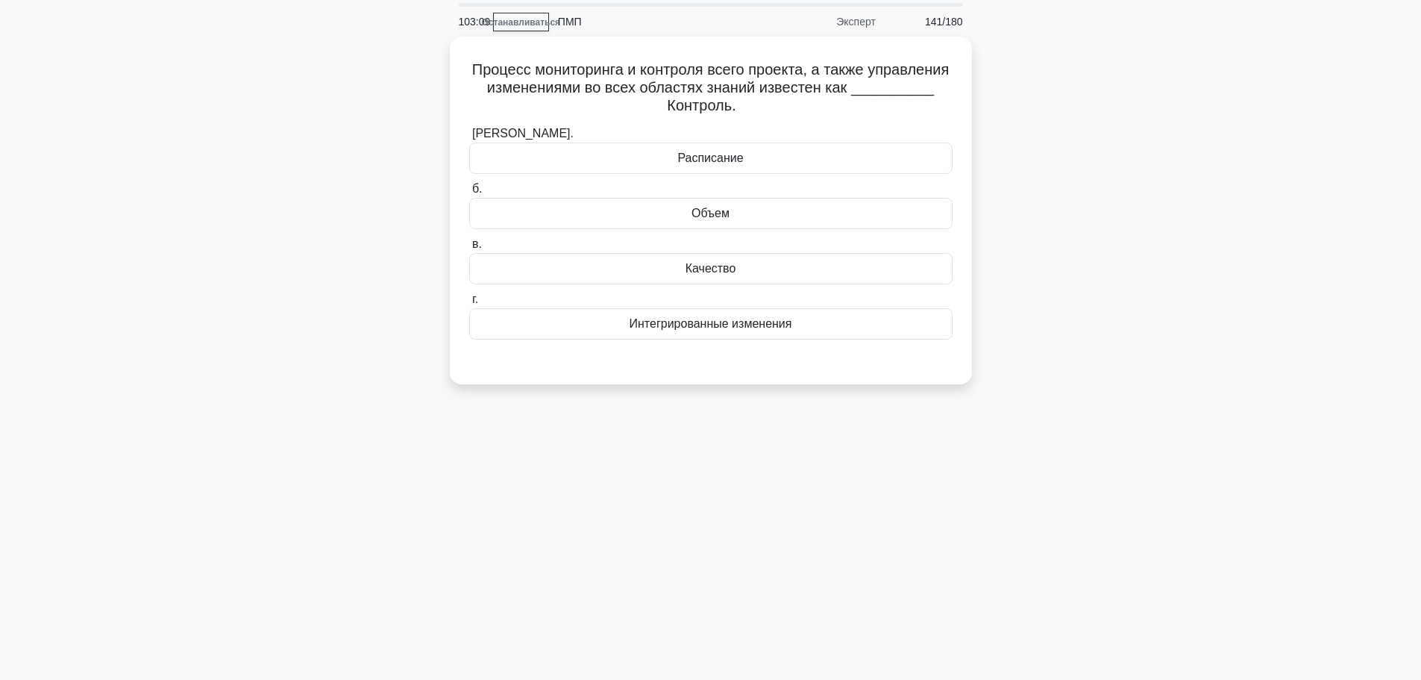
scroll to position [0, 0]
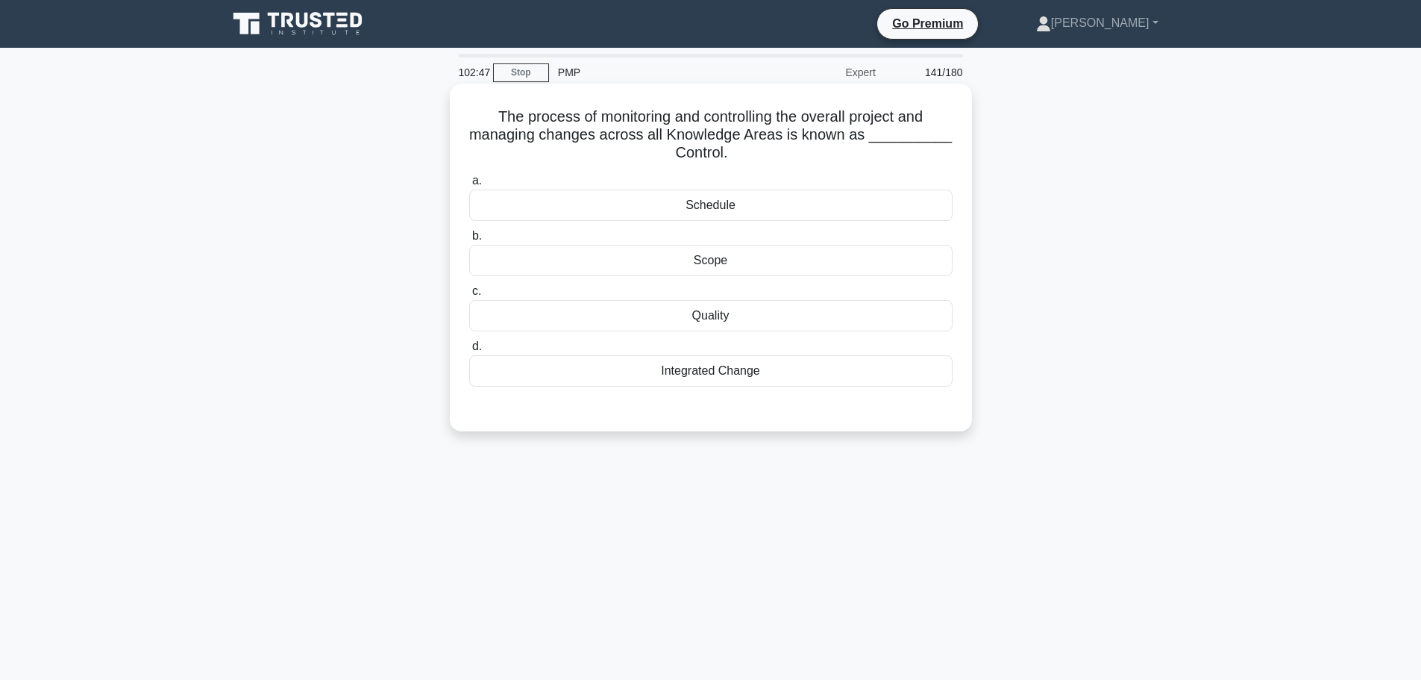
click at [806, 367] on div "Integrated Change" at bounding box center [710, 370] width 483 height 31
click at [469, 351] on input "d. Integrated Change" at bounding box center [469, 347] width 0 height 10
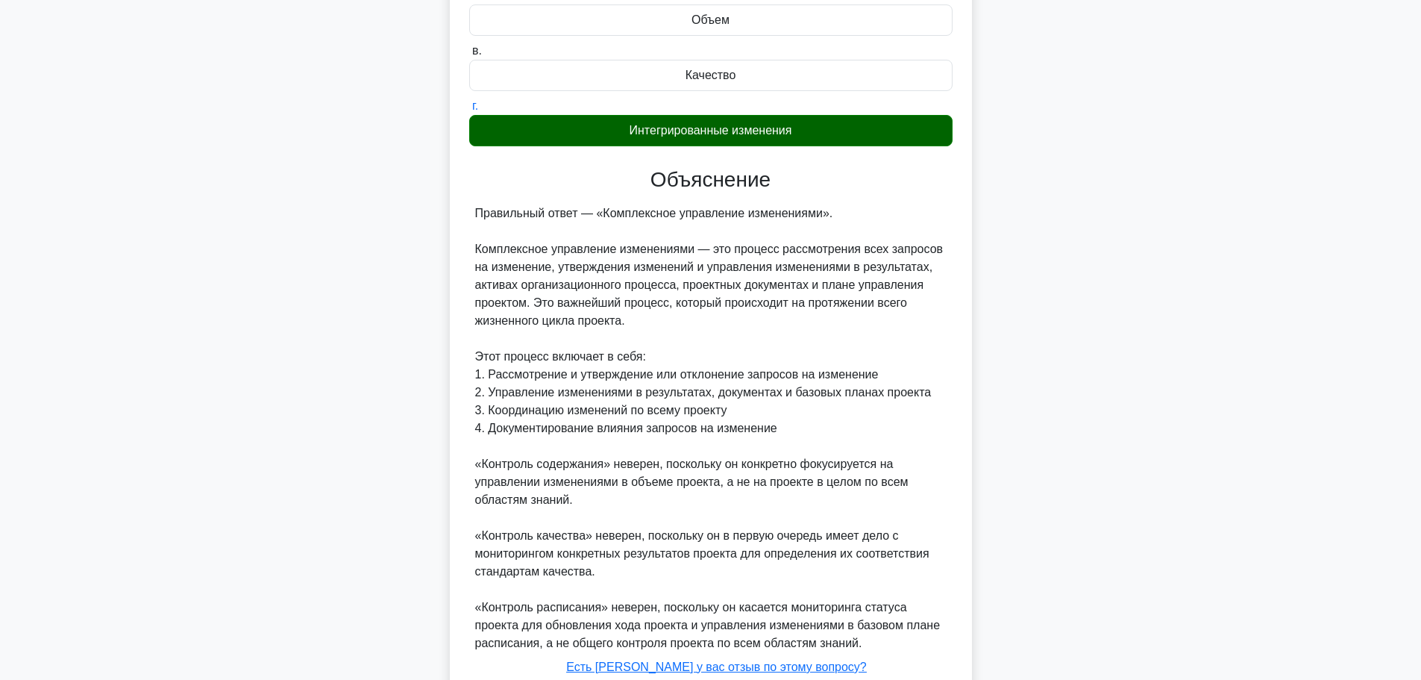
scroll to position [351, 0]
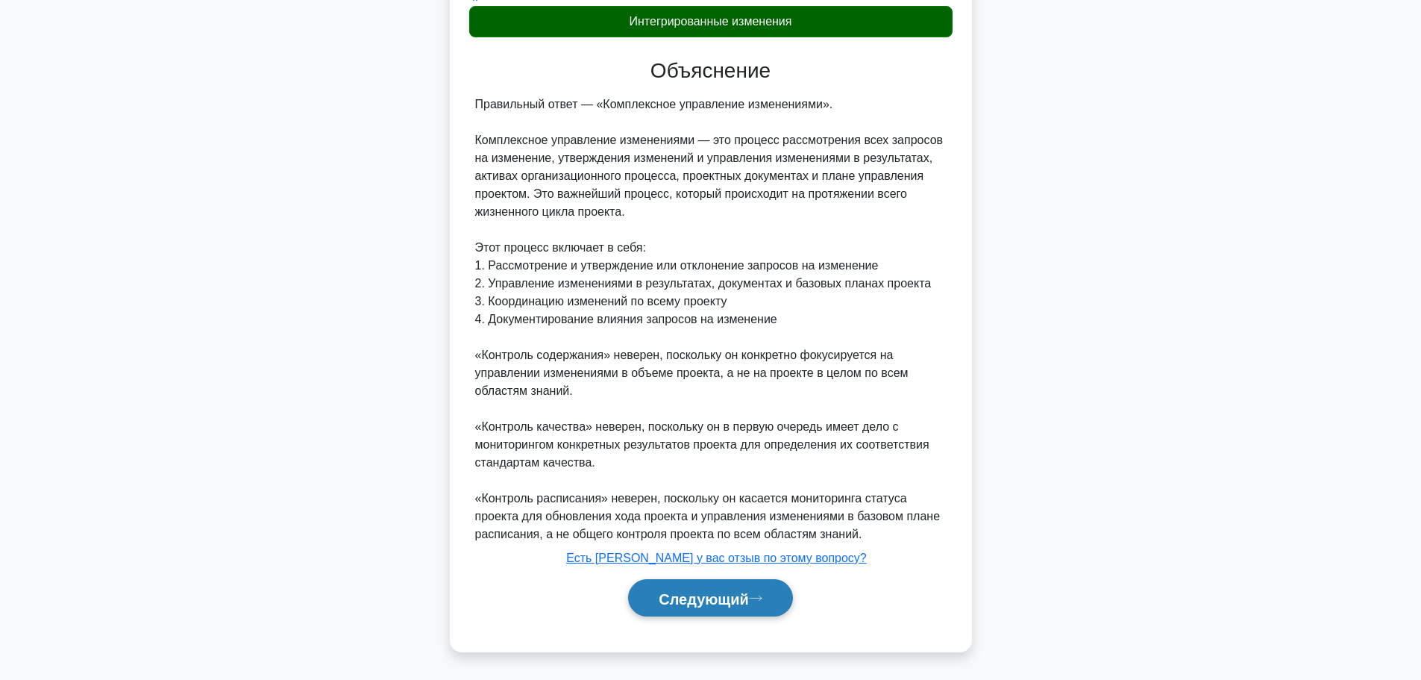
click at [761, 596] on icon at bounding box center [755, 598] width 13 height 8
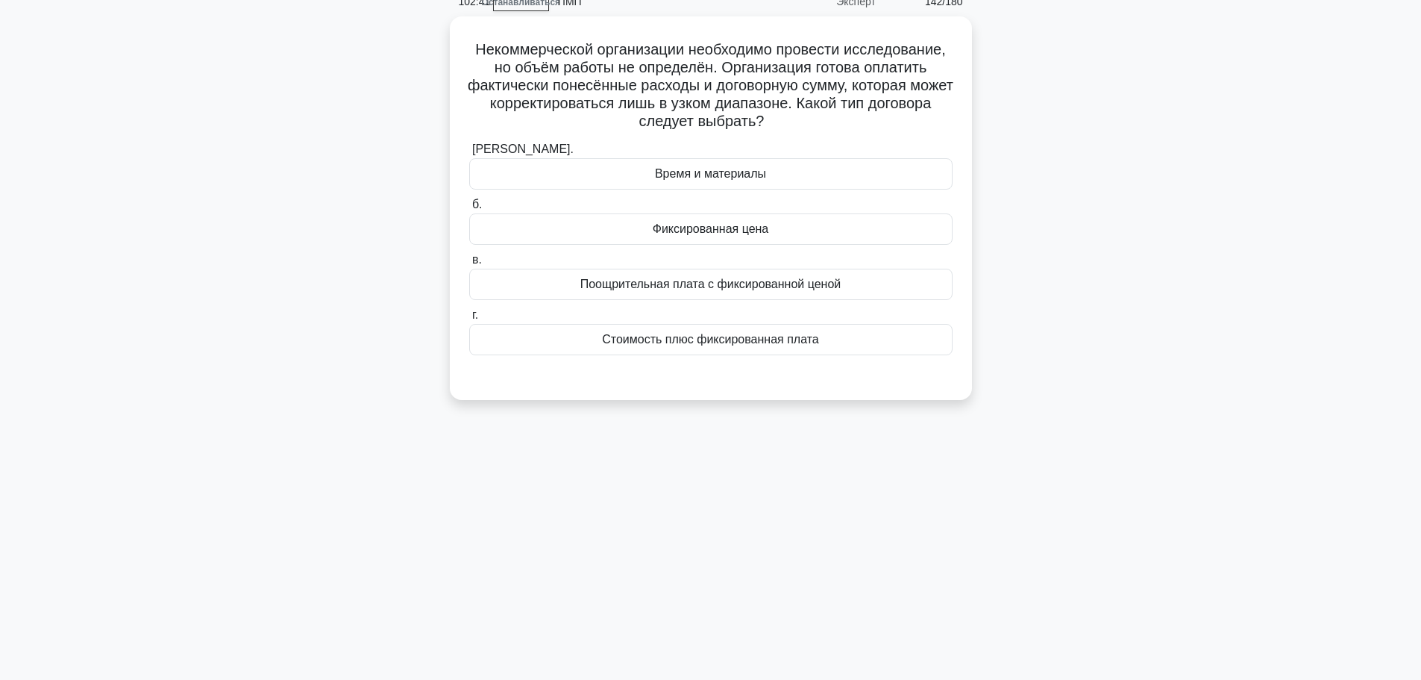
scroll to position [0, 0]
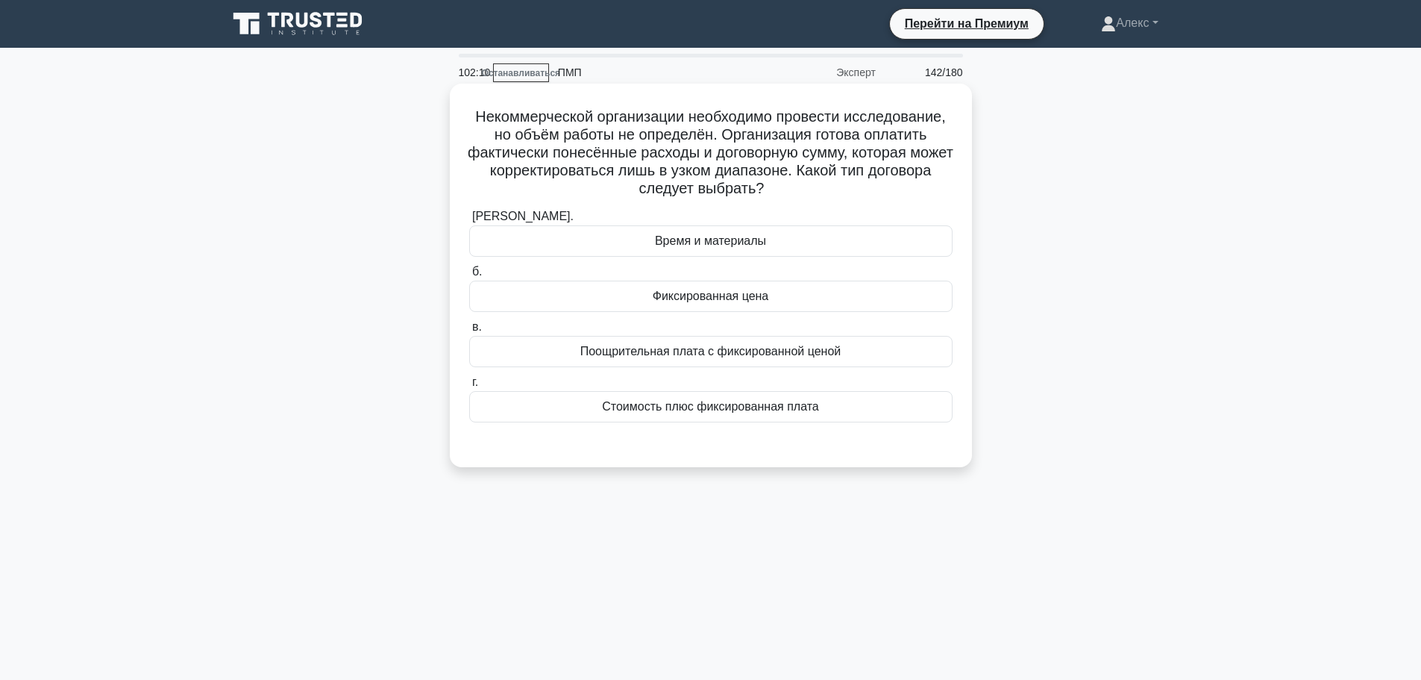
click at [789, 422] on div "Стоимость плюс фиксированная плата" at bounding box center [710, 406] width 483 height 31
click at [469, 387] on input "г. Стоимость плюс фиксированная плата" at bounding box center [469, 383] width 0 height 10
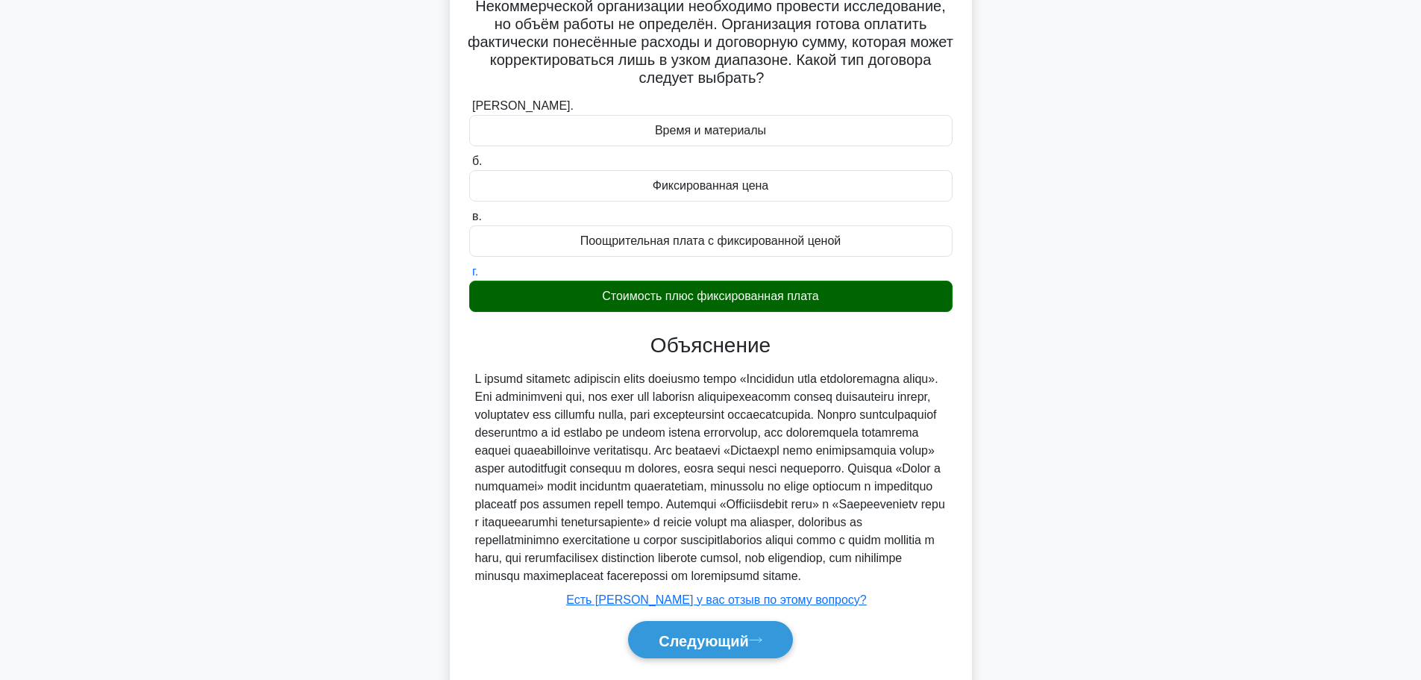
scroll to position [190, 0]
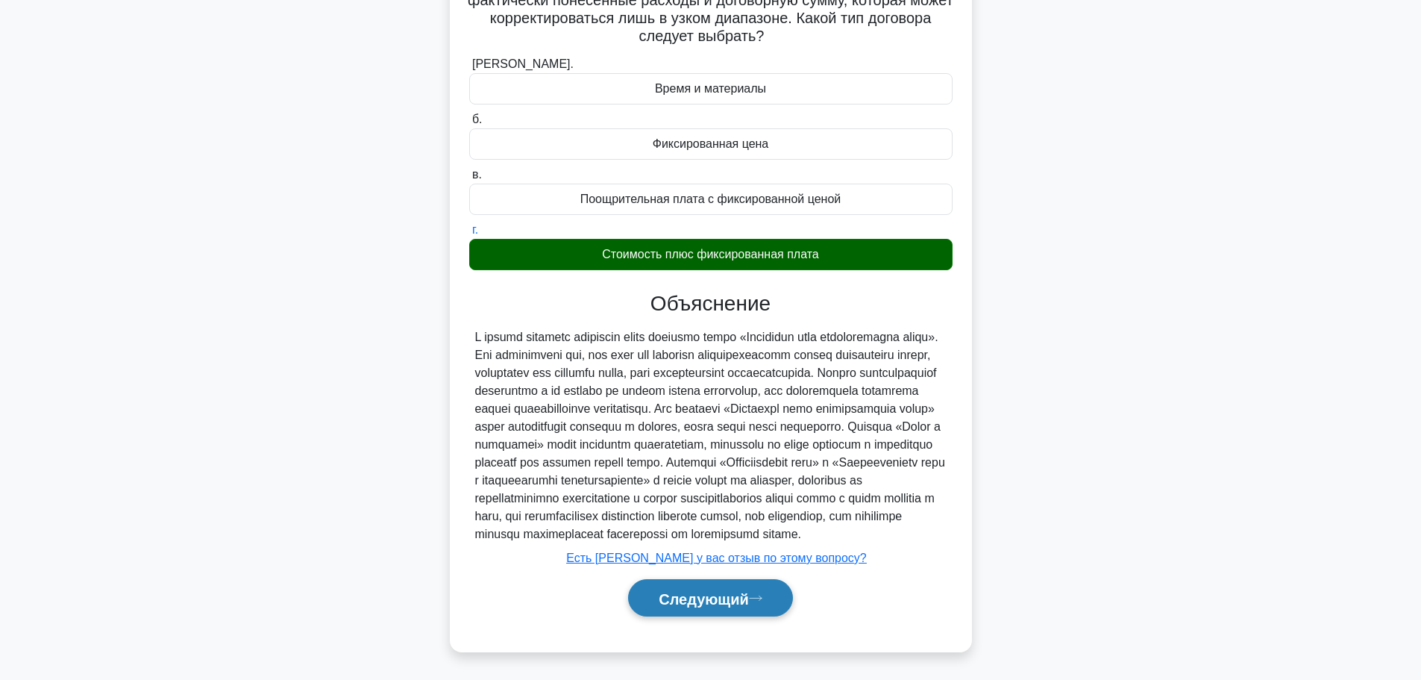
click at [718, 594] on font "Следующий" at bounding box center [704, 598] width 90 height 16
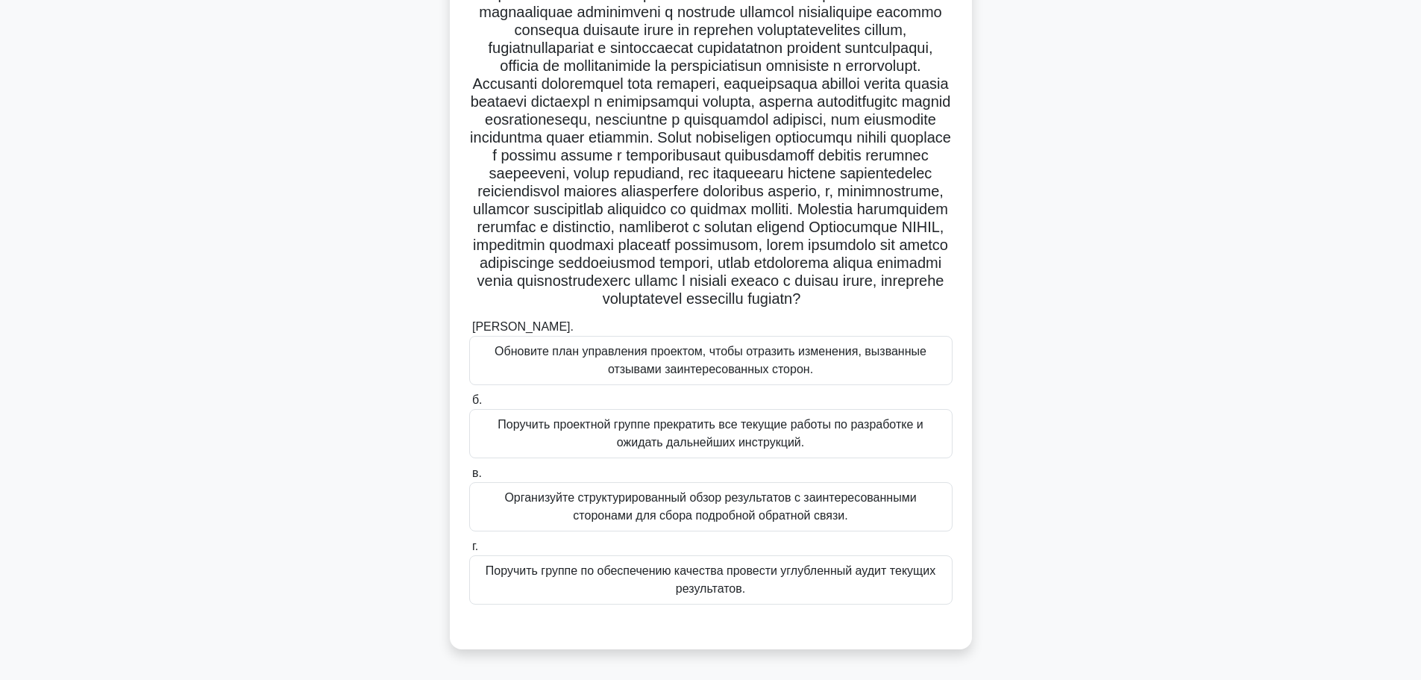
scroll to position [174, 0]
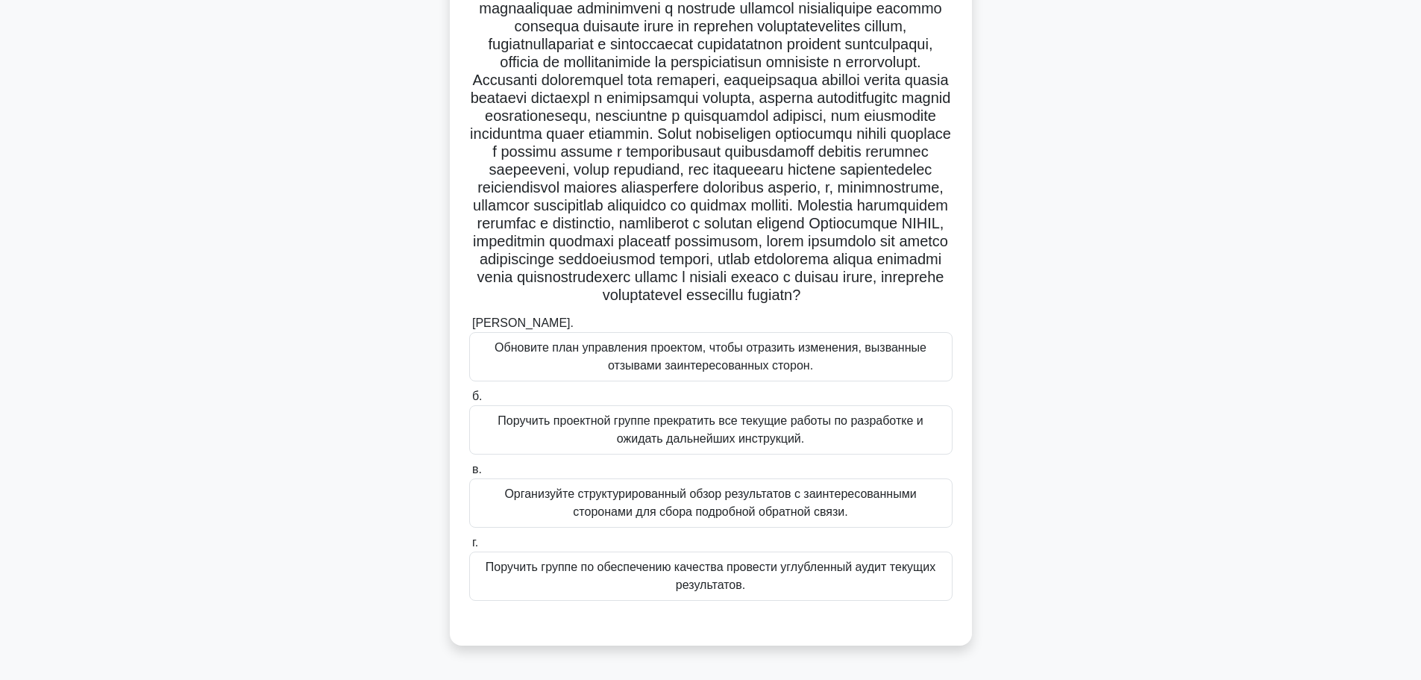
click at [851, 369] on font "Обновите план управления проектом, чтобы отразить изменения, вызванные отзывами…" at bounding box center [711, 357] width 470 height 36
click at [469, 328] on input "а. Обновите план управления проектом, чтобы отразить изменения, вызванные отзыв…" at bounding box center [469, 324] width 0 height 10
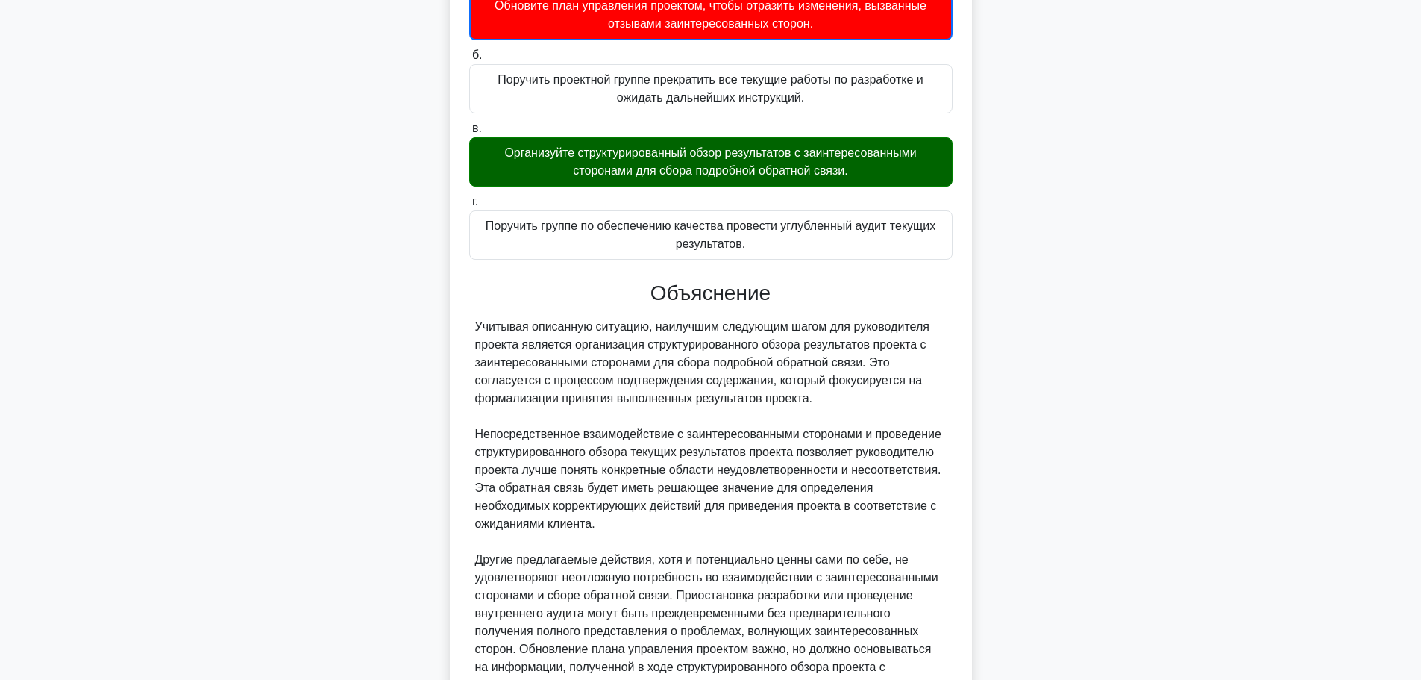
scroll to position [764, 0]
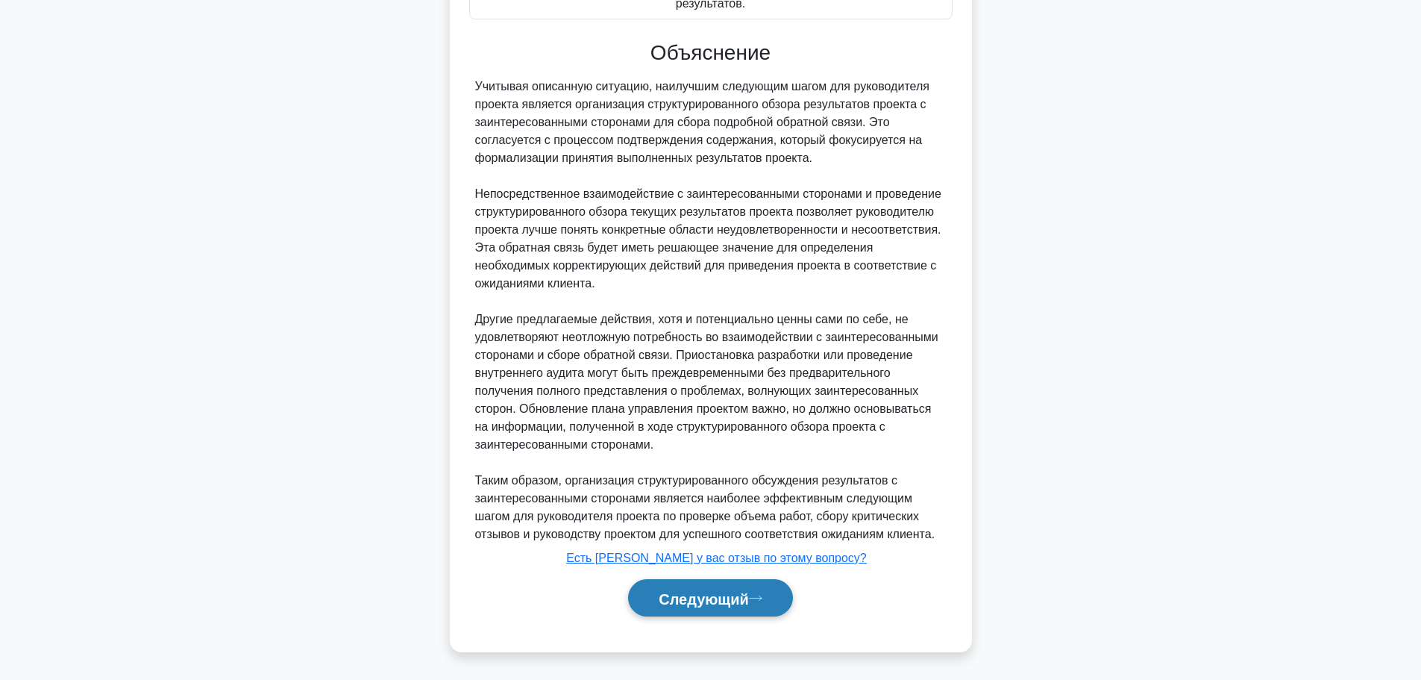
click at [719, 616] on div "Следующий" at bounding box center [710, 598] width 483 height 50
click at [720, 604] on font "Следующий" at bounding box center [704, 598] width 90 height 16
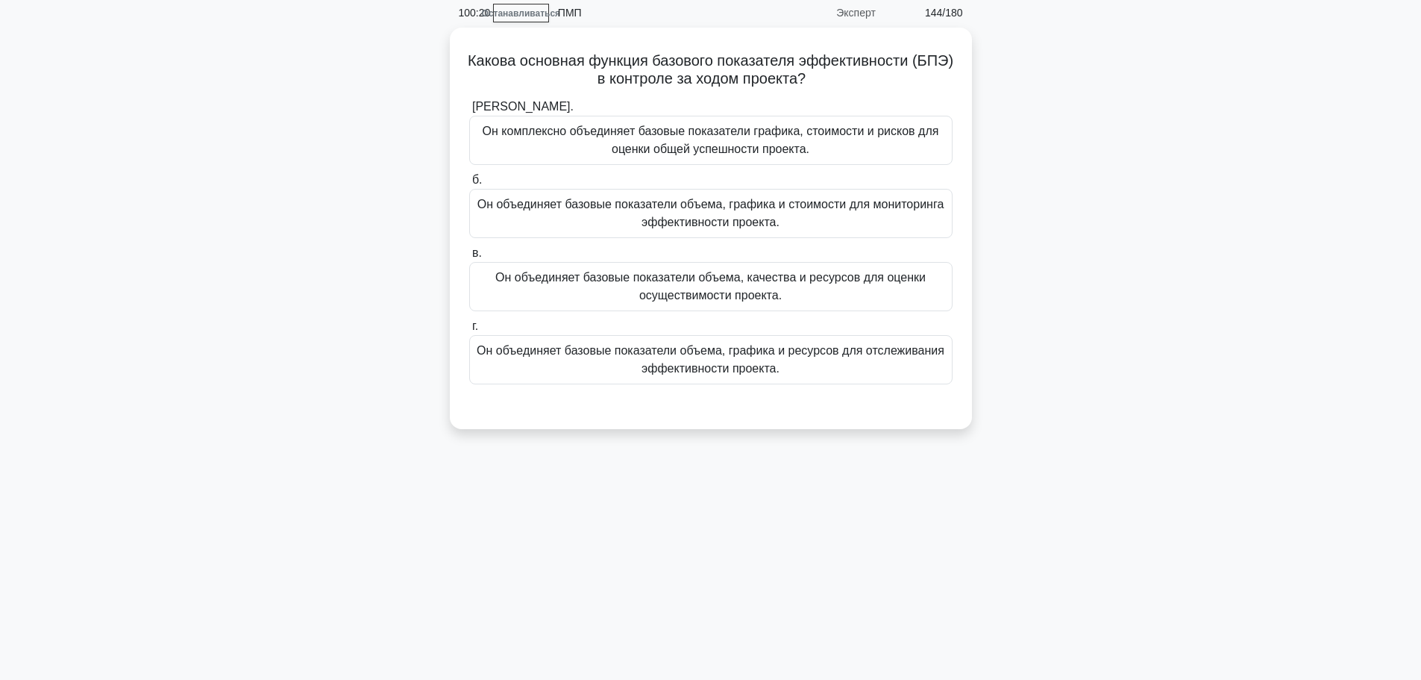
scroll to position [0, 0]
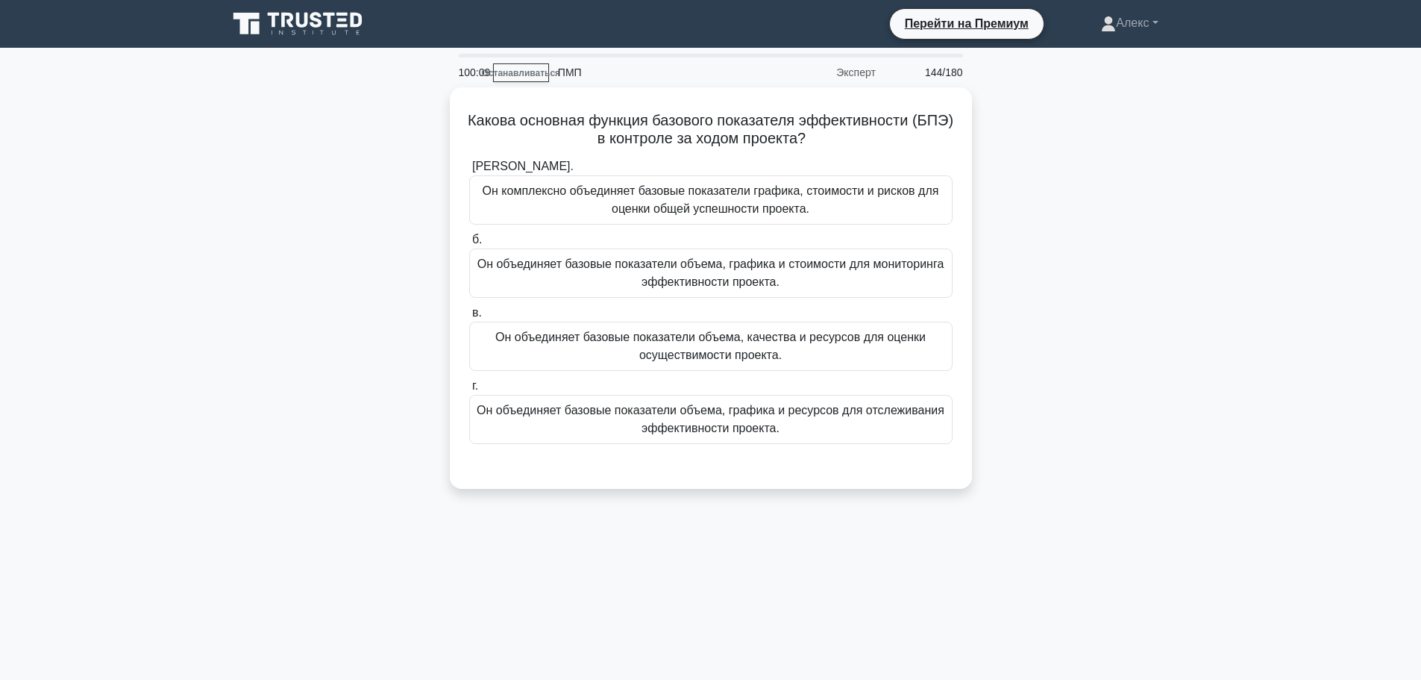
click at [1058, 371] on div "Какова основная функция базового показателя эффективности (БПЭ) в контроле за х…" at bounding box center [711, 296] width 985 height 419
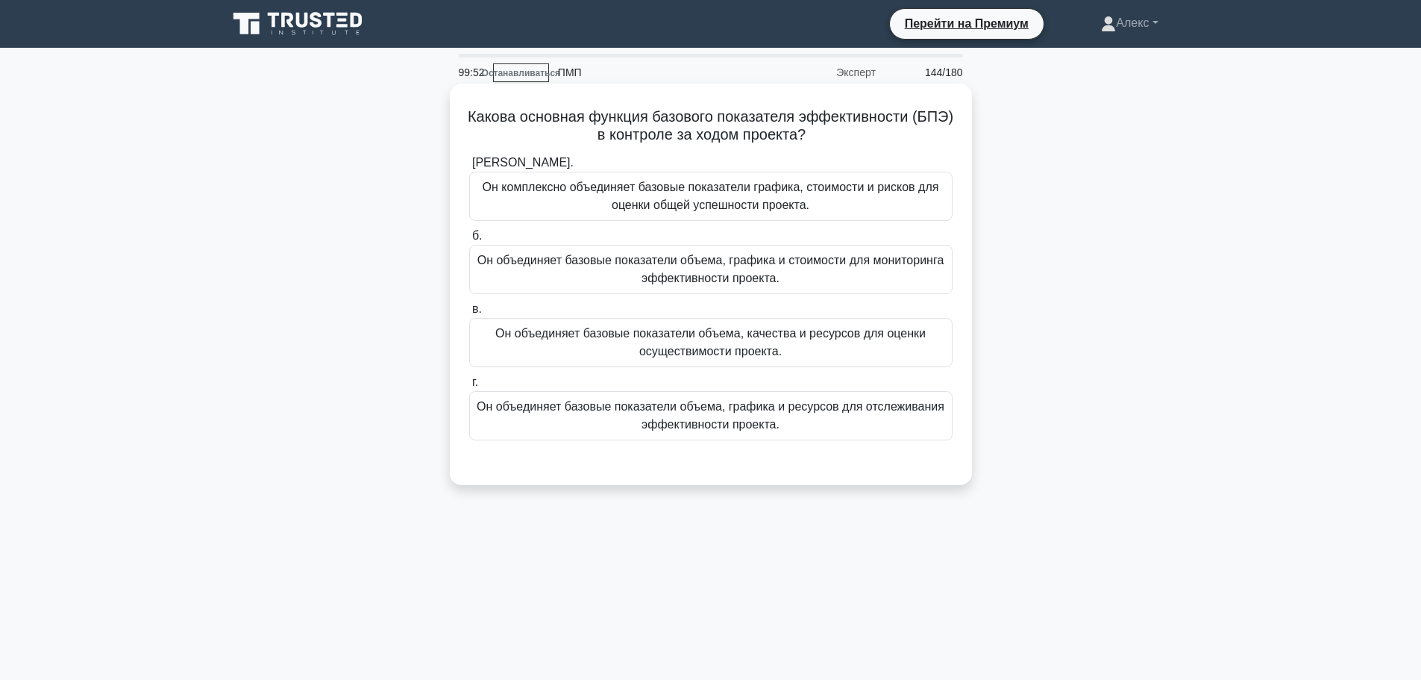
click at [665, 410] on font "Он объединяет базовые показатели объема, графика и ресурсов для отслеживания эф…" at bounding box center [711, 415] width 468 height 31
click at [469, 387] on input "г. Он объединяет базовые показатели объема, графика и ресурсов для отслеживания…" at bounding box center [469, 383] width 0 height 10
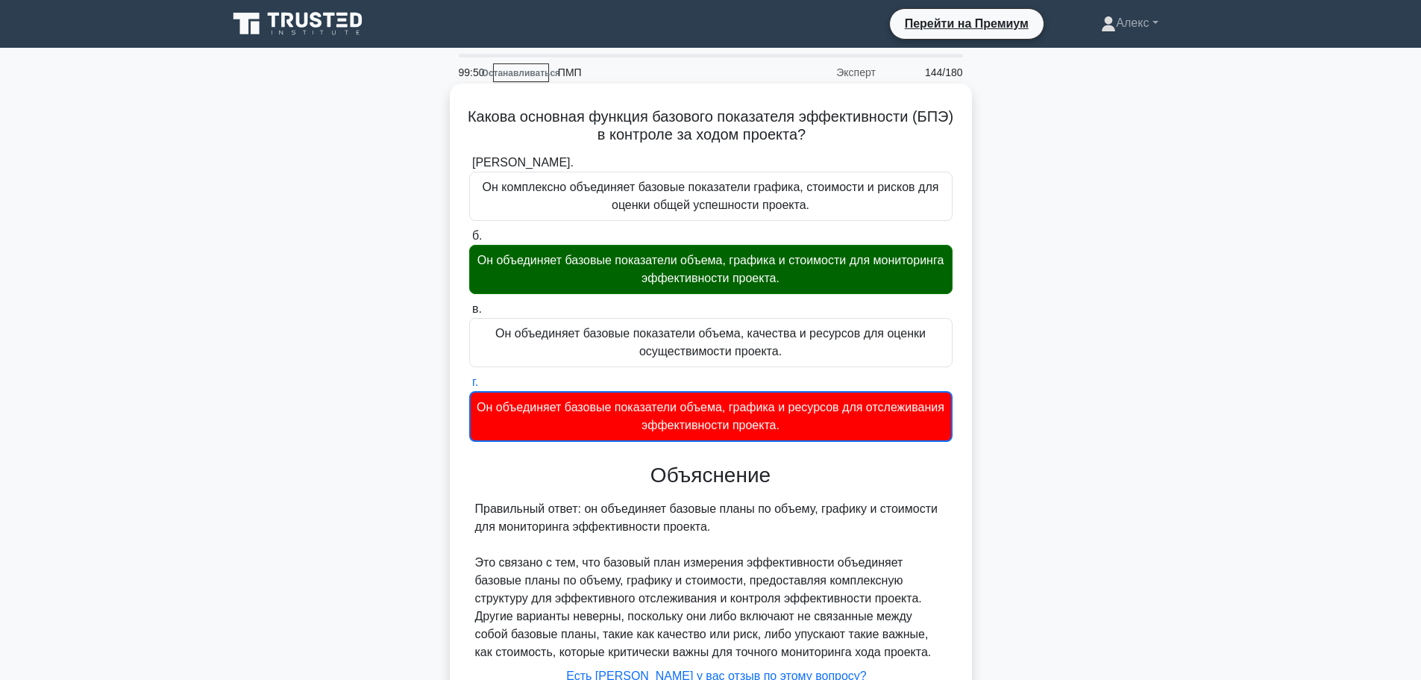
scroll to position [126, 0]
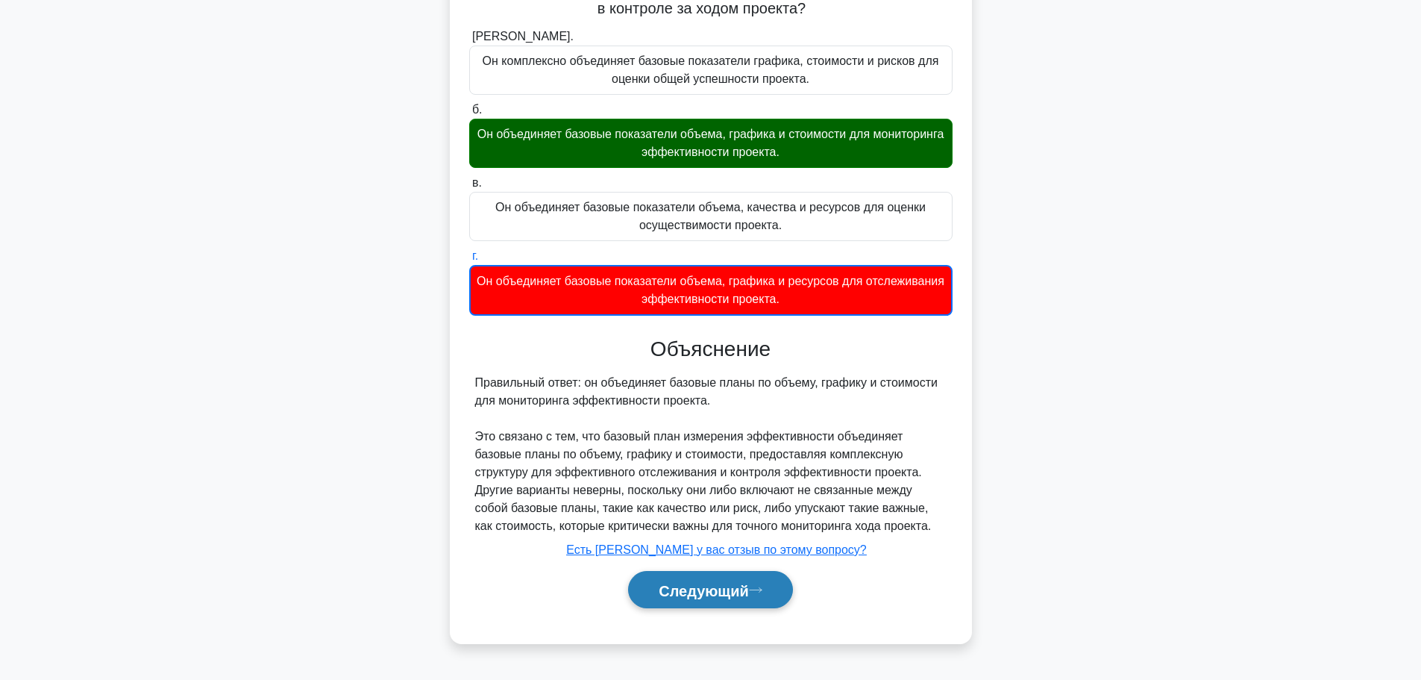
click at [687, 590] on font "Следующий" at bounding box center [704, 590] width 90 height 16
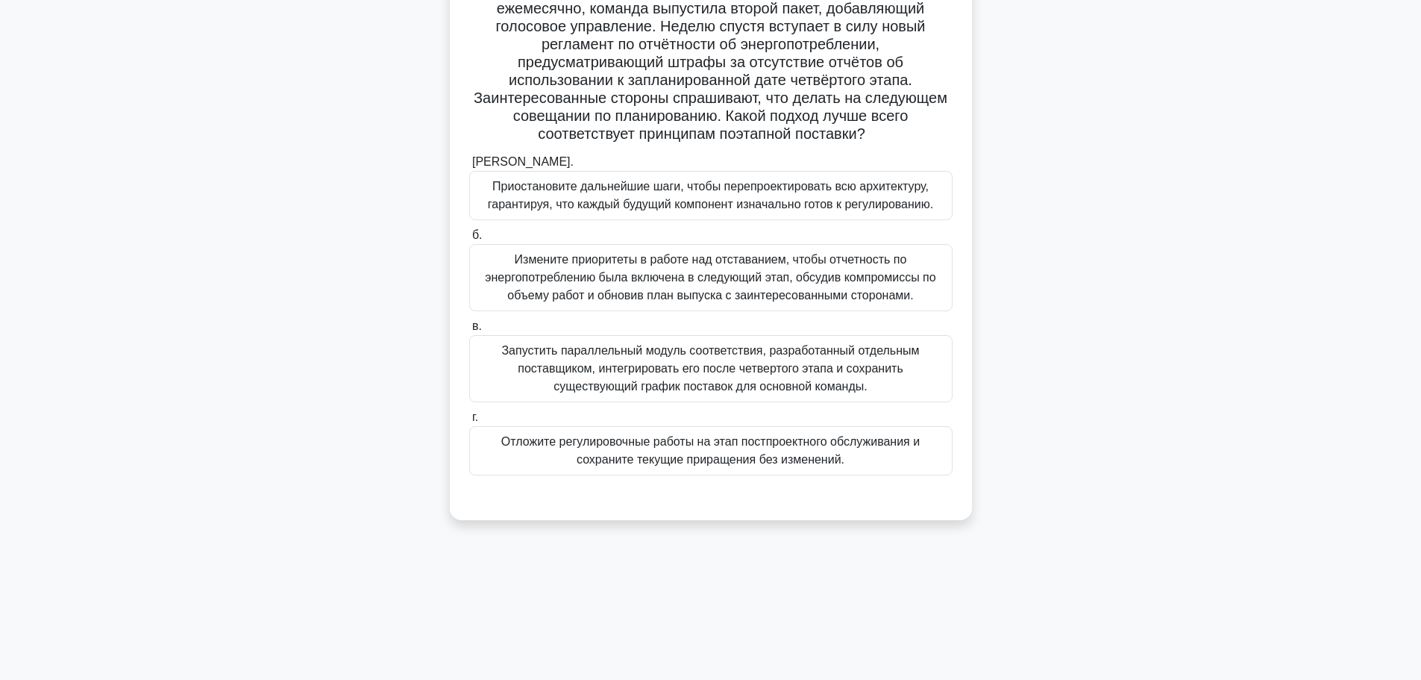
click at [759, 277] on font "Измените приоритеты в работе над отставанием, чтобы отчетность по энергопотребл…" at bounding box center [710, 277] width 451 height 48
click at [469, 240] on input "б. Измените приоритеты в работе над отставанием, чтобы отчетность по энергопотр…" at bounding box center [469, 236] width 0 height 10
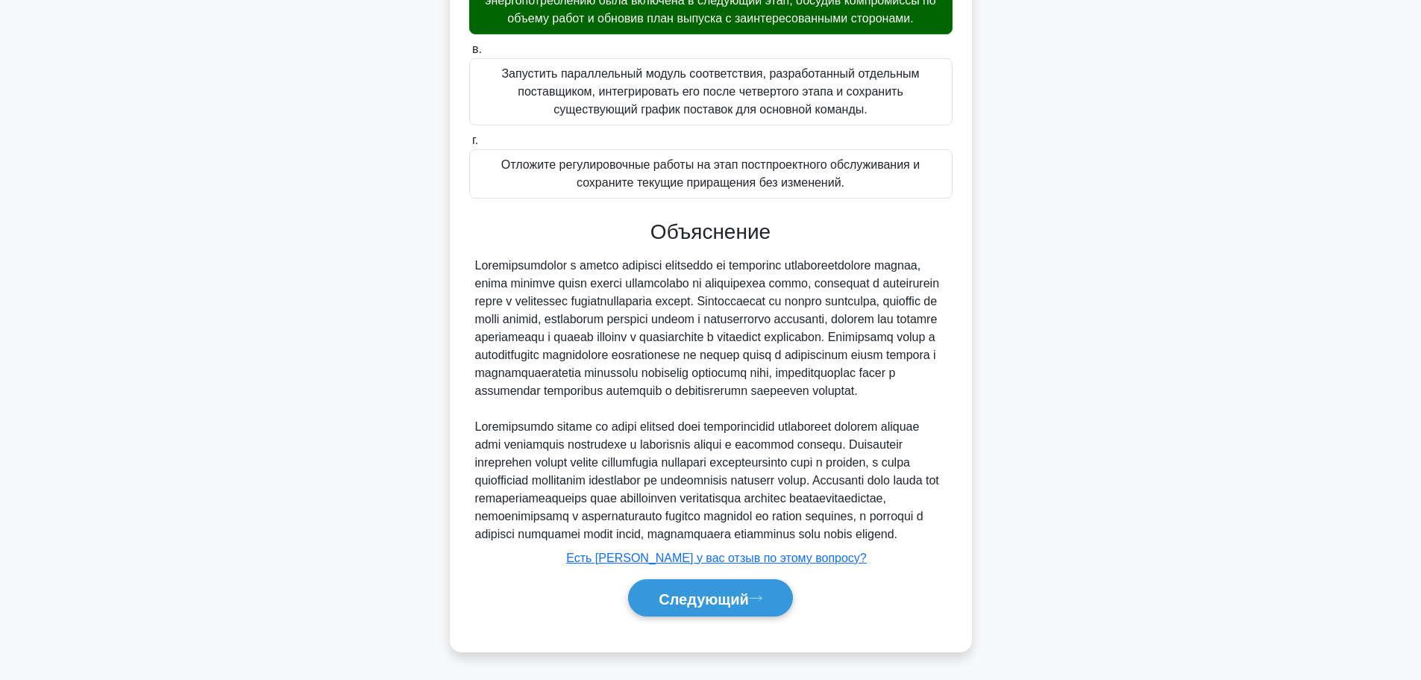
scroll to position [458, 0]
click at [718, 598] on font "Следующий" at bounding box center [704, 598] width 90 height 16
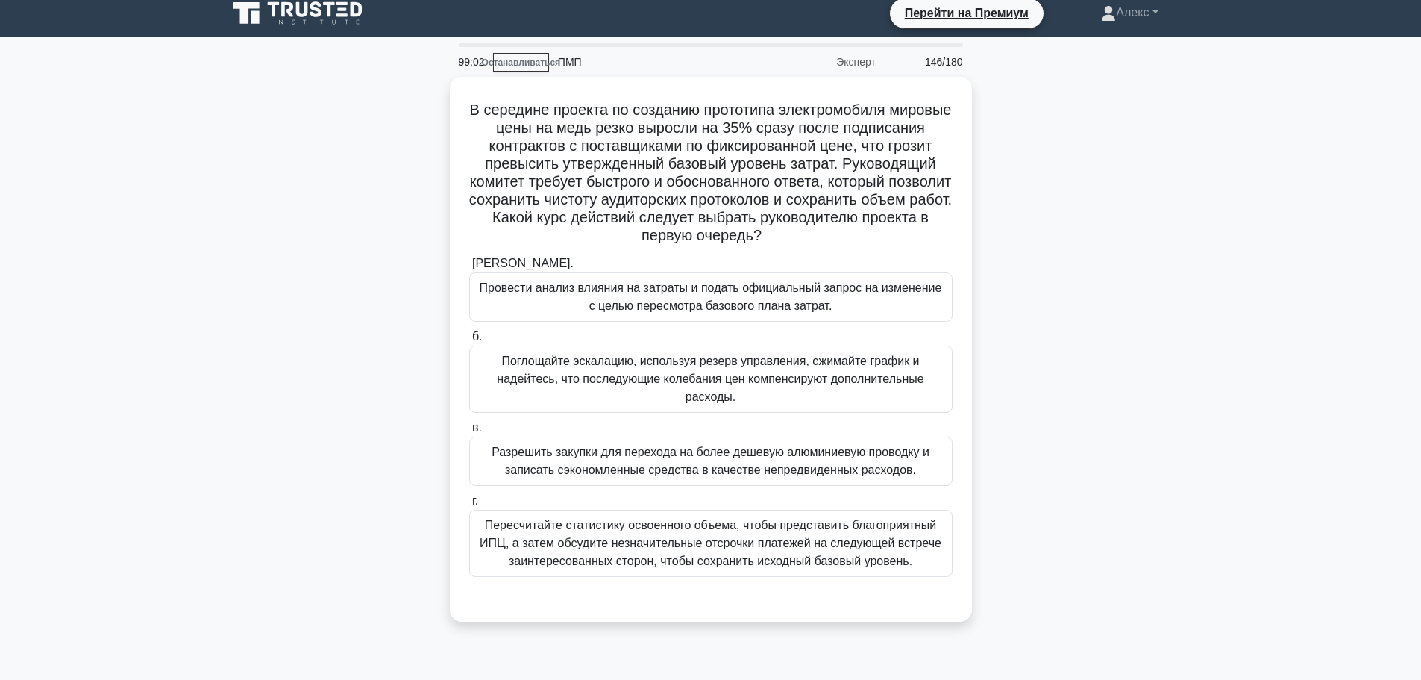
scroll to position [0, 0]
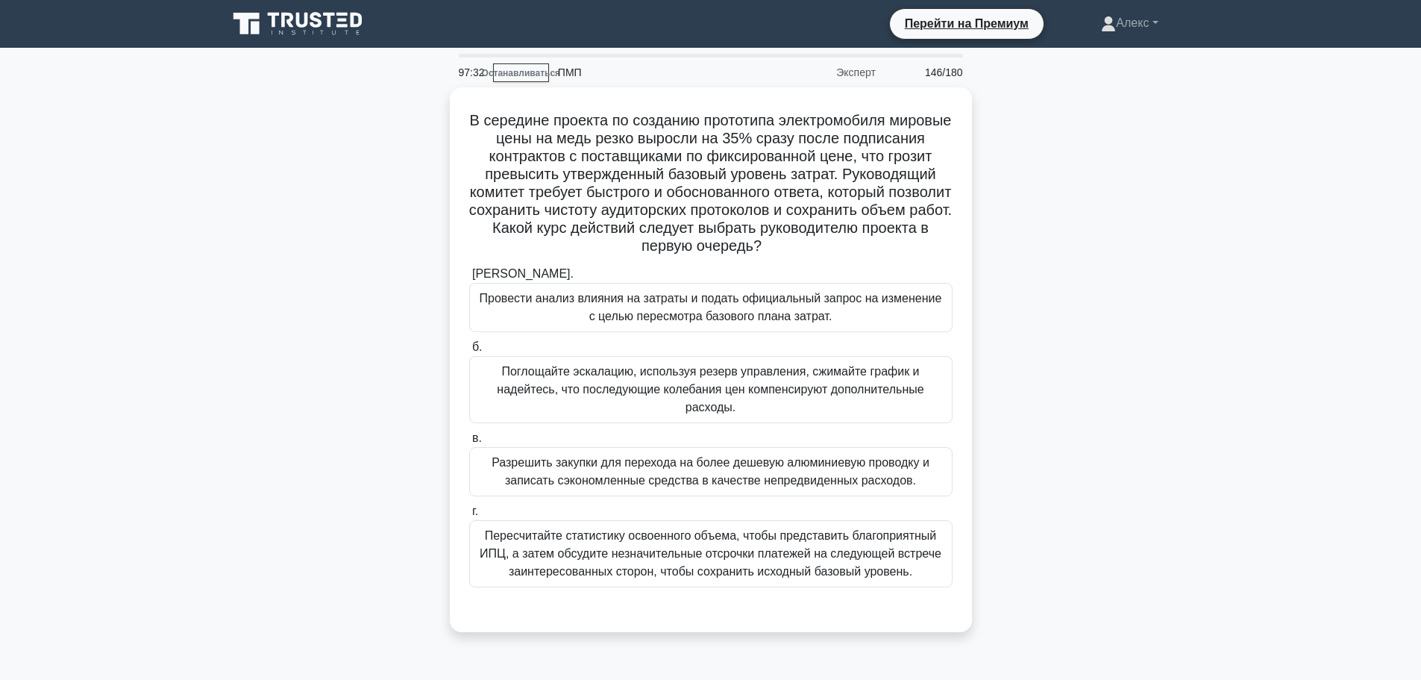
click at [1056, 180] on div "В середине проекта по созданию прототипа электромобиля мировые цены на медь рез…" at bounding box center [711, 368] width 985 height 563
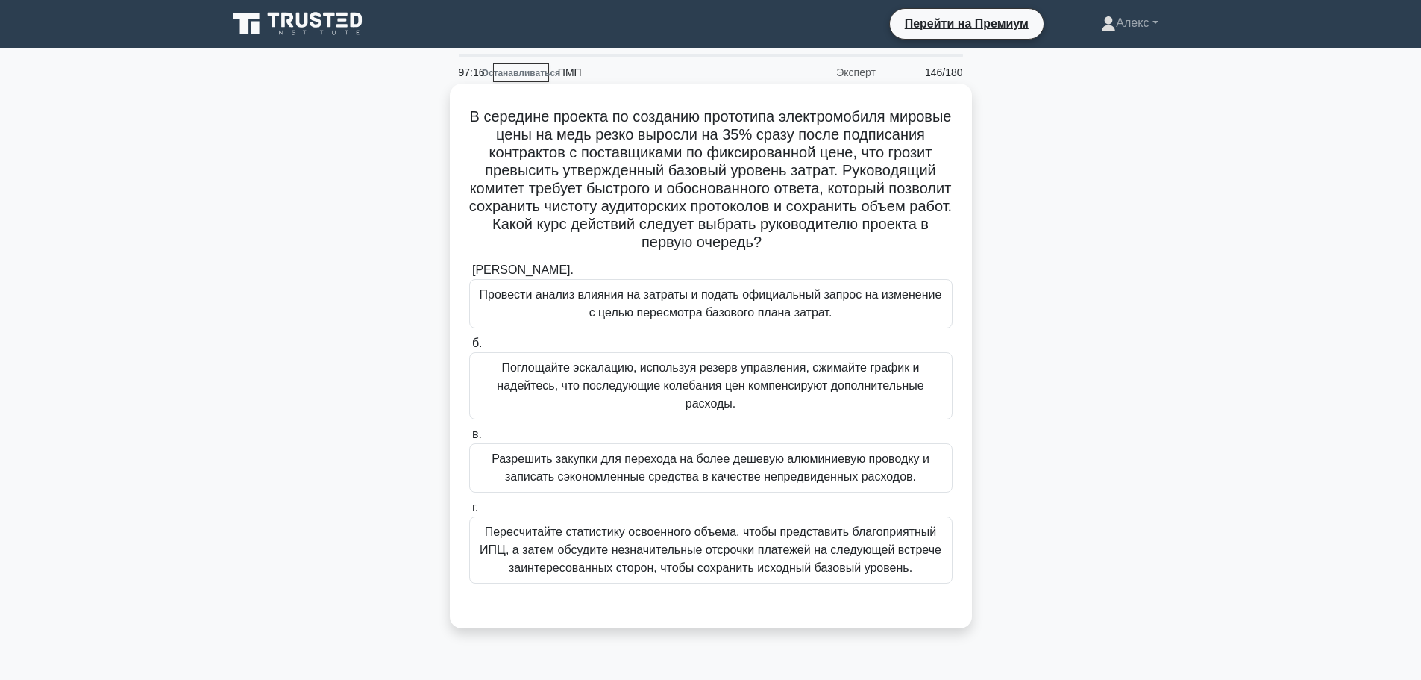
scroll to position [75, 0]
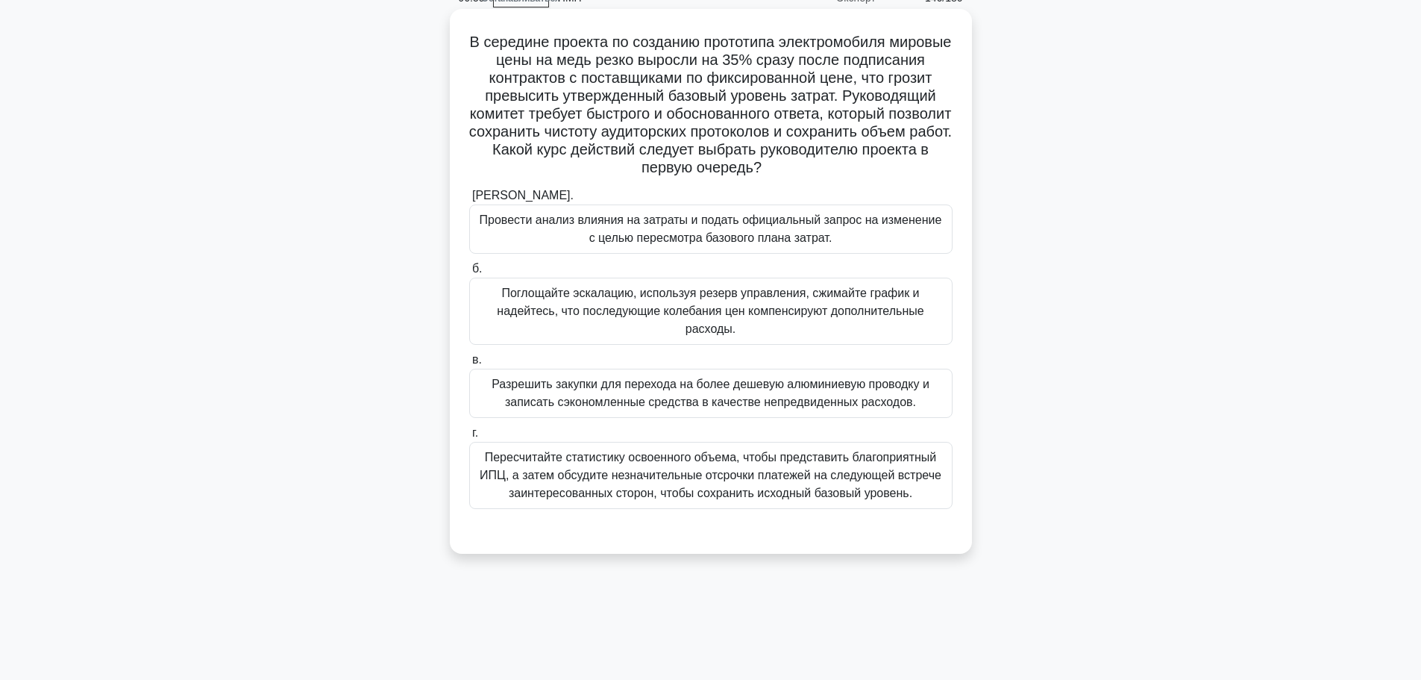
click at [645, 226] on font "Провести анализ влияния на затраты и подать официальный запрос на изменение с ц…" at bounding box center [711, 228] width 463 height 31
click at [469, 201] on input "а. Провести анализ влияния на затраты и подать официальный запрос на изменение …" at bounding box center [469, 196] width 0 height 10
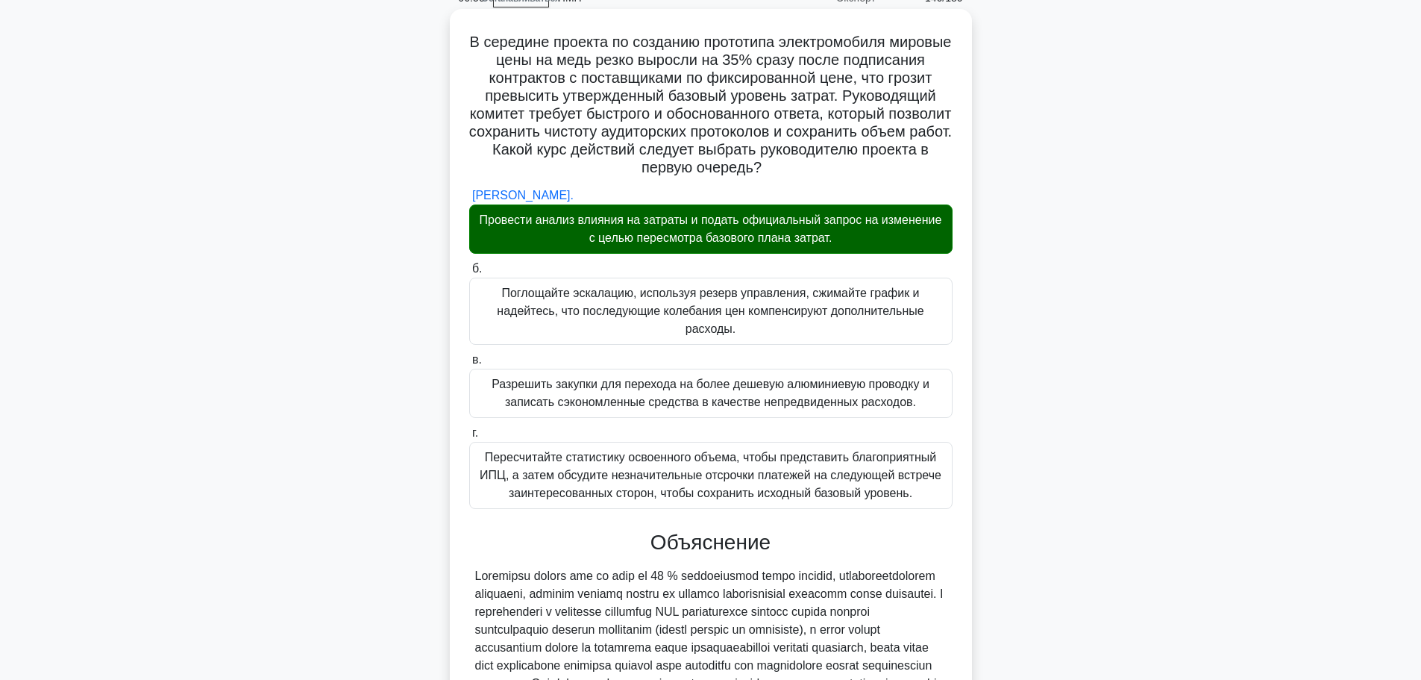
scroll to position [494, 0]
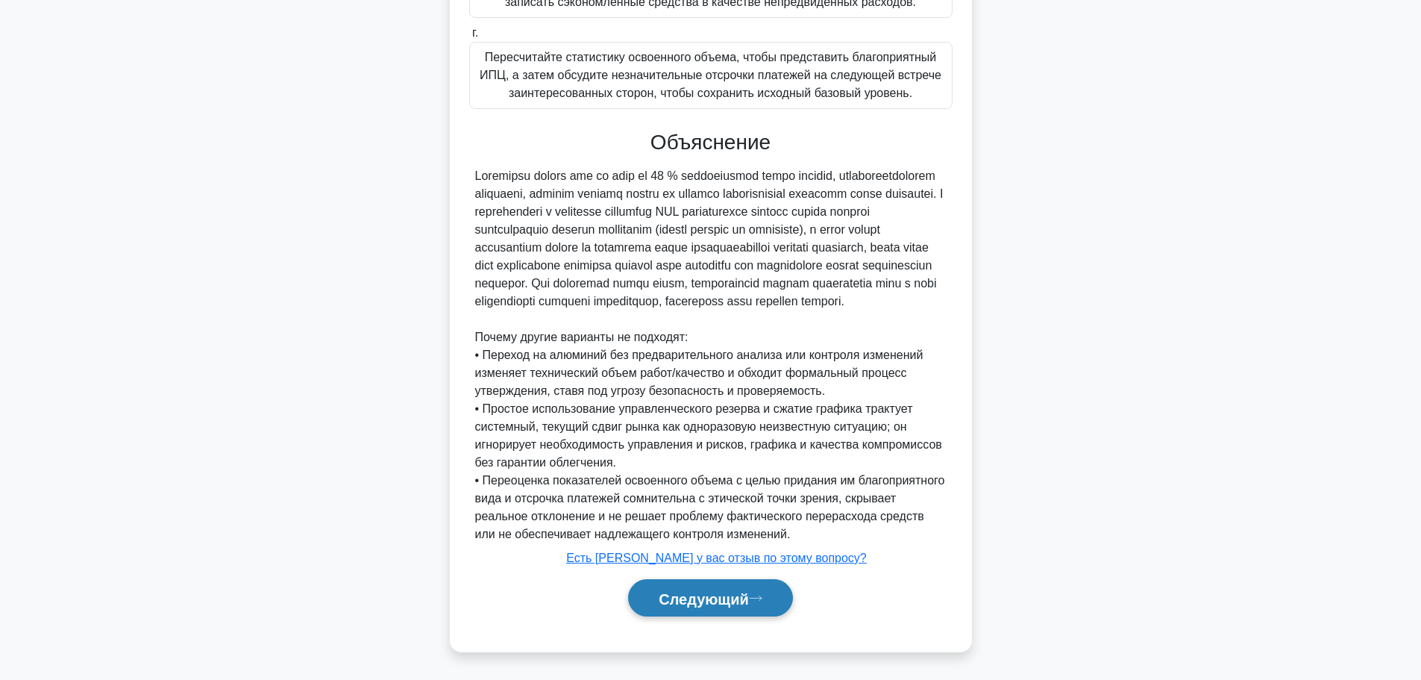
click at [725, 593] on font "Следующий" at bounding box center [704, 598] width 90 height 16
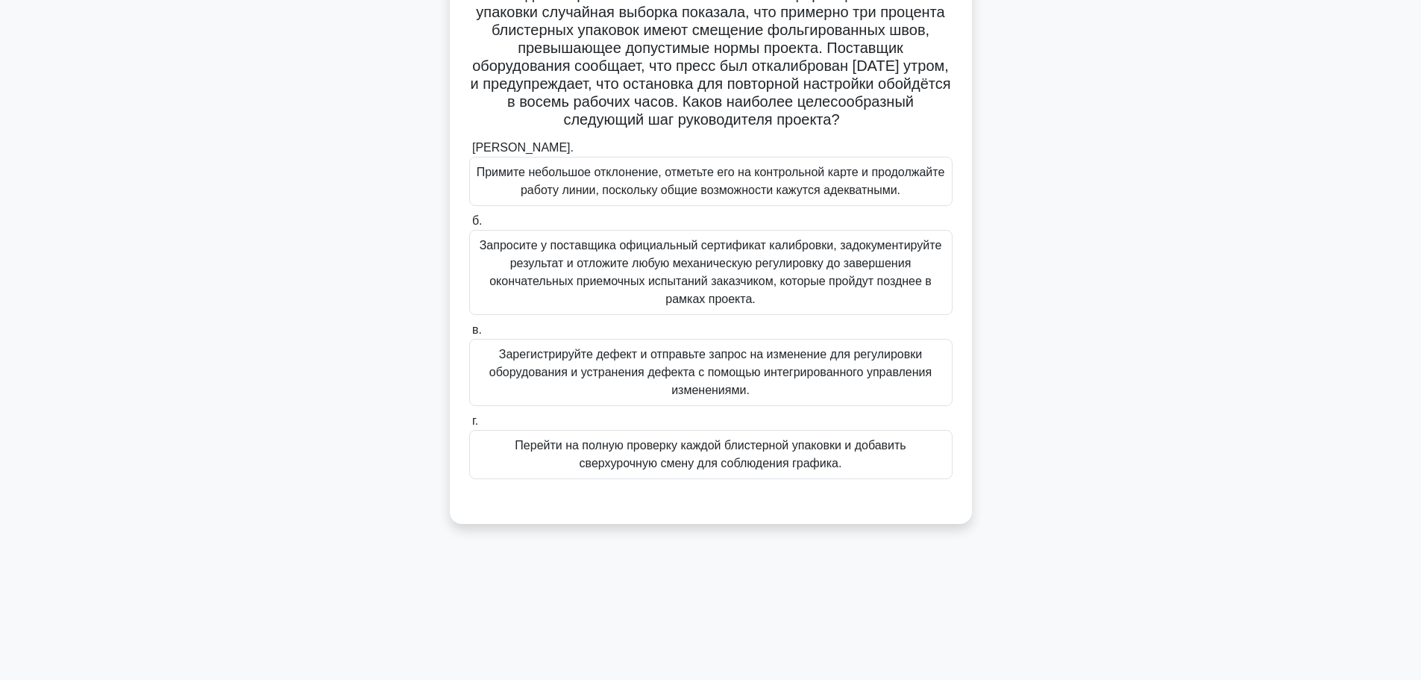
scroll to position [51, 0]
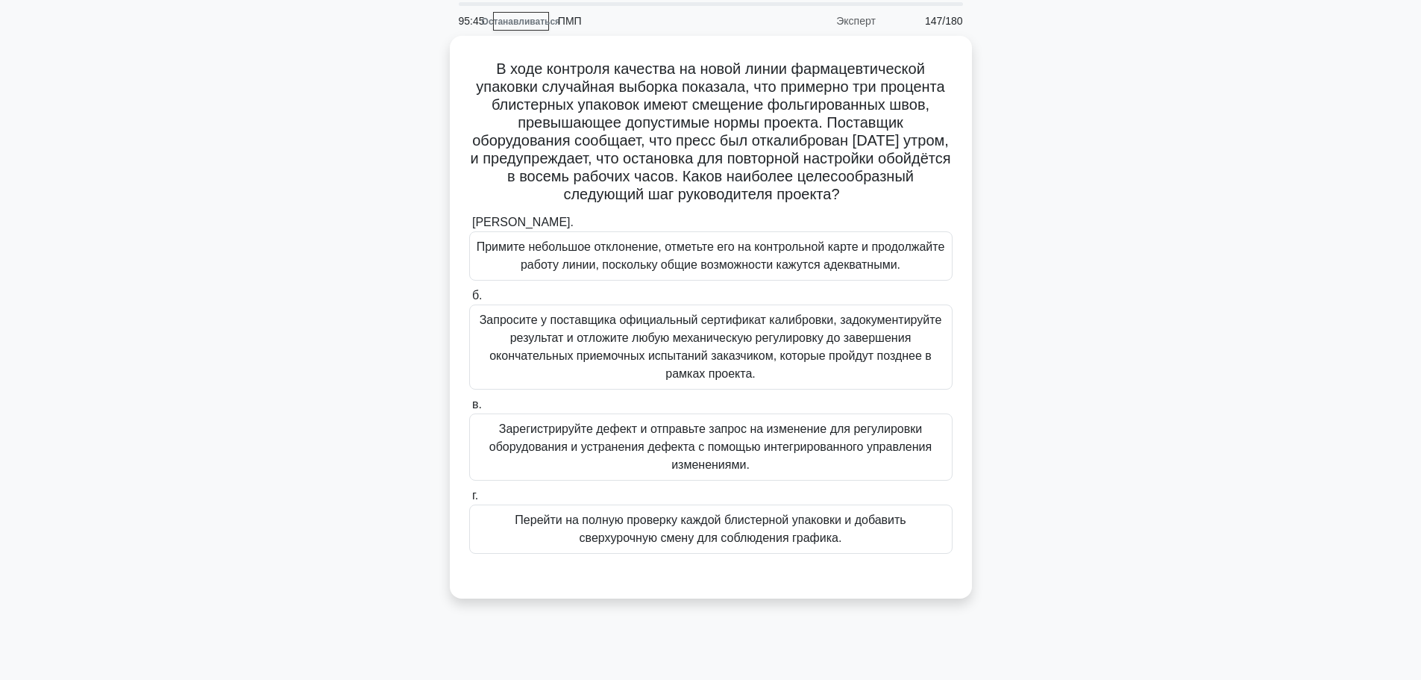
click at [1197, 271] on div "В ходе контроля качества на новой линии фармацевтической упаковки случайная выб…" at bounding box center [711, 326] width 985 height 580
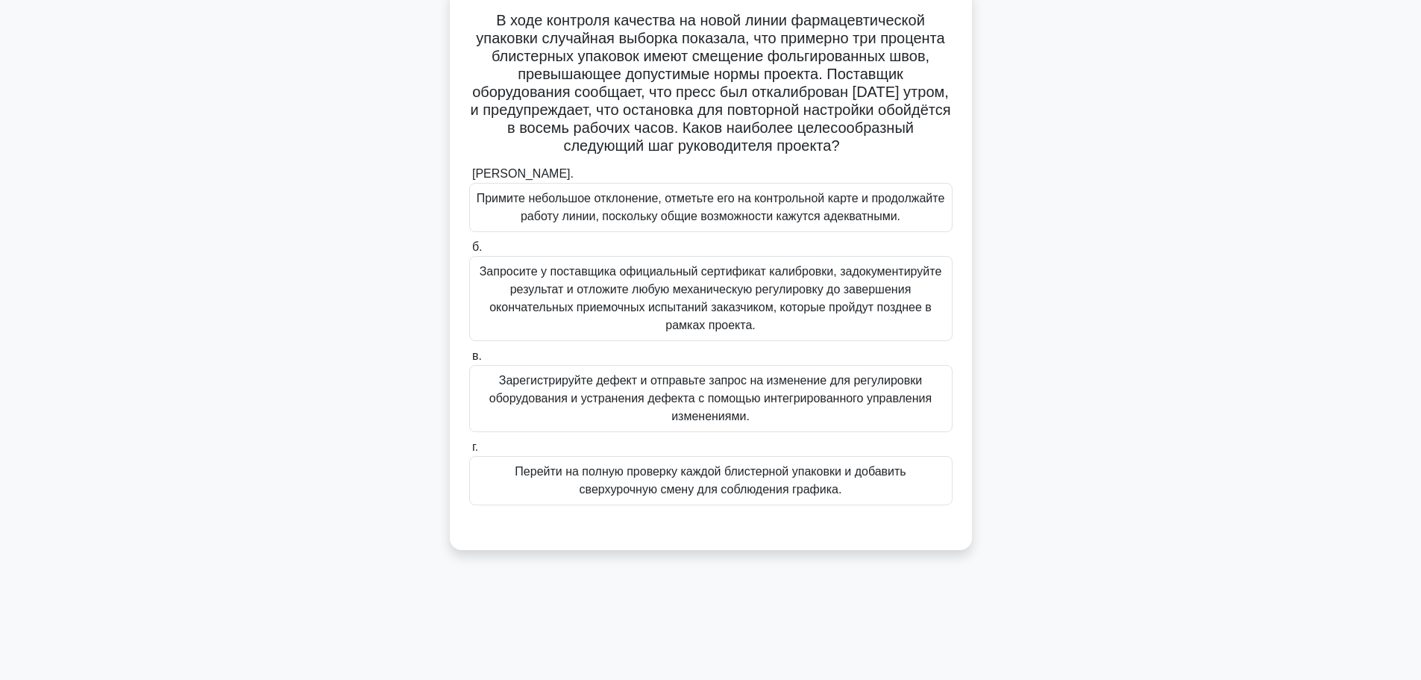
scroll to position [126, 0]
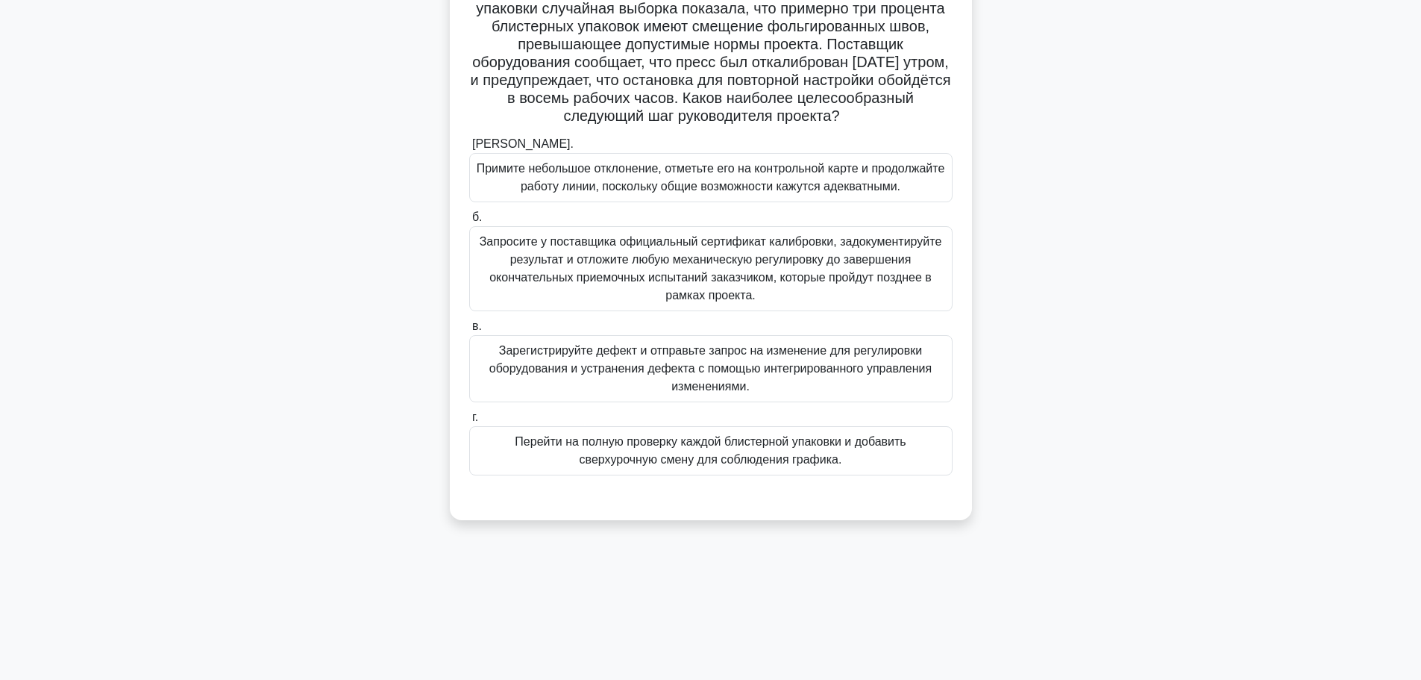
click at [865, 361] on font "Зарегистрируйте дефект и отправьте запрос на изменение для регулировки оборудов…" at bounding box center [710, 368] width 442 height 48
click at [469, 331] on input "в. Зарегистрируйте дефект и отправьте запрос на изменение для регулировки обору…" at bounding box center [469, 327] width 0 height 10
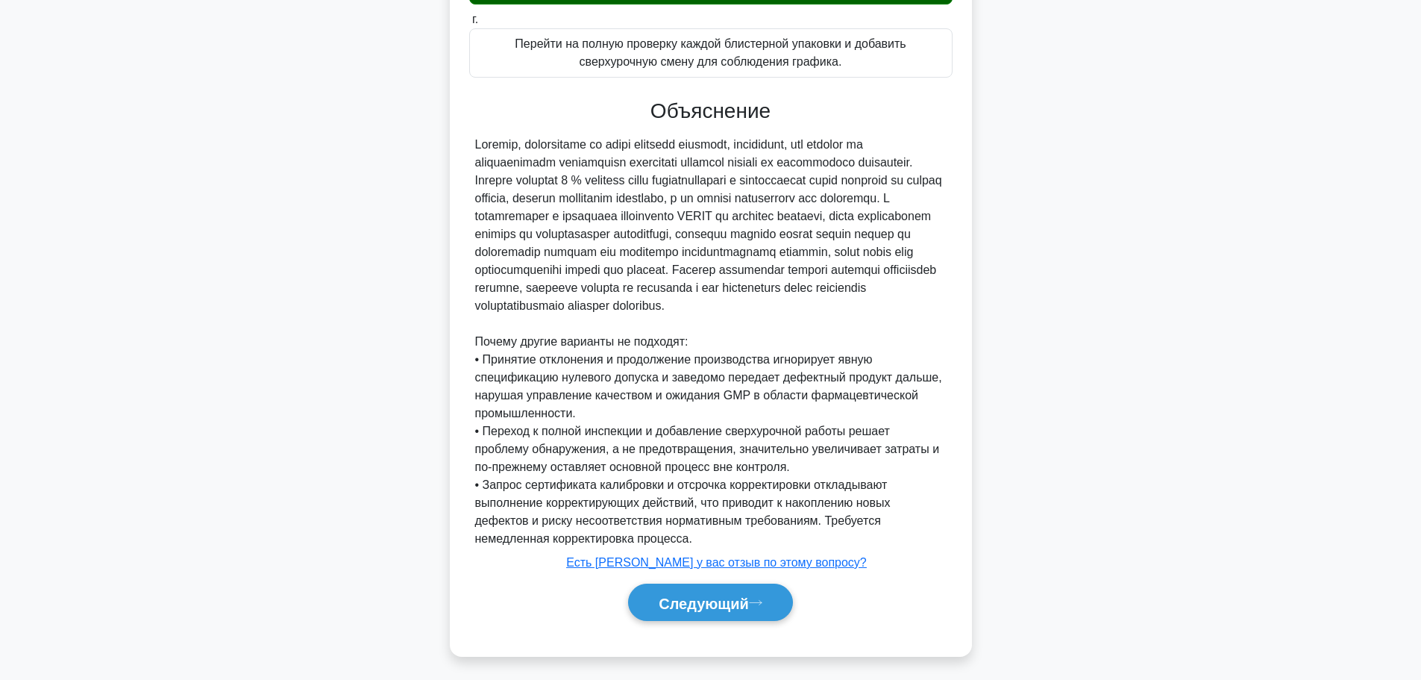
scroll to position [548, 0]
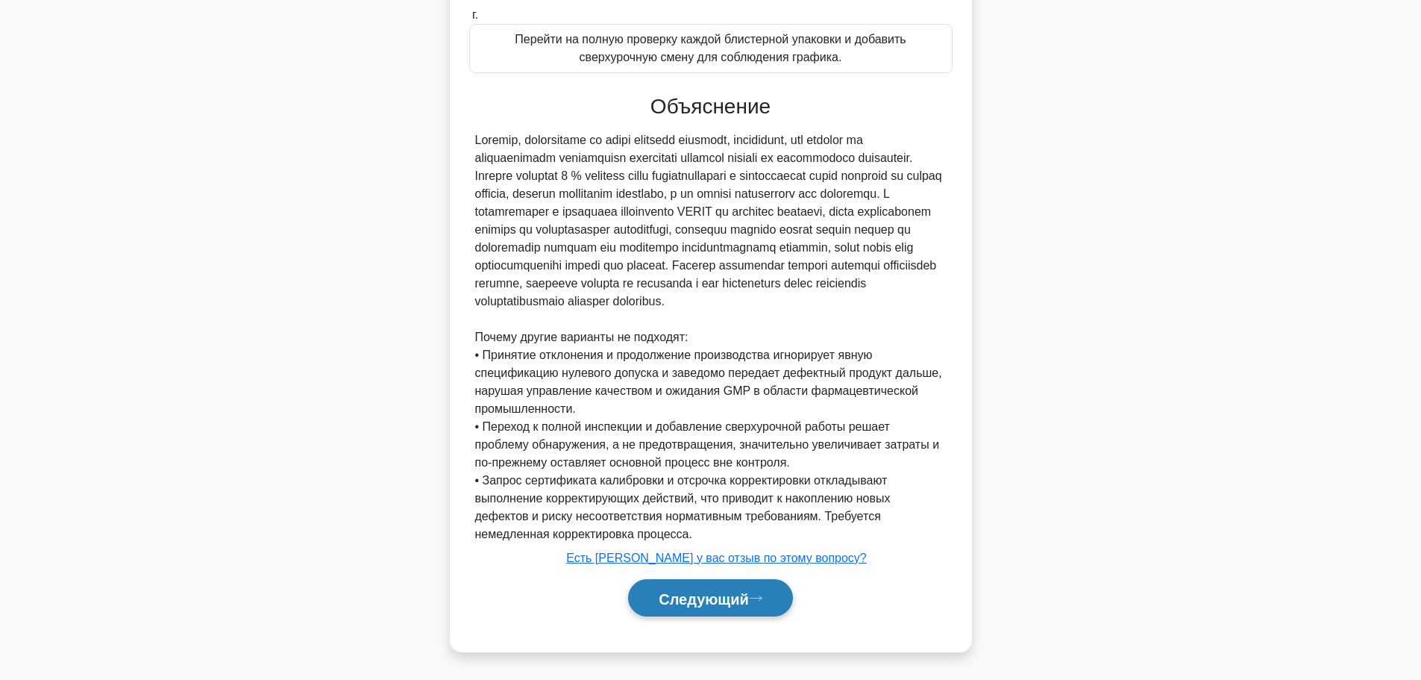
click at [665, 588] on button "Следующий" at bounding box center [710, 598] width 165 height 38
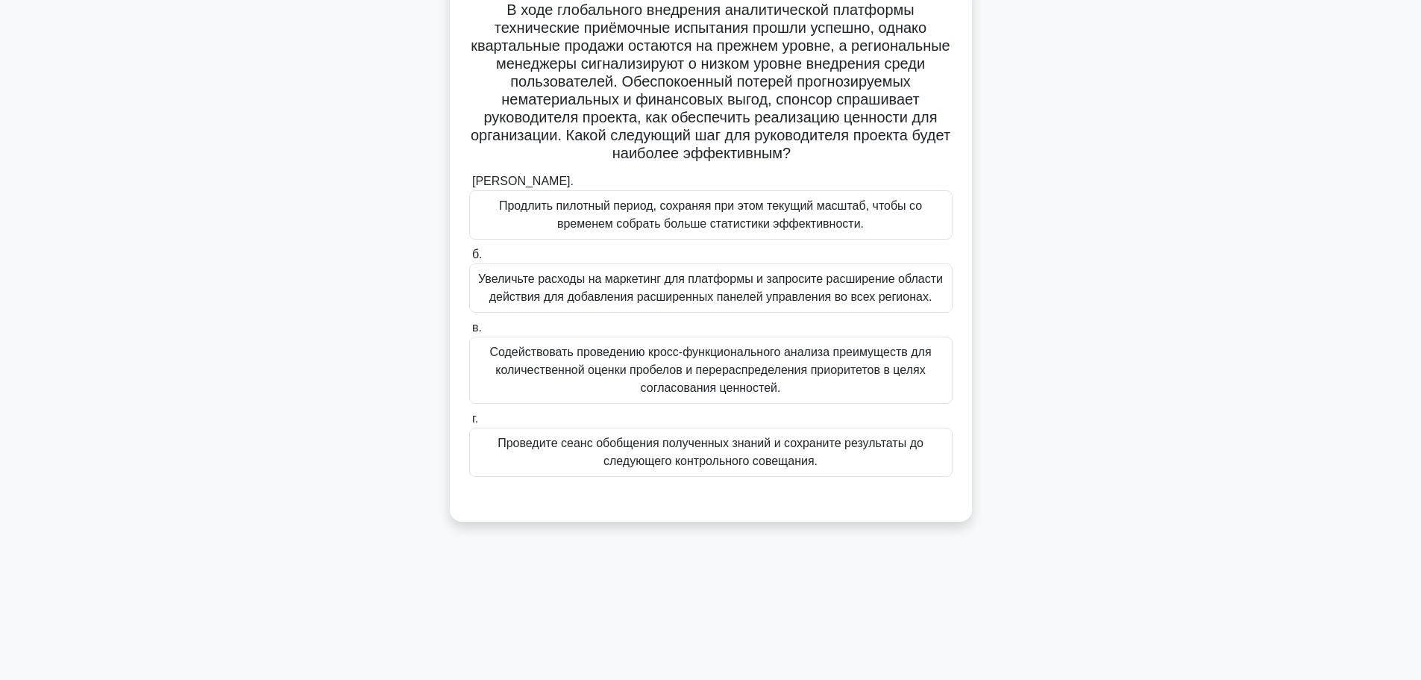
scroll to position [126, 0]
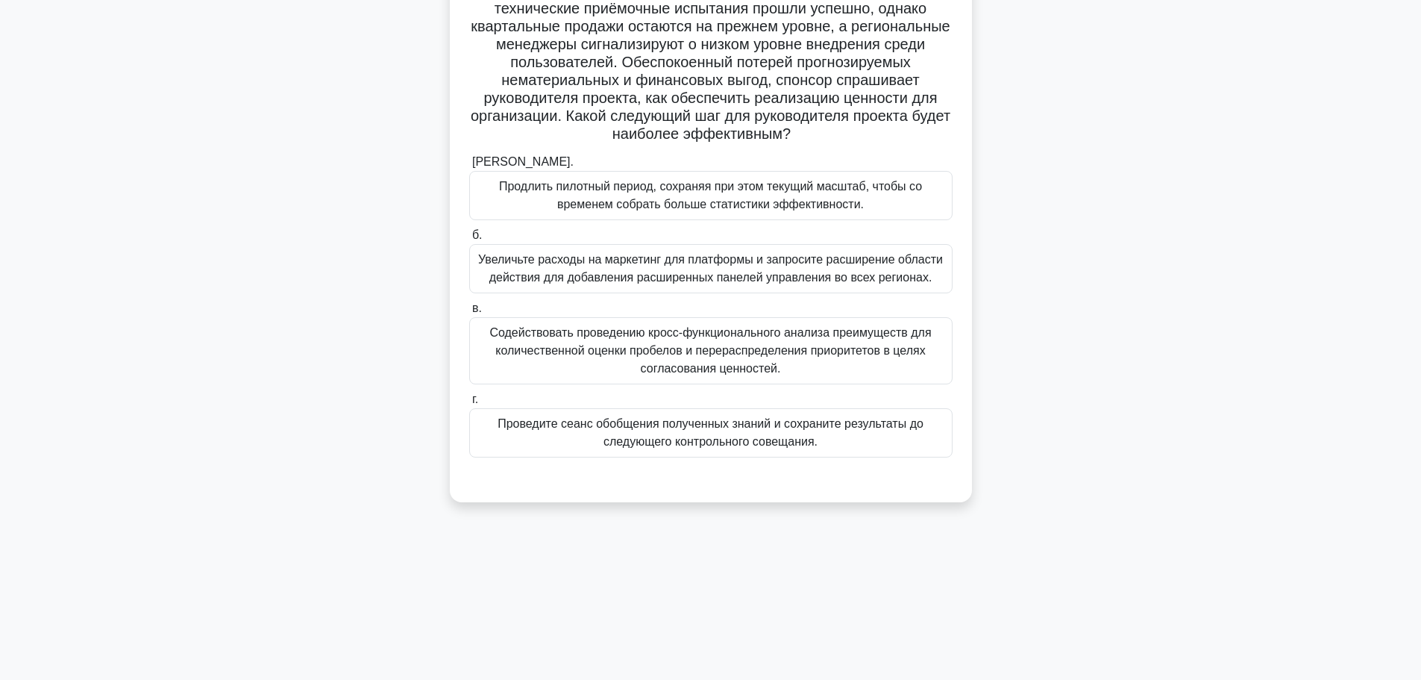
click at [759, 359] on font "Содействовать проведению кросс-функционального анализа преимуществ для количест…" at bounding box center [710, 350] width 442 height 48
click at [469, 313] on input "в. Содействовать проведению кросс-функционального анализа преимуществ для колич…" at bounding box center [469, 309] width 0 height 10
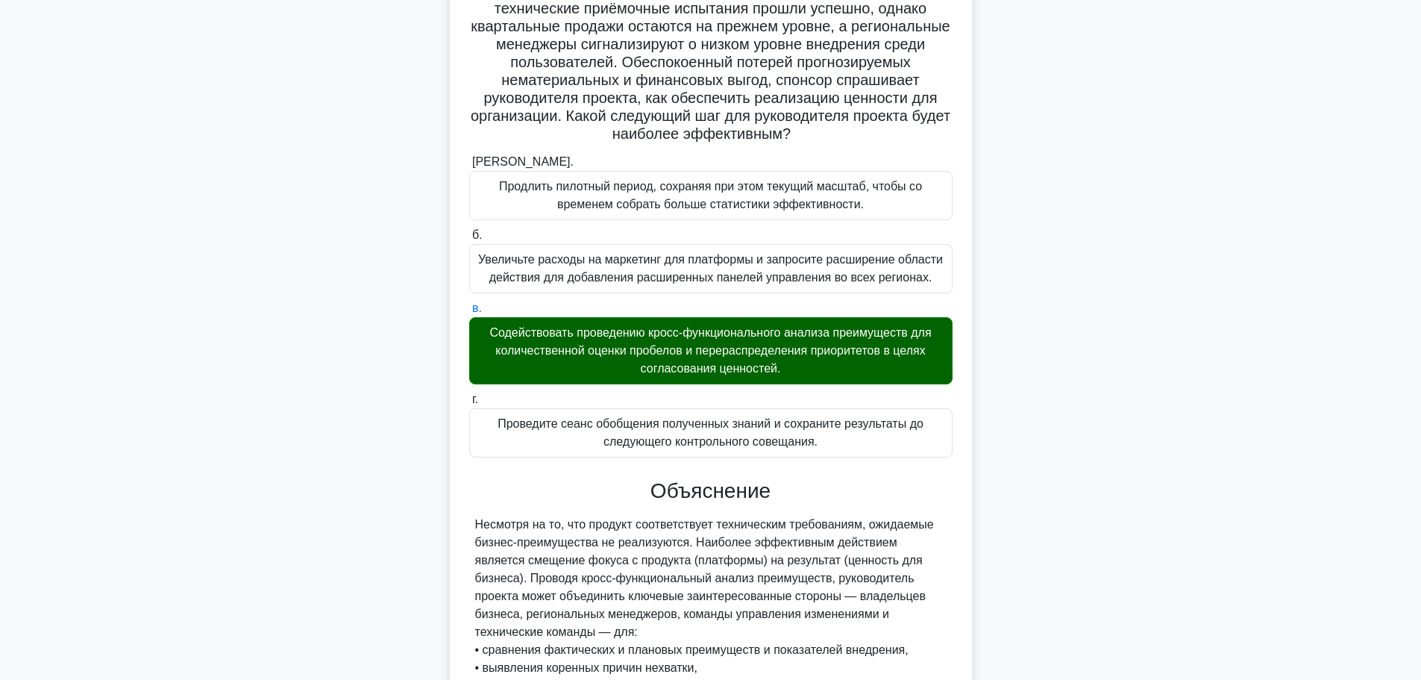
scroll to position [548, 0]
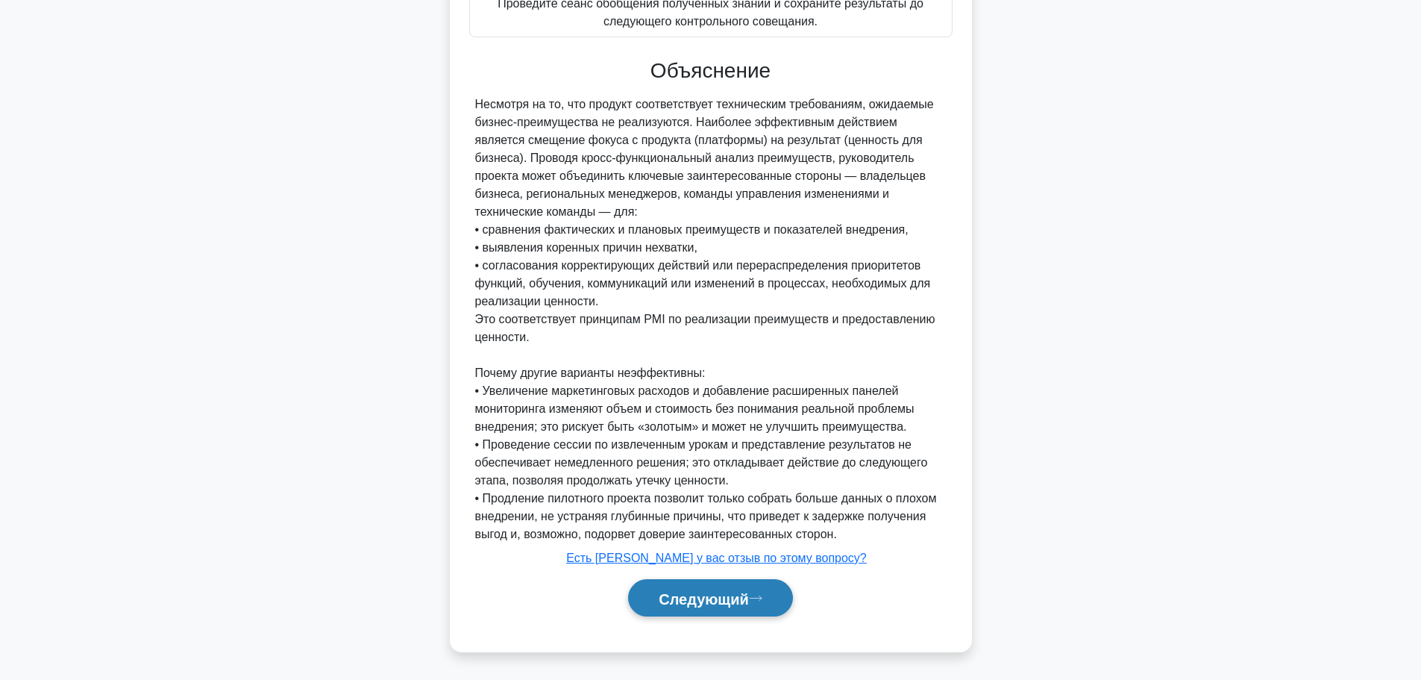
click at [719, 589] on font "Следующий" at bounding box center [704, 597] width 90 height 16
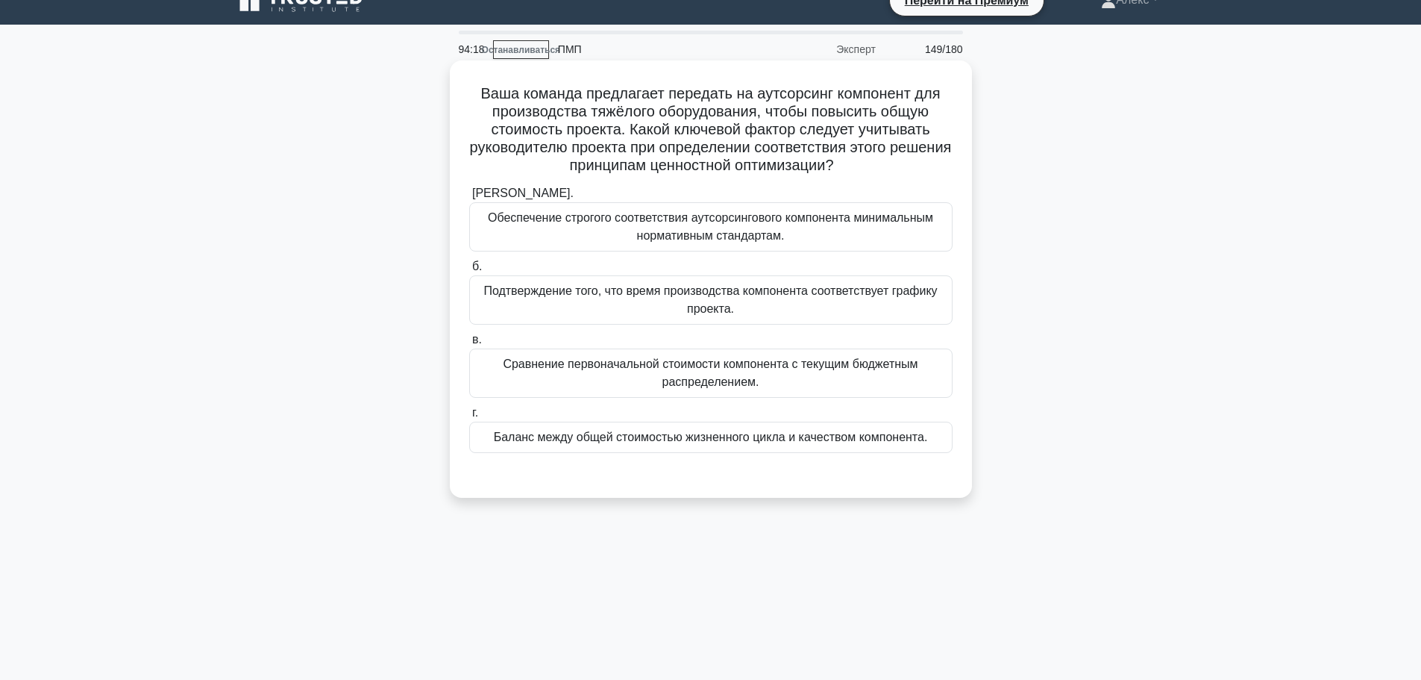
scroll to position [0, 0]
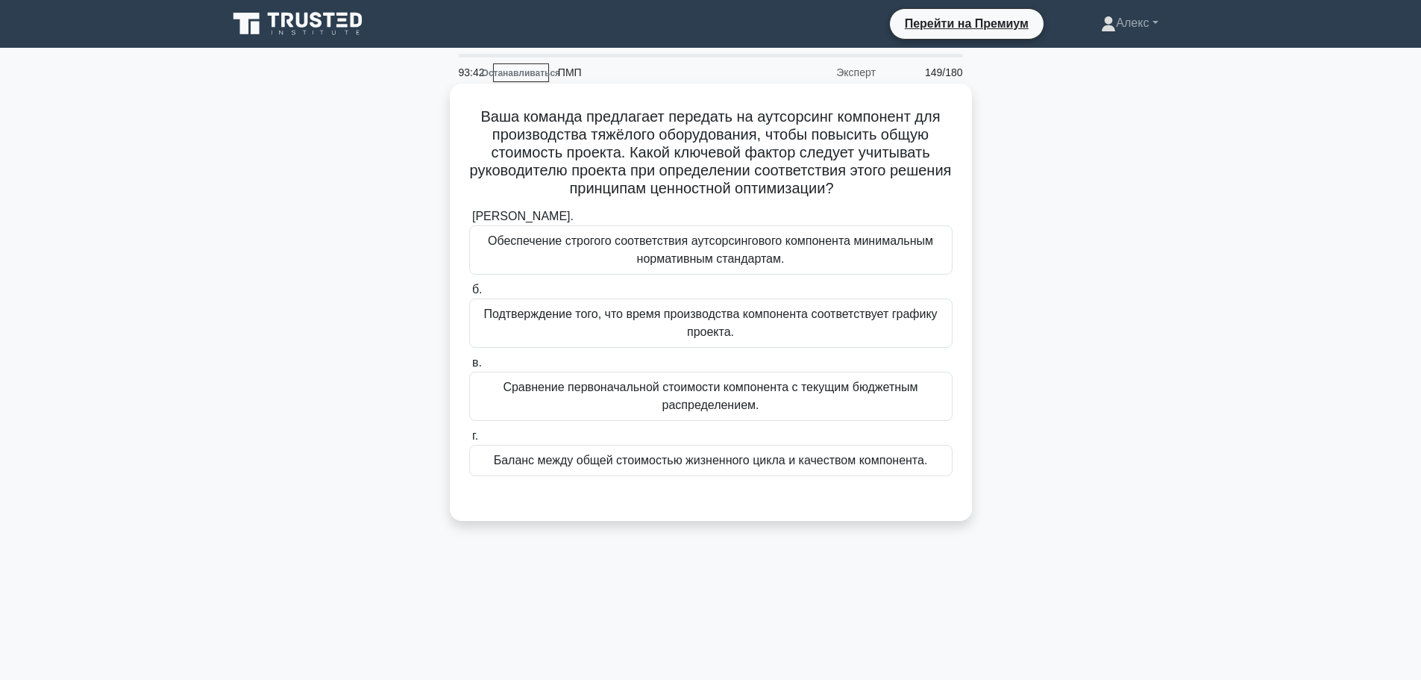
click at [760, 389] on font "Сравнение первоначальной стоимости компонента с текущим бюджетным распределение…" at bounding box center [710, 396] width 415 height 31
click at [469, 368] on input "в. Сравнение первоначальной стоимости компонента с текущим бюджетным распределе…" at bounding box center [469, 363] width 0 height 10
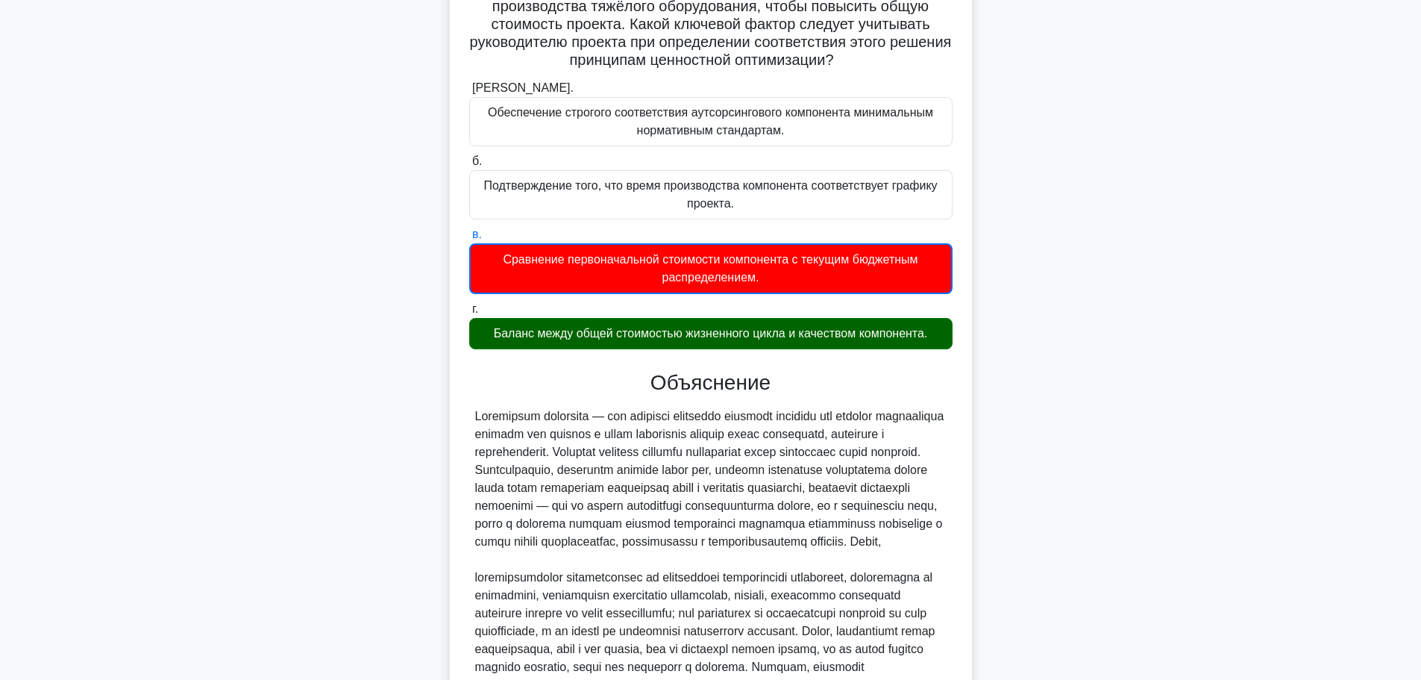
scroll to position [370, 0]
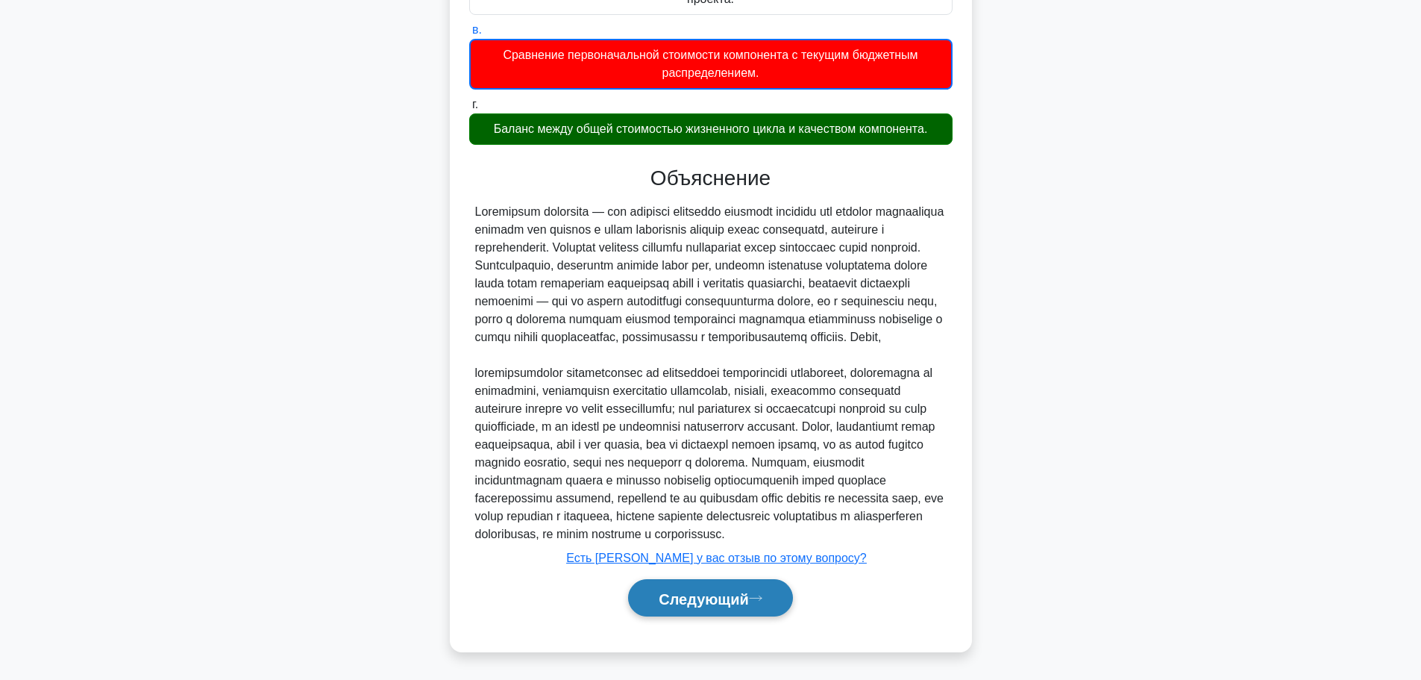
click at [717, 595] on font "Следующий" at bounding box center [704, 598] width 90 height 16
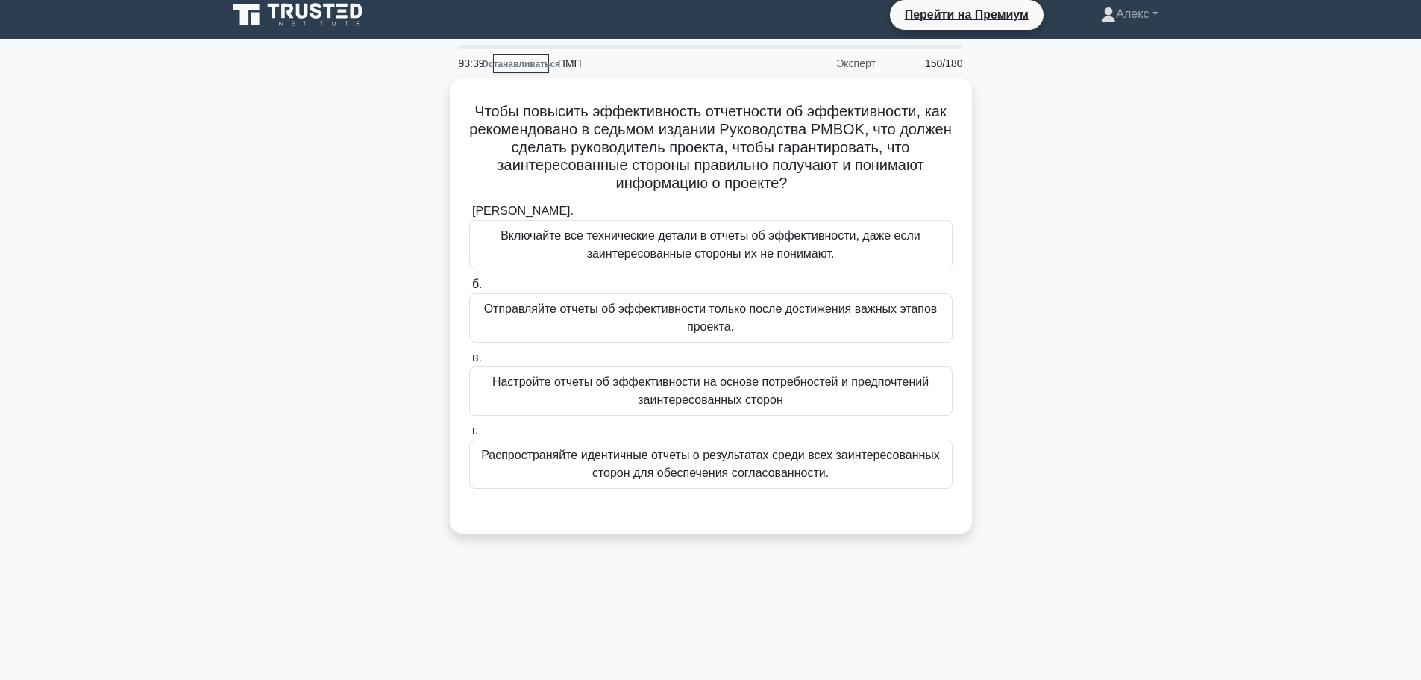
scroll to position [0, 0]
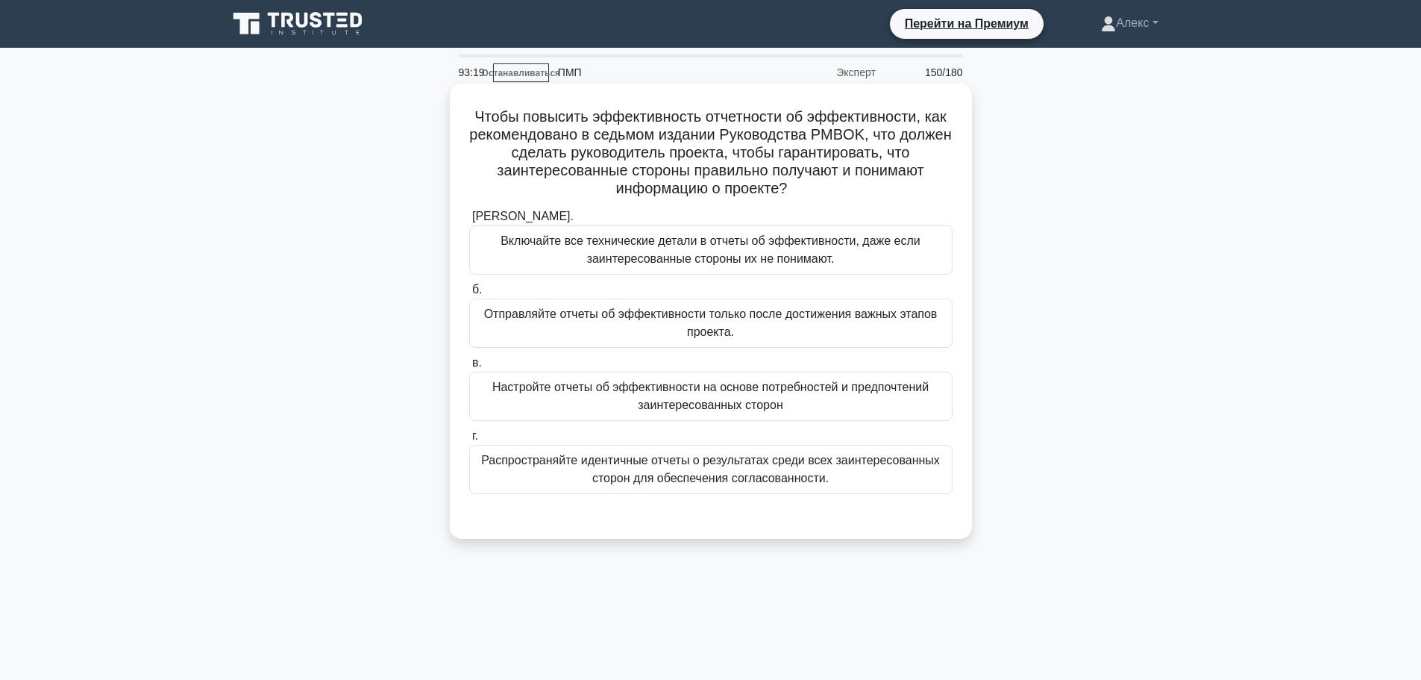
click at [680, 398] on font "Настройте отчеты об эффективности на основе потребностей и предпочтений заинтер…" at bounding box center [710, 396] width 436 height 31
click at [469, 368] on input "в. Настройте отчеты об эффективности на основе потребностей и предпочтений заин…" at bounding box center [469, 363] width 0 height 10
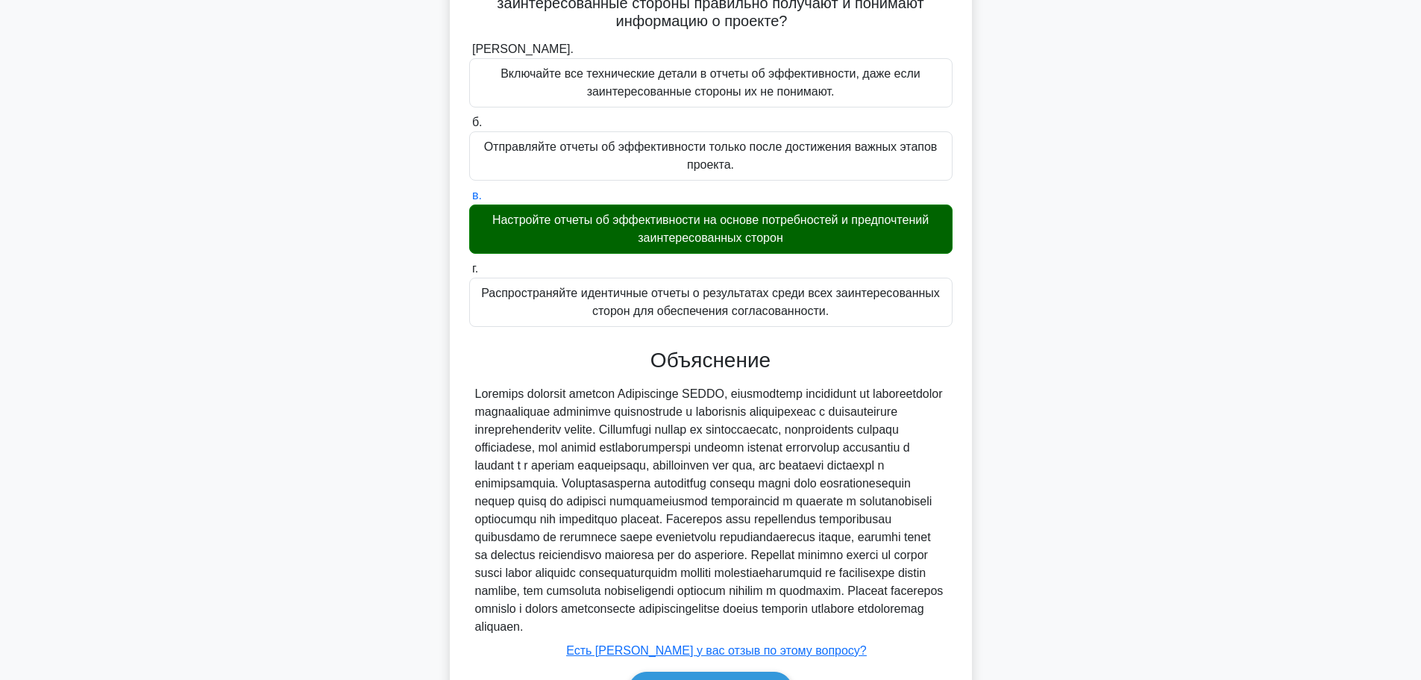
scroll to position [279, 0]
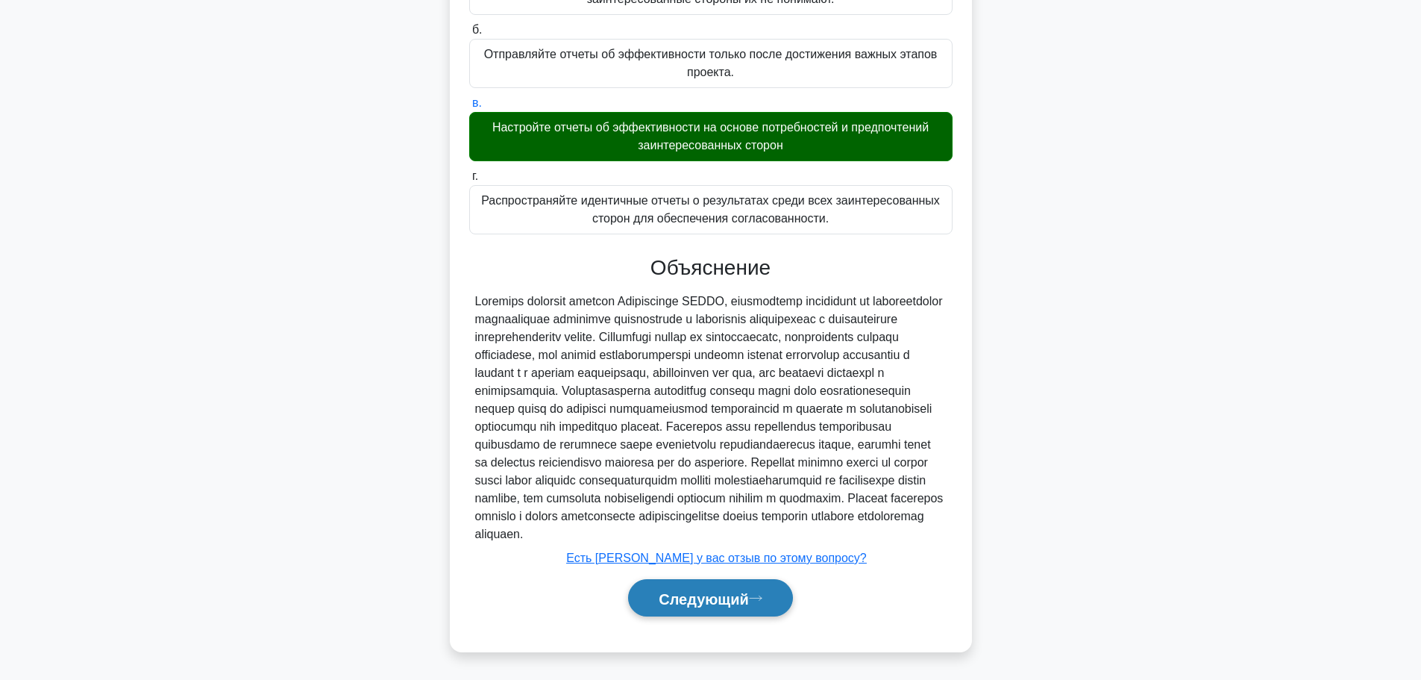
click at [762, 589] on button "Следующий" at bounding box center [710, 598] width 165 height 38
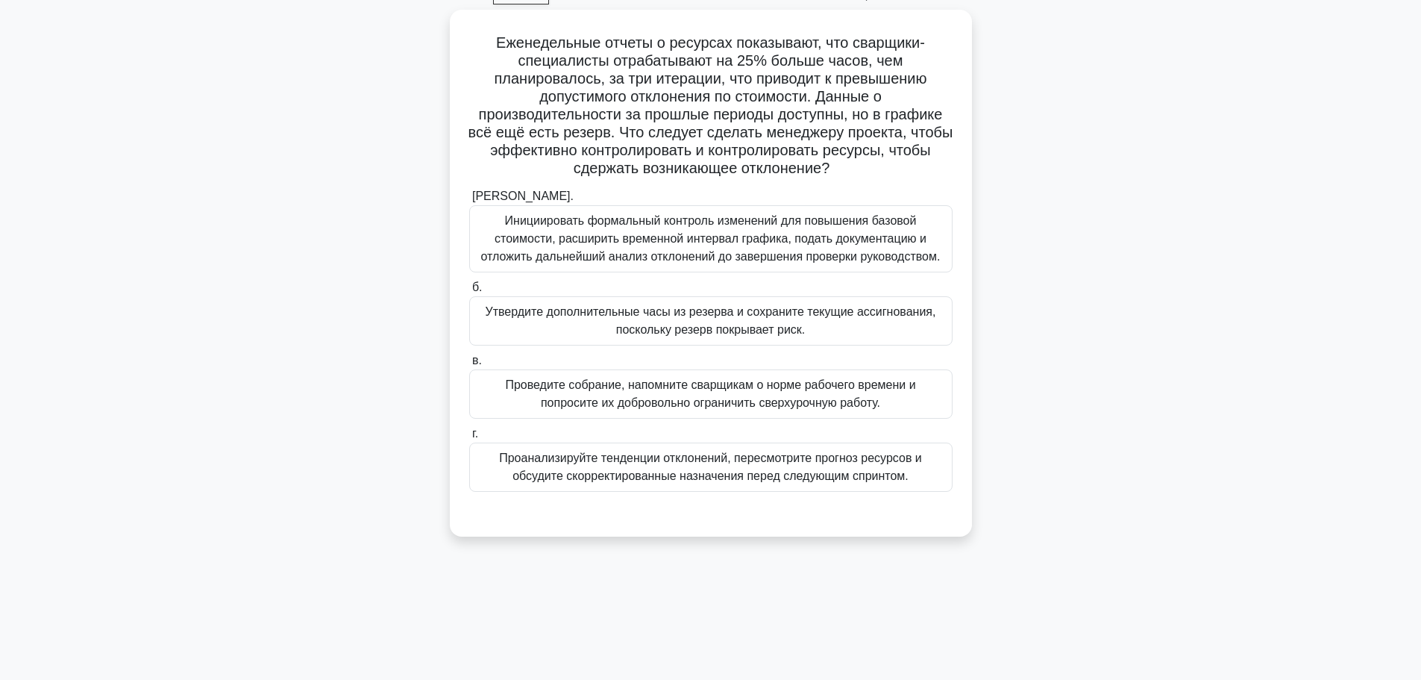
scroll to position [51, 0]
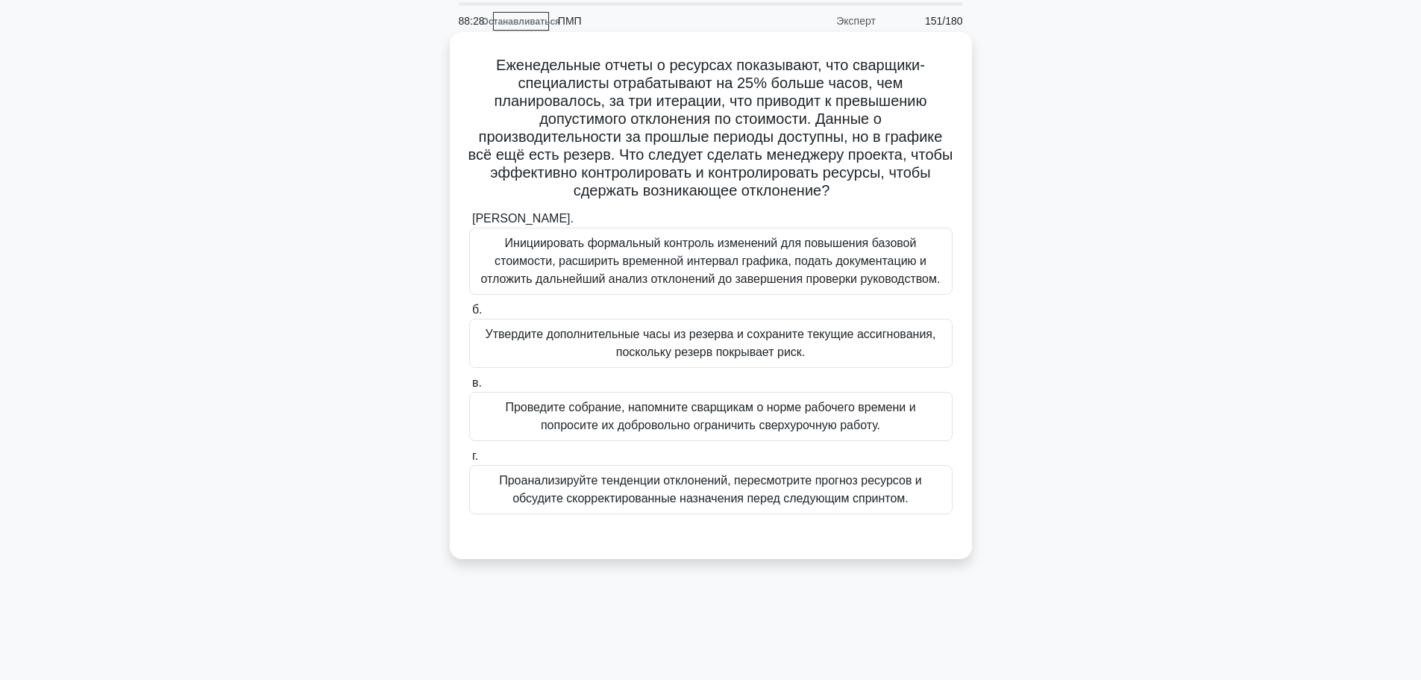
click at [883, 484] on font "Проанализируйте тенденции отклонений, пересмотрите прогноз ресурсов и обсудите …" at bounding box center [710, 489] width 423 height 31
click at [469, 461] on input "г. Проанализируйте тенденции отклонений, пересмотрите прогноз ресурсов и обсуди…" at bounding box center [469, 456] width 0 height 10
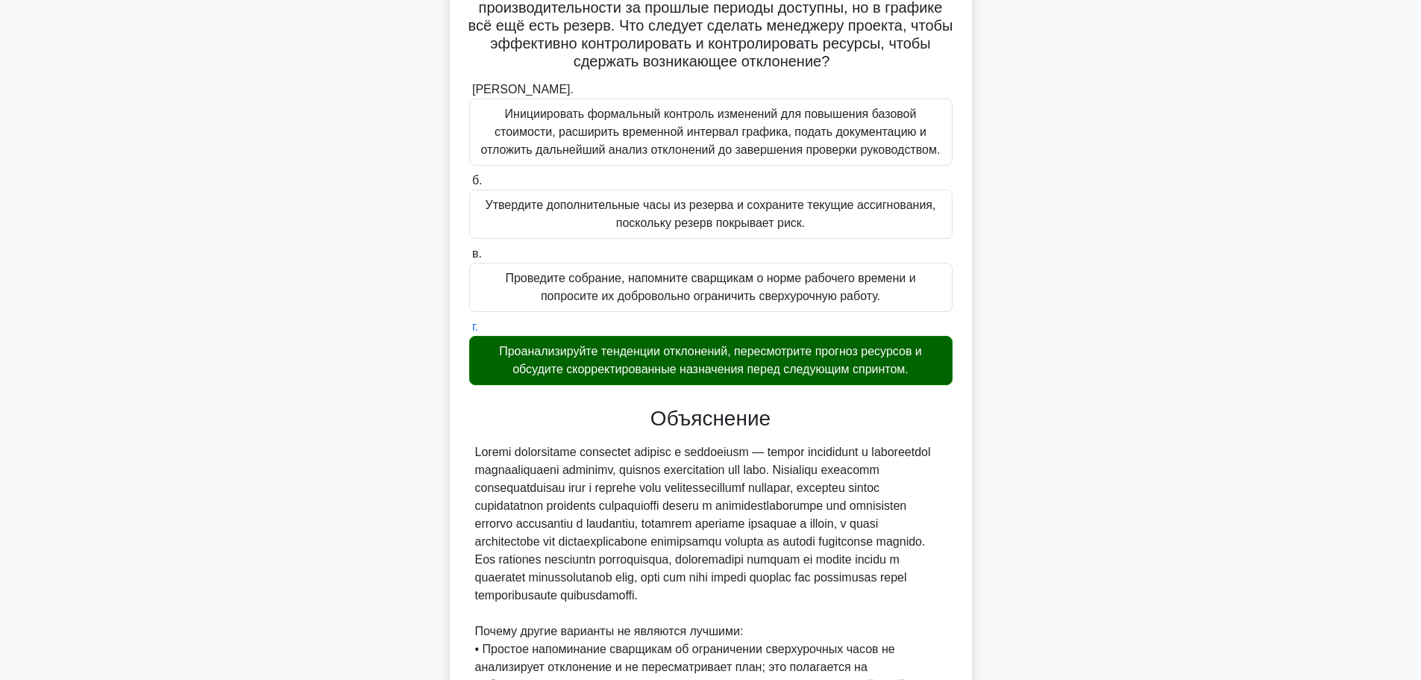
scroll to position [494, 0]
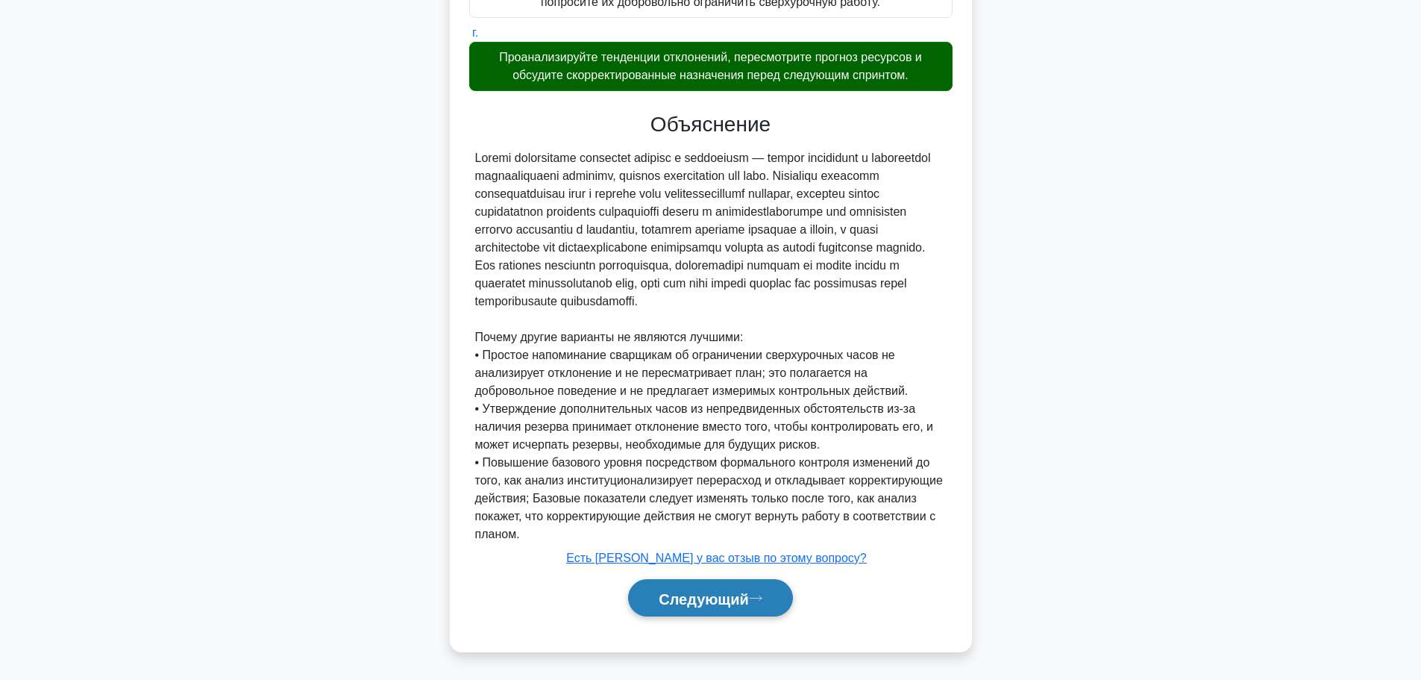
click at [724, 603] on font "Следующий" at bounding box center [704, 598] width 90 height 16
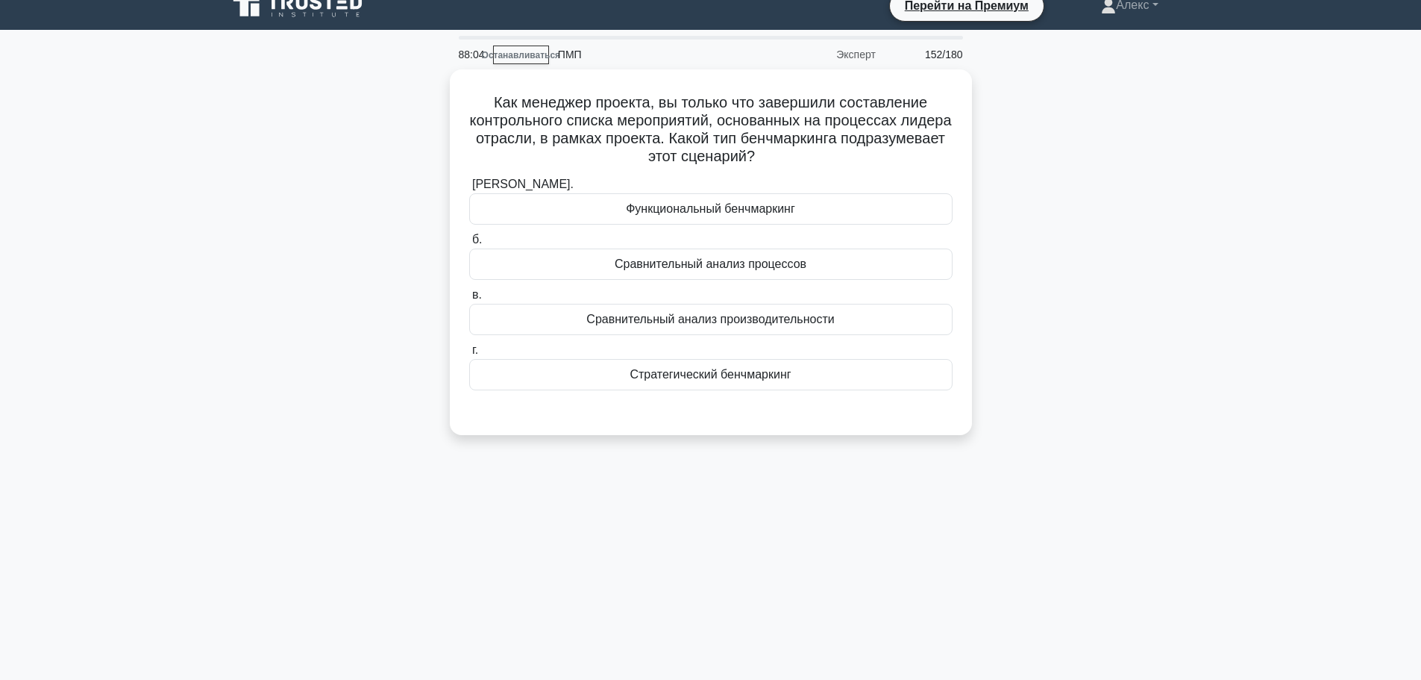
scroll to position [0, 0]
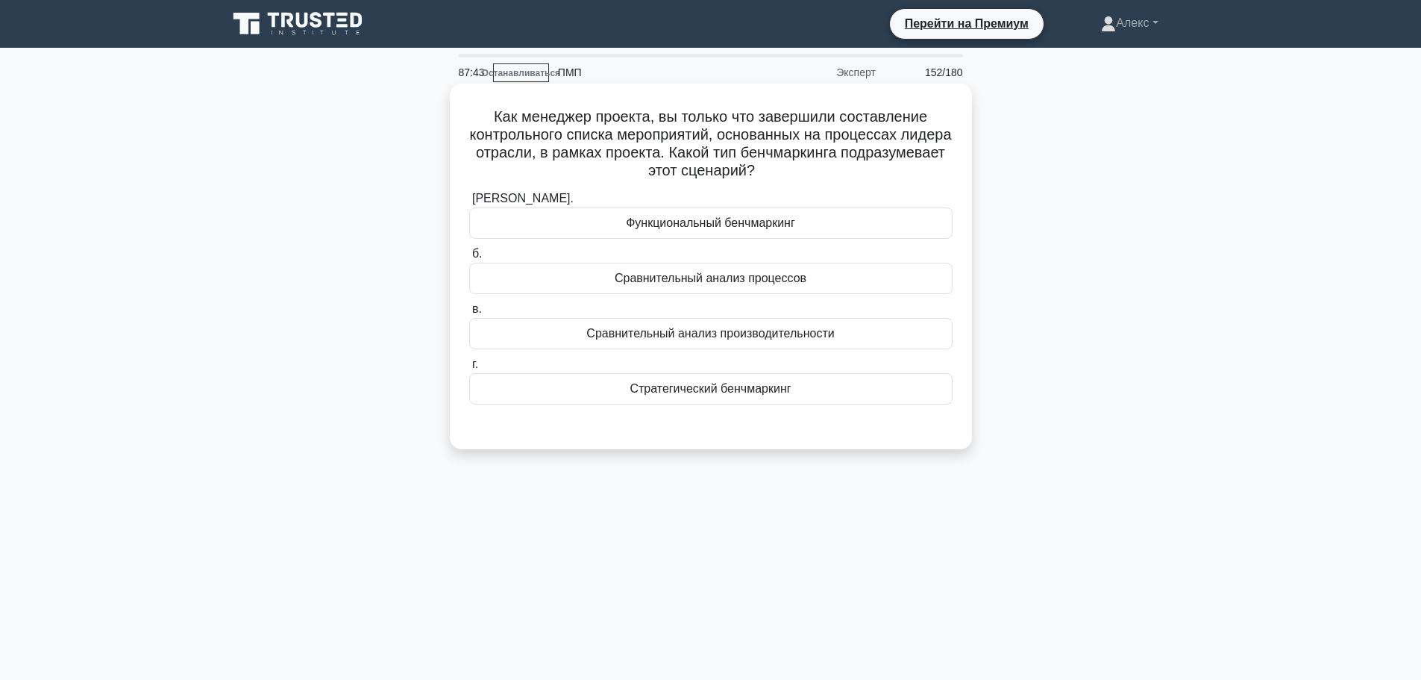
click at [830, 270] on div "Сравнительный анализ процессов" at bounding box center [710, 278] width 483 height 31
click at [469, 259] on input "б. Сравнительный анализ процессов" at bounding box center [469, 254] width 0 height 10
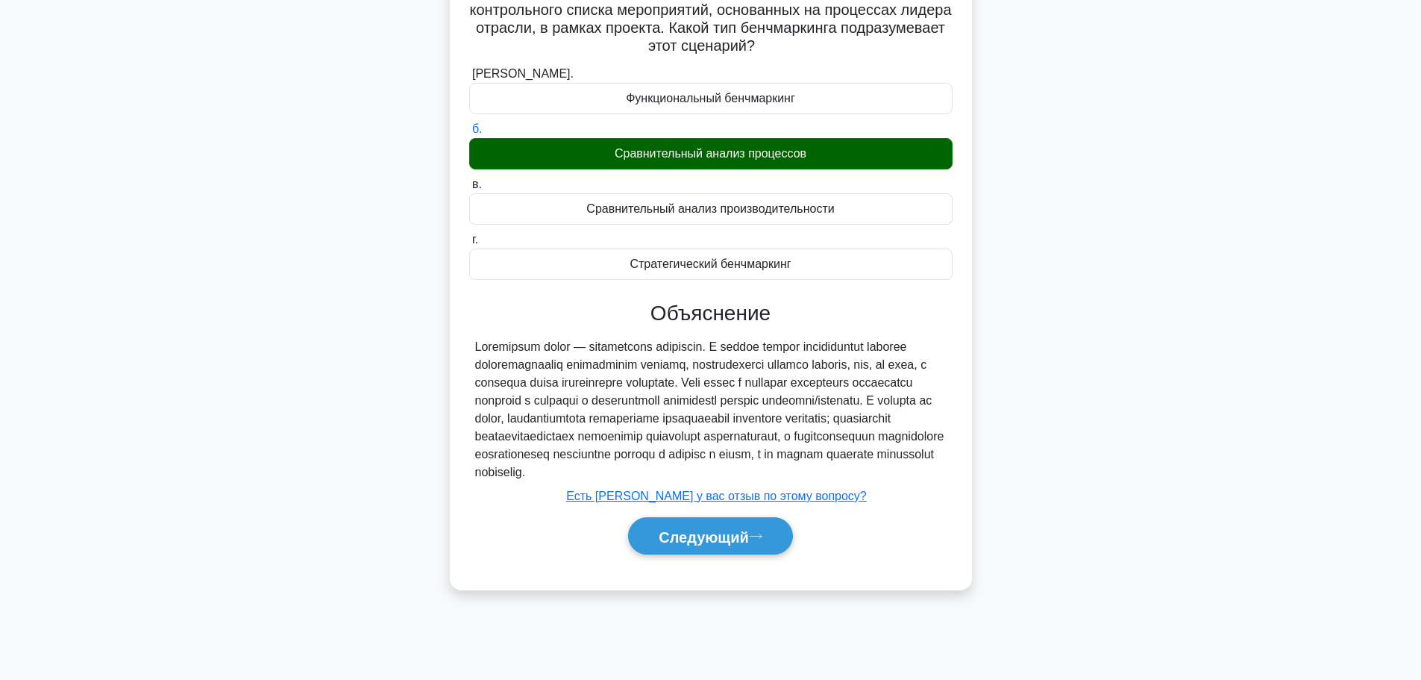
scroll to position [126, 0]
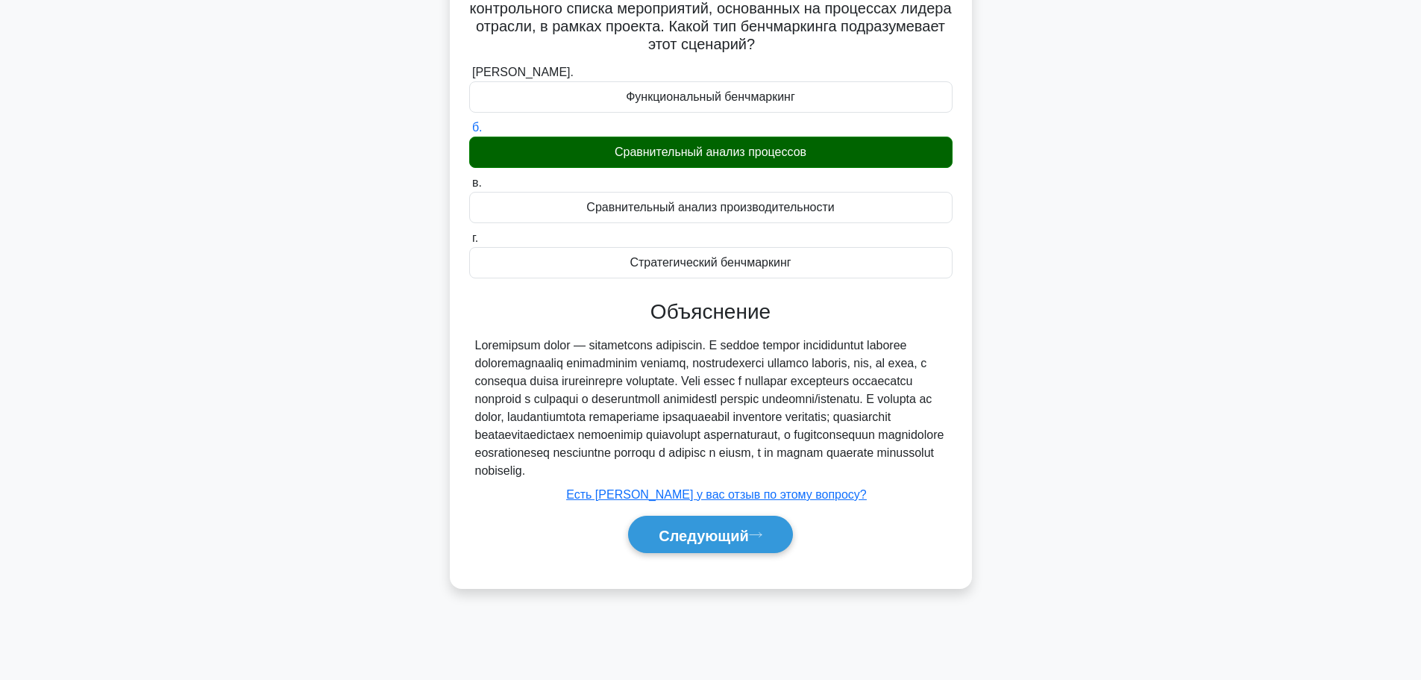
click at [714, 554] on div "Следующий" at bounding box center [710, 535] width 483 height 50
click at [716, 548] on button "Следующий" at bounding box center [710, 535] width 165 height 38
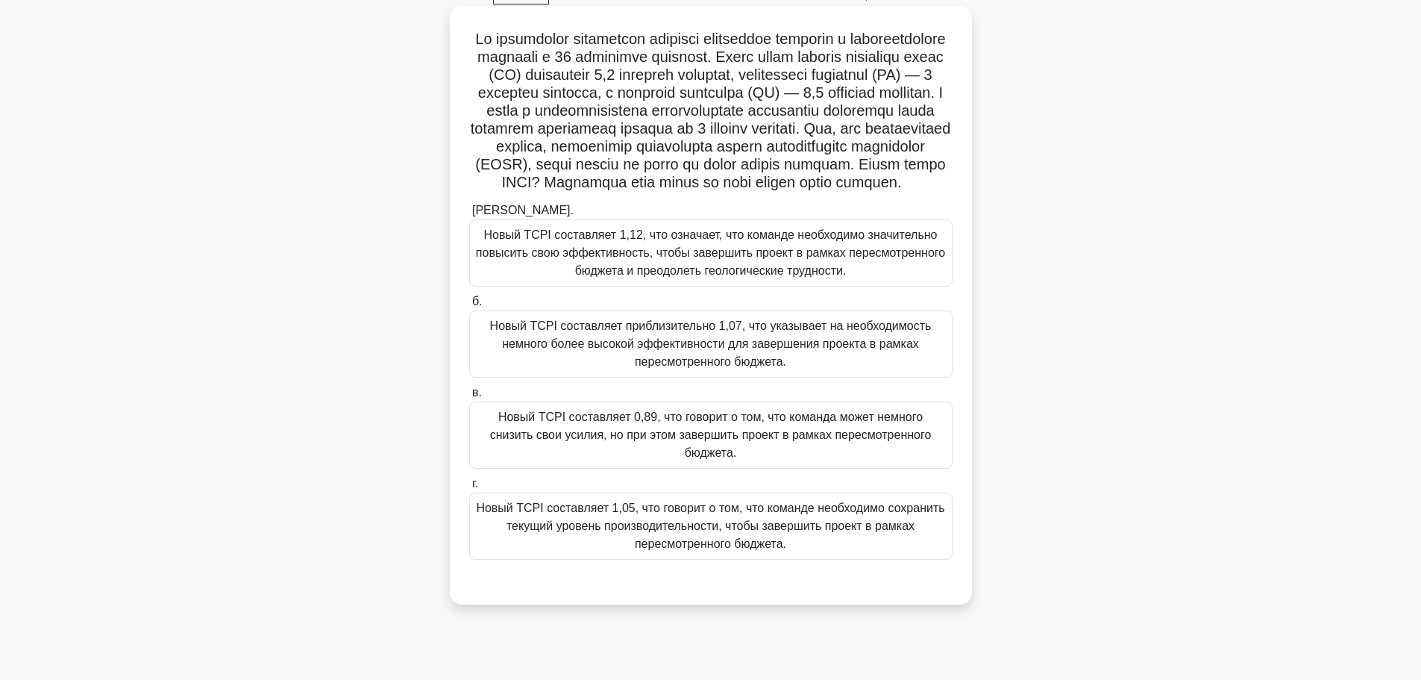
scroll to position [51, 0]
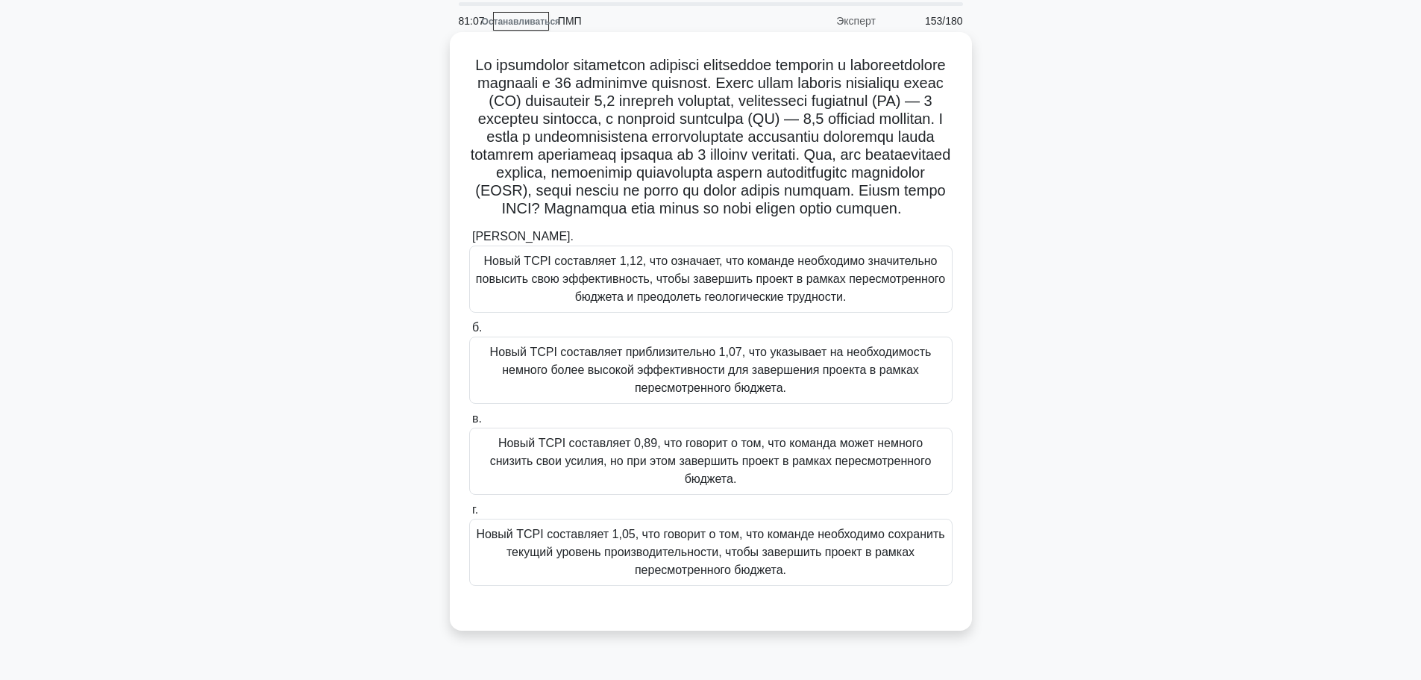
click at [748, 394] on font "Новый TCPI составляет приблизительно 1,07, что указывает на необходимость немно…" at bounding box center [711, 369] width 442 height 48
click at [469, 333] on input "б. Новый TCPI составляет приблизительно 1,07, что указывает на необходимость не…" at bounding box center [469, 328] width 0 height 10
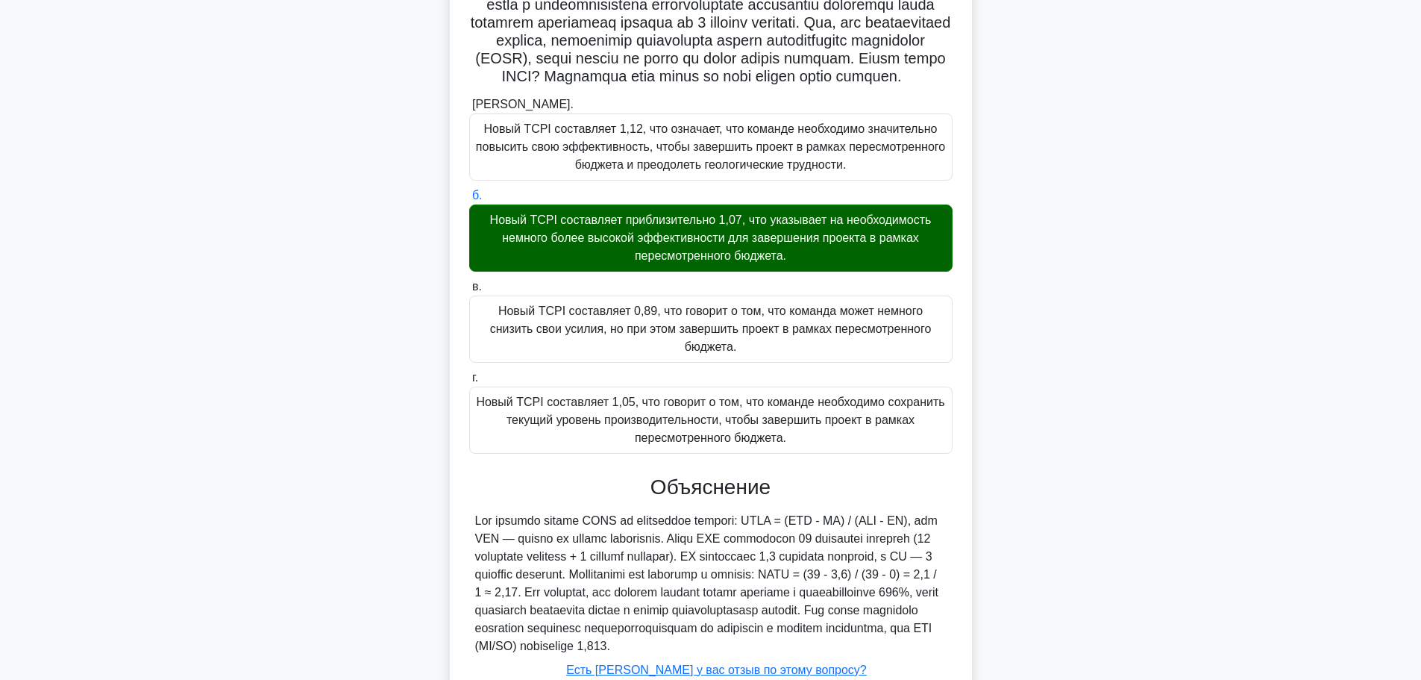
scroll to position [333, 0]
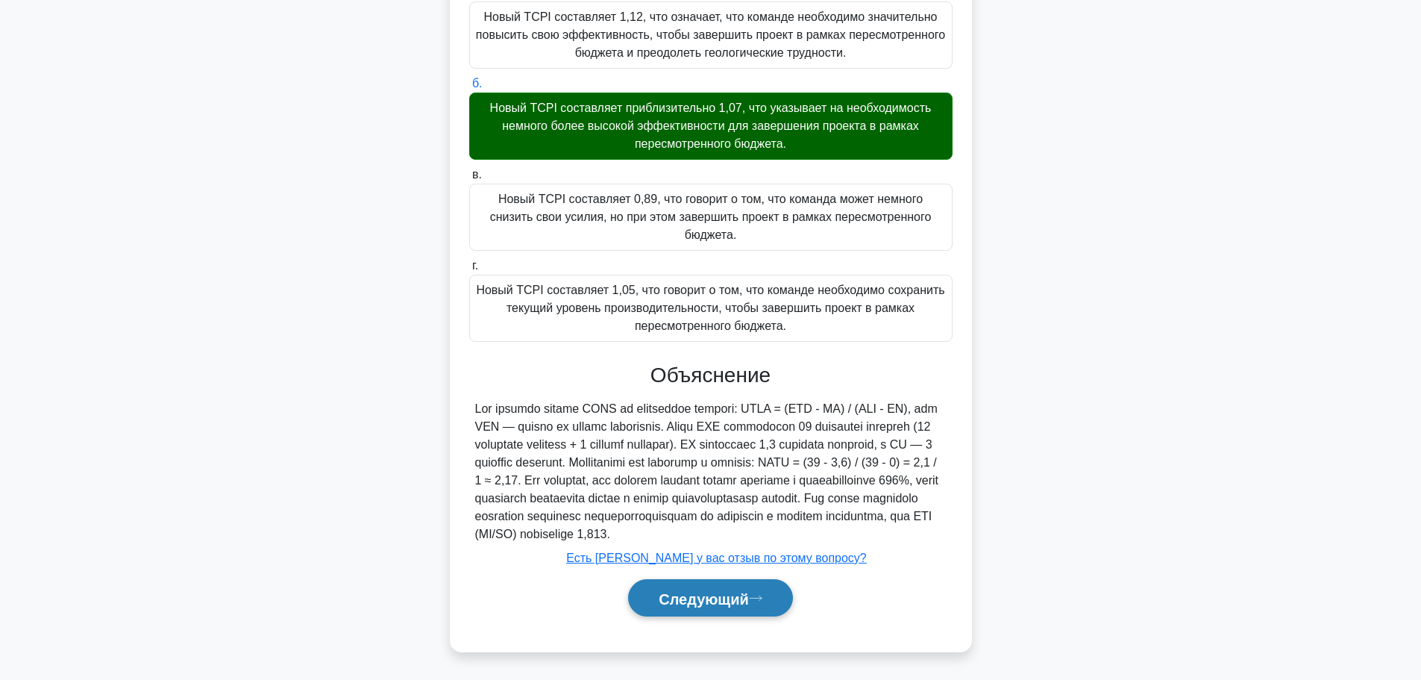
click at [713, 601] on font "Следующий" at bounding box center [704, 598] width 90 height 16
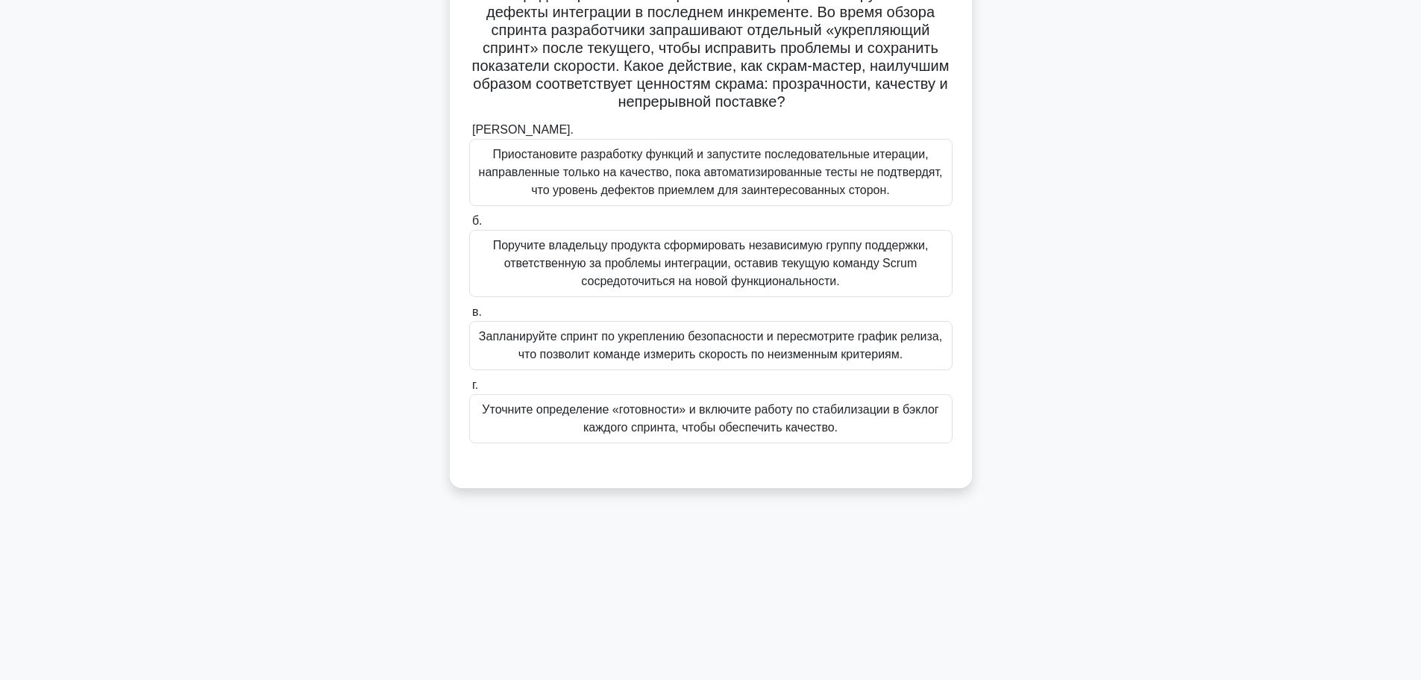
scroll to position [51, 0]
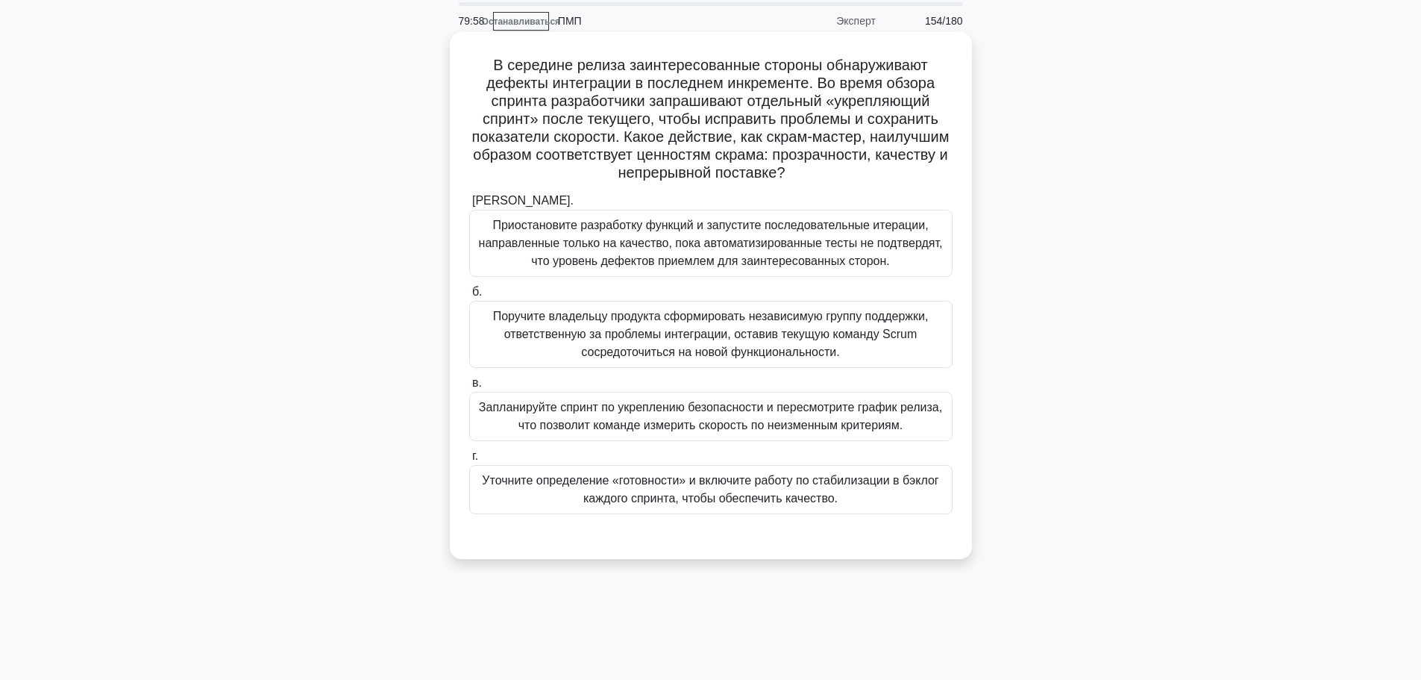
click at [850, 500] on font "Уточните определение «готовности» и включите работу по стабилизации в бэклог ка…" at bounding box center [711, 490] width 470 height 36
click at [469, 461] on input "г. Уточните определение «готовности» и включите работу по стабилизации в бэклог…" at bounding box center [469, 456] width 0 height 10
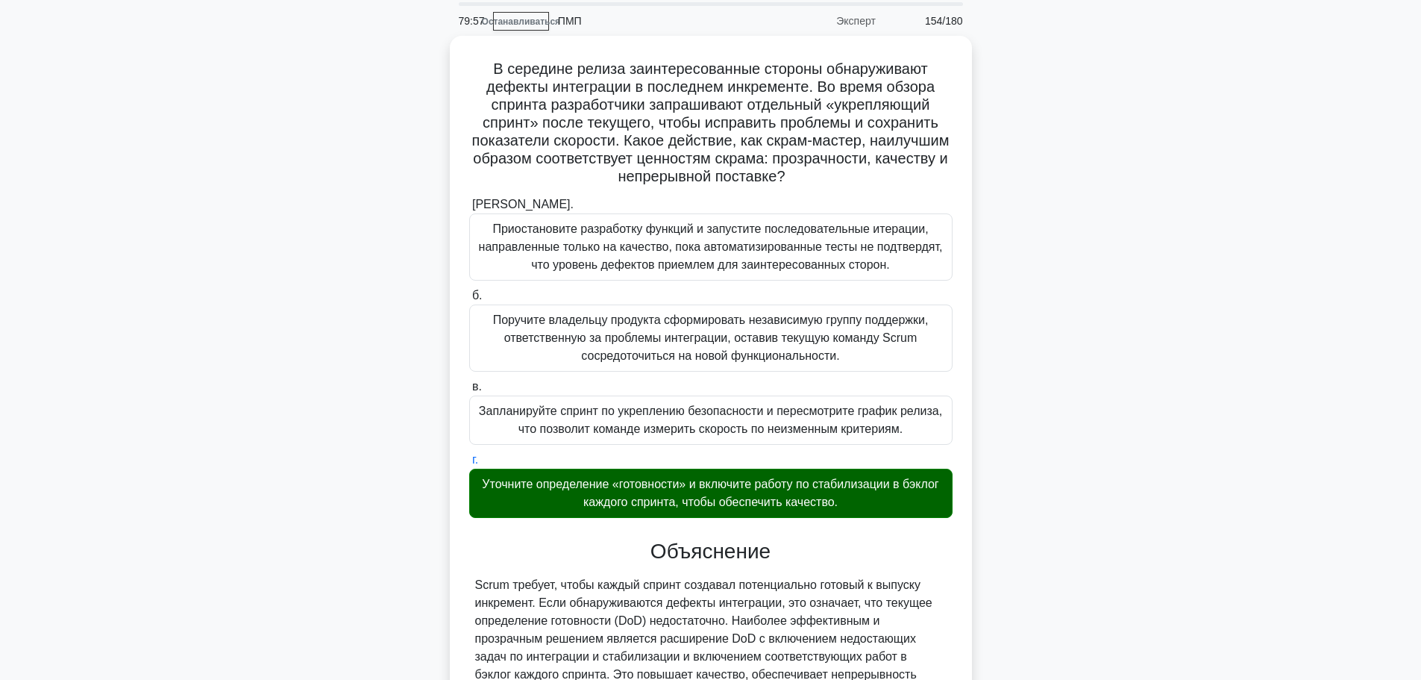
scroll to position [404, 0]
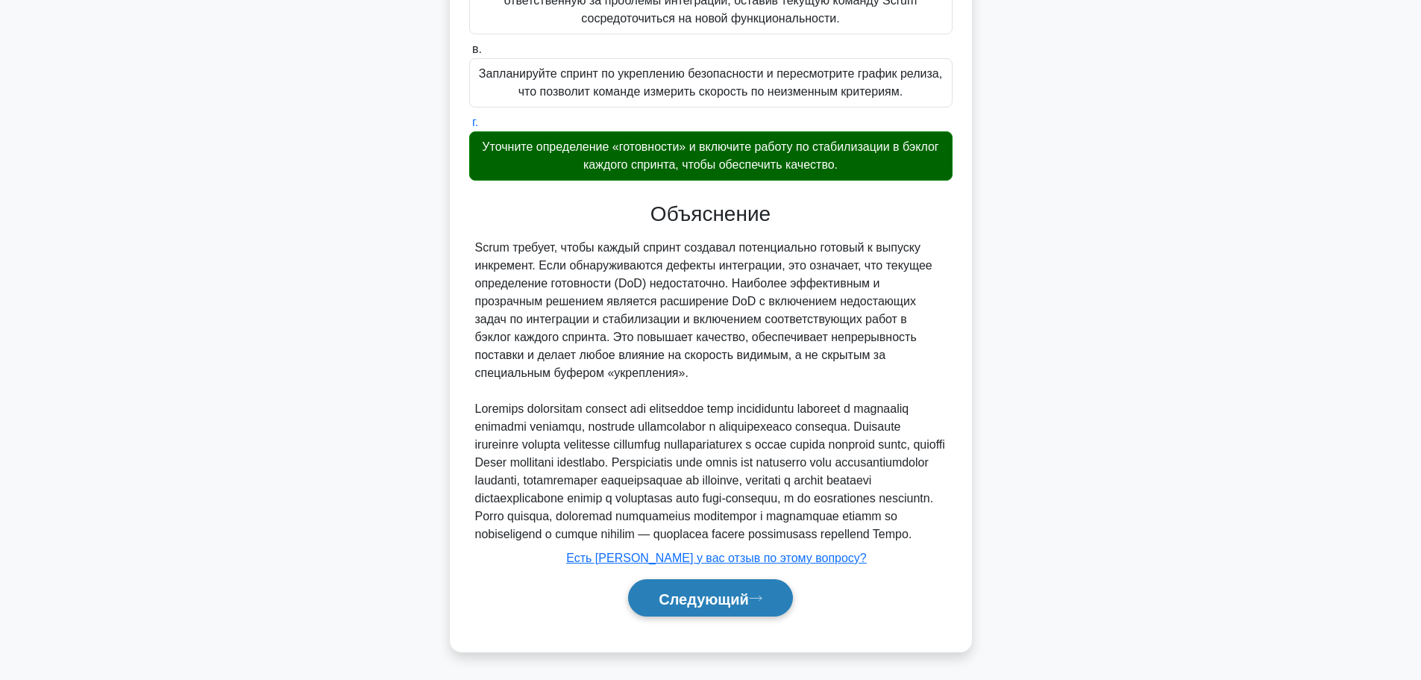
click at [717, 607] on button "Следующий" at bounding box center [710, 598] width 165 height 38
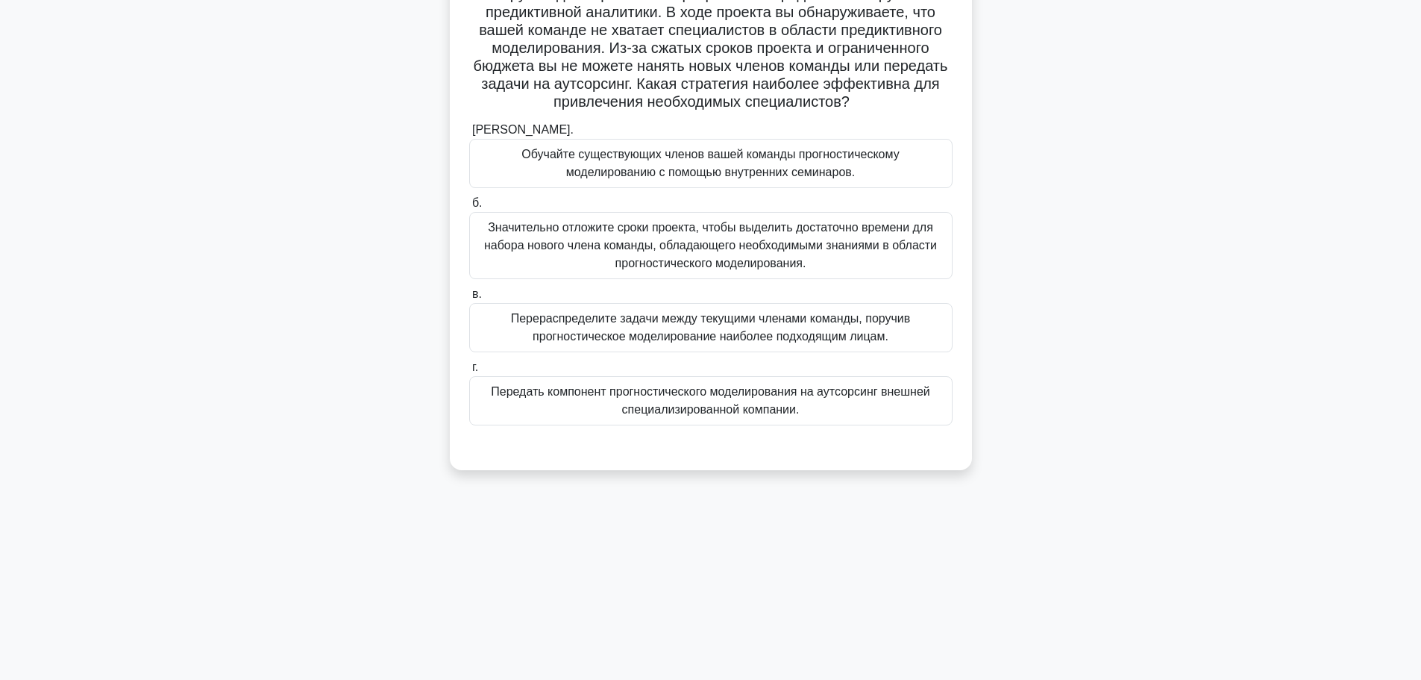
scroll to position [0, 0]
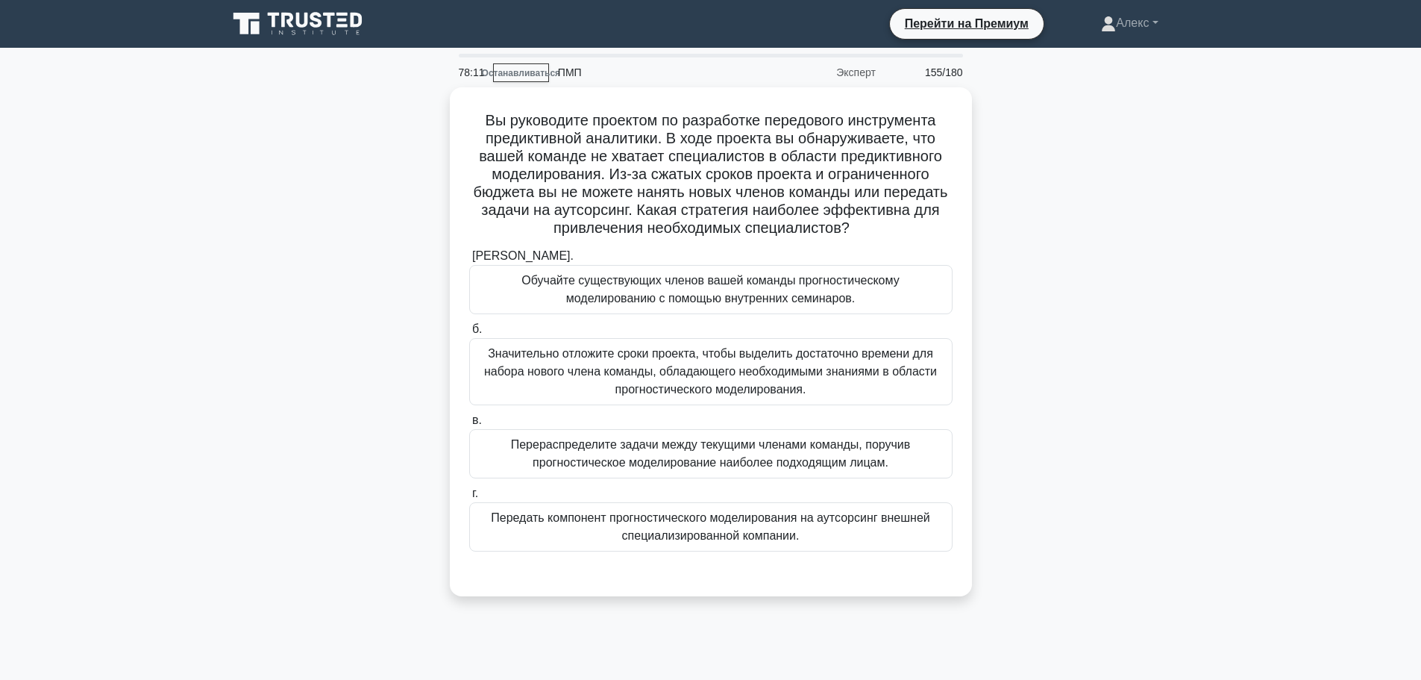
click at [1119, 213] on div "Вы руководите проектом по разработке передового инструмента предиктивной аналит…" at bounding box center [711, 350] width 985 height 527
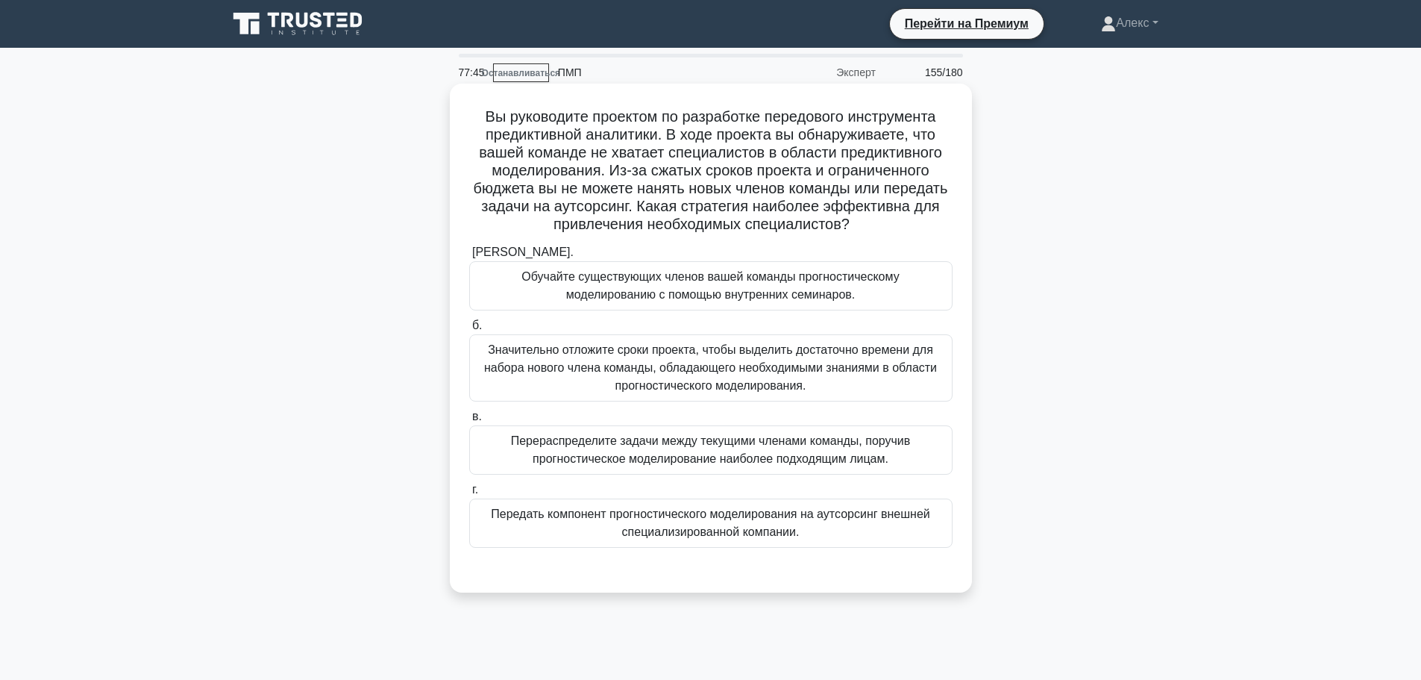
click at [836, 275] on font "Обучайте существующих членов вашей команды прогностическому моделированию с пом…" at bounding box center [711, 285] width 378 height 31
click at [469, 257] on input "а. Обучайте существующих членов вашей команды прогностическому моделированию с …" at bounding box center [469, 253] width 0 height 10
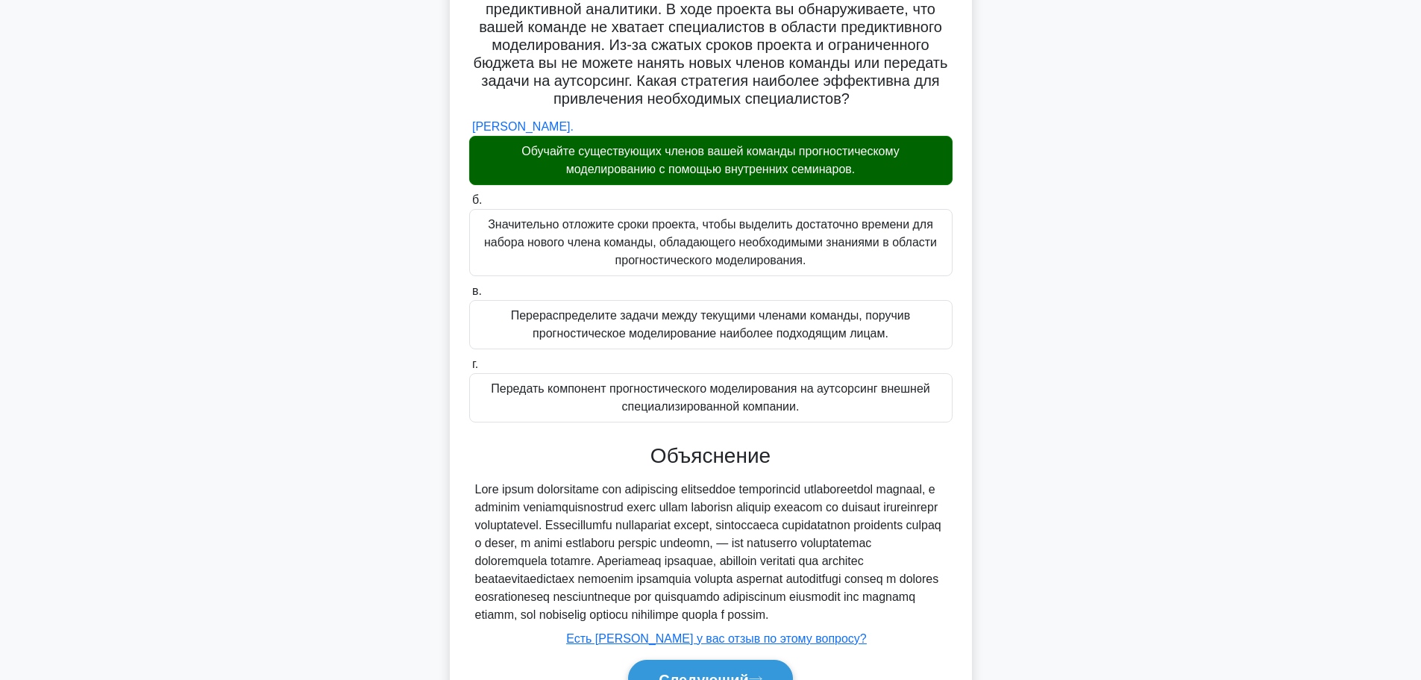
scroll to position [225, 0]
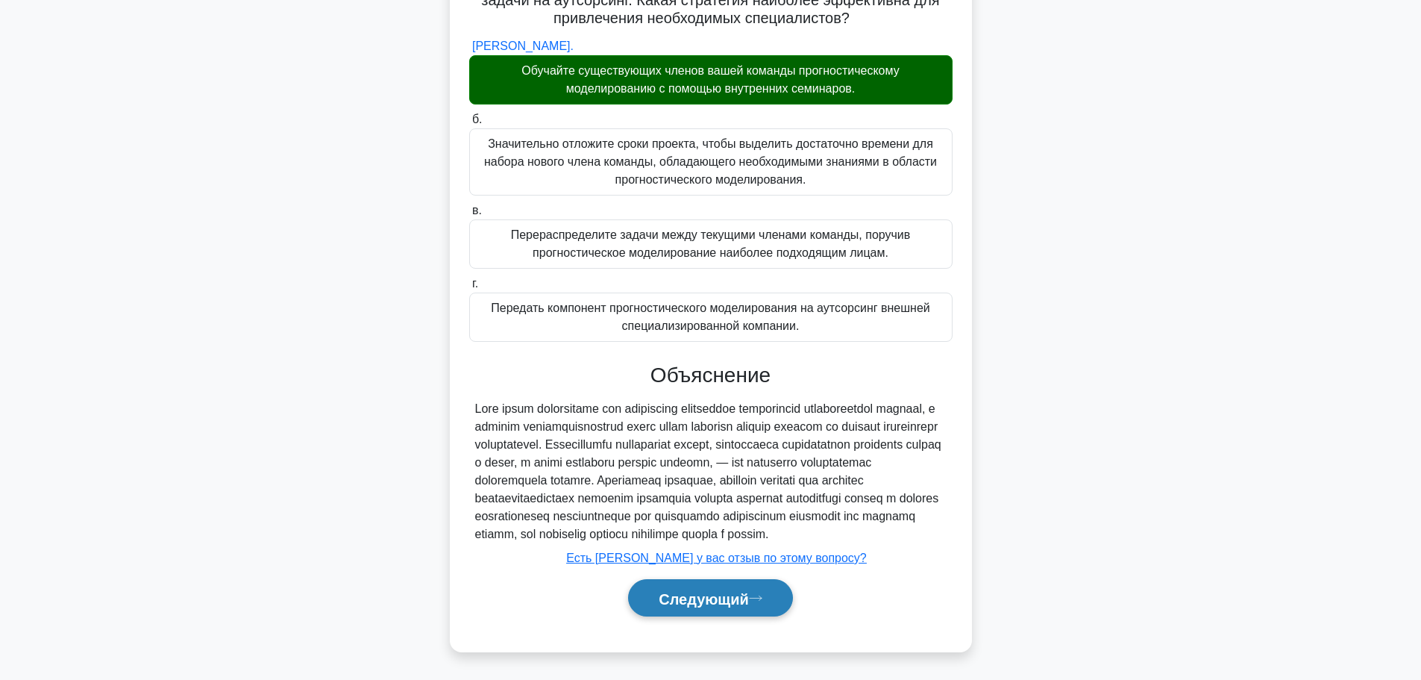
click at [690, 610] on button "Следующий" at bounding box center [710, 598] width 165 height 38
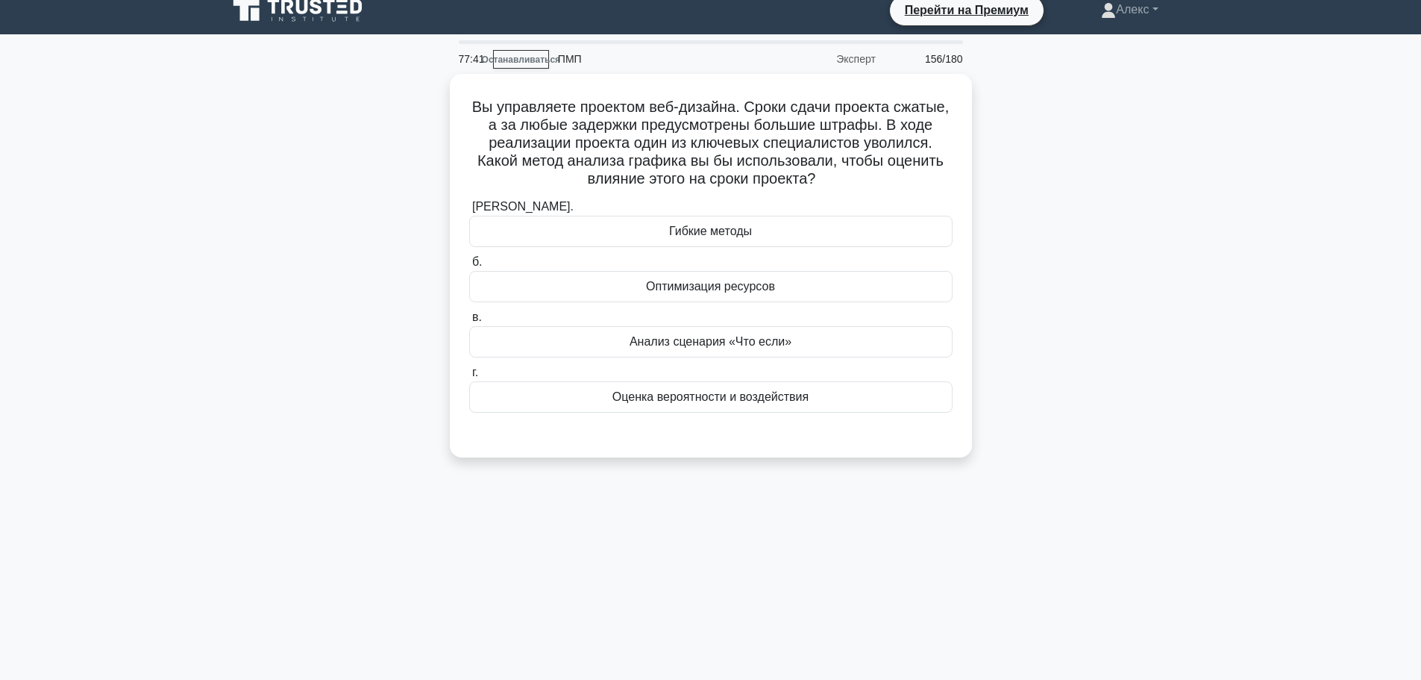
scroll to position [0, 0]
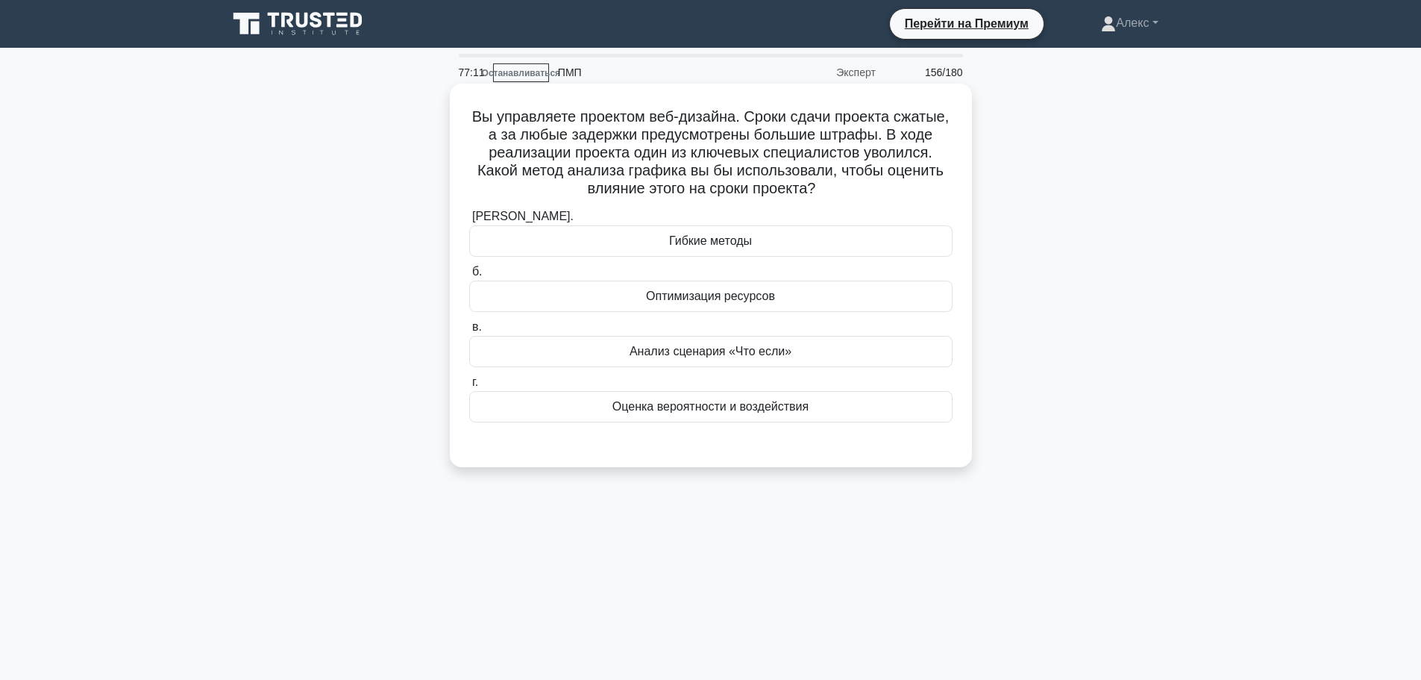
click at [809, 358] on div "Анализ сценария «Что если»" at bounding box center [710, 351] width 483 height 31
click at [469, 332] on input "в. Анализ сценария «Что если»" at bounding box center [469, 327] width 0 height 10
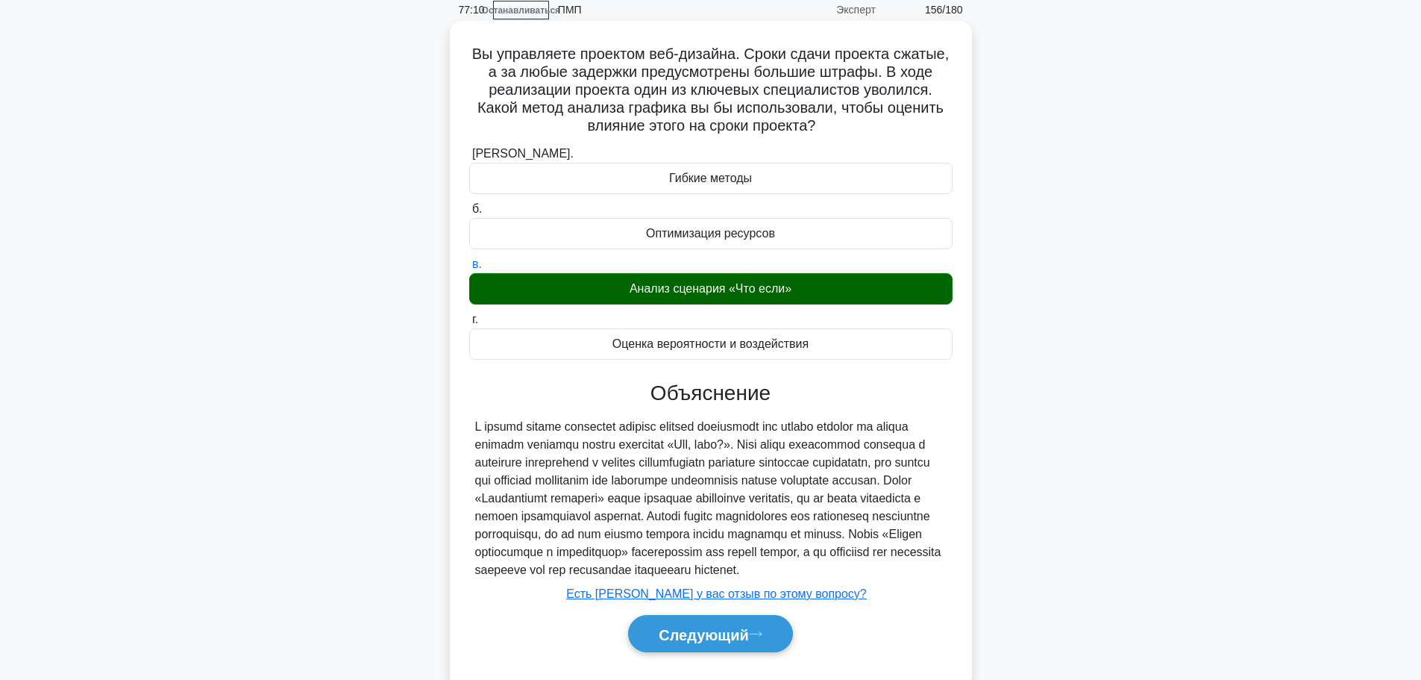
scroll to position [126, 0]
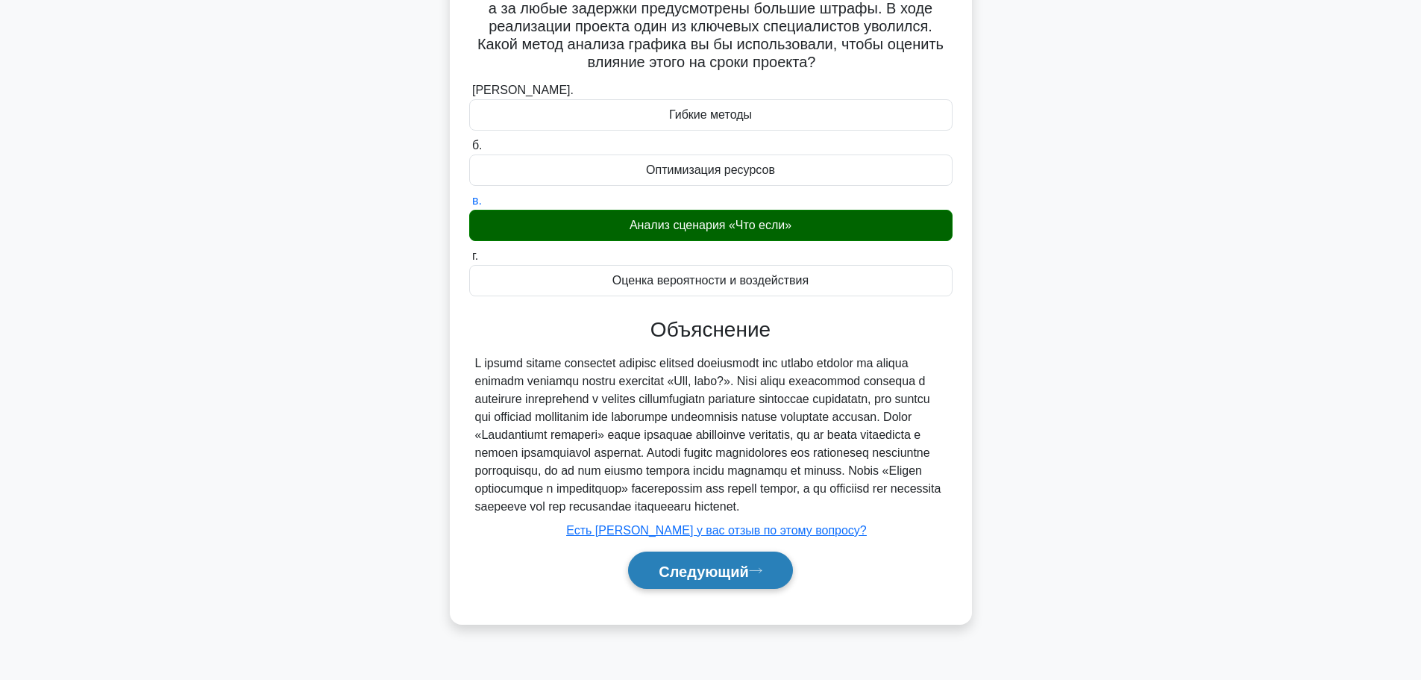
click at [713, 579] on font "Следующий" at bounding box center [704, 571] width 90 height 16
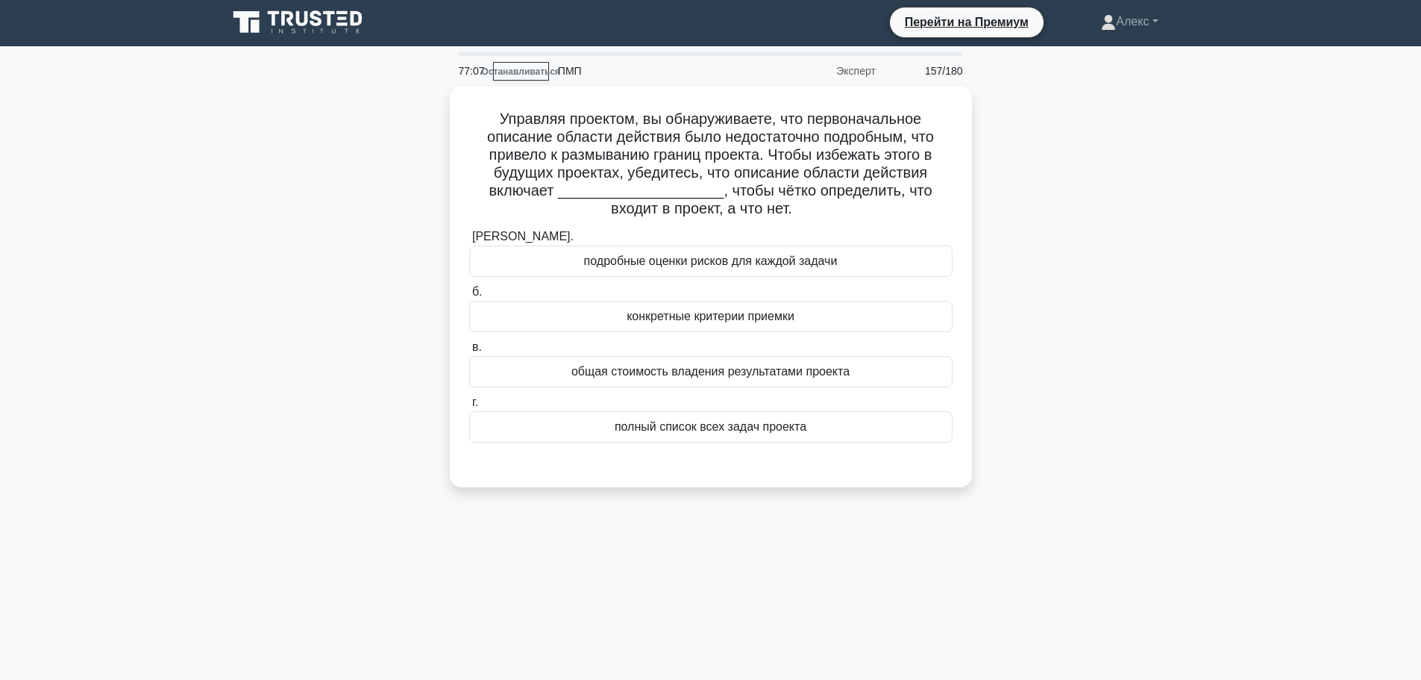
scroll to position [0, 0]
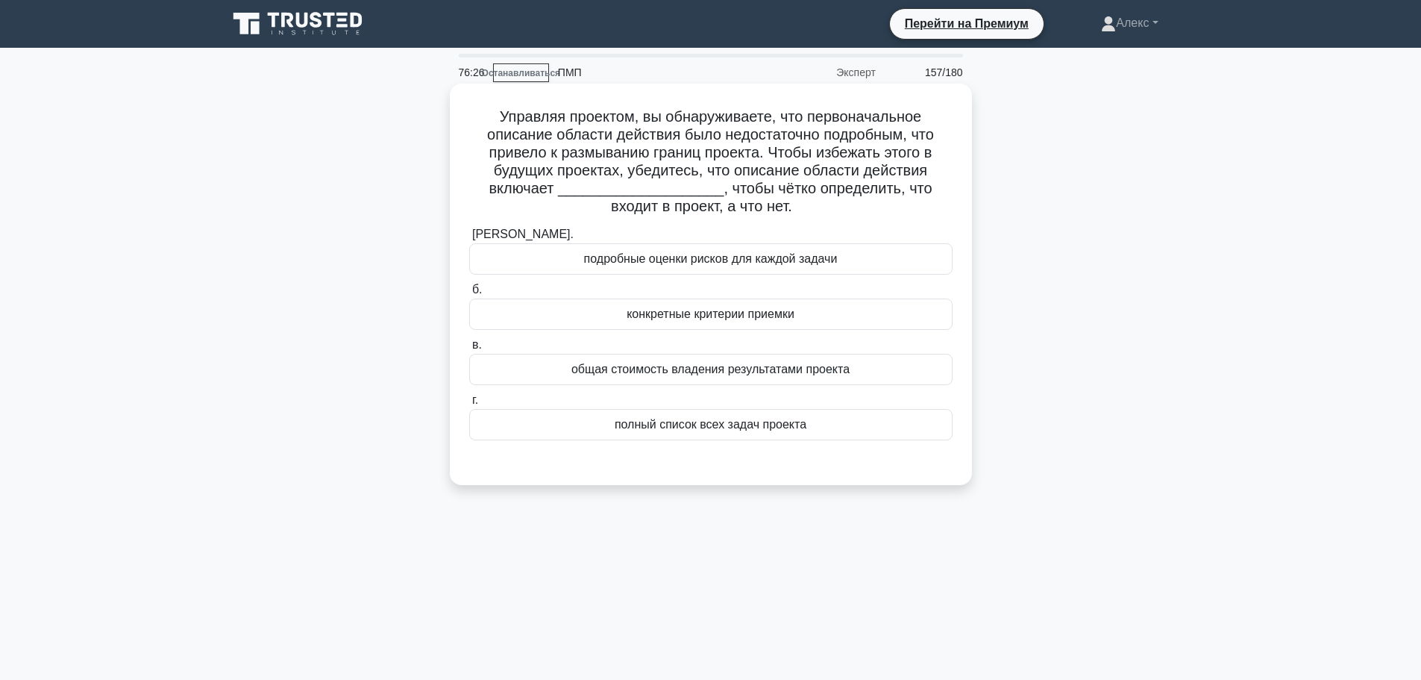
click at [770, 429] on font "полный список всех задач проекта" at bounding box center [711, 424] width 192 height 13
click at [469, 405] on input "г. полный список всех задач проекта" at bounding box center [469, 400] width 0 height 10
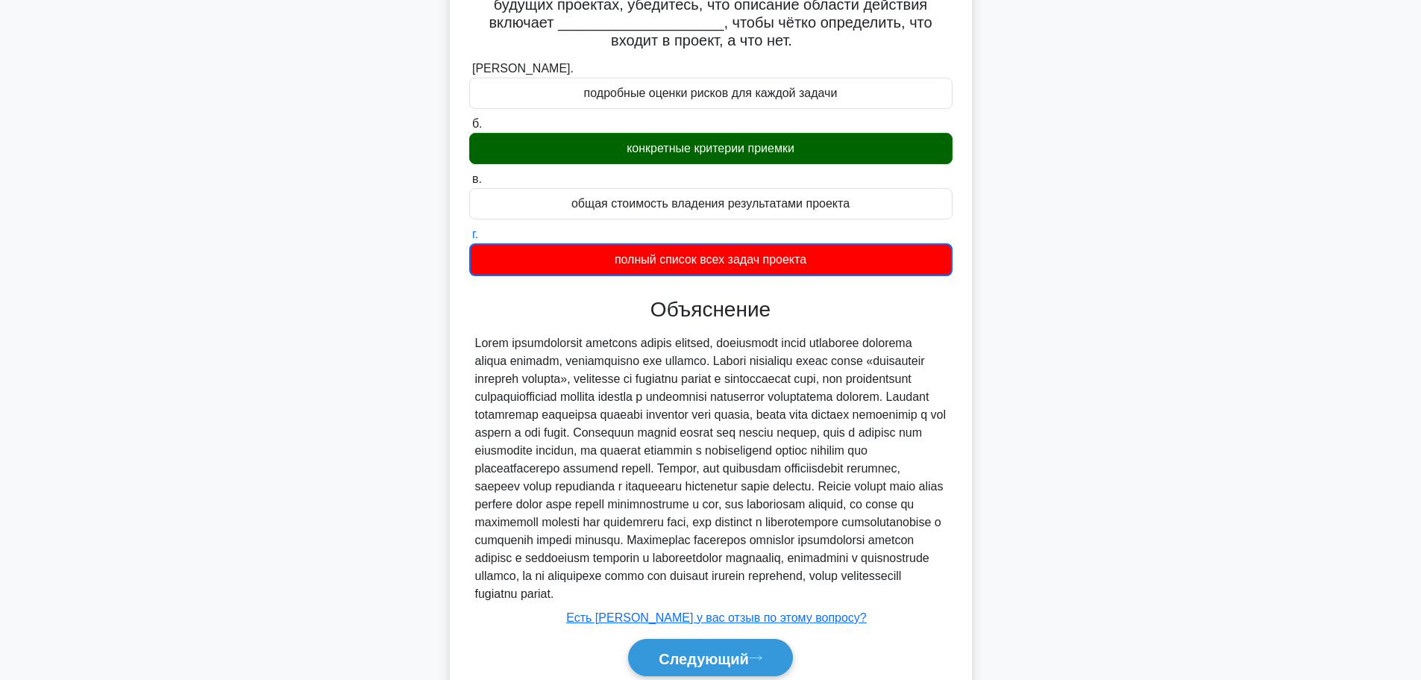
scroll to position [263, 0]
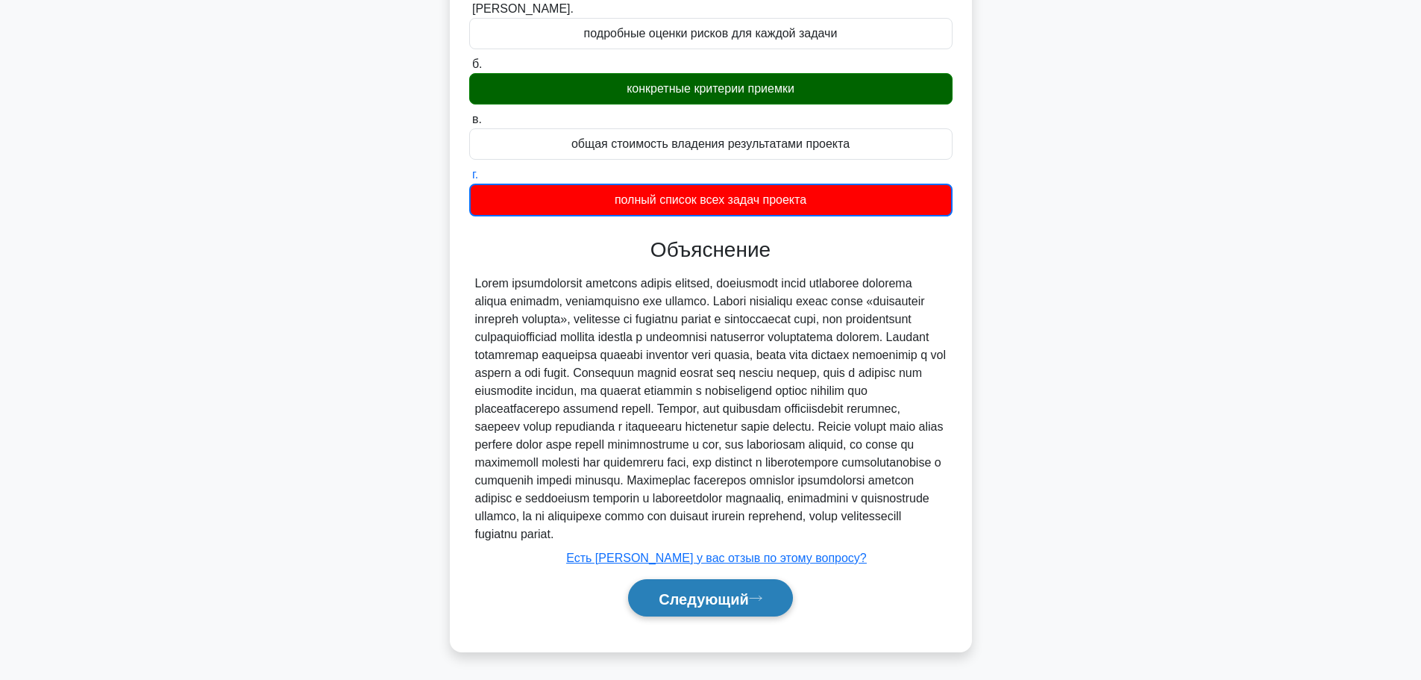
click at [712, 597] on font "Следующий" at bounding box center [704, 598] width 90 height 16
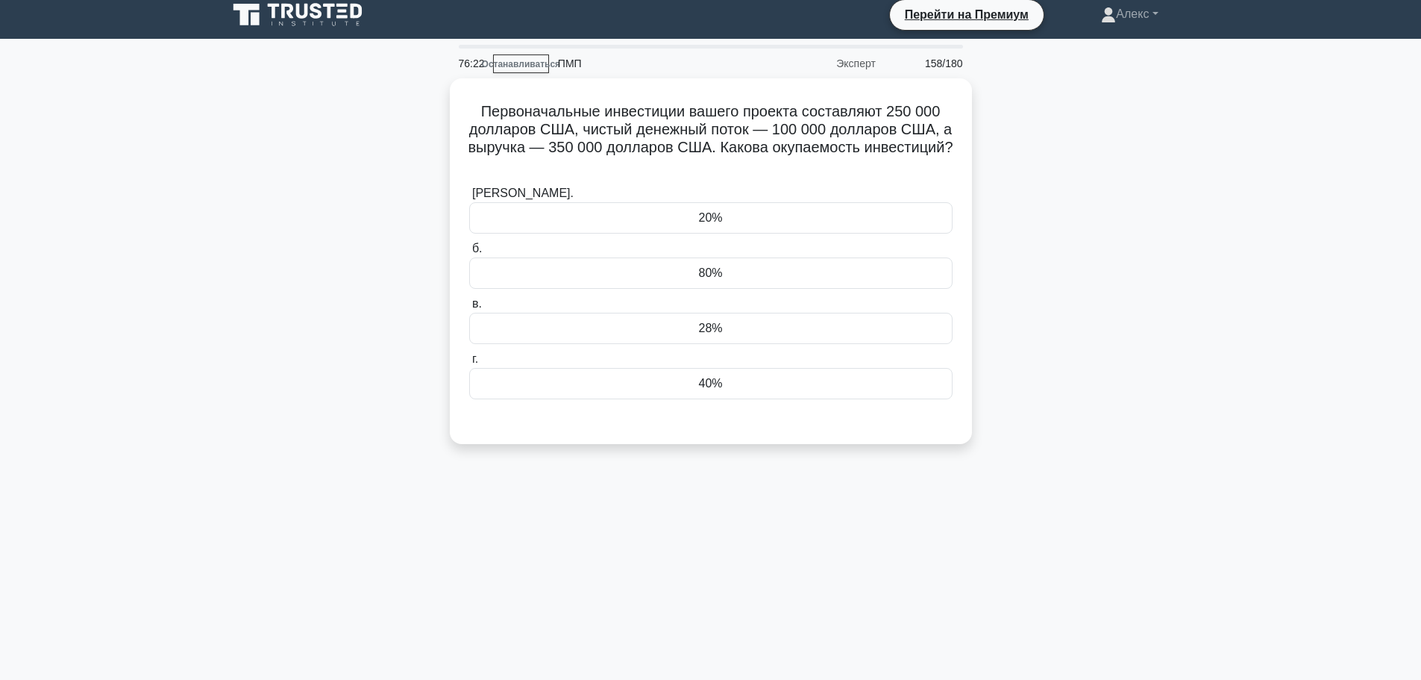
scroll to position [0, 0]
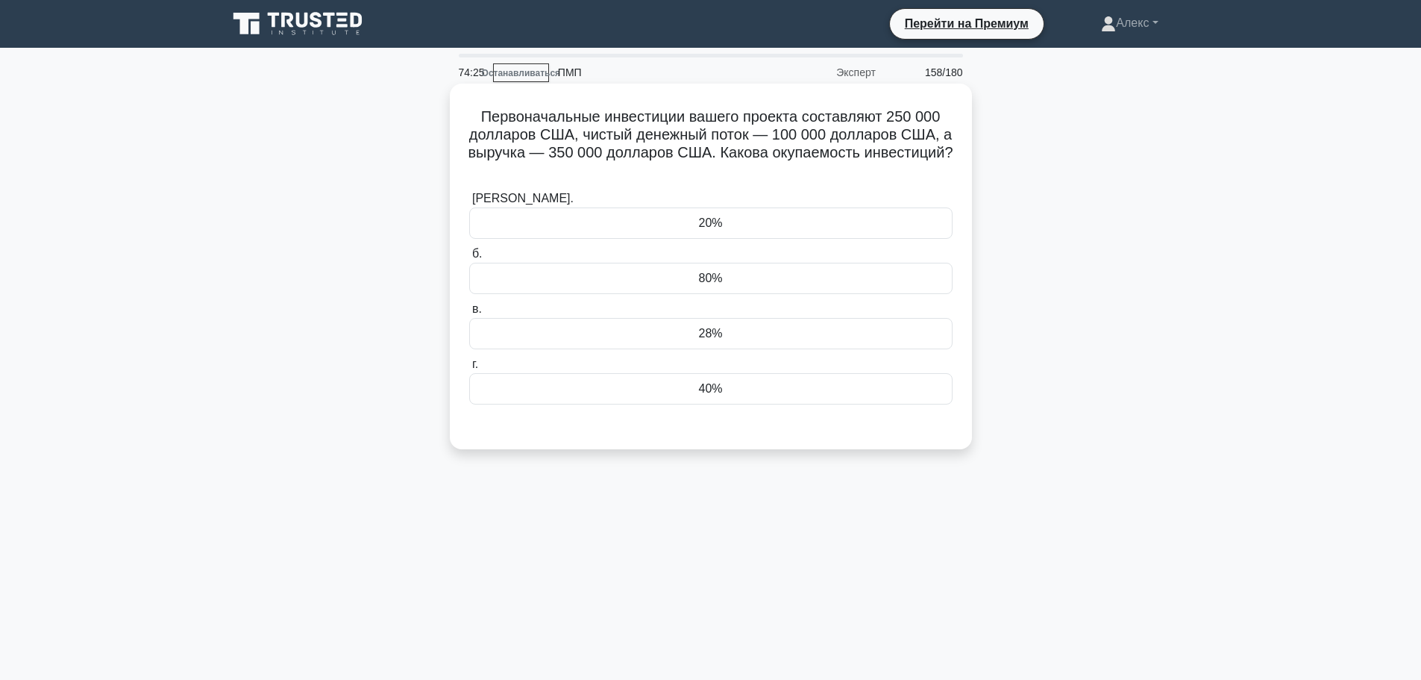
click at [764, 284] on div "80%" at bounding box center [710, 278] width 483 height 31
click at [469, 259] on input "б. 80%" at bounding box center [469, 254] width 0 height 10
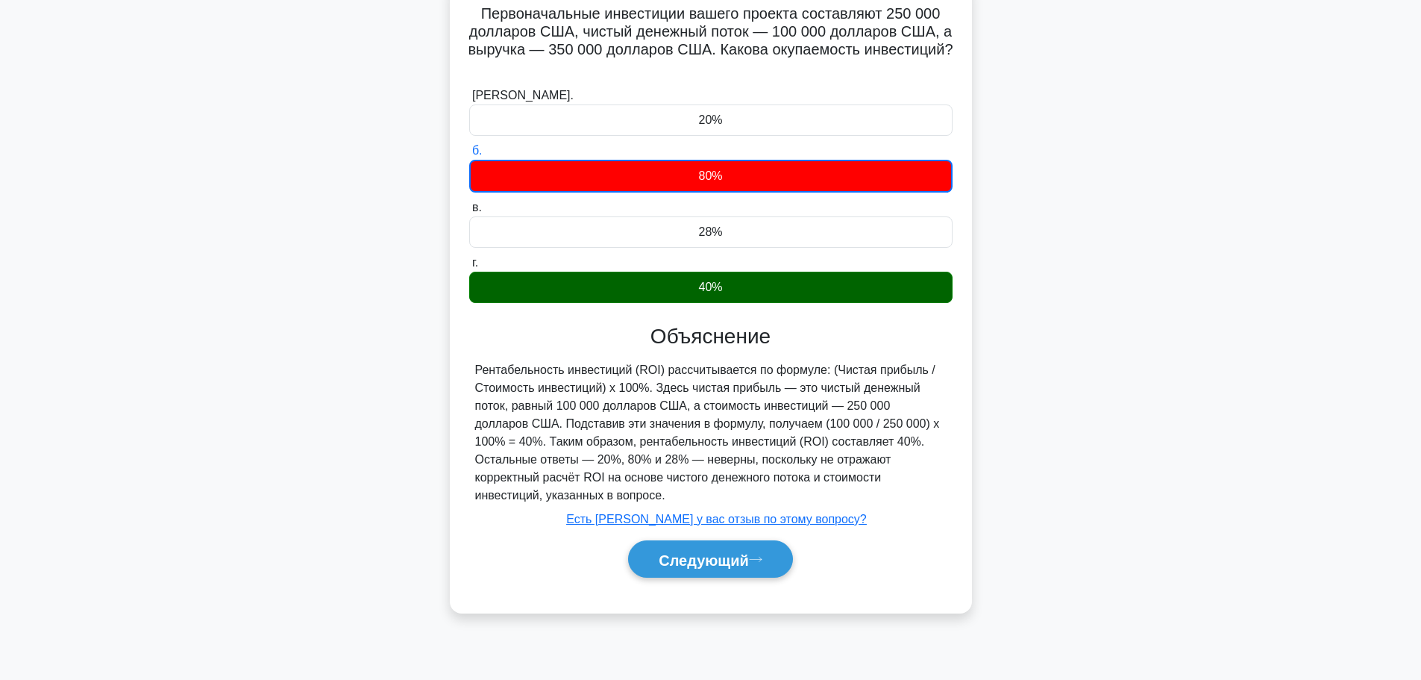
scroll to position [126, 0]
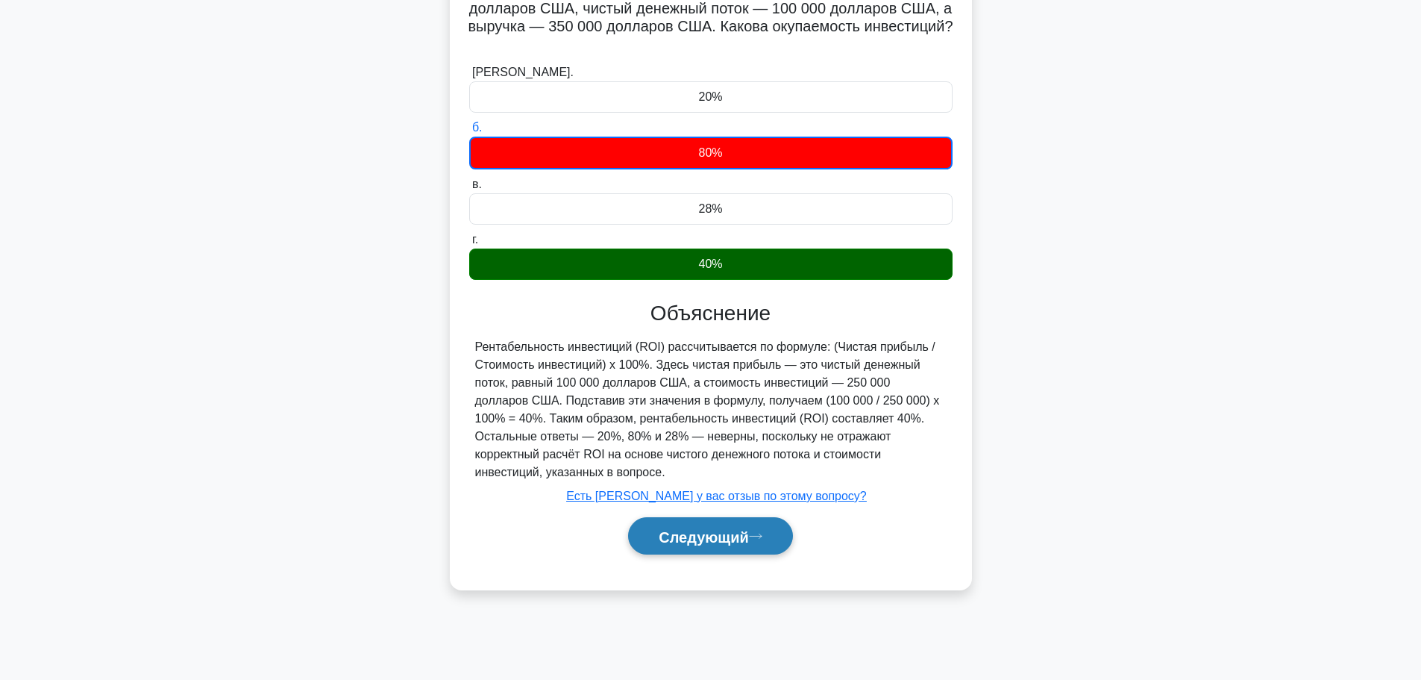
click at [735, 538] on font "Следующий" at bounding box center [704, 536] width 90 height 16
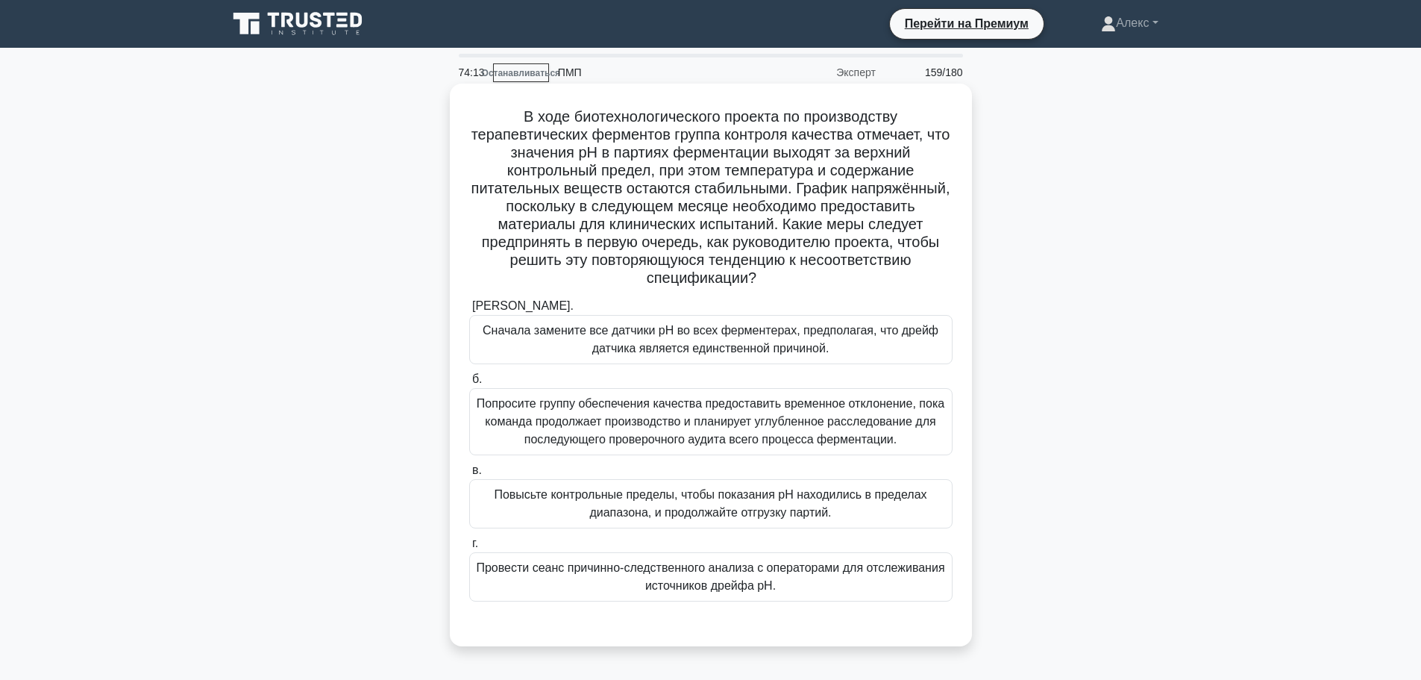
scroll to position [75, 0]
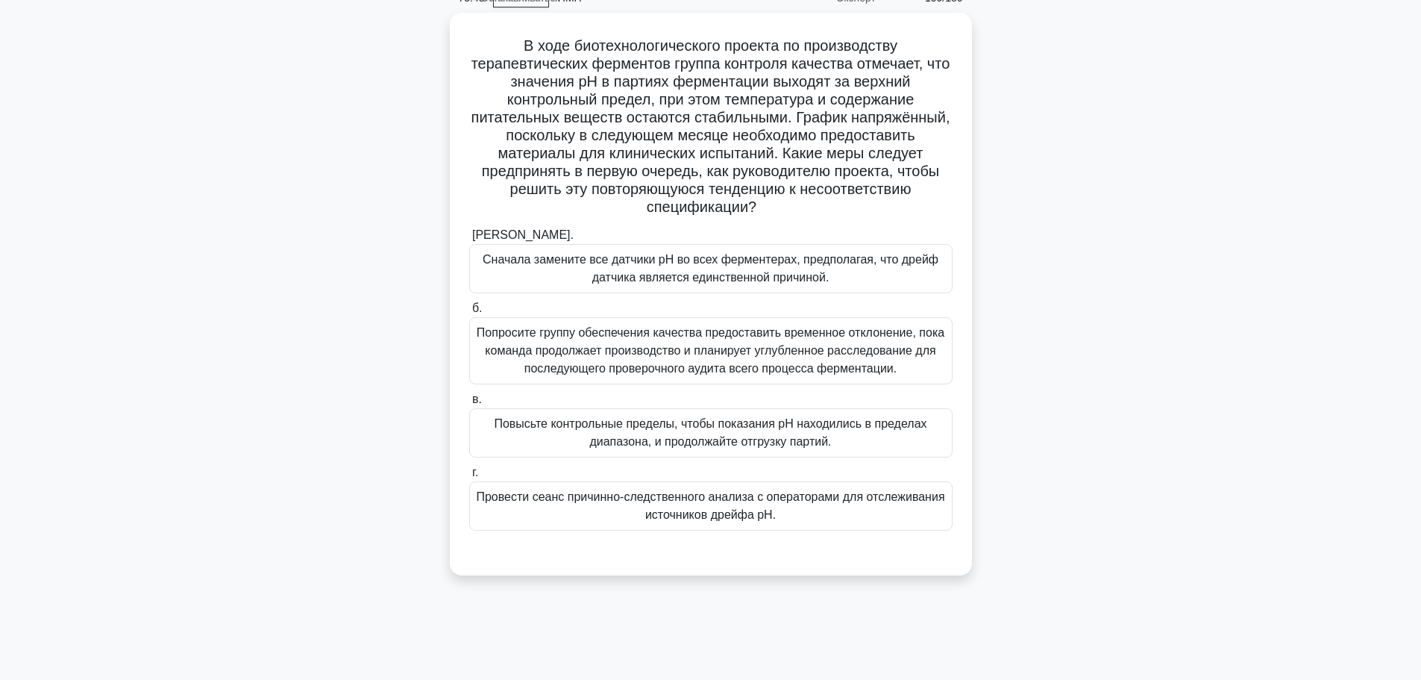
click at [1118, 439] on div ".spinner_0XTQ{transform-origin:center;animation:spinner_y6GP .75s linear infini…" at bounding box center [711, 303] width 985 height 580
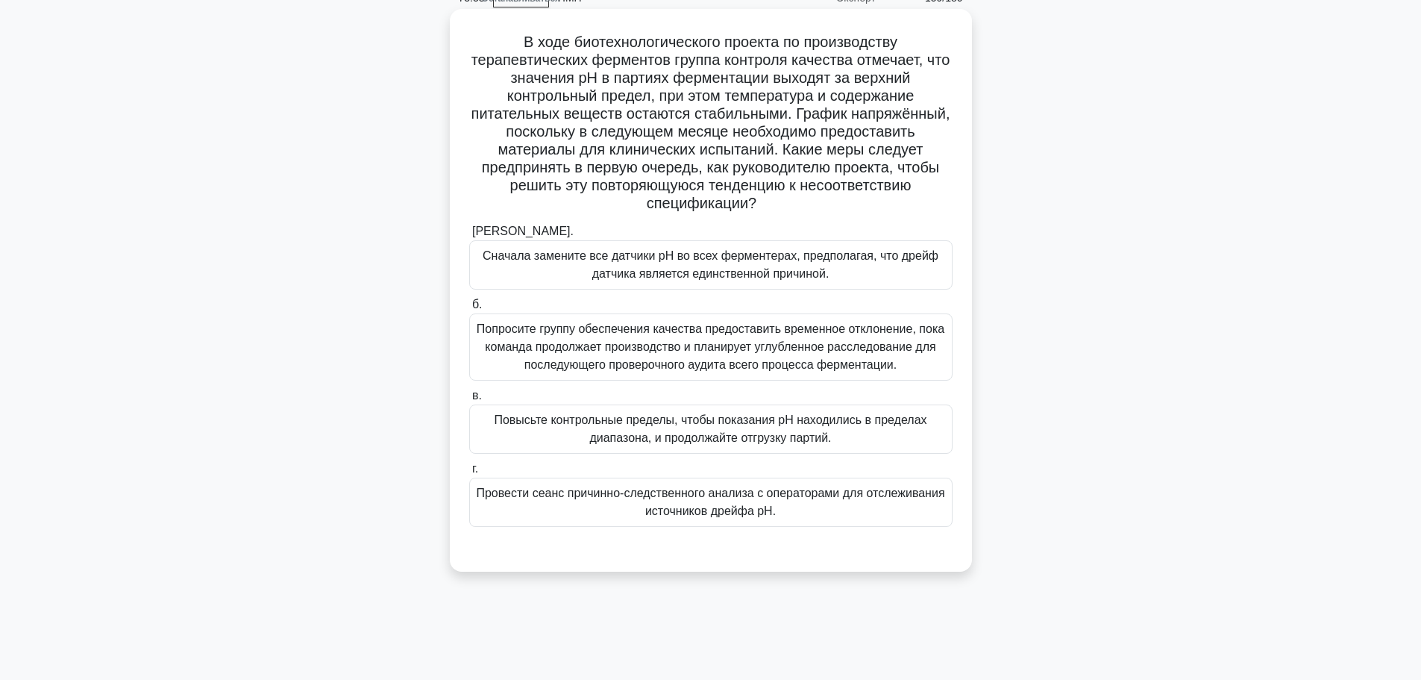
click at [857, 534] on div "а. Сначала замените все датчики pH во всех ферментерах, предполагая, что дрейф …" at bounding box center [711, 386] width 486 height 334
click at [857, 520] on font "Провести сеанс причинно-следственного анализа с операторами для отслеживания ис…" at bounding box center [711, 502] width 470 height 36
click at [469, 474] on input "г. Провести сеанс причинно-следственного анализа с операторами для отслеживания…" at bounding box center [469, 469] width 0 height 10
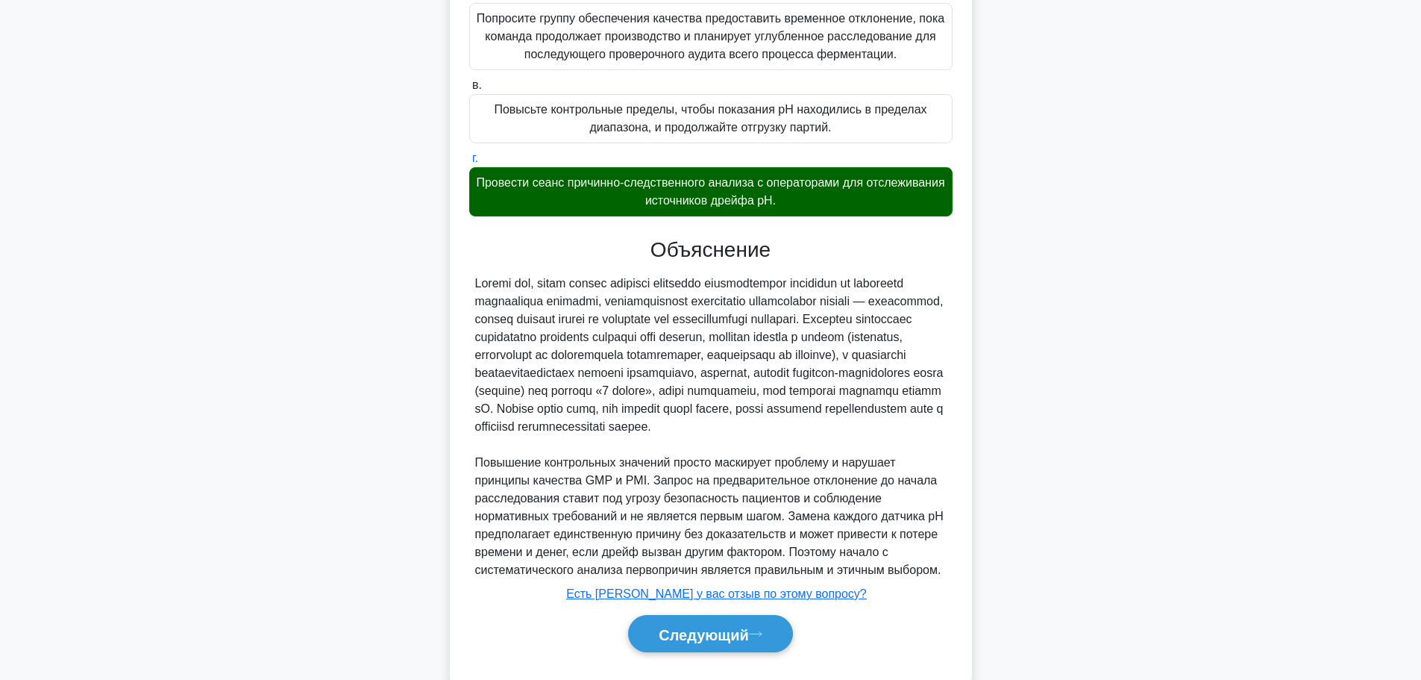
scroll to position [440, 0]
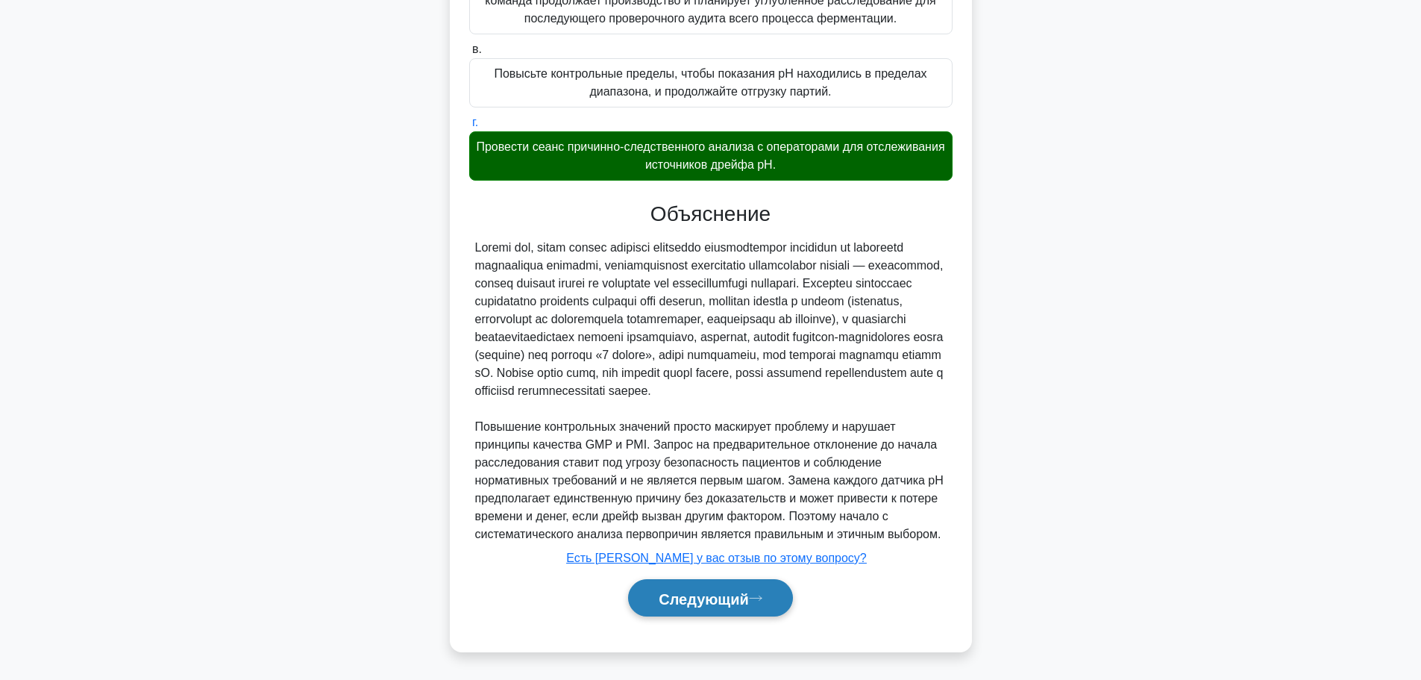
click at [784, 590] on button "Следующий" at bounding box center [710, 598] width 165 height 38
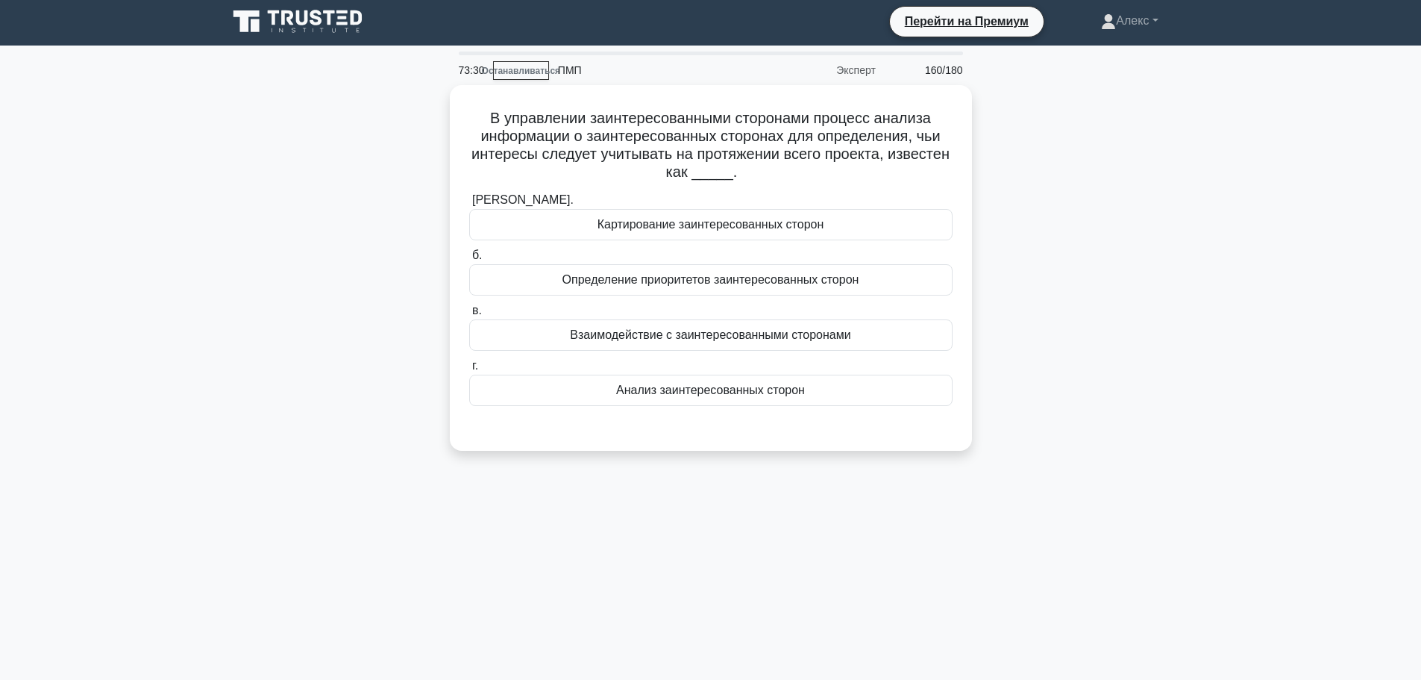
scroll to position [0, 0]
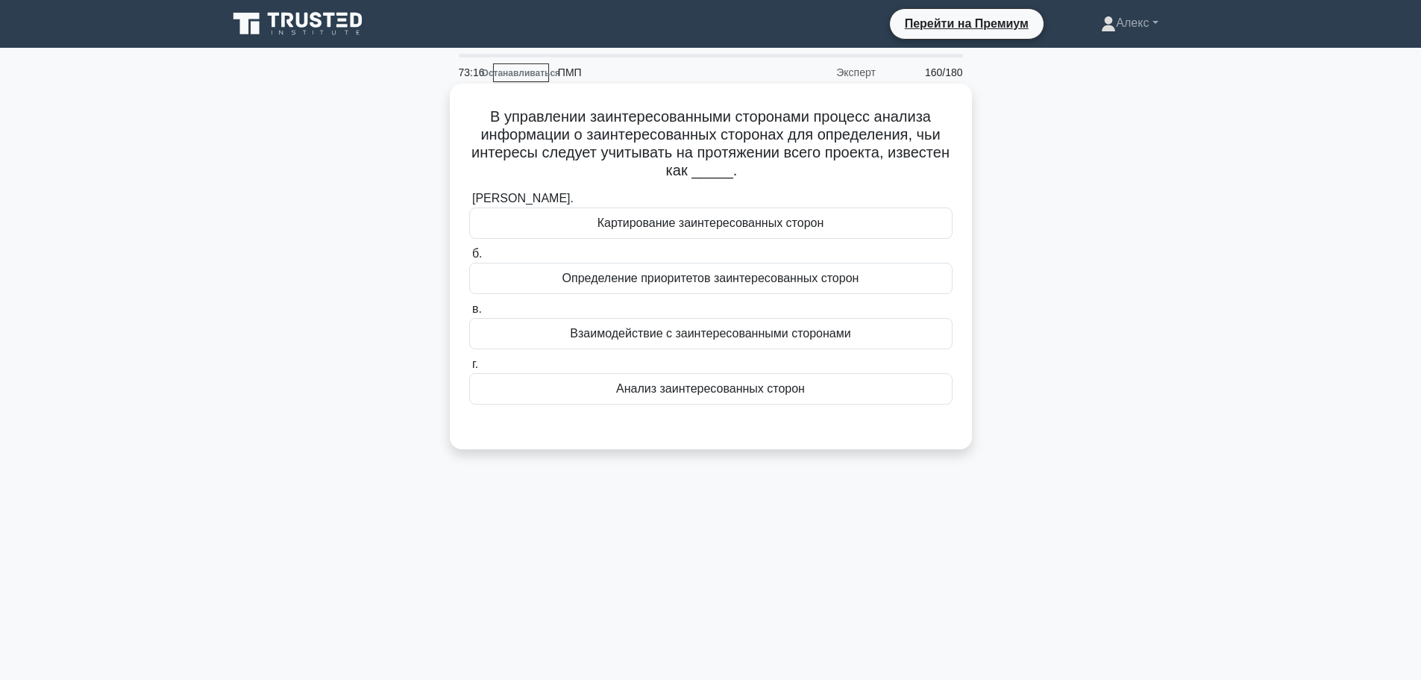
click at [860, 395] on div "Анализ заинтересованных сторон" at bounding box center [710, 388] width 483 height 31
click at [469, 369] on input "г. Анализ заинтересованных сторон" at bounding box center [469, 365] width 0 height 10
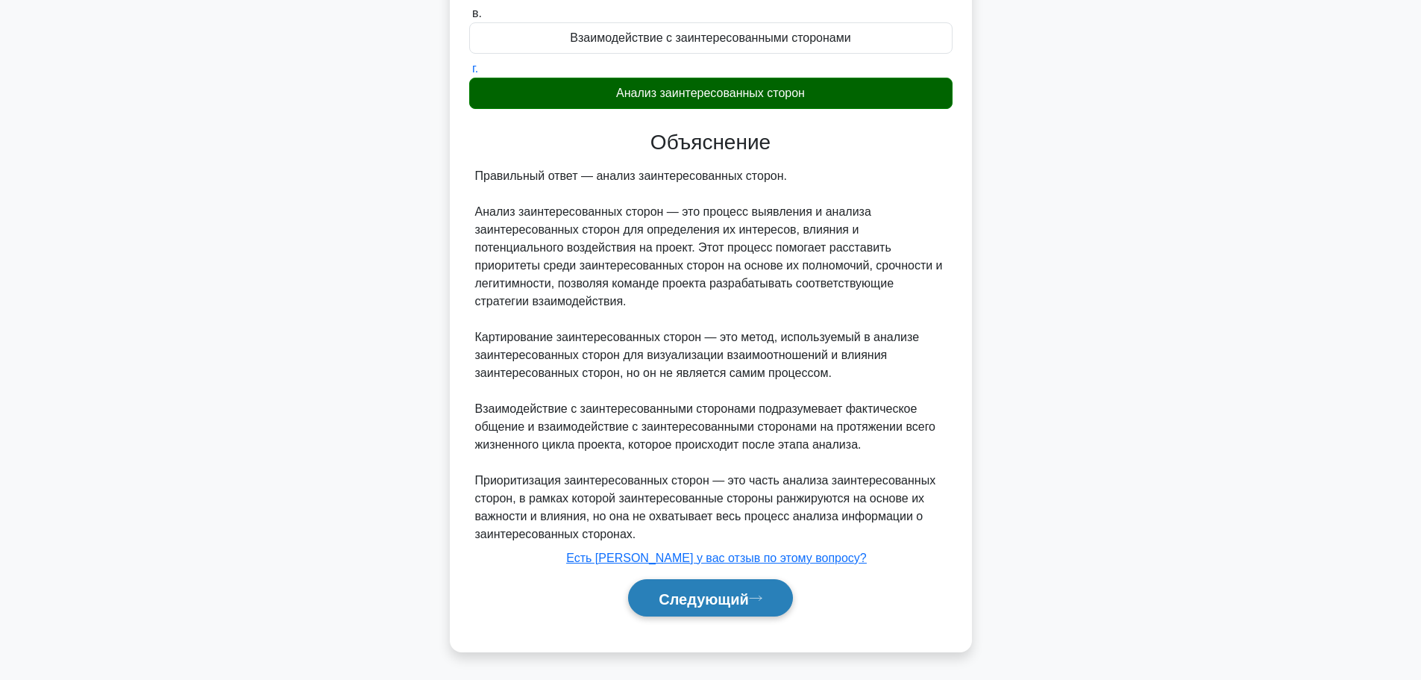
click at [761, 591] on button "Следующий" at bounding box center [710, 598] width 165 height 38
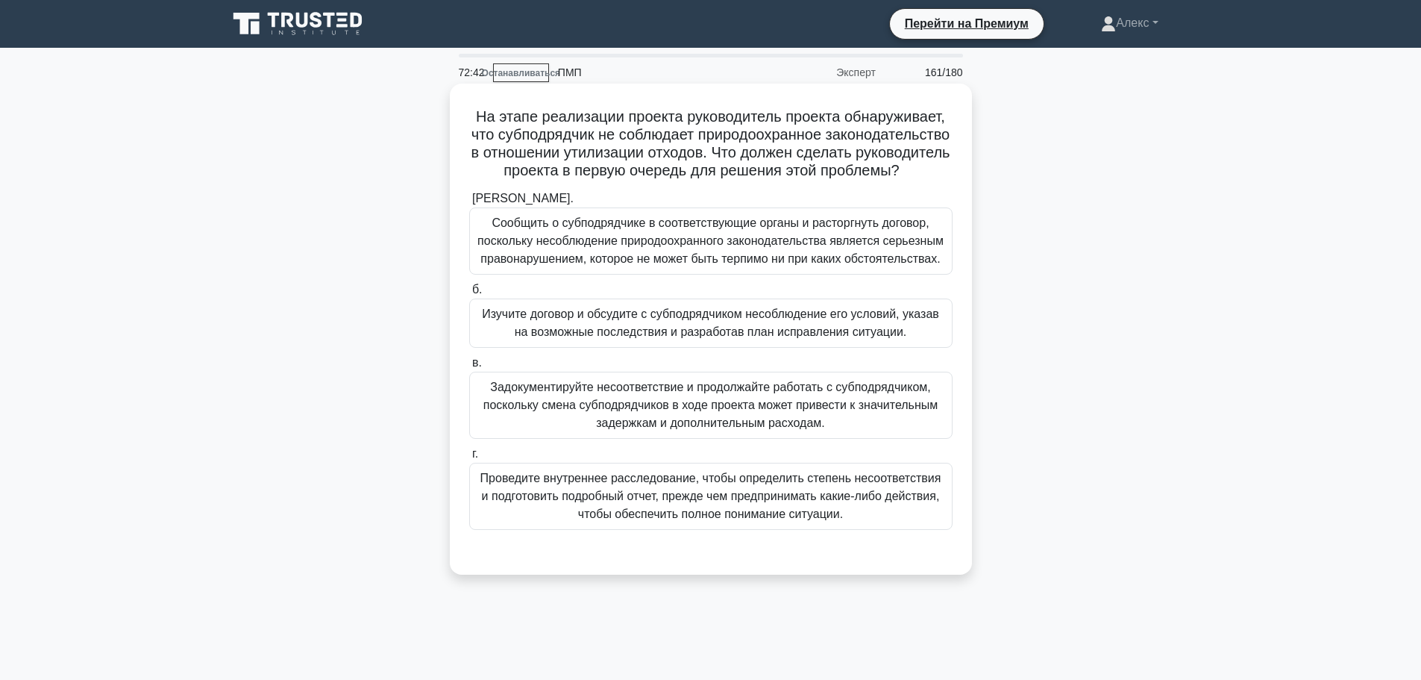
click at [667, 338] on font "Изучите договор и обсудите с субподрядчиком несоблюдение его условий, указав на…" at bounding box center [710, 322] width 457 height 31
click at [469, 295] on input "б. Изучите договор и обсудите с субподрядчиком несоблюдение его условий, указав…" at bounding box center [469, 290] width 0 height 10
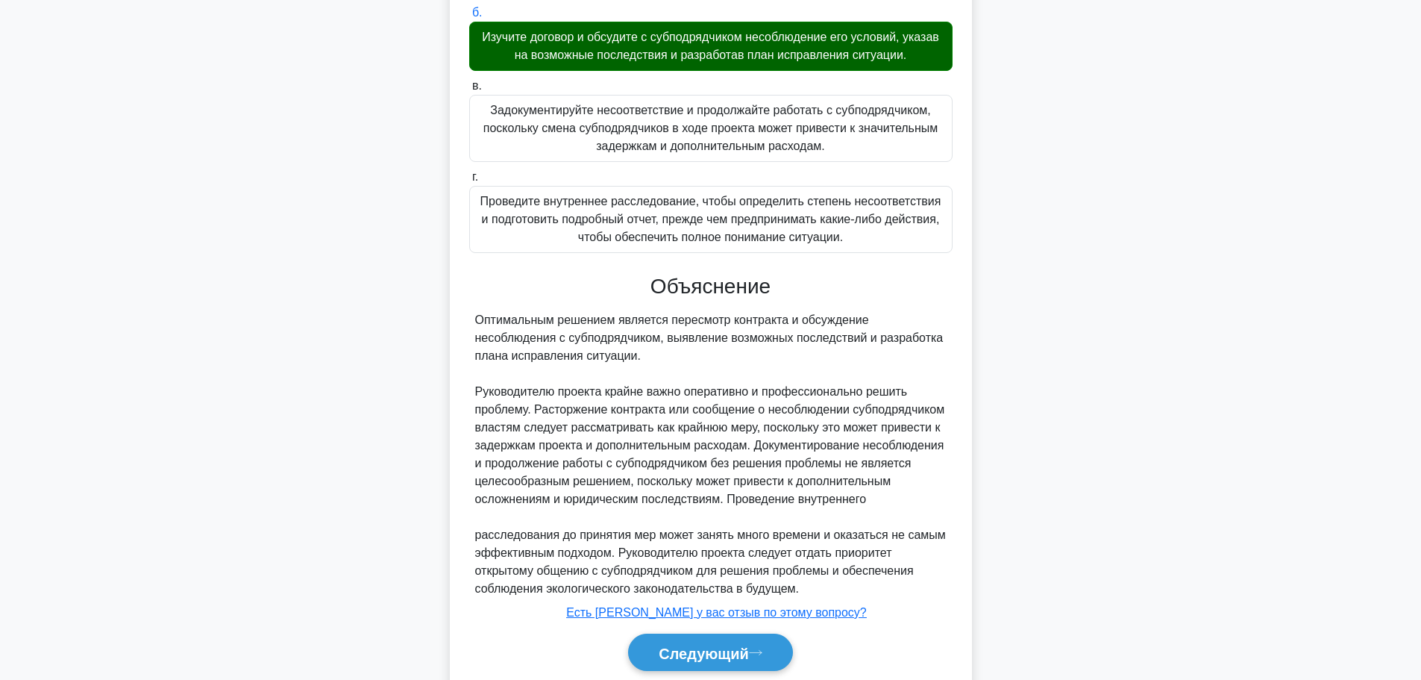
scroll to position [369, 0]
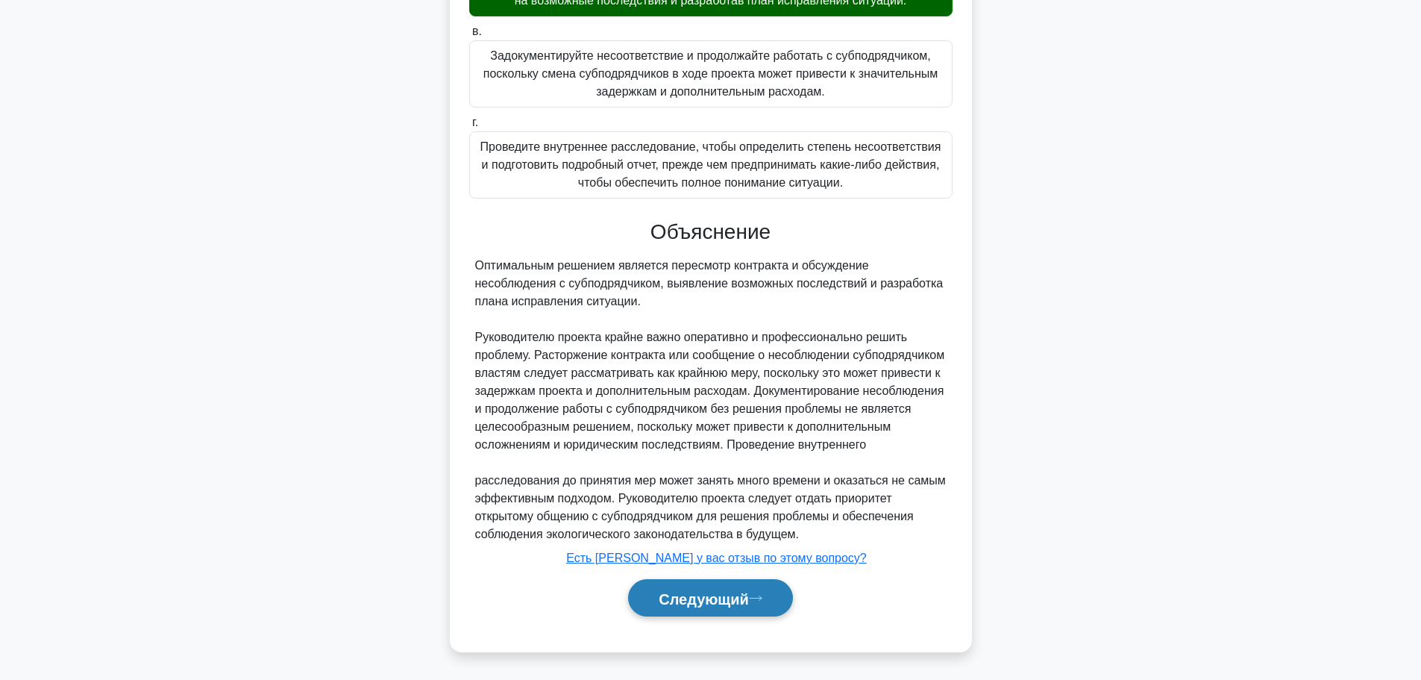
click at [709, 600] on font "Следующий" at bounding box center [704, 598] width 90 height 16
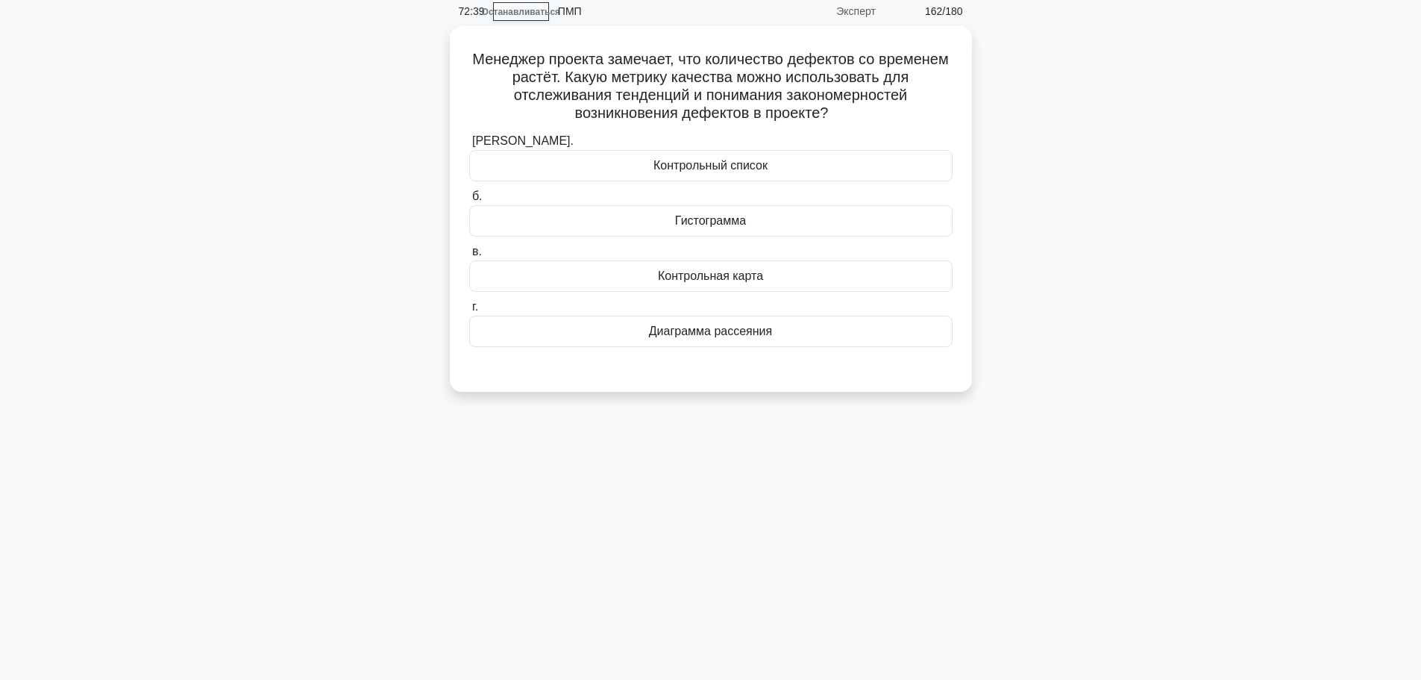
scroll to position [0, 0]
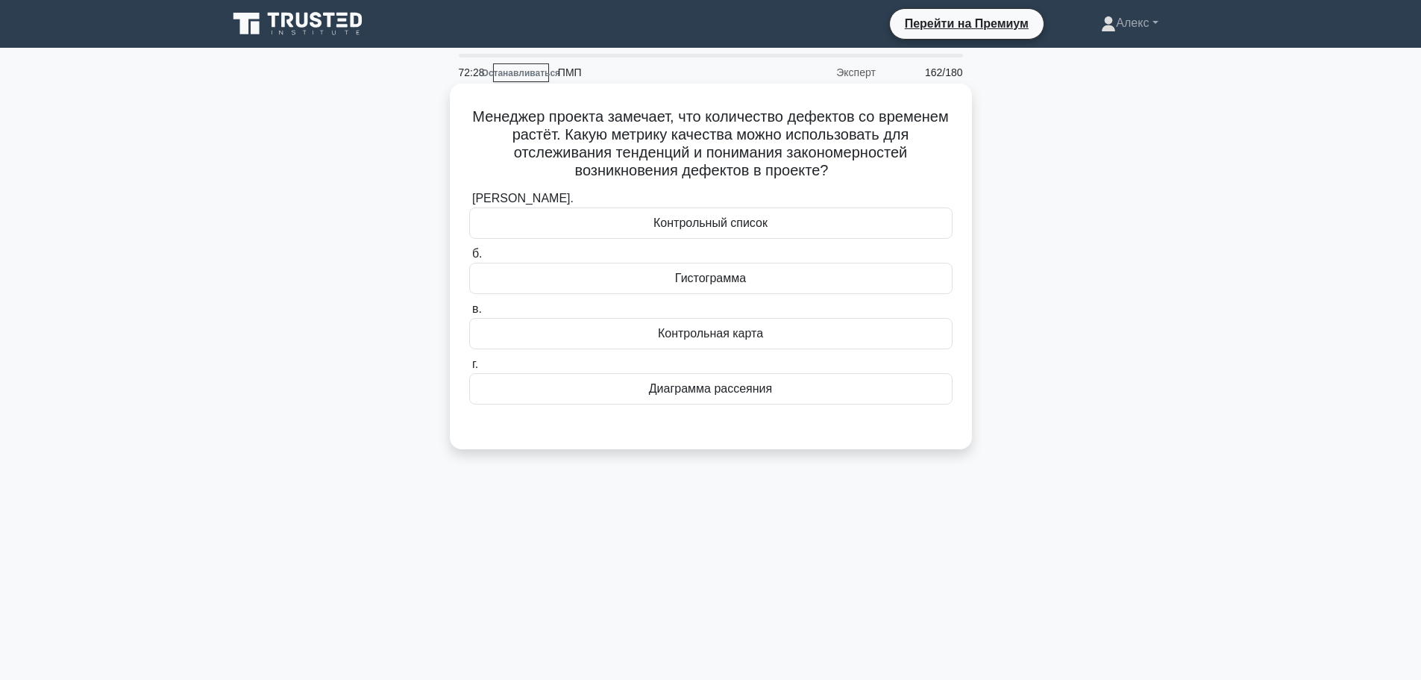
click at [727, 392] on font "Диаграмма рассеяния" at bounding box center [710, 388] width 123 height 13
click at [469, 369] on input "г. Диаграмма рассеяния" at bounding box center [469, 365] width 0 height 10
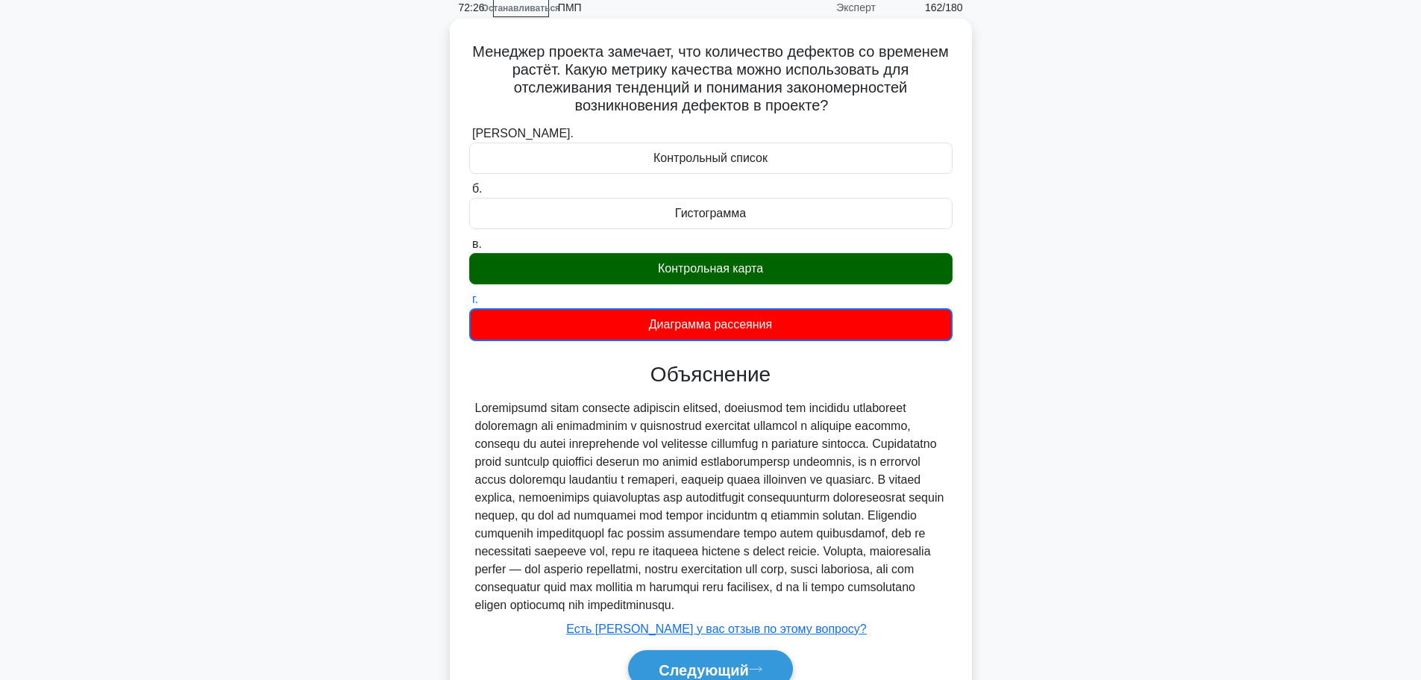
scroll to position [155, 0]
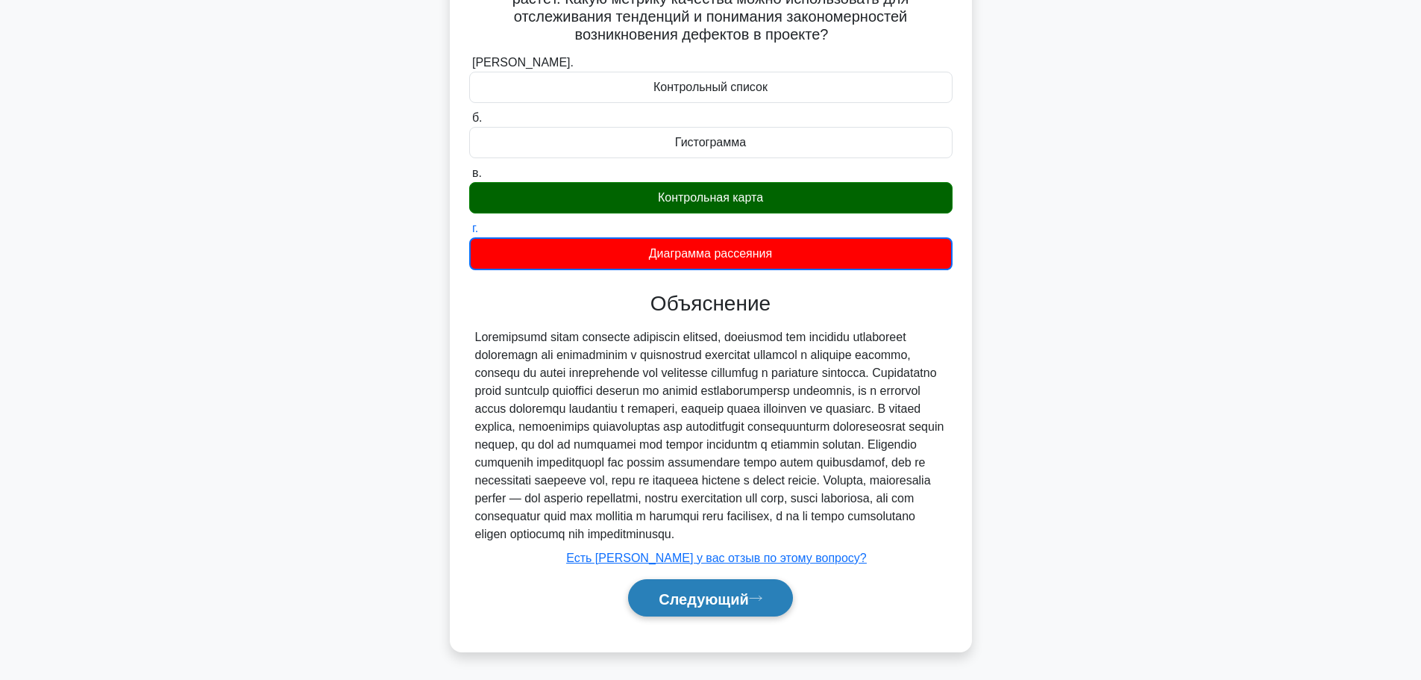
click at [782, 595] on button "Следующий" at bounding box center [710, 598] width 165 height 38
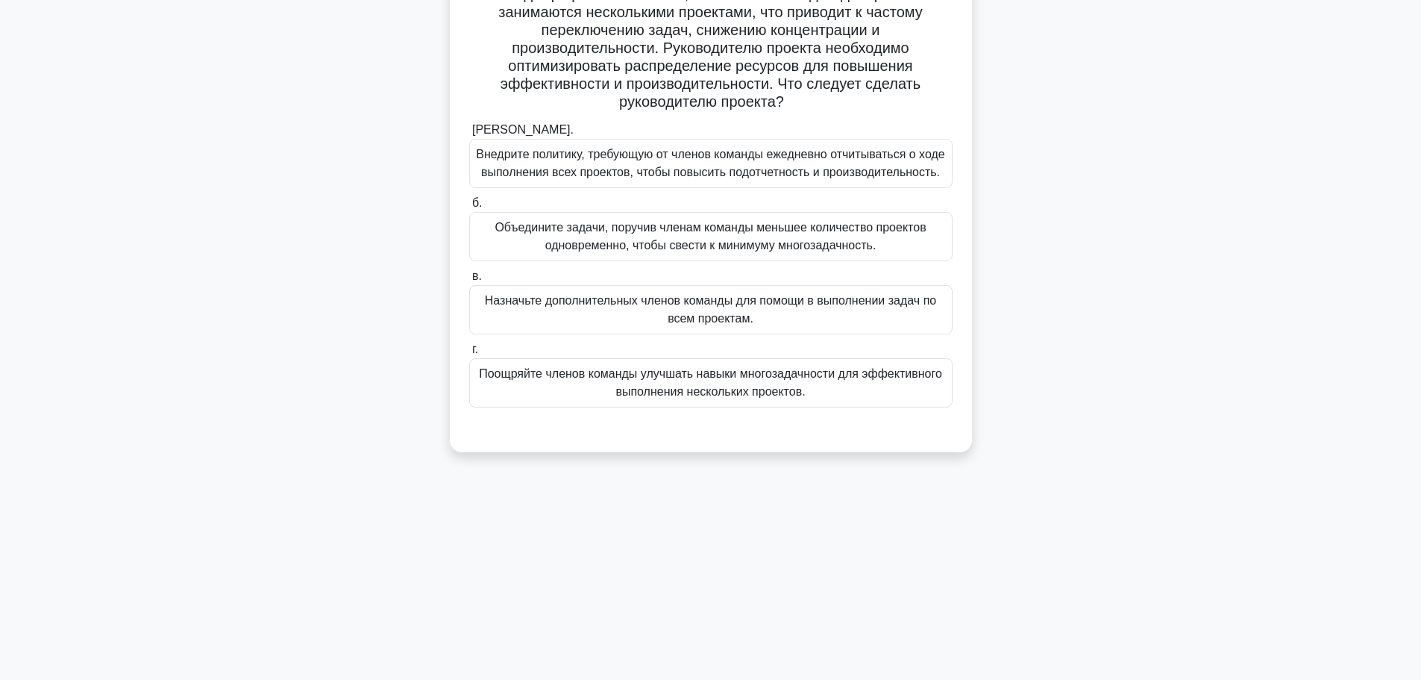
scroll to position [0, 0]
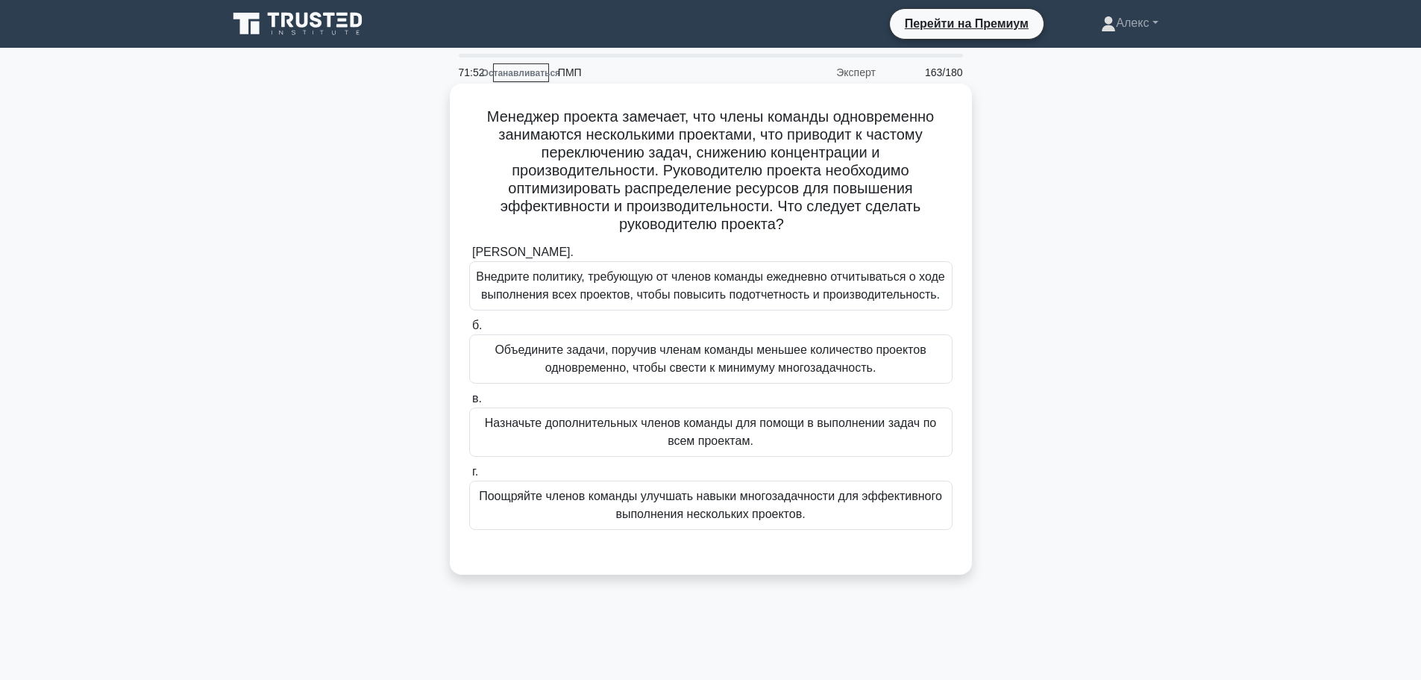
click at [815, 359] on font "Объедините задачи, поручив членам команды меньшее количество проектов одновреме…" at bounding box center [711, 359] width 470 height 36
click at [469, 331] on input "б. Объедините задачи, поручив членам команды меньшее количество проектов одновр…" at bounding box center [469, 326] width 0 height 10
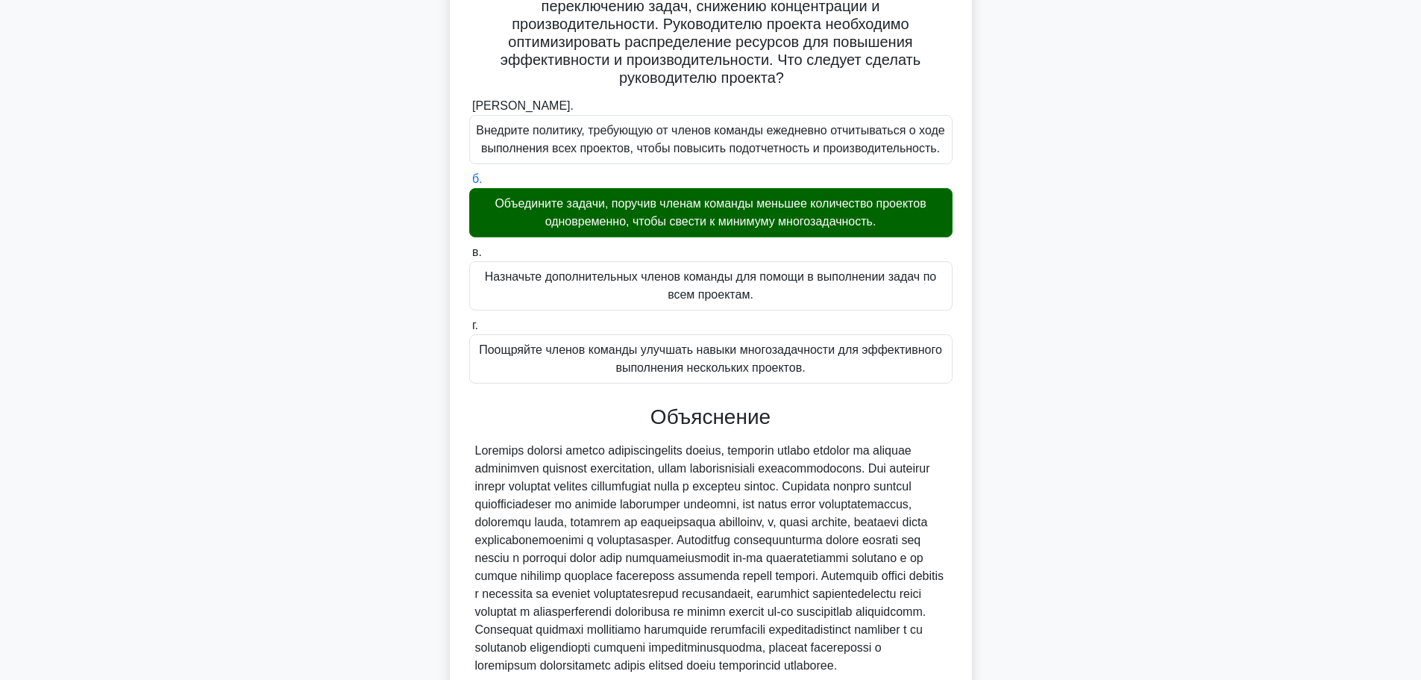
scroll to position [333, 0]
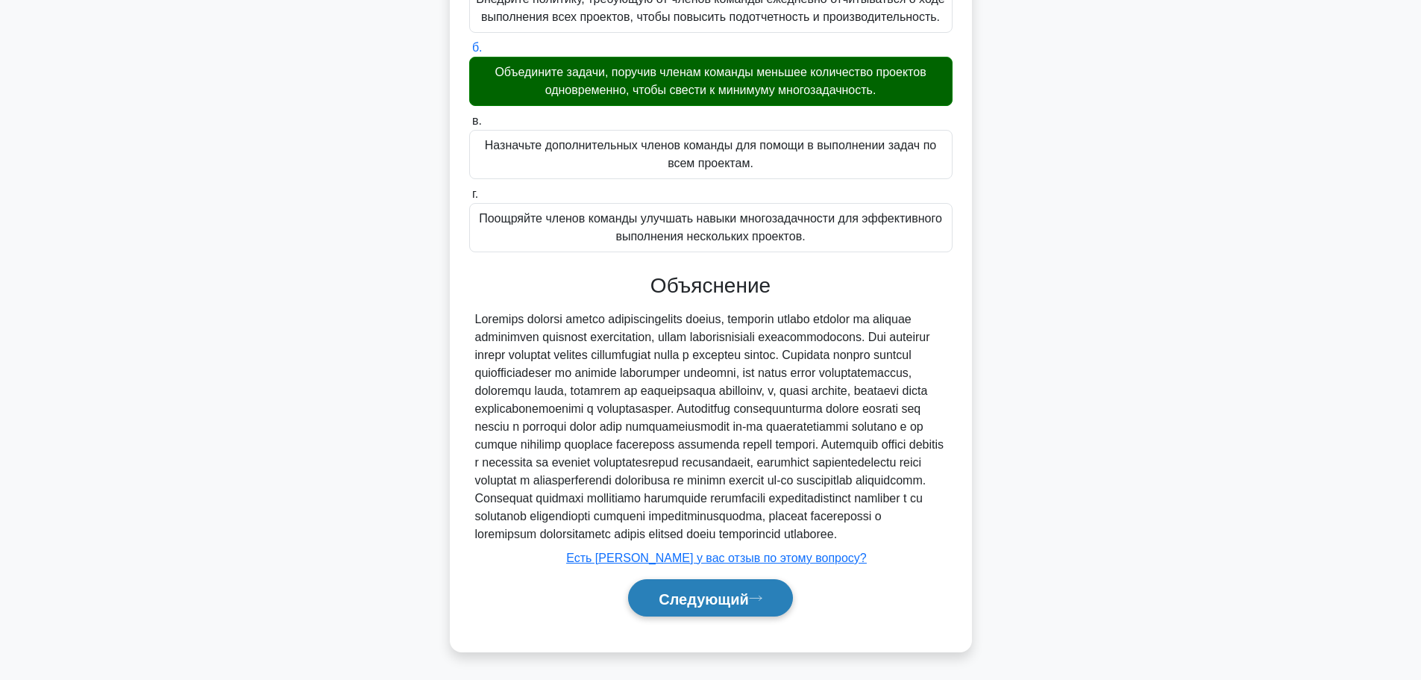
click at [739, 607] on button "Следующий" at bounding box center [710, 598] width 165 height 38
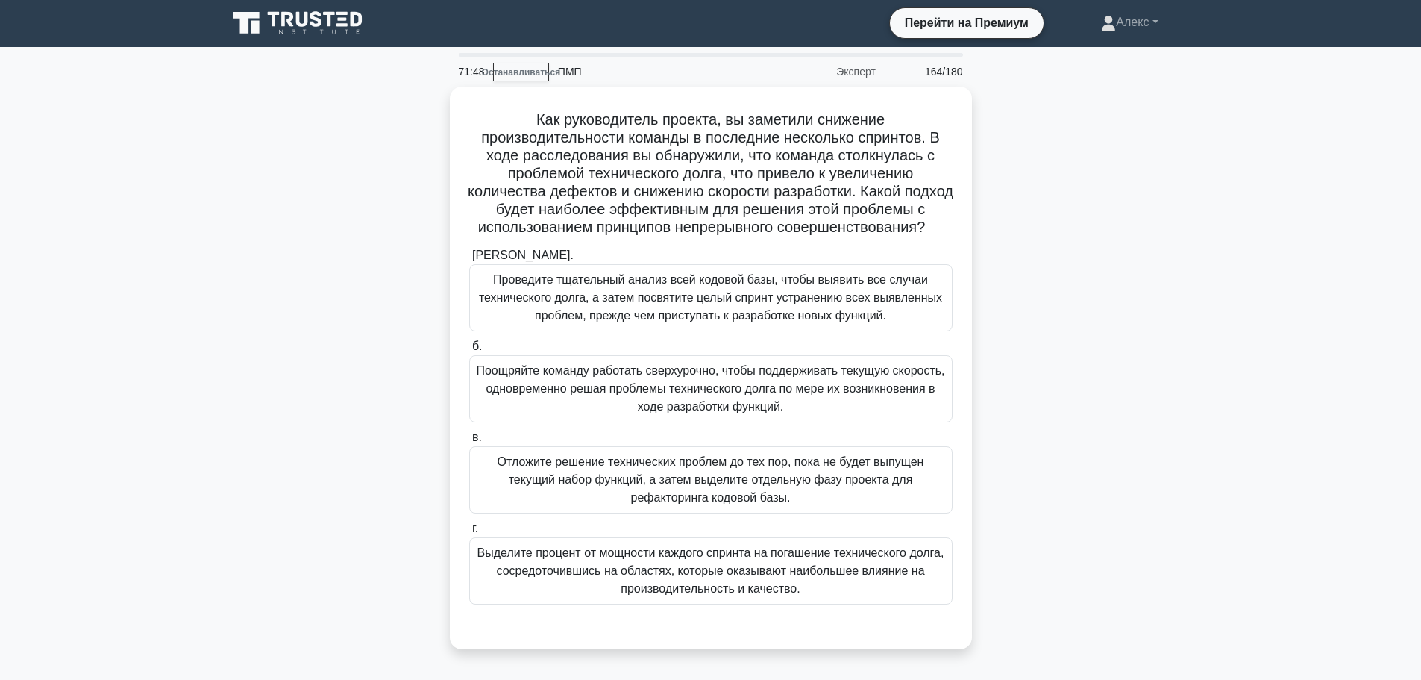
scroll to position [0, 0]
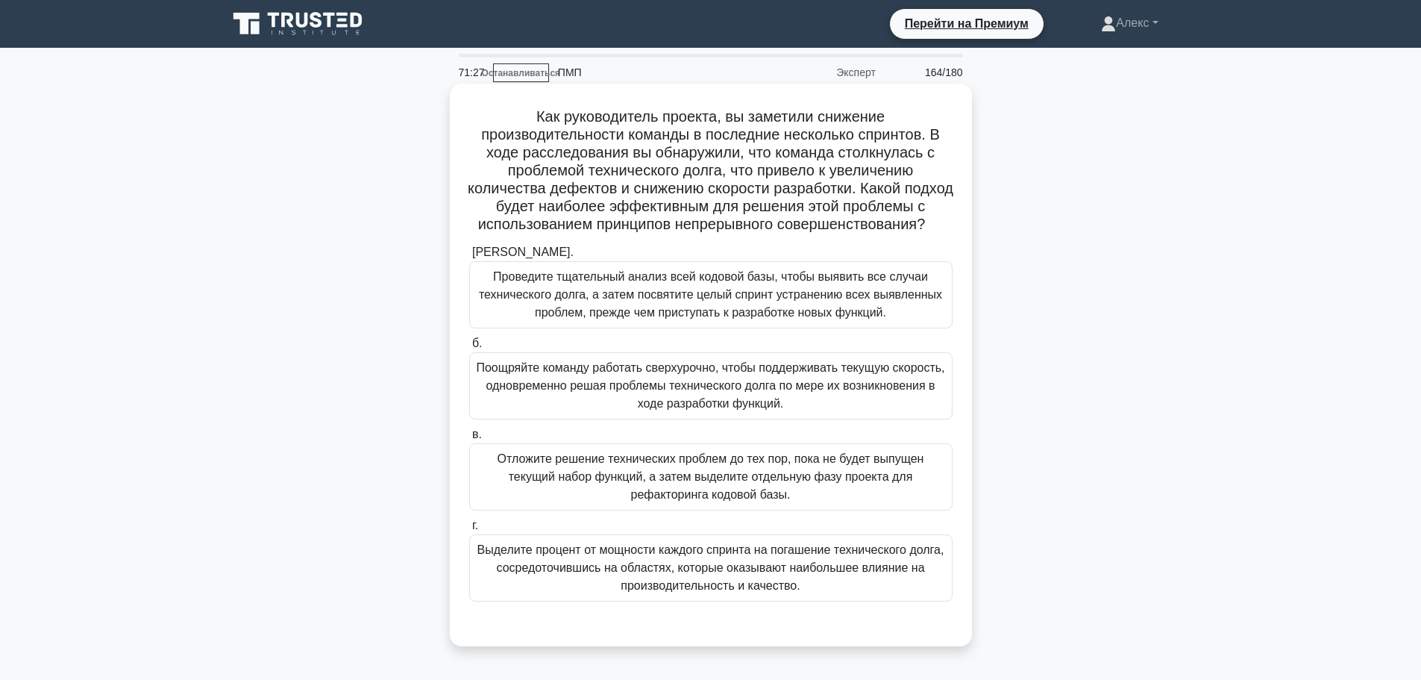
click at [786, 592] on font "Выделите процент от мощности каждого спринта на погашение технического долга, с…" at bounding box center [711, 567] width 467 height 48
click at [469, 530] on input "г. Выделите процент от мощности каждого спринта на погашение технического долга…" at bounding box center [469, 526] width 0 height 10
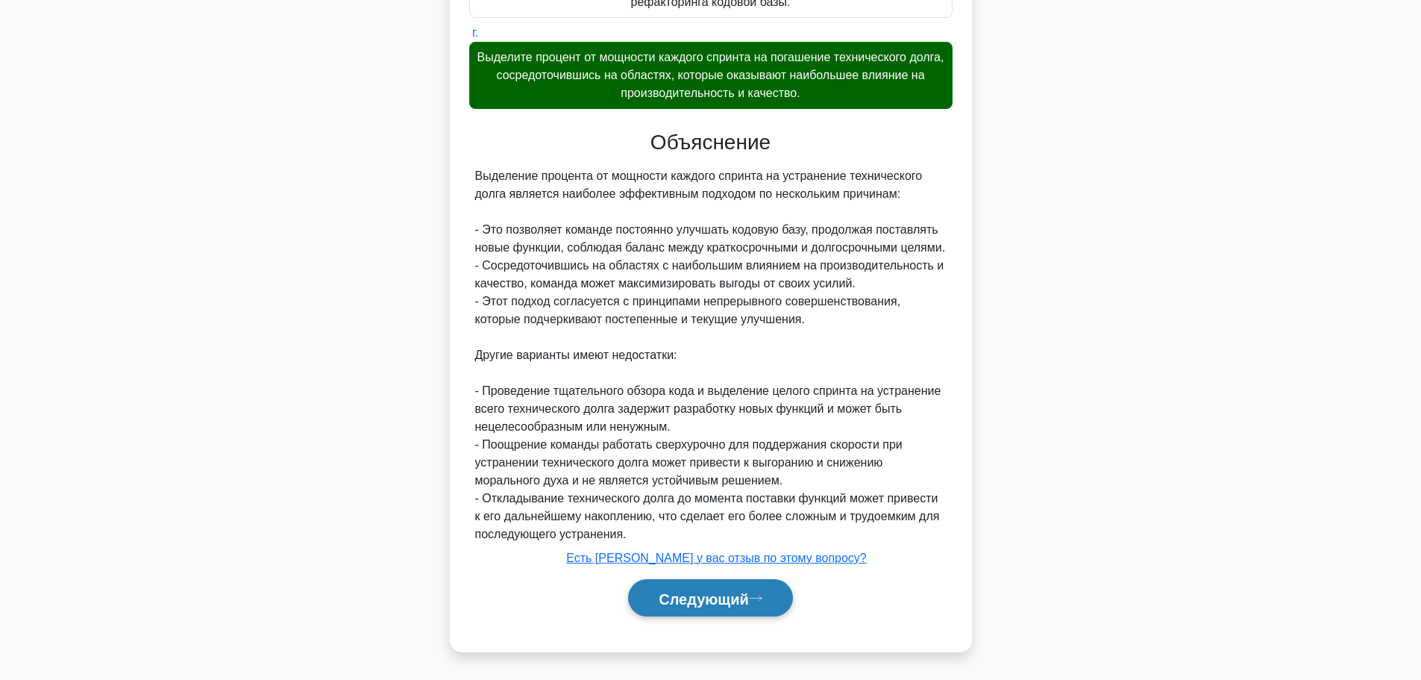
click at [701, 593] on font "Следующий" at bounding box center [704, 598] width 90 height 16
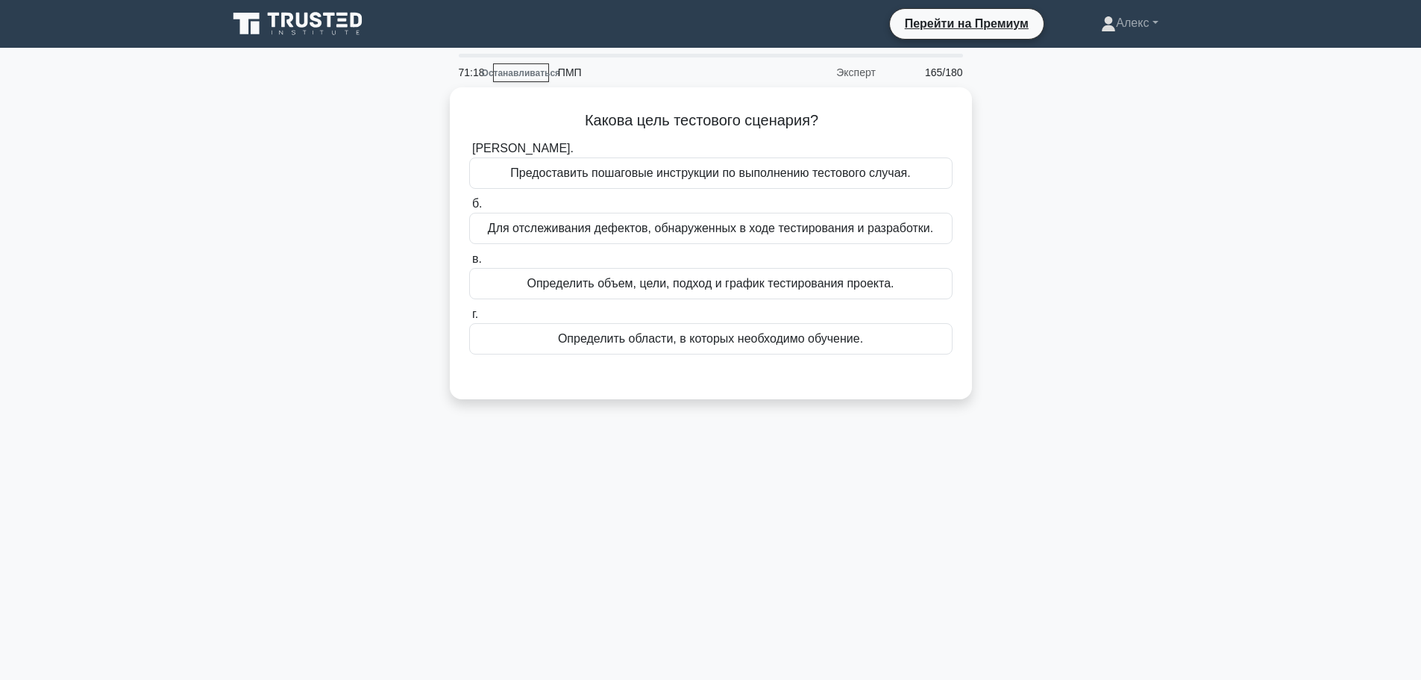
click at [1152, 415] on div "Какова цель тестового сценария? .spinner_0XTQ{transform-origin:center;animation…" at bounding box center [711, 252] width 985 height 330
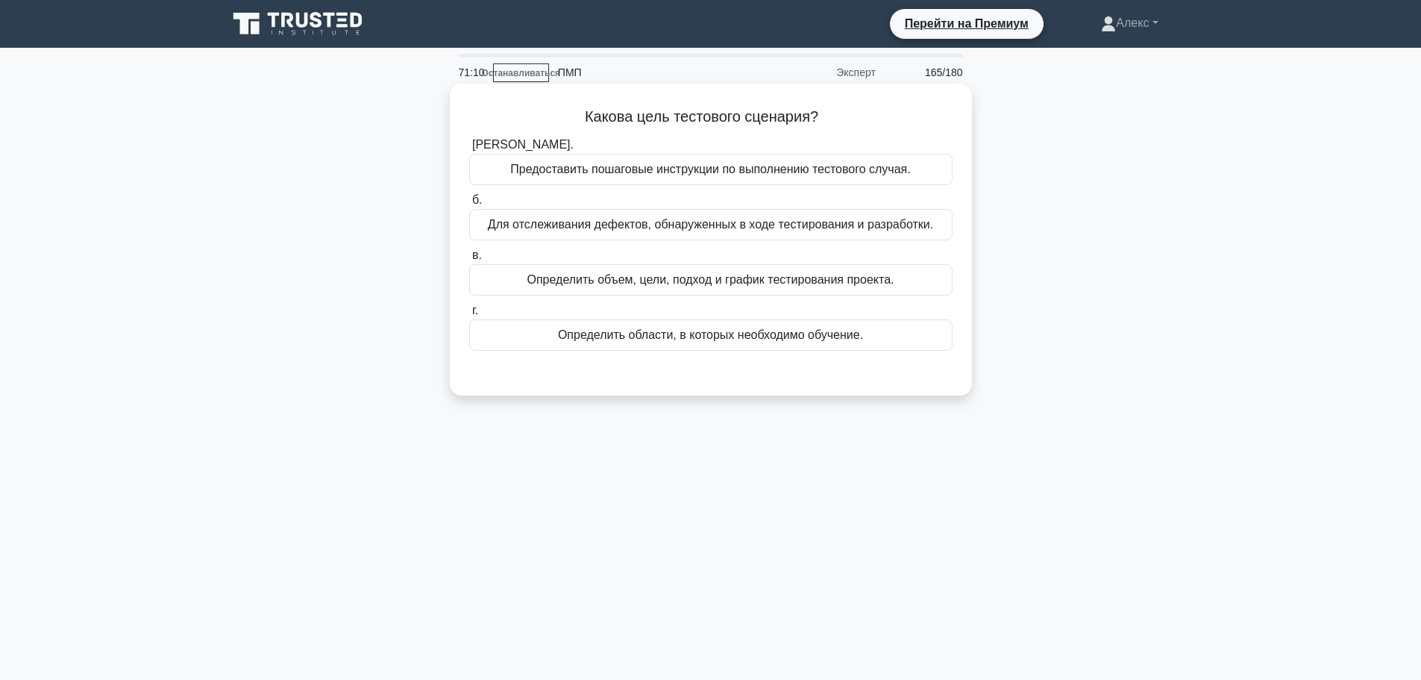
click at [774, 175] on font "Предоставить пошаговые инструкции по выполнению тестового случая." at bounding box center [710, 169] width 400 height 13
click at [469, 150] on input "а. Предоставить пошаговые инструкции по выполнению тестового случая." at bounding box center [469, 145] width 0 height 10
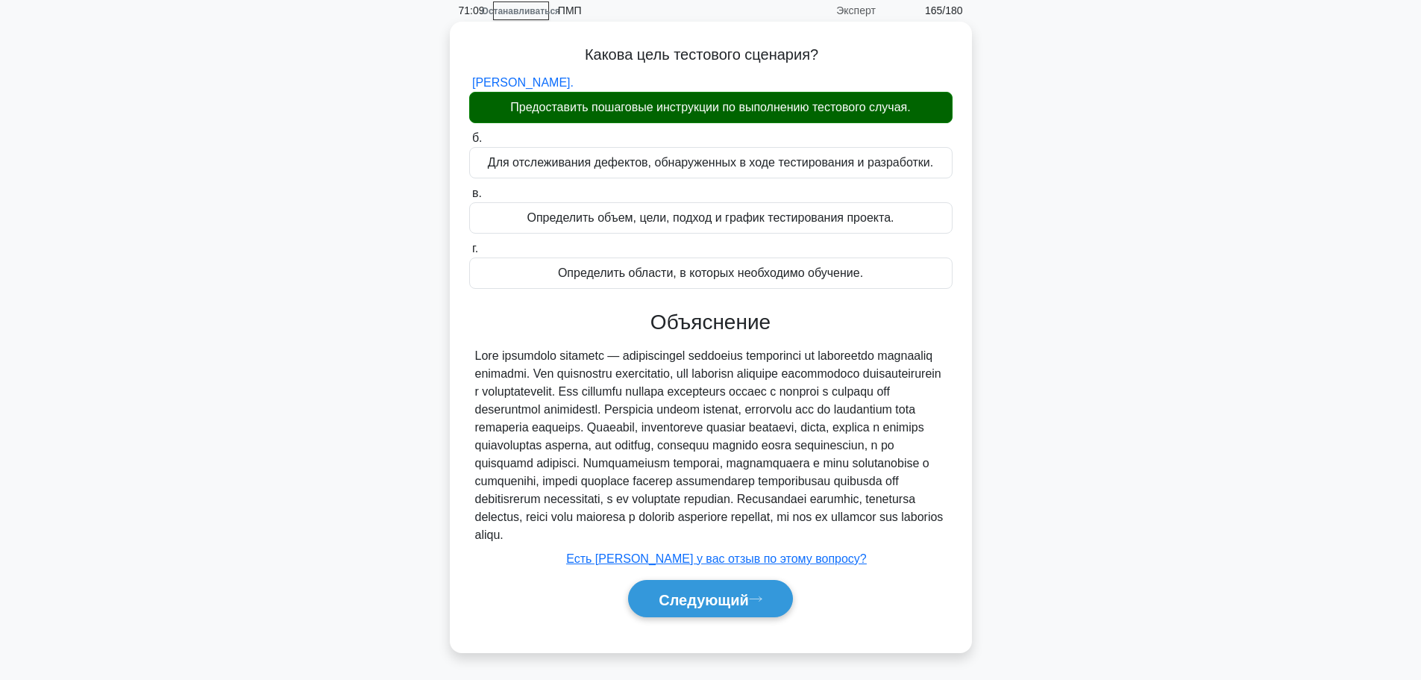
scroll to position [126, 0]
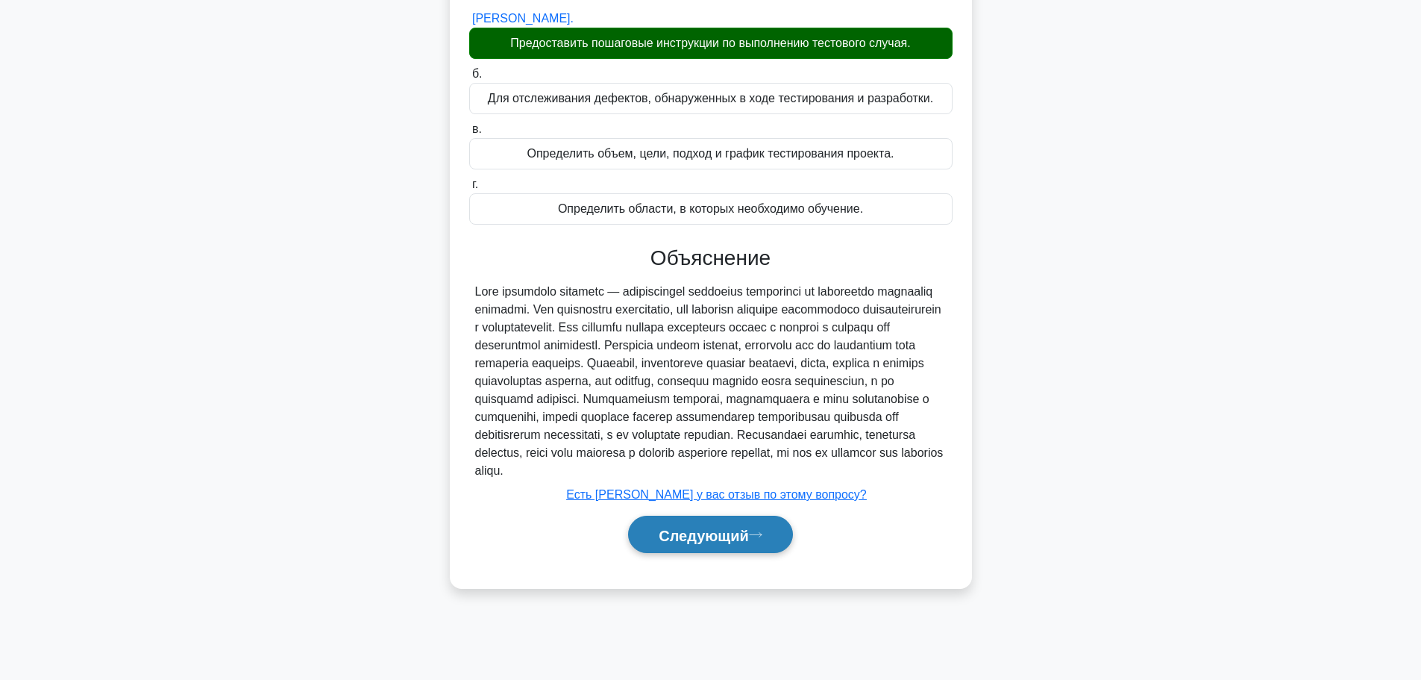
click at [707, 543] on font "Следующий" at bounding box center [704, 535] width 90 height 16
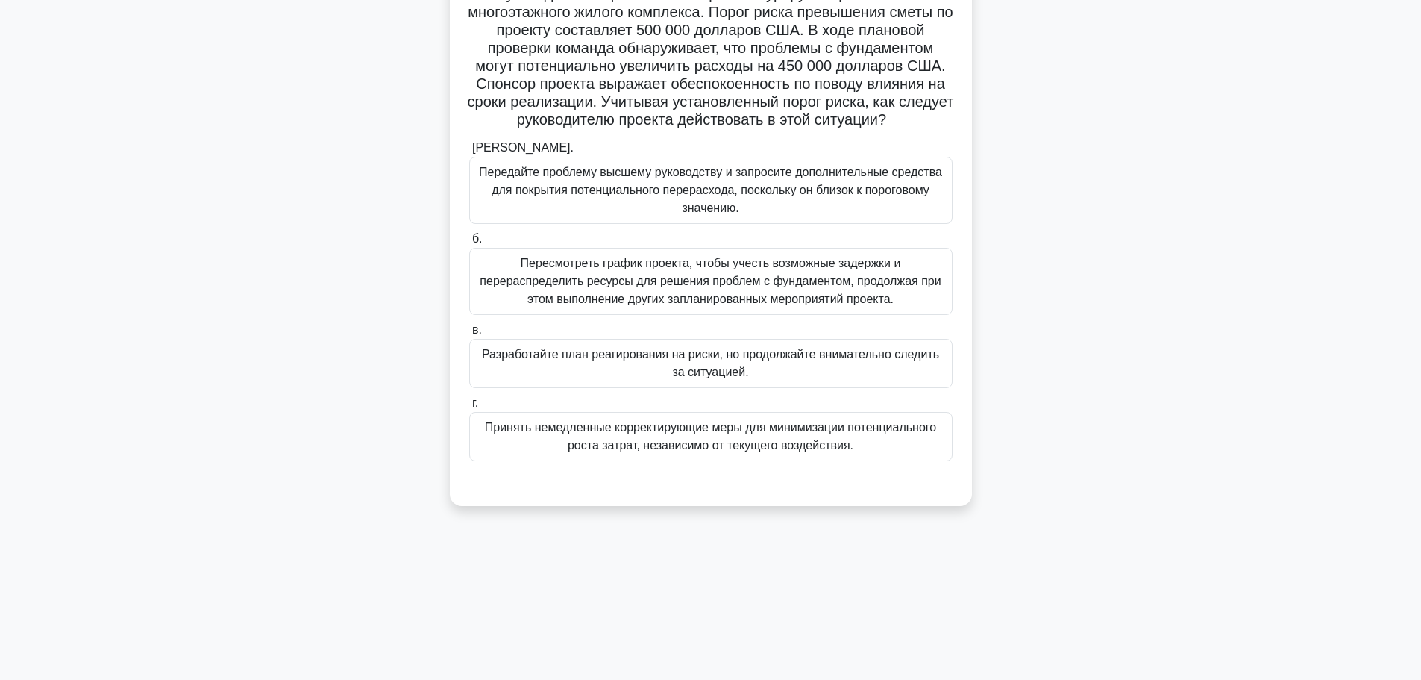
scroll to position [0, 0]
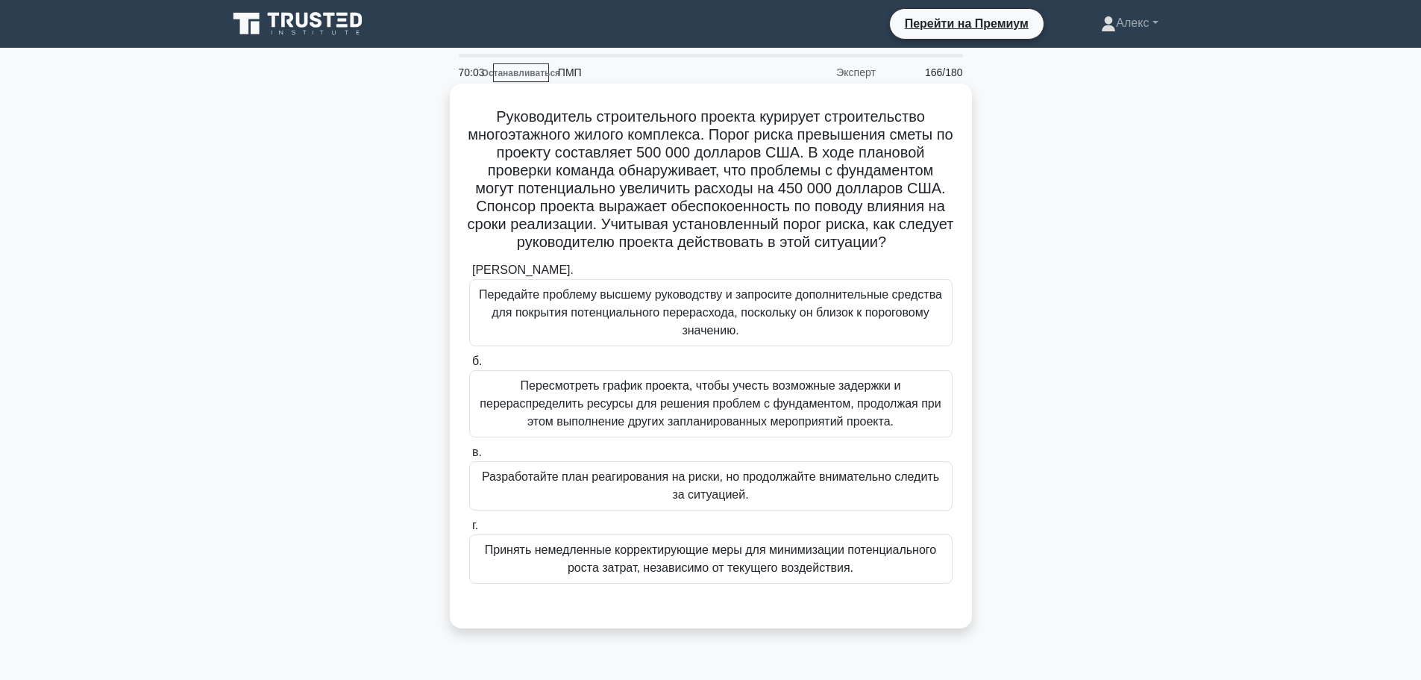
click at [627, 489] on font "Разработайте план реагирования на риски, но продолжайте внимательно следить за …" at bounding box center [711, 486] width 470 height 36
click at [469, 457] on input "в. Разработайте план реагирования на риски, но продолжайте внимательно следить …" at bounding box center [469, 453] width 0 height 10
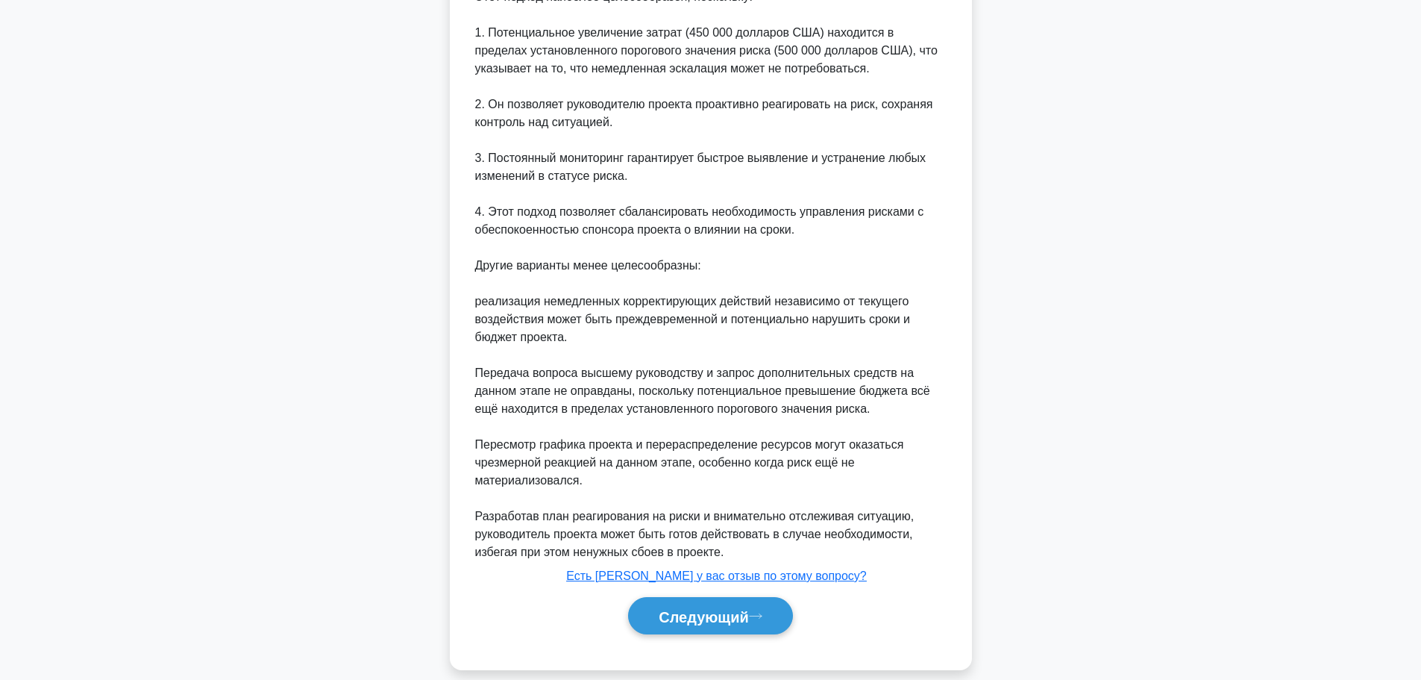
scroll to position [727, 0]
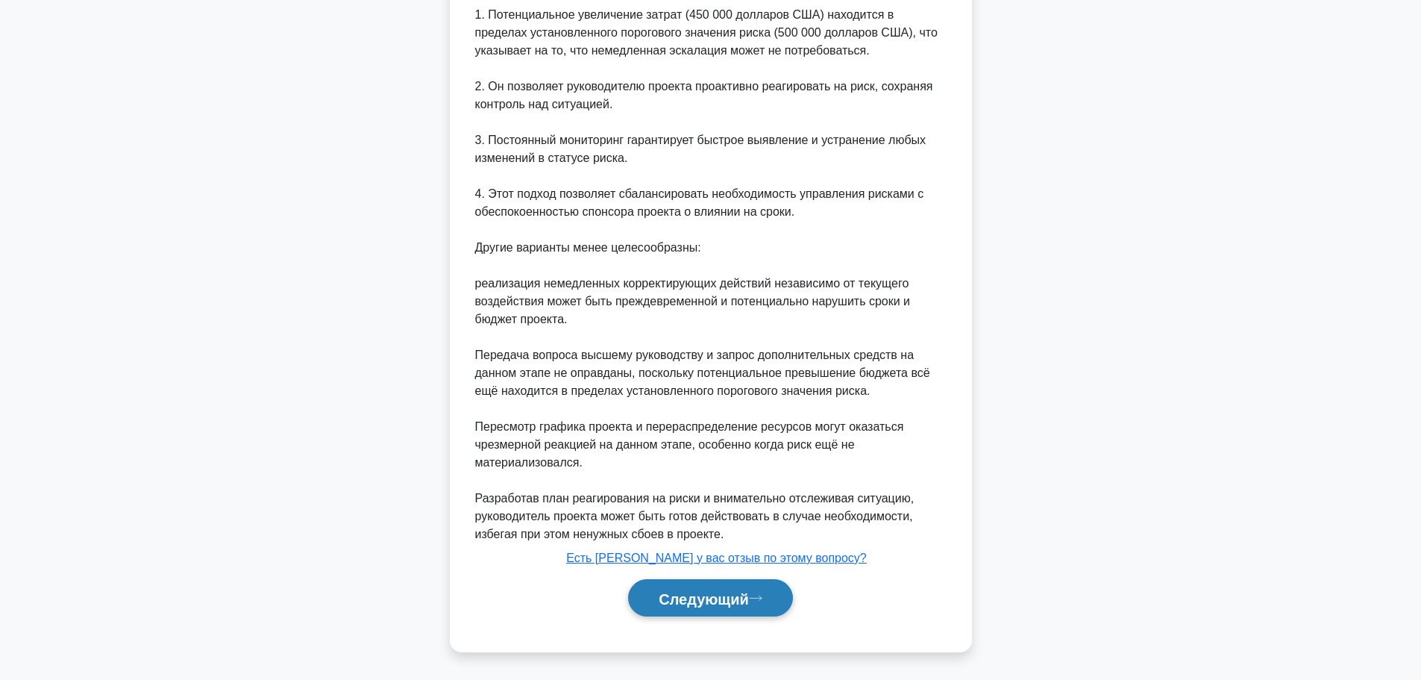
click at [742, 597] on font "Следующий" at bounding box center [704, 598] width 90 height 16
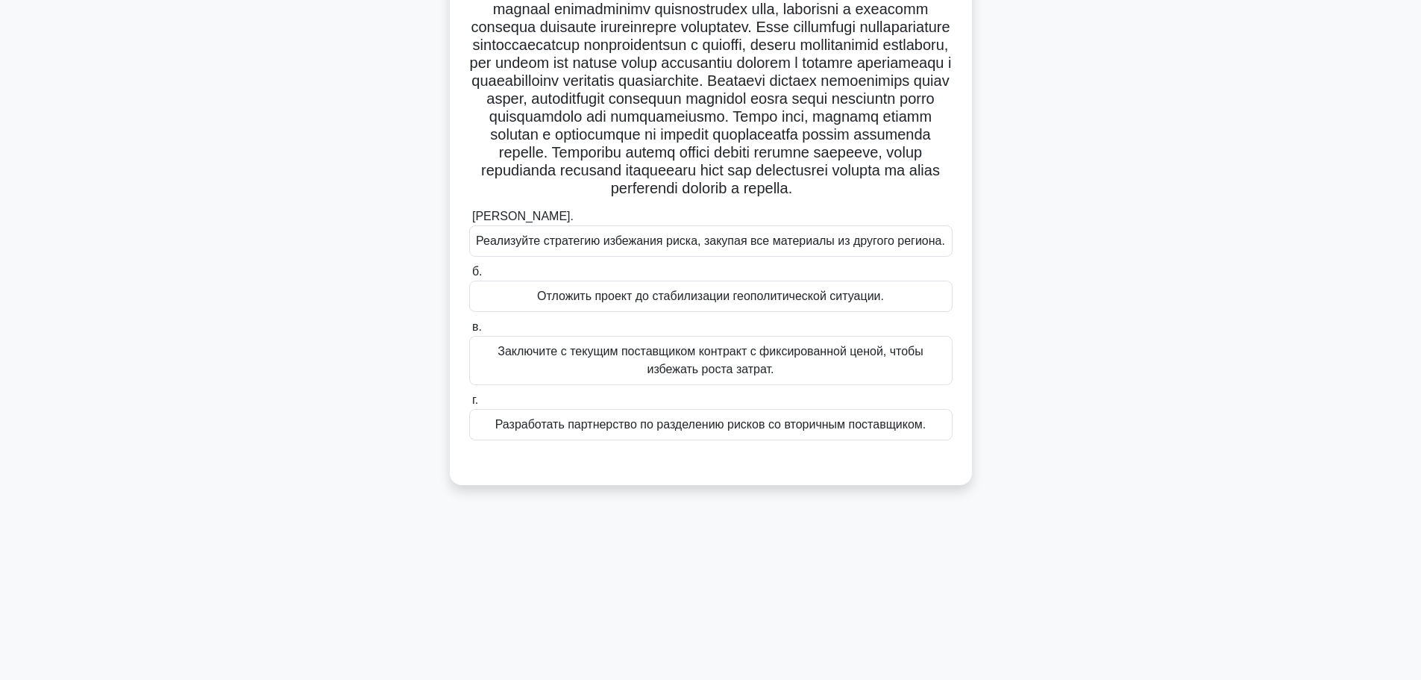
scroll to position [126, 0]
click at [826, 430] on font "Разработать партнерство по разделению рисков со вторичным поставщиком." at bounding box center [710, 423] width 431 height 13
click at [469, 404] on input "г. Разработать партнерство по разделению рисков со вторичным поставщиком." at bounding box center [469, 400] width 0 height 10
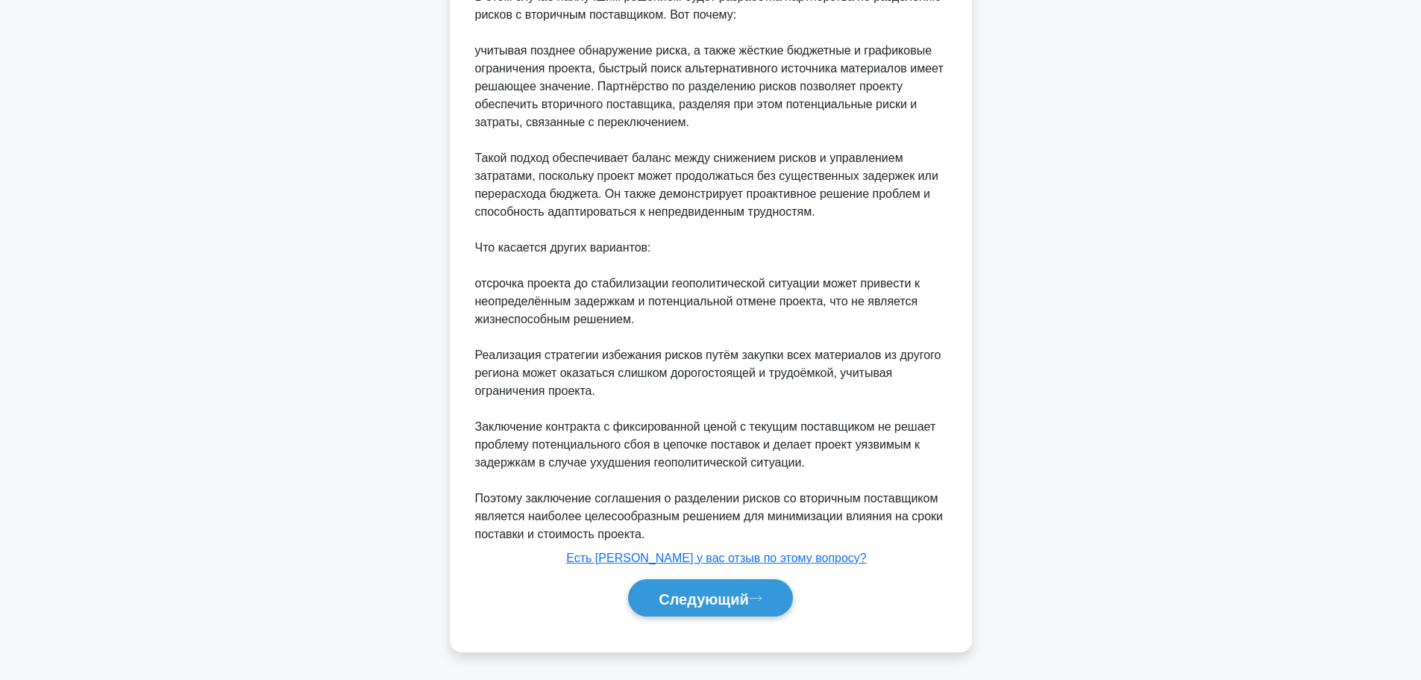
scroll to position [673, 0]
click at [763, 608] on button "Следующий" at bounding box center [710, 598] width 165 height 38
click at [737, 606] on font "Следующий" at bounding box center [704, 598] width 90 height 16
click at [736, 603] on font "Следующий" at bounding box center [704, 598] width 90 height 16
click at [645, 596] on button "Следующий" at bounding box center [710, 598] width 165 height 38
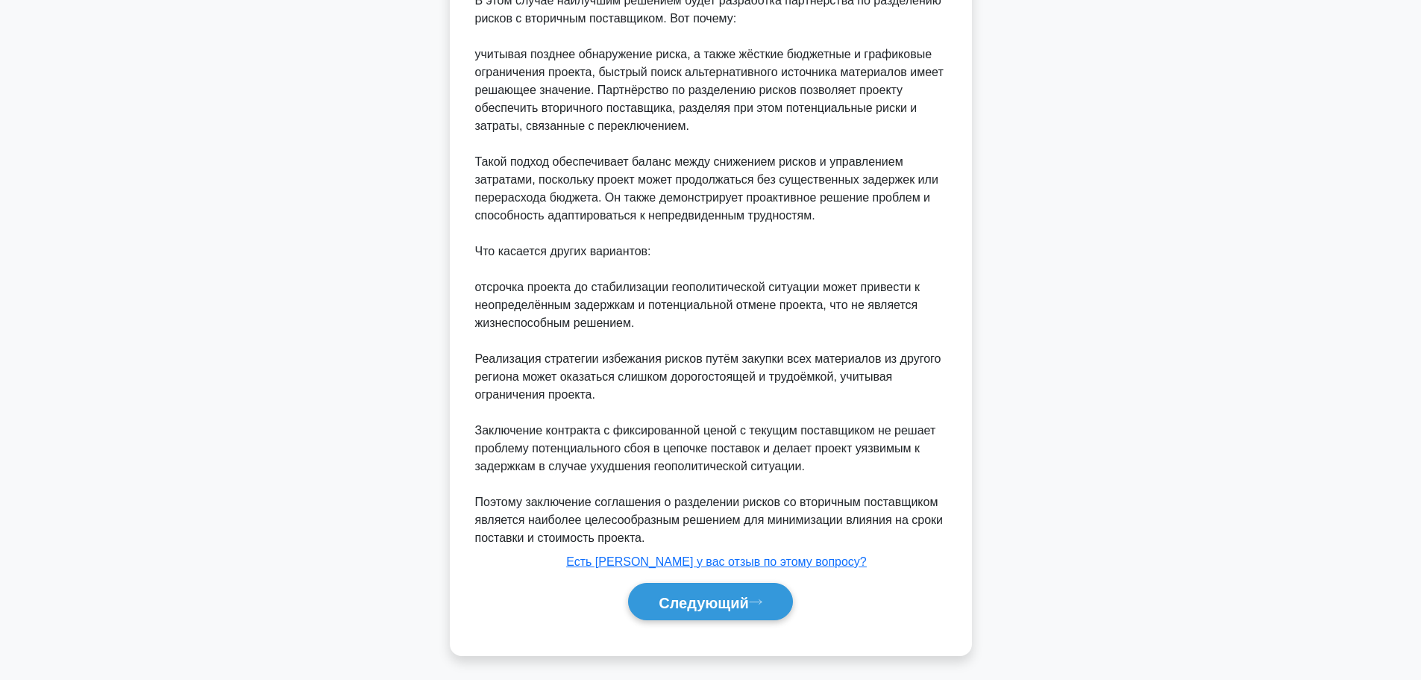
click at [1062, 479] on div ".spinner_0XTQ{transform-origin:center;animation:spinner_y6GP .75s linear infini…" at bounding box center [711, 63] width 985 height 1222
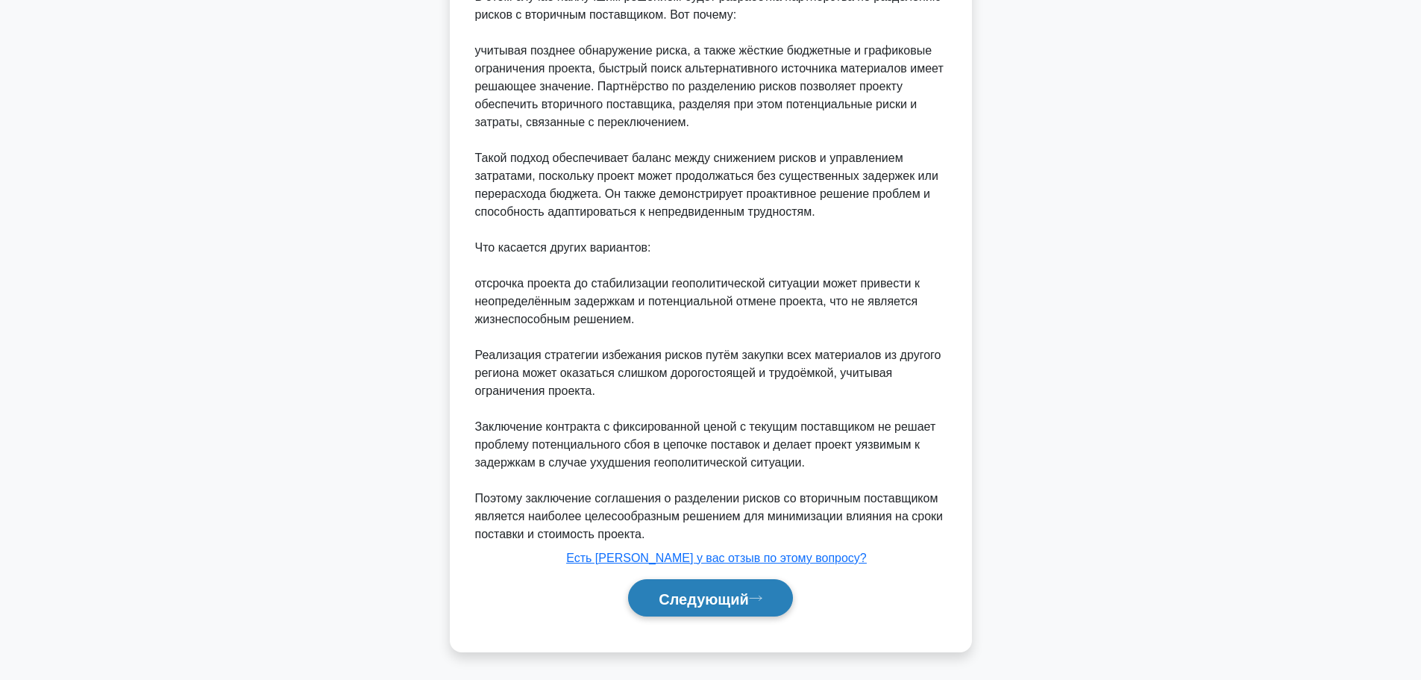
click at [776, 597] on button "Следующий" at bounding box center [710, 598] width 165 height 38
click at [710, 595] on font "Следующий" at bounding box center [704, 598] width 90 height 16
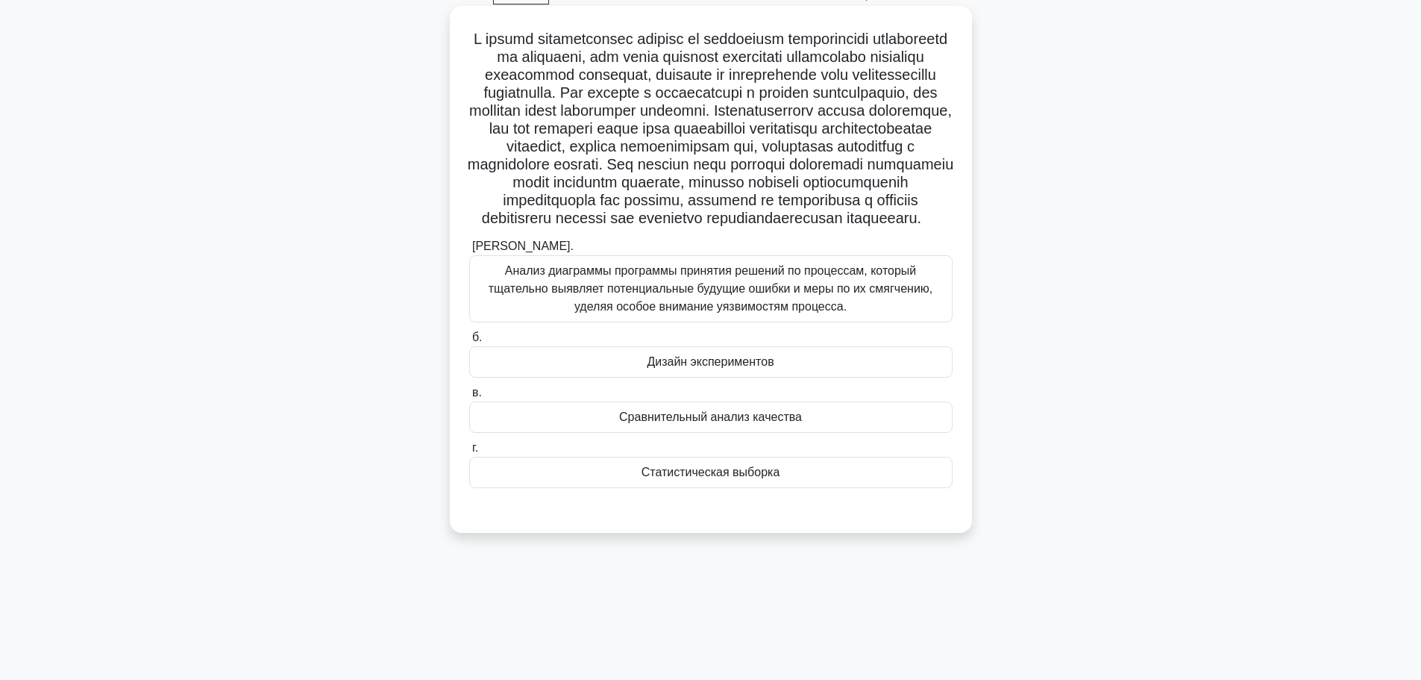
scroll to position [51, 0]
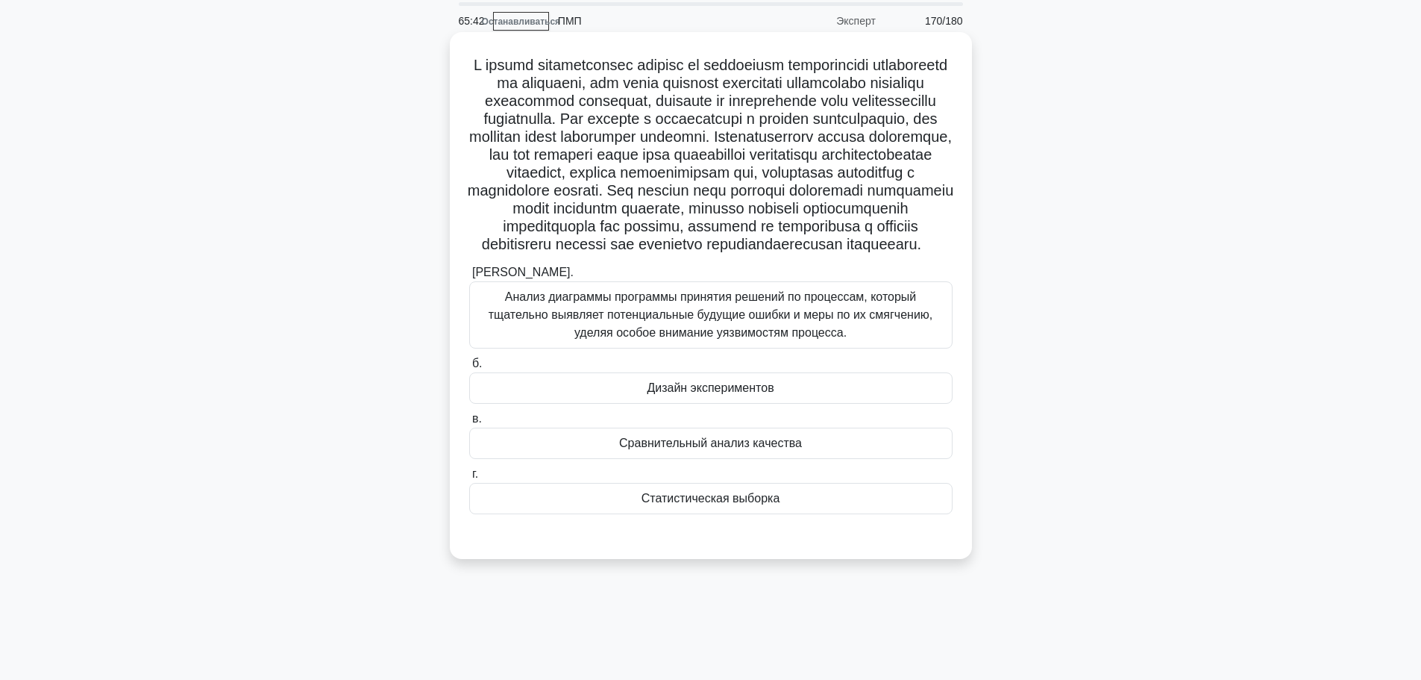
click at [836, 459] on div "Сравнительный анализ качества" at bounding box center [710, 443] width 483 height 31
click at [469, 424] on input "в. Сравнительный анализ качества" at bounding box center [469, 419] width 0 height 10
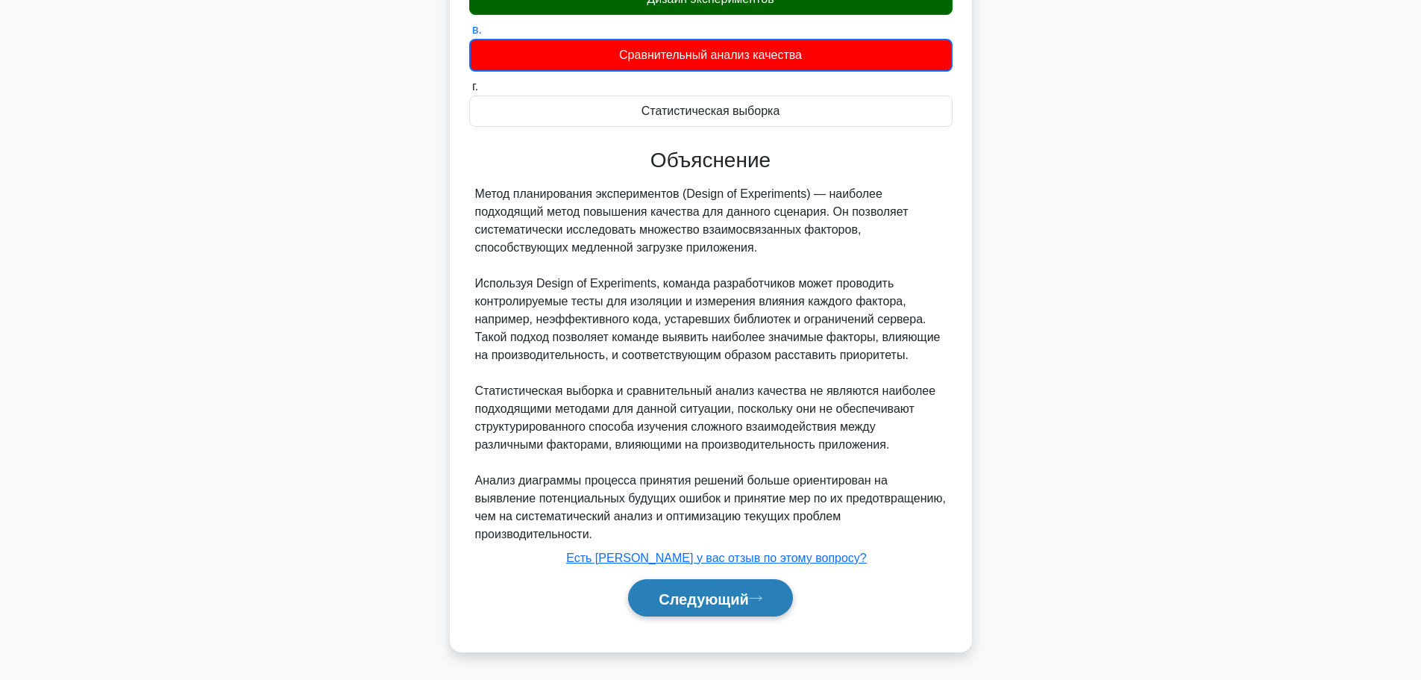
click at [739, 604] on font "Следующий" at bounding box center [704, 598] width 90 height 16
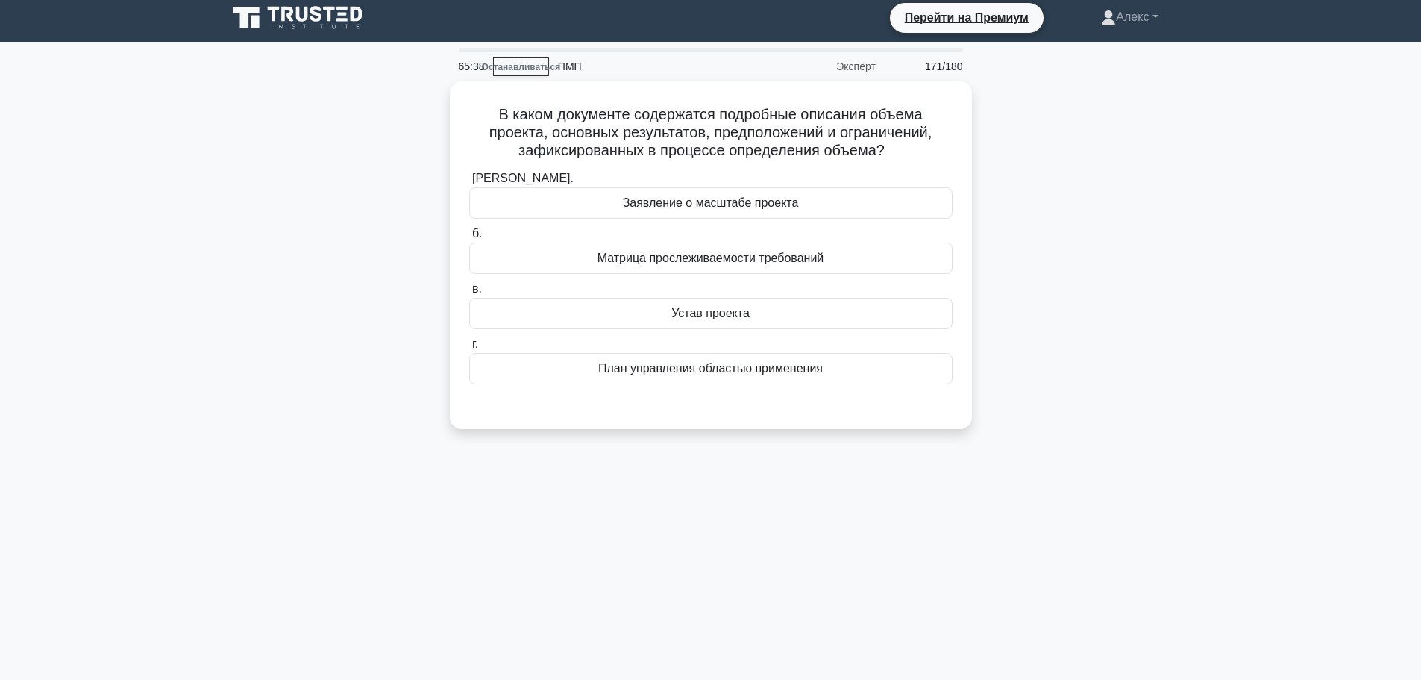
scroll to position [0, 0]
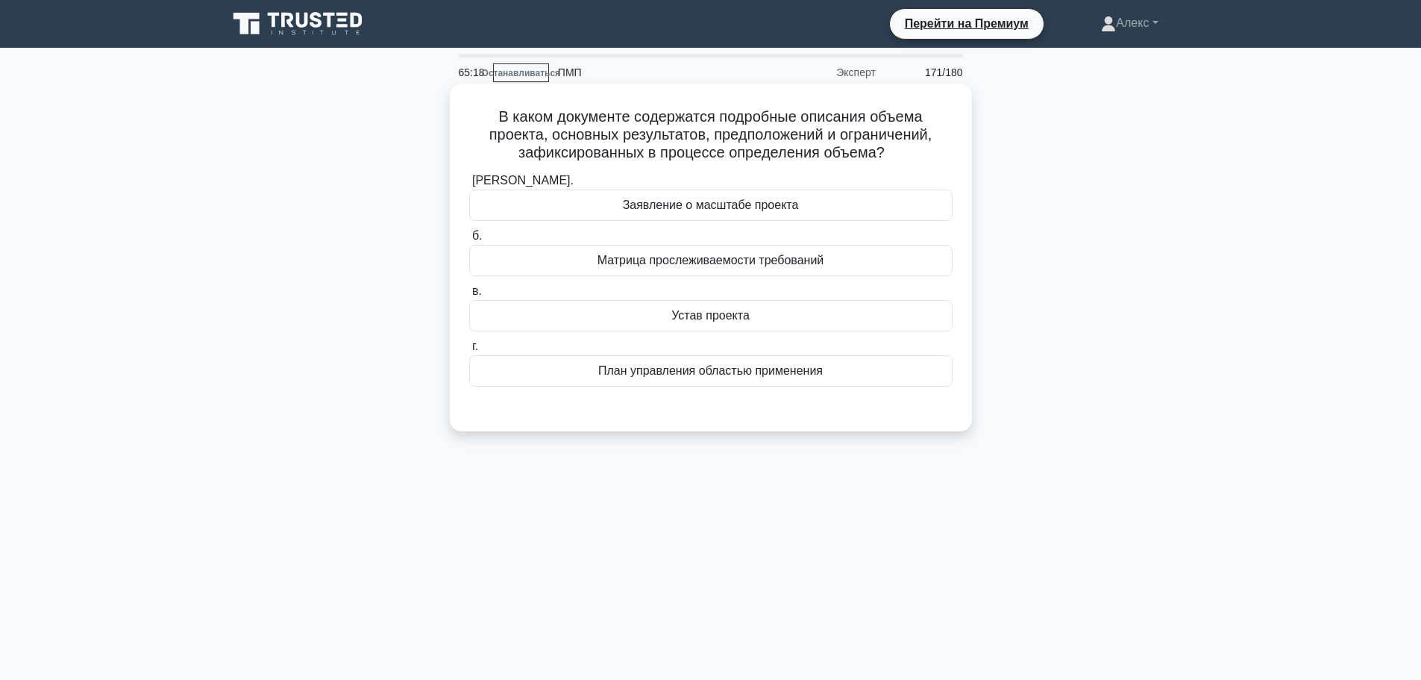
click at [759, 198] on font "Заявление о масштабе проекта" at bounding box center [711, 204] width 176 height 13
click at [469, 186] on input "а. Заявление о масштабе проекта" at bounding box center [469, 181] width 0 height 10
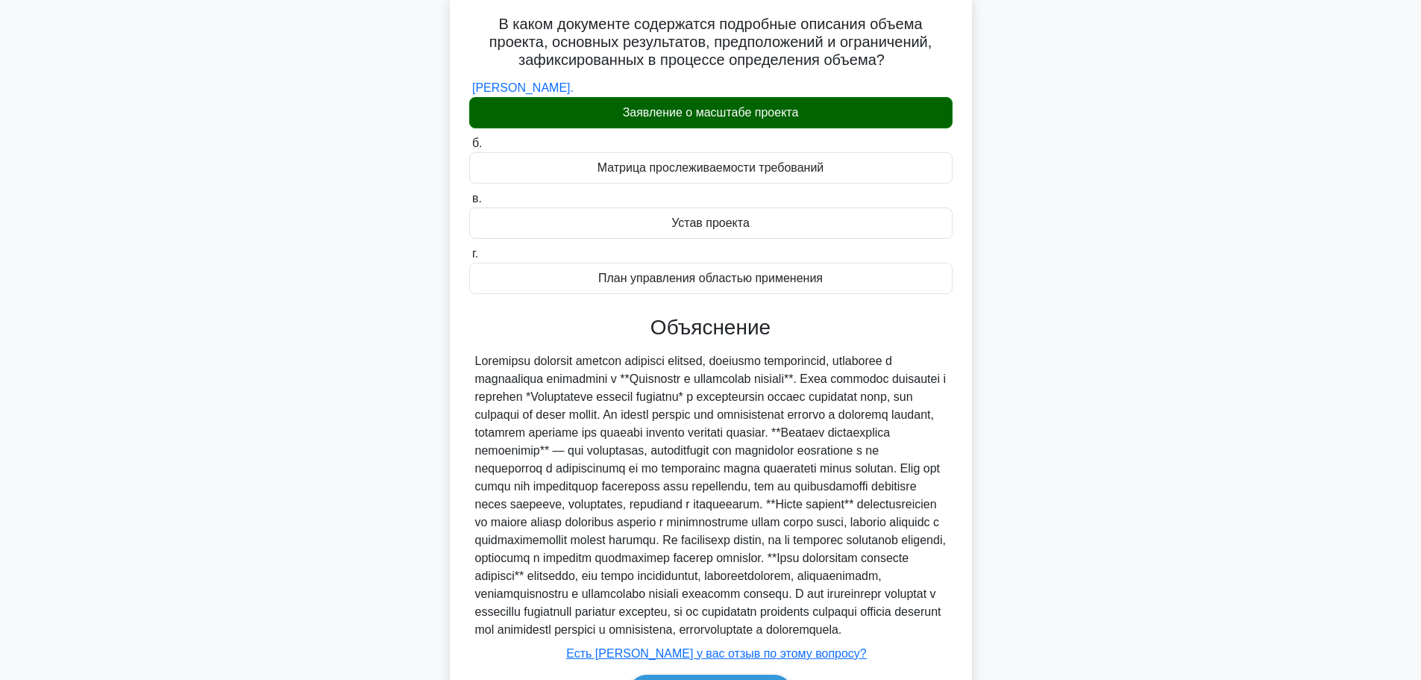
scroll to position [225, 0]
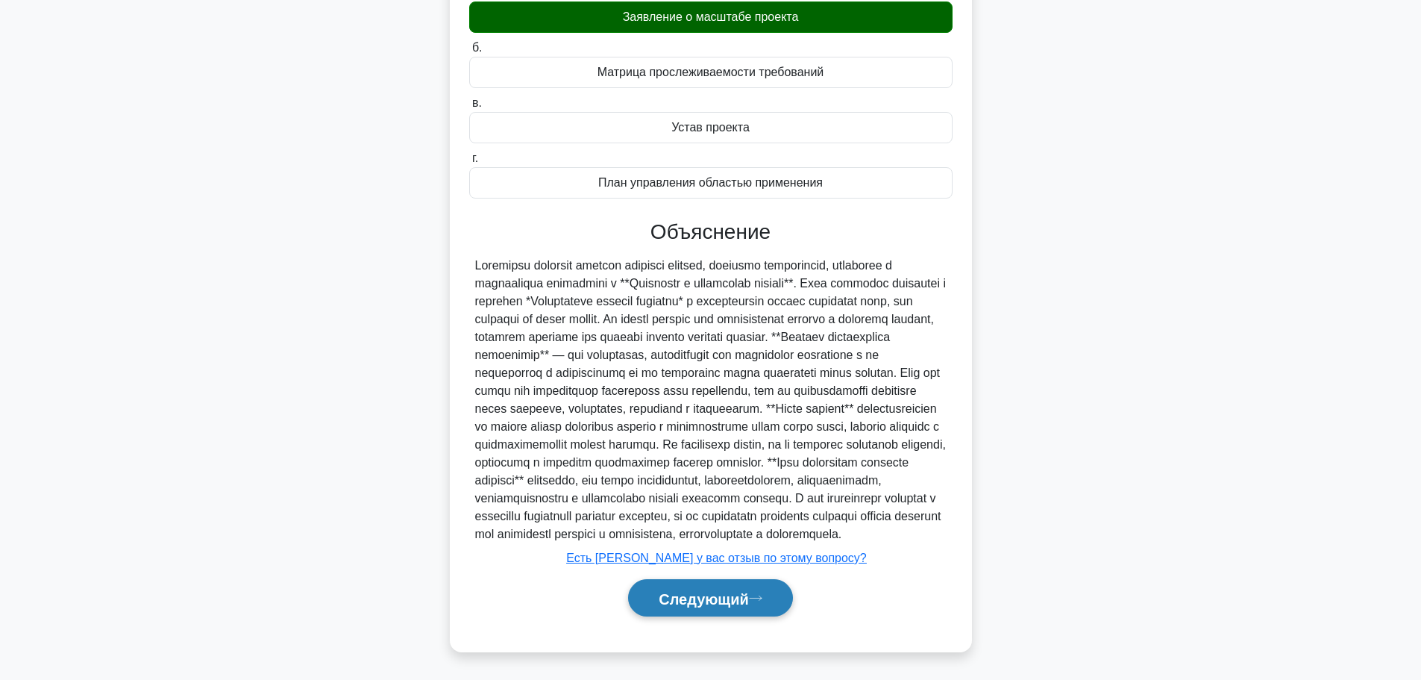
click at [717, 604] on font "Следующий" at bounding box center [704, 598] width 90 height 16
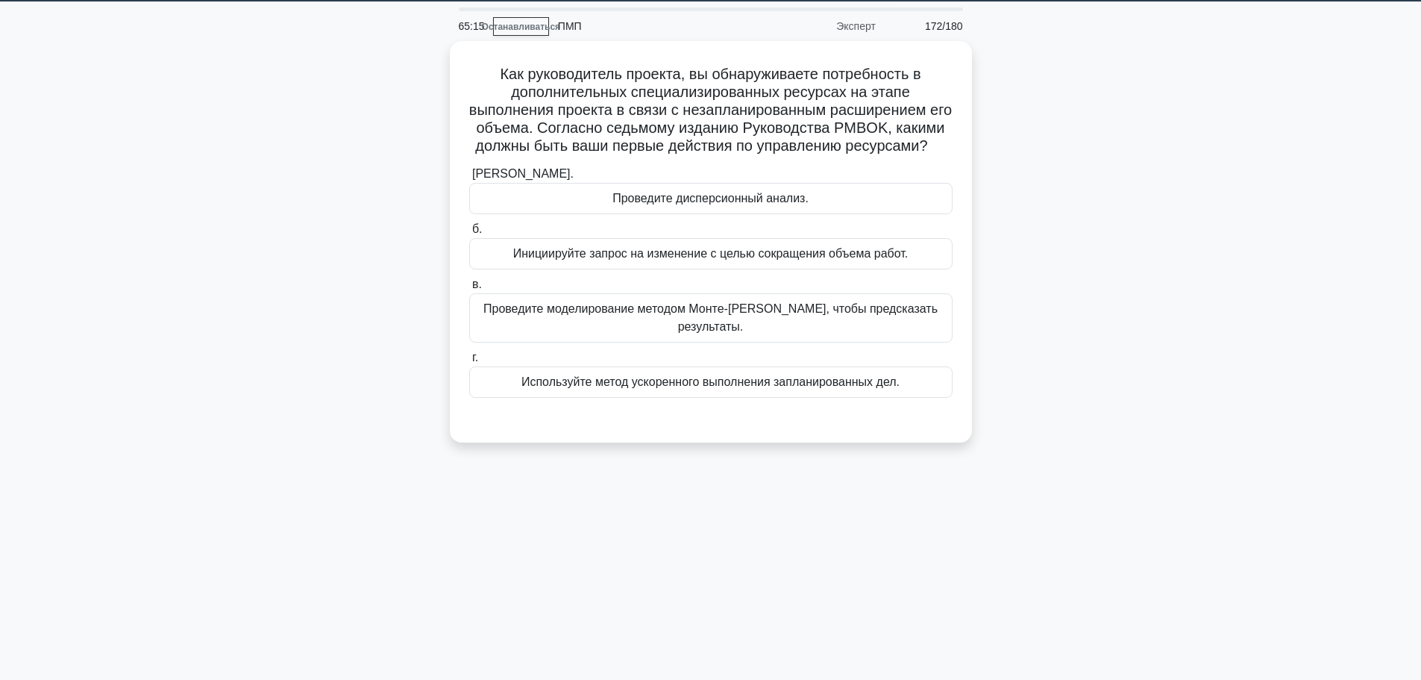
scroll to position [0, 0]
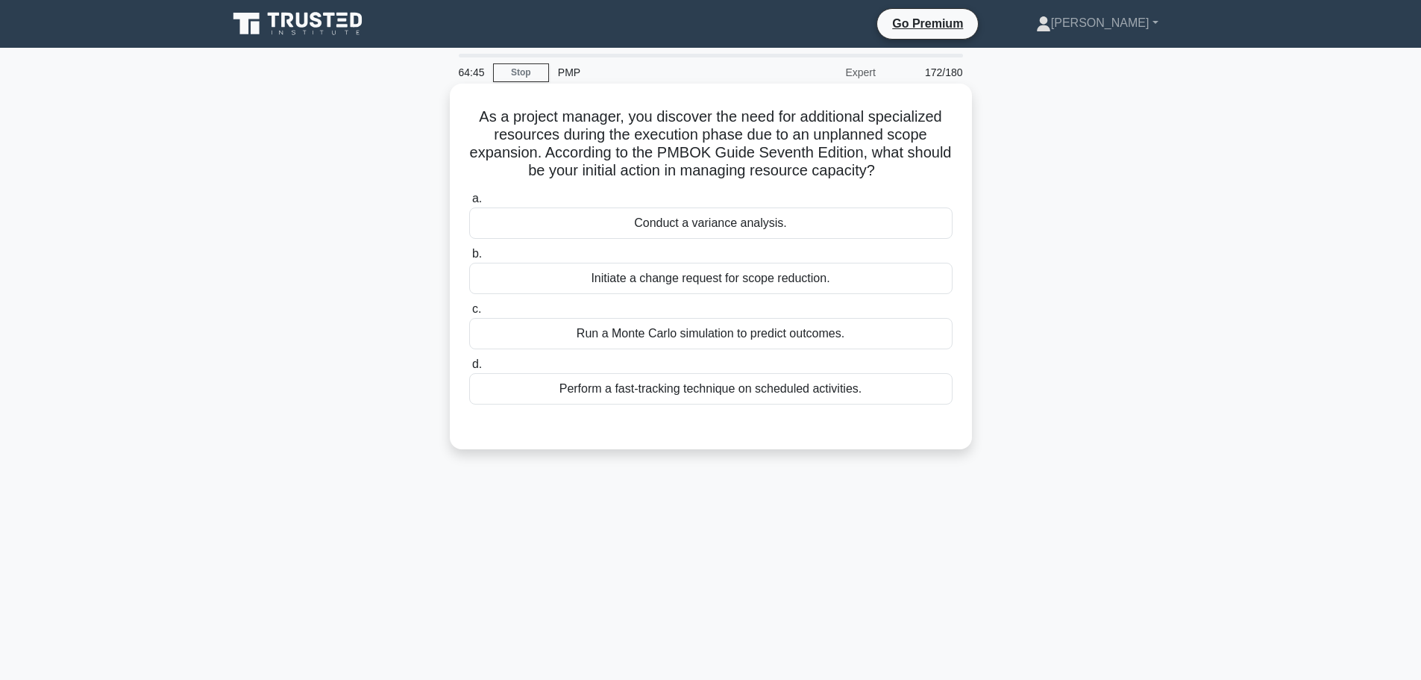
click at [788, 387] on div "Perform a fast-tracking technique on scheduled activities." at bounding box center [710, 388] width 483 height 31
click at [469, 369] on input "d. Perform a fast-tracking technique on scheduled activities." at bounding box center [469, 365] width 0 height 10
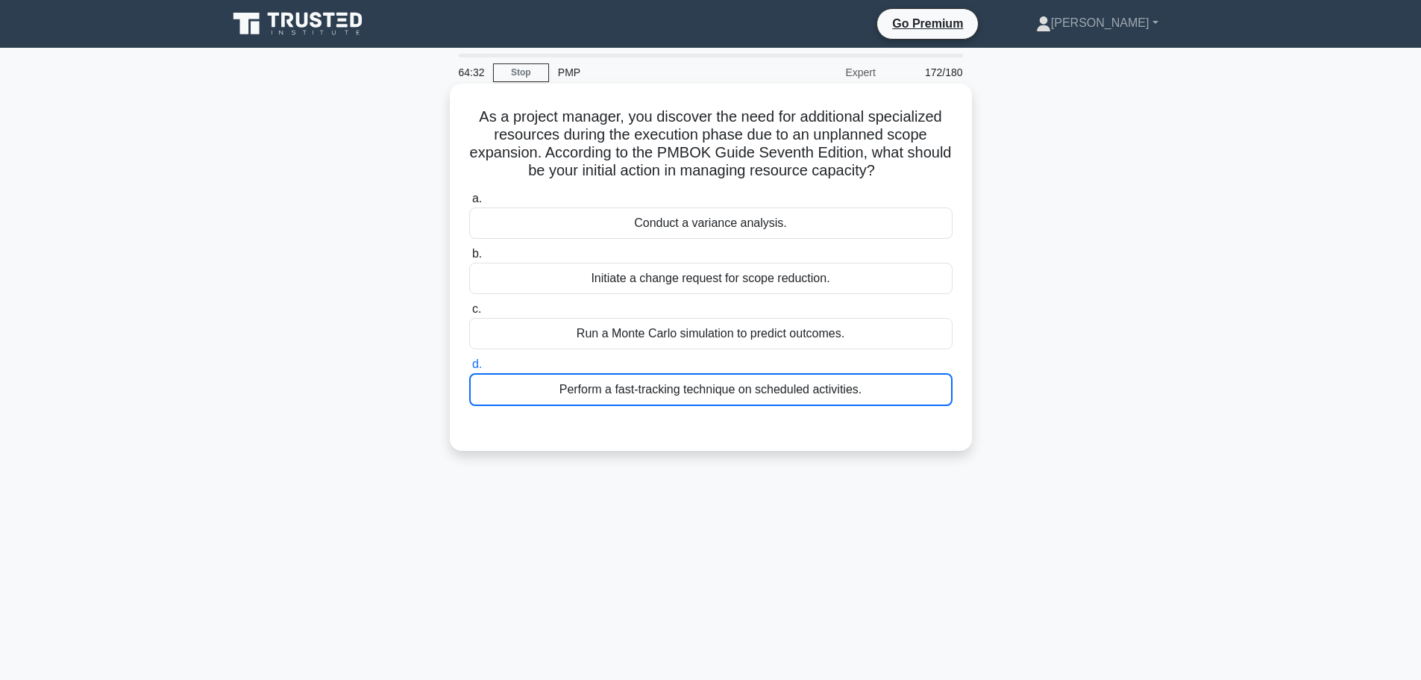
click at [859, 378] on div "Perform a fast-tracking technique on scheduled activities." at bounding box center [710, 389] width 483 height 33
click at [469, 369] on input "d. Perform a fast-tracking technique on scheduled activities." at bounding box center [469, 365] width 0 height 10
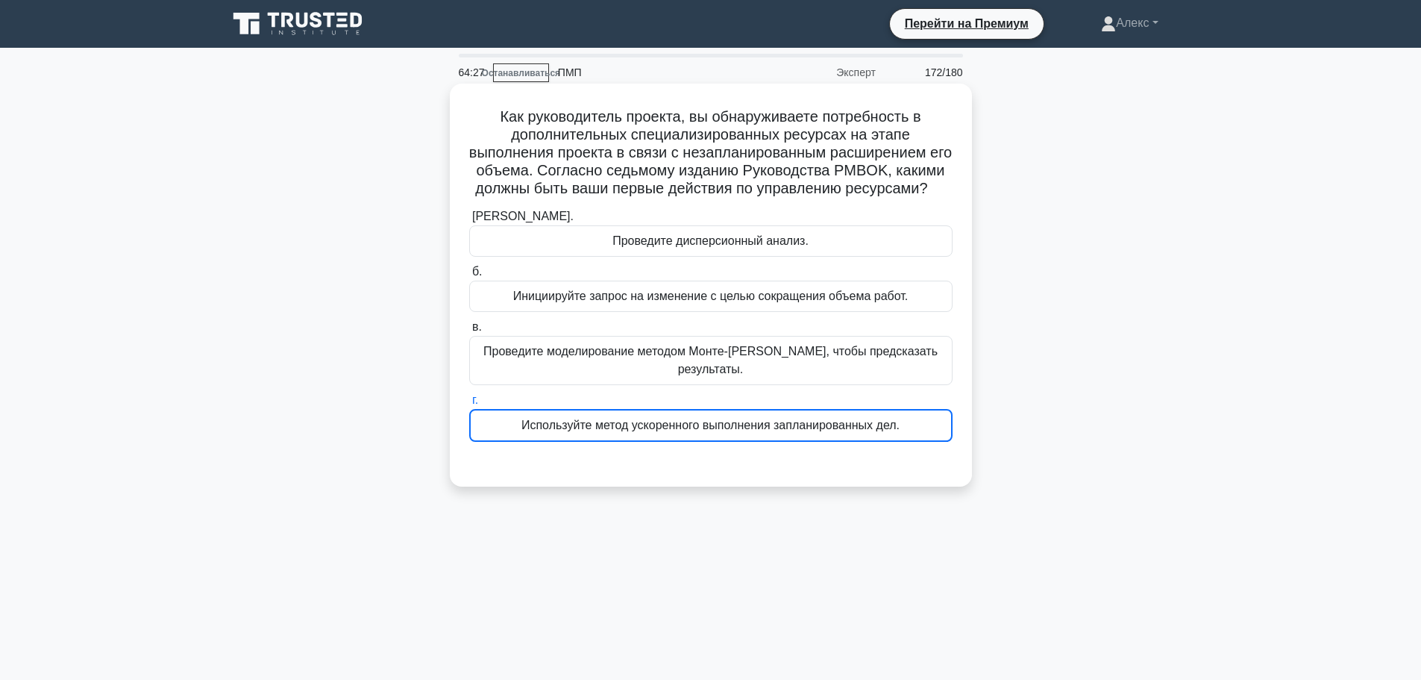
click at [914, 418] on div "Используйте метод ускоренного выполнения запланированных дел." at bounding box center [710, 425] width 483 height 33
click at [469, 405] on input "г. Используйте метод ускоренного выполнения запланированных дел." at bounding box center [469, 400] width 0 height 10
click at [936, 463] on div at bounding box center [710, 457] width 483 height 12
click at [943, 424] on div "Используйте метод ускоренного выполнения запланированных дел." at bounding box center [710, 425] width 483 height 33
click at [469, 405] on input "г. Используйте метод ускоренного выполнения запланированных дел." at bounding box center [469, 400] width 0 height 10
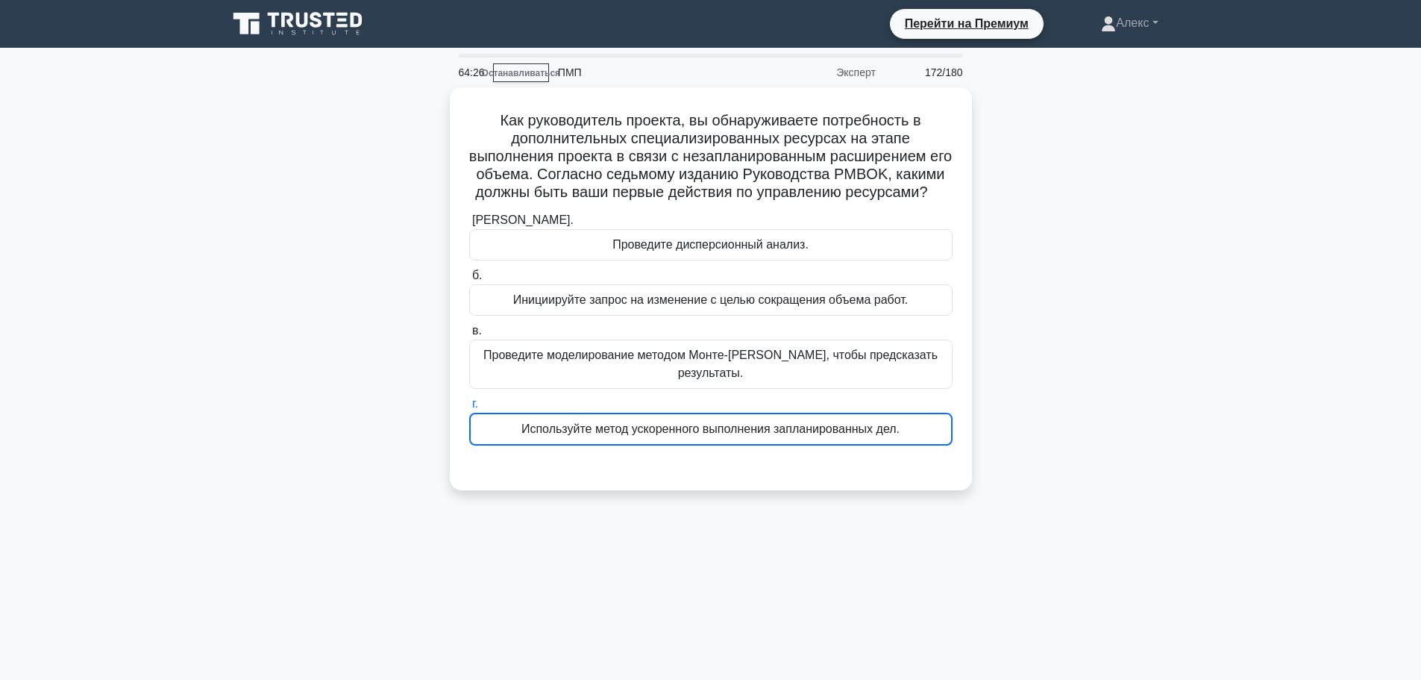
click at [977, 383] on div "Как руководитель проекта, вы обнаруживаете потребность в дополнительных специал…" at bounding box center [711, 297] width 985 height 421
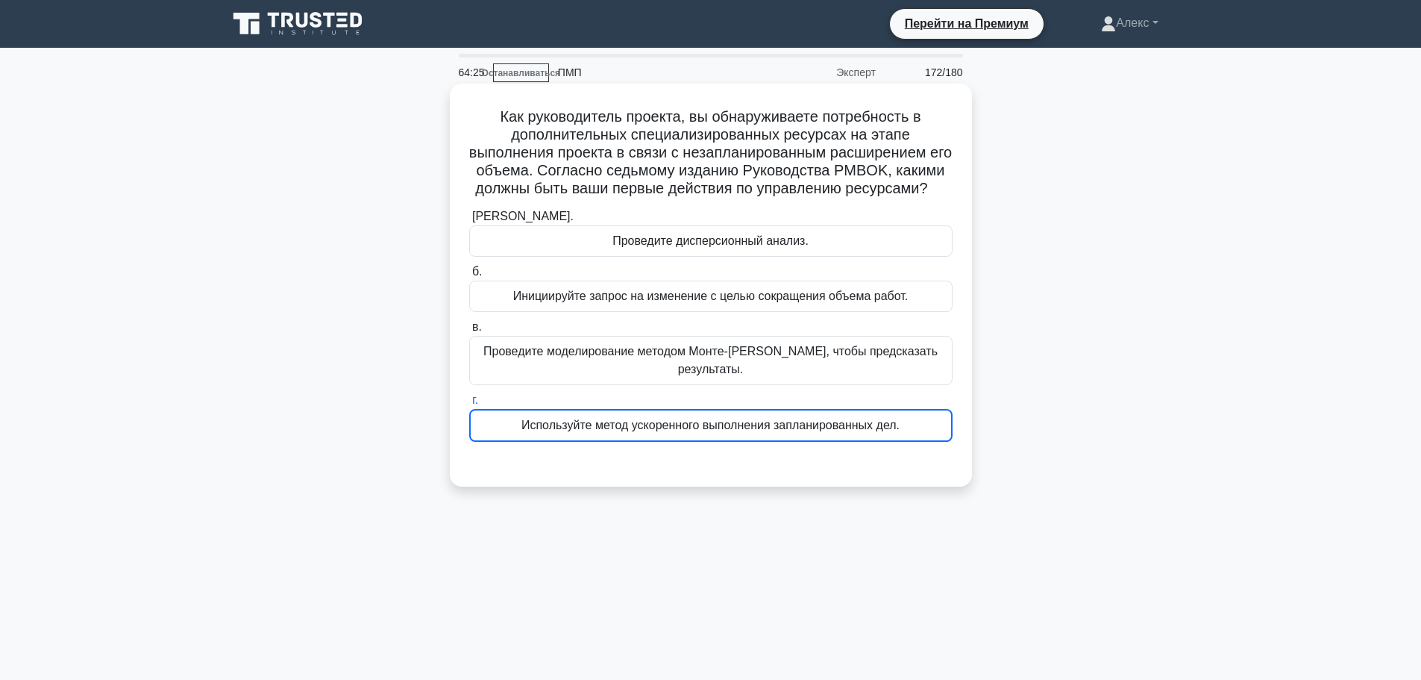
click at [968, 388] on div "Как руководитель проекта, вы обнаруживаете потребность в дополнительных специал…" at bounding box center [711, 285] width 522 height 403
click at [927, 398] on label "г. Используйте метод ускоренного выполнения запланированных дел." at bounding box center [710, 416] width 483 height 51
click at [469, 398] on input "г. Используйте метод ускоренного выполнения запланированных дел." at bounding box center [469, 400] width 0 height 10
click at [880, 434] on font "Используйте метод ускоренного выполнения запланированных дел." at bounding box center [711, 425] width 378 height 18
click at [469, 405] on input "г. Используйте метод ускоренного выполнения запланированных дел." at bounding box center [469, 400] width 0 height 10
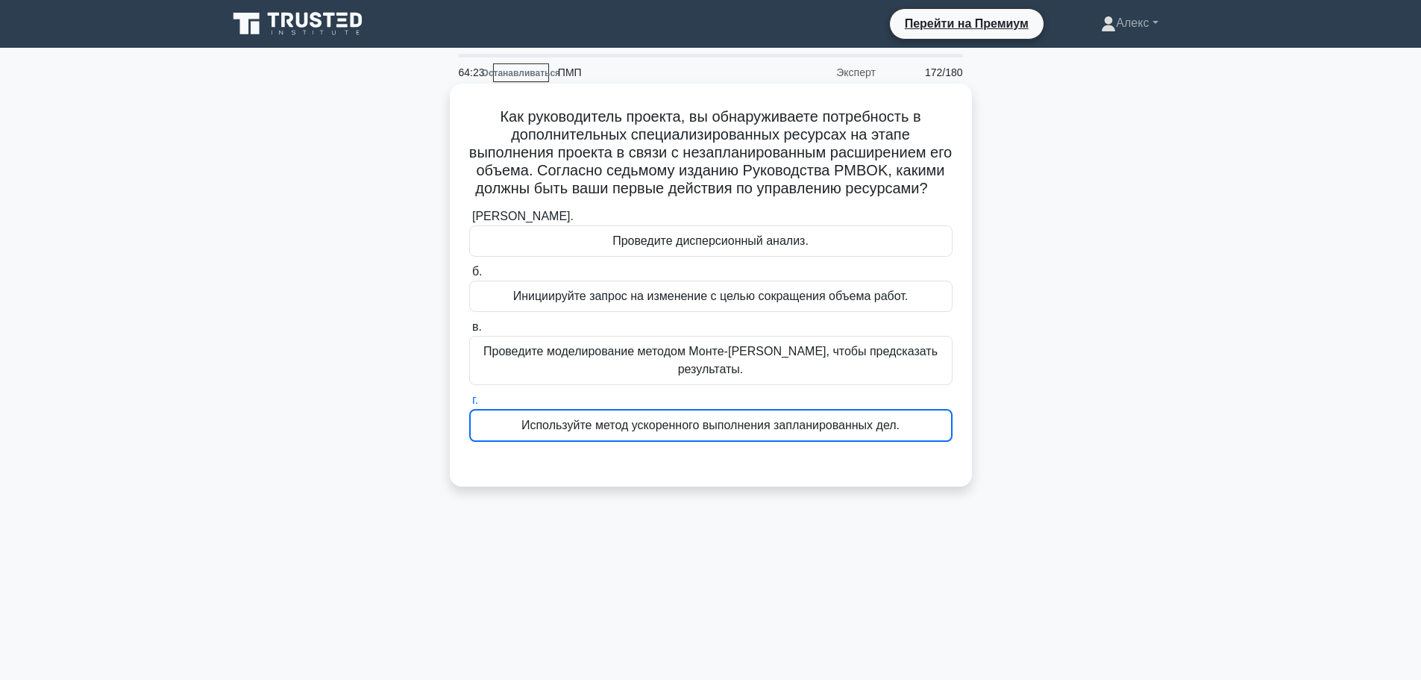
click at [879, 431] on font "Используйте метод ускоренного выполнения запланированных дел." at bounding box center [711, 425] width 378 height 13
click at [469, 405] on input "г. Используйте метод ускоренного выполнения запланированных дел." at bounding box center [469, 400] width 0 height 10
click at [689, 480] on div "Как руководитель проекта, вы обнаруживаете потребность в дополнительных специал…" at bounding box center [711, 285] width 510 height 391
click at [550, 157] on font "Как руководитель проекта, вы обнаруживаете потребность в дополнительных специал…" at bounding box center [710, 152] width 483 height 88
click at [548, 152] on font "Как руководитель проекта, вы обнаруживаете потребность в дополнительных специал…" at bounding box center [710, 152] width 483 height 88
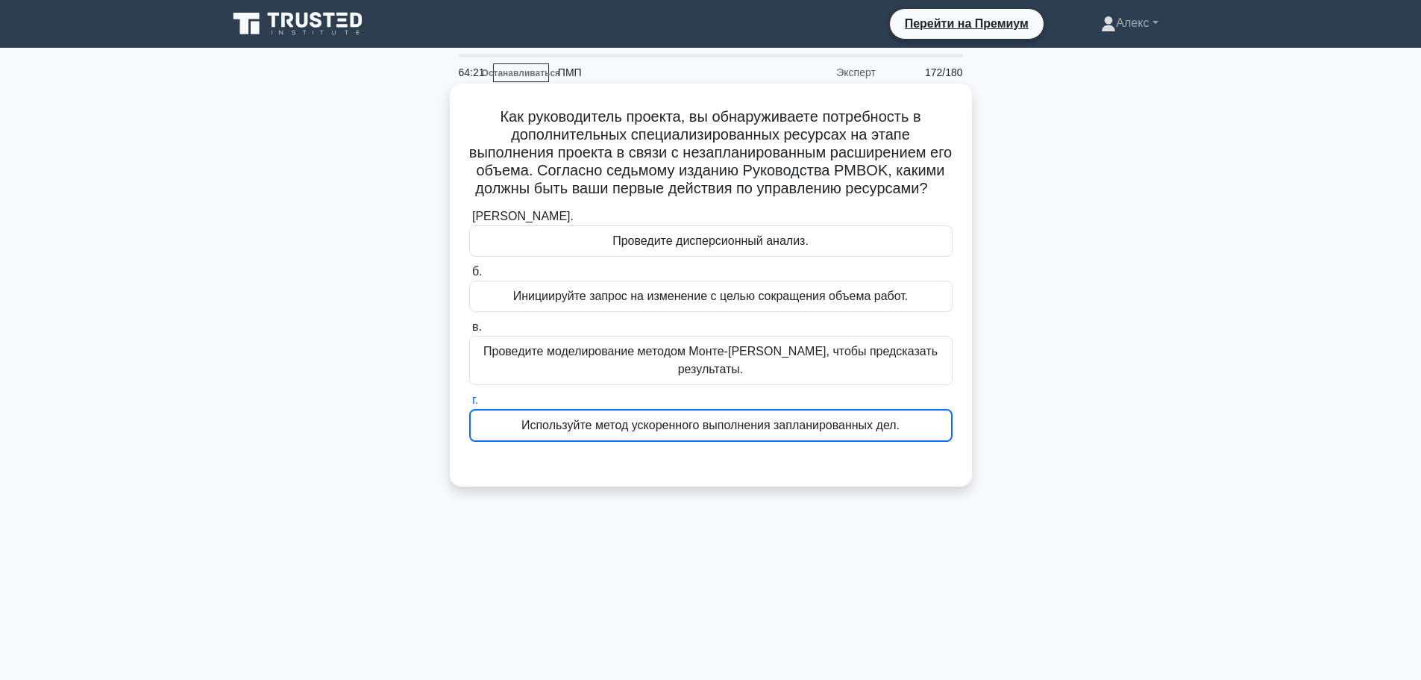
click at [537, 134] on font "Как руководитель проекта, вы обнаруживаете потребность в дополнительных специал…" at bounding box center [710, 152] width 483 height 88
click at [622, 382] on div "Проведите моделирование методом Монте-Карло, чтобы предсказать результаты." at bounding box center [710, 360] width 483 height 49
click at [469, 332] on input "в. Проведите моделирование методом Монте-Карло, чтобы предсказать результаты." at bounding box center [469, 327] width 0 height 10
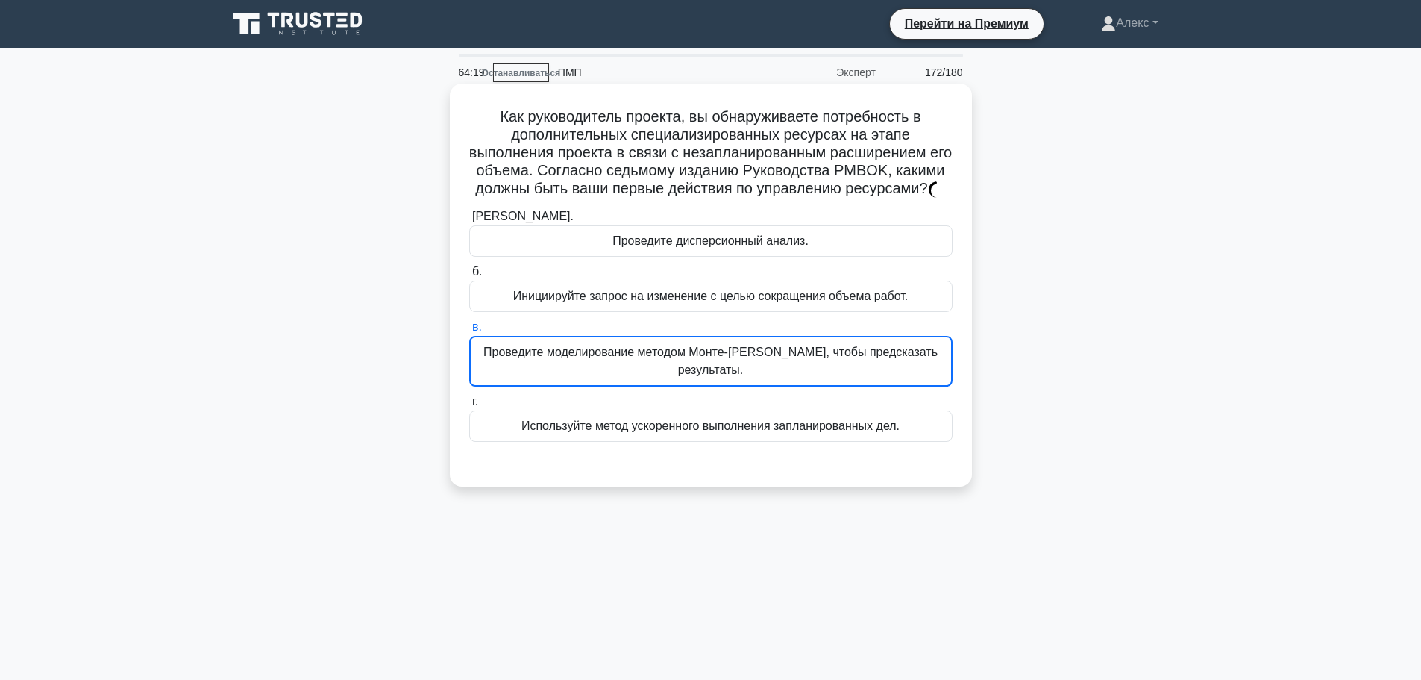
click at [615, 423] on font "Используйте метод ускоренного выполнения запланированных дел." at bounding box center [711, 425] width 378 height 13
click at [469, 407] on input "г. Используйте метод ускоренного выполнения запланированных дел." at bounding box center [469, 402] width 0 height 10
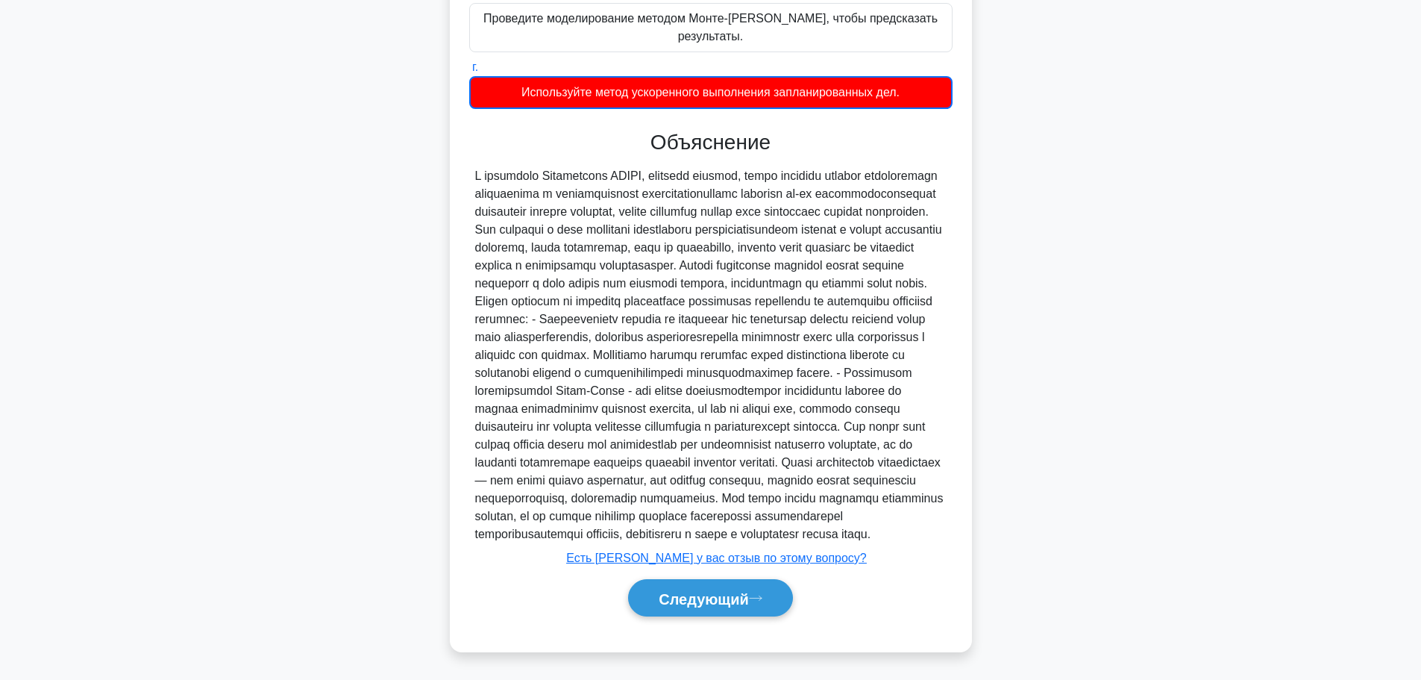
scroll to position [388, 0]
click at [683, 607] on button "Следующий" at bounding box center [710, 598] width 165 height 38
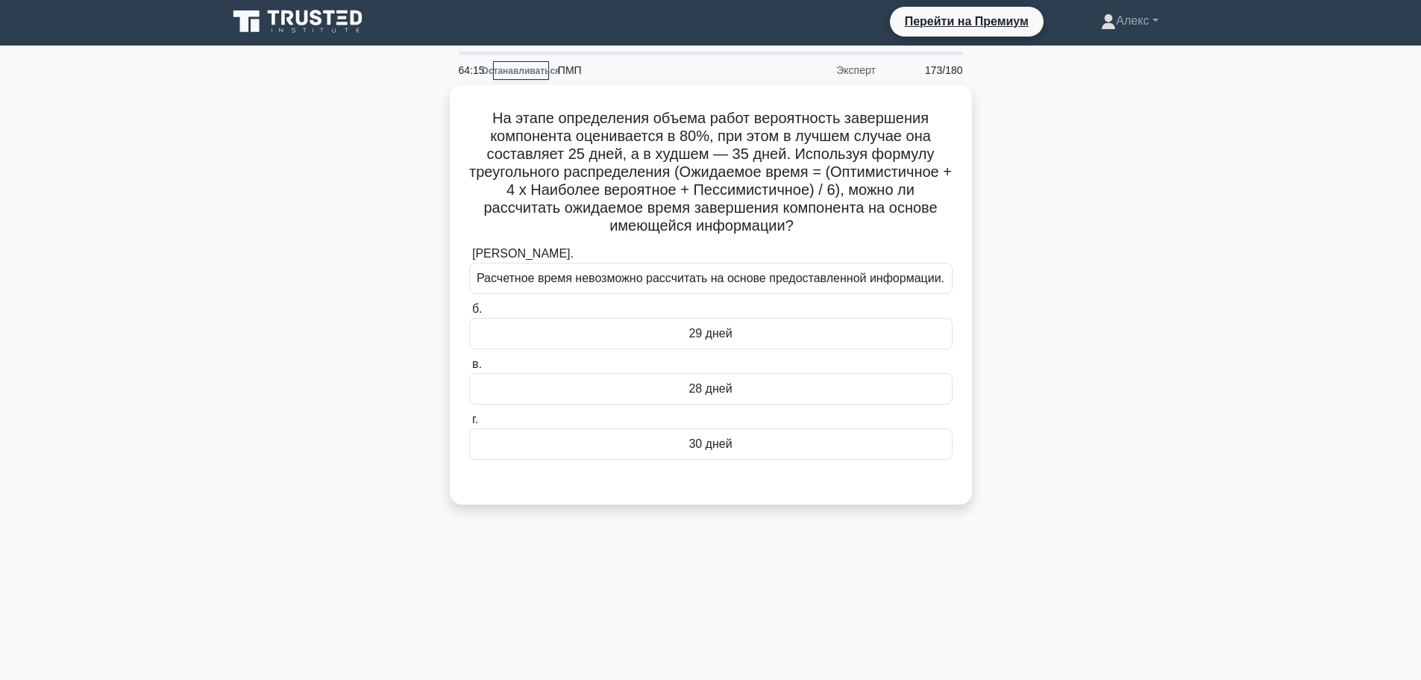
scroll to position [0, 0]
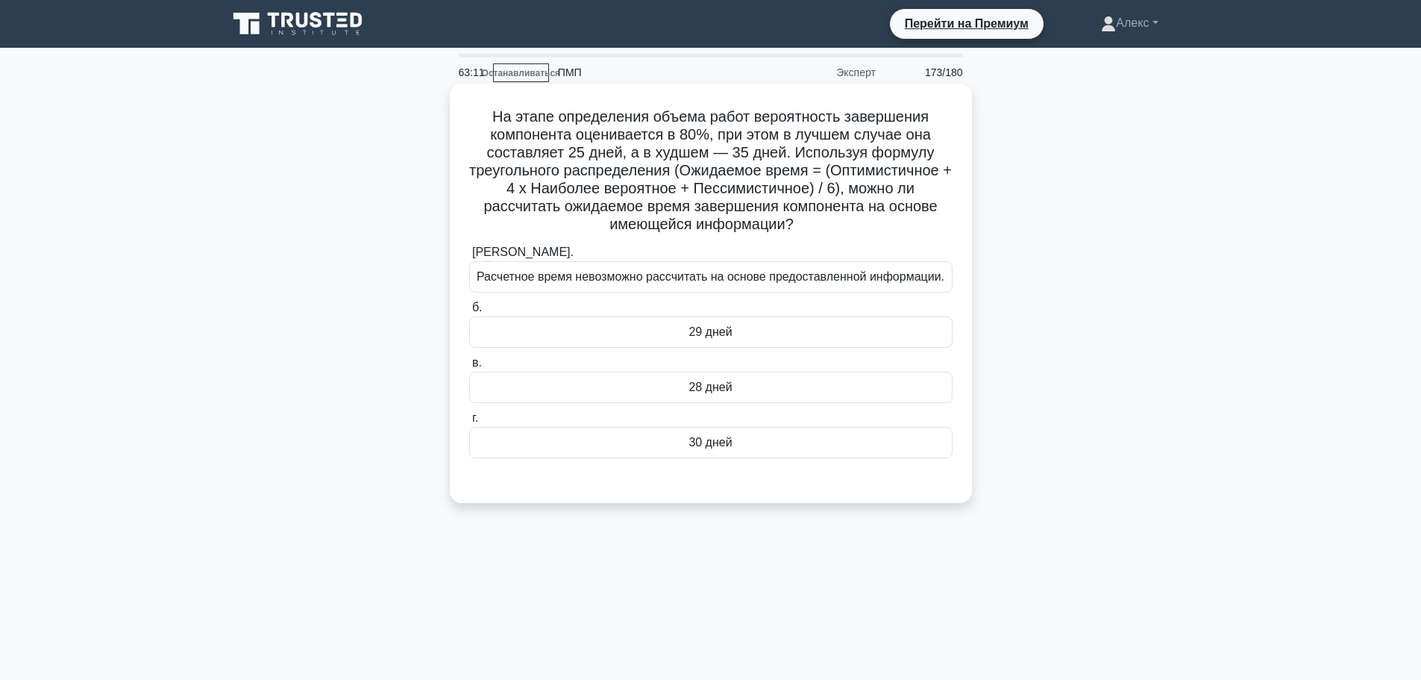
click at [566, 261] on label "а. Расчетное время невозможно рассчитать на основе предоставленной информации." at bounding box center [710, 267] width 483 height 49
click at [469, 257] on input "а. Расчетное время невозможно рассчитать на основе предоставленной информации." at bounding box center [469, 253] width 0 height 10
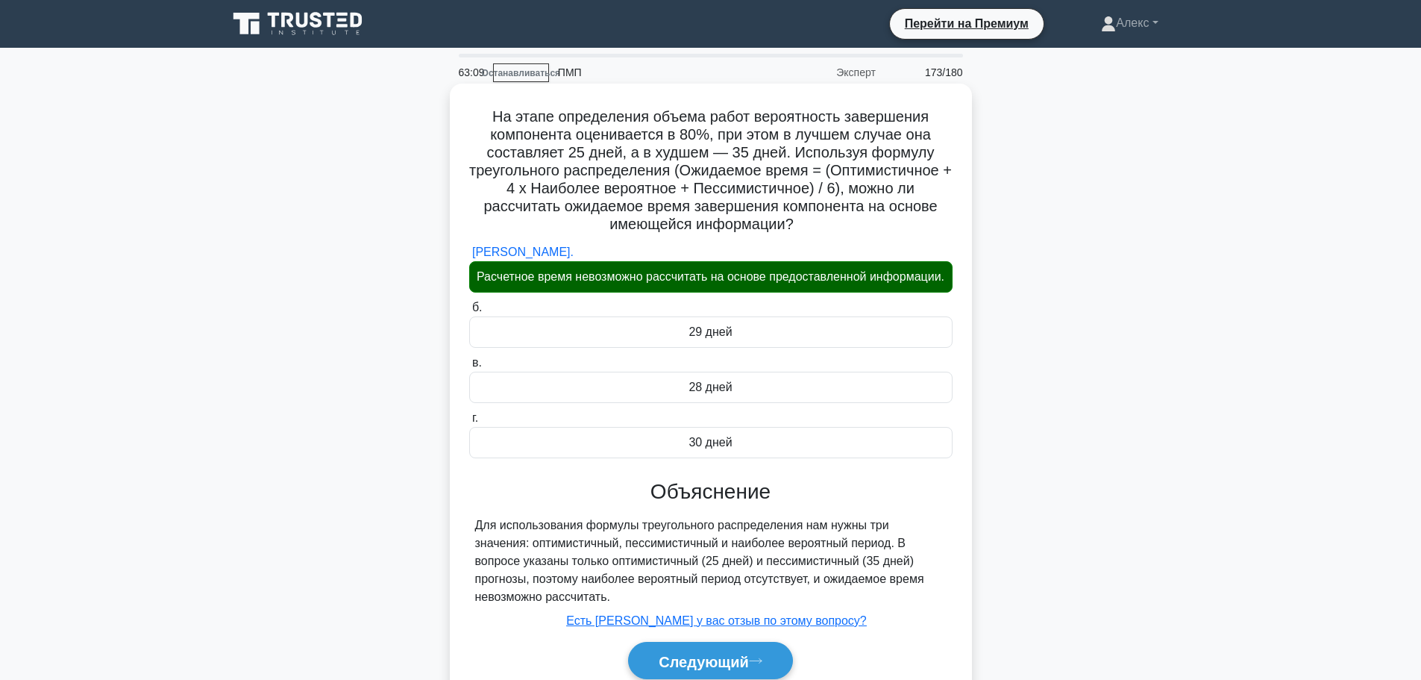
scroll to position [126, 0]
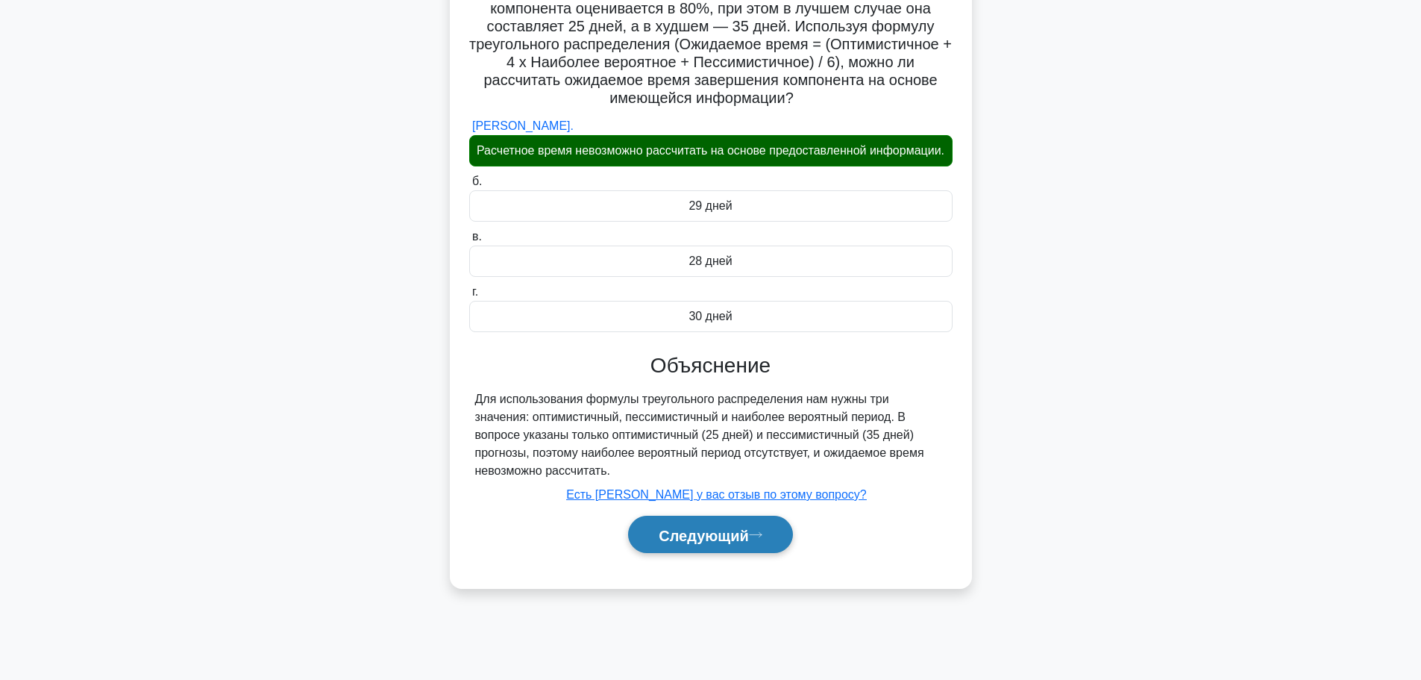
click at [726, 543] on font "Следующий" at bounding box center [704, 535] width 90 height 16
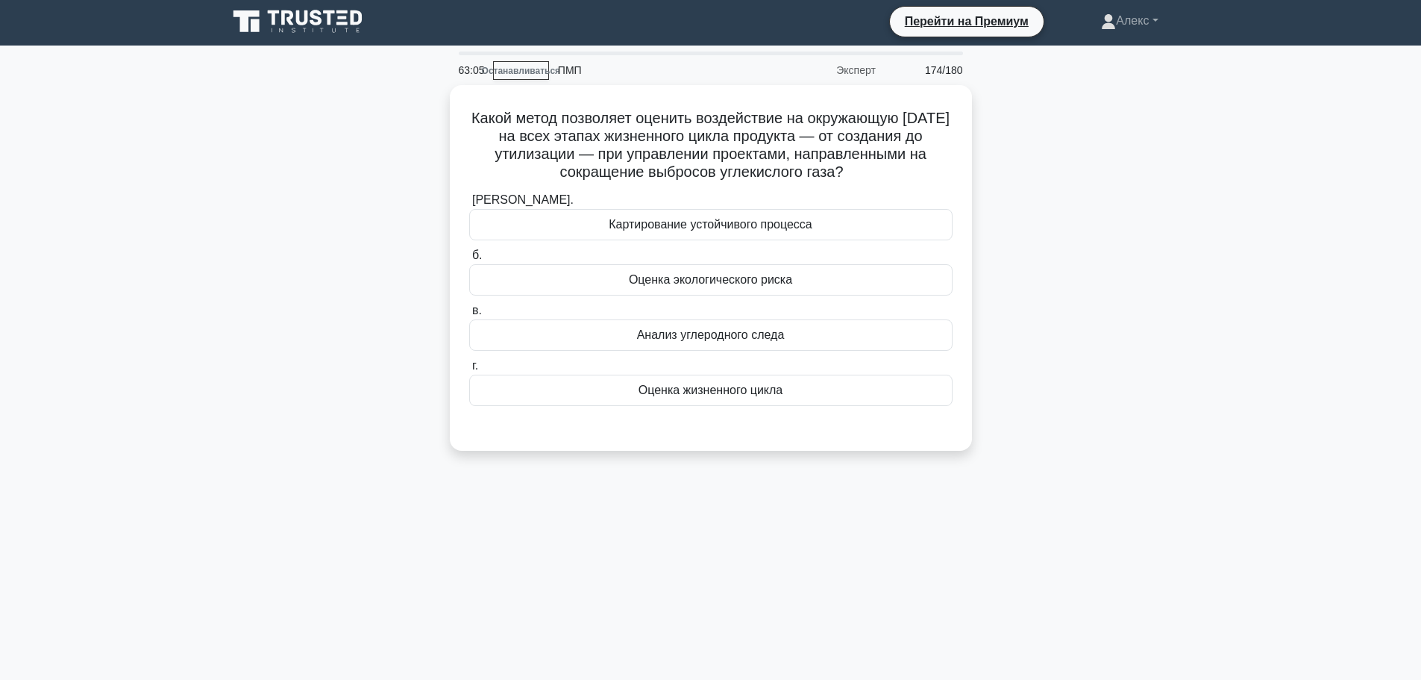
scroll to position [0, 0]
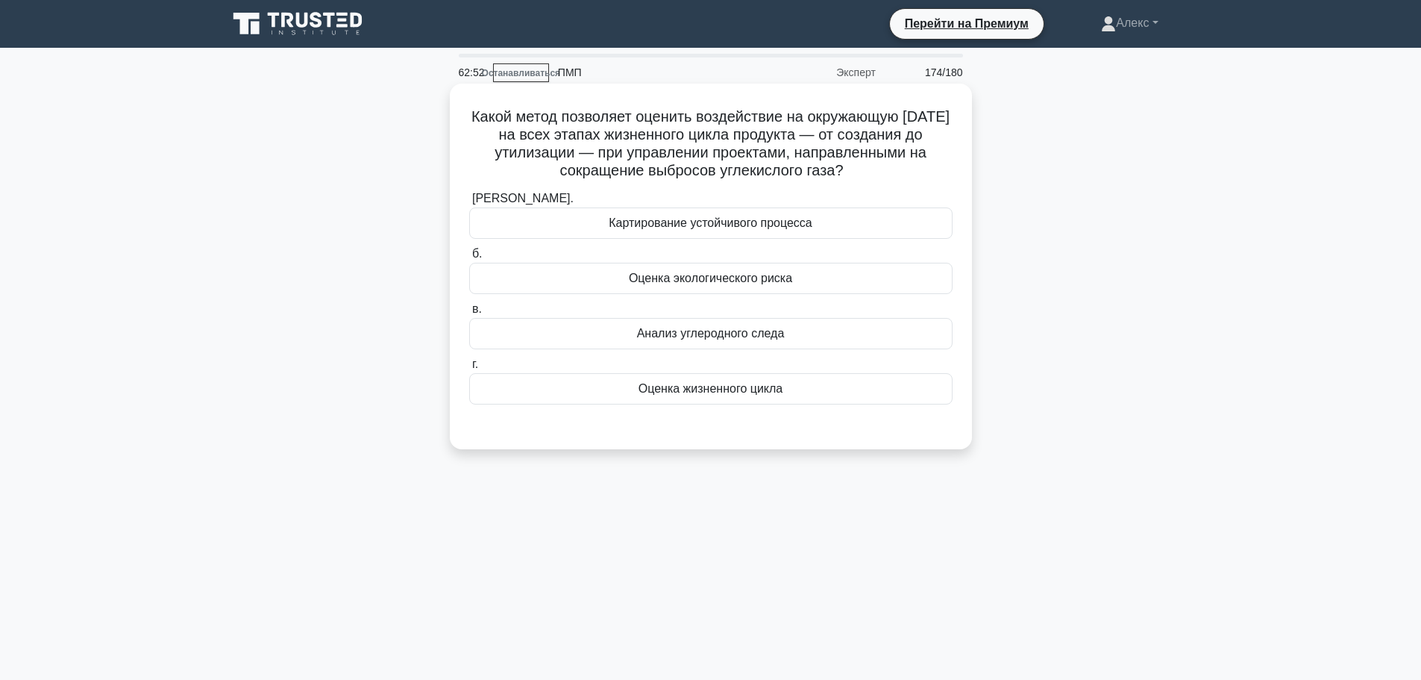
click at [763, 332] on font "Анализ углеродного следа" at bounding box center [711, 333] width 148 height 13
click at [469, 314] on input "в. Анализ углеродного следа" at bounding box center [469, 309] width 0 height 10
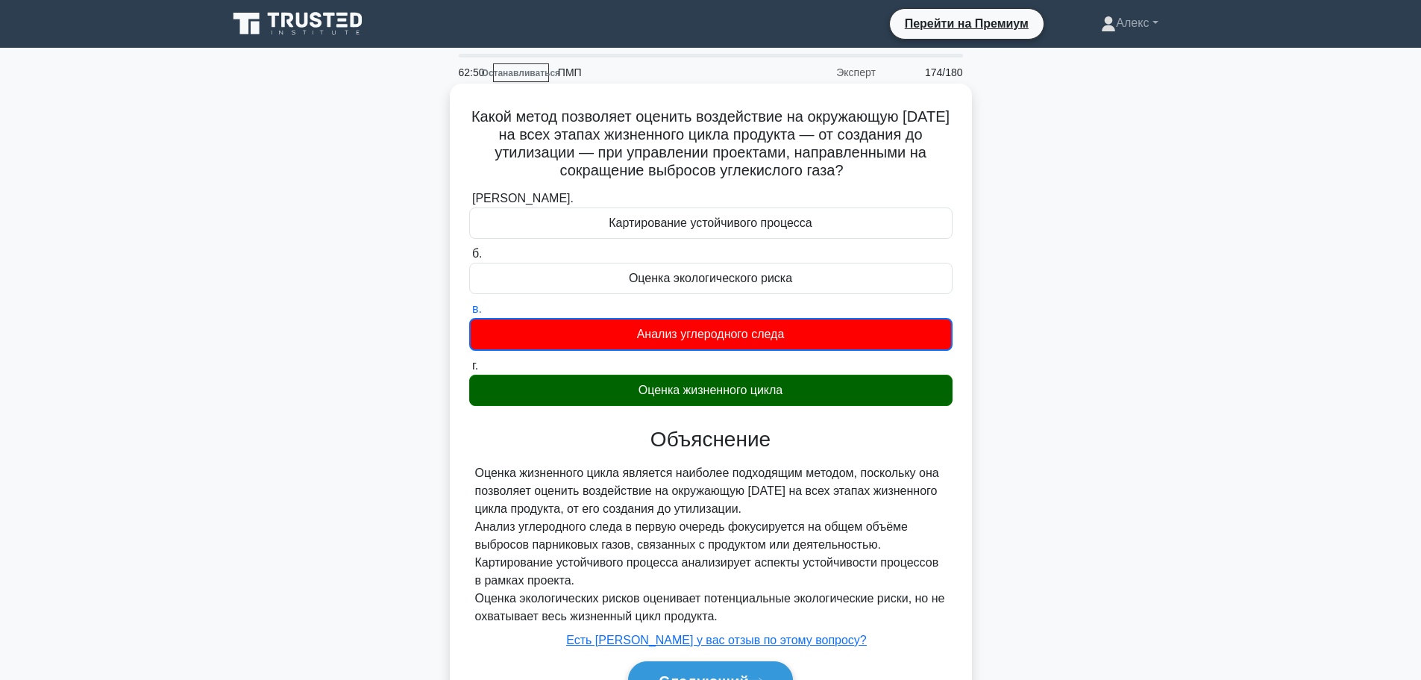
scroll to position [126, 0]
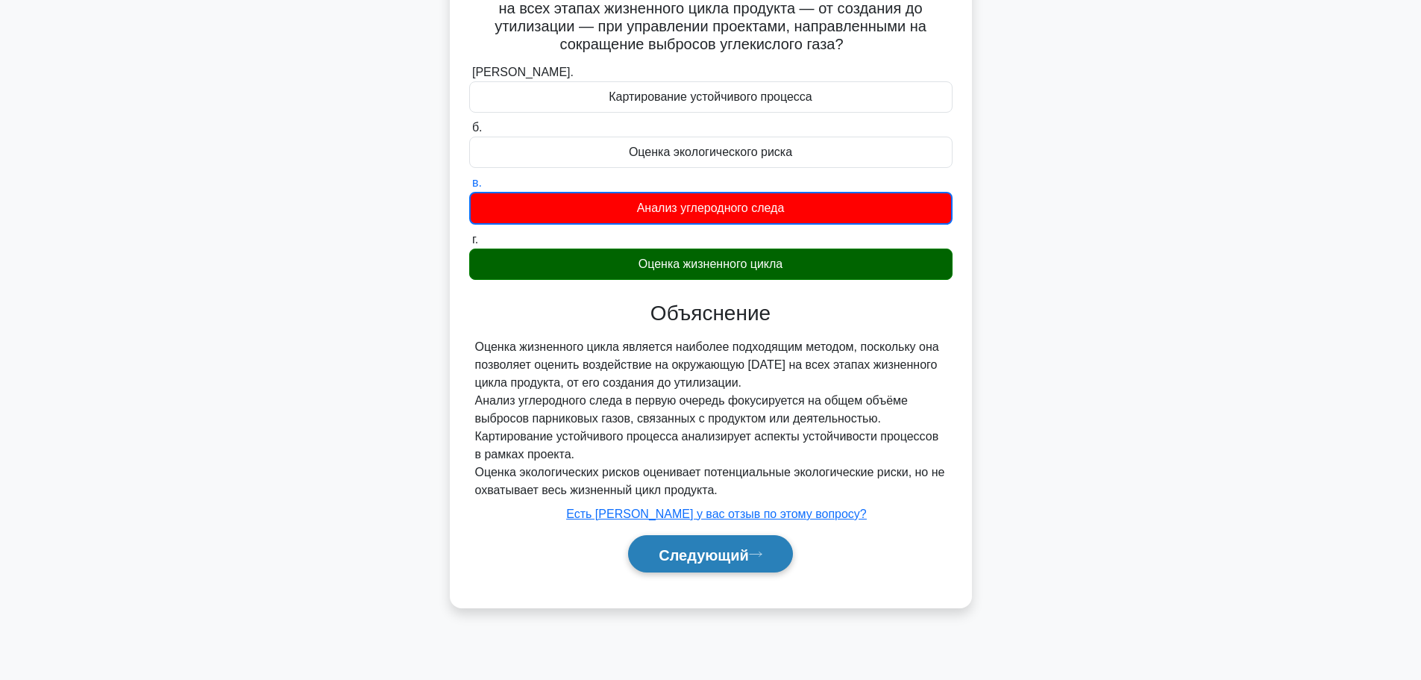
click at [713, 551] on font "Следующий" at bounding box center [704, 554] width 90 height 16
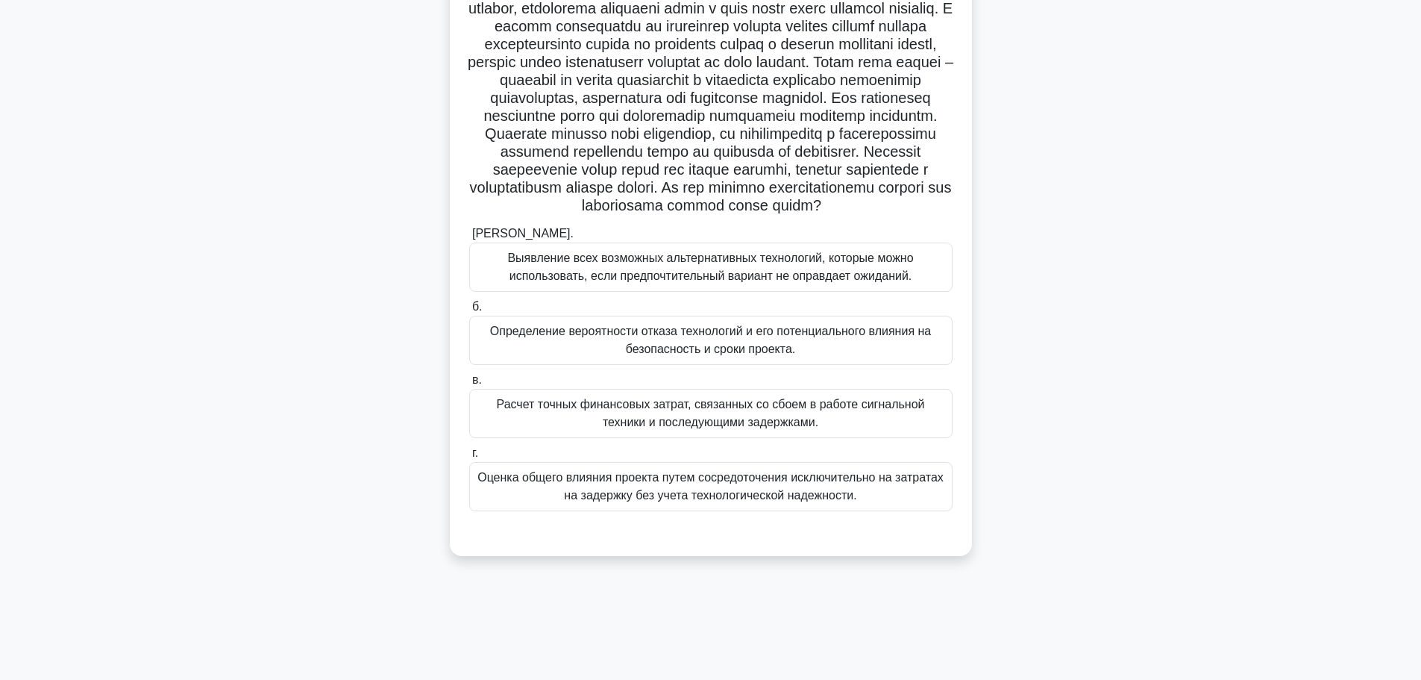
click at [705, 355] on font "Определение вероятности отказа технологий и его потенциального влияния на безоп…" at bounding box center [710, 340] width 441 height 31
click at [469, 312] on input "б. Определение вероятности отказа технологий и его потенциального влияния на бе…" at bounding box center [469, 307] width 0 height 10
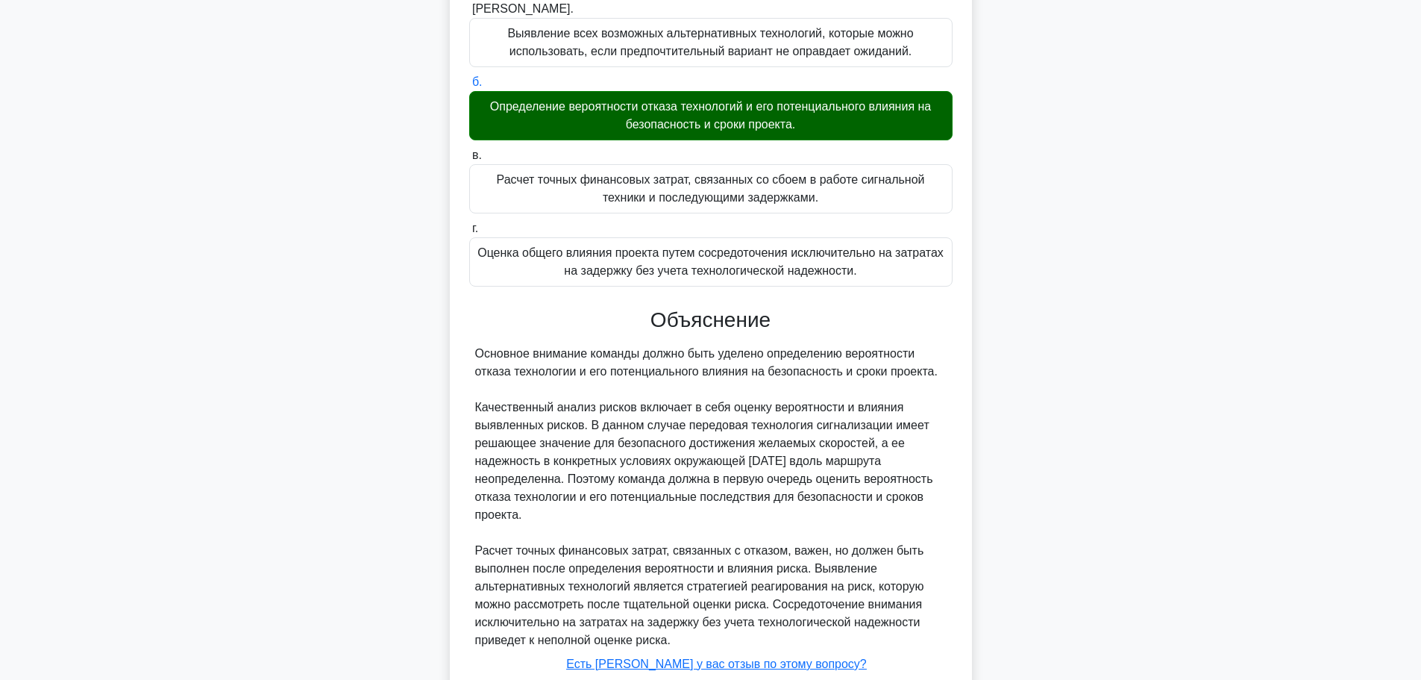
scroll to position [494, 0]
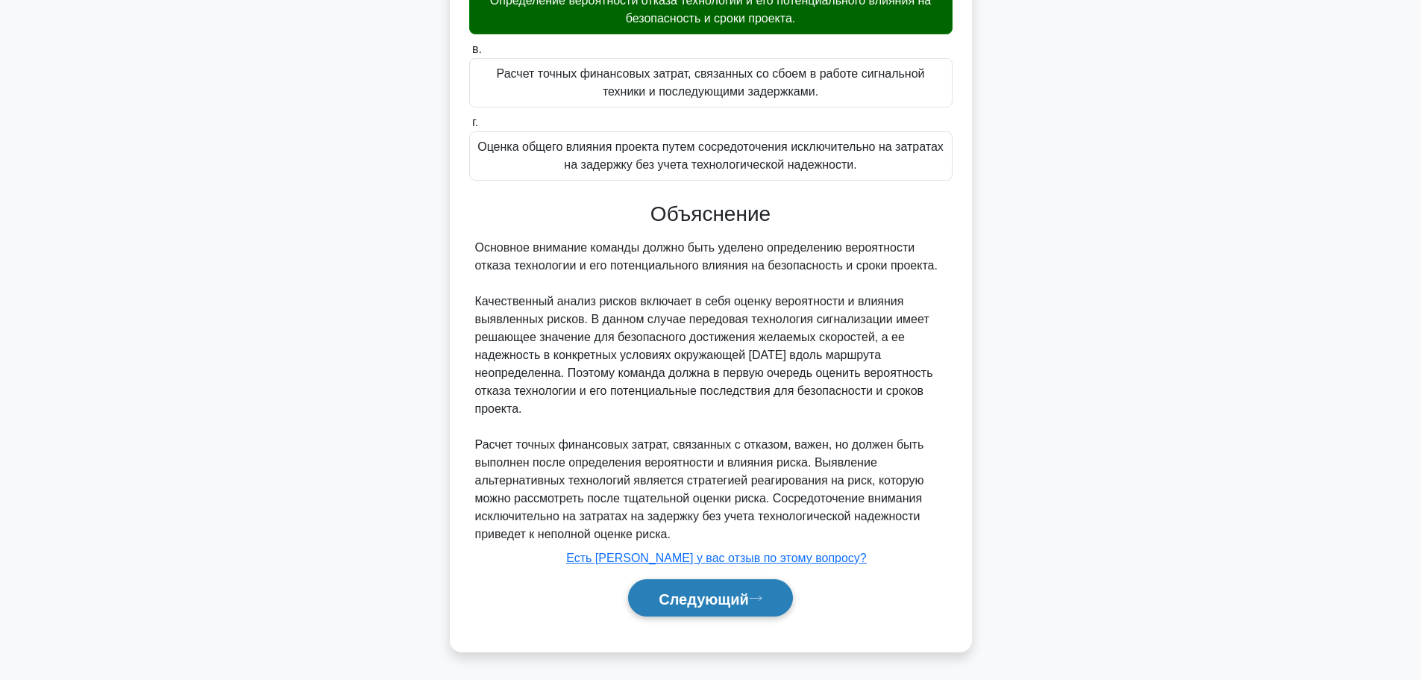
click at [704, 592] on font "Следующий" at bounding box center [704, 598] width 90 height 16
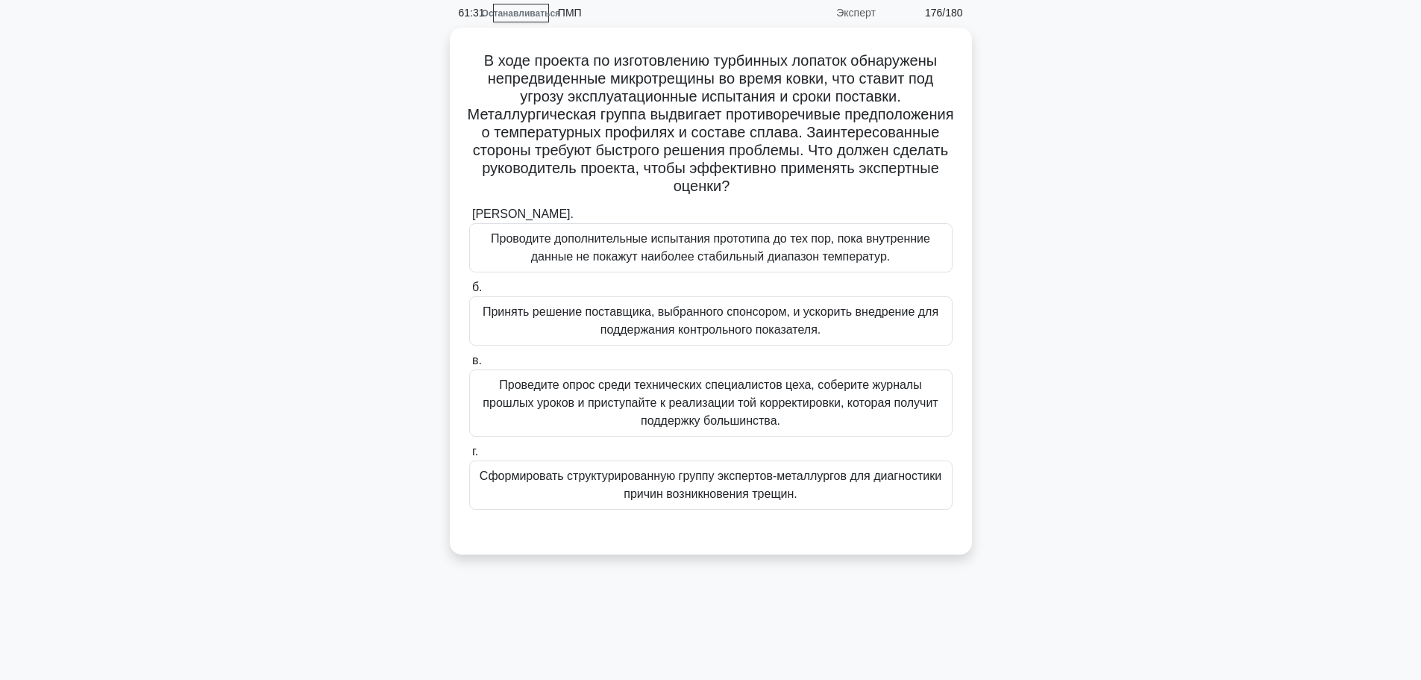
scroll to position [0, 0]
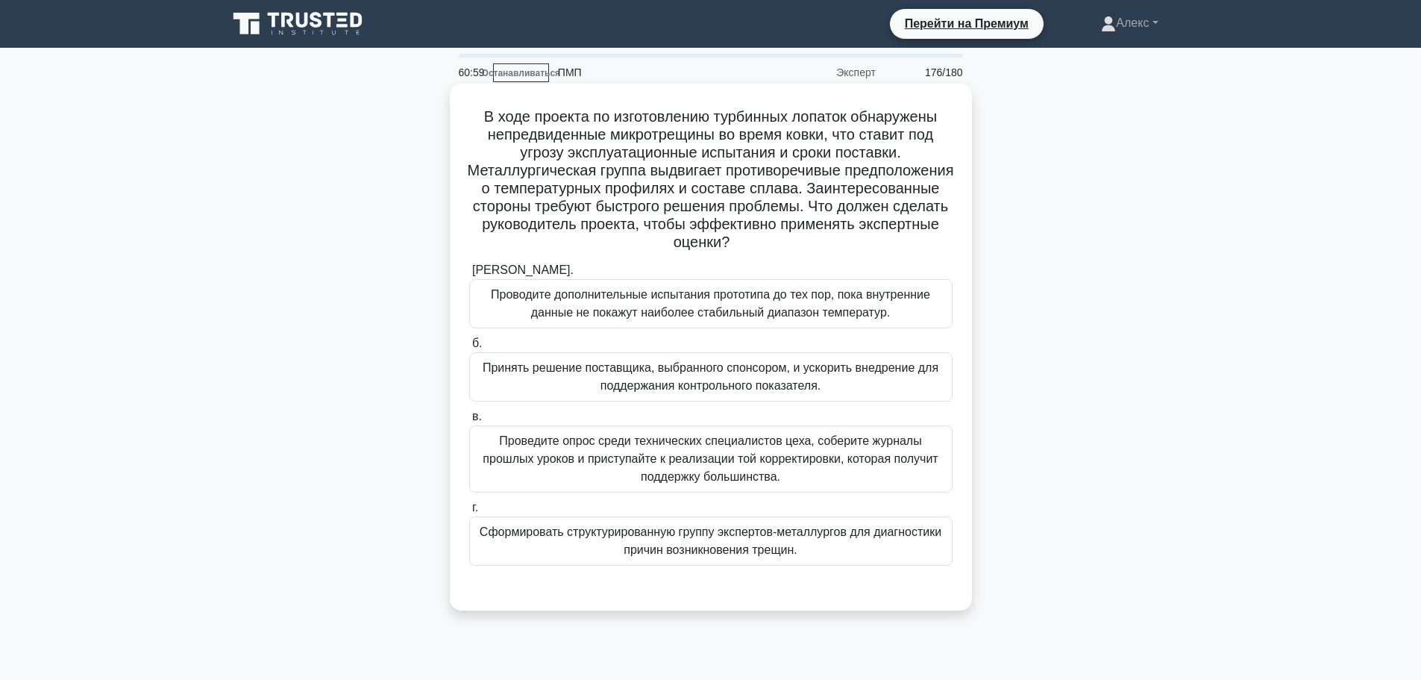
click at [730, 478] on font "Проведите опрос среди технических специалистов цеха, соберите журналы прошлых у…" at bounding box center [710, 458] width 455 height 48
click at [469, 422] on input "в. Проведите опрос среди технических специалистов цеха, соберите журналы прошлы…" at bounding box center [469, 417] width 0 height 10
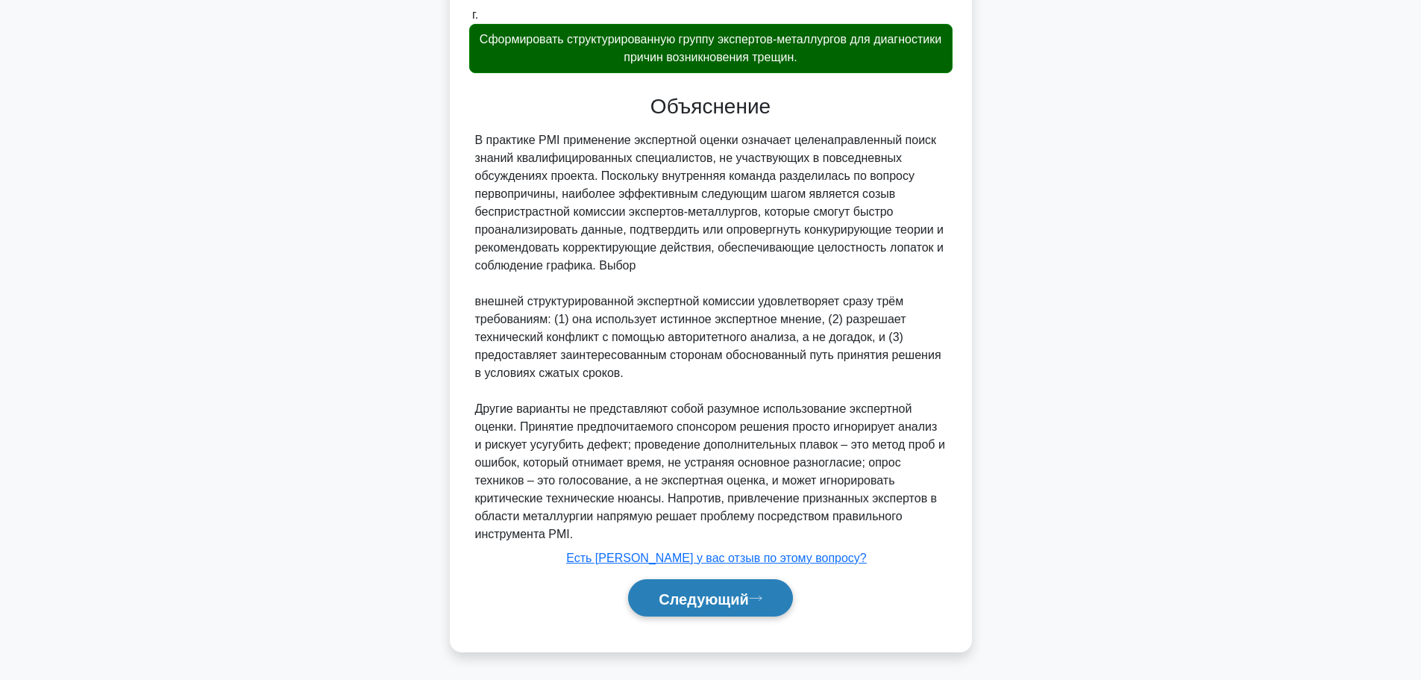
click at [714, 589] on font "Следующий" at bounding box center [704, 597] width 90 height 16
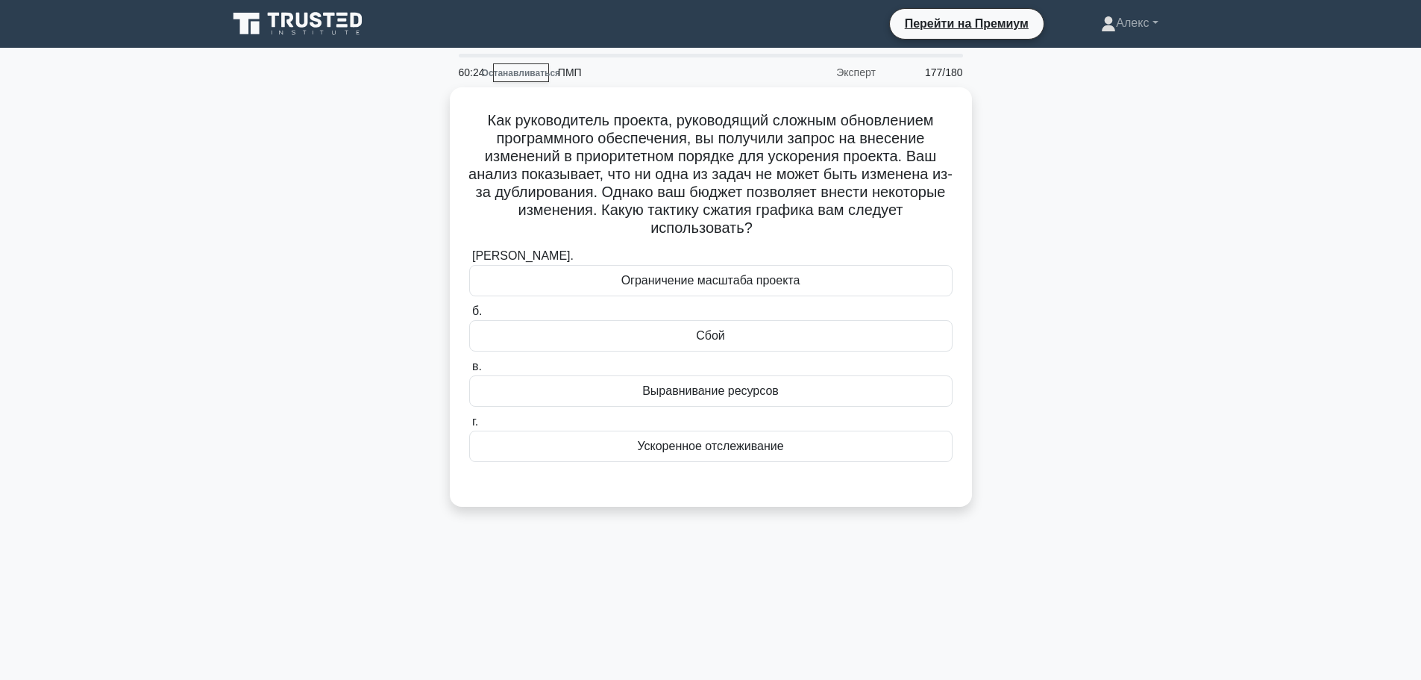
drag, startPoint x: 1231, startPoint y: 102, endPoint x: 1230, endPoint y: 46, distance: 56.0
click at [1232, 102] on main "60:24 Останавливаться ПМП Эксперт 177/180" at bounding box center [710, 427] width 1421 height 758
click at [1206, 328] on main "60:14 Останавливаться ПМП Эксперт 177/180" at bounding box center [710, 427] width 1421 height 758
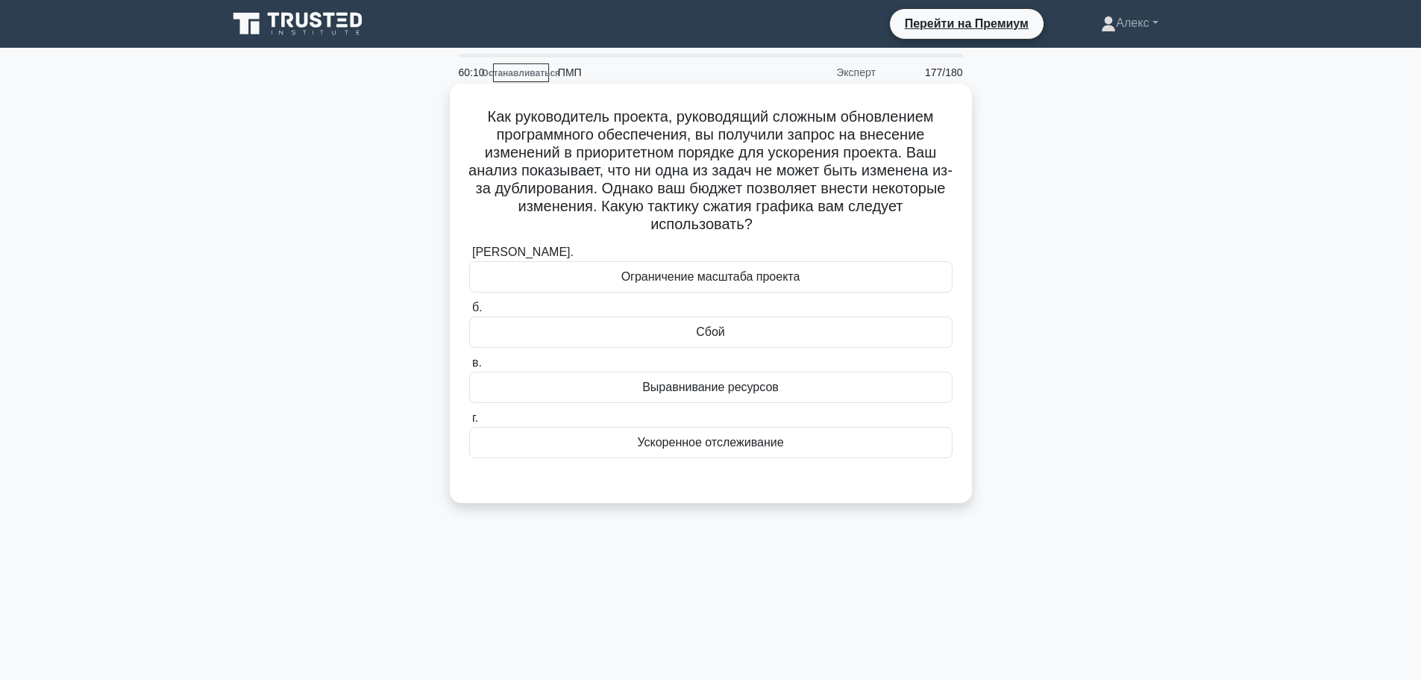
click at [793, 328] on div "Сбой" at bounding box center [710, 331] width 483 height 31
click at [469, 313] on input "б. Сбой" at bounding box center [469, 308] width 0 height 10
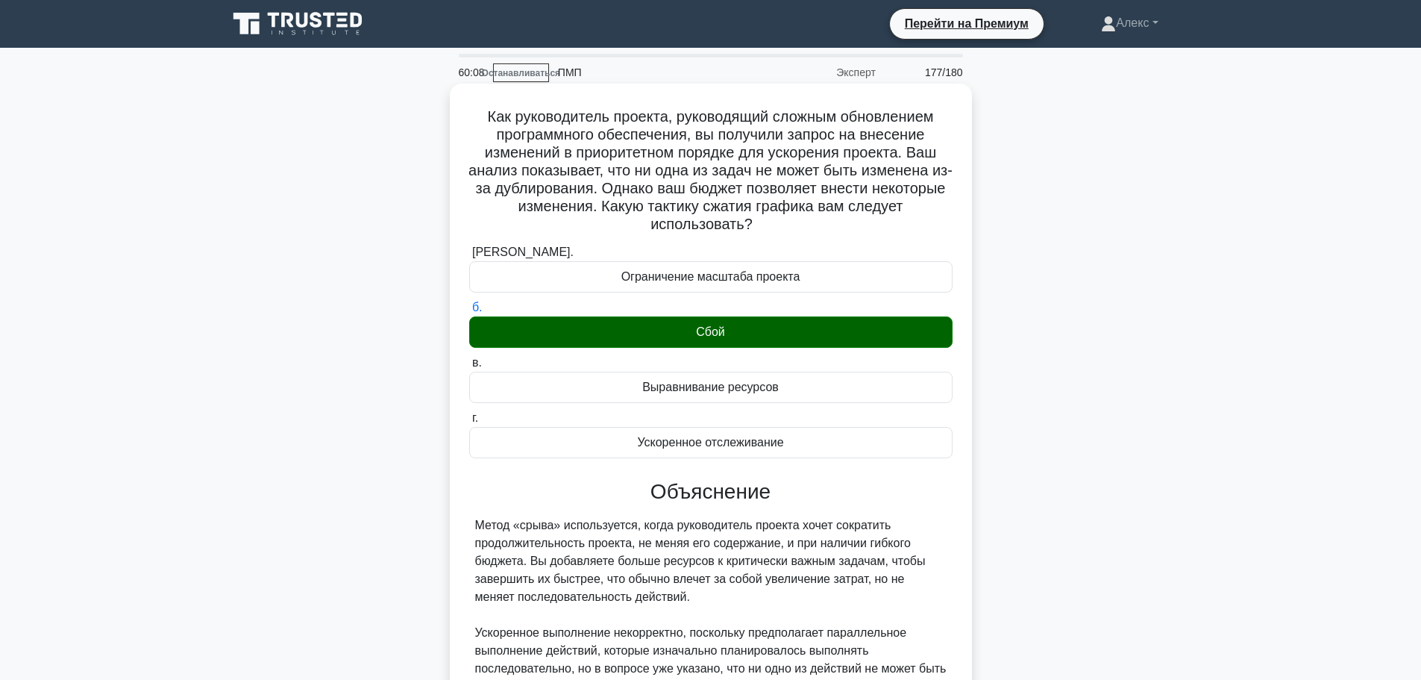
scroll to position [315, 0]
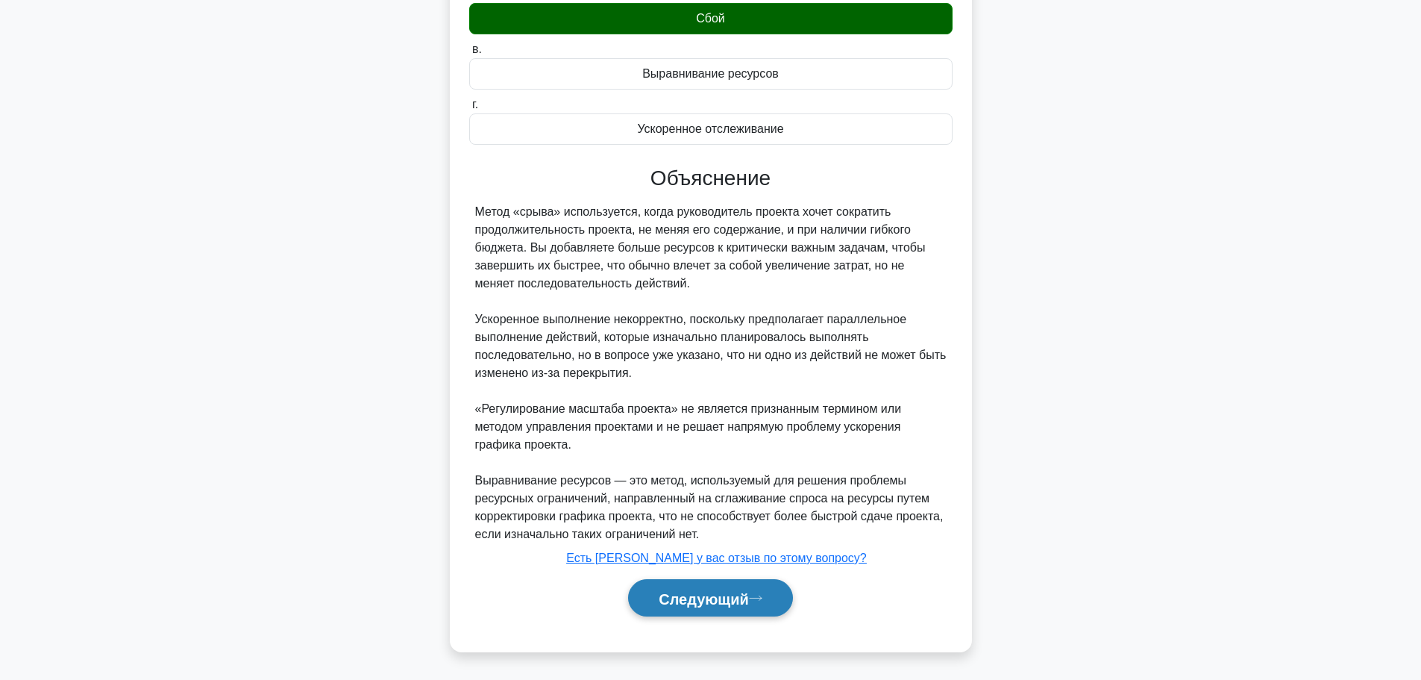
click at [749, 592] on font "Следующий" at bounding box center [704, 598] width 90 height 16
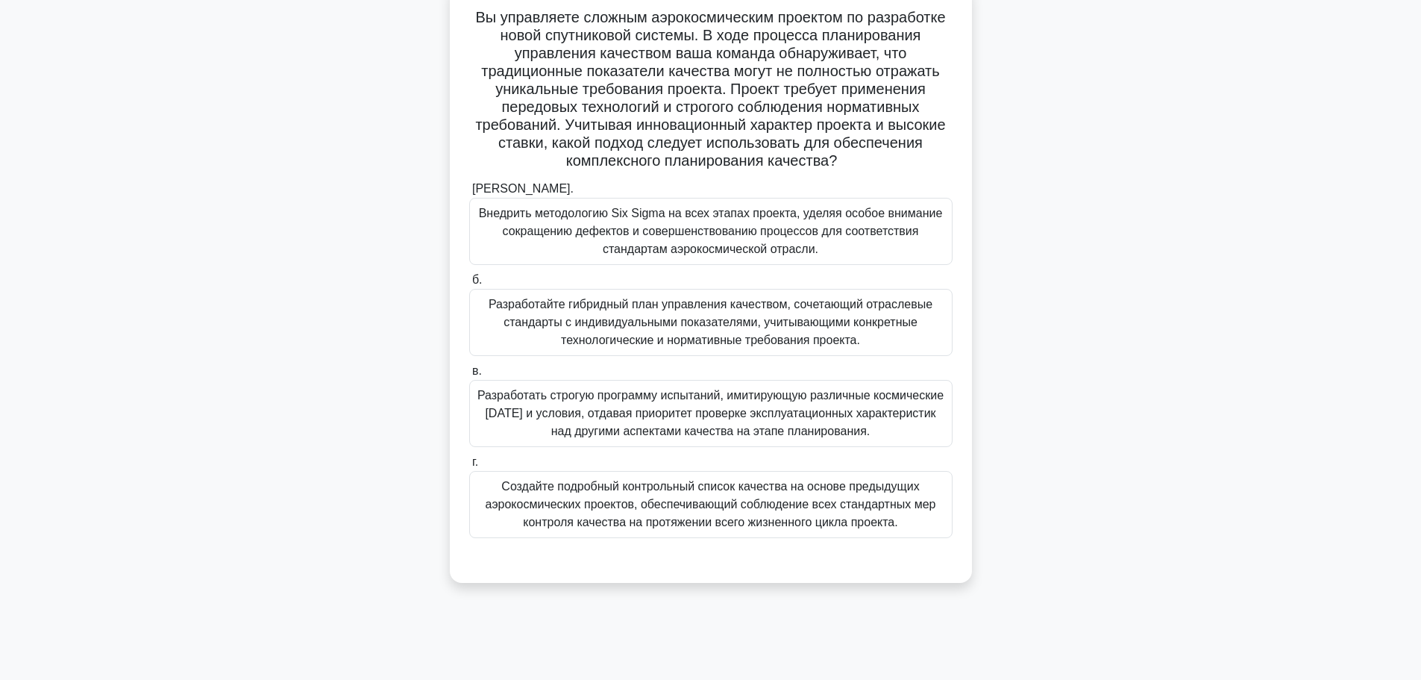
scroll to position [126, 0]
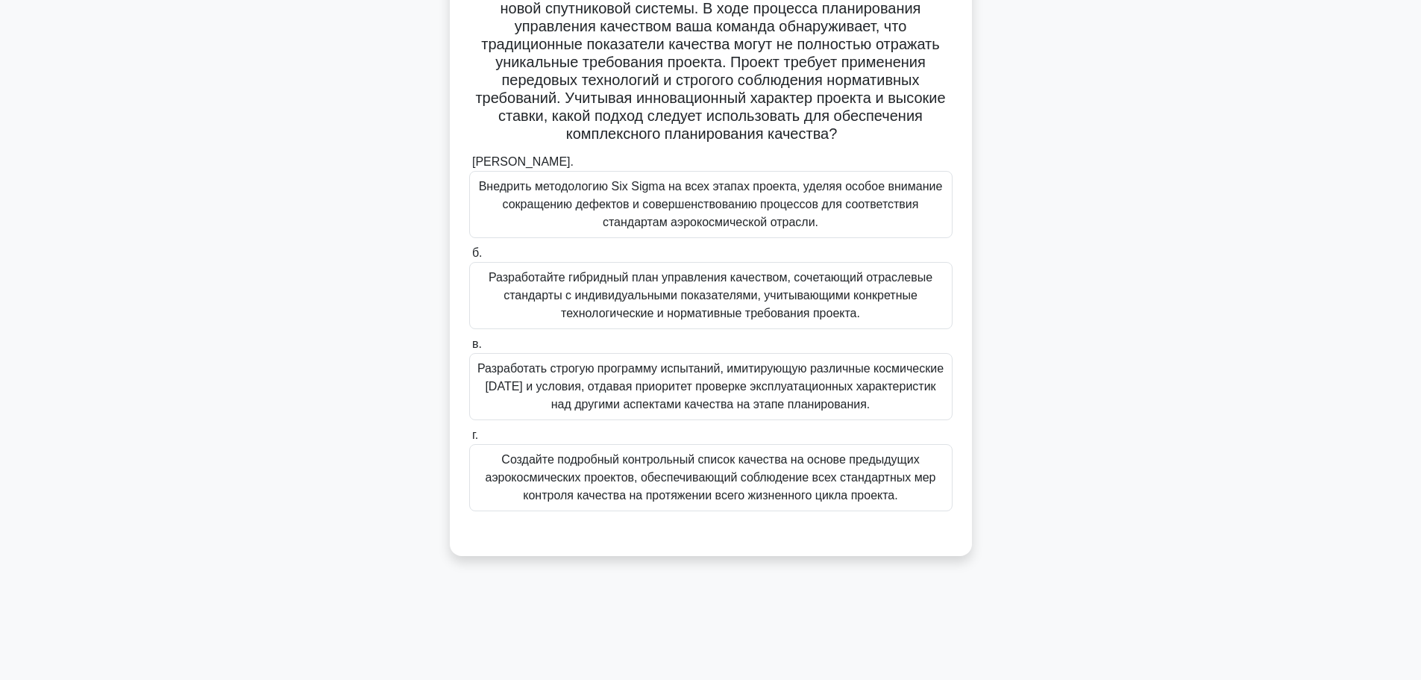
click at [813, 310] on font "Разработайте гибридный план управления качеством, сочетающий отраслевые стандар…" at bounding box center [711, 295] width 444 height 48
click at [469, 258] on input "б. Разработайте гибридный план управления качеством, сочетающий отраслевые стан…" at bounding box center [469, 253] width 0 height 10
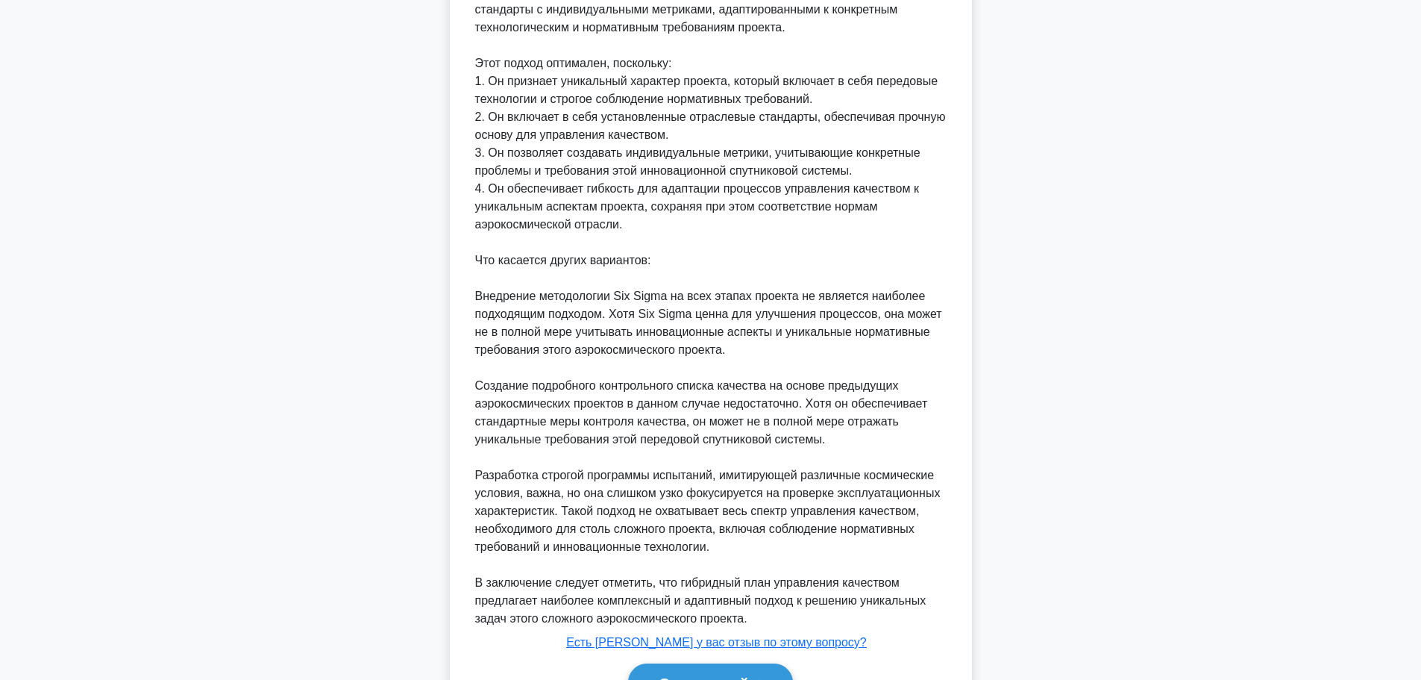
scroll to position [816, 0]
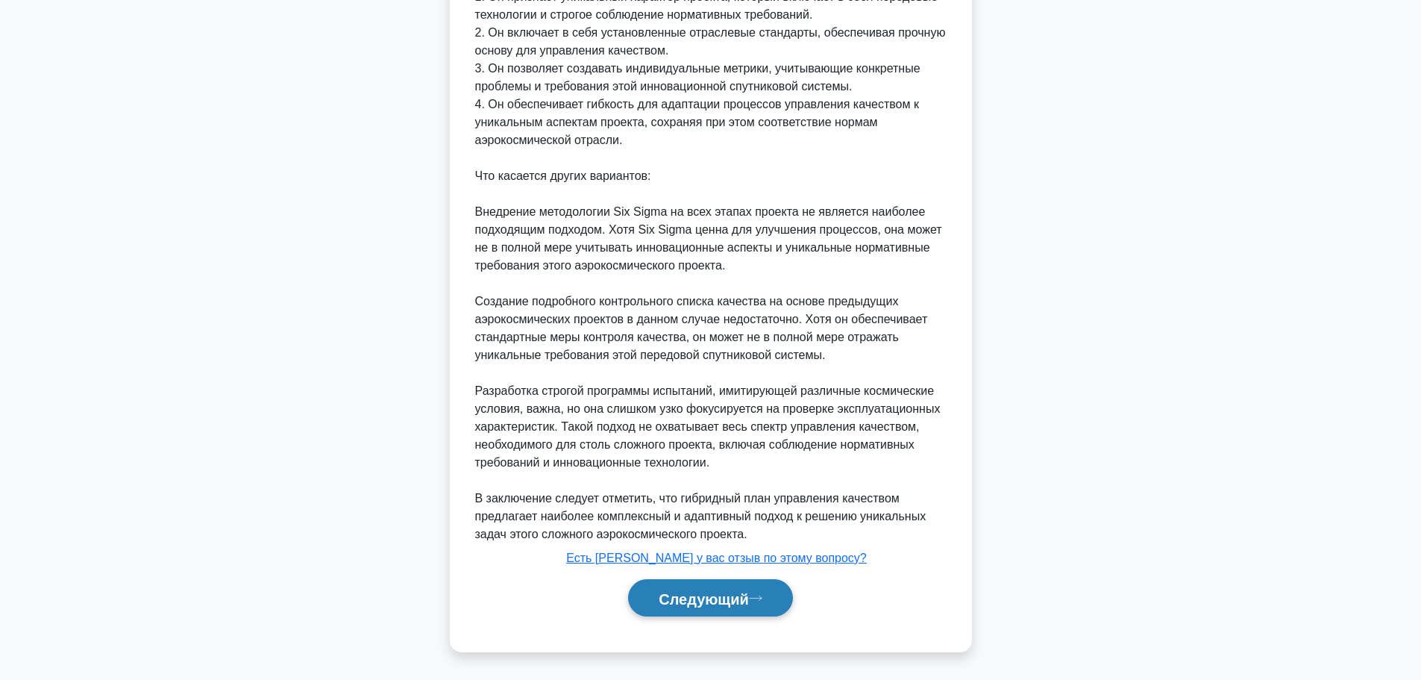
click at [742, 594] on font "Следующий" at bounding box center [704, 598] width 90 height 16
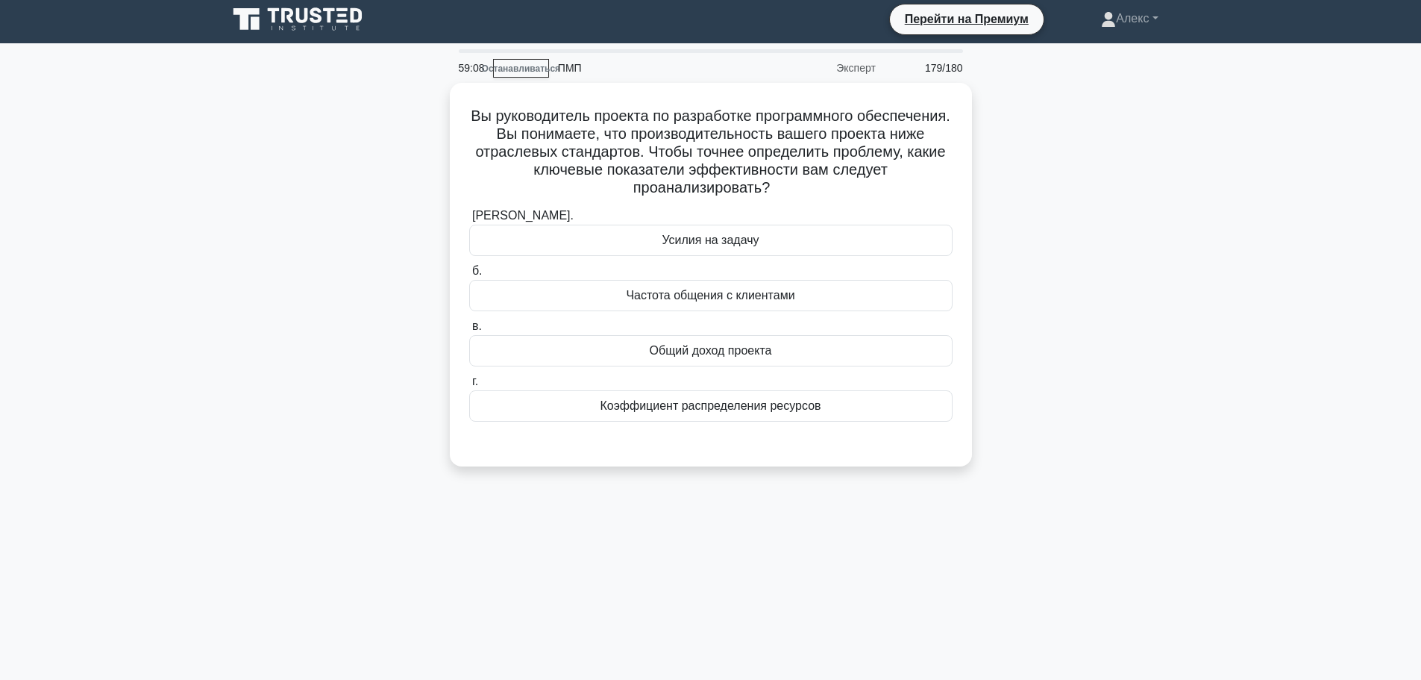
scroll to position [0, 0]
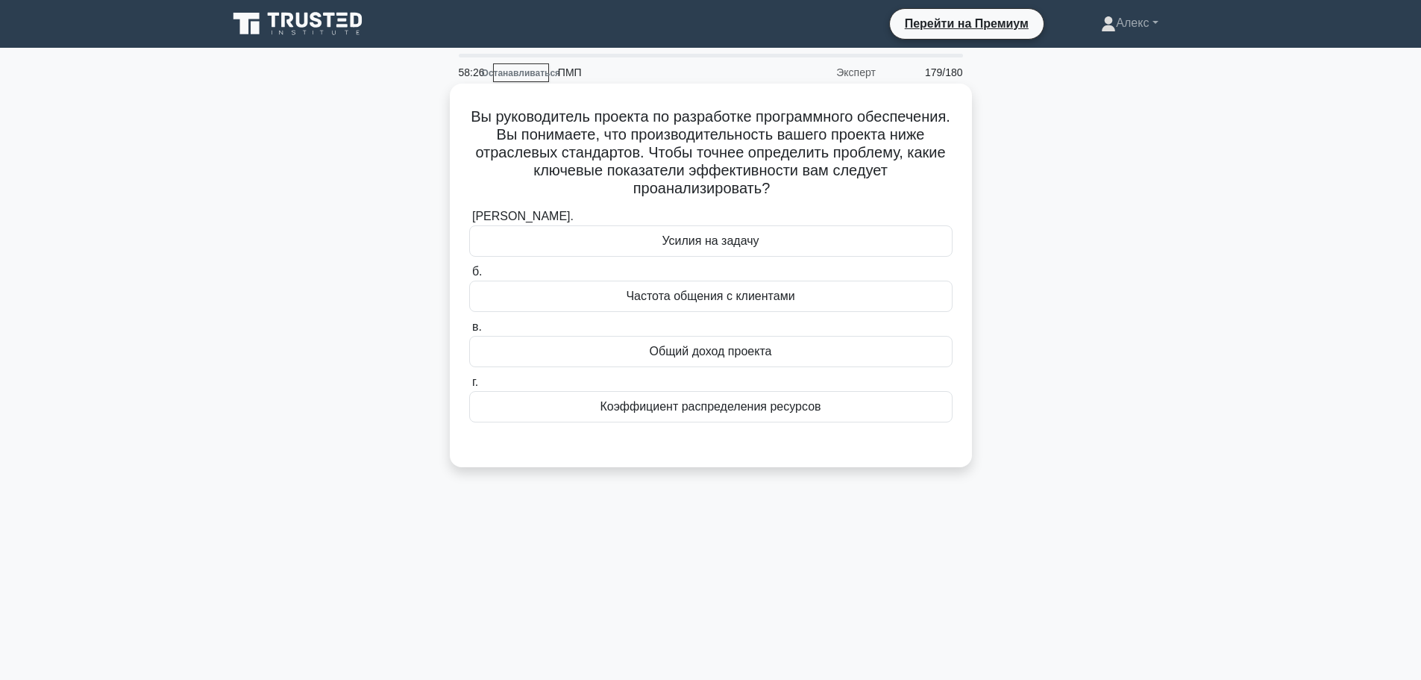
click at [750, 239] on font "Усилия на задачу" at bounding box center [710, 240] width 97 height 13
click at [469, 222] on input "а. Усилия на задачу" at bounding box center [469, 217] width 0 height 10
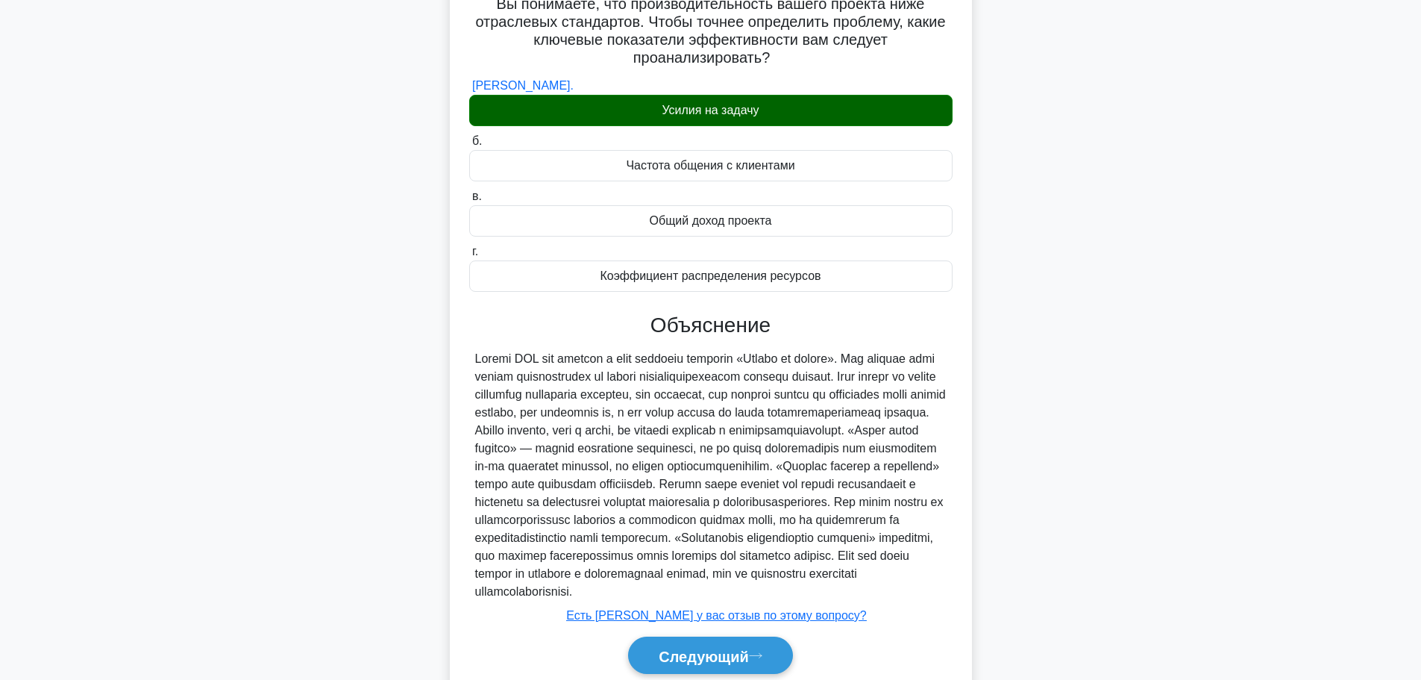
scroll to position [207, 0]
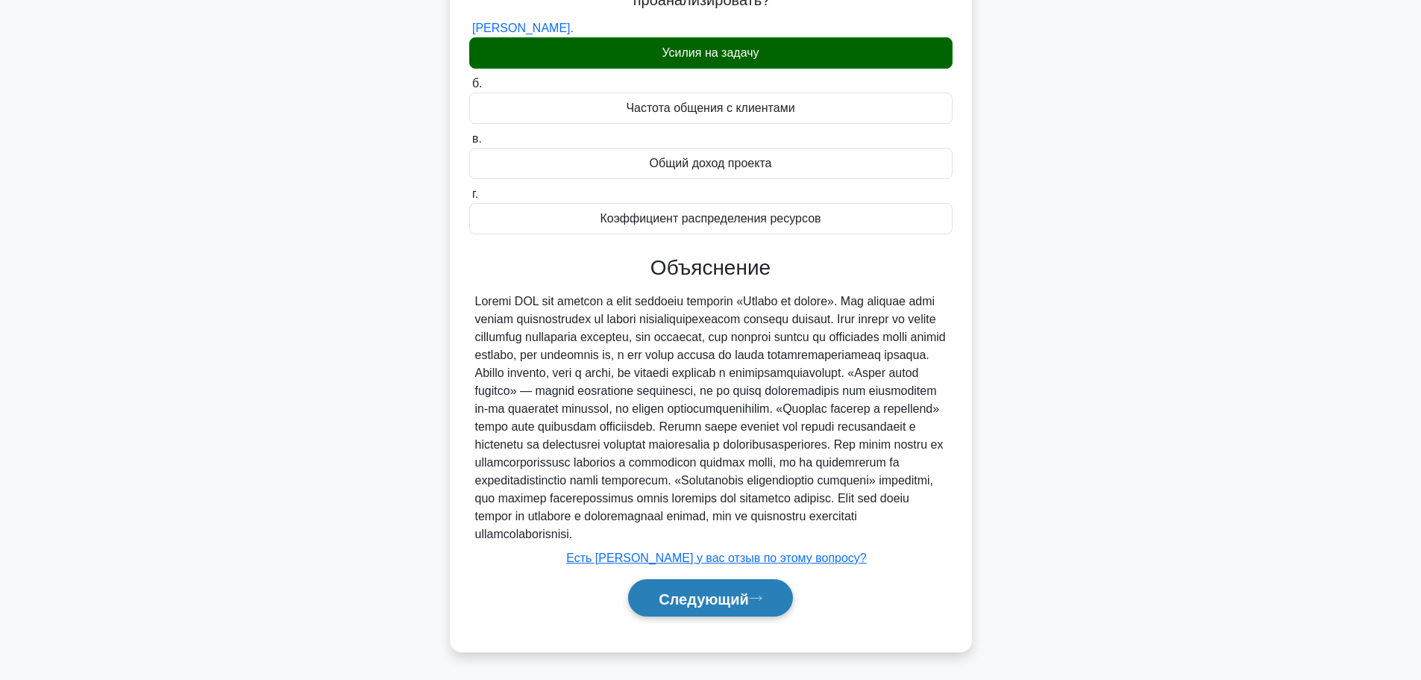
click at [682, 596] on font "Следующий" at bounding box center [704, 598] width 90 height 16
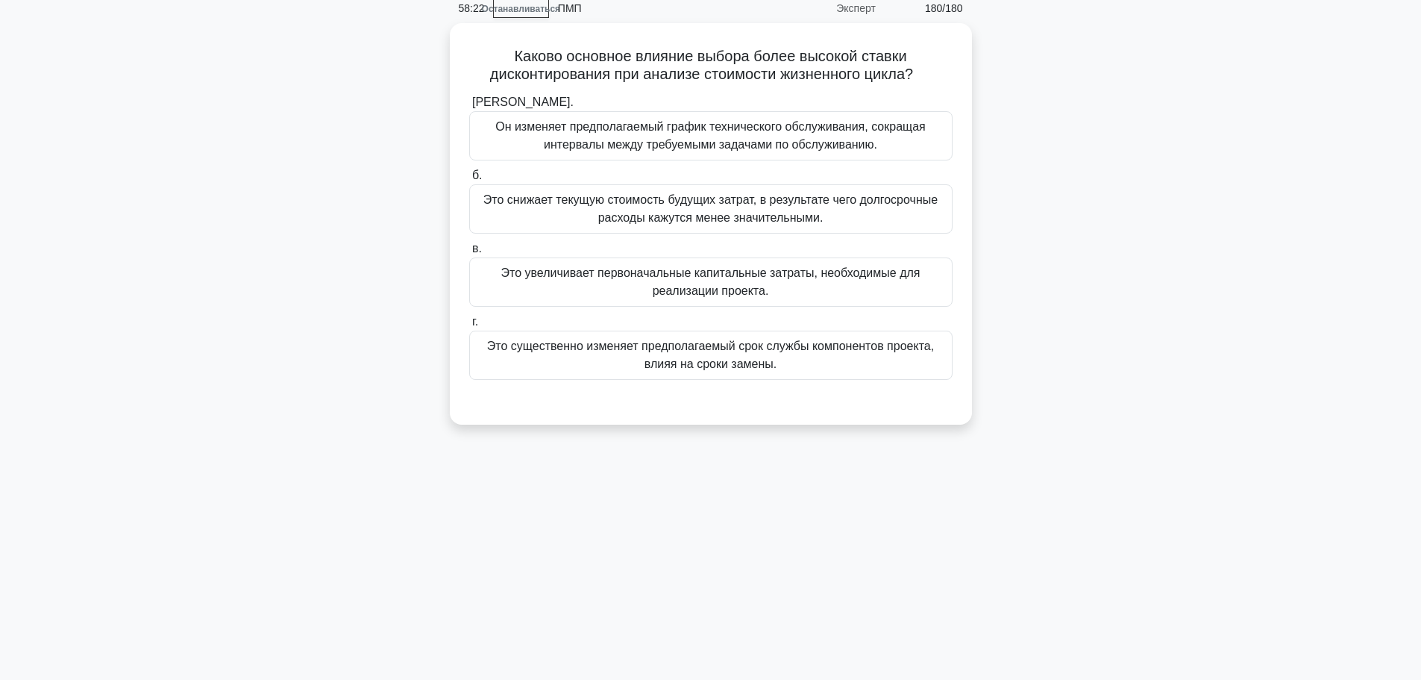
scroll to position [0, 0]
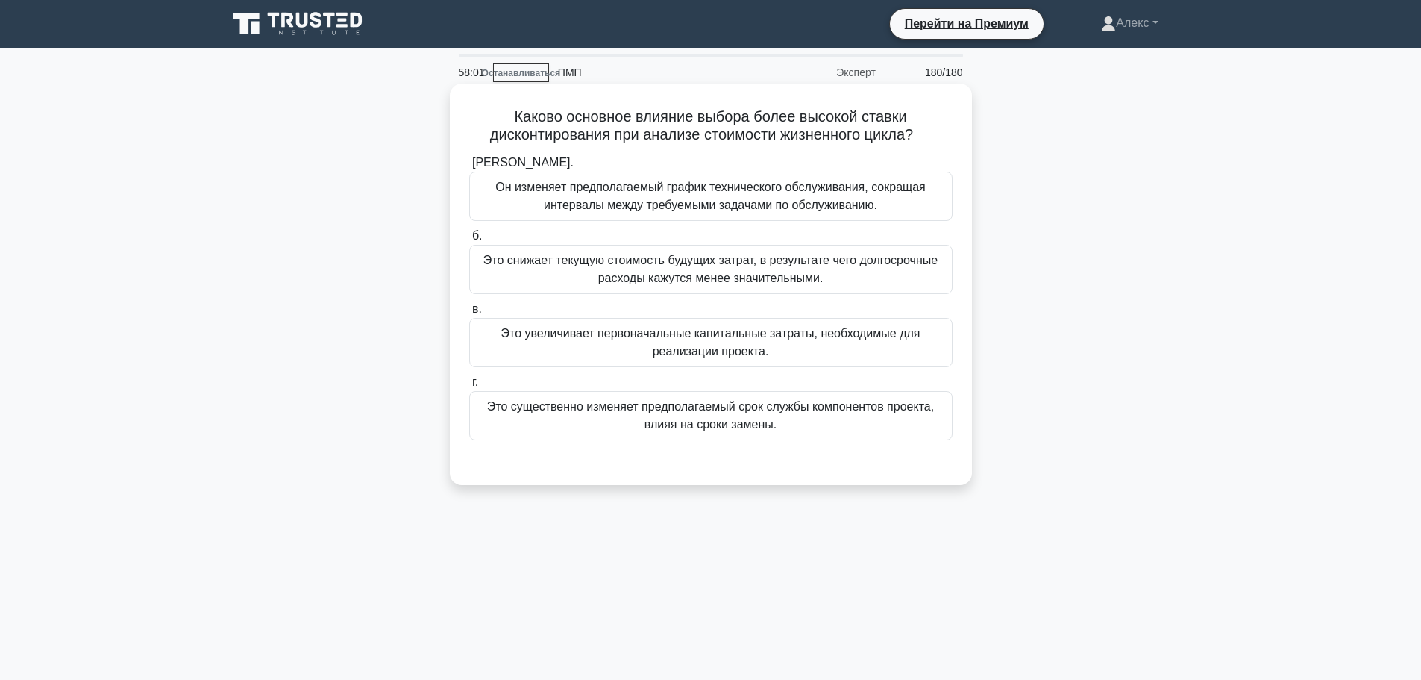
click at [746, 353] on font "Это увеличивает первоначальные капитальные затраты, необходимые для реализации …" at bounding box center [710, 342] width 419 height 31
click at [469, 314] on input "в. Это увеличивает первоначальные капитальные затраты, необходимые для реализац…" at bounding box center [469, 309] width 0 height 10
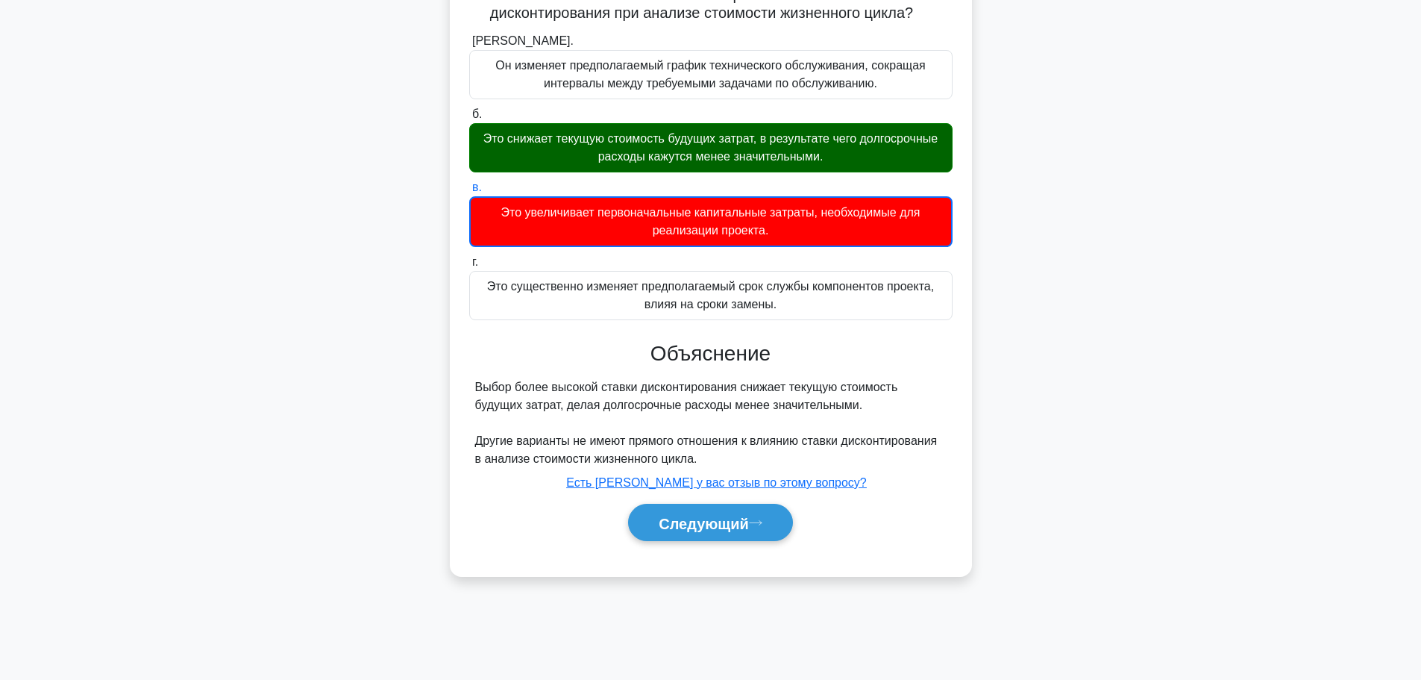
scroll to position [126, 0]
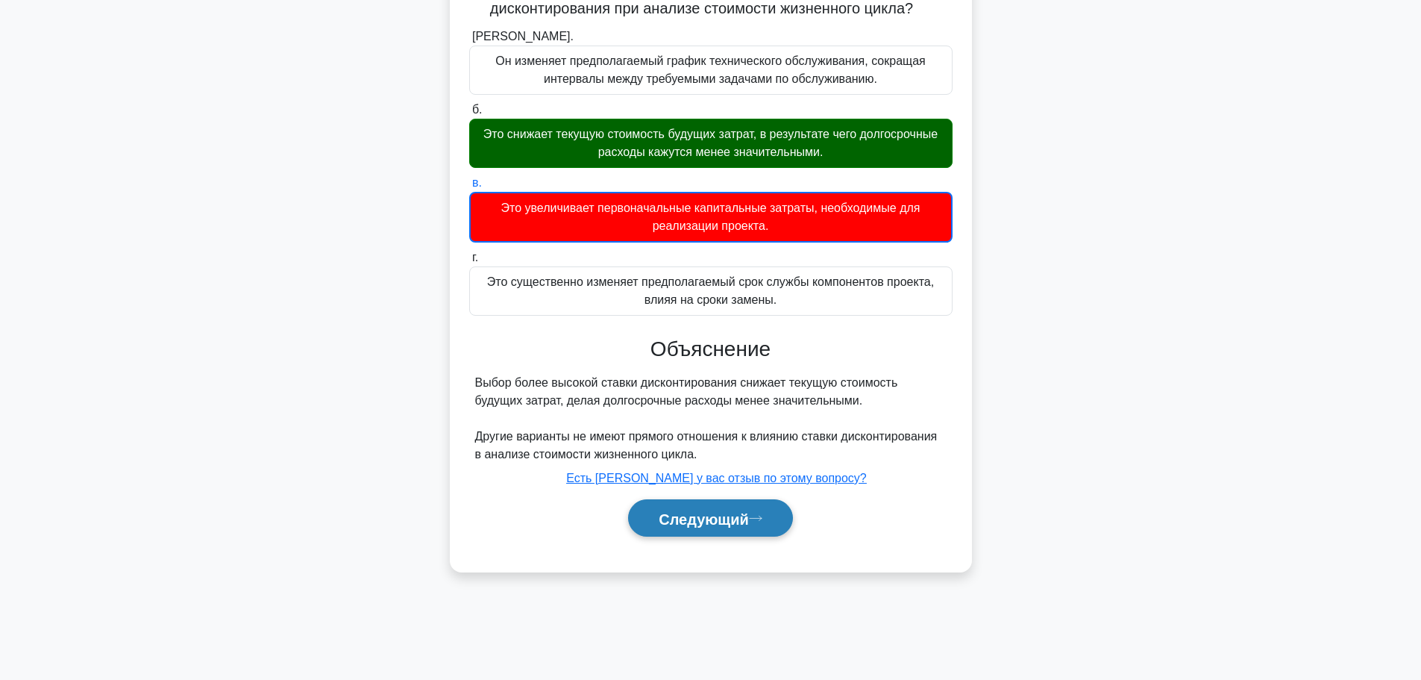
click at [713, 510] on button "Следующий" at bounding box center [710, 518] width 165 height 38
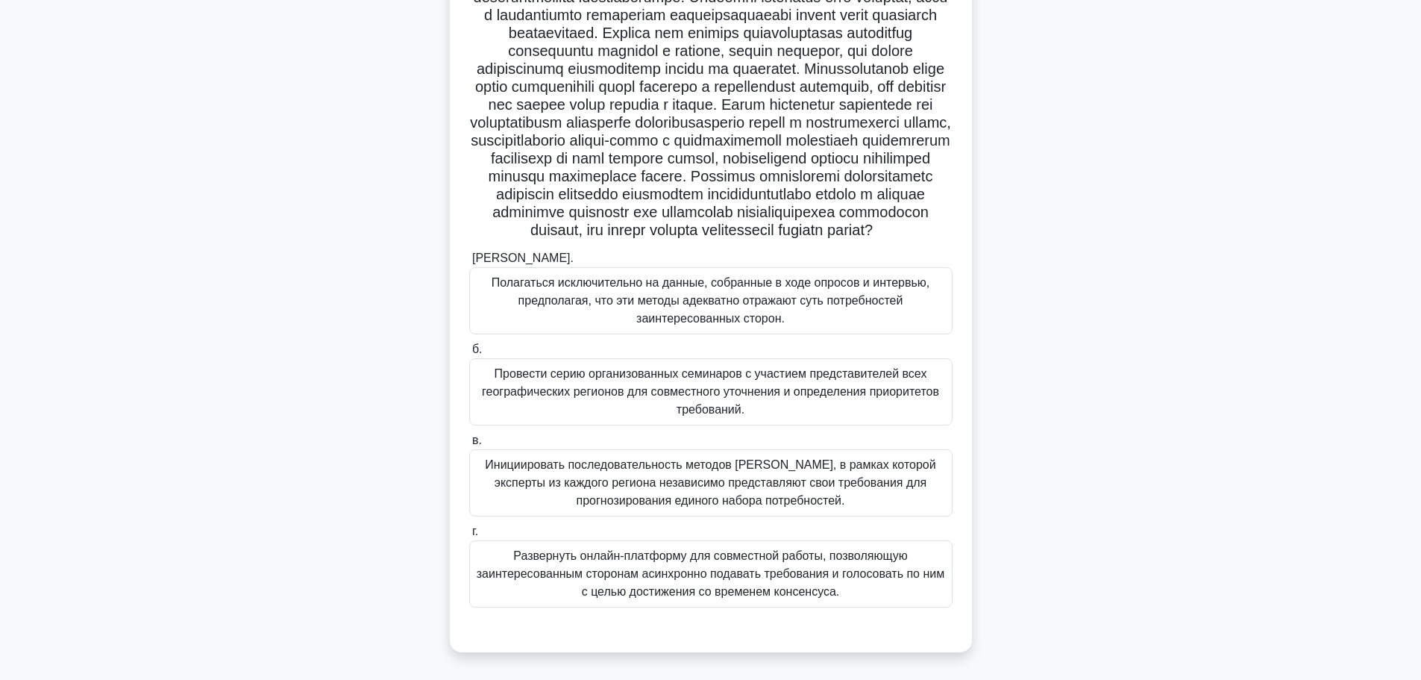
scroll to position [22, 0]
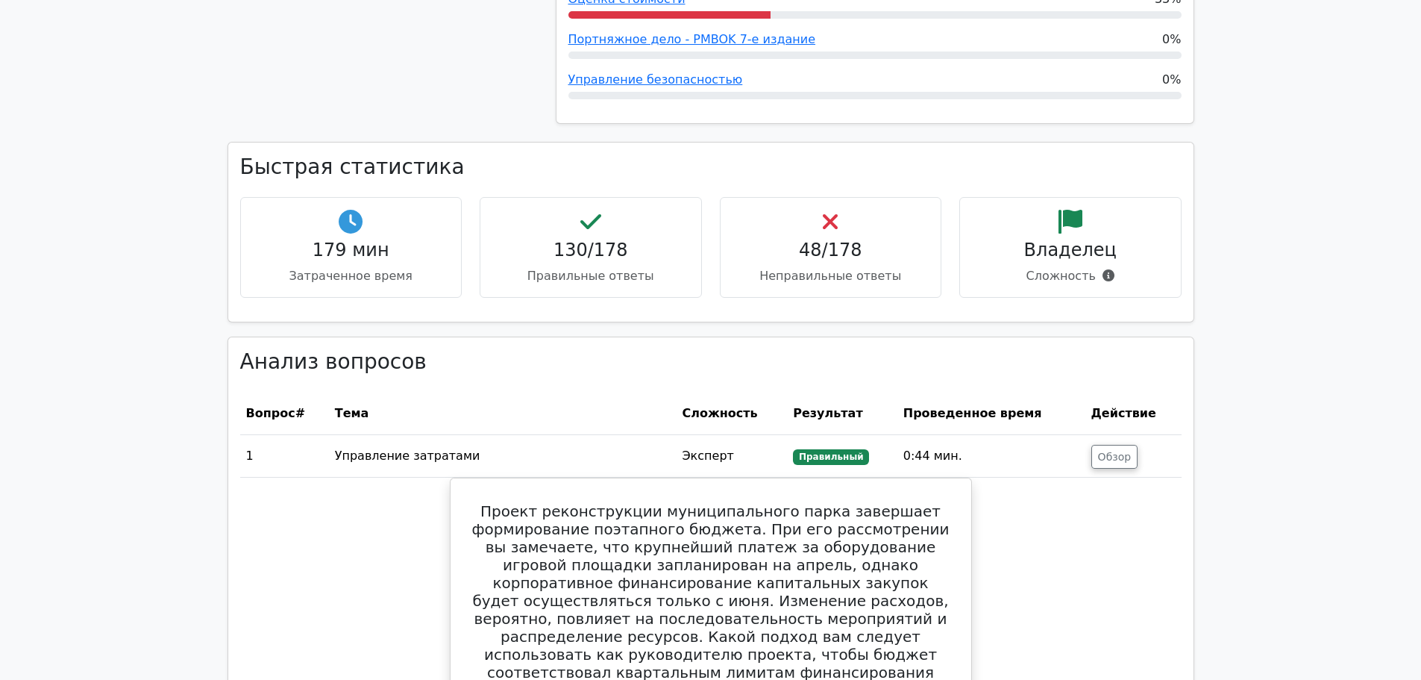
scroll to position [2331, 0]
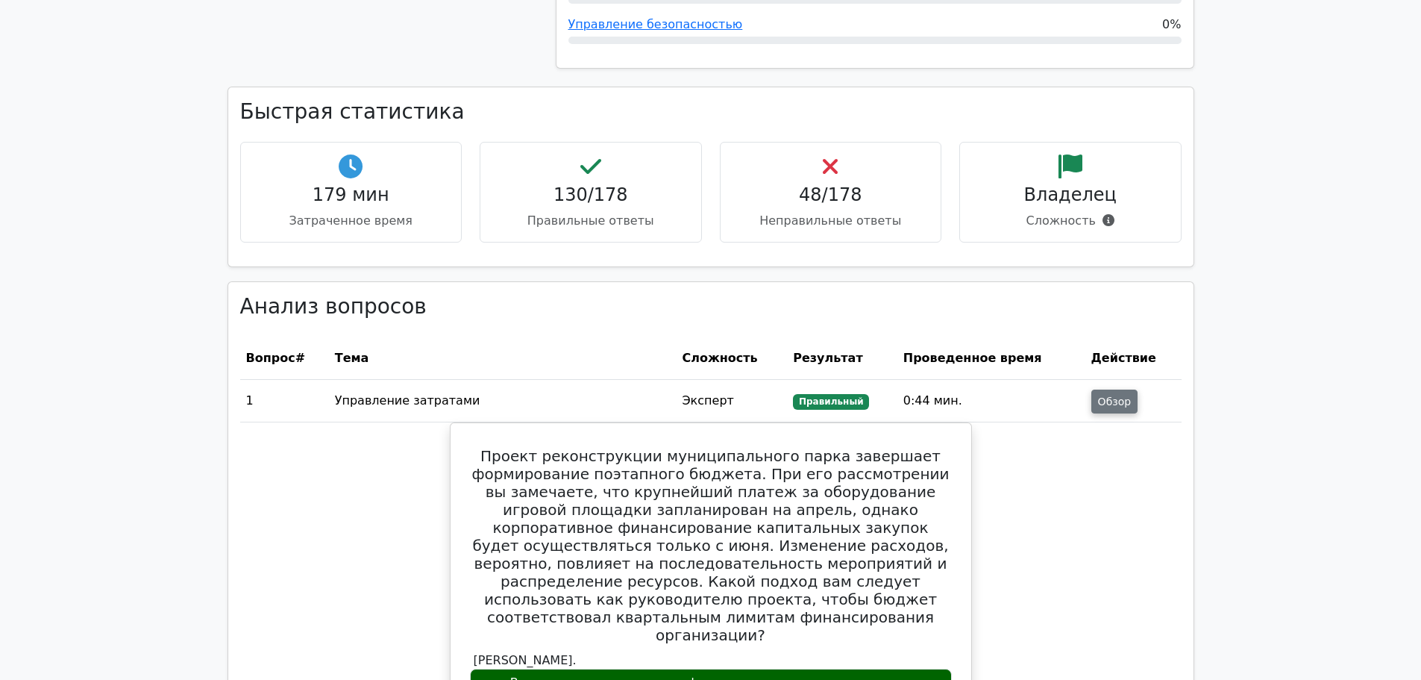
click at [1115, 395] on font "Обзор" at bounding box center [1115, 401] width 34 height 12
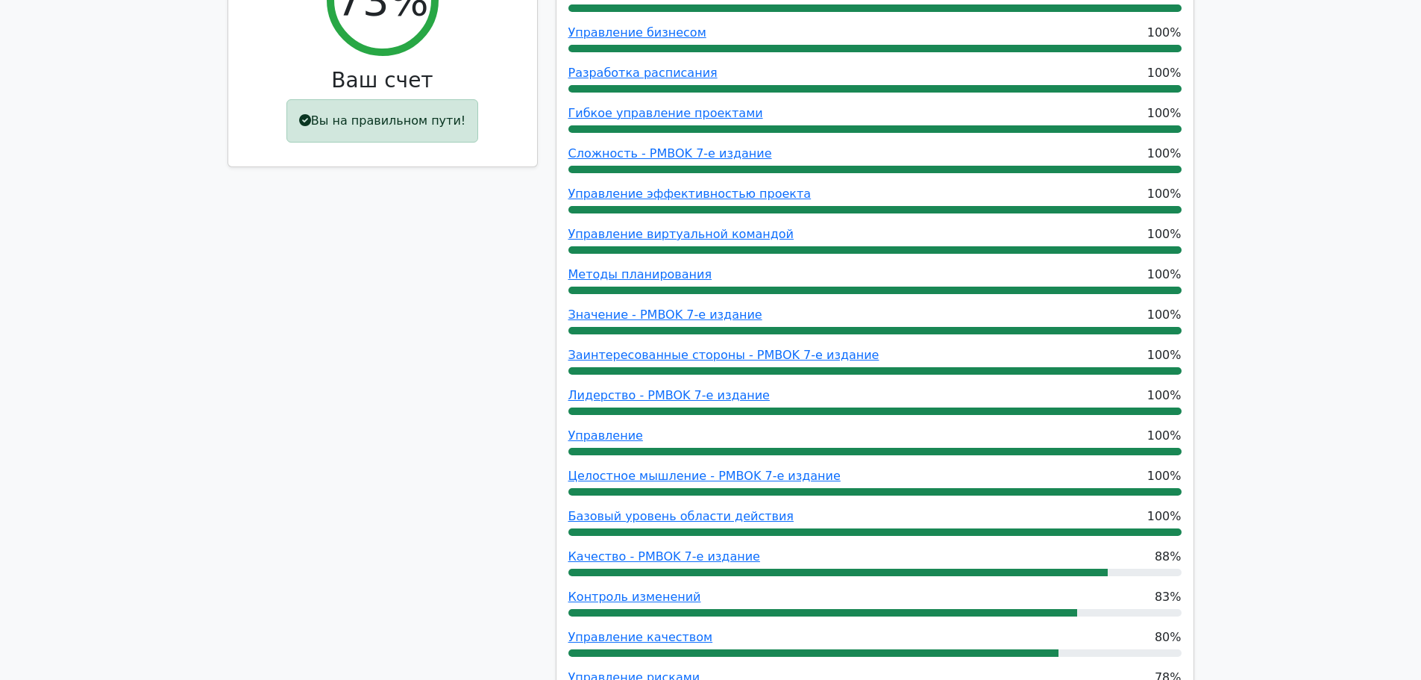
scroll to position [540, 0]
